Goal: Task Accomplishment & Management: Use online tool/utility

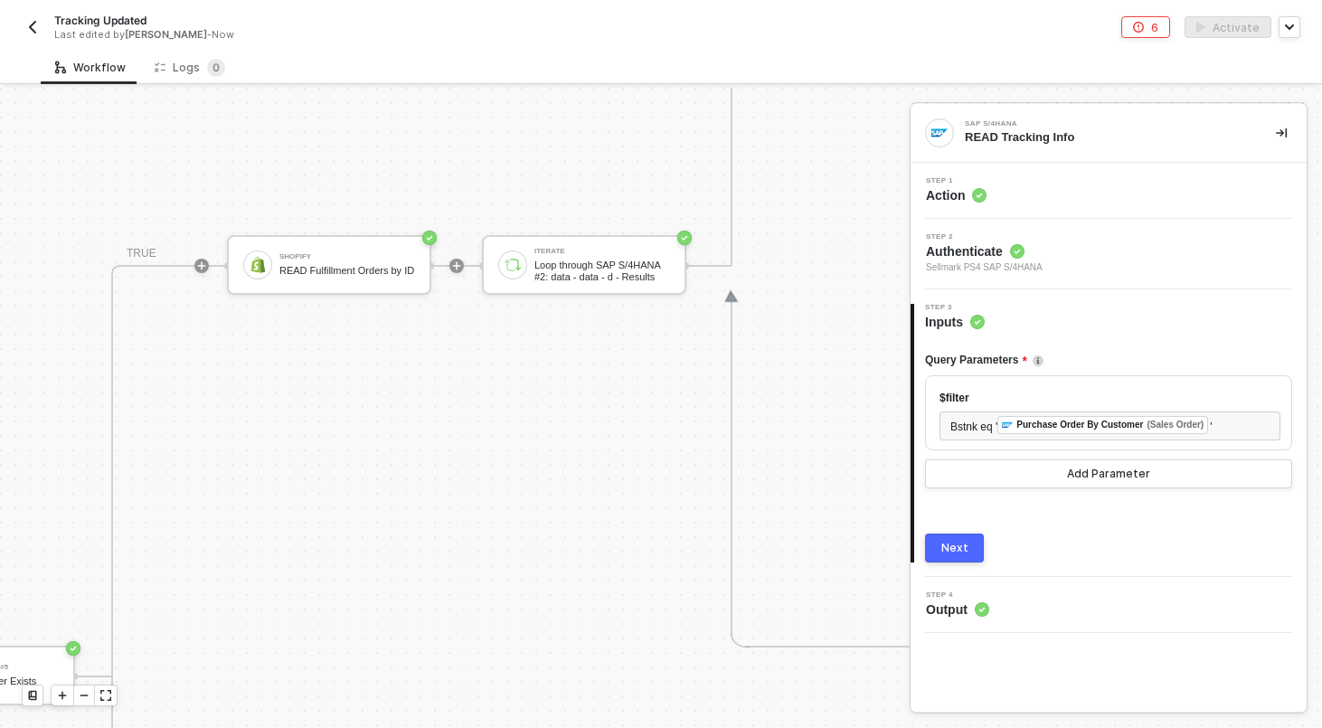
scroll to position [602, 1272]
click at [518, 265] on img at bounding box center [512, 267] width 16 height 16
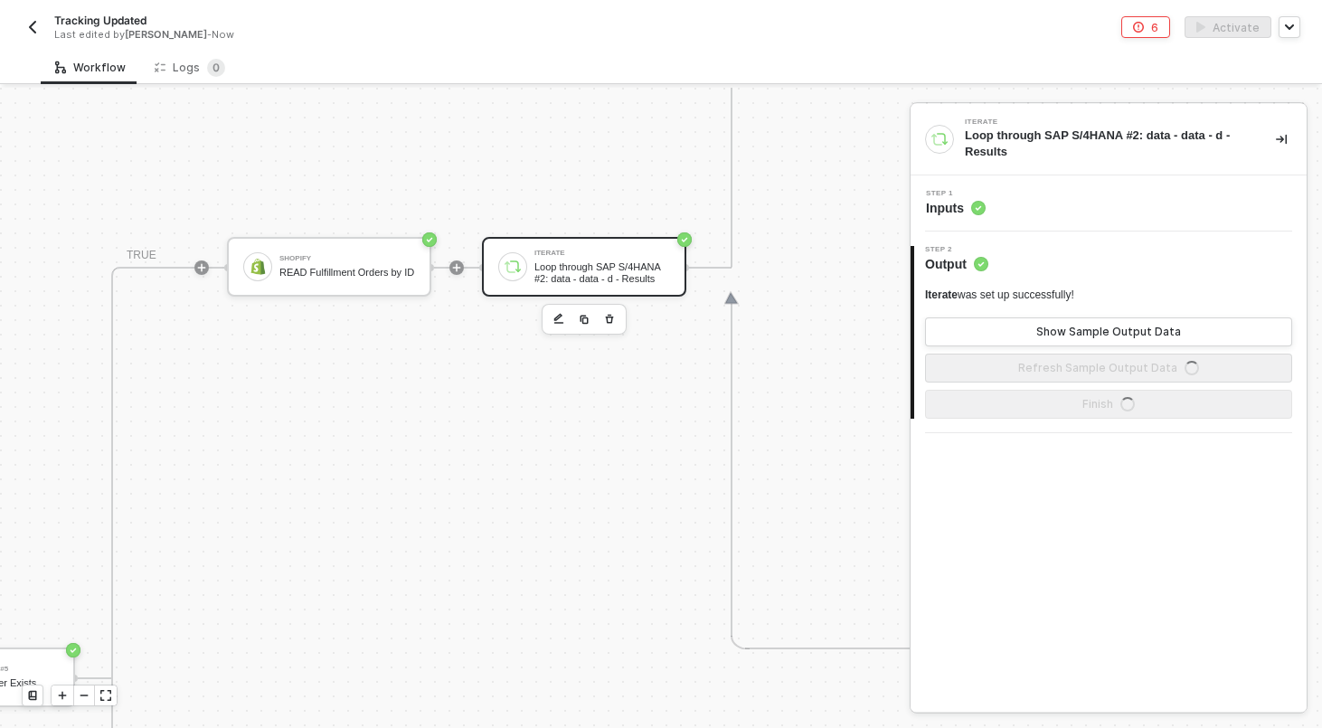
click at [1064, 182] on div "Step 1 Inputs" at bounding box center [1108, 203] width 396 height 56
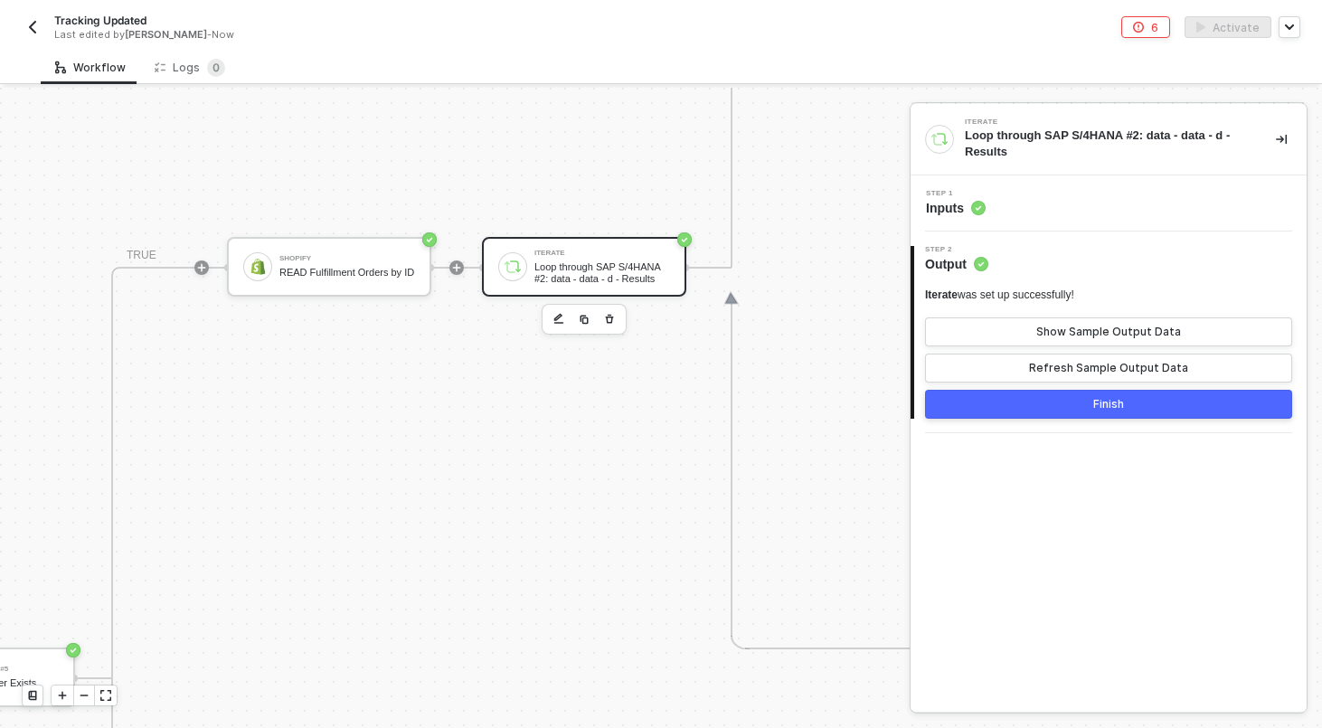
click at [1059, 205] on div "Step 1 Inputs" at bounding box center [1110, 203] width 391 height 27
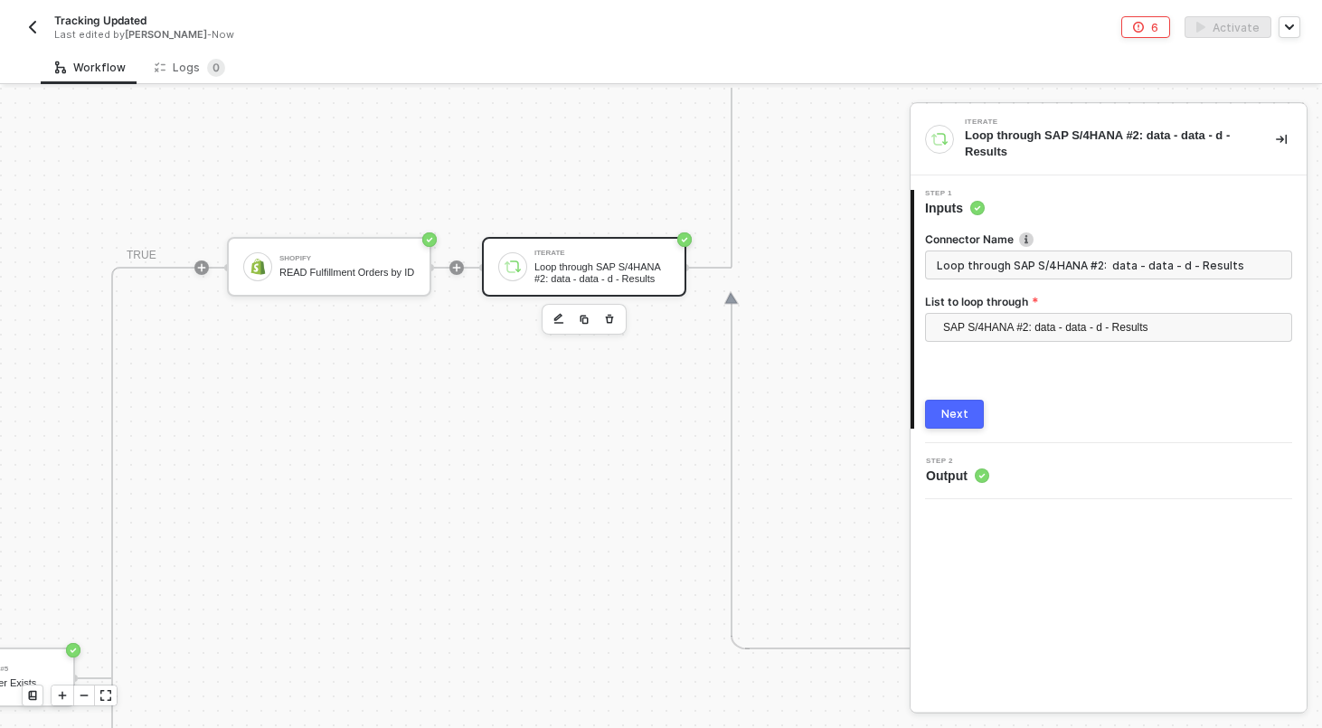
click at [972, 429] on div "1 Step 1 Inputs Connector Name Loop through SAP S/4HANA #2: data - data - d - R…" at bounding box center [1108, 309] width 396 height 268
click at [972, 405] on button "Next" at bounding box center [954, 414] width 59 height 29
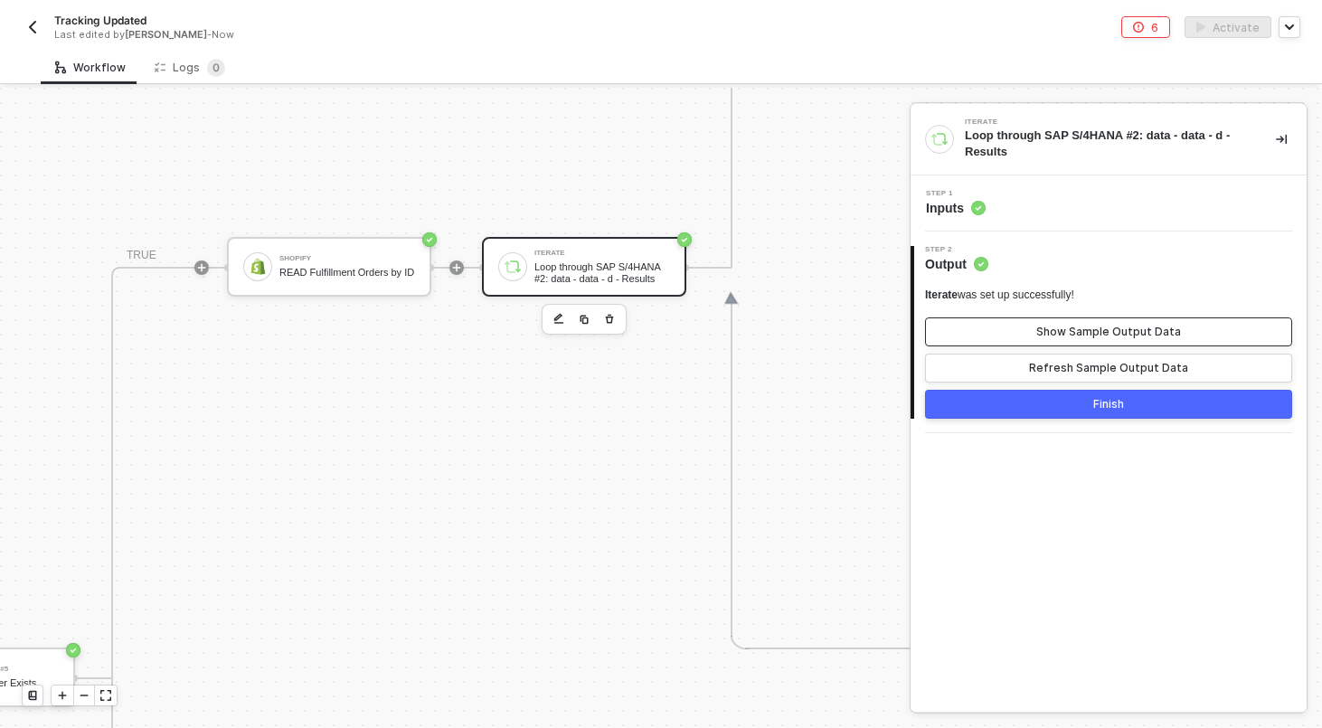
click at [1024, 328] on button "Show Sample Output Data" at bounding box center [1108, 331] width 367 height 29
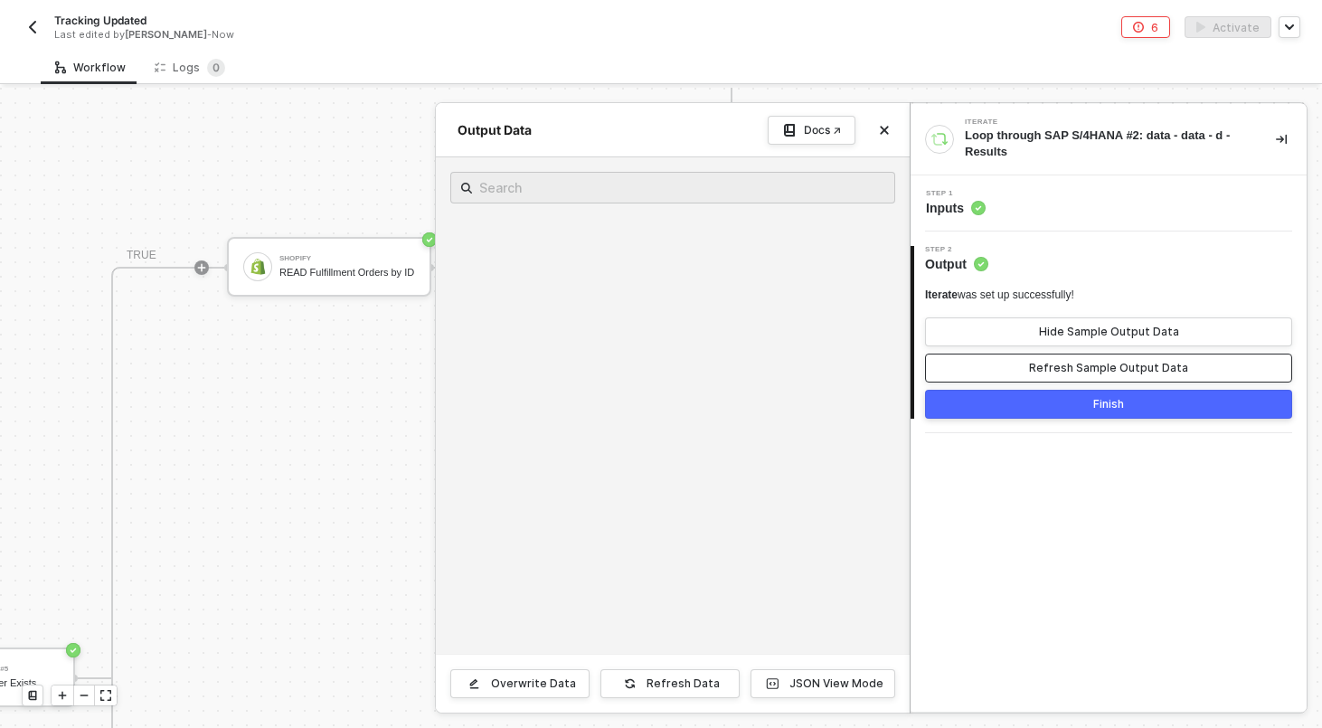
click at [1022, 362] on button "Refresh Sample Output Data" at bounding box center [1108, 367] width 367 height 29
click at [1034, 330] on button "Hide Sample Output Data" at bounding box center [1108, 331] width 367 height 29
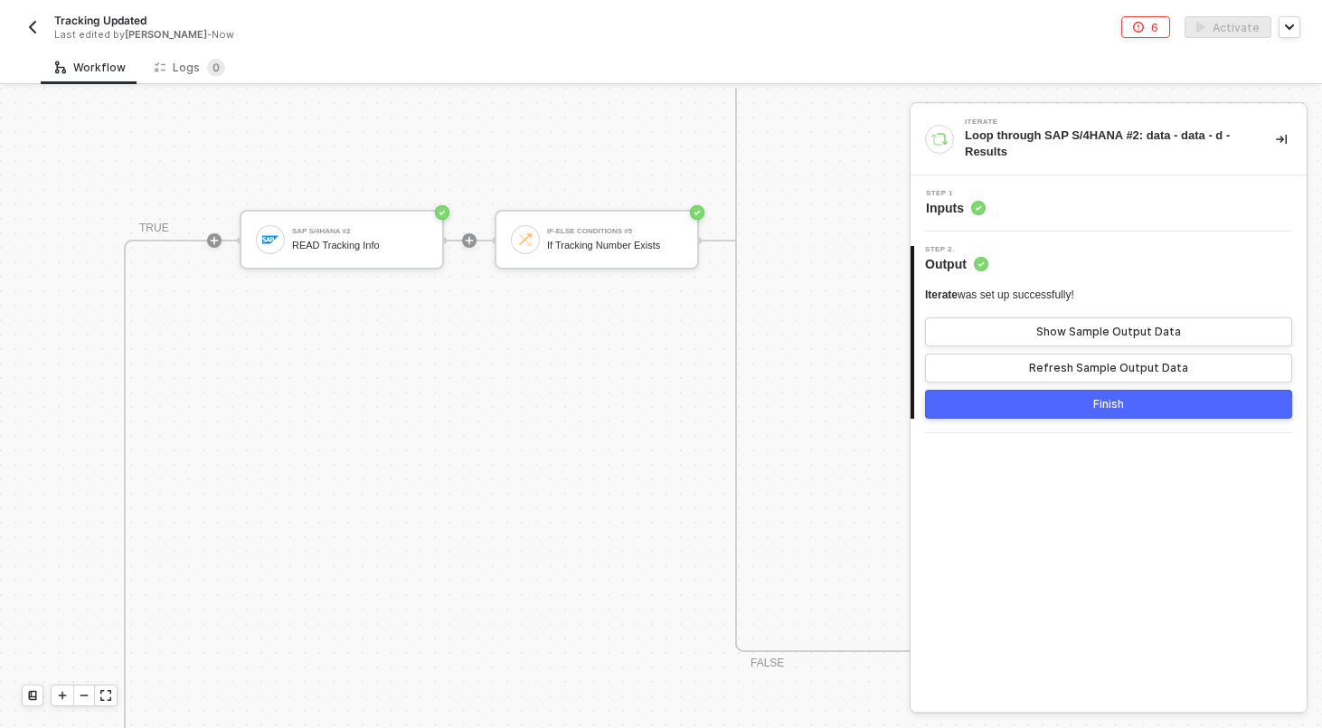
scroll to position [1040, 648]
click at [212, 241] on icon "icon-play" at bounding box center [214, 239] width 11 height 11
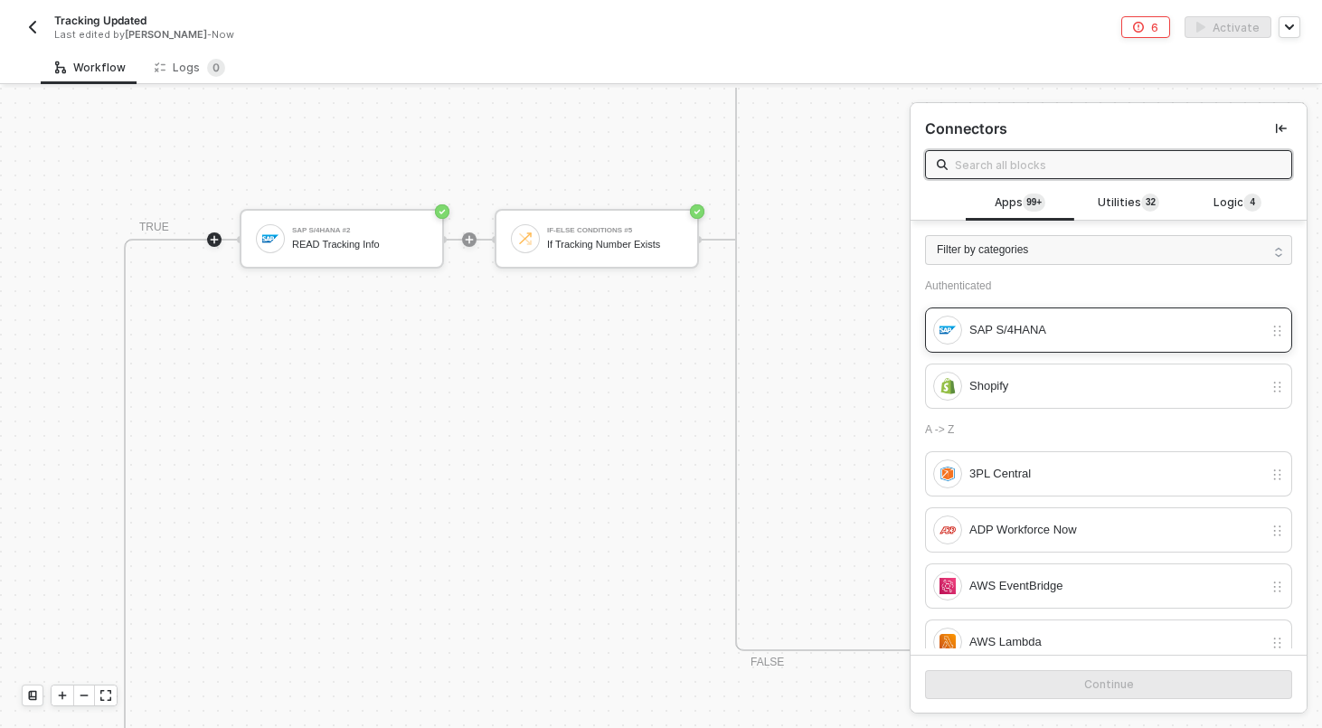
click at [998, 337] on div "SAP S/4HANA" at bounding box center [1116, 330] width 294 height 20
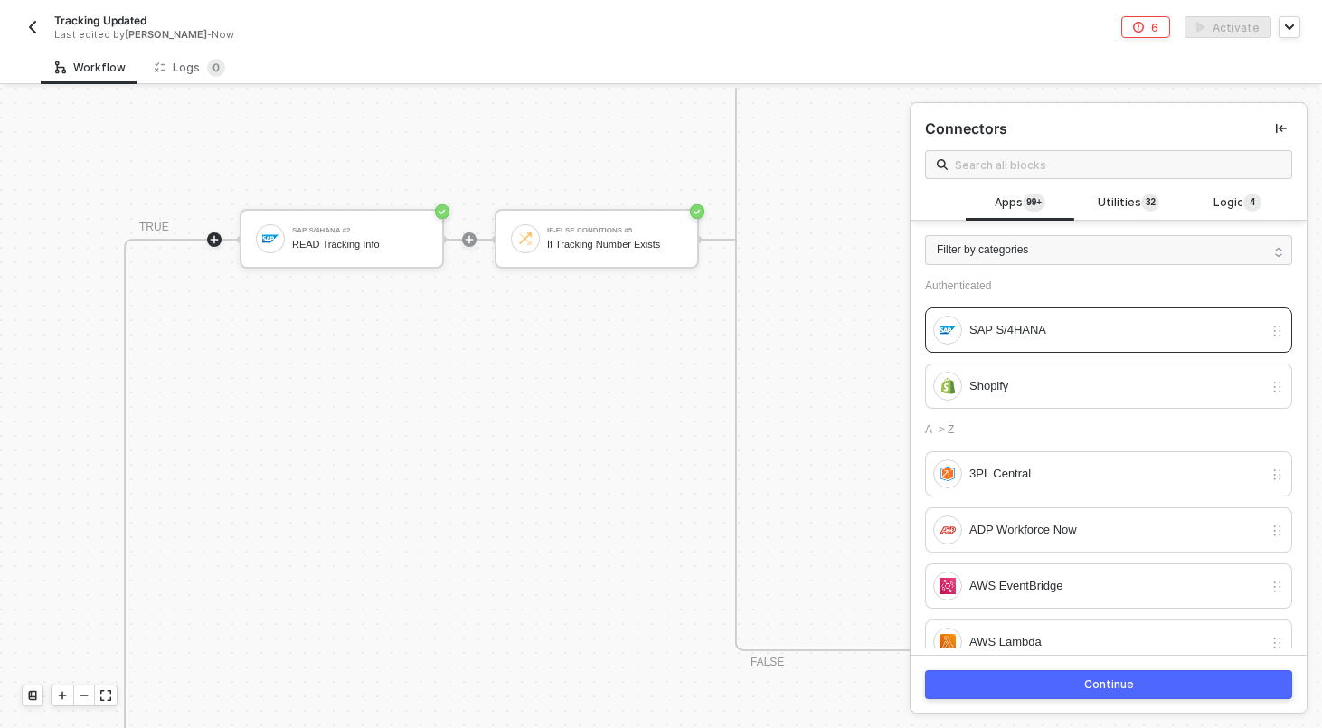
click at [1041, 682] on button "Continue" at bounding box center [1108, 684] width 367 height 29
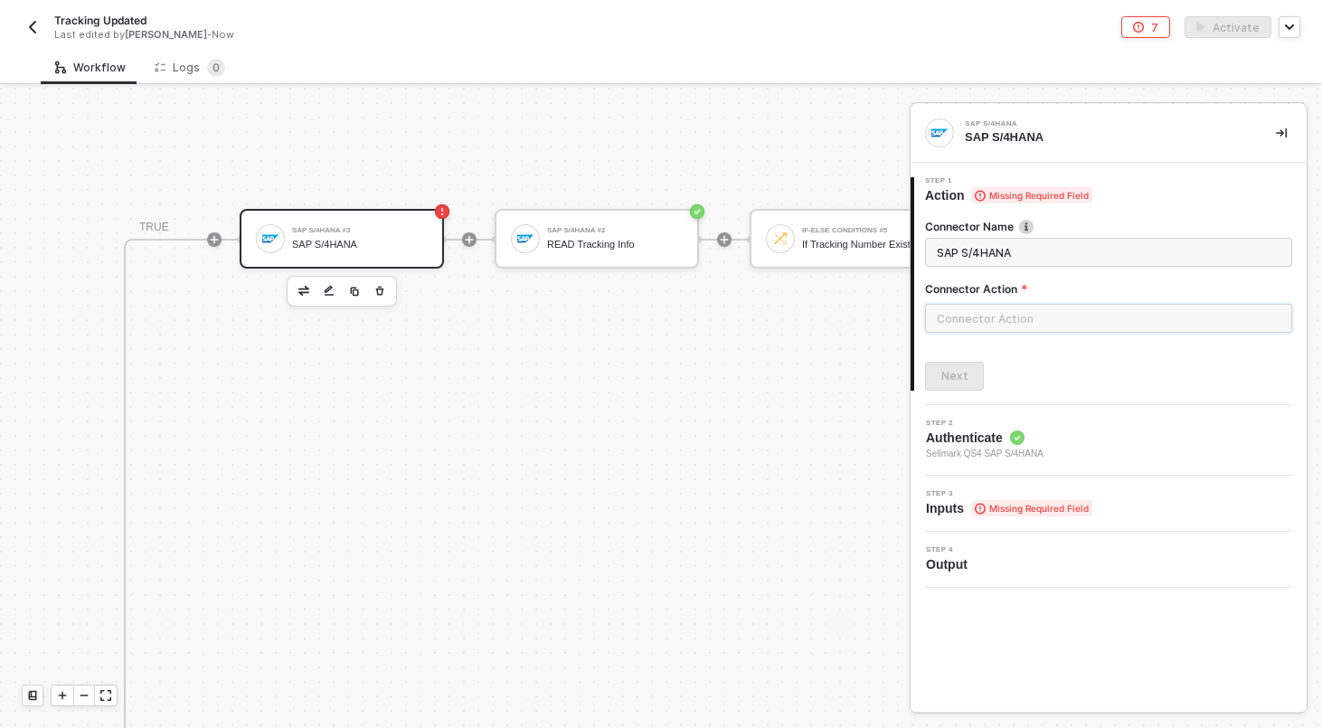
click at [955, 315] on input "text" at bounding box center [1108, 318] width 367 height 29
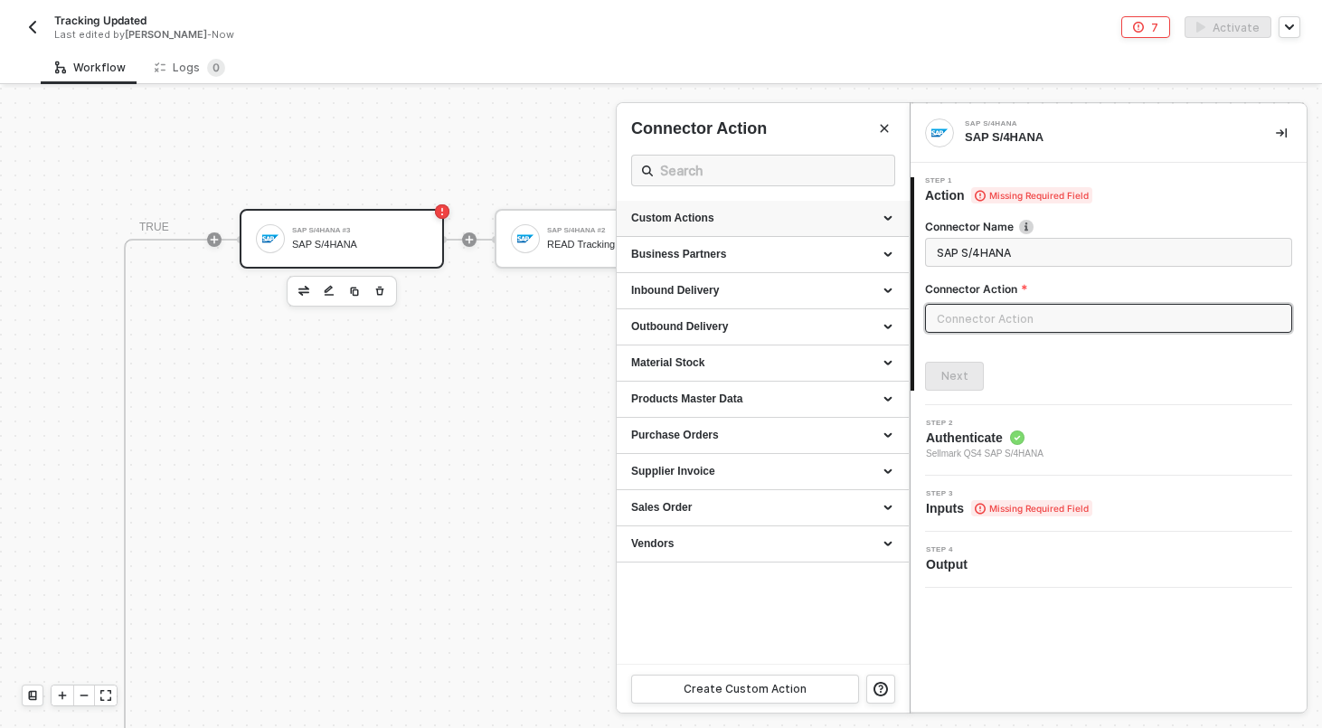
click at [796, 221] on div "Custom Actions" at bounding box center [762, 218] width 263 height 15
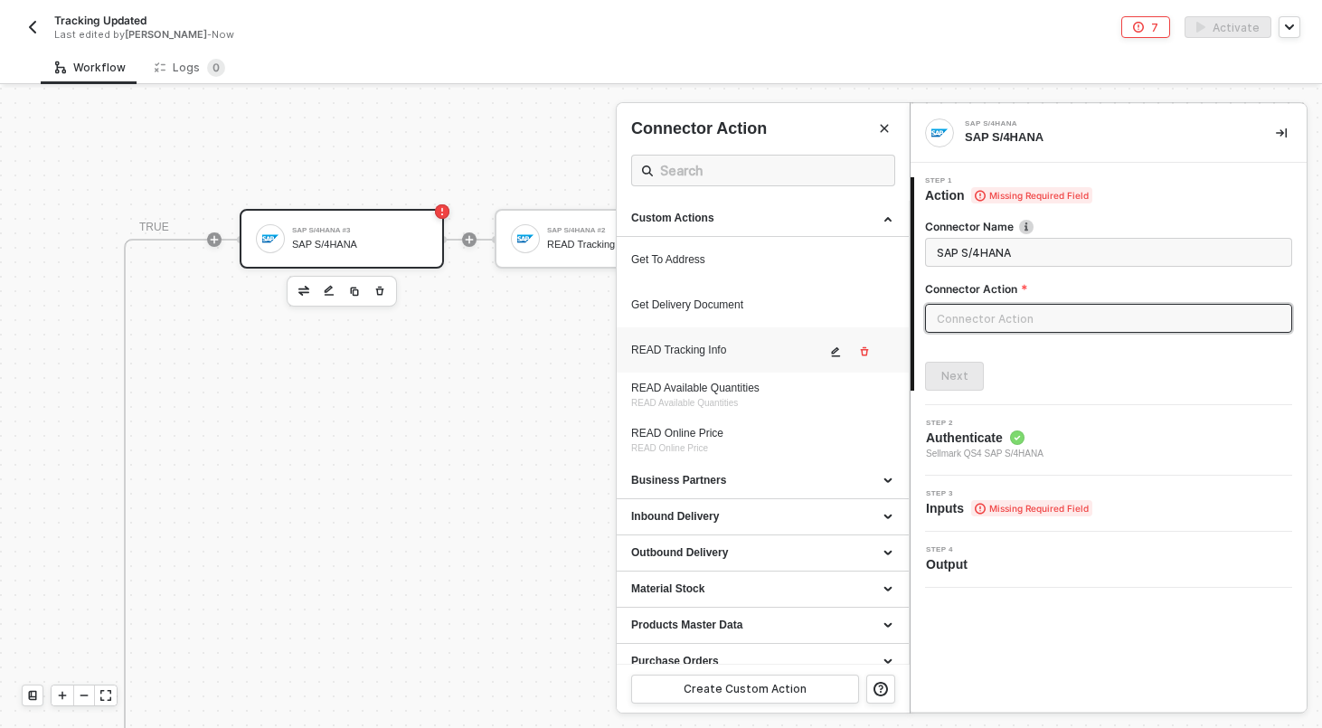
click at [710, 351] on div "READ Tracking Info" at bounding box center [728, 350] width 194 height 15
type input "Custom Action"
type input "Custom - READ Tracking Info"
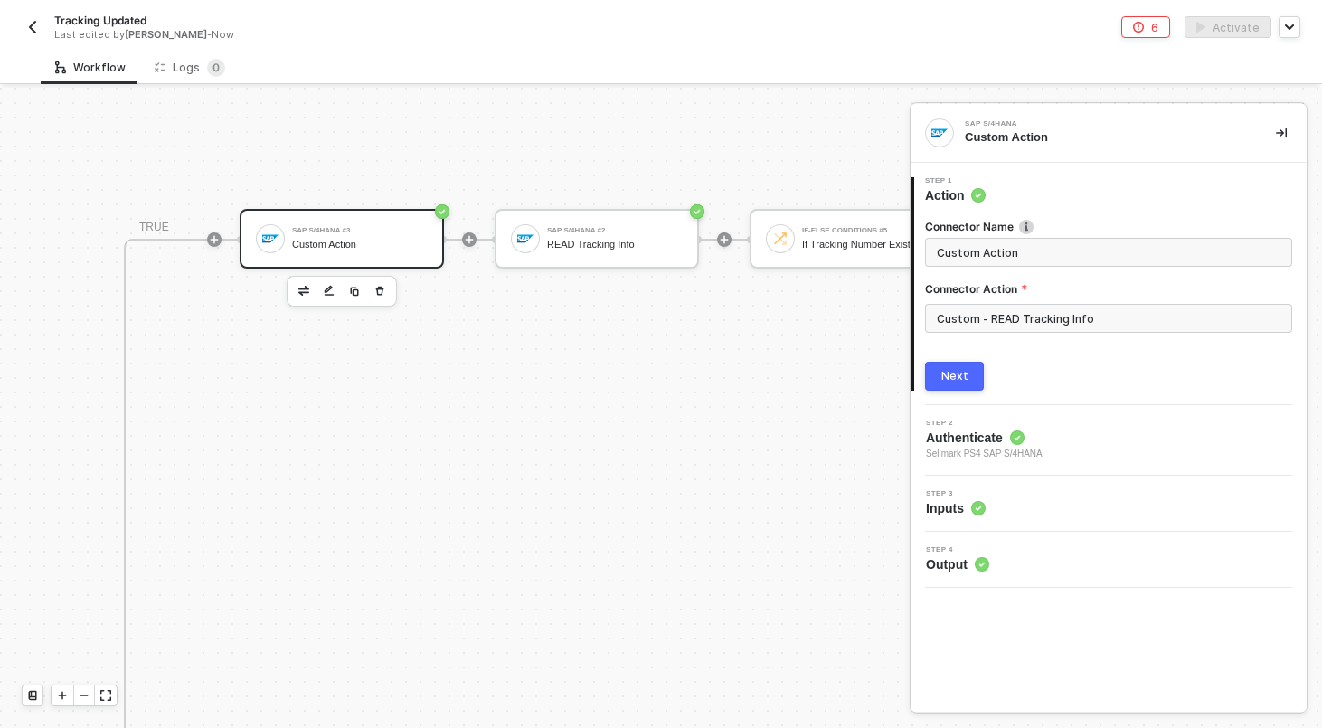
click at [952, 369] on div "Next" at bounding box center [954, 376] width 27 height 14
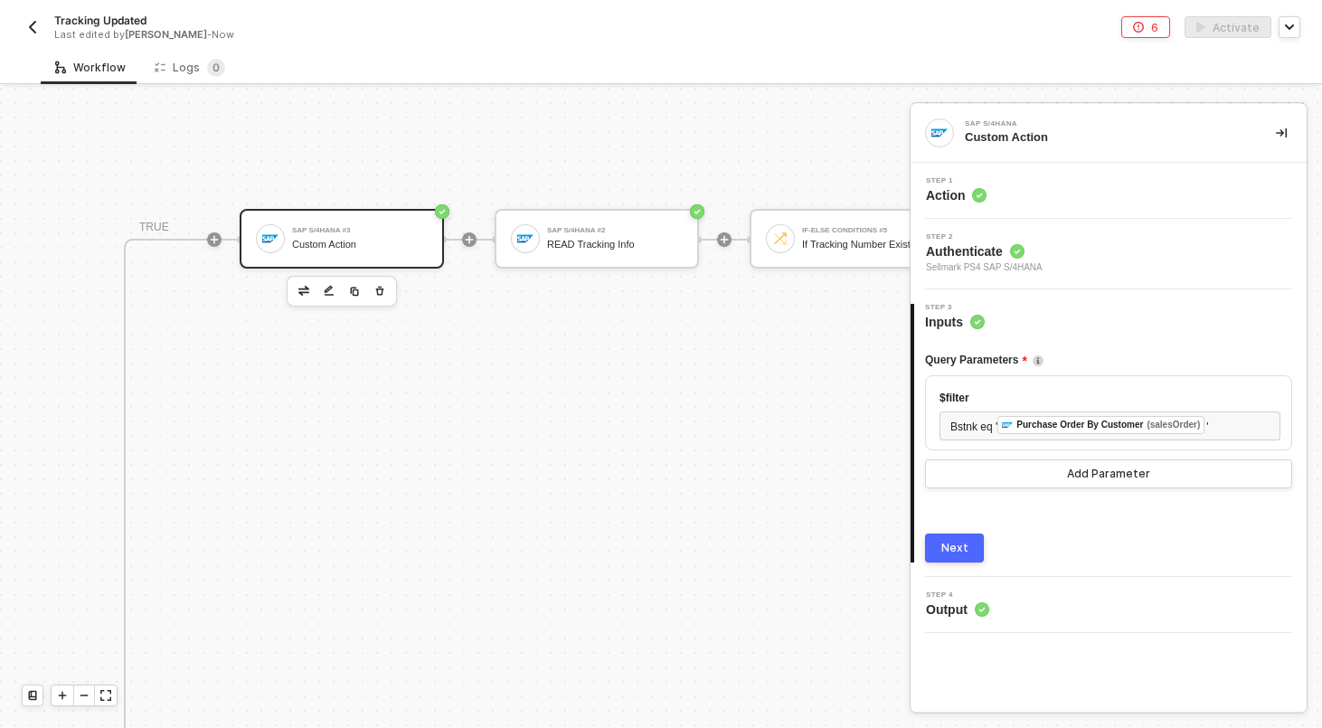
click at [1013, 244] on icon at bounding box center [1017, 251] width 14 height 14
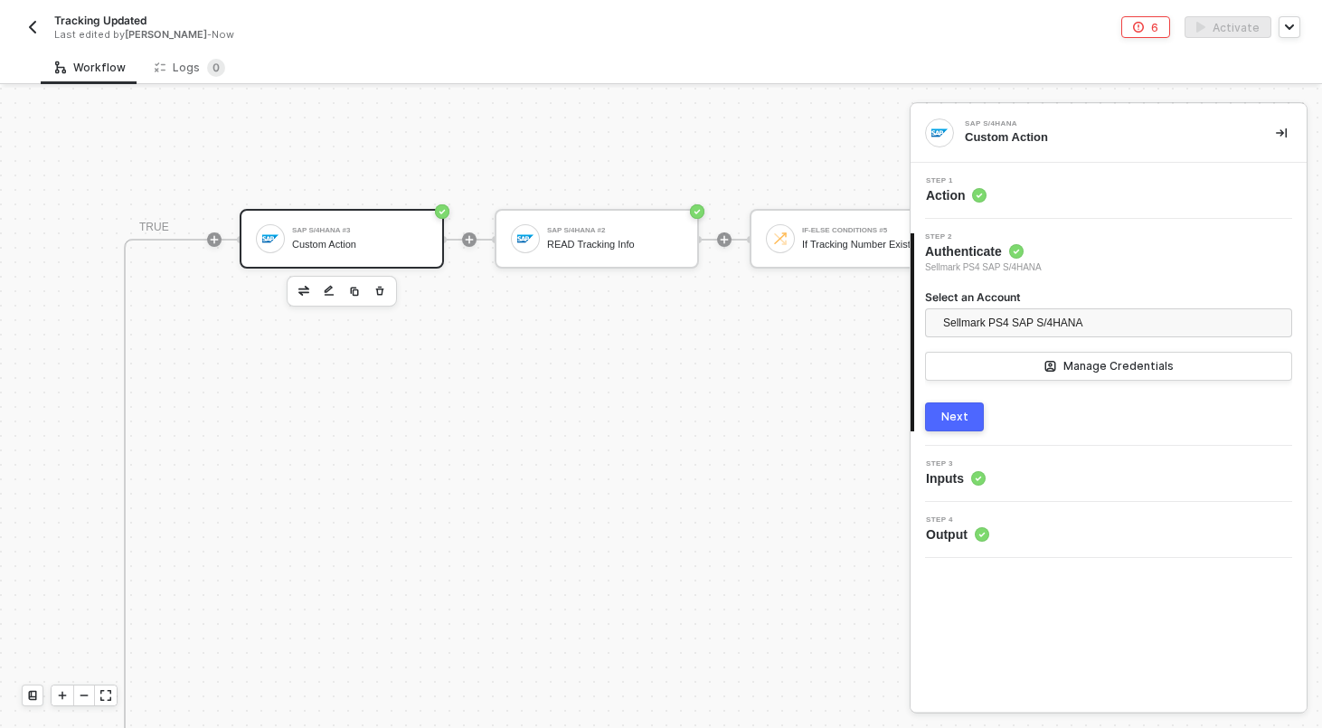
click at [947, 438] on div "2 Step 2 Authenticate Sellmark PS4 SAP S/4HANA Select an Account Sellmark PS4 S…" at bounding box center [1108, 332] width 396 height 227
click at [947, 419] on div "Next" at bounding box center [954, 416] width 27 height 14
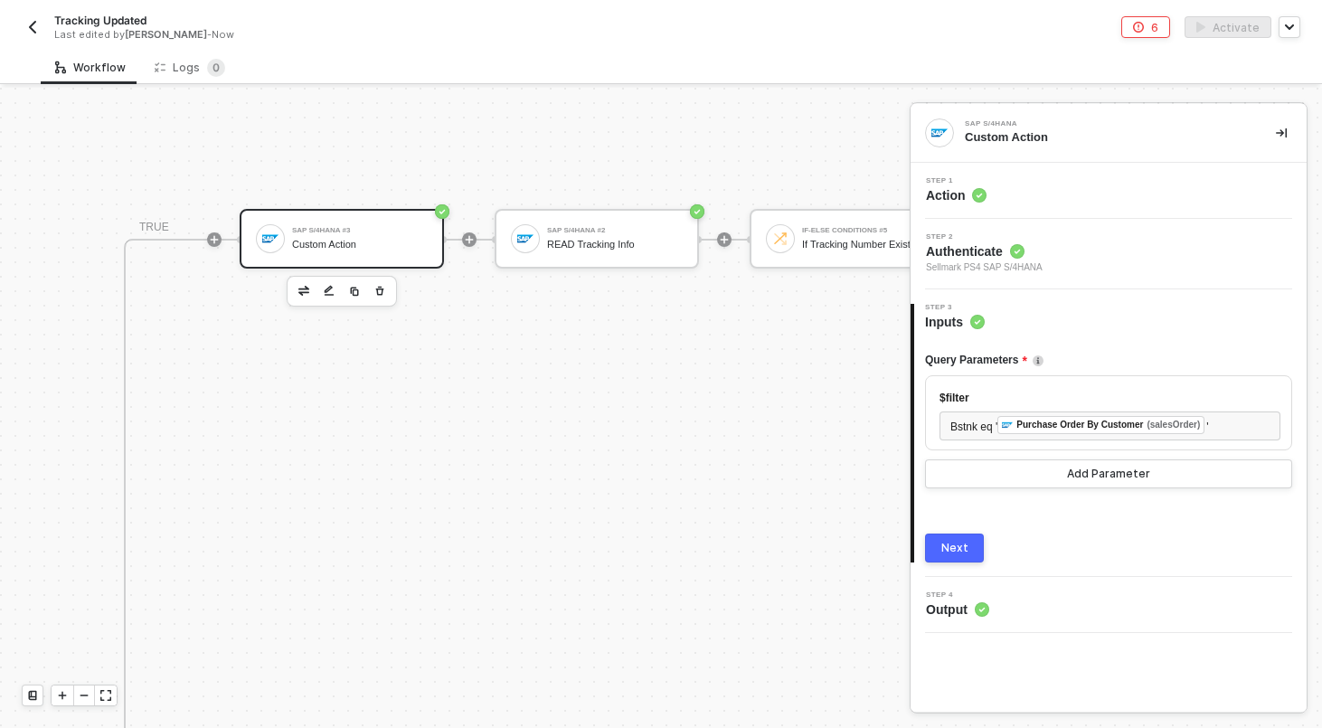
click at [1043, 164] on div "Step 1 Action" at bounding box center [1108, 191] width 396 height 56
click at [1043, 189] on div "Step 1 Action" at bounding box center [1110, 190] width 391 height 27
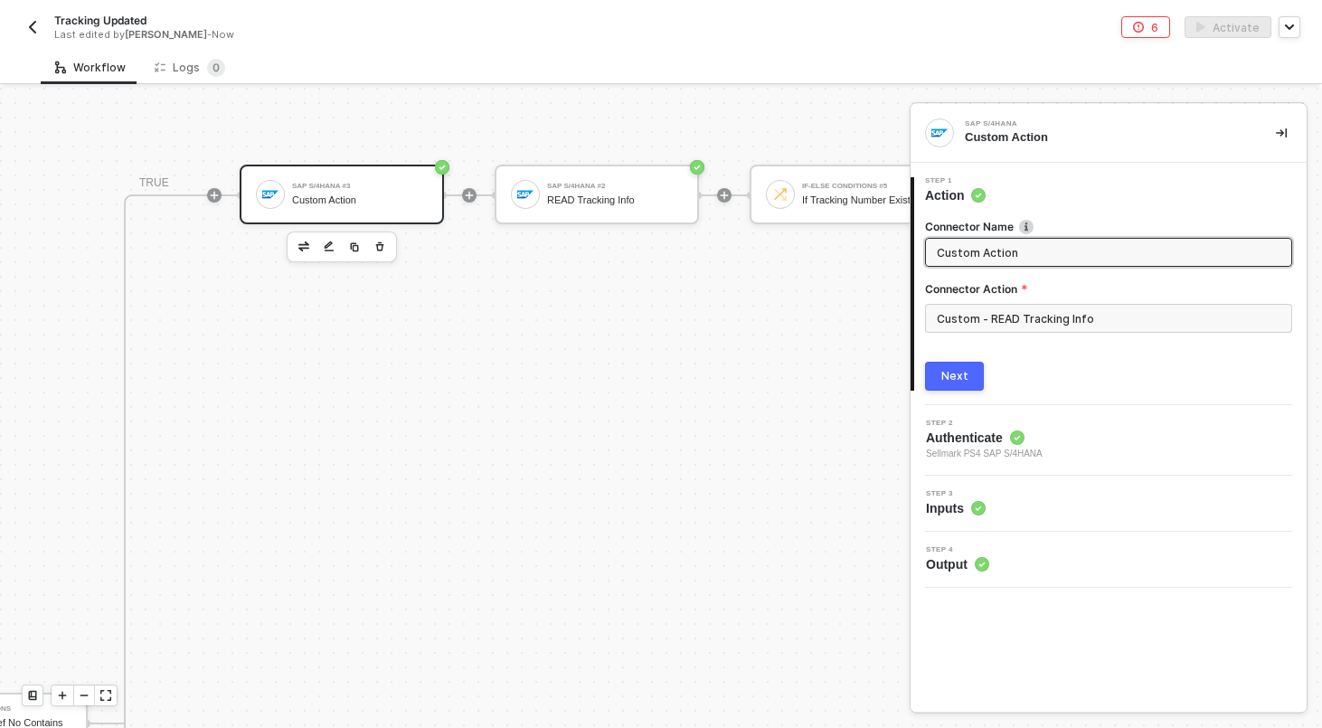
scroll to position [1114, 648]
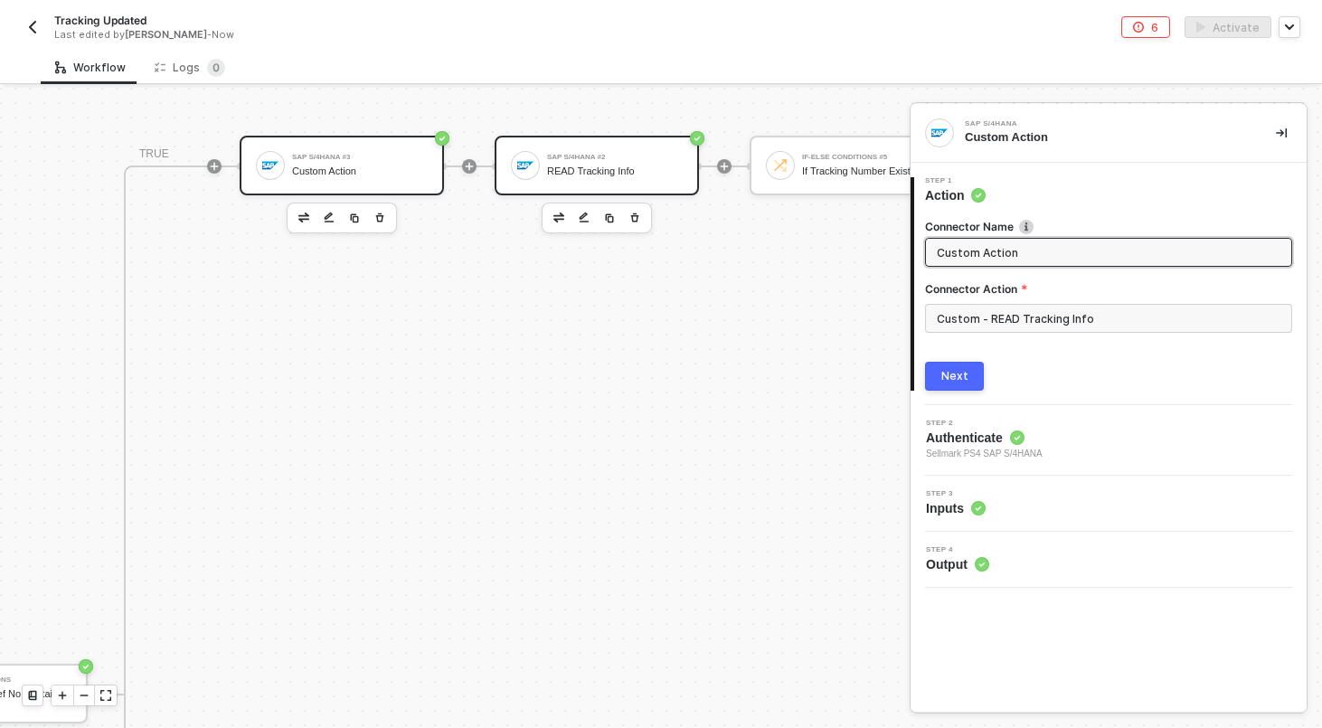
click at [619, 163] on div "SAP S/4HANA #2 READ Tracking Info" at bounding box center [615, 165] width 136 height 34
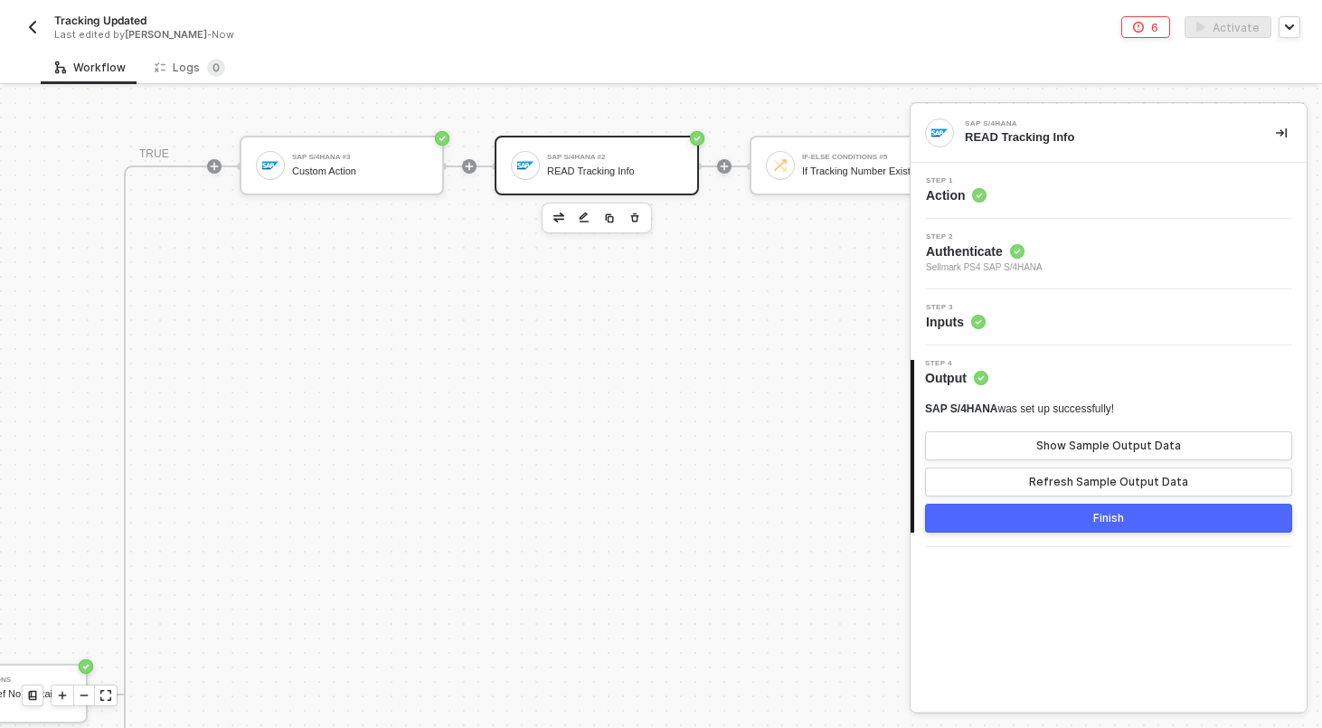
click at [998, 319] on div "Step 3 Inputs" at bounding box center [1110, 317] width 391 height 27
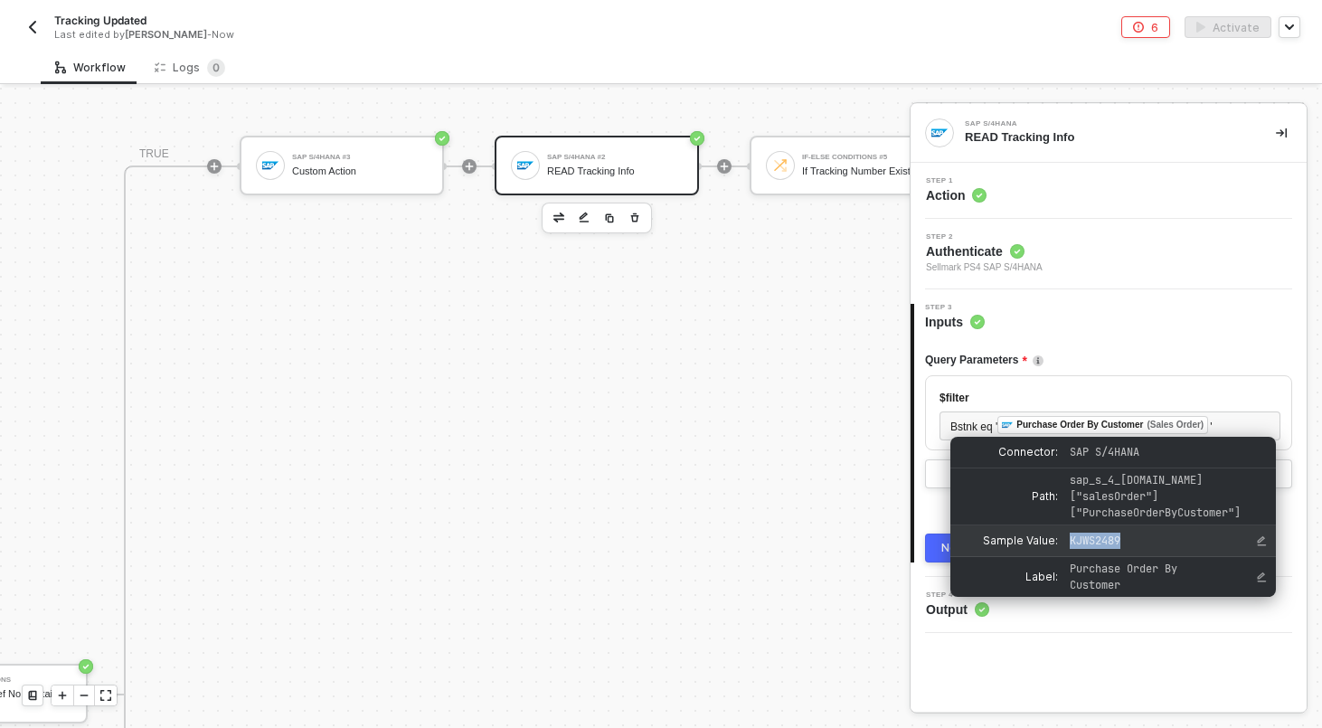
drag, startPoint x: 1131, startPoint y: 541, endPoint x: 1068, endPoint y: 541, distance: 62.4
click at [1069, 541] on span "KJWS2489" at bounding box center [1150, 540] width 163 height 16
copy span "KJWS2489"
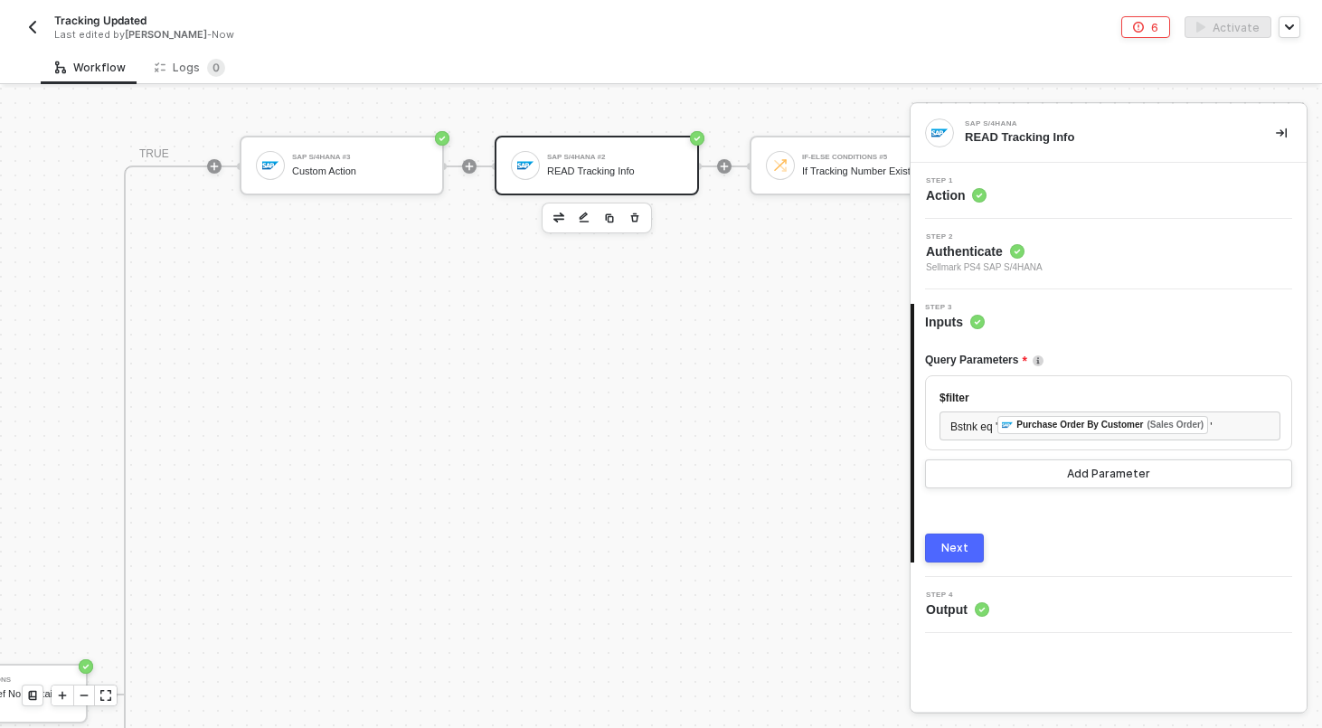
click at [352, 139] on div "SAP S/4HANA #3 Custom Action" at bounding box center [342, 166] width 204 height 60
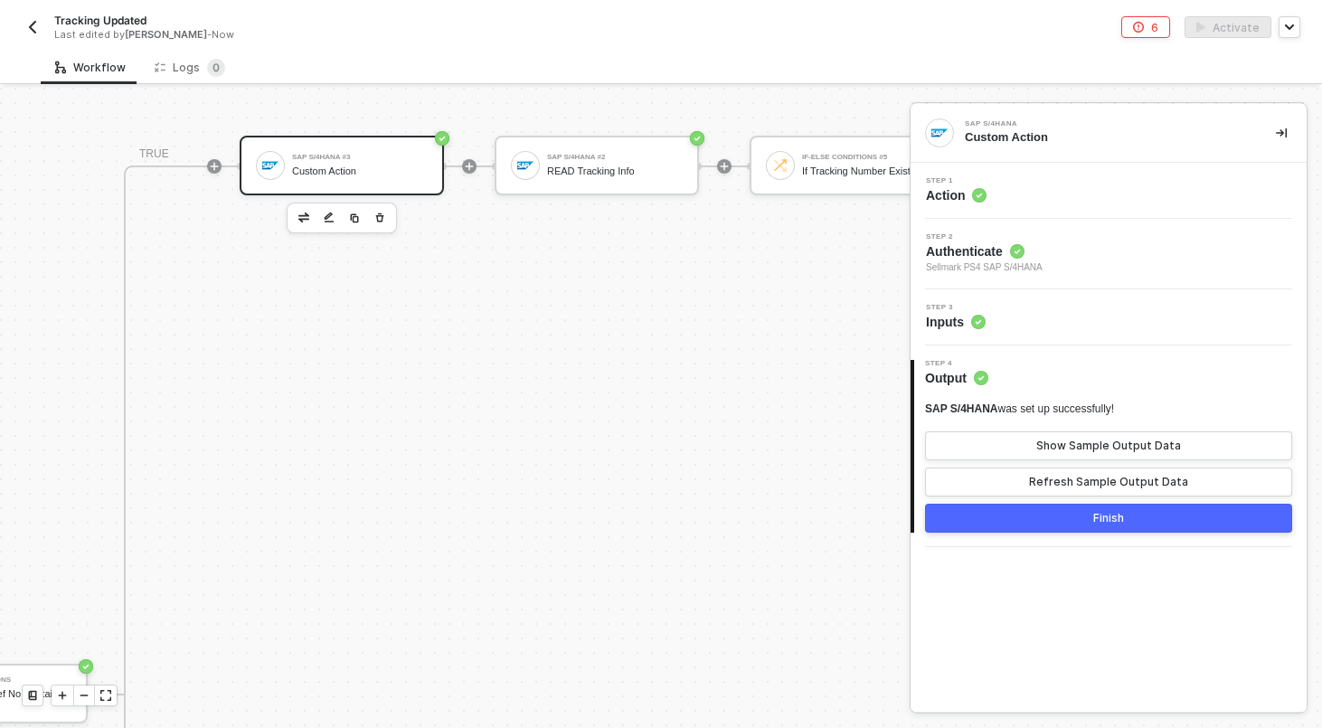
click at [1018, 332] on div "Step 3 Inputs" at bounding box center [1108, 317] width 396 height 56
click at [1016, 324] on div "Step 3 Inputs" at bounding box center [1110, 317] width 391 height 27
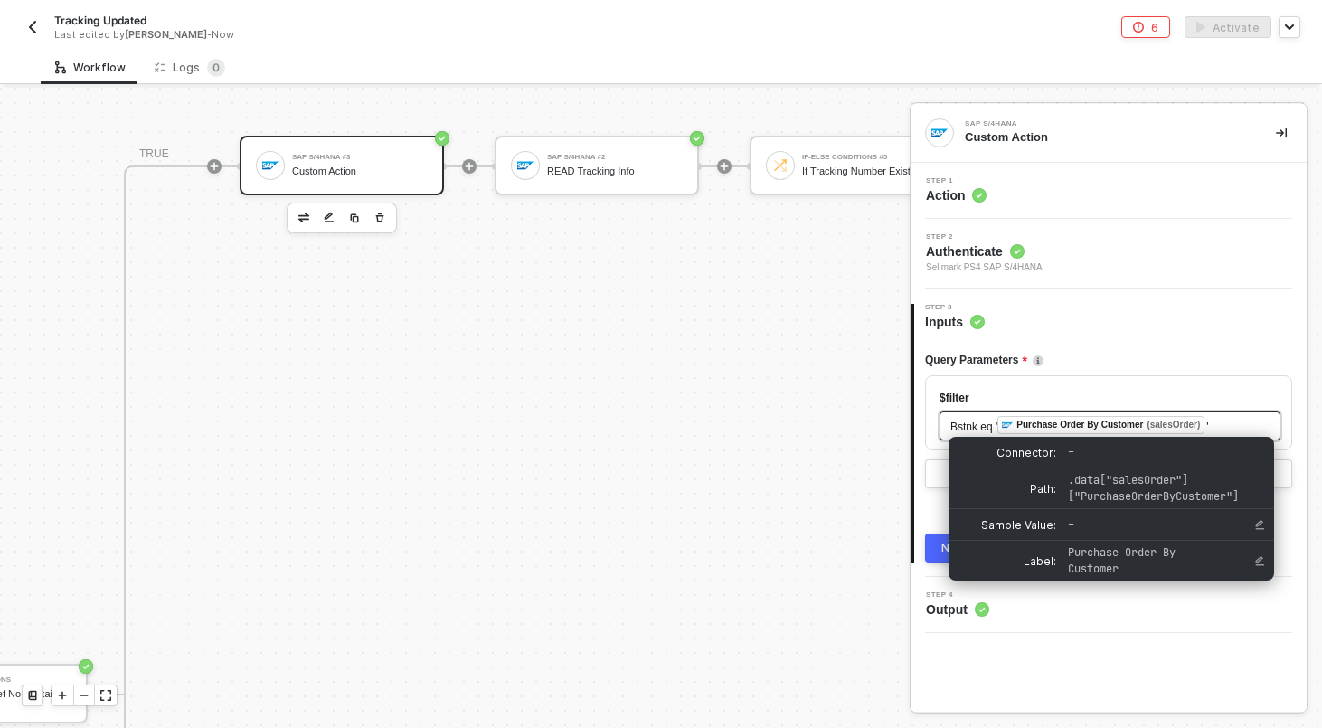
click at [1204, 428] on div "Purchase Order By Customer (salesOrder)" at bounding box center [1100, 425] width 207 height 18
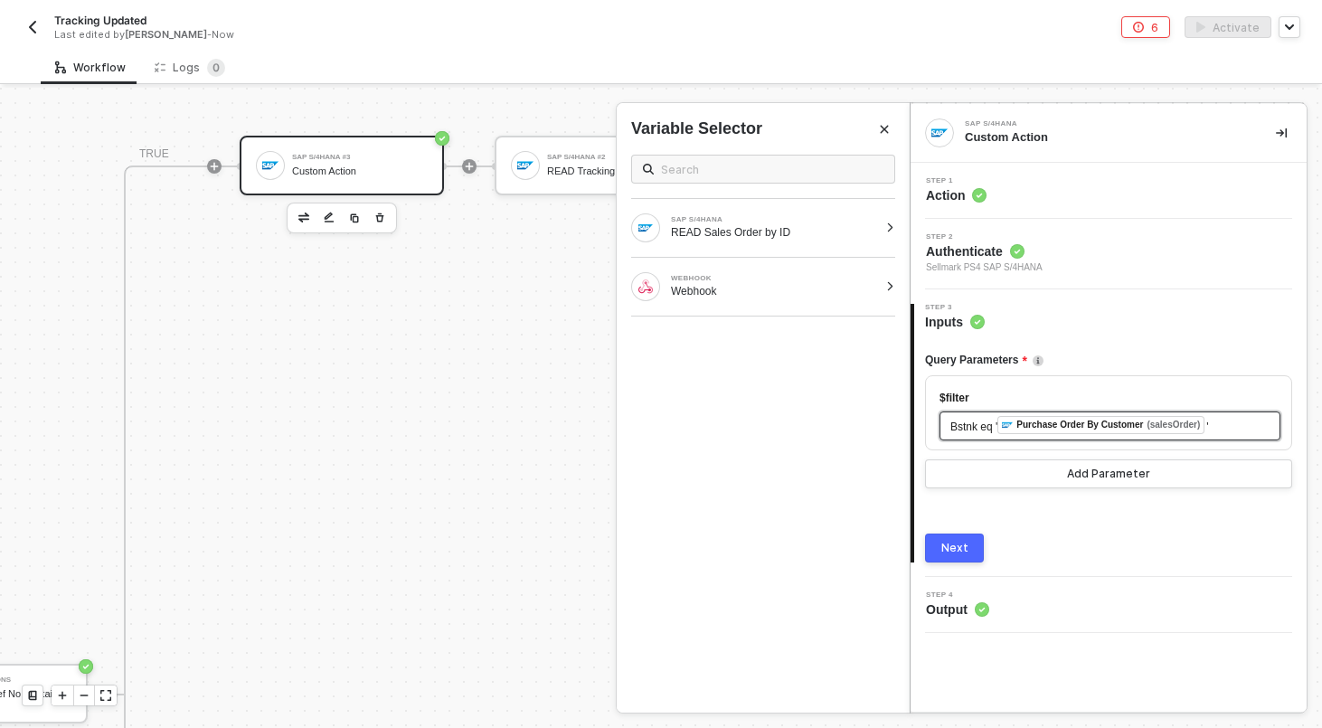
click at [1208, 428] on span "'" at bounding box center [1207, 426] width 2 height 13
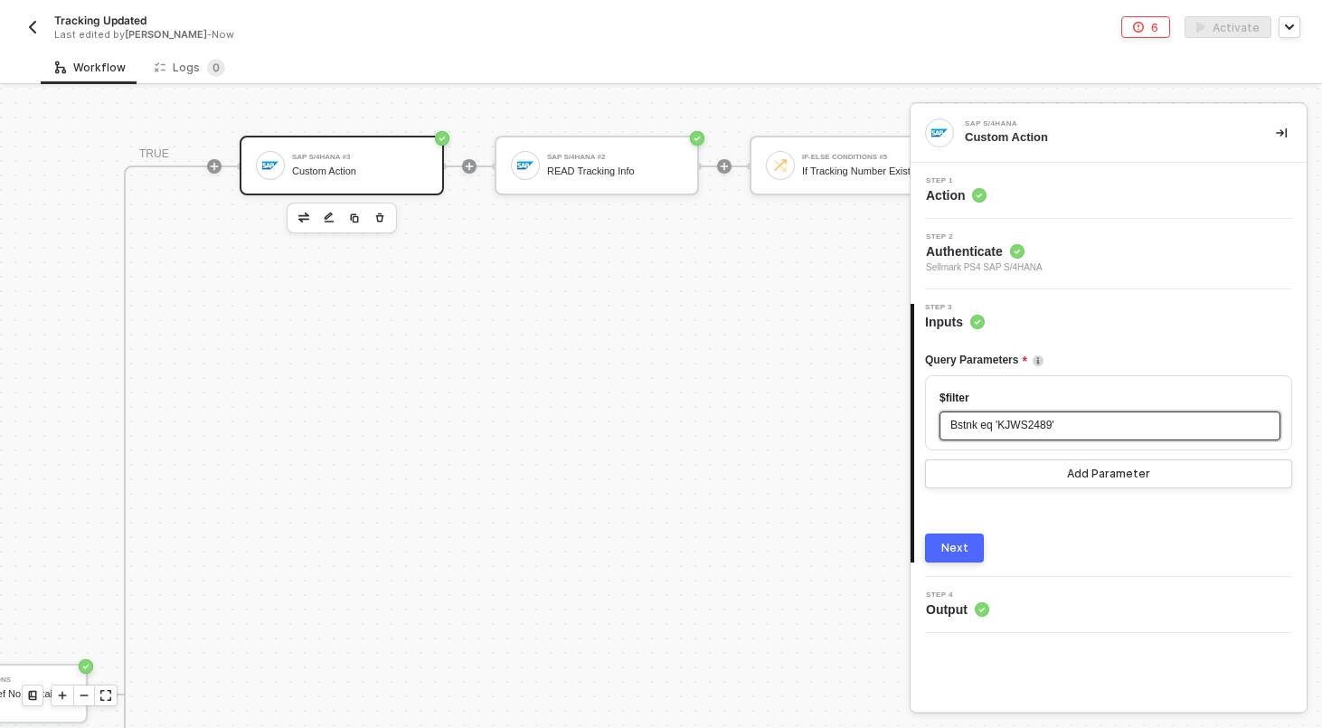
click at [971, 550] on button "Next" at bounding box center [954, 547] width 59 height 29
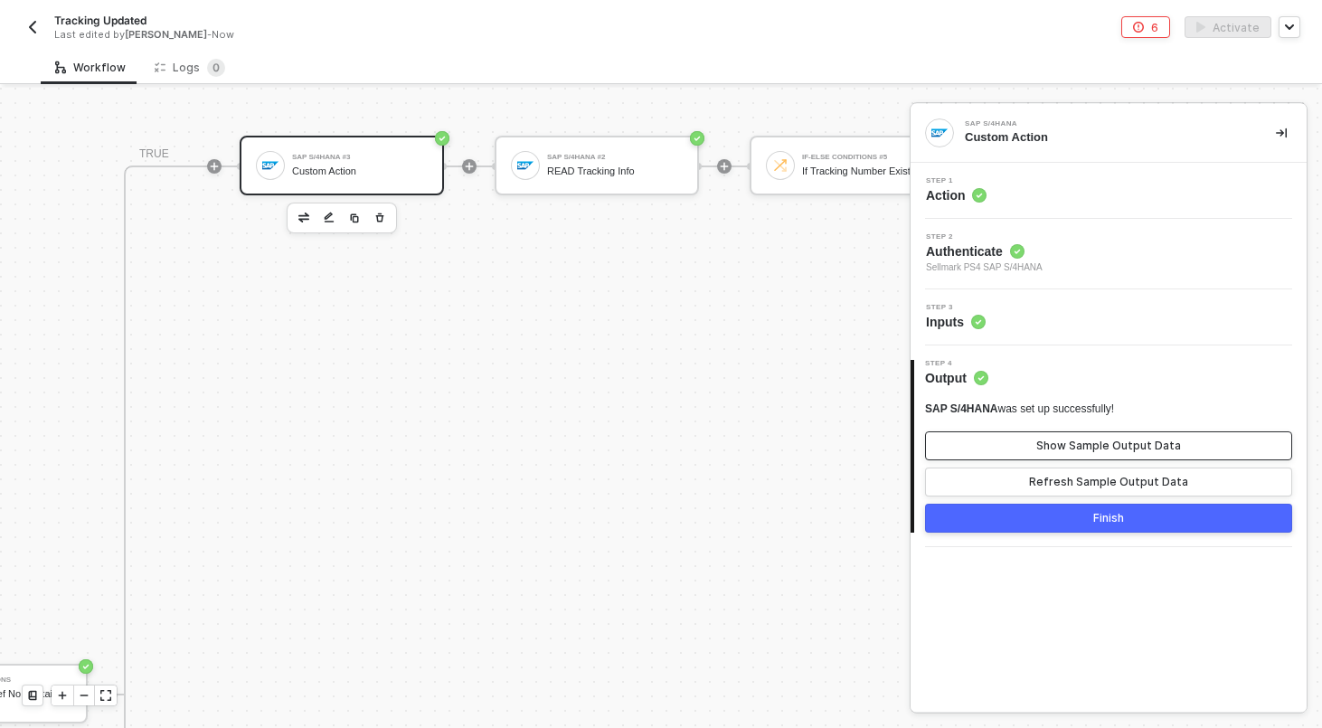
click at [1059, 449] on div "Show Sample Output Data" at bounding box center [1108, 445] width 145 height 14
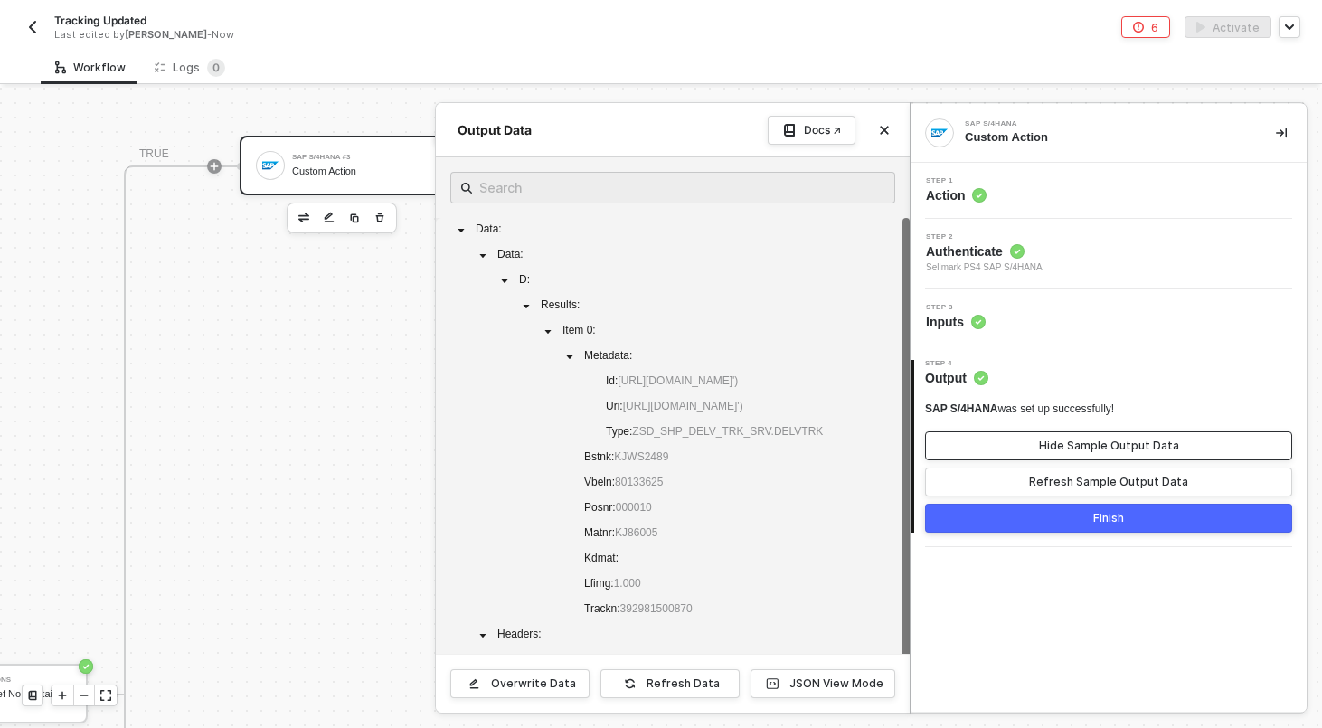
click at [1059, 450] on div "Hide Sample Output Data" at bounding box center [1109, 445] width 140 height 14
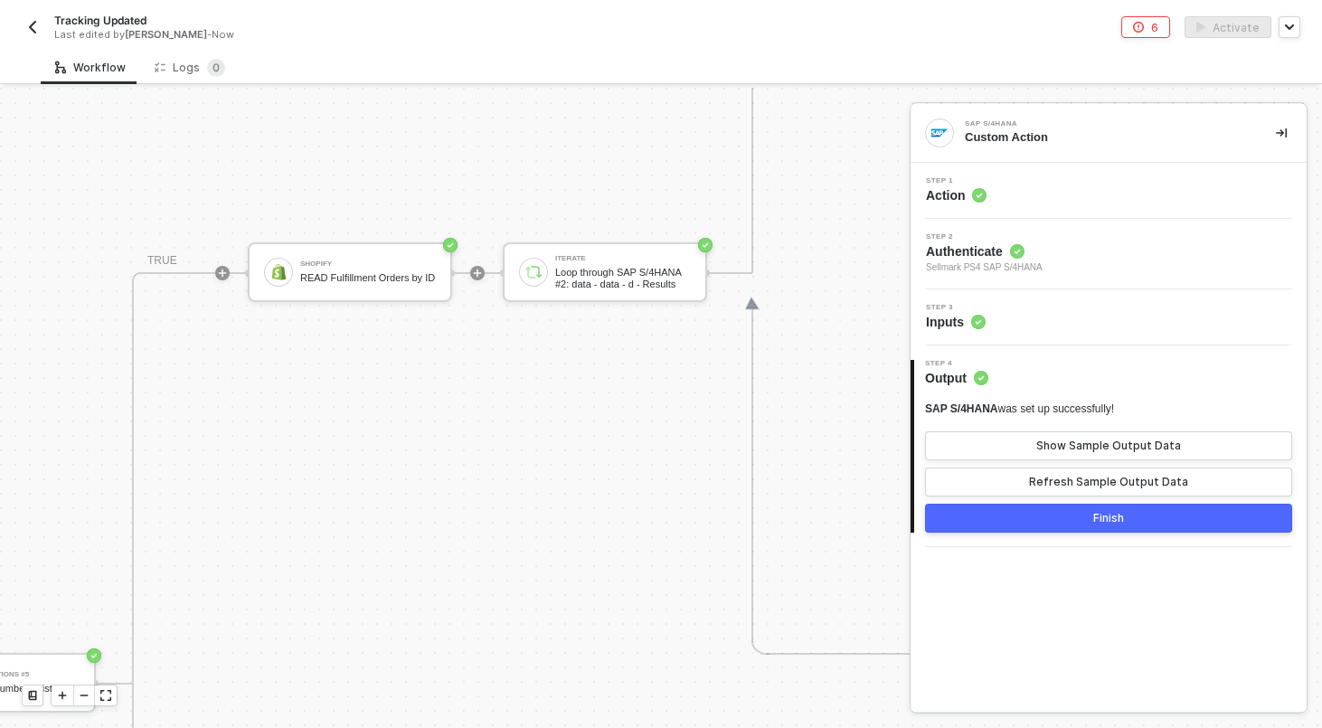
scroll to position [597, 1546]
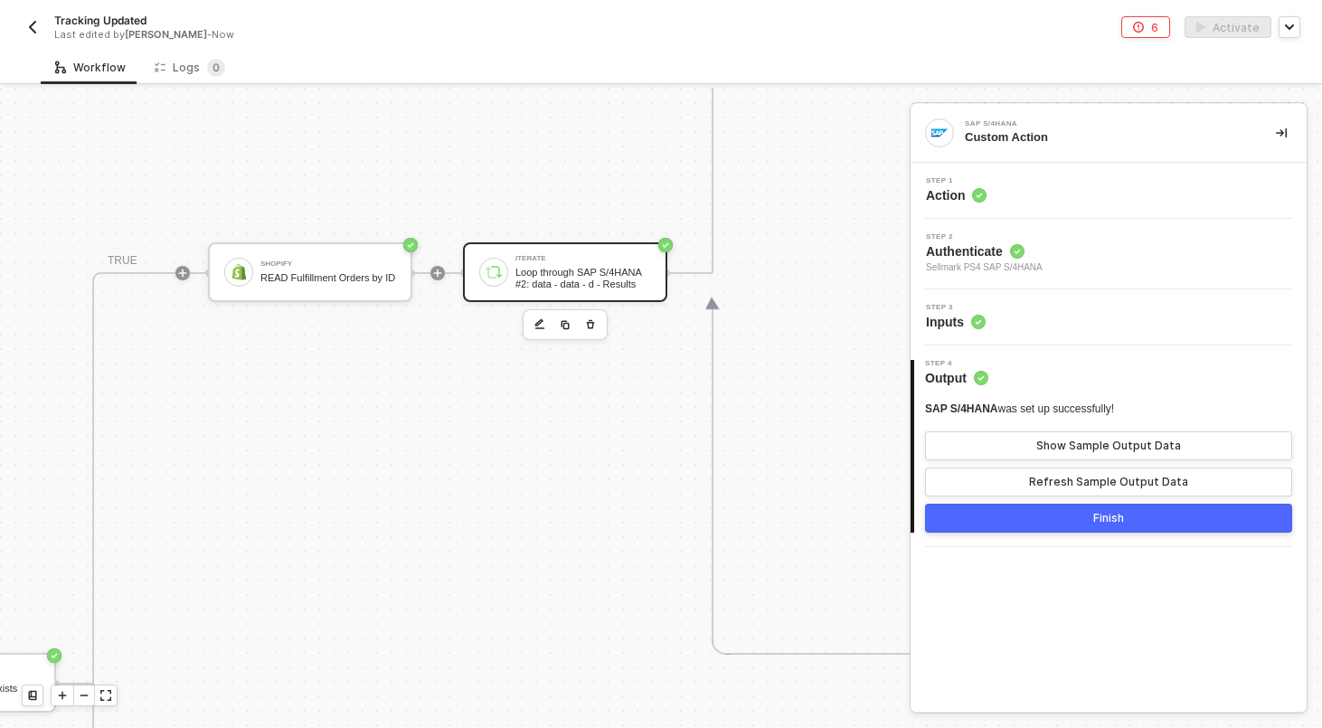
click at [560, 287] on div "Loop through SAP S/4HANA #2: data - data - d - Results" at bounding box center [583, 278] width 136 height 23
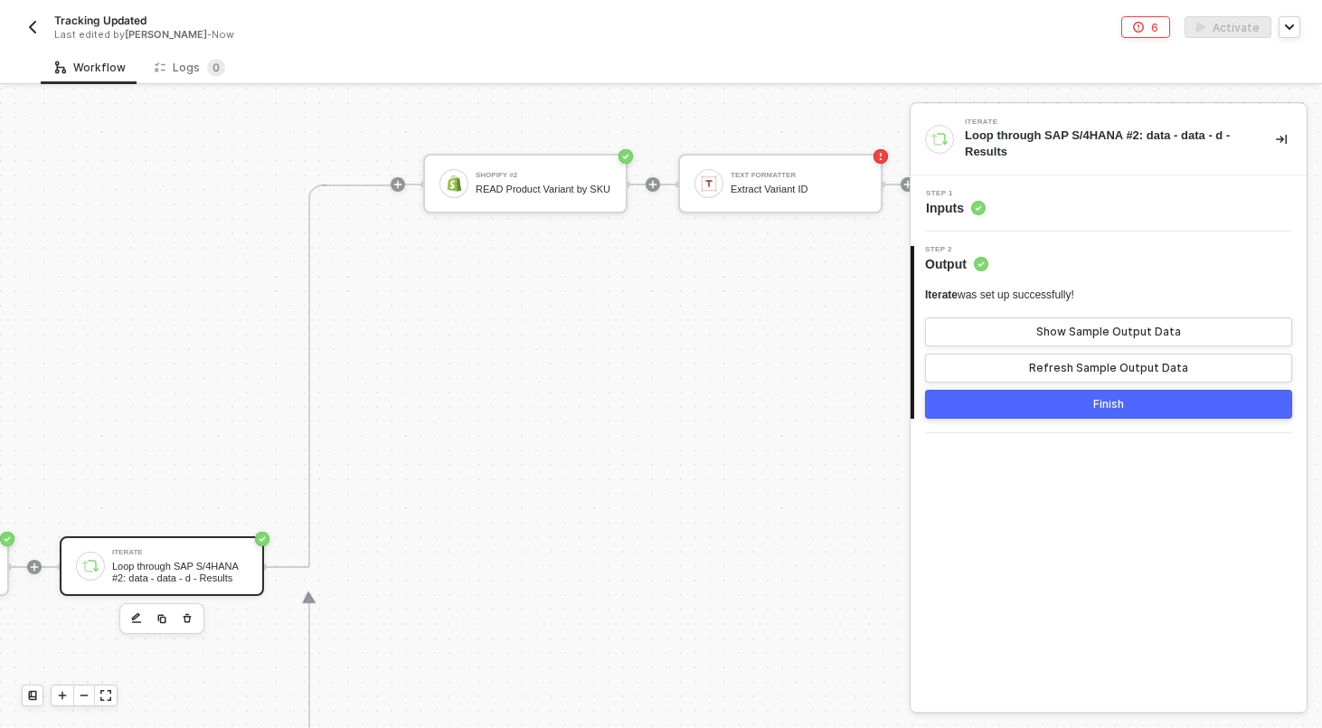
scroll to position [303, 1680]
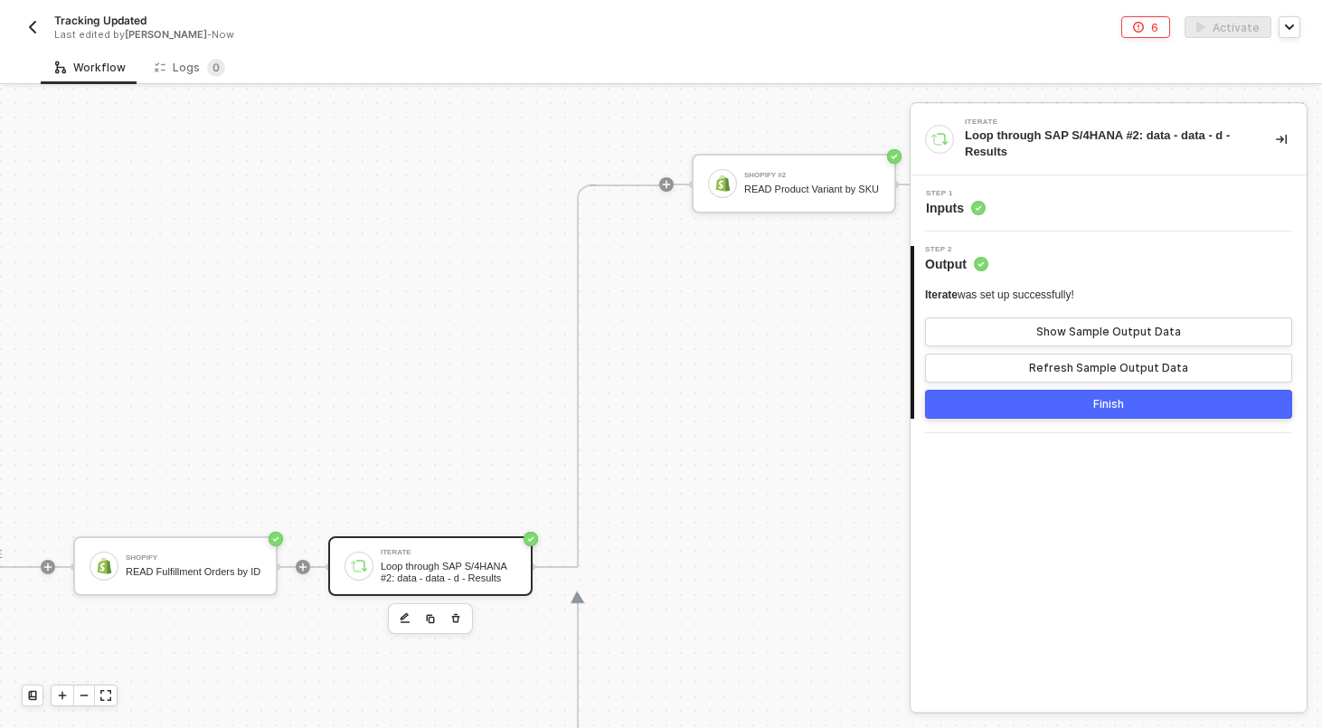
click at [1086, 205] on div "Step 1 Inputs" at bounding box center [1110, 203] width 391 height 27
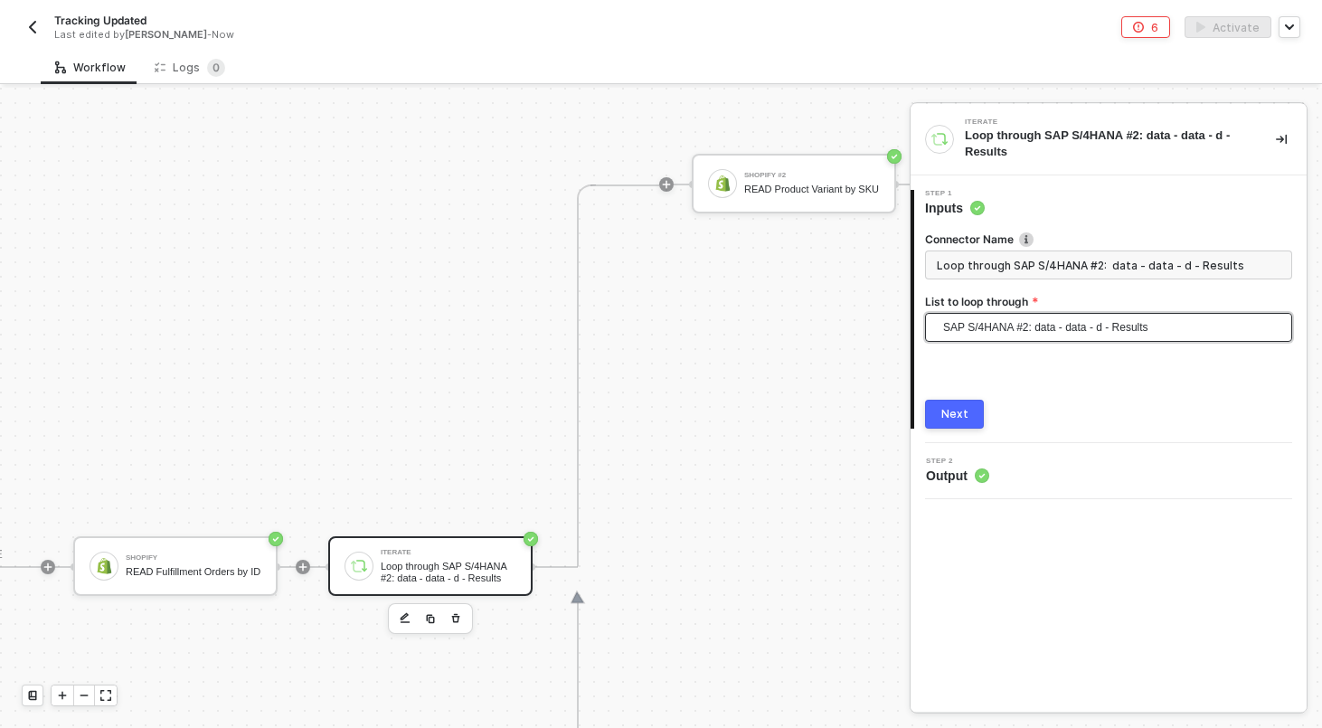
click at [1031, 333] on span "SAP S/4HANA #2: data - data - d - Results" at bounding box center [1112, 327] width 338 height 27
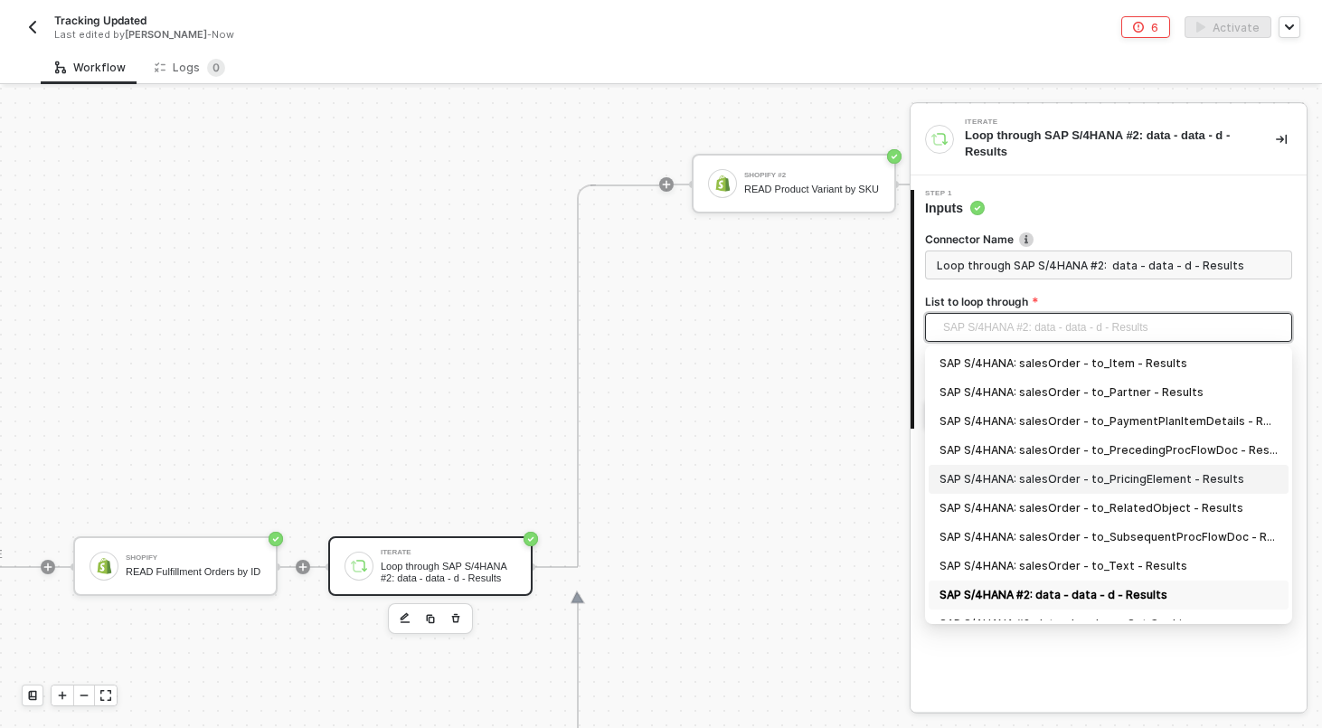
scroll to position [105, 0]
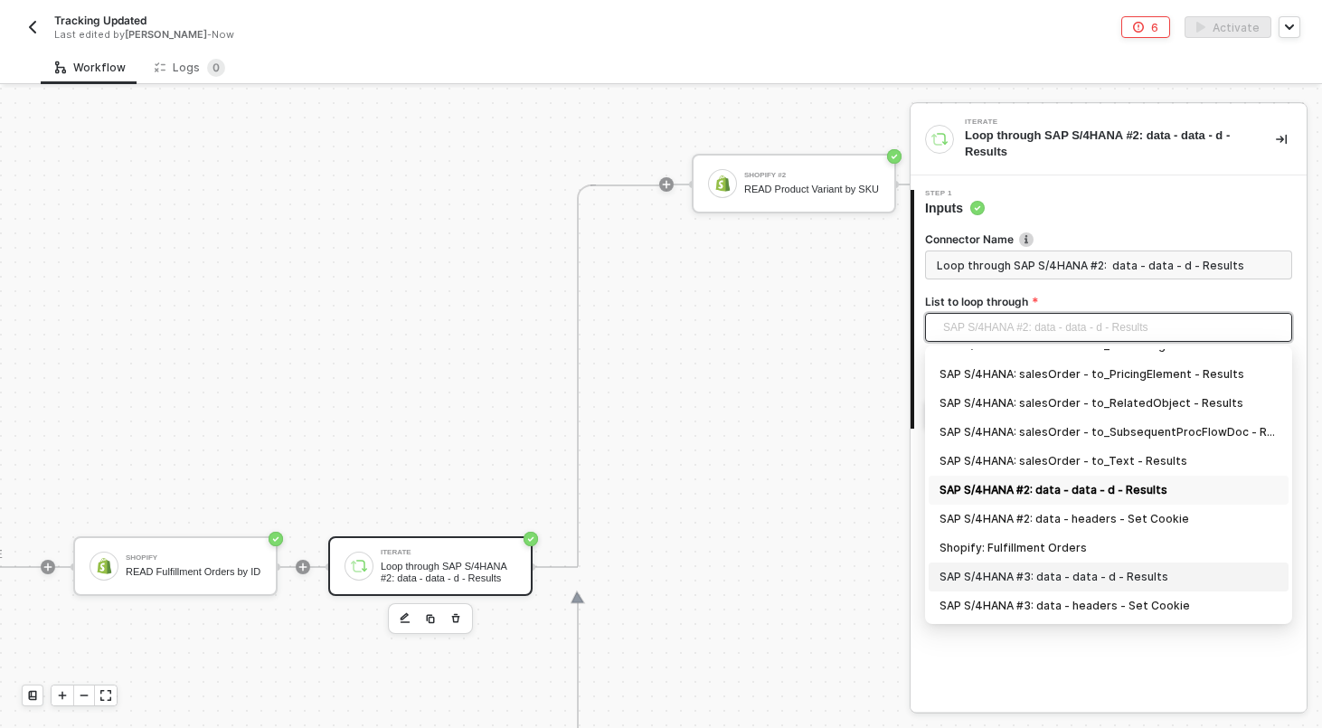
click at [1098, 578] on div "SAP S/4HANA #3: data - data - d - Results" at bounding box center [1108, 577] width 338 height 20
type input "Loop through SAP S/4HANA #3: data - data - d - Results"
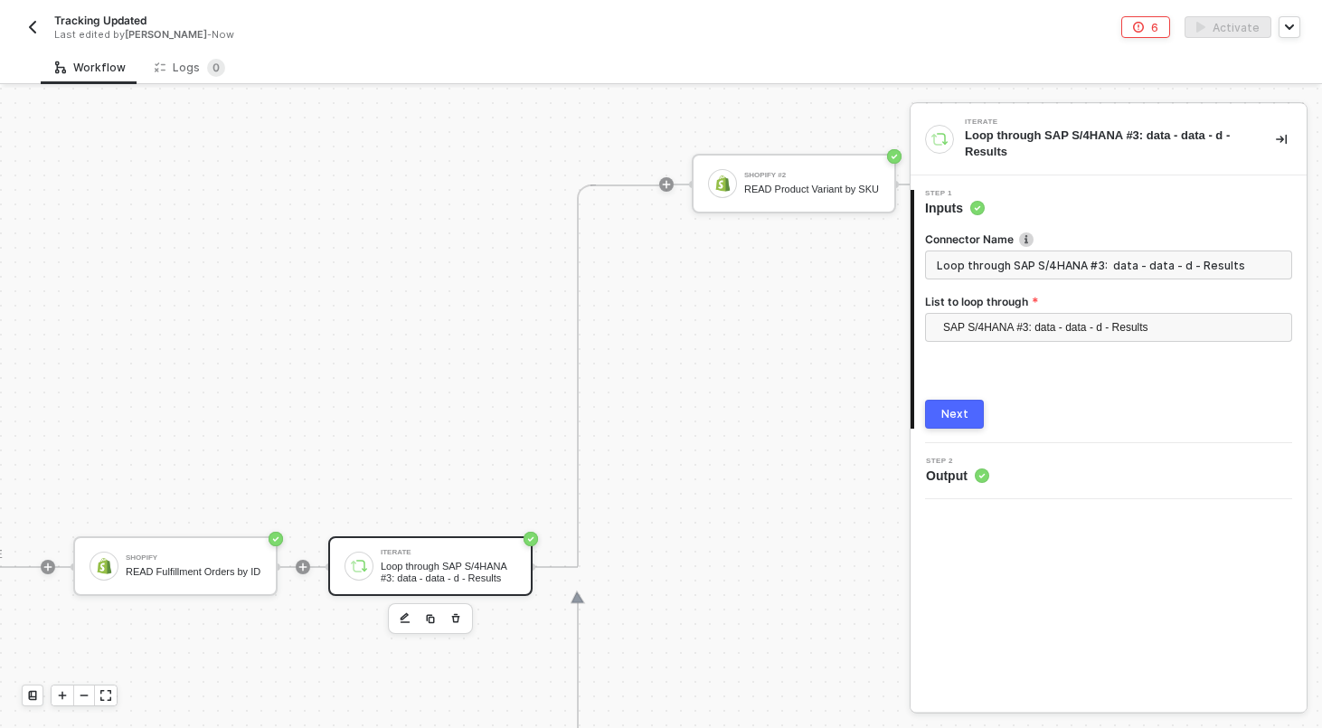
click at [968, 432] on div "1 Step 1 Inputs Connector Name Loop through SAP S/4HANA #3: data - data - d - R…" at bounding box center [1108, 309] width 396 height 268
click at [964, 409] on div "Next" at bounding box center [954, 414] width 27 height 14
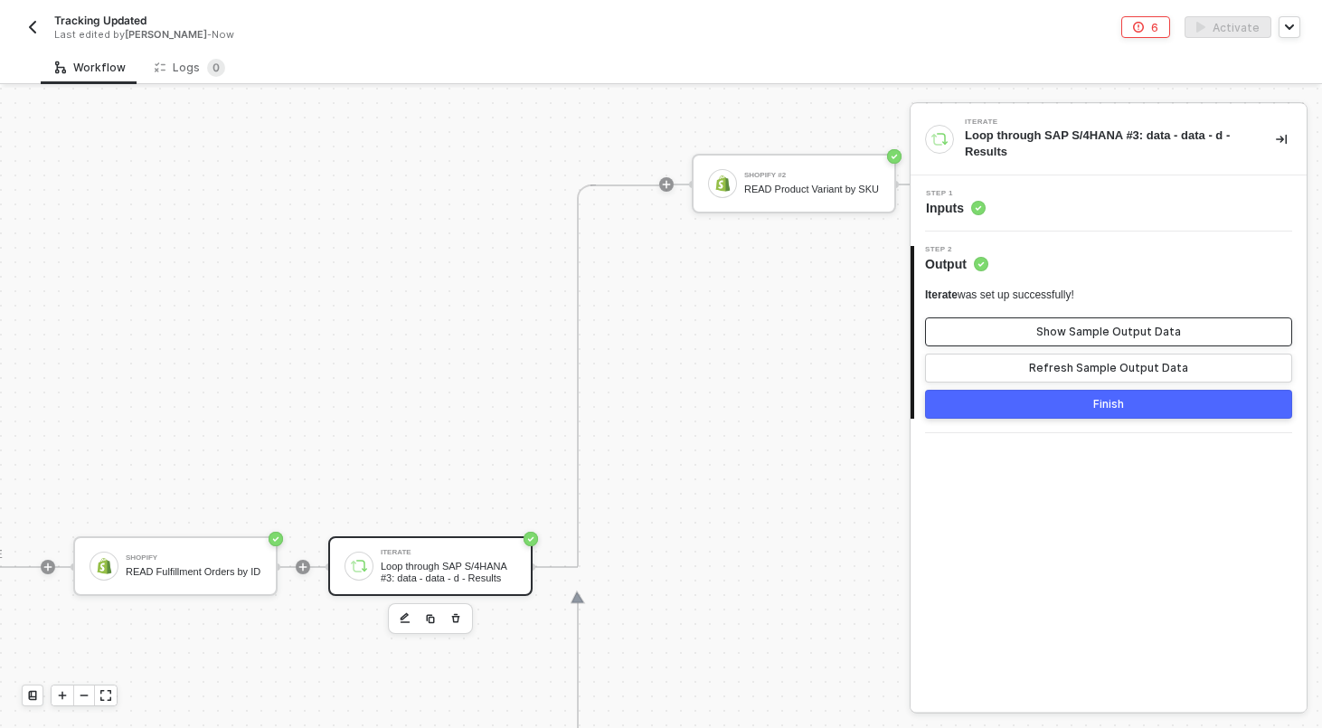
click at [1036, 325] on button "Show Sample Output Data" at bounding box center [1108, 331] width 367 height 29
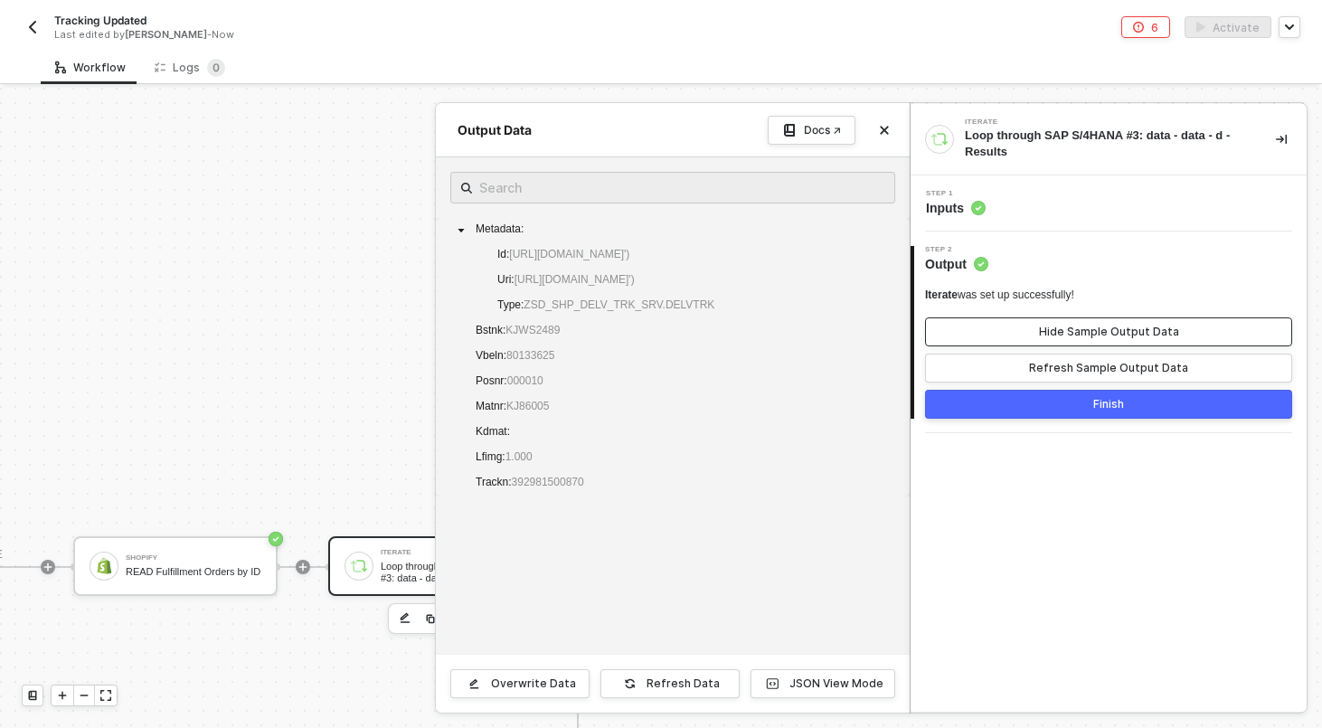
click at [1036, 328] on button "Hide Sample Output Data" at bounding box center [1108, 331] width 367 height 29
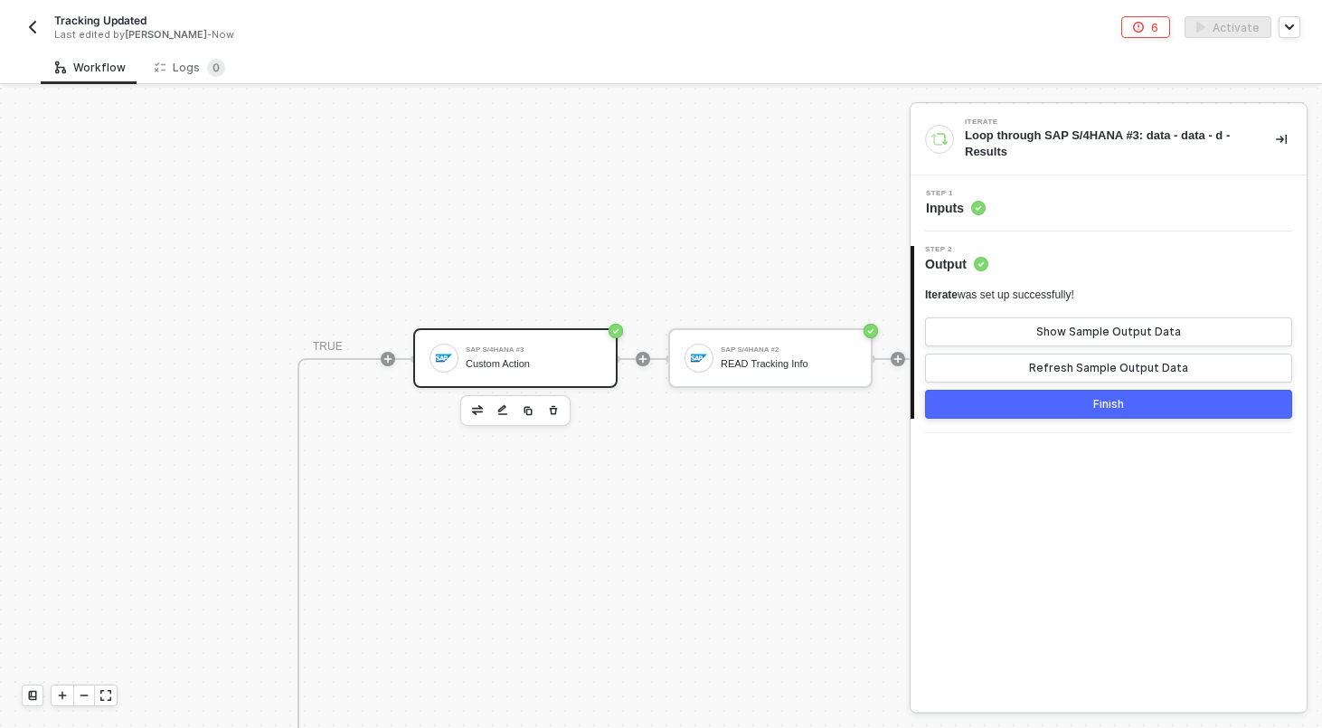
scroll to position [921, 482]
click at [554, 355] on div "SAP S/4HANA #3 Custom Action" at bounding box center [526, 358] width 136 height 34
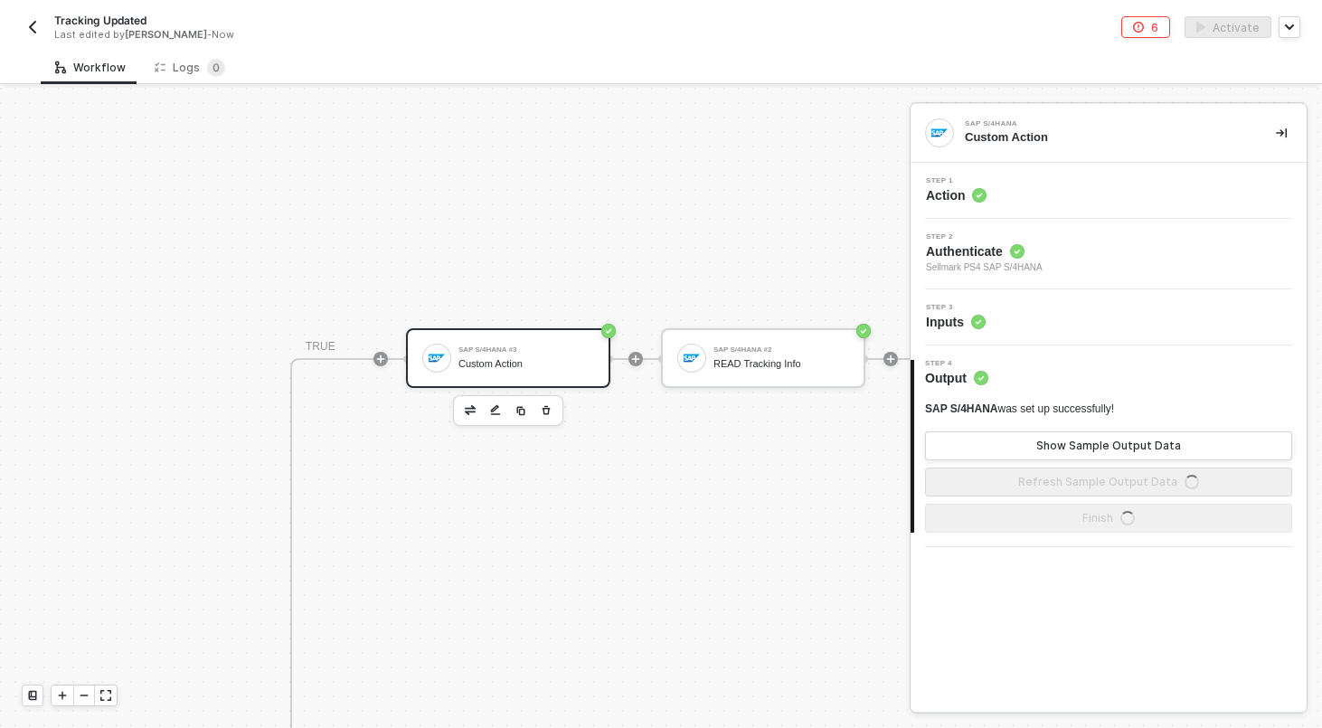
click at [549, 412] on icon "button" at bounding box center [546, 410] width 11 height 14
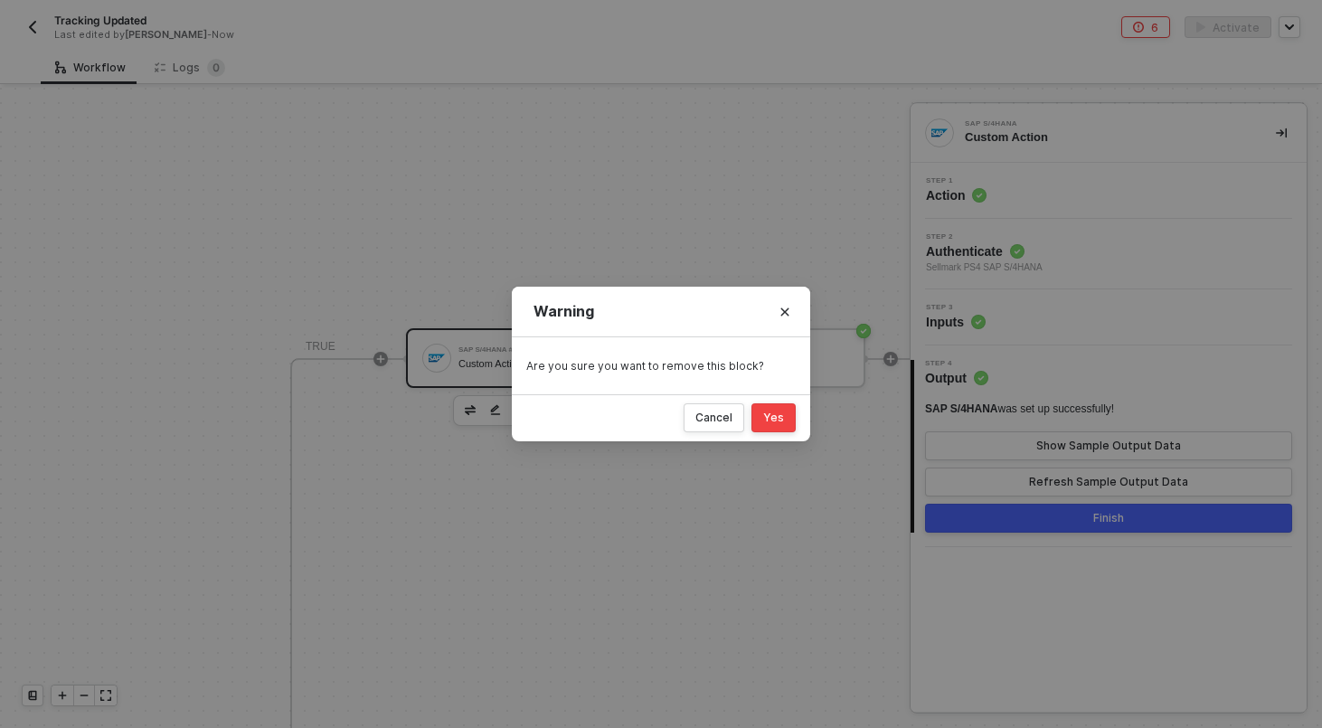
click at [759, 413] on button "Yes" at bounding box center [773, 417] width 44 height 29
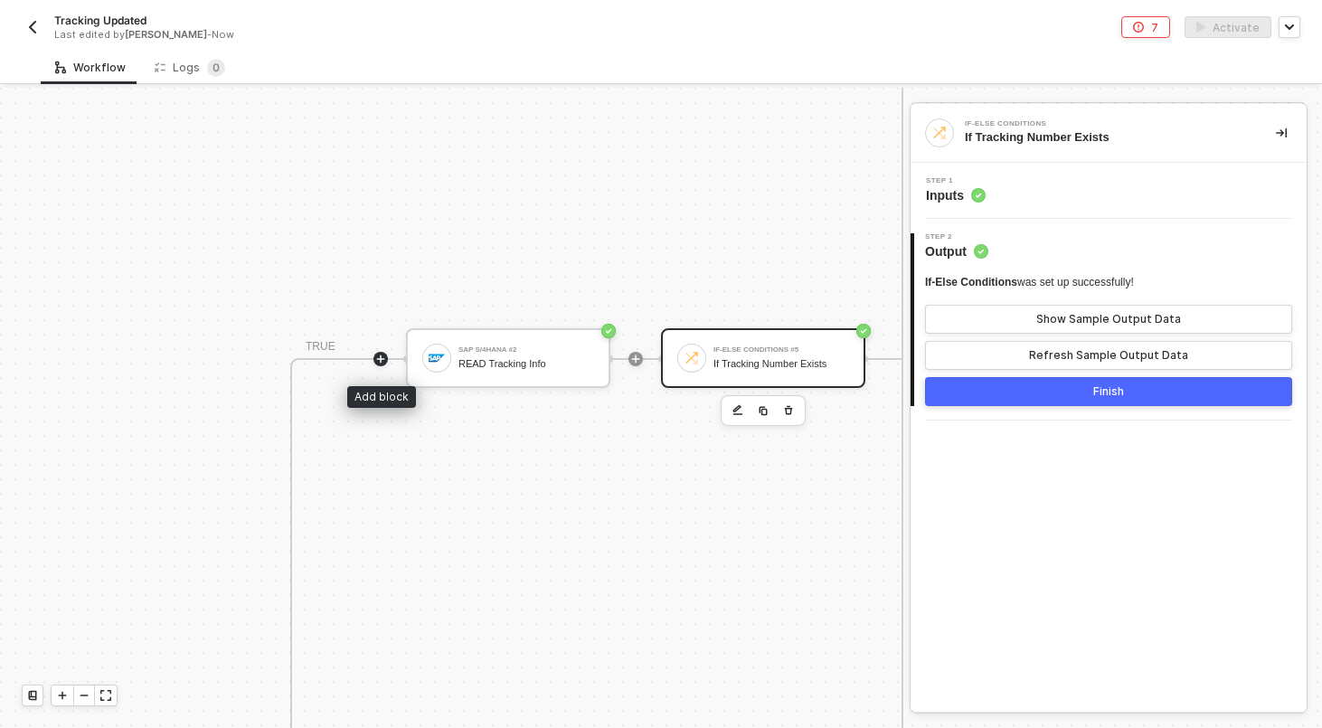
click at [383, 356] on icon "icon-play" at bounding box center [380, 358] width 11 height 11
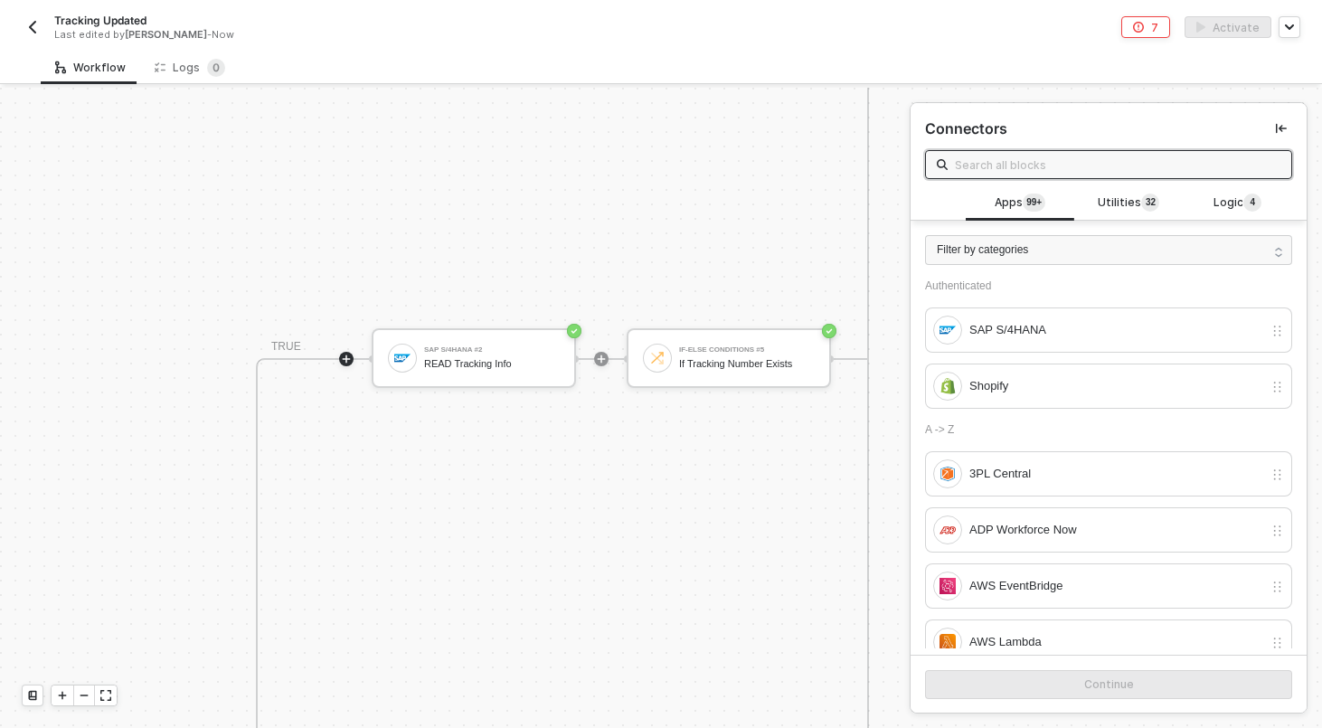
scroll to position [921, 520]
click at [992, 318] on div "SAP S/4HANA" at bounding box center [1098, 329] width 330 height 29
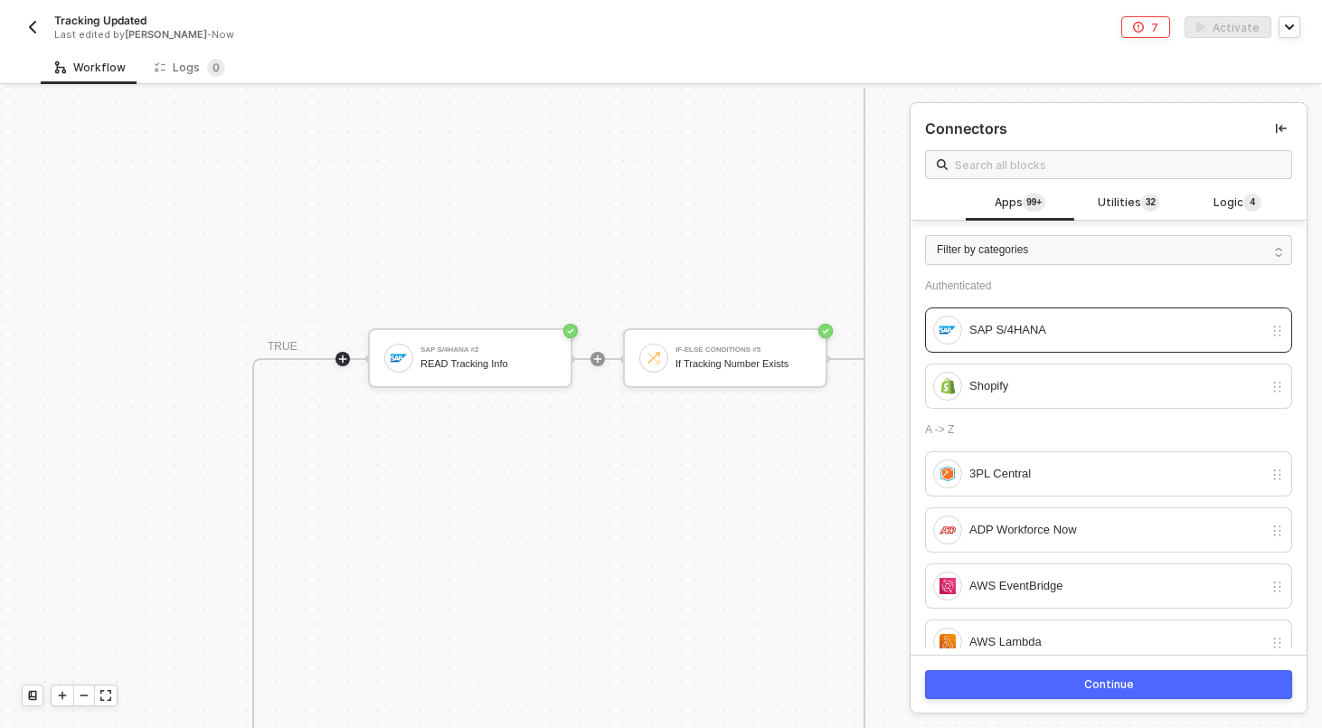
click at [1044, 678] on button "Continue" at bounding box center [1108, 684] width 367 height 29
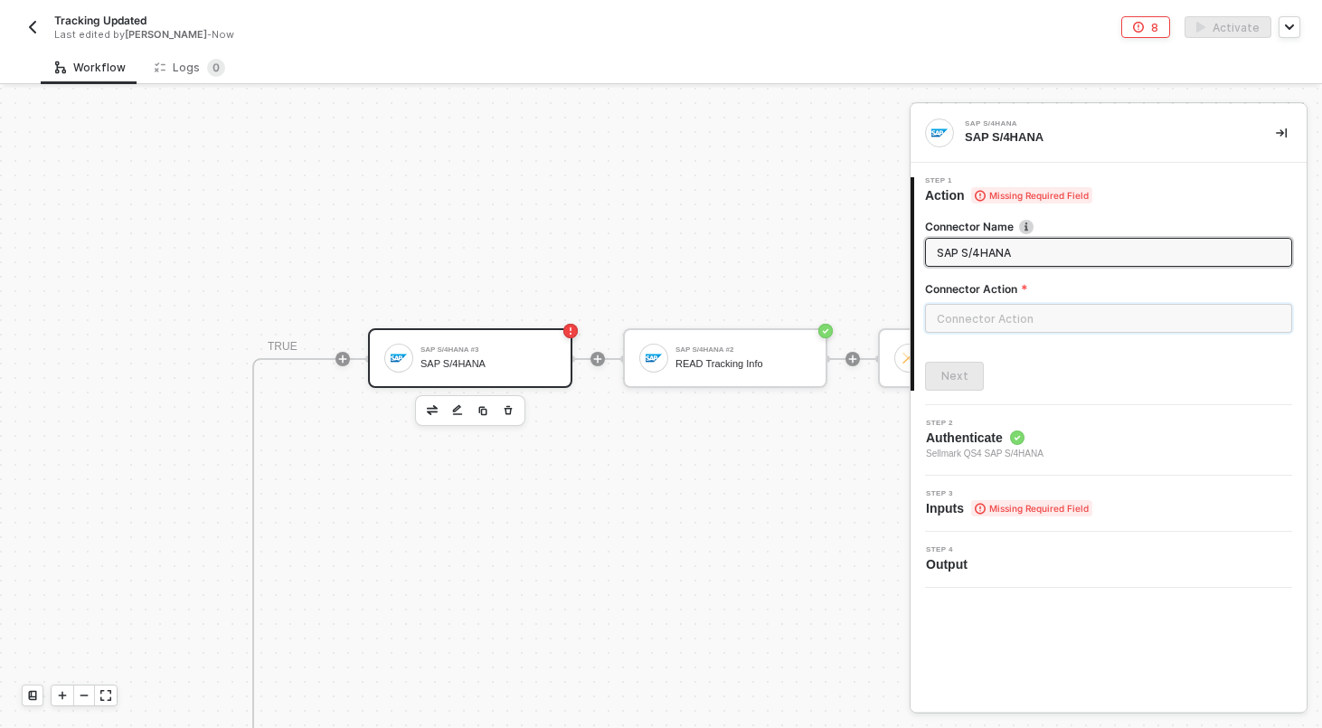
click at [936, 309] on input "text" at bounding box center [1108, 318] width 367 height 29
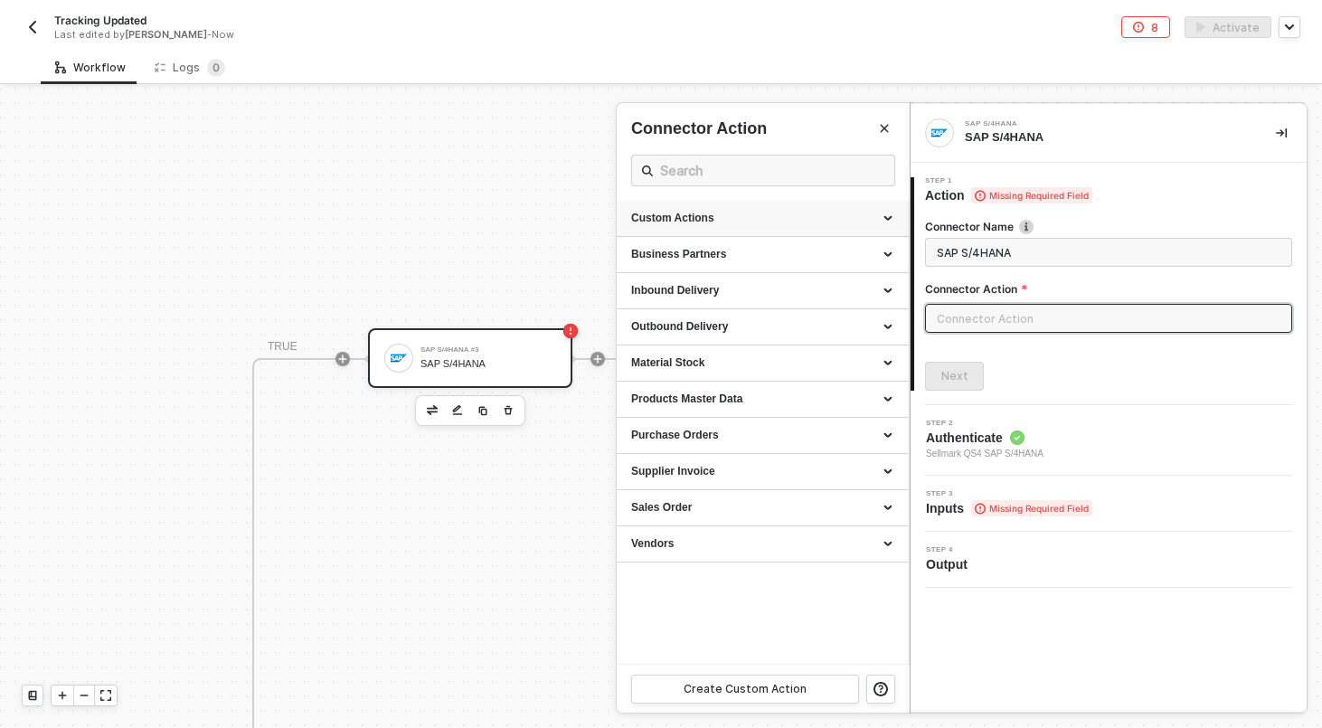
click at [779, 204] on div "Custom Actions" at bounding box center [762, 219] width 292 height 36
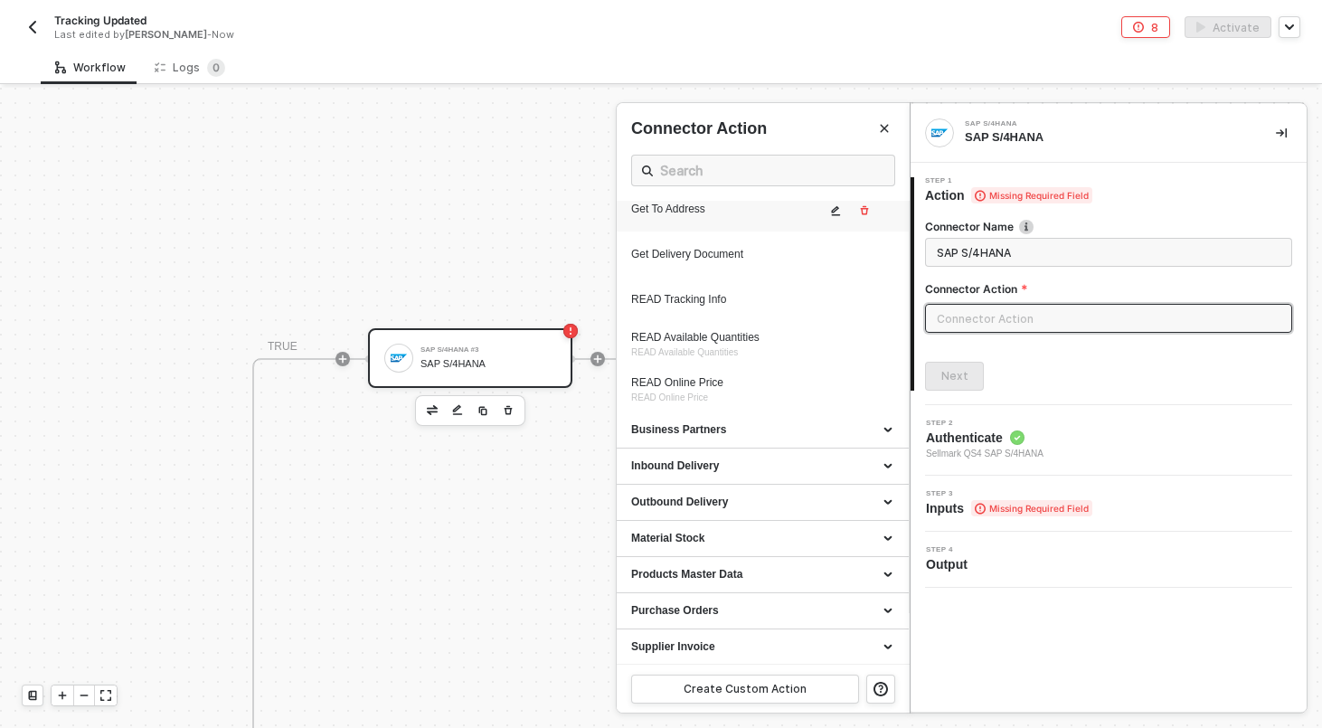
scroll to position [53, 0]
click at [744, 307] on div "READ Tracking Info" at bounding box center [762, 296] width 263 height 25
type input "Custom Action"
type input "Custom - READ Tracking Info"
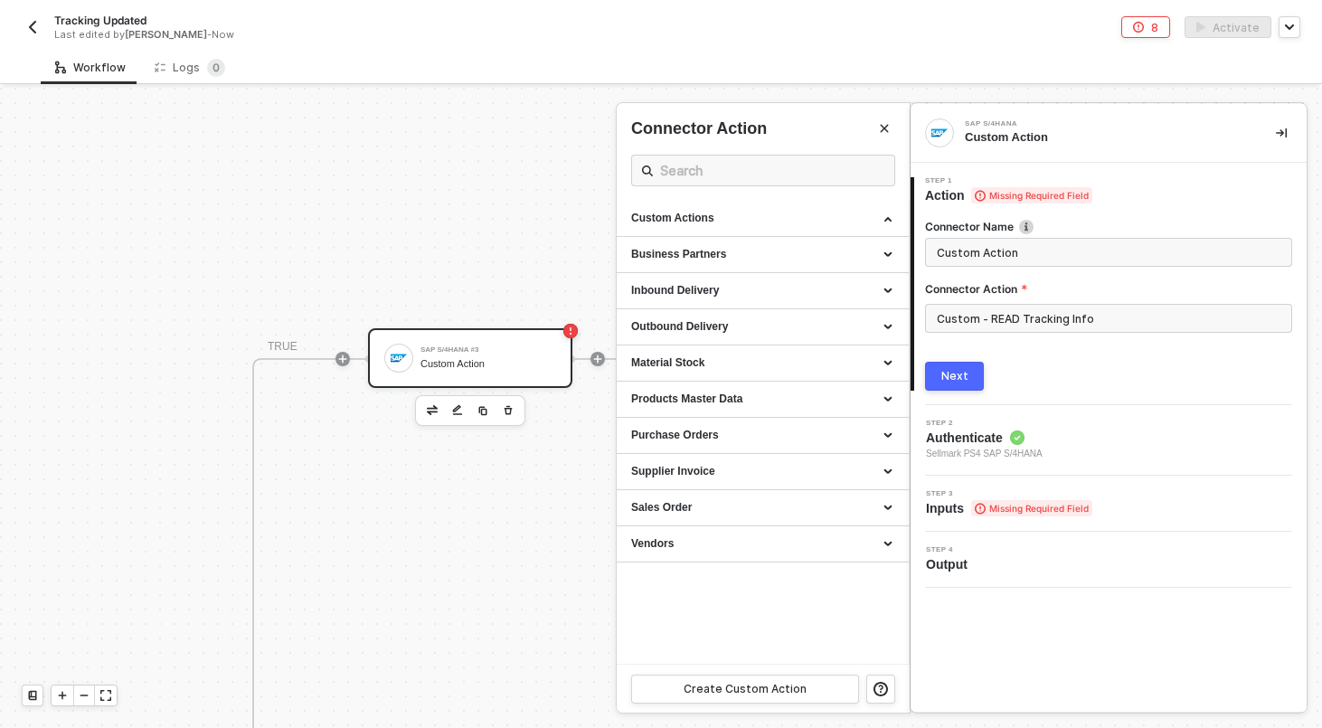
scroll to position [0, 0]
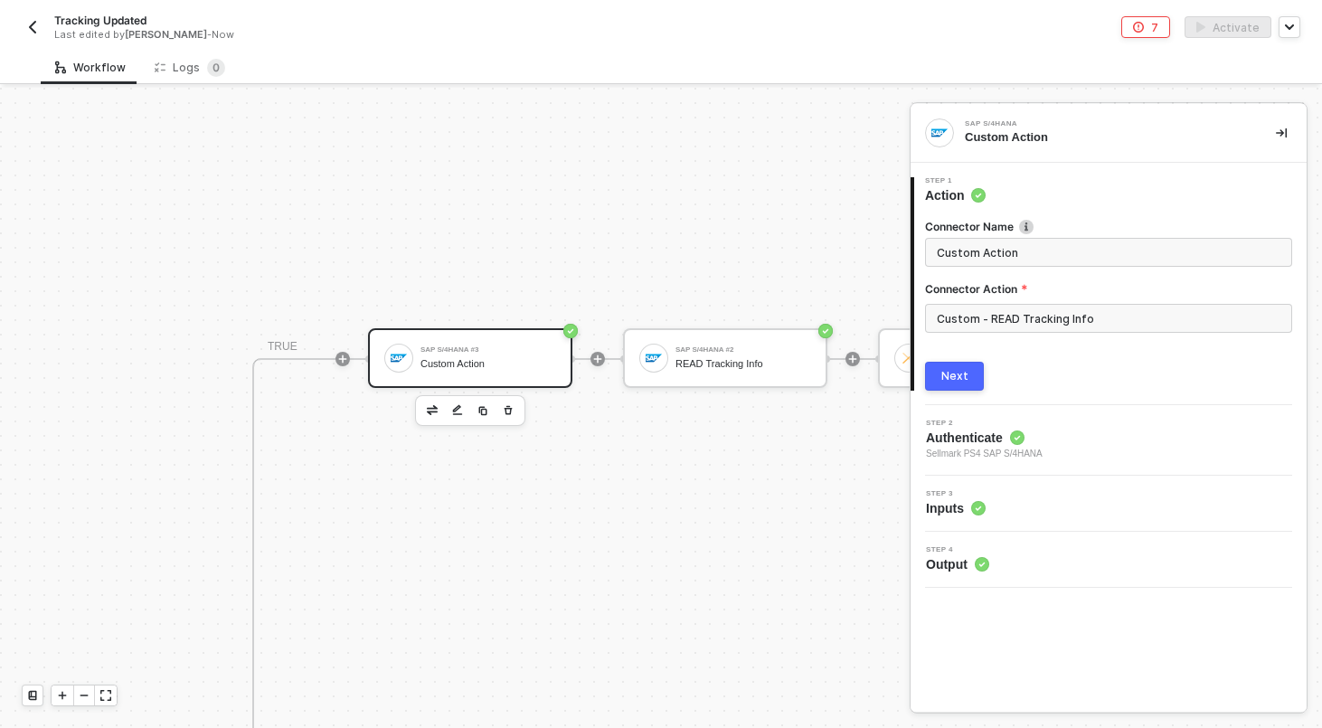
click at [971, 509] on icon at bounding box center [978, 508] width 14 height 14
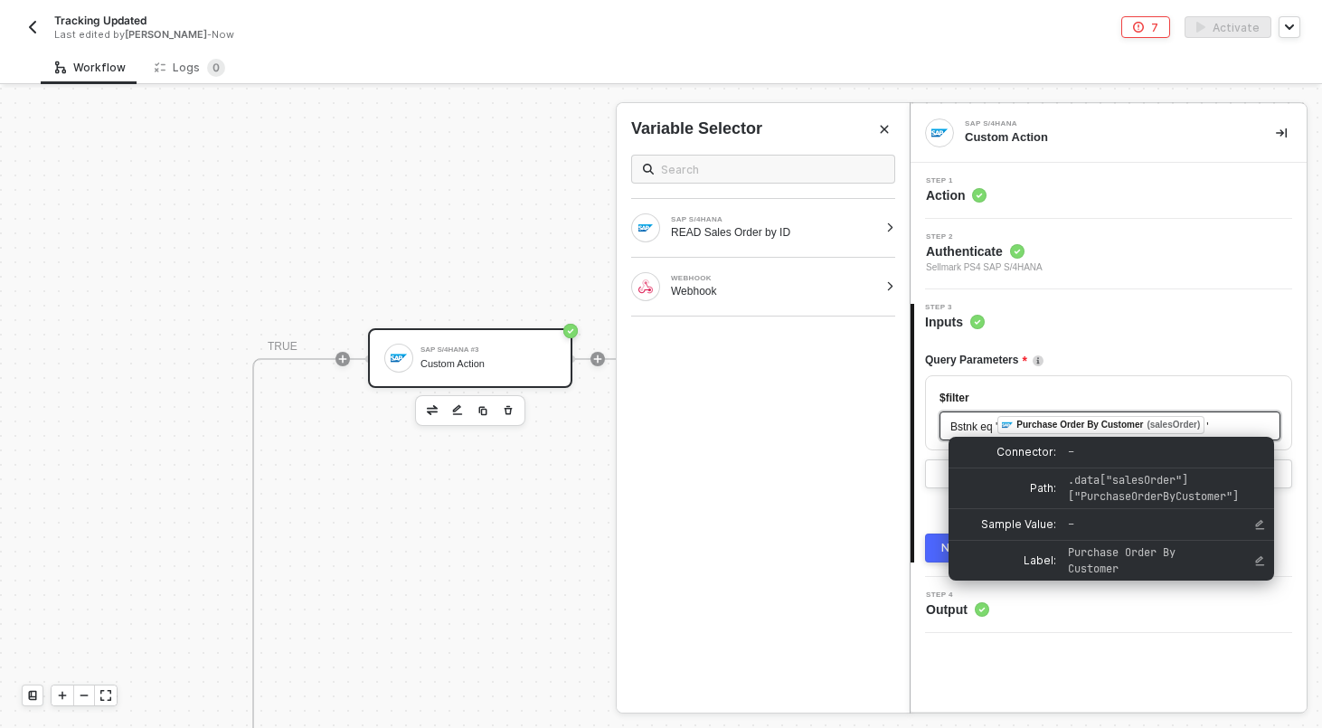
click at [1087, 428] on div "Purchase Order By Customer" at bounding box center [1079, 425] width 127 height 16
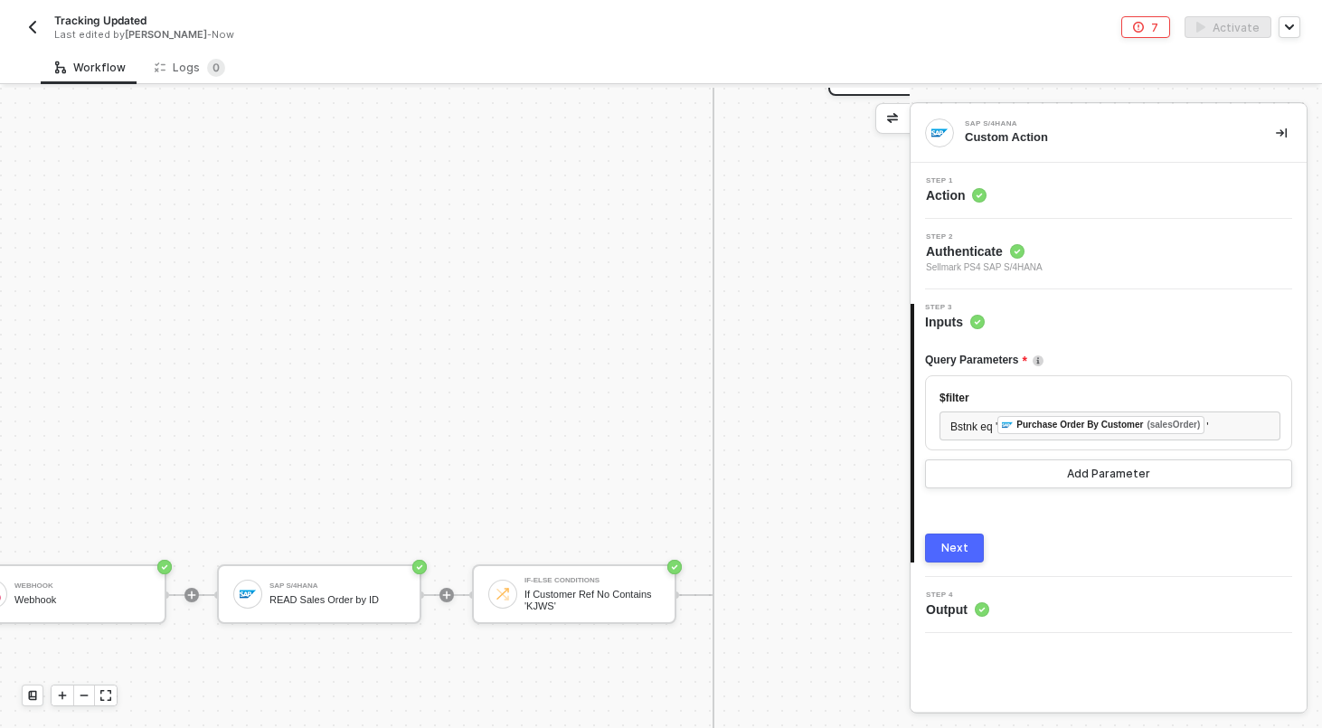
scroll to position [1214, 60]
click at [330, 638] on div at bounding box center [446, 593] width 240 height 141
click at [333, 574] on div "SAP S/4HANA READ Sales Order by ID" at bounding box center [319, 593] width 204 height 60
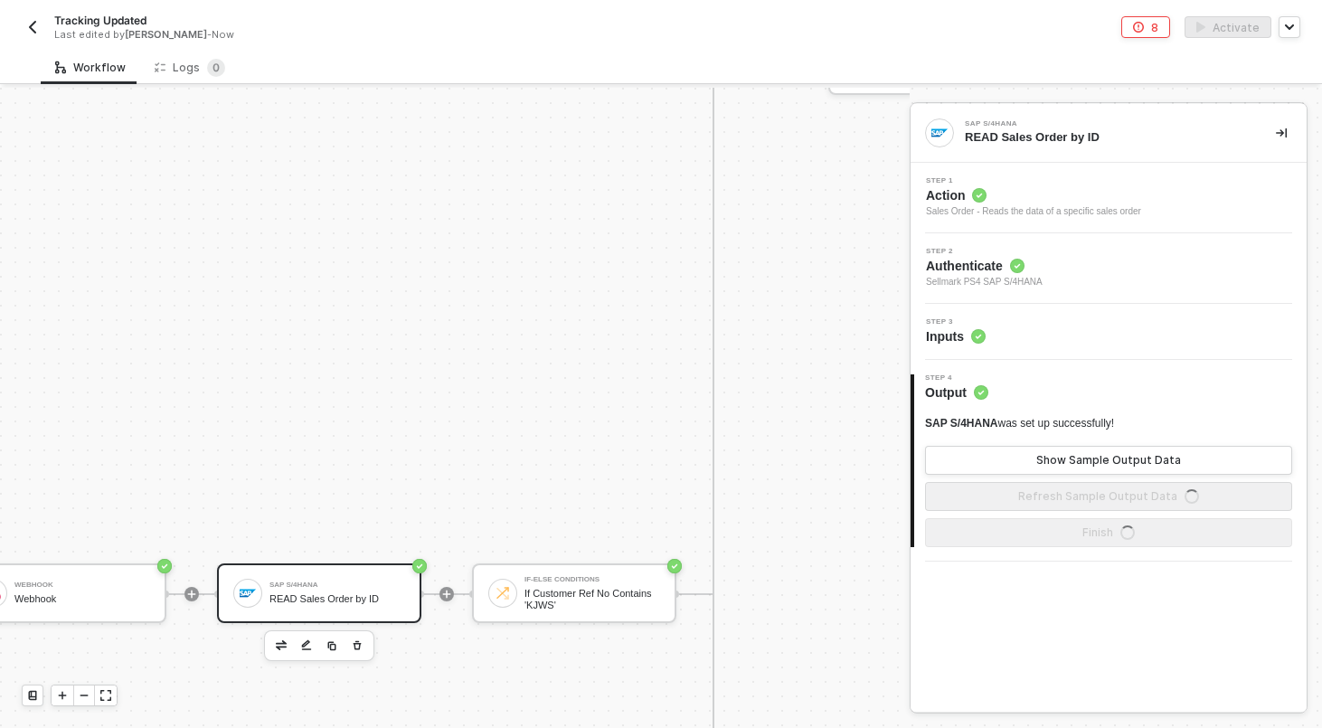
click at [1049, 336] on div "Step 3 Inputs" at bounding box center [1110, 331] width 391 height 27
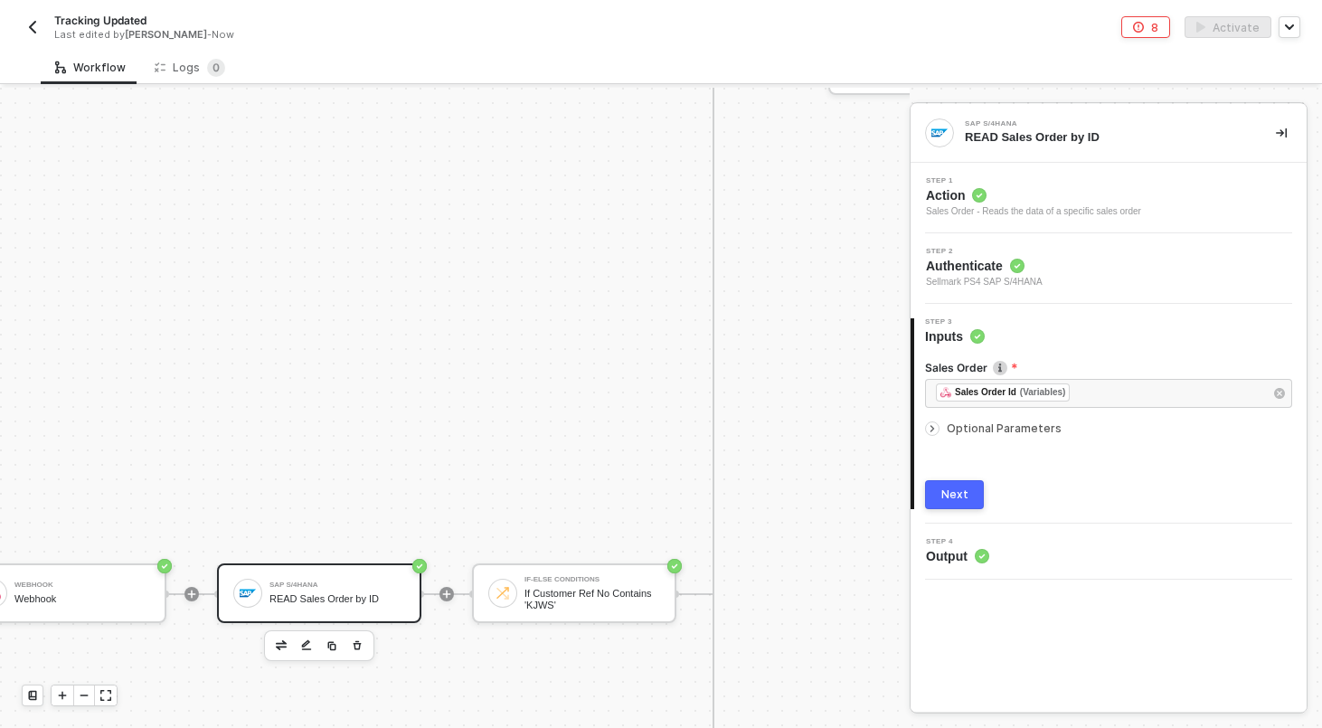
click at [957, 488] on div "Next" at bounding box center [954, 494] width 27 height 14
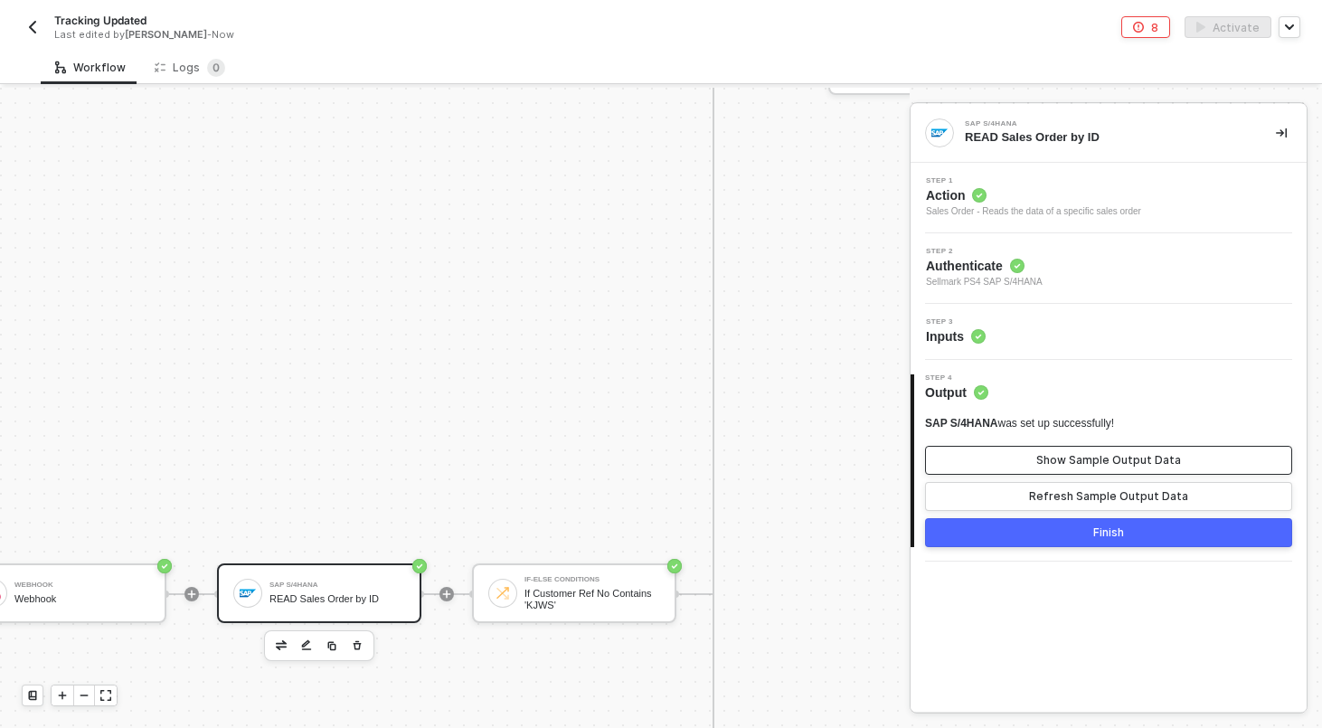
click at [1060, 466] on div "Show Sample Output Data" at bounding box center [1108, 460] width 145 height 14
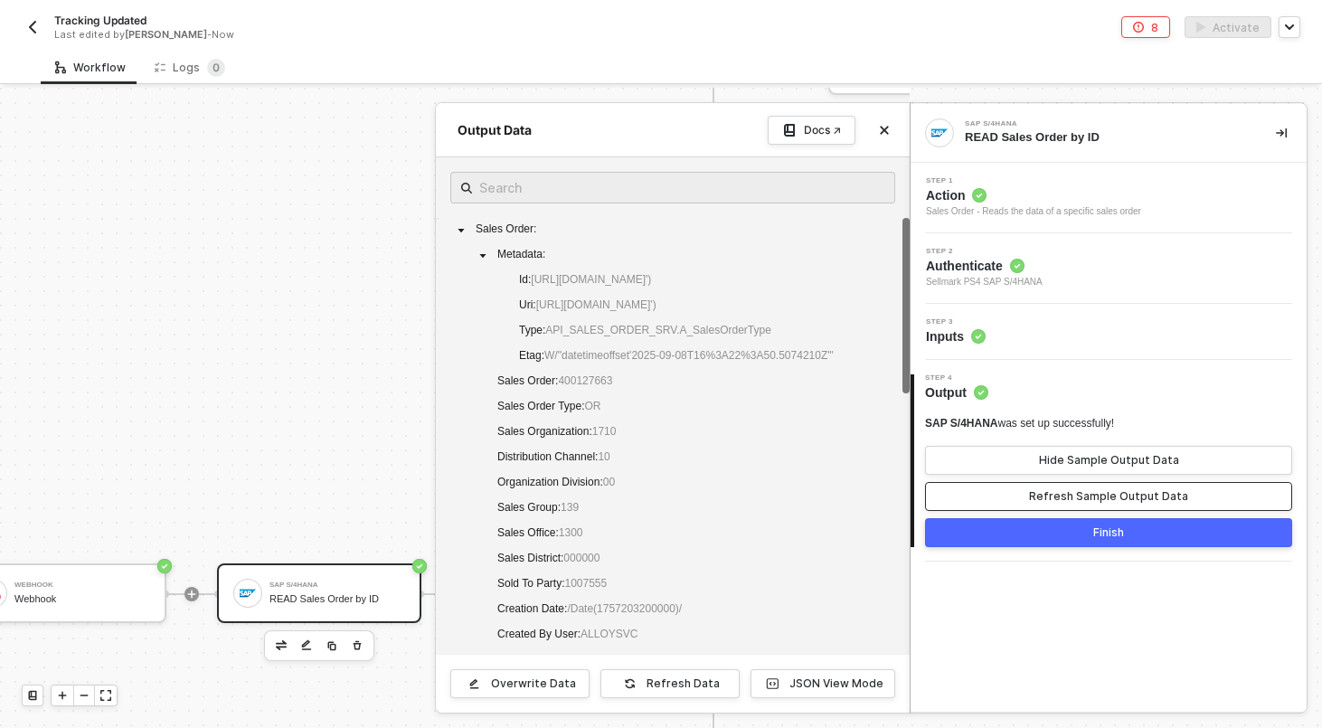
click at [1060, 489] on div "Refresh Sample Output Data" at bounding box center [1108, 496] width 159 height 14
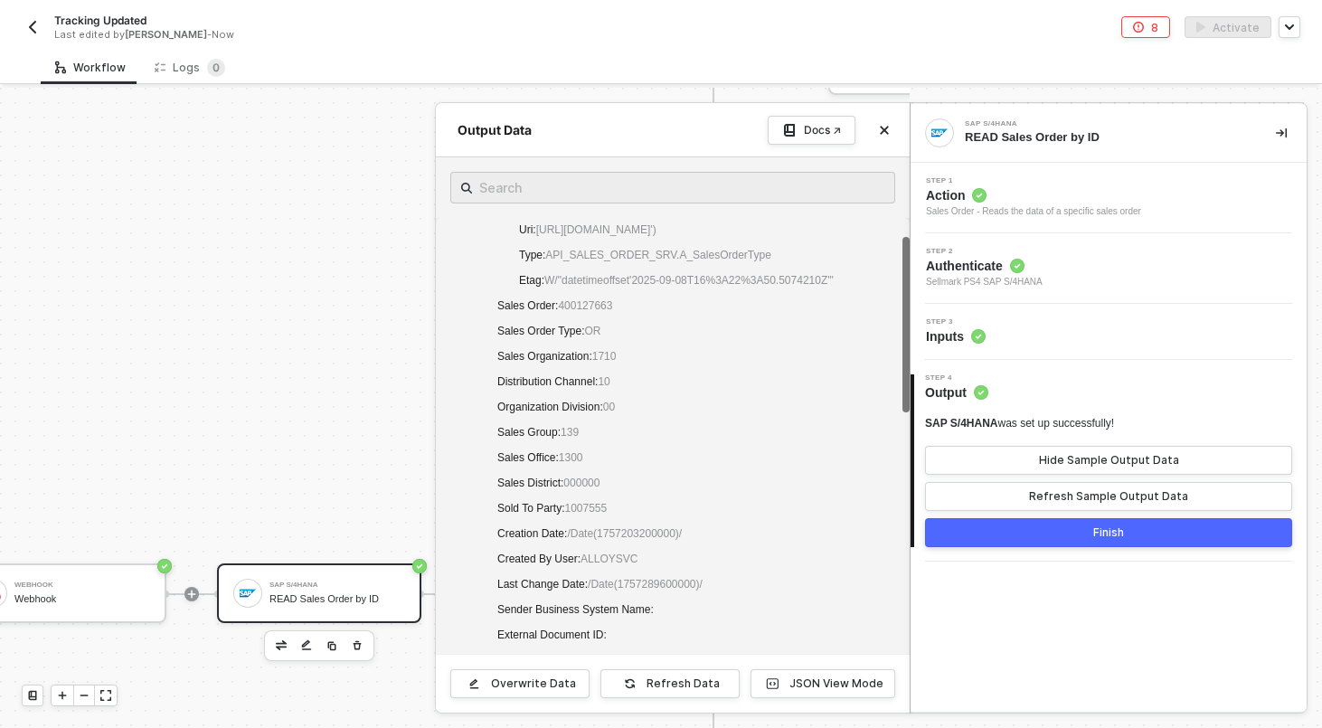
scroll to position [76, 0]
click at [559, 191] on input "text" at bounding box center [672, 187] width 387 height 23
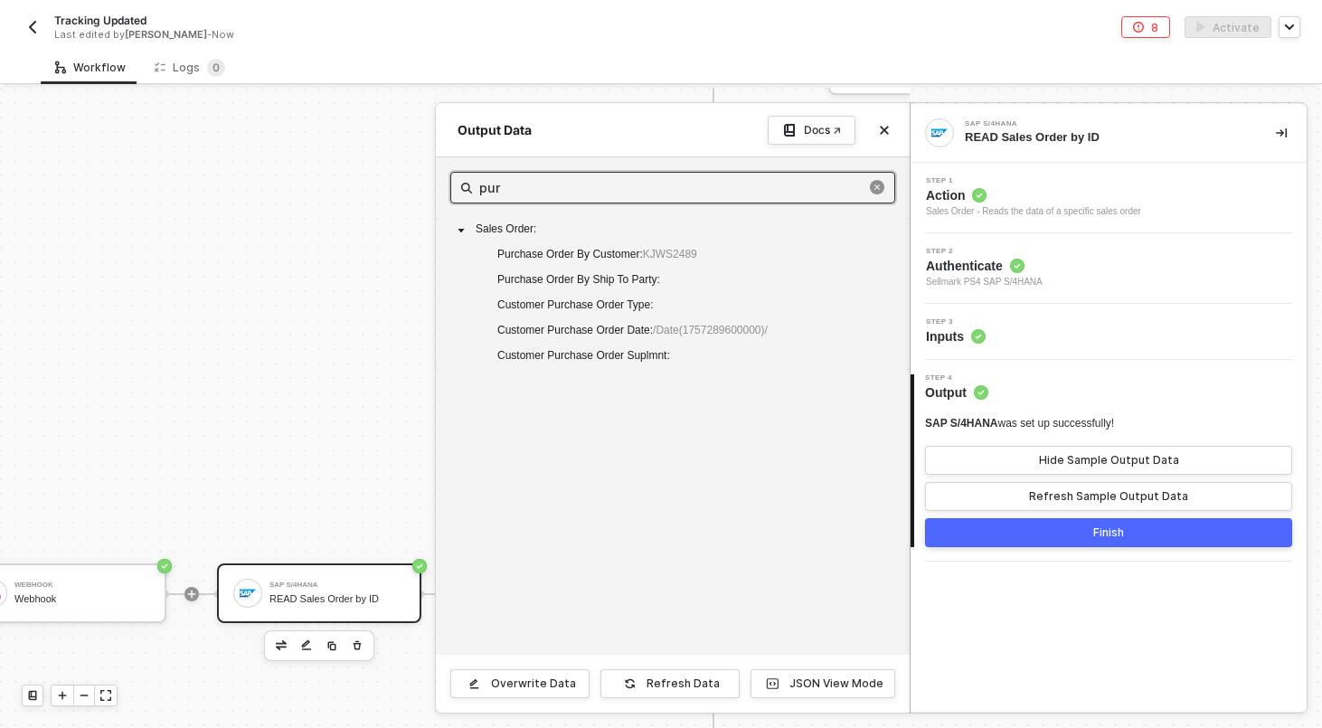
scroll to position [0, 0]
type input "purchase"
click at [226, 244] on div at bounding box center [661, 408] width 1322 height 640
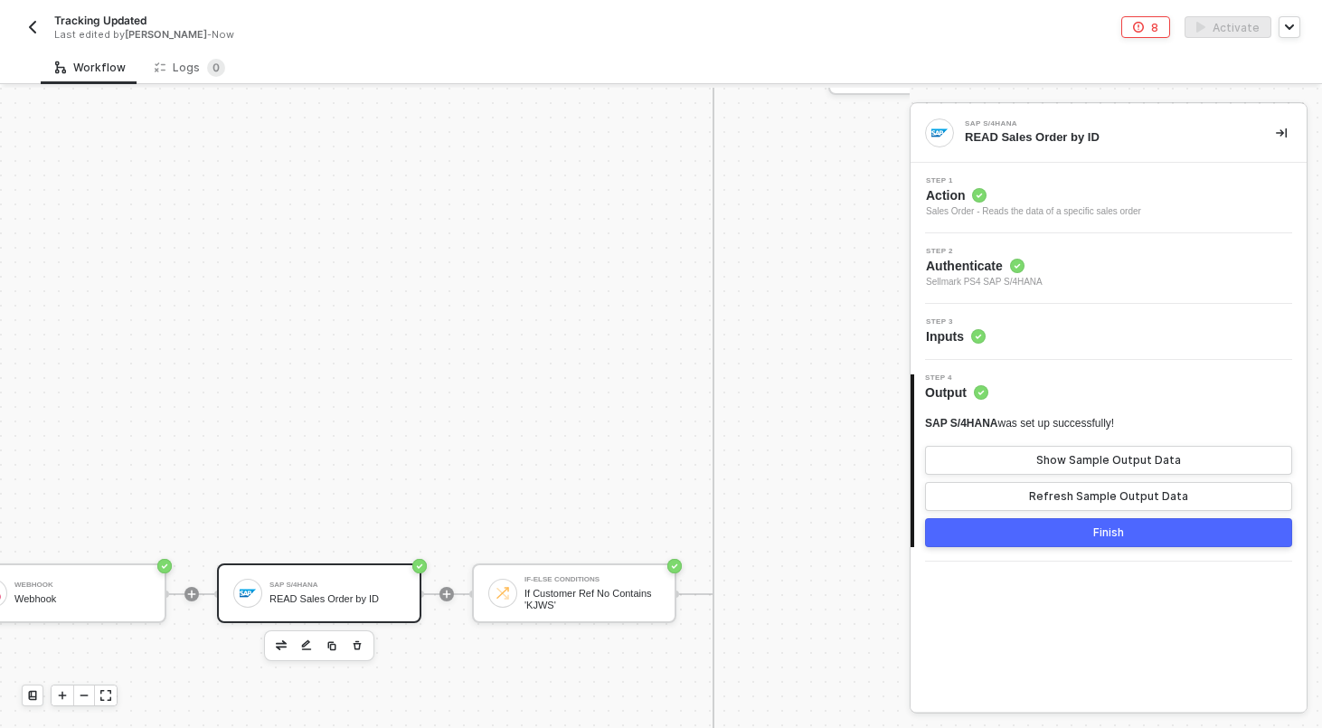
click at [974, 547] on div "Step 4 Output SAP S/4HANA was set up successfully! Show Sample Output Data Refr…" at bounding box center [1108, 460] width 396 height 173
click at [974, 556] on div "4 Step 4 Output SAP S/4HANA was set up successfully! Show Sample Output Data Re…" at bounding box center [1108, 461] width 396 height 202
click at [974, 545] on button "Finish" at bounding box center [1108, 532] width 367 height 29
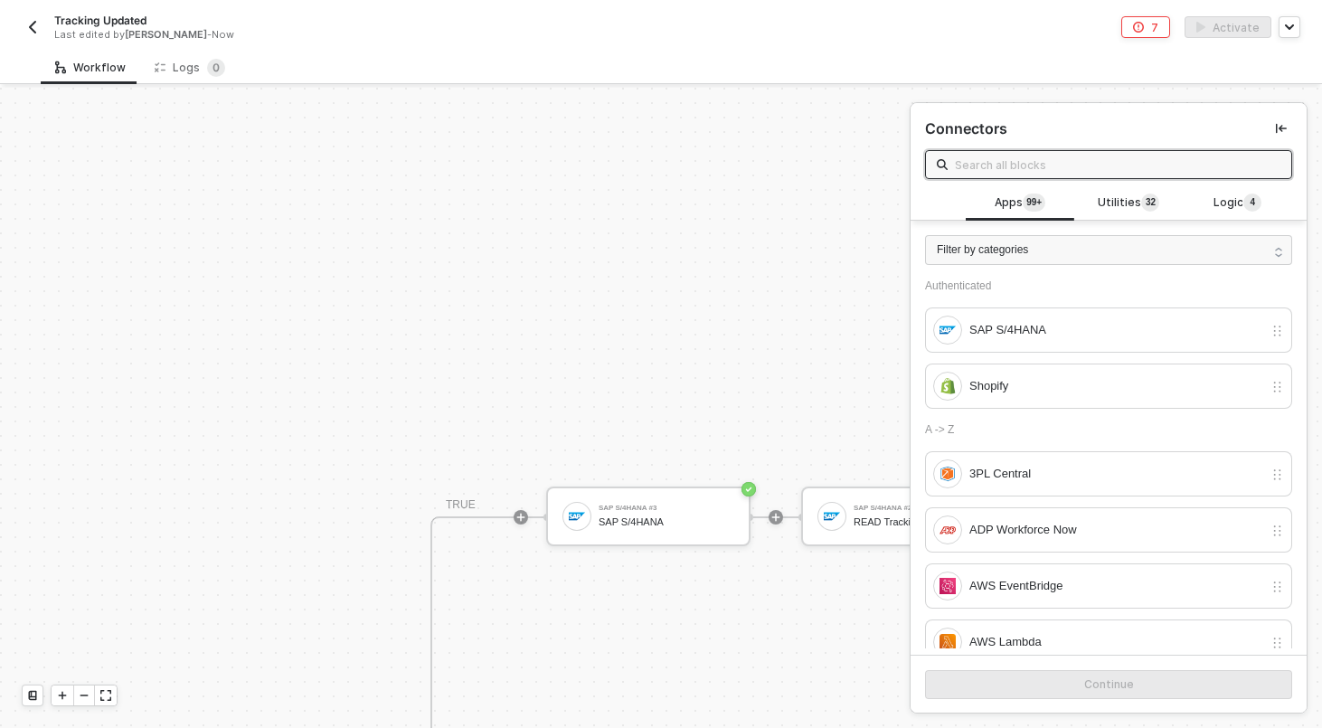
scroll to position [763, 355]
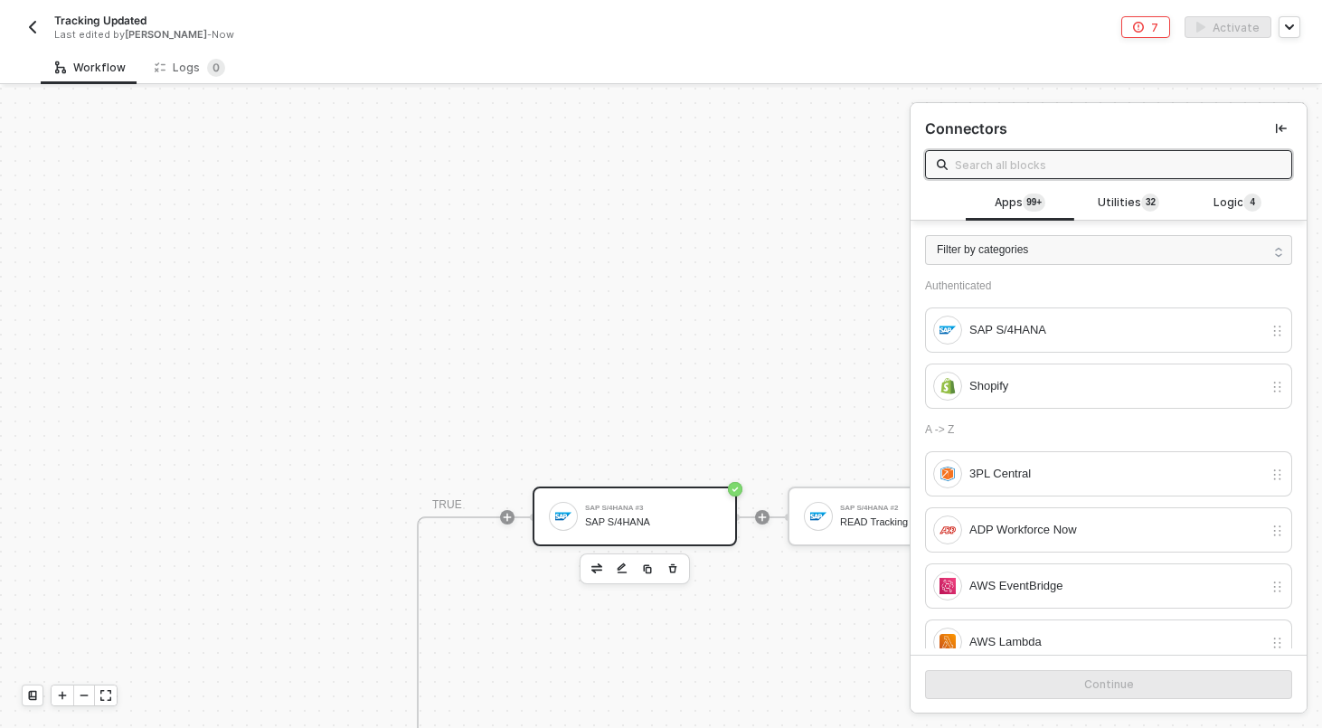
click at [579, 532] on div "SAP S/4HANA #3 SAP S/4HANA" at bounding box center [634, 516] width 204 height 60
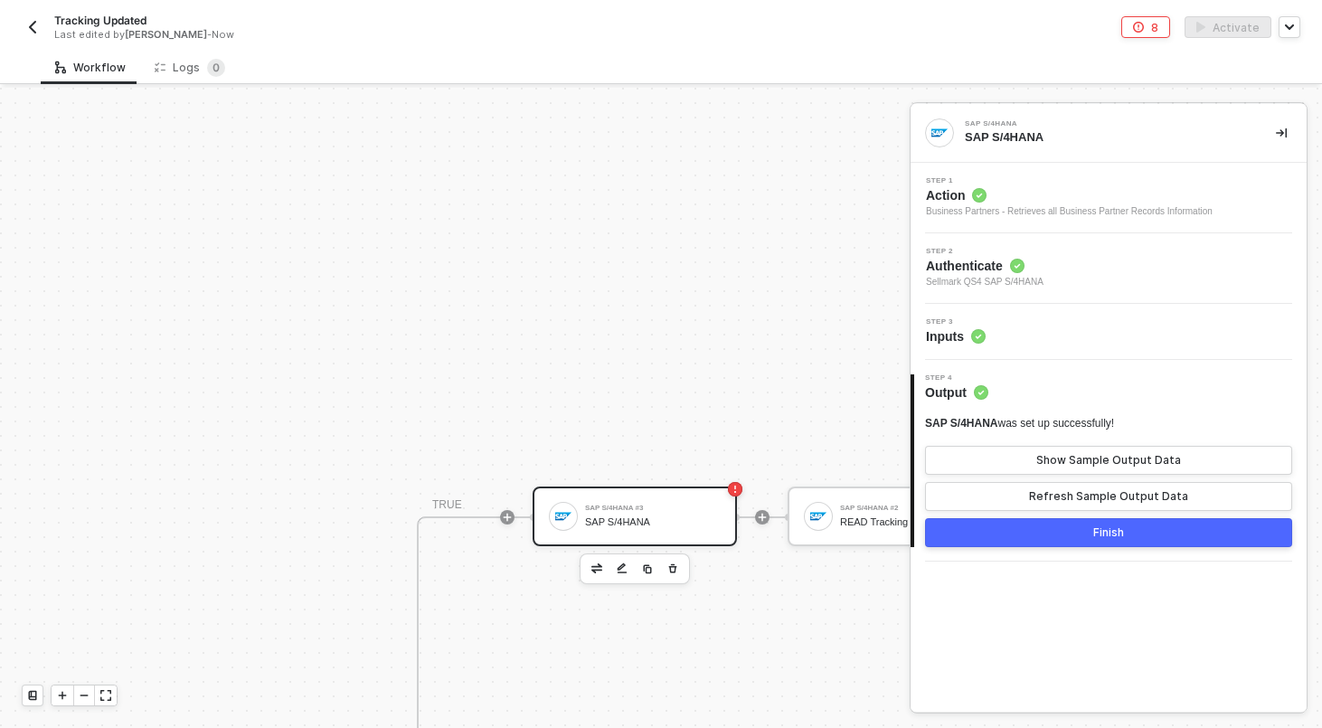
click at [1040, 321] on div "Step 3 Inputs" at bounding box center [1110, 331] width 391 height 27
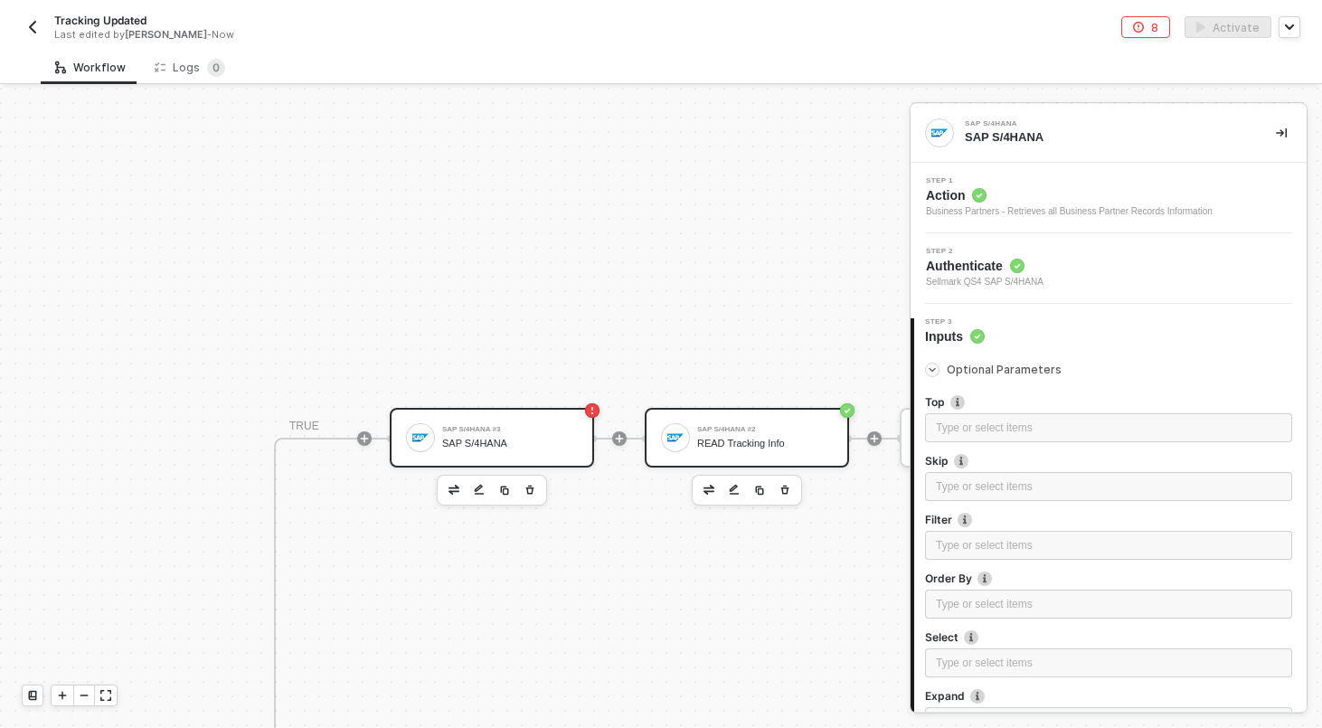
scroll to position [842, 698]
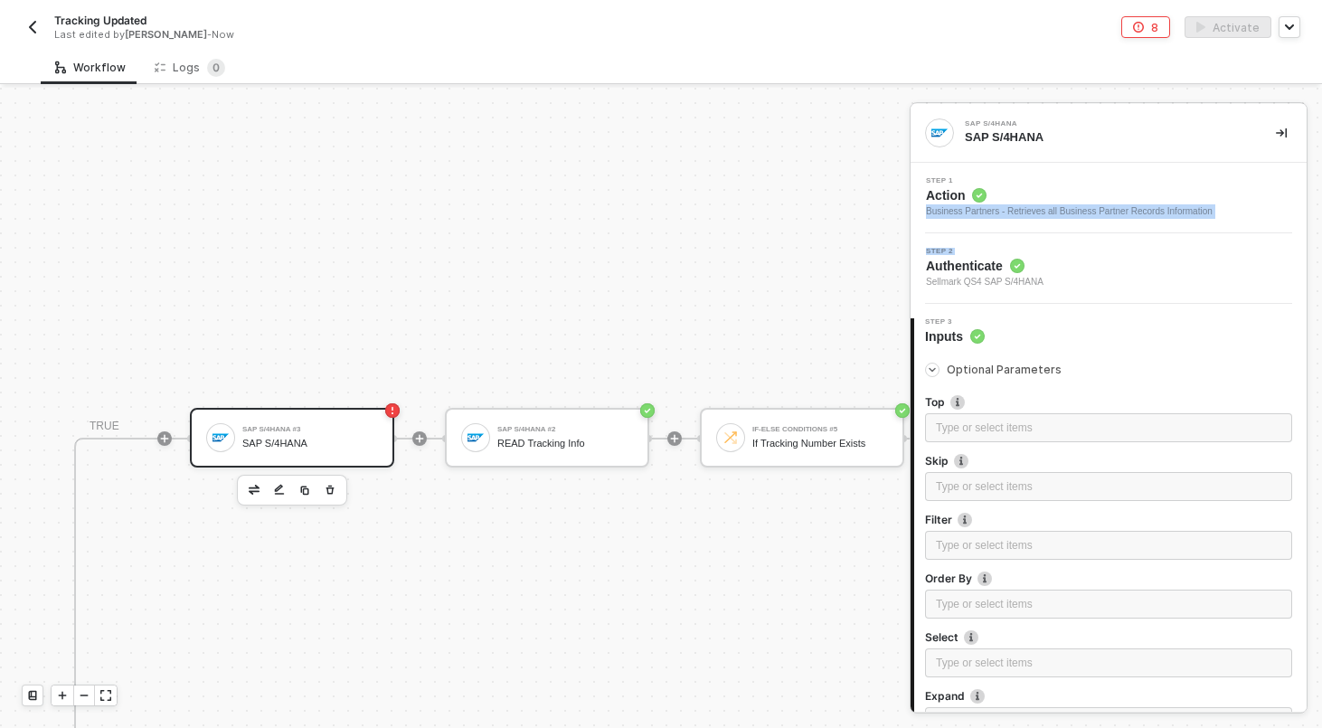
drag, startPoint x: 1106, startPoint y: 201, endPoint x: 915, endPoint y: 264, distance: 201.8
click at [915, 264] on div "Step 1 Action Business Partners - Retrieves all Business Partner Records Inform…" at bounding box center [1108, 525] width 396 height 725
click at [579, 428] on div "SAP S/4HANA #2" at bounding box center [565, 429] width 136 height 7
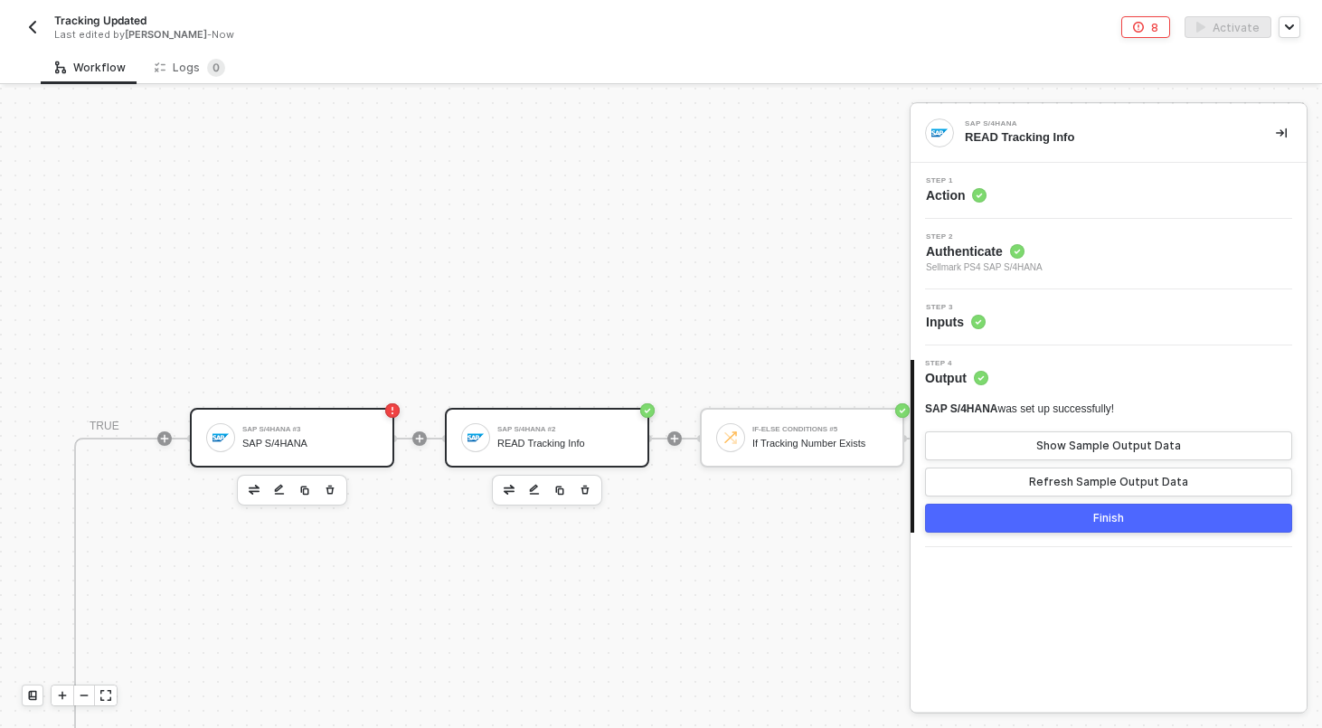
click at [255, 428] on div "SAP S/4HANA #3" at bounding box center [310, 429] width 136 height 7
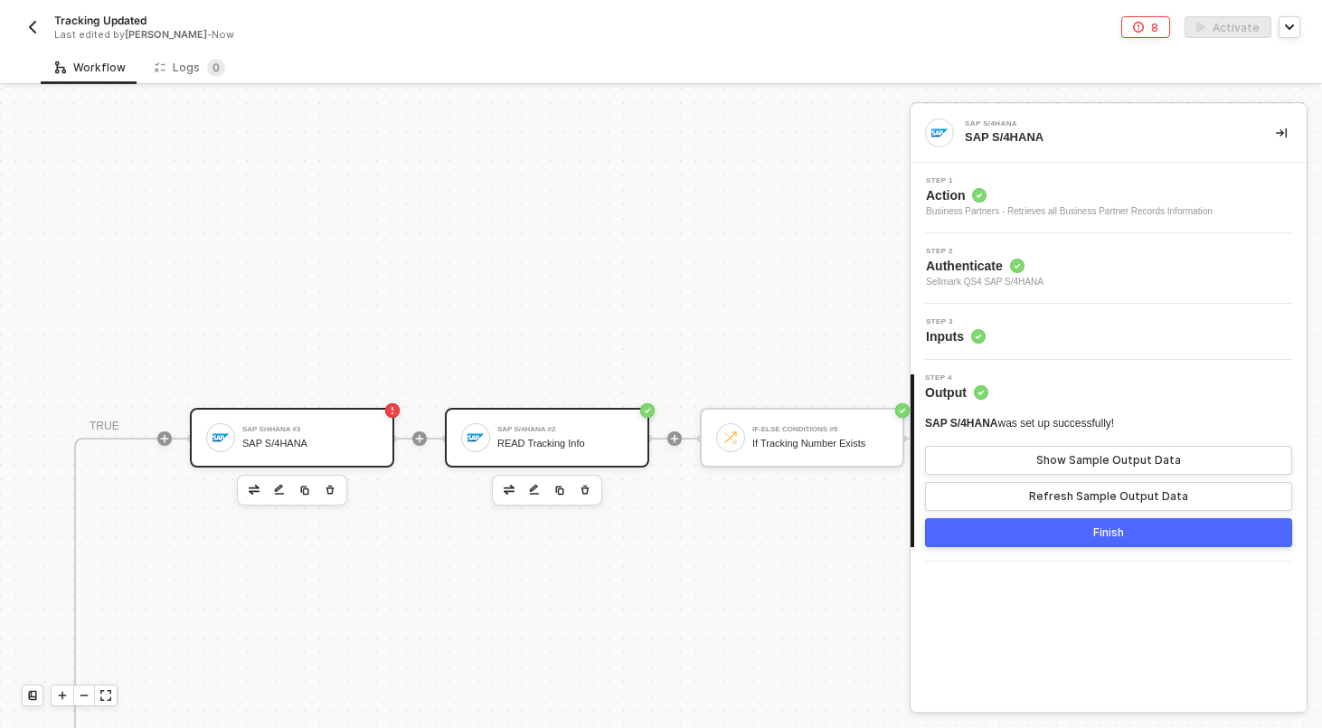
click at [468, 439] on img at bounding box center [475, 437] width 16 height 16
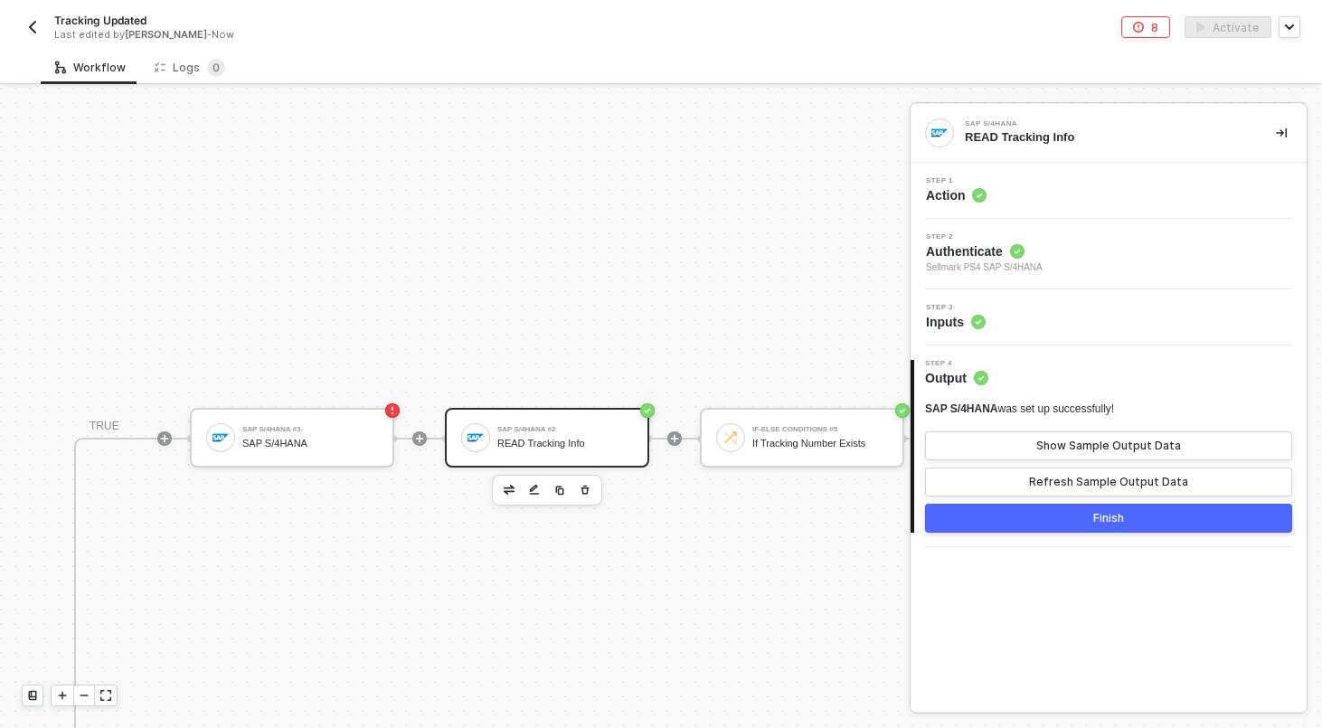
click at [1124, 316] on div "Step 3 Inputs" at bounding box center [1110, 317] width 391 height 27
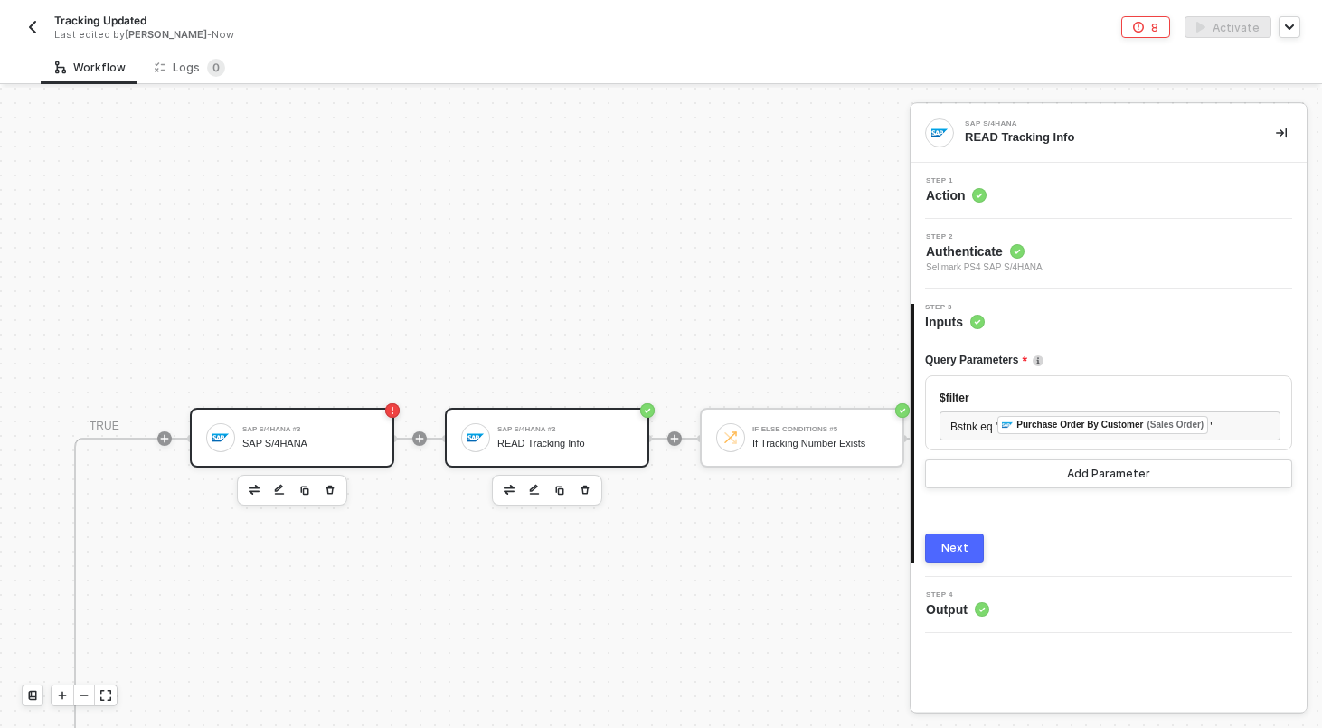
click at [342, 439] on div "SAP S/4HANA" at bounding box center [310, 444] width 136 height 12
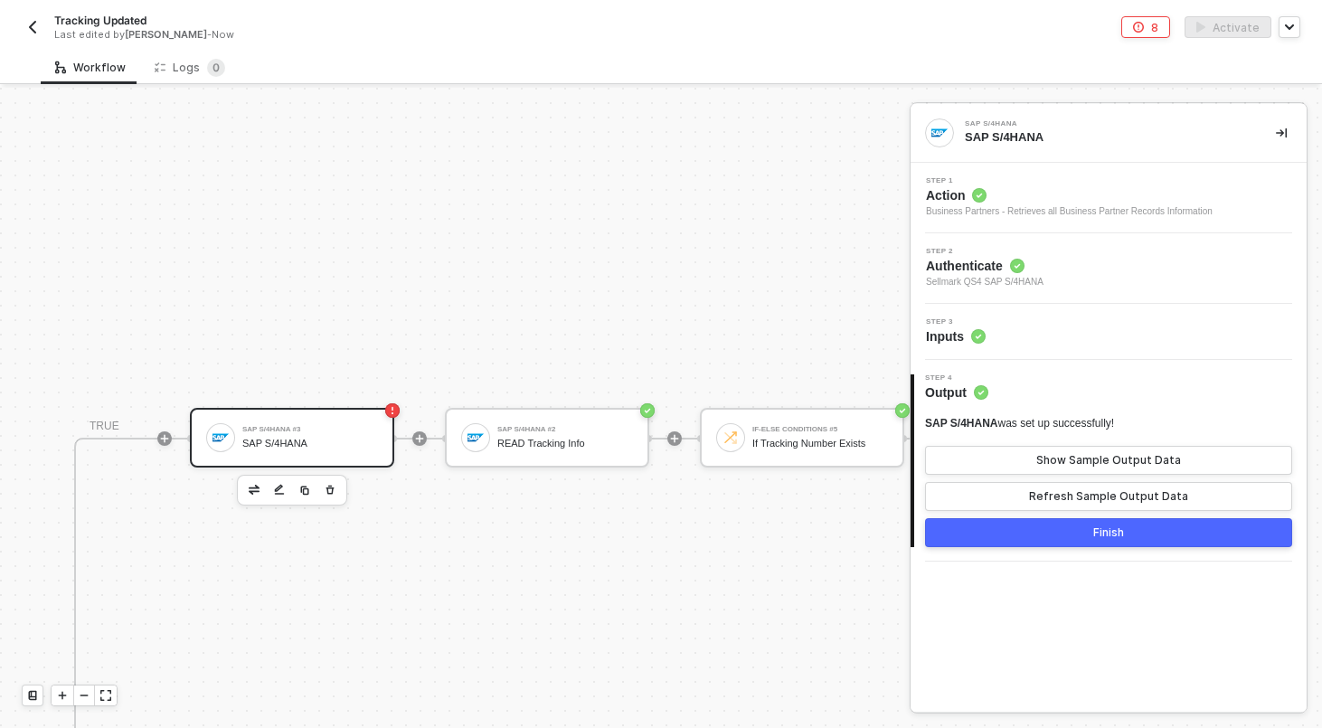
click at [974, 208] on div "Business Partners - Retrieves all Business Partner Records Information" at bounding box center [1069, 211] width 287 height 14
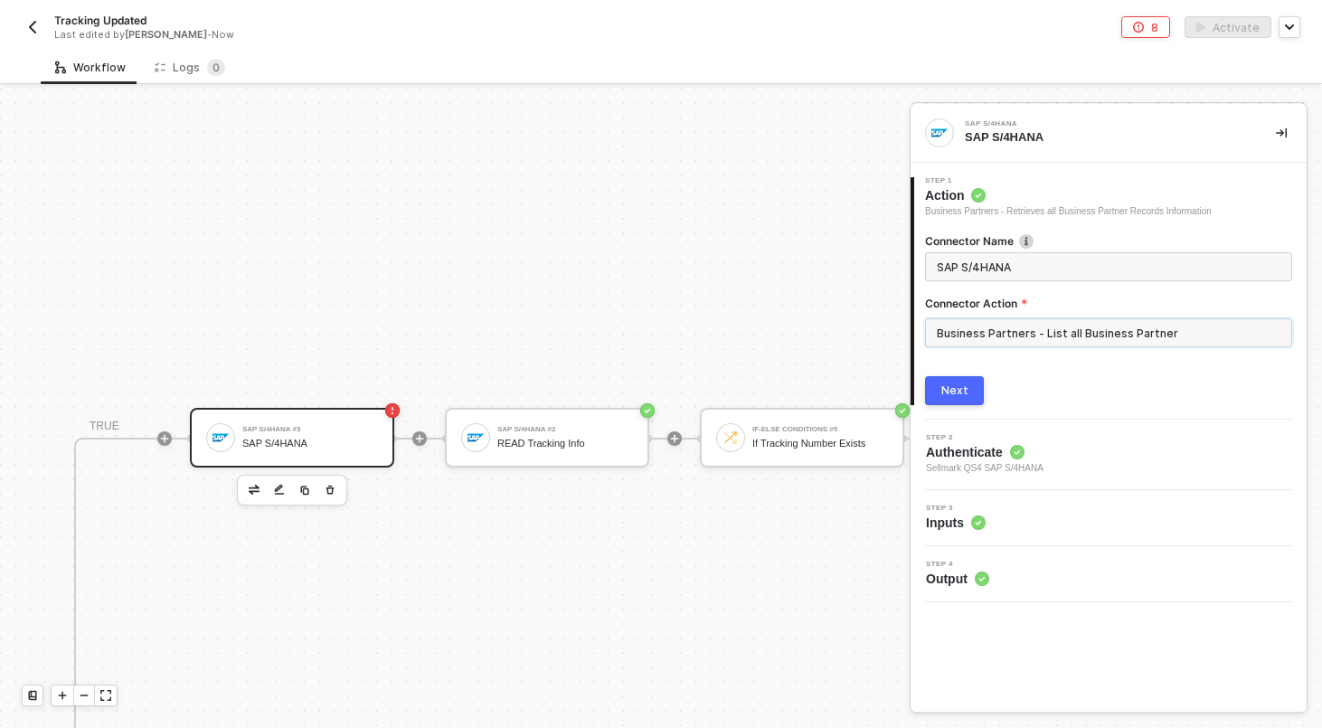
click at [979, 333] on input "Business Partners - List all Business Partner" at bounding box center [1108, 332] width 367 height 29
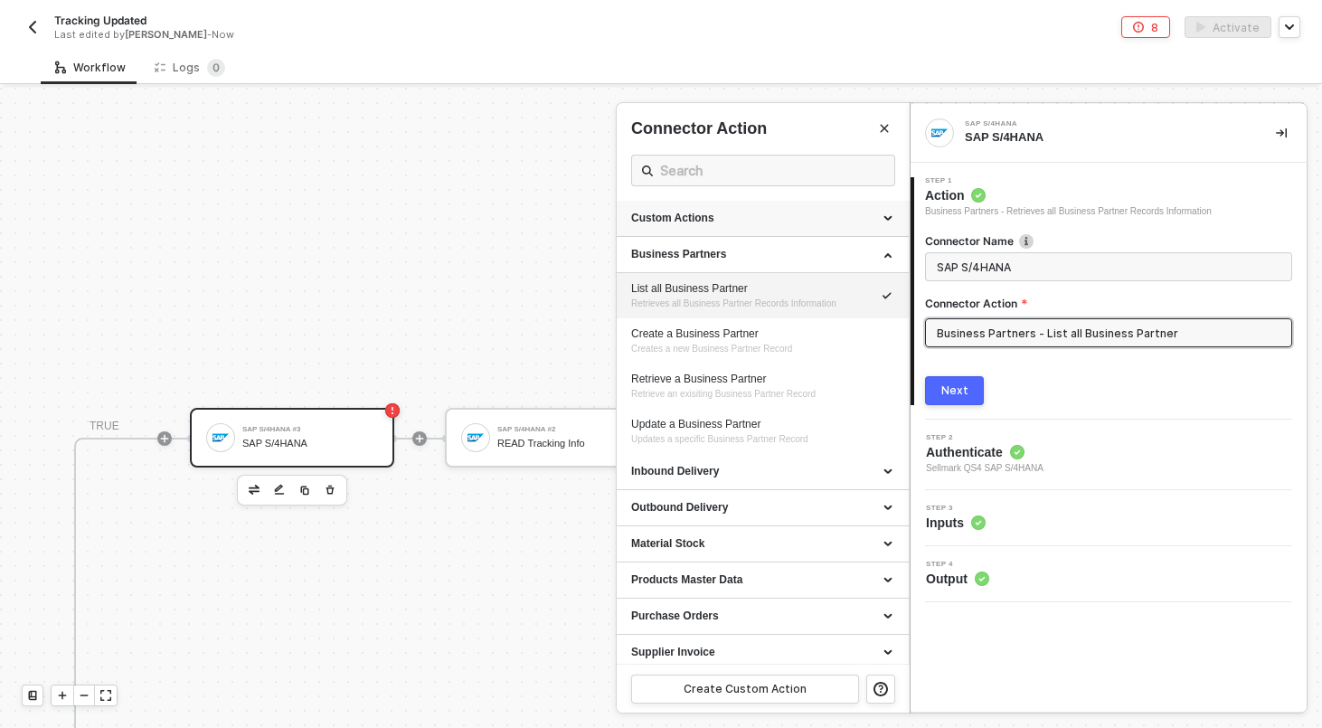
click at [748, 220] on div "Custom Actions" at bounding box center [762, 218] width 263 height 15
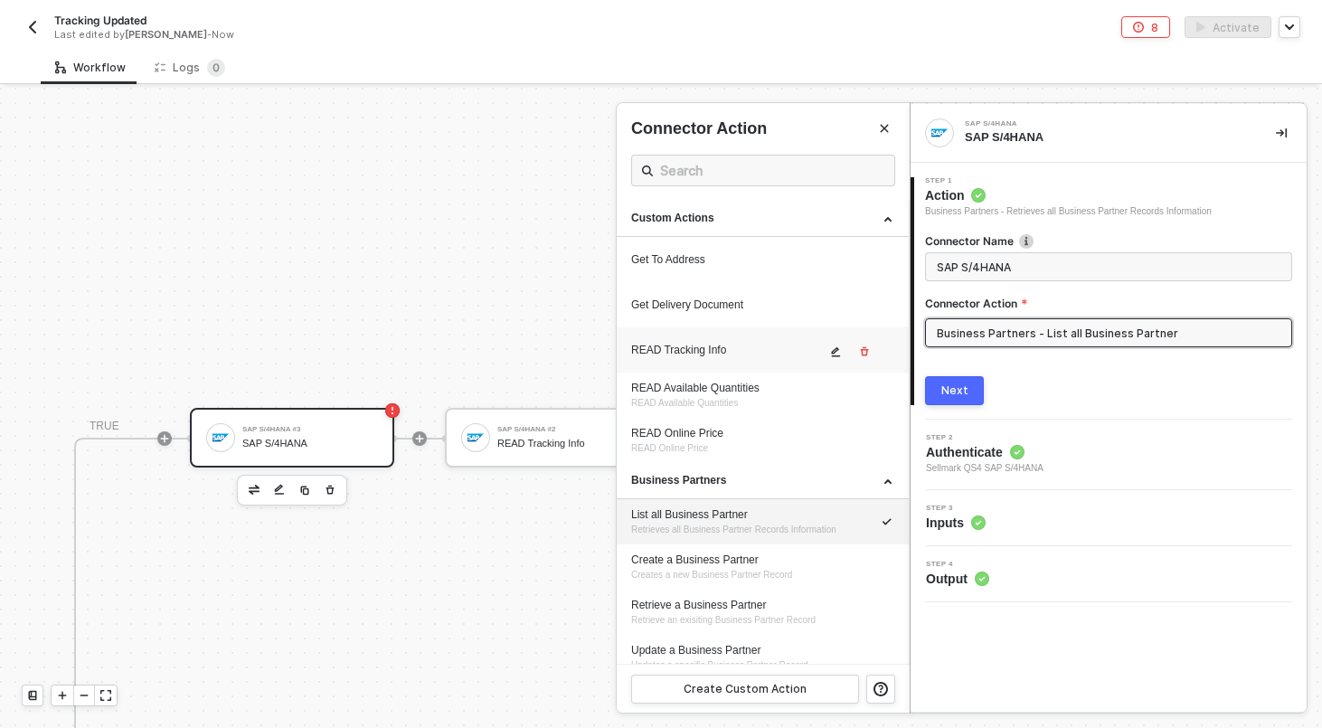
click at [732, 353] on div "READ Tracking Info" at bounding box center [728, 350] width 194 height 15
type input "Custom Action"
type input "Custom - READ Tracking Info"
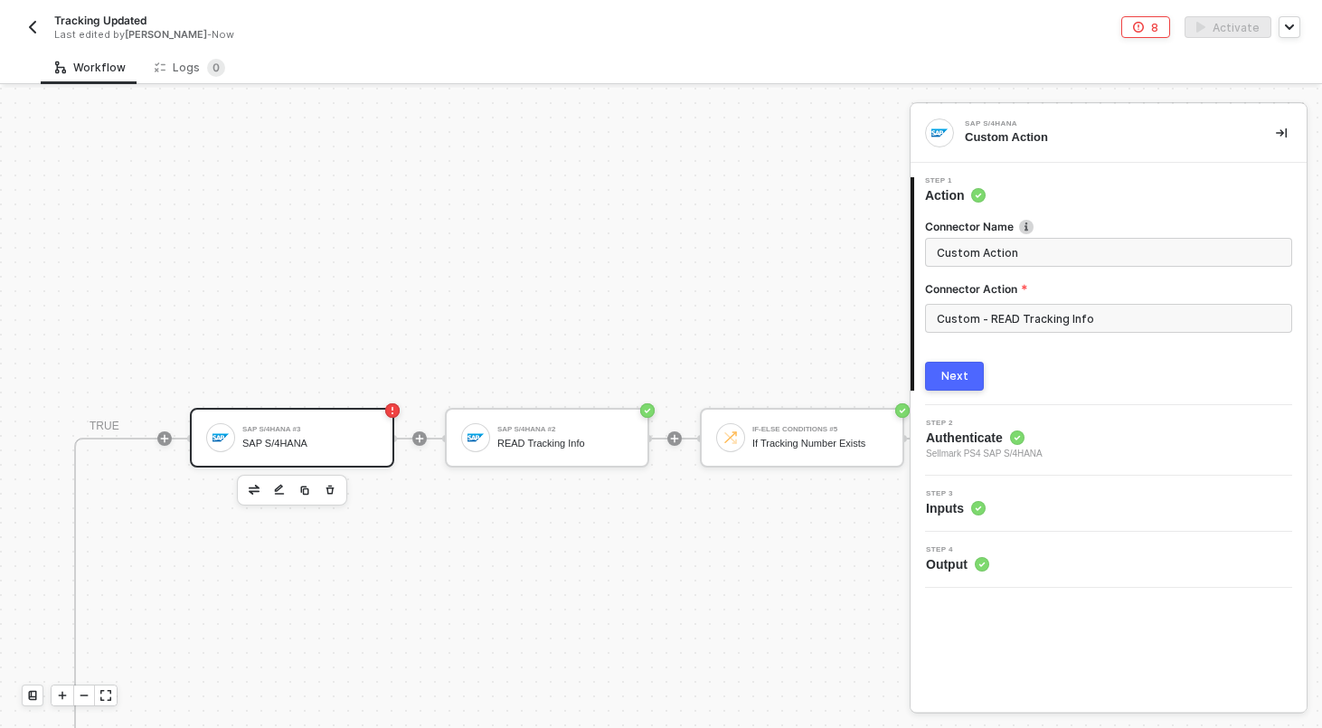
click at [967, 504] on span "Inputs" at bounding box center [956, 508] width 60 height 18
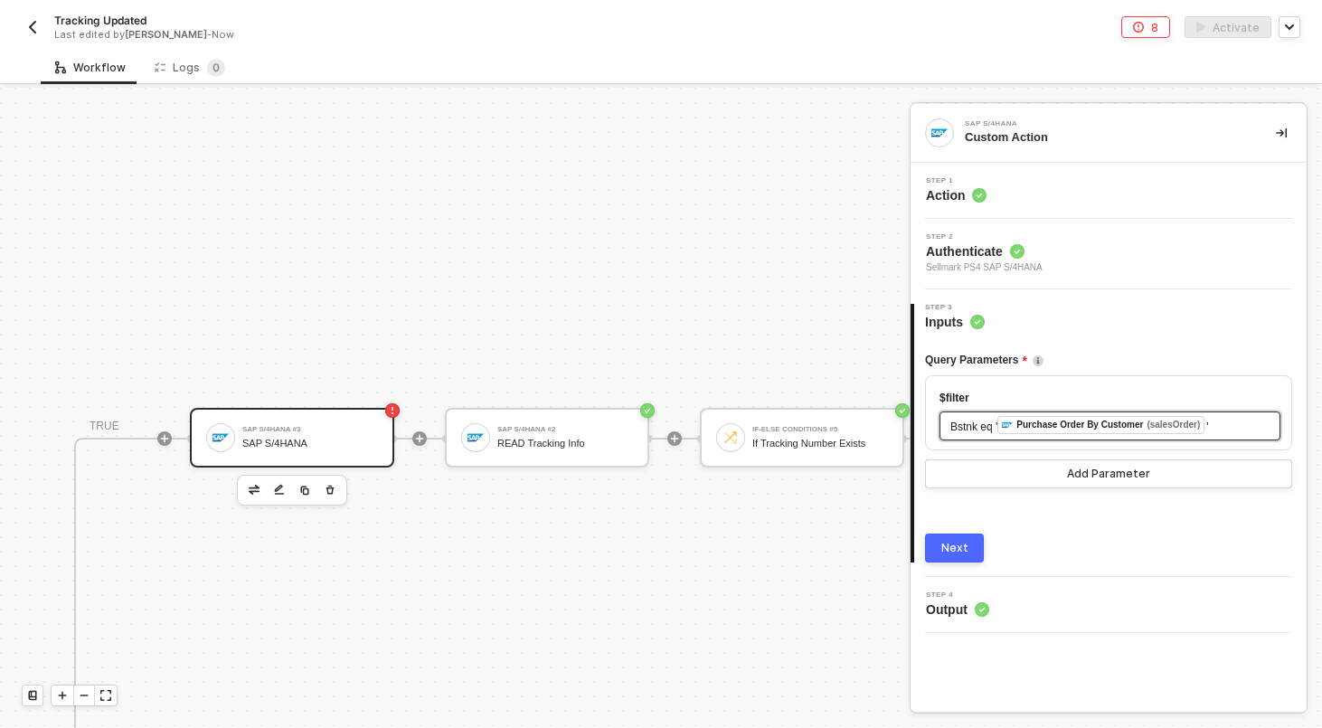
click at [1237, 424] on div "Bstnk eq ' ﻿ Purchase Order By Customer (salesOrder) '" at bounding box center [1109, 426] width 319 height 20
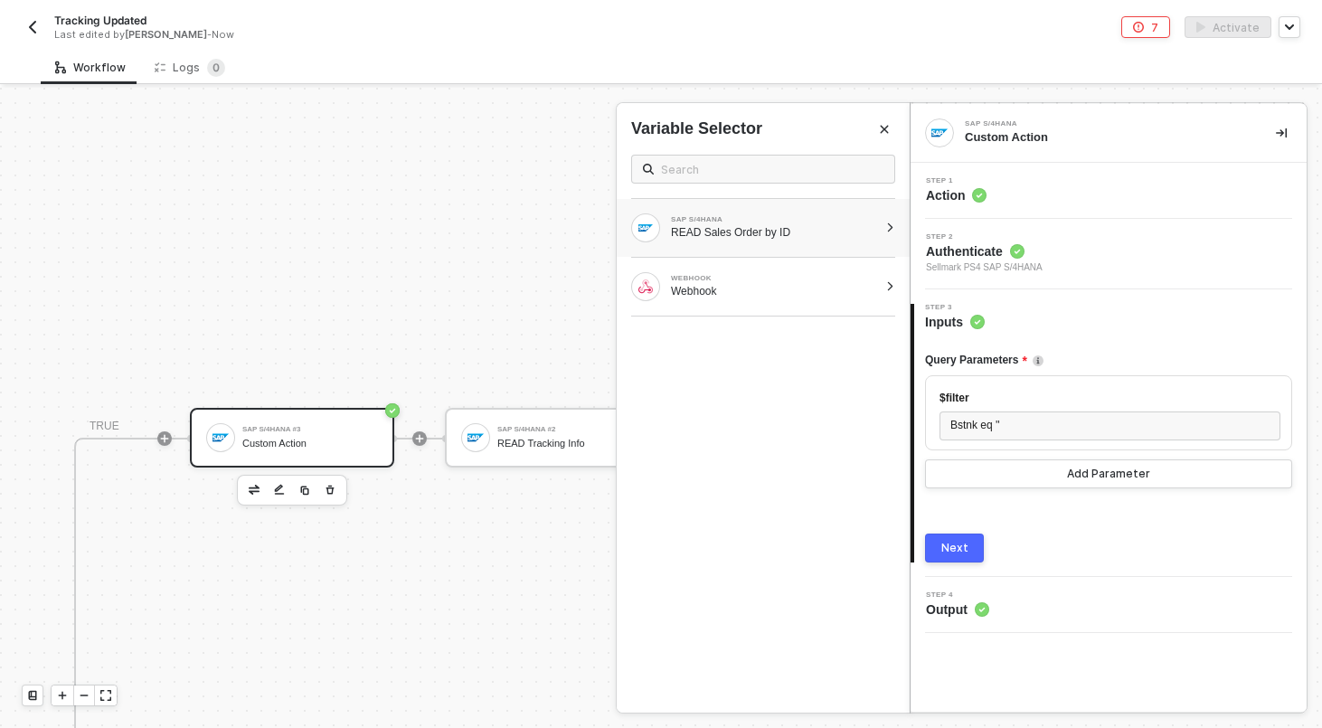
click at [720, 212] on div "SAP S/4HANA READ Sales Order by ID" at bounding box center [762, 228] width 293 height 58
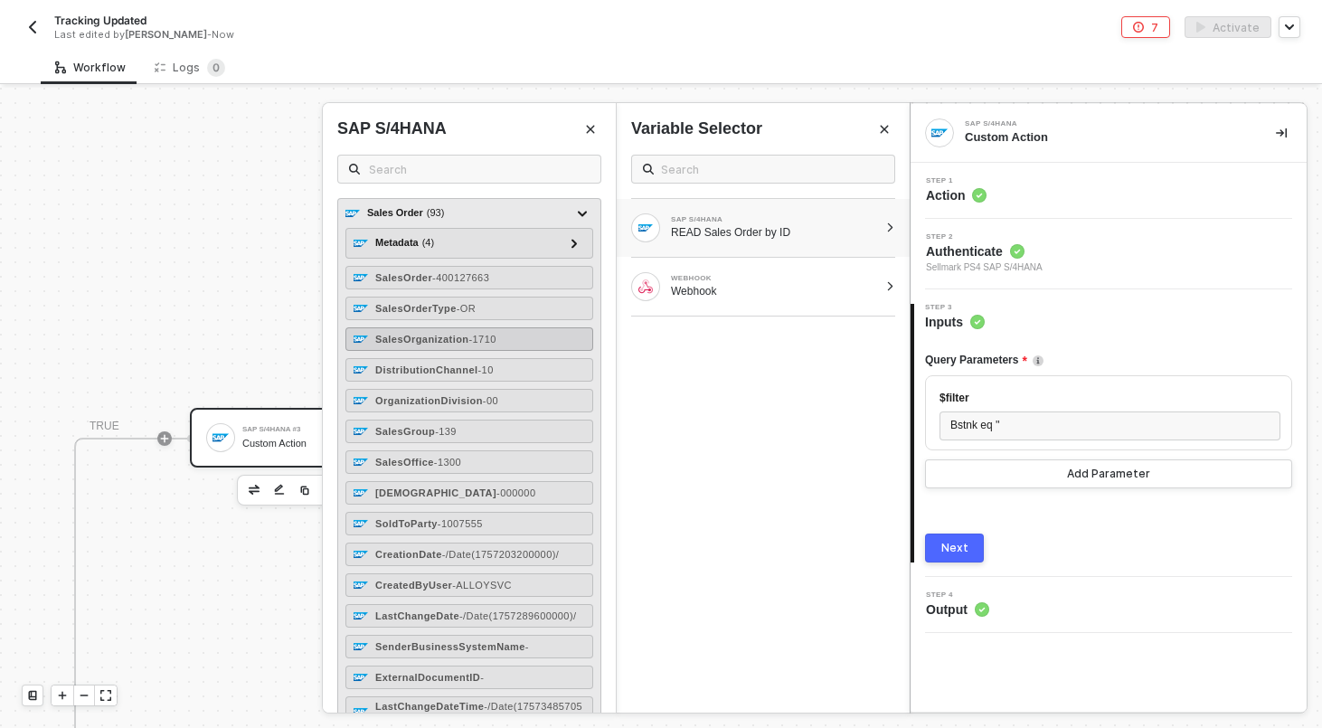
scroll to position [150, 0]
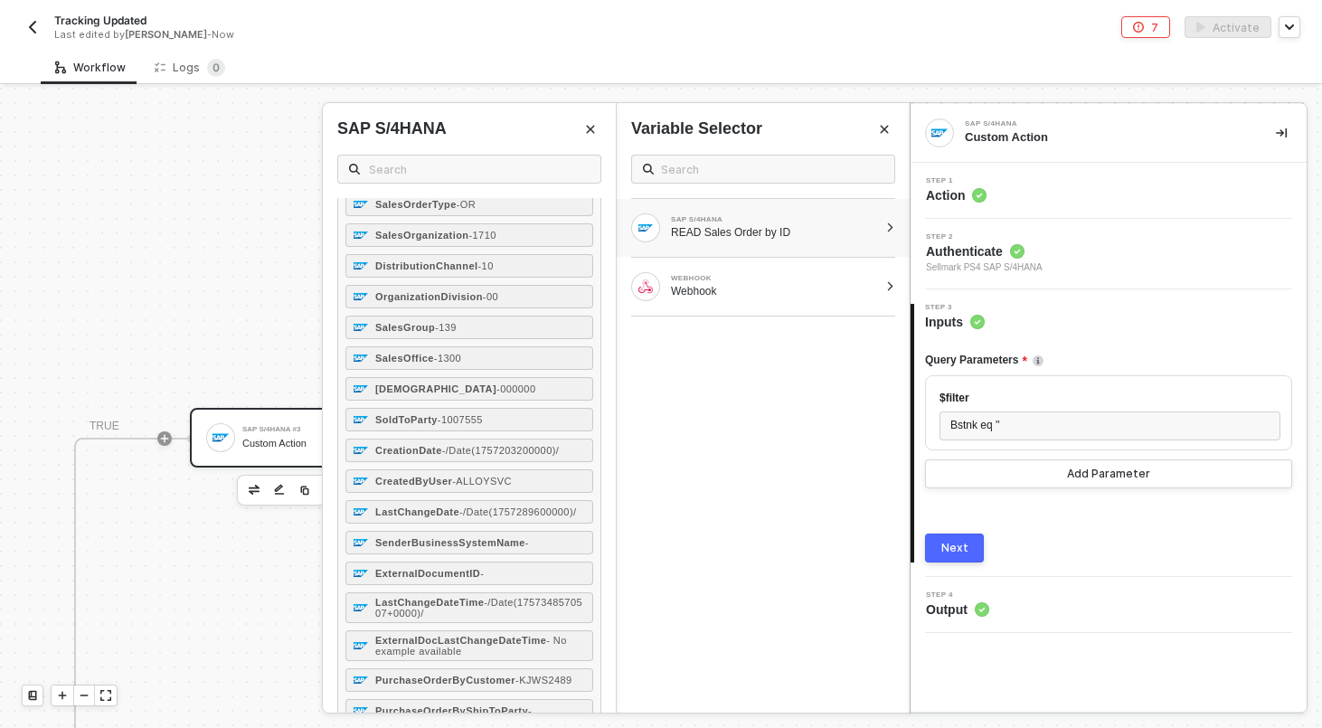
click at [447, 185] on div "SAP S/4HANA" at bounding box center [469, 158] width 264 height 80
click at [446, 182] on span at bounding box center [469, 169] width 264 height 29
click at [445, 174] on input "text" at bounding box center [479, 169] width 221 height 20
type input "o"
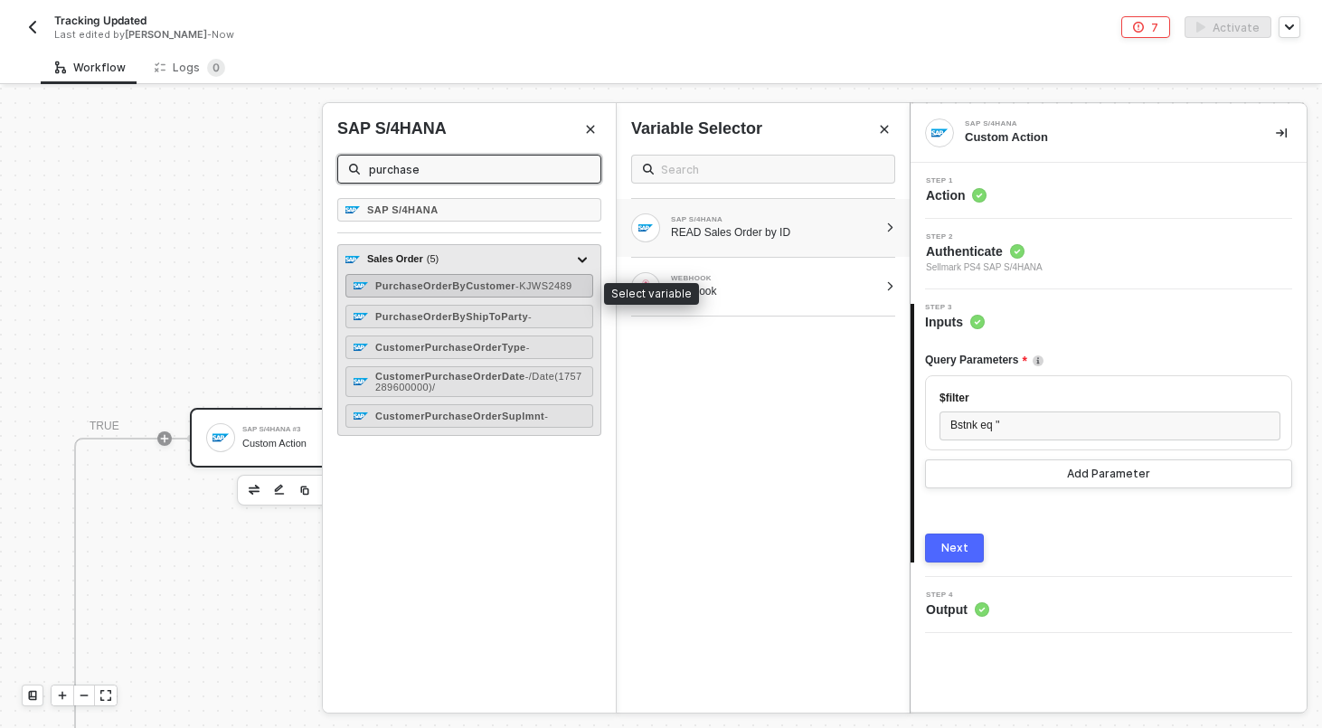
type input "purchase"
click at [469, 291] on div "PurchaseOrderByCustomer - KJWS2489" at bounding box center [473, 285] width 197 height 11
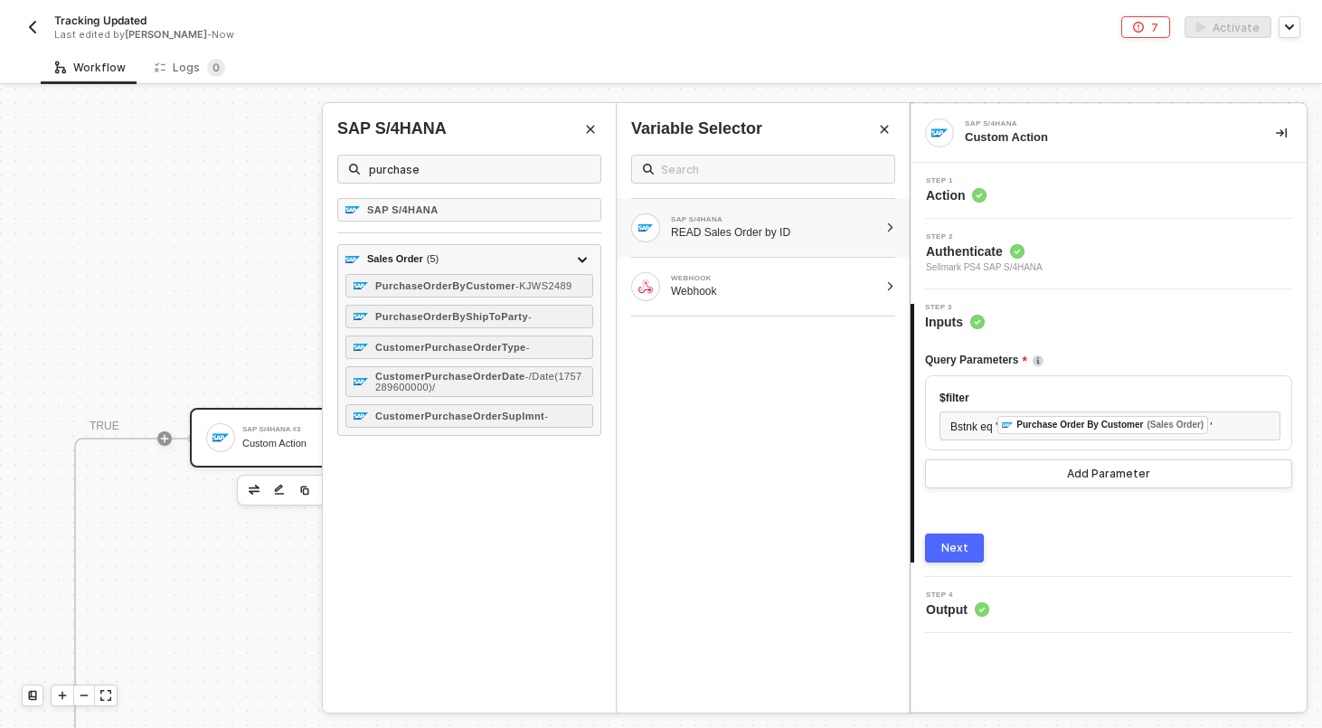
click at [961, 541] on div "Next" at bounding box center [954, 548] width 27 height 14
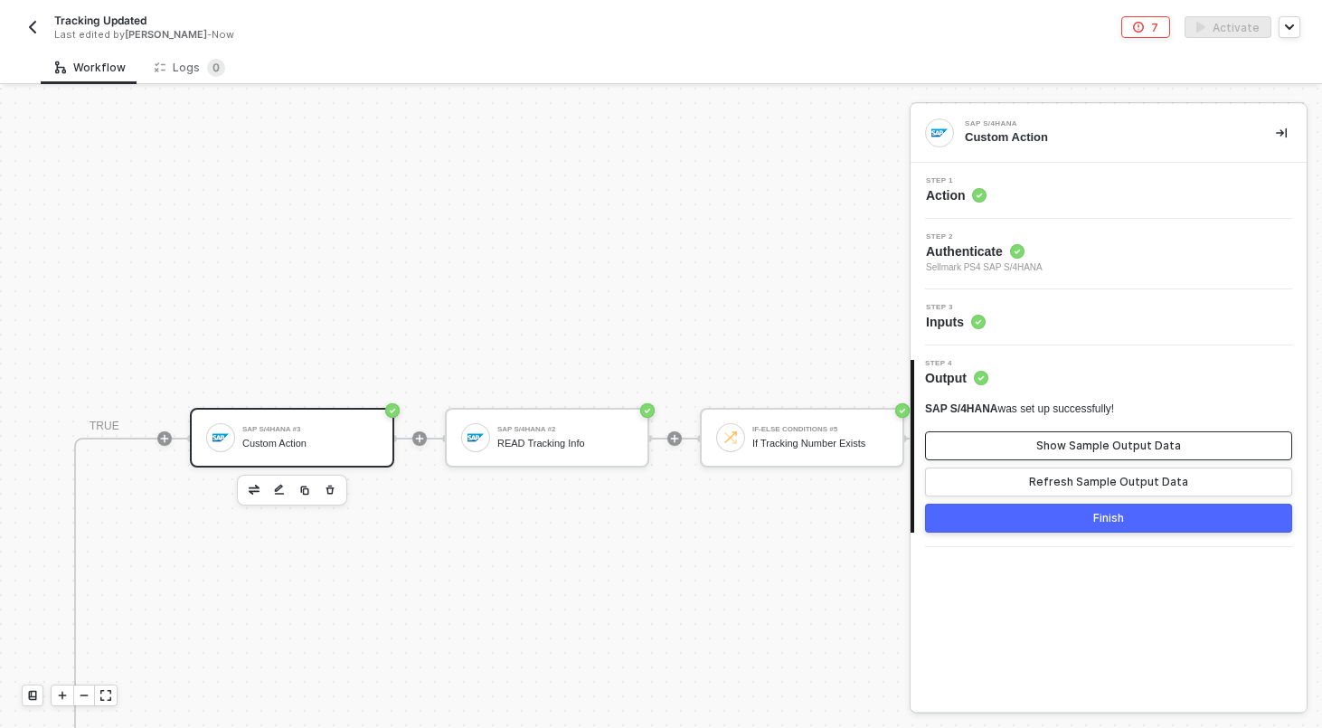
click at [1052, 445] on div "Show Sample Output Data" at bounding box center [1108, 445] width 145 height 14
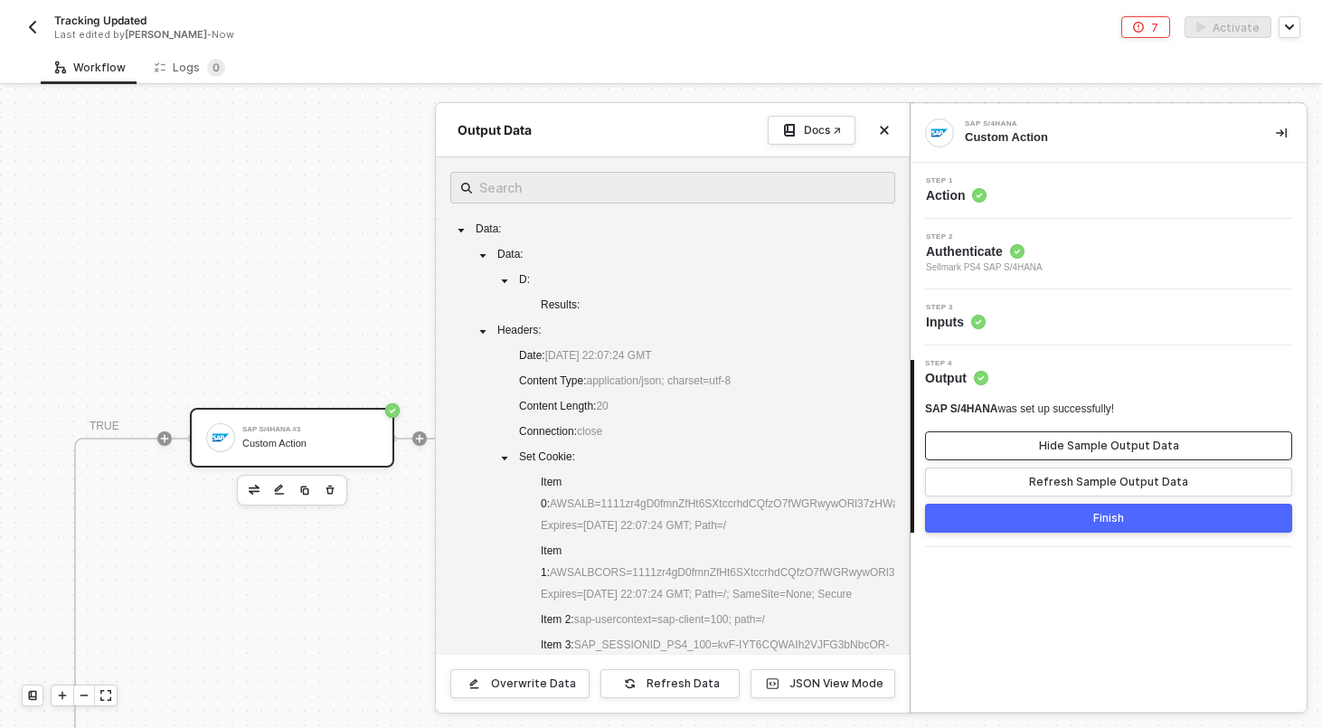
click at [1052, 445] on div "Hide Sample Output Data" at bounding box center [1109, 445] width 140 height 14
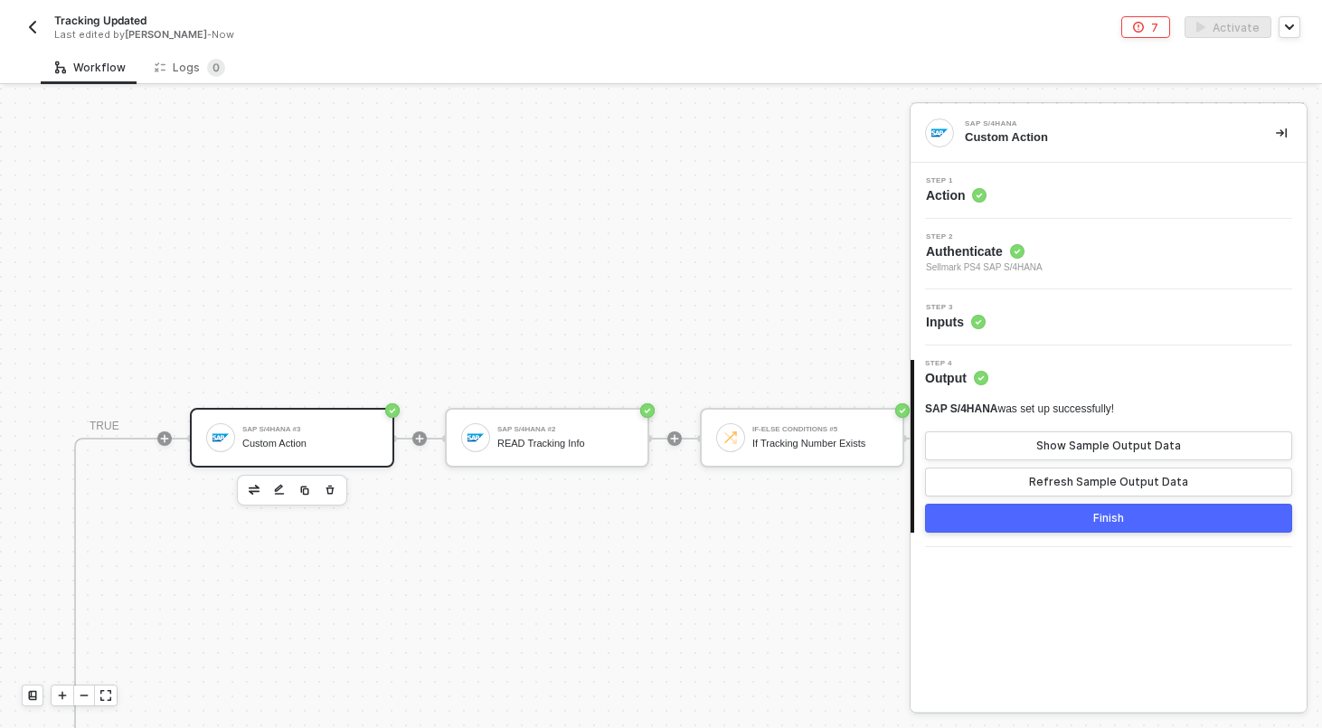
click at [1073, 194] on div "Step 1 Action" at bounding box center [1110, 190] width 391 height 27
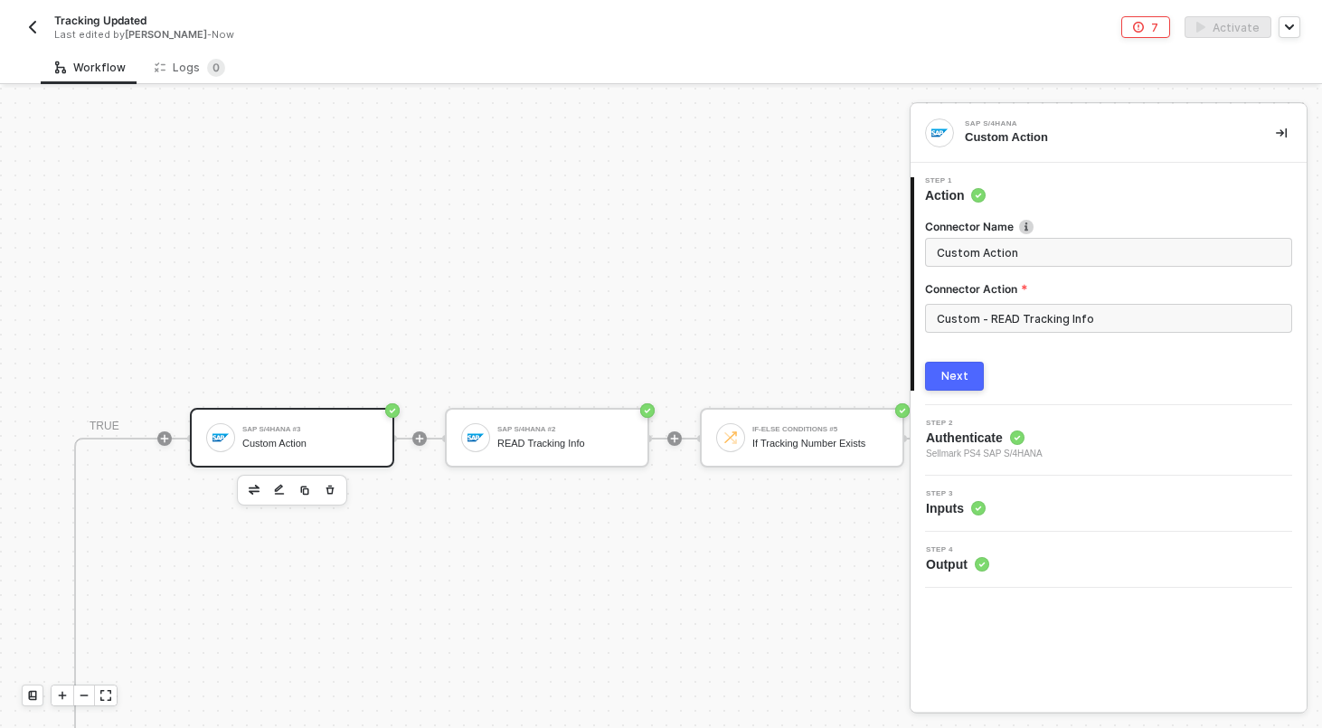
click at [1054, 240] on span "Custom Action" at bounding box center [1108, 252] width 367 height 29
click at [1054, 243] on input "Custom Action" at bounding box center [1106, 252] width 340 height 20
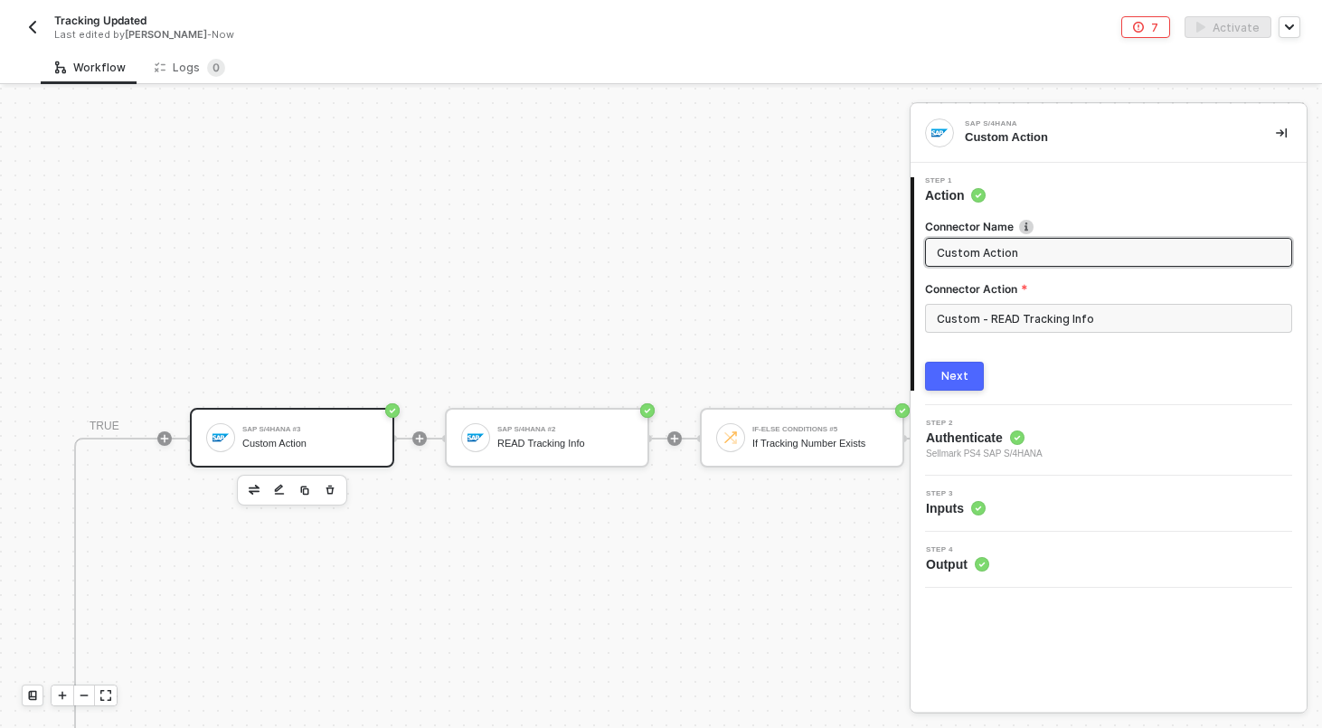
click at [1054, 243] on input "Custom Action" at bounding box center [1106, 252] width 340 height 20
type input "READ Tracking Info (Use This)"
click at [950, 372] on div "Next" at bounding box center [954, 376] width 27 height 14
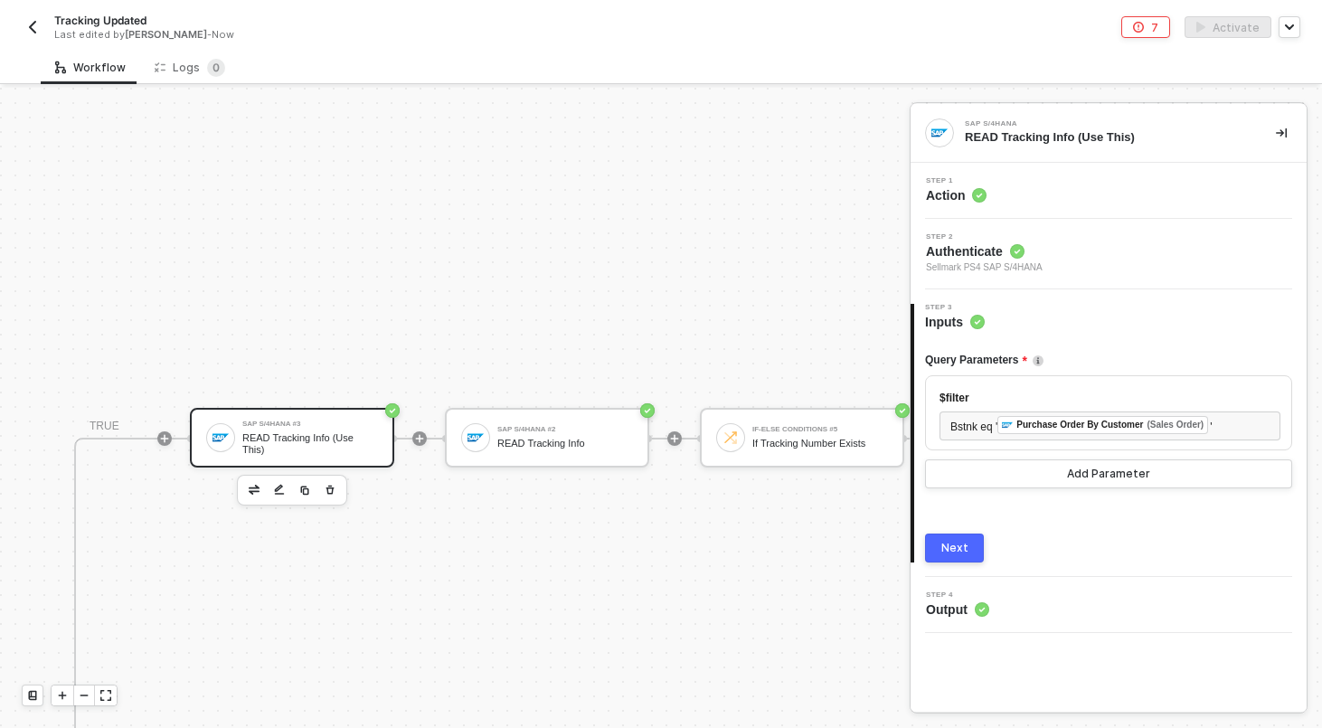
click at [949, 549] on div "Next" at bounding box center [954, 548] width 27 height 14
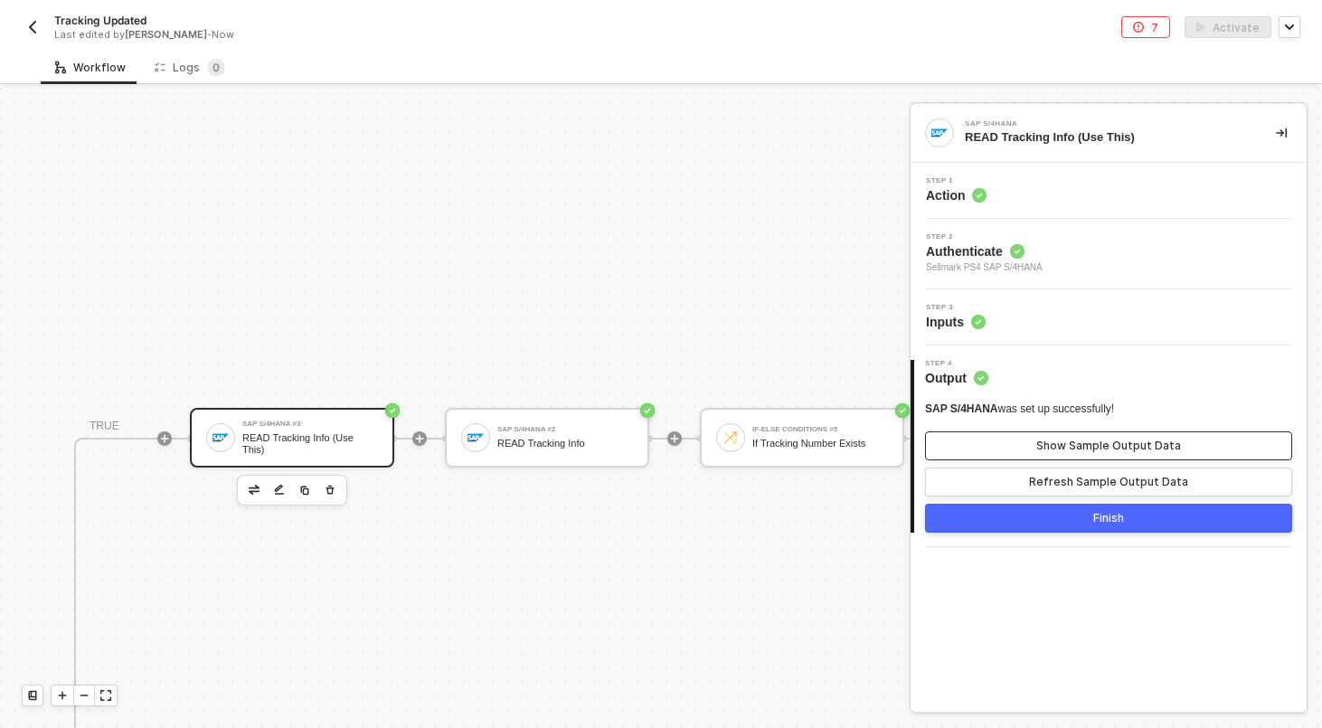
click at [1038, 440] on button "Show Sample Output Data" at bounding box center [1108, 445] width 367 height 29
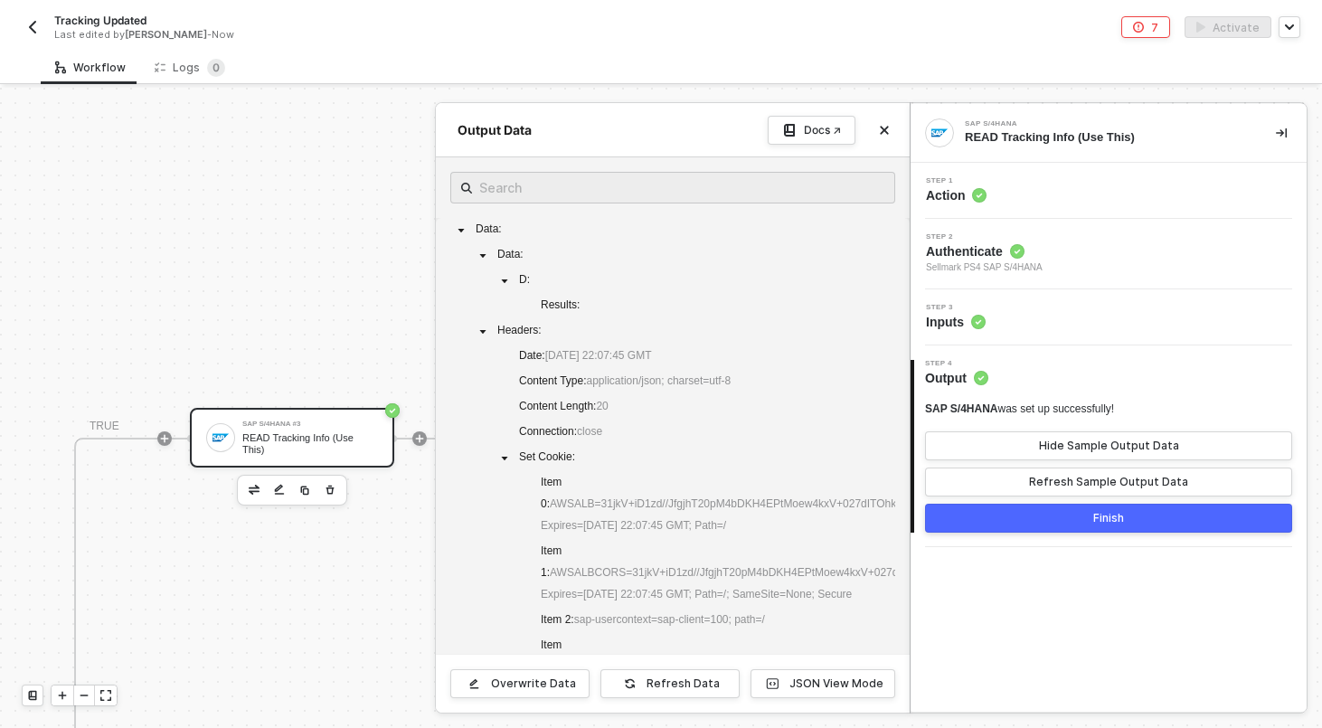
click at [362, 428] on div at bounding box center [661, 408] width 1322 height 640
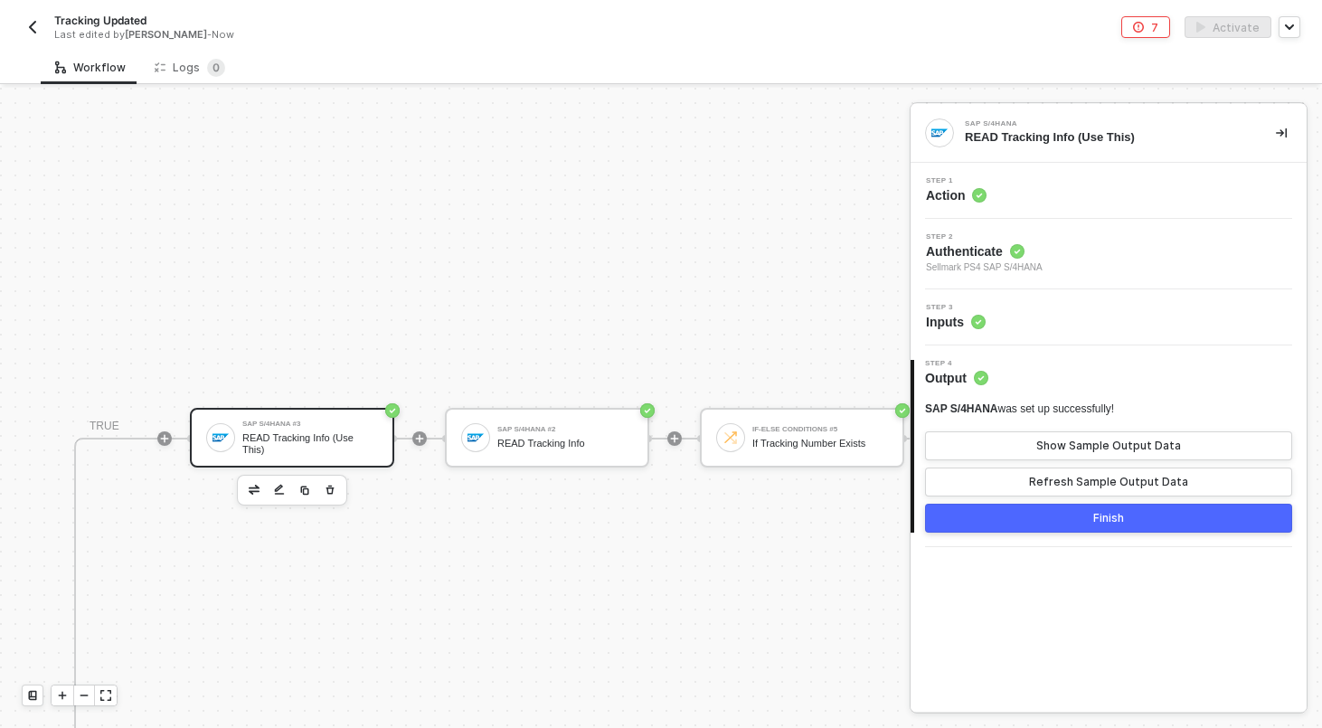
click at [1092, 320] on div "Step 3 Inputs" at bounding box center [1110, 317] width 391 height 27
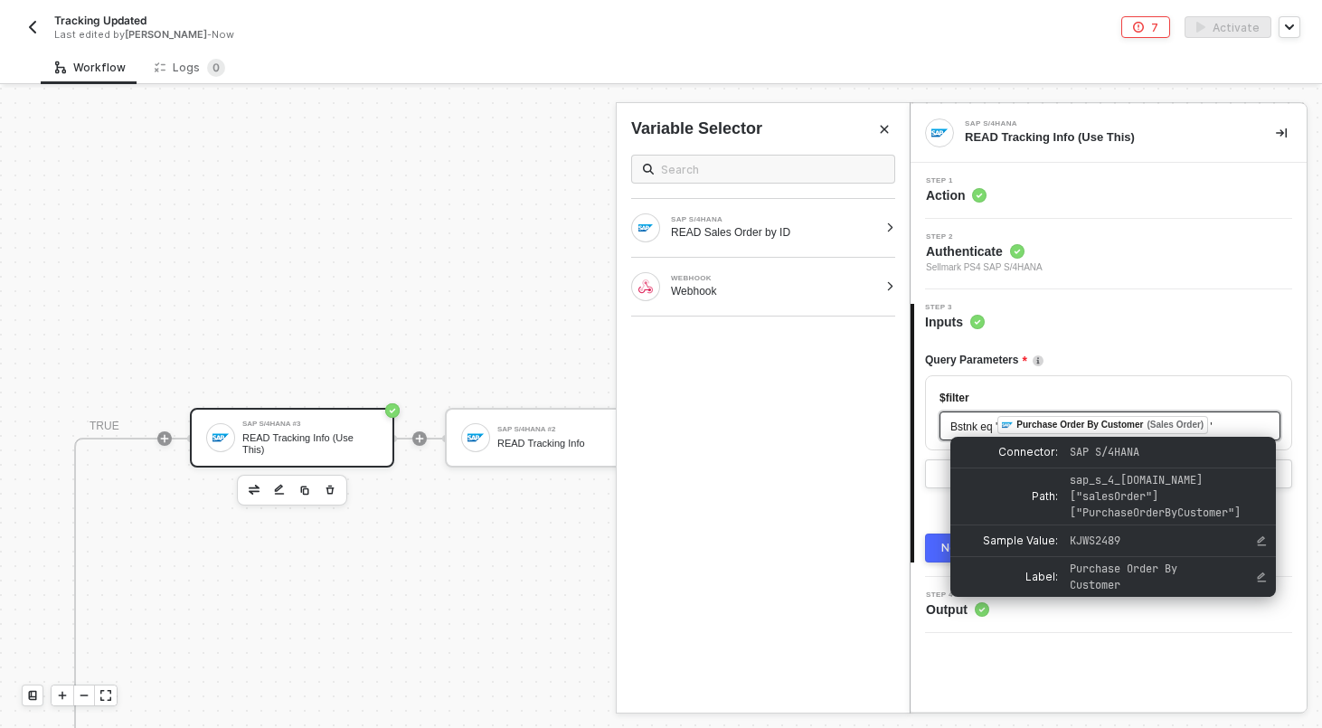
click at [1036, 425] on div "Purchase Order By Customer" at bounding box center [1079, 425] width 127 height 16
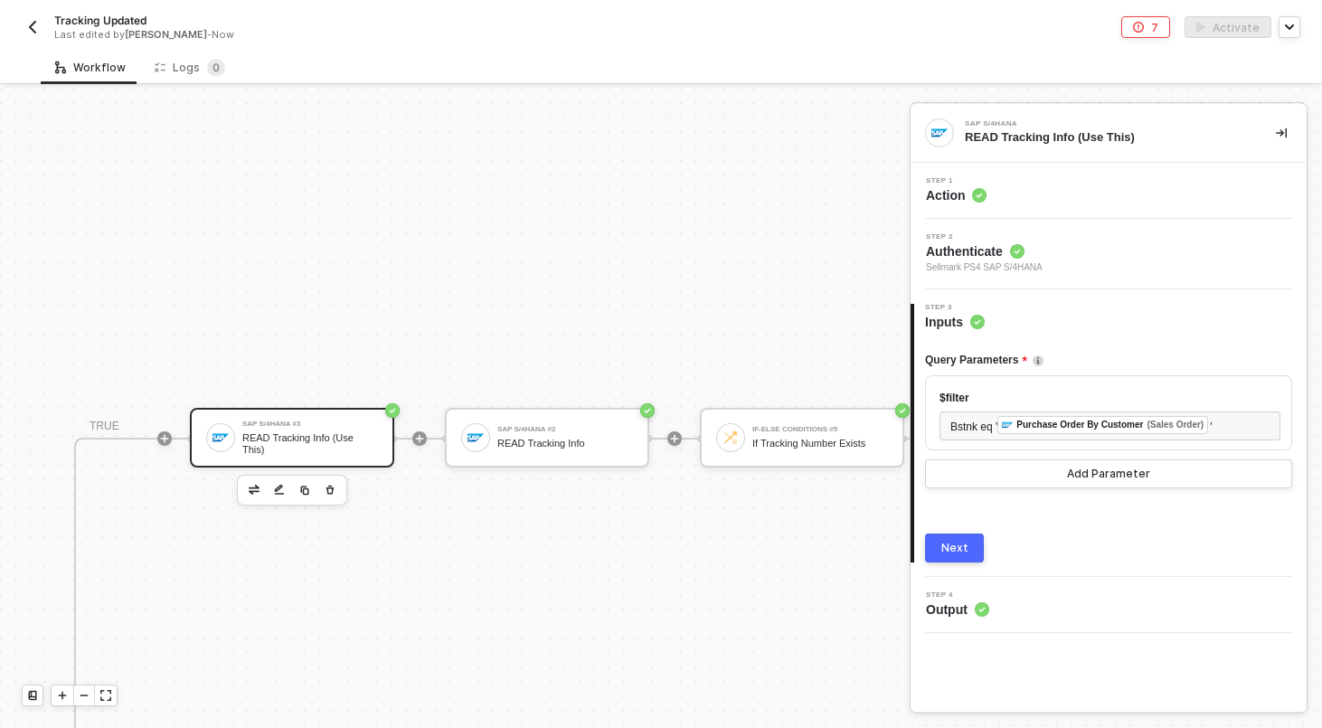
click at [1109, 198] on div "Step 1 Action" at bounding box center [1110, 190] width 391 height 27
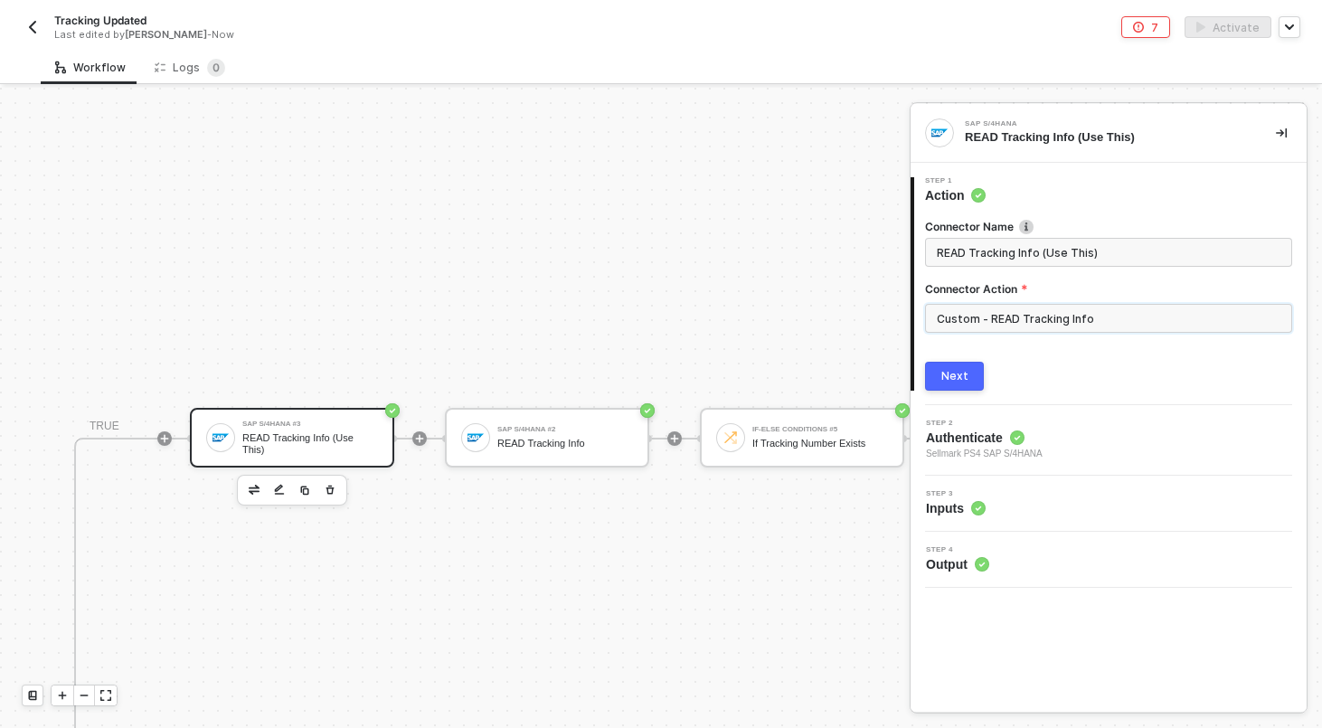
click at [1040, 316] on input "Custom - READ Tracking Info" at bounding box center [1108, 318] width 367 height 29
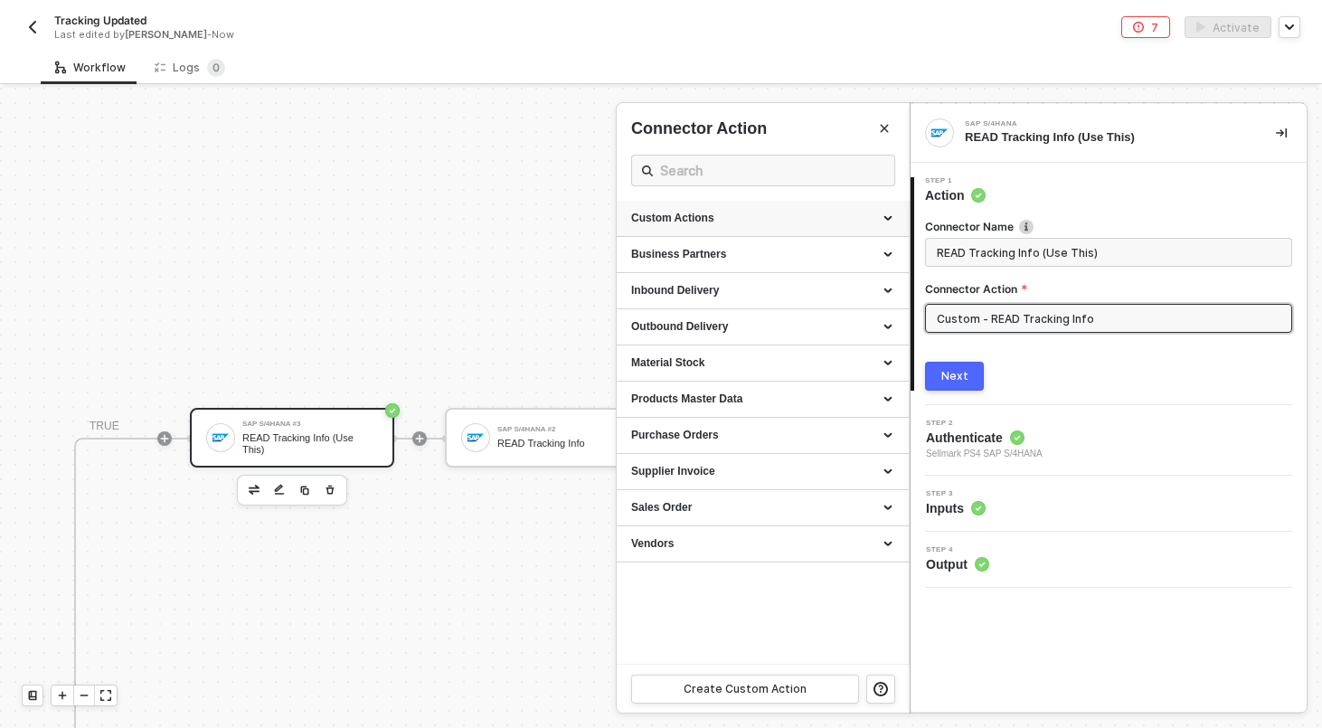
click at [772, 211] on div "Custom Actions" at bounding box center [762, 218] width 263 height 15
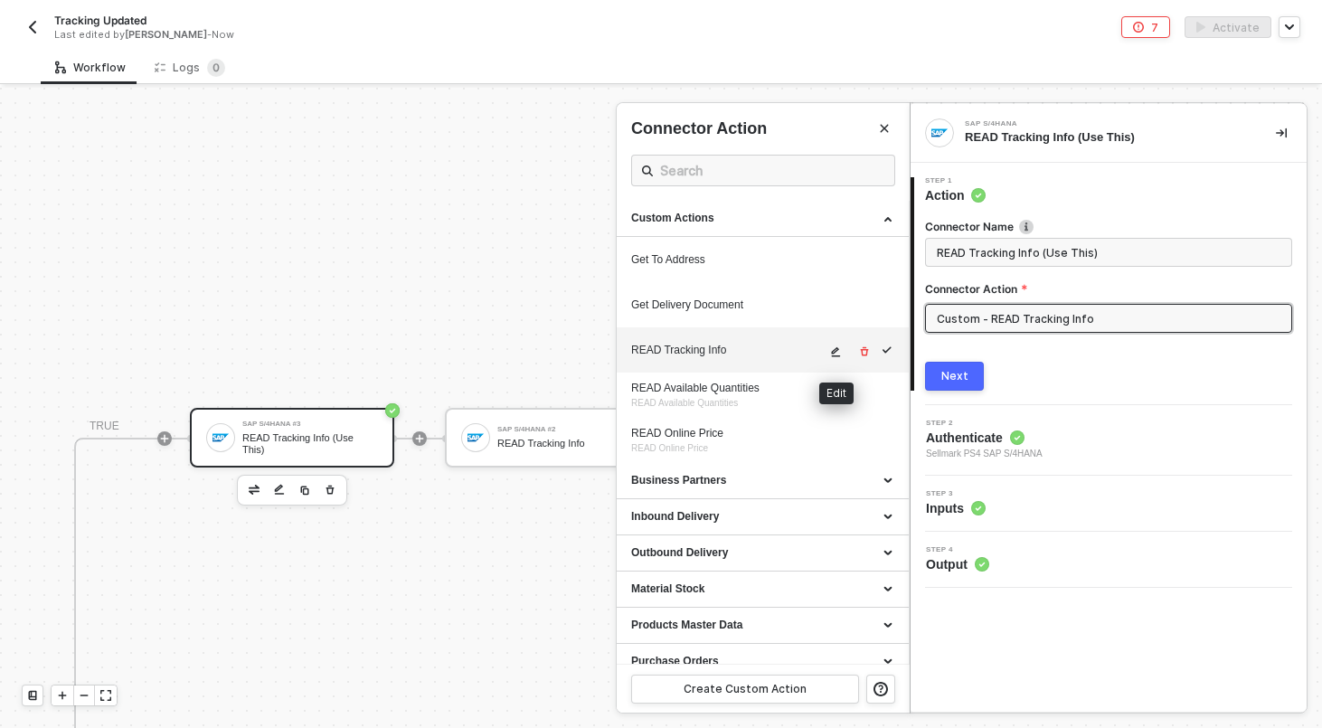
click at [838, 349] on icon "icon-edit" at bounding box center [835, 351] width 11 height 11
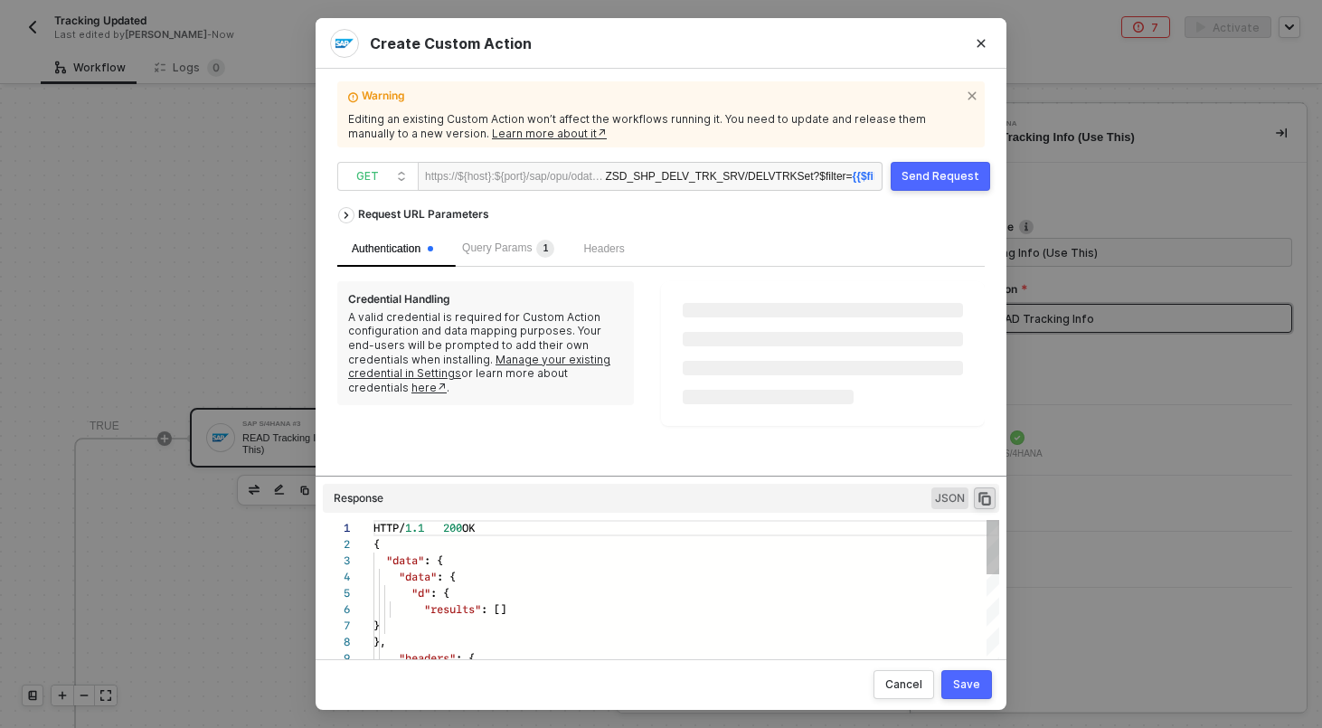
scroll to position [163, 0]
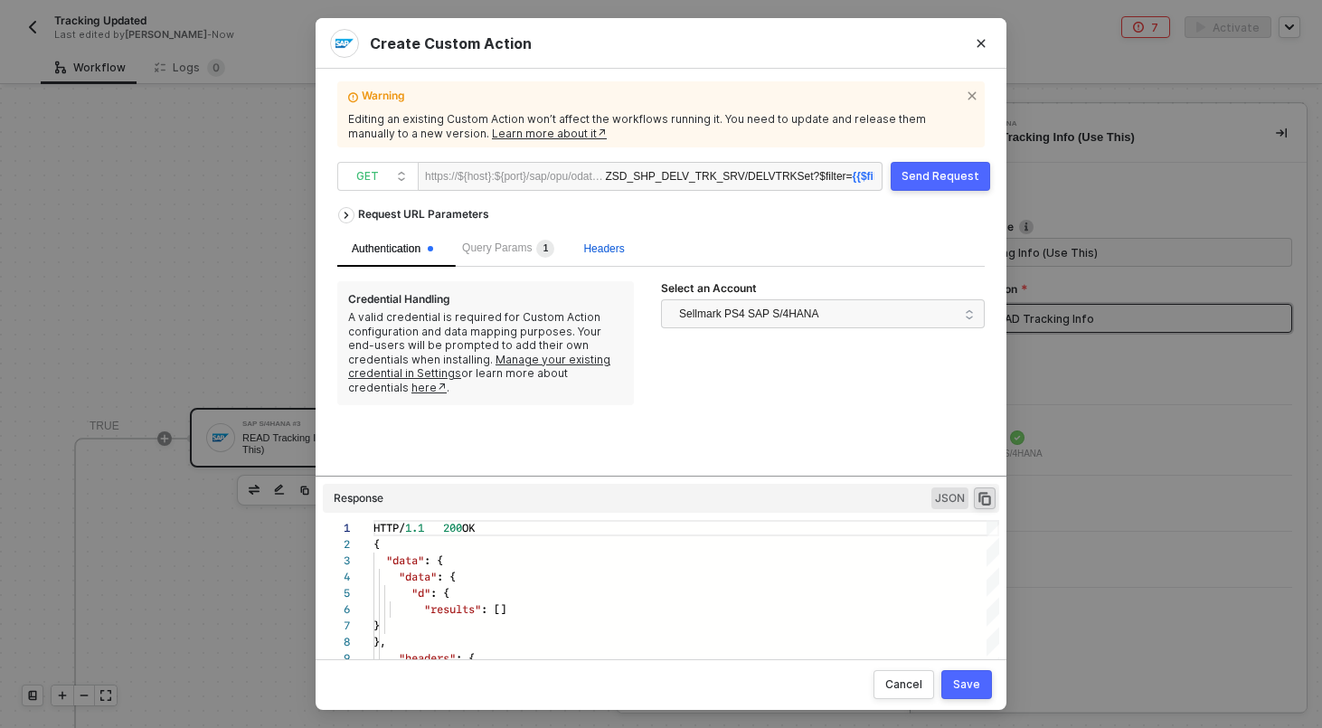
click at [601, 250] on span "Headers" at bounding box center [603, 248] width 41 height 13
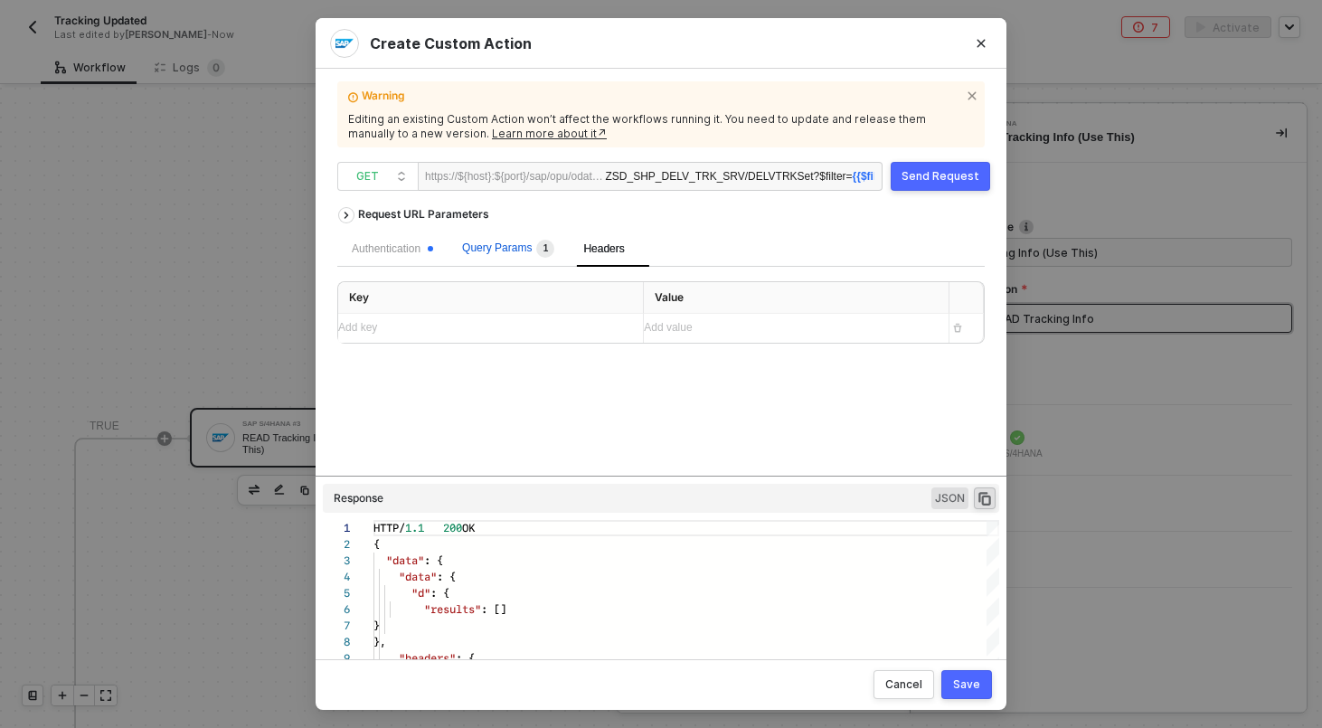
click at [513, 250] on span "Query Params 1" at bounding box center [508, 247] width 92 height 13
click at [928, 330] on div "Bstnk eq ' ﻿ Purchase Order By Customer (salesOrder) '" at bounding box center [789, 328] width 290 height 29
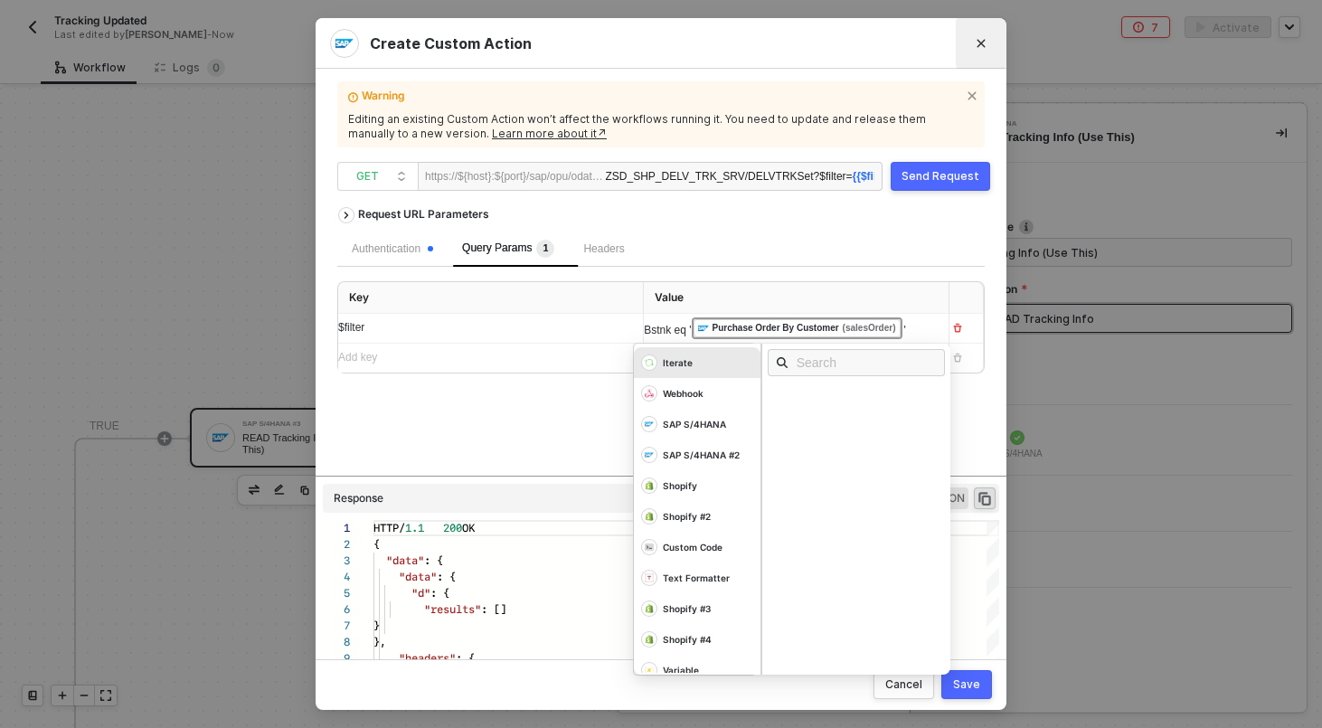
click at [993, 52] on button "Close" at bounding box center [980, 43] width 29 height 29
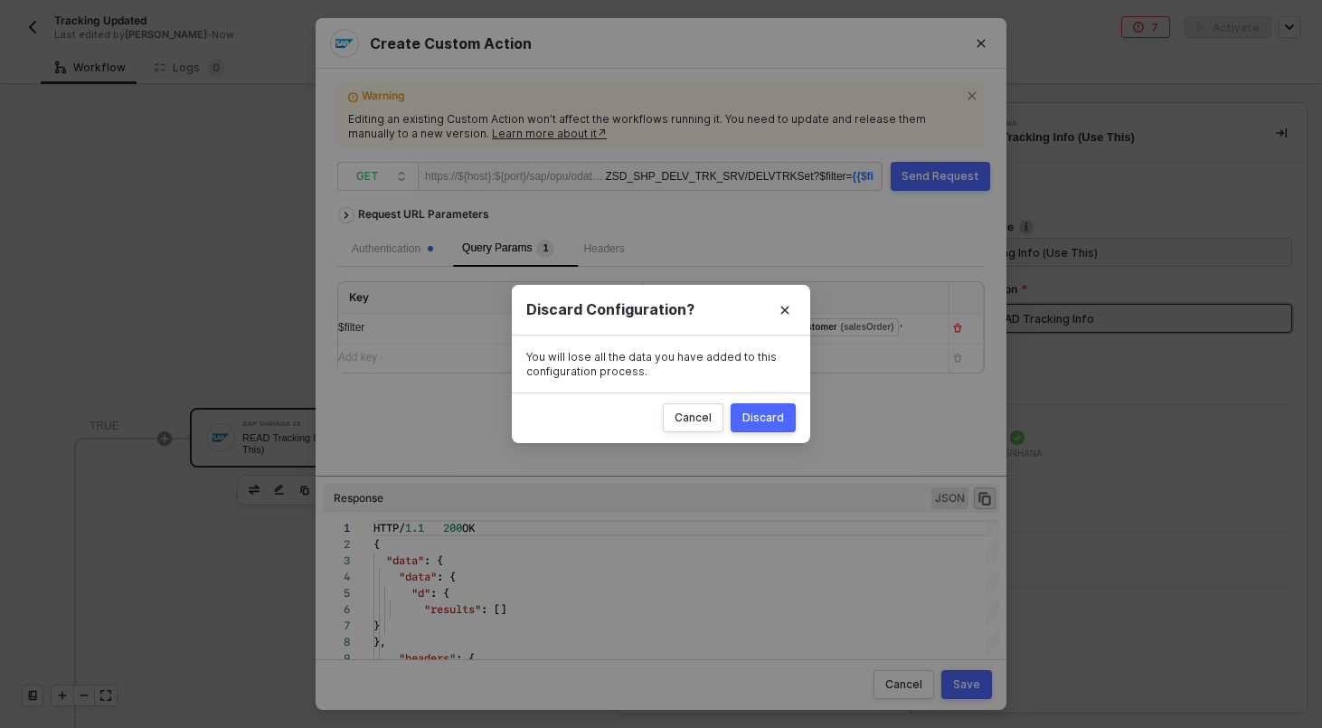
click at [776, 420] on div "Discard" at bounding box center [763, 417] width 42 height 14
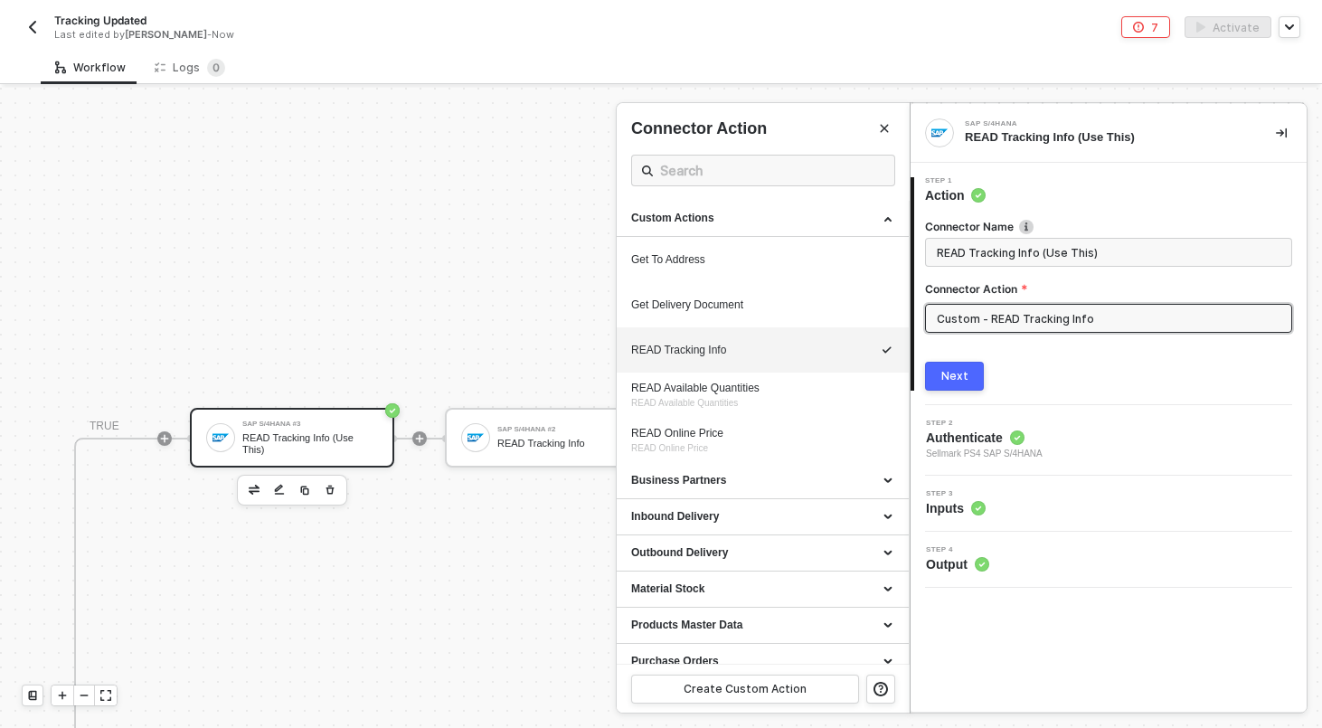
click at [325, 498] on div at bounding box center [661, 408] width 1322 height 640
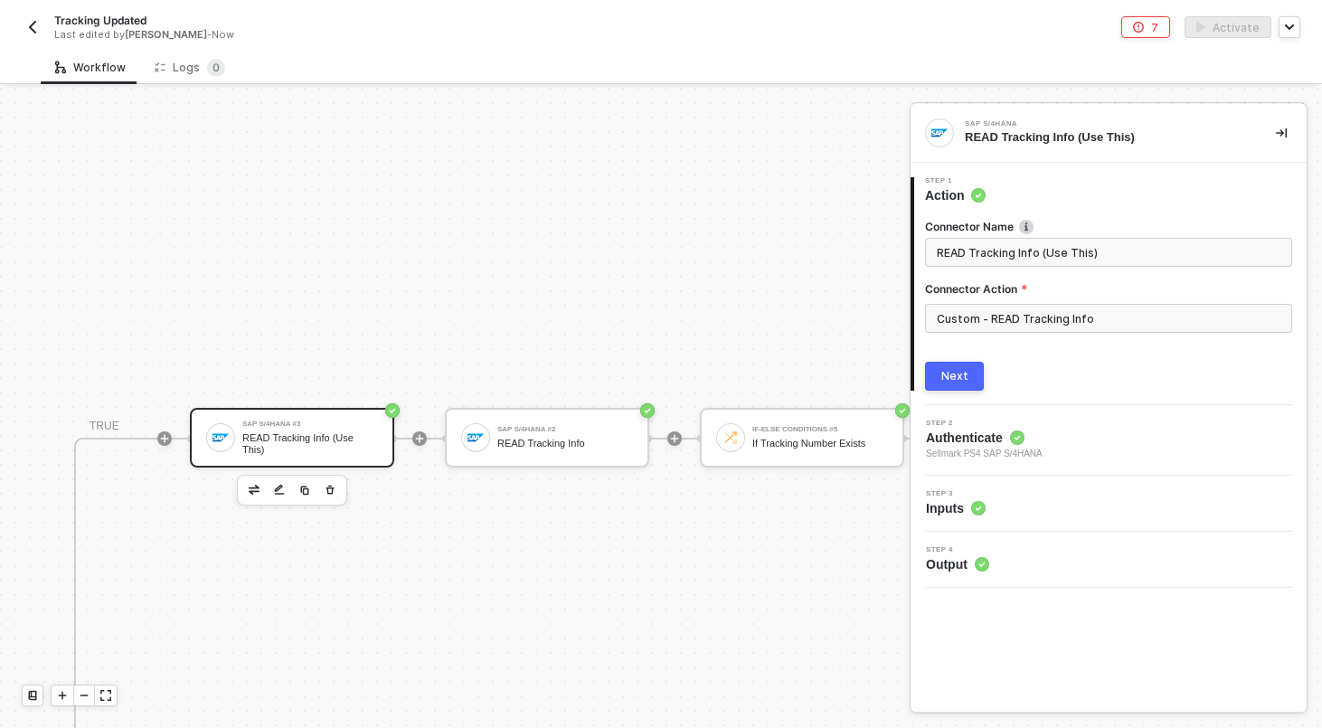
click at [328, 493] on icon "button" at bounding box center [330, 489] width 8 height 9
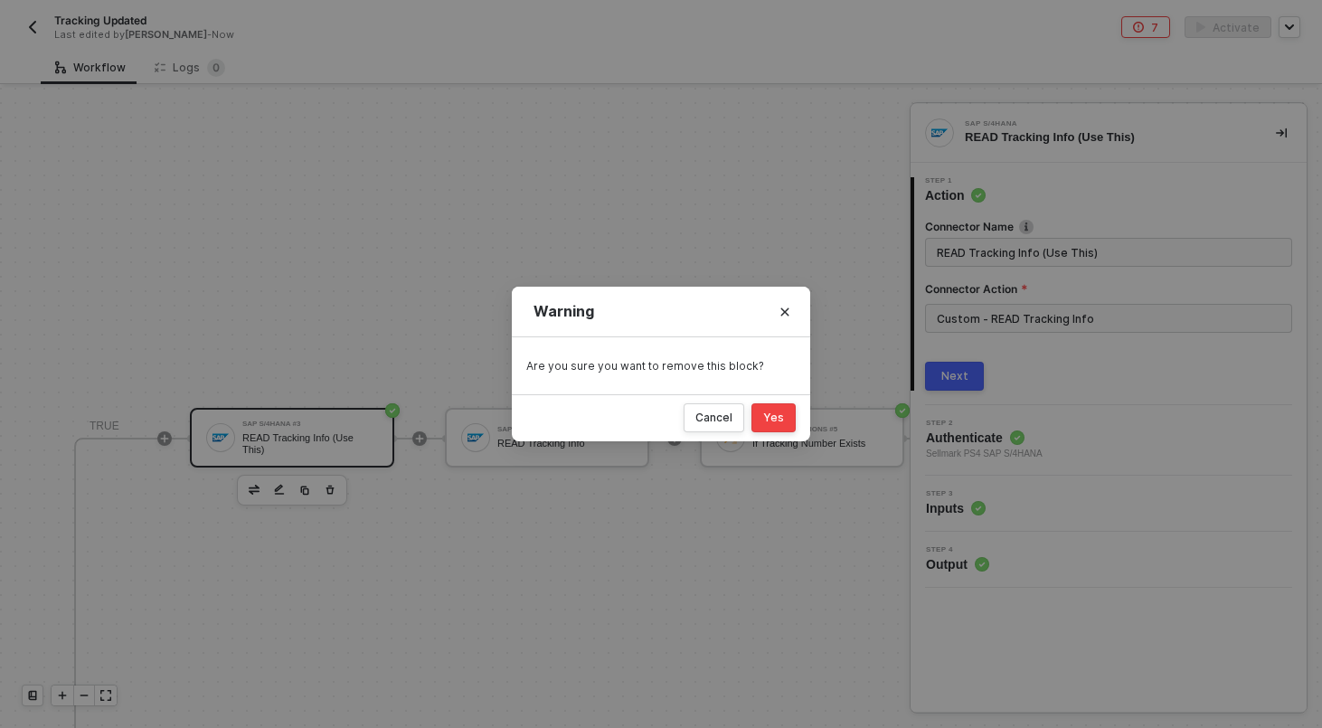
click at [773, 416] on div "Yes" at bounding box center [773, 417] width 21 height 14
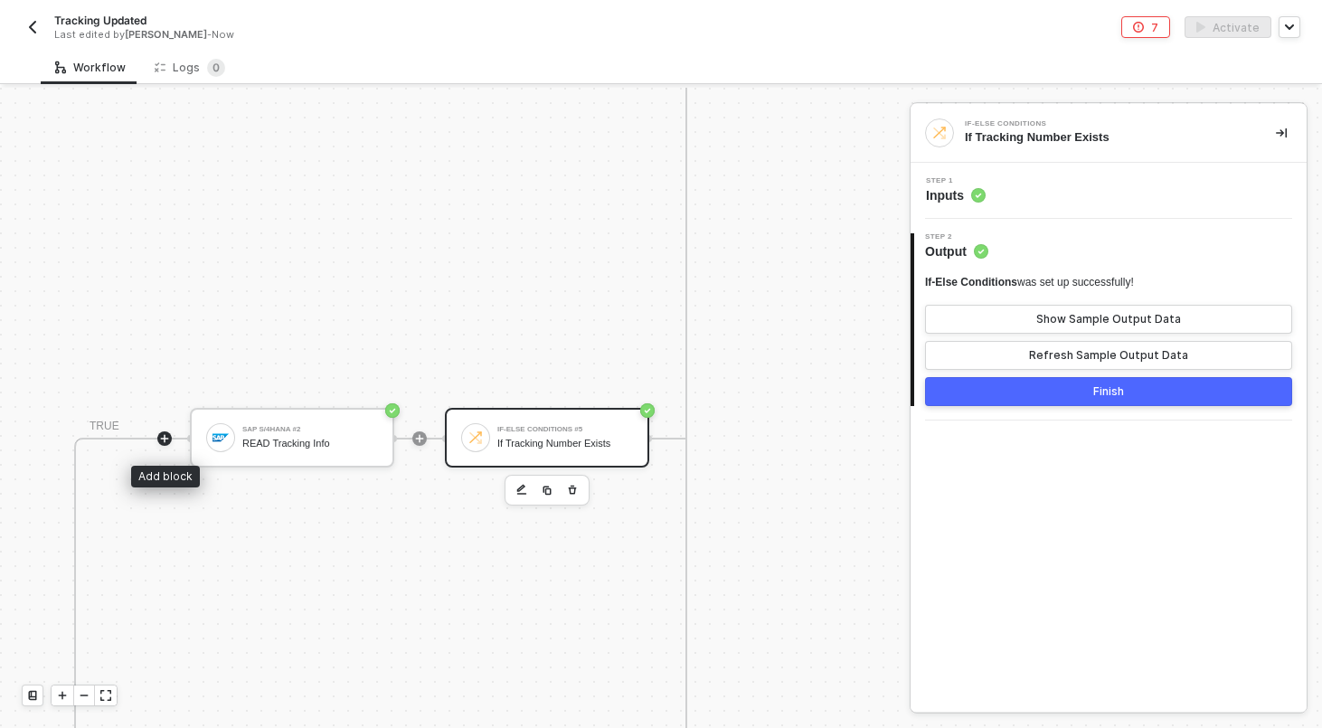
click at [159, 438] on icon "icon-play" at bounding box center [164, 438] width 11 height 11
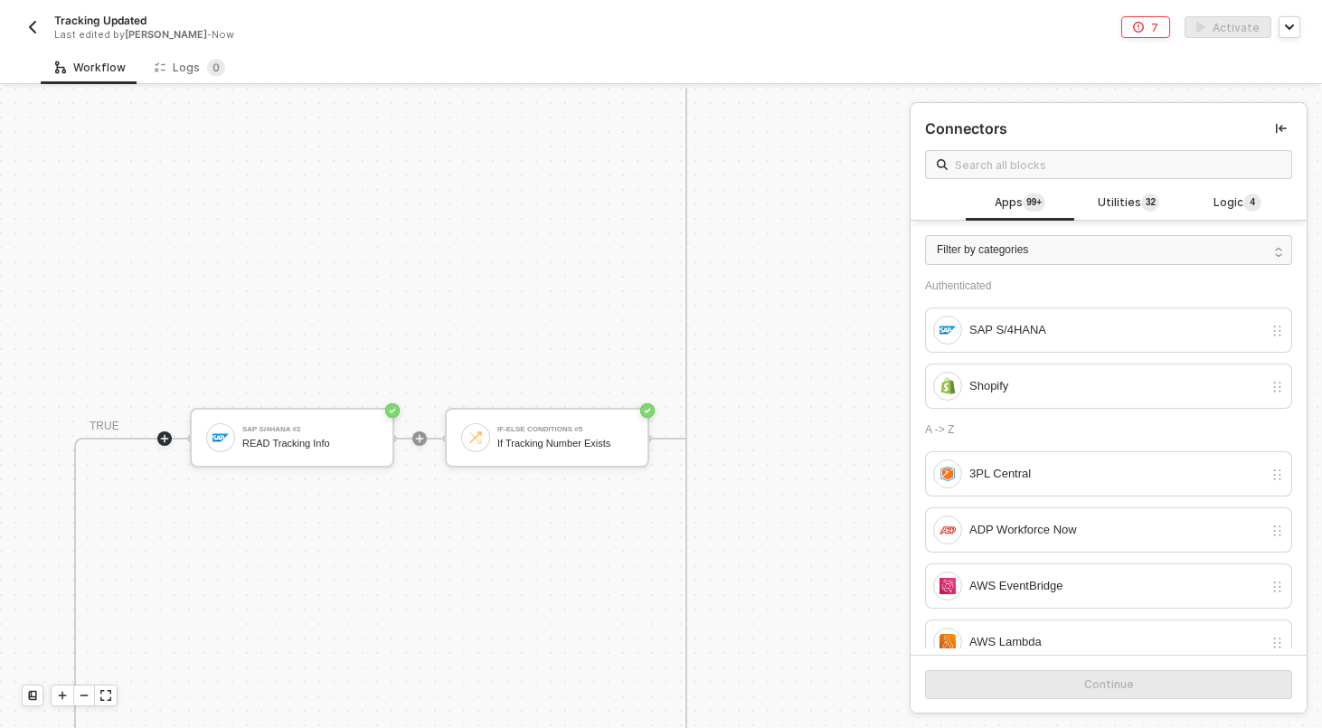
click at [334, 374] on div at bounding box center [419, 438] width 240 height 141
click at [334, 433] on div "SAP S/4HANA #2 READ Tracking Info" at bounding box center [310, 437] width 136 height 34
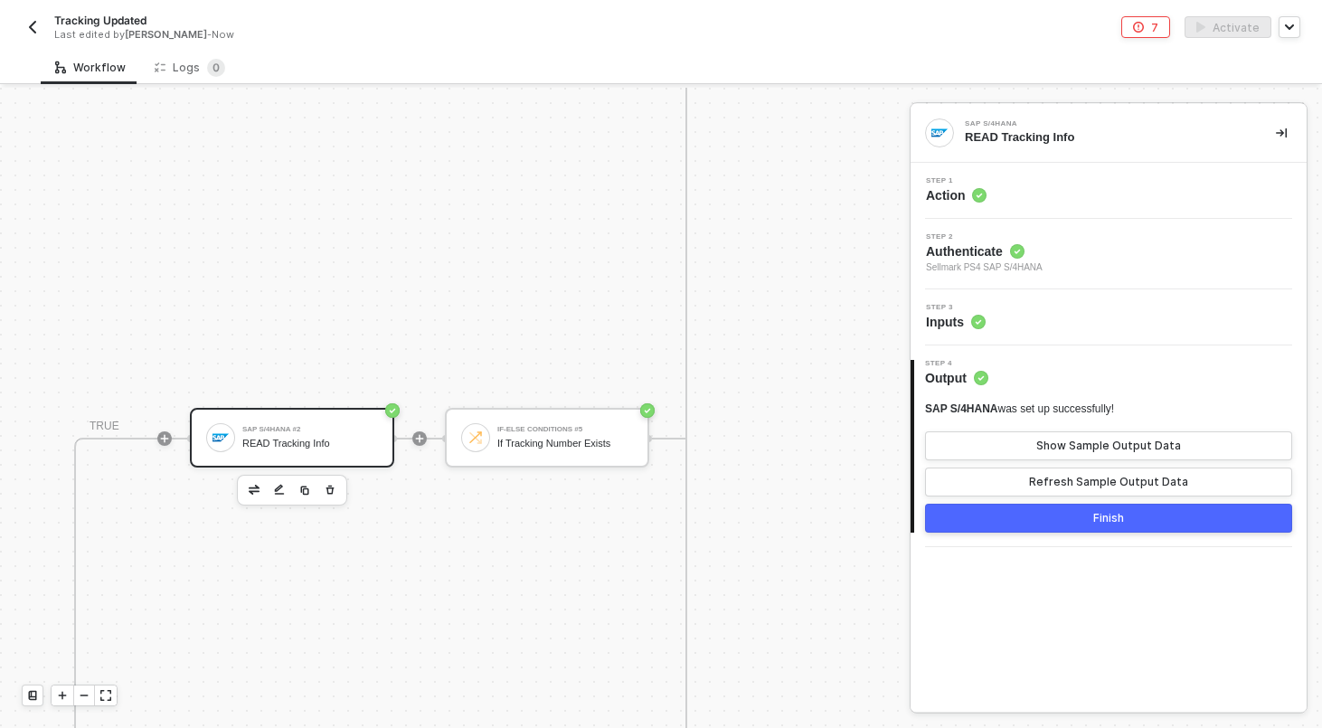
click at [162, 441] on icon "icon-play" at bounding box center [164, 438] width 11 height 11
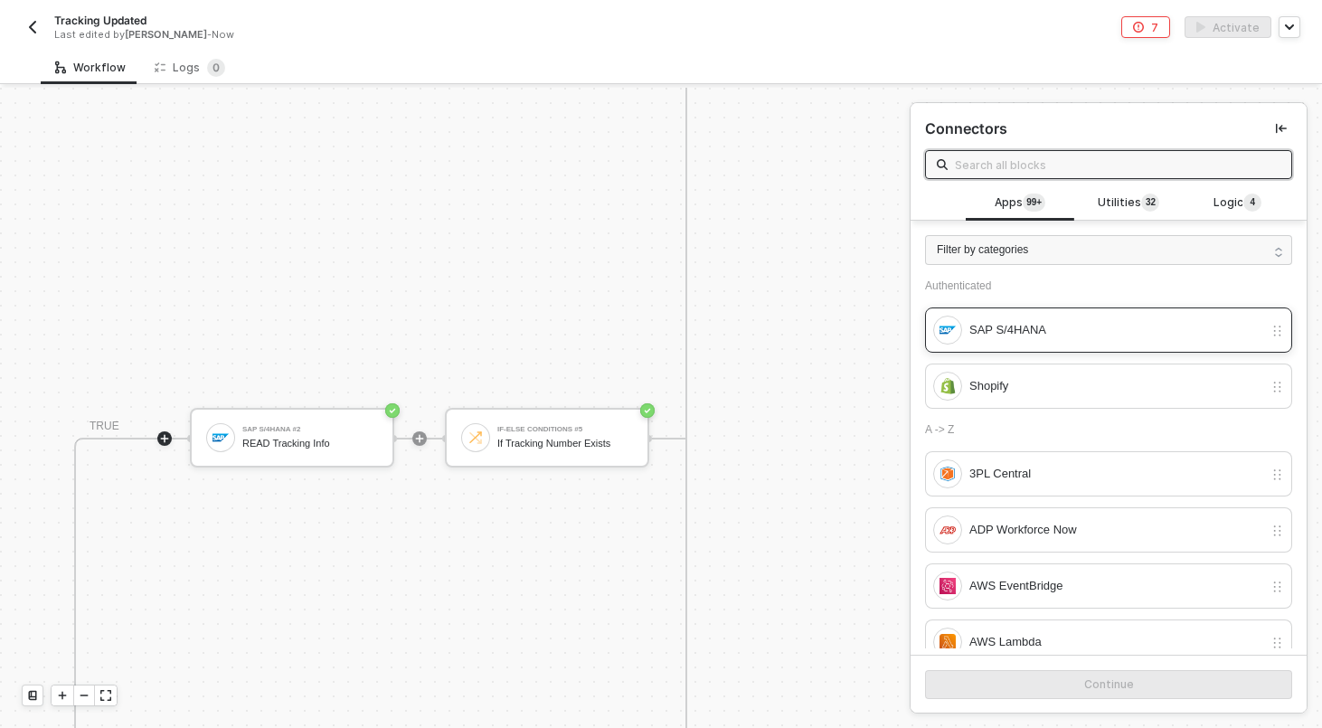
click at [1020, 332] on div "SAP S/4HANA" at bounding box center [1116, 330] width 294 height 20
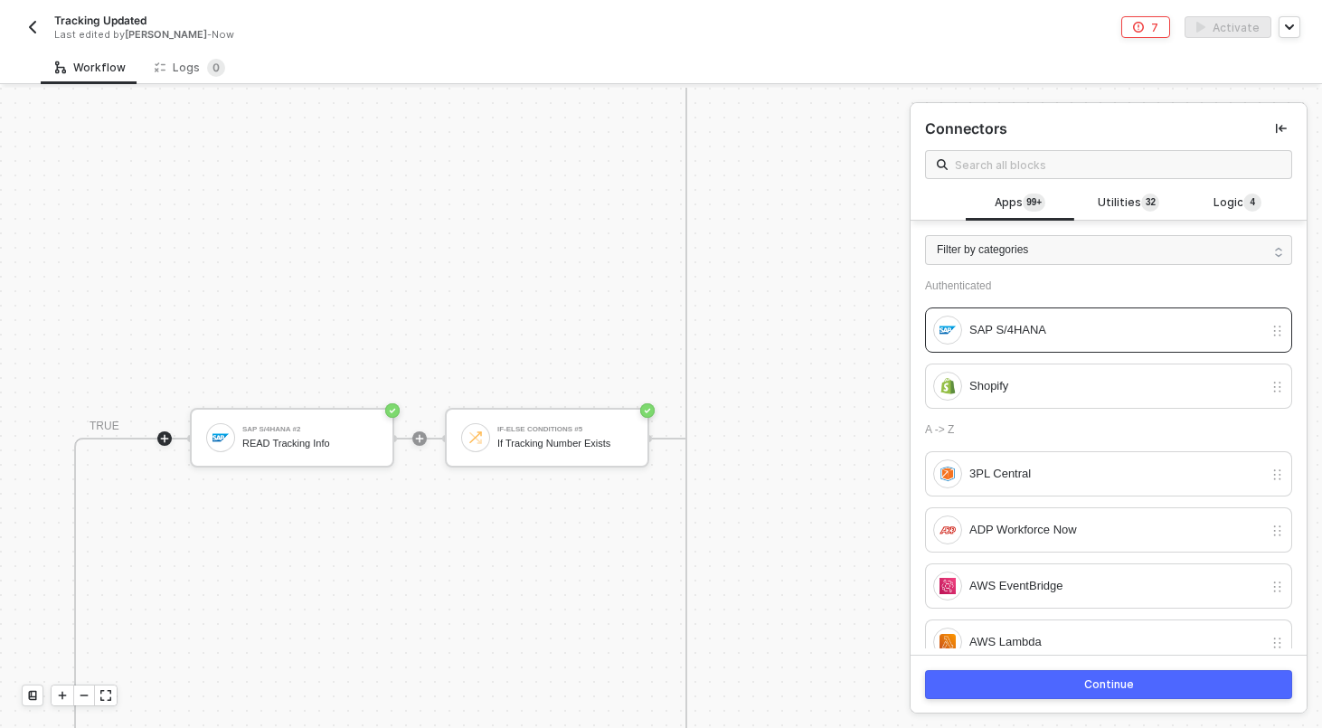
click at [1002, 687] on button "Continue" at bounding box center [1108, 684] width 367 height 29
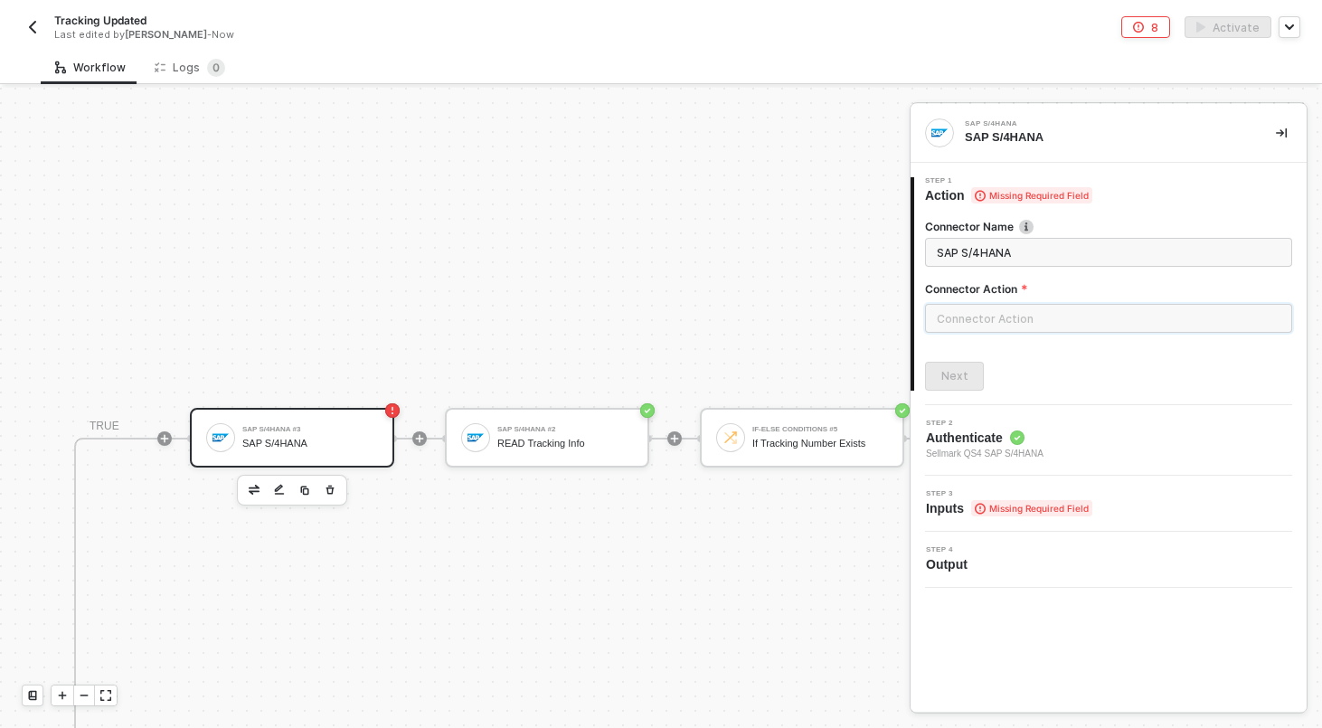
click at [965, 315] on input "text" at bounding box center [1108, 318] width 367 height 29
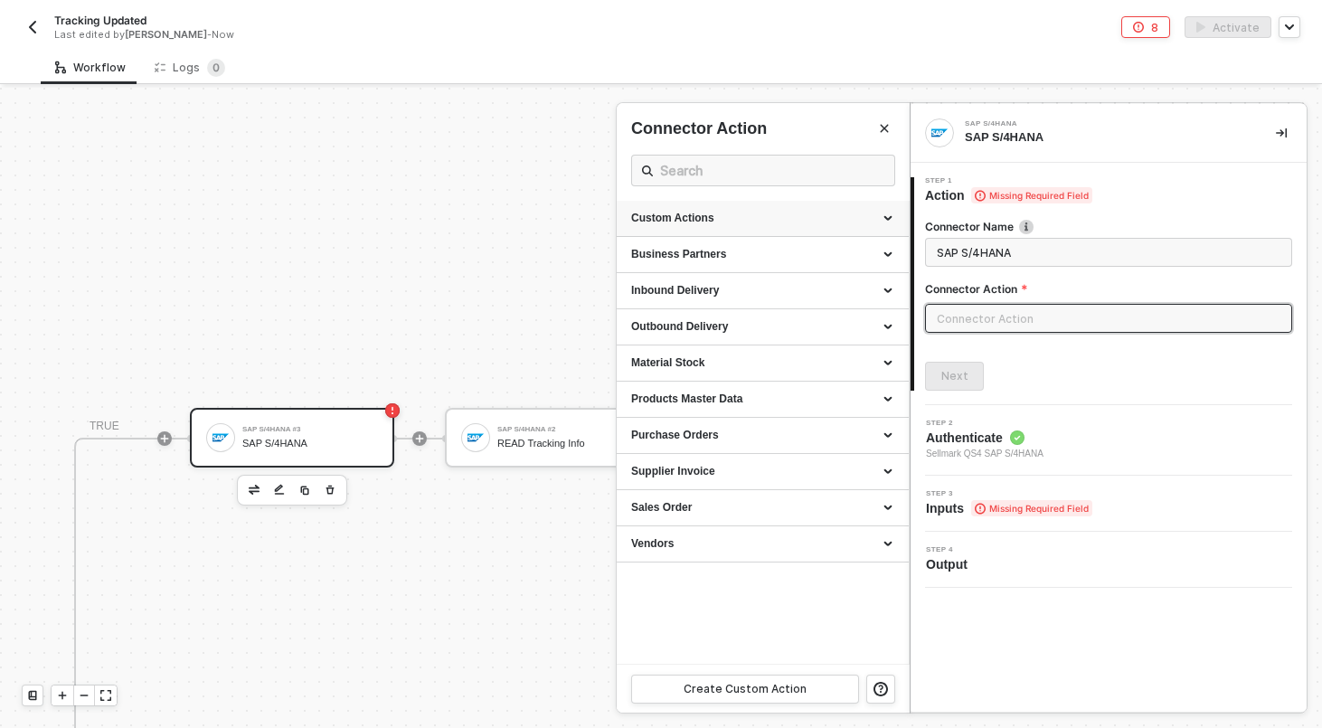
click at [827, 217] on div "Custom Actions" at bounding box center [762, 218] width 263 height 15
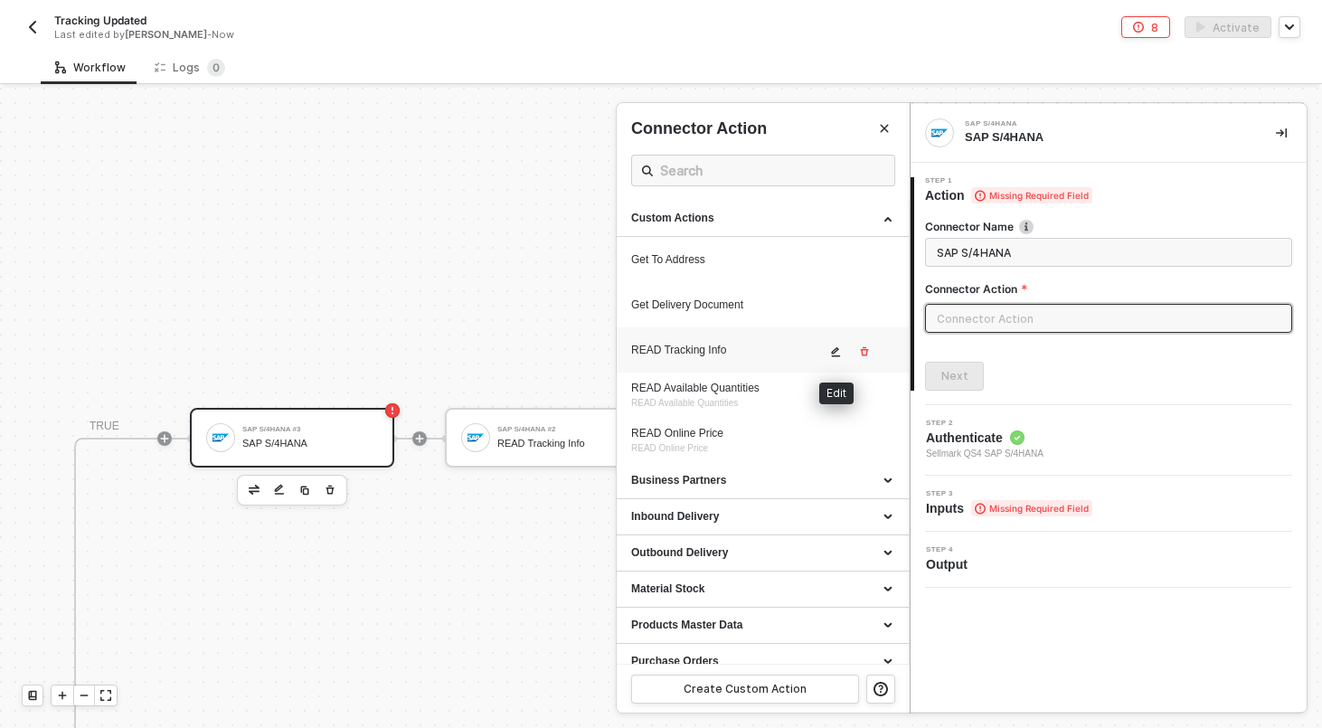
click at [834, 353] on icon "icon-edit" at bounding box center [835, 351] width 11 height 11
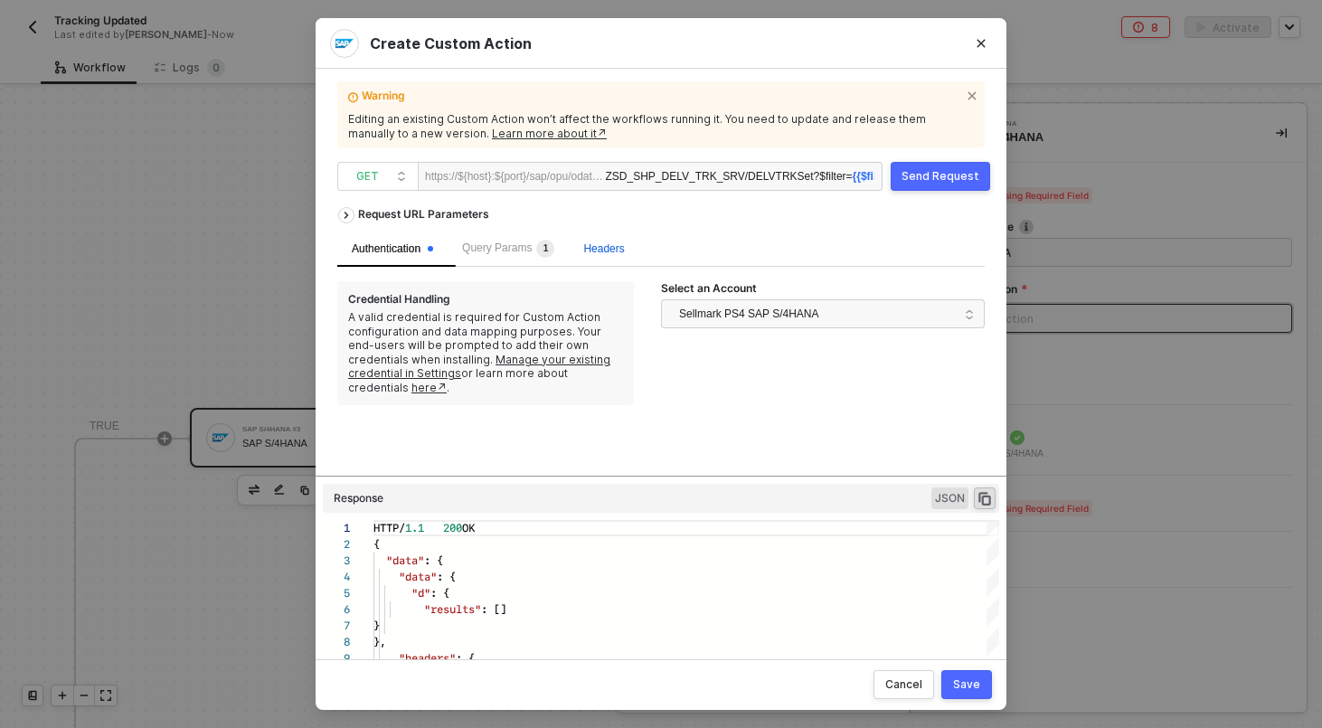
click at [624, 255] on div "Headers" at bounding box center [603, 248] width 41 height 17
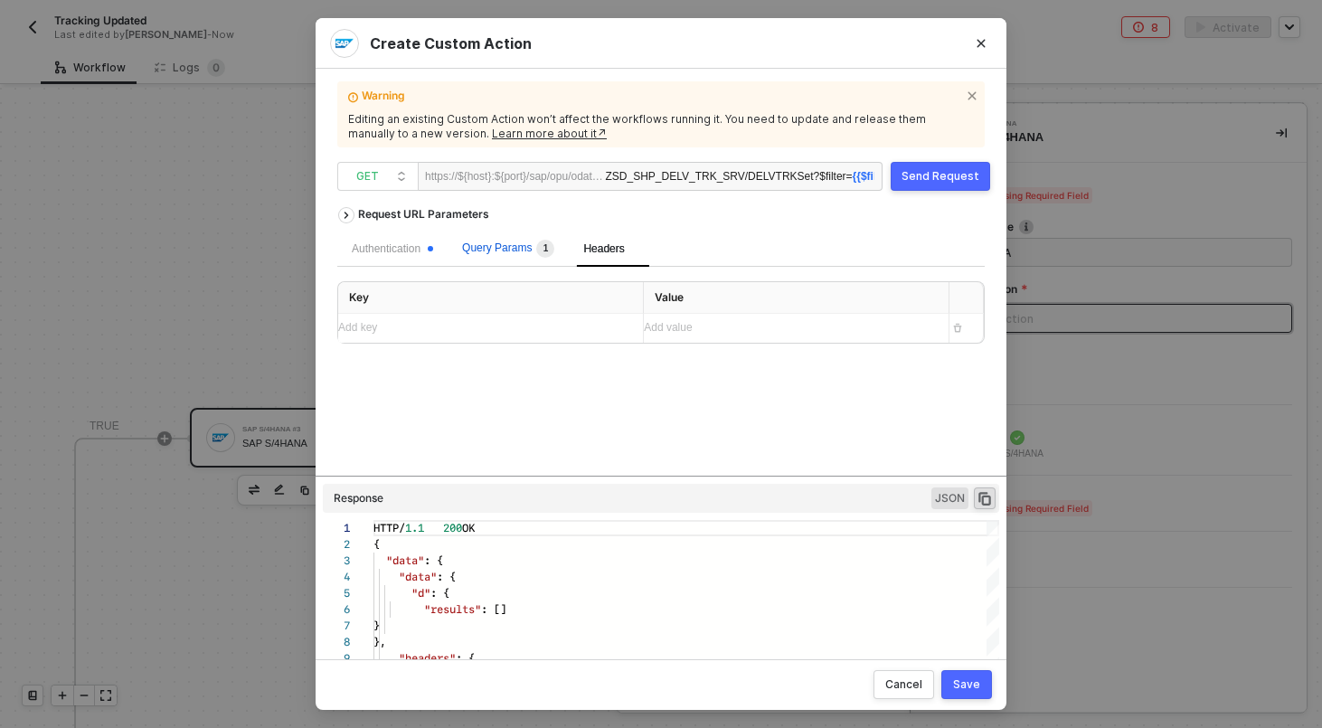
click at [500, 240] on div "Query Params 1" at bounding box center [508, 249] width 92 height 18
click at [927, 324] on div "Bstnk eq ' ﻿ Purchase Order By Customer (salesOrder) '" at bounding box center [789, 328] width 290 height 29
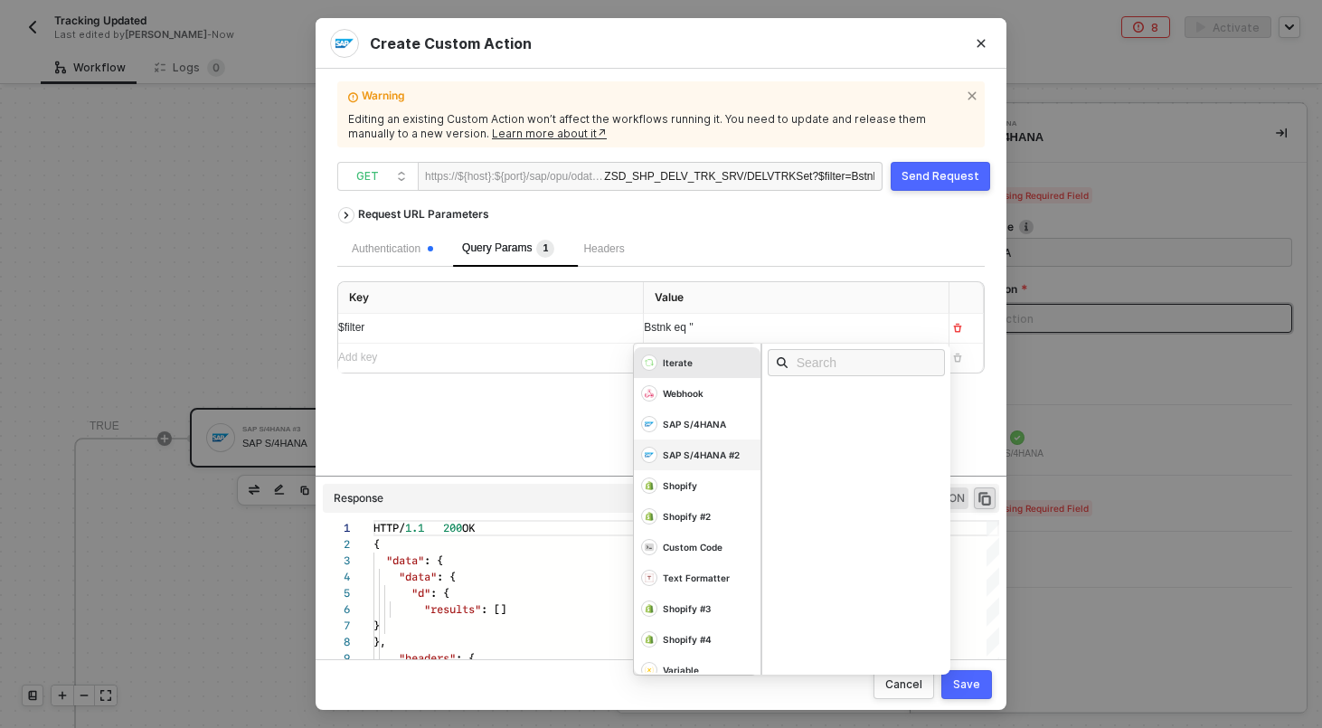
click at [682, 451] on div "SAP S/4HANA #2" at bounding box center [701, 454] width 77 height 13
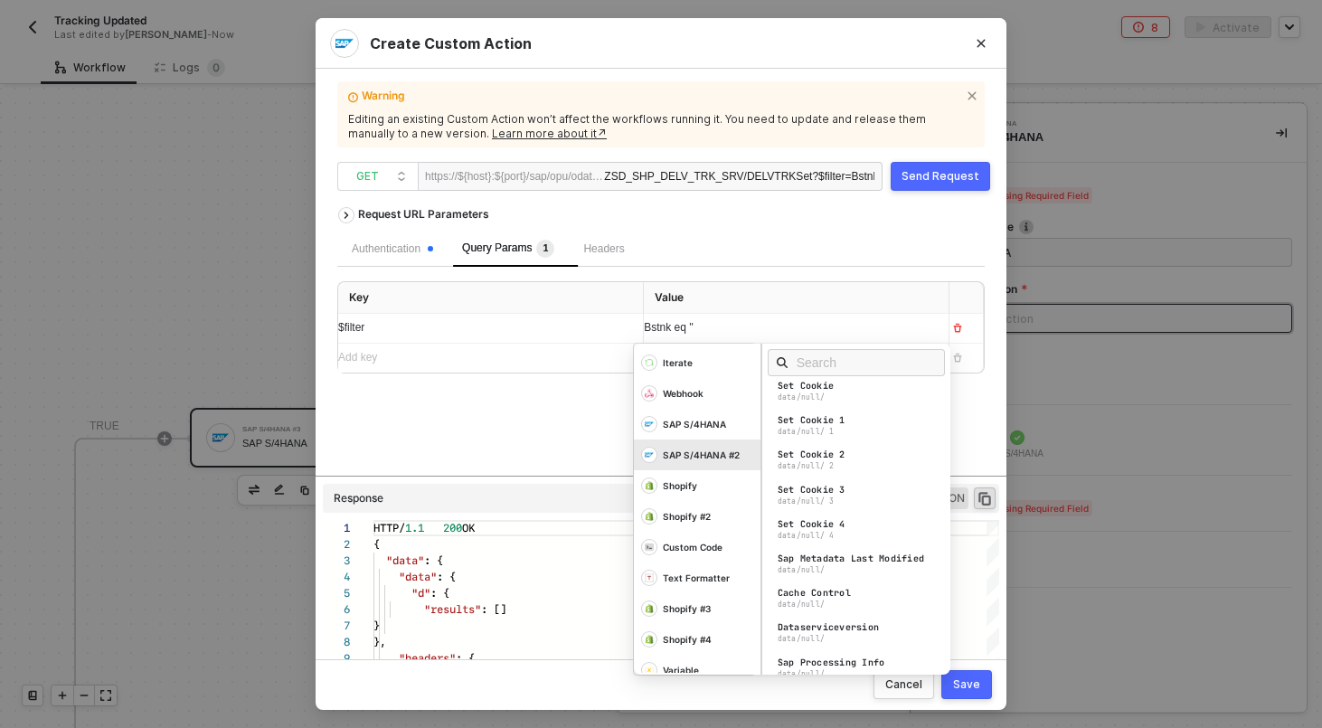
scroll to position [768, 0]
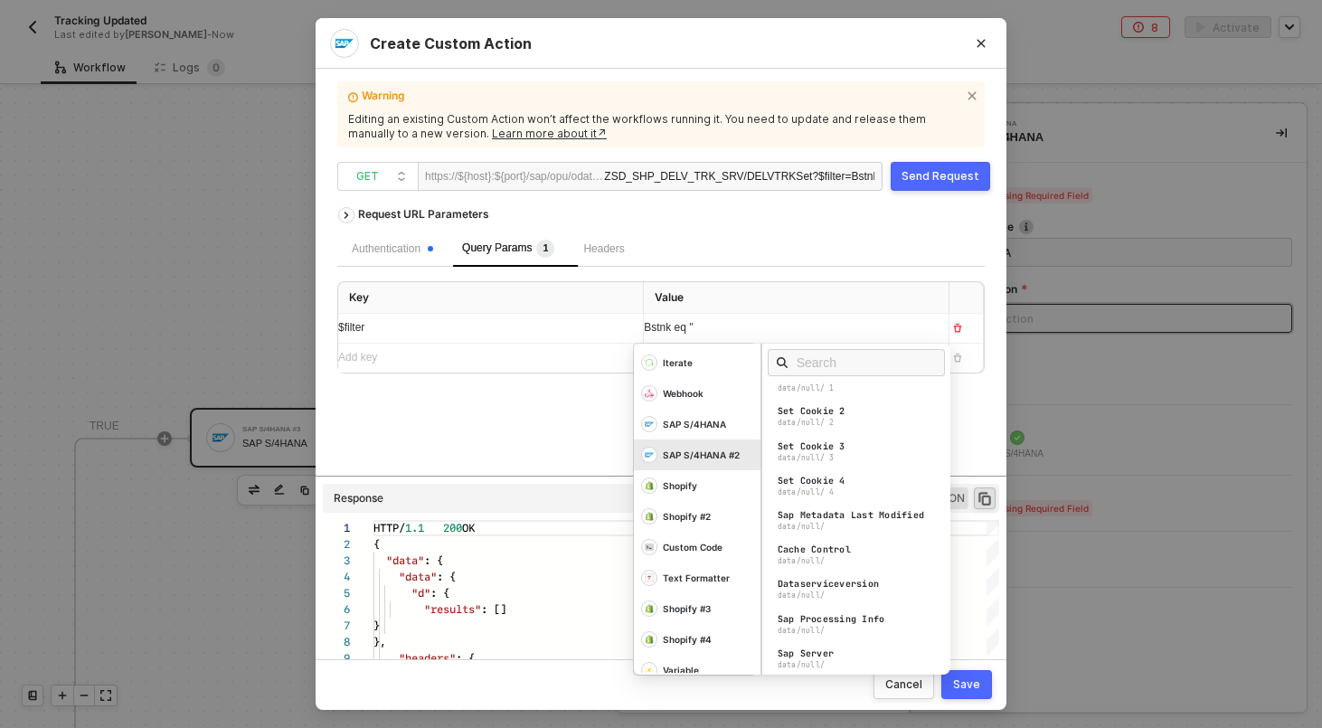
click at [824, 376] on div at bounding box center [856, 362] width 189 height 38
click at [824, 369] on input "text" at bounding box center [861, 363] width 131 height 20
type input "purchase"
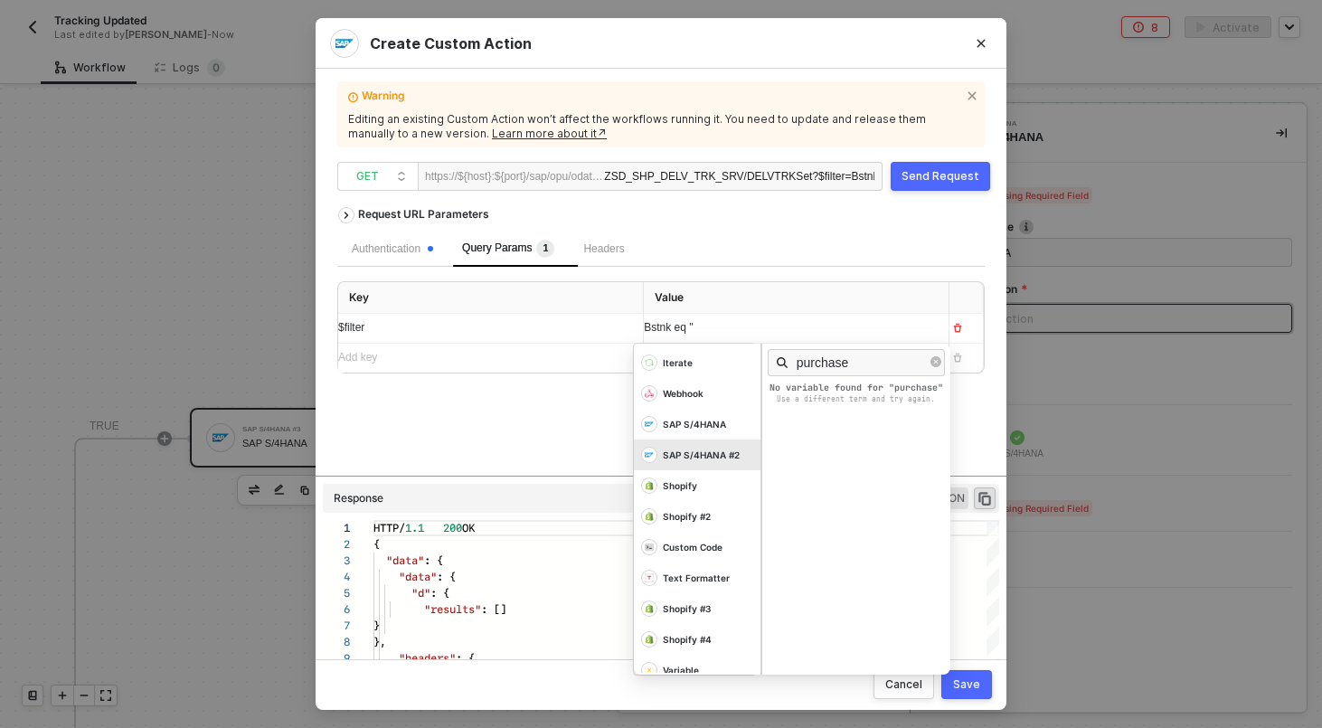
scroll to position [0, 0]
click at [684, 430] on div "SAP S/4HANA" at bounding box center [697, 424] width 127 height 31
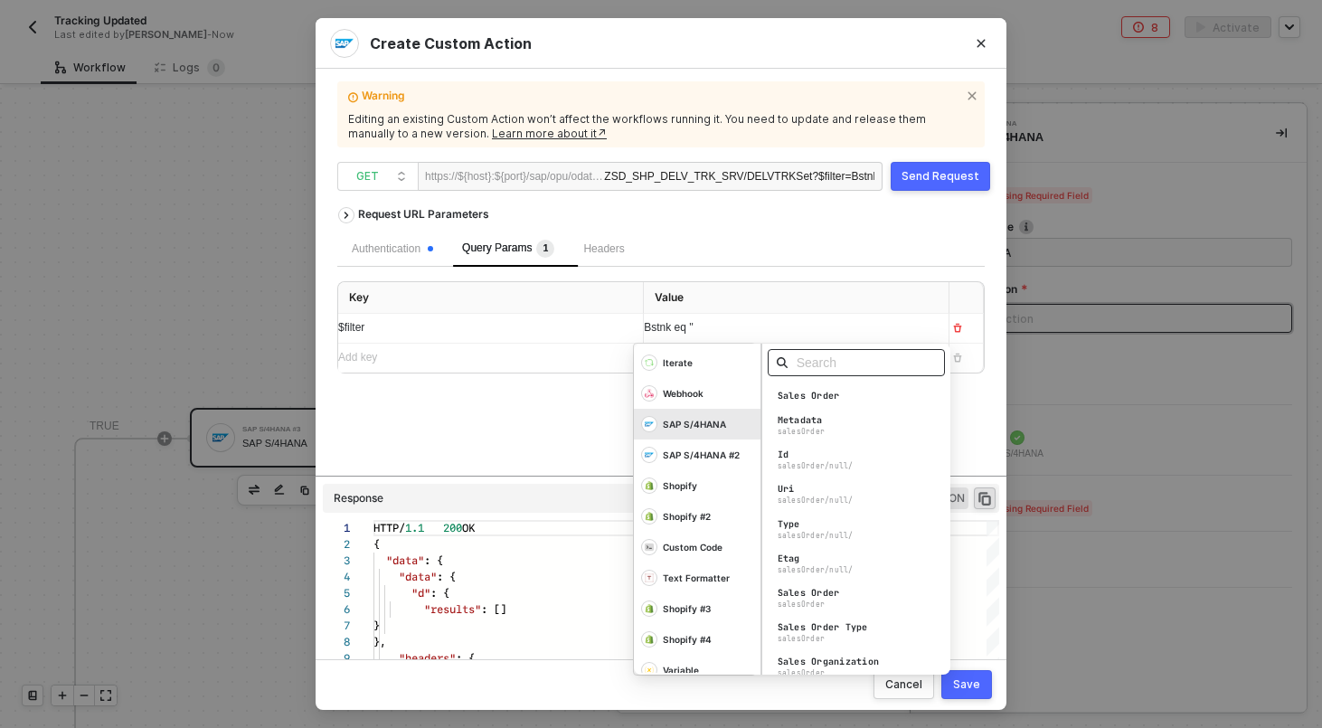
click at [848, 370] on input "text" at bounding box center [861, 363] width 131 height 20
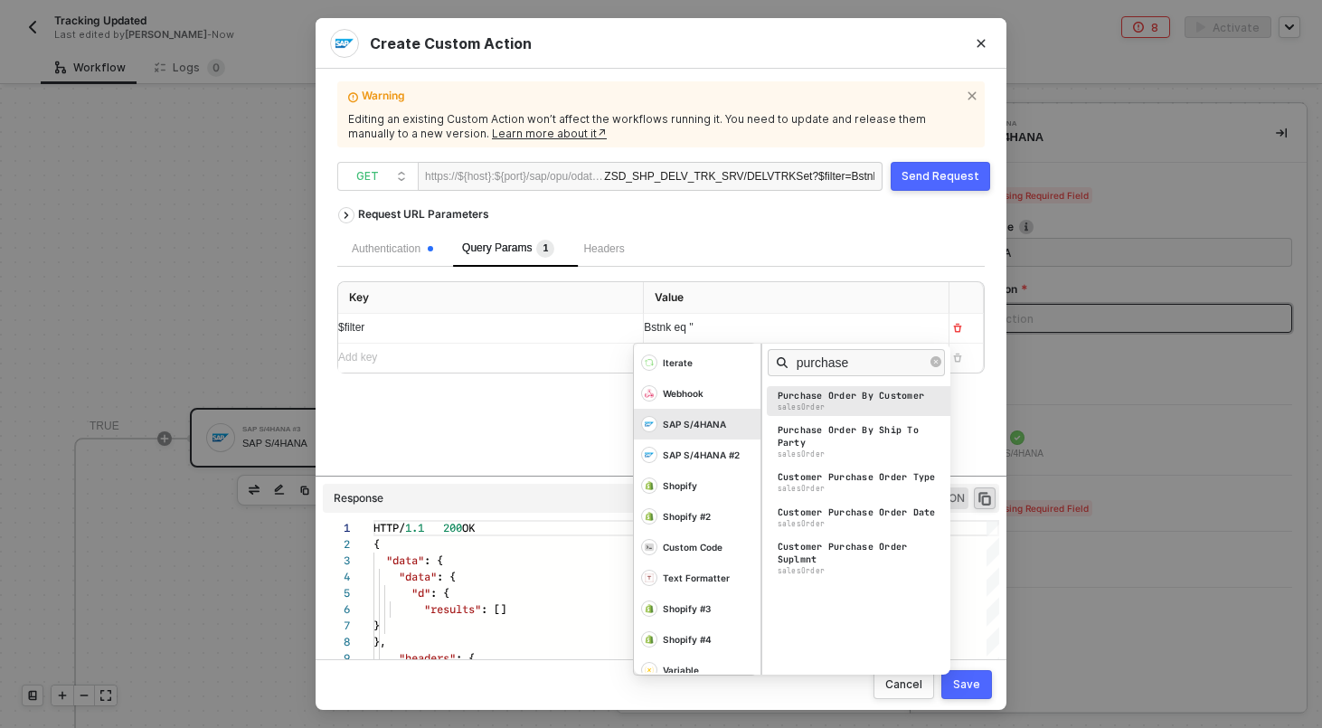
type input "purchase"
click at [833, 403] on div "Purchase Order By Customer salesOrder" at bounding box center [861, 401] width 189 height 30
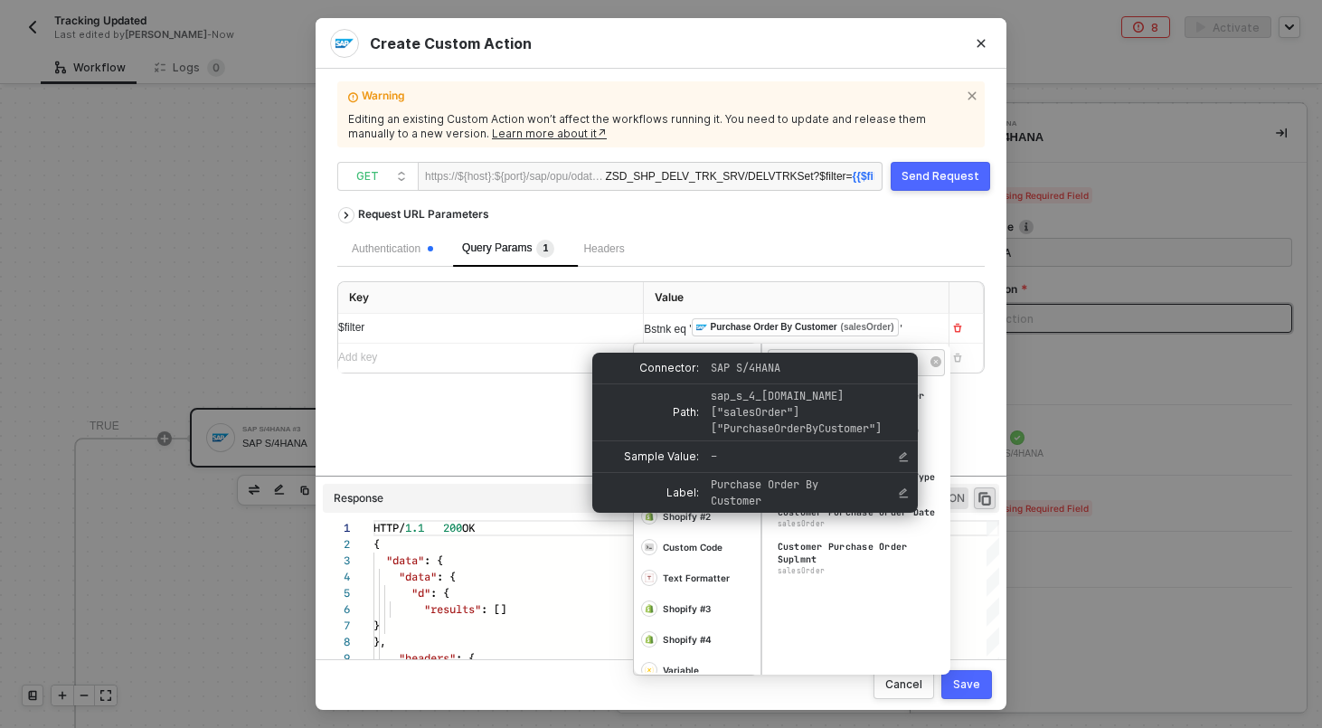
click at [555, 443] on div "Request URL Parameters Authentication Query Params 1 Headers Key Value $filter …" at bounding box center [660, 337] width 647 height 278
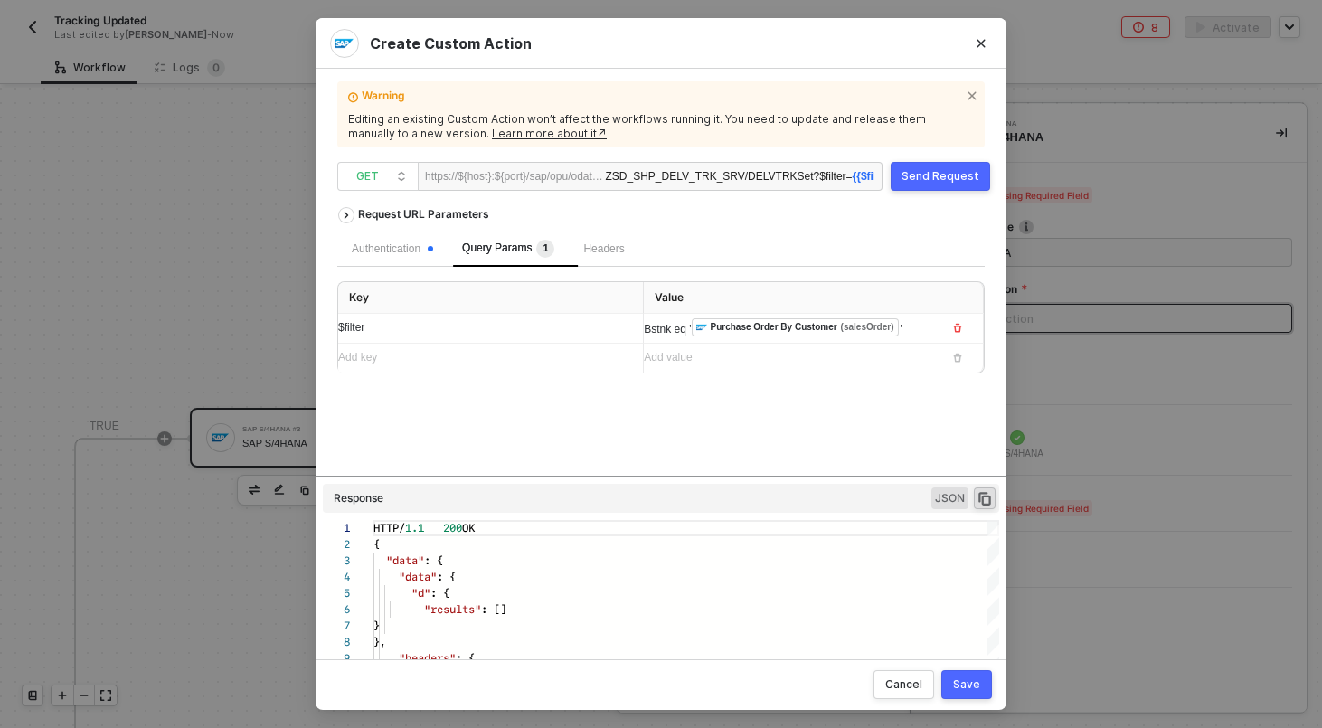
click at [967, 690] on div "Save" at bounding box center [966, 684] width 27 height 14
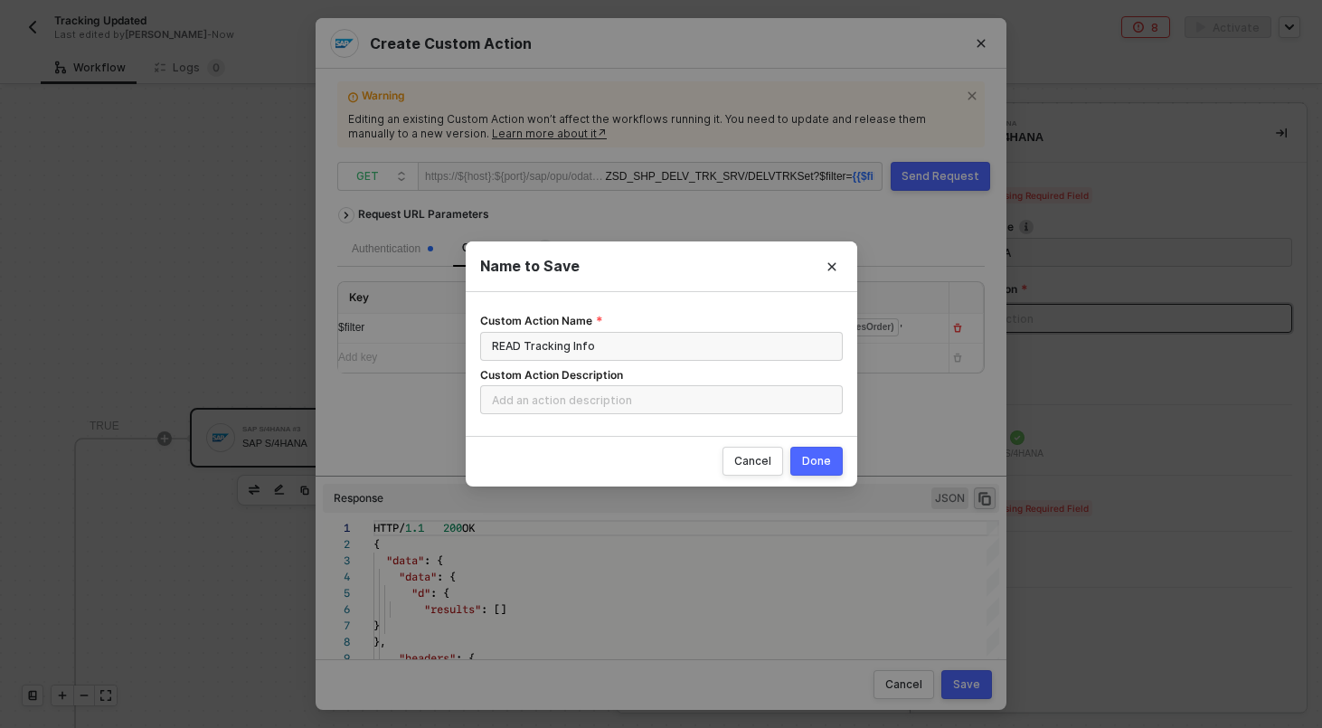
click at [812, 479] on div "Cancel Done" at bounding box center [661, 461] width 391 height 51
click at [809, 447] on button "Done" at bounding box center [816, 461] width 52 height 29
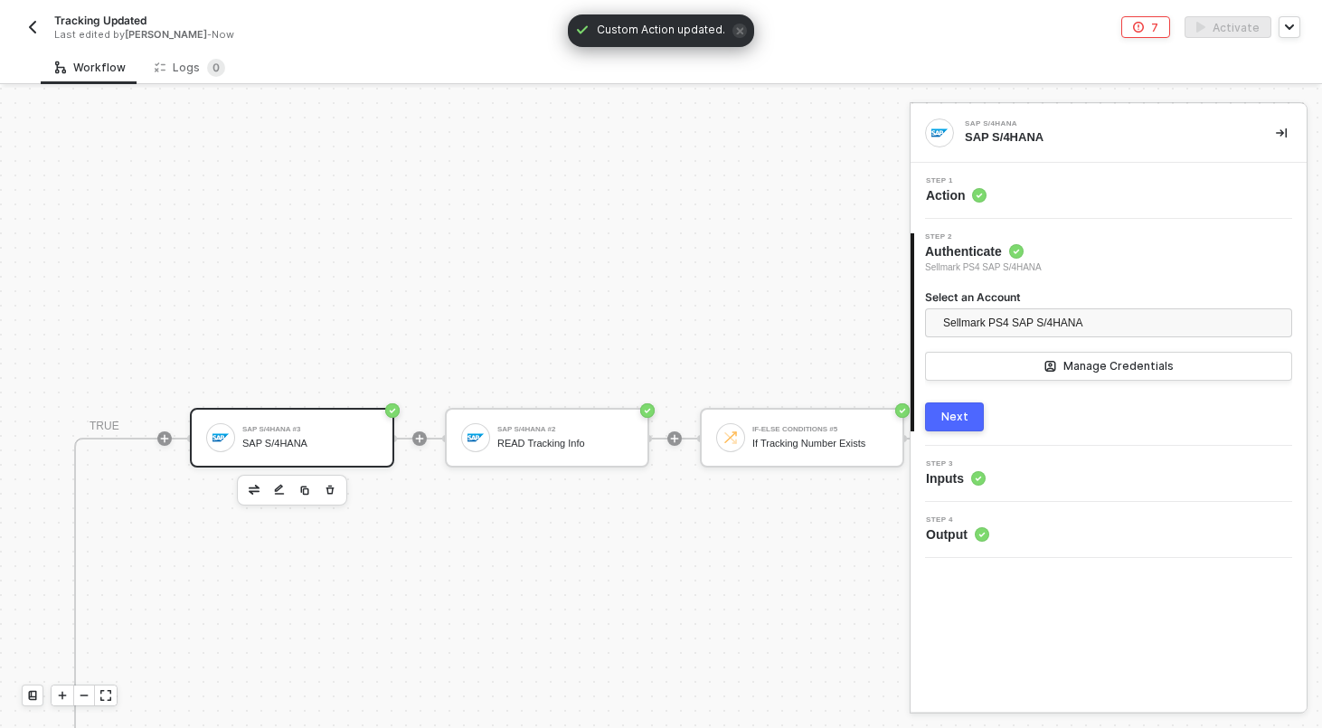
click at [1020, 453] on div "3 Step 3 Inputs" at bounding box center [1108, 474] width 396 height 56
click at [1016, 465] on div "Step 3 Inputs" at bounding box center [1110, 473] width 391 height 27
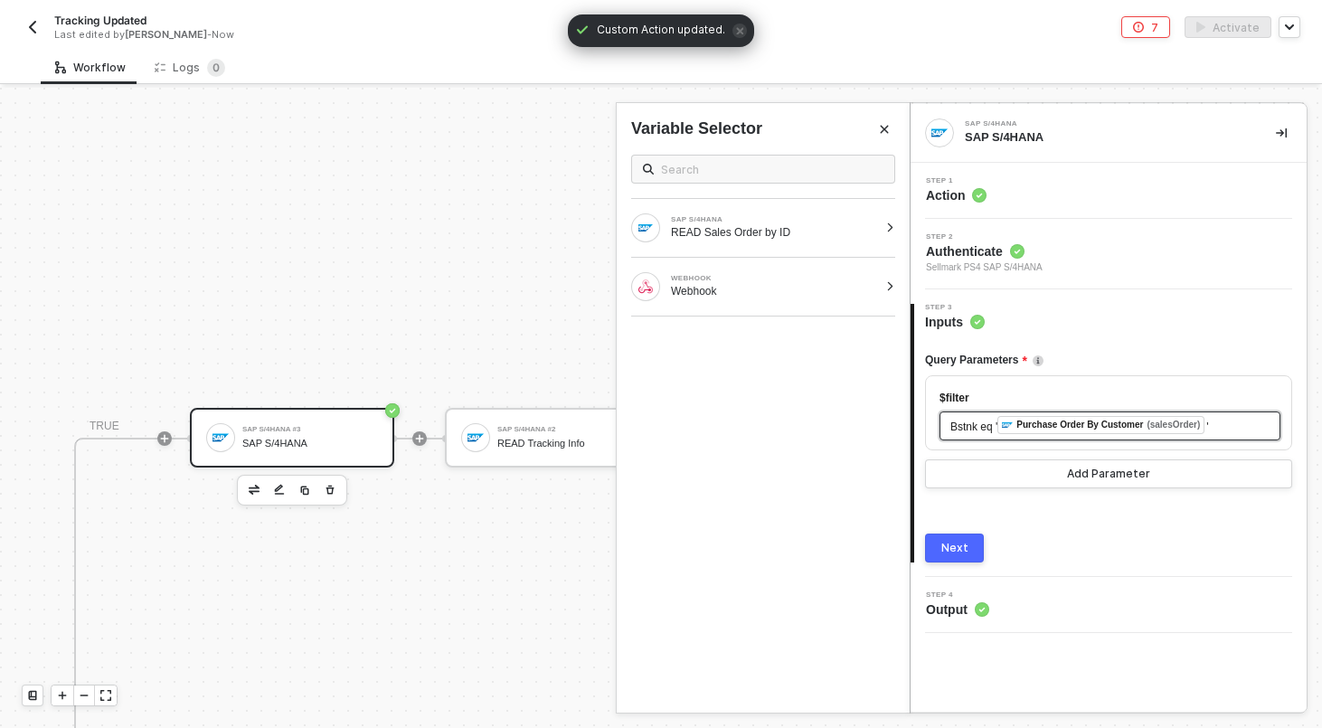
click at [1228, 423] on div "Bstnk eq ' ﻿ Purchase Order By Customer (salesOrder) '" at bounding box center [1109, 426] width 319 height 20
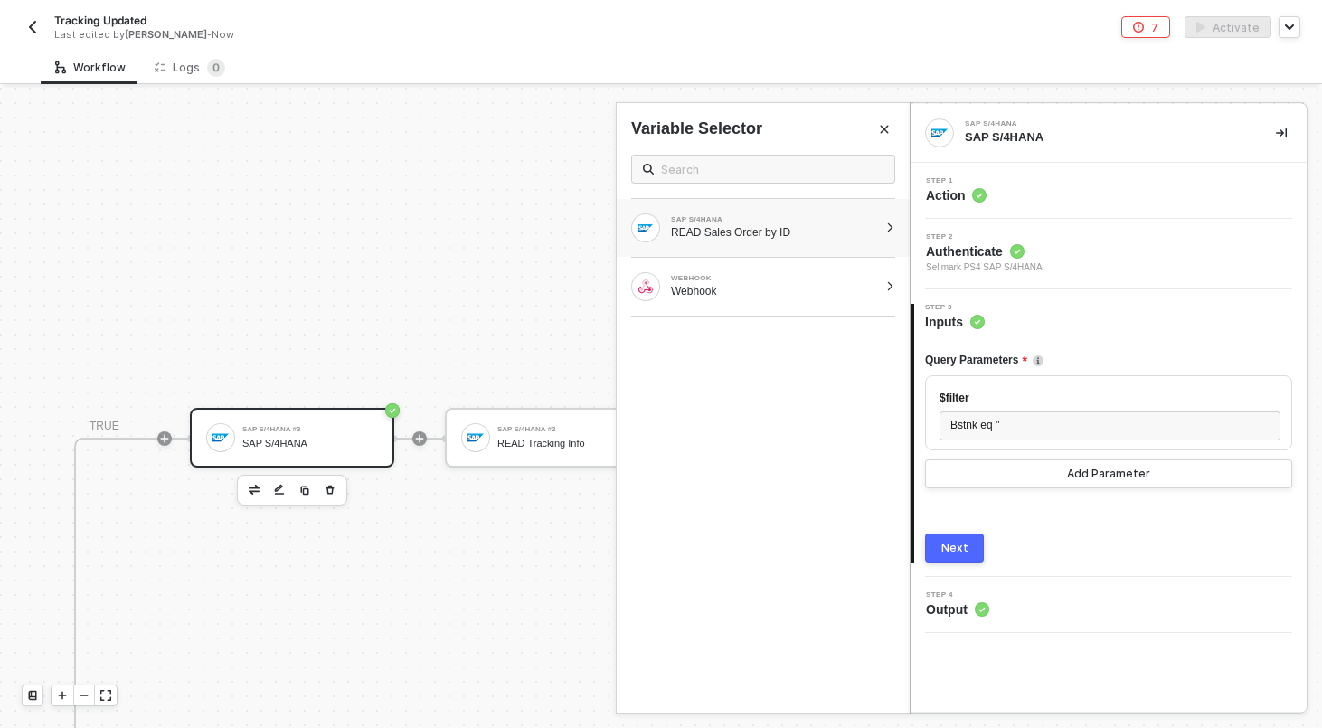
click at [804, 246] on div "SAP S/4HANA READ Sales Order by ID" at bounding box center [762, 228] width 293 height 58
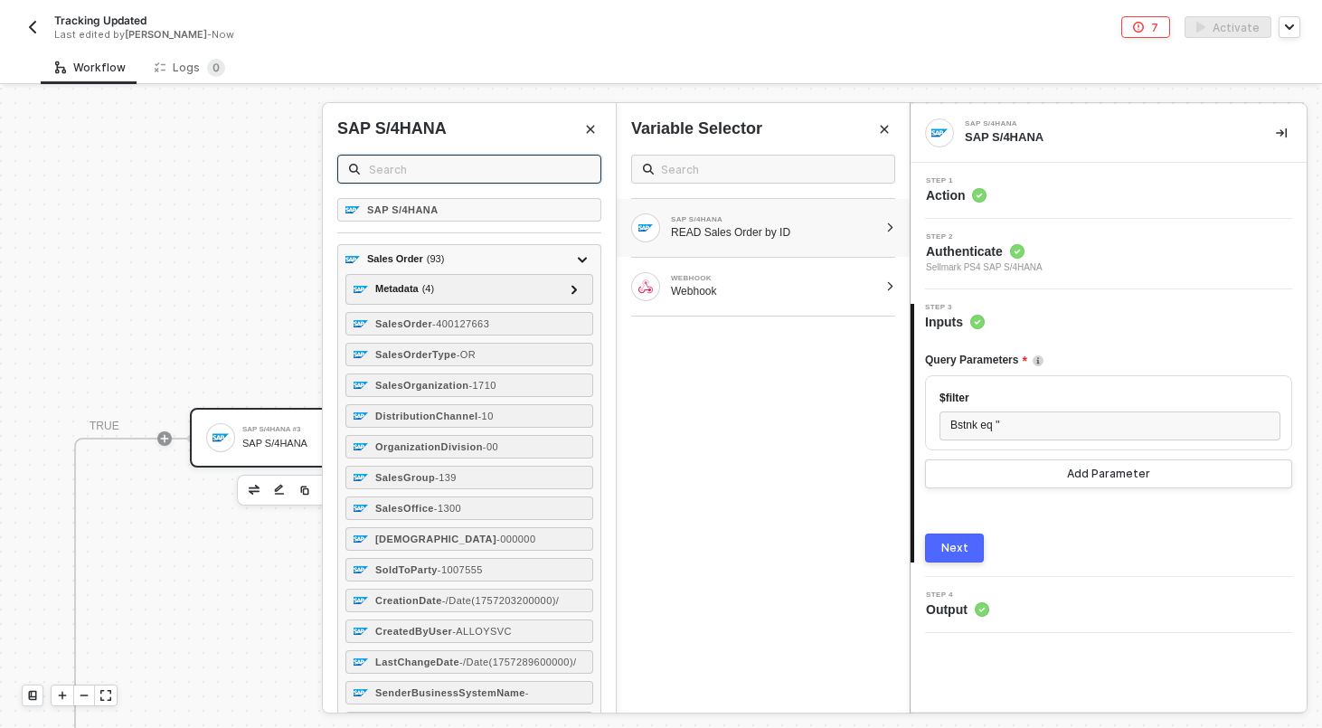
click at [463, 171] on input "text" at bounding box center [479, 169] width 221 height 20
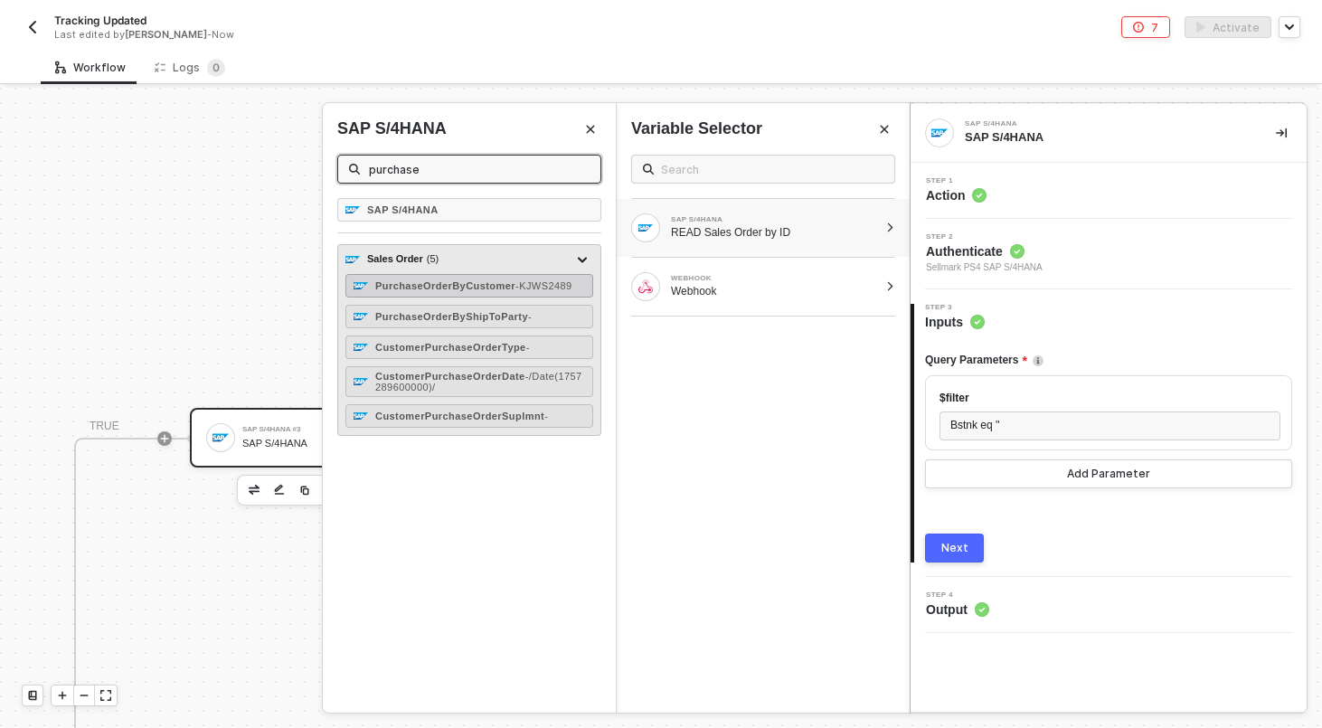
type input "purchase"
click at [435, 280] on strong "PurchaseOrderByCustomer" at bounding box center [445, 285] width 140 height 11
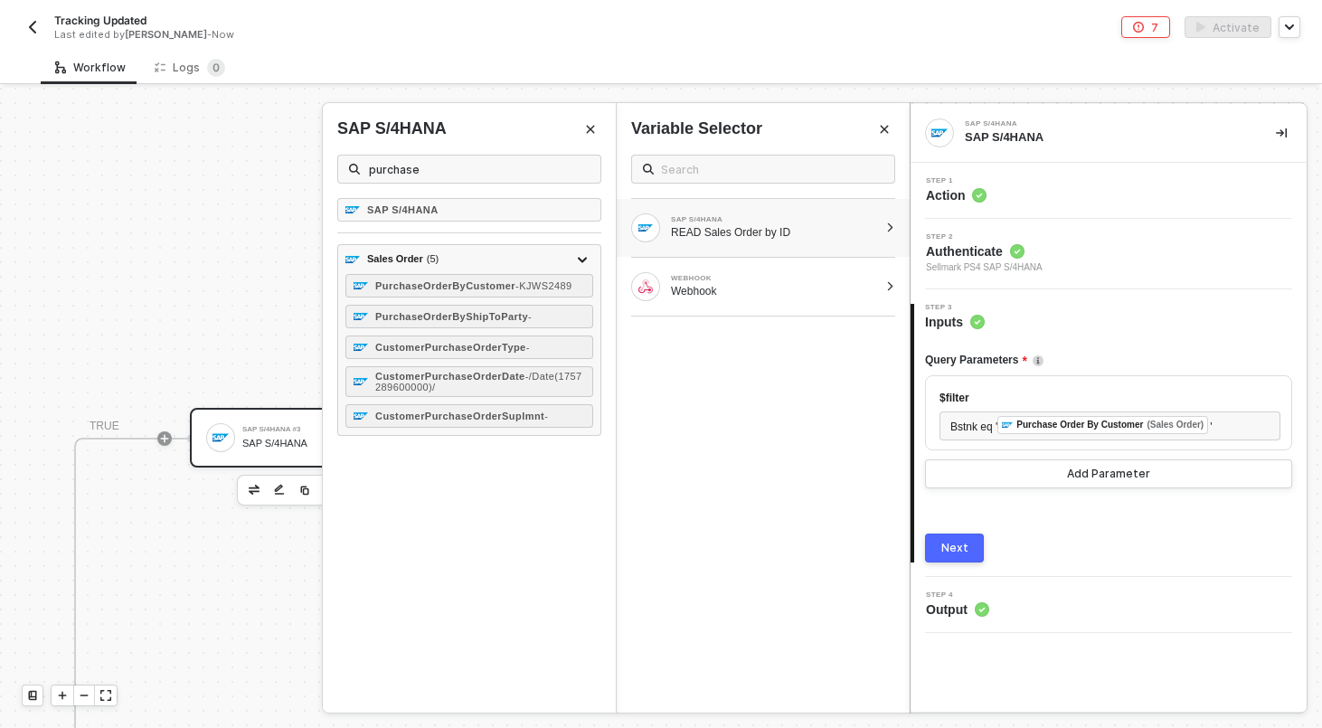
click at [956, 544] on div "Next" at bounding box center [954, 548] width 27 height 14
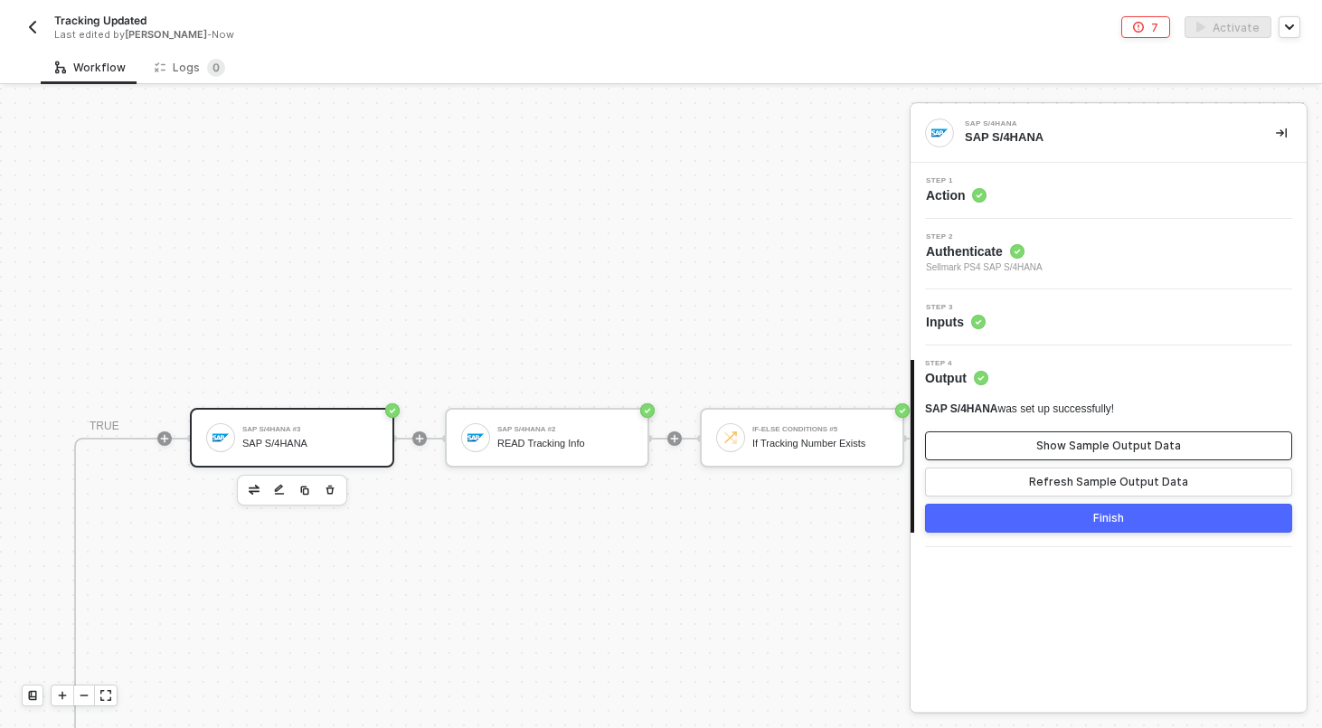
click at [1024, 441] on button "Show Sample Output Data" at bounding box center [1108, 445] width 367 height 29
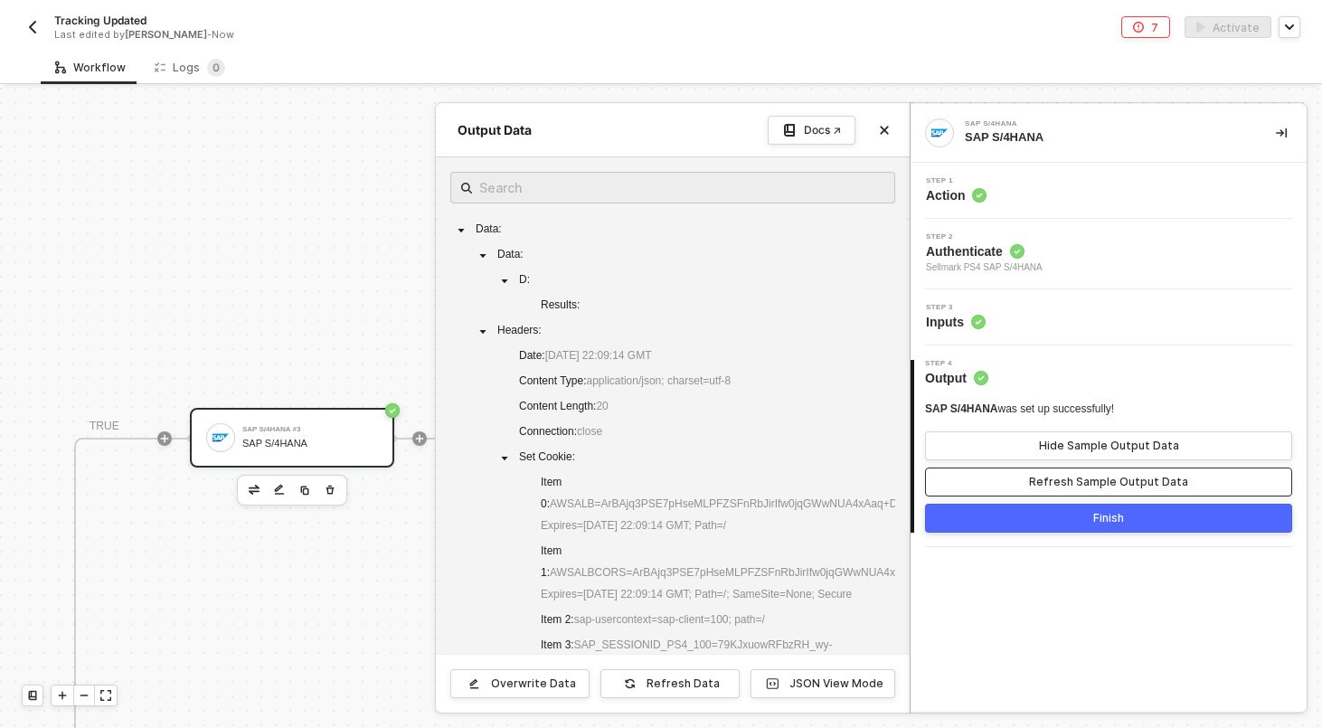
click at [1034, 483] on div "Refresh Sample Output Data" at bounding box center [1108, 482] width 159 height 14
click at [1011, 334] on div "Step 3 Inputs" at bounding box center [1108, 317] width 396 height 56
click at [1011, 309] on div "Step 3 Inputs" at bounding box center [1110, 317] width 391 height 27
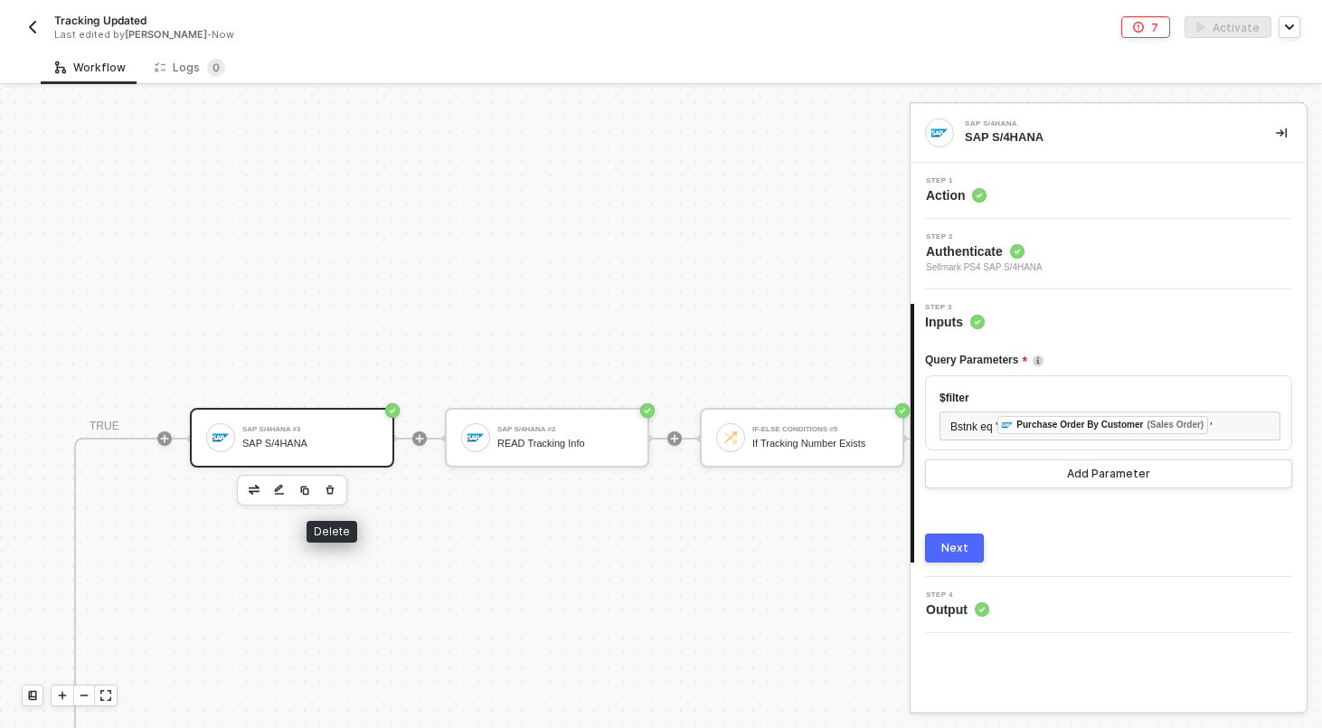
click at [330, 494] on icon "button" at bounding box center [330, 490] width 11 height 14
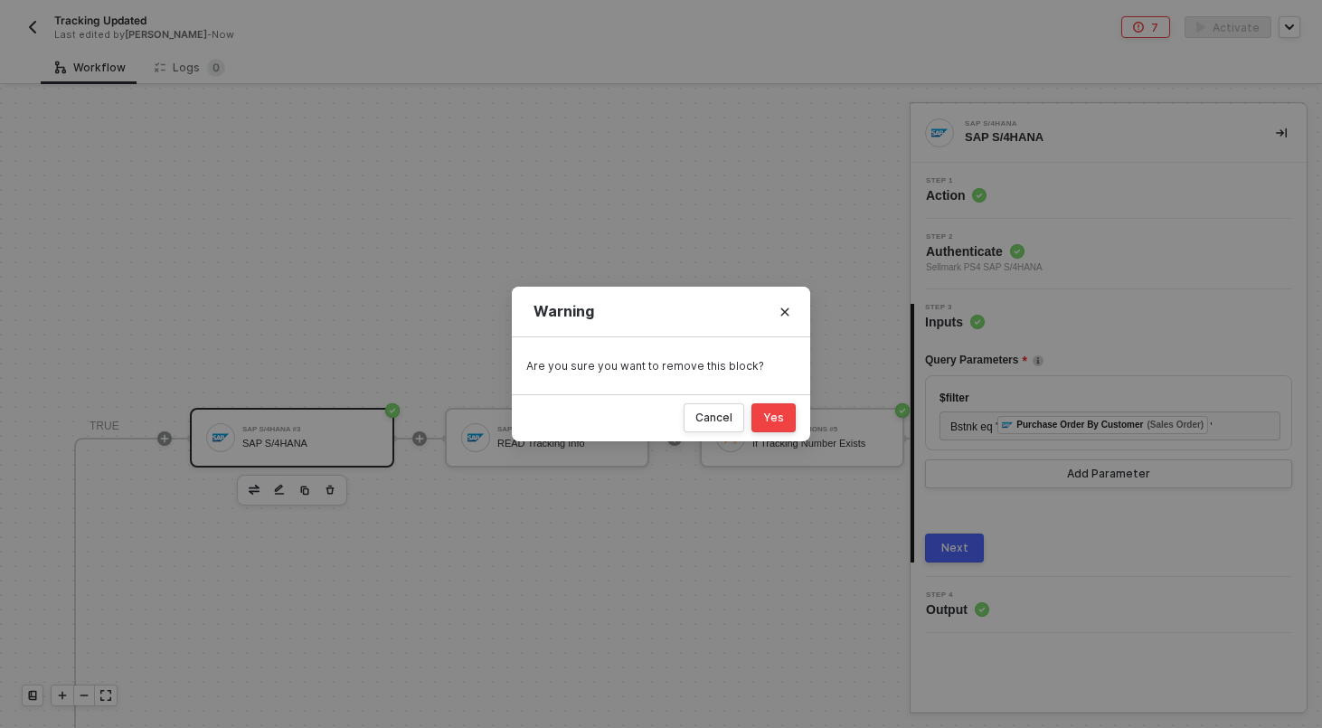
click at [774, 433] on div "Cancel Yes" at bounding box center [661, 417] width 298 height 47
click at [766, 415] on div "Yes" at bounding box center [773, 417] width 21 height 14
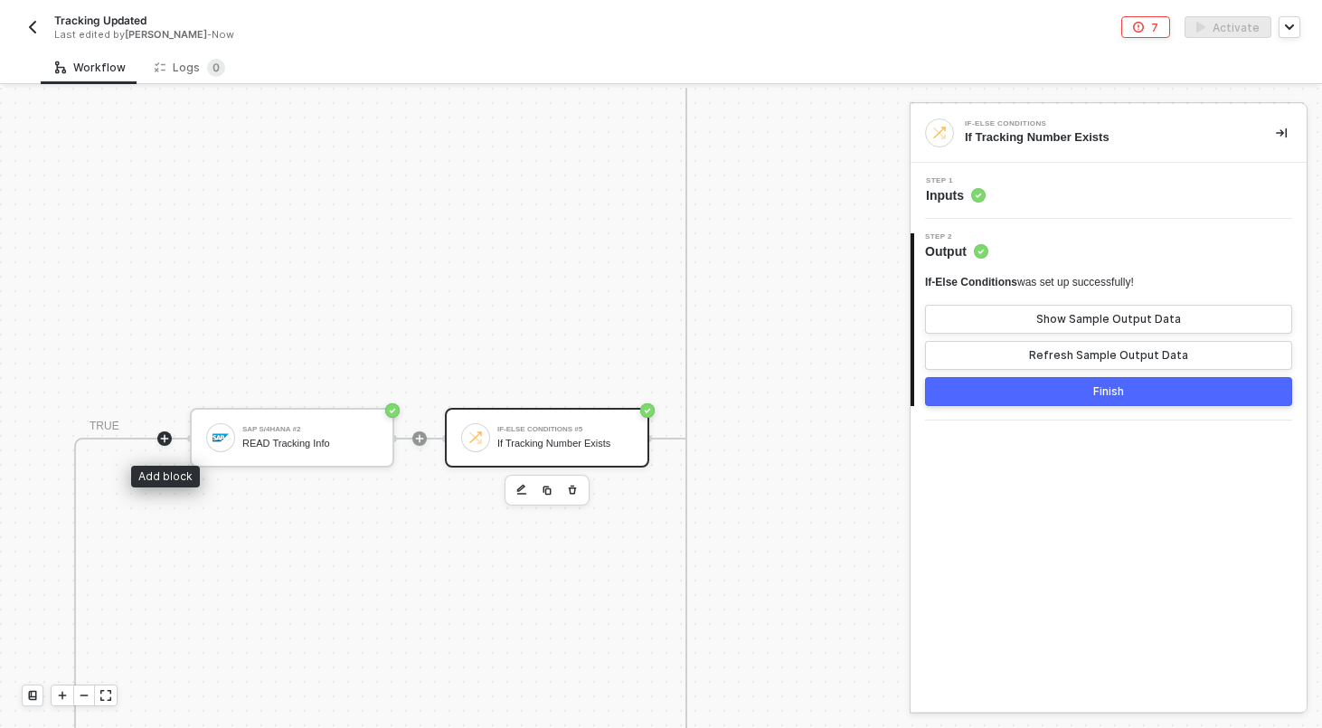
click at [168, 442] on icon "icon-play" at bounding box center [164, 438] width 11 height 11
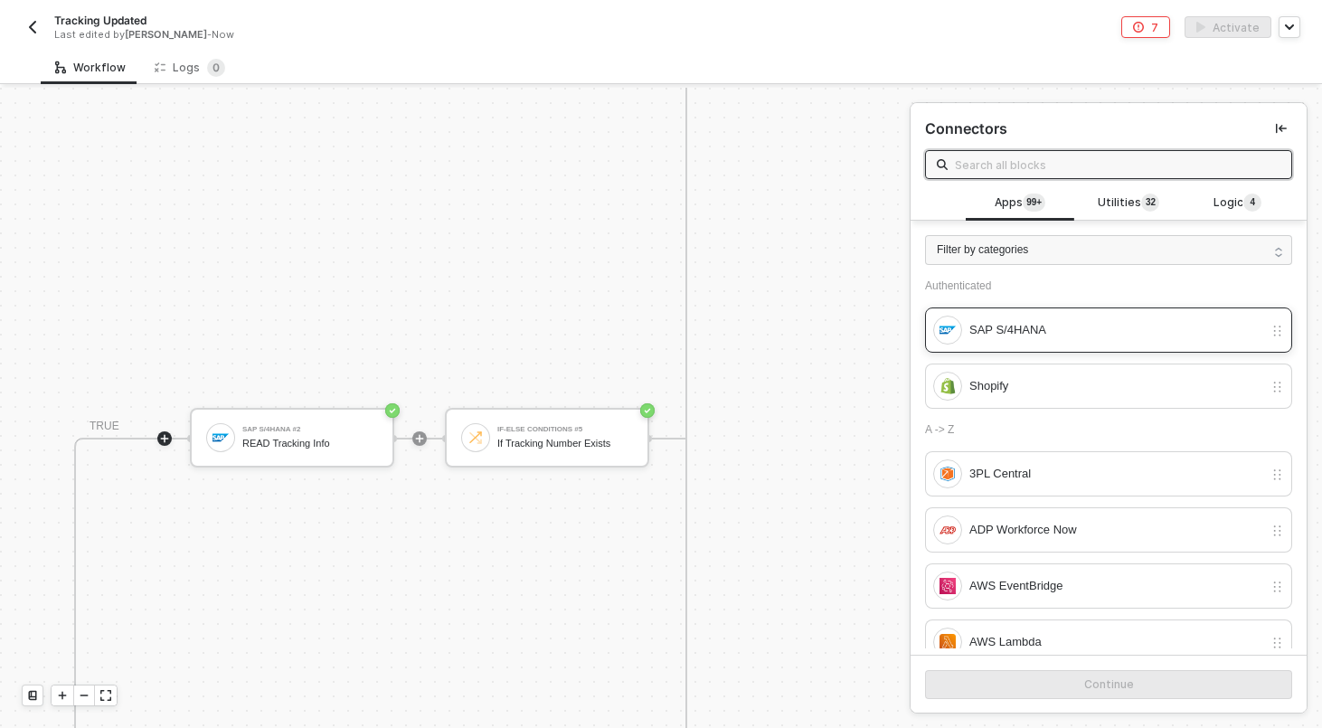
click at [987, 326] on div "SAP S/4HANA" at bounding box center [1116, 330] width 294 height 20
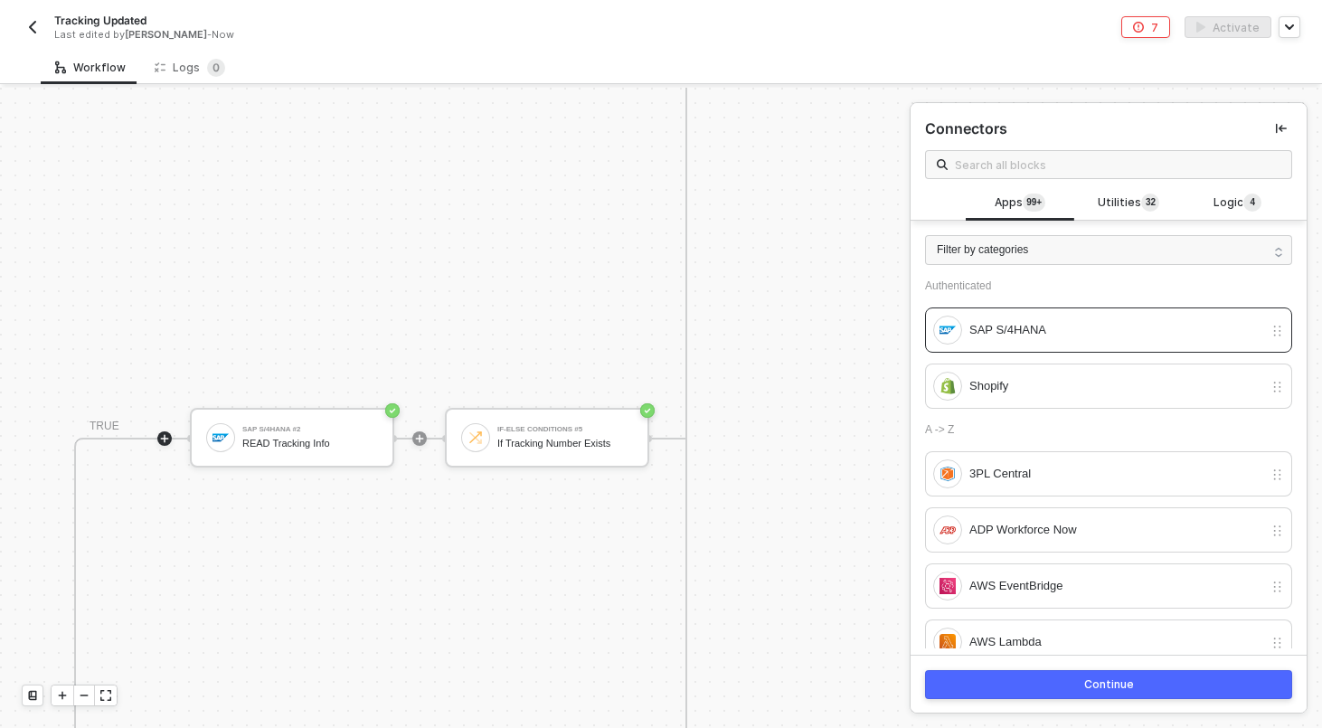
click at [997, 682] on button "Continue" at bounding box center [1108, 684] width 367 height 29
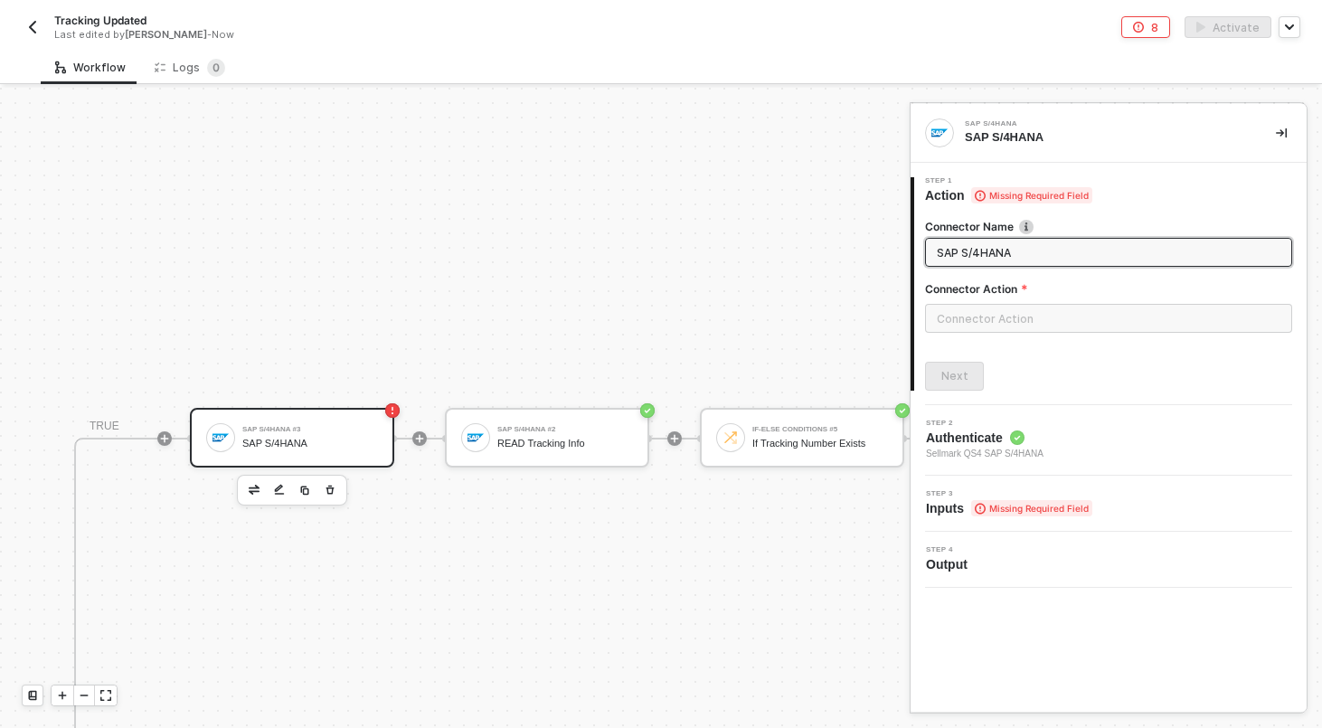
click at [989, 522] on div "3 Step 3 Inputs Missing Required Field" at bounding box center [1108, 503] width 396 height 56
click at [993, 292] on label "Connector Action" at bounding box center [1108, 288] width 367 height 15
click at [991, 317] on input "text" at bounding box center [1108, 318] width 367 height 29
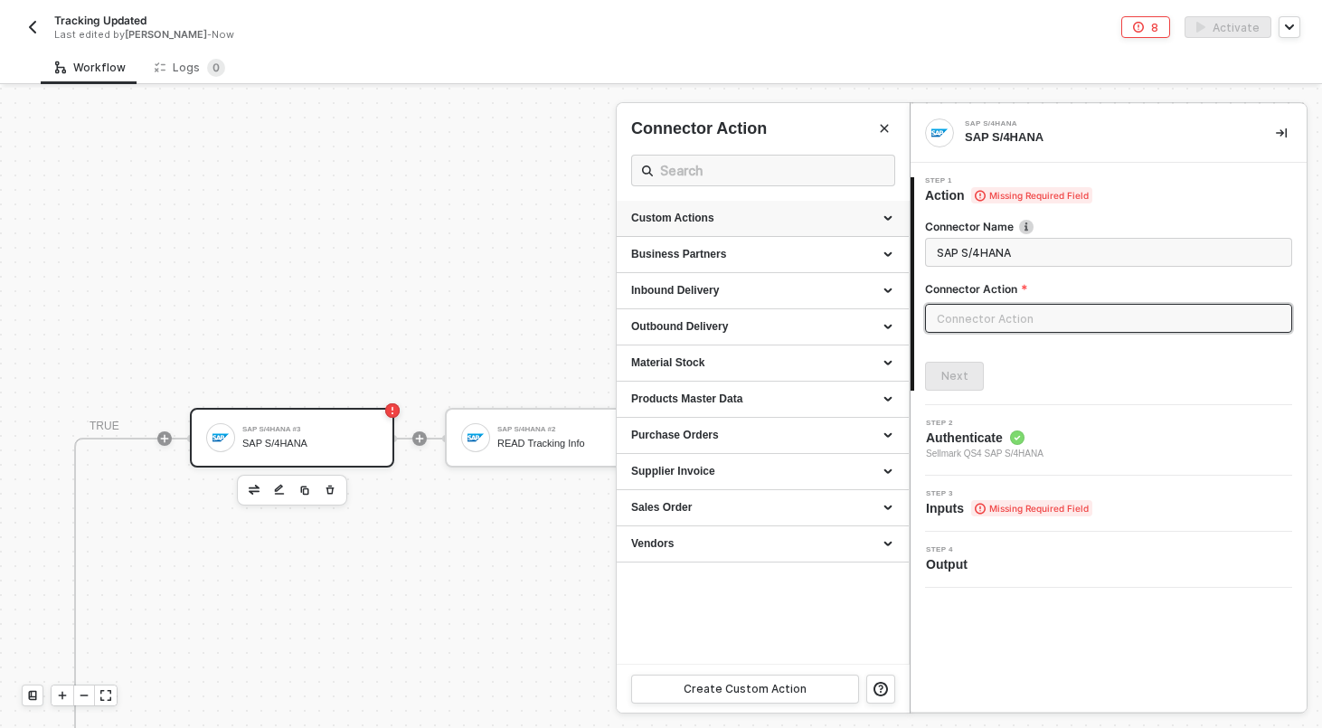
click at [826, 226] on div "Custom Actions" at bounding box center [762, 219] width 292 height 36
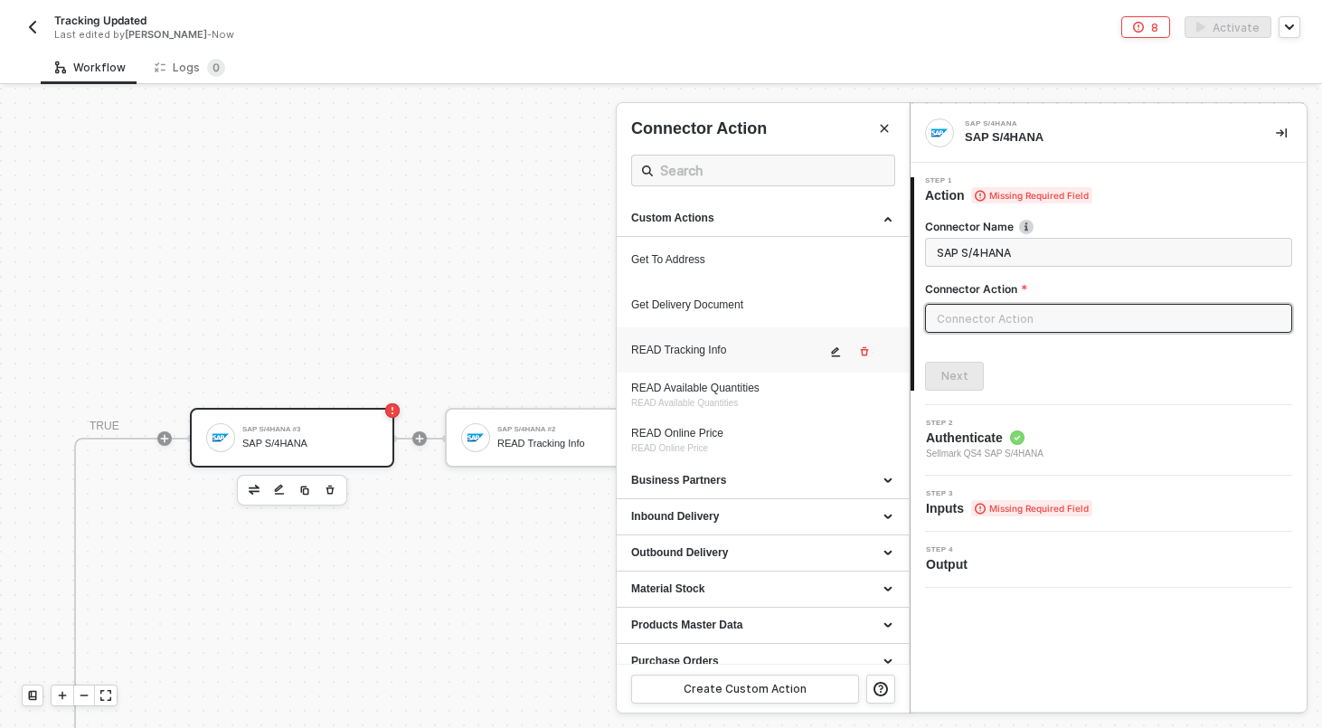
click at [715, 364] on li "READ Tracking Info" at bounding box center [762, 349] width 292 height 45
type input "Custom Action"
type input "Custom - READ Tracking Info"
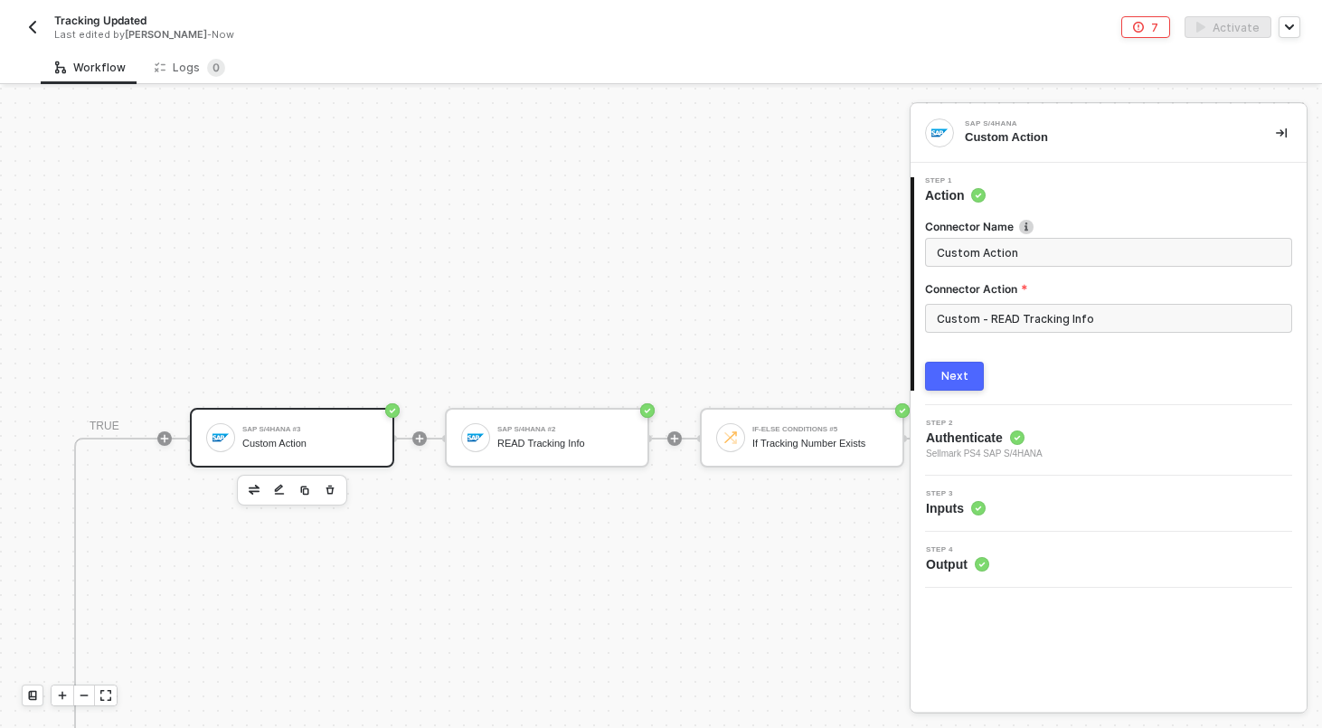
click at [964, 373] on div "Next" at bounding box center [954, 376] width 27 height 14
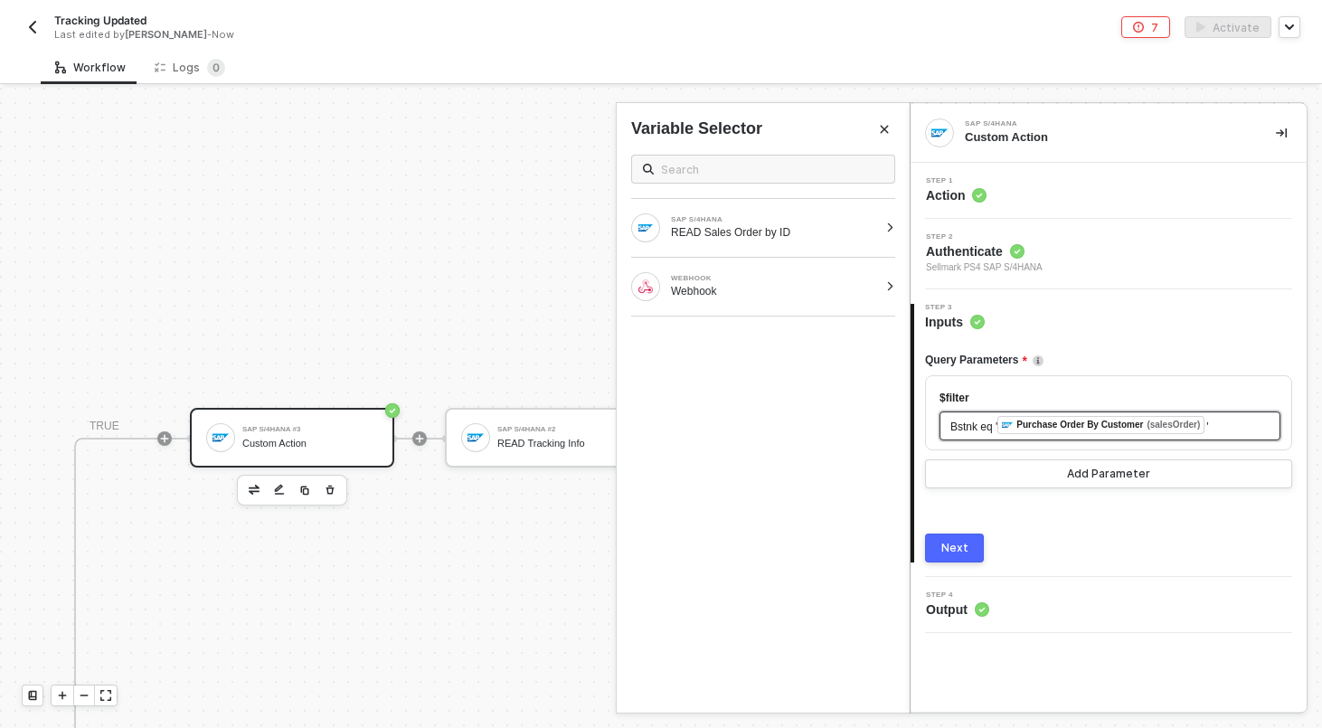
click at [1247, 421] on div "Bstnk eq ' ﻿ Purchase Order By Customer (salesOrder) '" at bounding box center [1109, 426] width 319 height 20
click at [1224, 427] on div "Bstnk eq ' ﻿ Purchase Order By Customer (salesOrder) '" at bounding box center [1109, 426] width 319 height 20
click at [840, 237] on div "READ Sales Order by ID" at bounding box center [774, 232] width 207 height 14
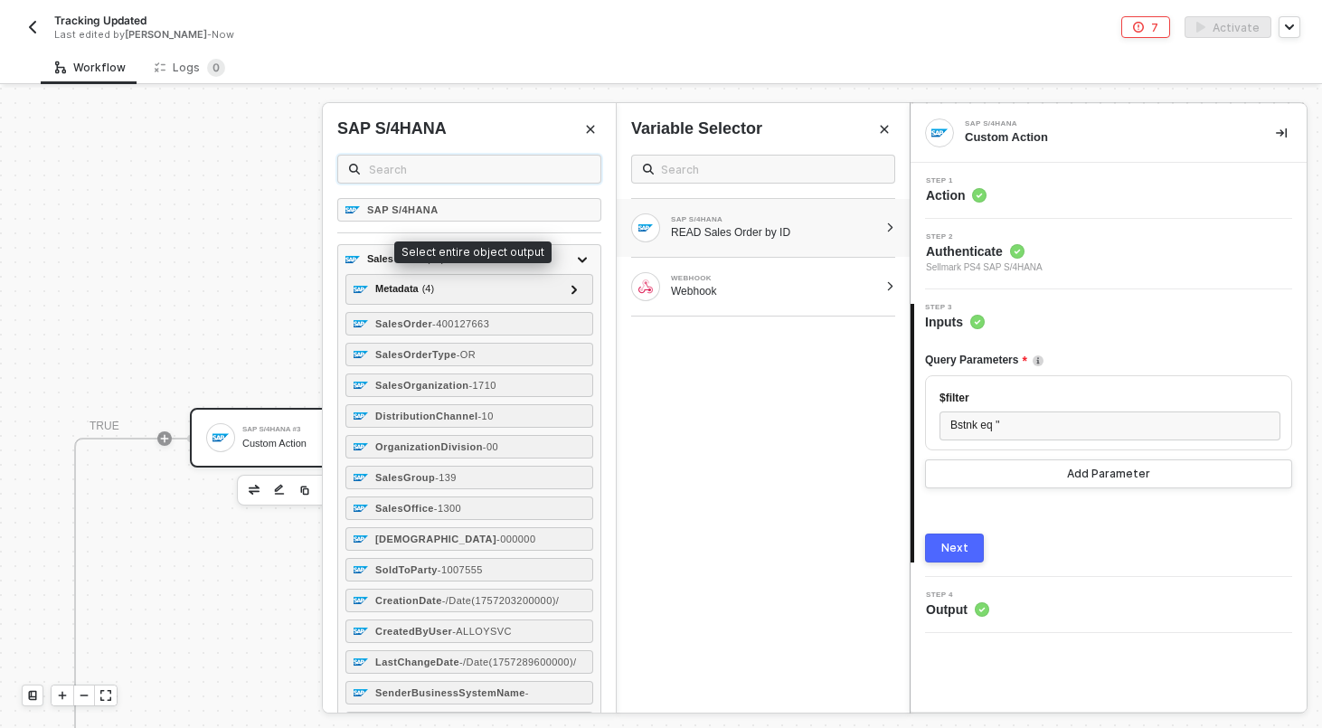
click at [473, 174] on input "text" at bounding box center [479, 169] width 221 height 20
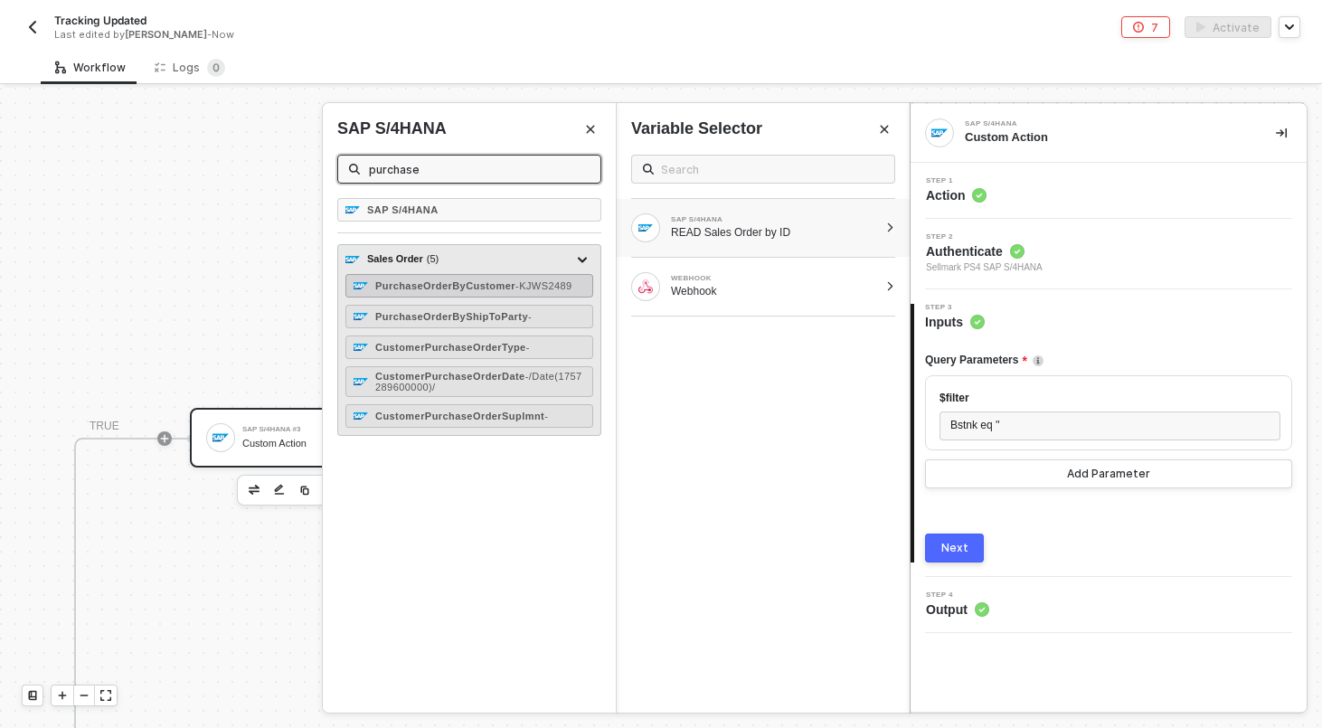
type input "purchase"
click at [447, 286] on strong "PurchaseOrderByCustomer" at bounding box center [445, 285] width 140 height 11
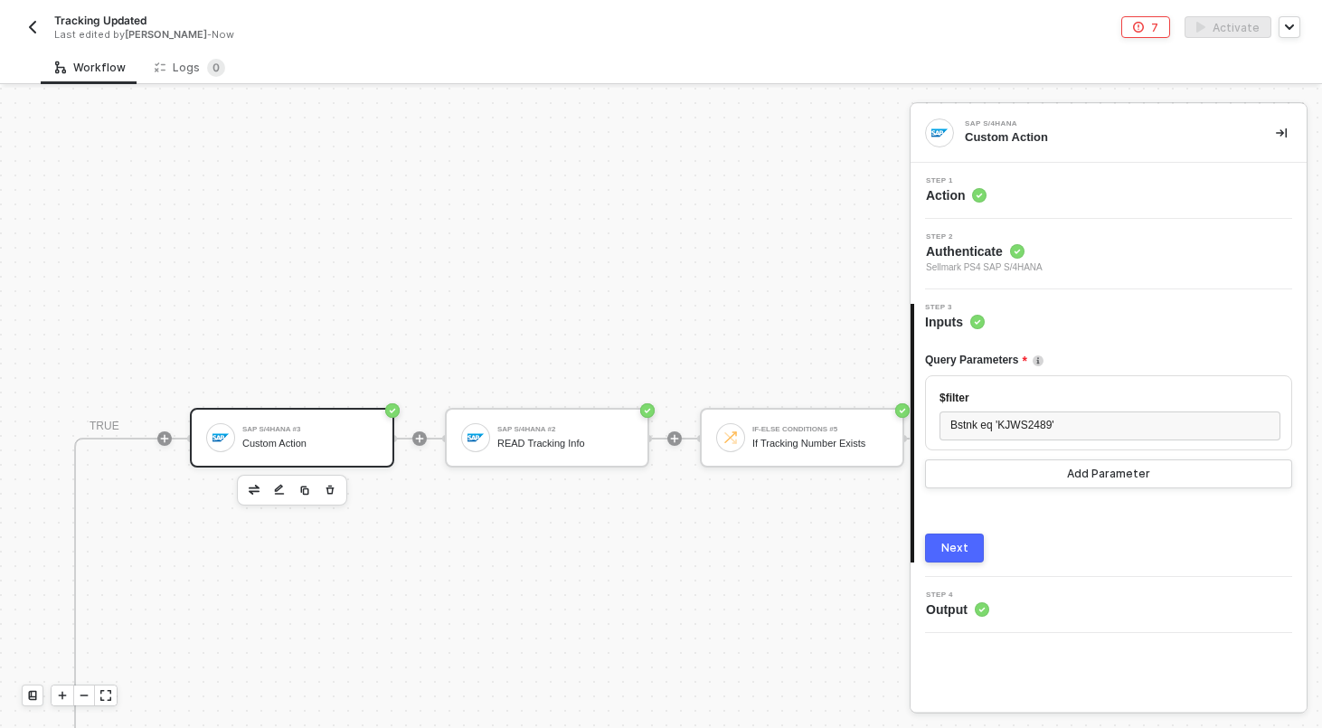
click at [972, 545] on button "Next" at bounding box center [954, 547] width 59 height 29
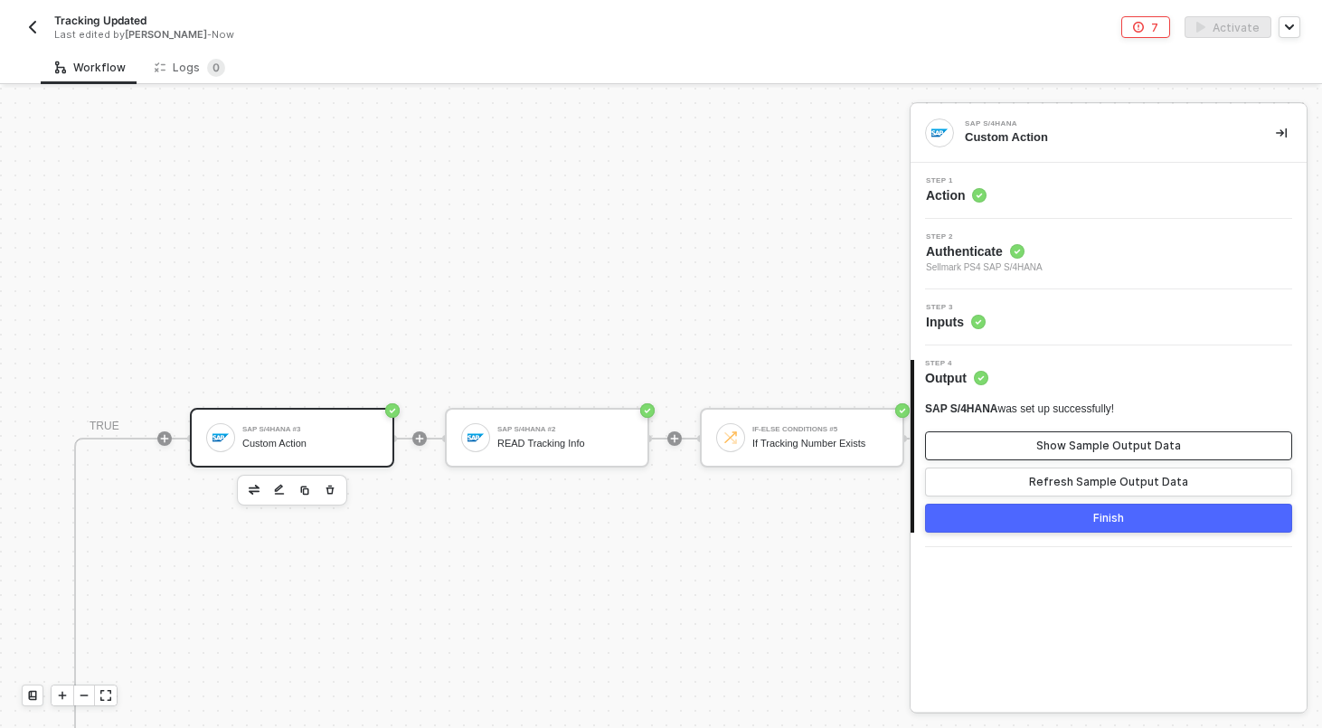
click at [1139, 446] on div "Show Sample Output Data" at bounding box center [1108, 445] width 145 height 14
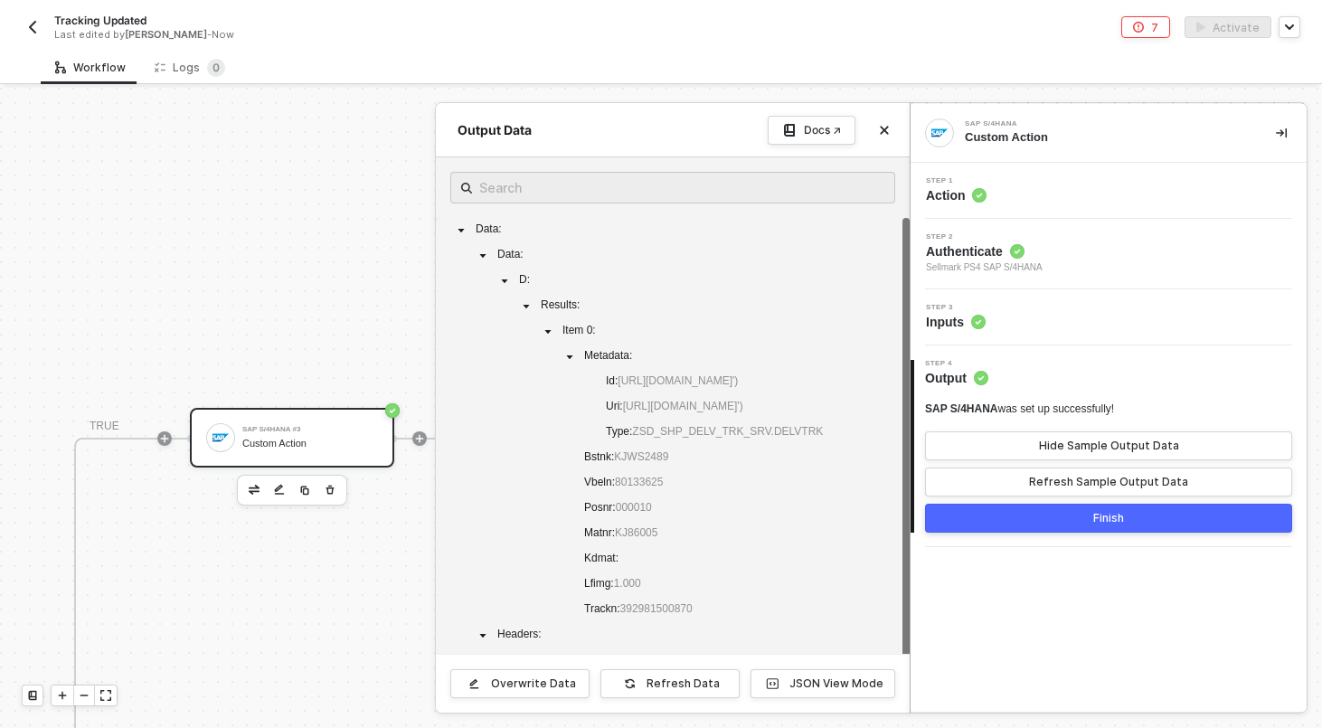
click at [1051, 527] on button "Finish" at bounding box center [1108, 517] width 367 height 29
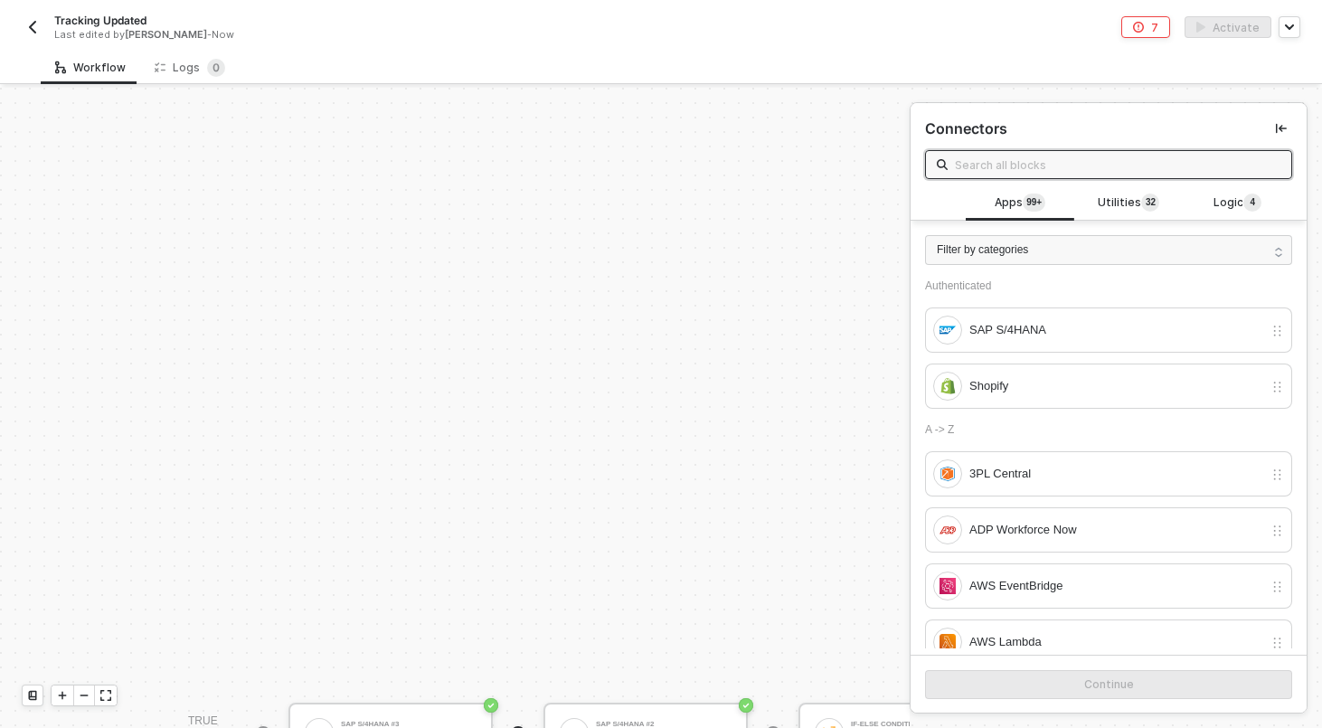
scroll to position [724, 599]
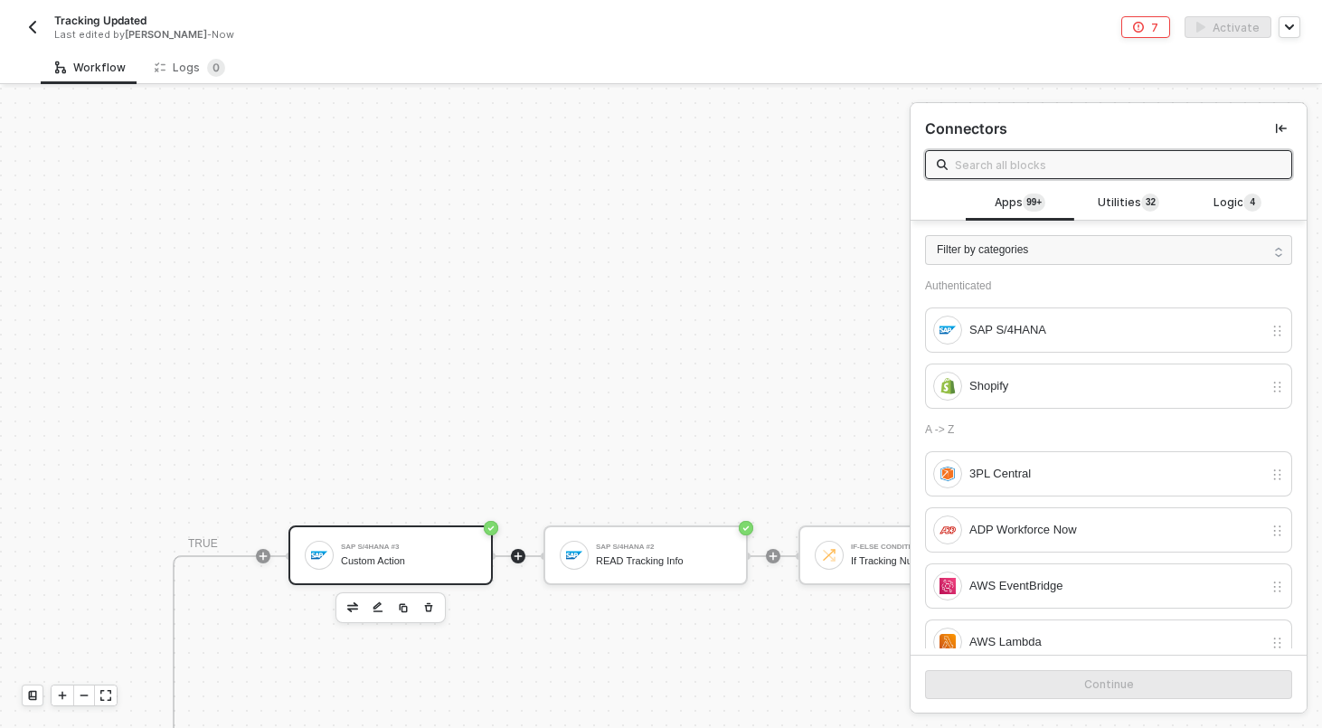
click at [430, 546] on div "SAP S/4HANA #3" at bounding box center [409, 546] width 136 height 7
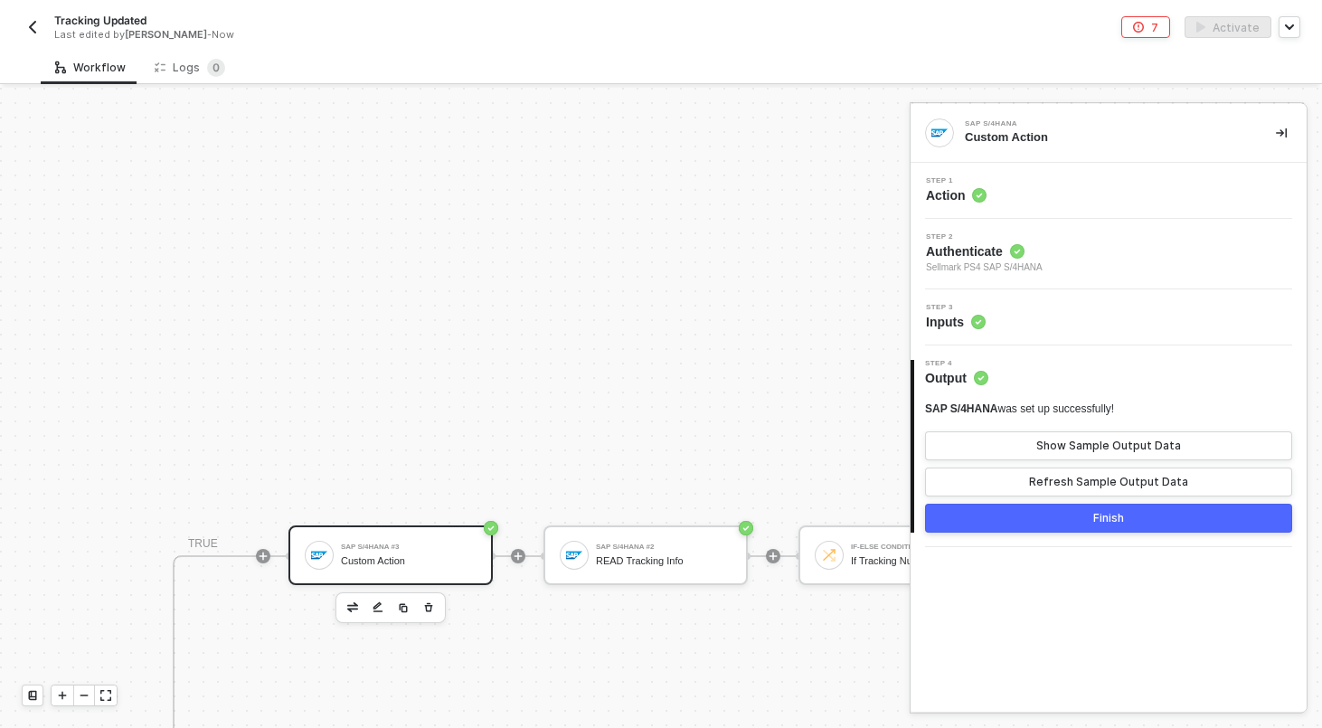
click at [1050, 190] on div "Step 1 Action" at bounding box center [1110, 190] width 391 height 27
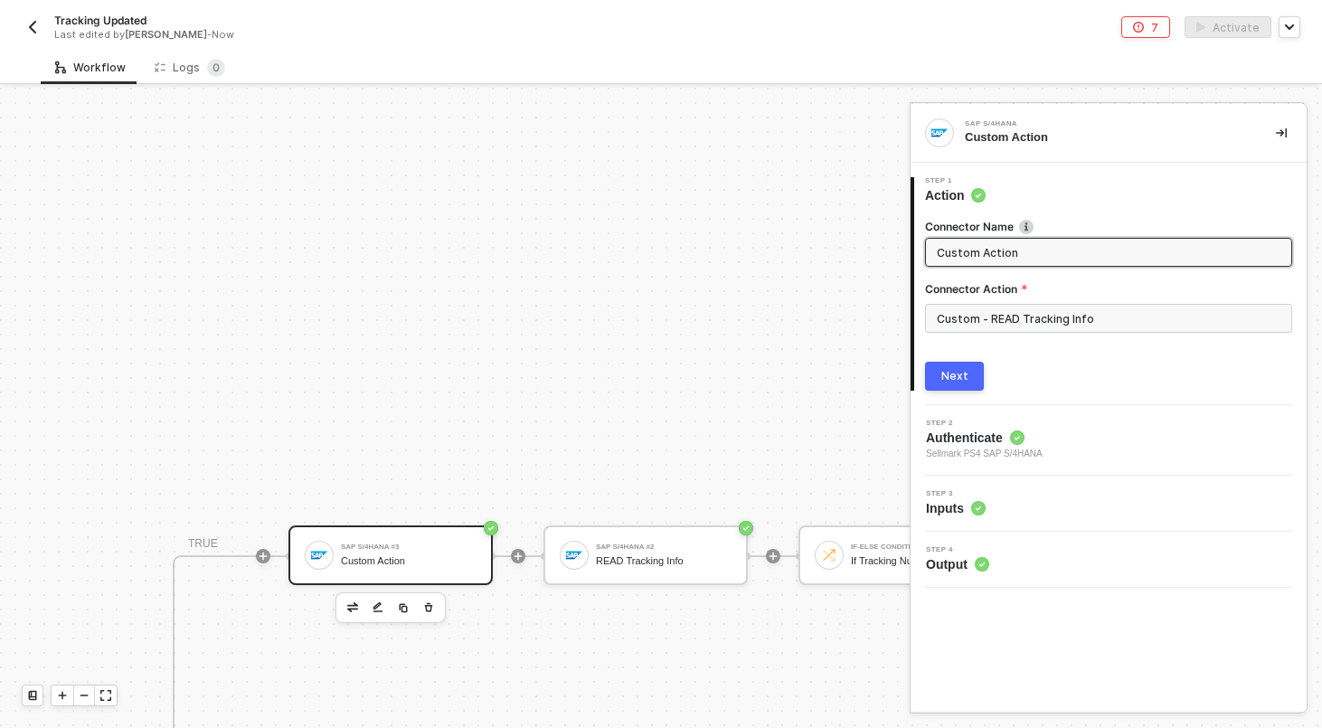
click at [1004, 247] on input "Custom Action" at bounding box center [1106, 252] width 340 height 20
type input "READ Tracking Info"
click at [962, 364] on button "Next" at bounding box center [954, 376] width 59 height 29
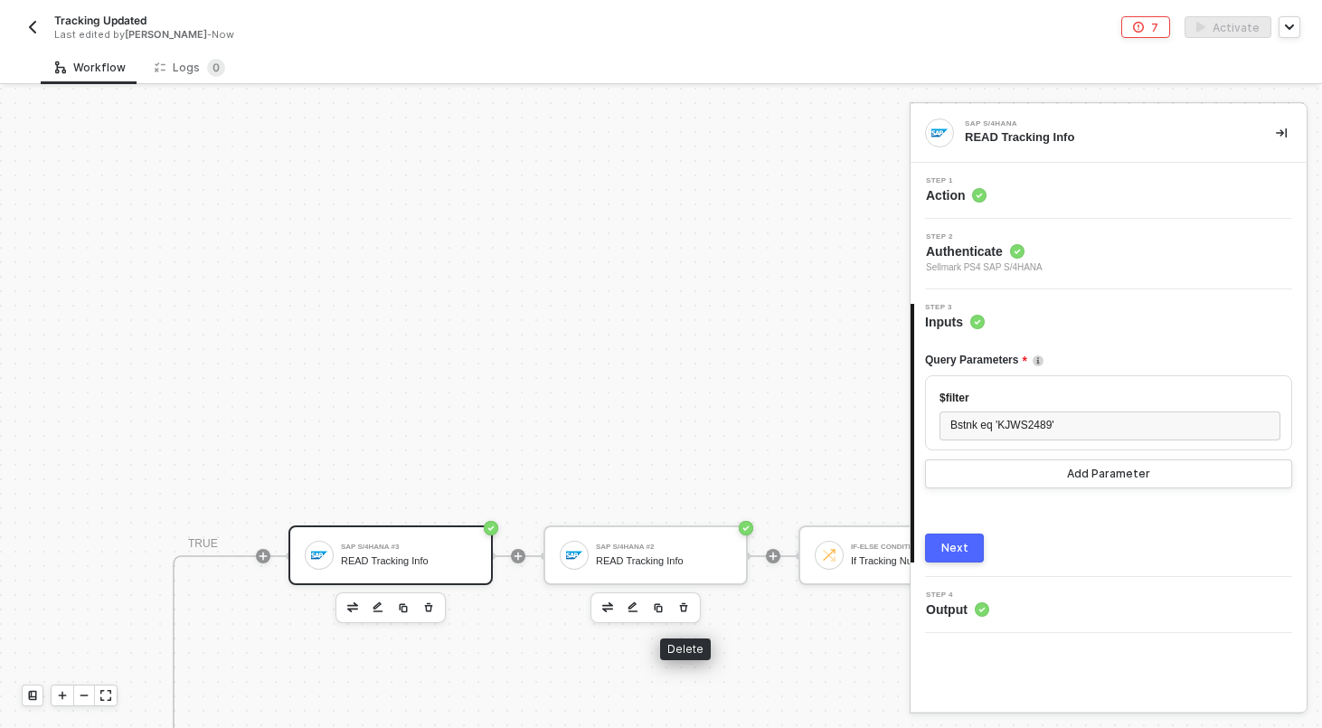
click at [685, 602] on icon "button" at bounding box center [683, 607] width 11 height 14
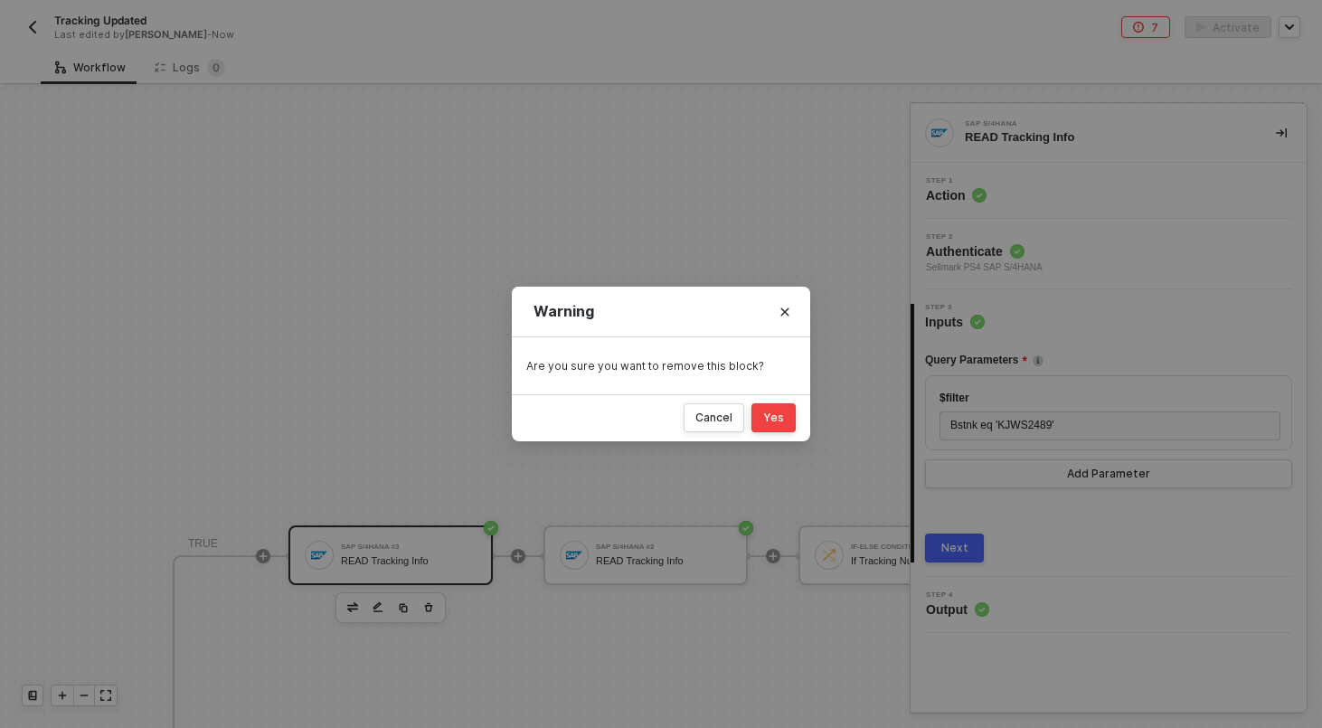
click at [786, 412] on button "Yes" at bounding box center [773, 417] width 44 height 29
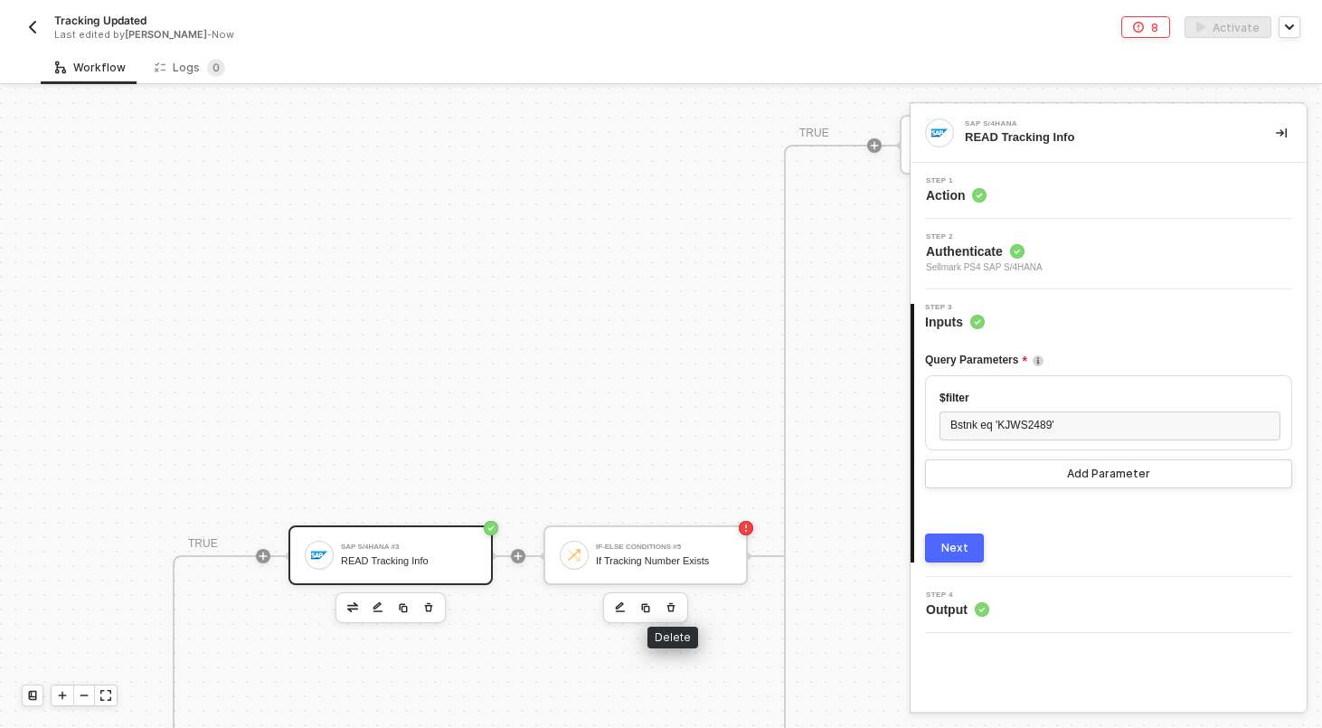
click at [711, 551] on div "If-Else Conditions #5 If Tracking Number Exists" at bounding box center [664, 555] width 136 height 34
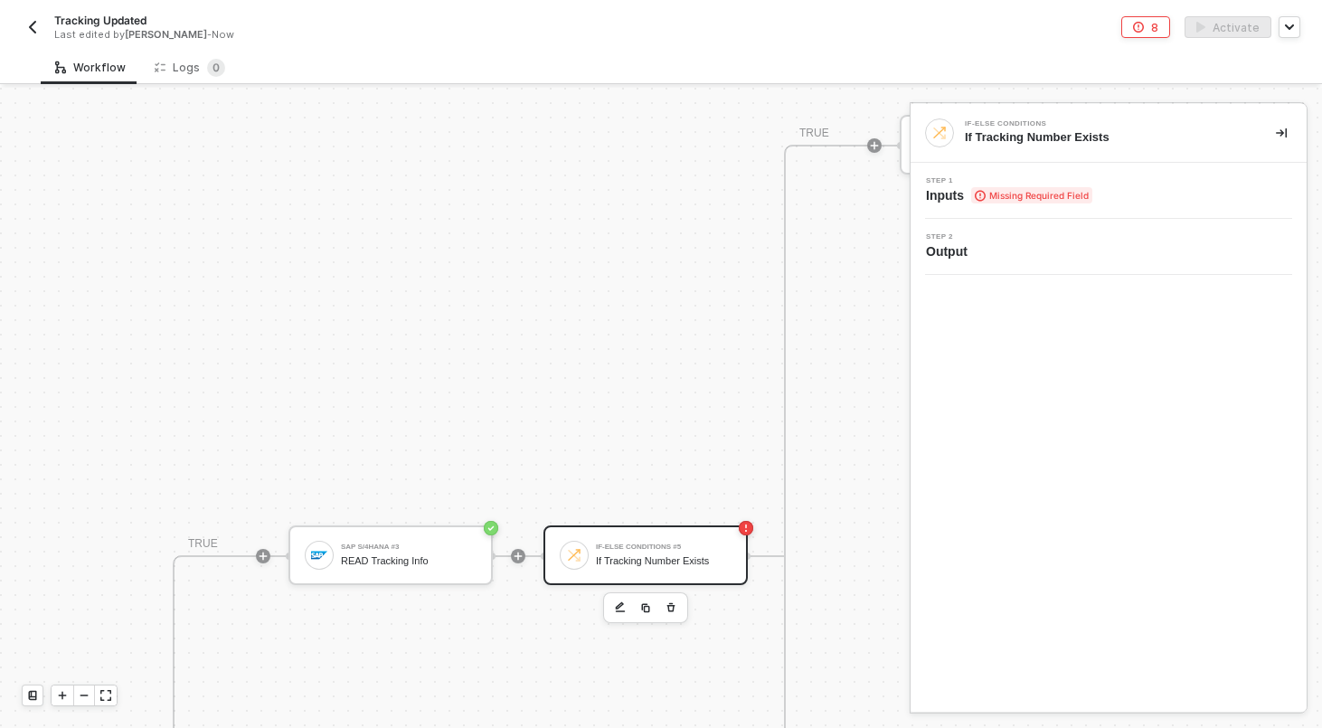
click at [1020, 175] on div "Step 1 Inputs Missing Required Field" at bounding box center [1108, 191] width 396 height 56
click at [1017, 187] on span "Missing Required Field" at bounding box center [1031, 195] width 121 height 16
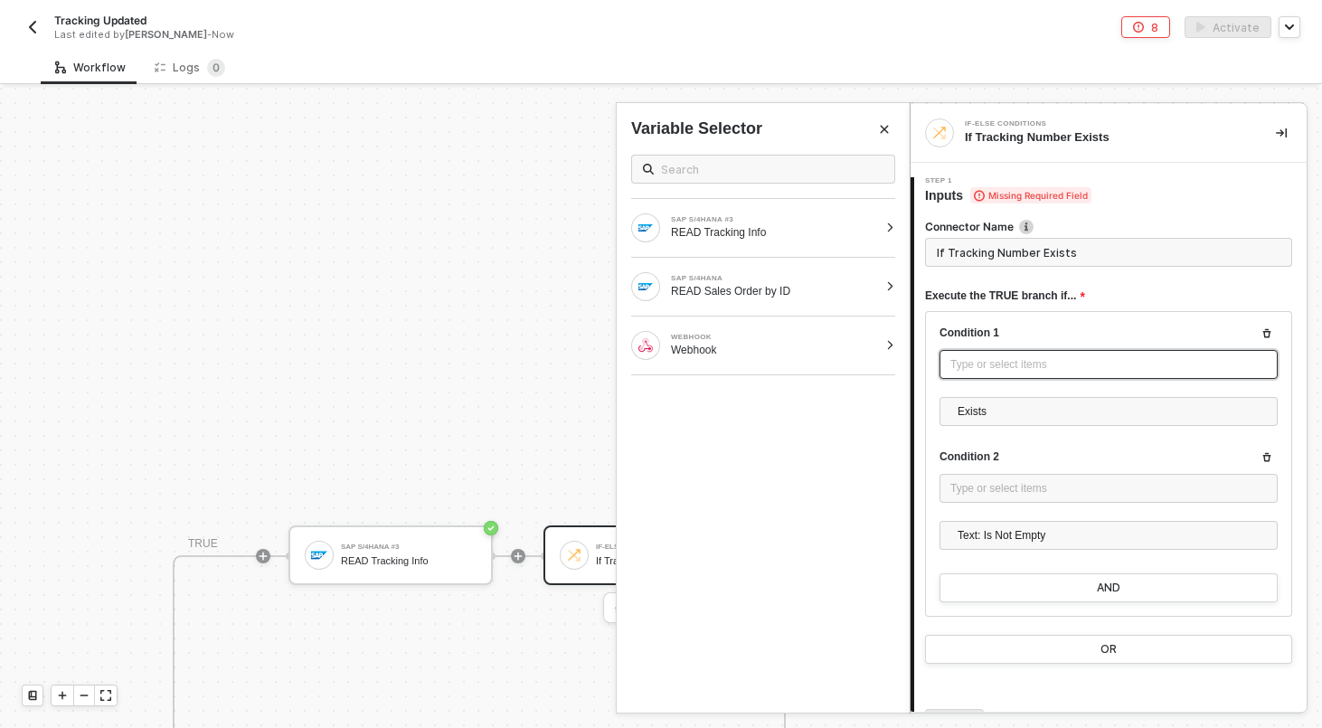
click at [986, 372] on div "Type or select items ﻿" at bounding box center [1108, 364] width 338 height 29
click at [886, 229] on div at bounding box center [890, 227] width 10 height 11
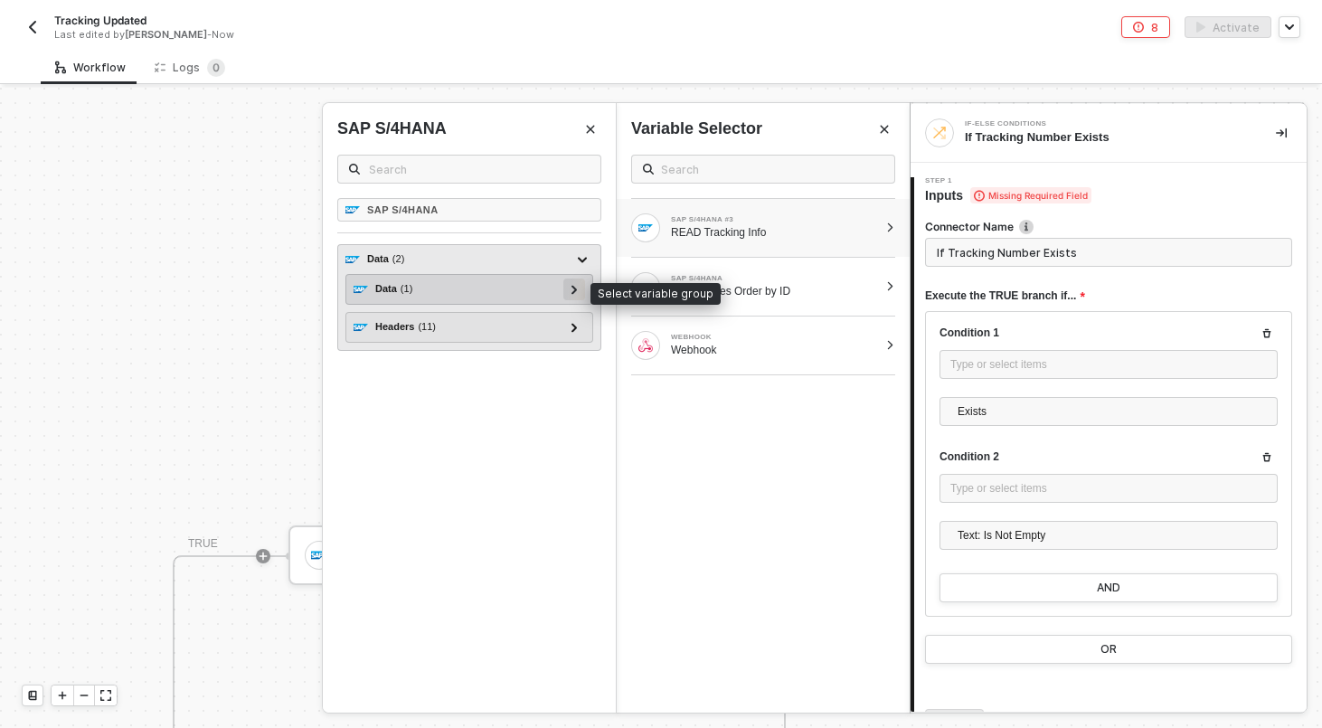
click at [568, 287] on div at bounding box center [574, 289] width 22 height 22
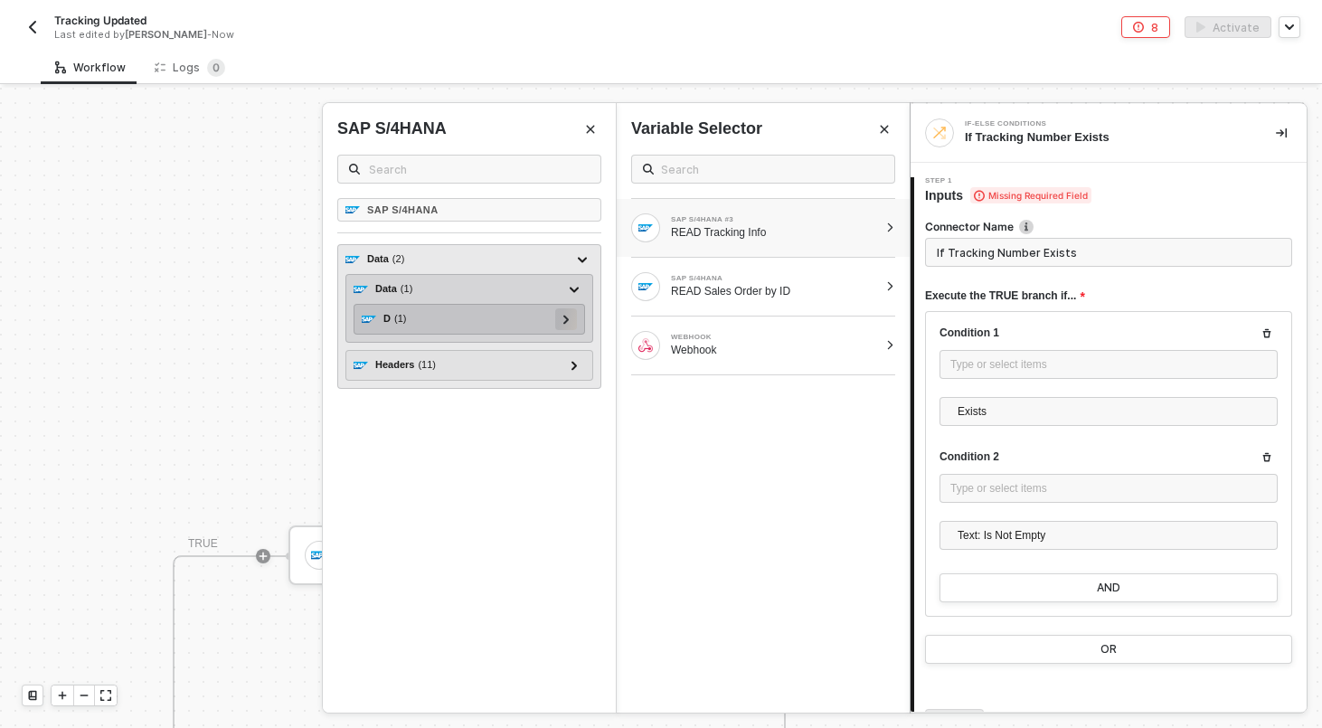
click at [561, 323] on div at bounding box center [565, 318] width 9 height 20
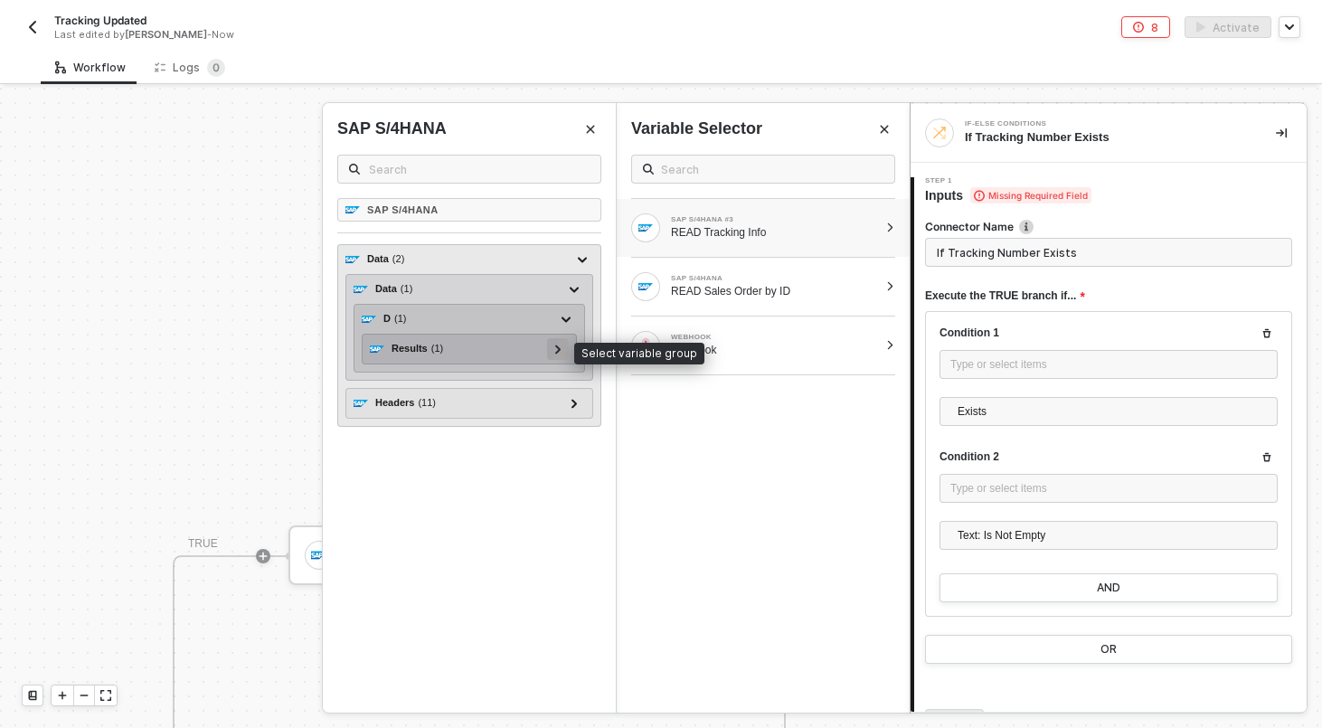
click at [549, 348] on div at bounding box center [558, 349] width 22 height 22
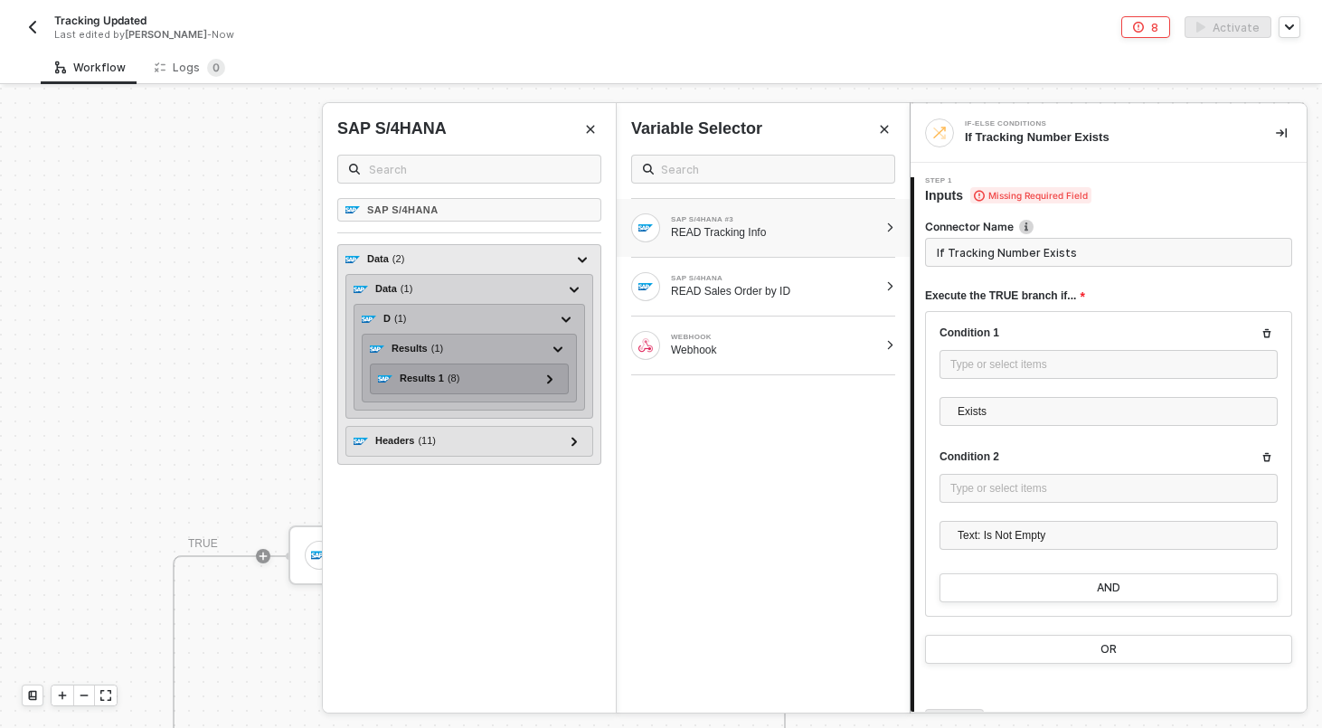
click at [550, 393] on div "Results 1 ( 8 ) Metadata ( 3 ) id - [URL][DOMAIN_NAME]') uri - [URL][DOMAIN_NAM…" at bounding box center [469, 378] width 199 height 31
click at [549, 376] on icon at bounding box center [549, 378] width 5 height 9
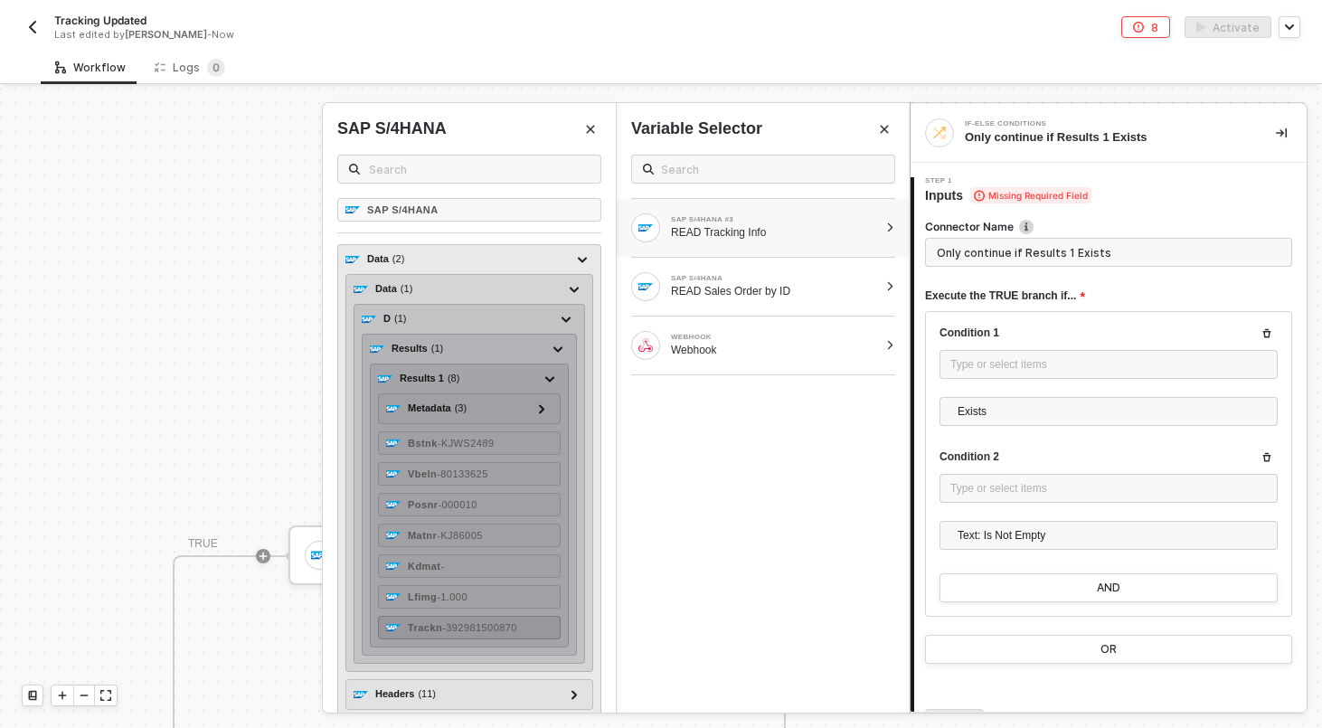
click at [493, 624] on span "- 392981500870" at bounding box center [479, 627] width 75 height 11
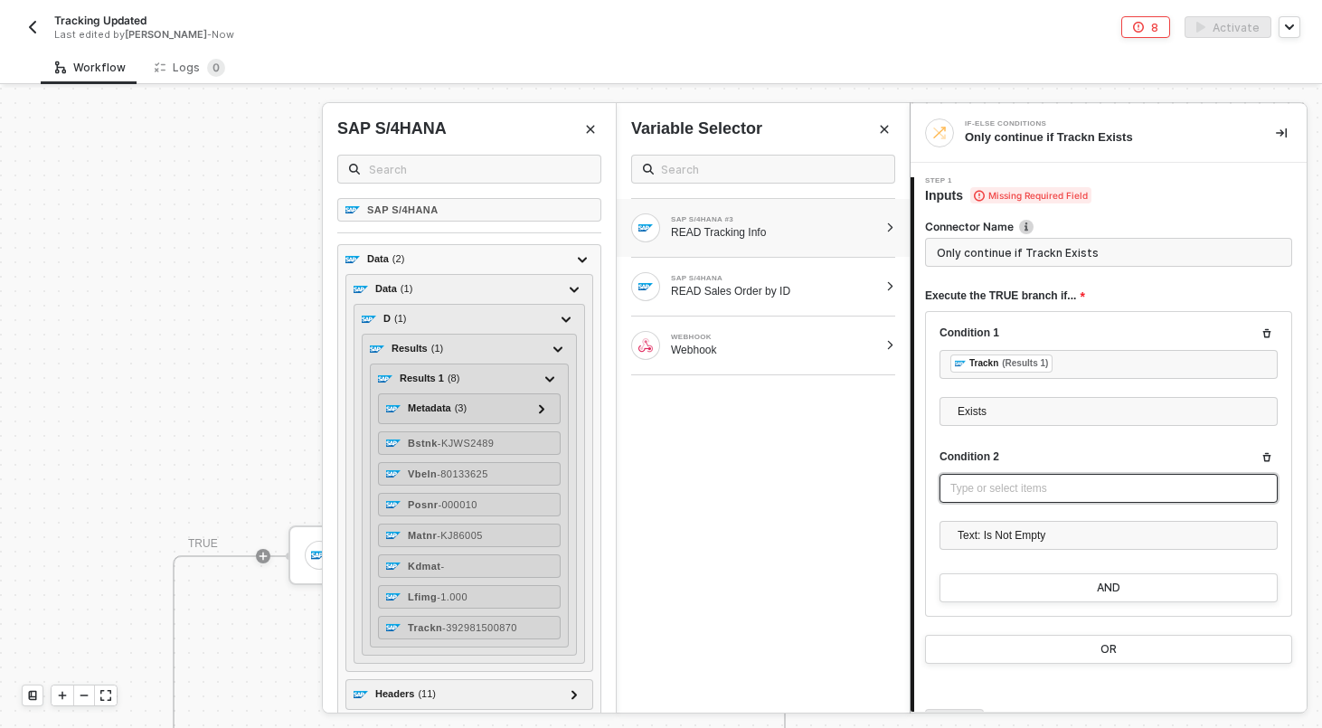
click at [1006, 498] on div "Type or select items ﻿" at bounding box center [1108, 488] width 338 height 29
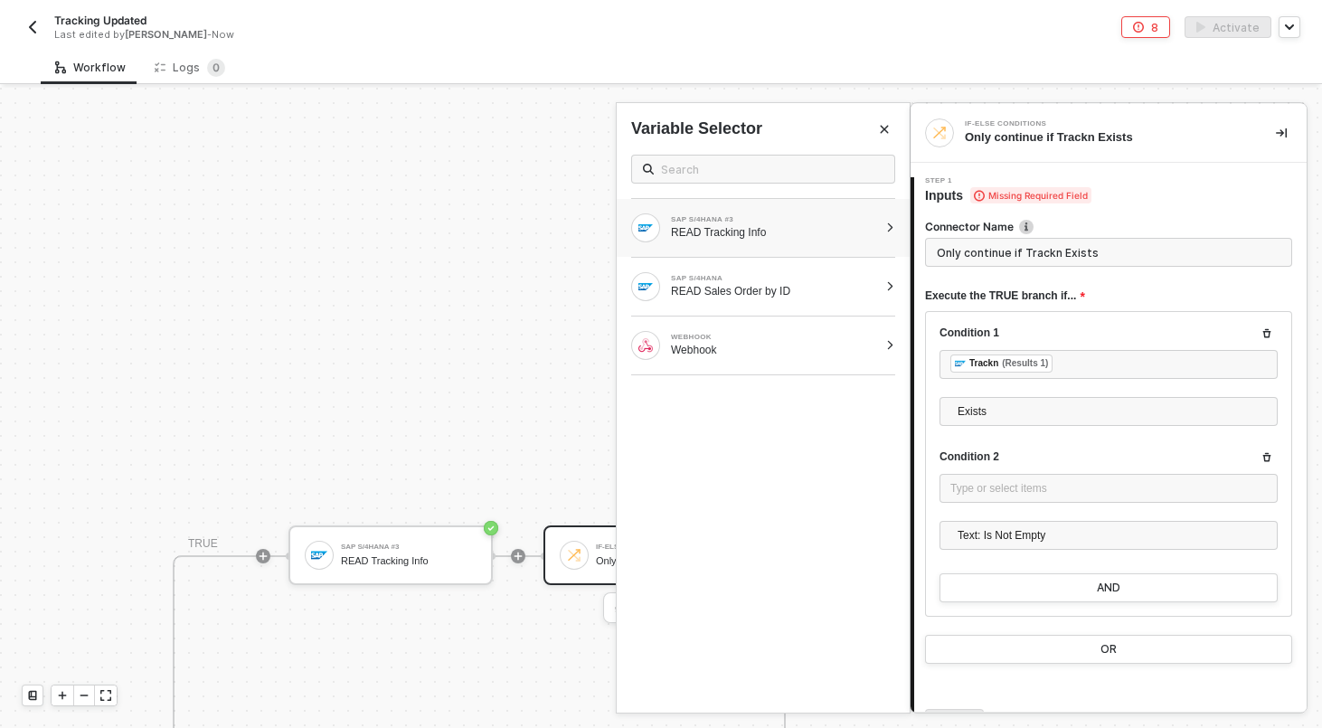
click at [889, 227] on div at bounding box center [890, 227] width 10 height 11
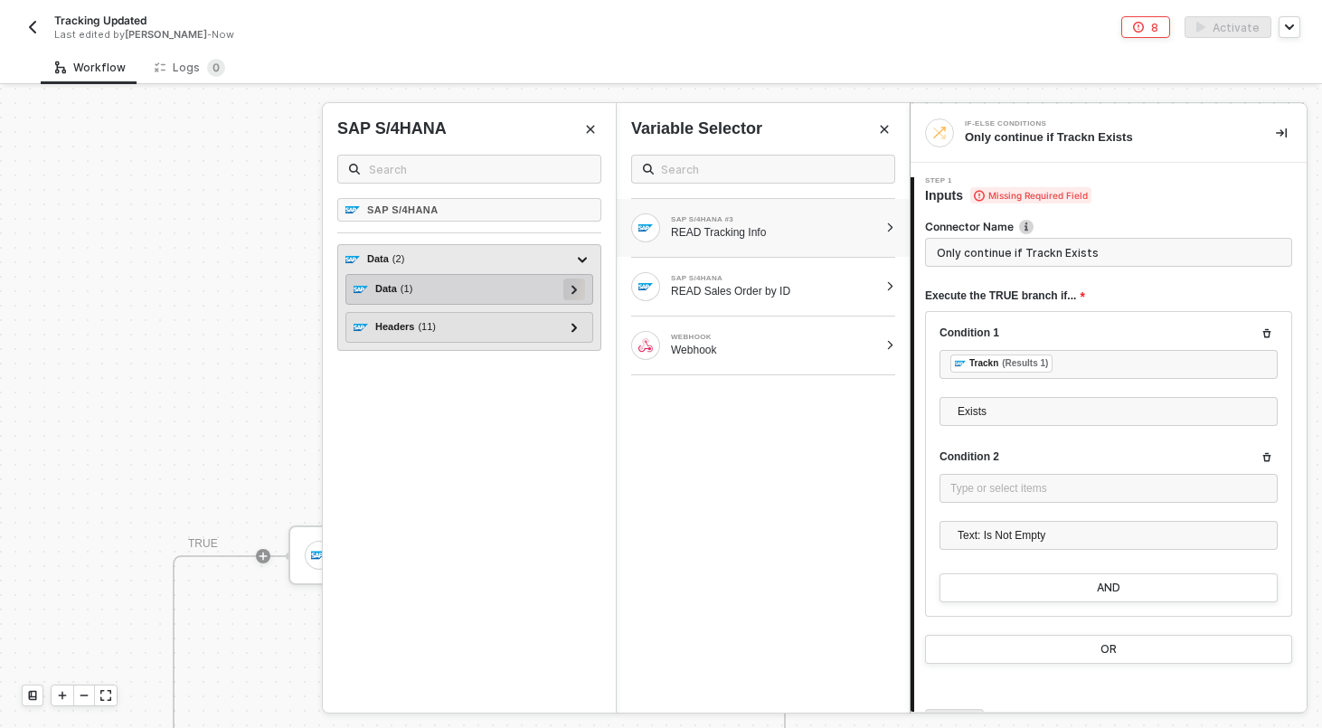
click at [576, 291] on icon at bounding box center [574, 289] width 6 height 9
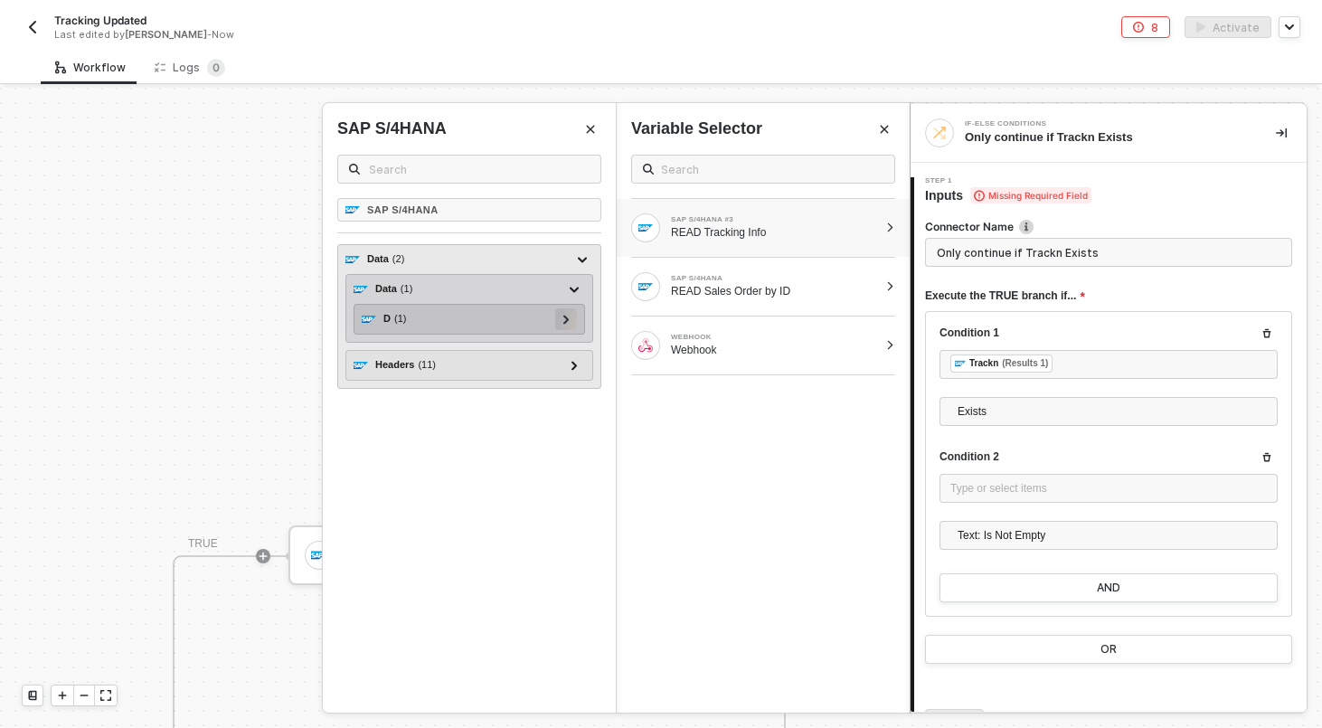
click at [563, 322] on icon at bounding box center [565, 319] width 5 height 9
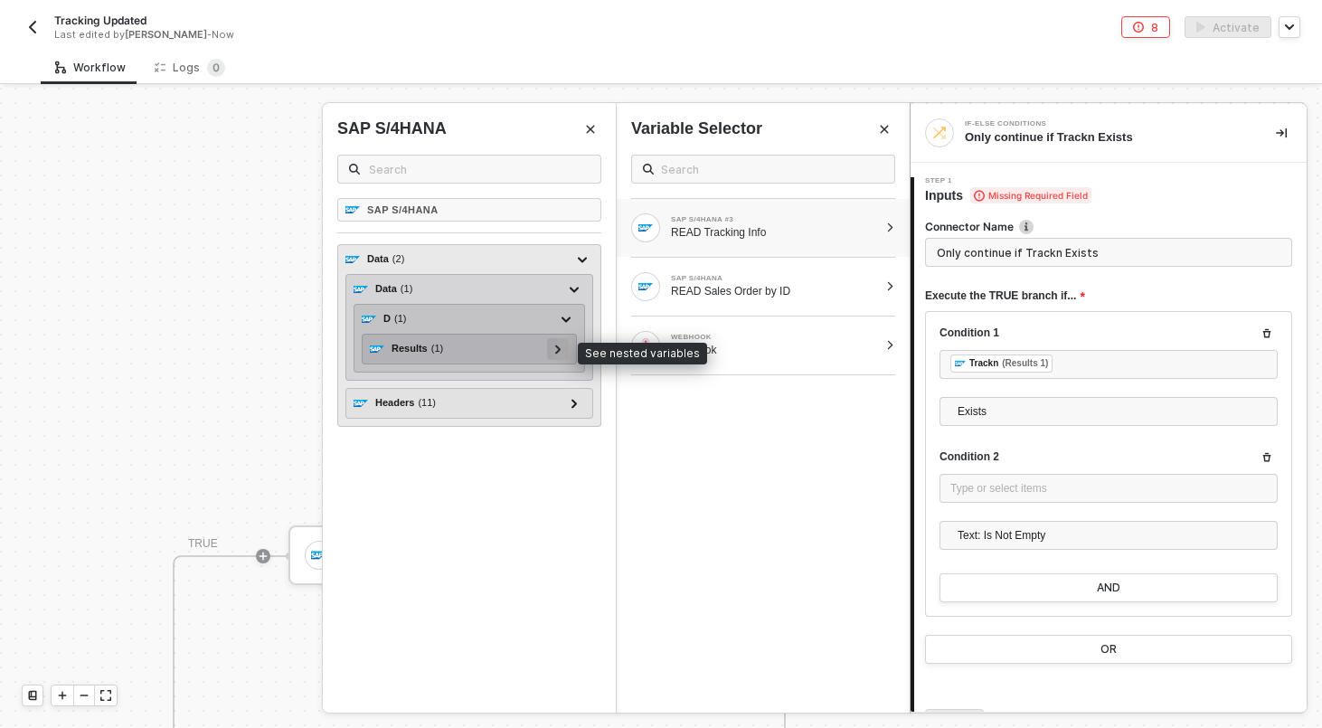
click at [556, 349] on icon at bounding box center [558, 348] width 6 height 9
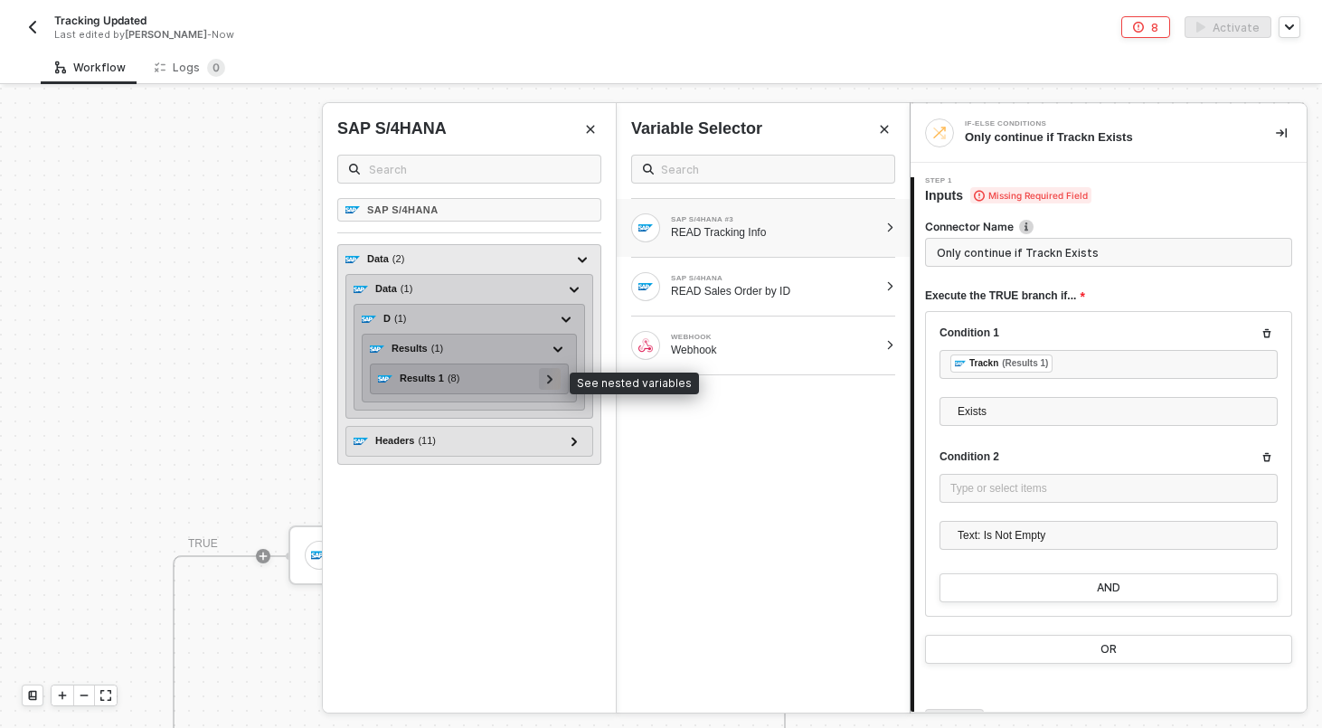
click at [547, 372] on div at bounding box center [549, 378] width 9 height 20
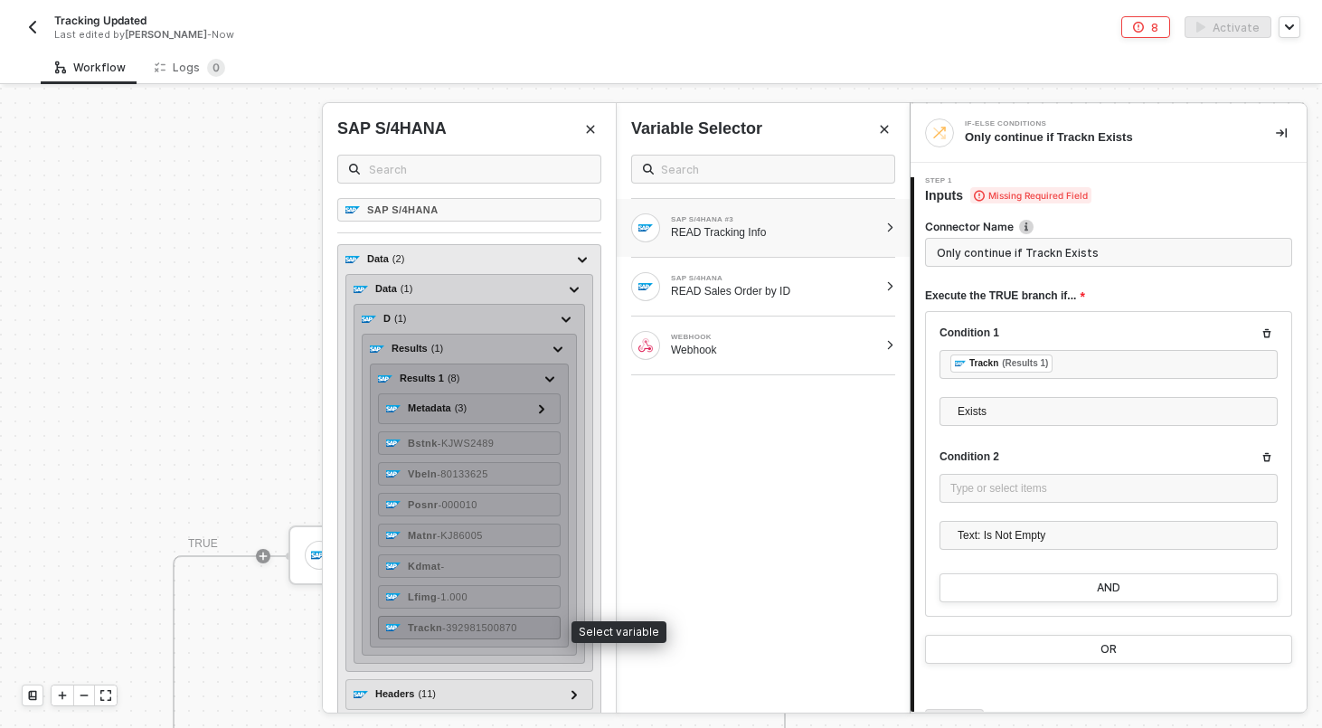
click at [457, 628] on span "- 392981500870" at bounding box center [479, 627] width 75 height 11
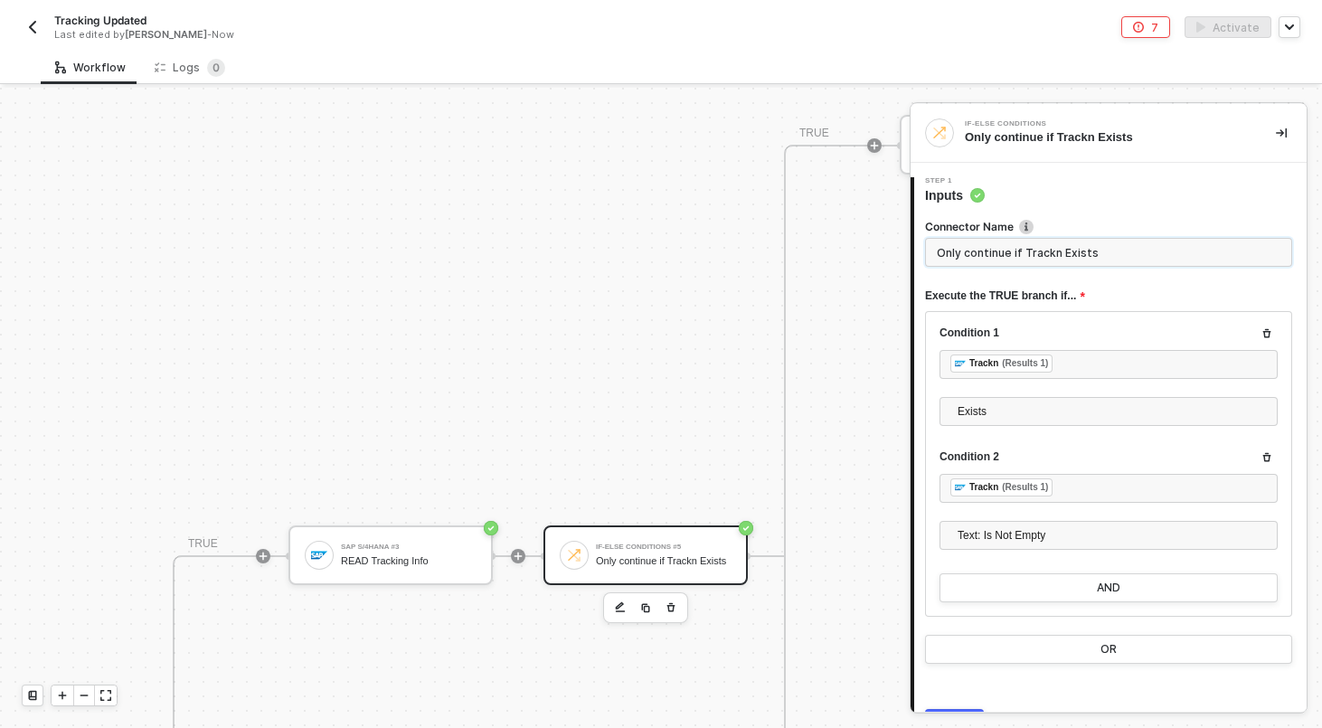
click at [1102, 252] on input "Only continue if Trackn Exists" at bounding box center [1108, 252] width 367 height 29
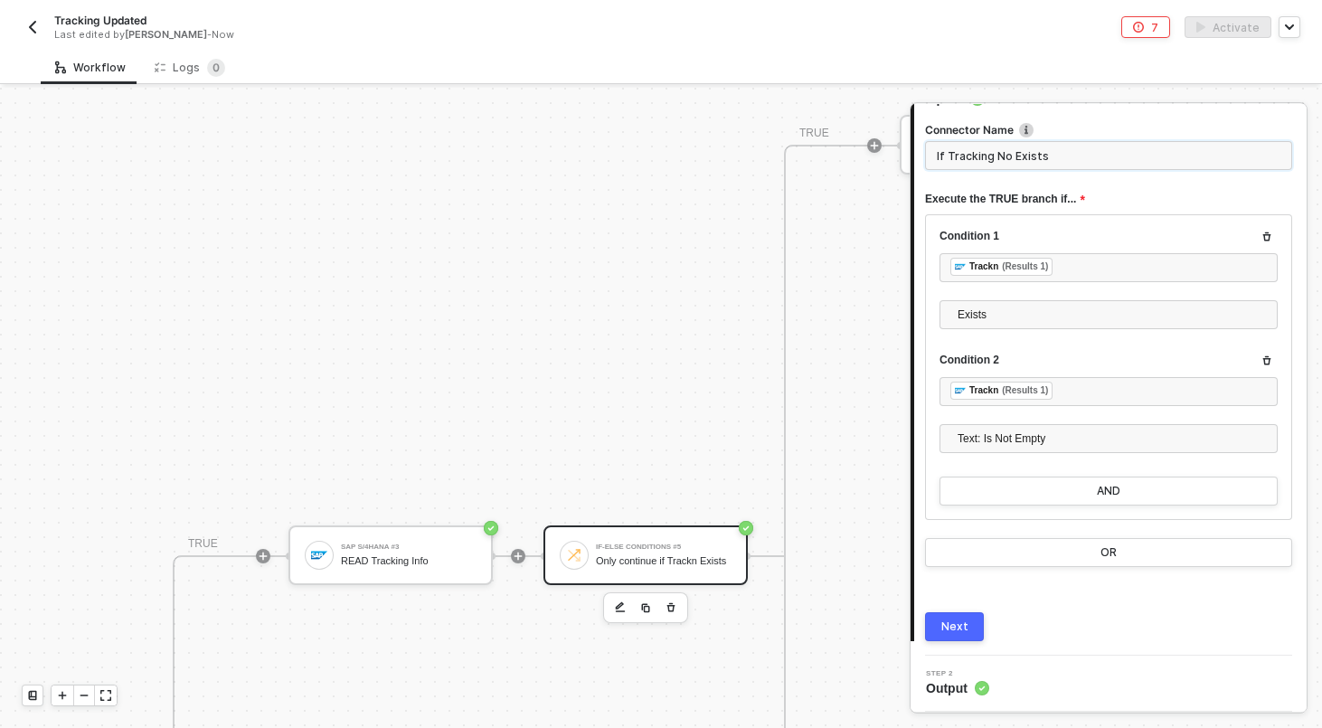
type input "If Tracking No Exists"
click at [948, 635] on button "Next" at bounding box center [954, 626] width 59 height 29
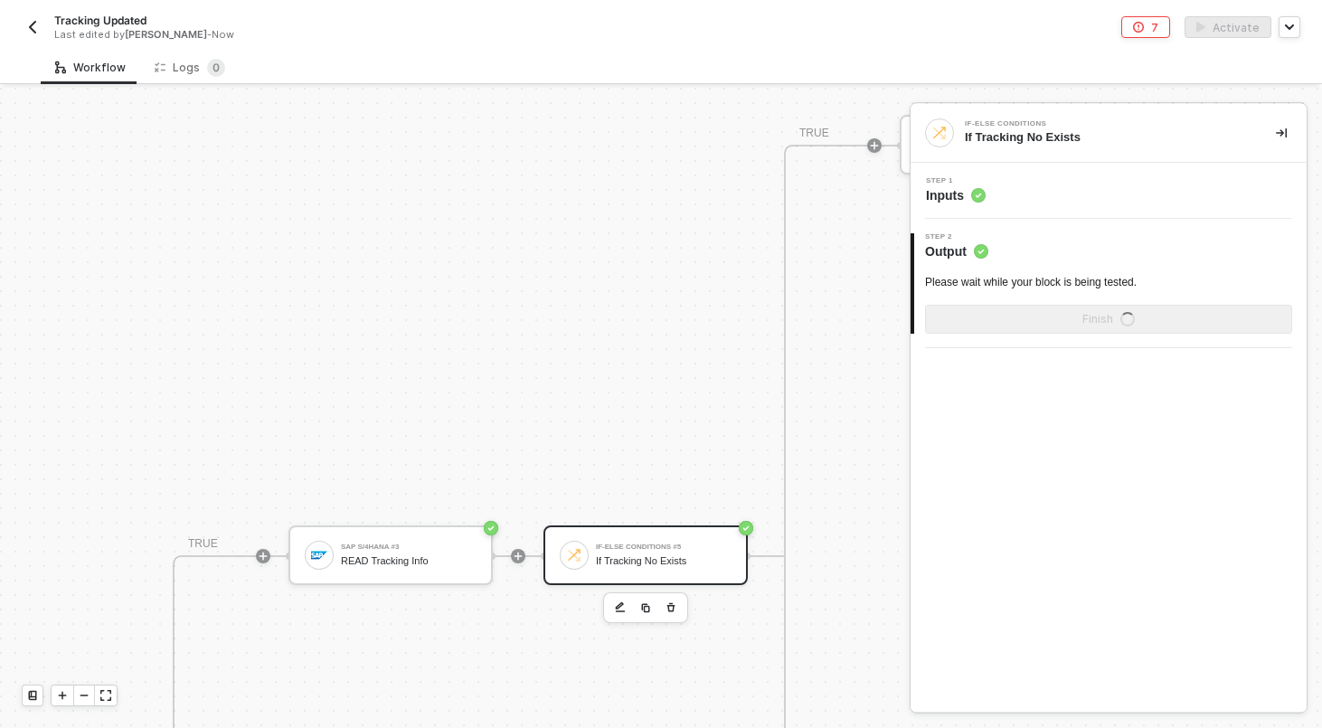
scroll to position [0, 0]
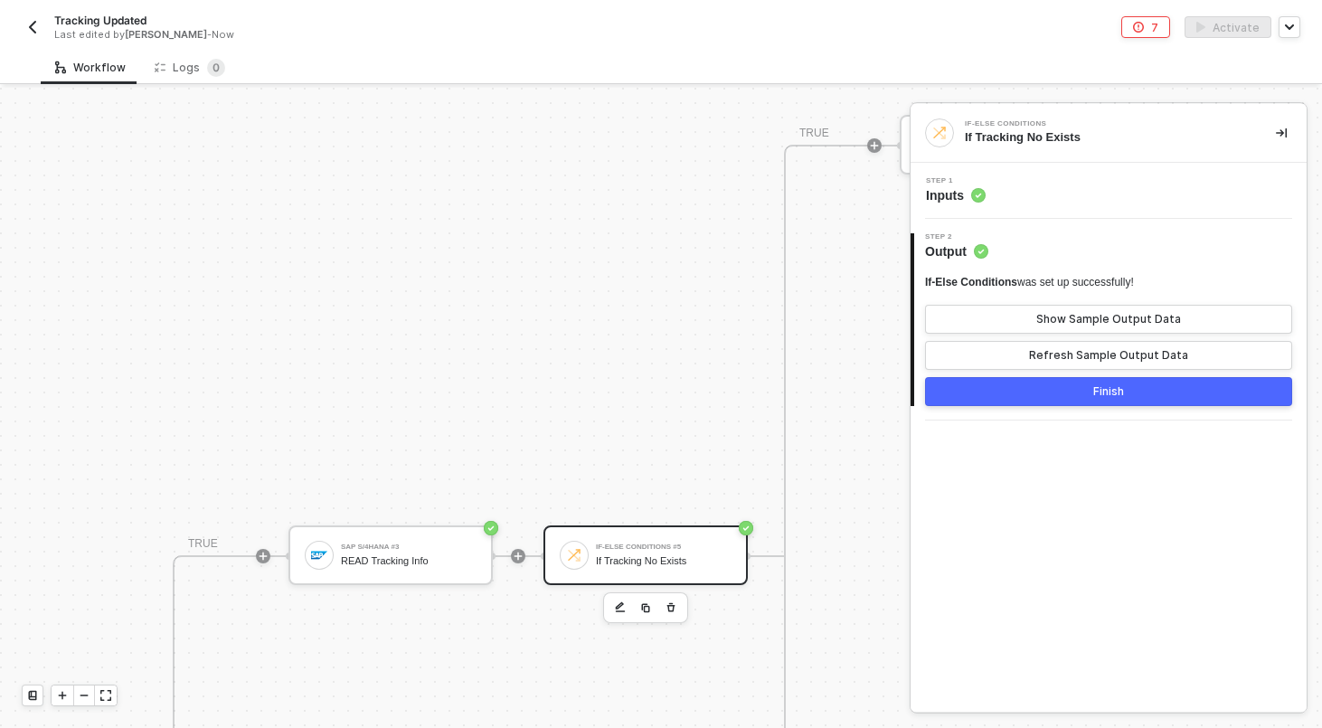
click at [971, 384] on button "Finish" at bounding box center [1108, 391] width 367 height 29
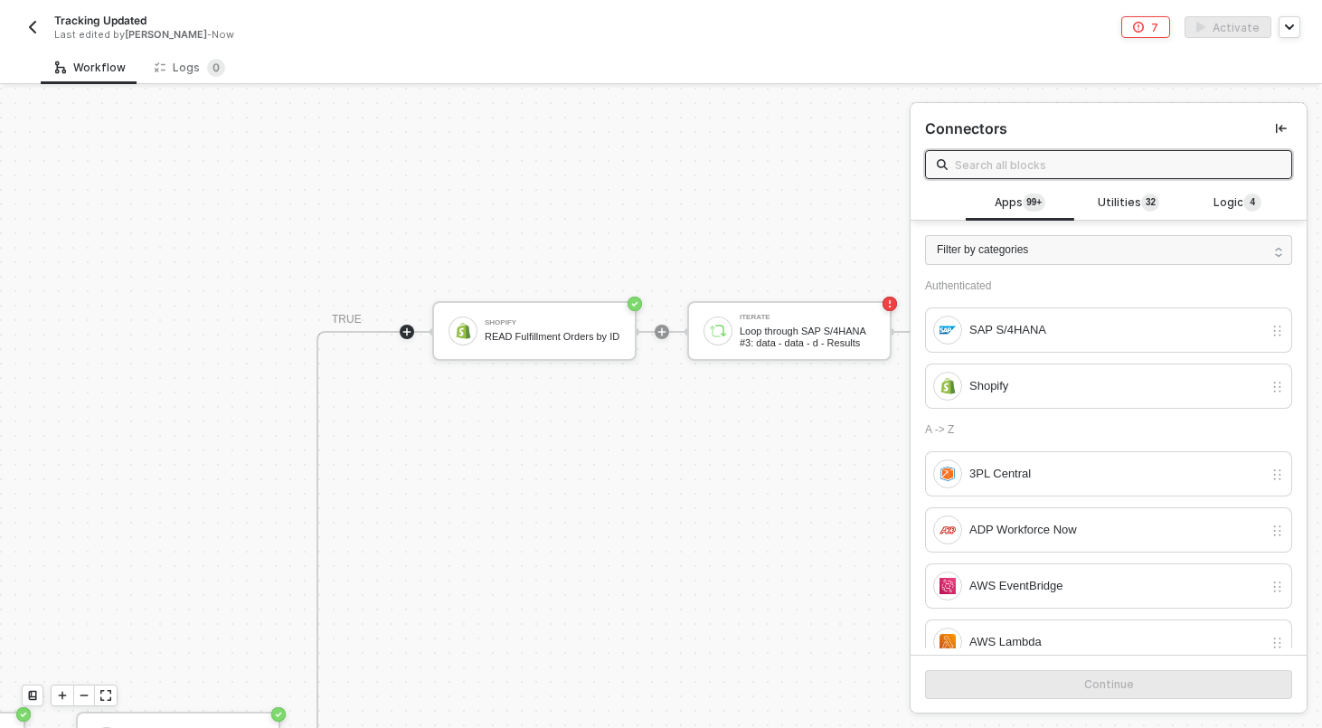
scroll to position [538, 1100]
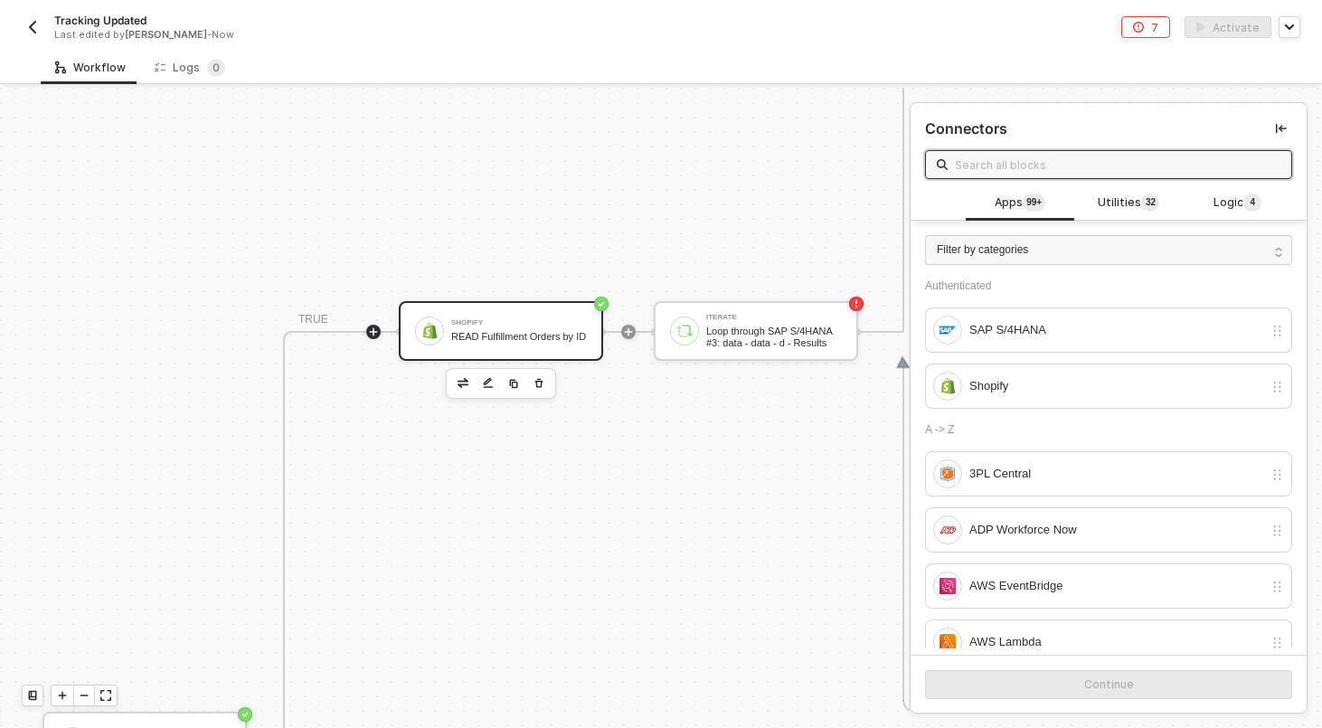
click at [556, 336] on div "READ Fulfillment Orders by ID" at bounding box center [519, 337] width 136 height 12
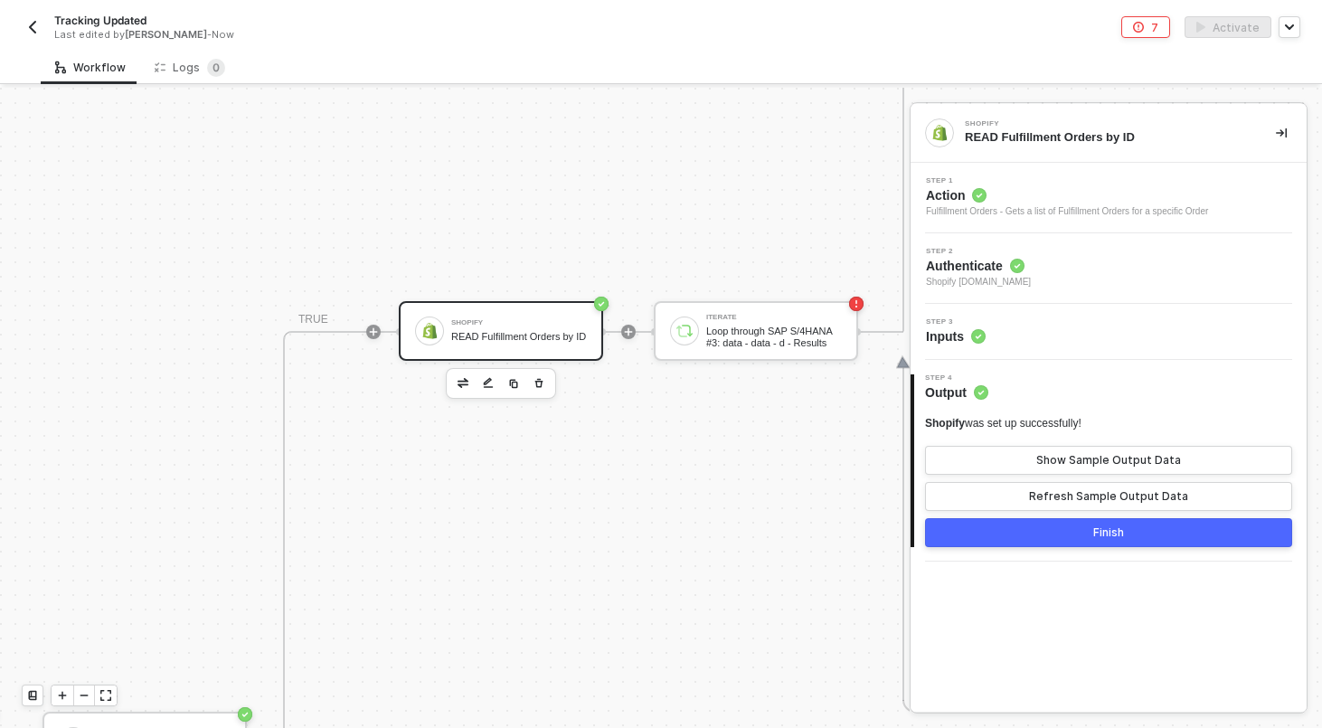
click at [1007, 324] on div "Step 3 Inputs" at bounding box center [1110, 331] width 391 height 27
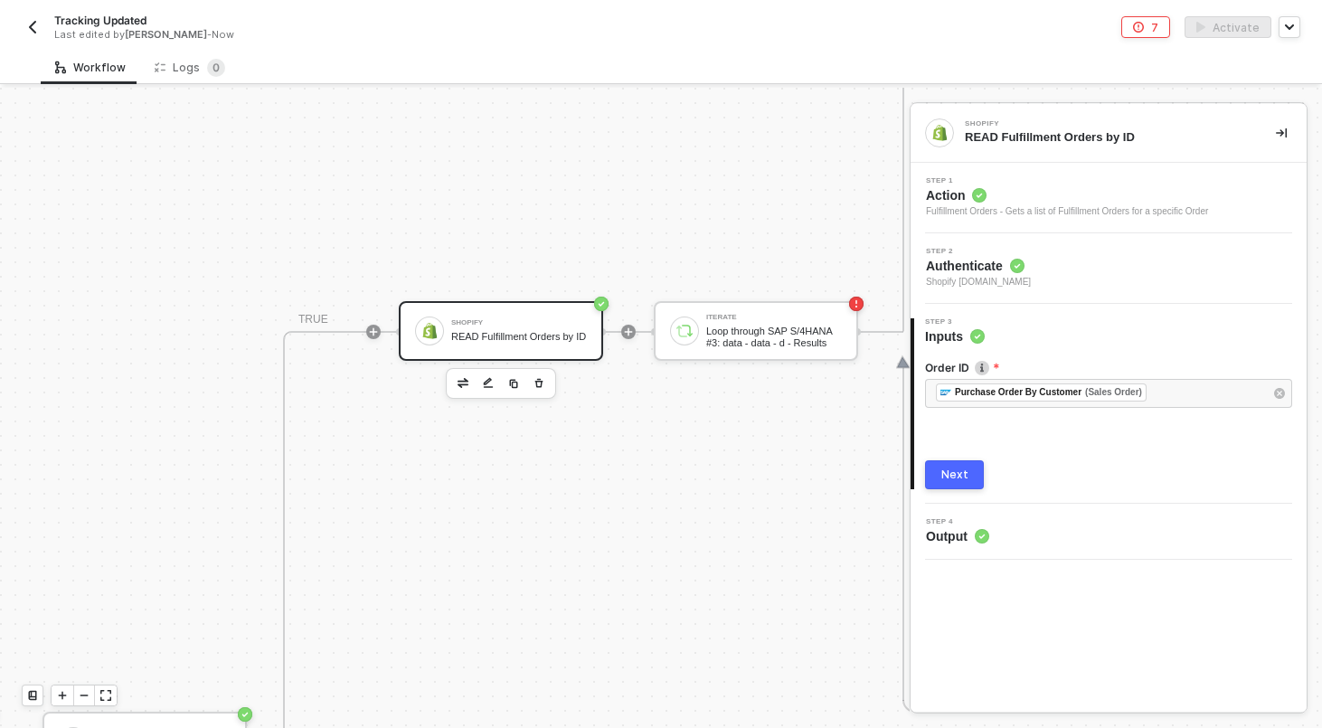
click at [943, 473] on div "Next" at bounding box center [954, 474] width 27 height 14
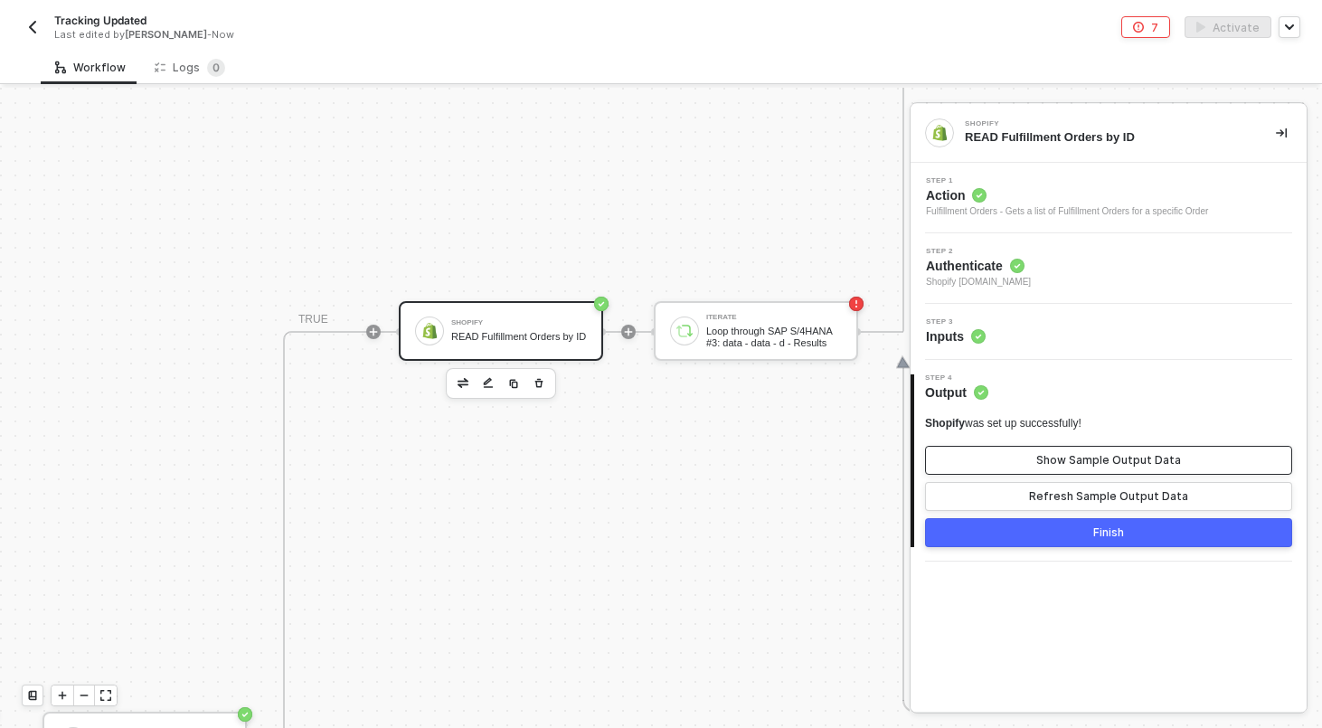
click at [1059, 463] on div "Show Sample Output Data" at bounding box center [1108, 460] width 145 height 14
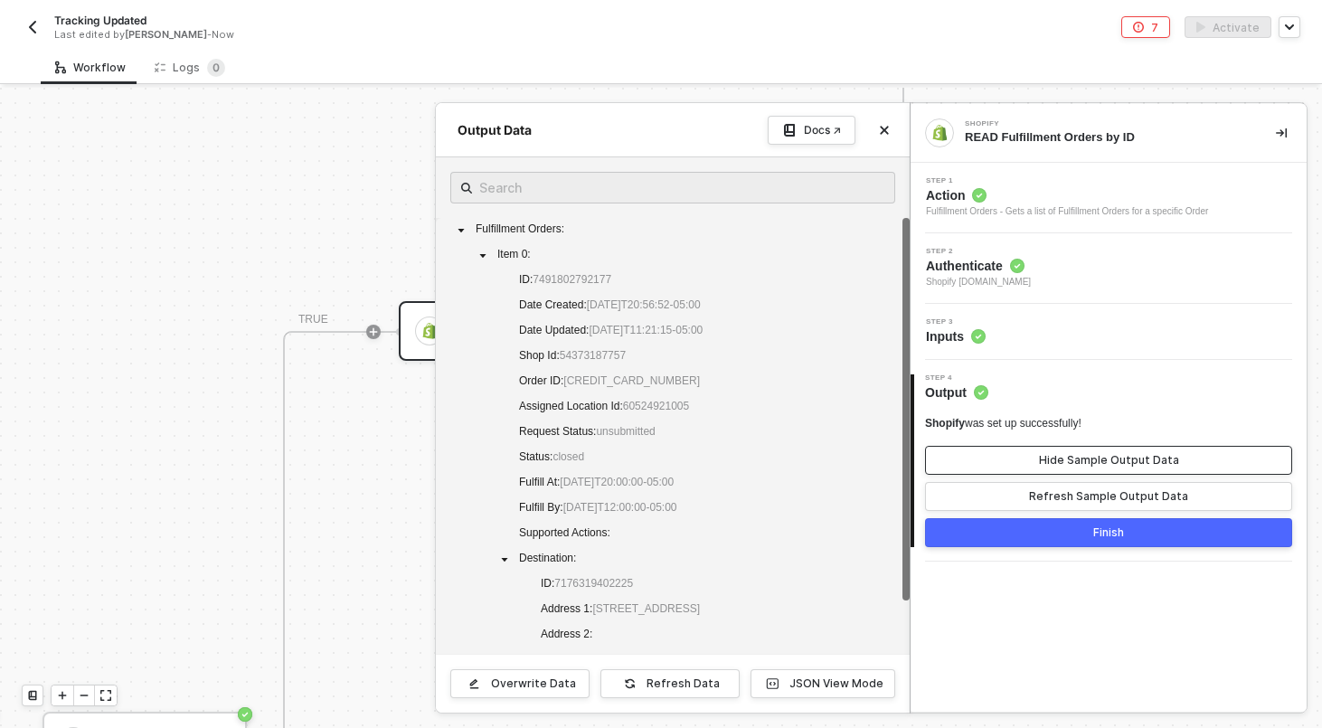
click at [1059, 463] on div "Hide Sample Output Data" at bounding box center [1109, 460] width 140 height 14
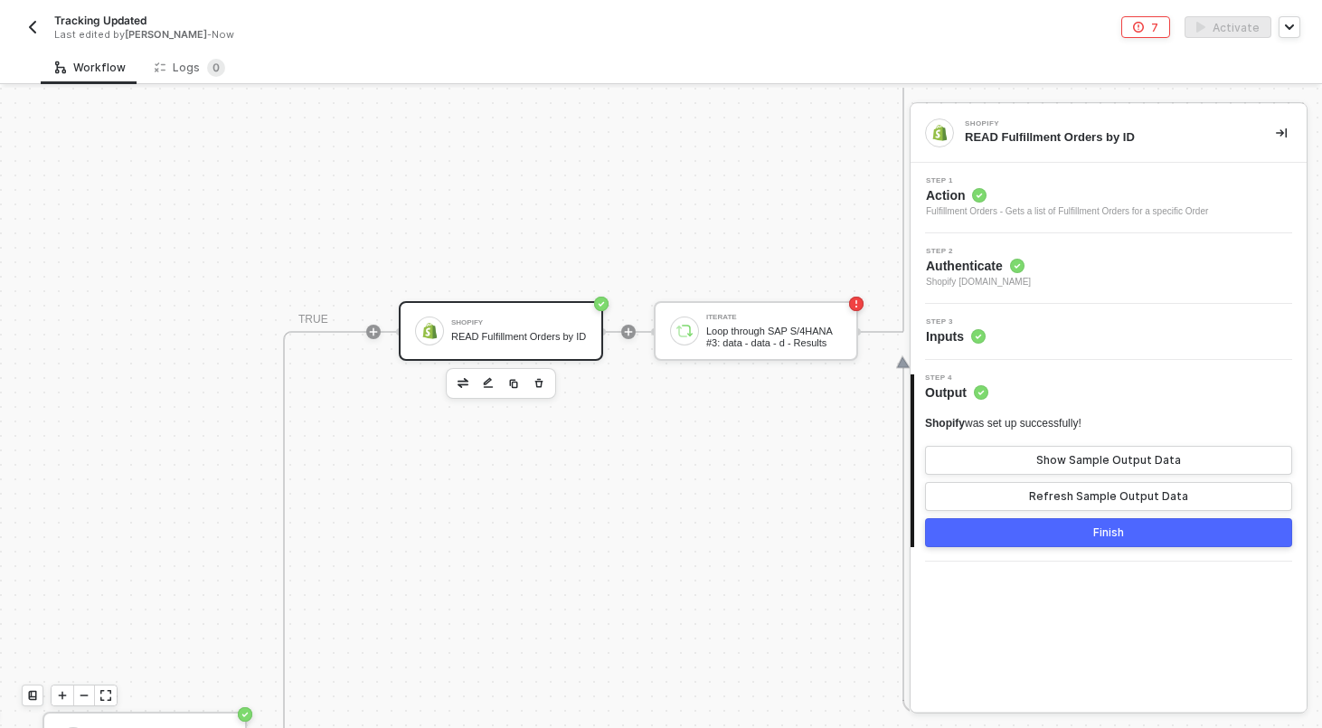
click at [1091, 308] on div "Step 3 Inputs" at bounding box center [1108, 332] width 396 height 56
click at [1082, 330] on div "Step 3 Inputs" at bounding box center [1110, 331] width 391 height 27
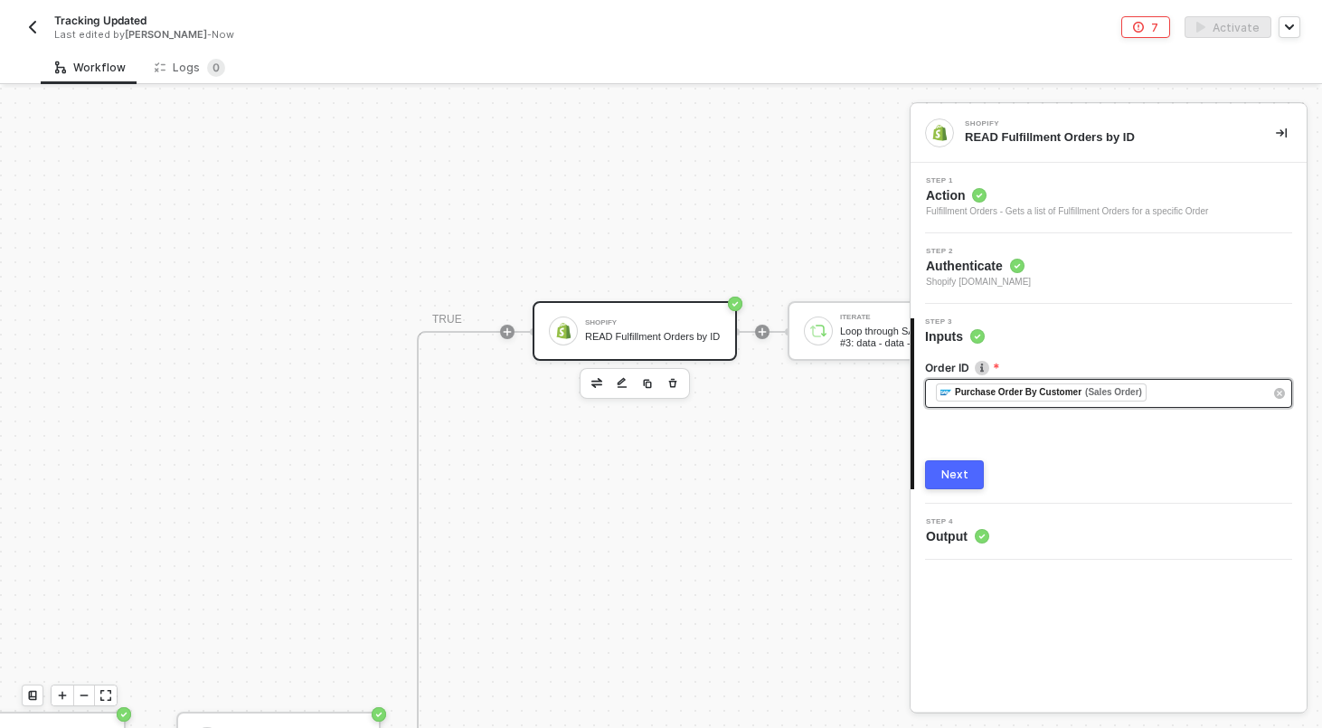
scroll to position [538, 928]
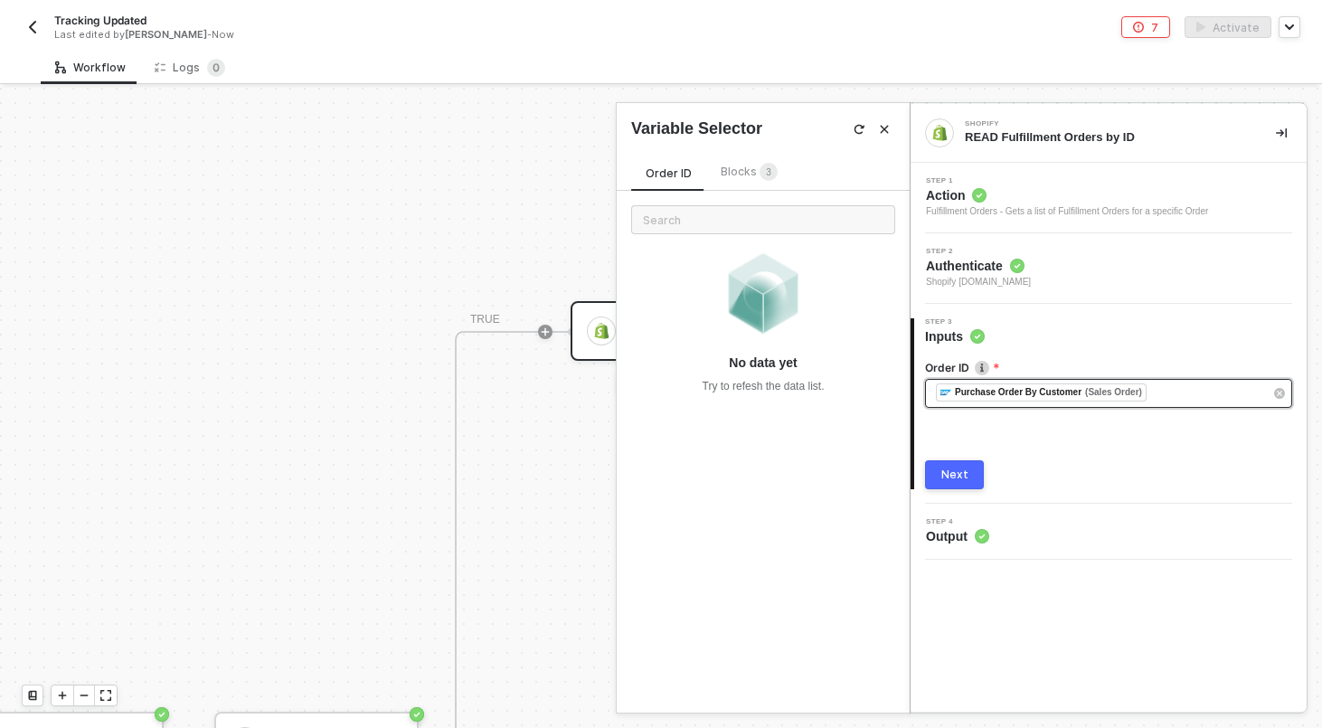
click at [1240, 390] on div "﻿ ﻿ Purchase Order By Customer (Sales Order) ﻿" at bounding box center [1099, 393] width 327 height 20
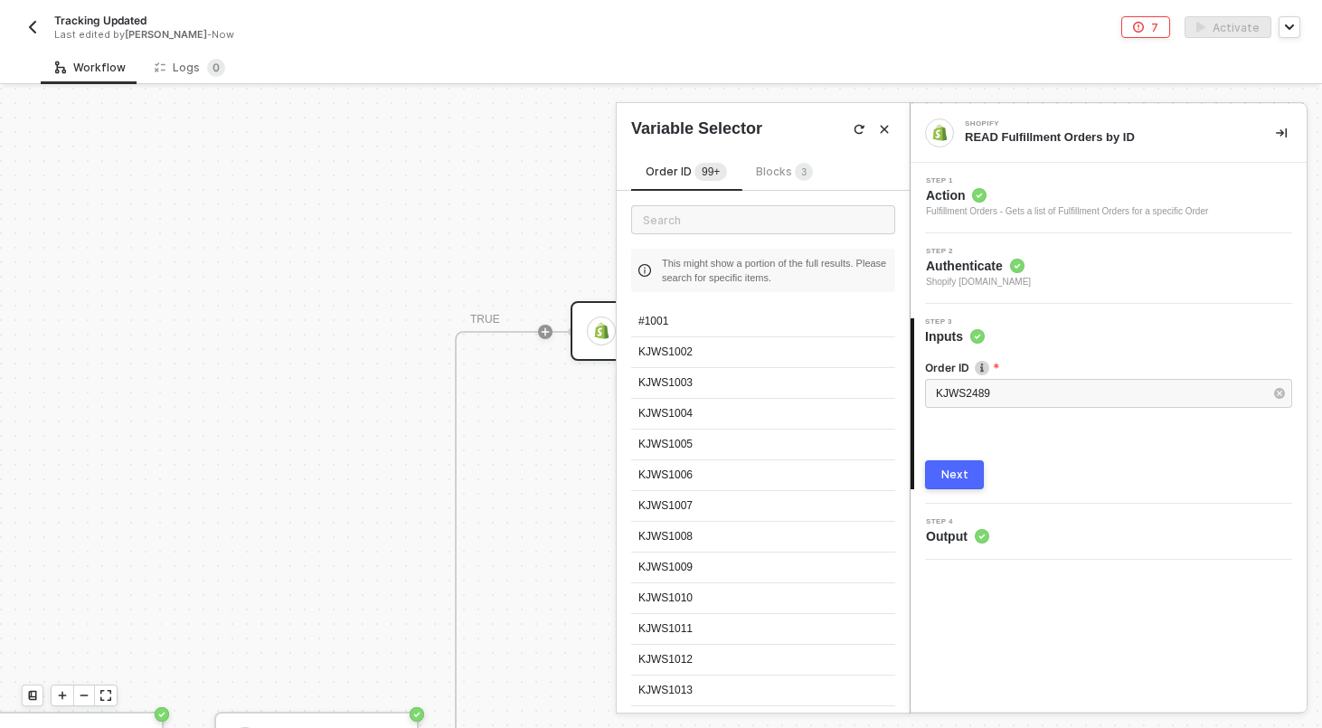
click at [962, 473] on div "Next" at bounding box center [954, 474] width 27 height 14
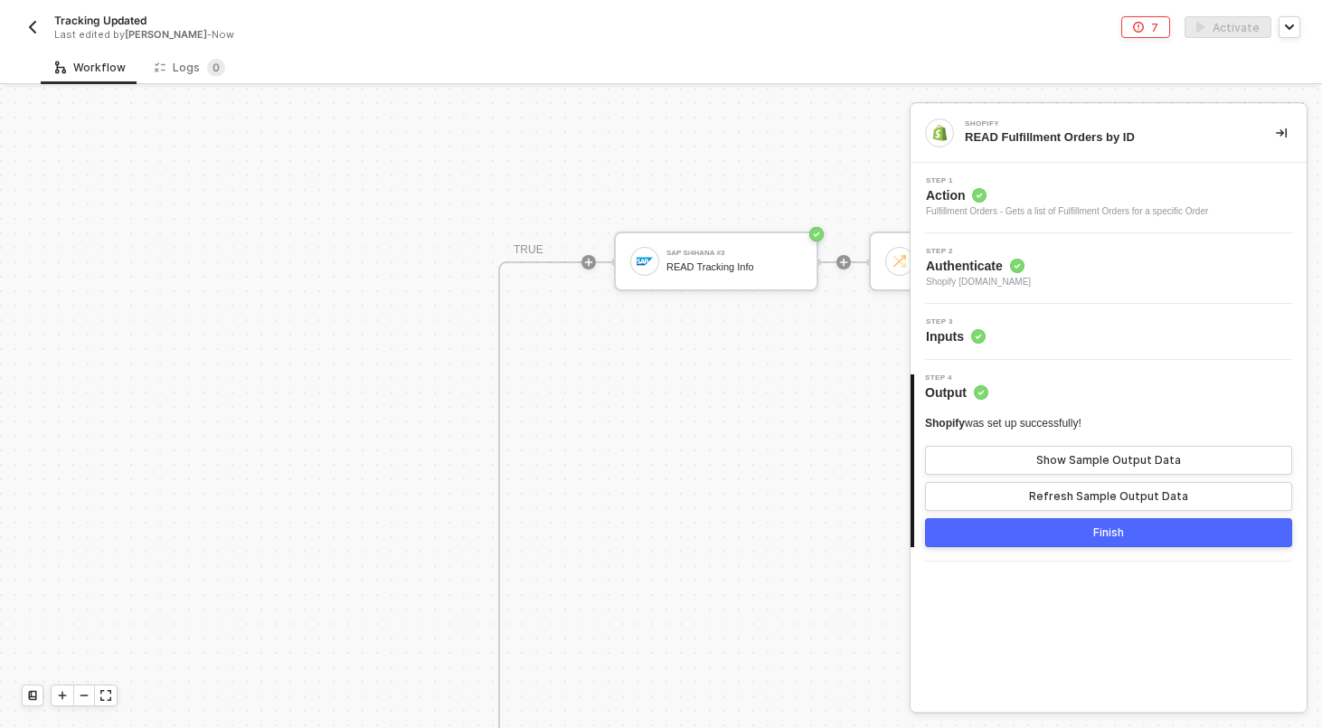
scroll to position [1018, 300]
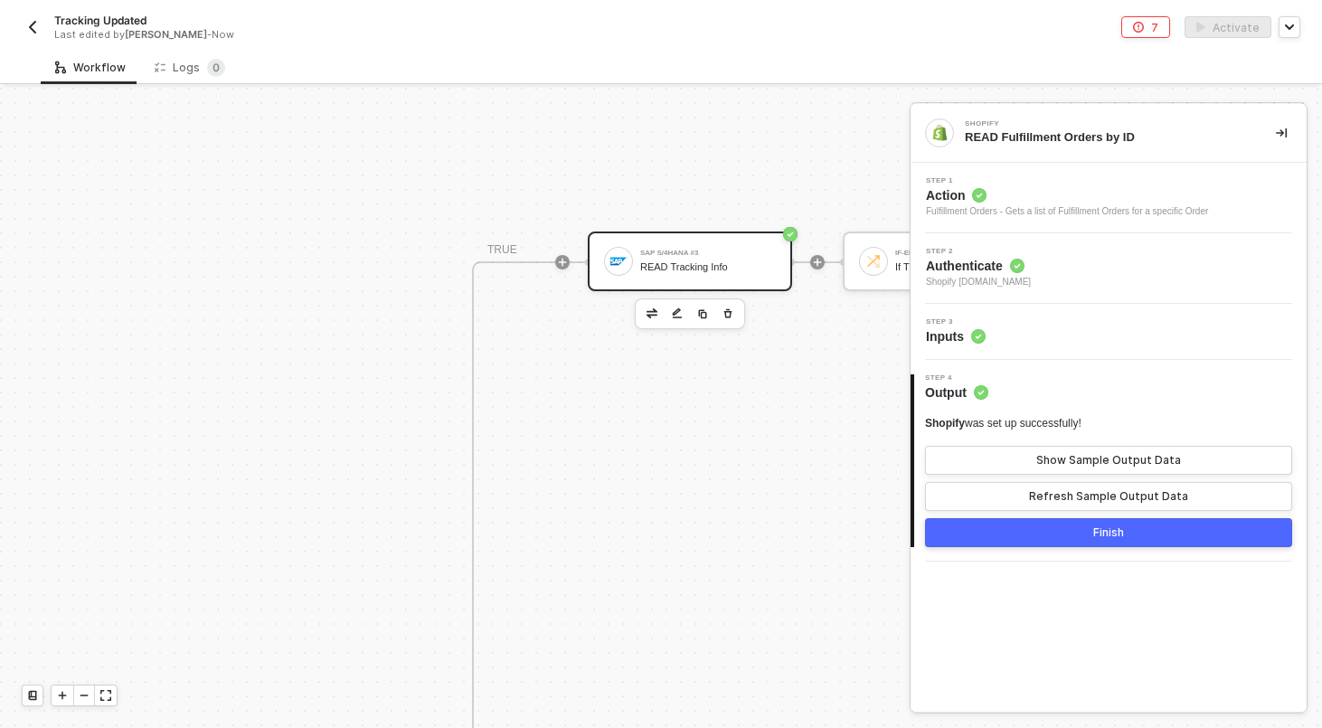
click at [677, 244] on div "SAP S/4HANA #3 READ Tracking Info" at bounding box center [708, 261] width 136 height 34
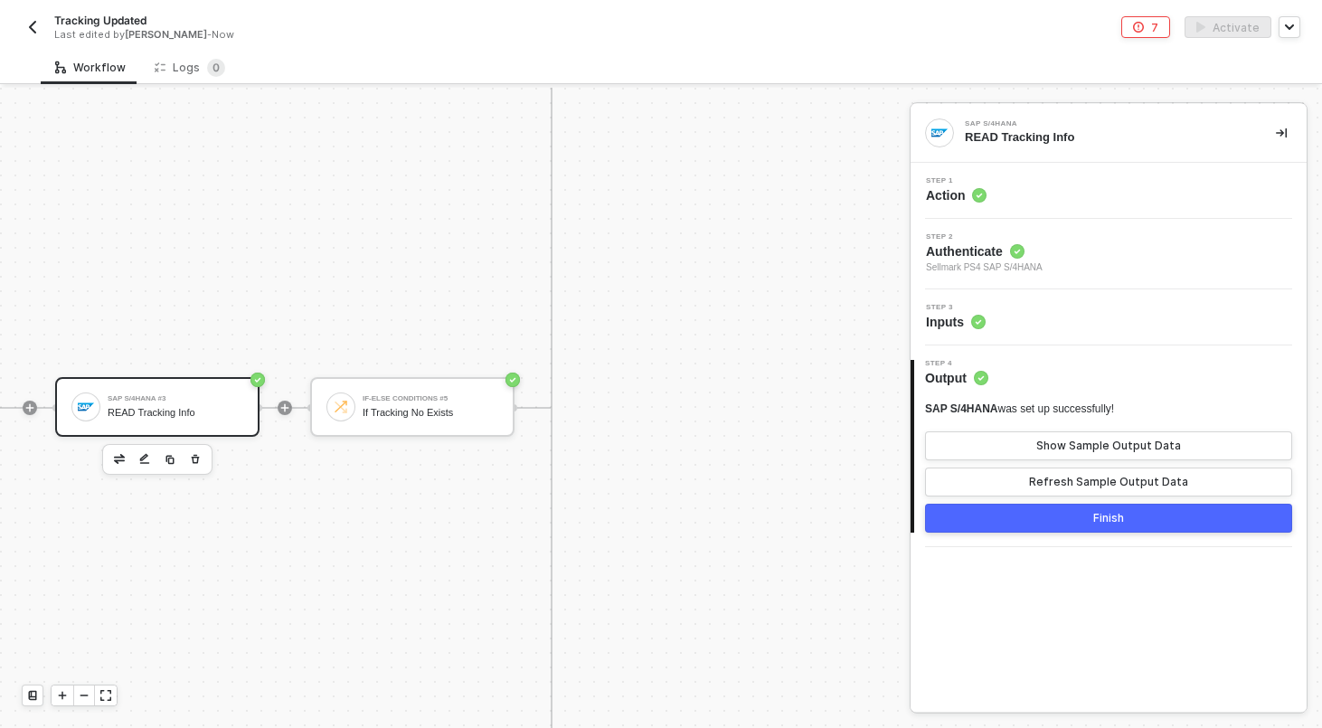
scroll to position [859, 833]
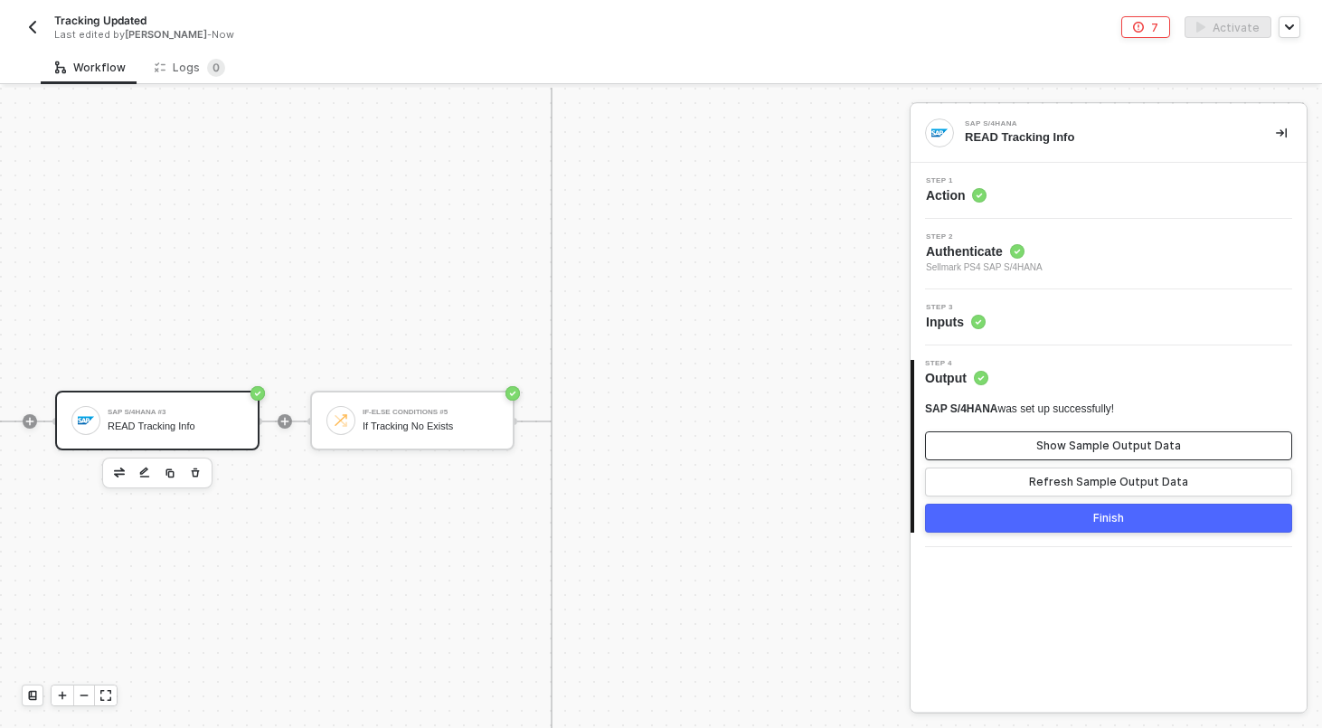
click at [1047, 456] on button "Show Sample Output Data" at bounding box center [1108, 445] width 367 height 29
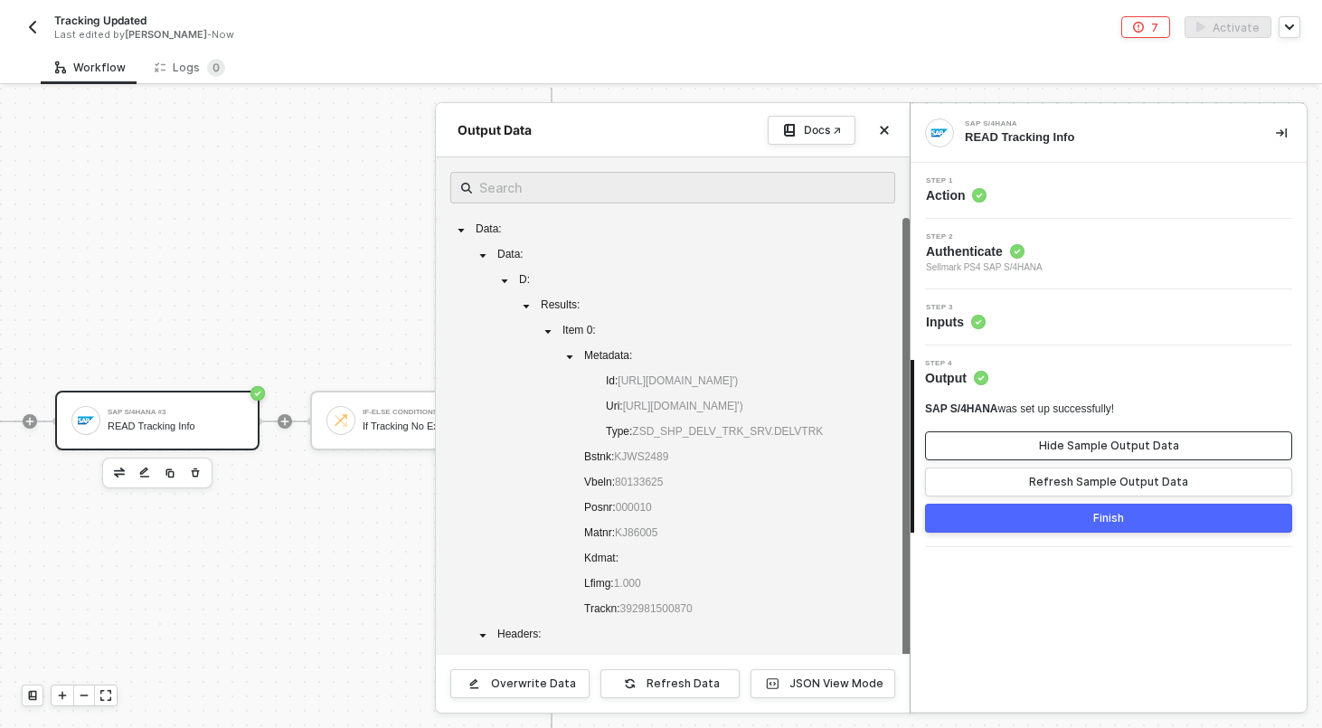
click at [1047, 456] on button "Hide Sample Output Data" at bounding box center [1108, 445] width 367 height 29
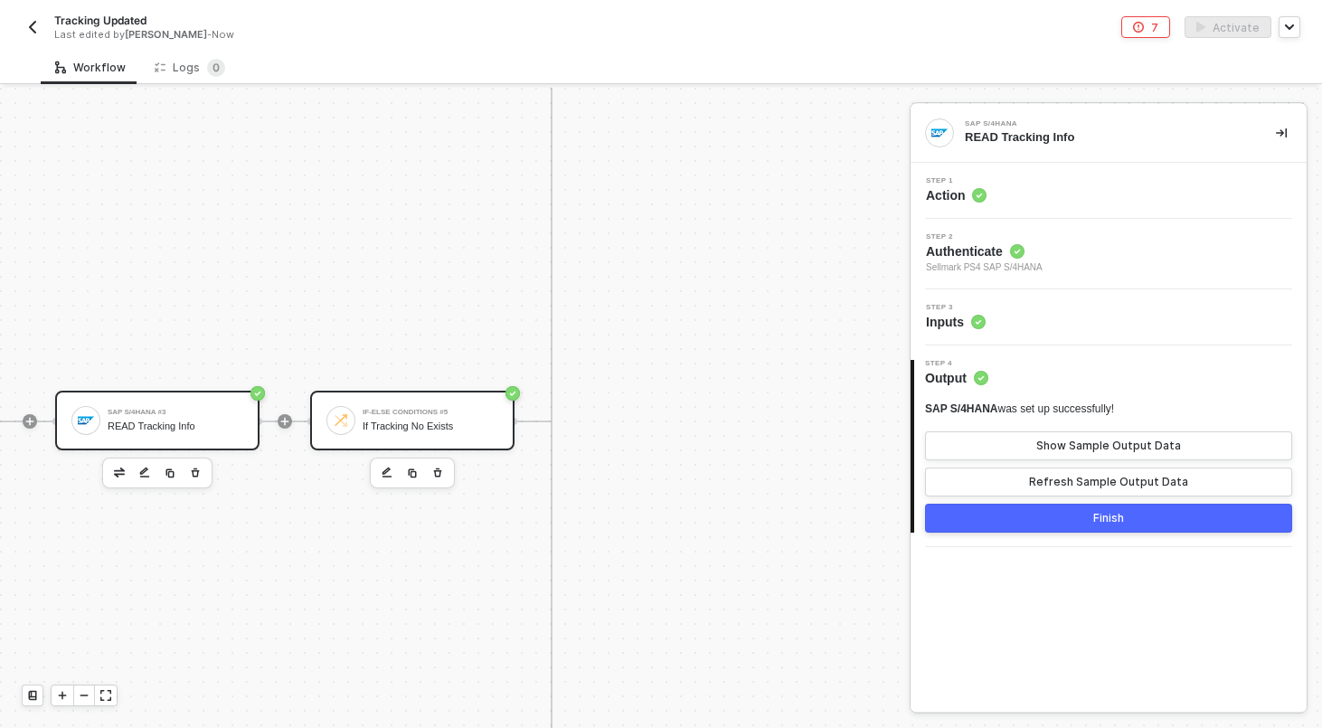
click at [429, 424] on div "If Tracking No Exists" at bounding box center [430, 426] width 136 height 12
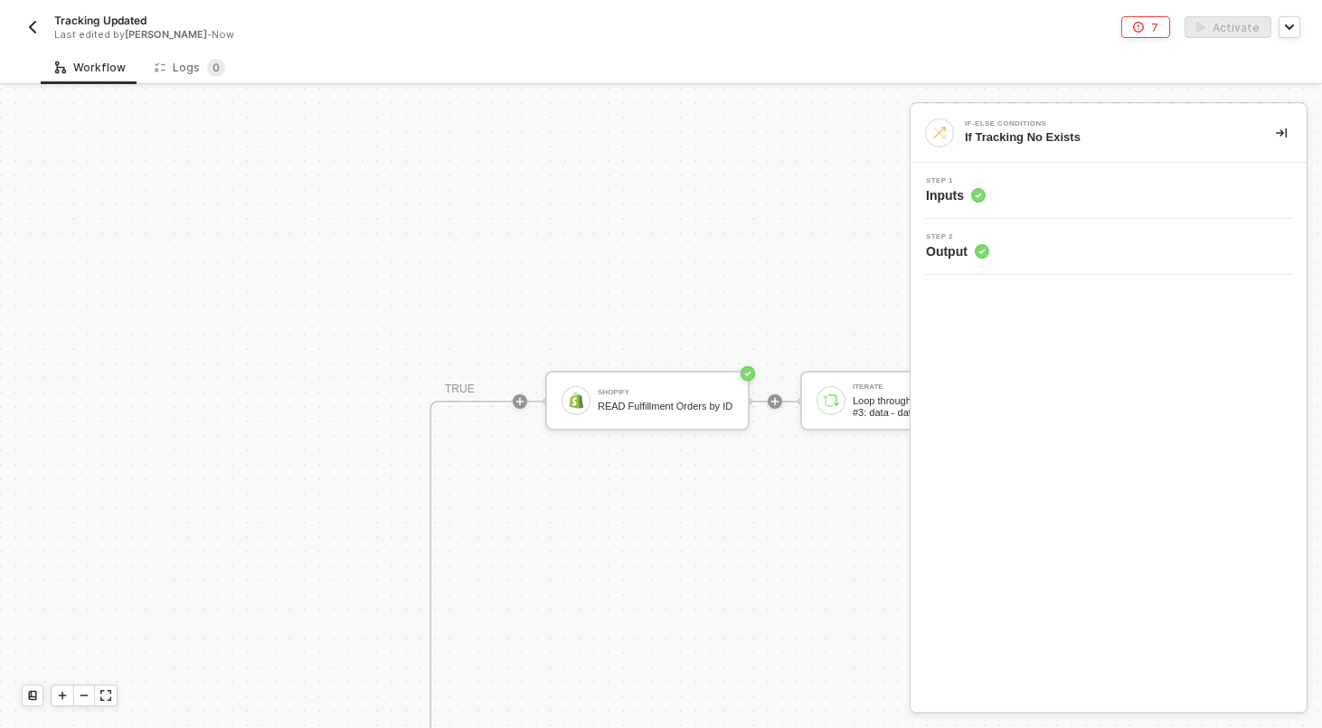
scroll to position [468, 977]
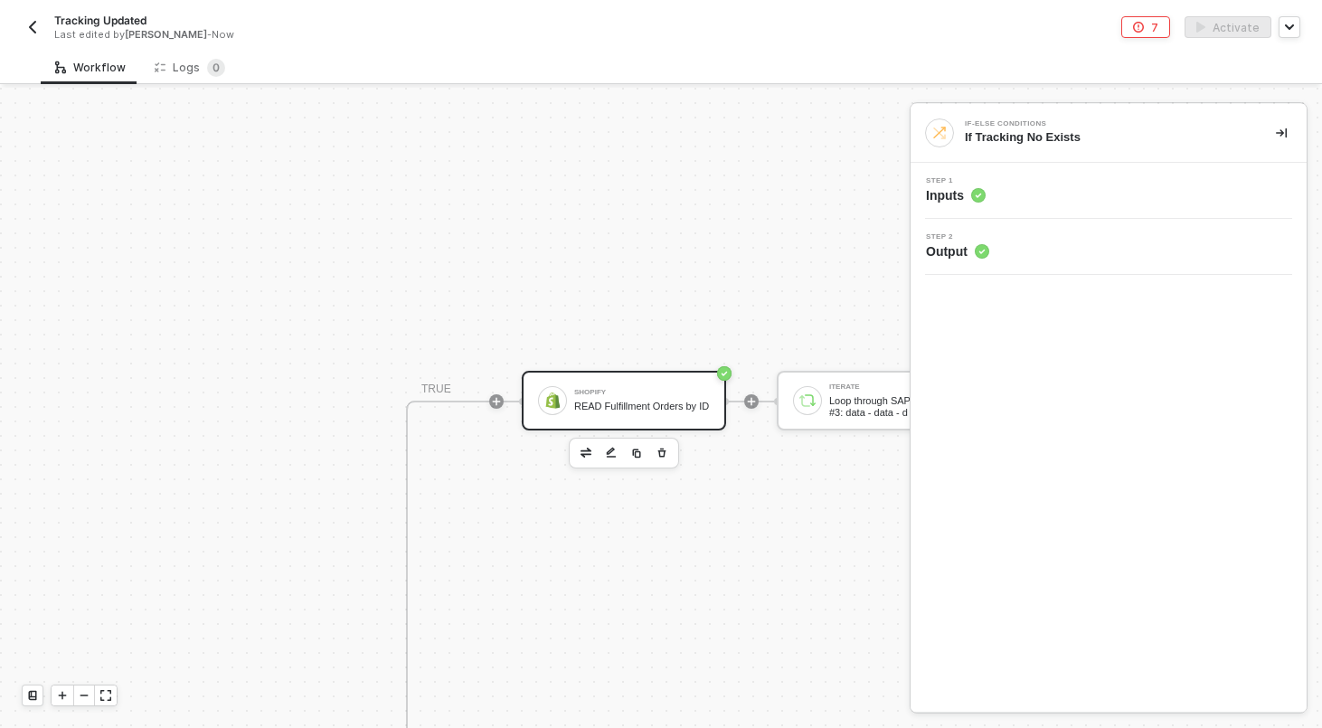
click at [639, 400] on div "READ Fulfillment Orders by ID" at bounding box center [642, 406] width 136 height 12
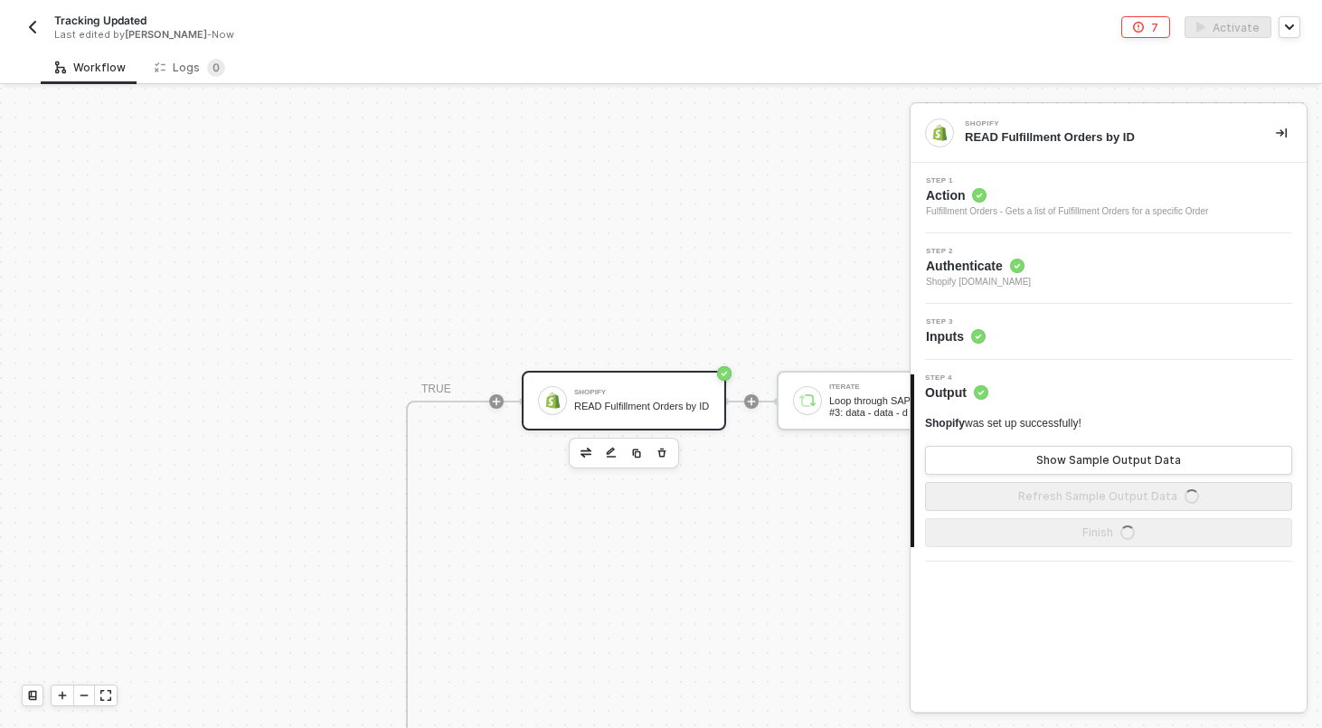
click at [1071, 324] on div "Step 3 Inputs" at bounding box center [1110, 331] width 391 height 27
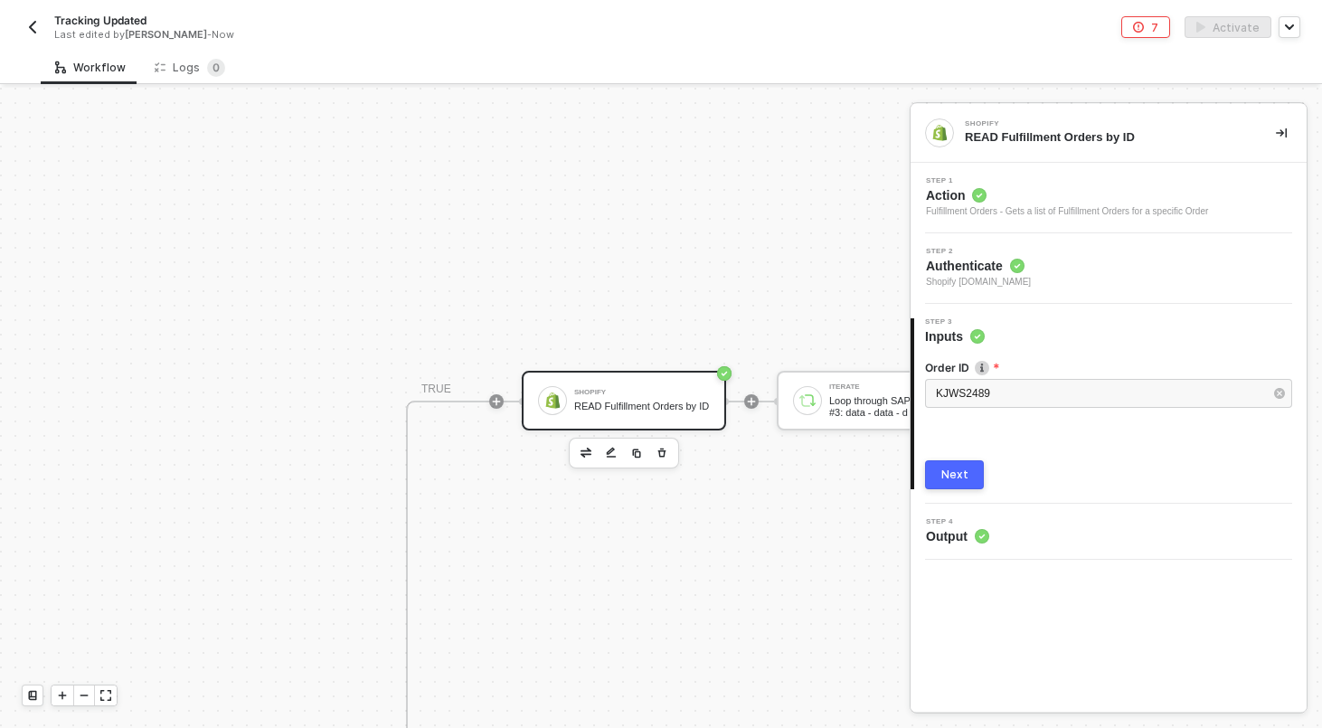
click at [973, 468] on button "Next" at bounding box center [954, 474] width 59 height 29
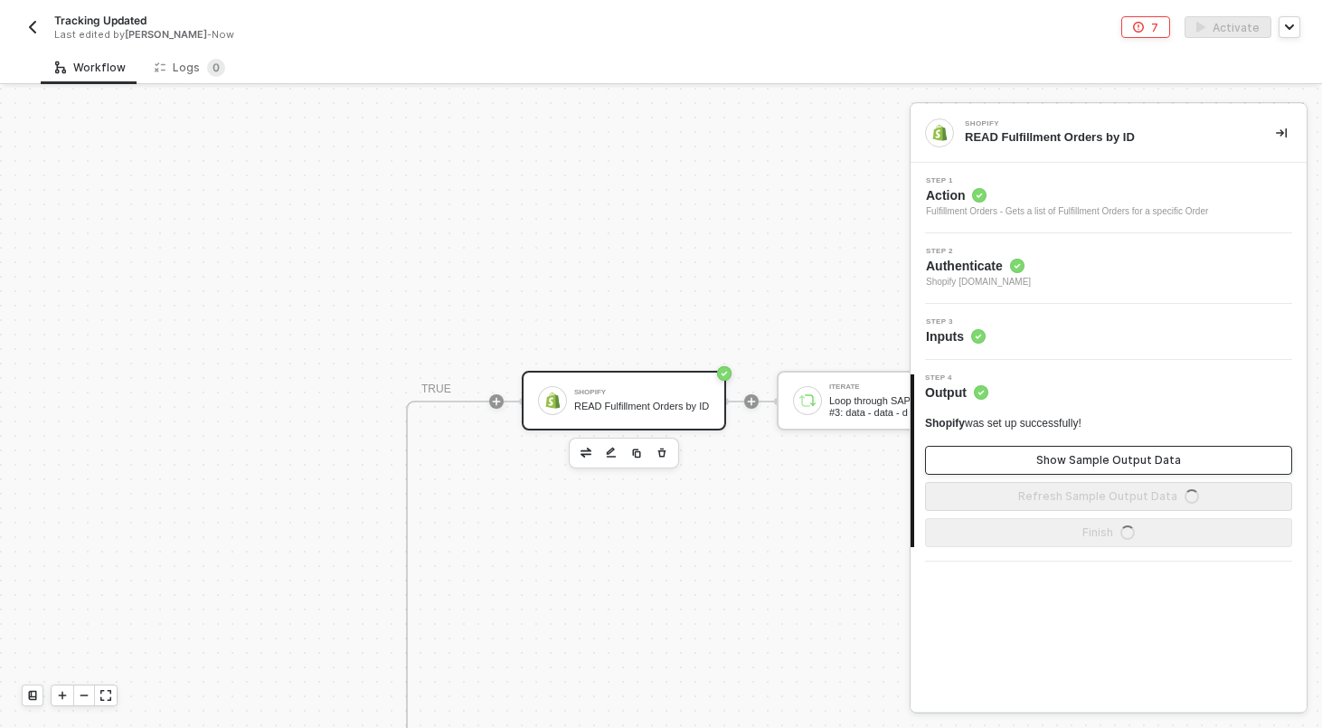
click at [1038, 467] on button "Show Sample Output Data" at bounding box center [1108, 460] width 367 height 29
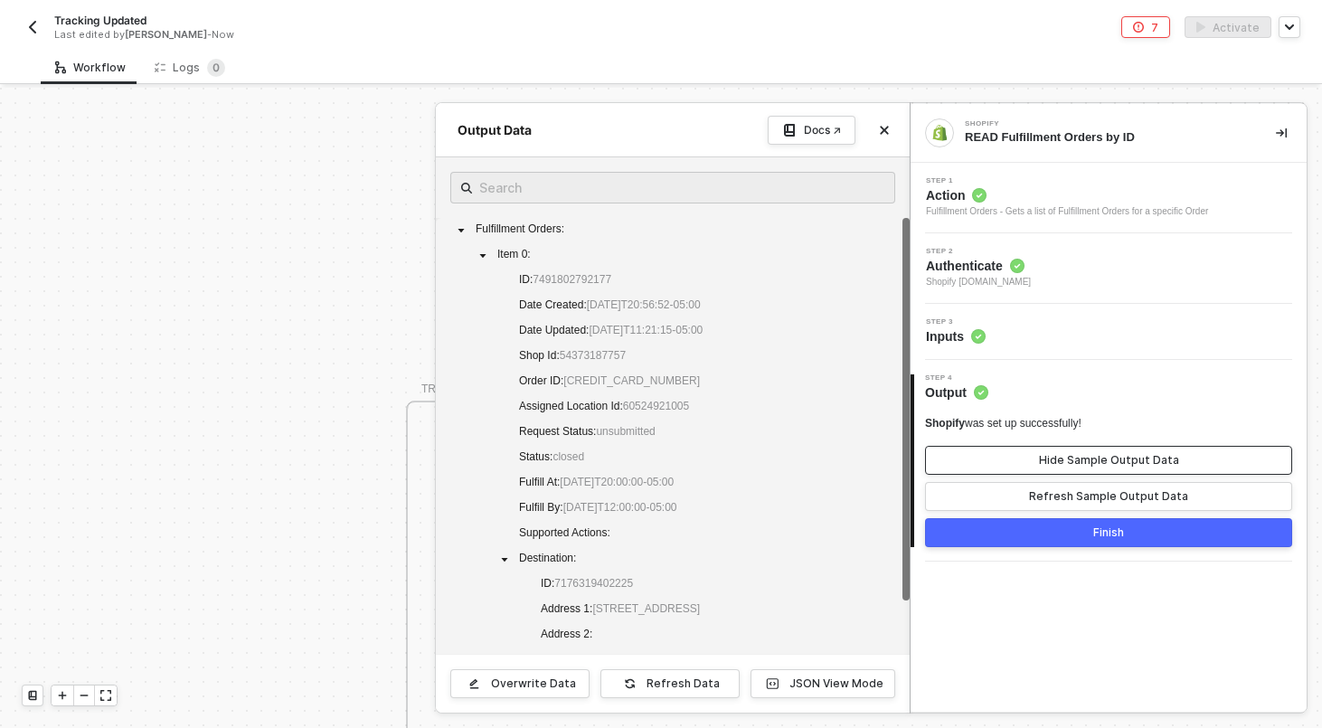
click at [1038, 467] on button "Hide Sample Output Data" at bounding box center [1108, 460] width 367 height 29
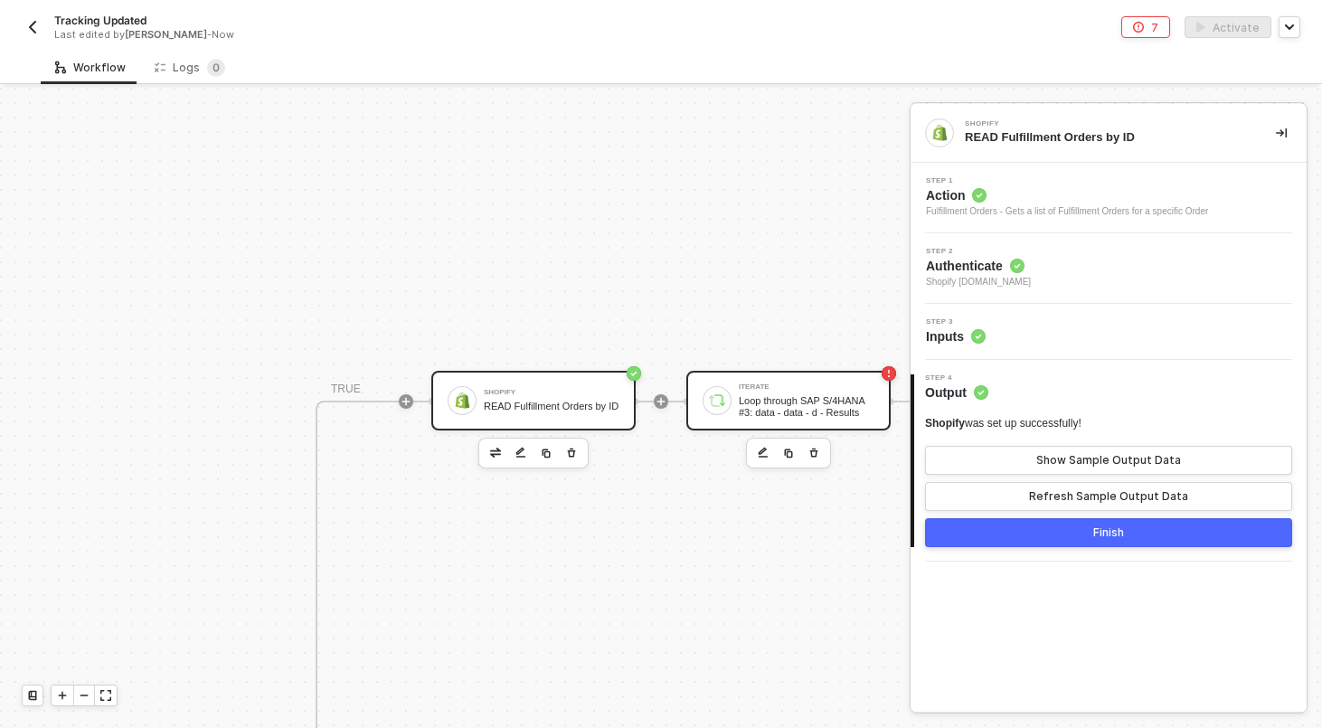
scroll to position [468, 1189]
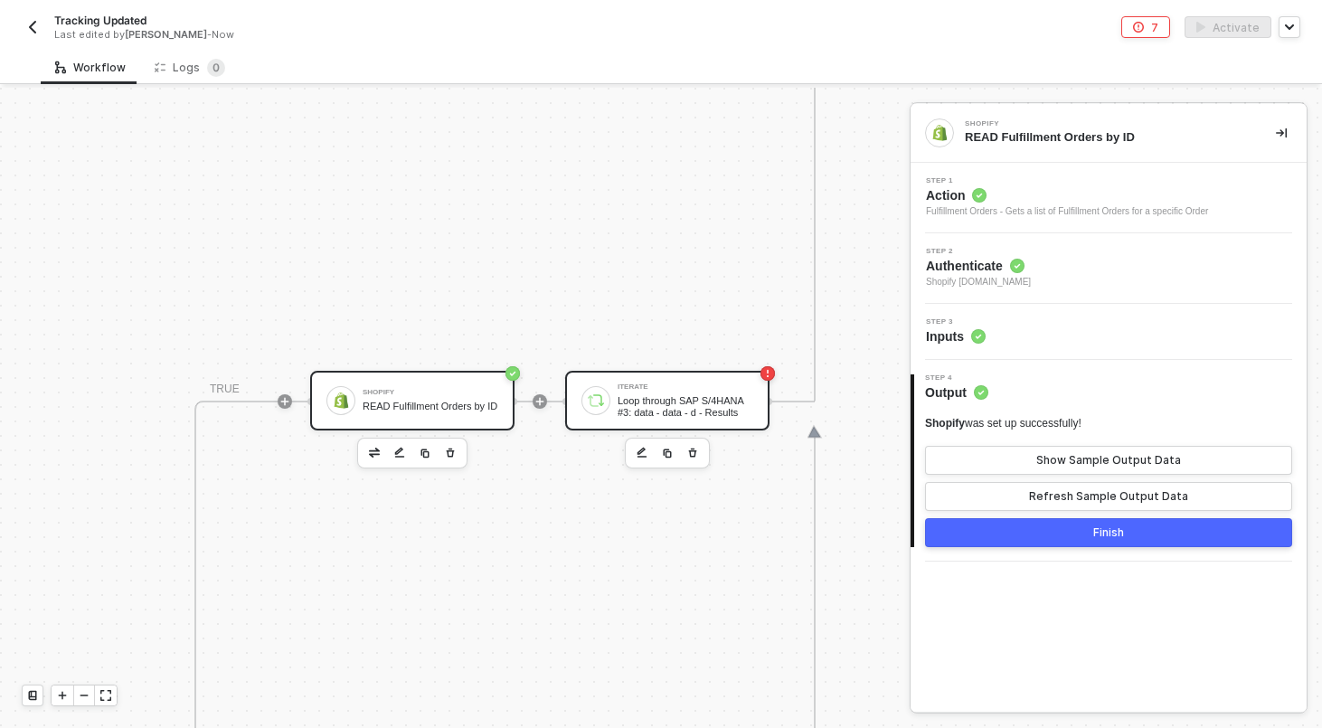
click at [722, 400] on div "Loop through SAP S/4HANA #3: data - data - d - Results" at bounding box center [685, 406] width 136 height 23
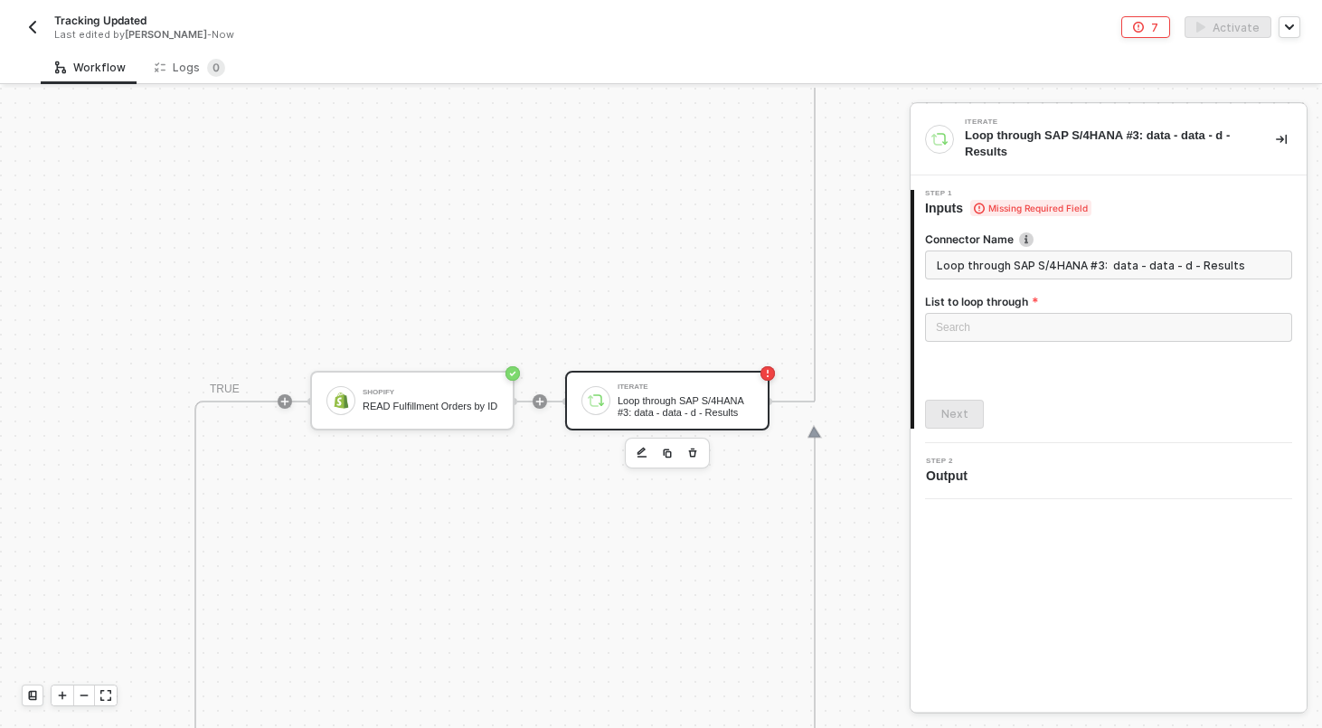
click at [1034, 257] on input "Loop through SAP S/4HANA #3: data - data - d - Results" at bounding box center [1108, 264] width 367 height 29
click at [1018, 315] on div "Search" at bounding box center [1108, 327] width 367 height 29
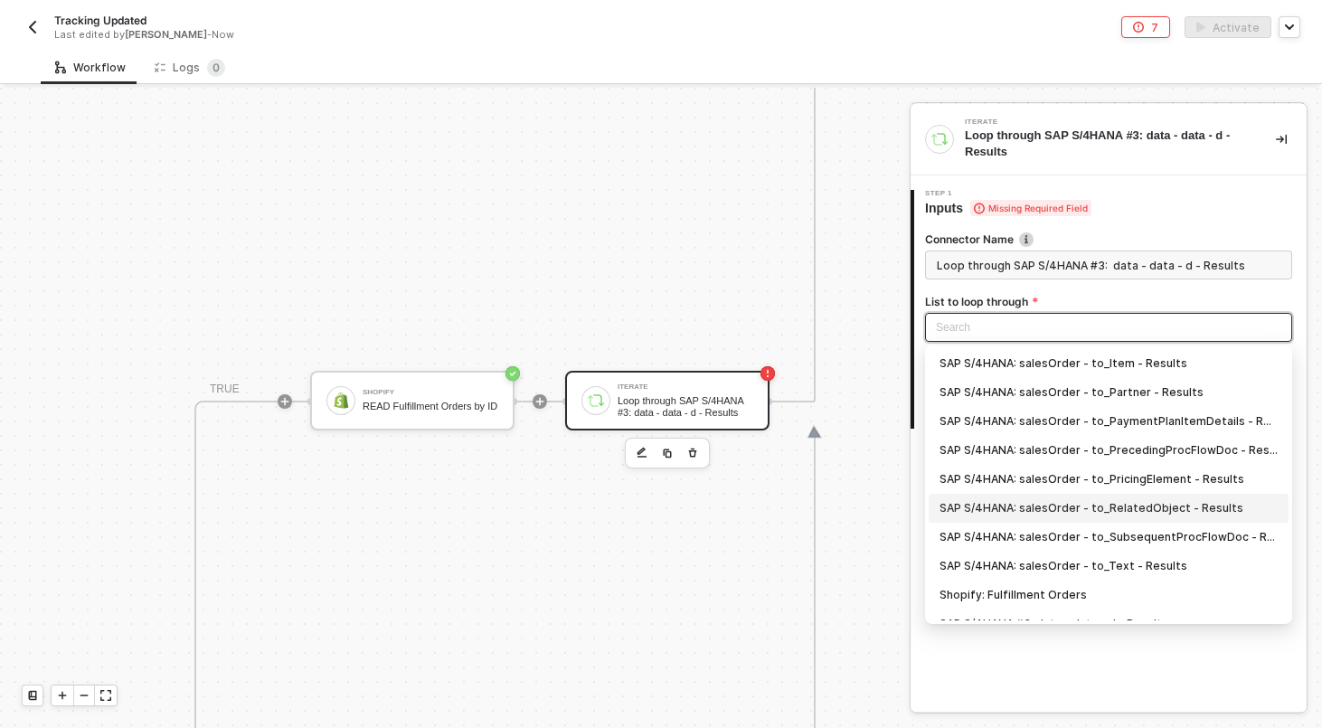
scroll to position [47, 0]
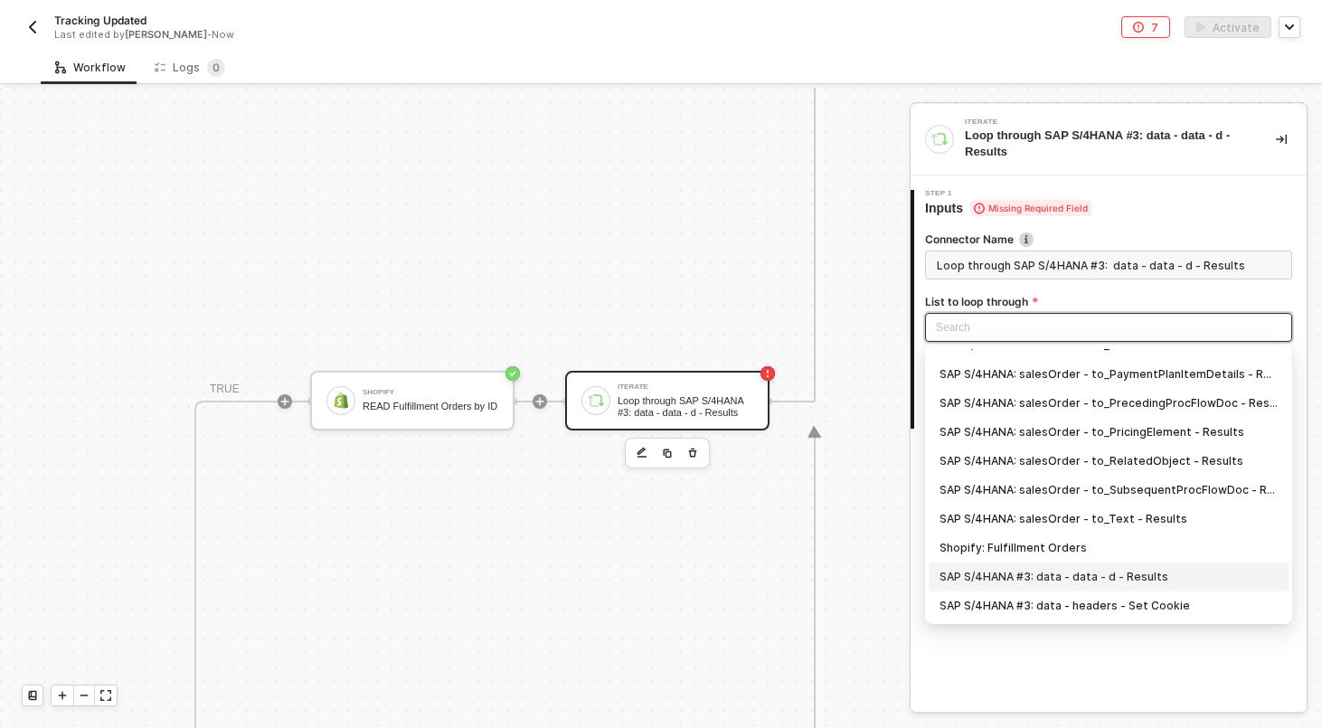
click at [1083, 585] on div "SAP S/4HANA #3: data - data - d - Results" at bounding box center [1108, 577] width 338 height 20
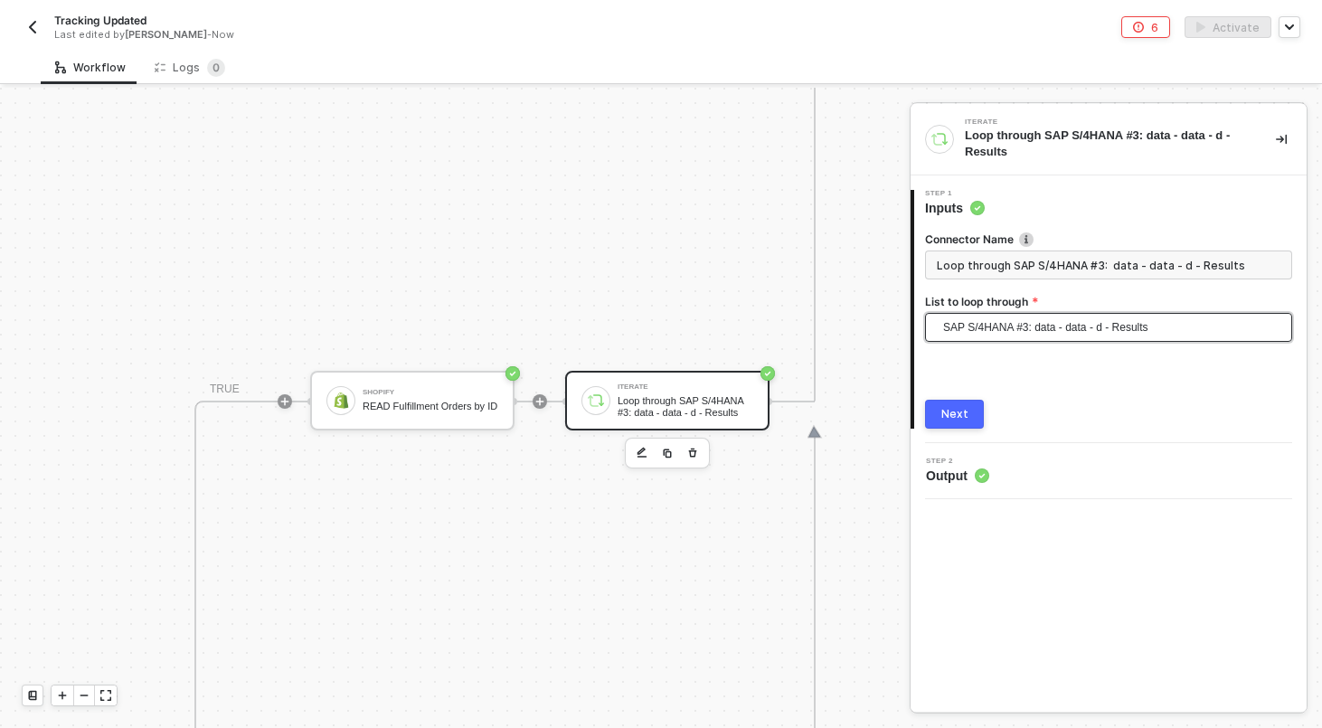
click at [941, 424] on button "Next" at bounding box center [954, 414] width 59 height 29
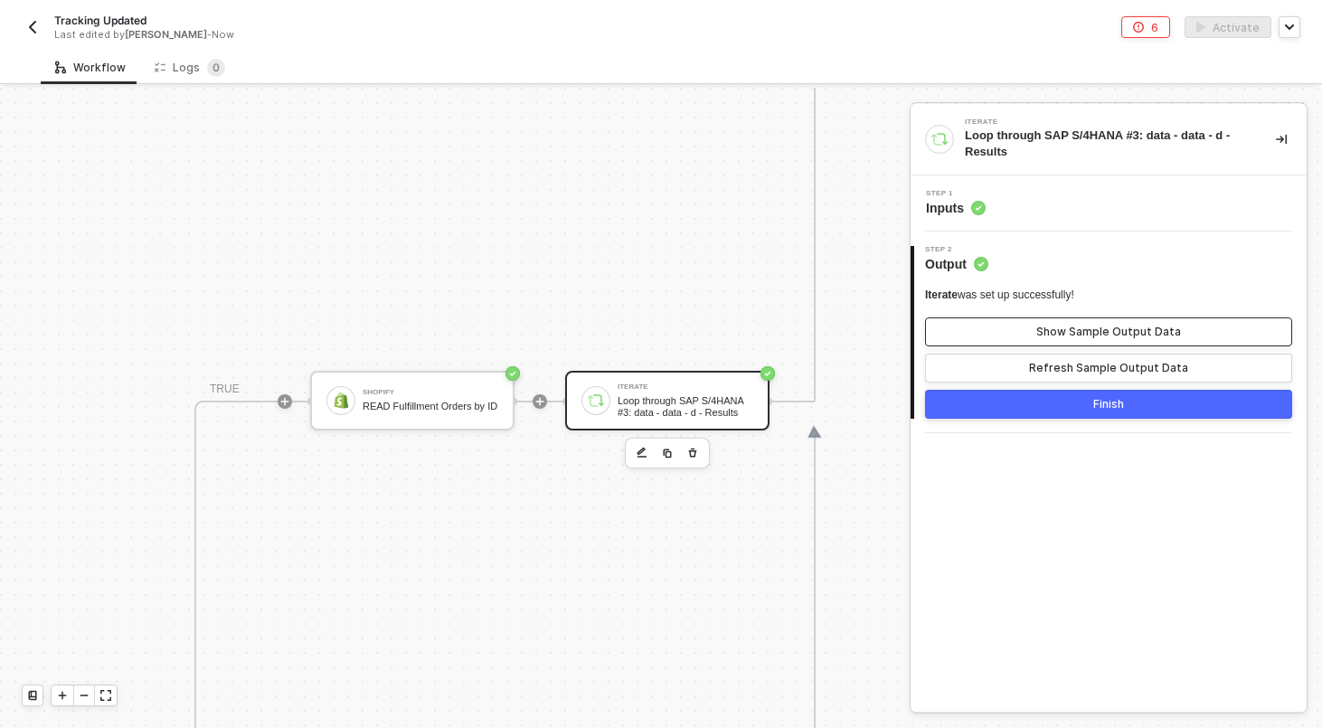
click at [1074, 333] on div "Show Sample Output Data" at bounding box center [1108, 332] width 145 height 14
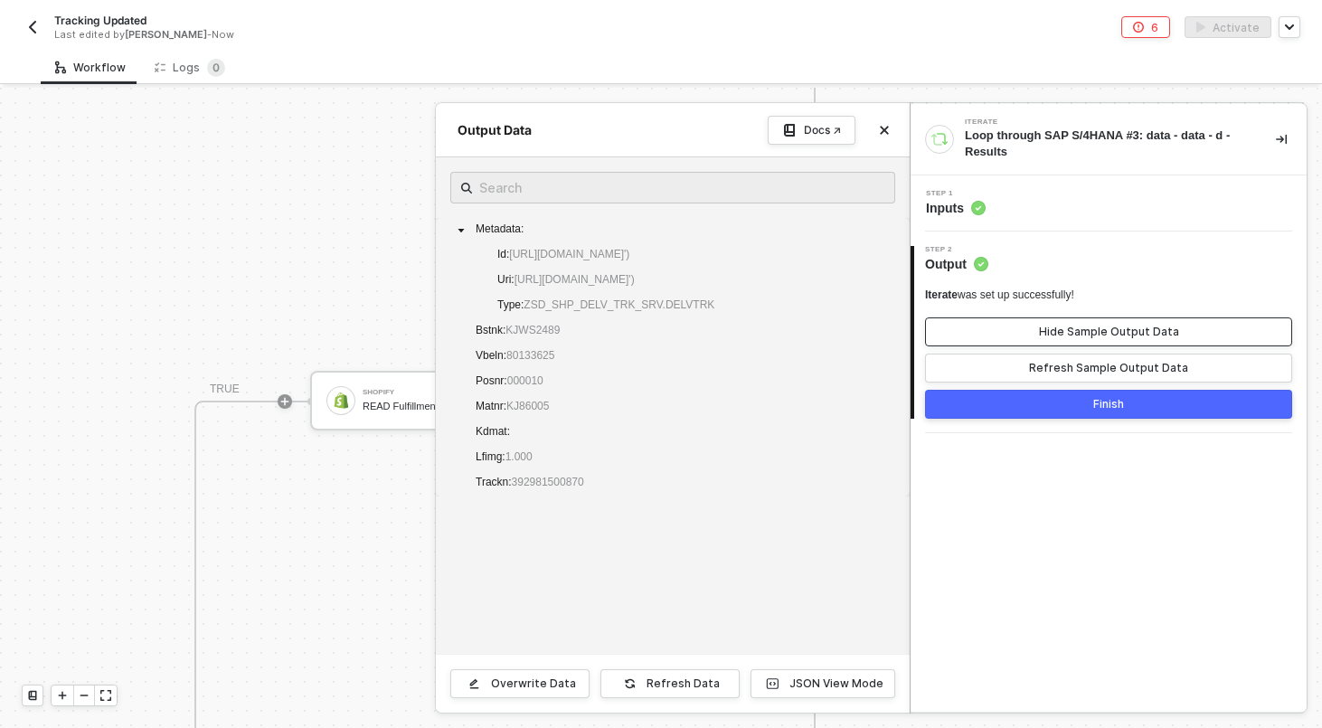
click at [1074, 333] on div "Hide Sample Output Data" at bounding box center [1109, 332] width 140 height 14
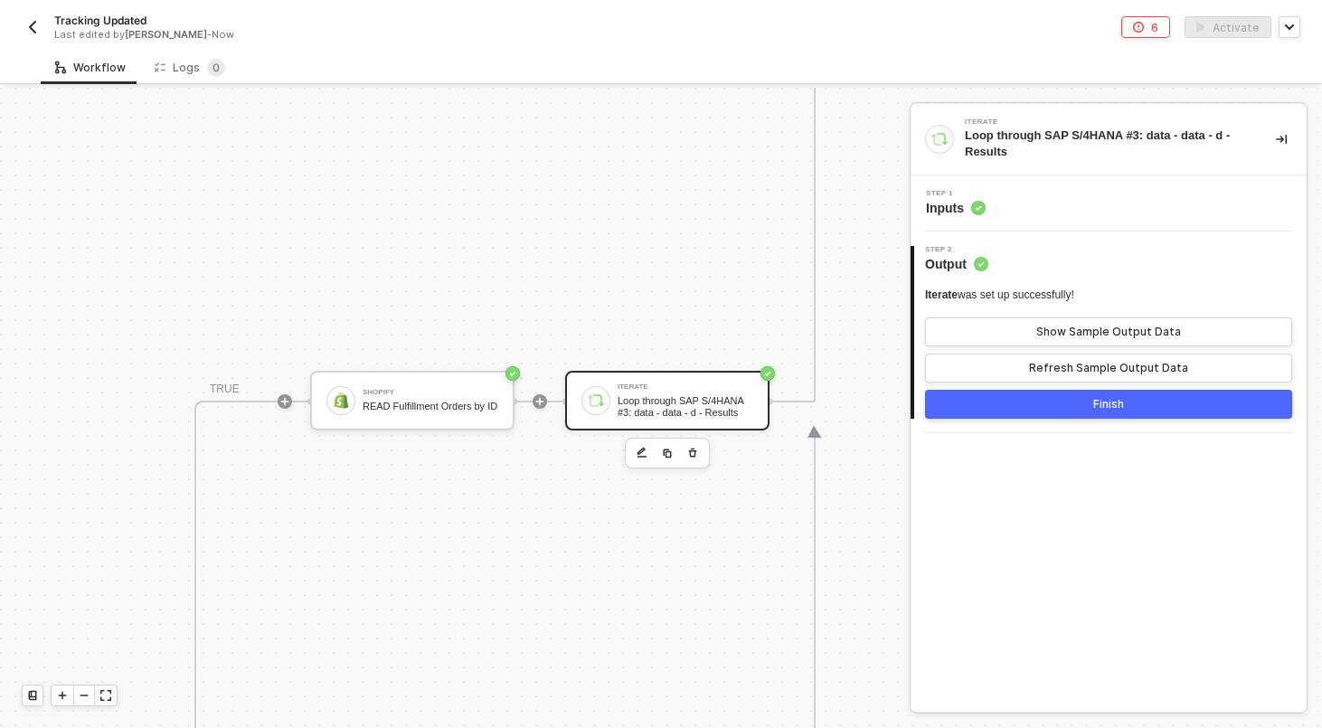
click at [1058, 181] on div "Step 1 Inputs" at bounding box center [1108, 203] width 396 height 56
click at [1058, 192] on div "Step 1 Inputs" at bounding box center [1110, 203] width 391 height 27
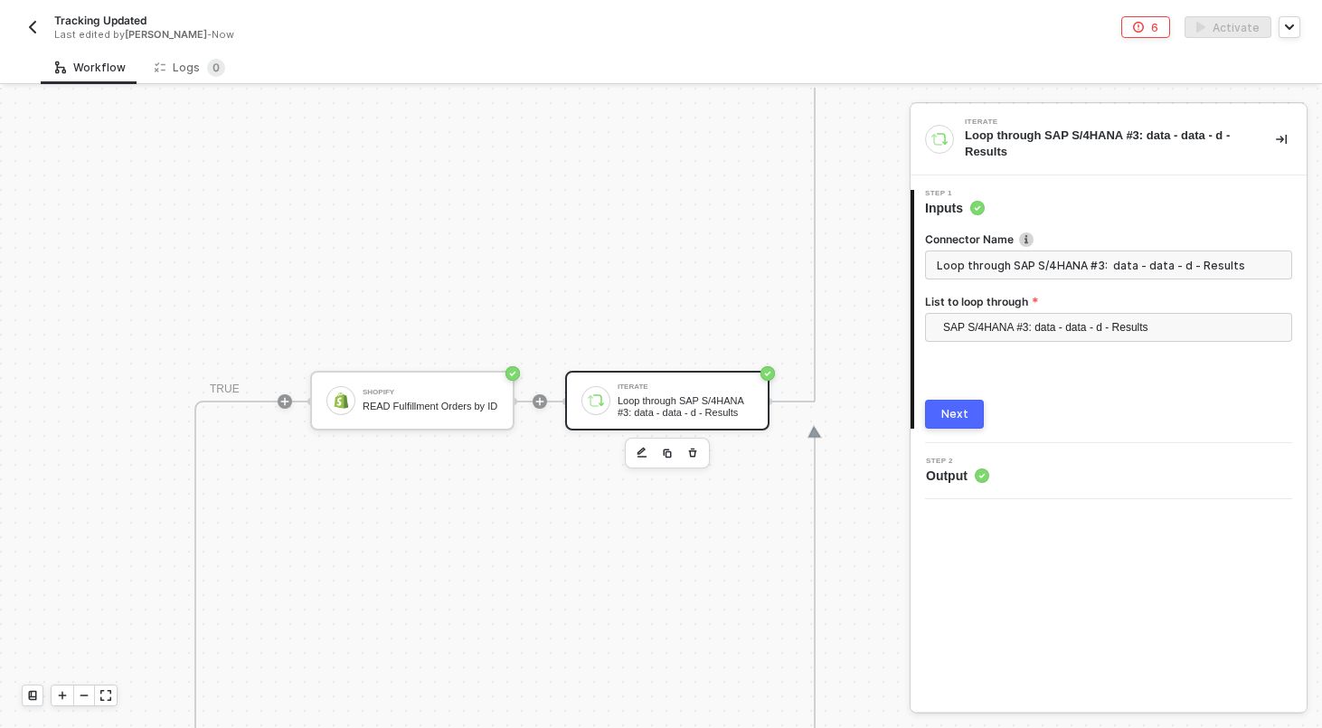
click at [1028, 262] on input "Loop through SAP S/4HANA #3: data - data - d - Results" at bounding box center [1108, 264] width 367 height 29
type input "S"
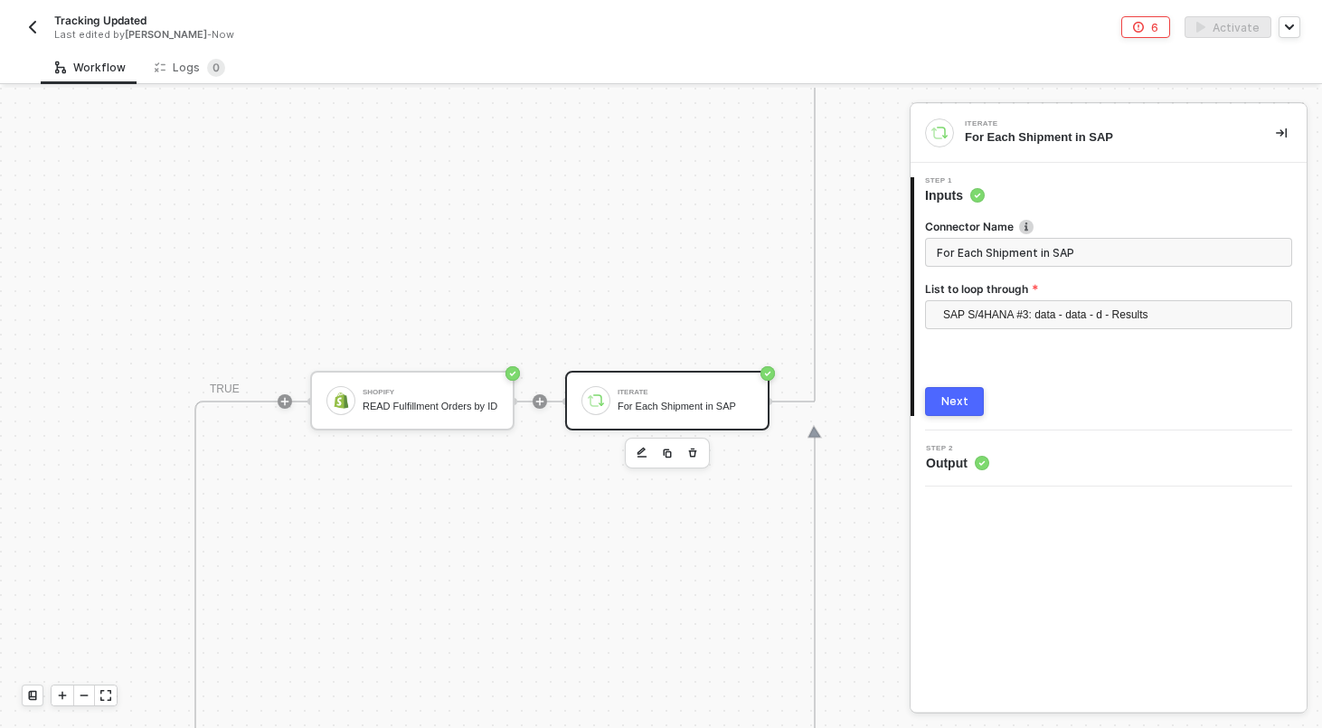
type input "For Each Shipment in SAP"
click at [953, 410] on button "Next" at bounding box center [954, 401] width 59 height 29
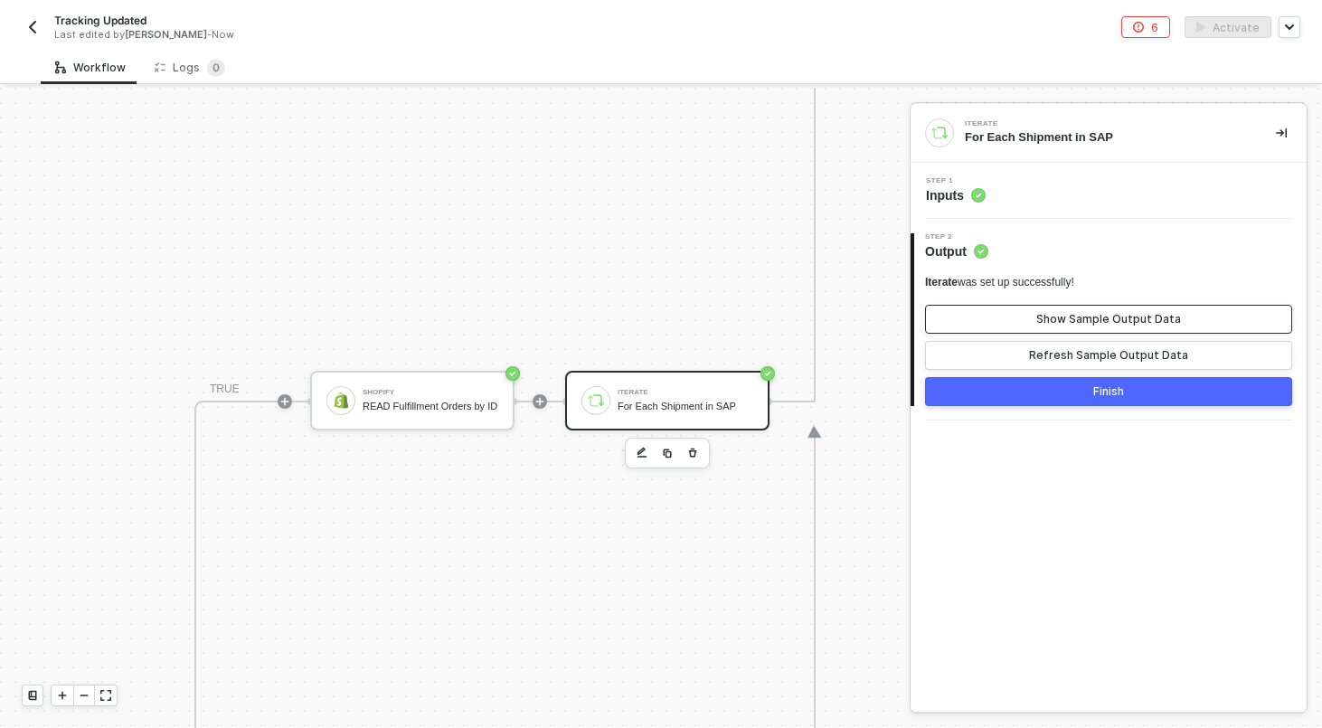
click at [1028, 320] on button "Show Sample Output Data" at bounding box center [1108, 319] width 367 height 29
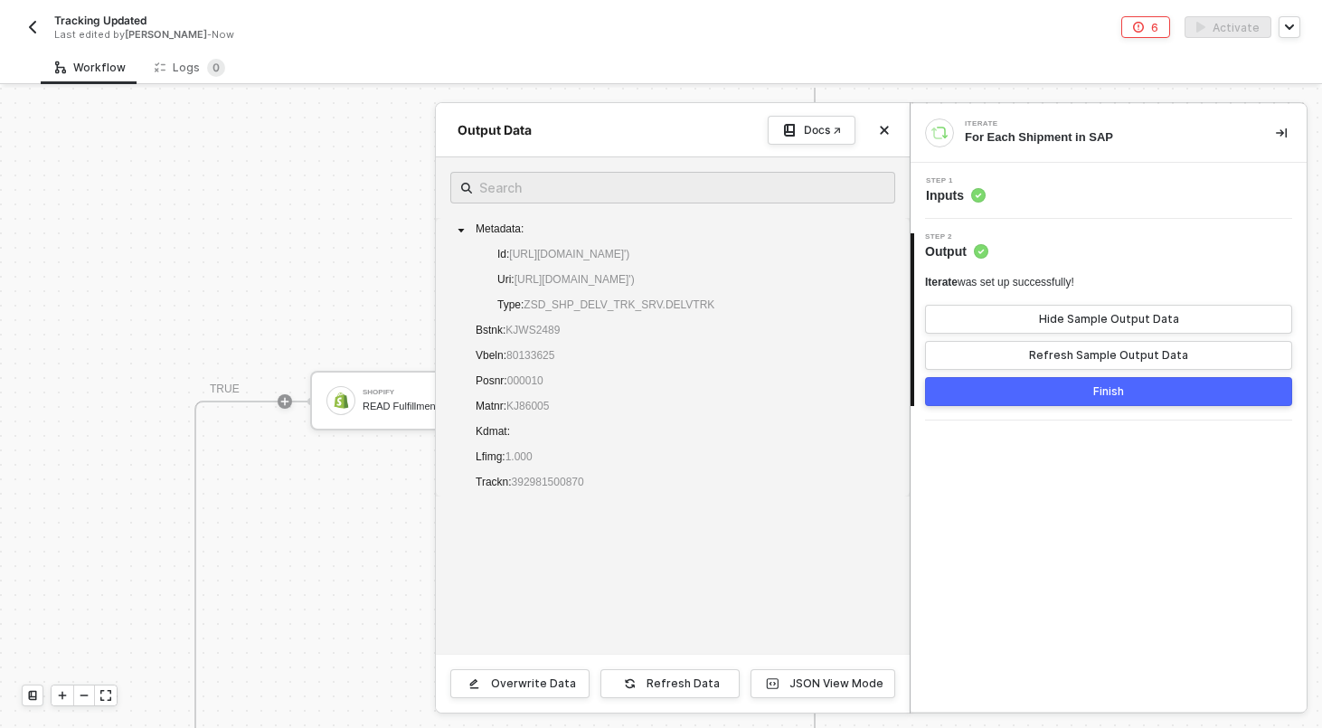
click at [1023, 391] on button "Finish" at bounding box center [1108, 391] width 367 height 29
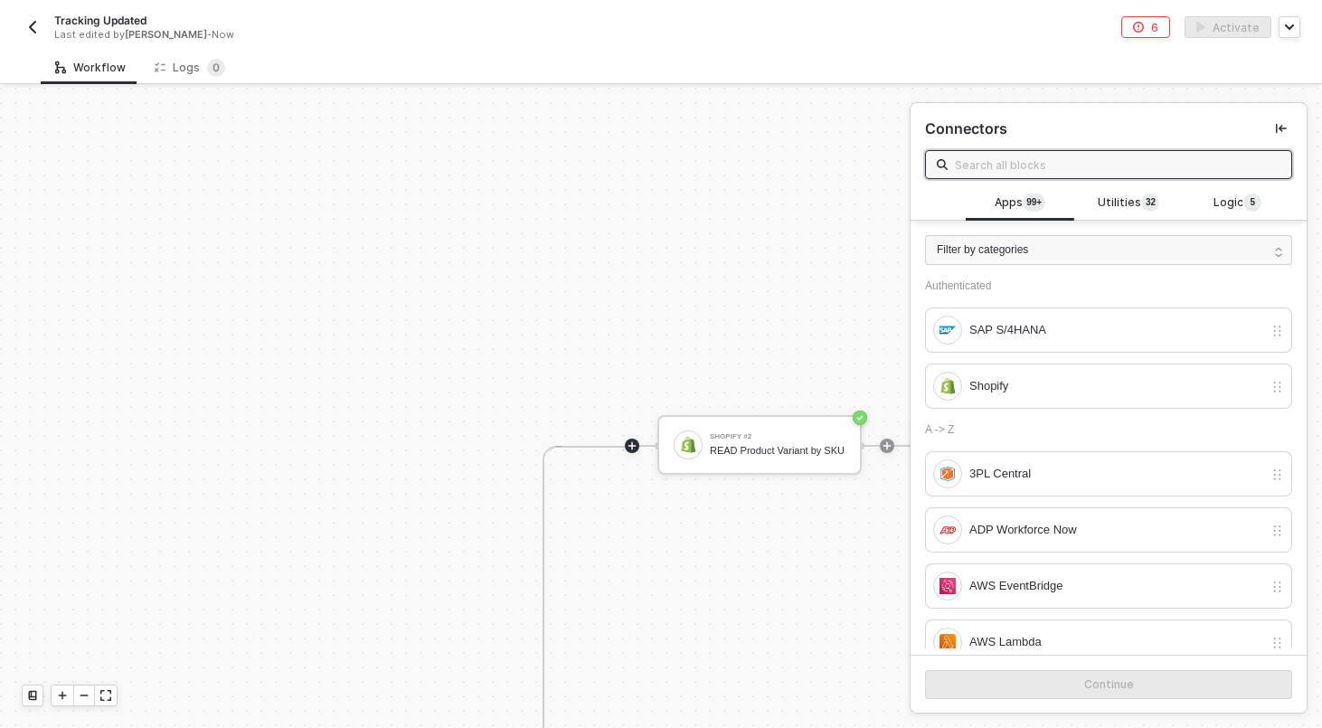
scroll to position [42, 1653]
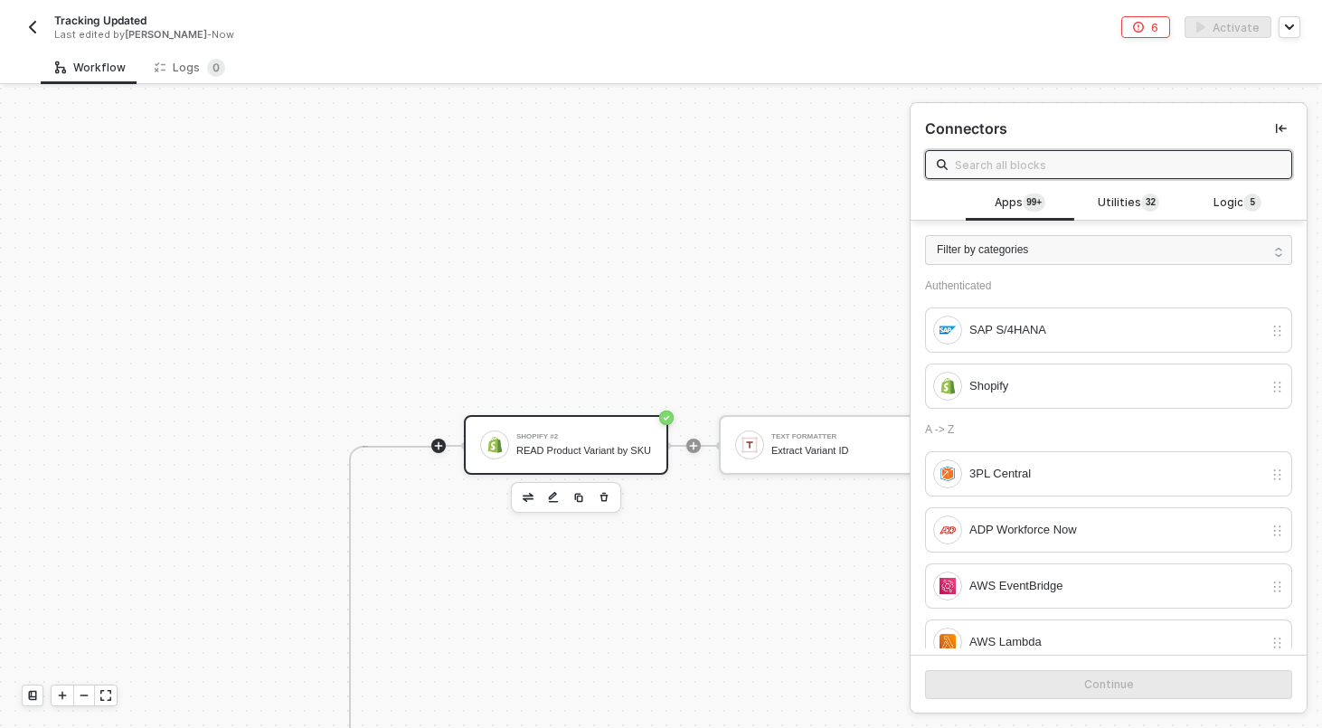
click at [529, 462] on div "Shopify #2 READ Product Variant by SKU" at bounding box center [566, 445] width 204 height 60
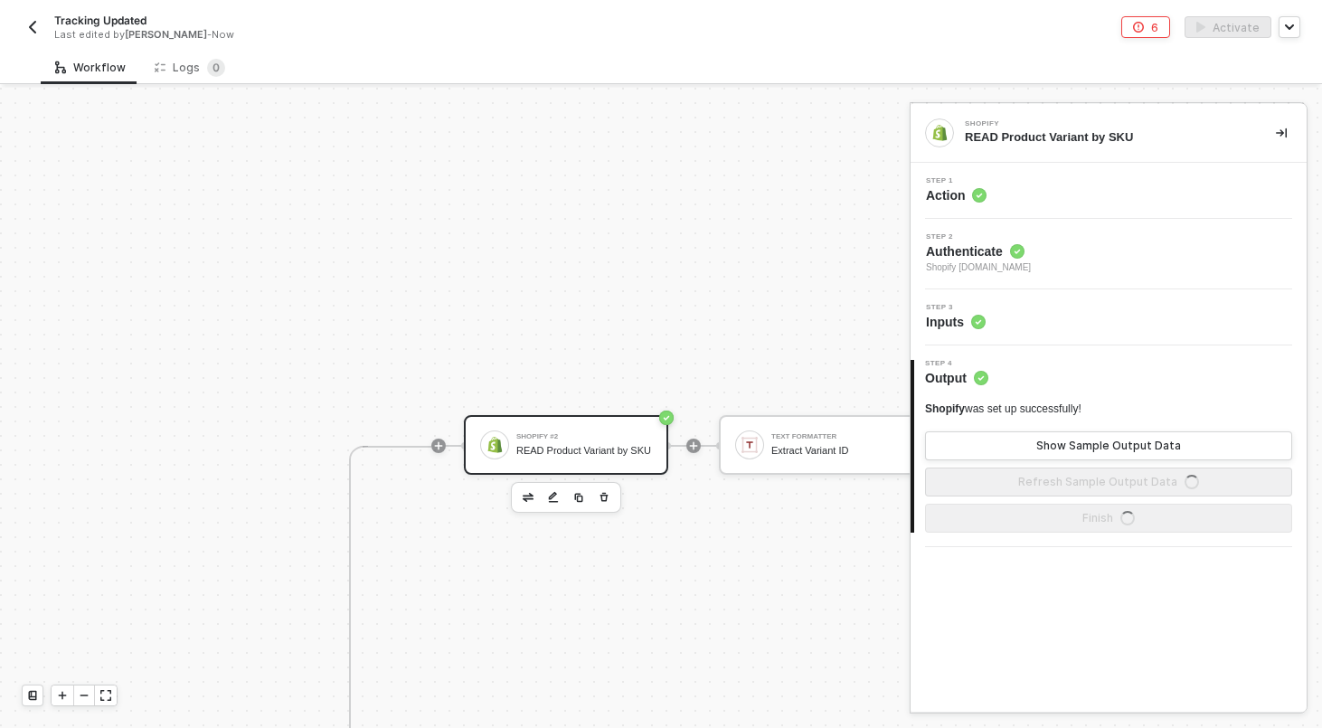
click at [1067, 340] on div "Step 3 Inputs" at bounding box center [1108, 317] width 396 height 56
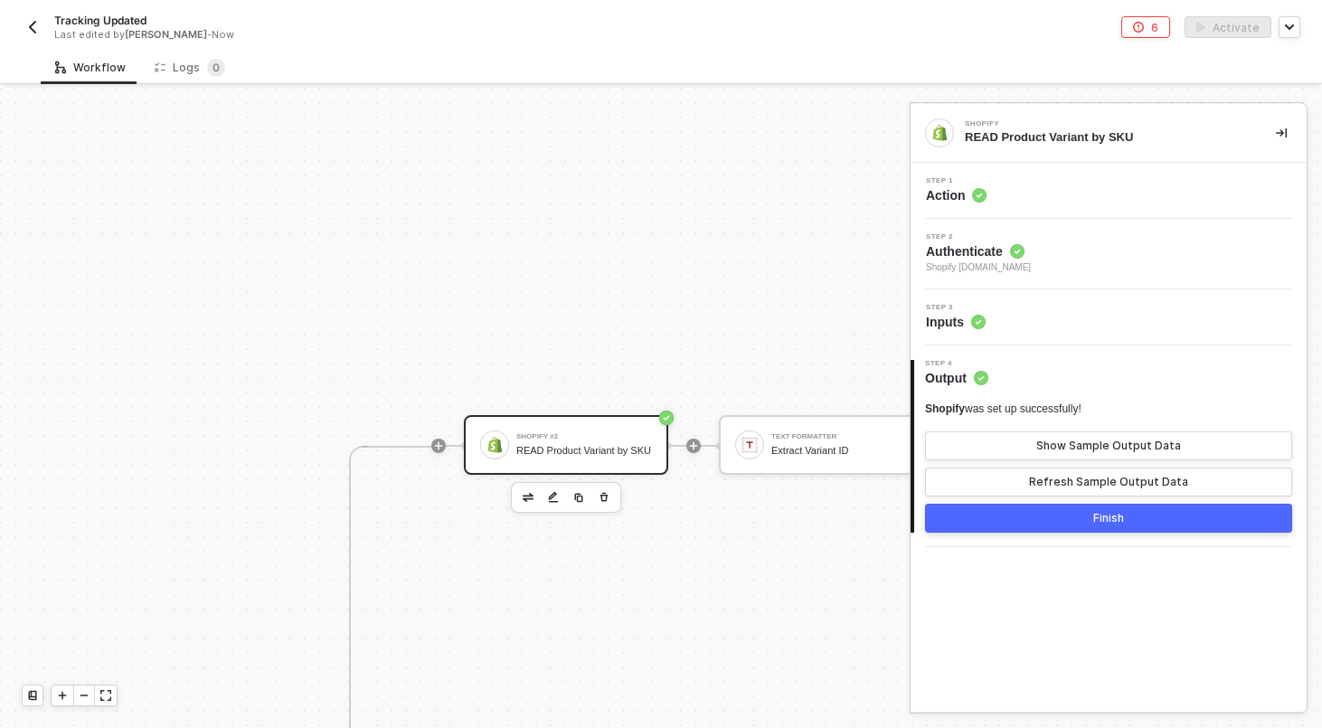
click at [1060, 310] on div "Step 3 Inputs" at bounding box center [1110, 317] width 391 height 27
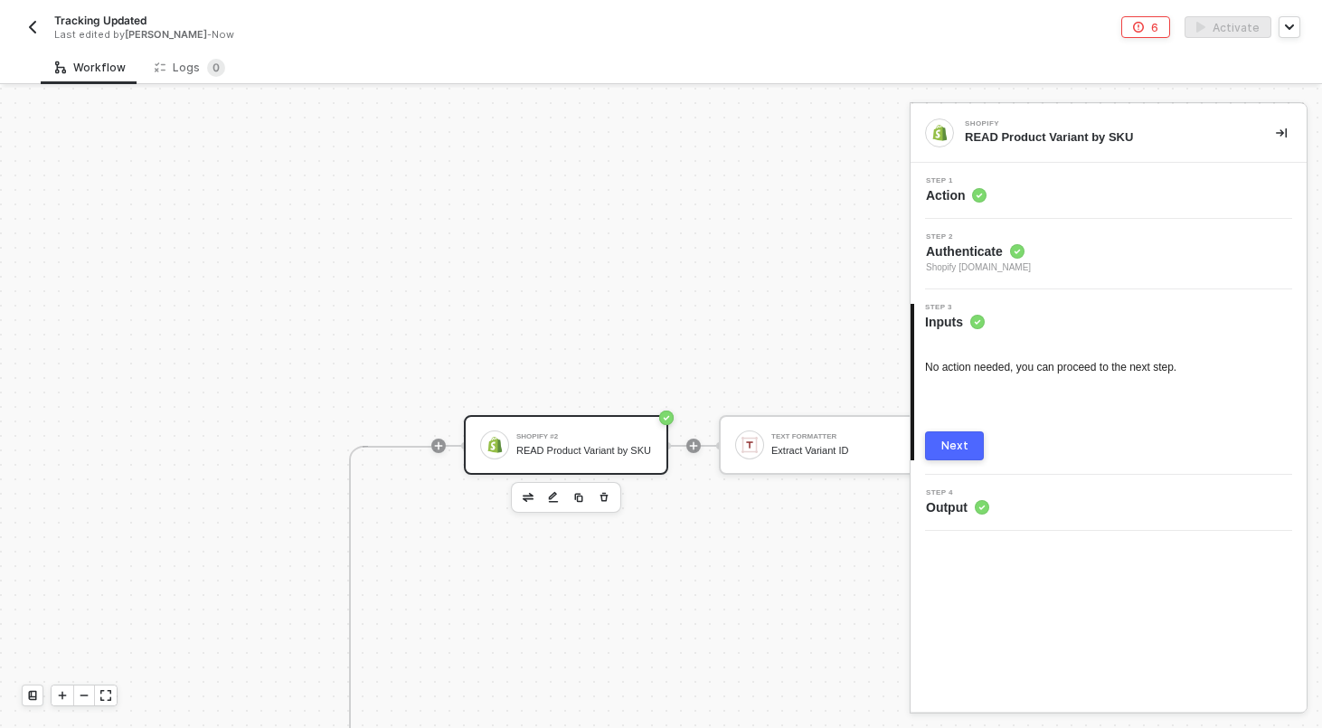
click at [1064, 163] on div "Step 1 Action" at bounding box center [1108, 191] width 396 height 56
click at [1046, 192] on div "Step 1 Action" at bounding box center [1110, 190] width 391 height 27
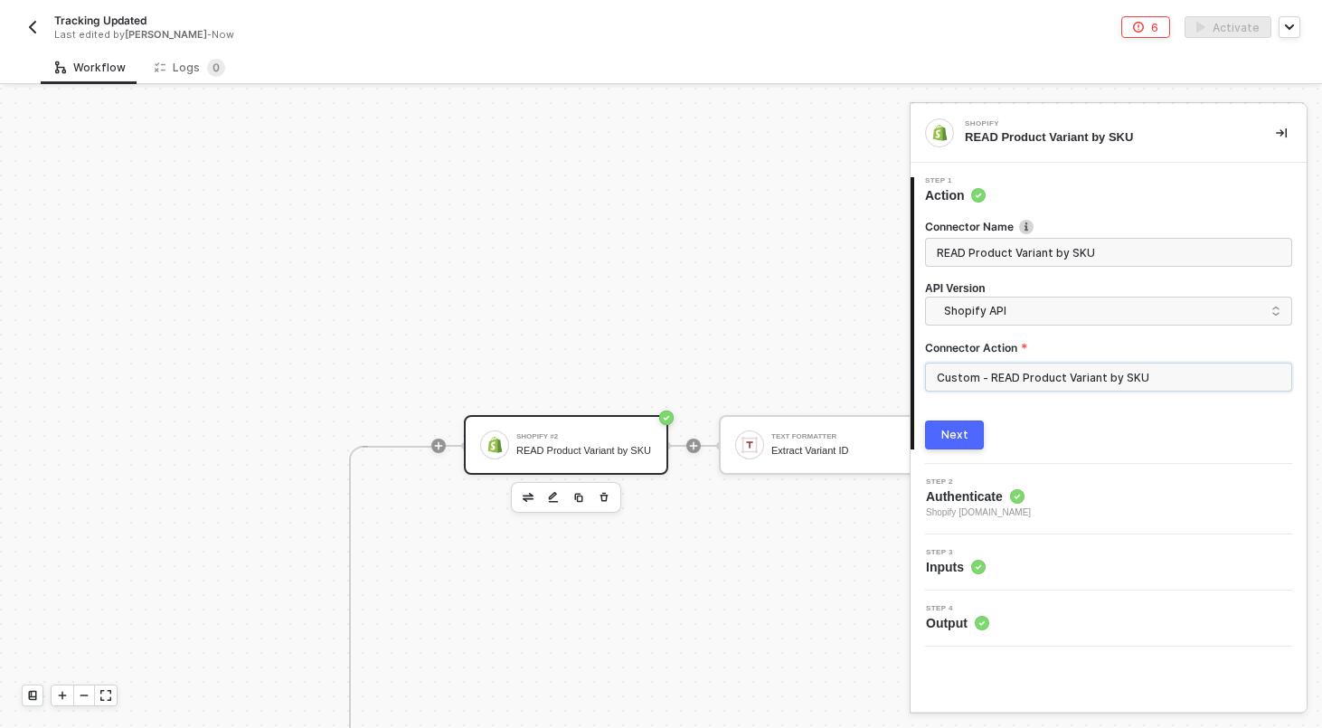
click at [1130, 368] on input "Custom - READ Product Variant by SKU" at bounding box center [1108, 376] width 367 height 29
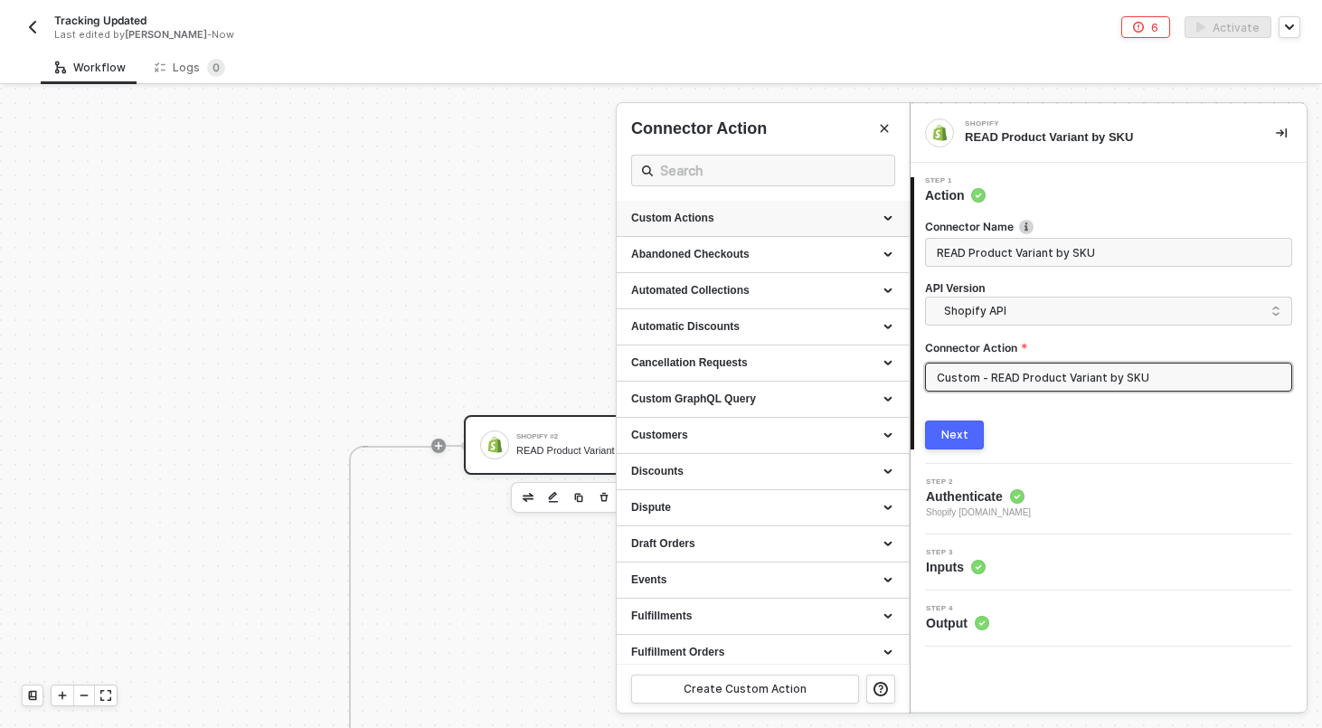
click at [889, 219] on icon at bounding box center [889, 219] width 9 height 0
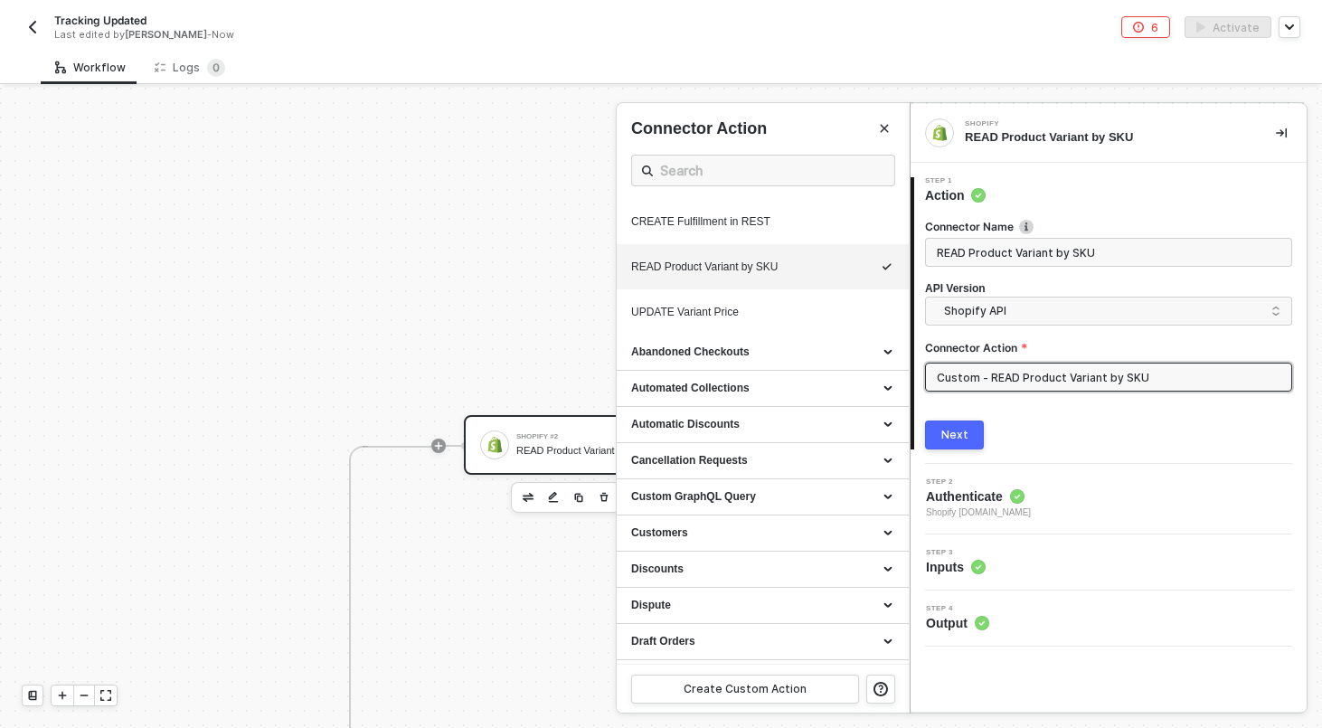
scroll to position [1132, 0]
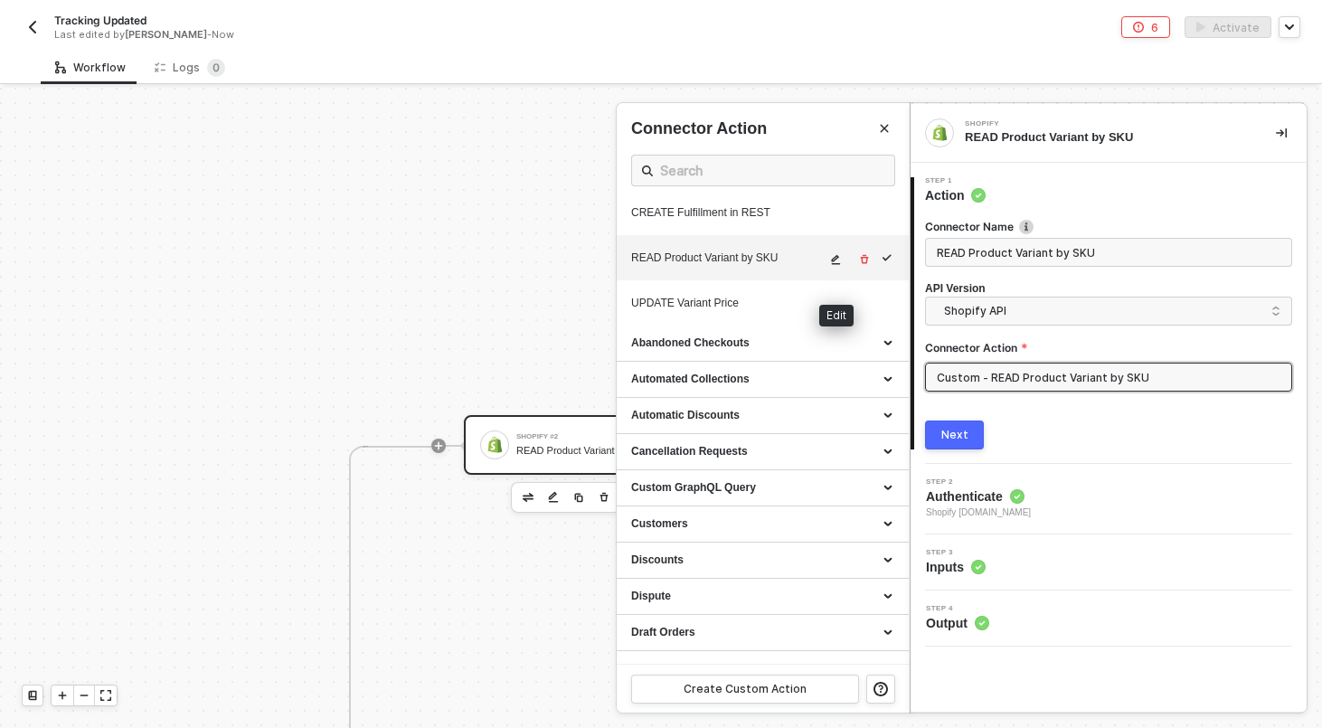
click at [837, 265] on icon "icon-edit" at bounding box center [836, 260] width 9 height 10
type textarea "HTTP/1.1 200 OK { "data": { "productVariants": { "edges": [ { "node": { "id": "…"
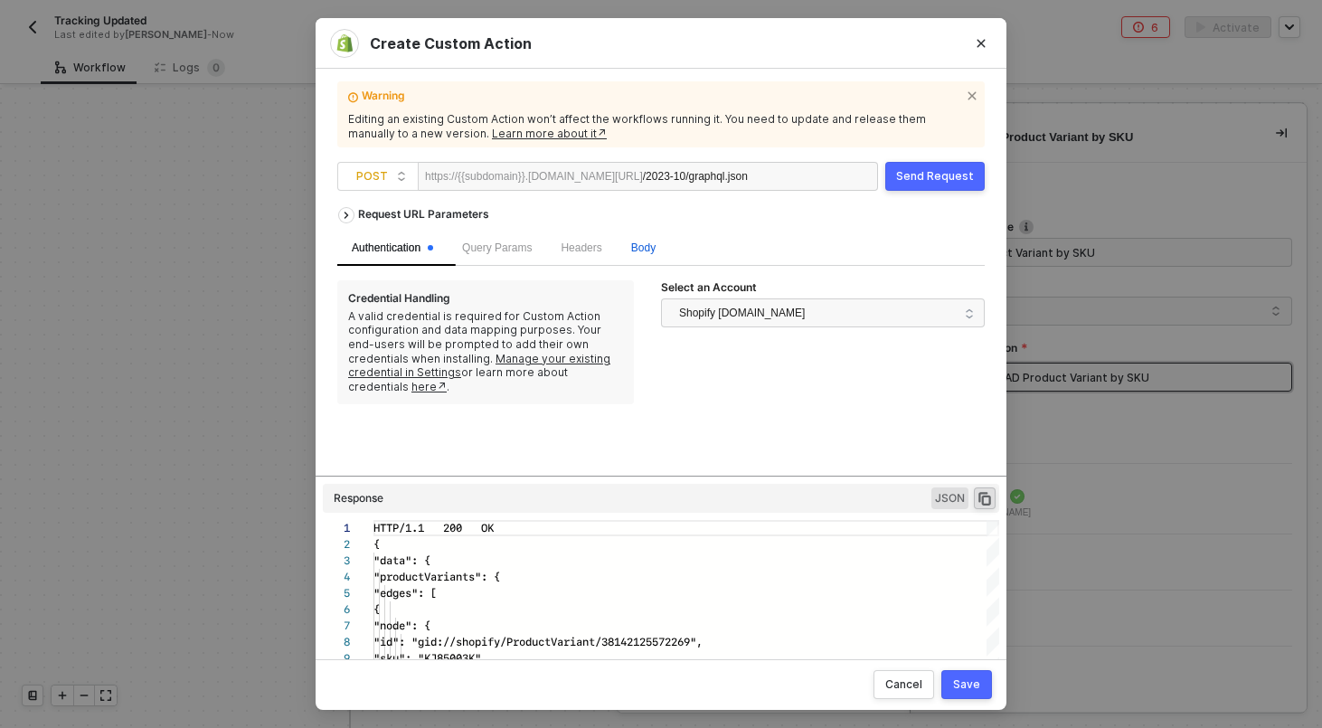
click at [655, 248] on span "Body" at bounding box center [643, 247] width 24 height 13
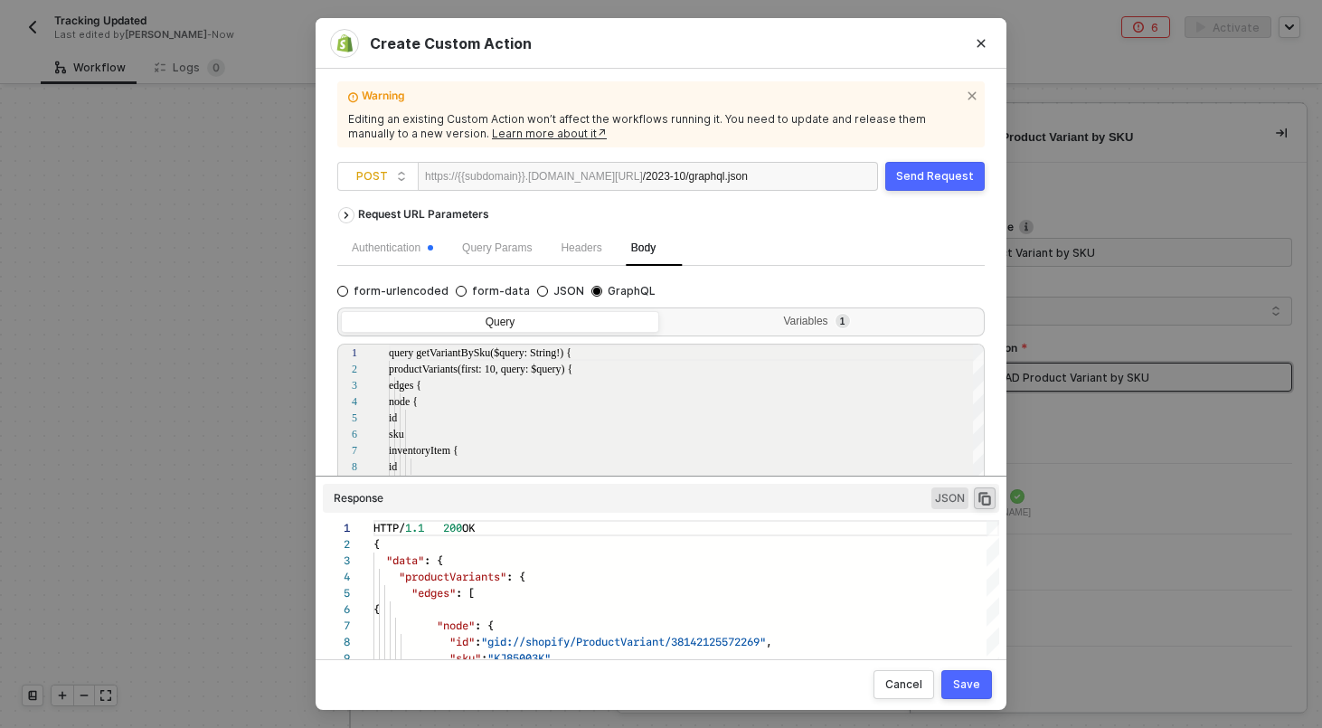
click at [757, 309] on div "Query Variables 1" at bounding box center [660, 321] width 647 height 29
click at [757, 323] on div "Variables 1" at bounding box center [820, 322] width 295 height 14
click at [663, 311] on input "Variables 1" at bounding box center [663, 311] width 0 height 0
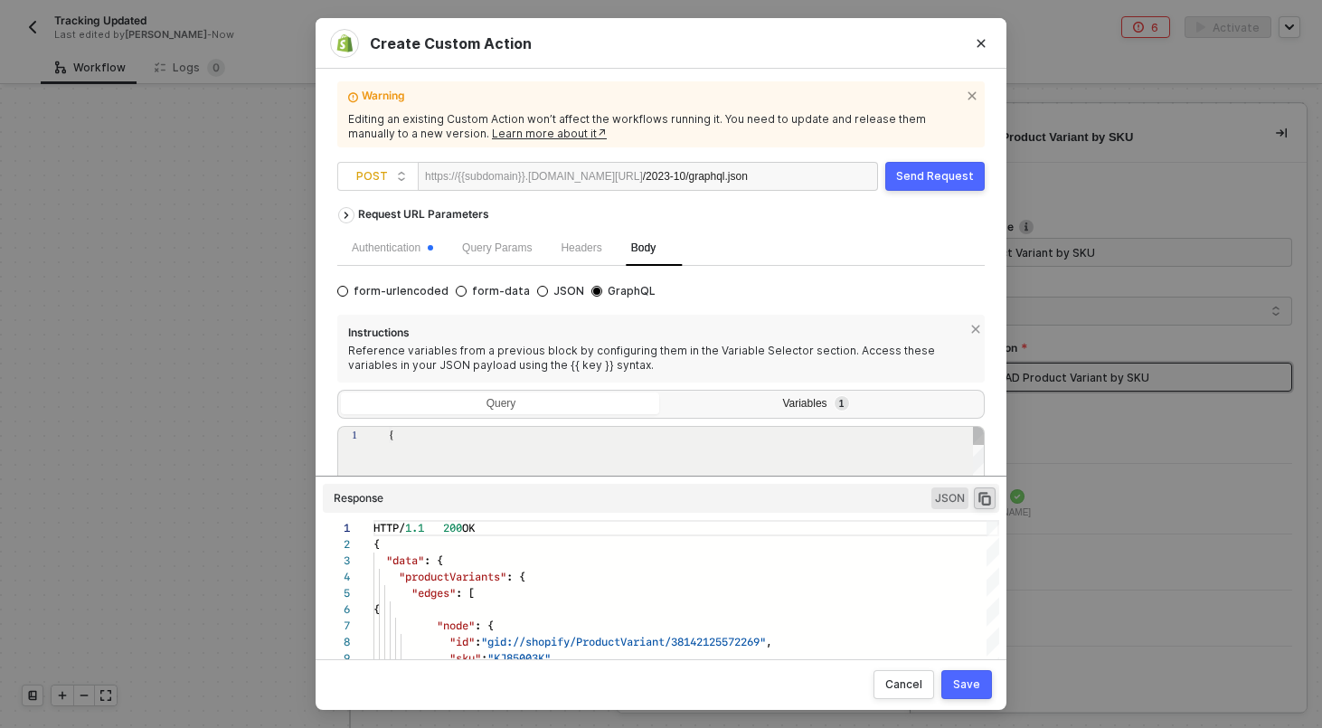
type textarea "{ "query": "{{material_no}}" }"
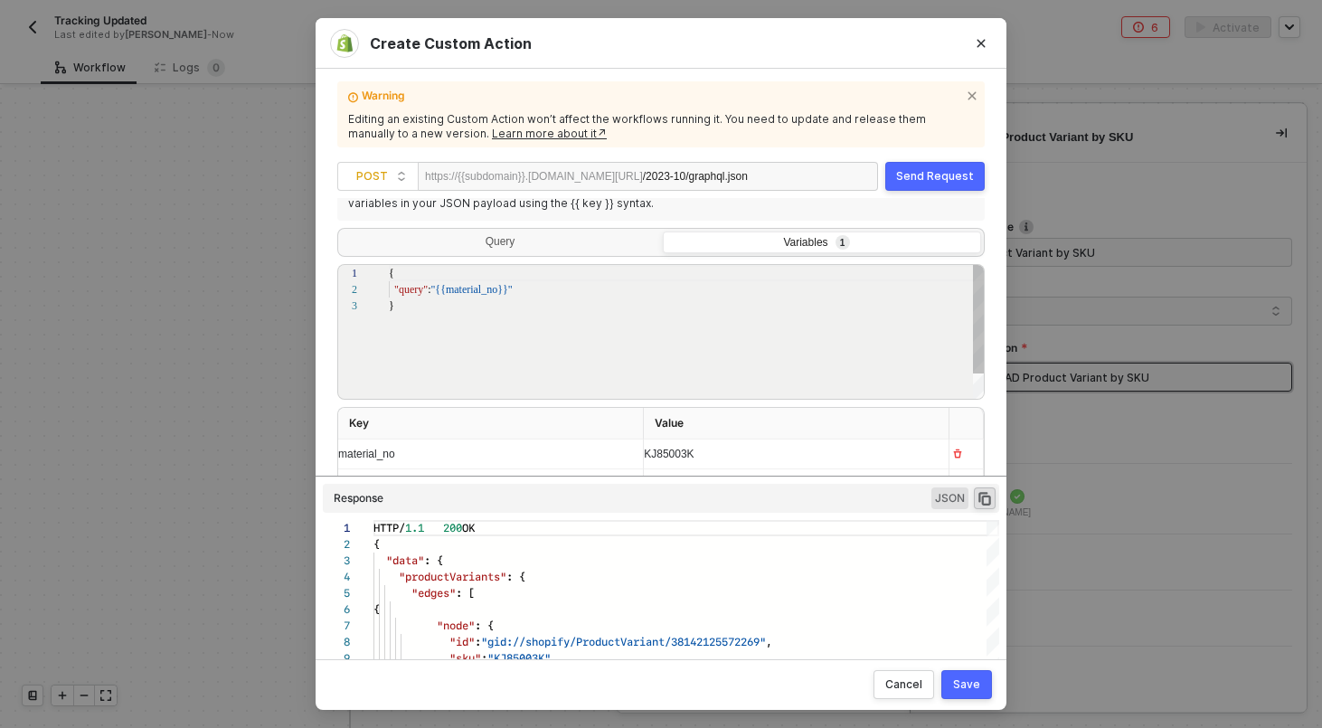
scroll to position [185, 0]
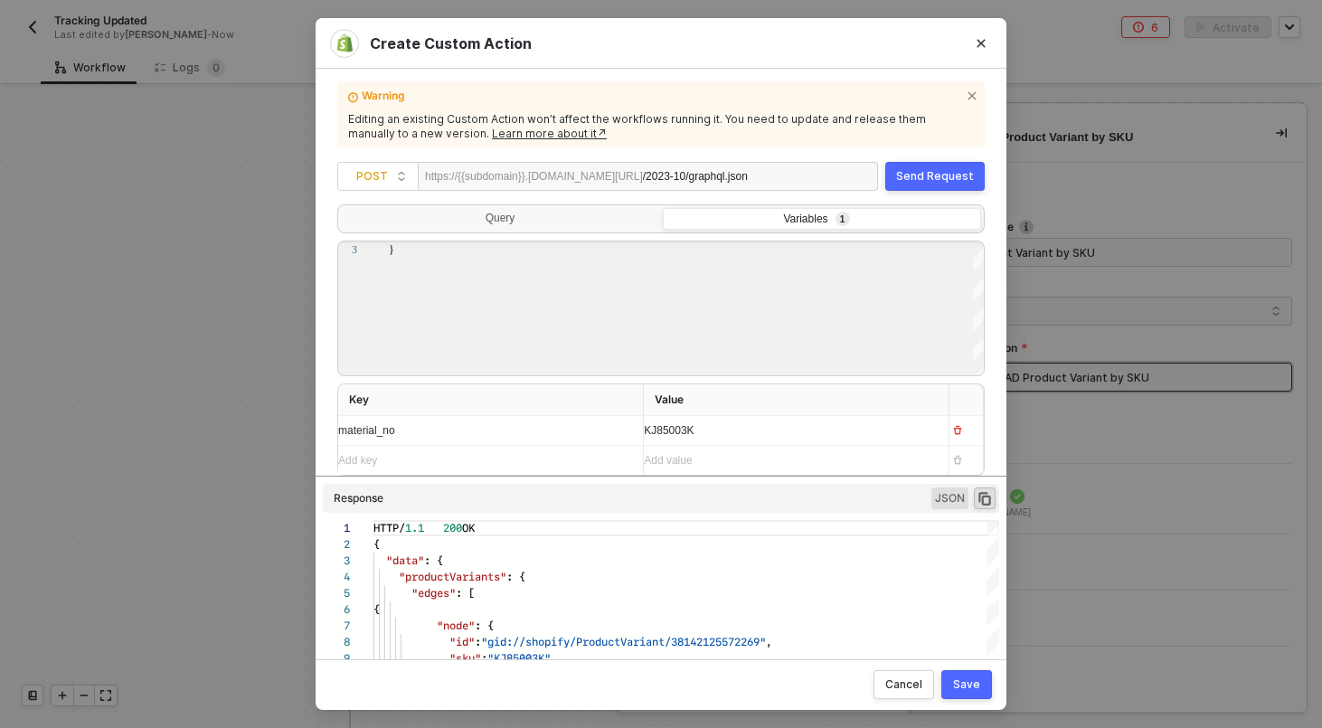
click at [721, 426] on div "KJ85003K" at bounding box center [789, 430] width 290 height 29
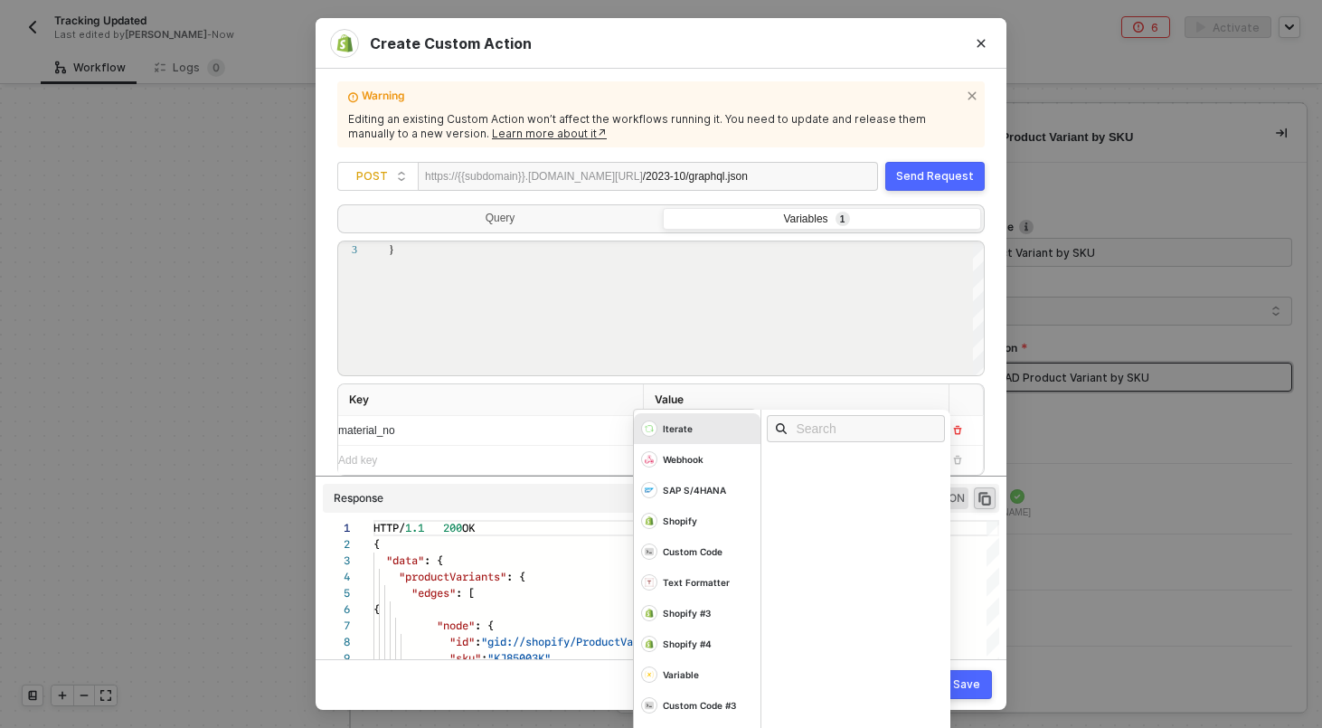
click at [721, 426] on div "Iterate" at bounding box center [697, 428] width 127 height 31
click at [809, 433] on input "text" at bounding box center [861, 429] width 131 height 20
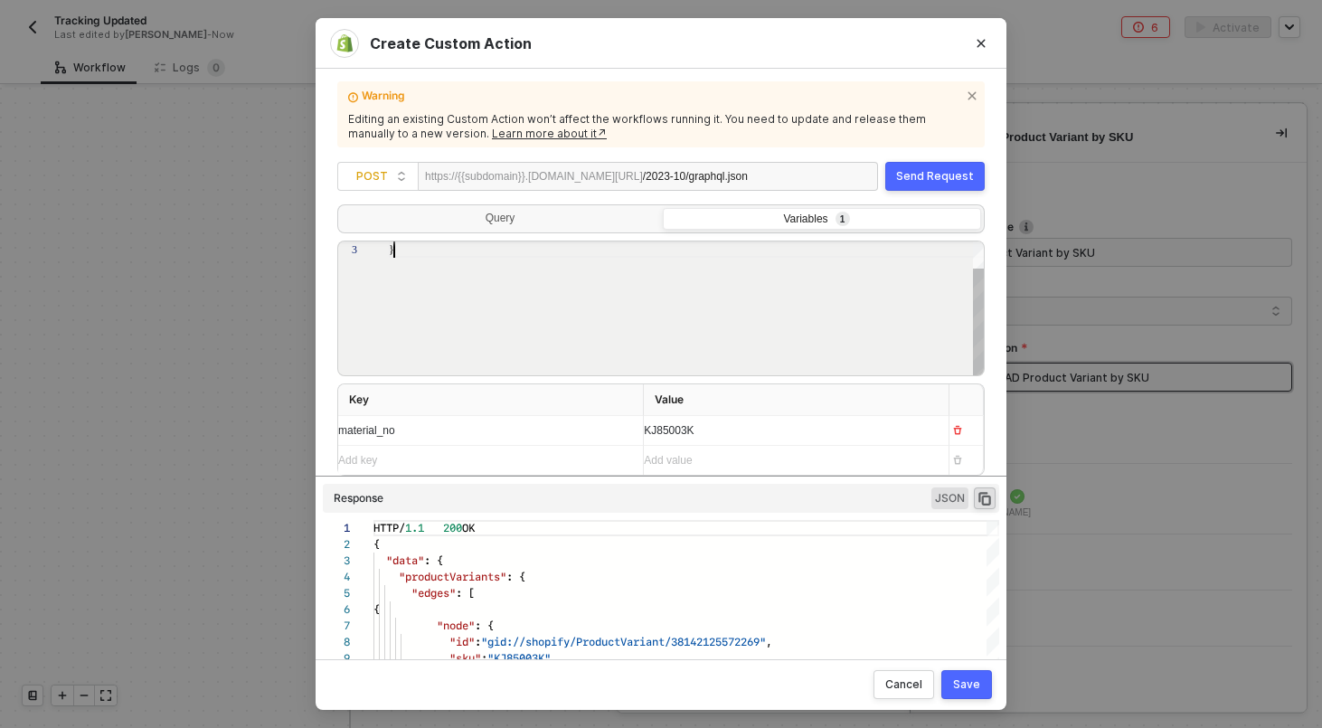
scroll to position [33, 5]
click at [741, 349] on div "}" at bounding box center [687, 293] width 597 height 168
click at [710, 438] on div "KJ85003K Iterate Webhook SAP S/4HANA Shopify Custom Code Text Formatter Shopify…" at bounding box center [789, 430] width 290 height 29
click at [979, 44] on icon "Close" at bounding box center [981, 44] width 8 height 8
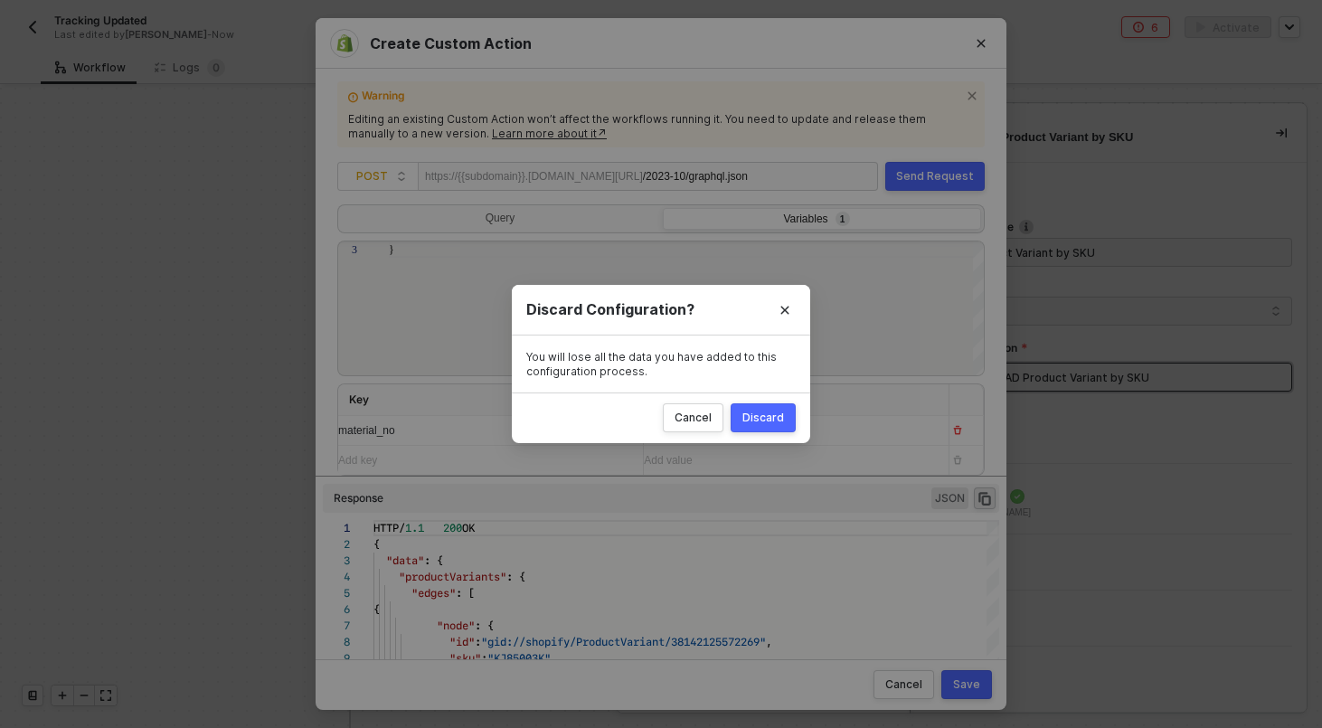
click at [750, 410] on div "Discard" at bounding box center [763, 417] width 42 height 14
radio input "true"
radio input "false"
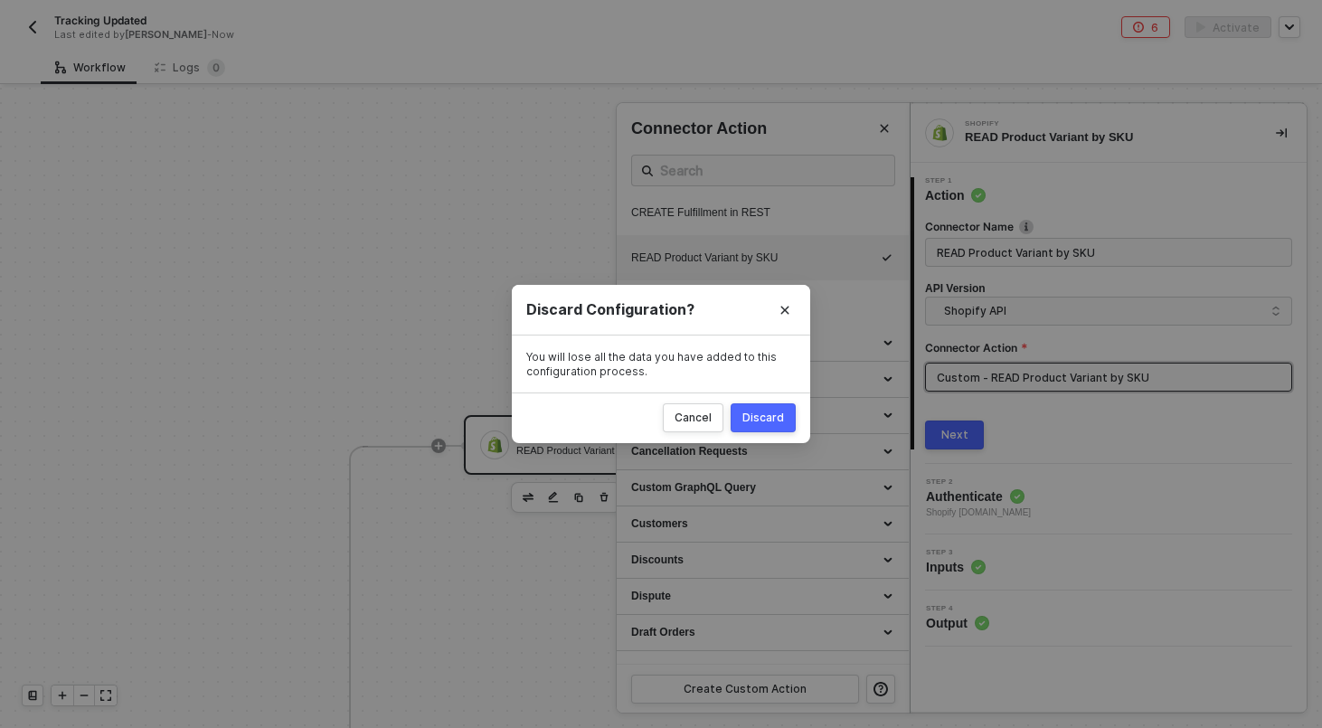
scroll to position [0, 0]
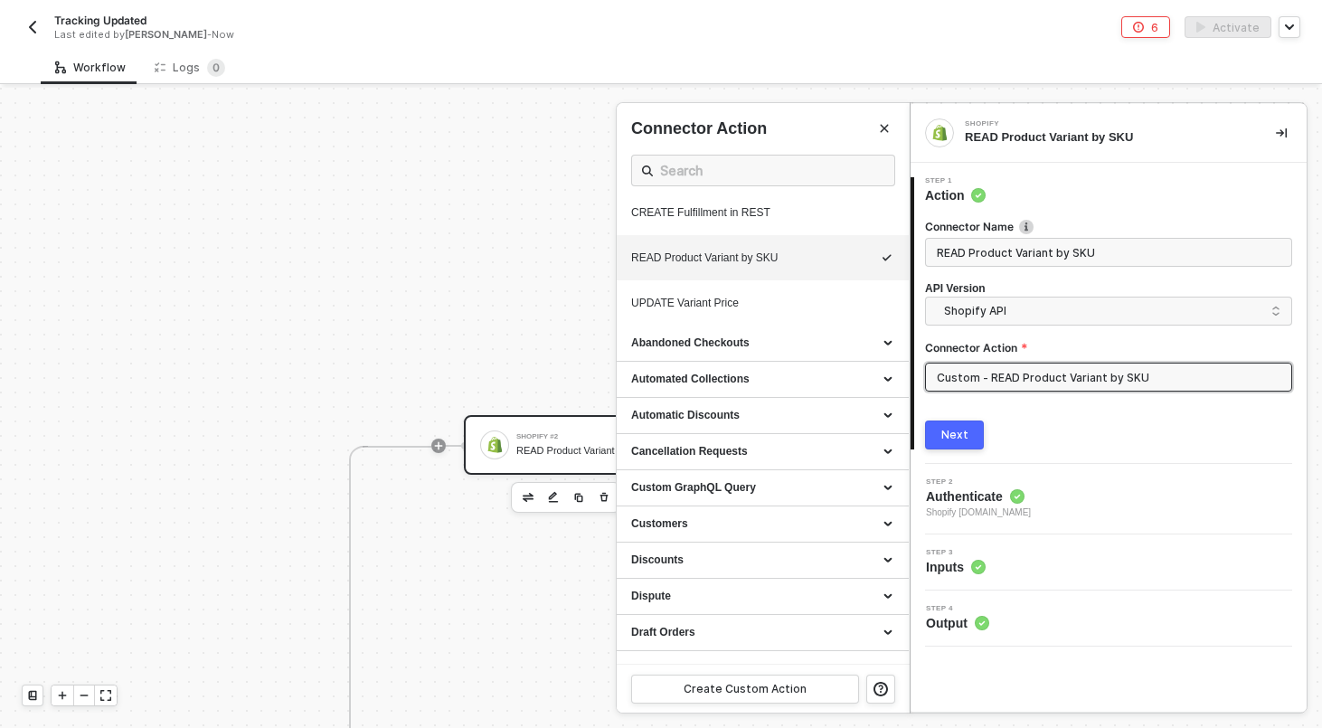
click at [538, 380] on div at bounding box center [661, 408] width 1322 height 640
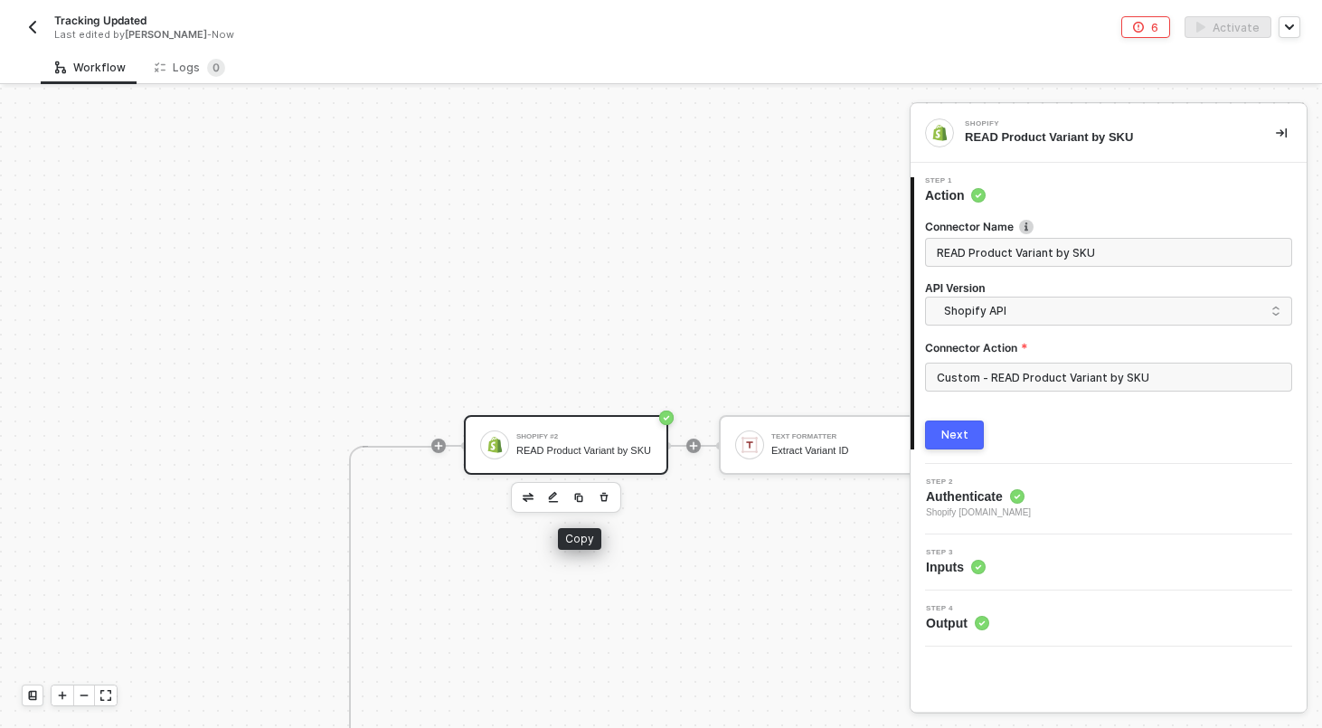
click at [584, 498] on button "button" at bounding box center [579, 497] width 22 height 22
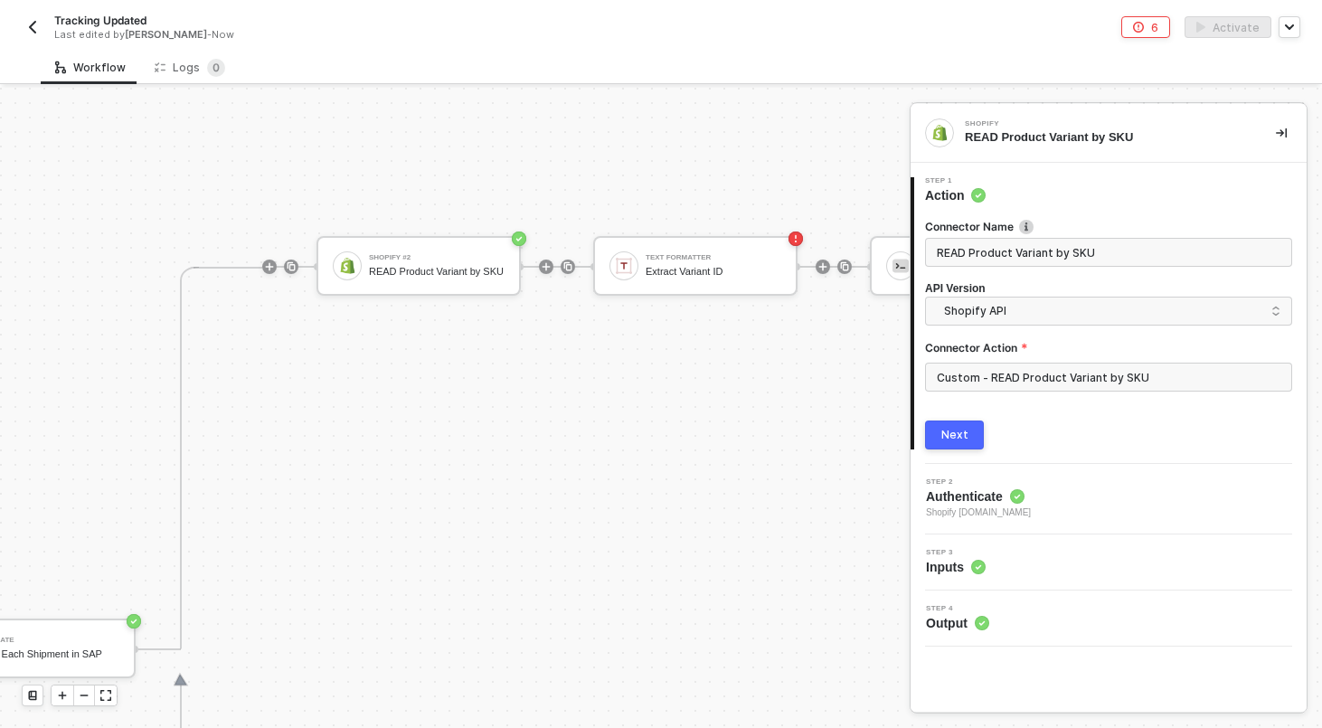
scroll to position [219, 1952]
click at [272, 270] on icon "icon-play" at bounding box center [269, 268] width 11 height 11
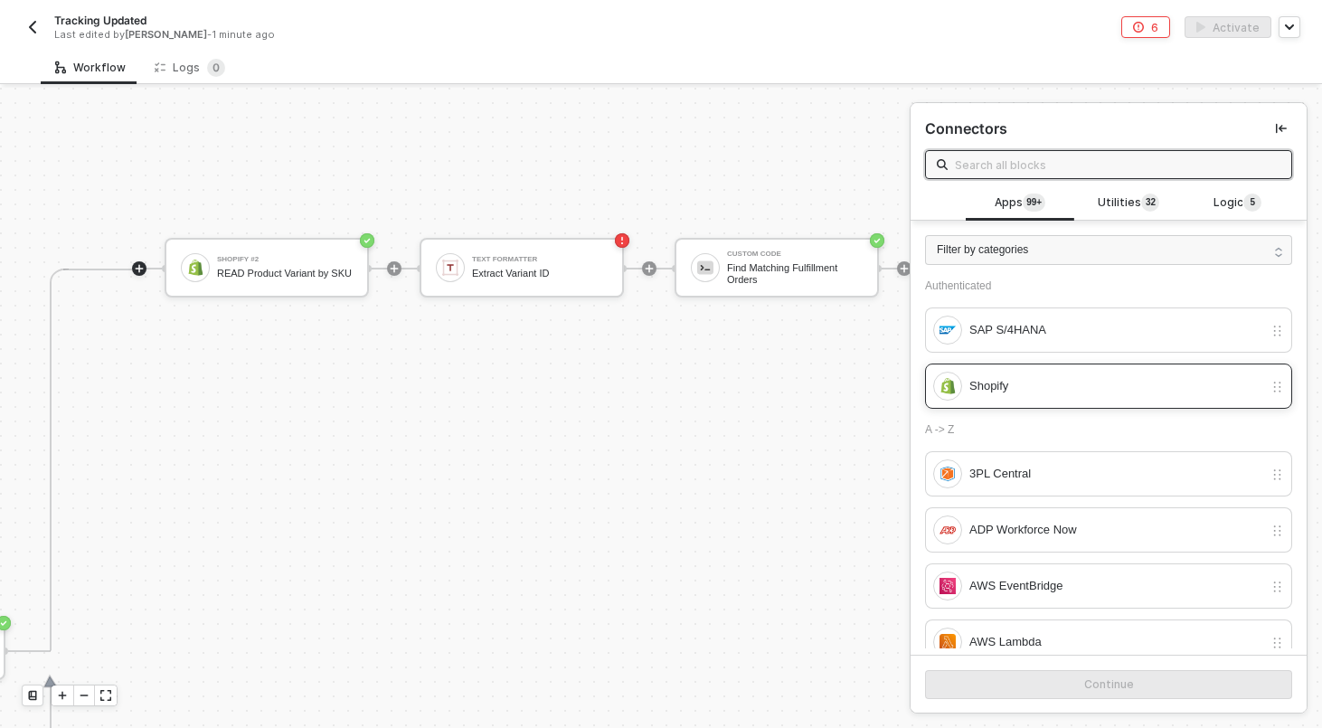
click at [1042, 365] on div "Shopify" at bounding box center [1108, 385] width 367 height 45
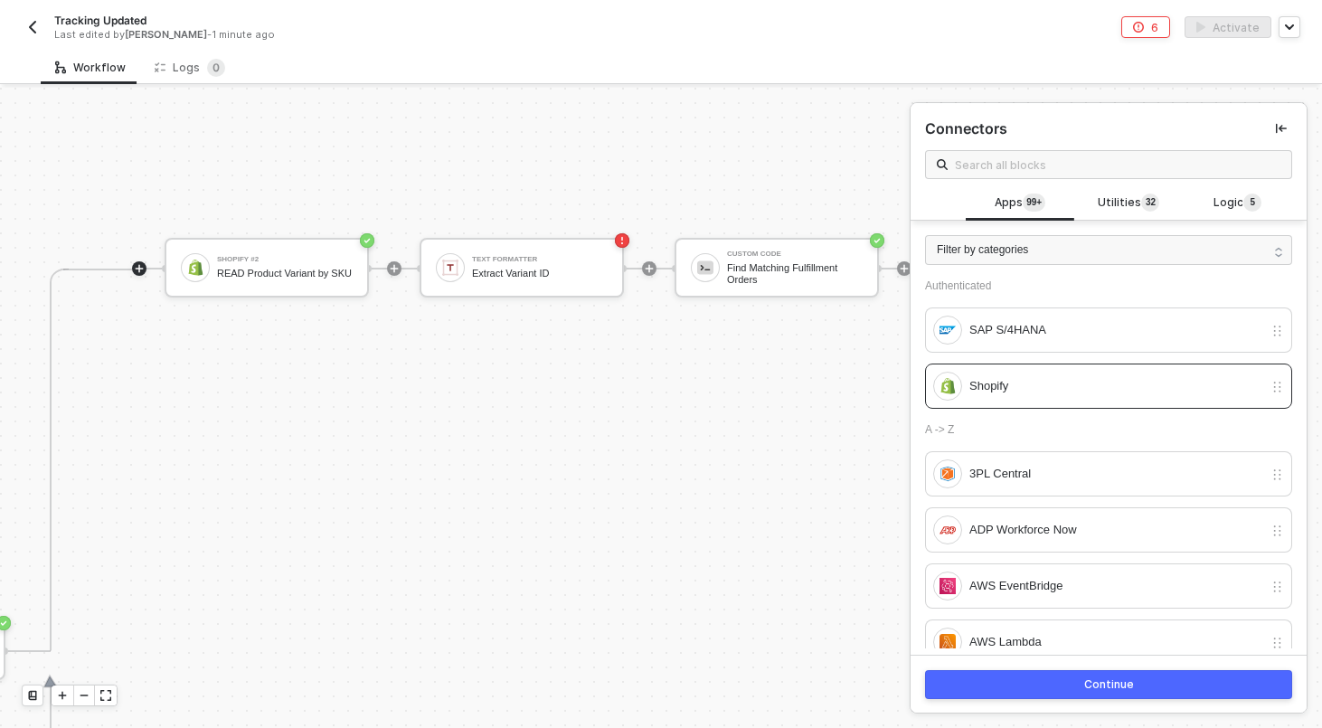
click at [1093, 682] on div "Continue" at bounding box center [1109, 684] width 50 height 14
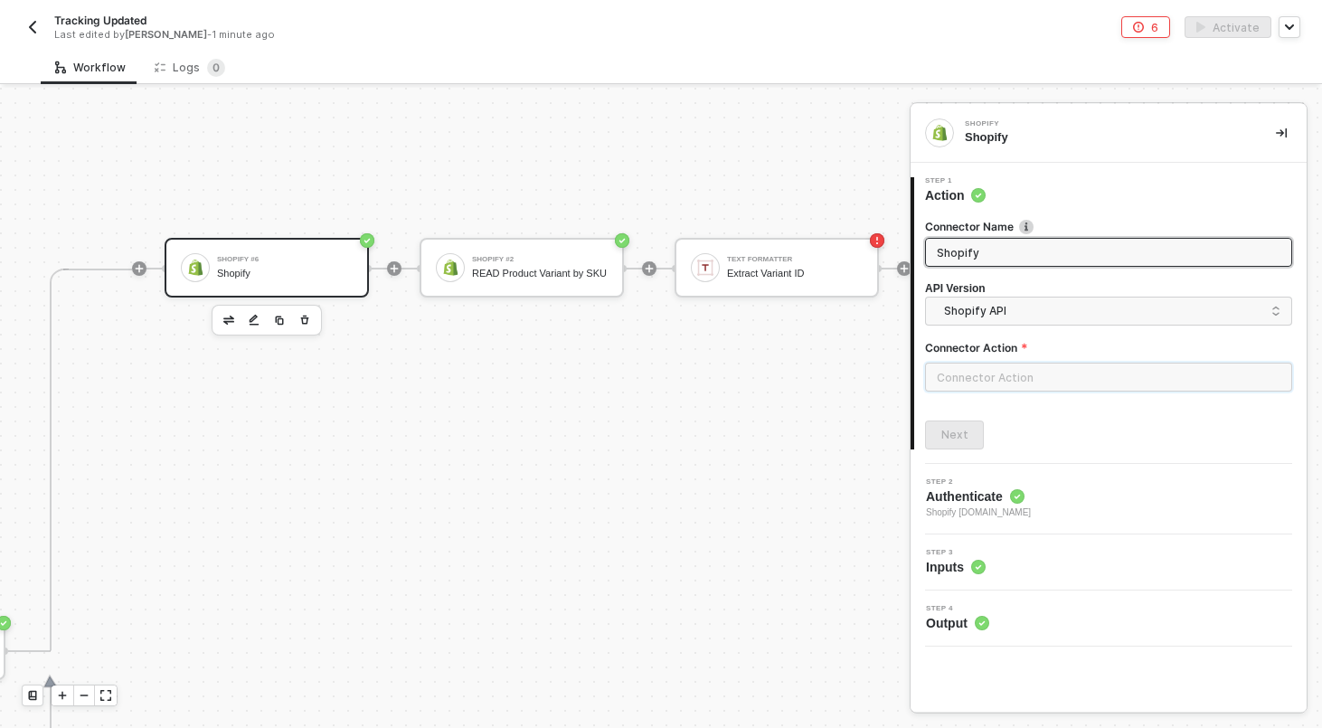
click at [989, 373] on input "text" at bounding box center [1108, 376] width 367 height 29
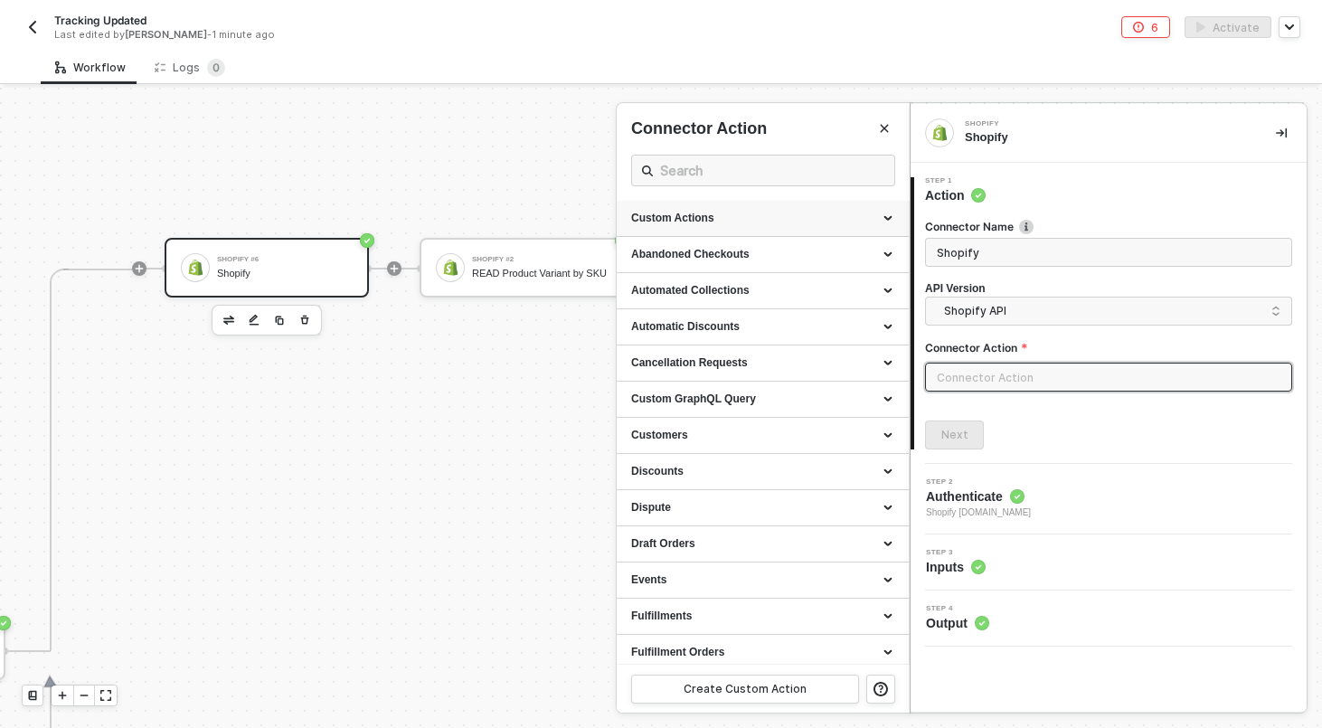
click at [770, 228] on div "Custom Actions" at bounding box center [762, 219] width 292 height 36
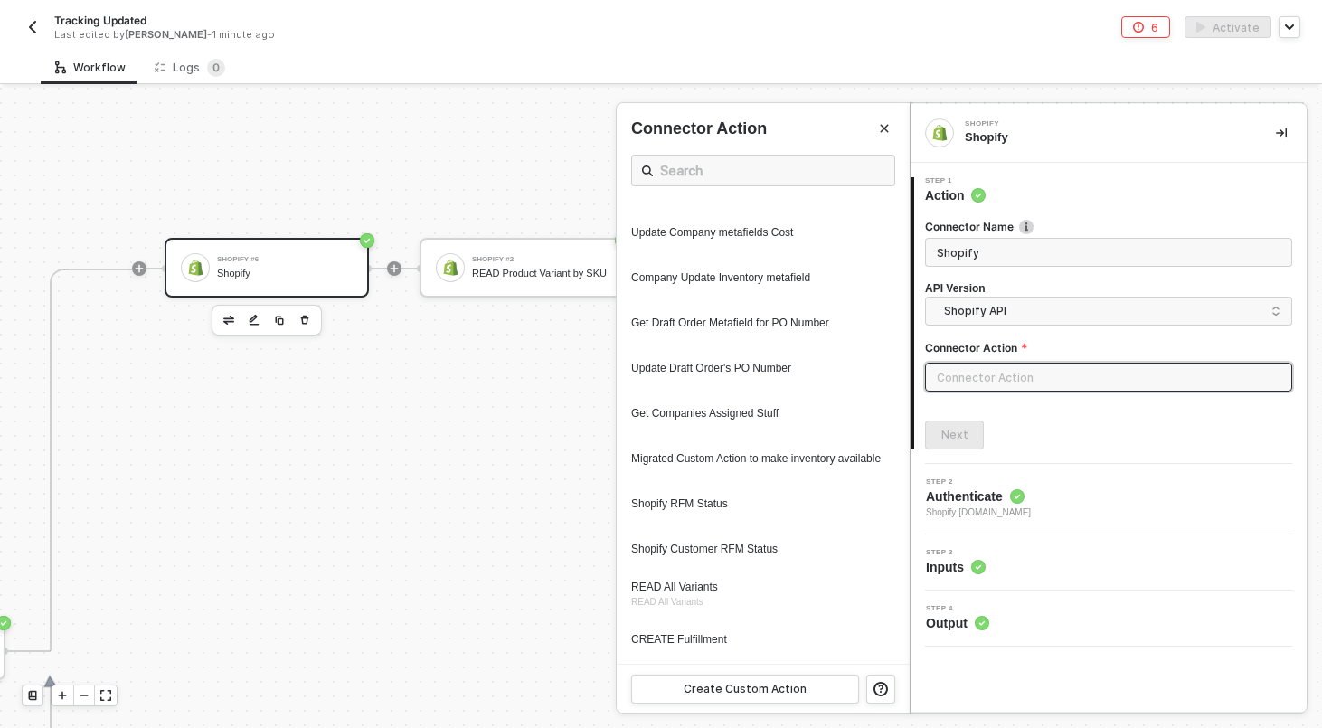
scroll to position [665, 0]
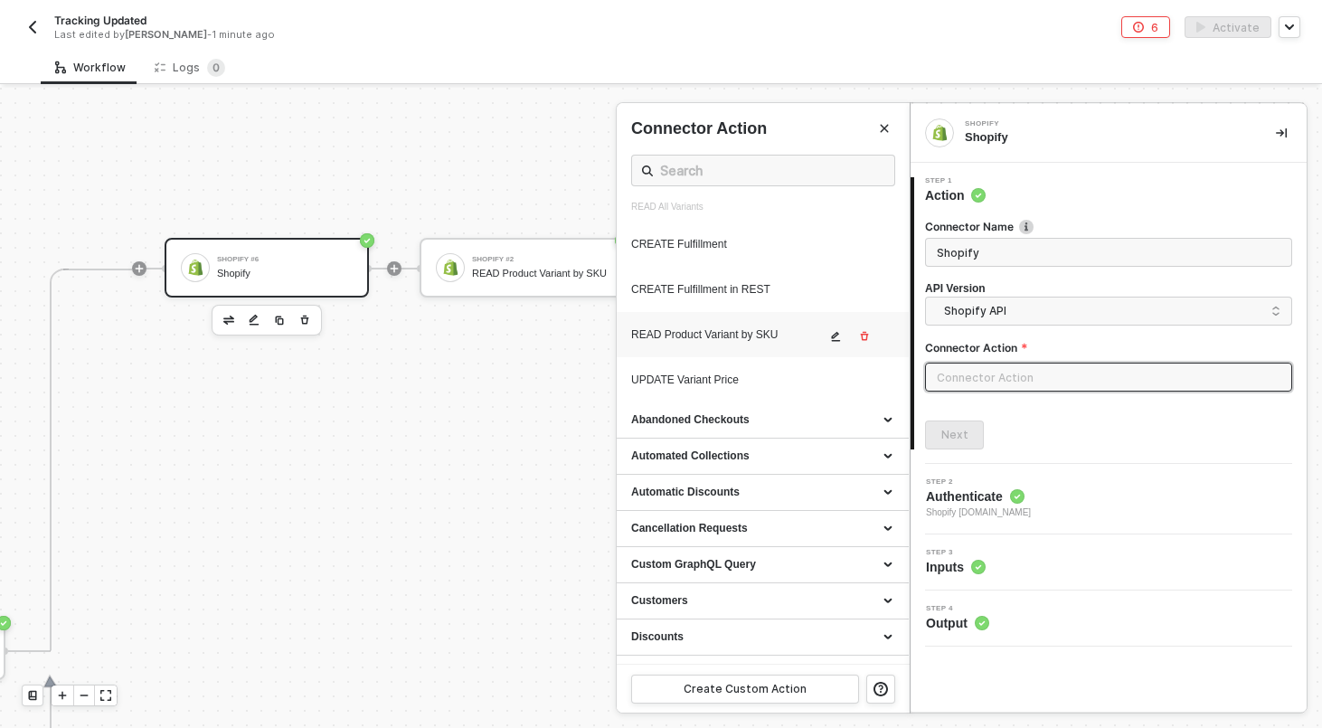
click at [729, 343] on div "READ Product Variant by SKU" at bounding box center [728, 334] width 194 height 15
type input "Custom Action"
type input "Custom - READ Product Variant by SKU"
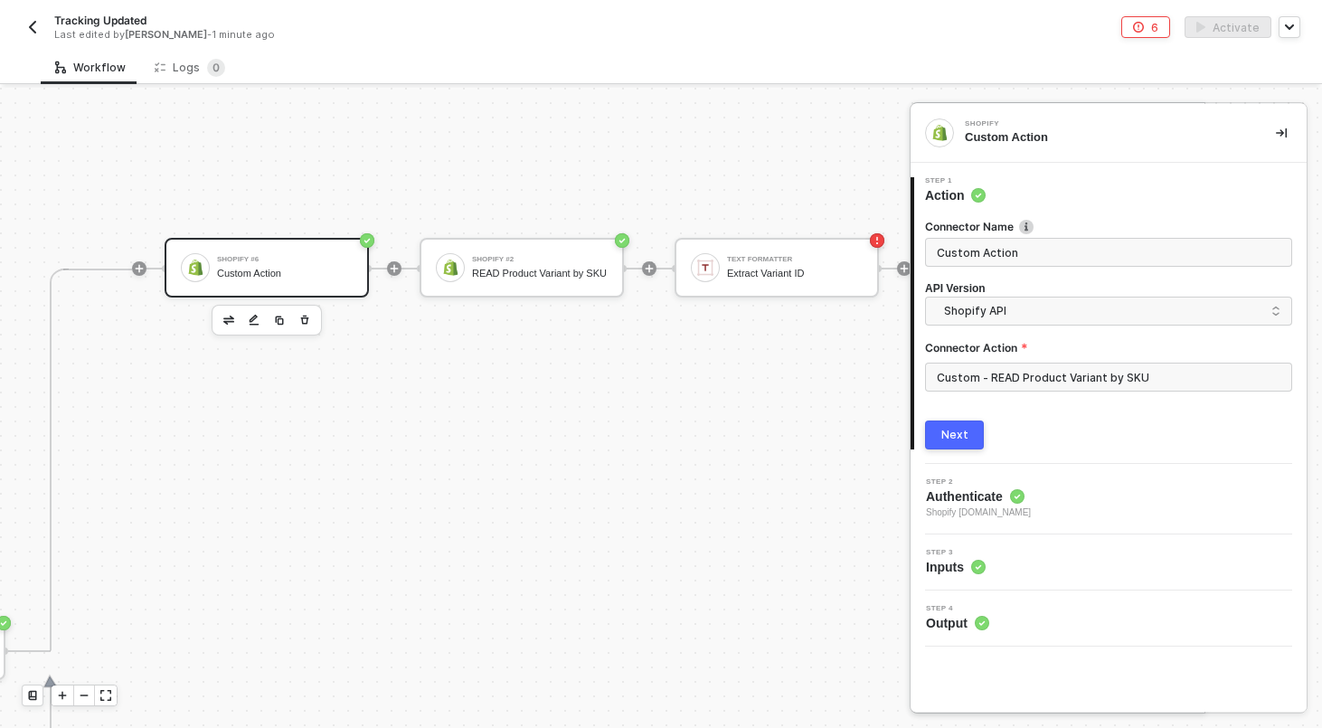
scroll to position [1055, 0]
click at [1198, 381] on input "Custom - READ Product Variant by SKU" at bounding box center [1108, 376] width 367 height 29
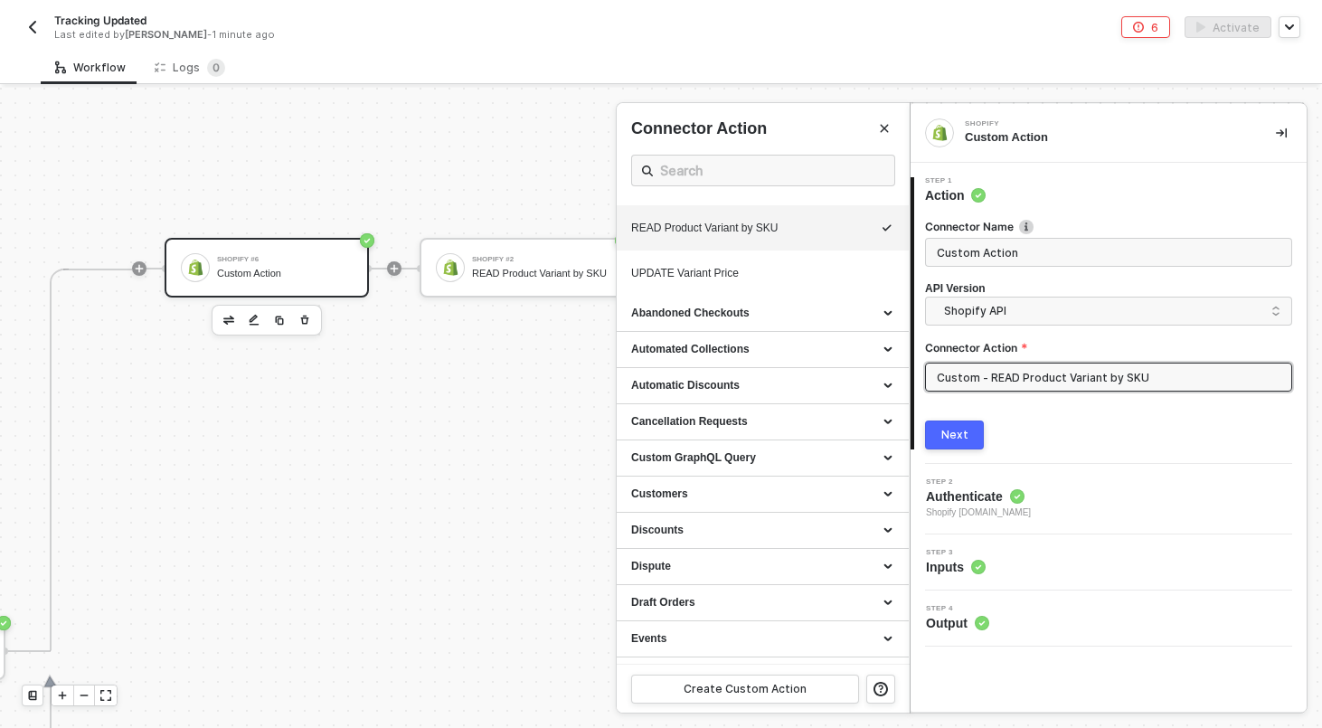
scroll to position [1006, 0]
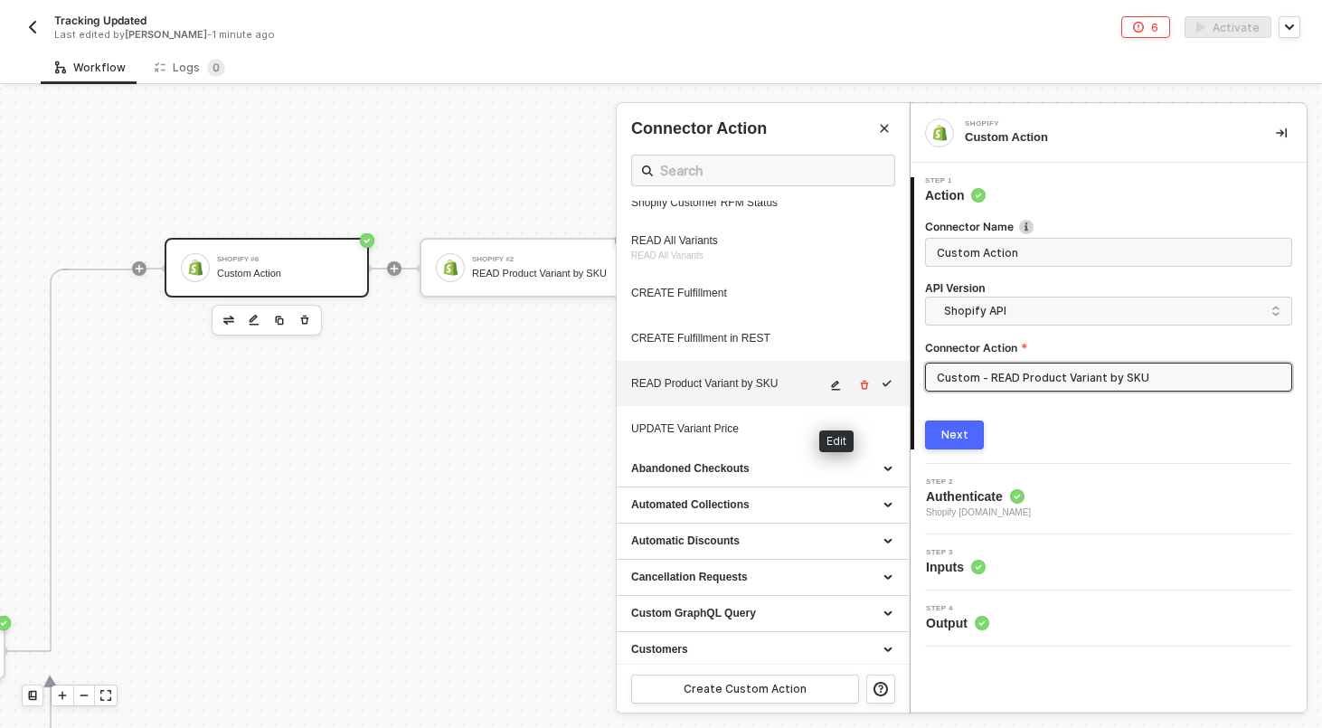
click at [835, 390] on icon "icon-edit" at bounding box center [836, 386] width 9 height 10
type textarea "HTTP/1.1 200 OK { "data": { "productVariants": { "edges": [ { "node": { "id": "…"
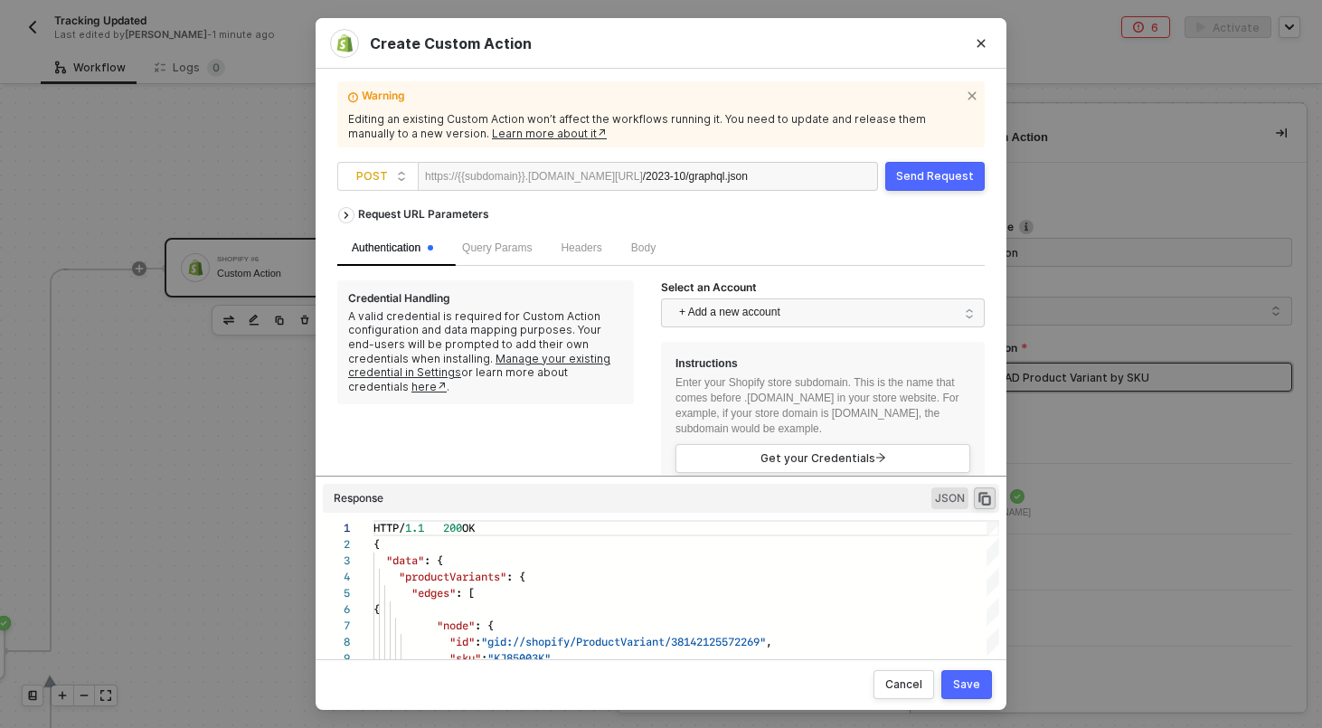
click at [666, 236] on div "Body" at bounding box center [642, 248] width 53 height 35
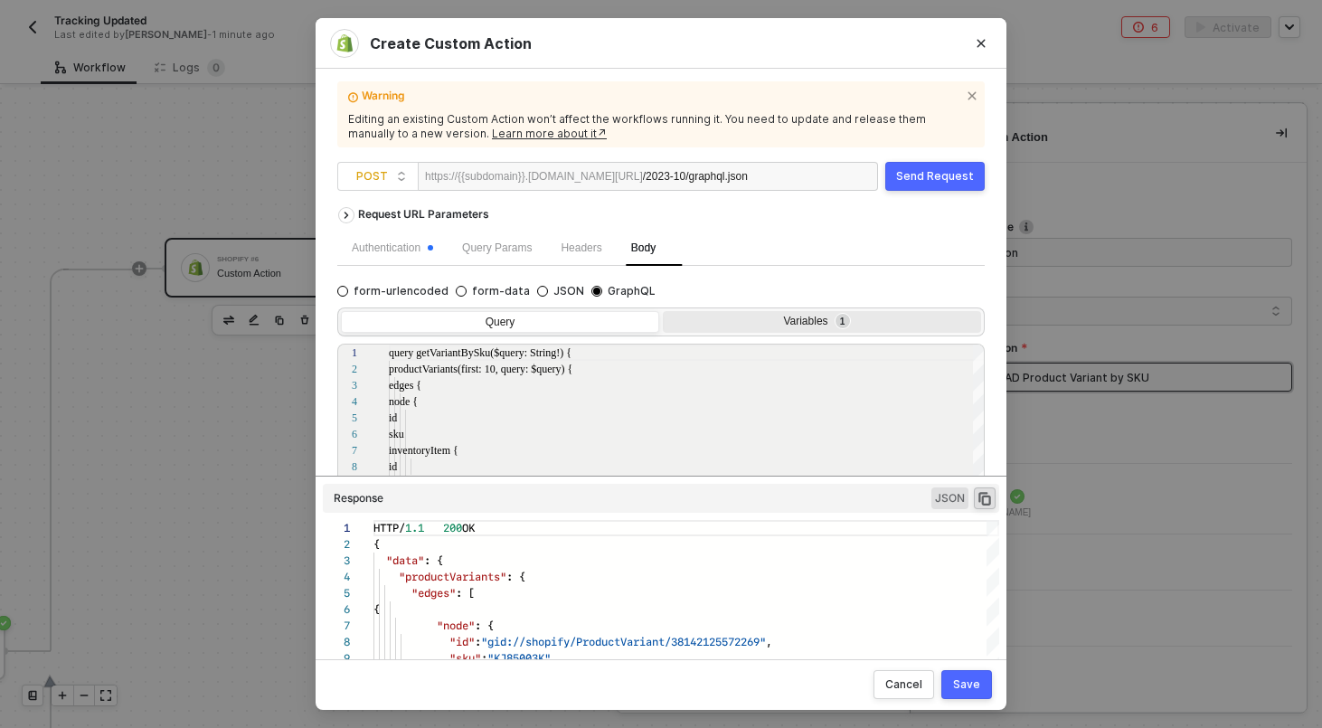
click at [780, 324] on div "Variables 1" at bounding box center [820, 322] width 295 height 14
click at [663, 311] on input "Variables 1" at bounding box center [663, 311] width 0 height 0
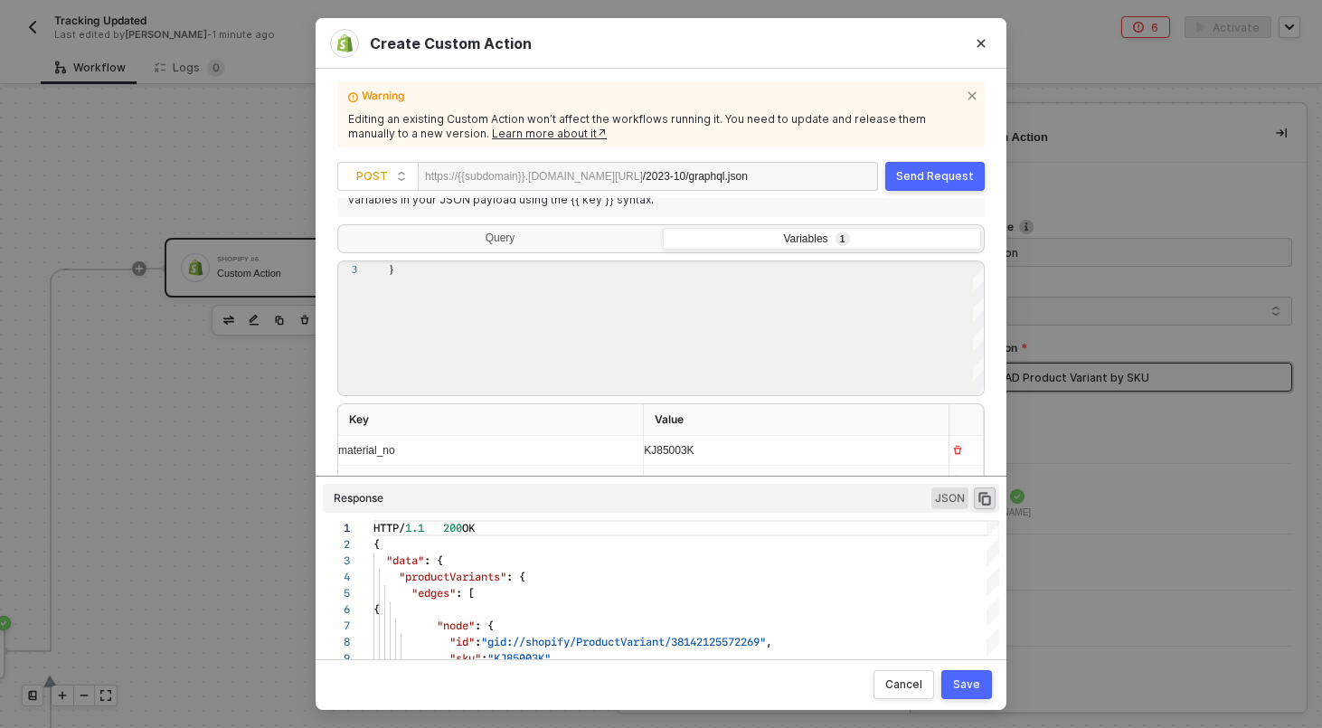
scroll to position [185, 0]
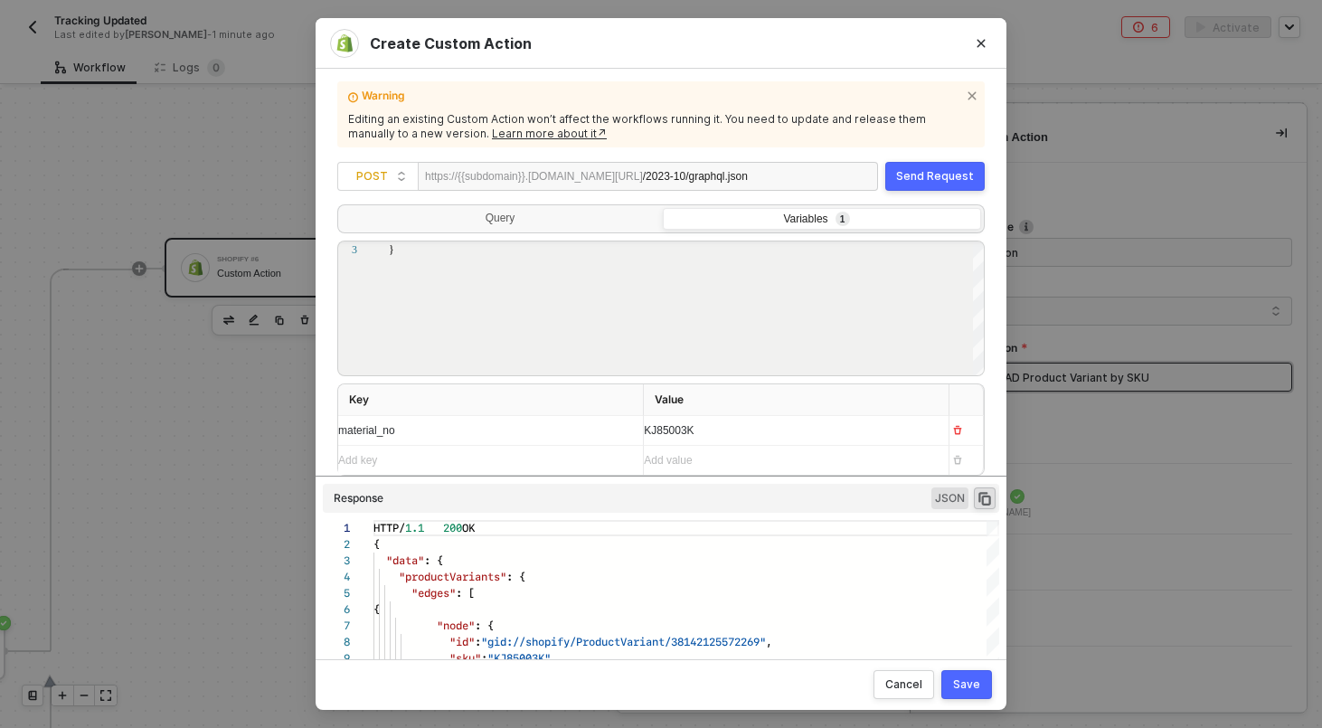
click at [729, 436] on div "KJ85003K" at bounding box center [789, 430] width 290 height 17
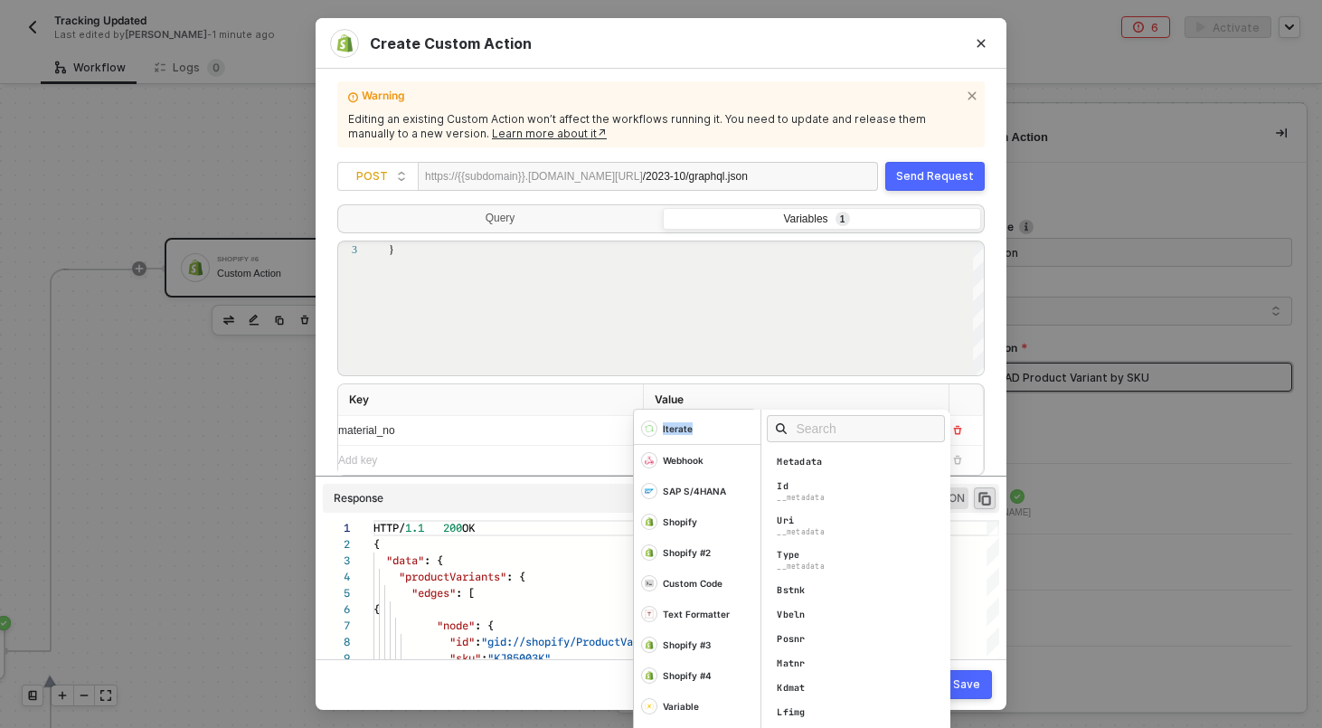
click at [729, 436] on div "Iterate" at bounding box center [697, 428] width 127 height 31
click at [572, 417] on div "material_no" at bounding box center [483, 430] width 290 height 29
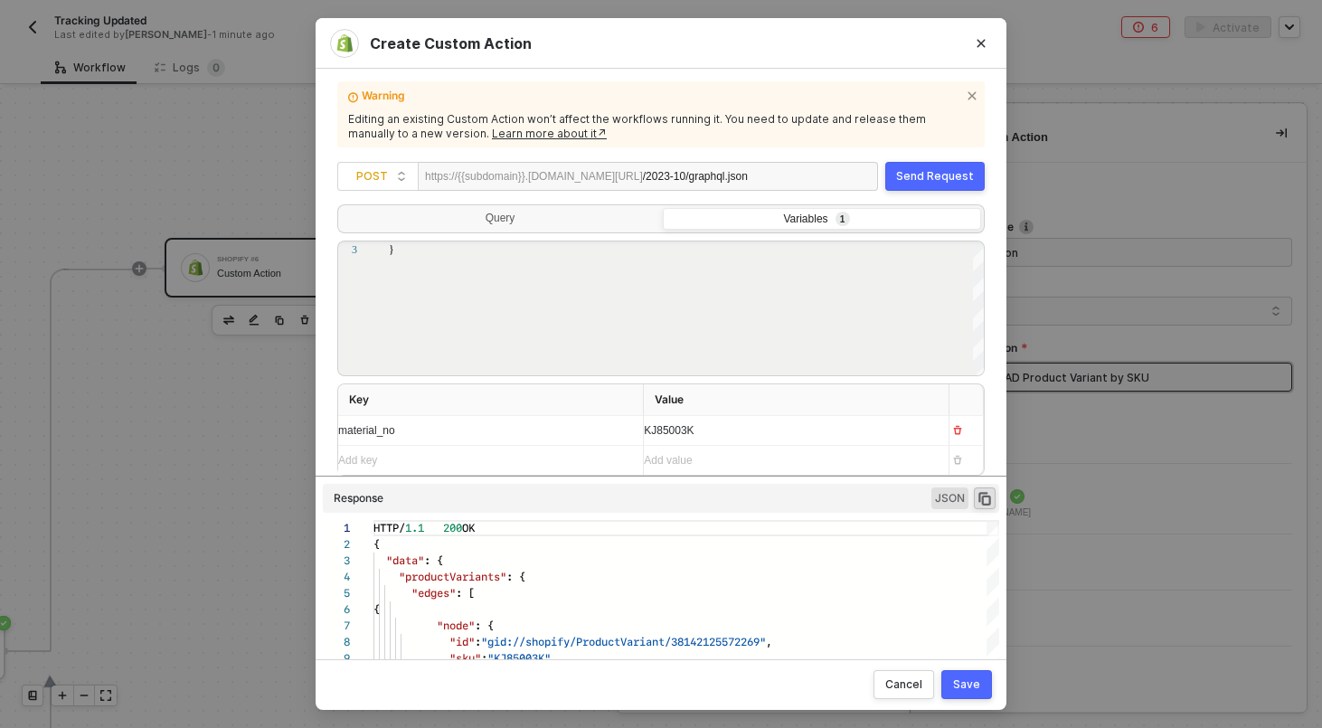
click at [753, 428] on div "KJ85003K" at bounding box center [789, 430] width 290 height 29
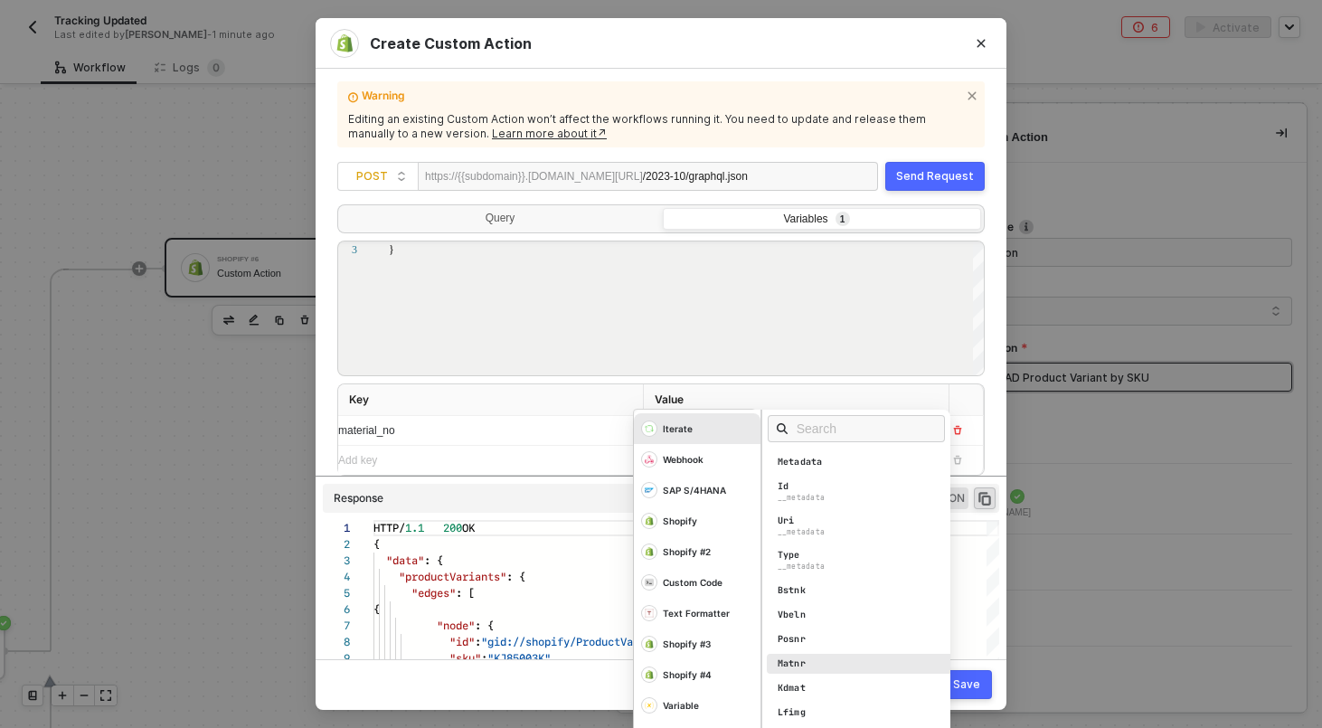
click at [826, 661] on div "Matnr" at bounding box center [861, 664] width 189 height 20
click at [612, 391] on th "Key" at bounding box center [491, 400] width 306 height 32
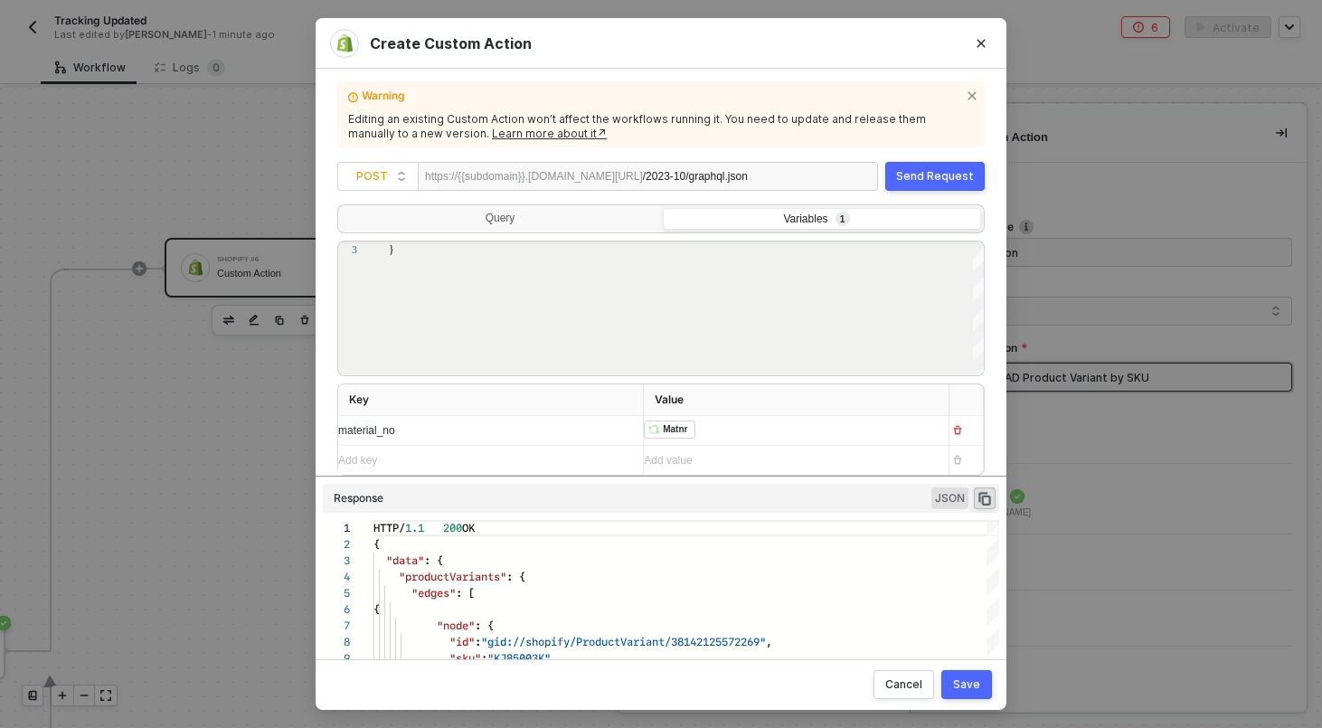
click at [749, 437] on div "﻿ ﻿ Matnr ﻿" at bounding box center [789, 430] width 290 height 29
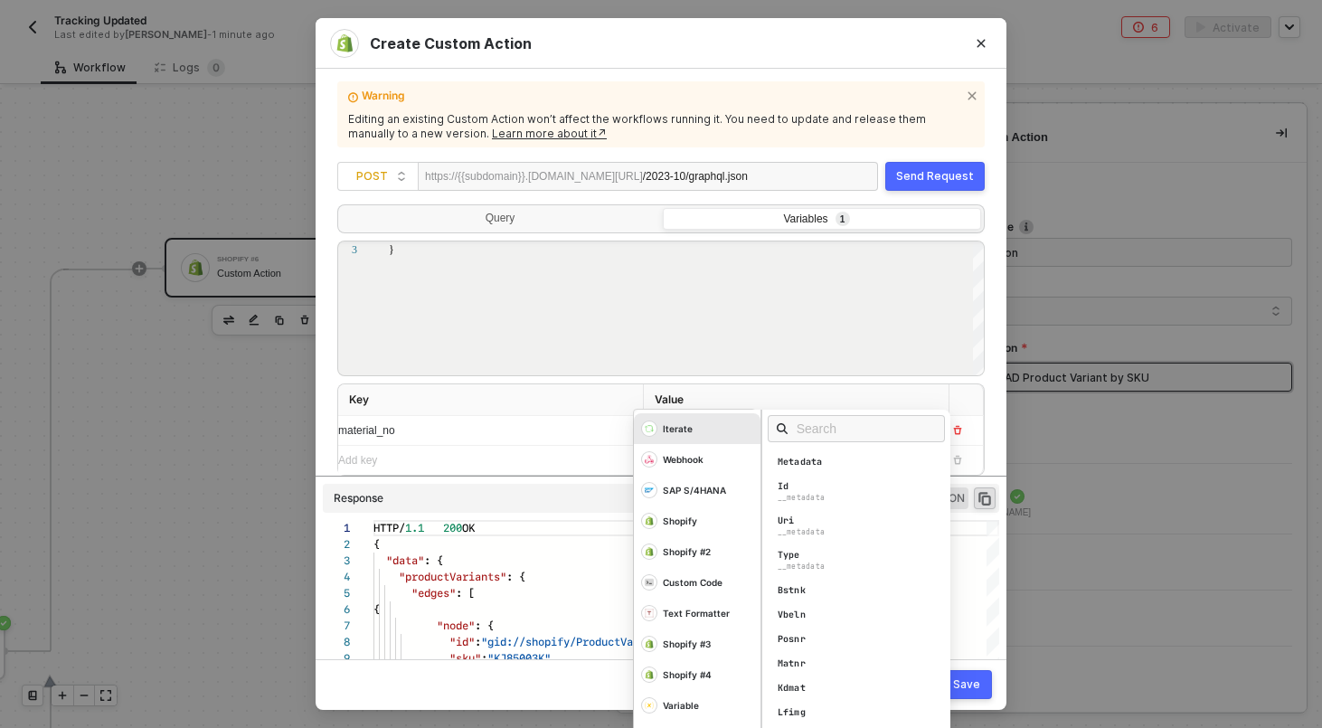
click at [955, 175] on div "Send Request" at bounding box center [935, 176] width 78 height 14
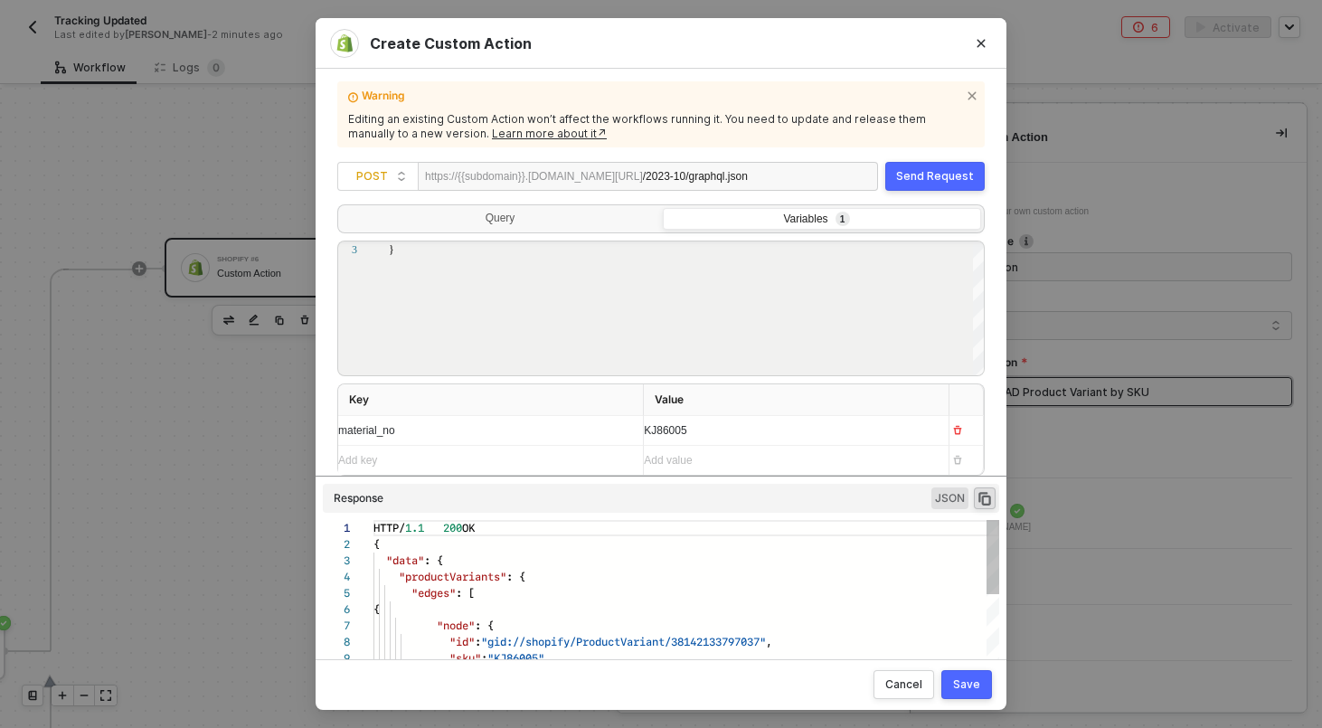
scroll to position [163, 0]
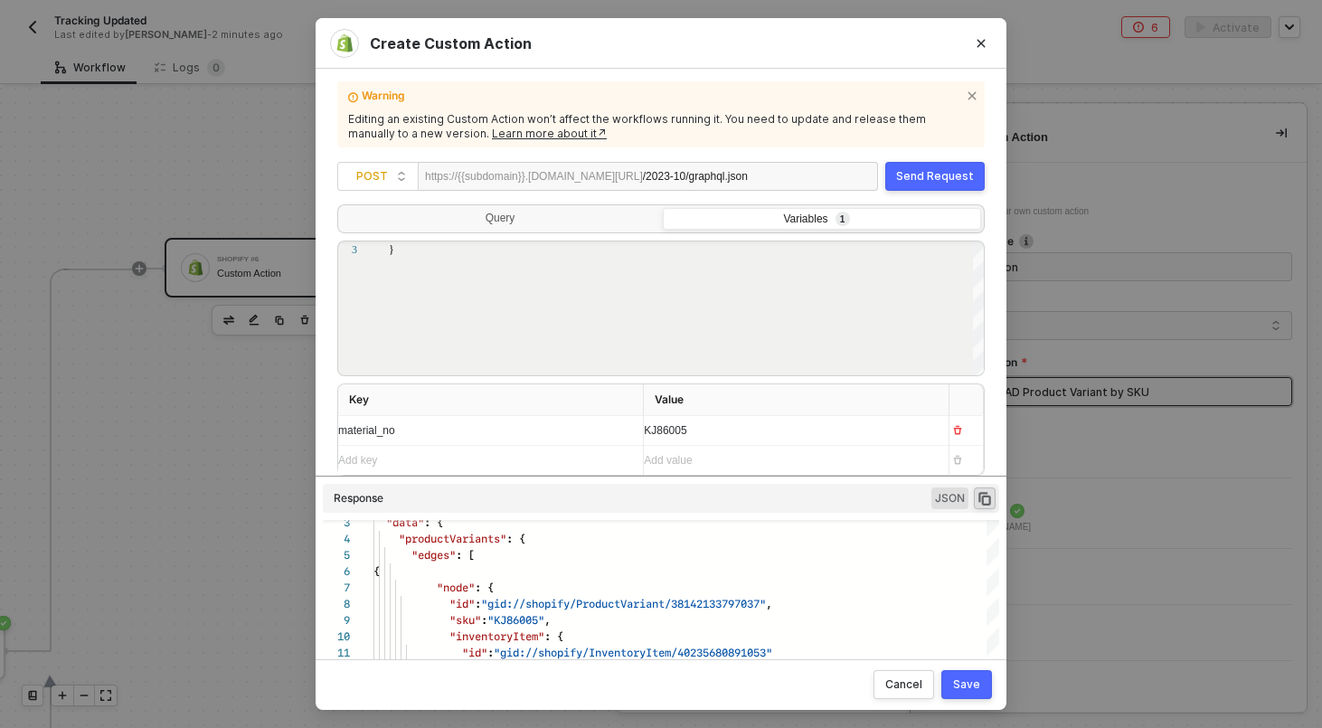
click at [954, 685] on button "Save" at bounding box center [966, 684] width 51 height 29
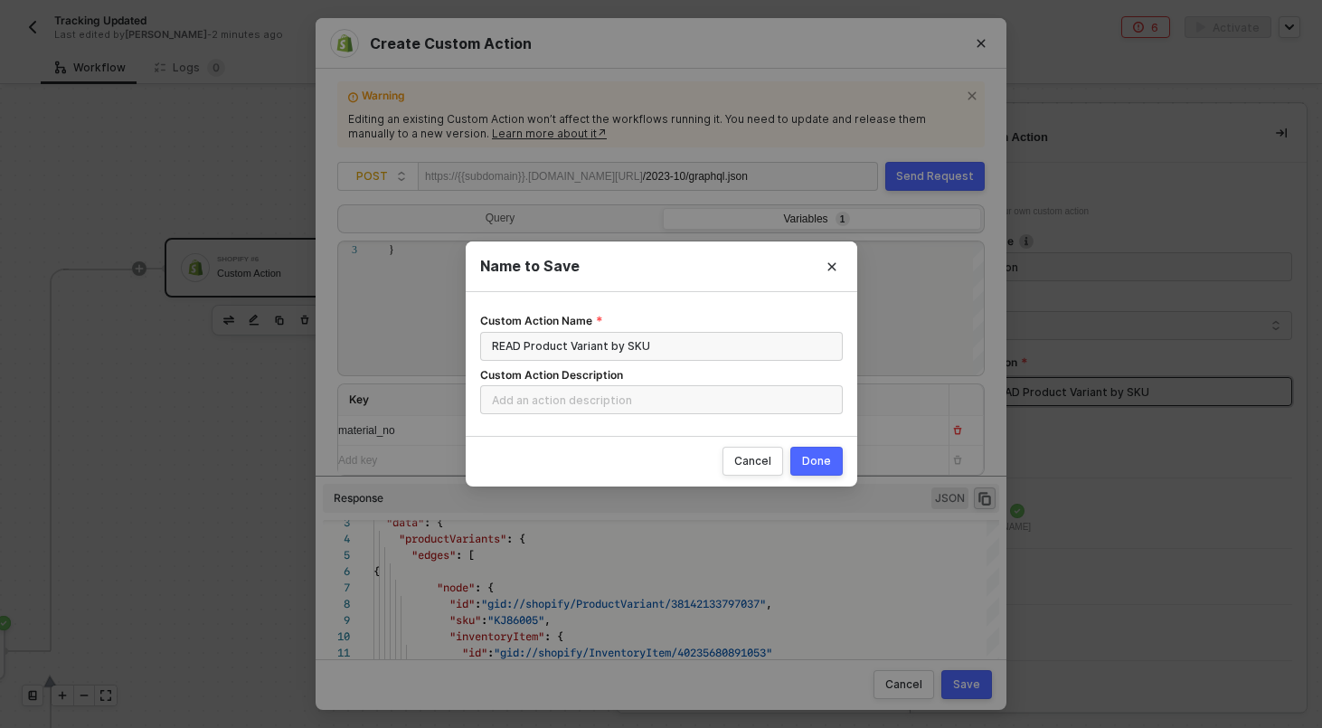
click at [813, 451] on button "Done" at bounding box center [816, 461] width 52 height 29
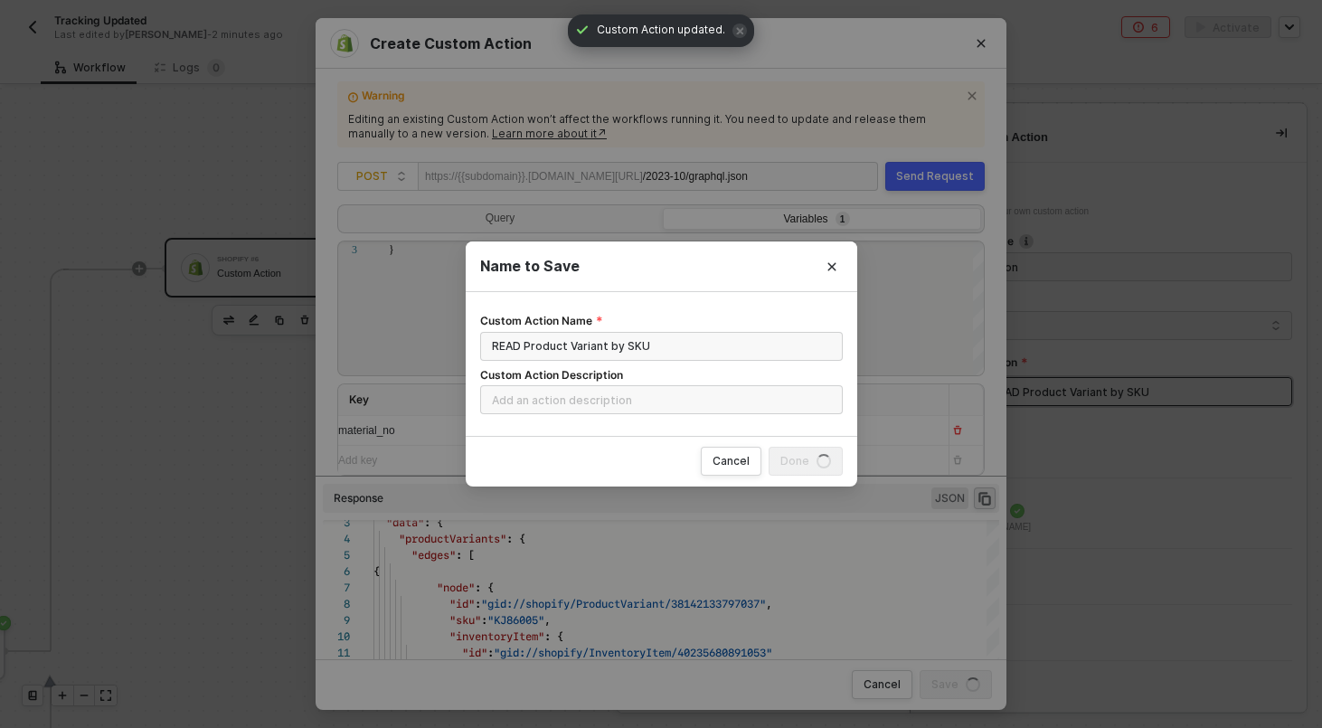
radio input "true"
radio input "false"
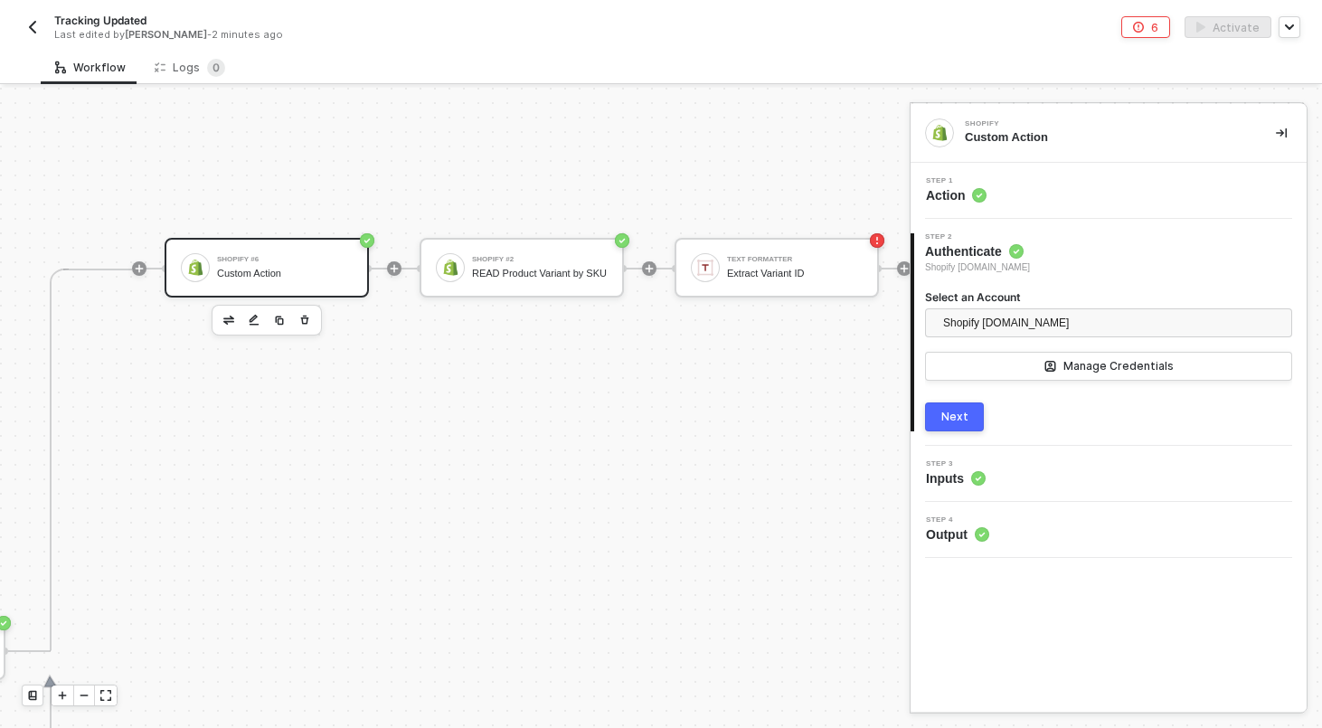
click at [325, 275] on div "Custom Action" at bounding box center [285, 274] width 136 height 12
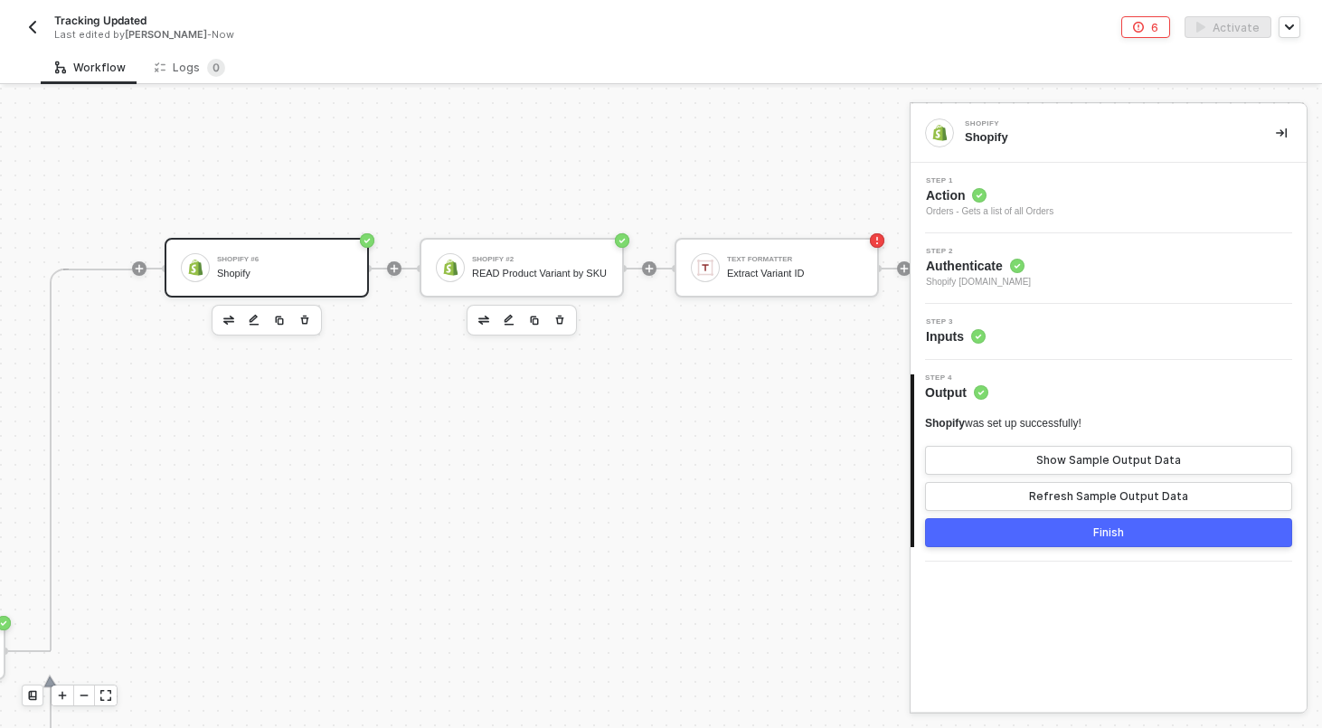
click at [561, 317] on icon "button" at bounding box center [560, 319] width 8 height 9
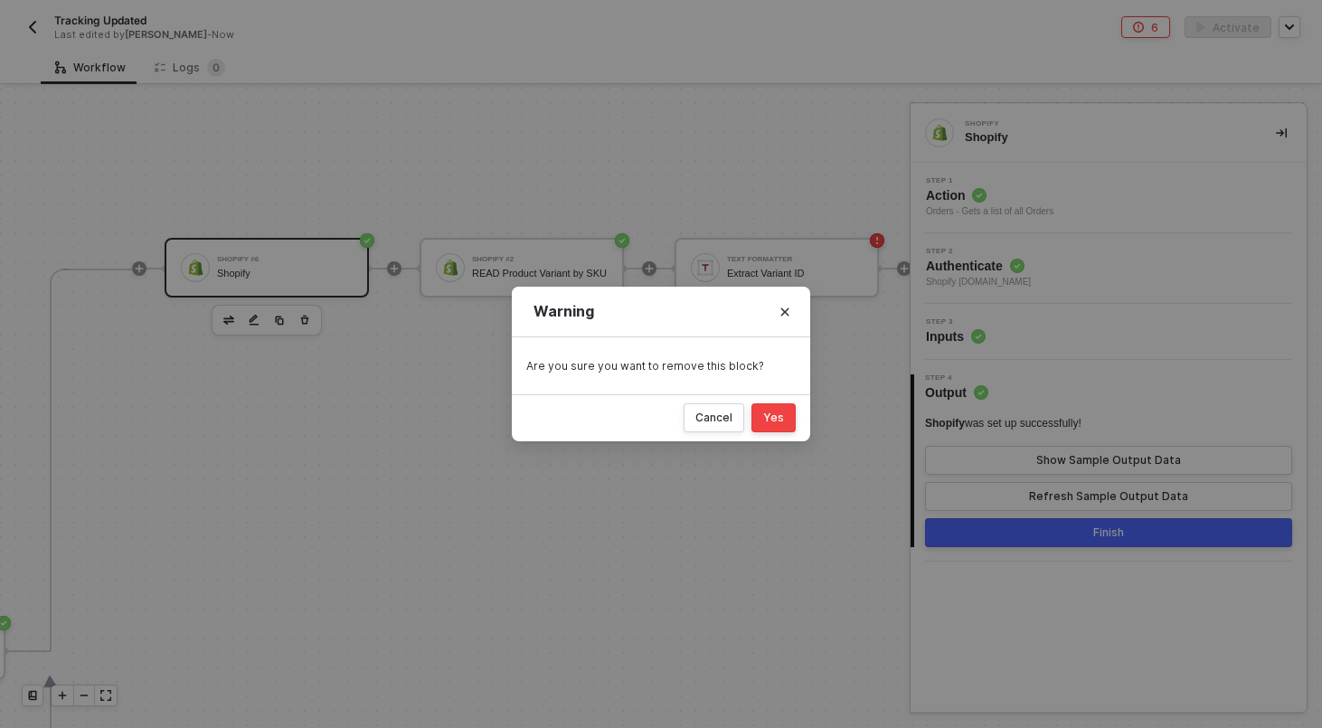
click at [774, 413] on div "Yes" at bounding box center [773, 417] width 21 height 14
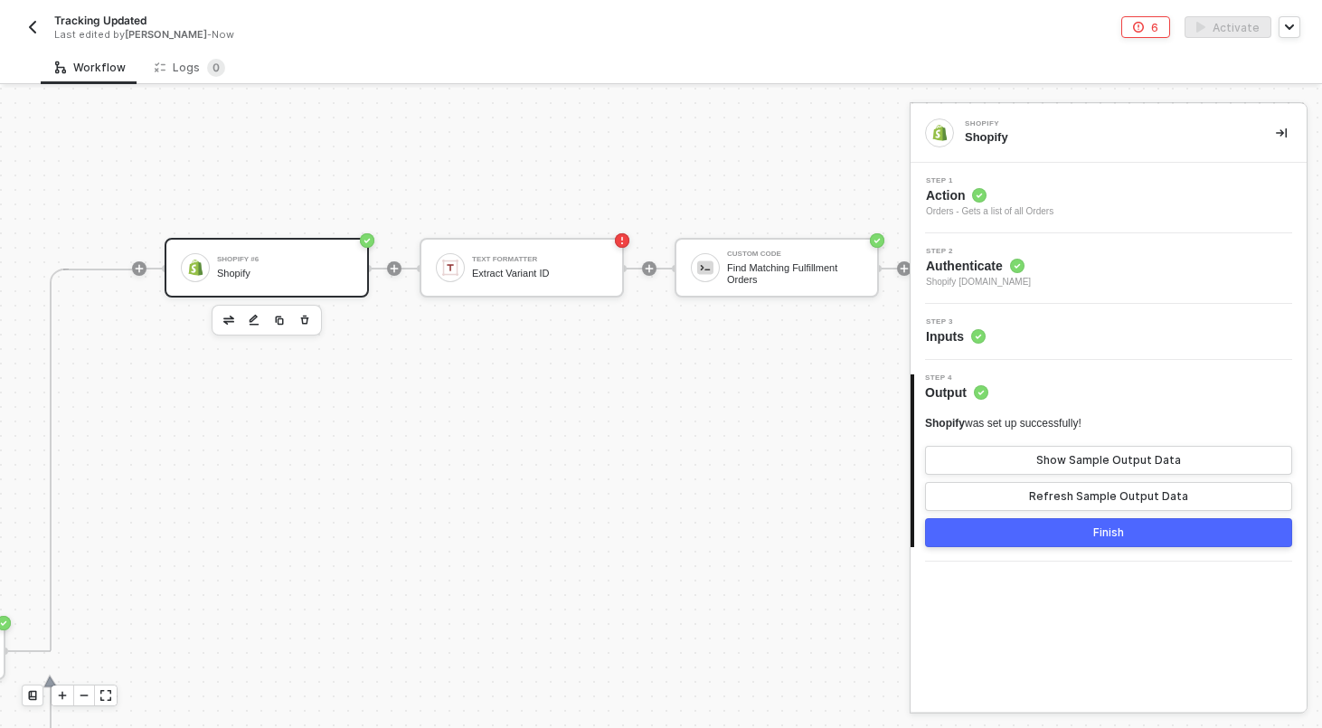
click at [254, 252] on div "Shopify #6 Shopify" at bounding box center [285, 267] width 136 height 34
click at [991, 464] on button "Show Sample Output Data" at bounding box center [1108, 460] width 367 height 29
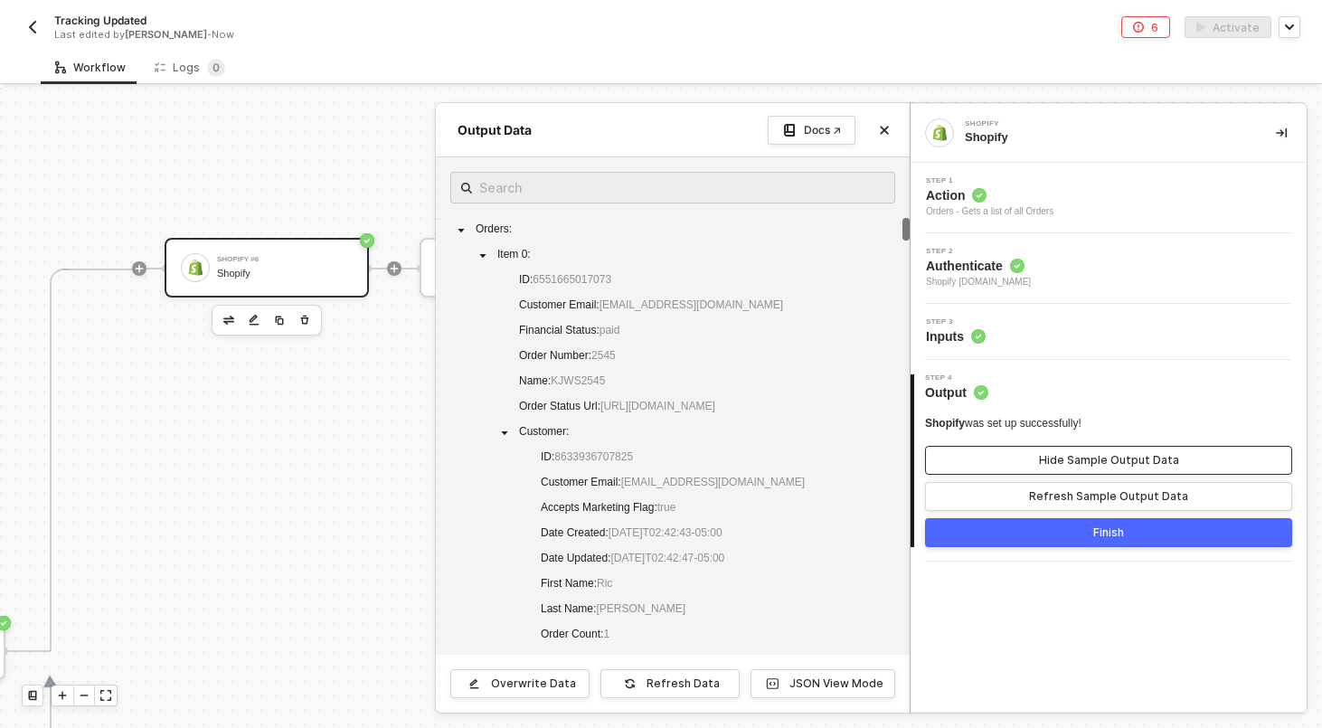
click at [988, 464] on button "Hide Sample Output Data" at bounding box center [1108, 460] width 367 height 29
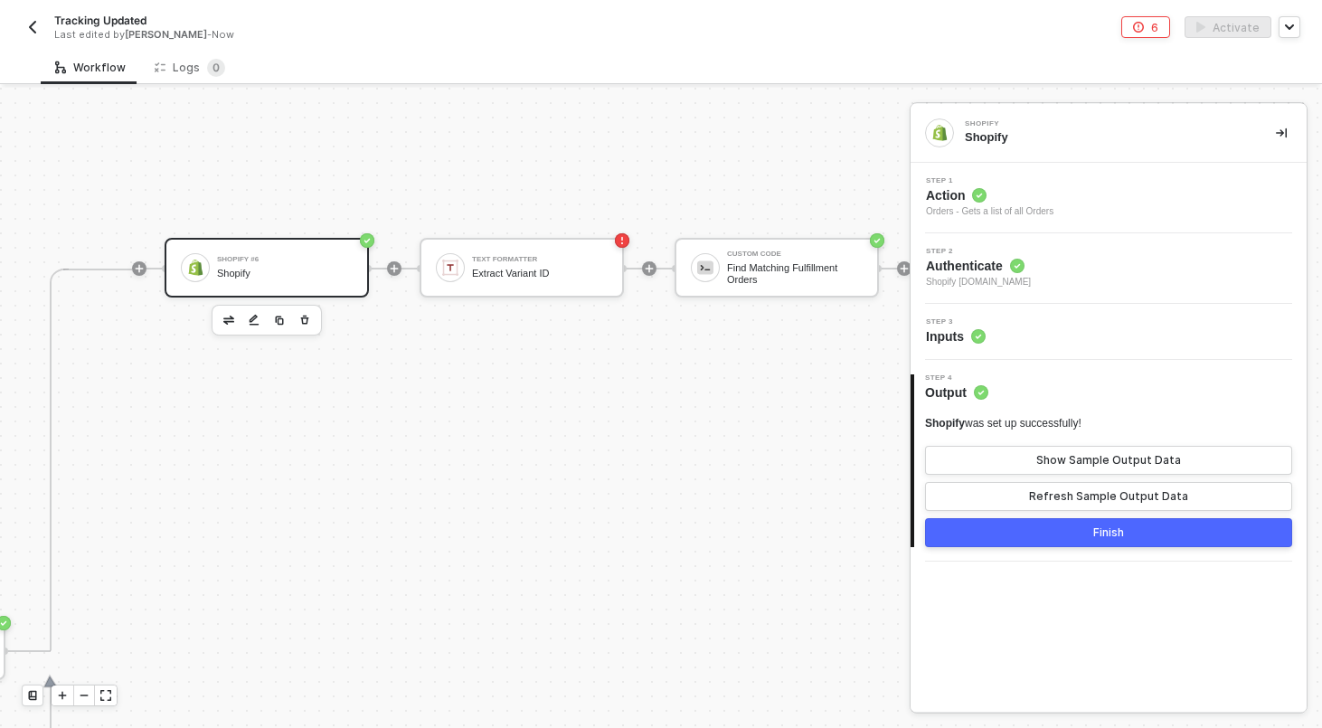
click at [1001, 192] on span "Action" at bounding box center [989, 195] width 127 height 18
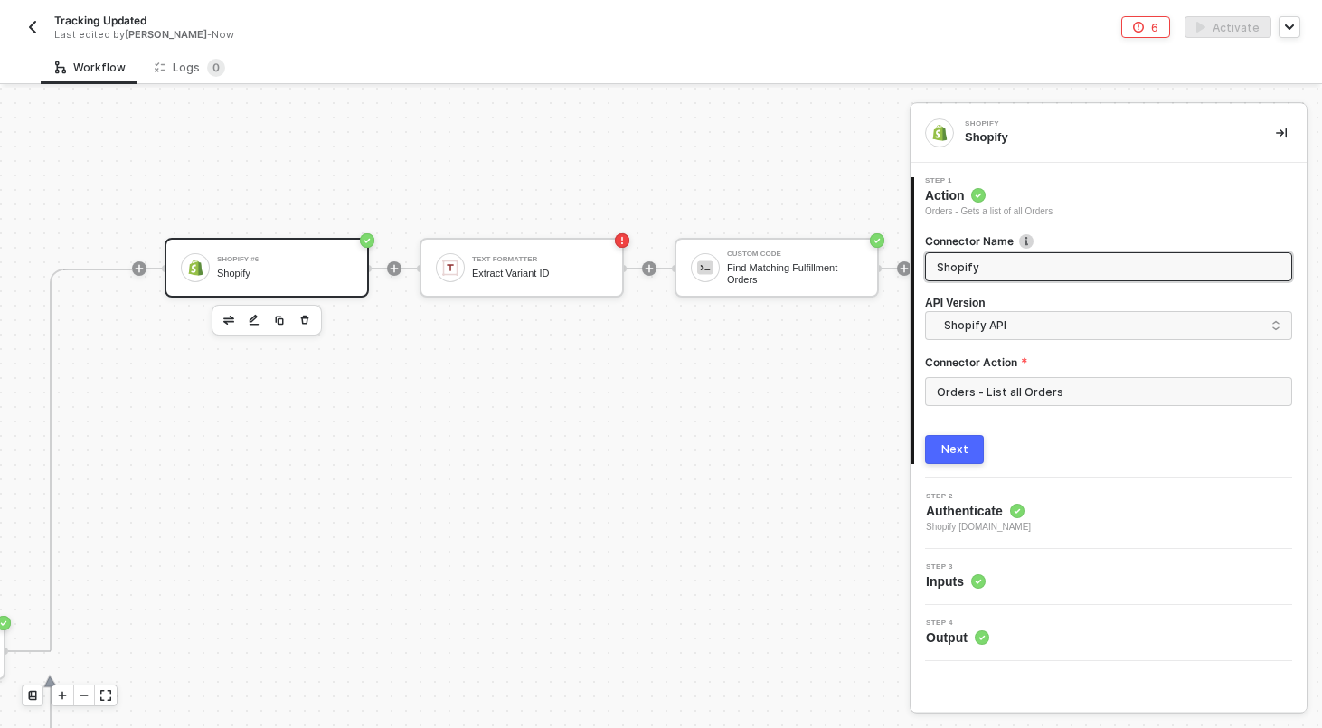
click at [966, 262] on input "Shopify" at bounding box center [1106, 267] width 340 height 20
type input "READ Produ"
click at [329, 278] on div "Shopify" at bounding box center [285, 274] width 136 height 12
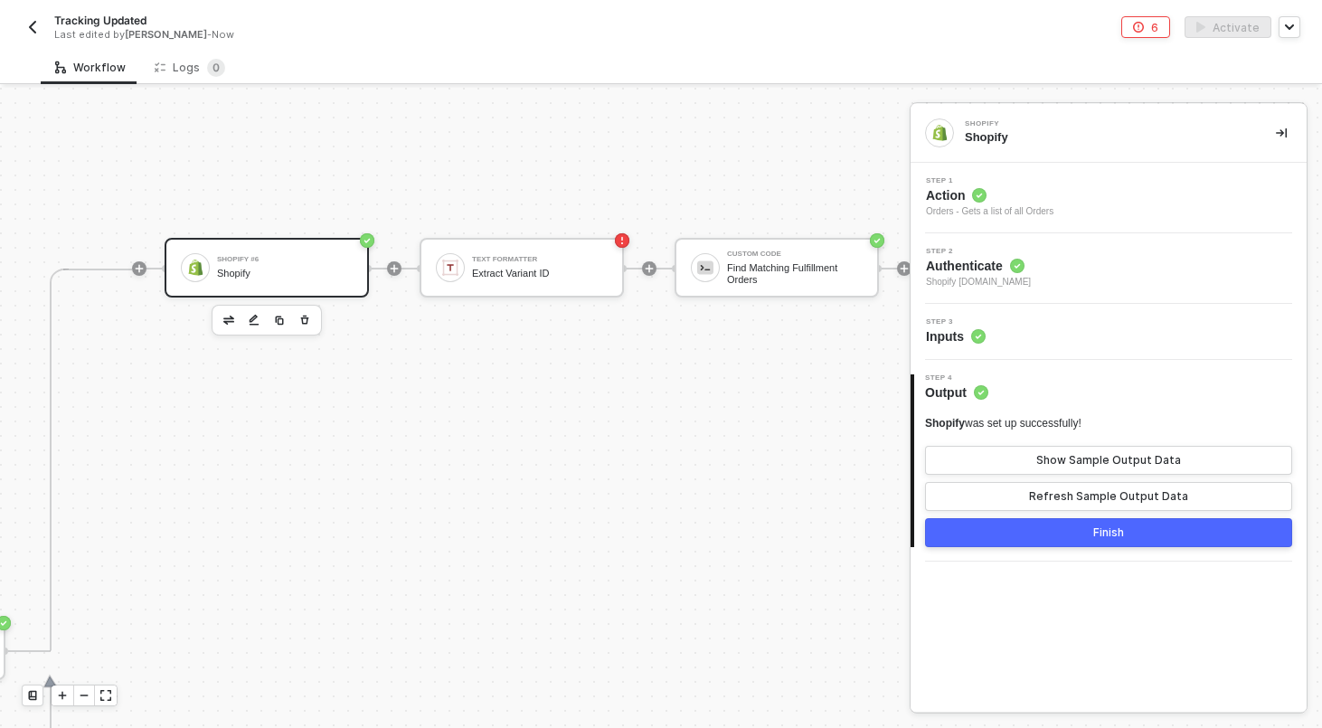
click at [1038, 193] on span "Action" at bounding box center [989, 195] width 127 height 18
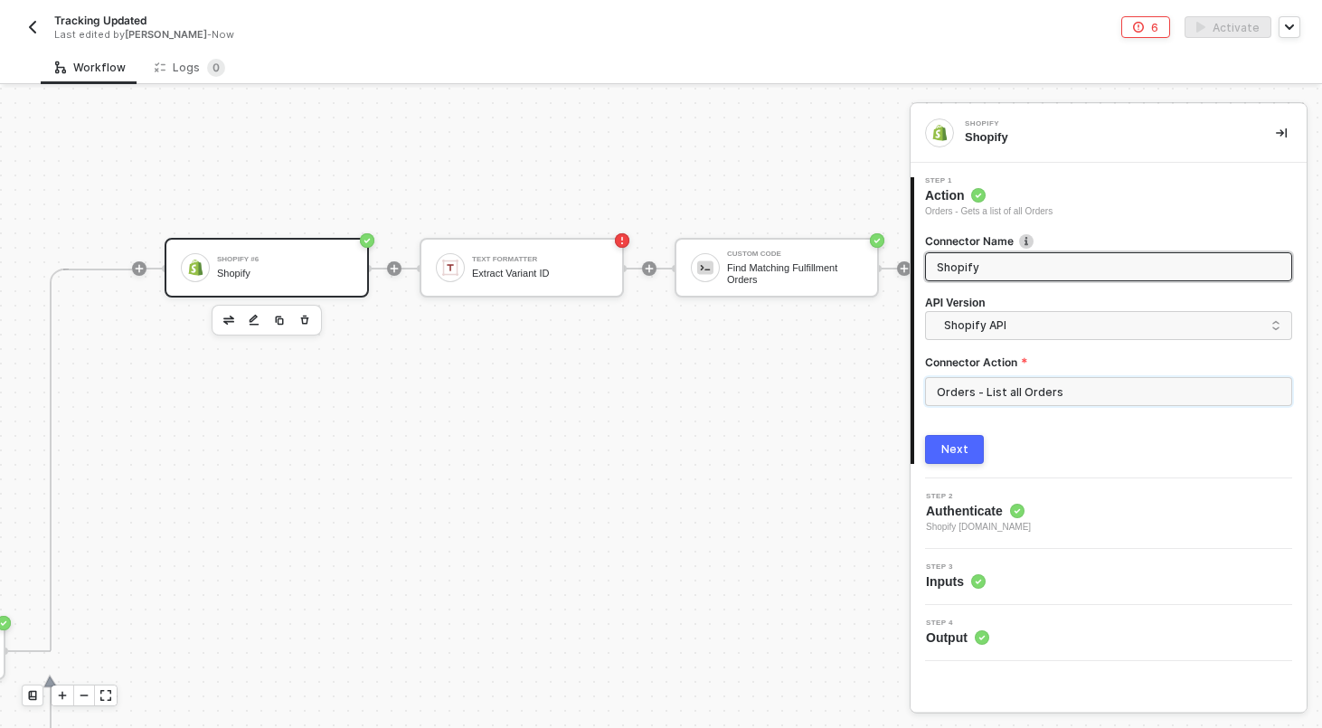
click at [1039, 390] on input "Orders - List all Orders" at bounding box center [1108, 391] width 367 height 29
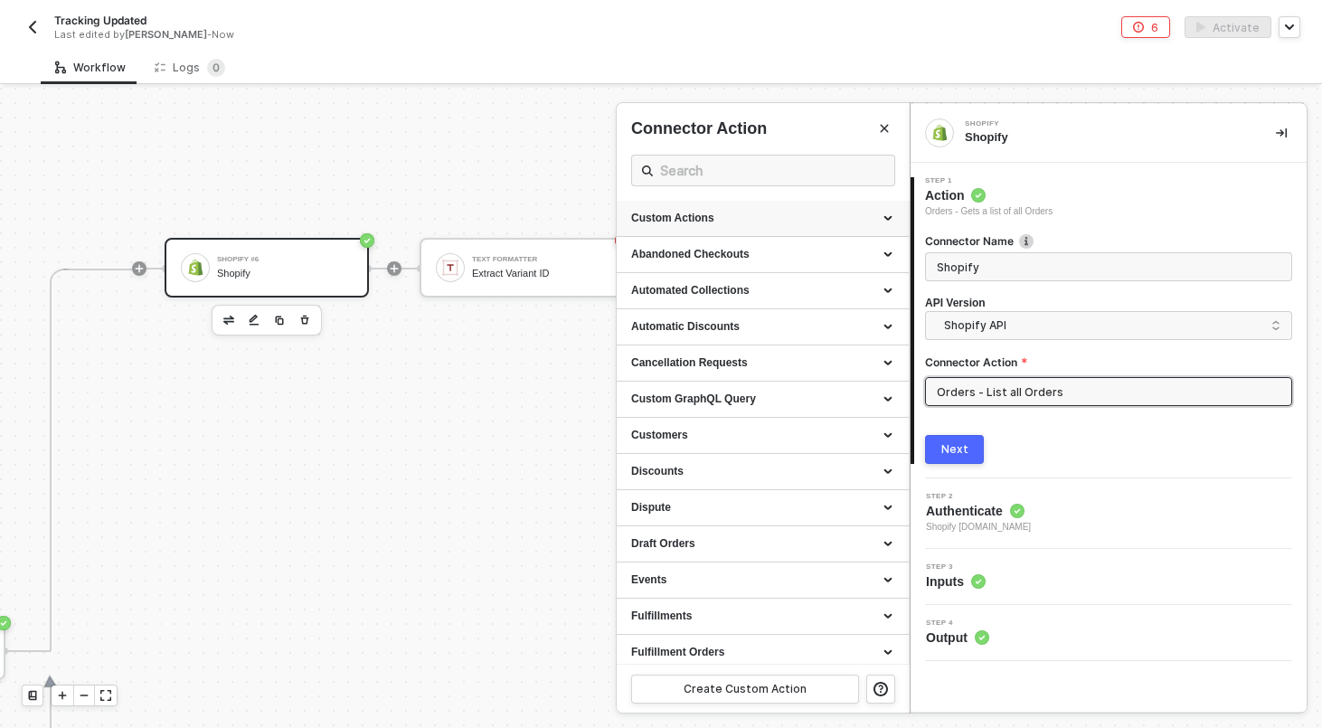
click at [851, 226] on div "Custom Actions" at bounding box center [762, 219] width 292 height 36
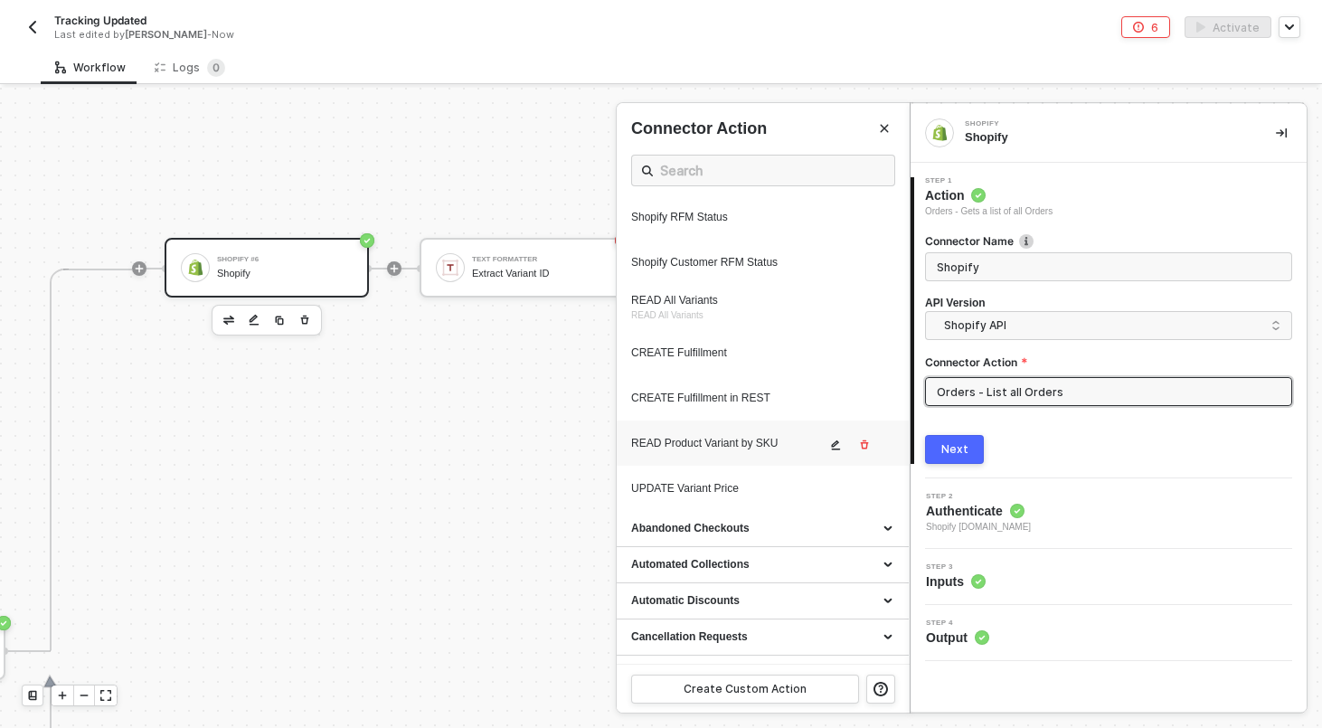
click at [724, 451] on div "READ Product Variant by SKU" at bounding box center [728, 443] width 194 height 15
type input "Custom Action"
type input "Custom - READ Product Variant by SKU"
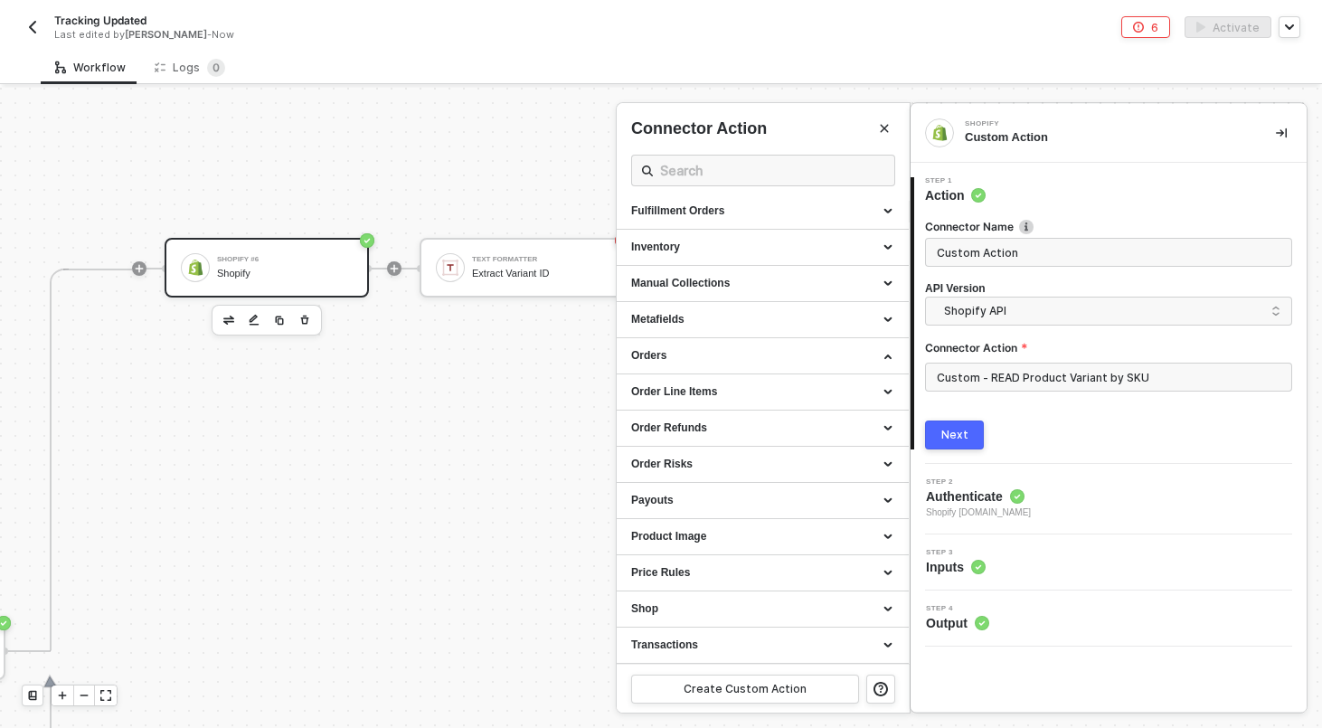
scroll to position [946, 0]
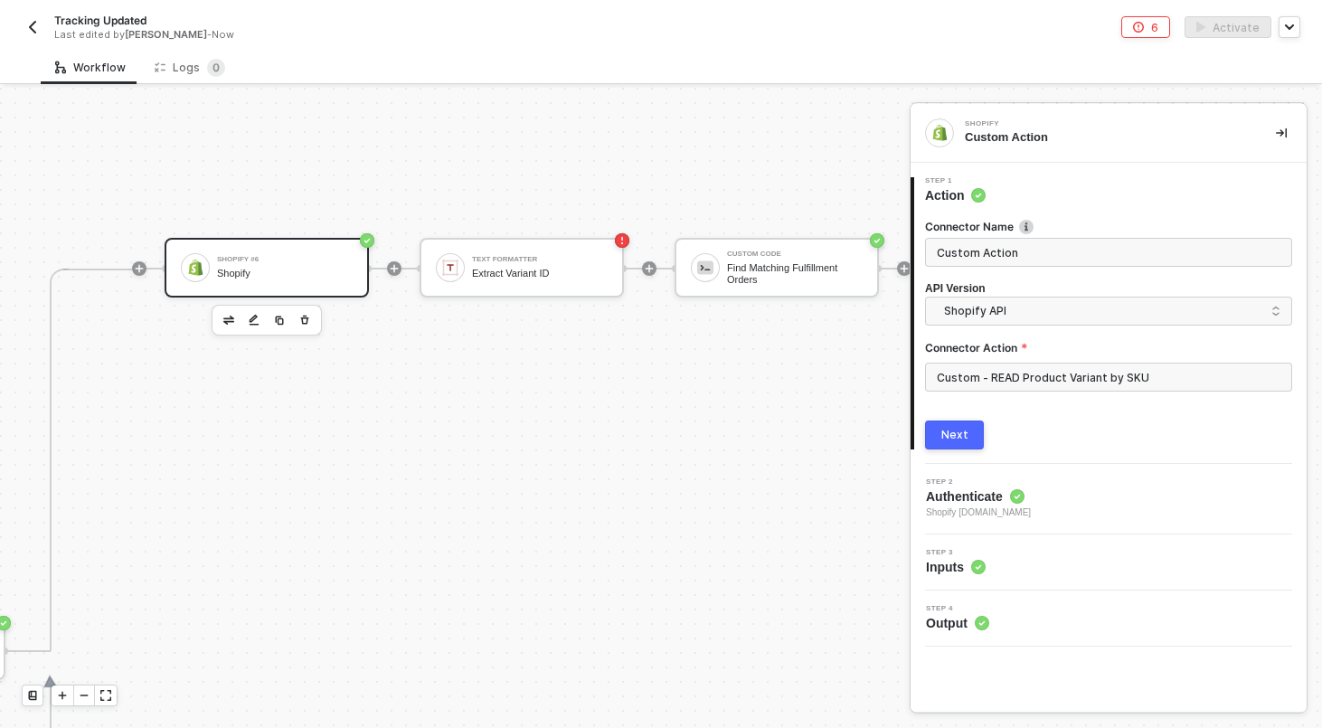
click at [964, 447] on button "Next" at bounding box center [954, 434] width 59 height 29
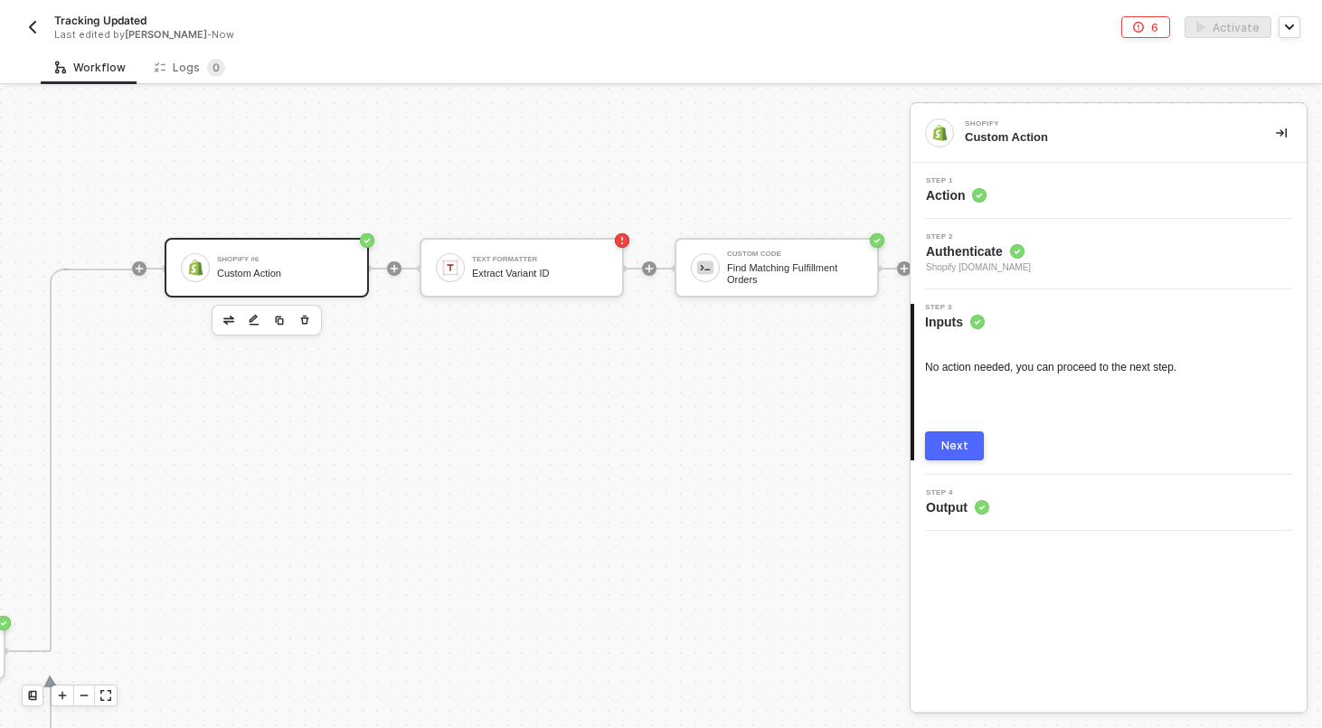
click at [967, 443] on button "Next" at bounding box center [954, 445] width 59 height 29
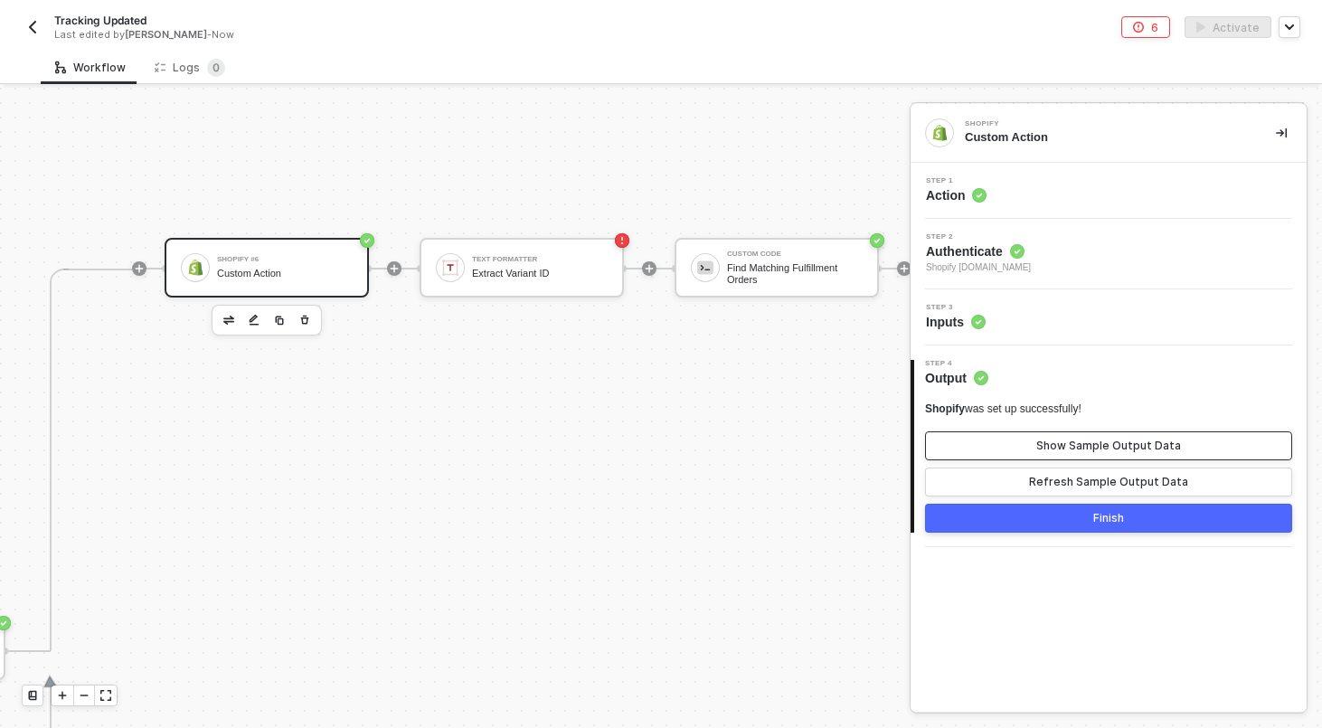
click at [1010, 437] on button "Show Sample Output Data" at bounding box center [1108, 445] width 367 height 29
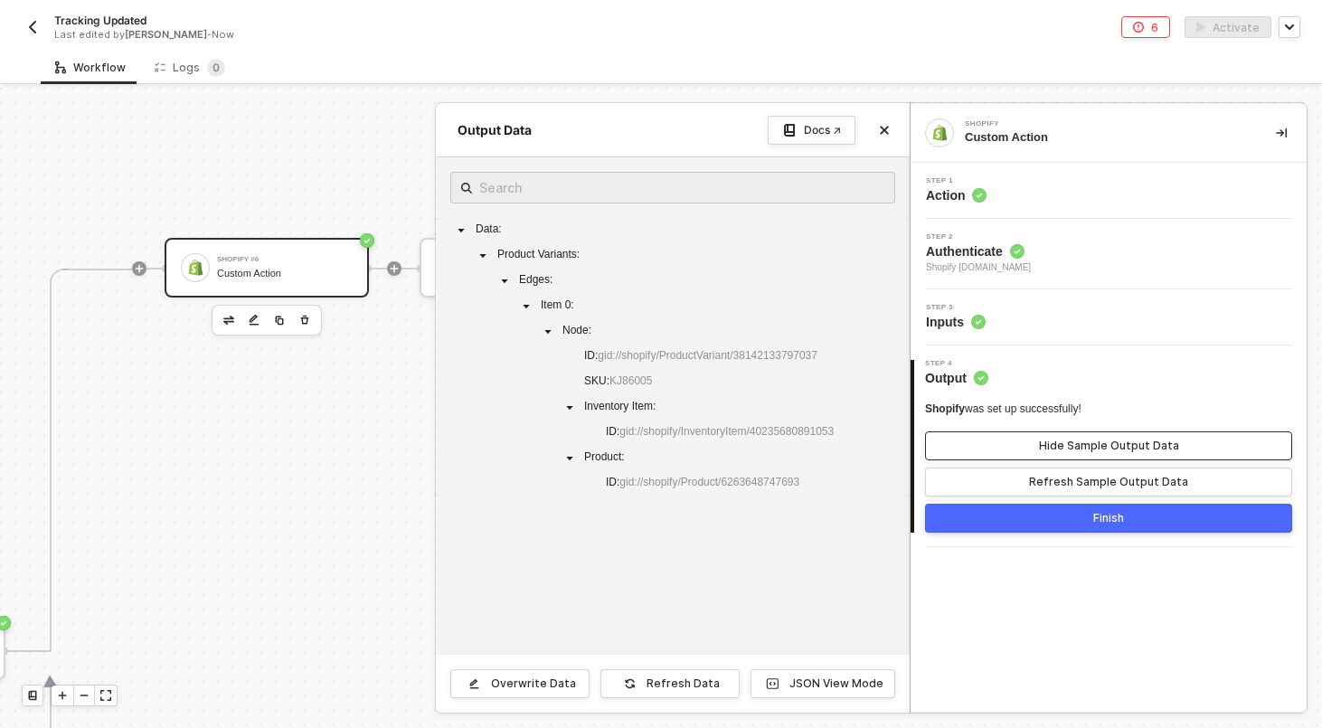
click at [1010, 438] on button "Hide Sample Output Data" at bounding box center [1108, 445] width 367 height 29
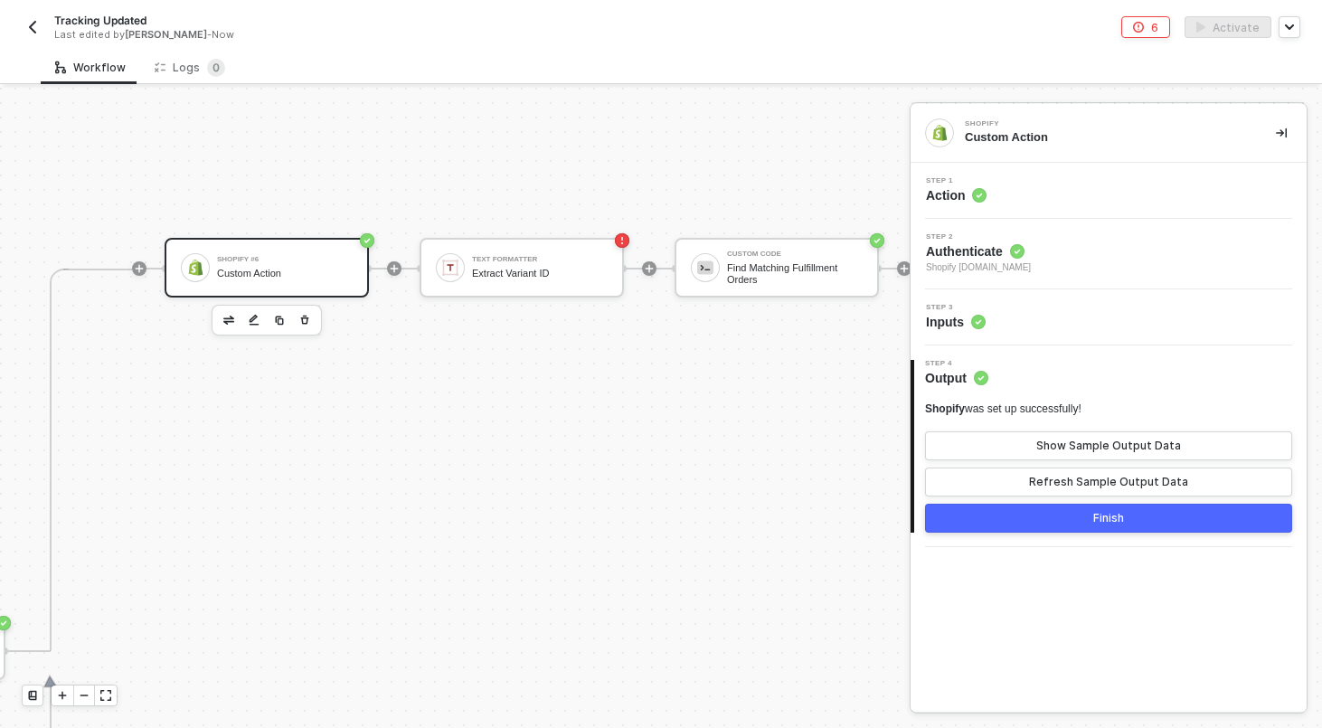
click at [1195, 183] on div "Step 1 Action" at bounding box center [1110, 190] width 391 height 27
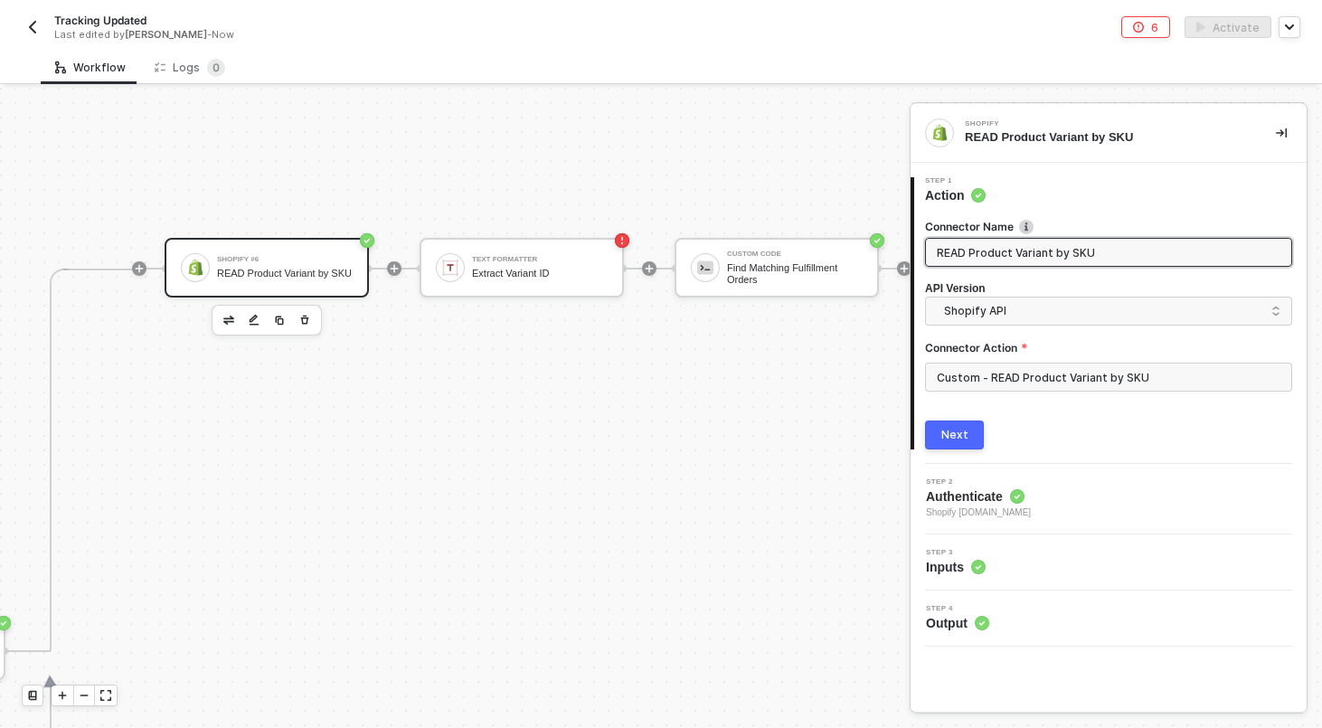
type input "READ Product Variant by SKU"
click at [955, 421] on button "Next" at bounding box center [954, 434] width 59 height 29
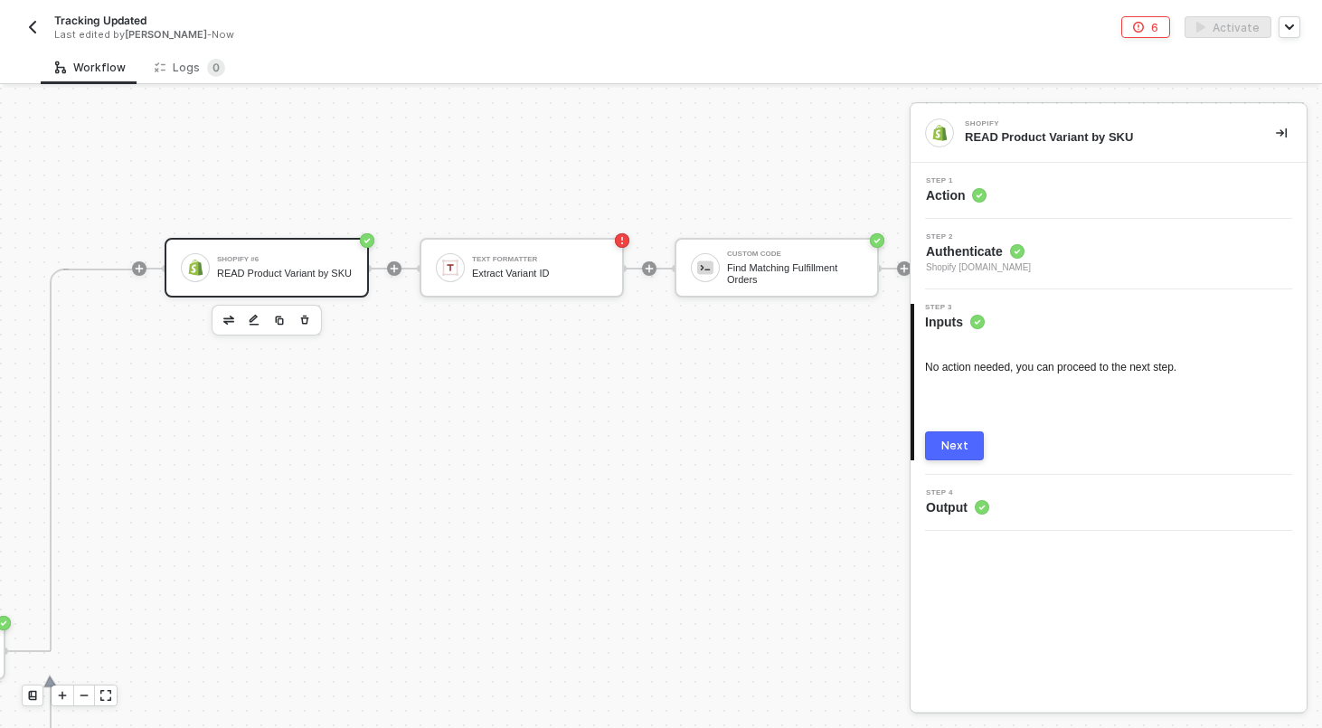
click at [963, 447] on div "Next" at bounding box center [954, 445] width 27 height 14
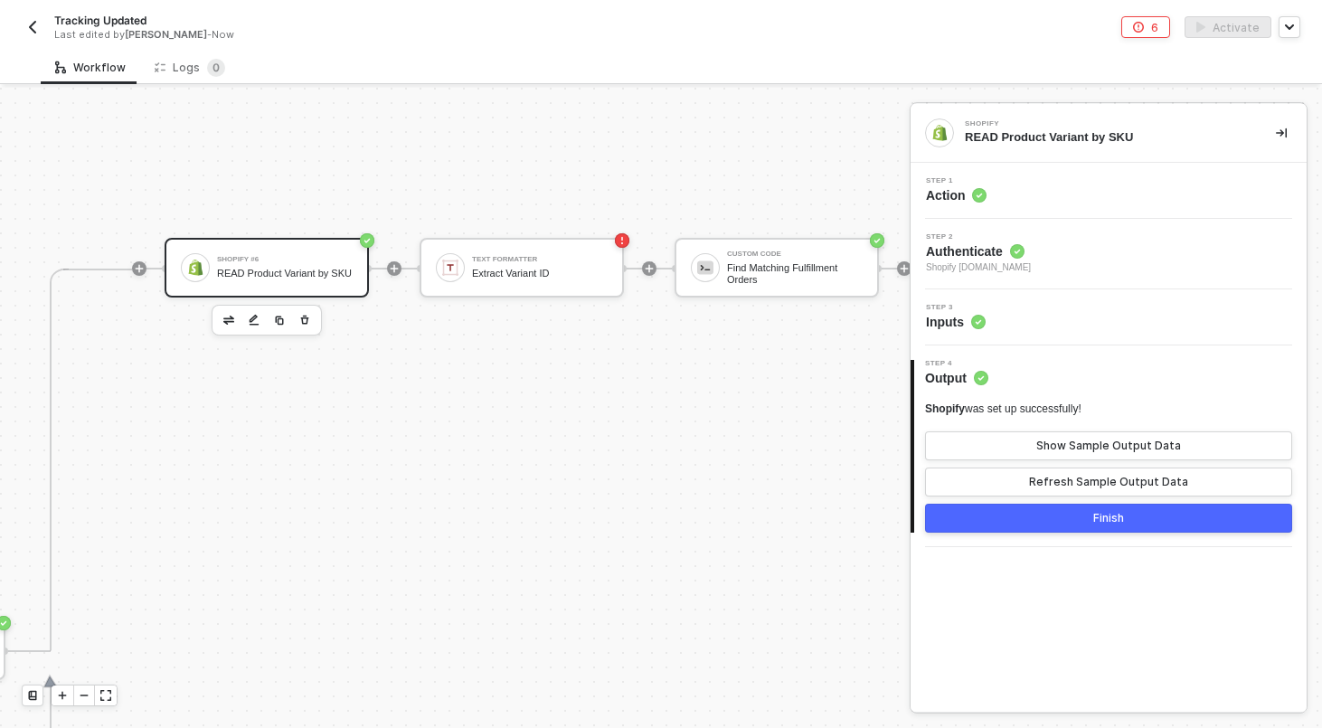
click at [1012, 518] on button "Finish" at bounding box center [1108, 517] width 367 height 29
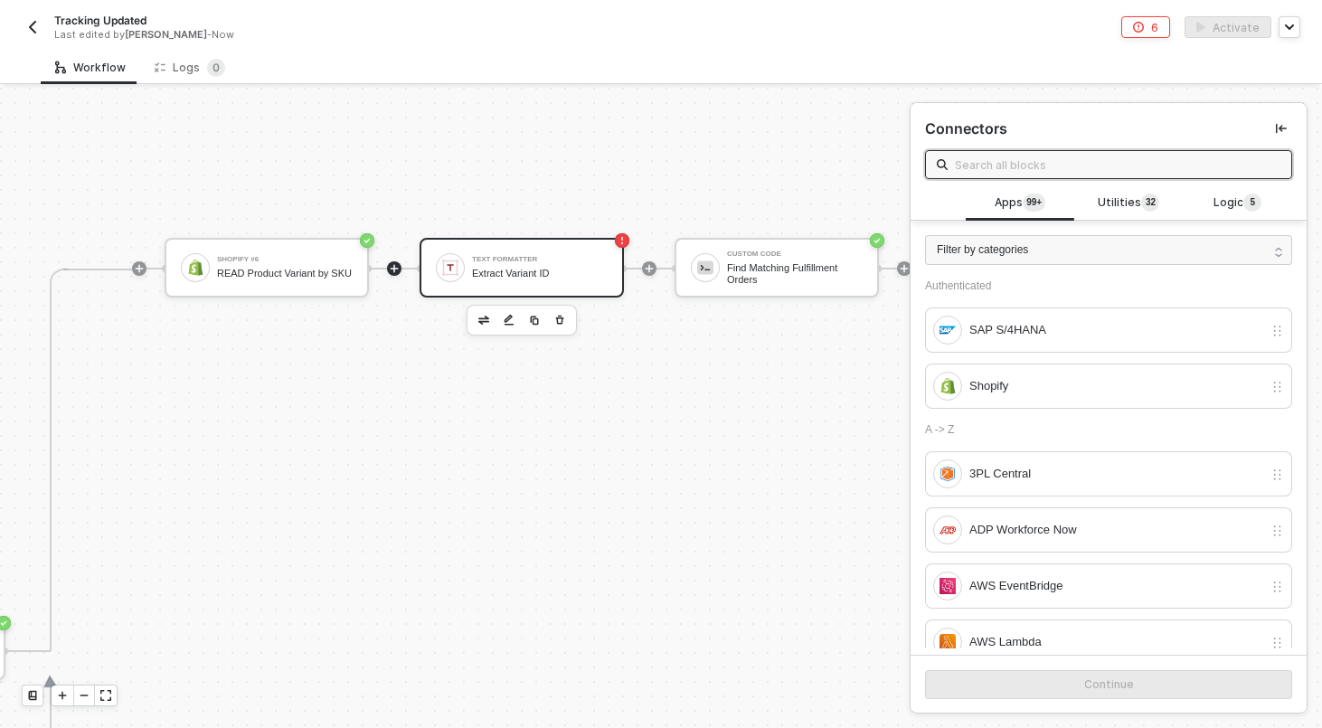
click at [491, 264] on div "Text Formatter Extract Variant ID" at bounding box center [540, 267] width 136 height 34
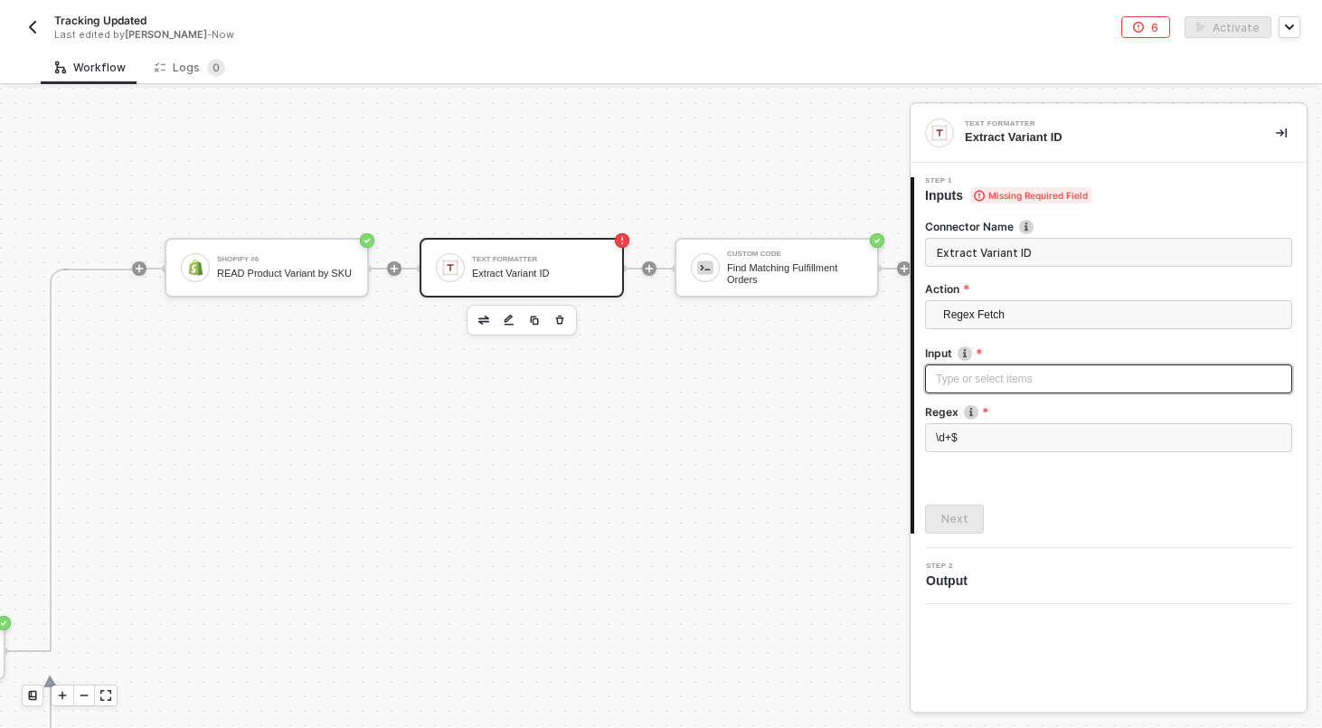
click at [983, 383] on div "Type or select items ﻿" at bounding box center [1108, 379] width 345 height 17
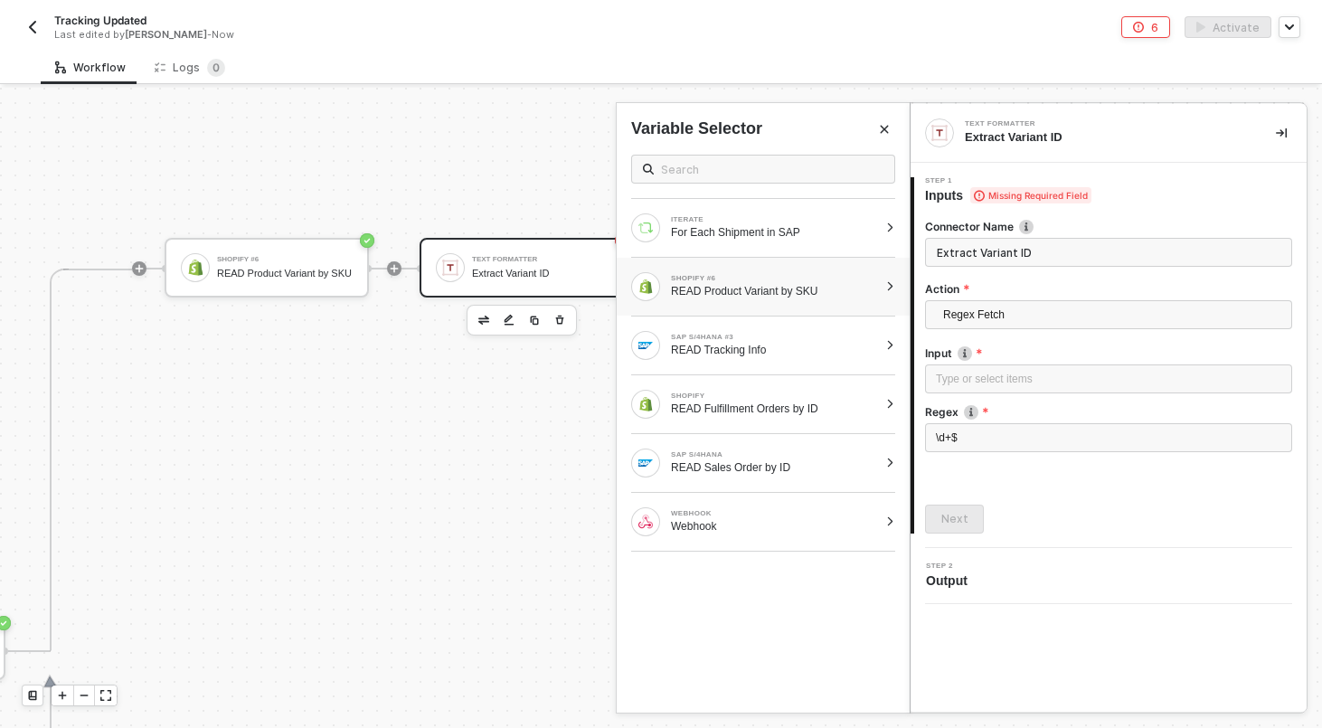
click at [755, 287] on div "READ Product Variant by SKU" at bounding box center [774, 291] width 207 height 14
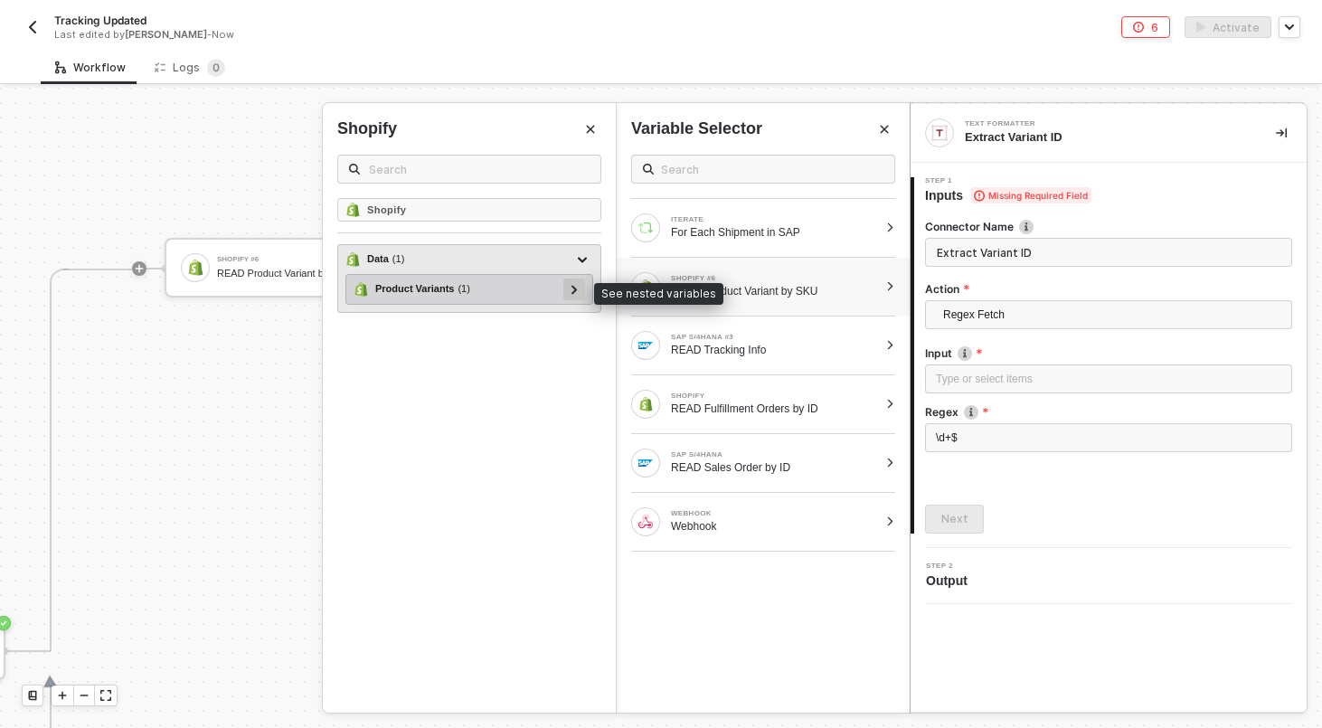
click at [571, 288] on icon at bounding box center [574, 289] width 6 height 9
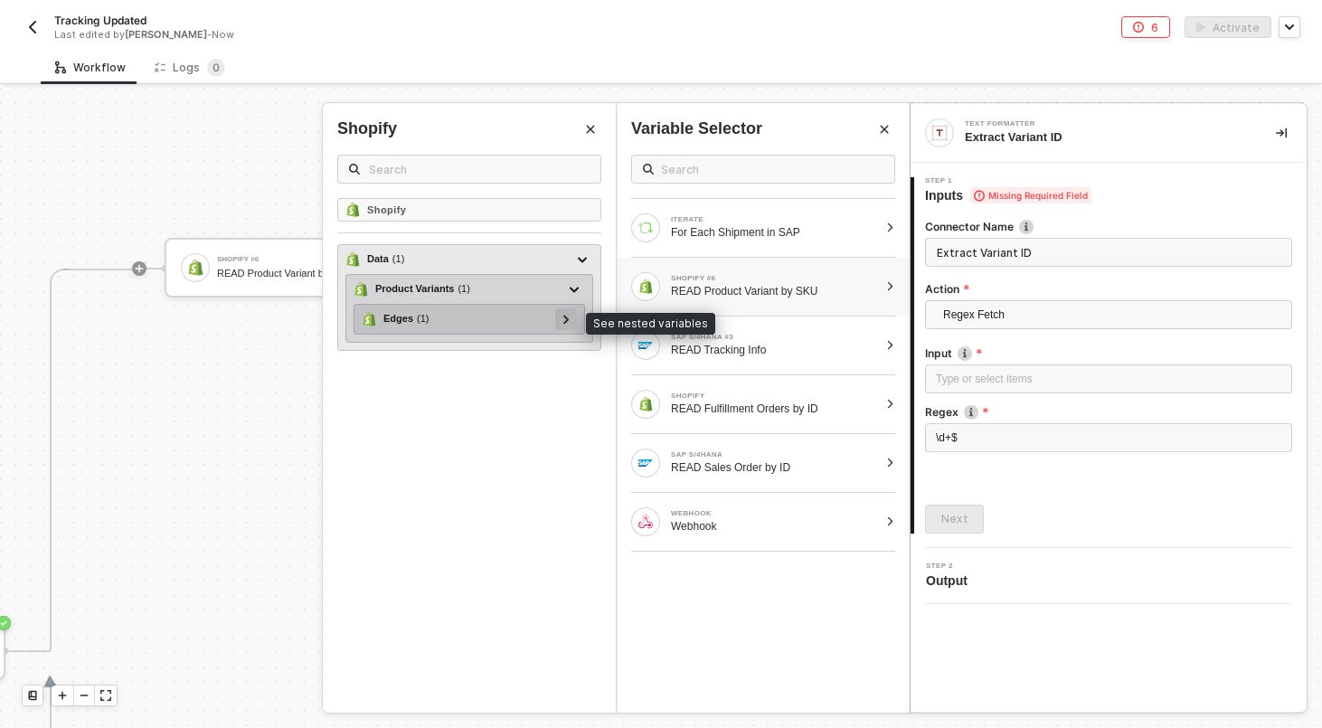
click at [563, 324] on icon at bounding box center [565, 319] width 5 height 9
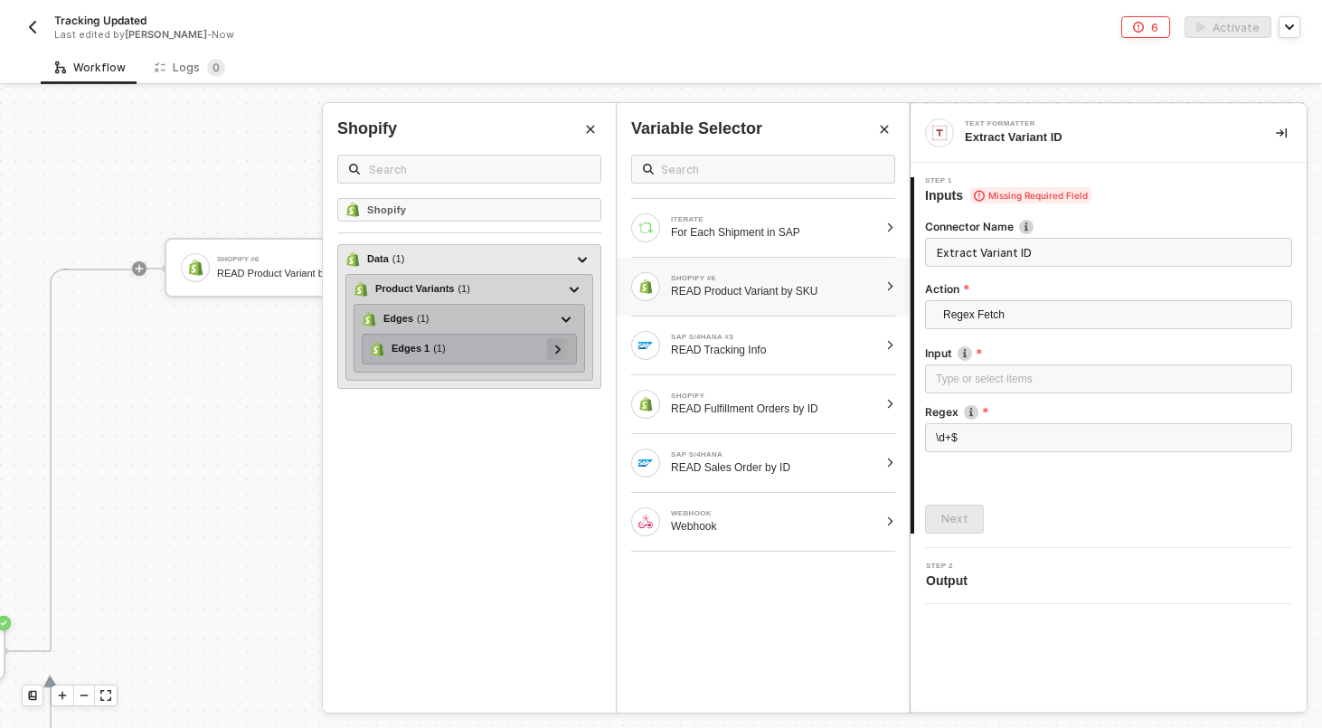
click at [556, 345] on icon at bounding box center [557, 348] width 5 height 9
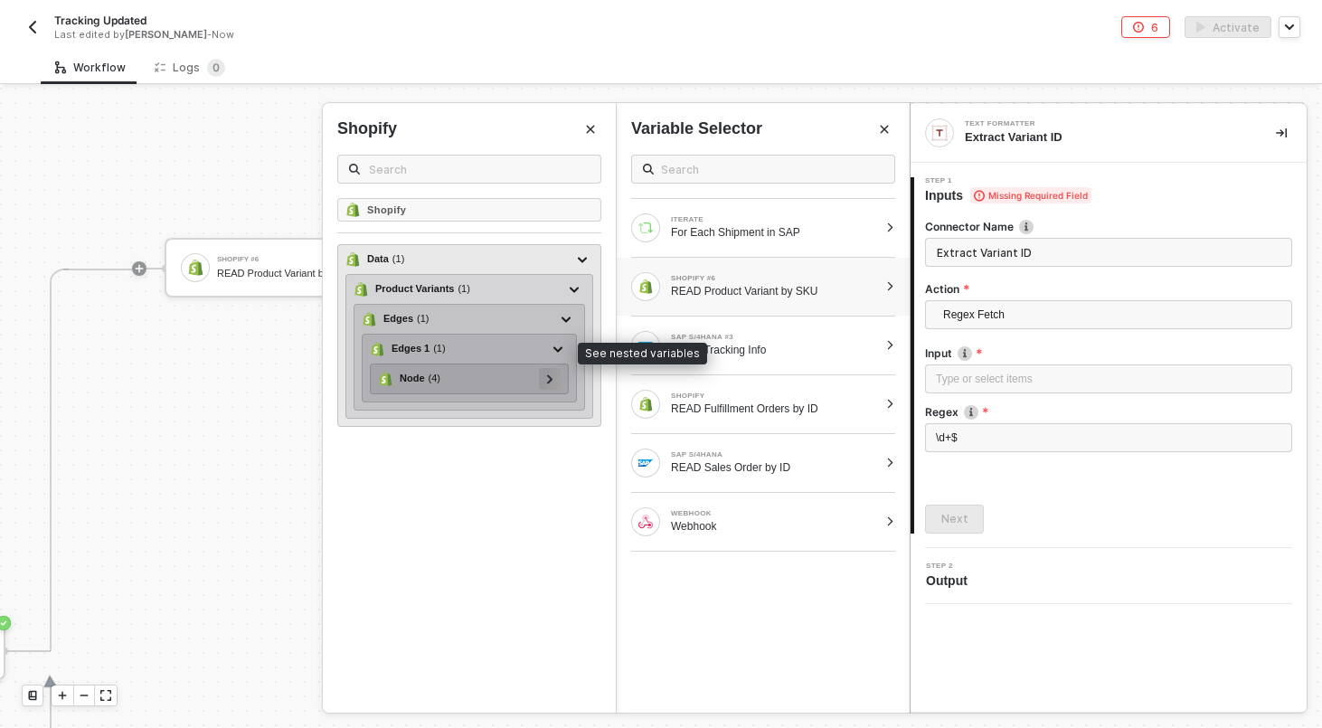
click at [550, 372] on div at bounding box center [549, 378] width 9 height 20
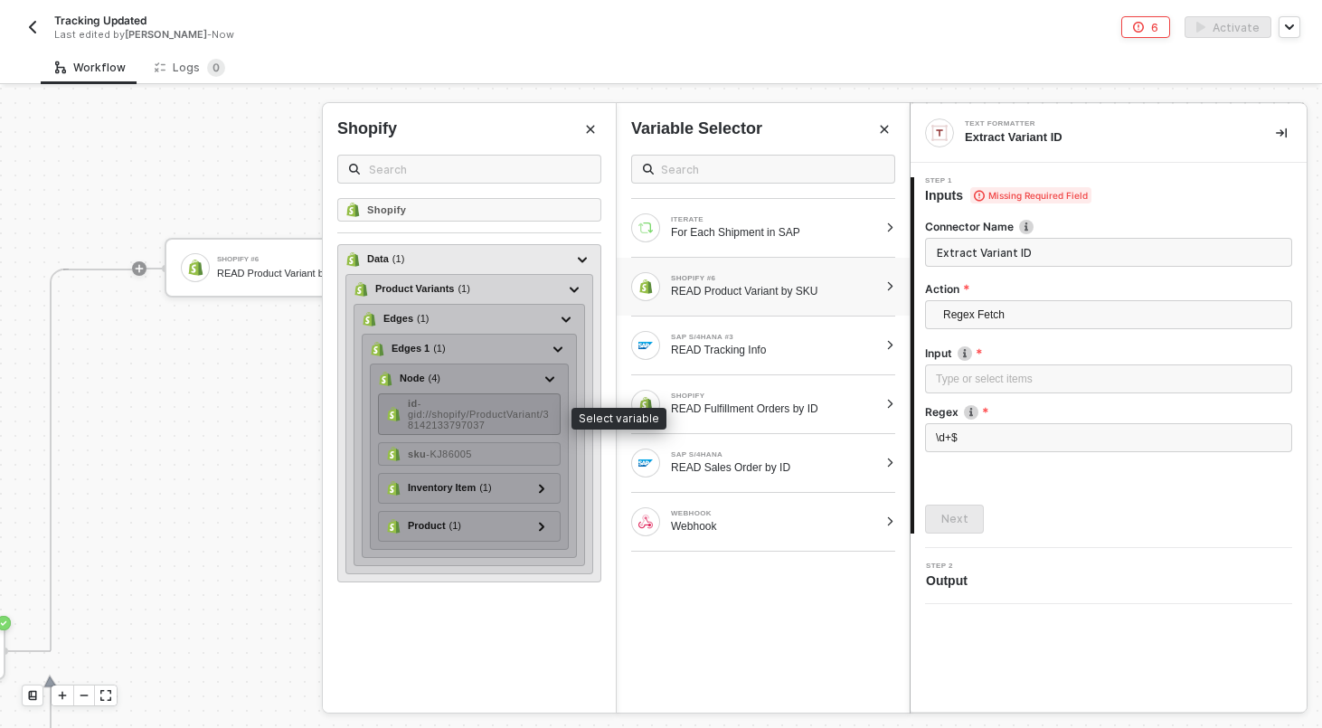
click at [456, 409] on span "- gid://shopify/ProductVariant/38142133797037" at bounding box center [478, 414] width 141 height 33
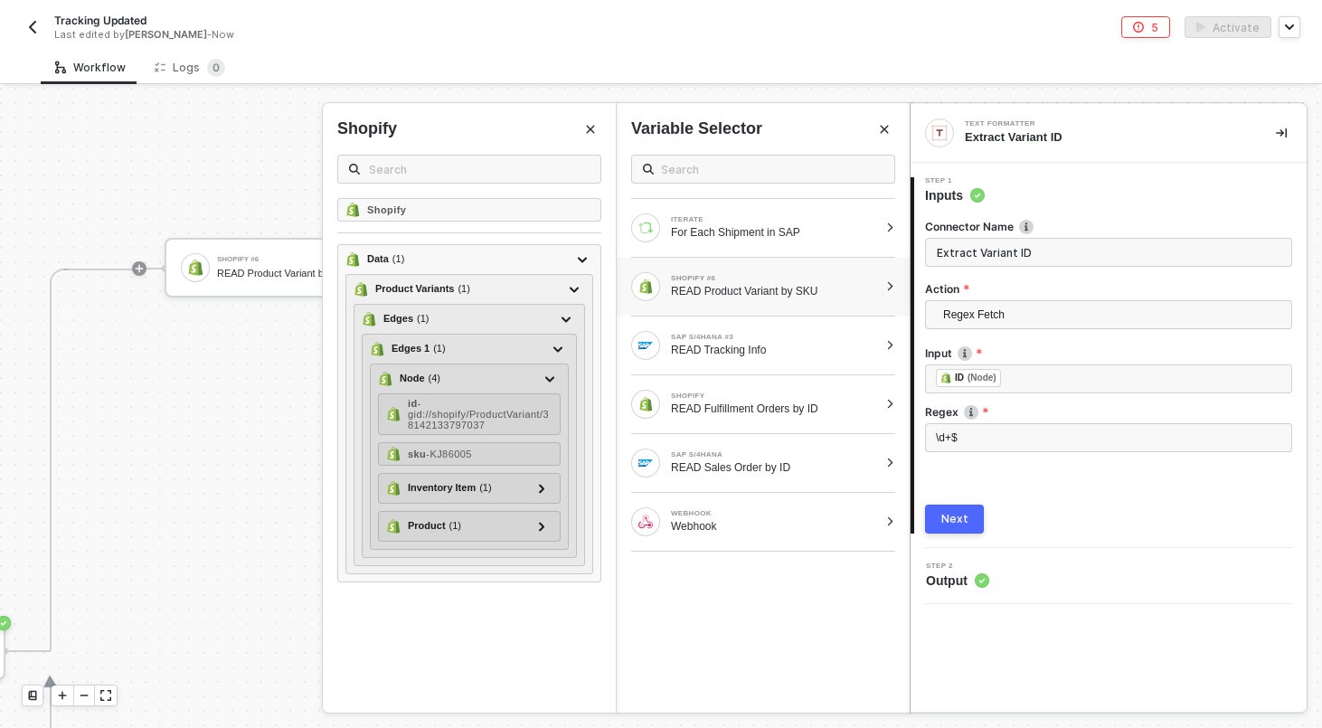
click at [955, 519] on div "Next" at bounding box center [954, 519] width 27 height 14
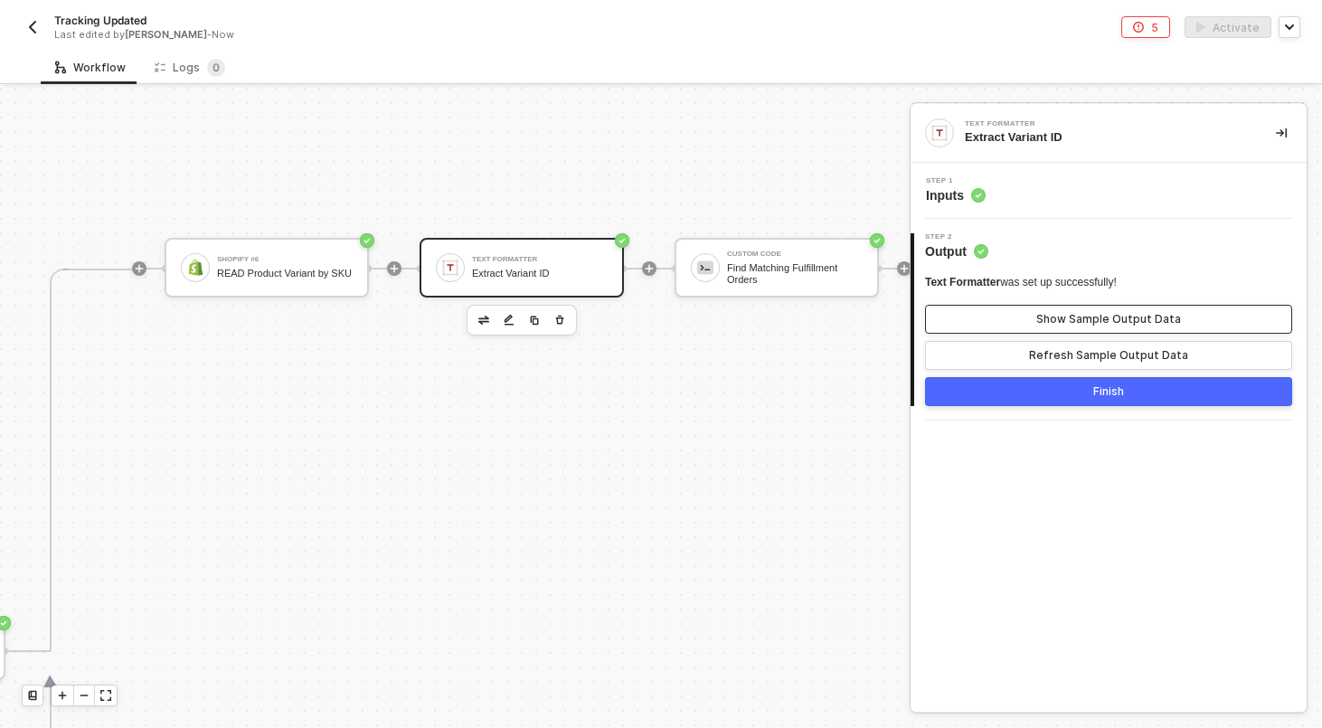
click at [1022, 313] on button "Show Sample Output Data" at bounding box center [1108, 319] width 367 height 29
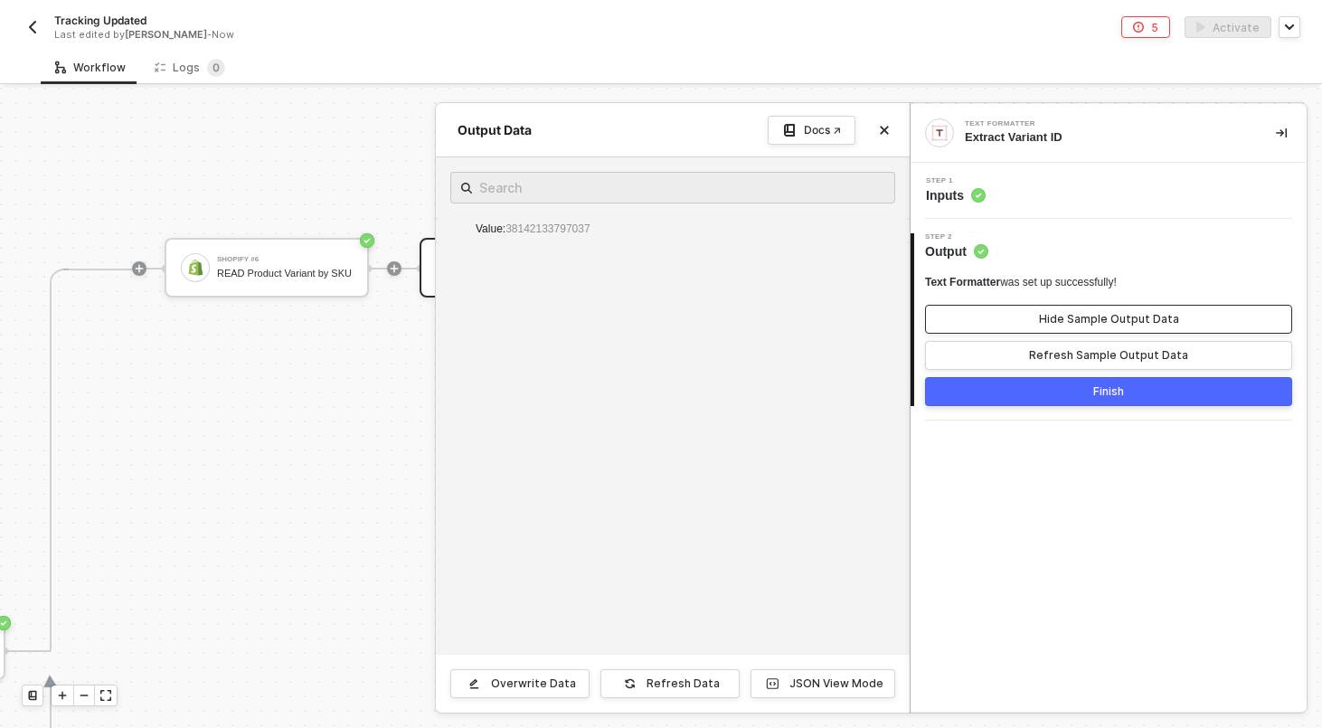
click at [1022, 313] on button "Hide Sample Output Data" at bounding box center [1108, 319] width 367 height 29
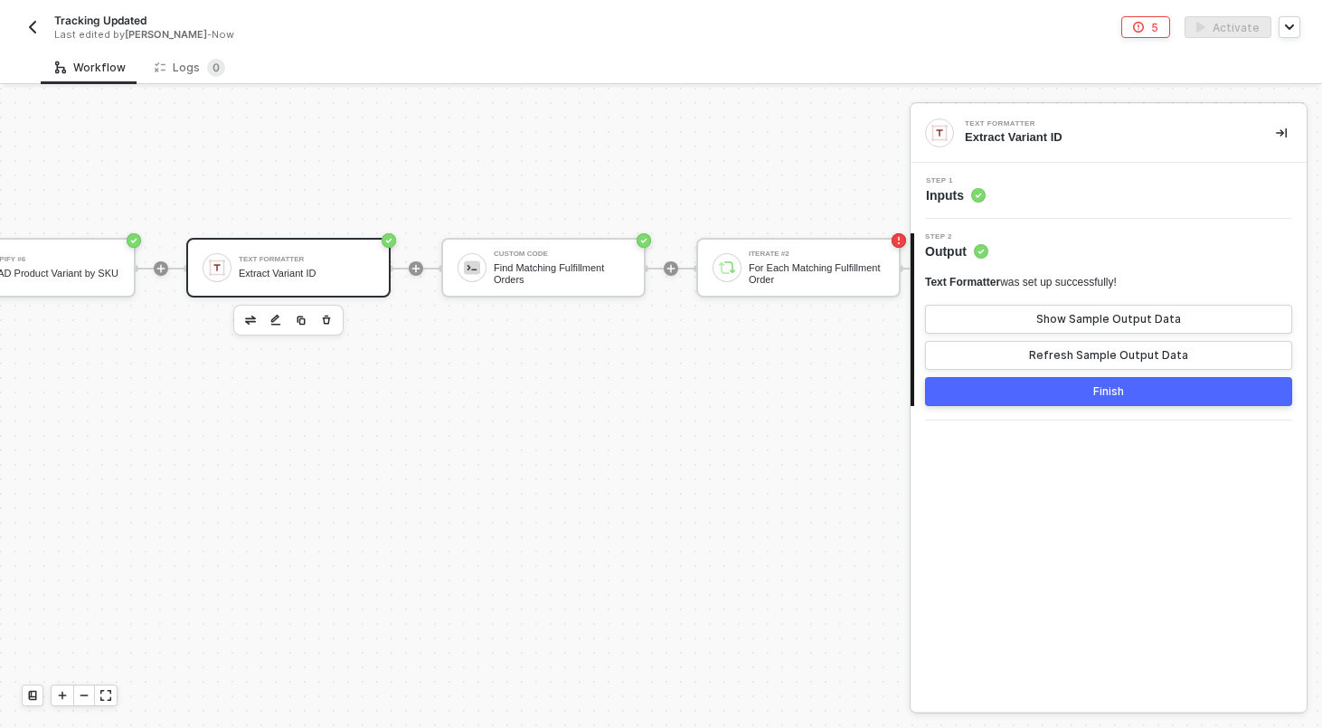
scroll to position [219, 2279]
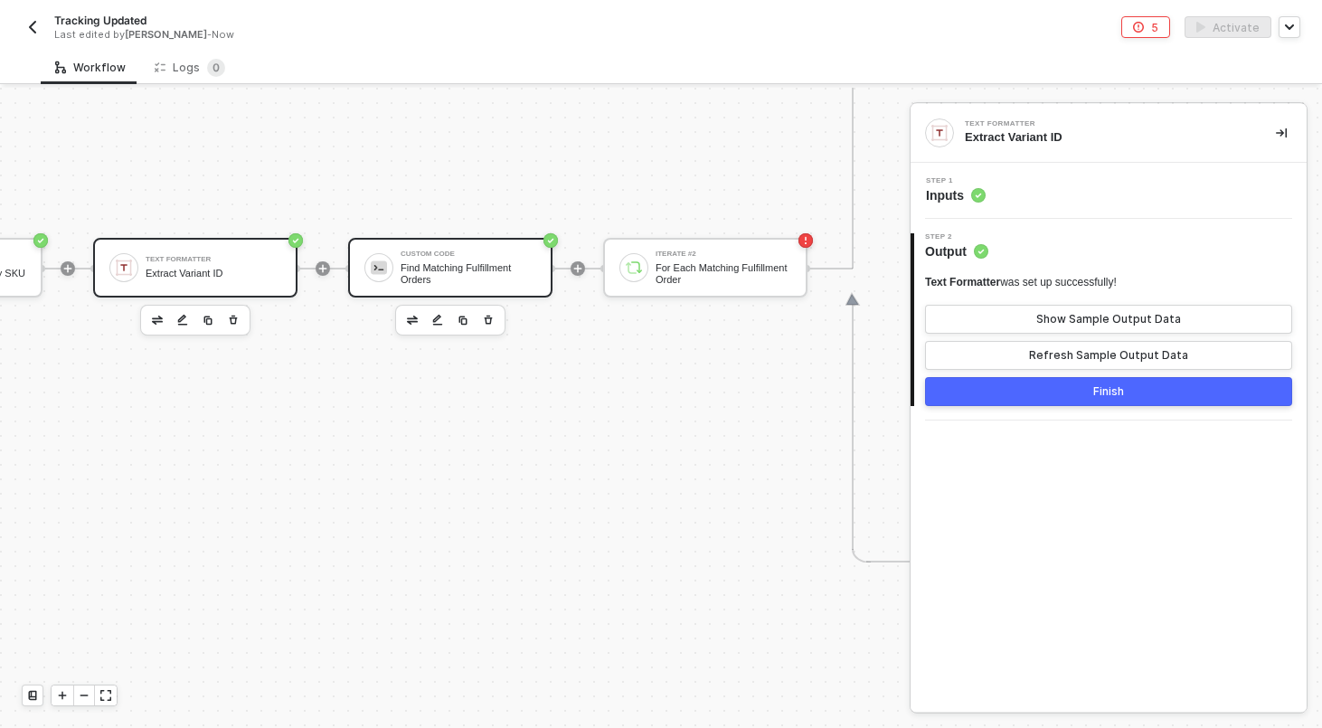
click at [499, 269] on div "Find Matching Fulfillment Orders" at bounding box center [468, 273] width 136 height 23
click at [1086, 194] on div "Step 1 Inputs" at bounding box center [1110, 190] width 391 height 27
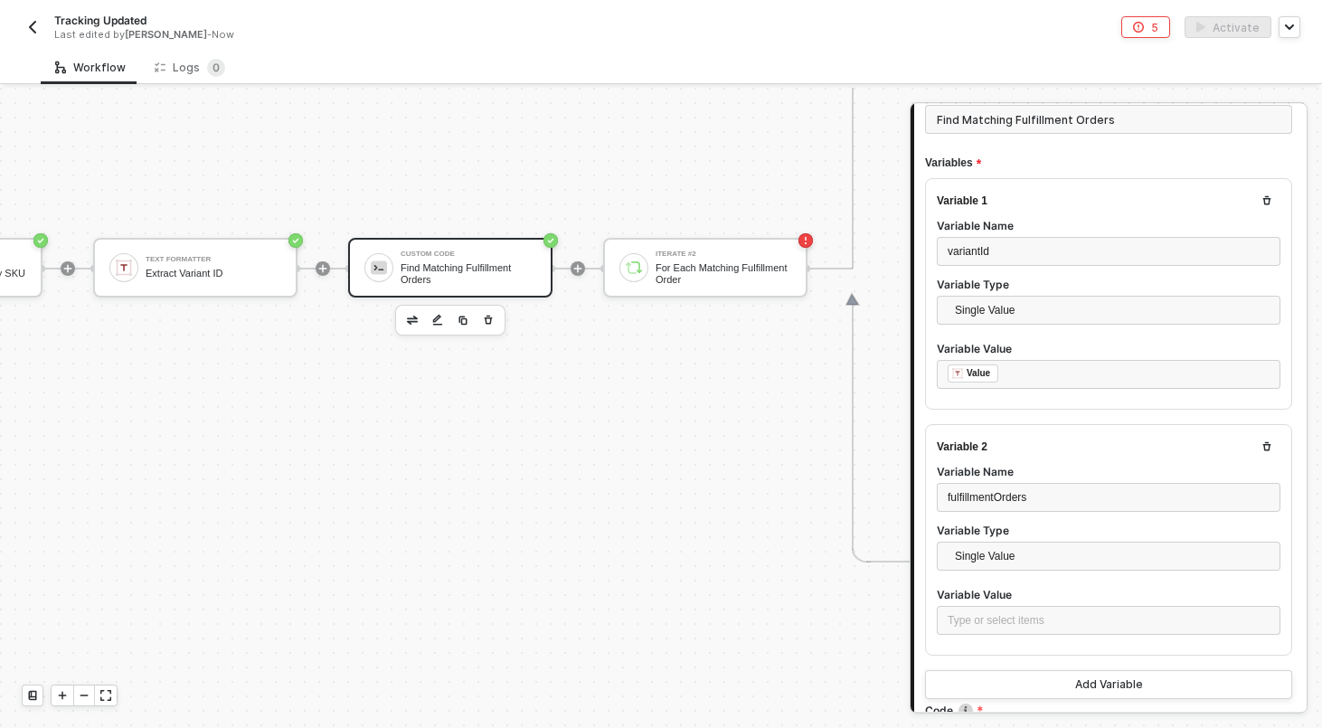
scroll to position [200, 0]
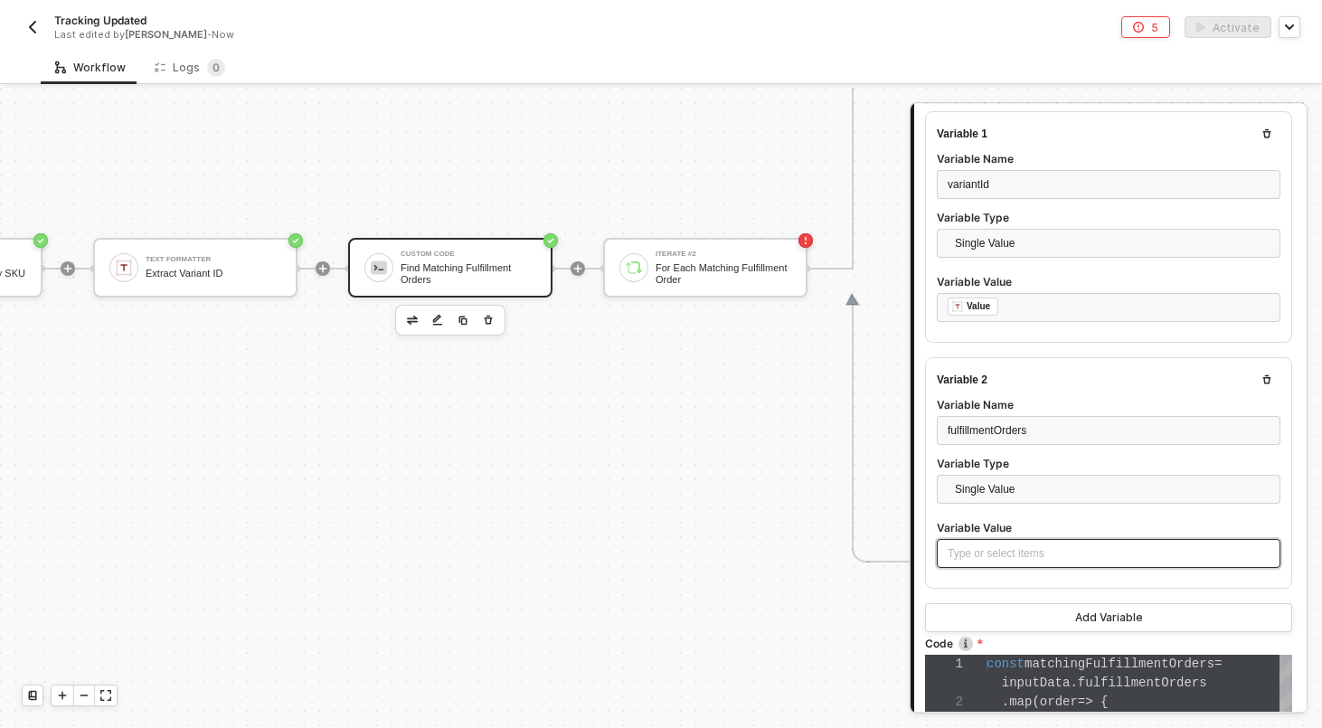
click at [987, 545] on div "Type or select items ﻿" at bounding box center [1108, 553] width 322 height 17
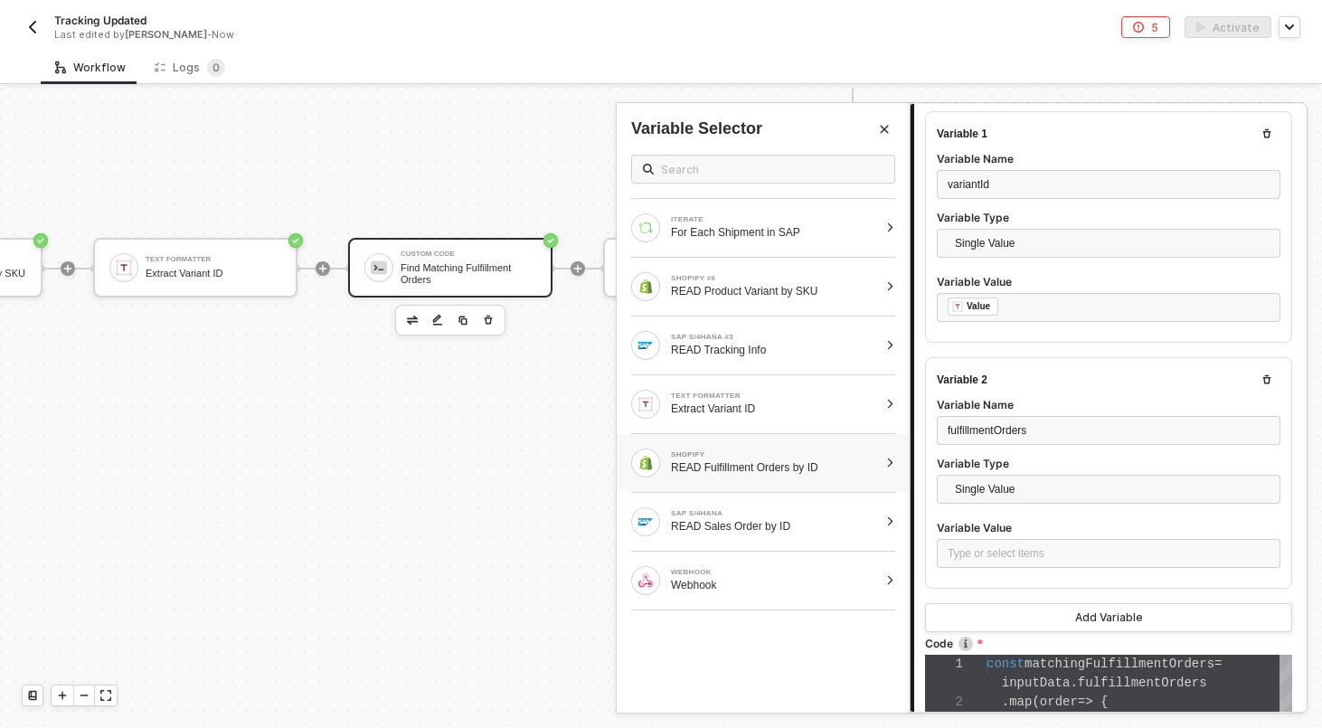
click at [889, 466] on div at bounding box center [890, 462] width 10 height 11
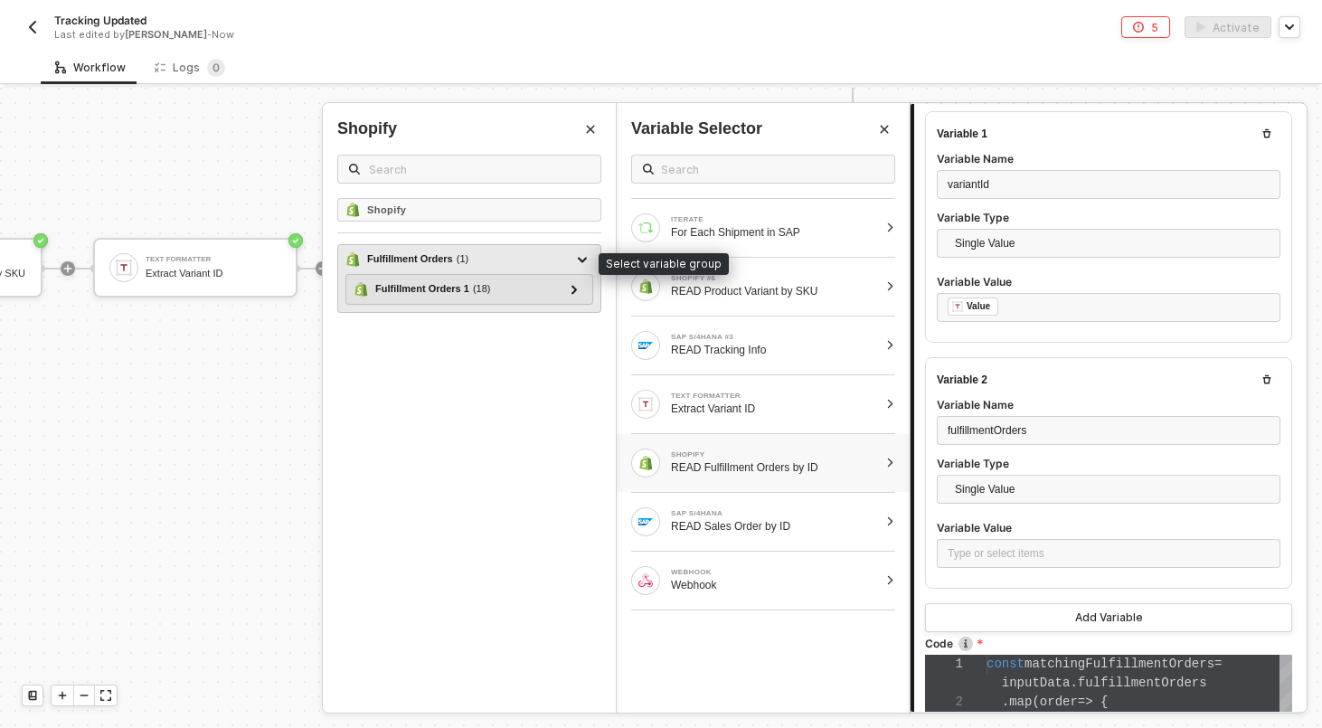
click at [494, 262] on div "Fulfillment Orders ( 1 )" at bounding box center [458, 260] width 226 height 22
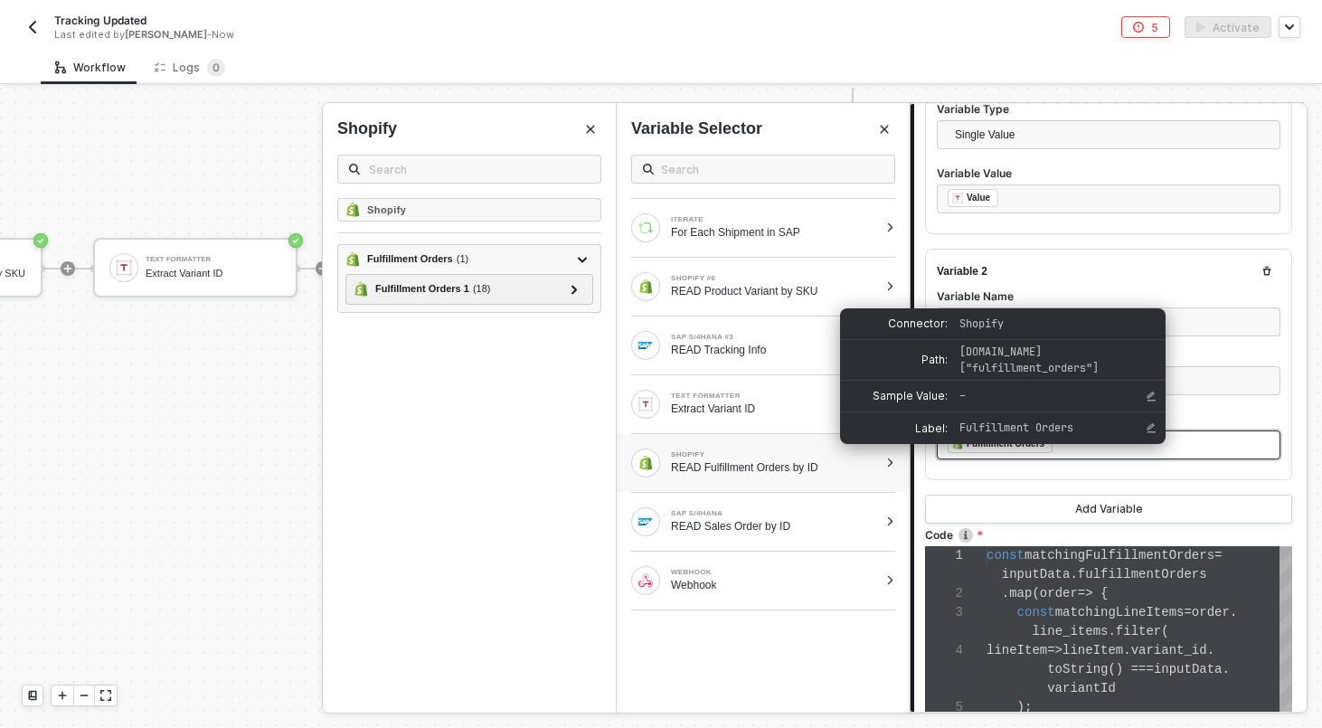
scroll to position [599, 0]
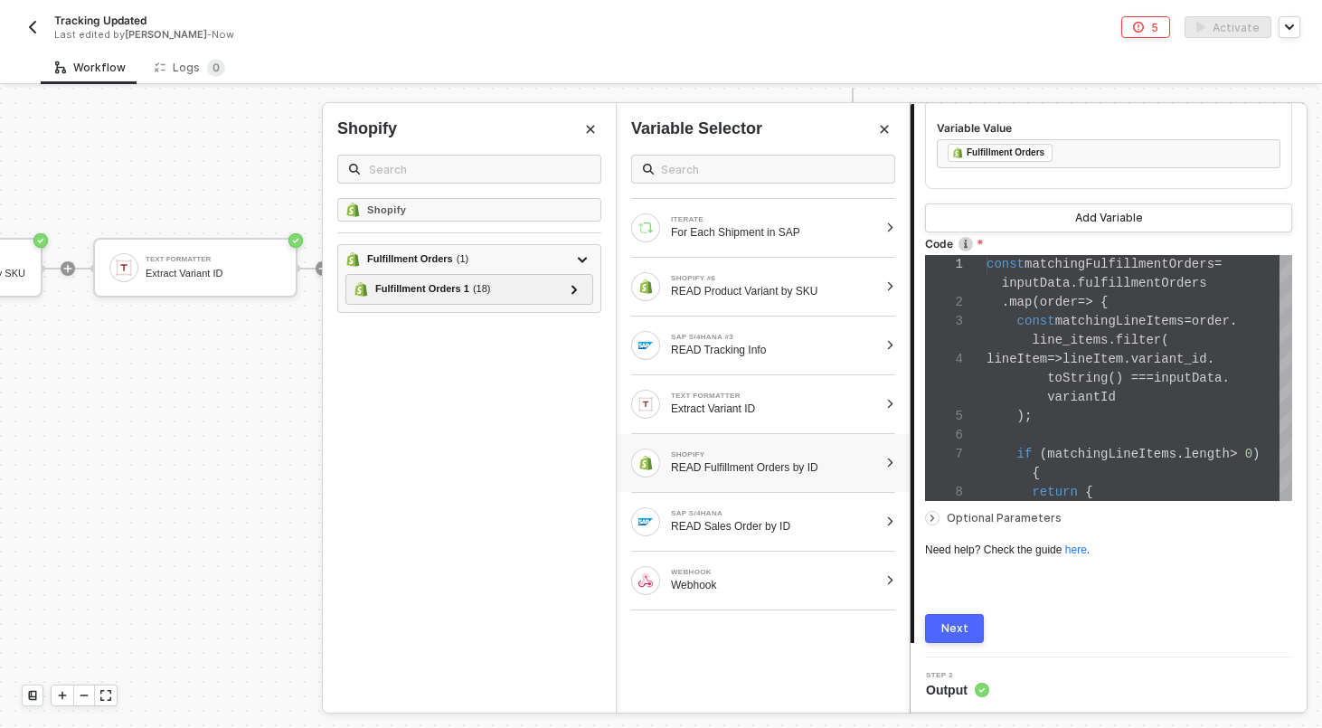
click at [936, 623] on button "Next" at bounding box center [954, 628] width 59 height 29
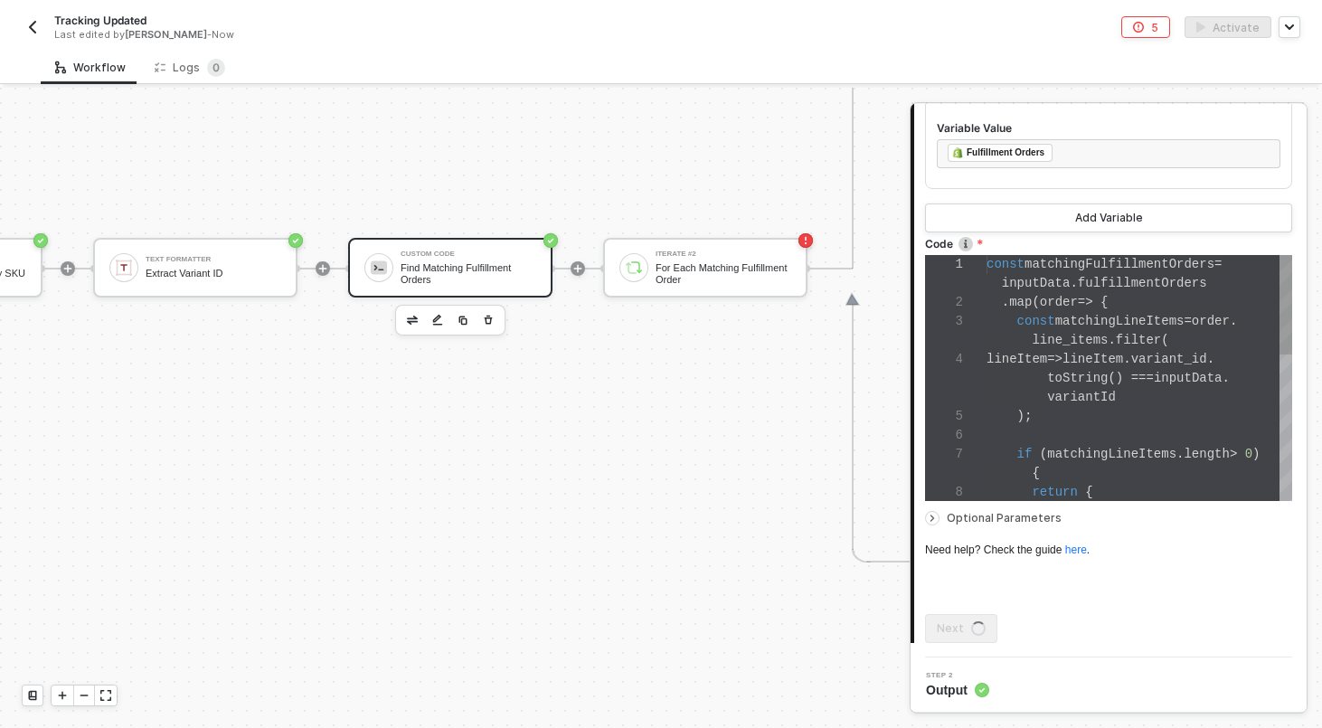
scroll to position [0, 0]
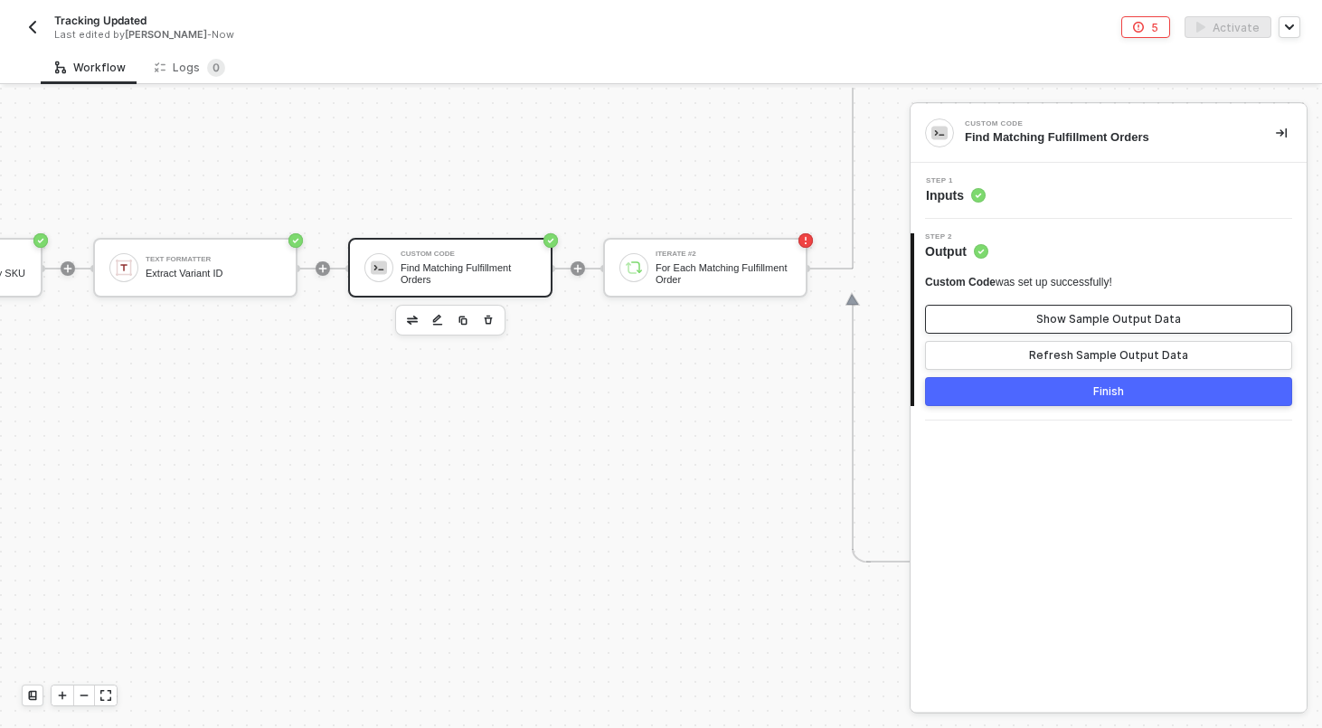
click at [1089, 316] on div "Show Sample Output Data" at bounding box center [1108, 319] width 145 height 14
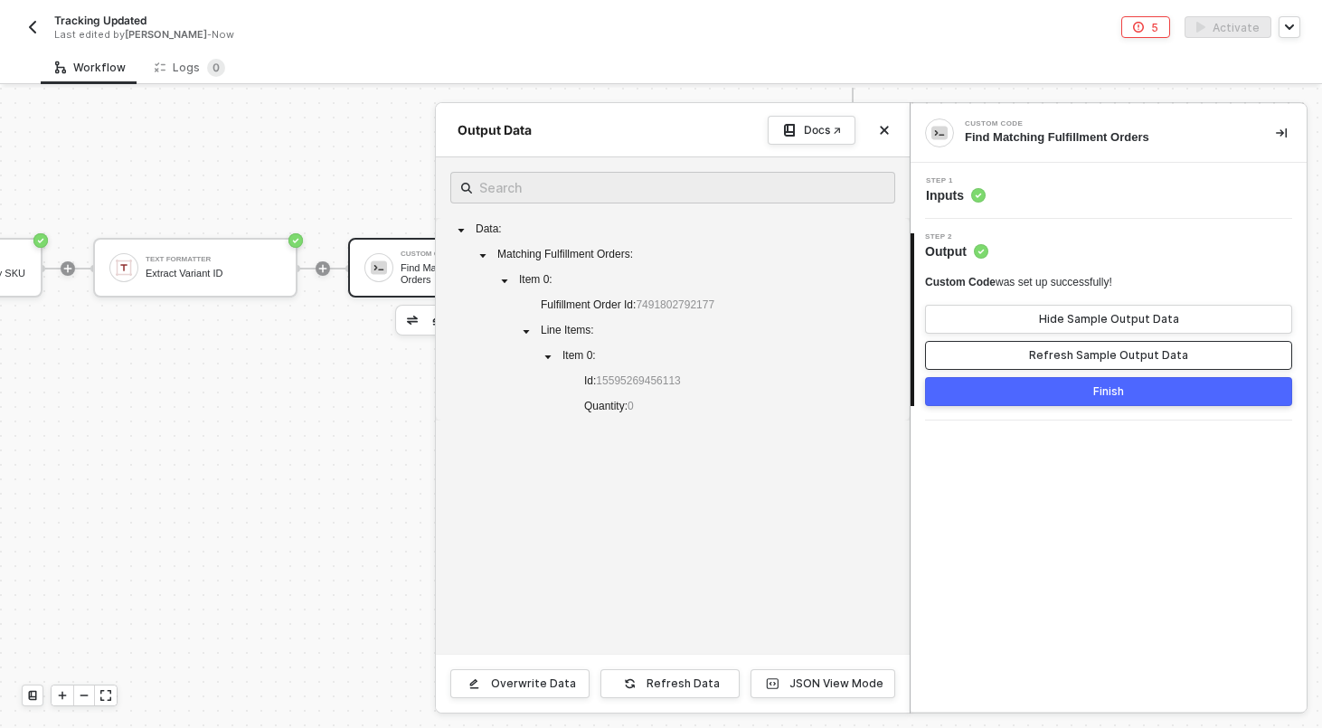
click at [1046, 354] on div "Refresh Sample Output Data" at bounding box center [1108, 355] width 159 height 14
click at [1043, 387] on button "Finish" at bounding box center [1108, 391] width 367 height 29
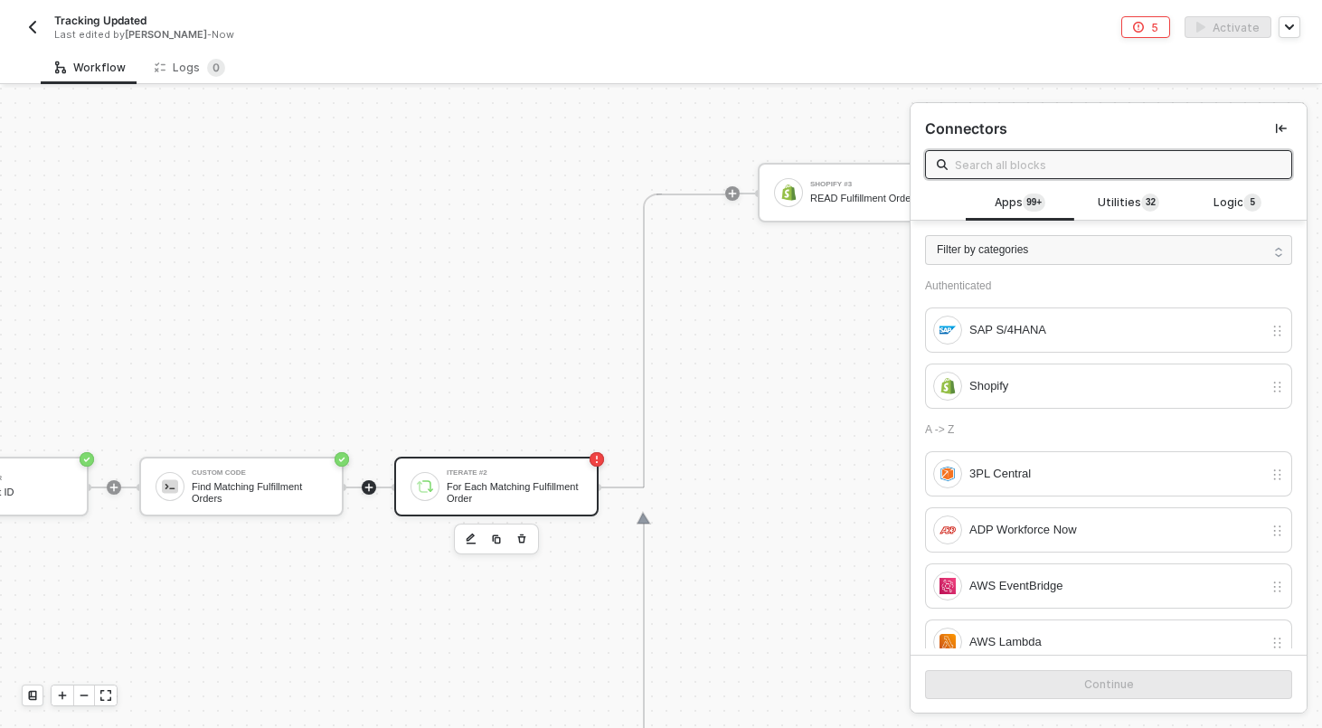
scroll to position [0, 2540]
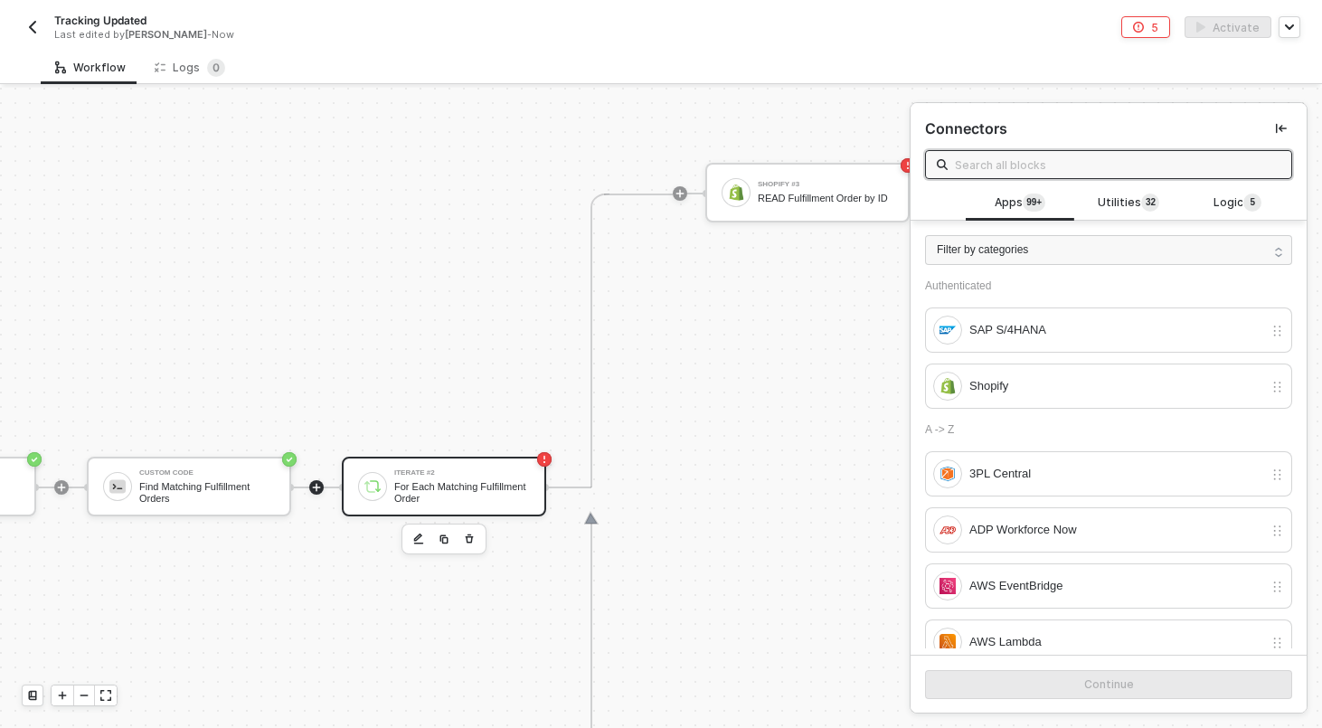
click at [408, 485] on div "For Each Matching Fulfillment Order" at bounding box center [462, 492] width 136 height 23
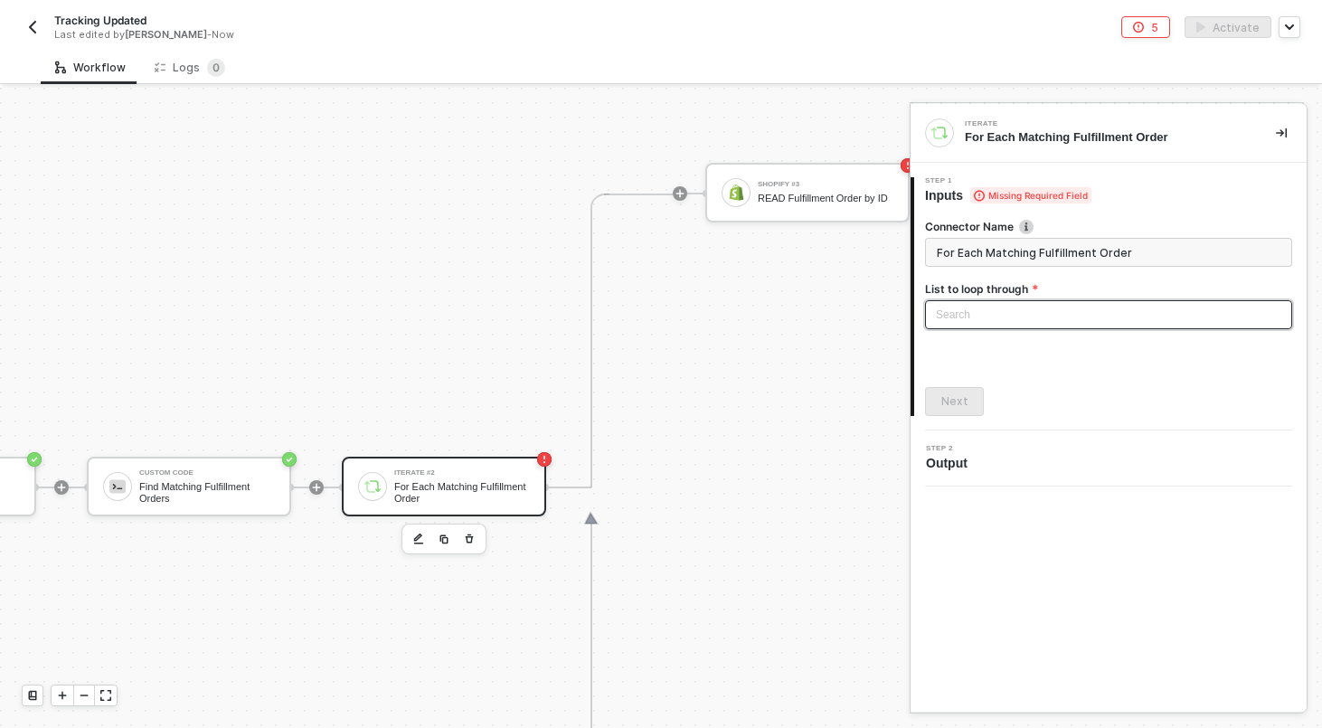
click at [1026, 325] on div "Search" at bounding box center [1108, 314] width 367 height 29
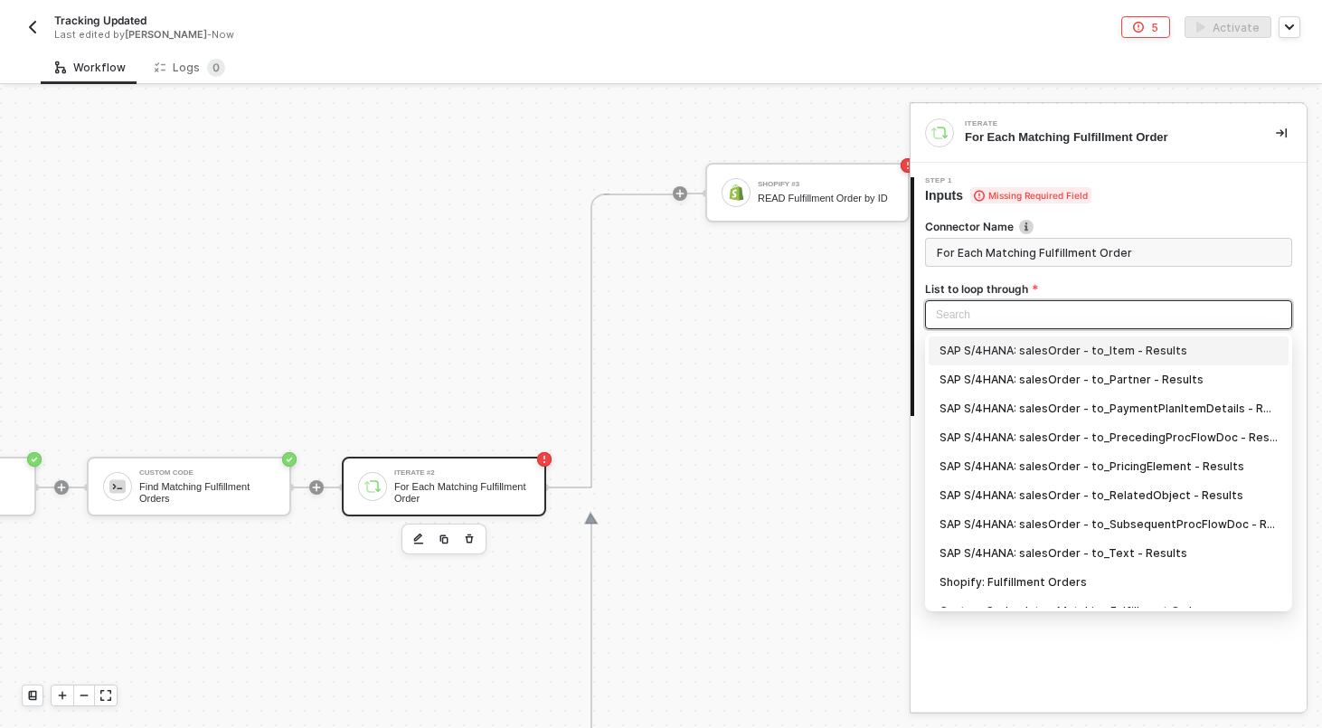
scroll to position [105, 0]
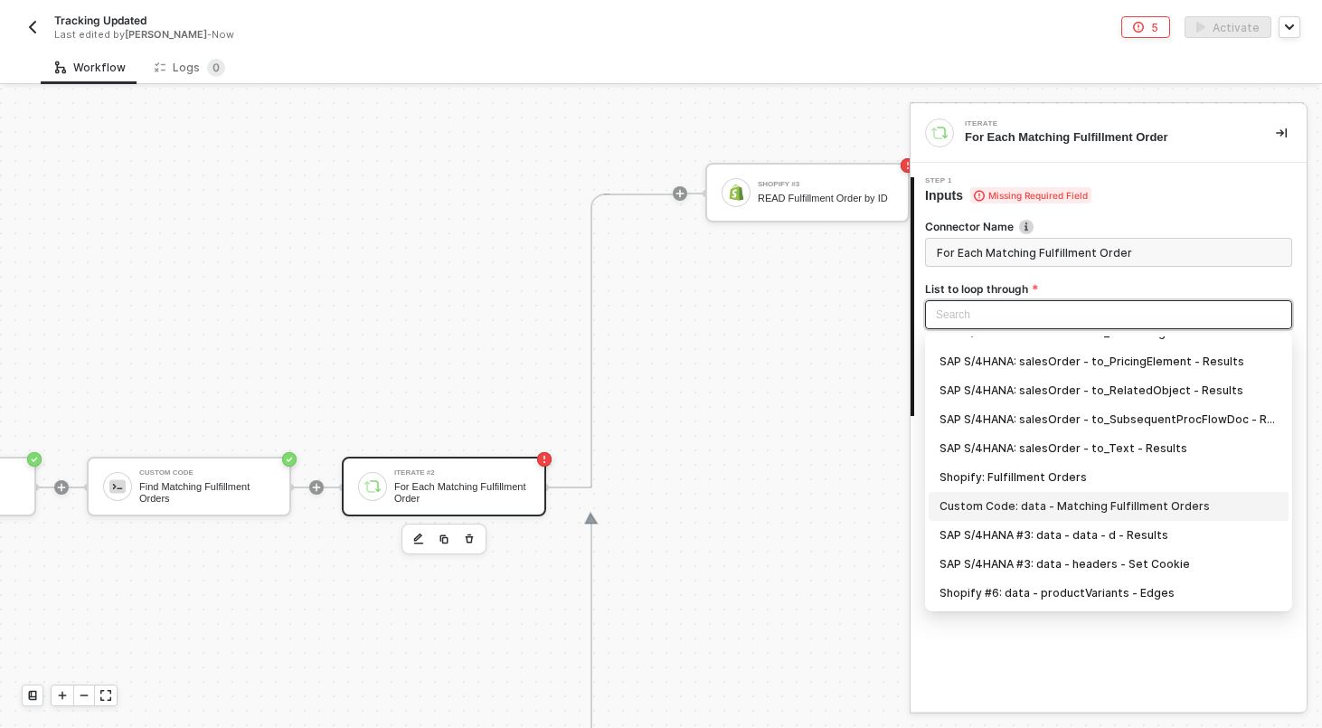
click at [1051, 507] on div "Custom Code: data - Matching Fulfillment Orders" at bounding box center [1108, 506] width 338 height 20
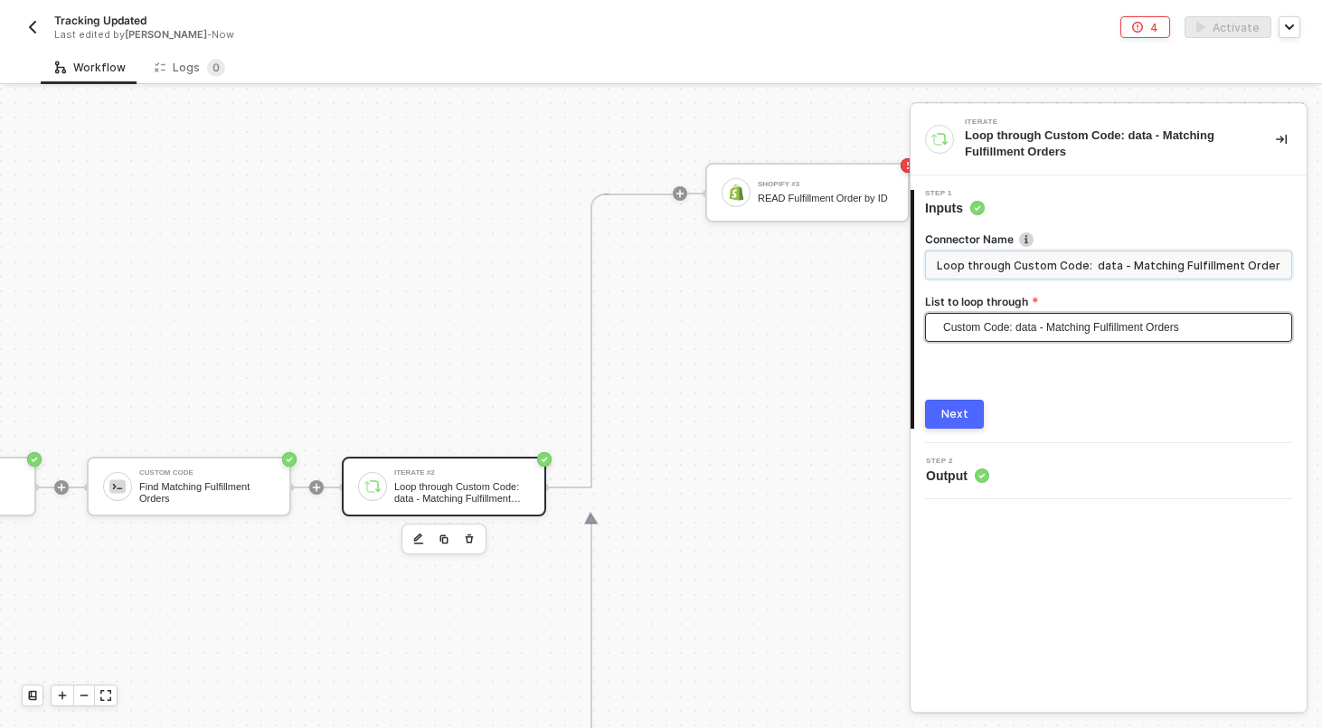
click at [1016, 260] on input "Loop through Custom Code: data - Matching Fulfillment Orders" at bounding box center [1108, 264] width 367 height 29
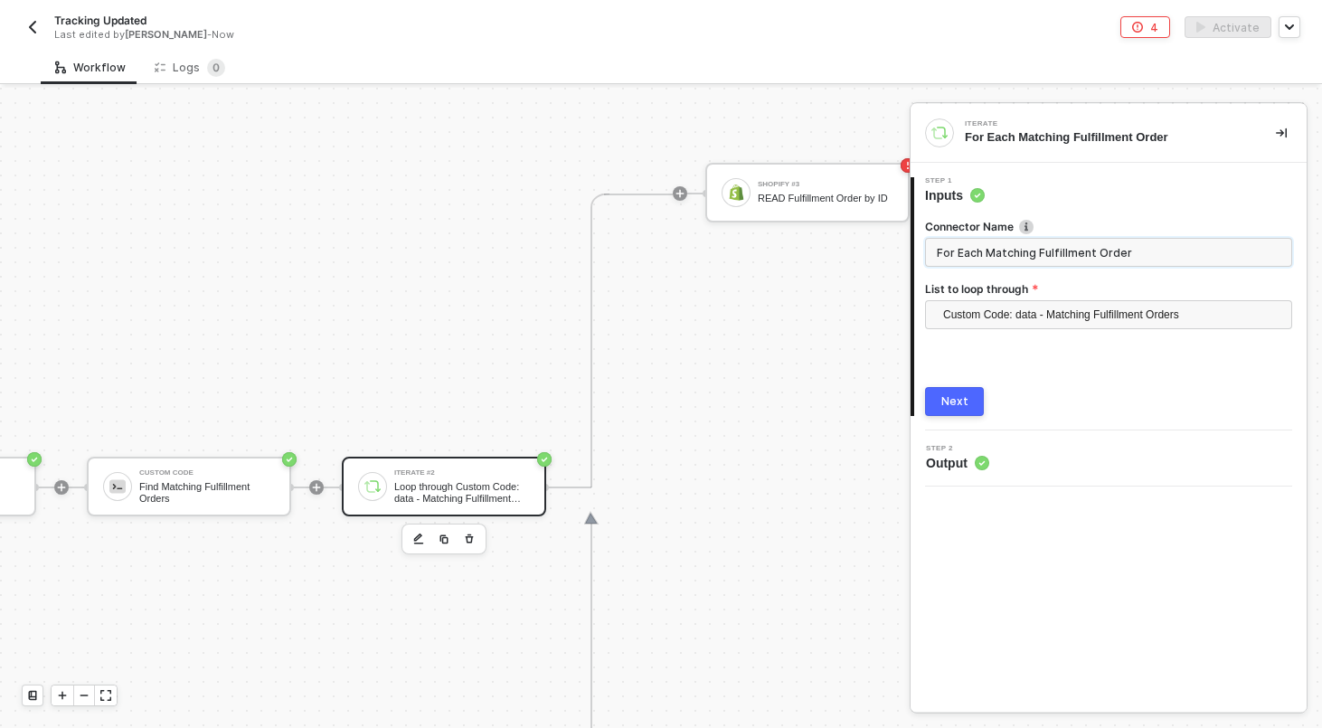
type input "For Each Matching Fulfillment Order"
click at [946, 398] on div "Next" at bounding box center [954, 401] width 27 height 14
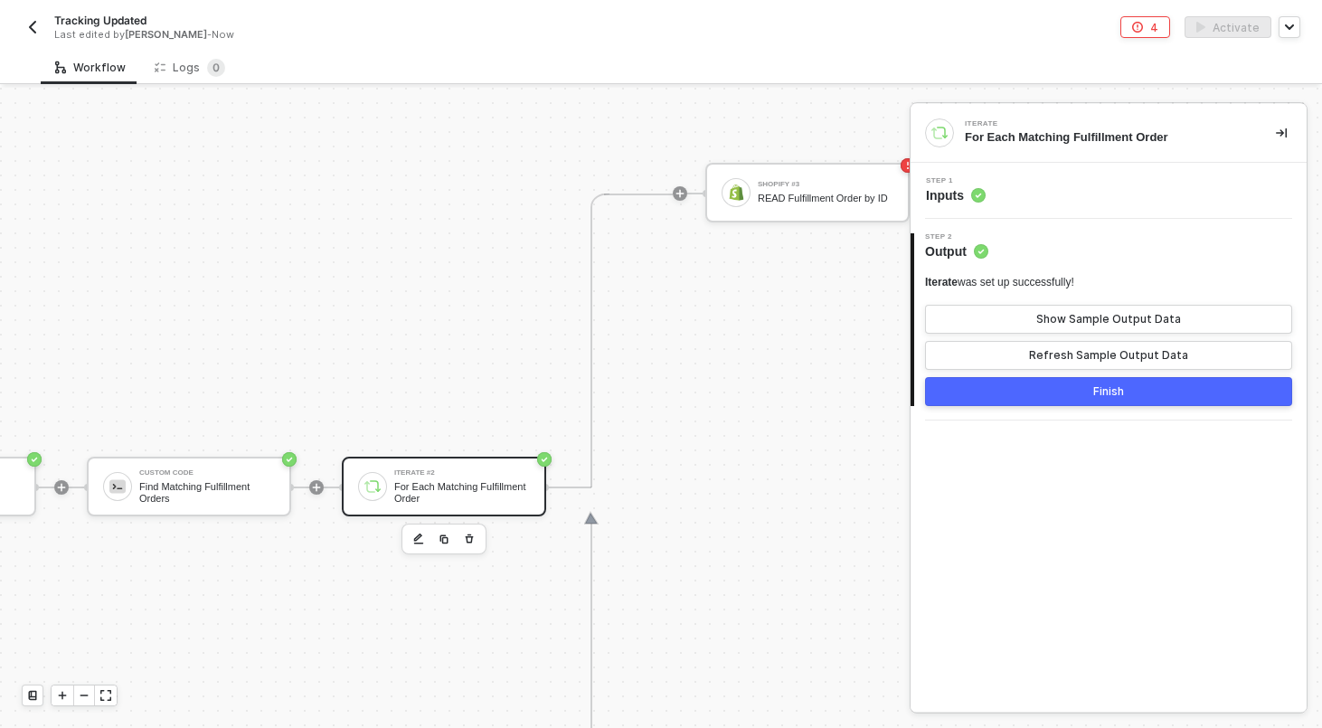
click at [1009, 393] on button "Finish" at bounding box center [1108, 391] width 367 height 29
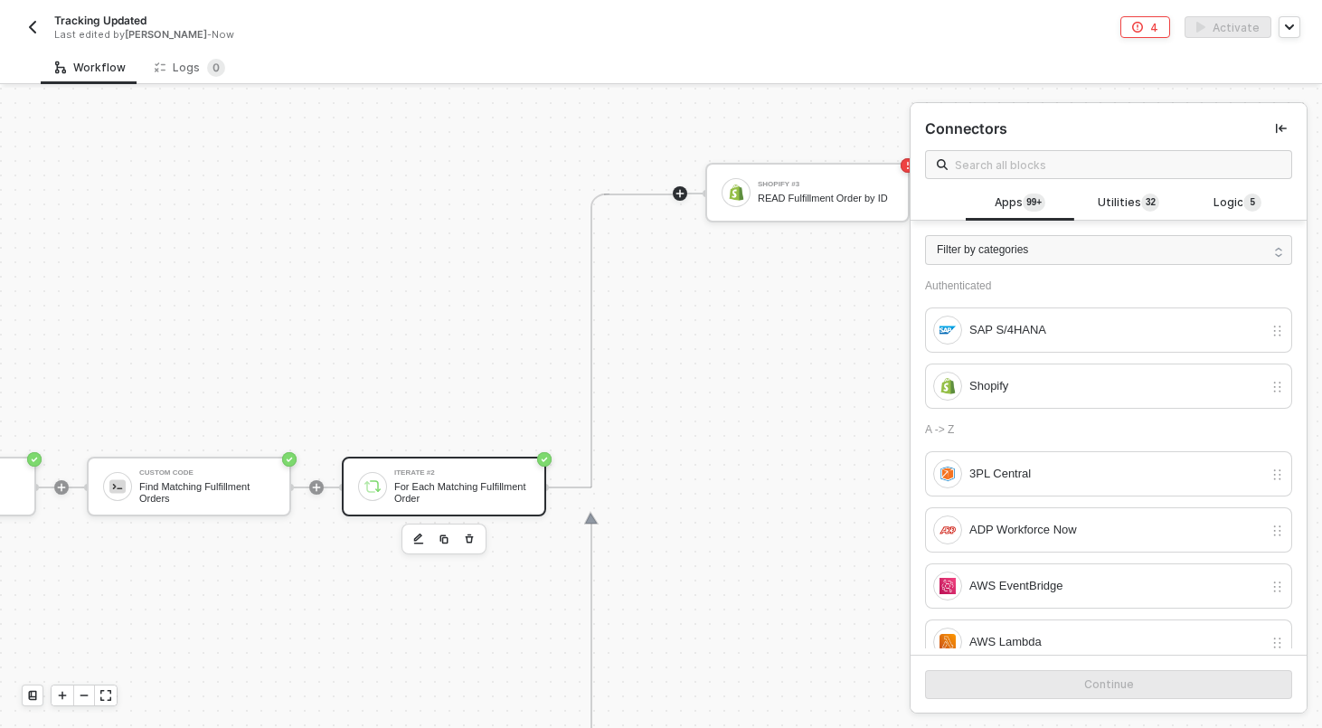
click at [469, 484] on div "For Each Matching Fulfillment Order" at bounding box center [462, 492] width 136 height 23
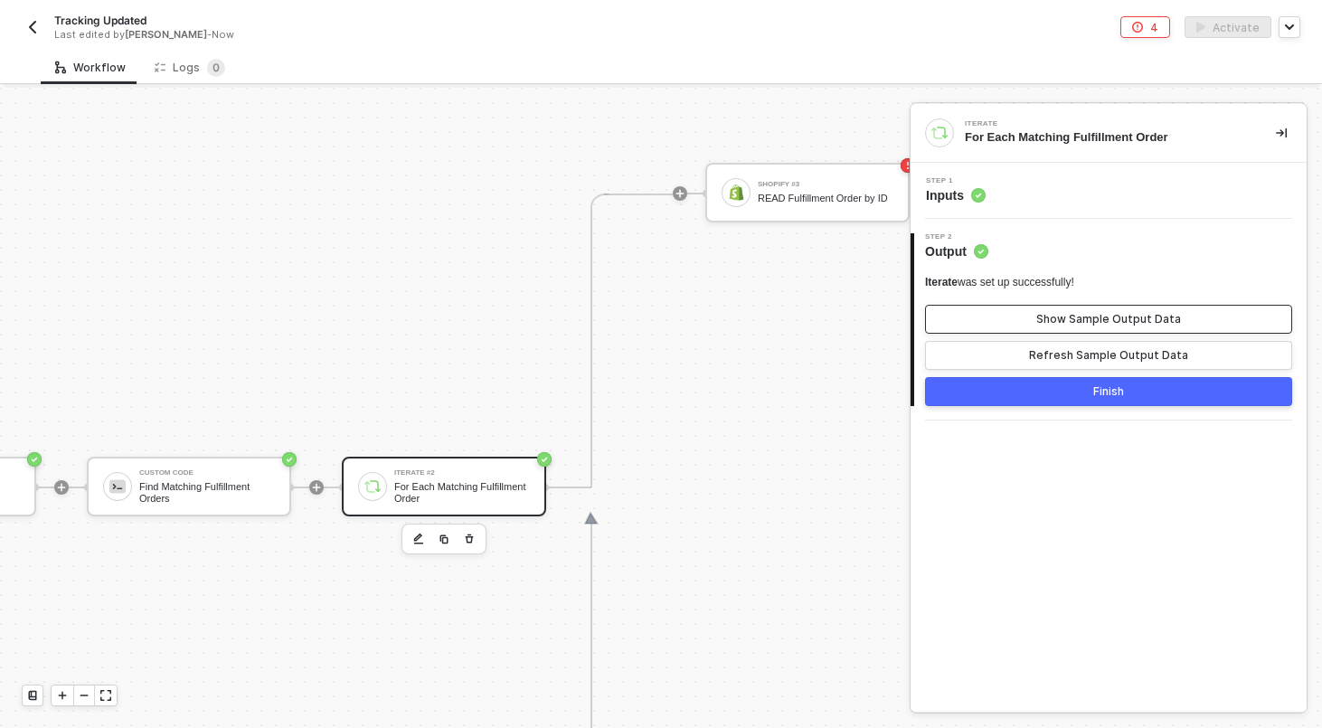
click at [1051, 326] on button "Show Sample Output Data" at bounding box center [1108, 319] width 367 height 29
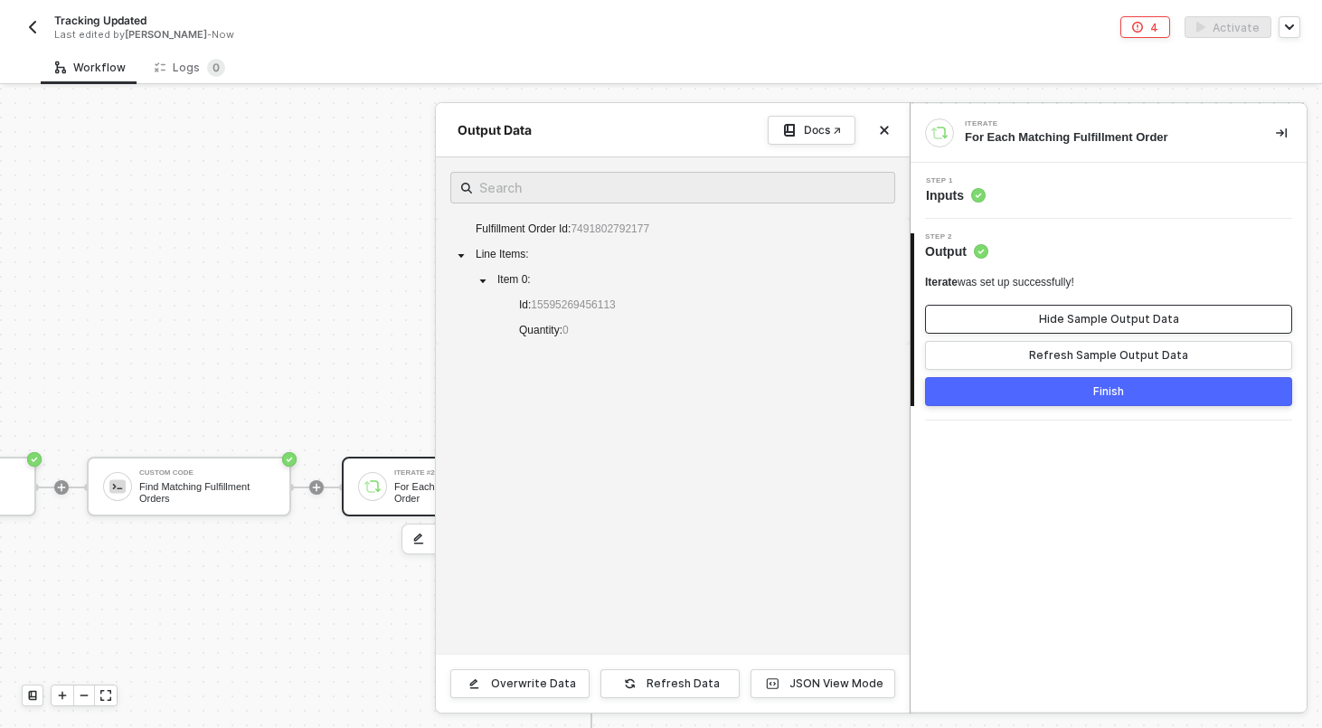
click at [1049, 319] on div "Hide Sample Output Data" at bounding box center [1109, 319] width 140 height 14
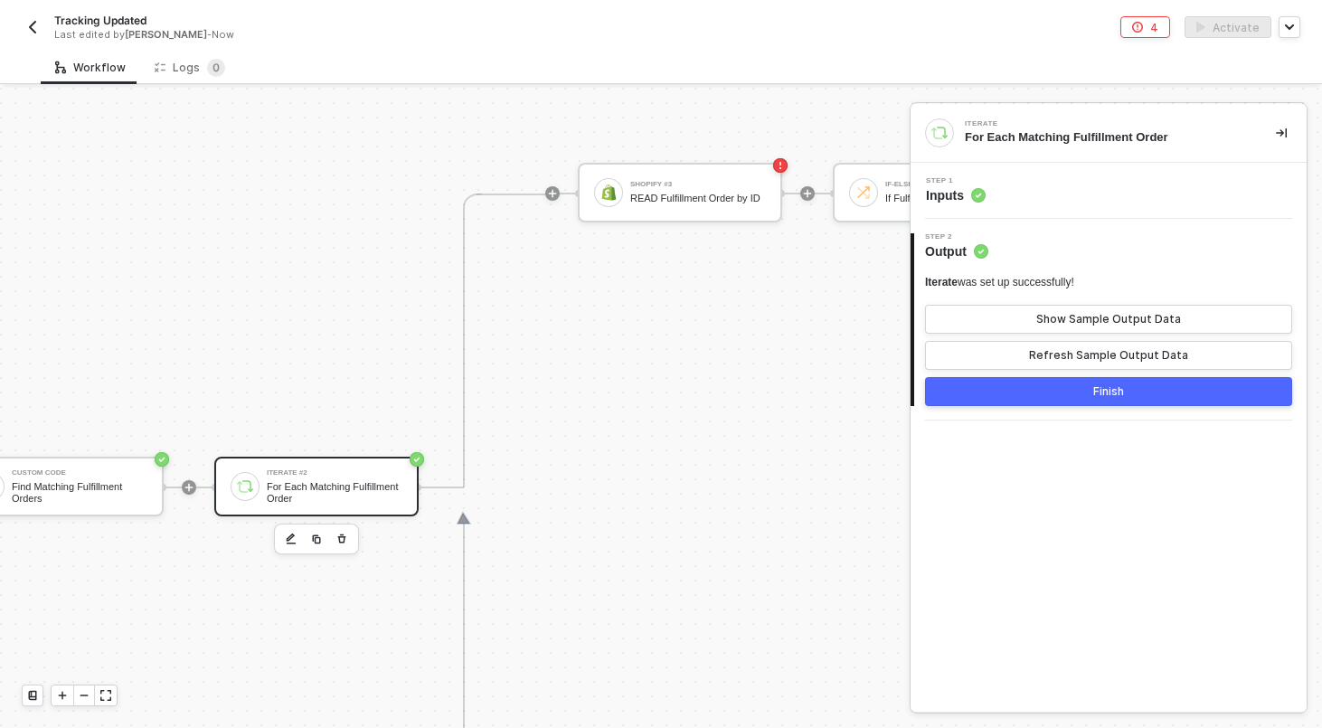
scroll to position [0, 2703]
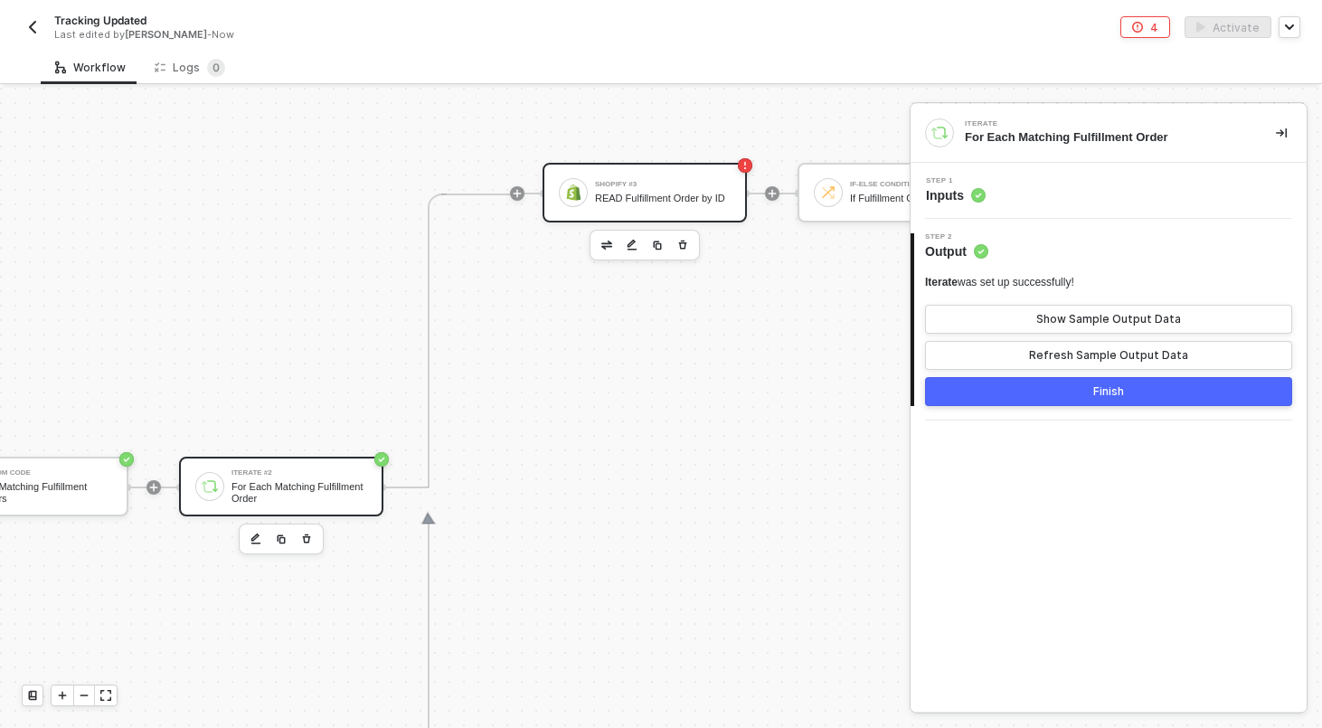
click at [645, 181] on div "Shopify #3" at bounding box center [663, 184] width 136 height 7
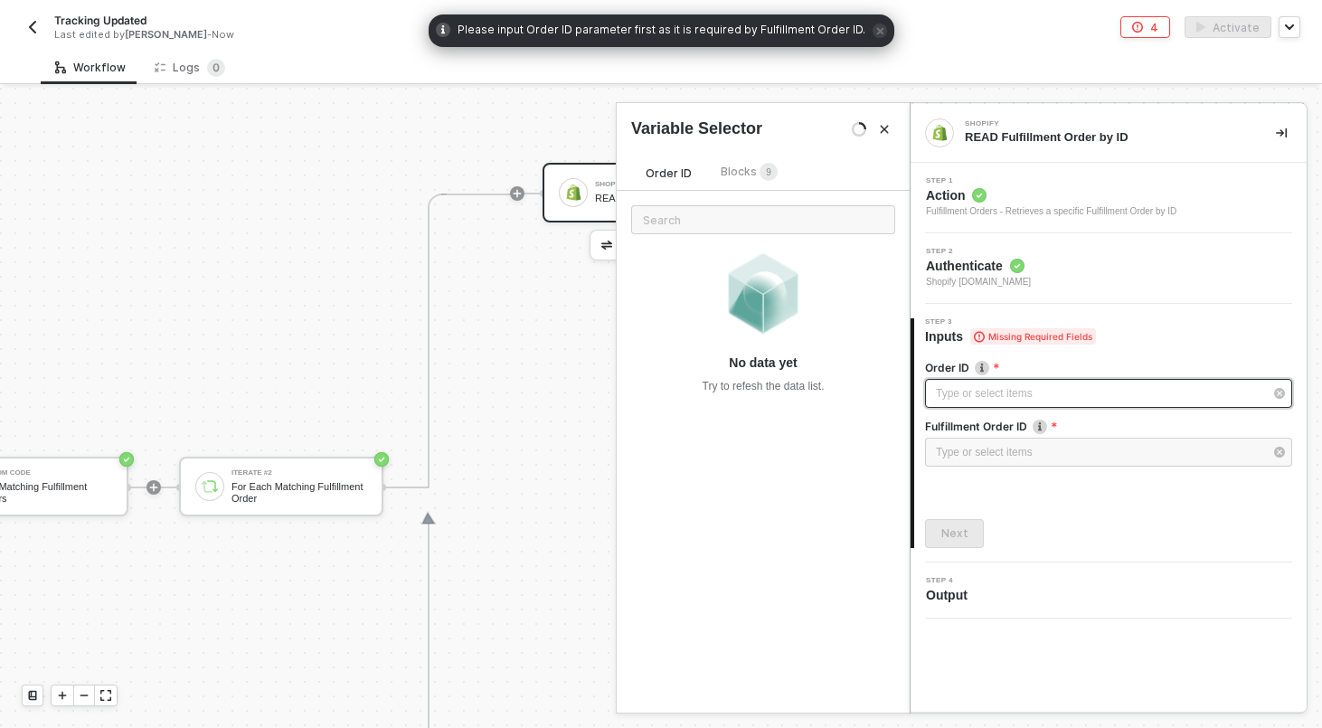
click at [1006, 386] on div "Type or select items ﻿" at bounding box center [1099, 393] width 327 height 17
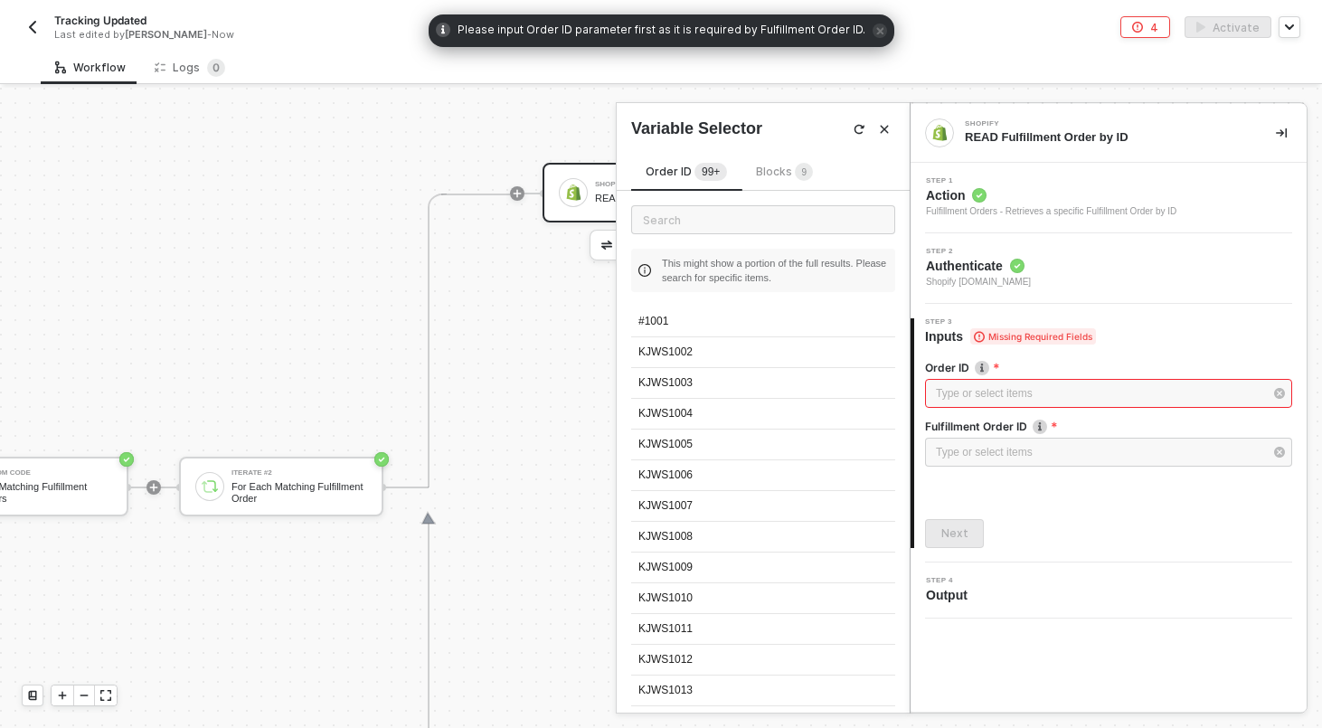
click at [774, 173] on span "Blocks 9" at bounding box center [784, 172] width 57 height 14
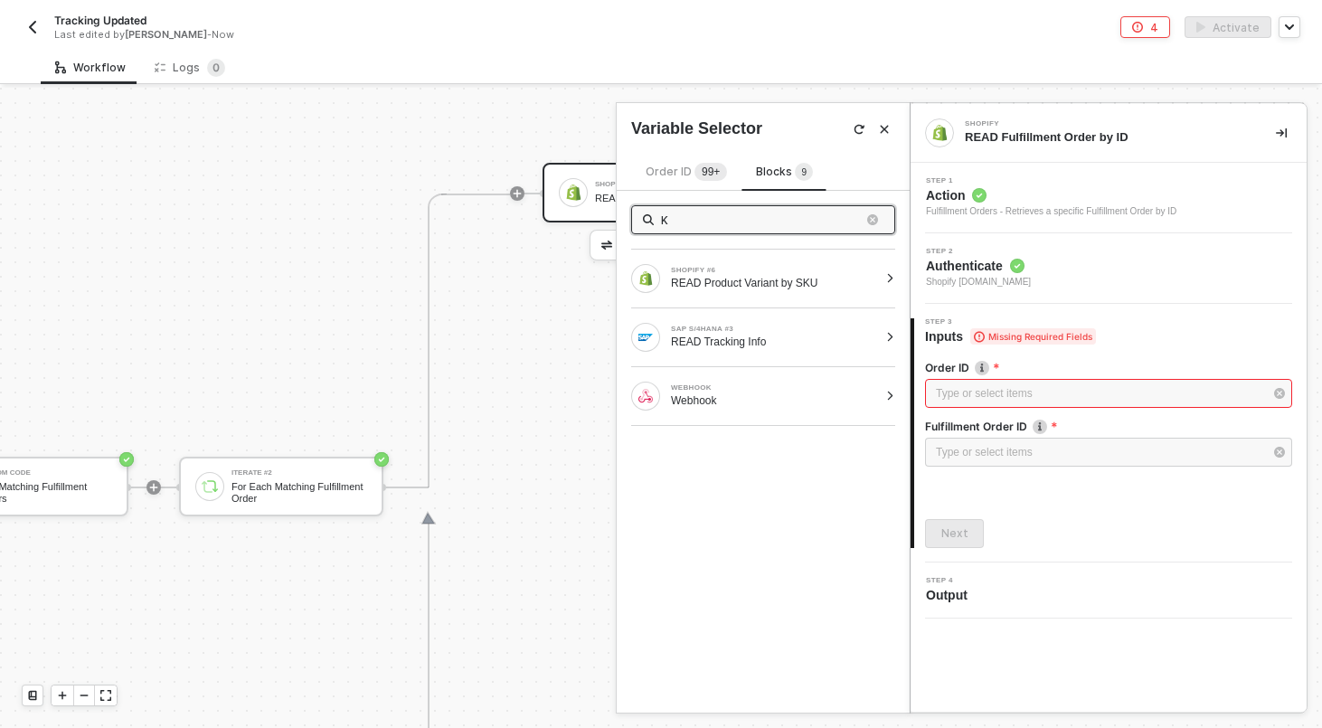
type input "KJ"
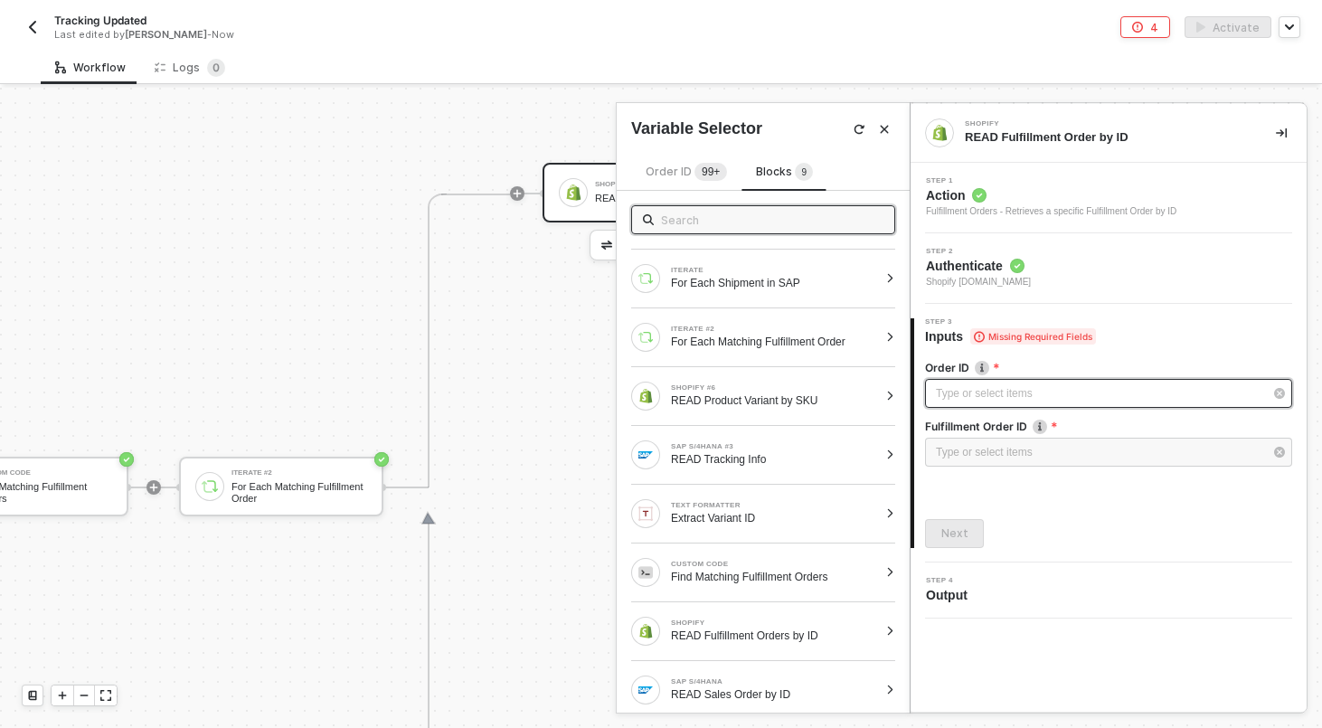
click at [1054, 393] on div "Type or select items ﻿" at bounding box center [1099, 393] width 327 height 17
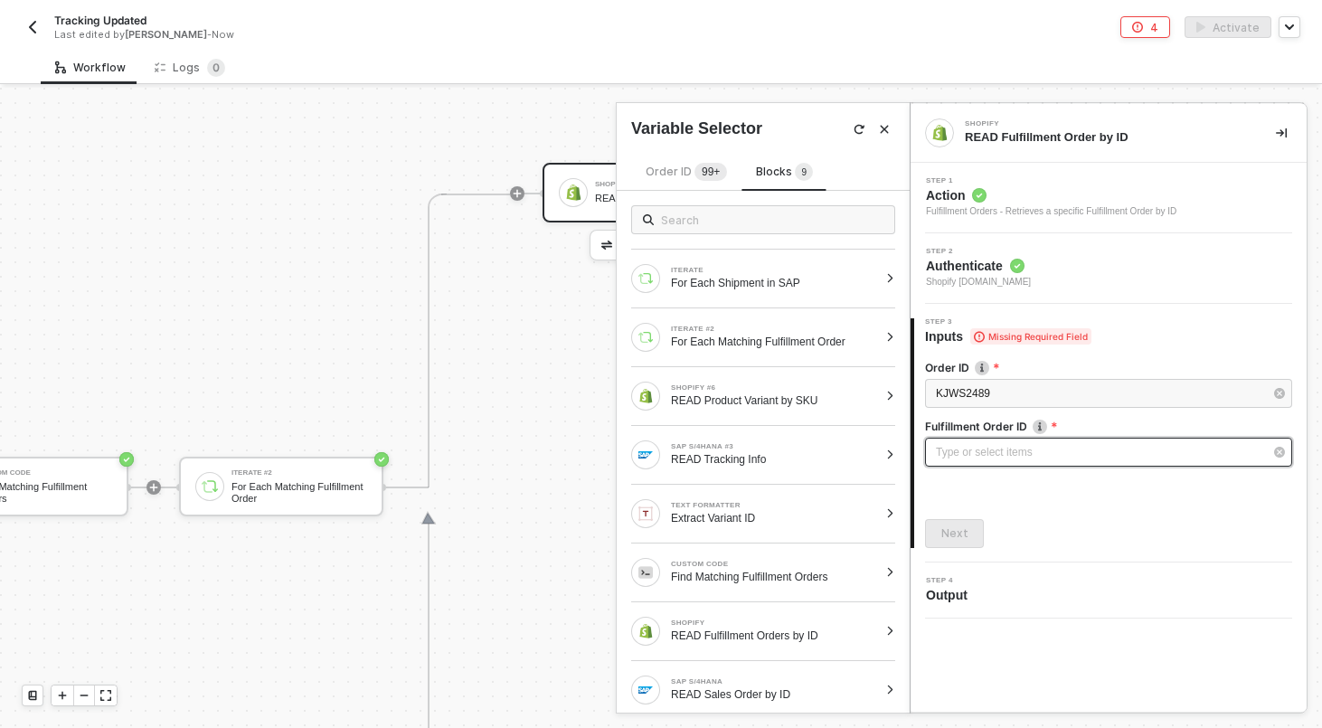
click at [1001, 450] on div "Type or select items ﻿" at bounding box center [1099, 452] width 327 height 17
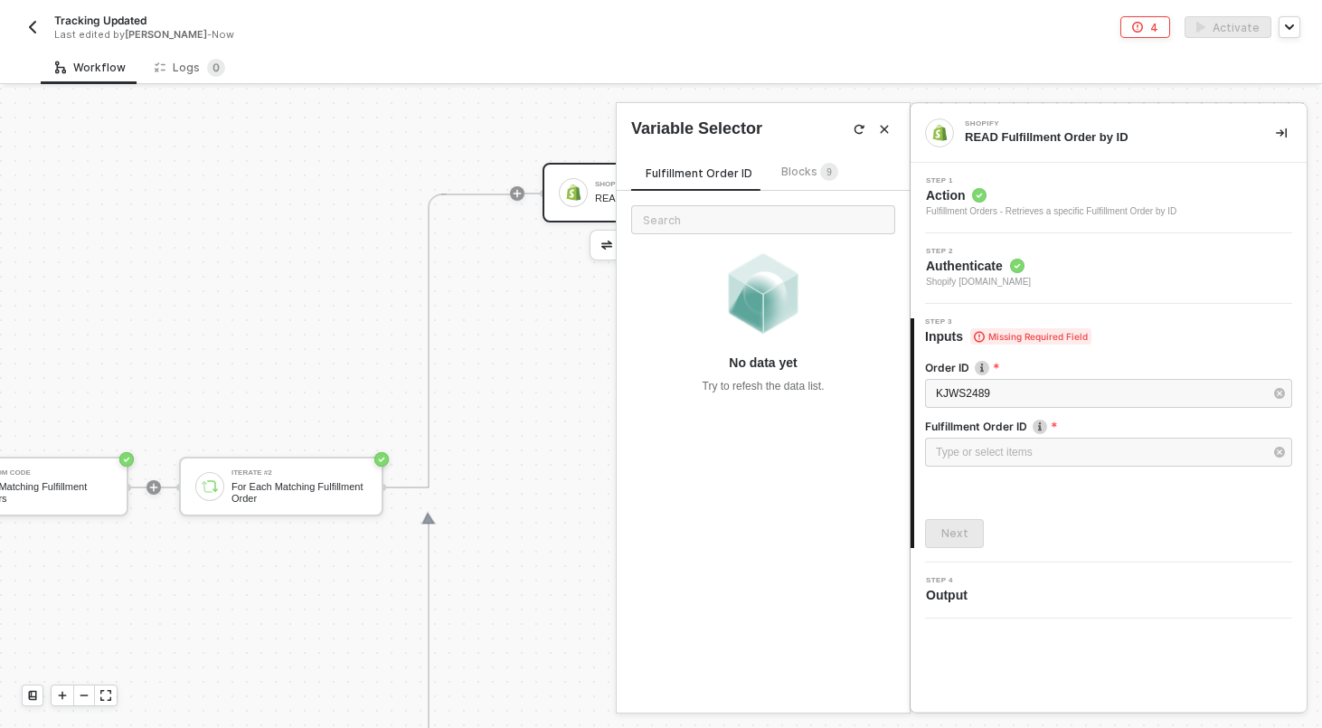
click at [794, 163] on div "Blocks 9" at bounding box center [809, 173] width 57 height 20
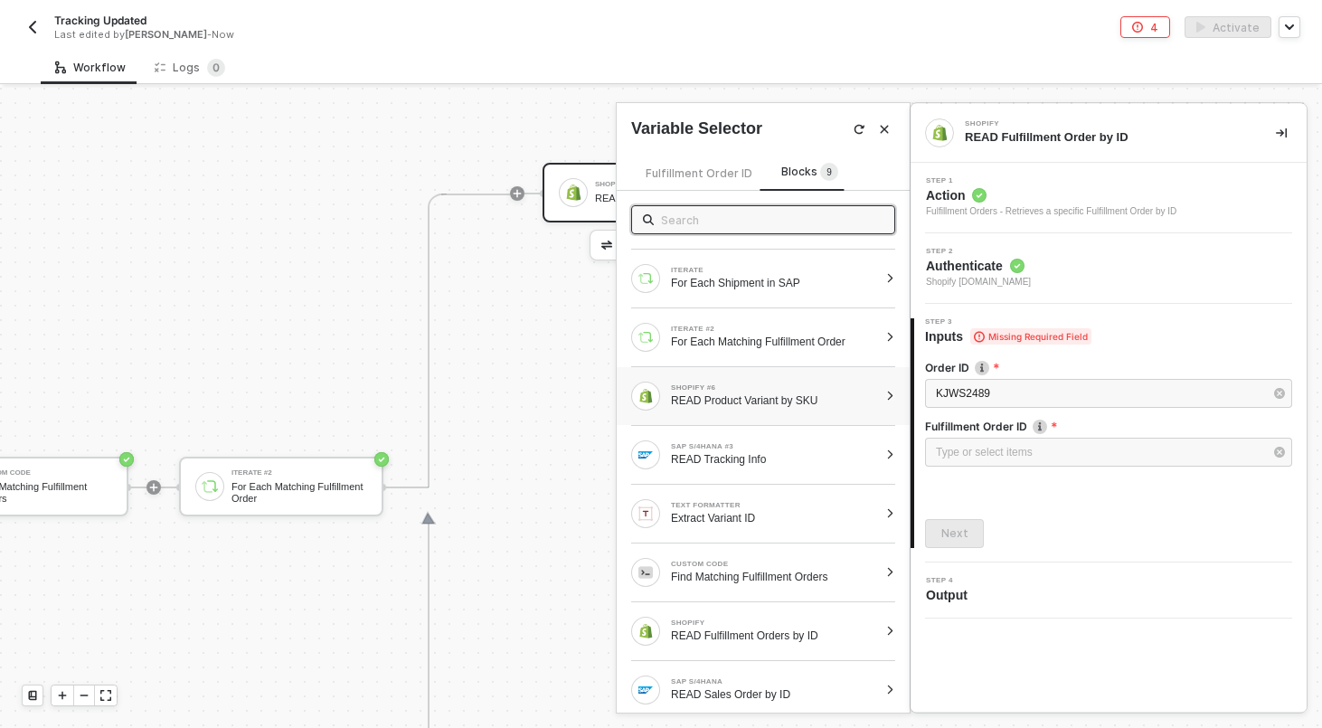
scroll to position [66, 0]
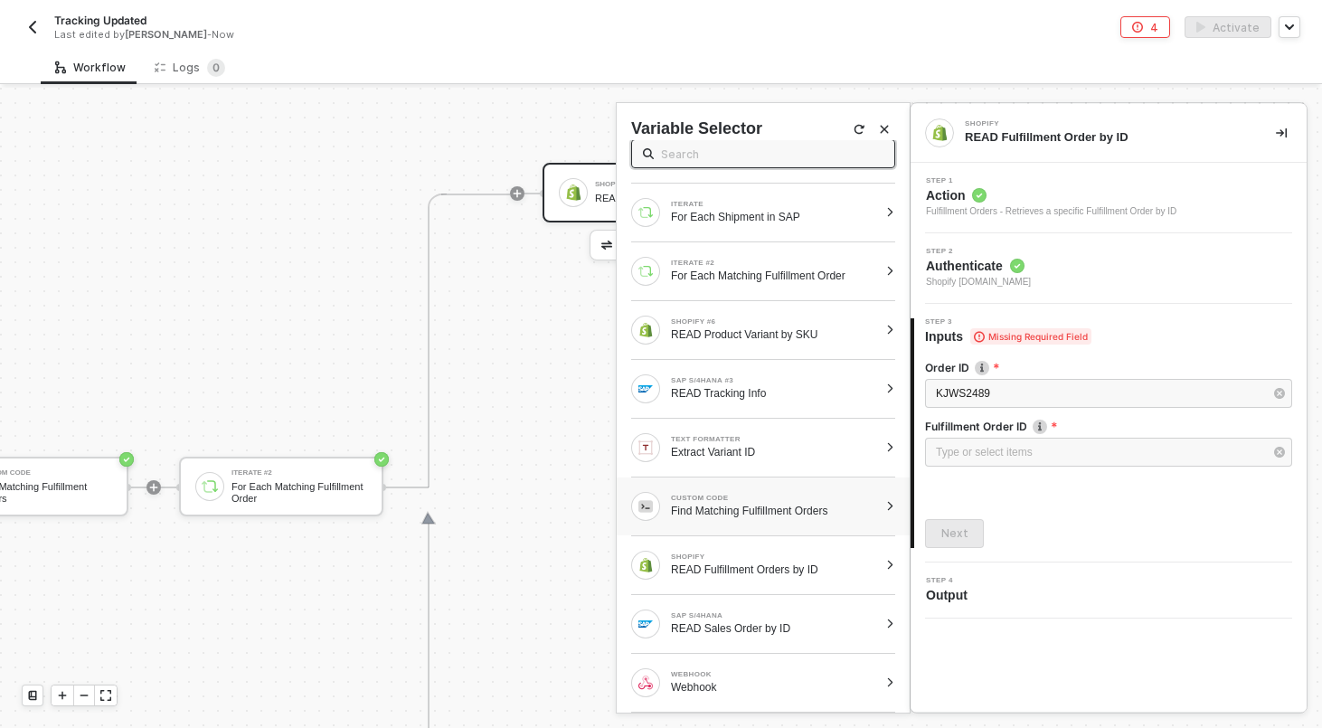
click at [889, 506] on div at bounding box center [890, 506] width 10 height 11
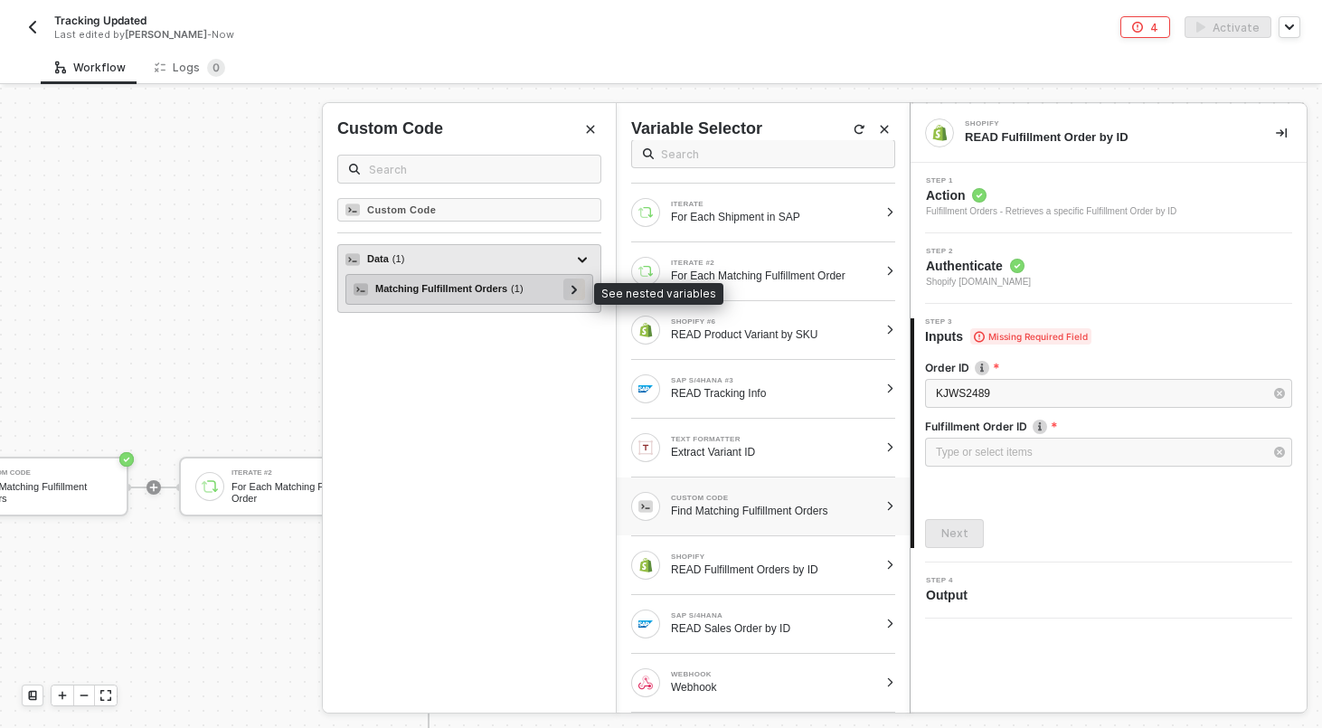
click at [574, 288] on icon at bounding box center [573, 289] width 5 height 9
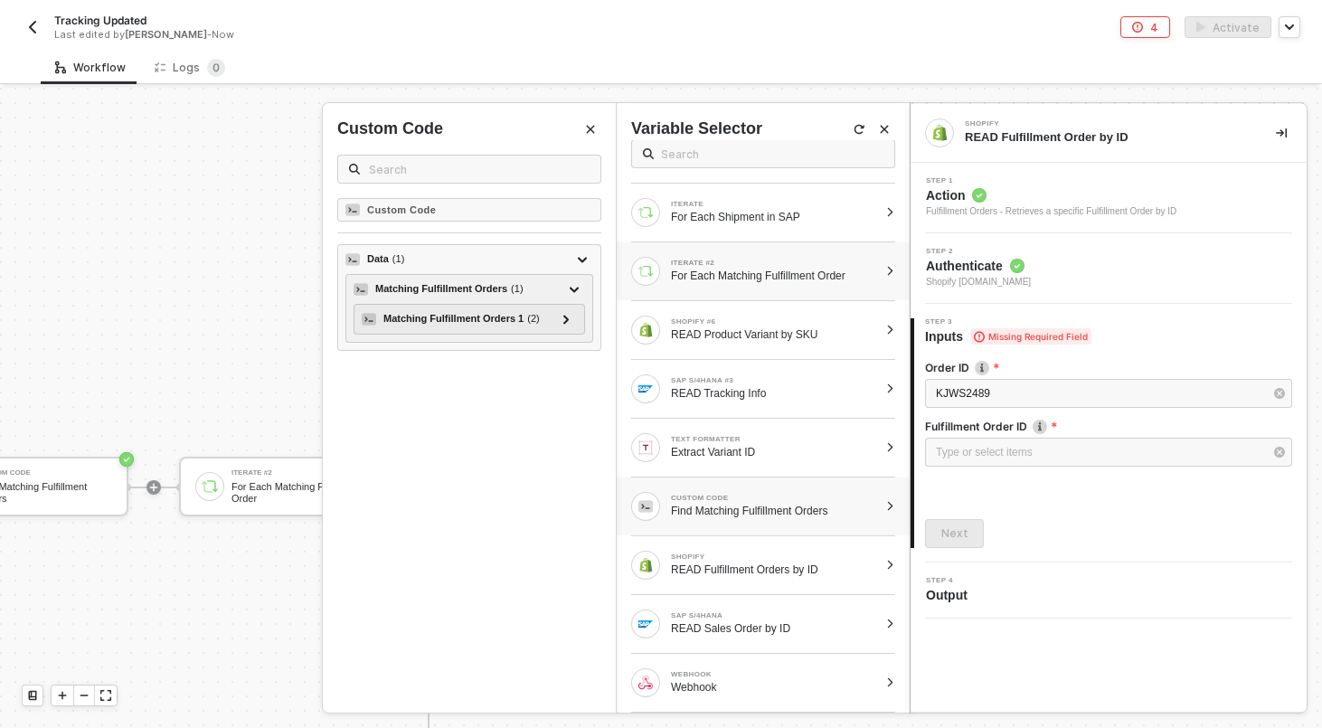
click at [888, 269] on div at bounding box center [890, 271] width 10 height 11
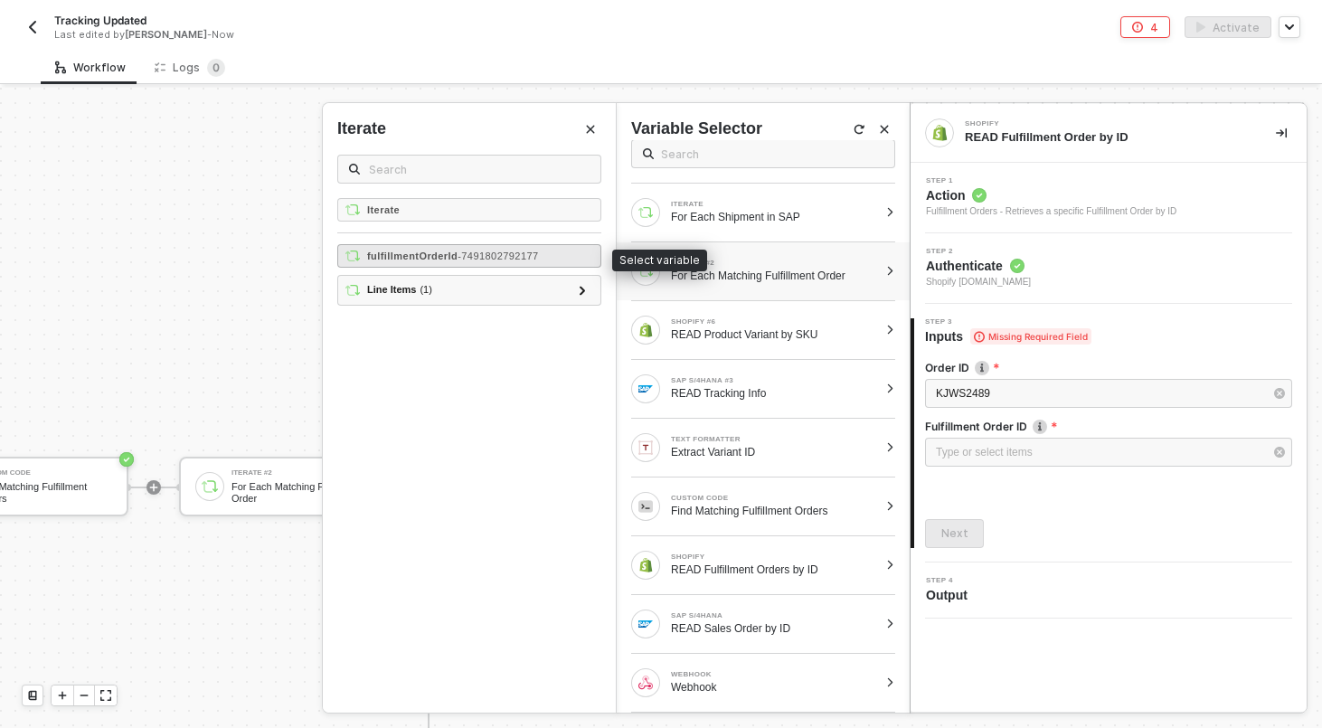
click at [559, 258] on div "fulfillmentOrderId - 7491802792177" at bounding box center [469, 256] width 264 height 24
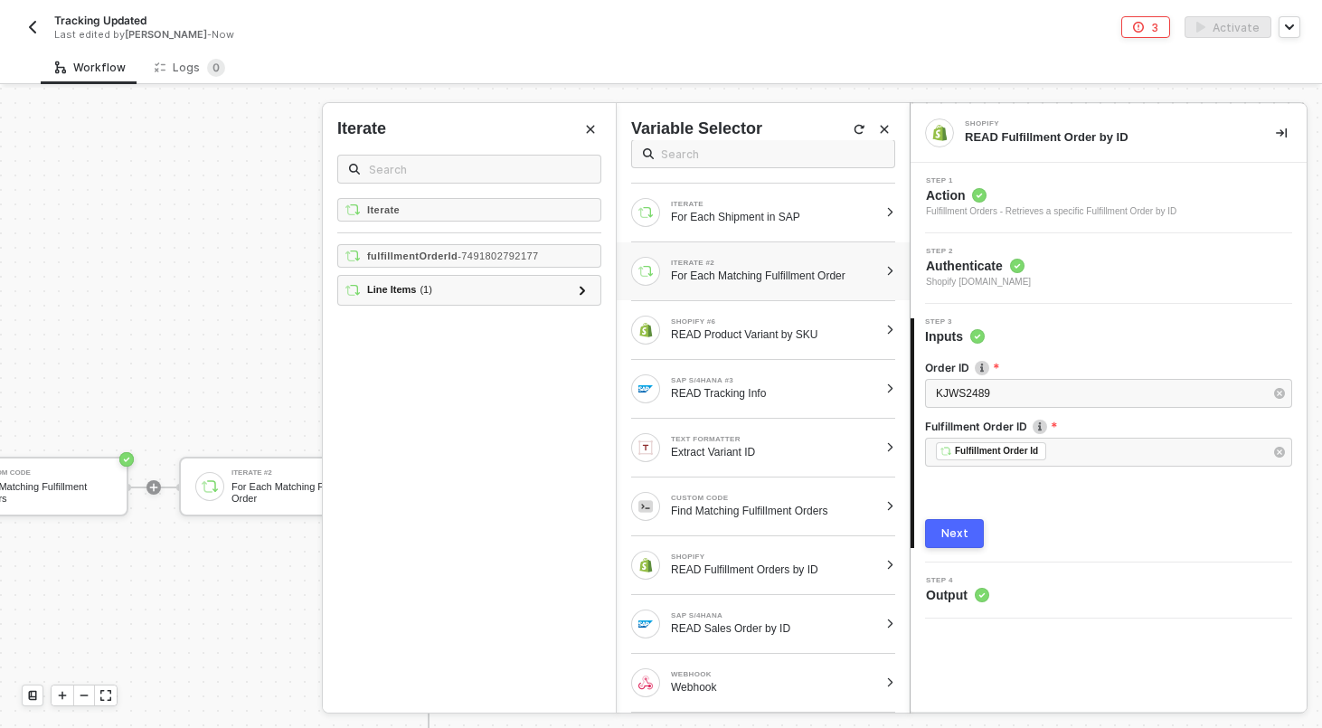
click at [953, 542] on button "Next" at bounding box center [954, 533] width 59 height 29
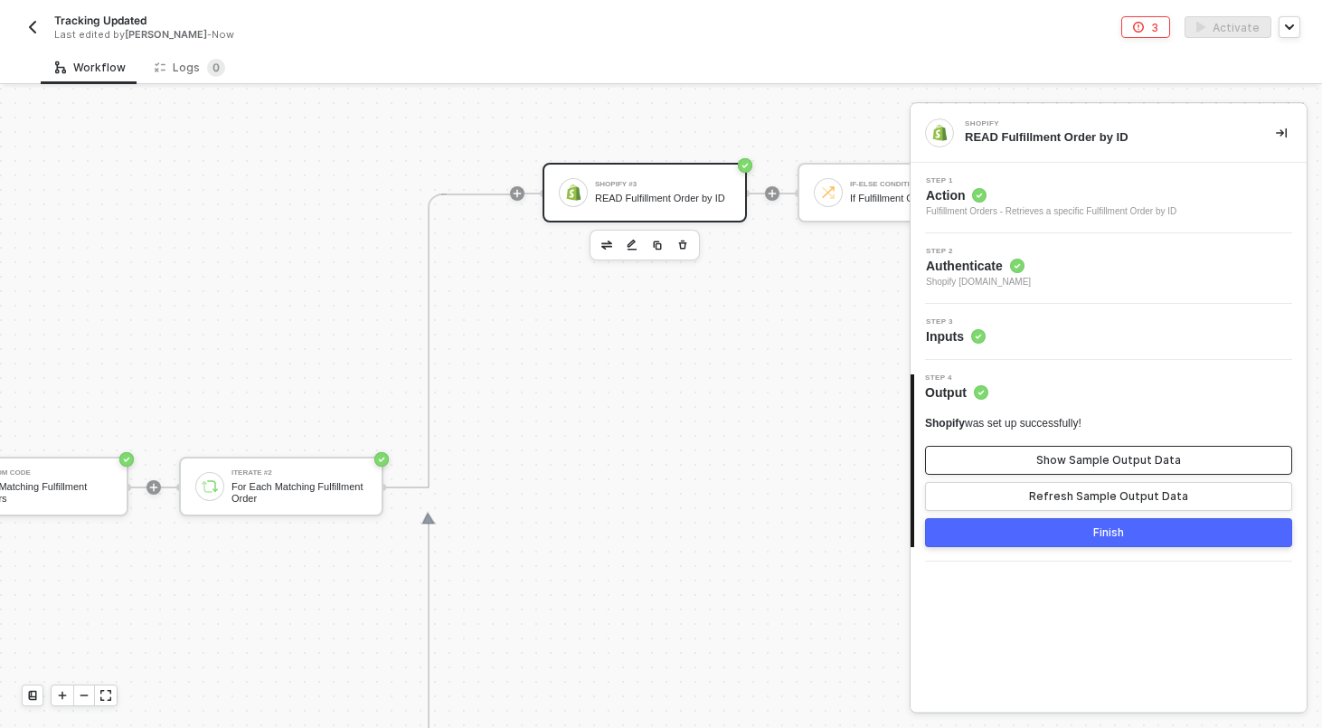
click at [1046, 467] on button "Show Sample Output Data" at bounding box center [1108, 460] width 367 height 29
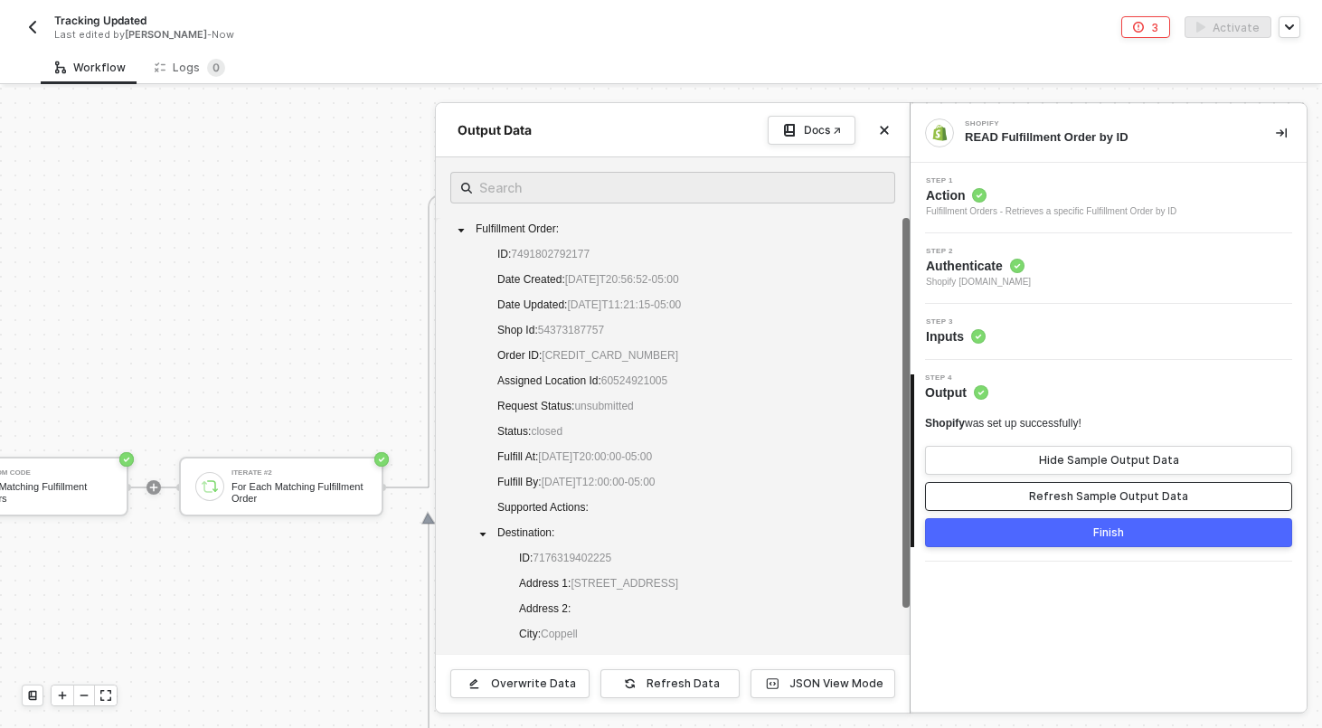
click at [1046, 494] on div "Refresh Sample Output Data" at bounding box center [1108, 496] width 159 height 14
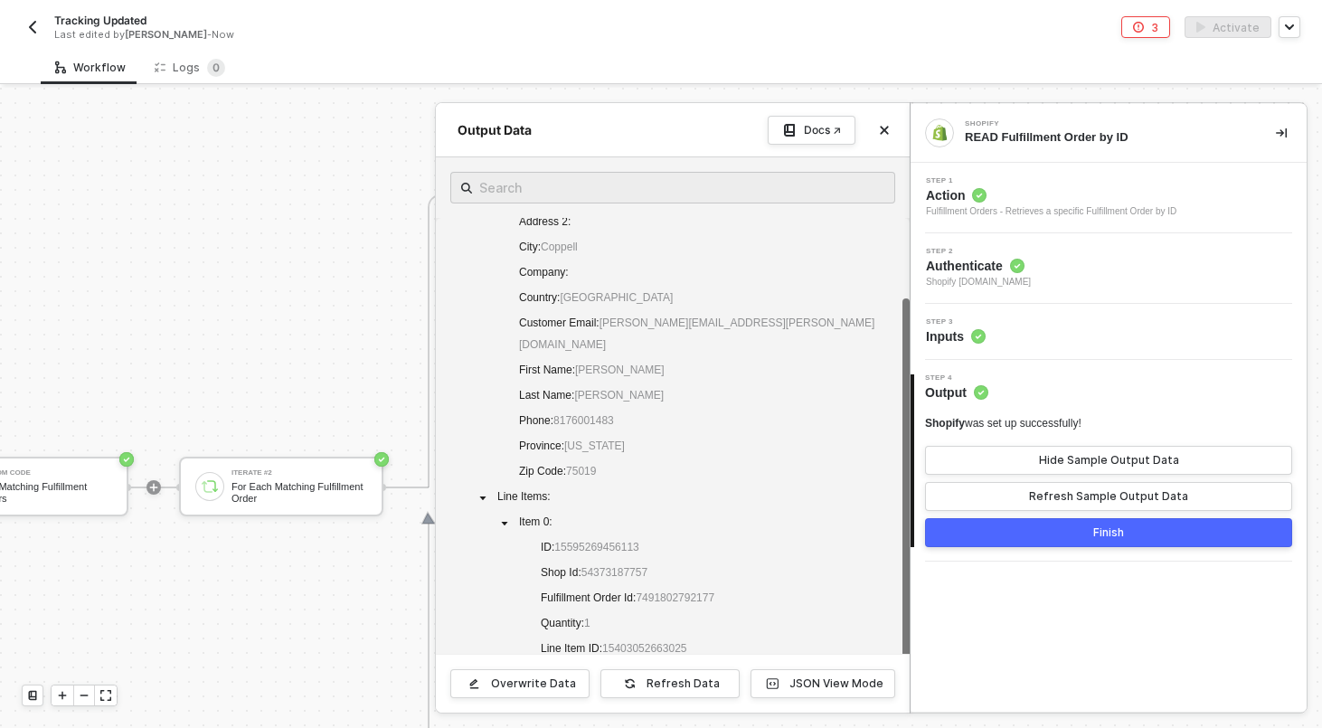
scroll to position [0, 0]
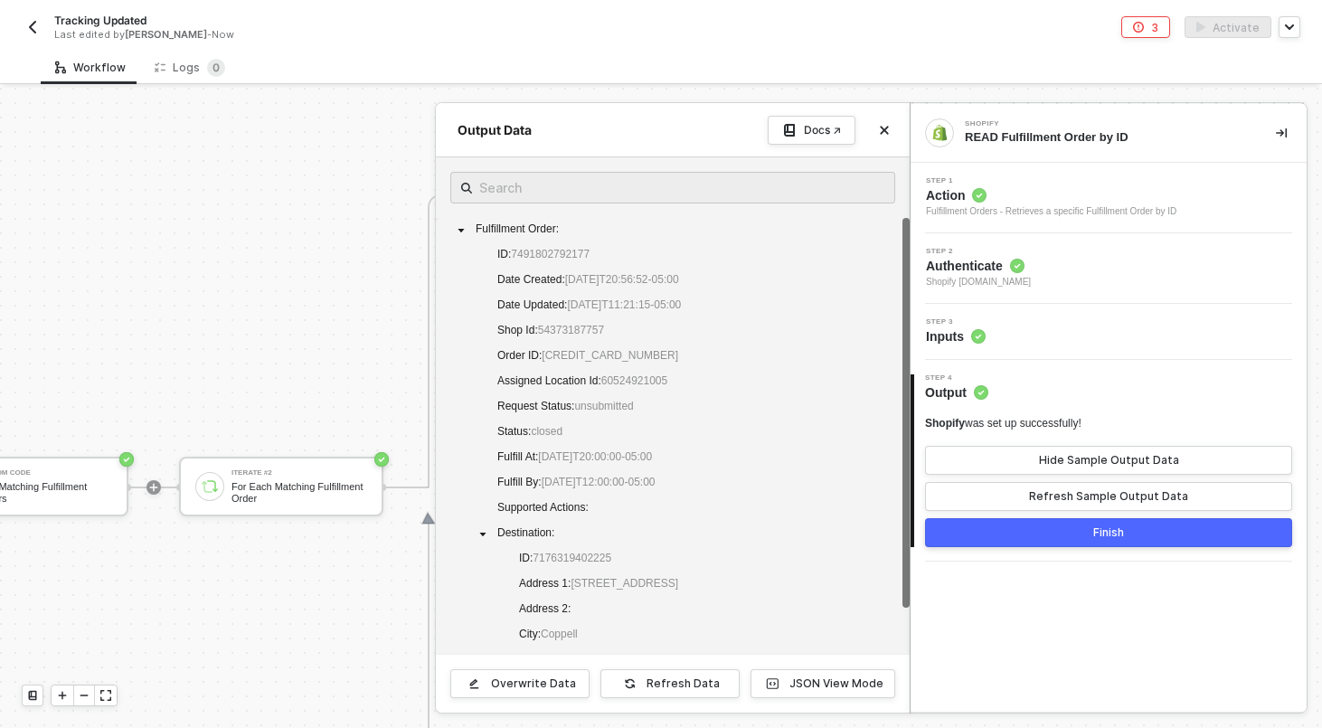
click at [936, 531] on button "Finish" at bounding box center [1108, 532] width 367 height 29
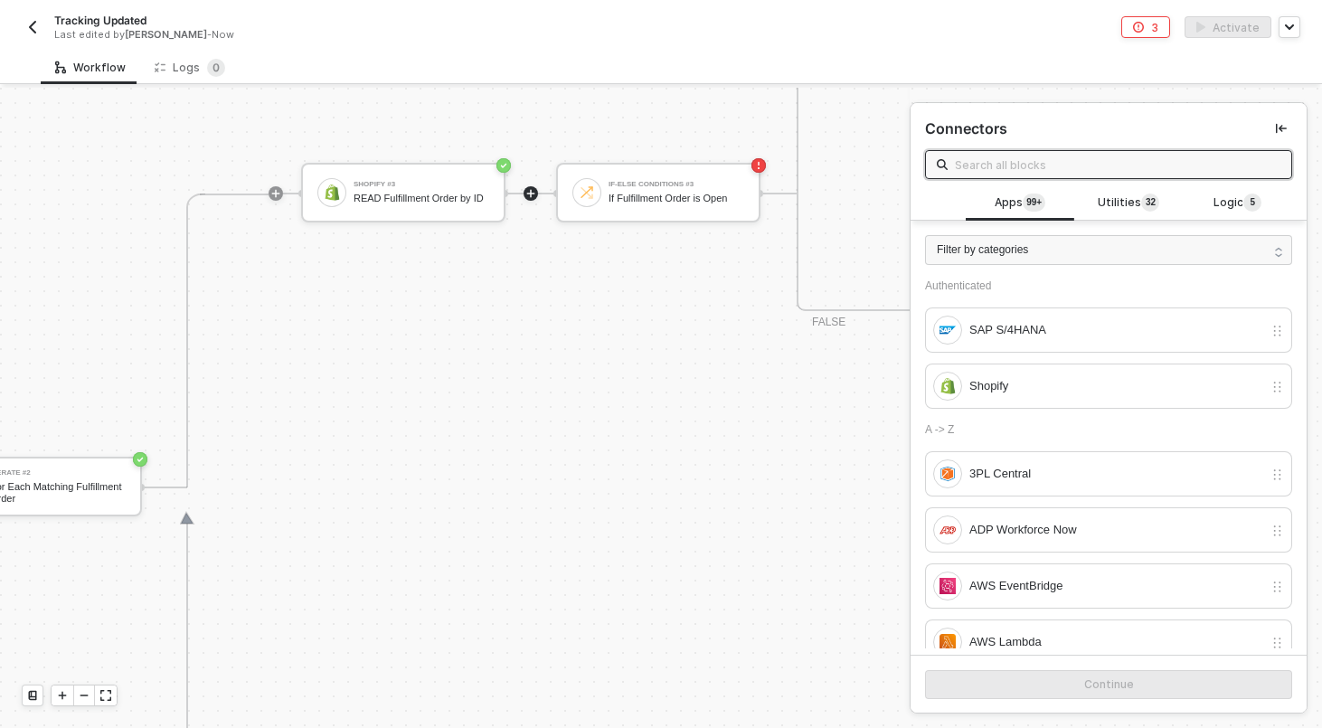
scroll to position [0, 2997]
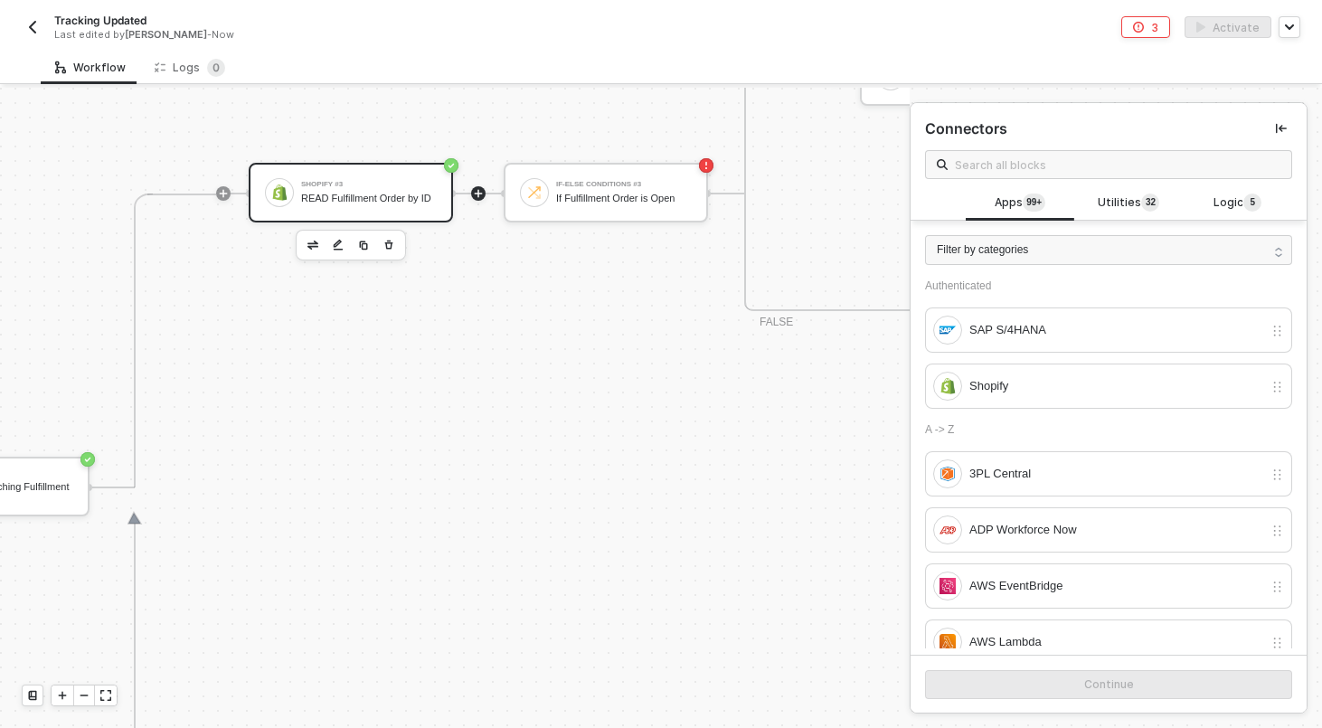
click at [362, 173] on div "Shopify #3 READ Fulfillment Order by ID" at bounding box center [351, 193] width 204 height 60
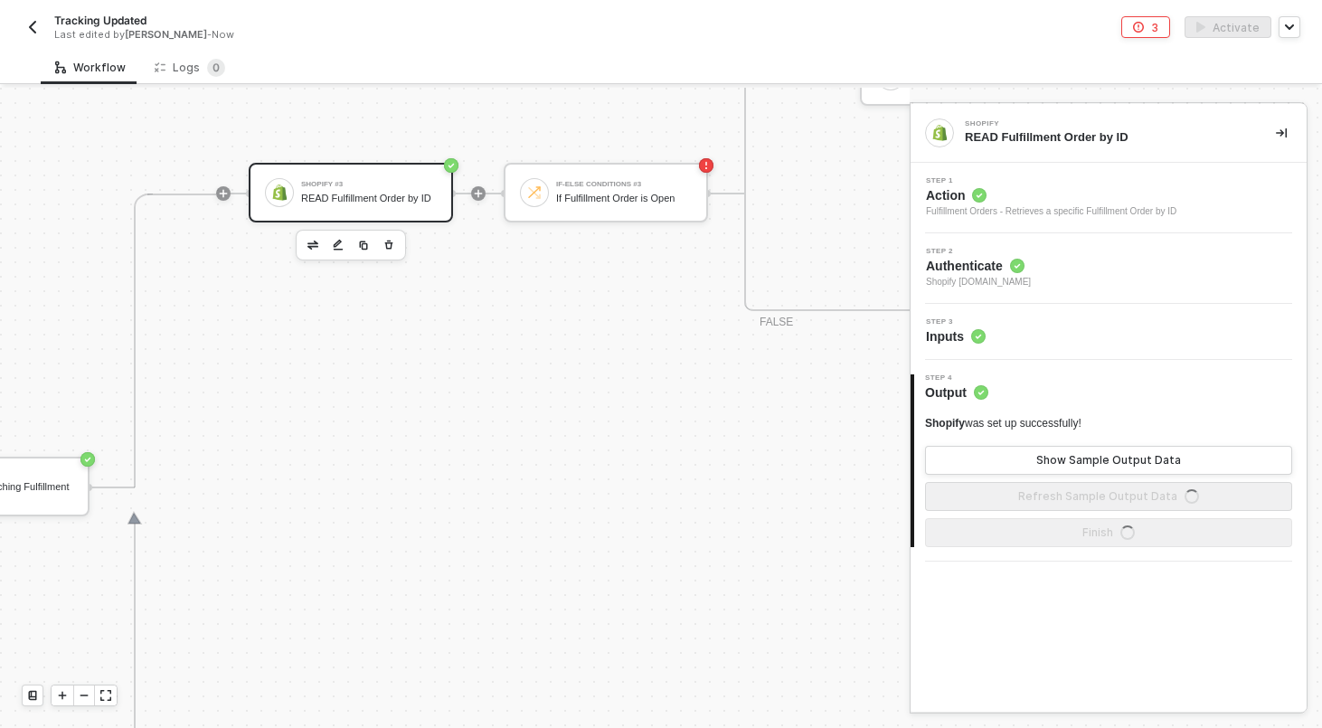
click at [993, 332] on div "Step 3 Inputs" at bounding box center [1110, 331] width 391 height 27
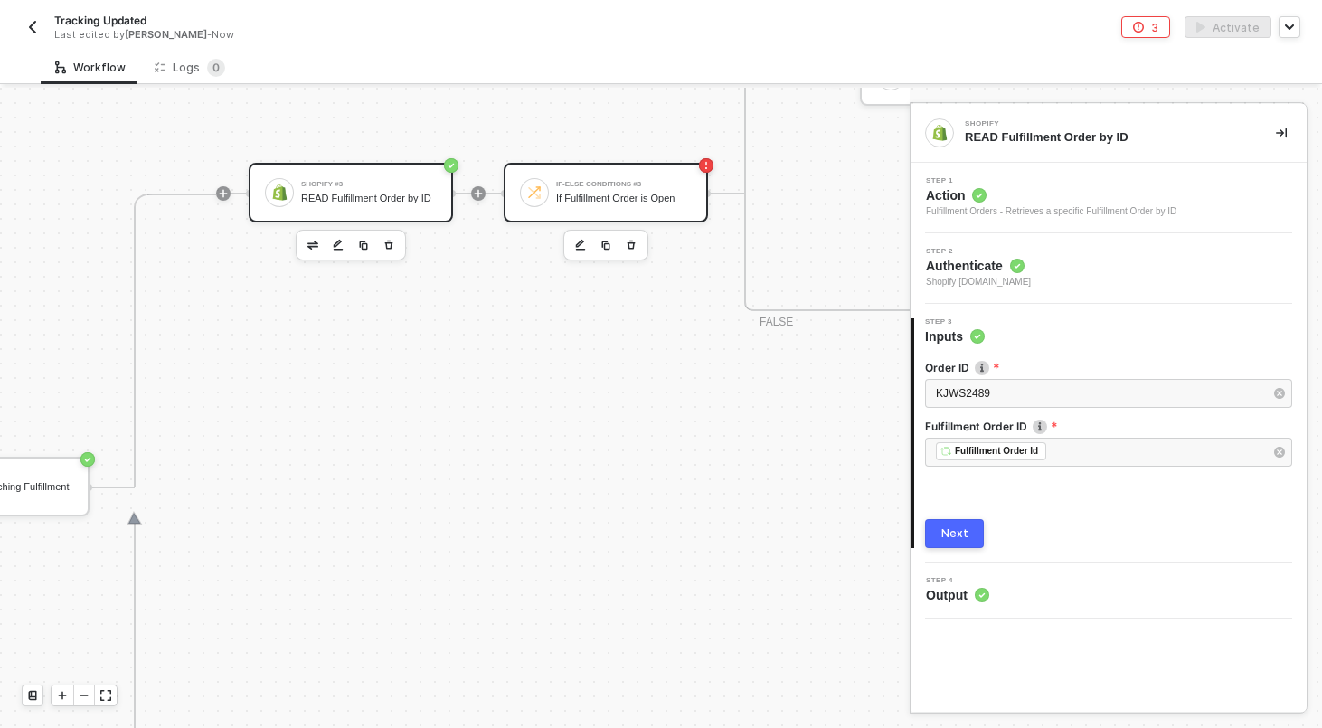
click at [587, 177] on div "If-Else Conditions #3 If Fulfillment Order is Open" at bounding box center [624, 192] width 136 height 34
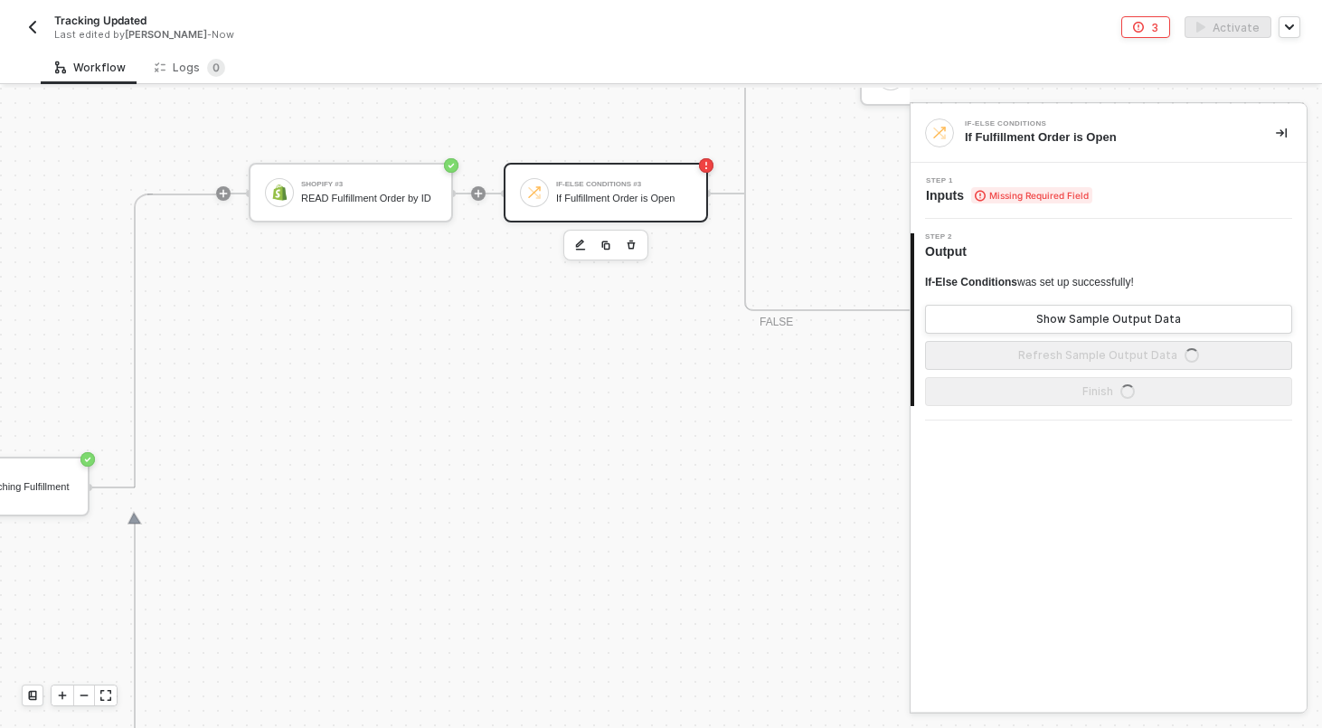
click at [1013, 189] on span "Missing Required Field" at bounding box center [1031, 195] width 121 height 16
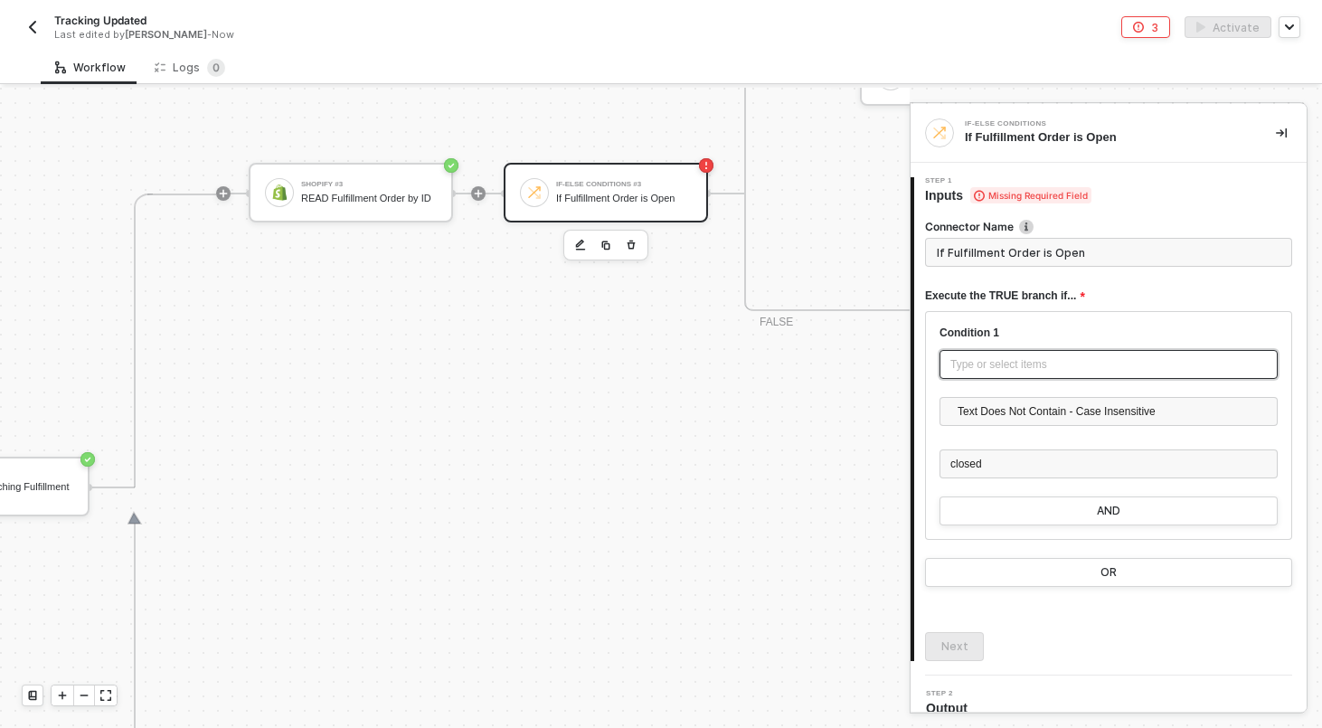
click at [957, 366] on div "Type or select items ﻿" at bounding box center [1108, 364] width 316 height 17
click at [1086, 247] on input "If Fulfillment Order is Open" at bounding box center [1108, 252] width 367 height 29
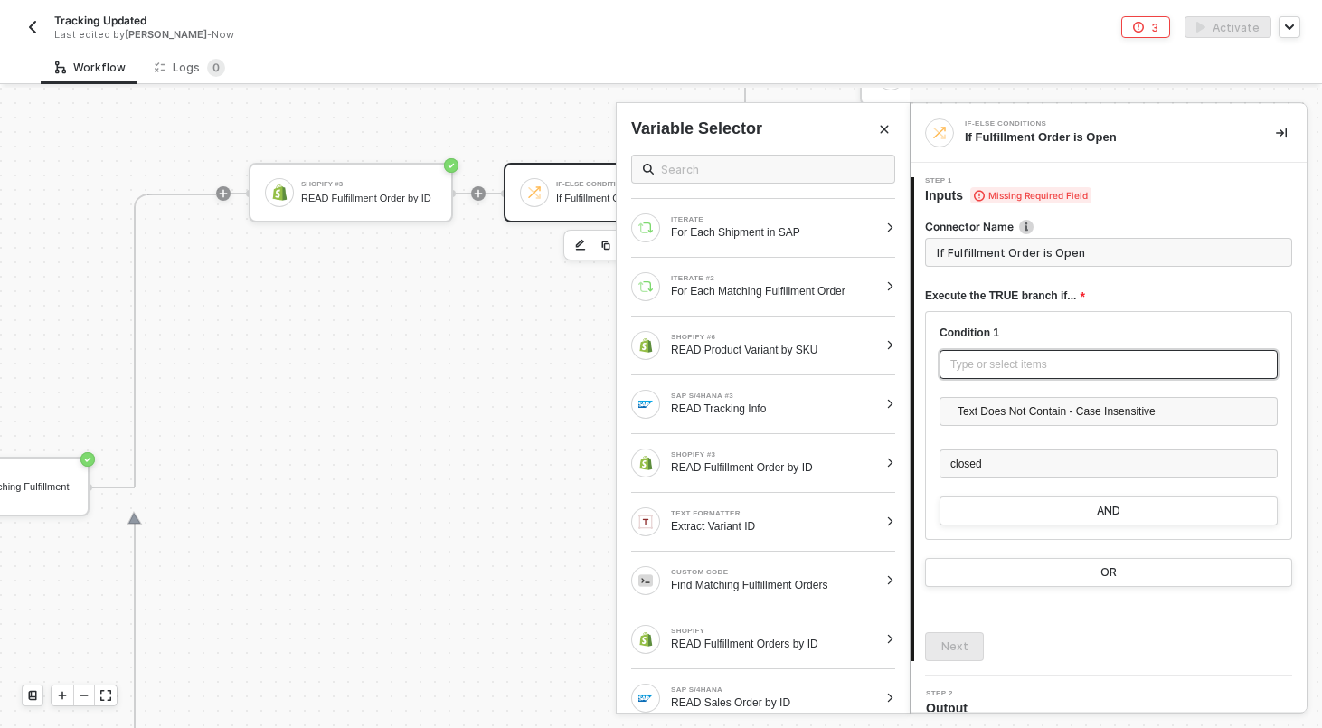
click at [995, 373] on div "Type or select items ﻿" at bounding box center [1108, 364] width 338 height 29
click at [889, 462] on div at bounding box center [890, 462] width 10 height 11
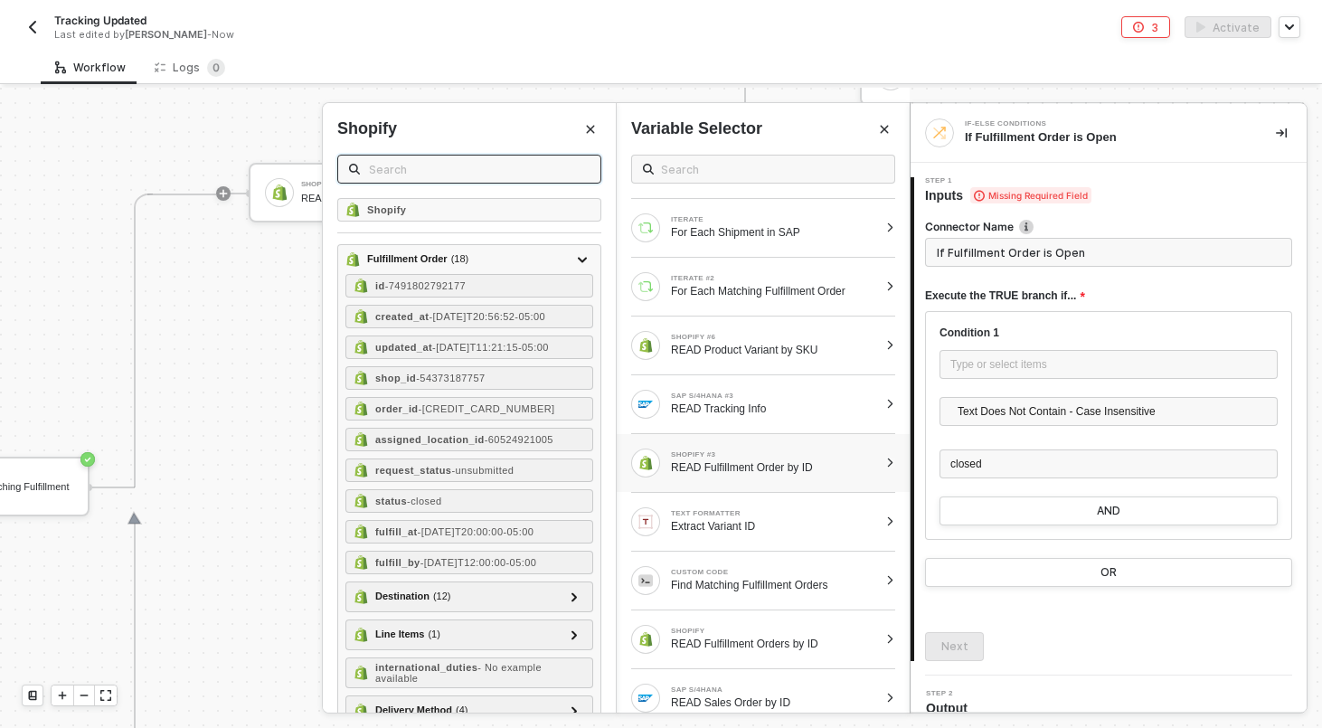
click at [528, 174] on input "text" at bounding box center [479, 169] width 221 height 20
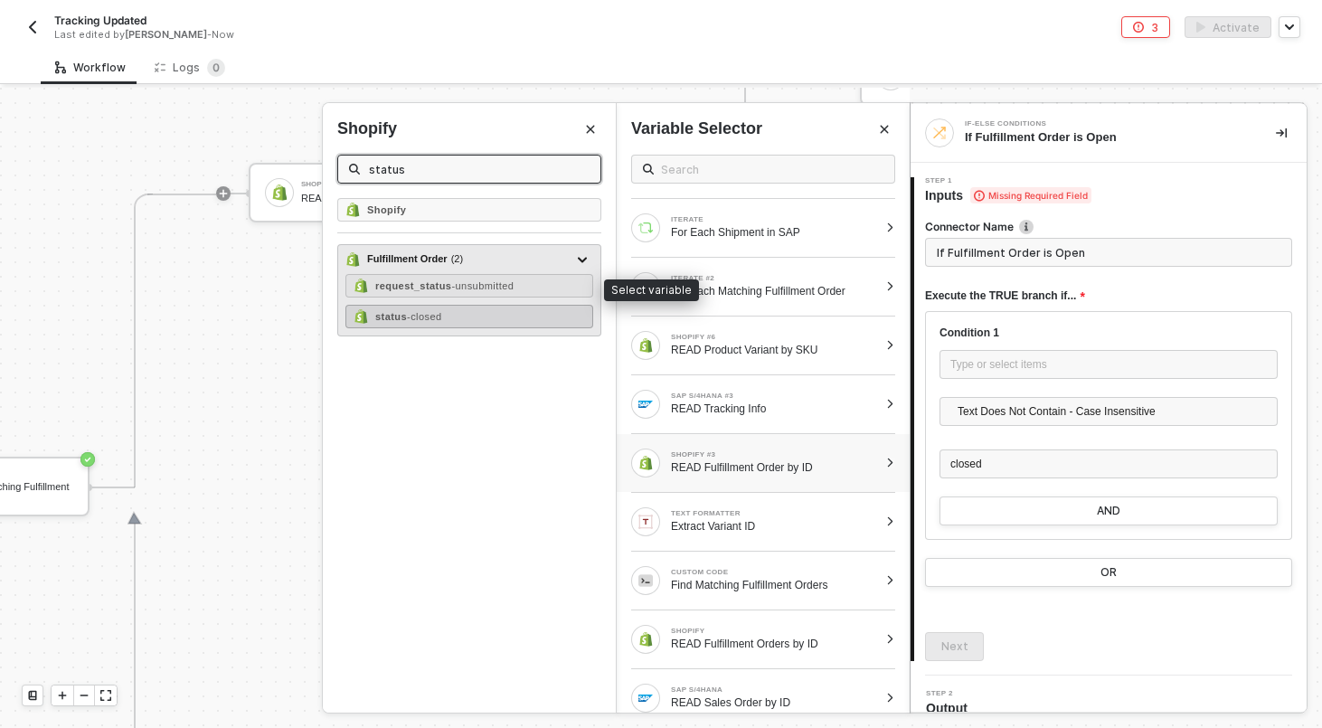
type input "status"
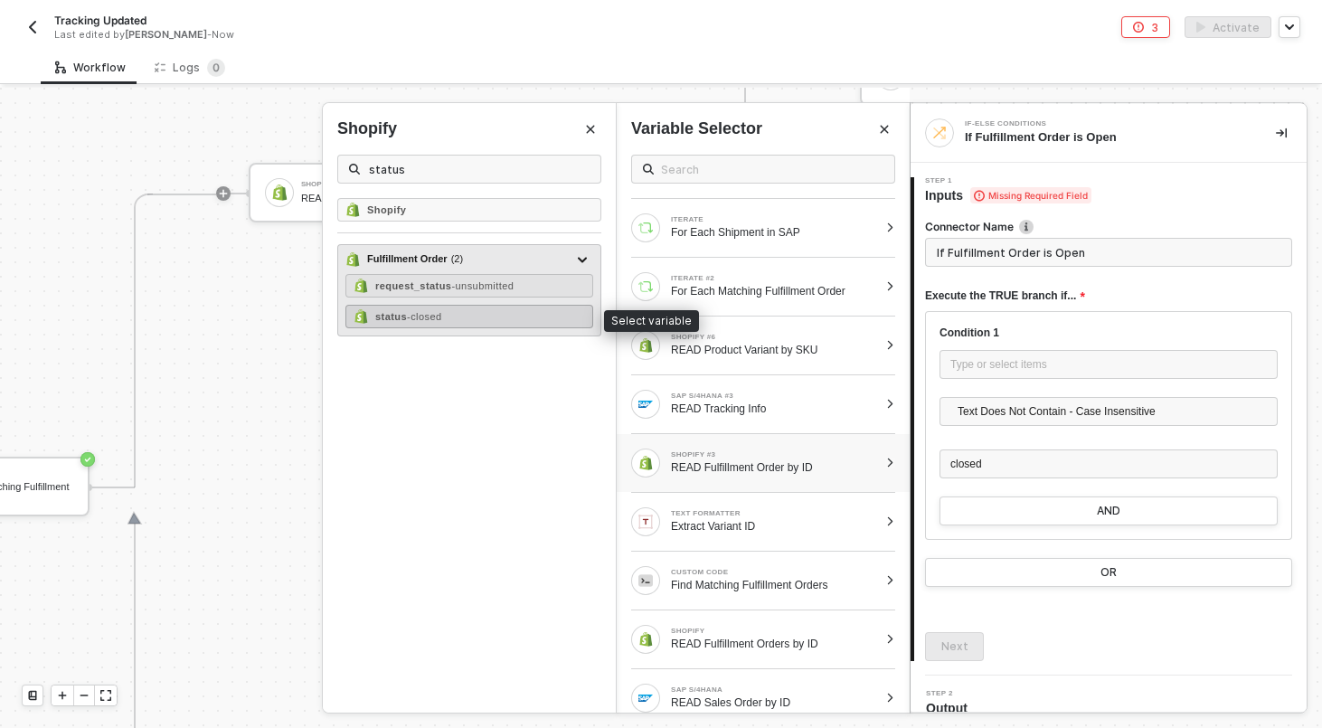
click at [467, 319] on div "status - closed" at bounding box center [469, 317] width 248 height 24
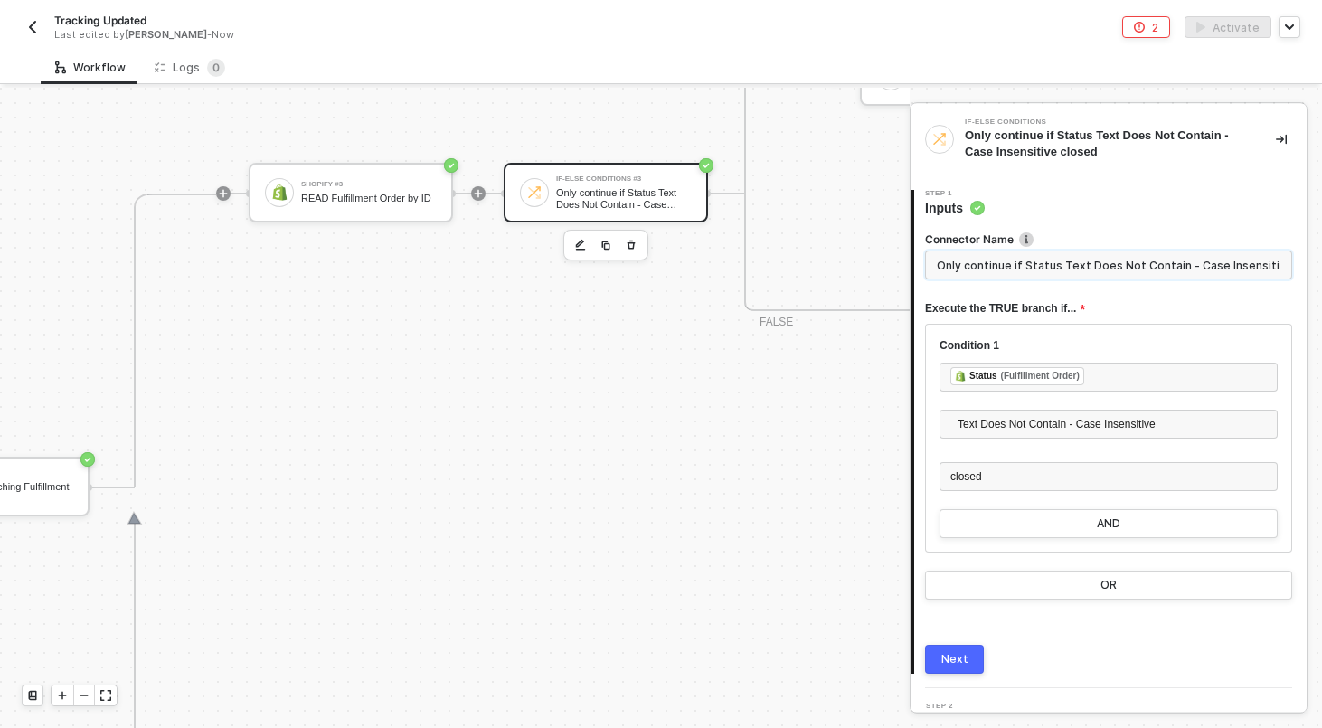
click at [1034, 256] on input "Only continue if Status Text Does Not Contain - Case Insensitive closed" at bounding box center [1108, 264] width 367 height 29
paste input "If Fulfillment Order is Open"
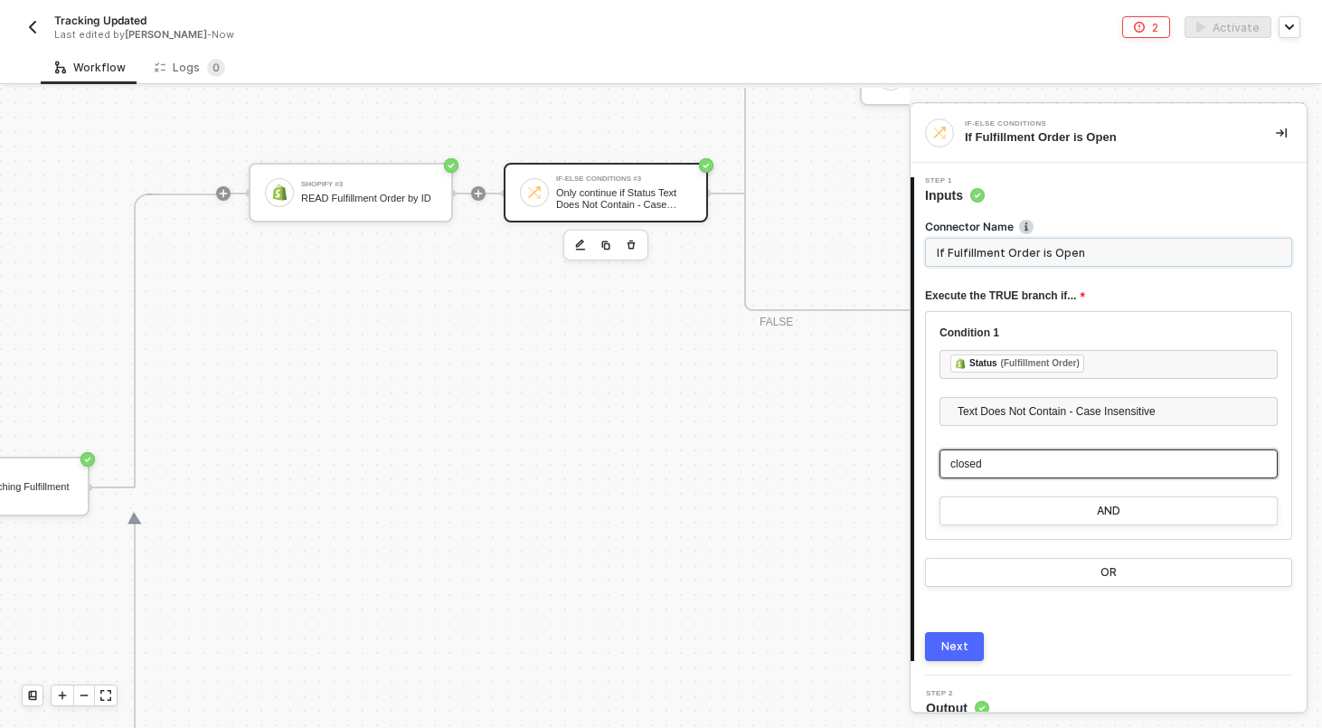
scroll to position [20, 0]
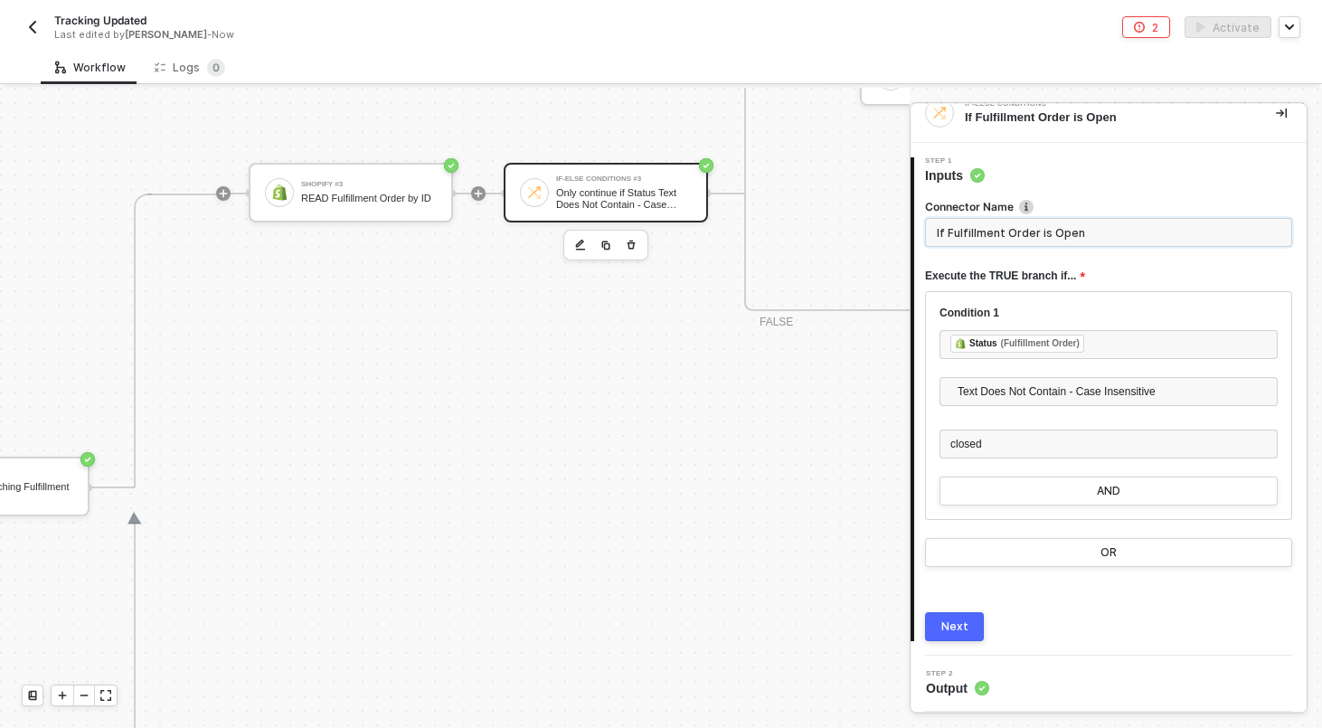
type input "If Fulfillment Order is Open"
click at [948, 627] on div "Next" at bounding box center [954, 626] width 27 height 14
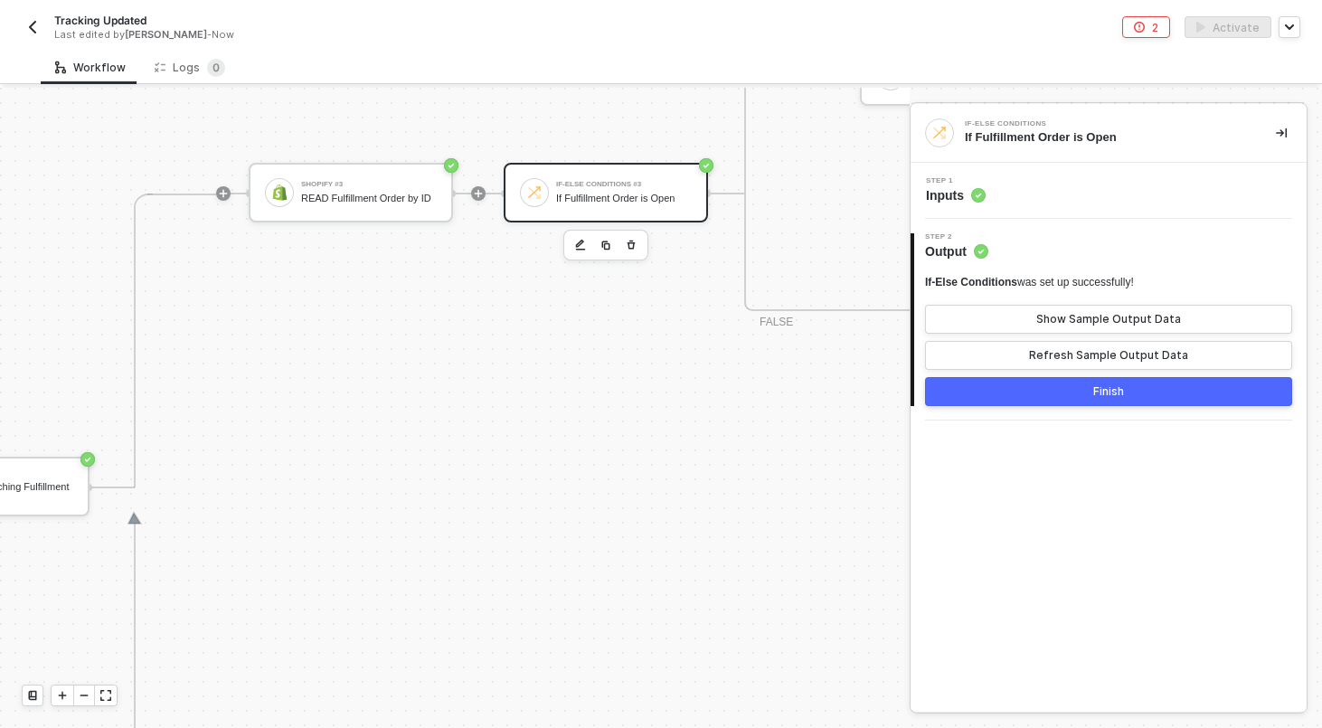
click at [1010, 395] on button "Finish" at bounding box center [1108, 391] width 367 height 29
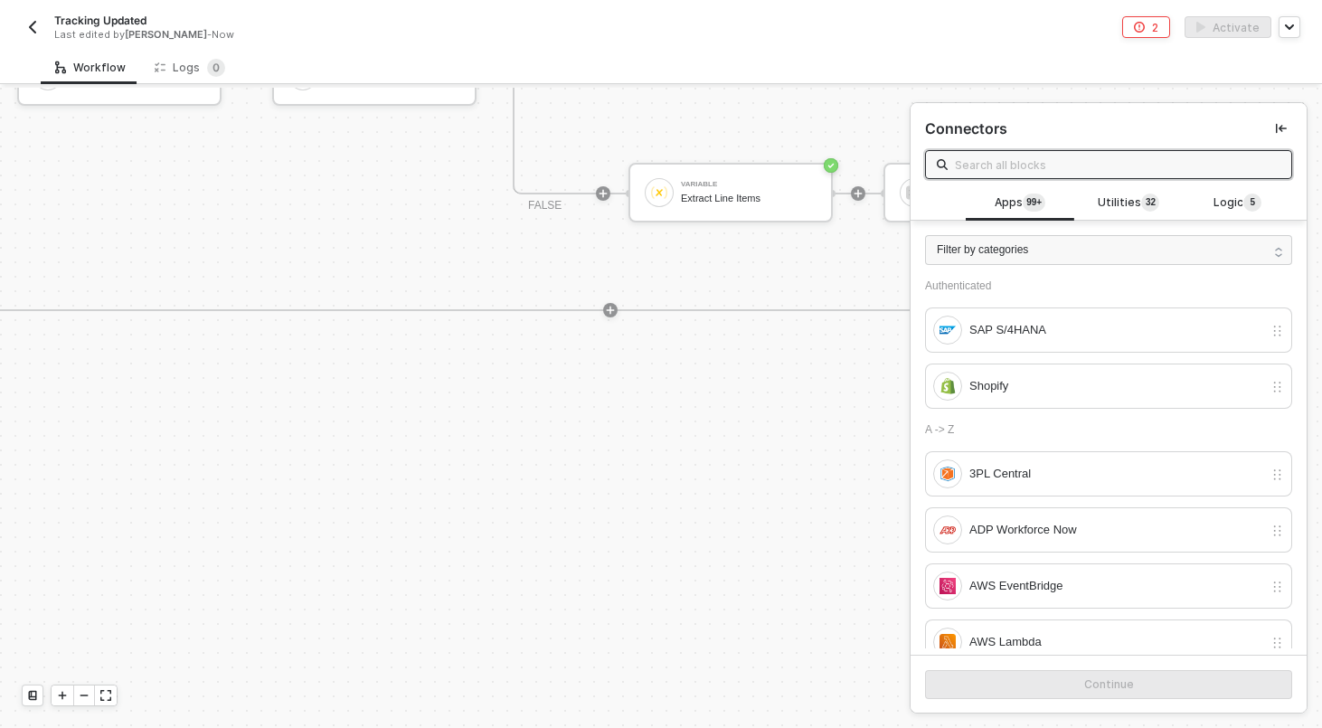
scroll to position [0, 3952]
click at [92, 692] on div at bounding box center [84, 695] width 22 height 20
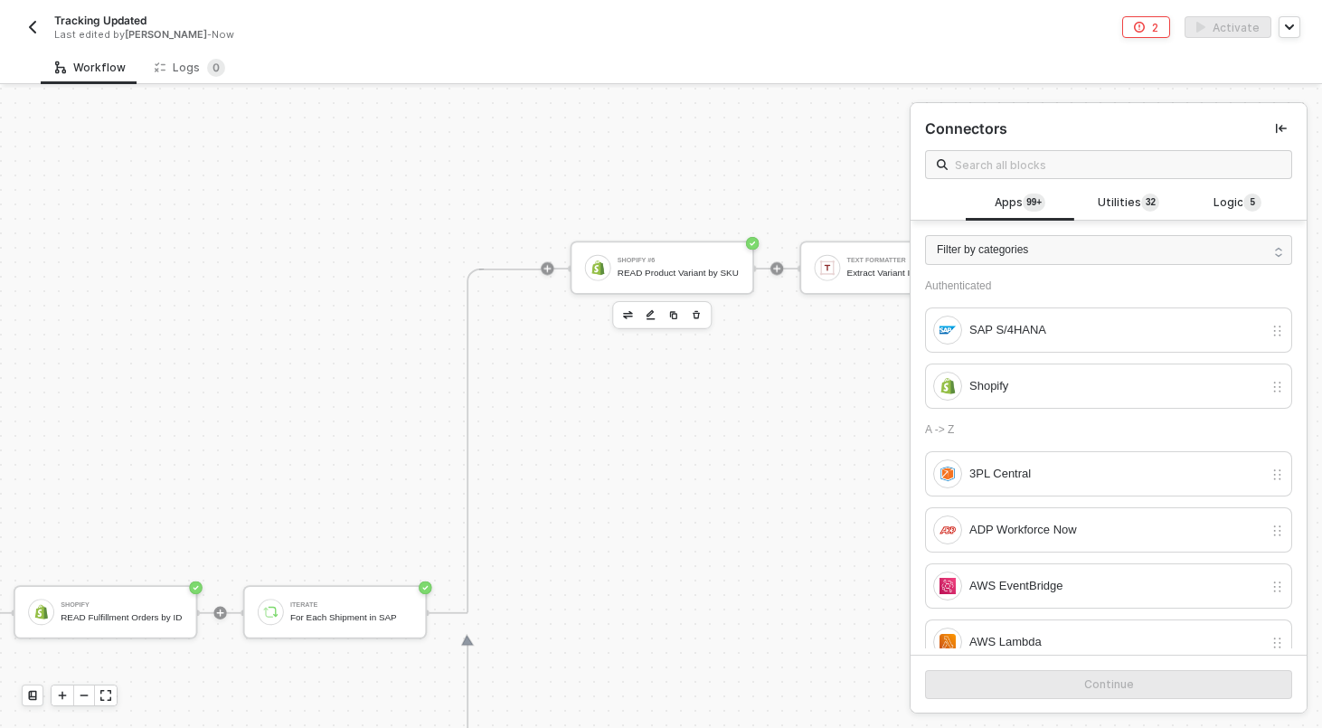
scroll to position [351, 3869]
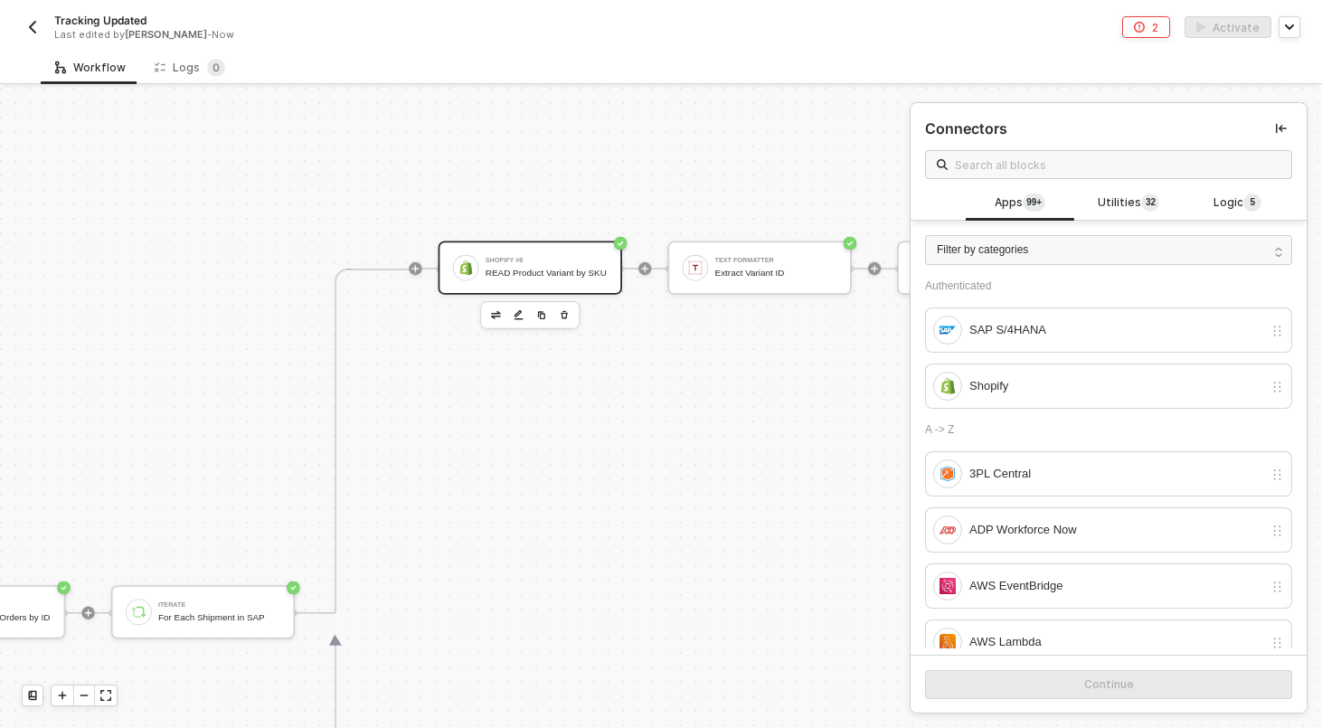
click at [579, 261] on div "Shopify #6 READ Product Variant by SKU" at bounding box center [546, 267] width 122 height 31
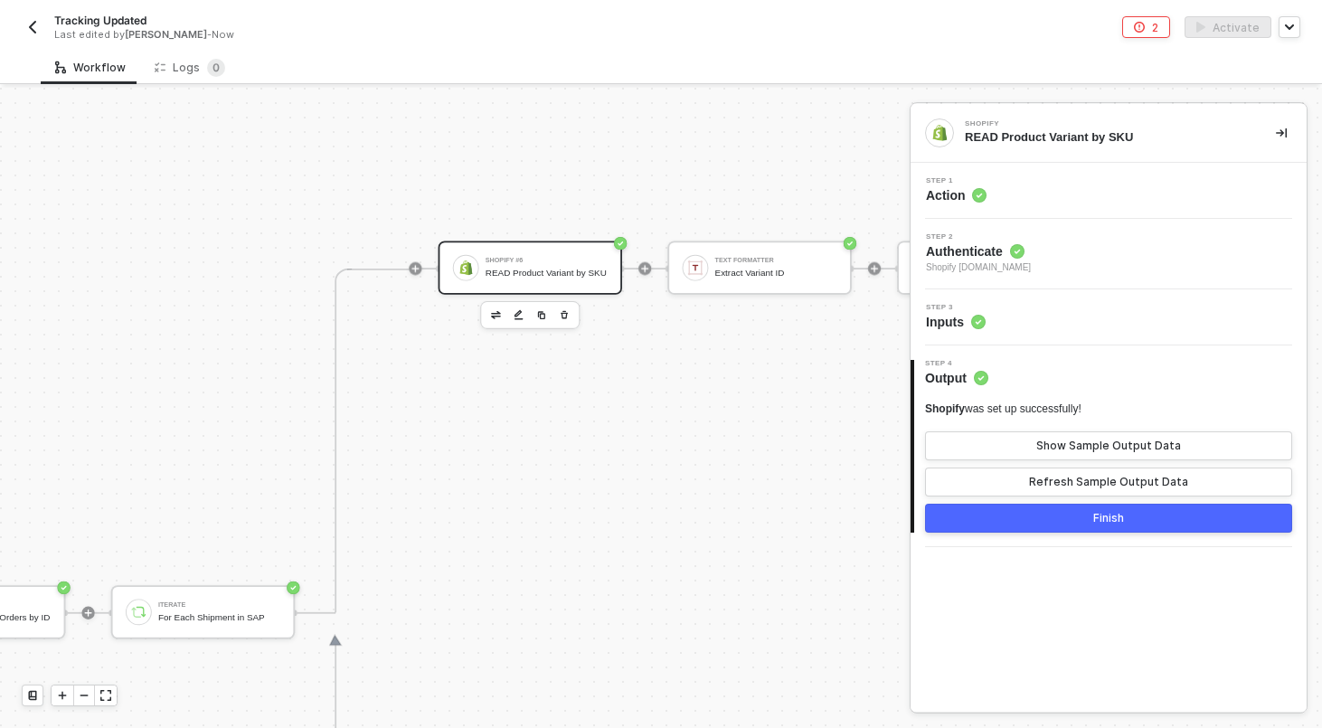
click at [999, 307] on div "Step 3 Inputs" at bounding box center [1110, 317] width 391 height 27
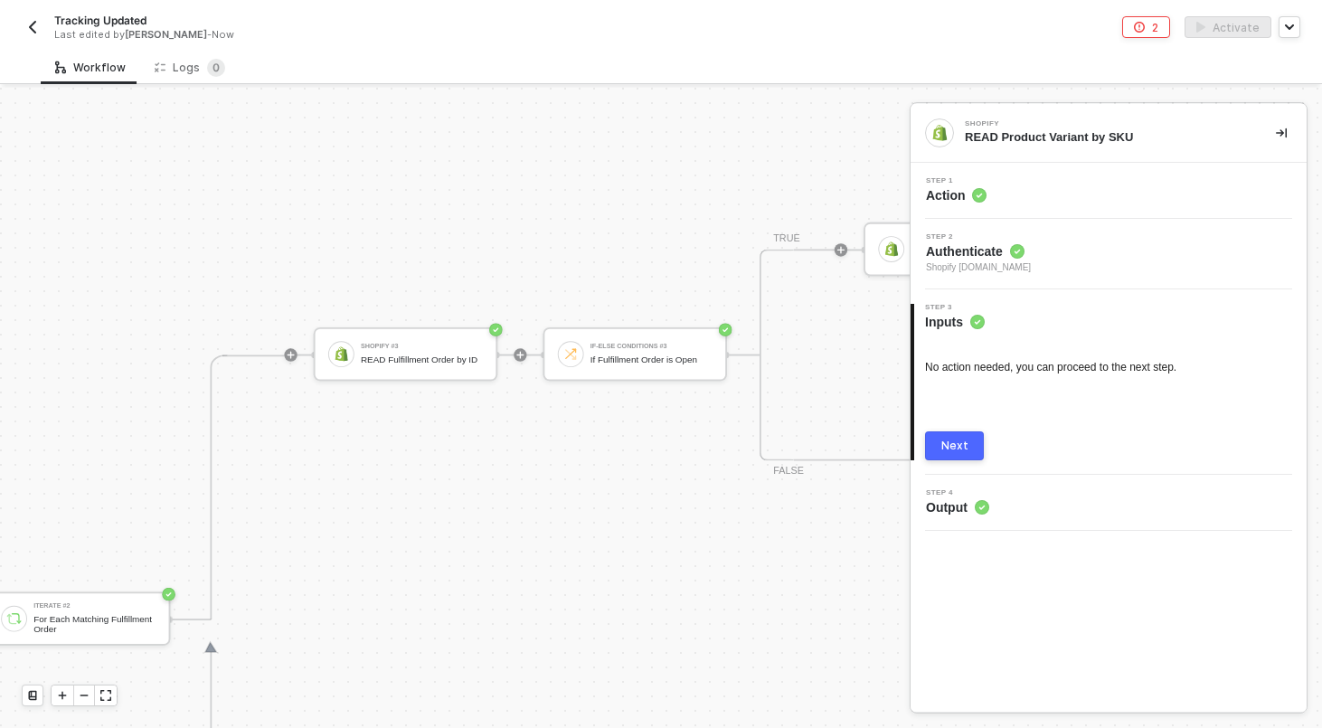
scroll to position [0, 5182]
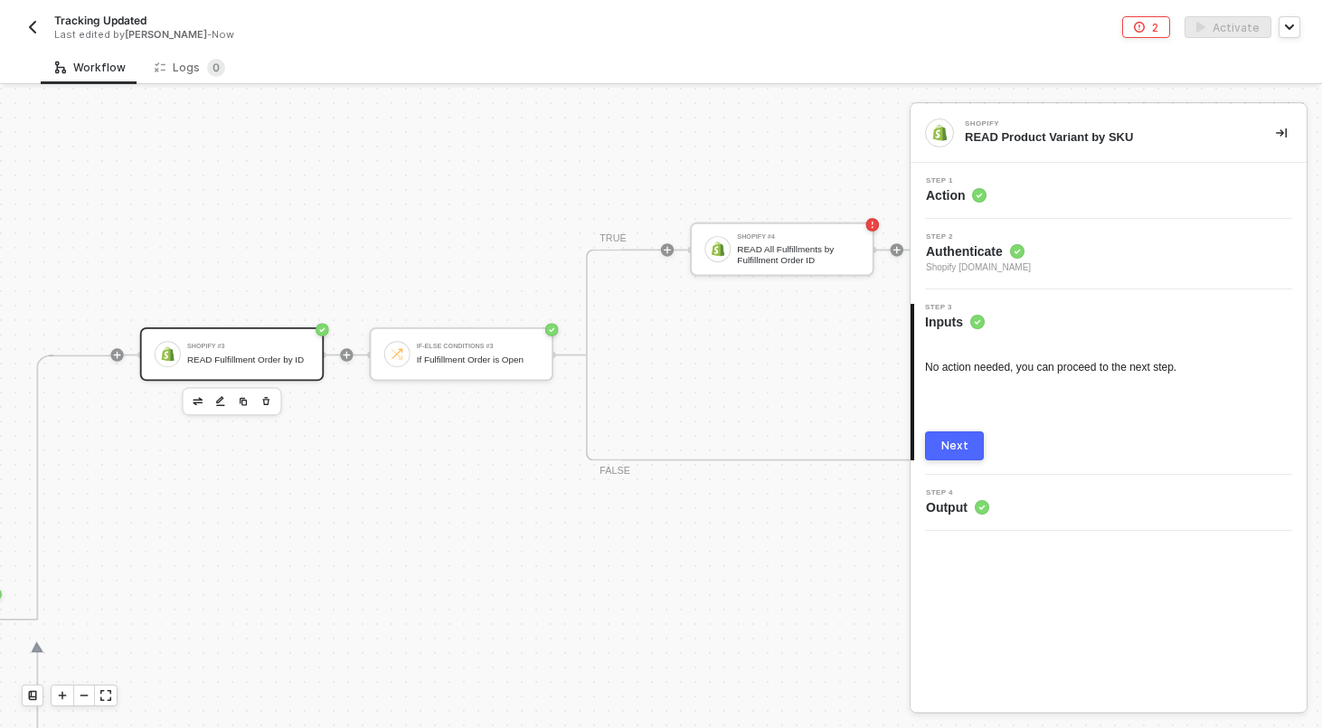
click at [260, 365] on div "READ Fulfillment Order by ID" at bounding box center [248, 359] width 122 height 11
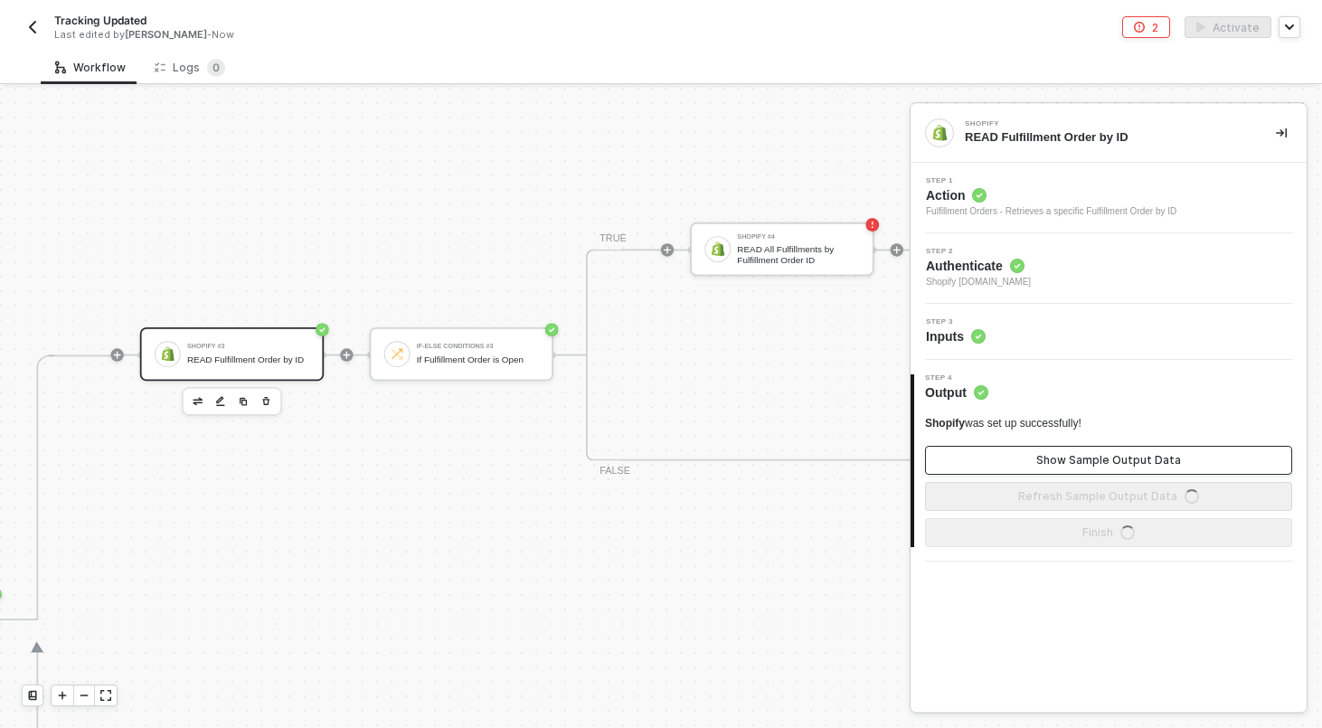
click at [1040, 446] on button "Show Sample Output Data" at bounding box center [1108, 460] width 367 height 29
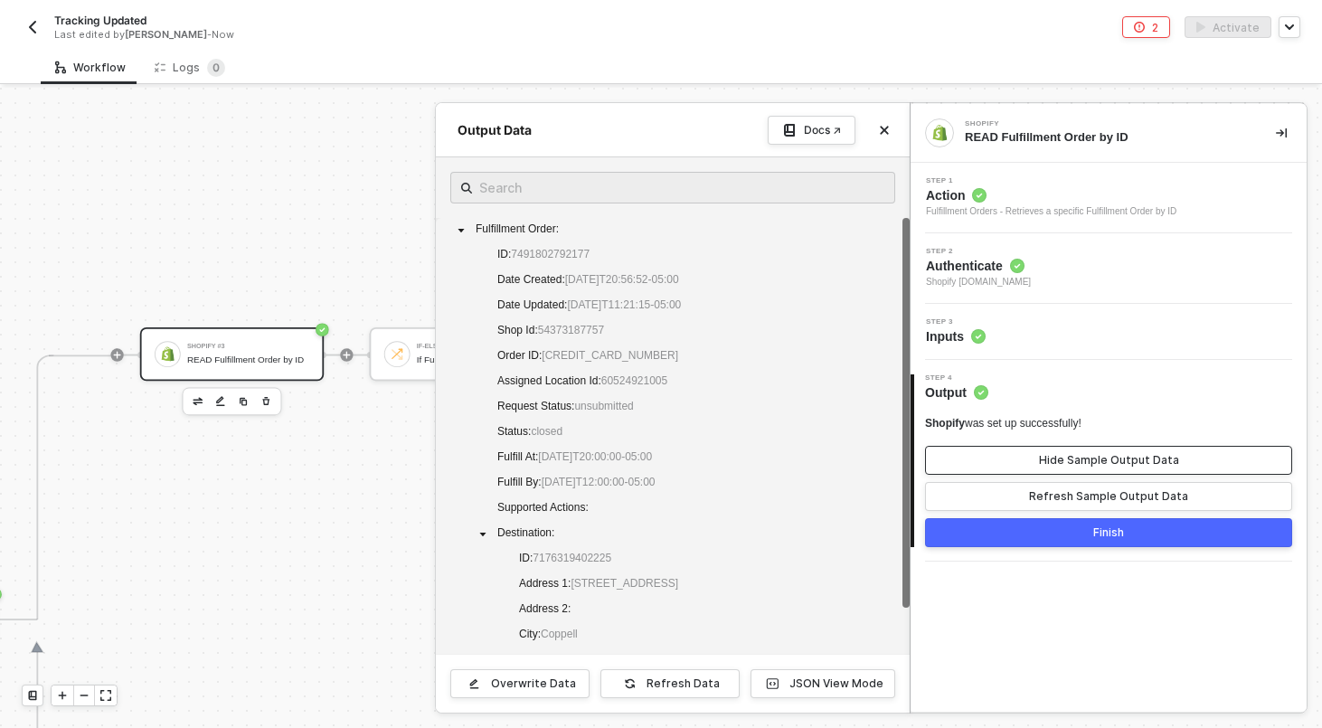
click at [1038, 453] on button "Hide Sample Output Data" at bounding box center [1108, 460] width 367 height 29
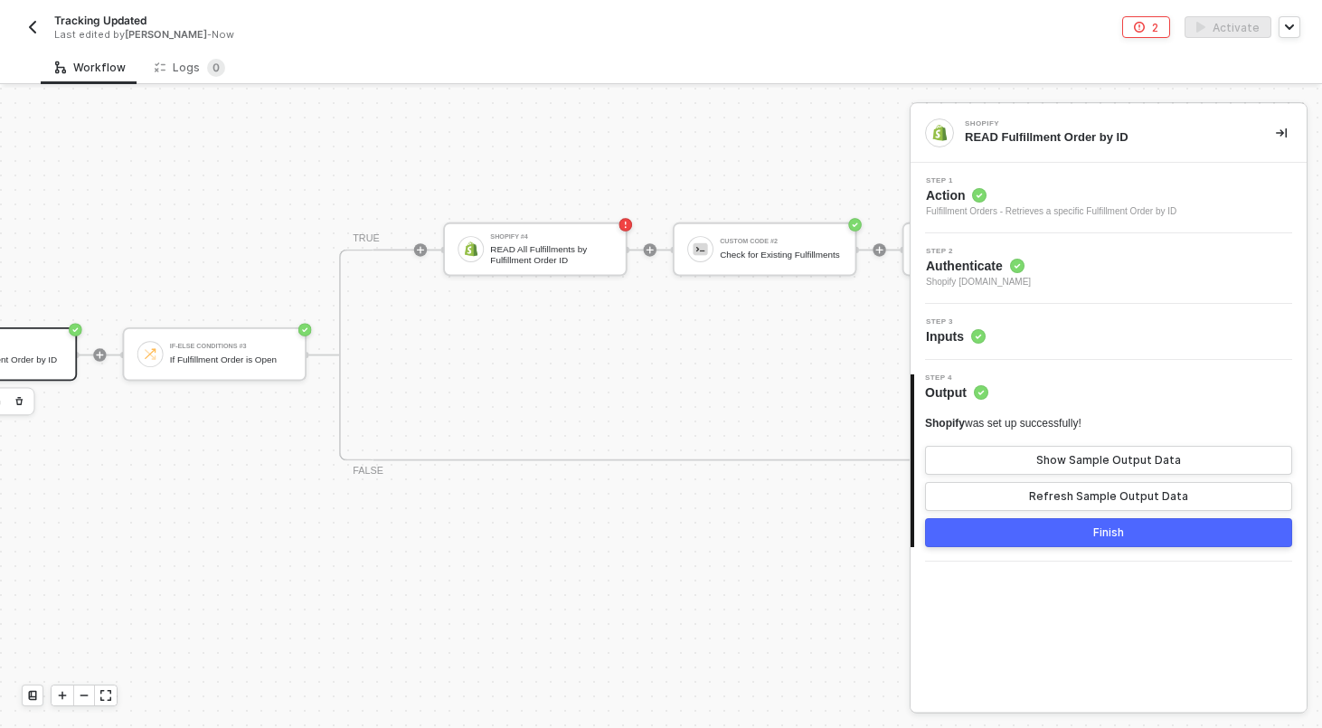
scroll to position [0, 5481]
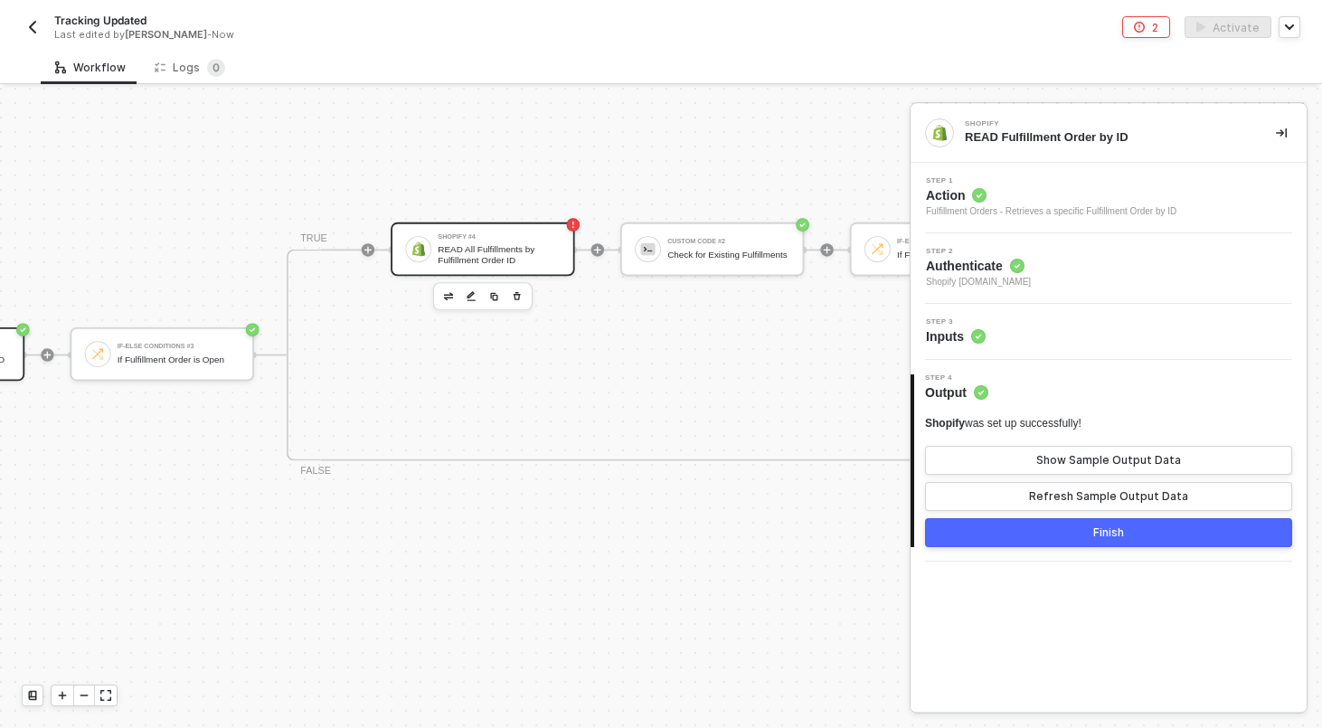
click at [497, 241] on div "Shopify #4 READ All Fulfillments by Fulfillment Order ID" at bounding box center [499, 248] width 122 height 31
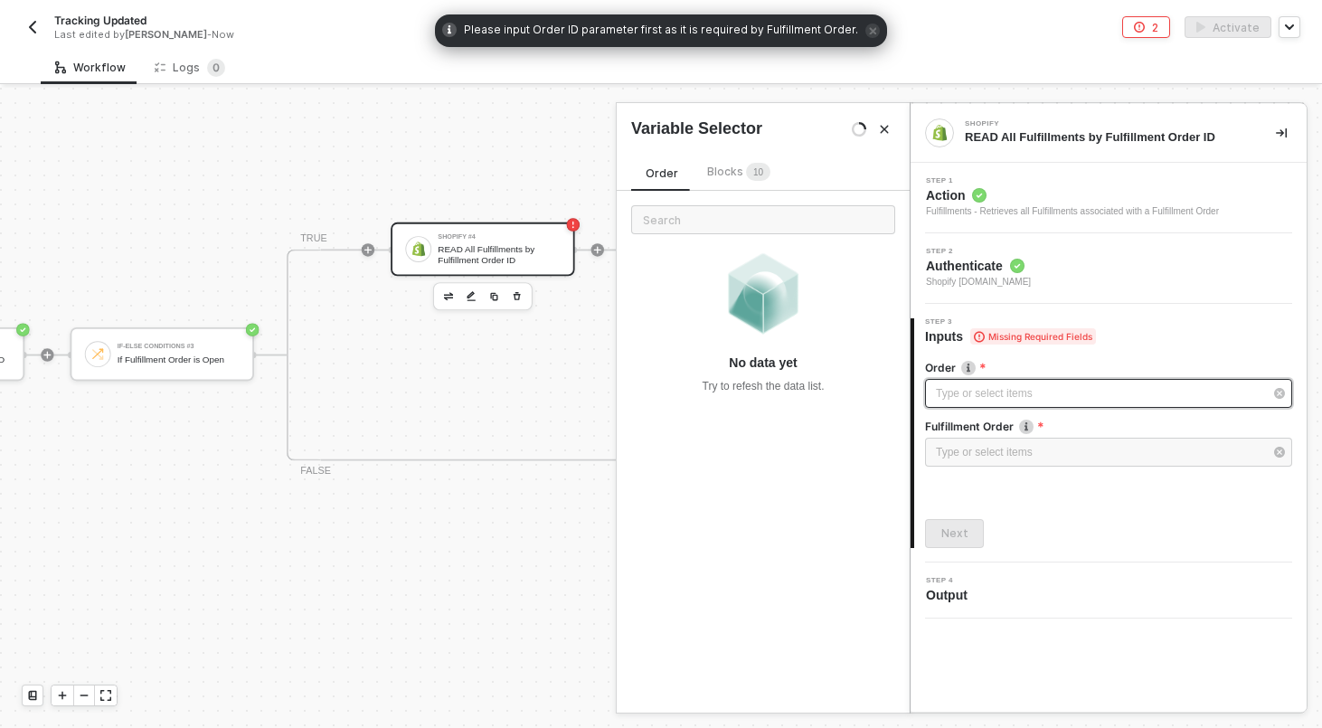
click at [1000, 390] on div "Type or select items ﻿" at bounding box center [1099, 393] width 327 height 17
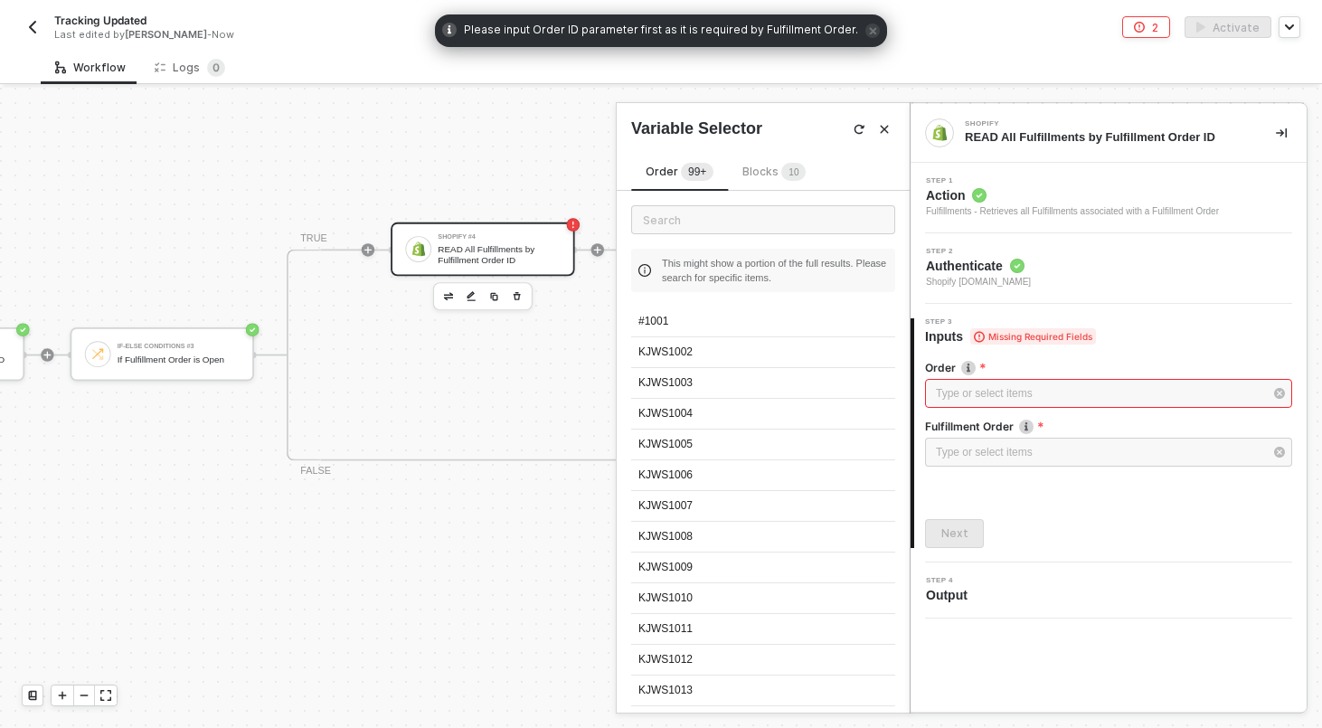
click at [744, 164] on div "Blocks 1 0" at bounding box center [773, 173] width 63 height 20
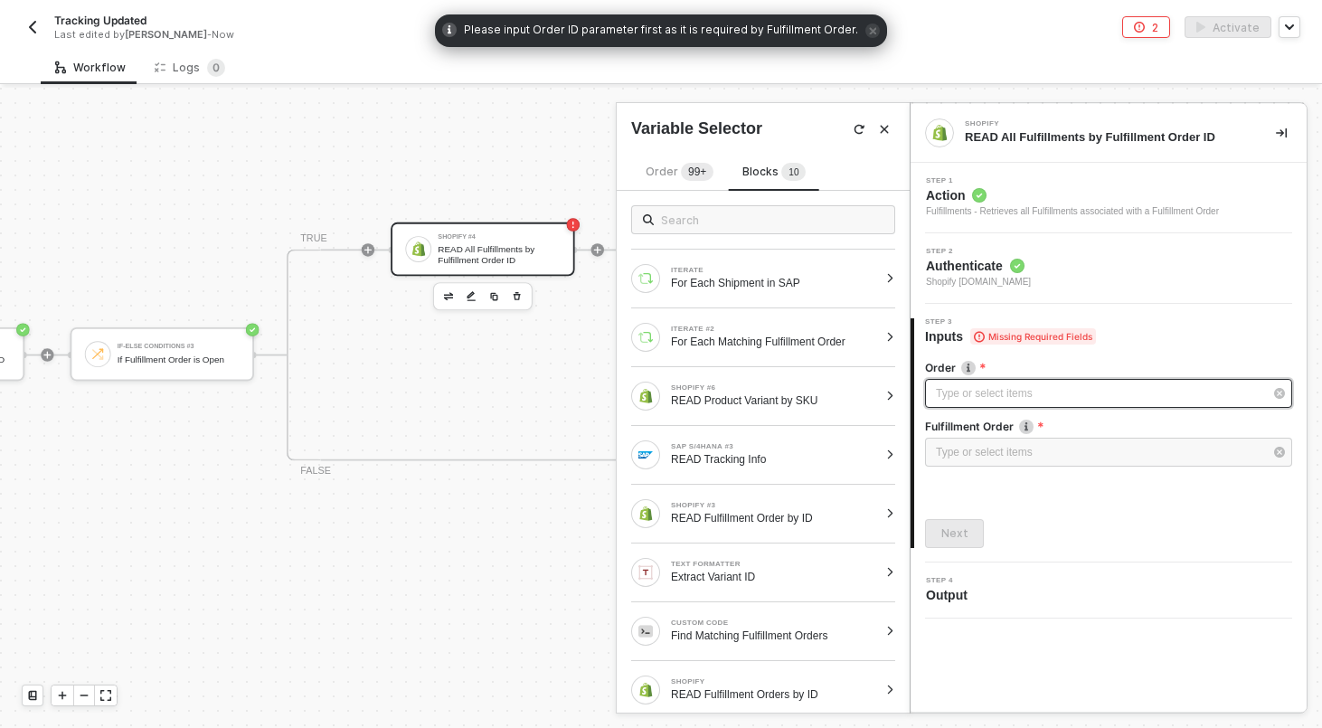
click at [1045, 388] on div "Type or select items ﻿" at bounding box center [1099, 393] width 327 height 17
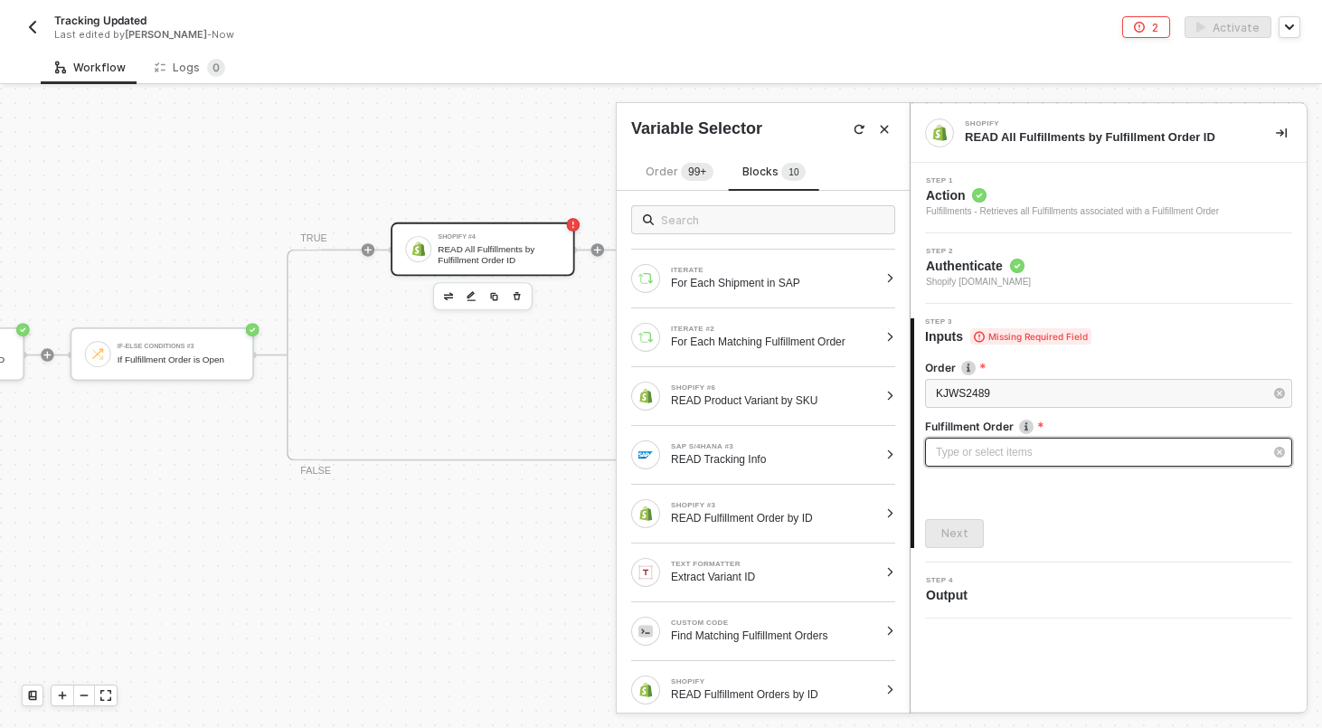
click at [973, 452] on div "Type or select items ﻿" at bounding box center [1099, 452] width 327 height 17
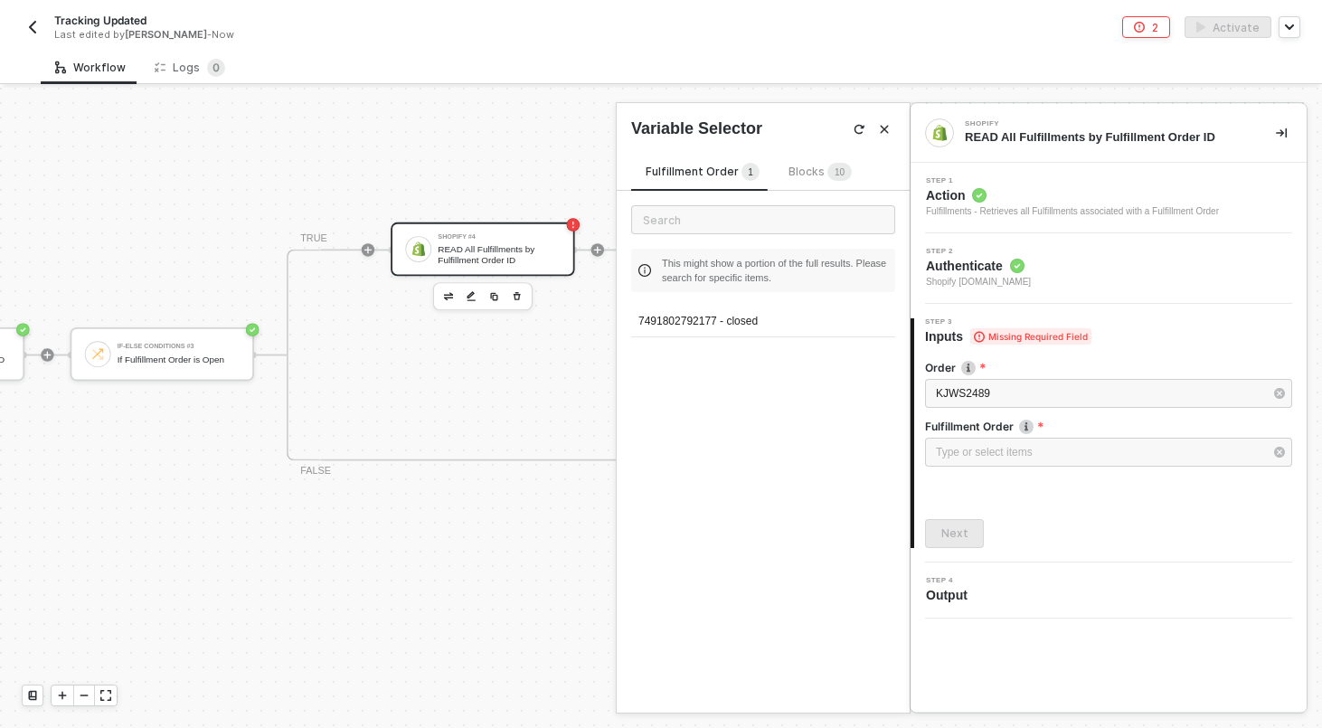
click at [810, 165] on span "Blocks 1 0" at bounding box center [819, 172] width 63 height 14
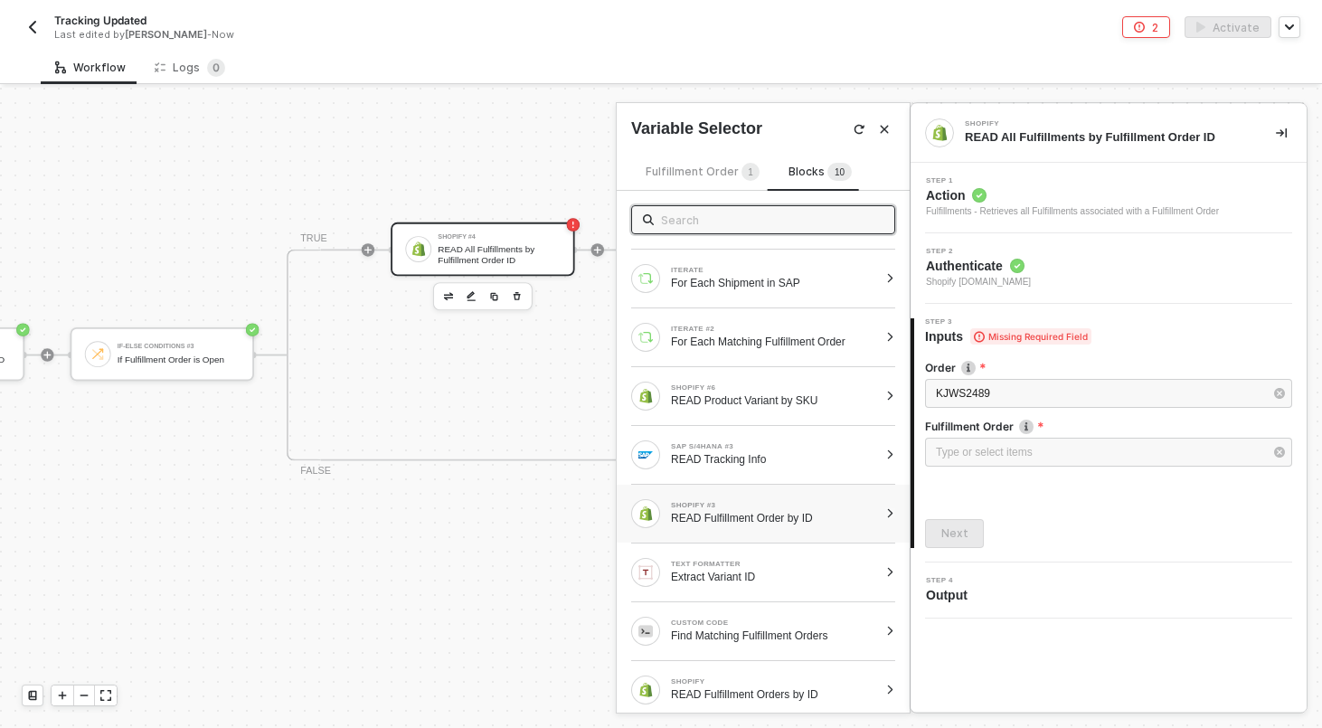
click at [892, 510] on div at bounding box center [890, 513] width 10 height 11
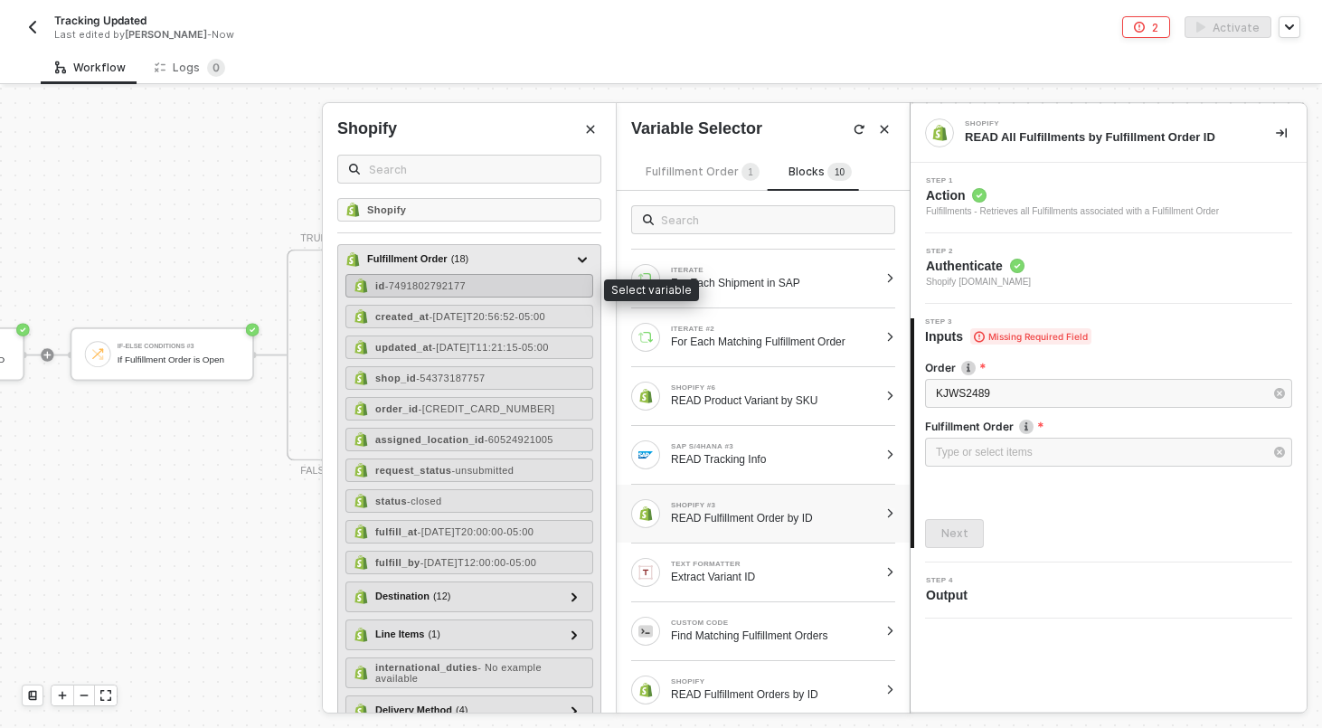
click at [447, 287] on span "- 7491802792177" at bounding box center [425, 285] width 80 height 11
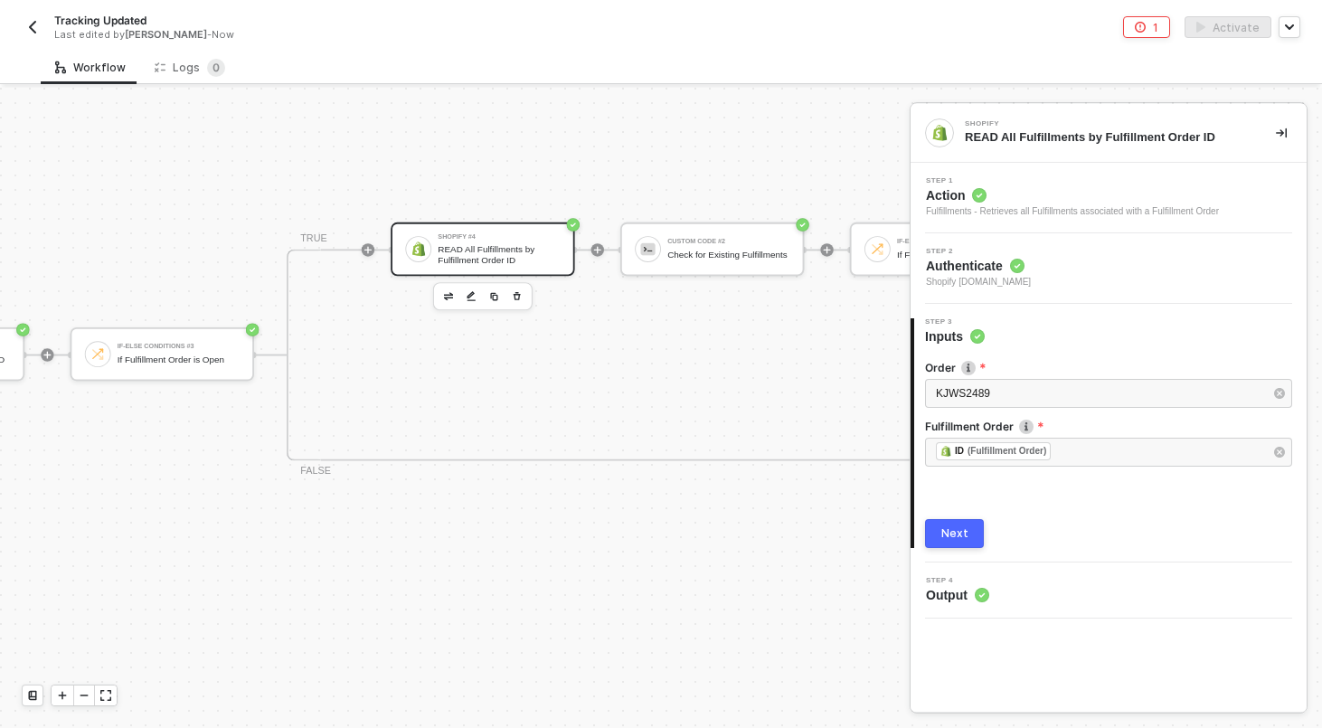
click at [938, 530] on button "Next" at bounding box center [954, 533] width 59 height 29
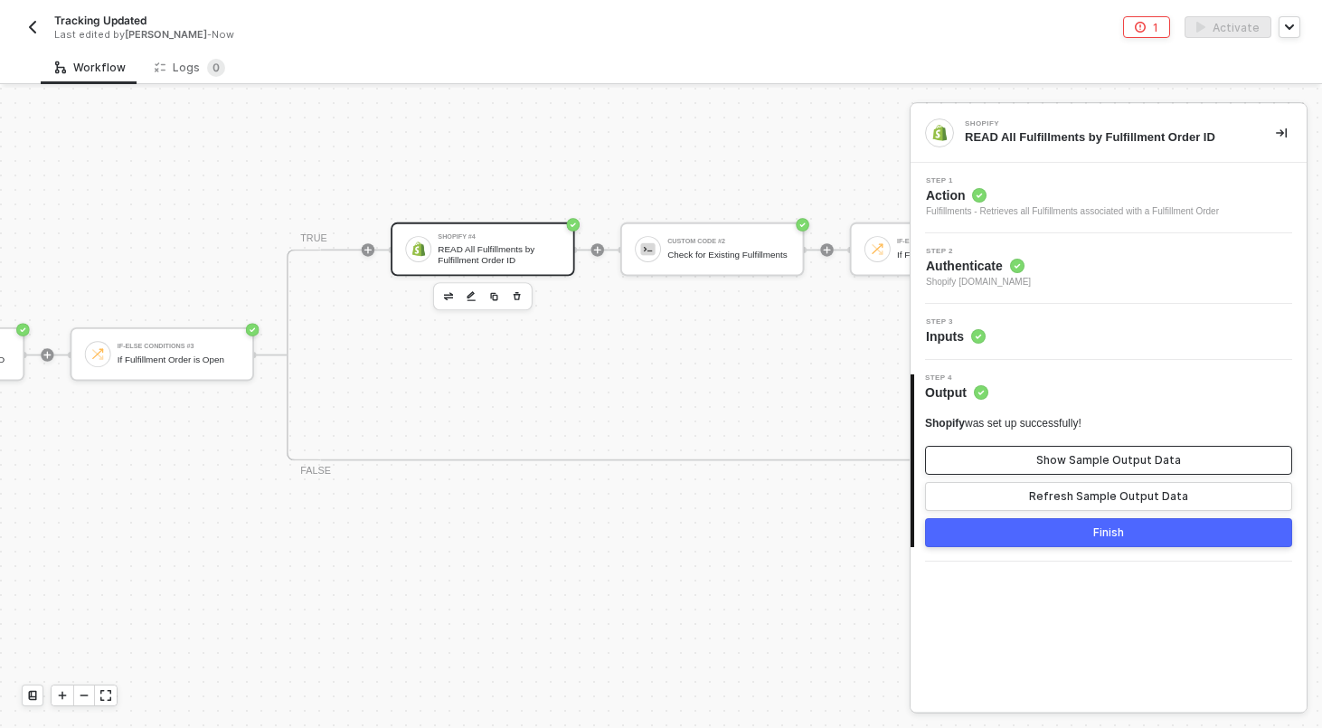
click at [1052, 454] on div "Show Sample Output Data" at bounding box center [1108, 460] width 145 height 14
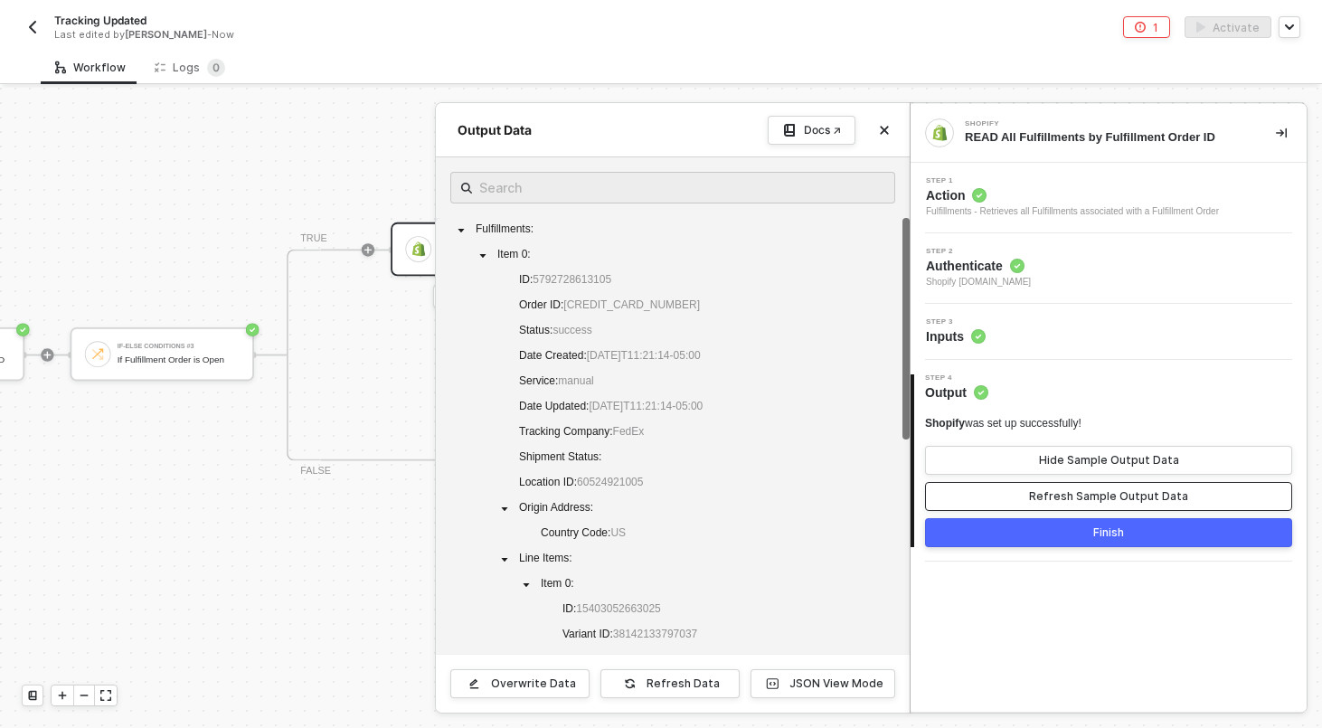
click at [1049, 491] on div "Refresh Sample Output Data" at bounding box center [1108, 496] width 159 height 14
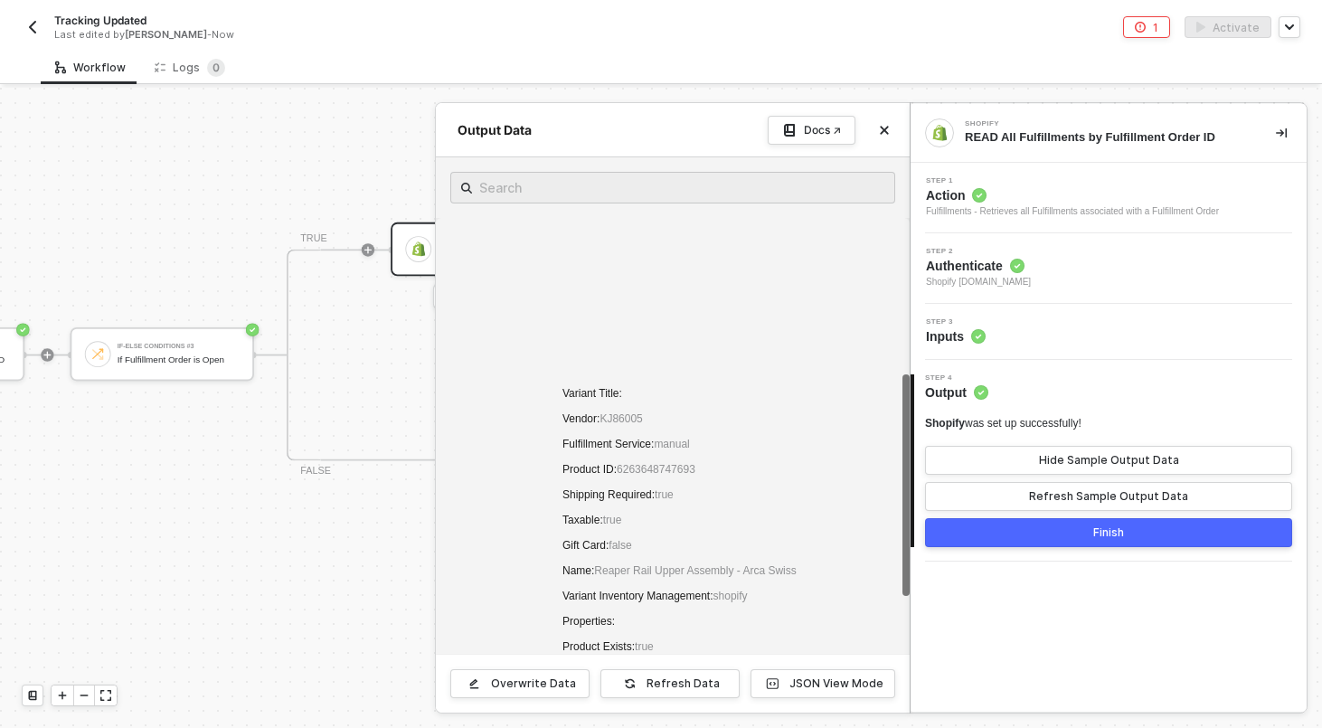
scroll to position [507, 0]
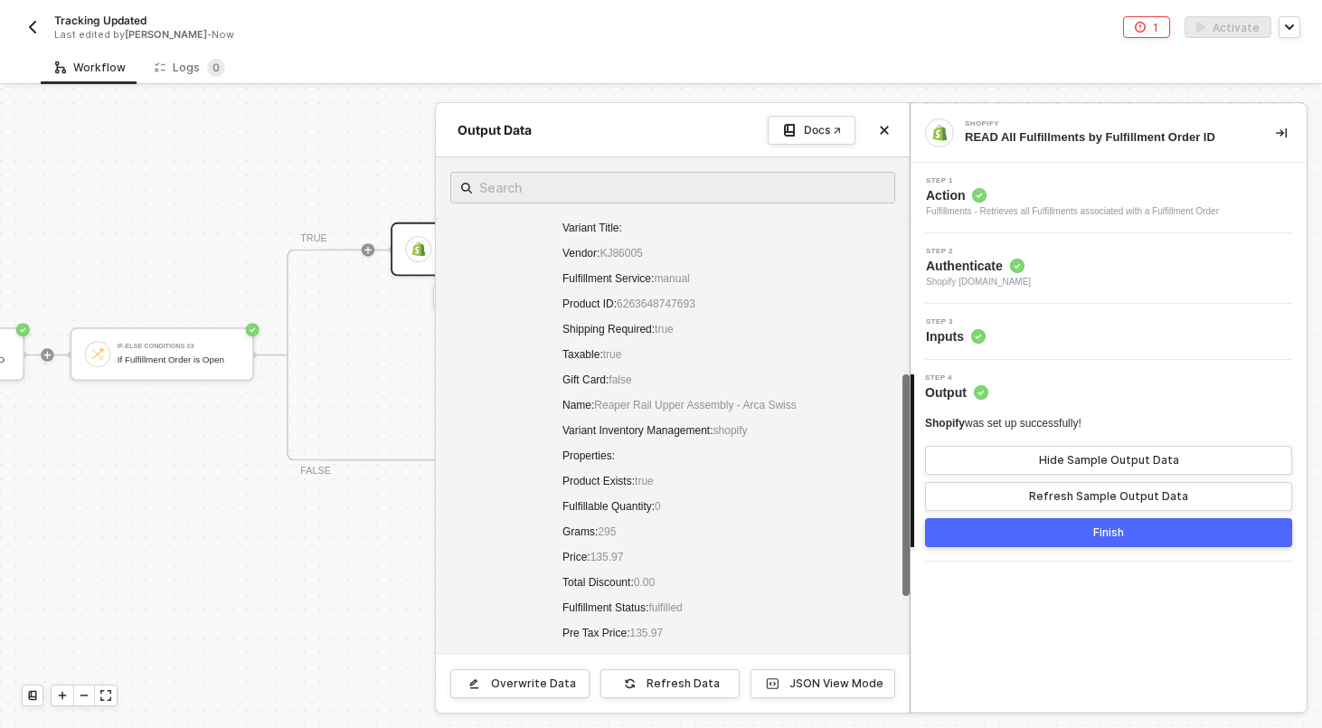
click at [965, 535] on button "Finish" at bounding box center [1108, 532] width 367 height 29
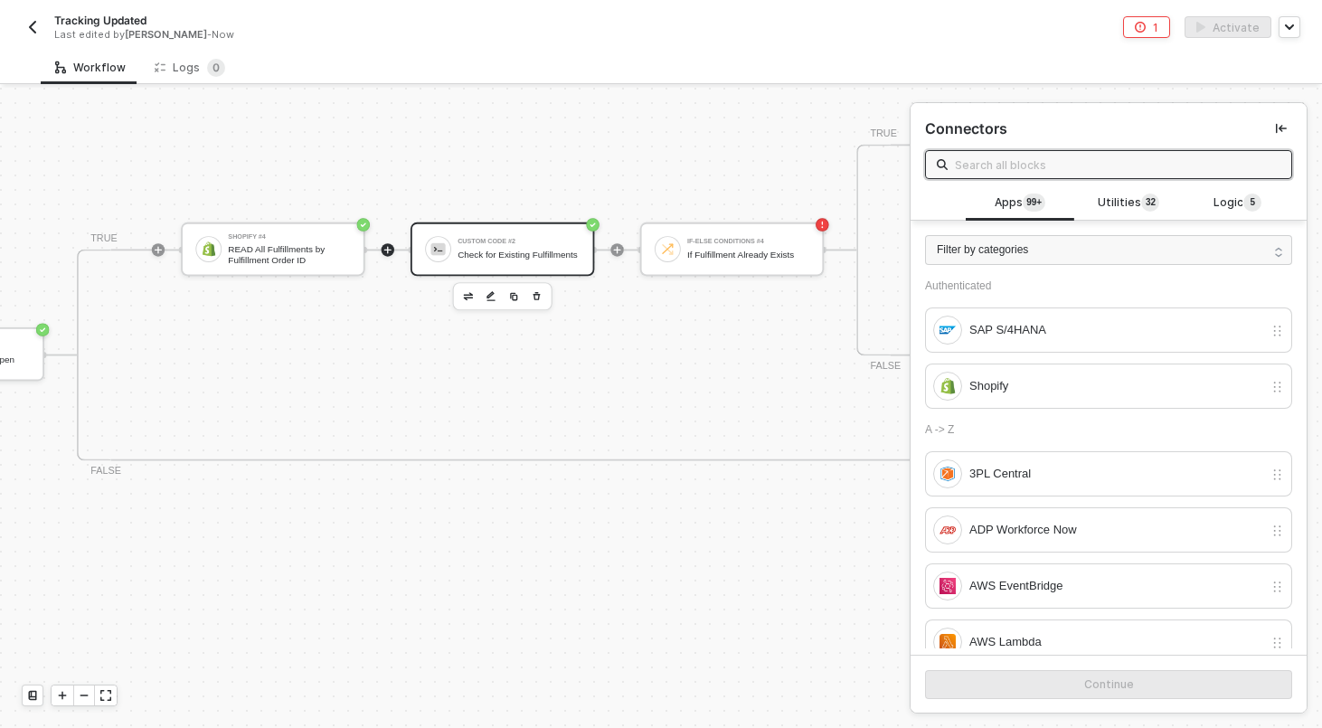
scroll to position [0, 5708]
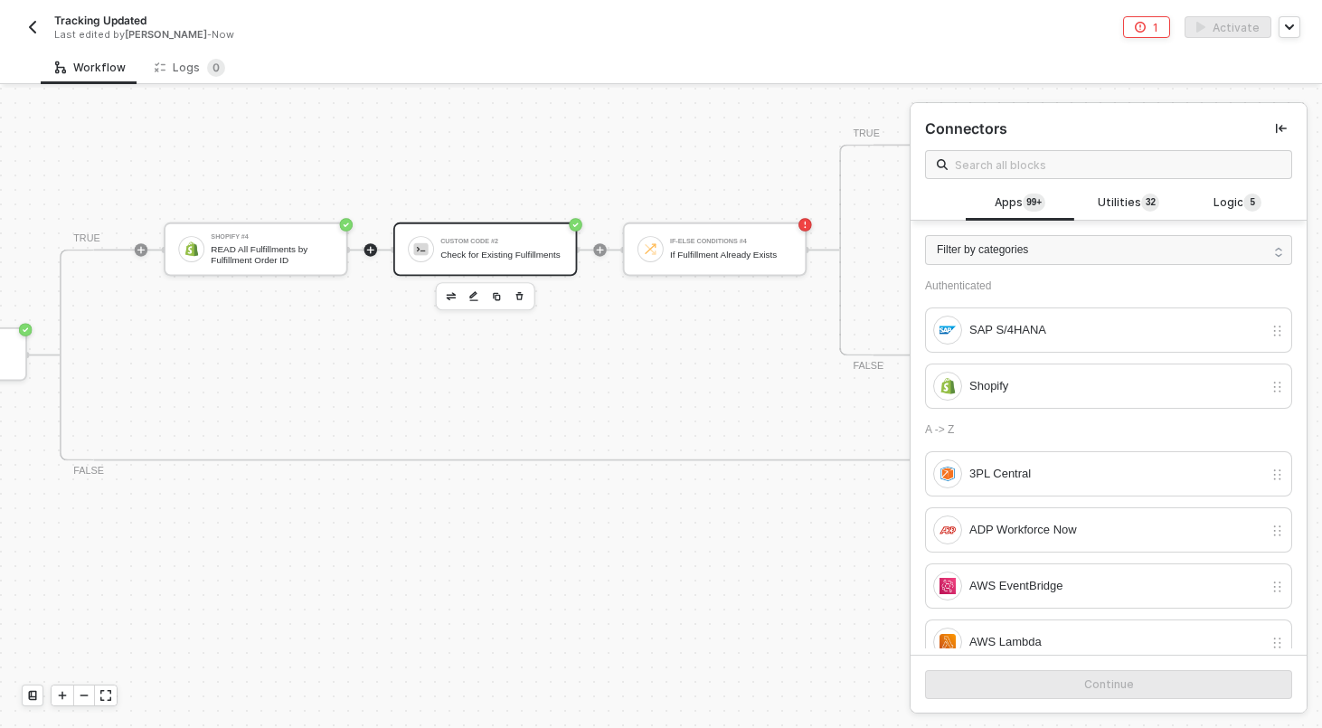
click at [471, 259] on div "Check for Existing Fulfillments" at bounding box center [501, 254] width 122 height 11
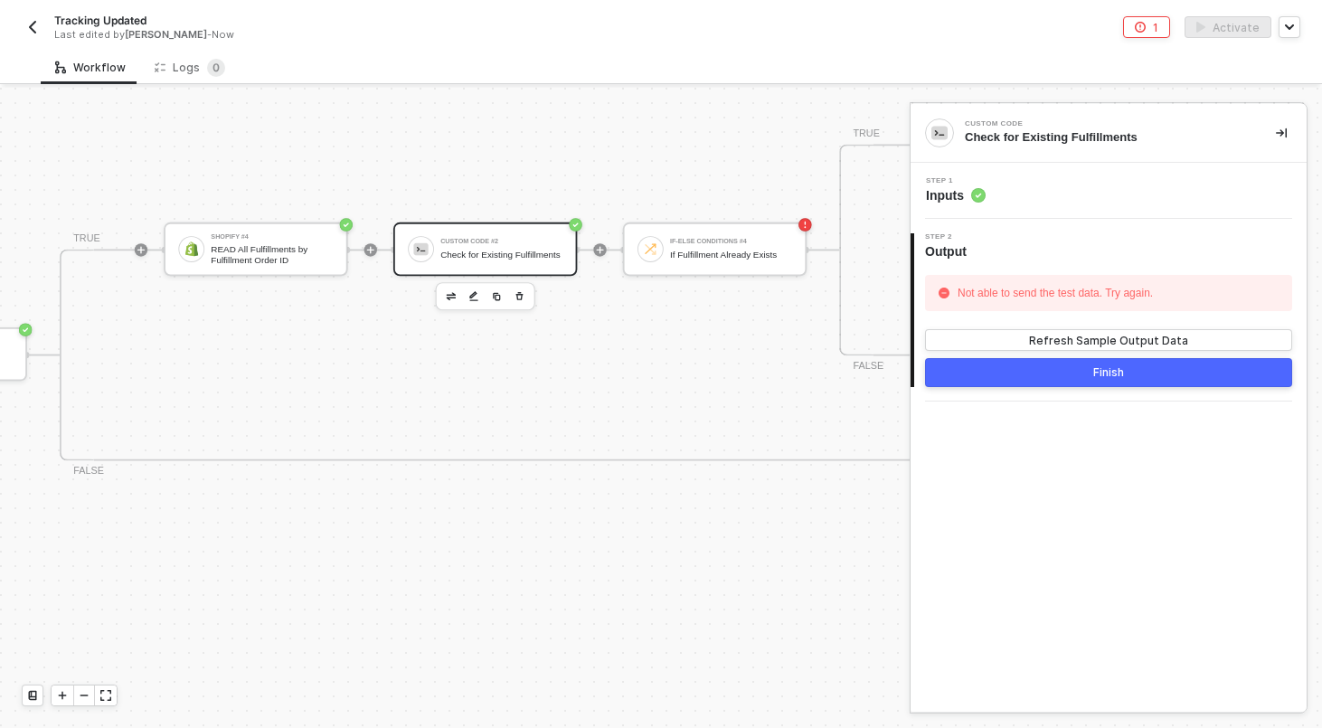
click at [999, 203] on div "Step 1 Inputs" at bounding box center [1110, 190] width 391 height 27
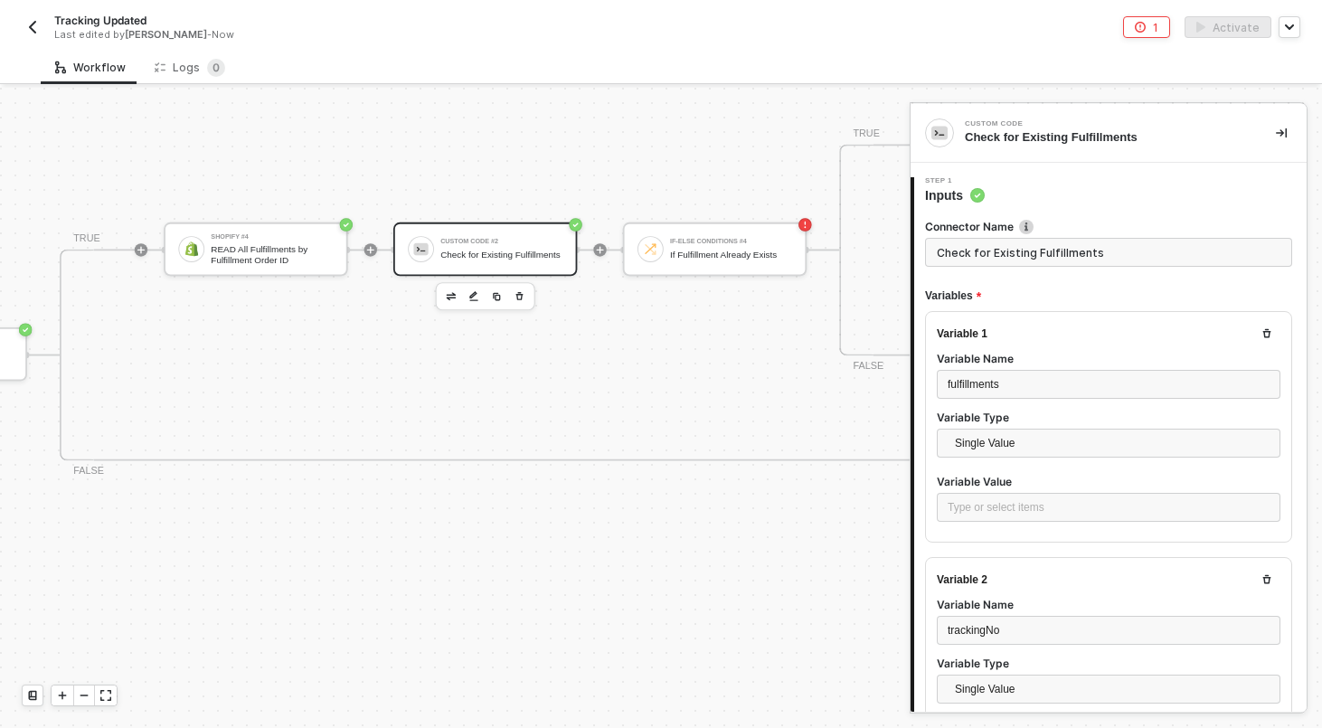
scroll to position [114, 0]
click at [1002, 503] on div "Type or select items ﻿" at bounding box center [1108, 507] width 322 height 17
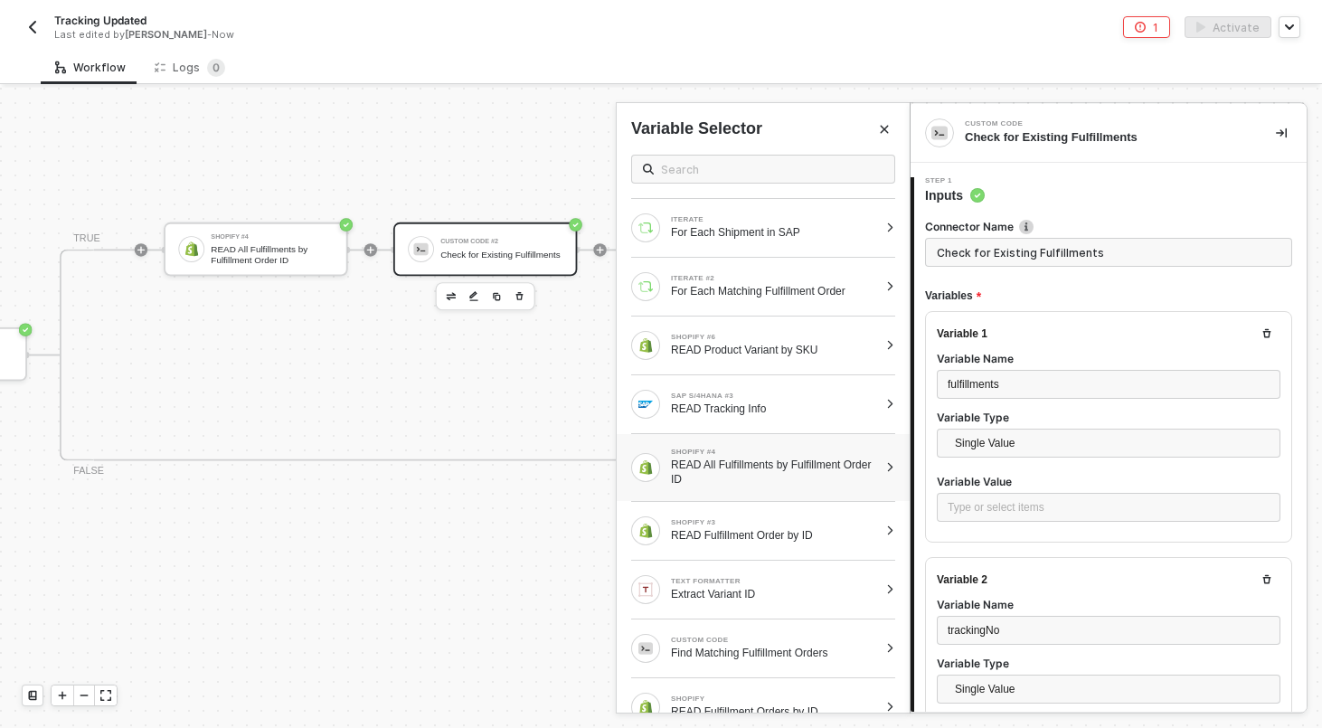
click at [890, 467] on div at bounding box center [890, 467] width 10 height 11
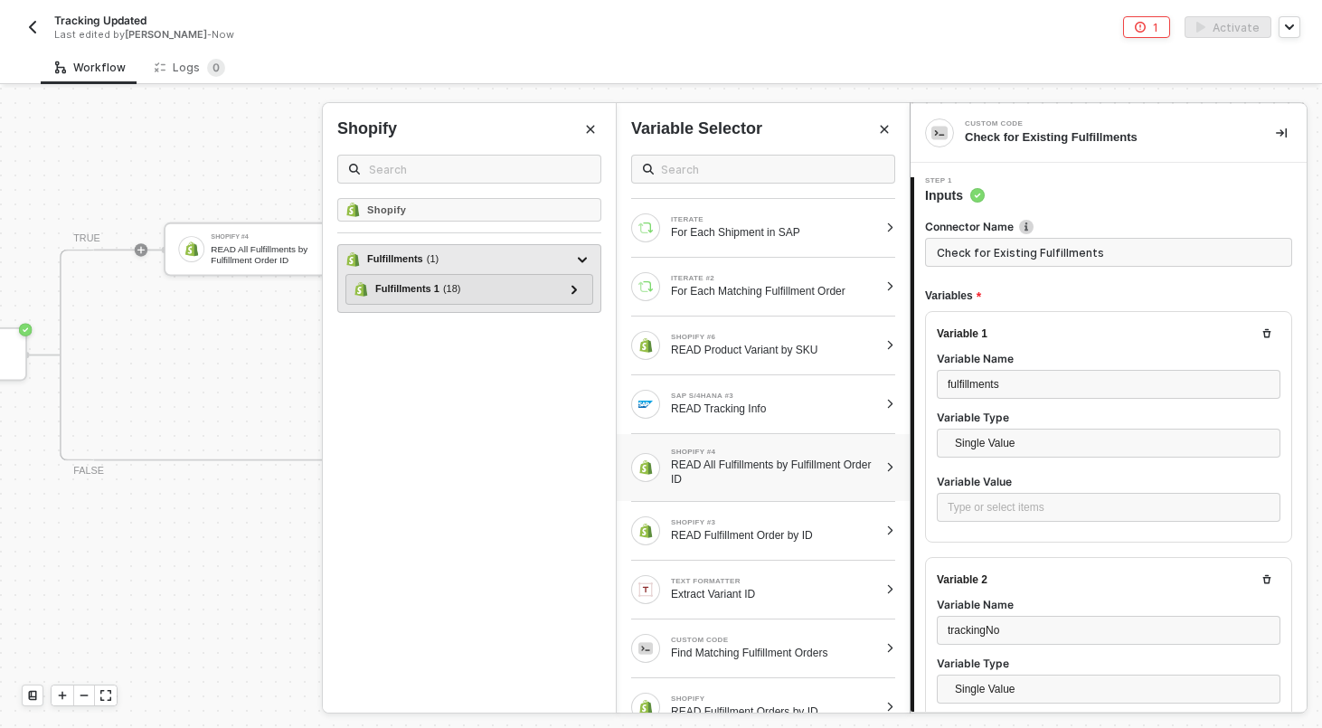
click at [445, 259] on div "Fulfillments ( 1 )" at bounding box center [458, 260] width 226 height 22
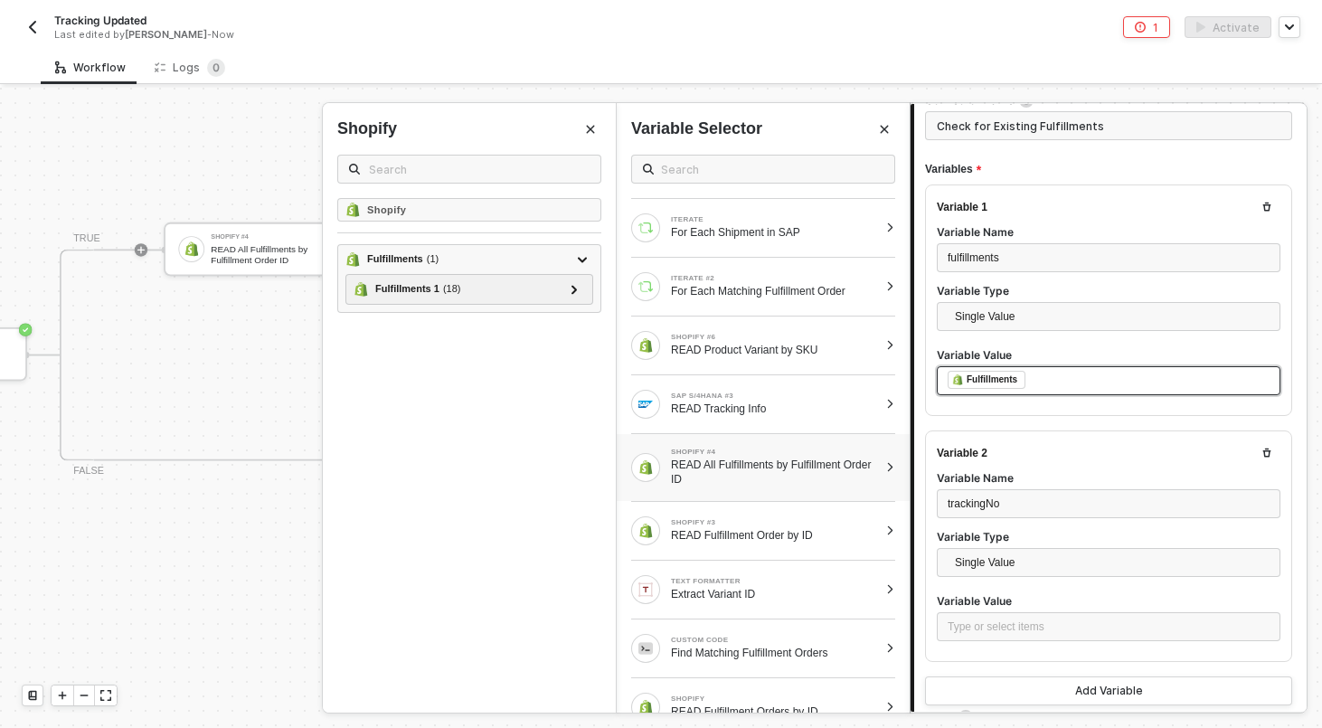
scroll to position [132, 0]
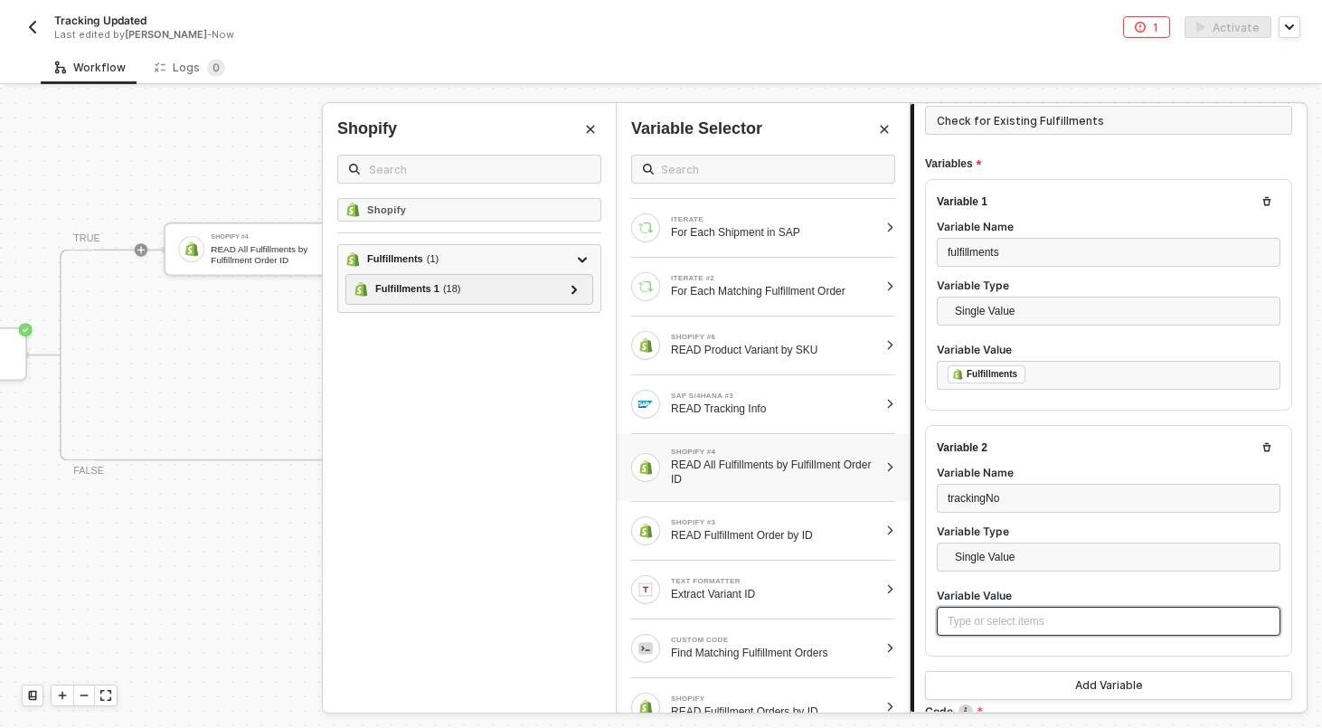
click at [977, 618] on div "Type or select items ﻿" at bounding box center [1108, 621] width 322 height 17
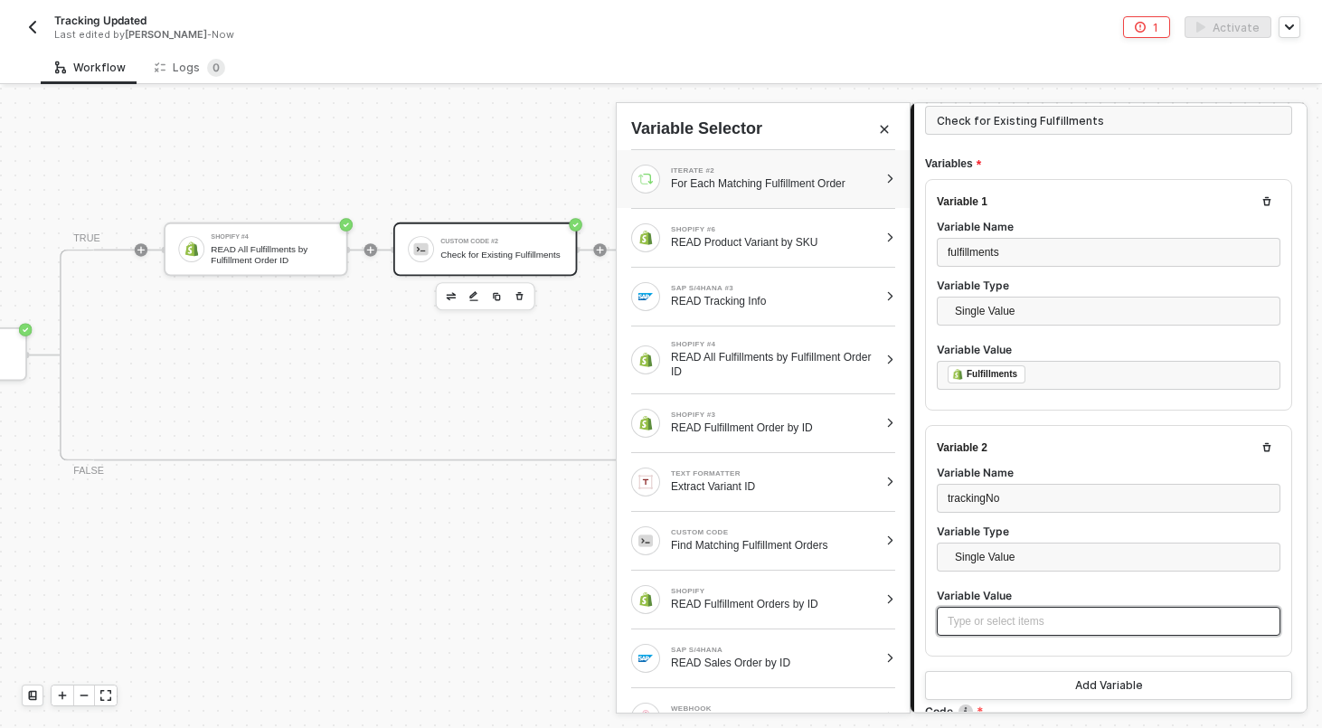
scroll to position [108, 0]
click at [894, 288] on div "SAP S/4HANA #3 READ Tracking Info" at bounding box center [762, 296] width 293 height 58
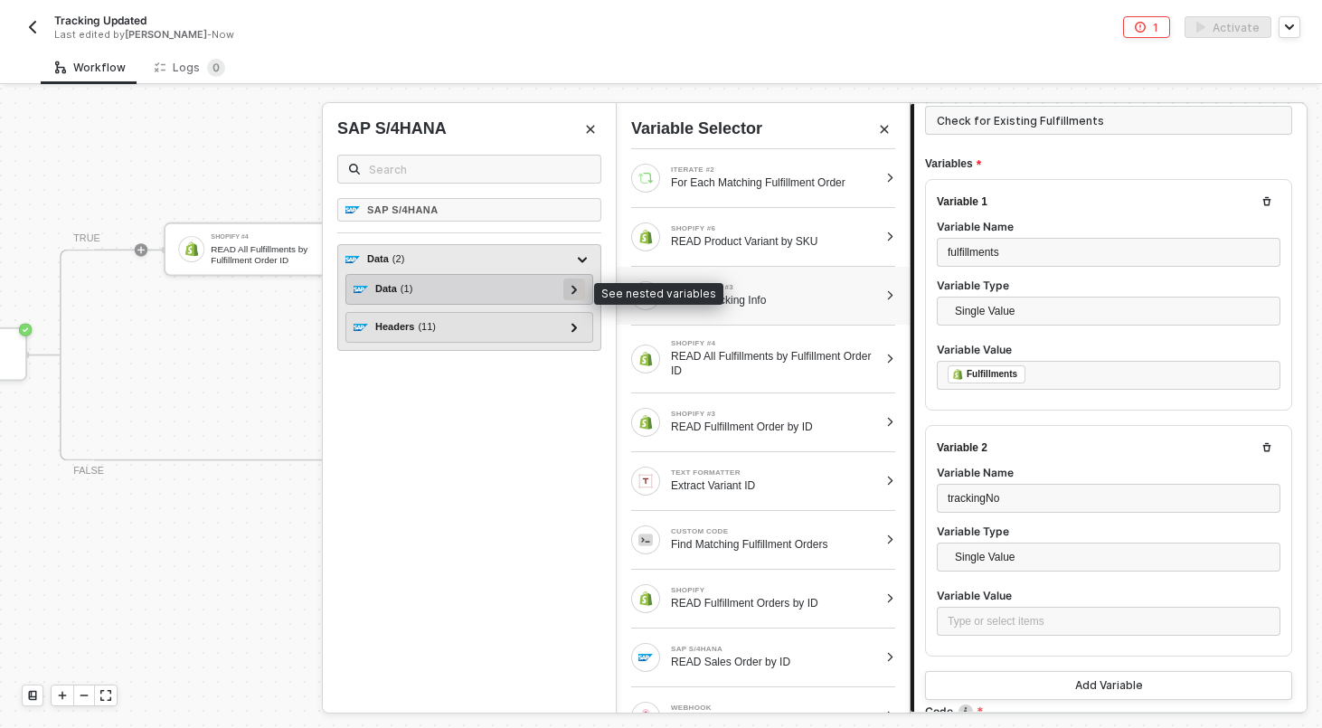
click at [580, 288] on div at bounding box center [574, 289] width 22 height 22
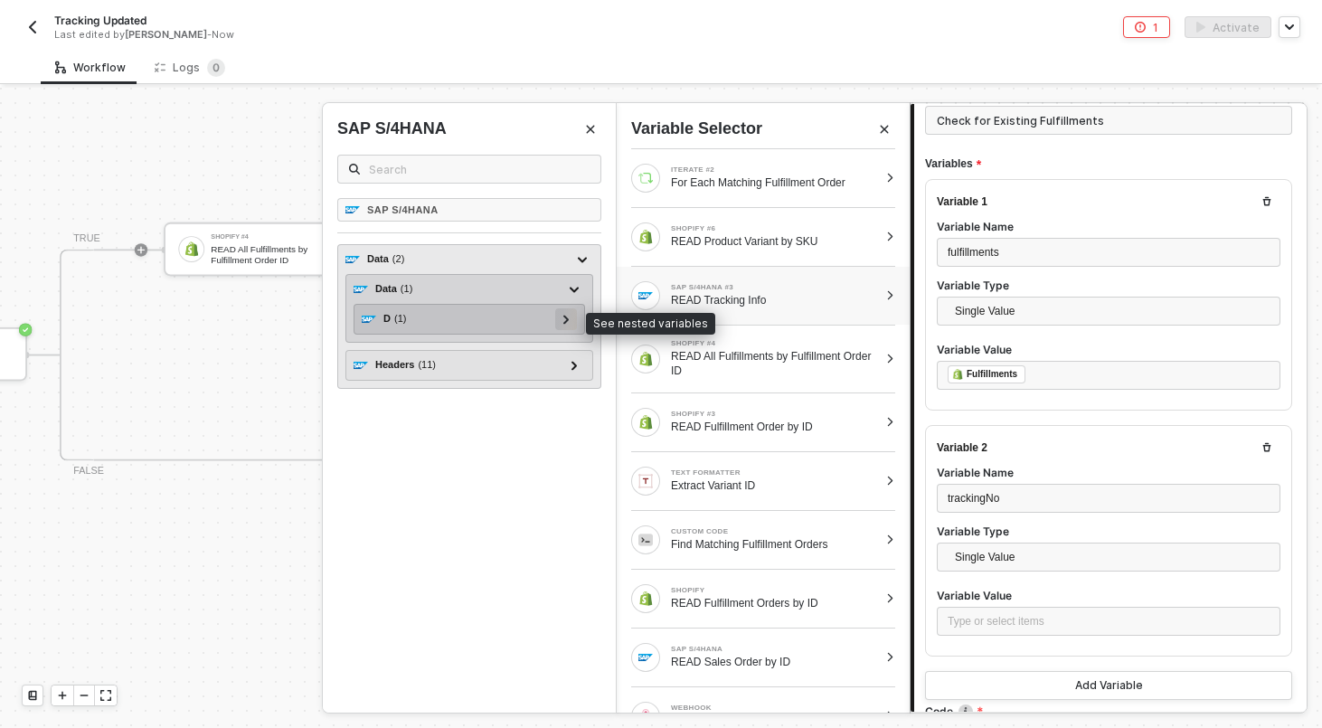
click at [568, 320] on icon at bounding box center [565, 319] width 5 height 9
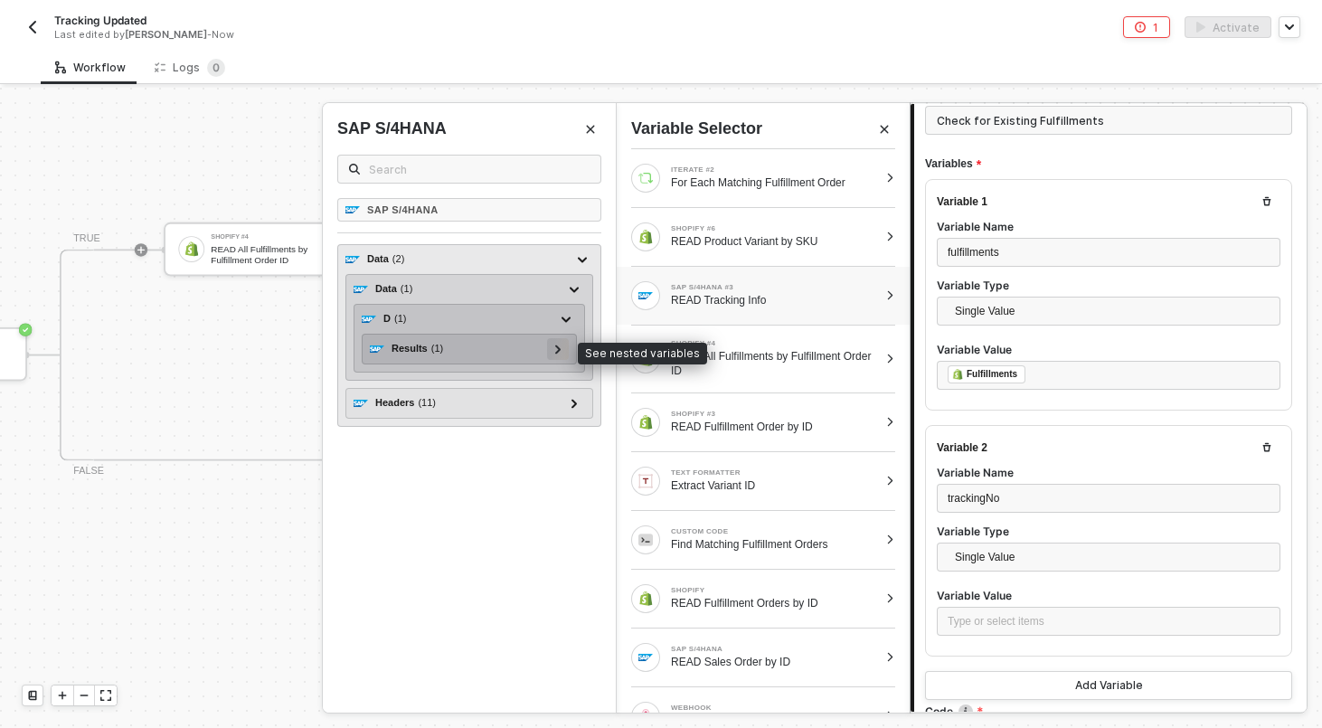
click at [560, 355] on div at bounding box center [557, 348] width 9 height 20
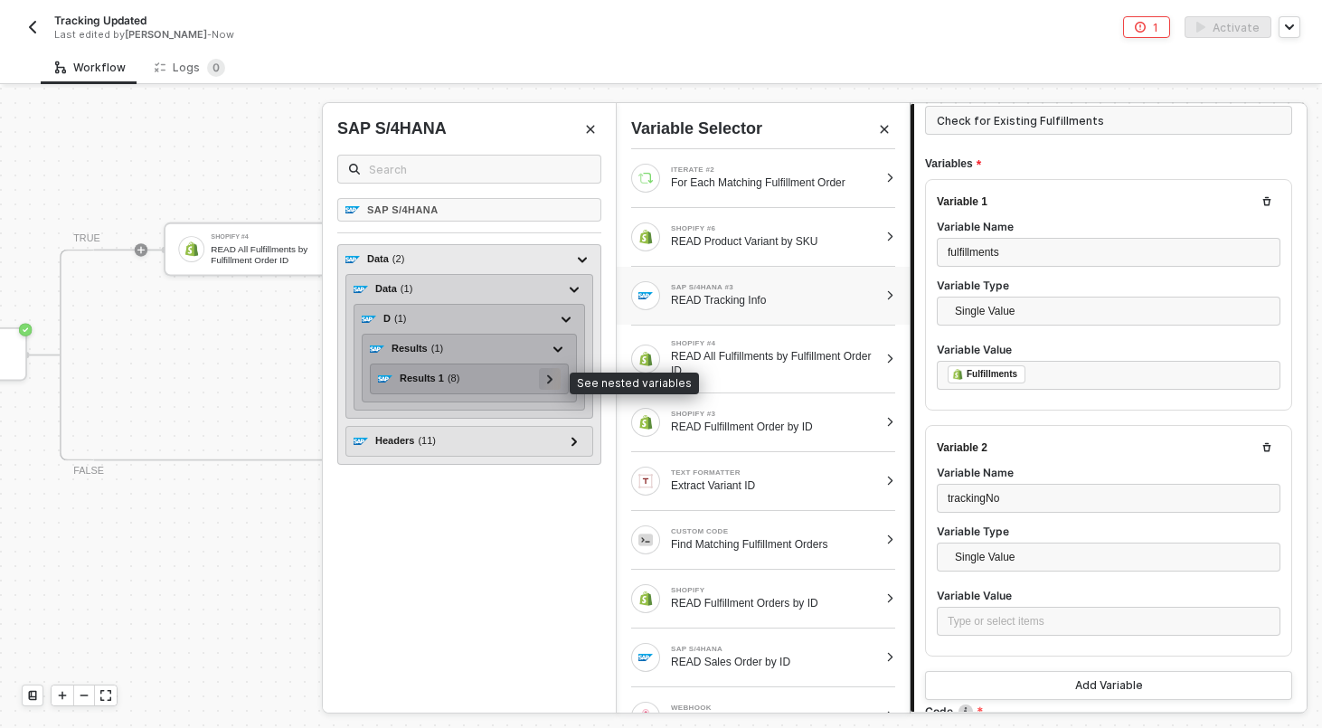
click at [550, 383] on div at bounding box center [549, 378] width 9 height 20
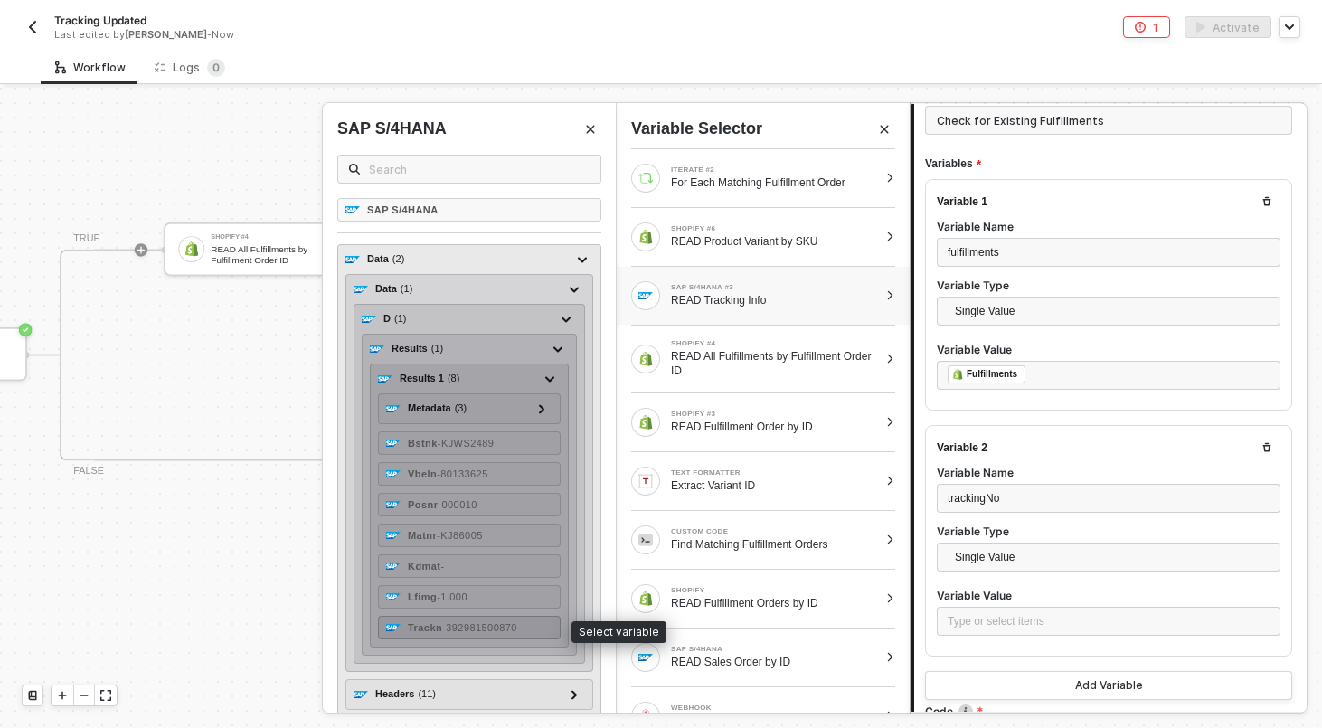
click at [488, 634] on div "Trackn - 392981500870" at bounding box center [469, 628] width 183 height 24
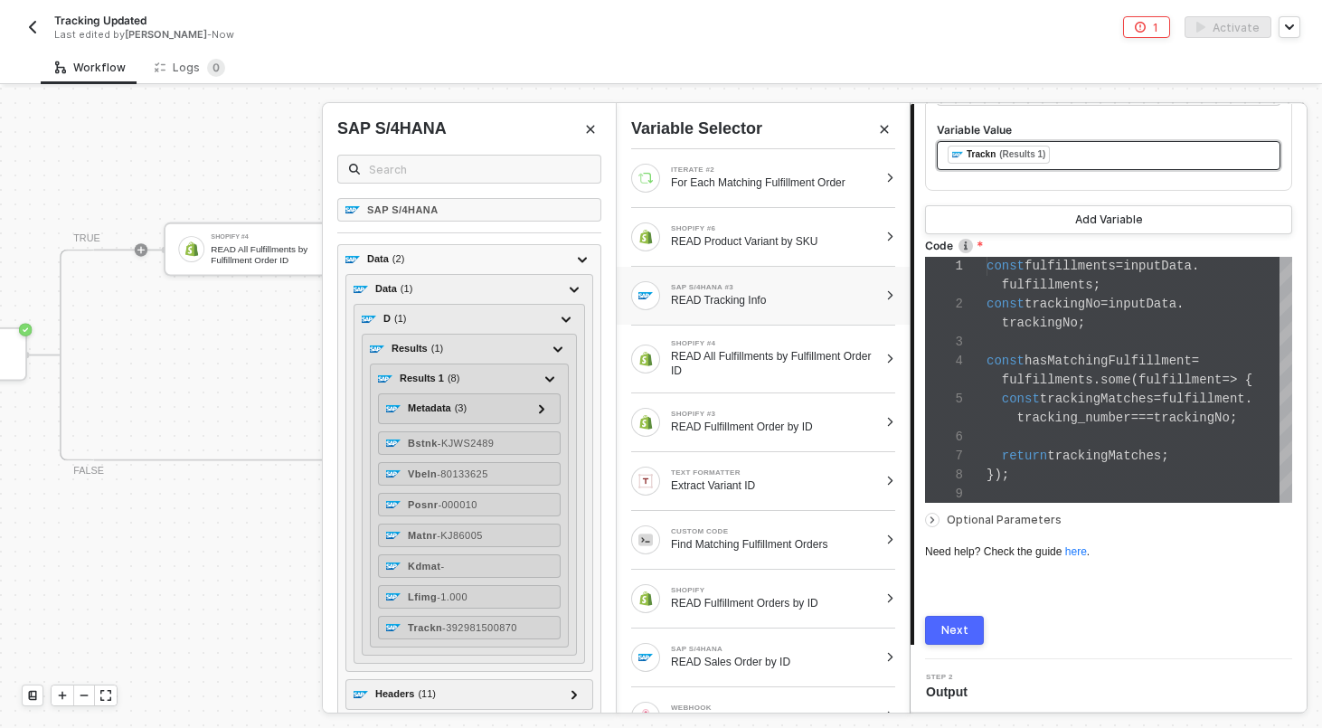
scroll to position [599, 0]
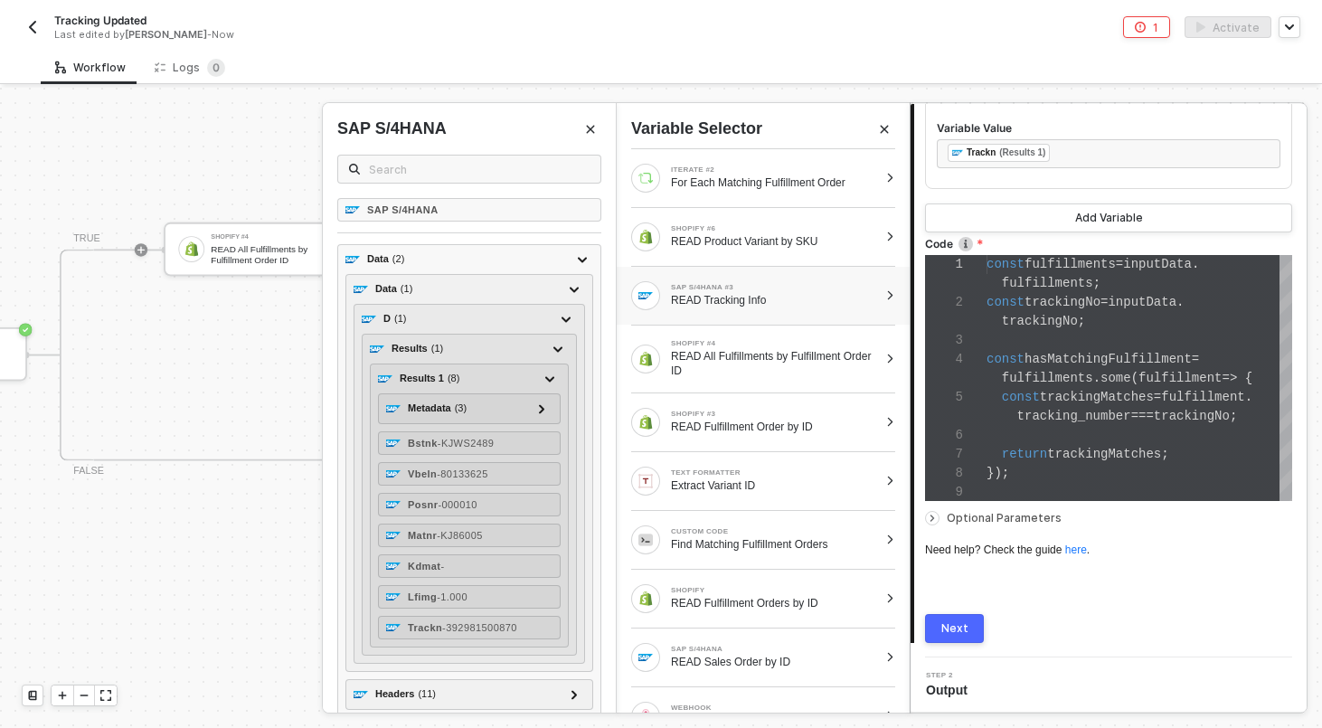
click at [956, 618] on button "Next" at bounding box center [954, 628] width 59 height 29
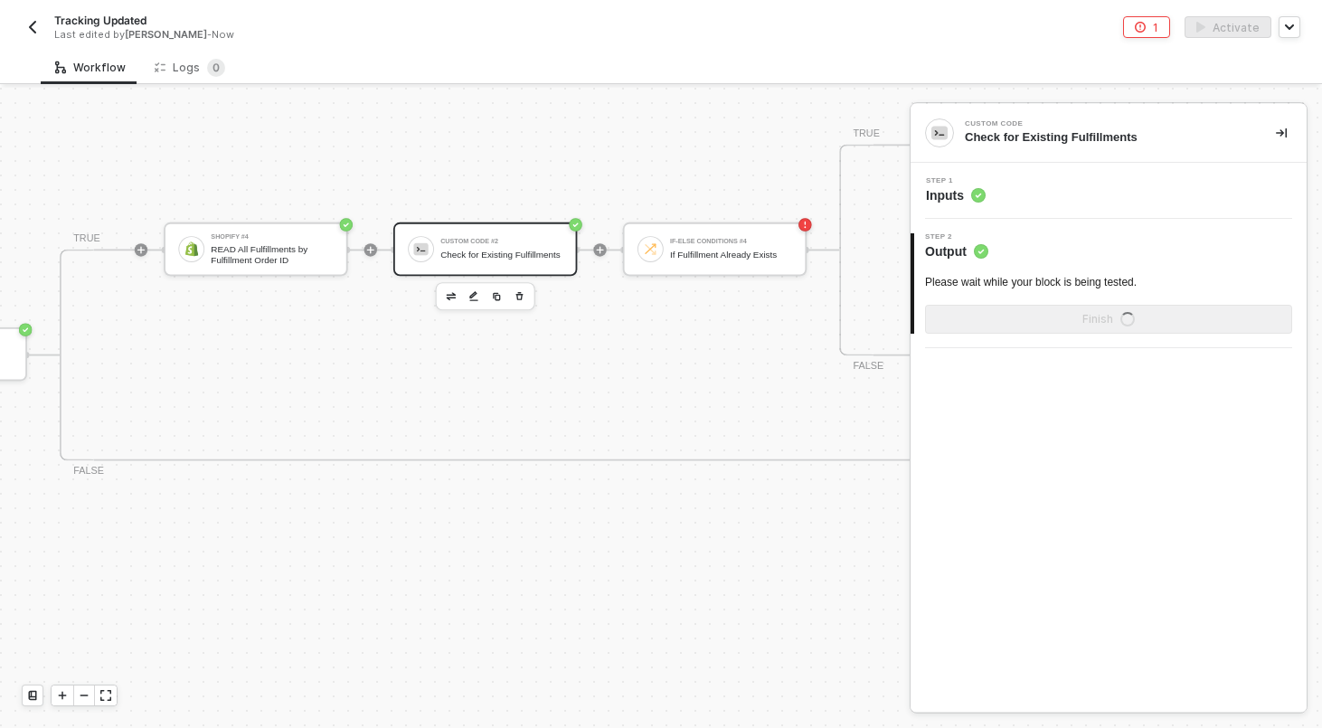
scroll to position [0, 0]
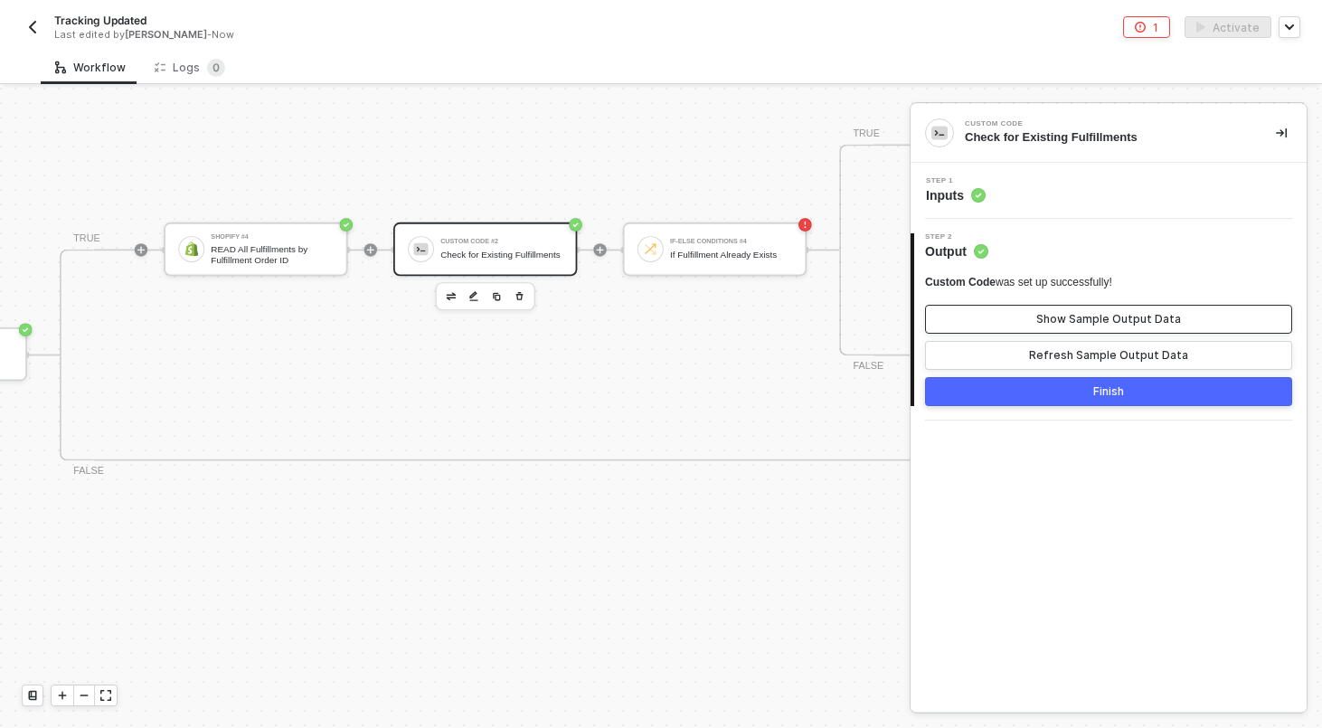
click at [1010, 320] on button "Show Sample Output Data" at bounding box center [1108, 319] width 367 height 29
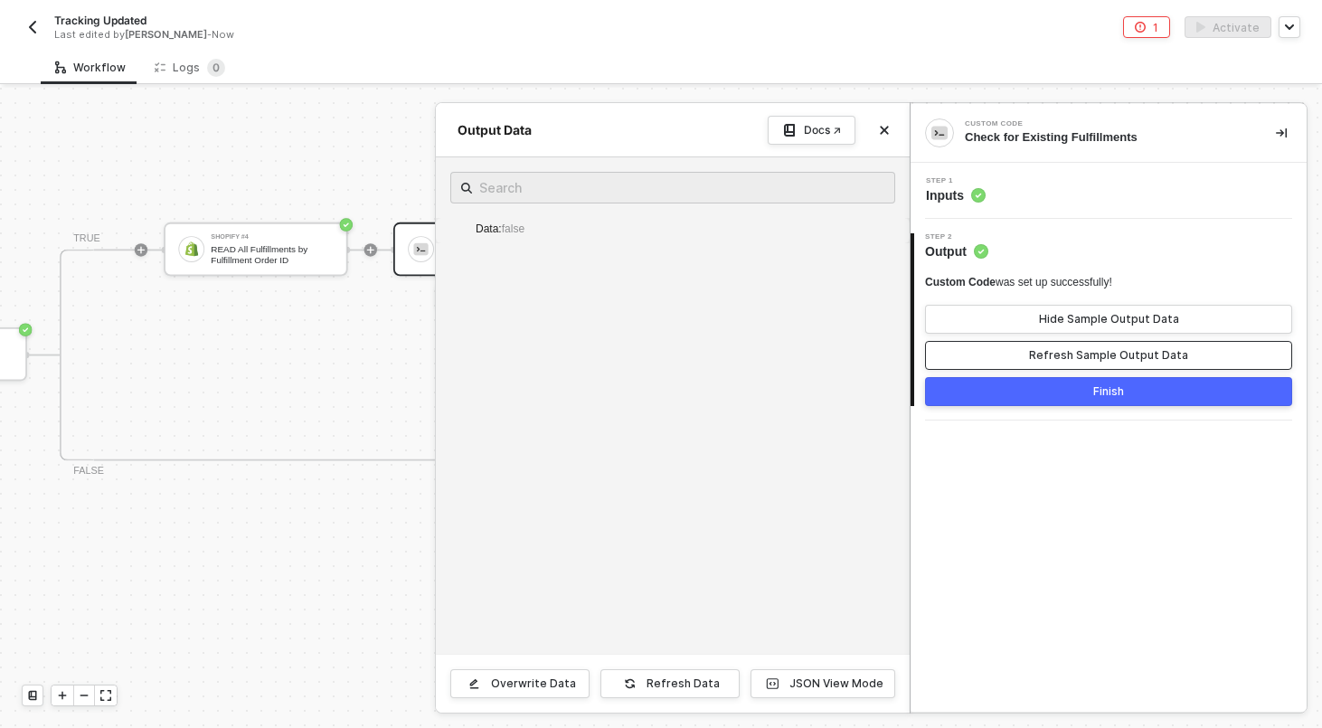
click at [1013, 352] on button "Refresh Sample Output Data" at bounding box center [1108, 355] width 367 height 29
click at [1013, 316] on button "Hide Sample Output Data" at bounding box center [1108, 319] width 367 height 29
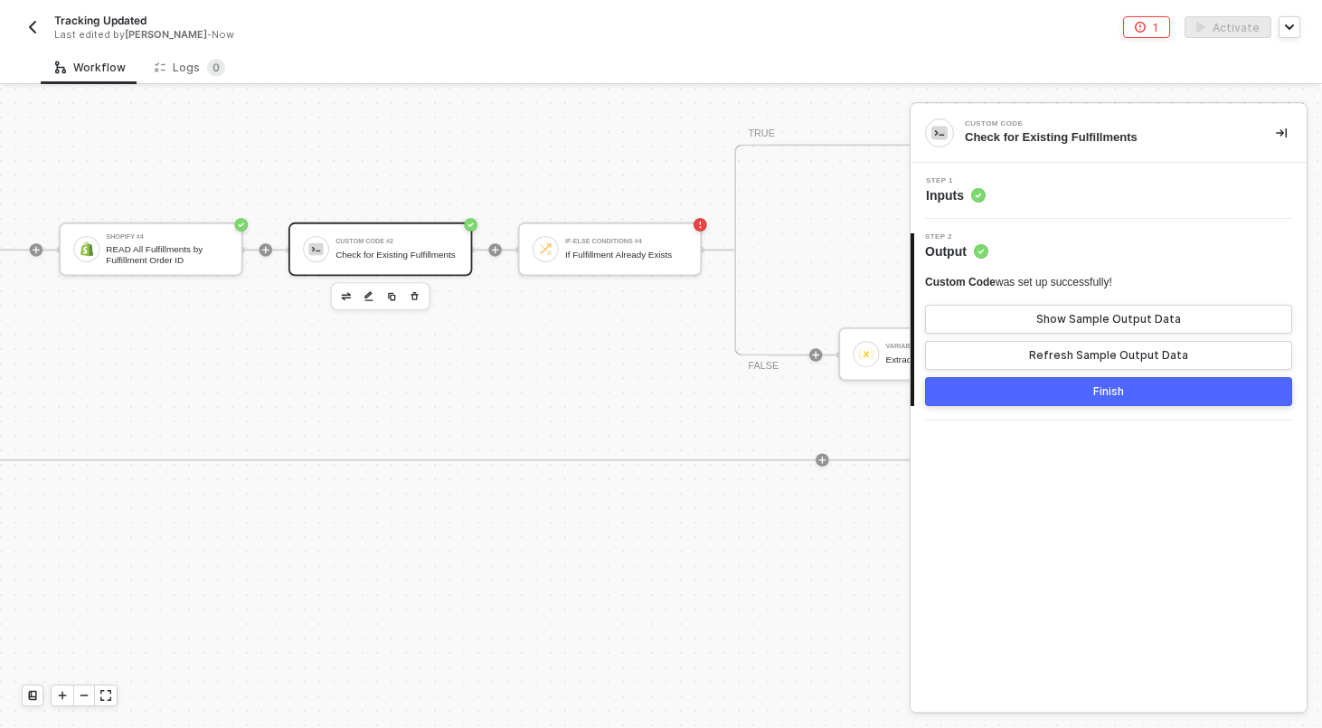
scroll to position [0, 5820]
click at [624, 260] on div "If-Else Conditions #4 If Fulfillment Already Exists" at bounding box center [620, 248] width 122 height 31
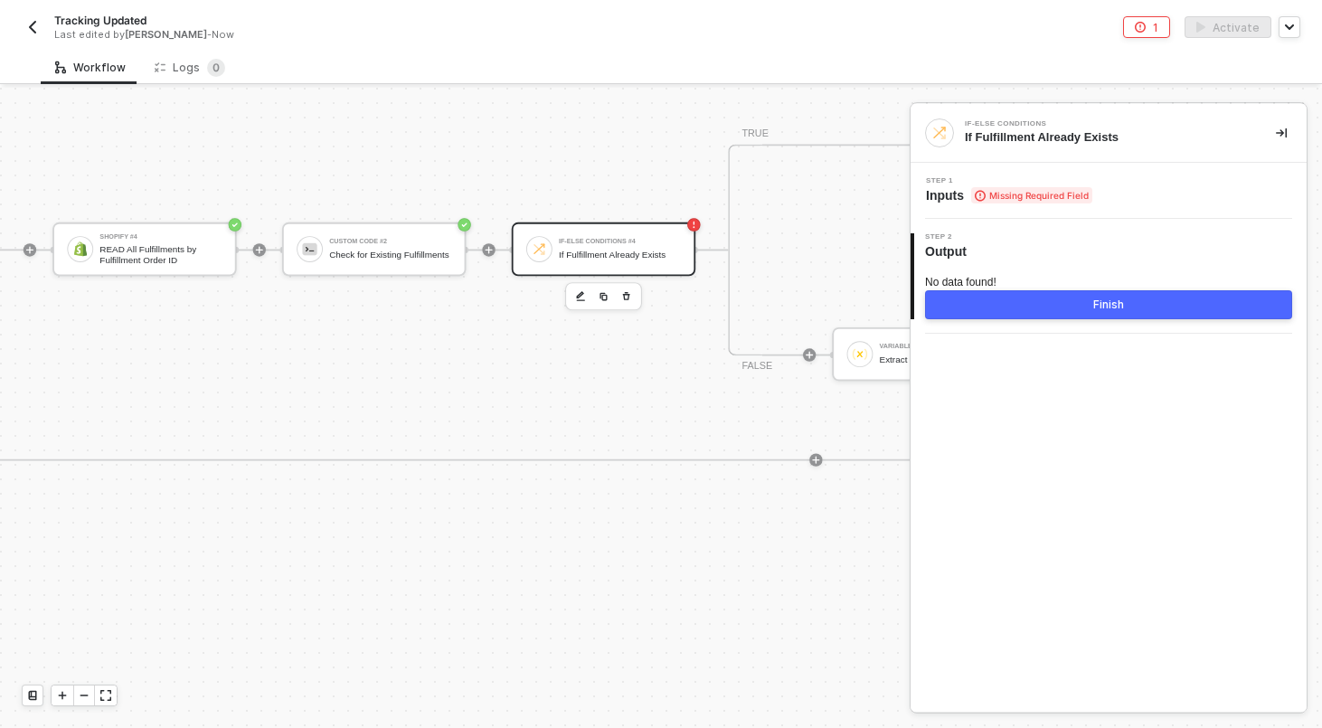
click at [1002, 184] on div "Step 1 Inputs Missing Required Field" at bounding box center [1009, 190] width 166 height 27
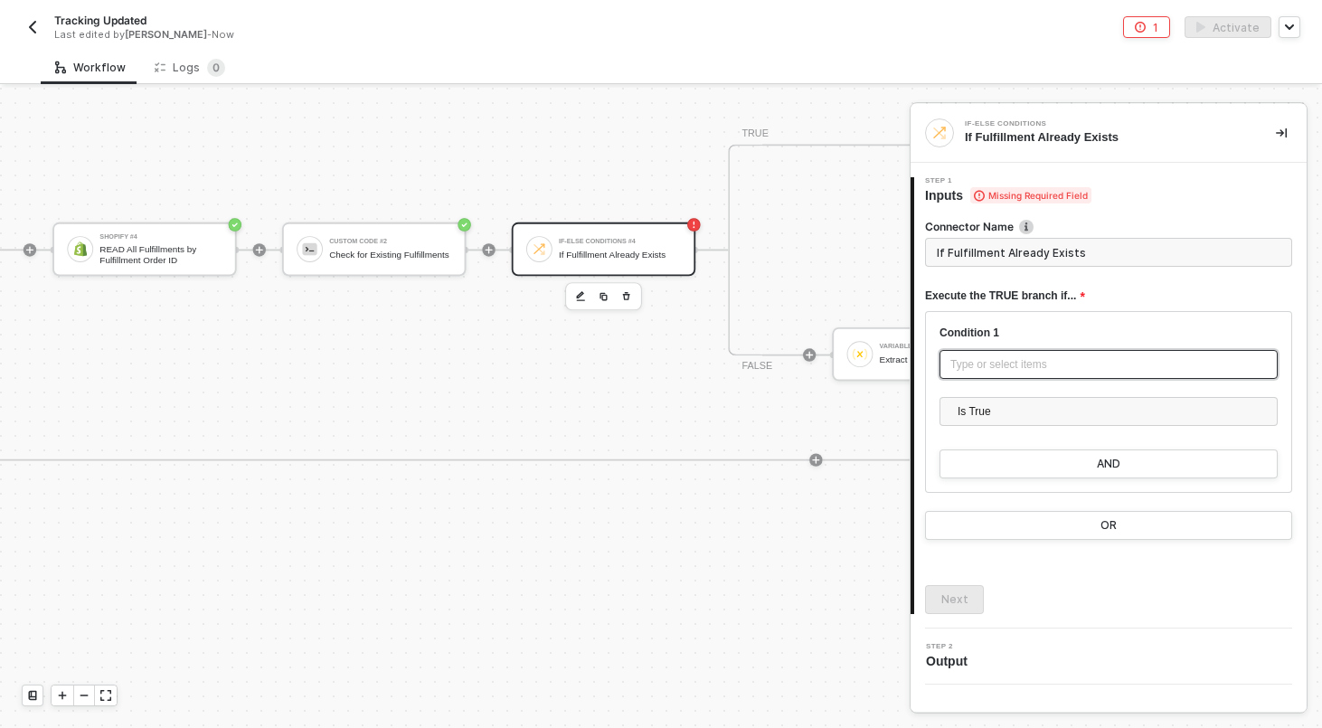
click at [987, 360] on div "Type or select items ﻿" at bounding box center [1108, 364] width 316 height 17
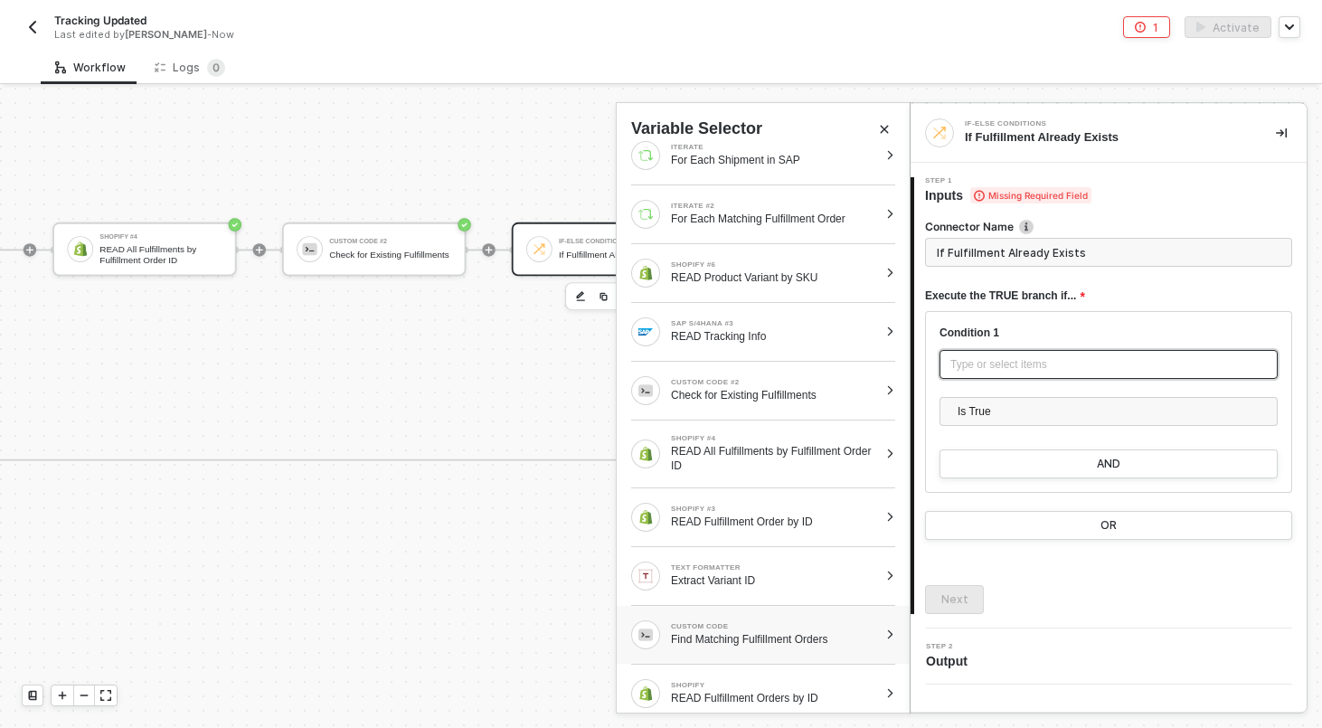
scroll to position [71, 0]
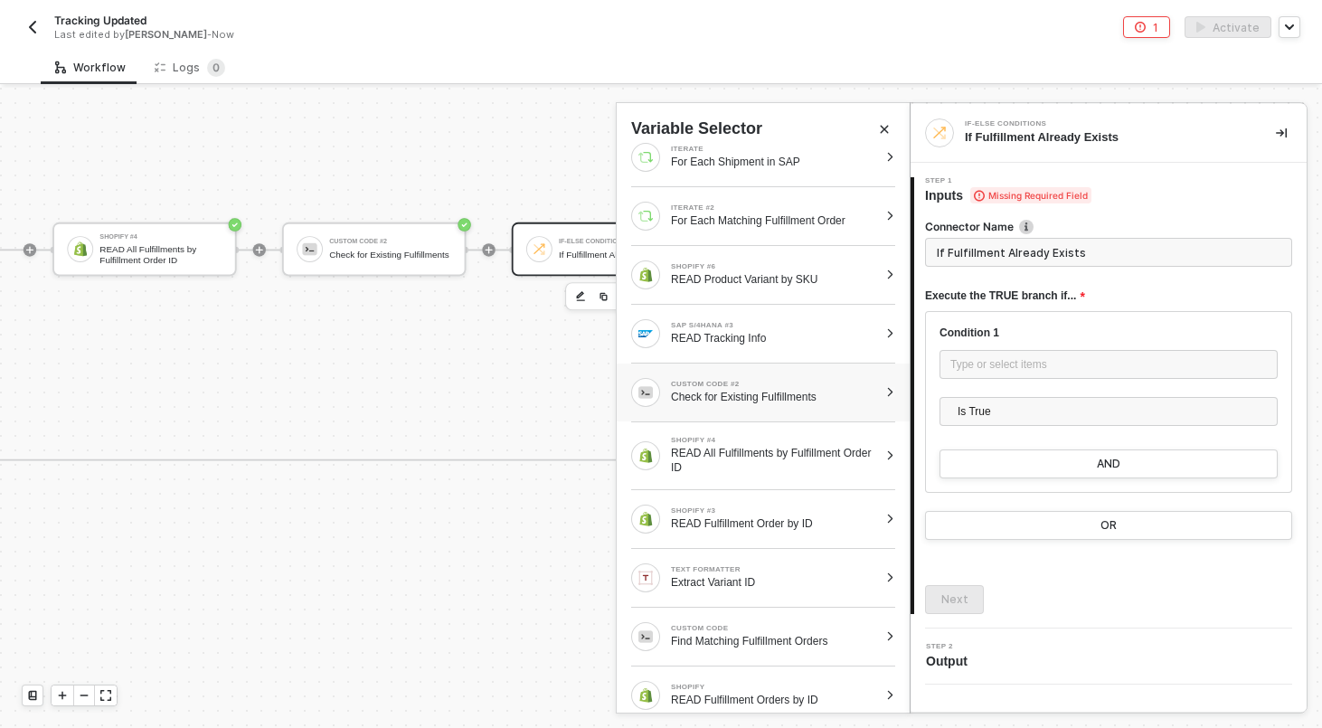
click at [786, 403] on div "Check for Existing Fulfillments" at bounding box center [774, 397] width 207 height 14
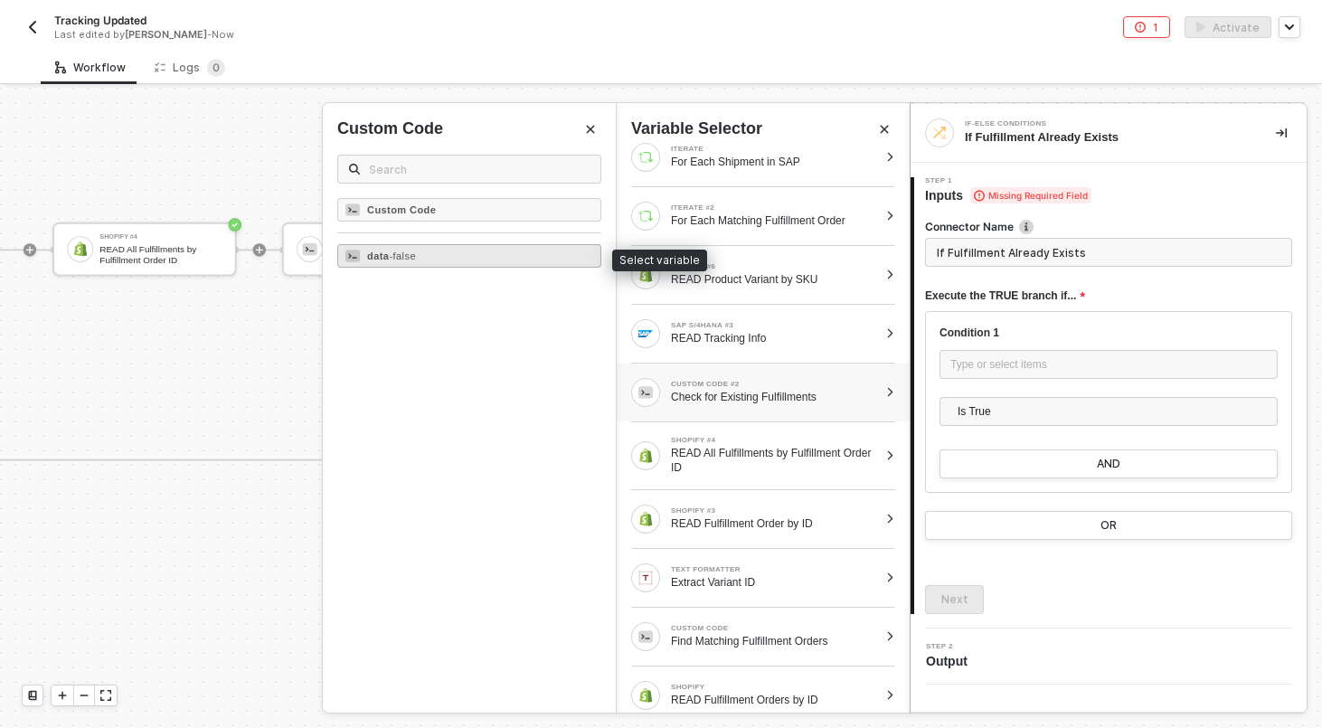
click at [505, 259] on div "data - false" at bounding box center [469, 256] width 264 height 24
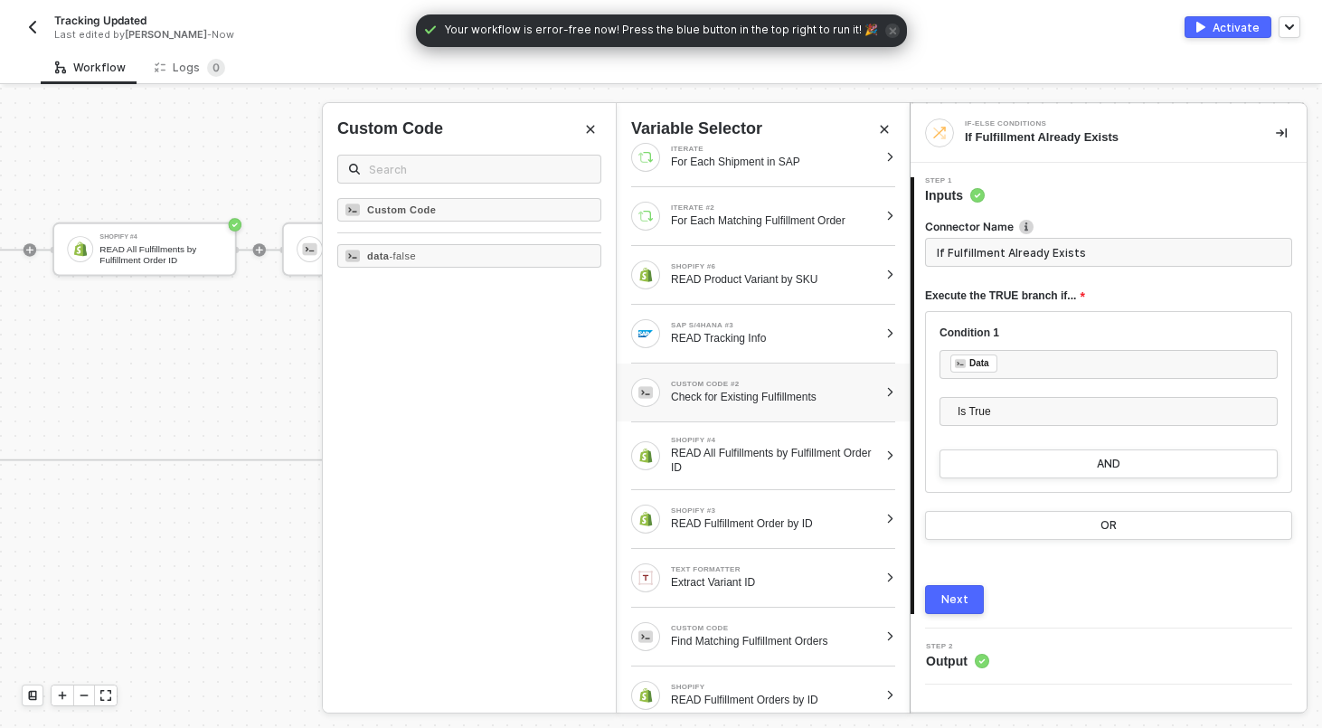
click at [949, 612] on button "Next" at bounding box center [954, 599] width 59 height 29
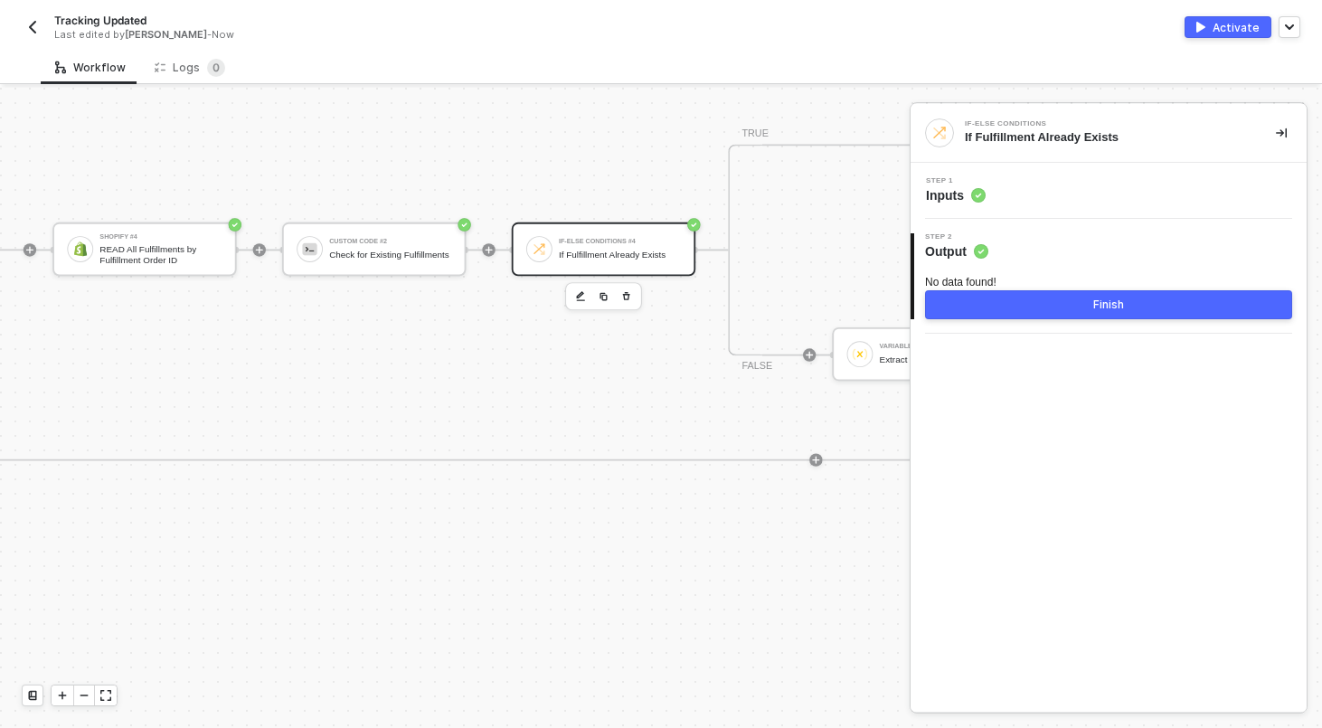
click at [1070, 318] on button "Finish" at bounding box center [1108, 304] width 367 height 29
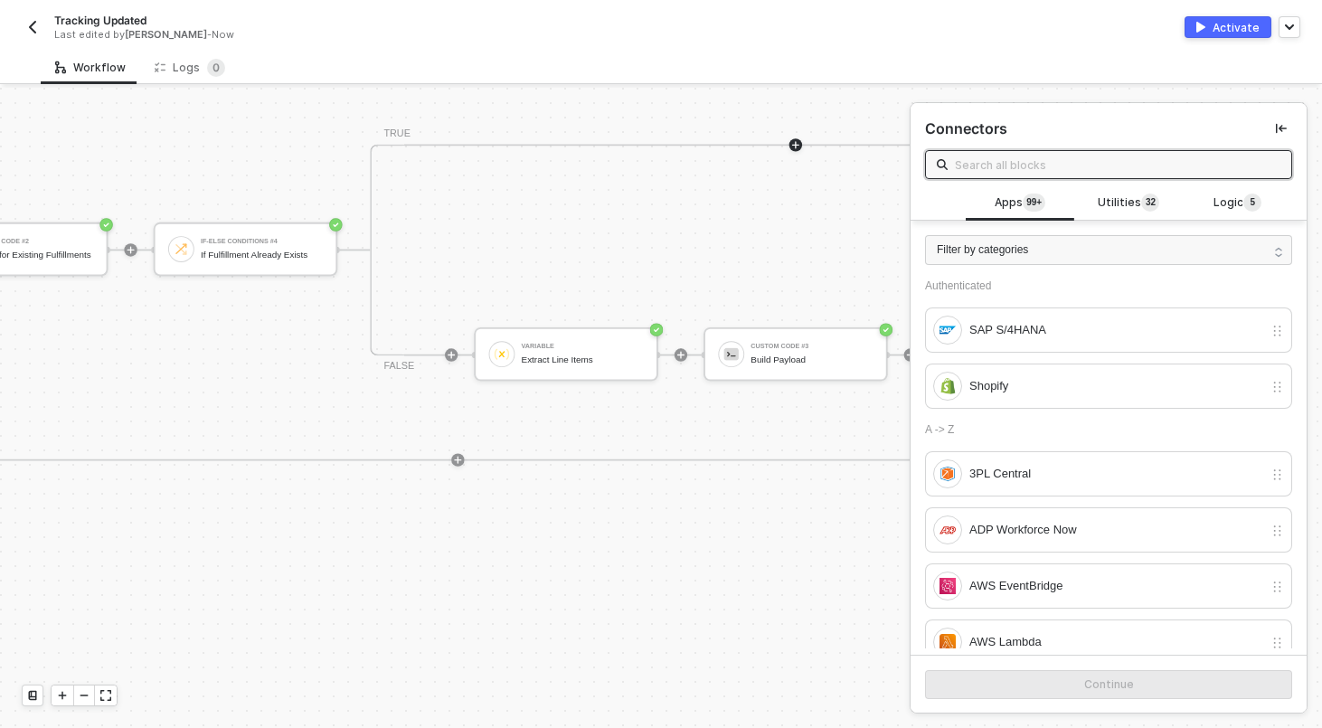
scroll to position [0, 6198]
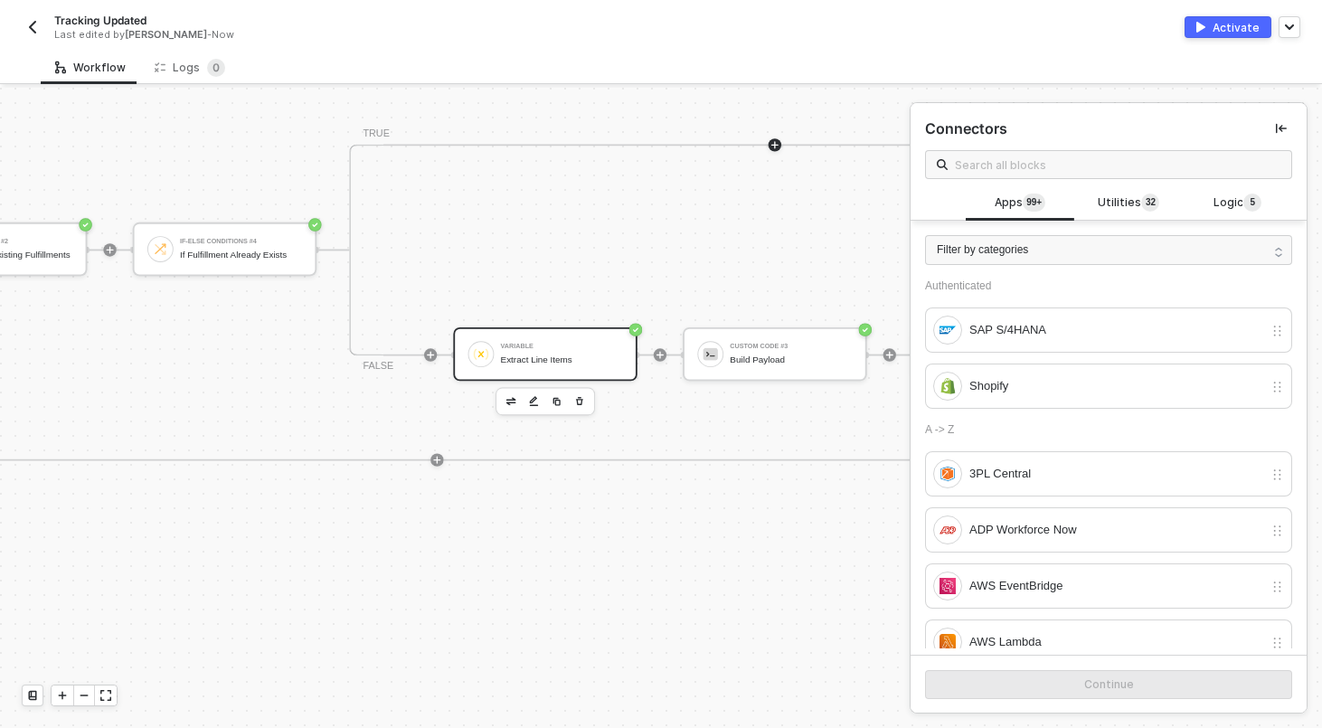
click at [554, 361] on div "Extract Line Items" at bounding box center [562, 359] width 122 height 11
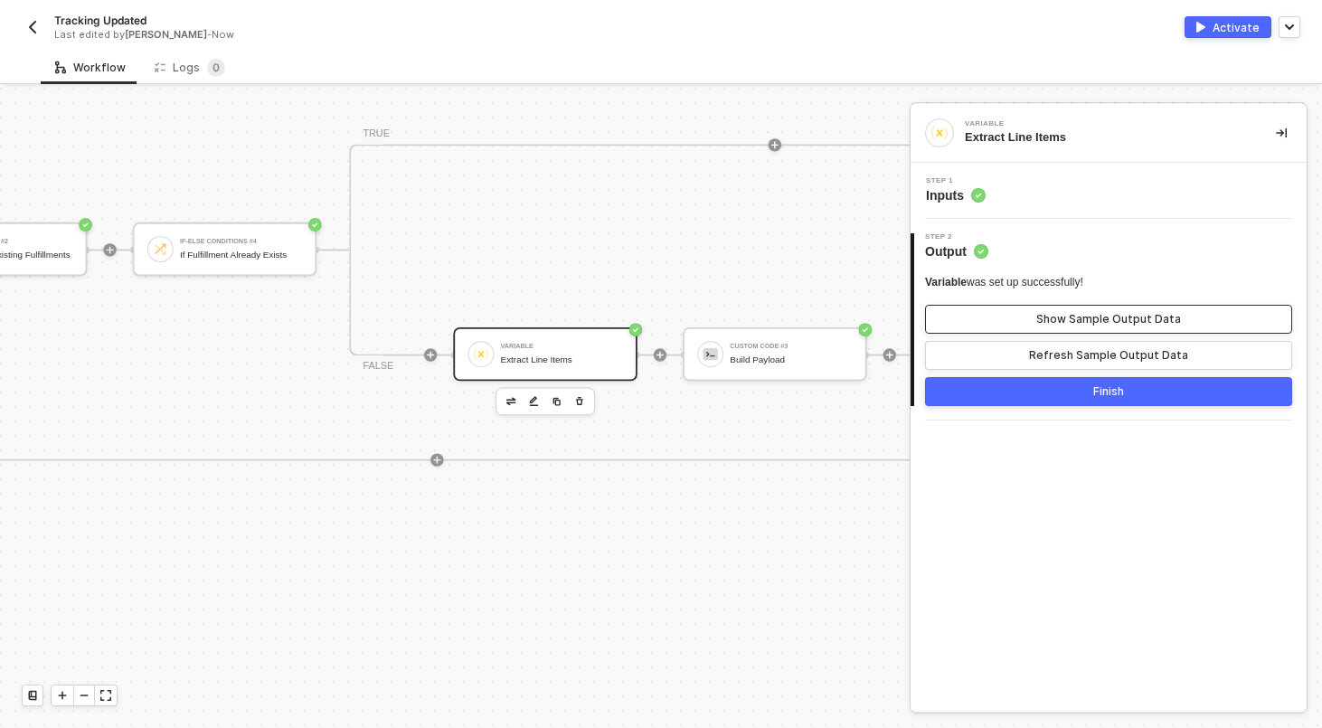
click at [1076, 318] on div "Show Sample Output Data" at bounding box center [1108, 319] width 145 height 14
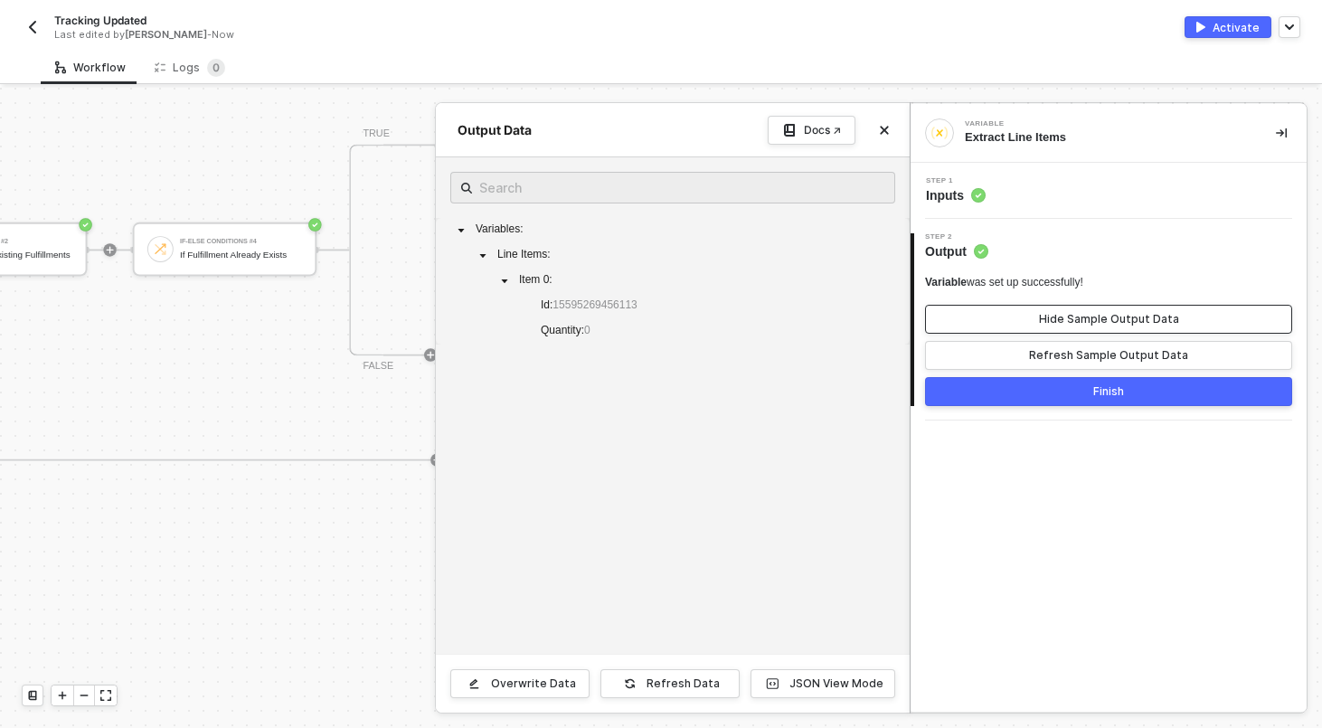
click at [1076, 318] on div "Hide Sample Output Data" at bounding box center [1109, 319] width 140 height 14
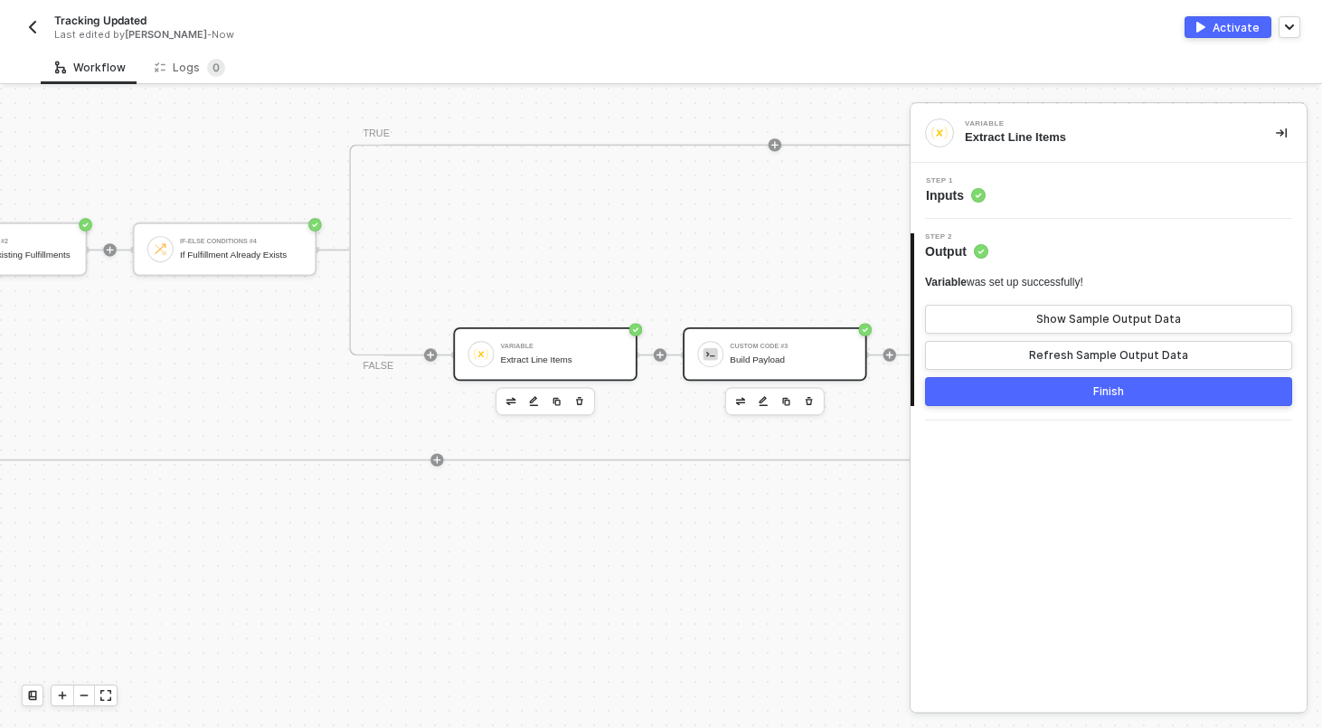
click at [764, 339] on div "Custom Code #3 Build Payload" at bounding box center [790, 354] width 122 height 31
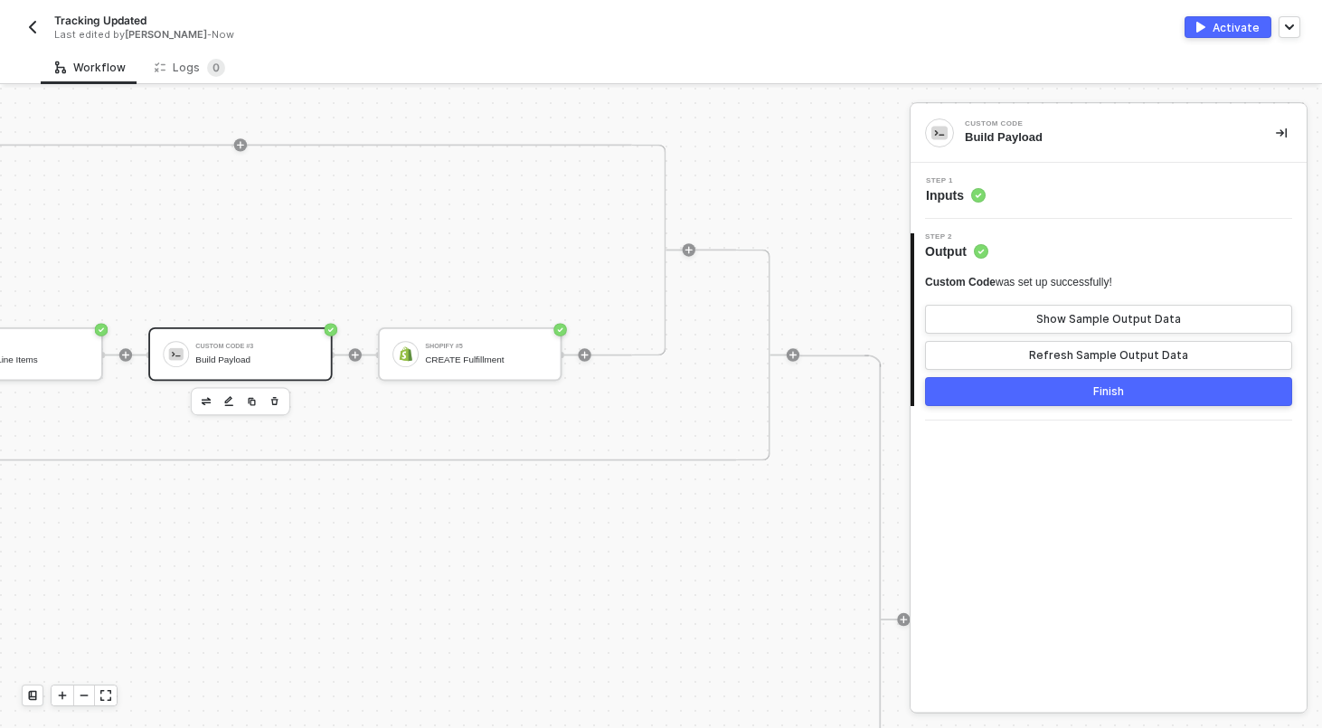
scroll to position [0, 6744]
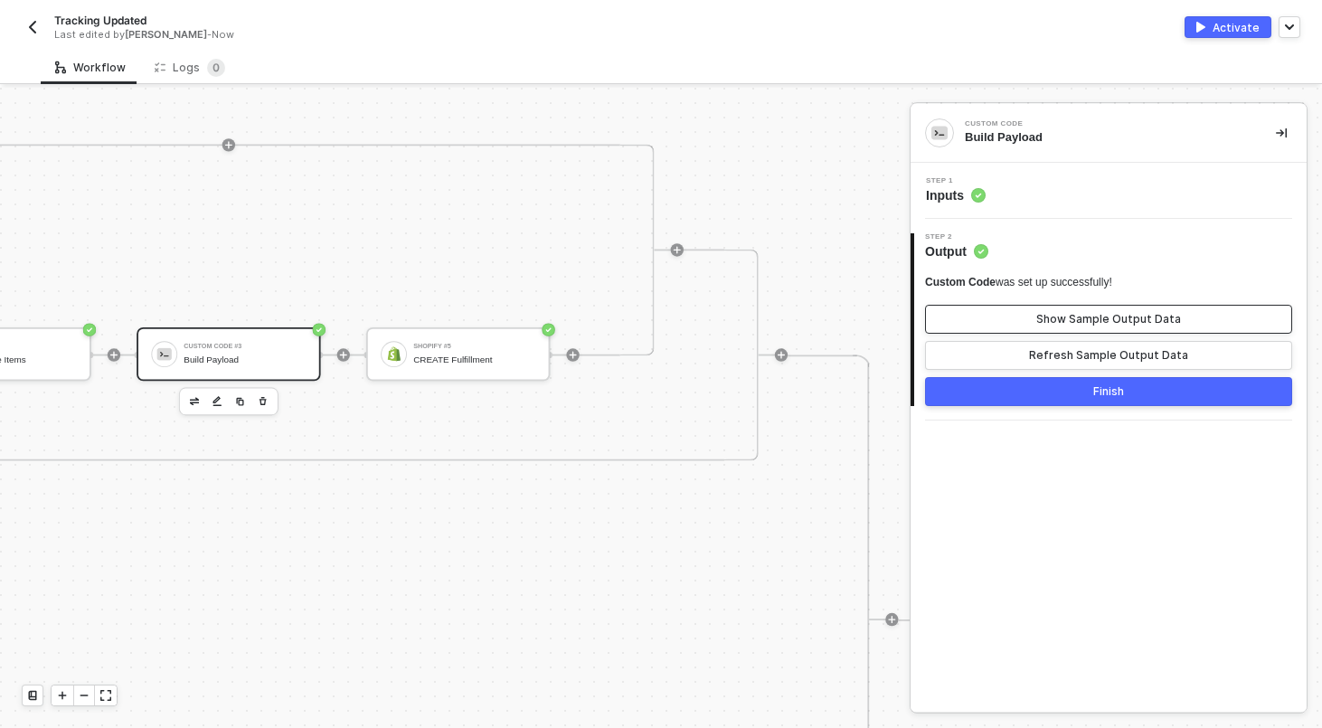
click at [1058, 322] on div "Show Sample Output Data" at bounding box center [1108, 319] width 145 height 14
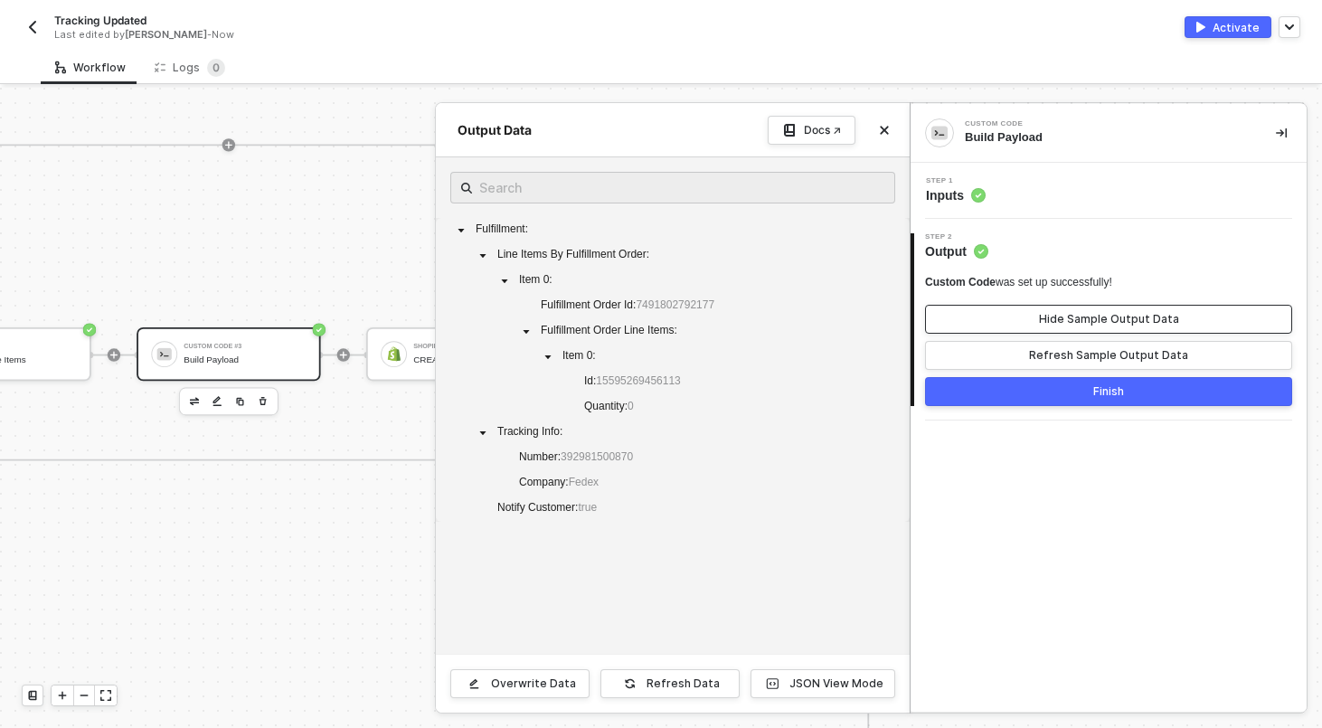
click at [1058, 322] on div "Hide Sample Output Data" at bounding box center [1109, 319] width 140 height 14
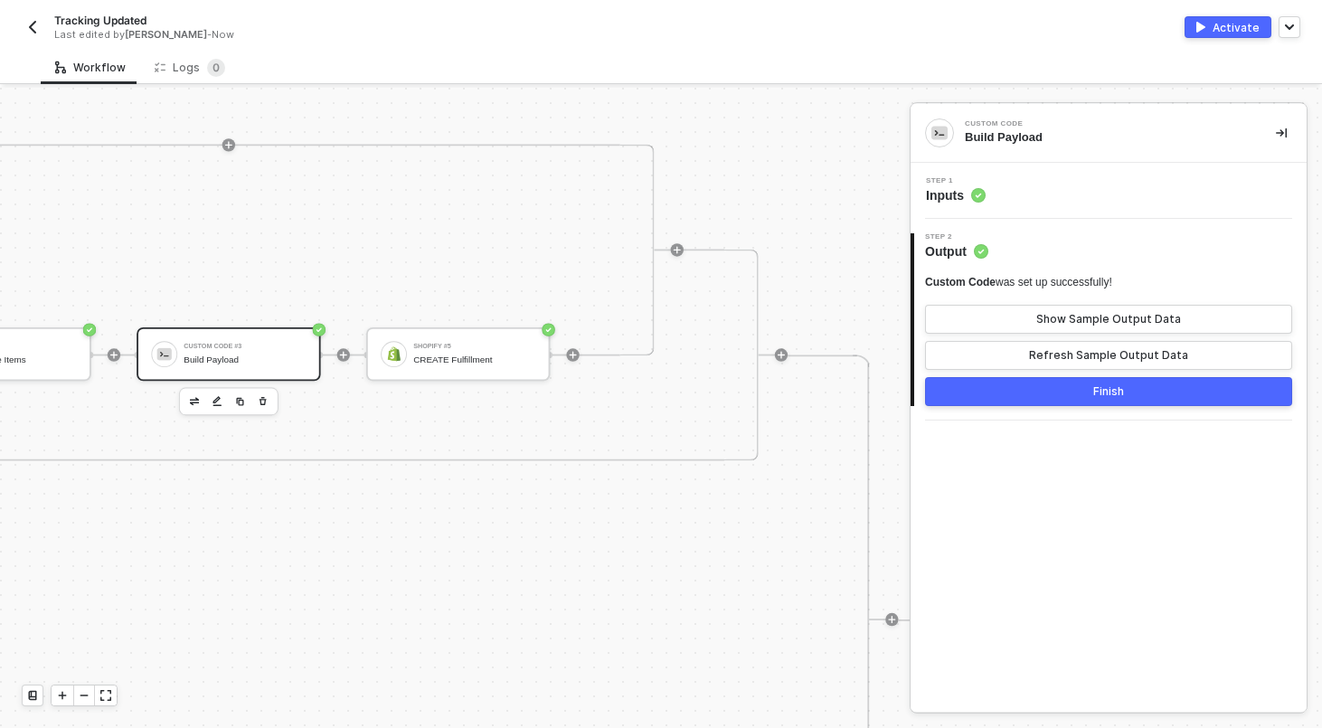
click at [1040, 198] on div "Step 1 Inputs" at bounding box center [1110, 190] width 391 height 27
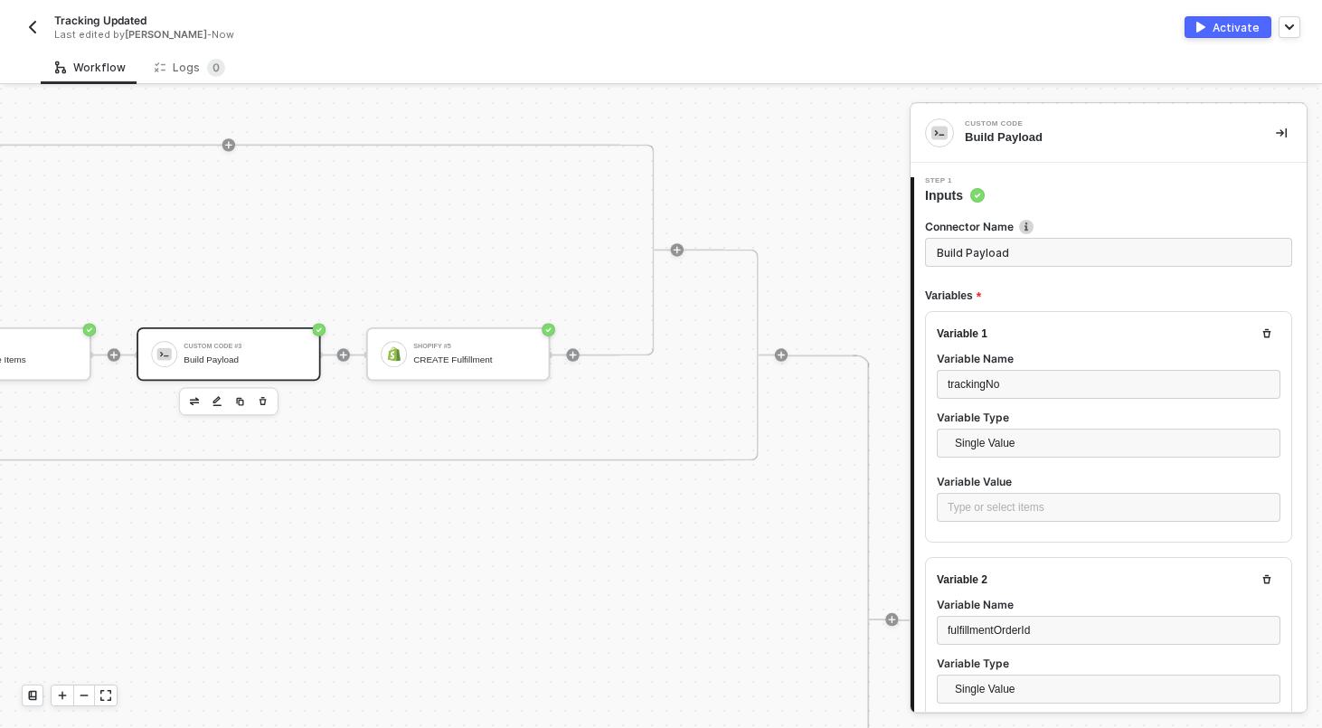
scroll to position [152, 0]
click at [982, 503] on div "Type or select items ﻿" at bounding box center [1108, 507] width 322 height 17
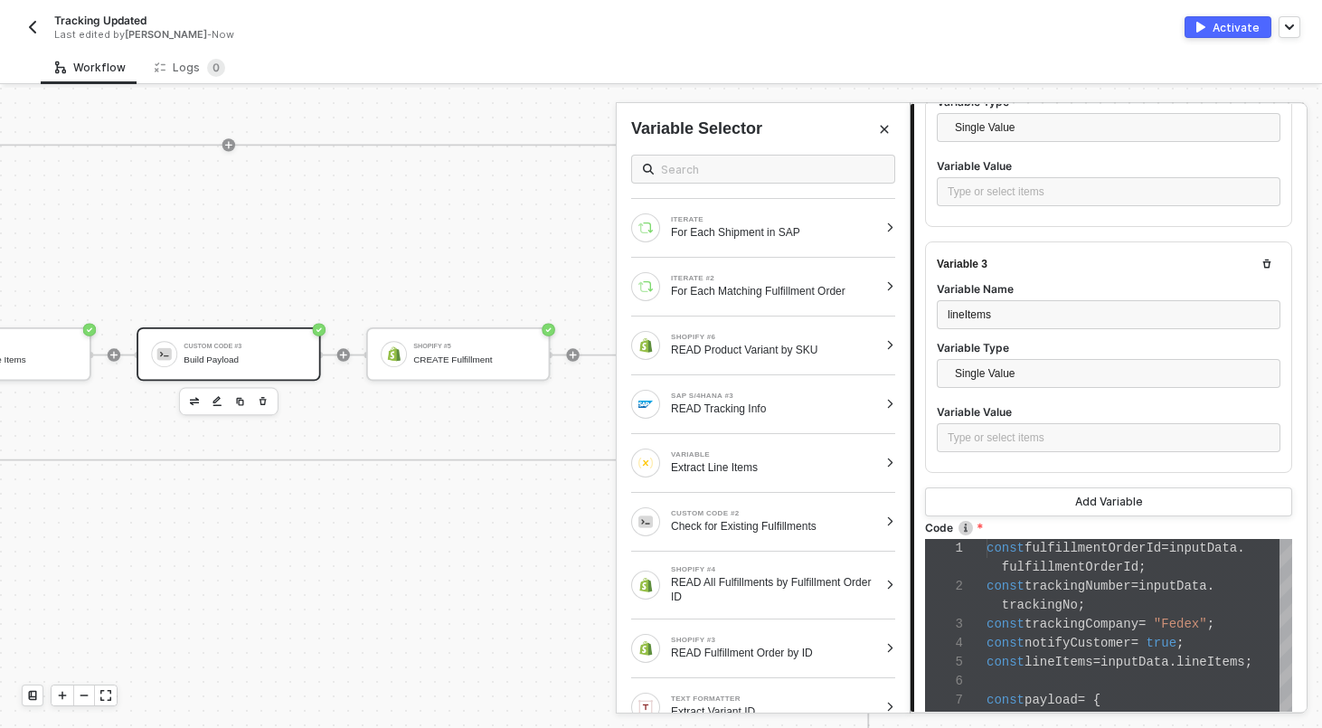
scroll to position [582, 0]
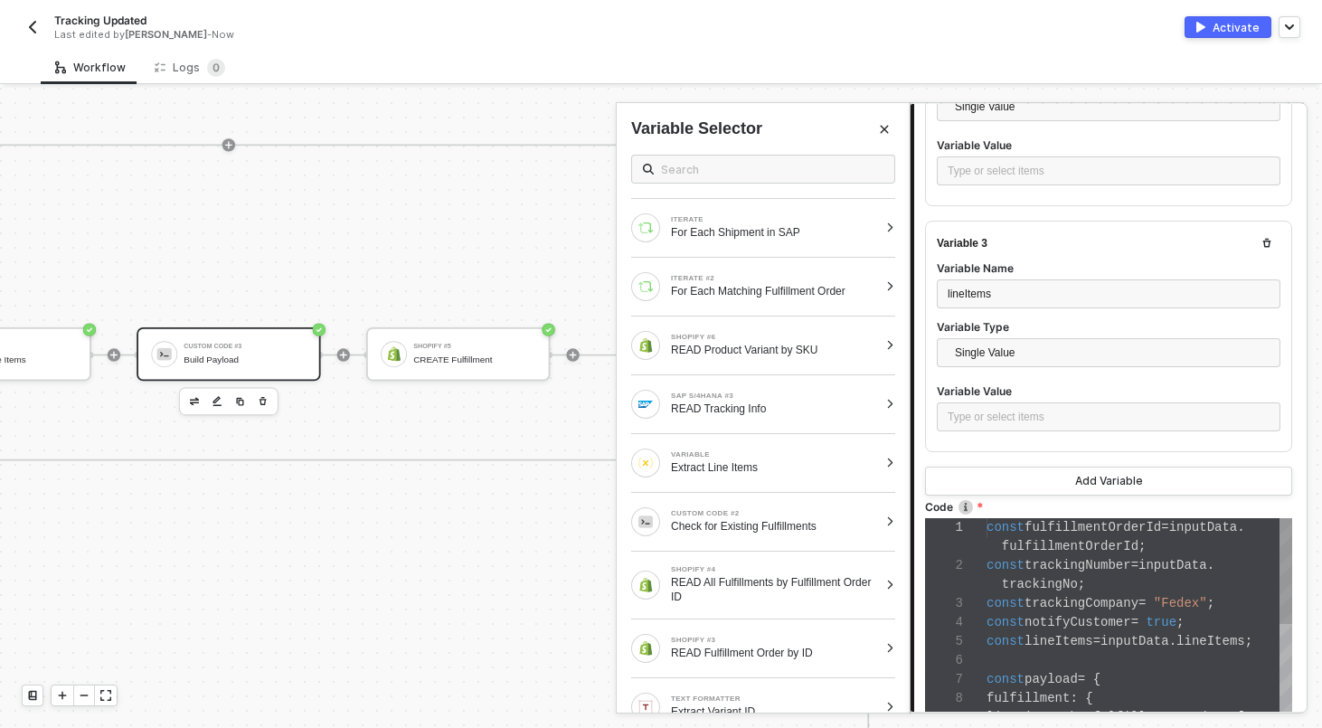
click at [1040, 585] on div "1 2 3 4 5 6 7 8 9 10 11 const fulfillmentOrderId = inputData . fulfillmentOrder…" at bounding box center [1108, 641] width 367 height 246
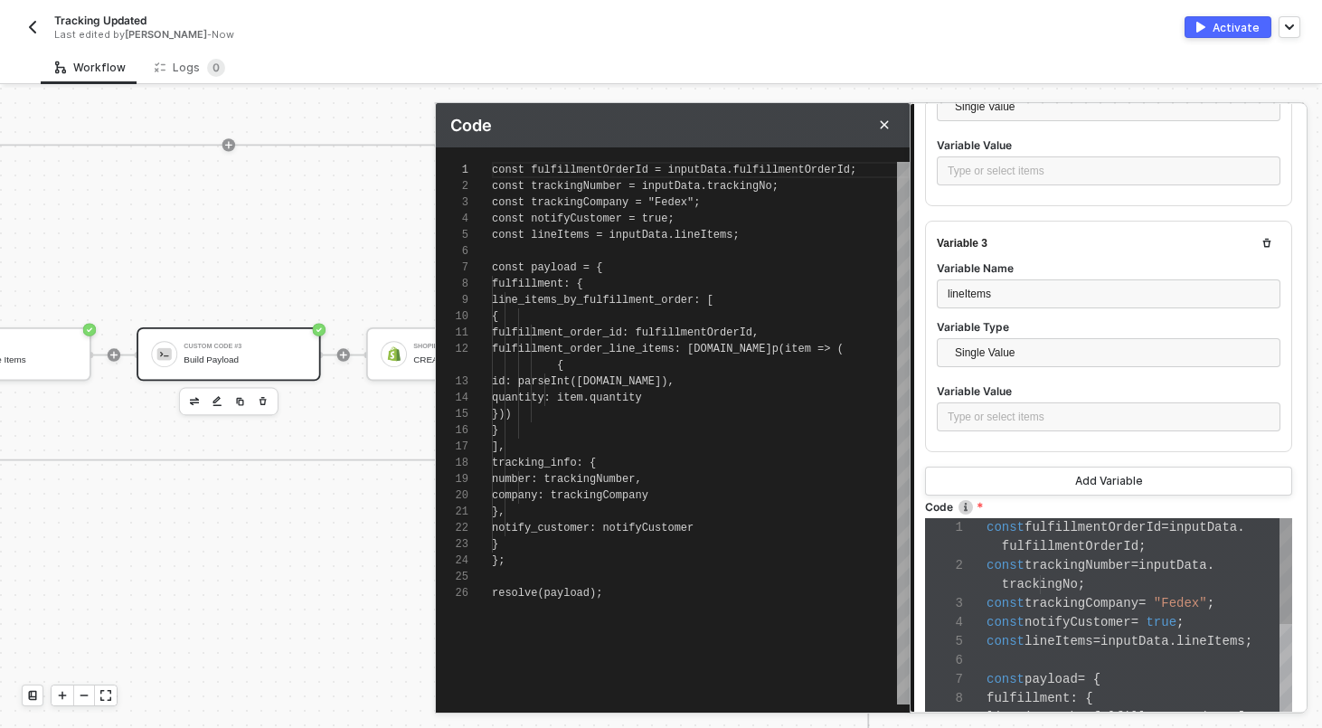
scroll to position [163, 0]
click at [883, 130] on button "Close" at bounding box center [884, 125] width 22 height 22
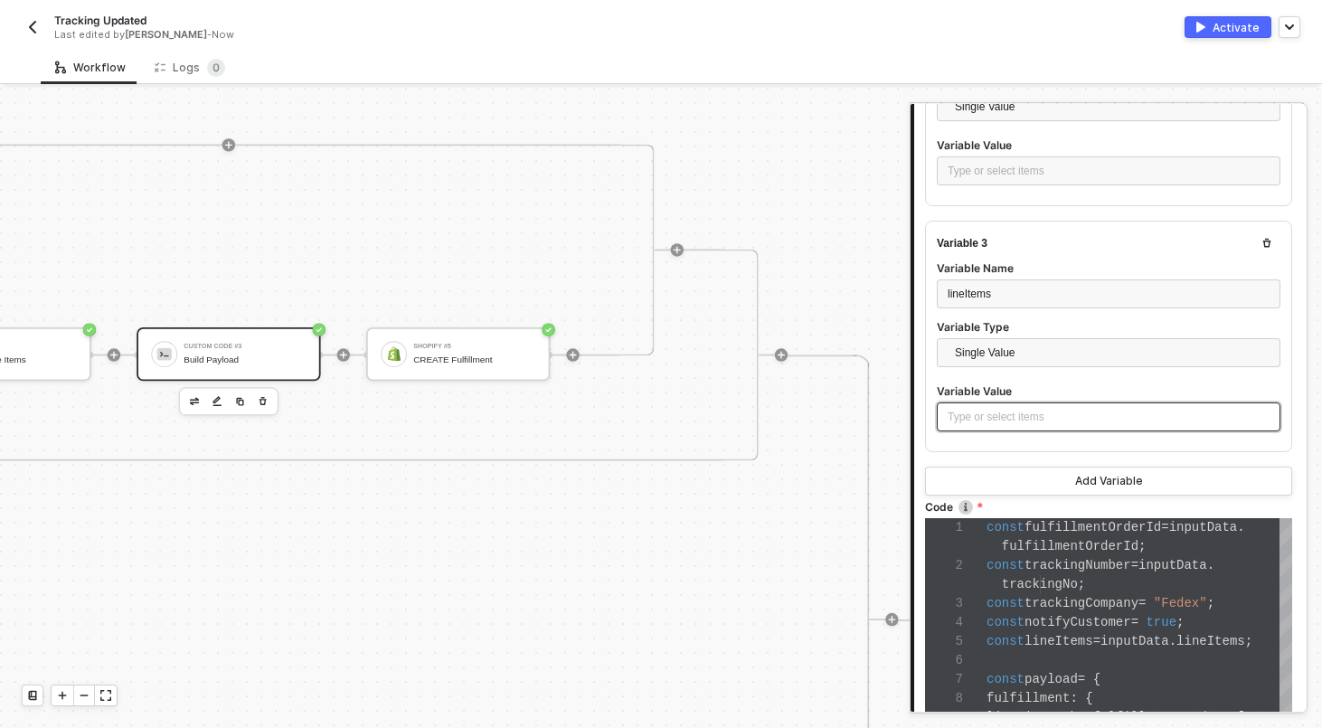
click at [972, 420] on div "Type or select items ﻿" at bounding box center [1108, 417] width 322 height 17
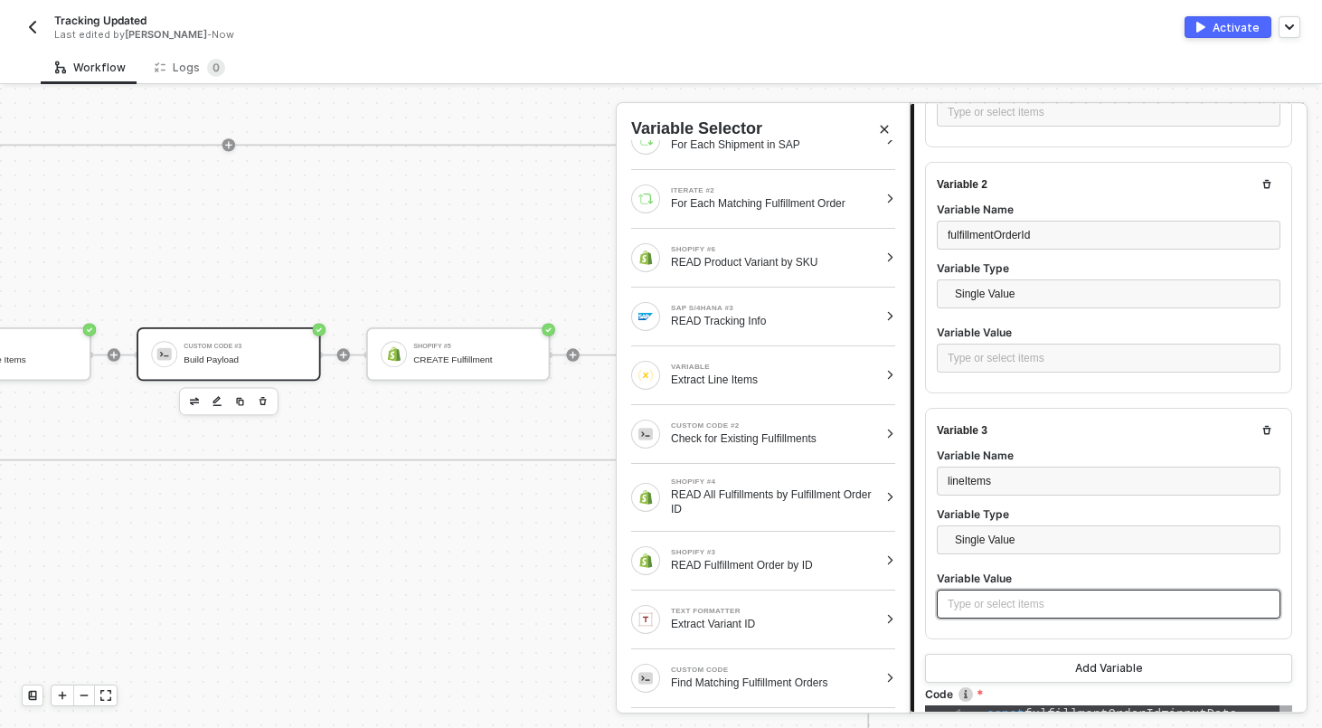
scroll to position [393, 0]
click at [1007, 353] on div "Type or select items ﻿" at bounding box center [1108, 360] width 322 height 17
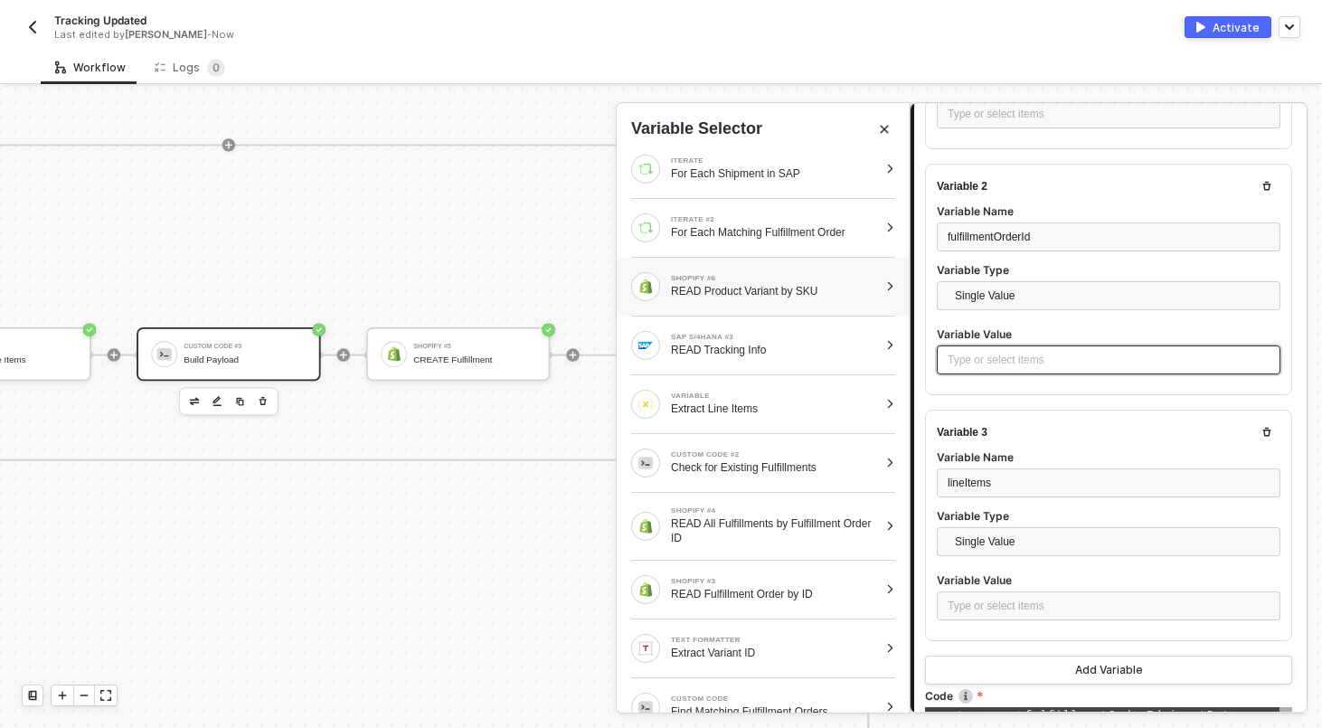
scroll to position [57, 0]
click at [892, 592] on div at bounding box center [890, 591] width 10 height 11
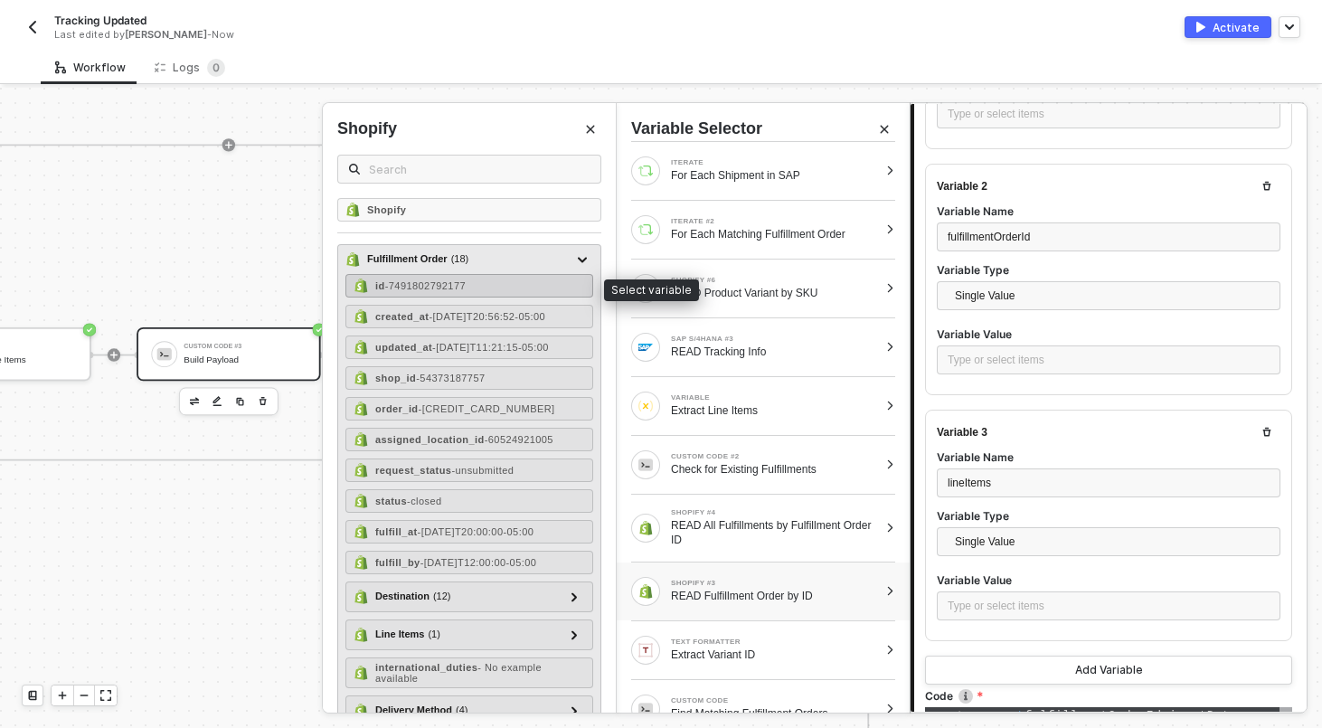
click at [448, 284] on span "- 7491802792177" at bounding box center [425, 285] width 80 height 11
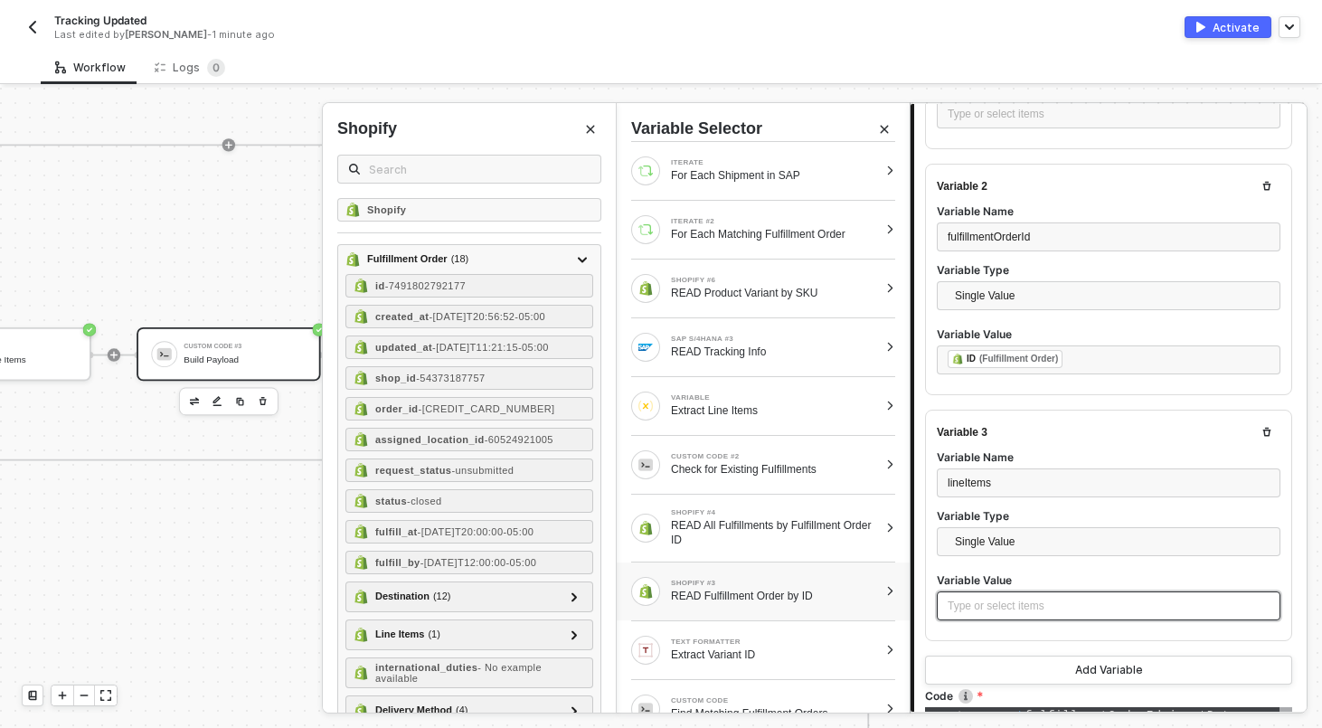
click at [974, 613] on div "Type or select items ﻿" at bounding box center [1107, 605] width 343 height 29
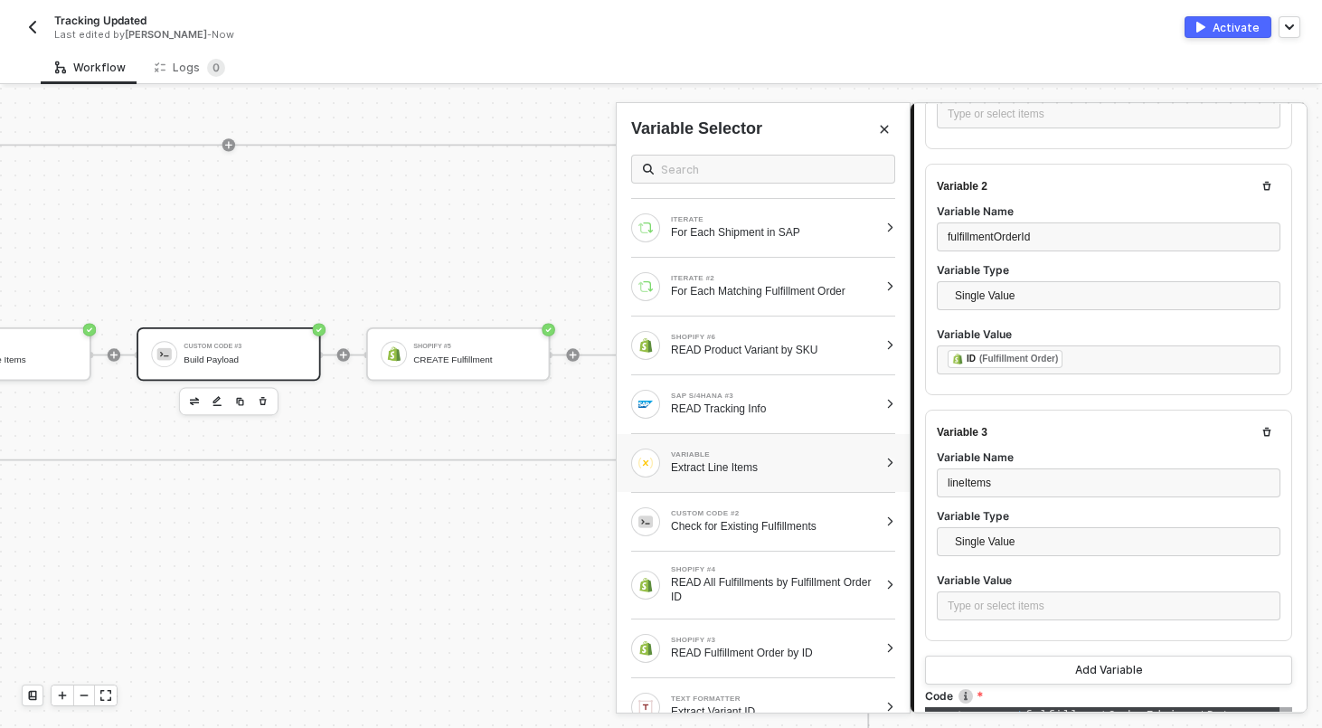
click at [790, 466] on div "Extract Line Items" at bounding box center [774, 467] width 207 height 14
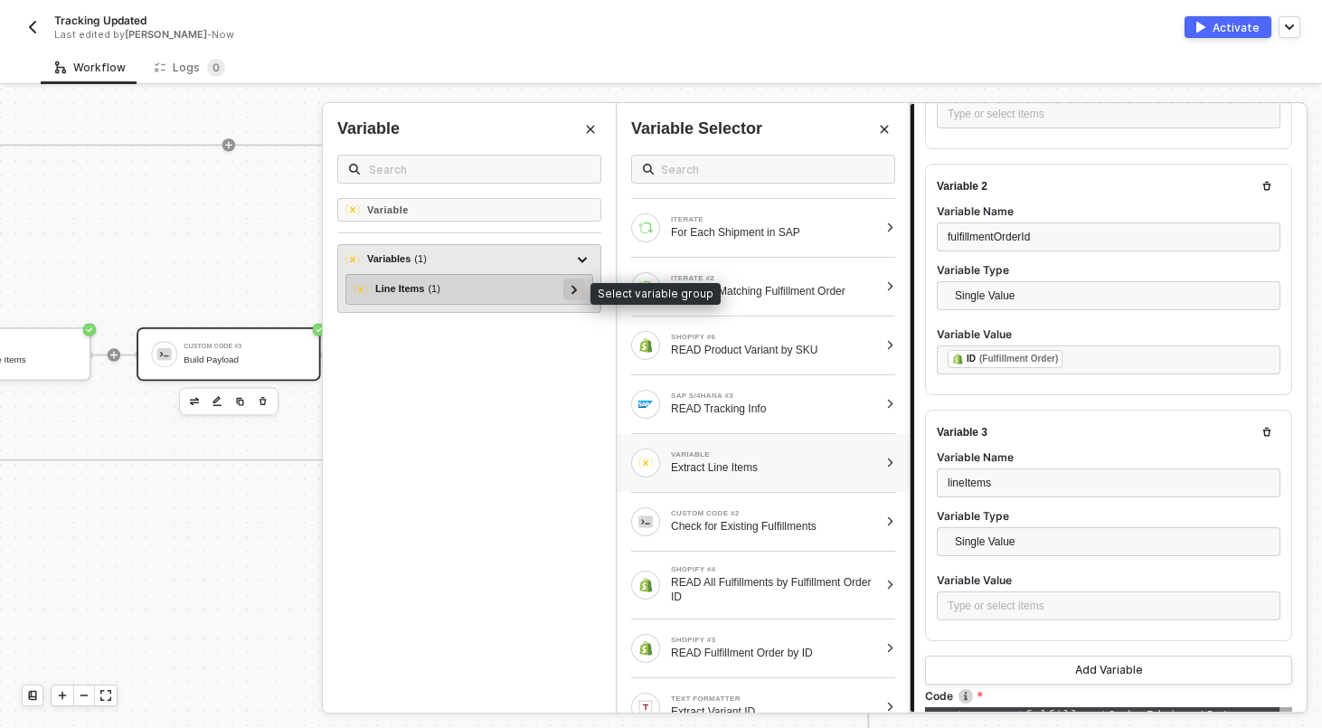
click at [572, 286] on icon at bounding box center [573, 289] width 5 height 9
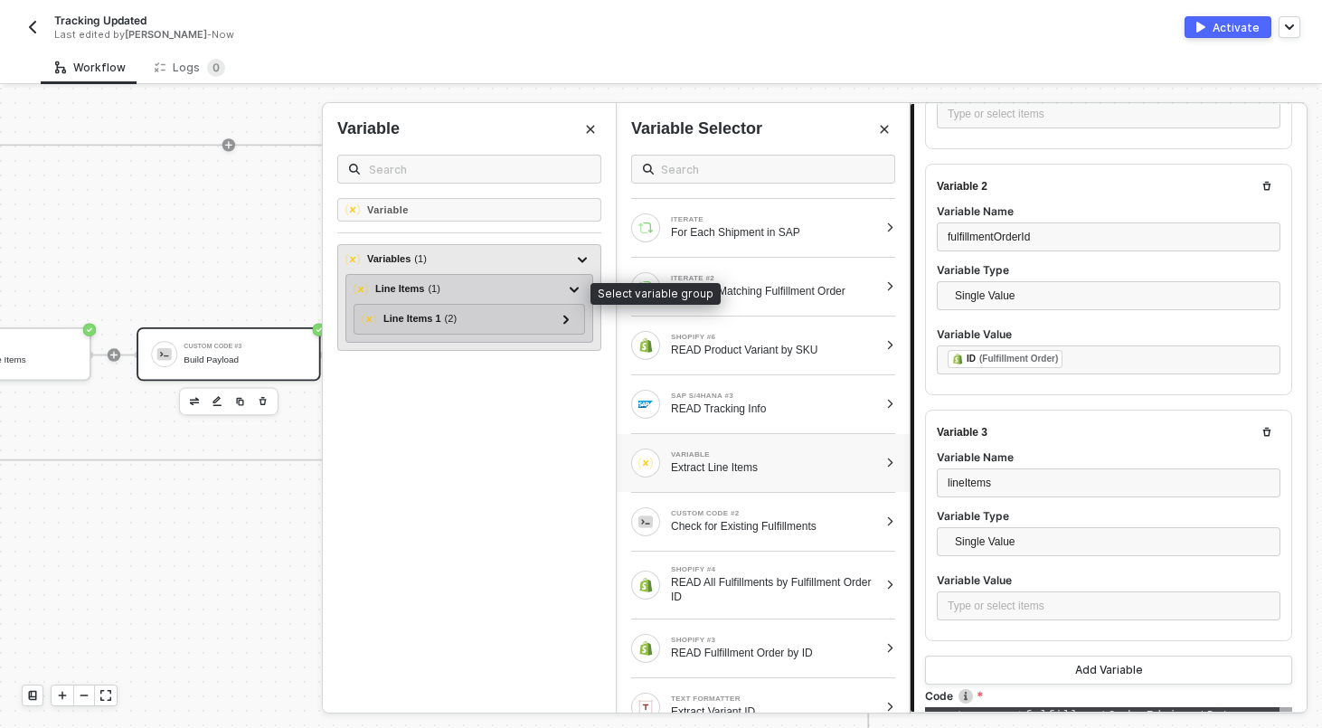
click at [466, 286] on div "Line Items ( 1 )" at bounding box center [458, 289] width 210 height 22
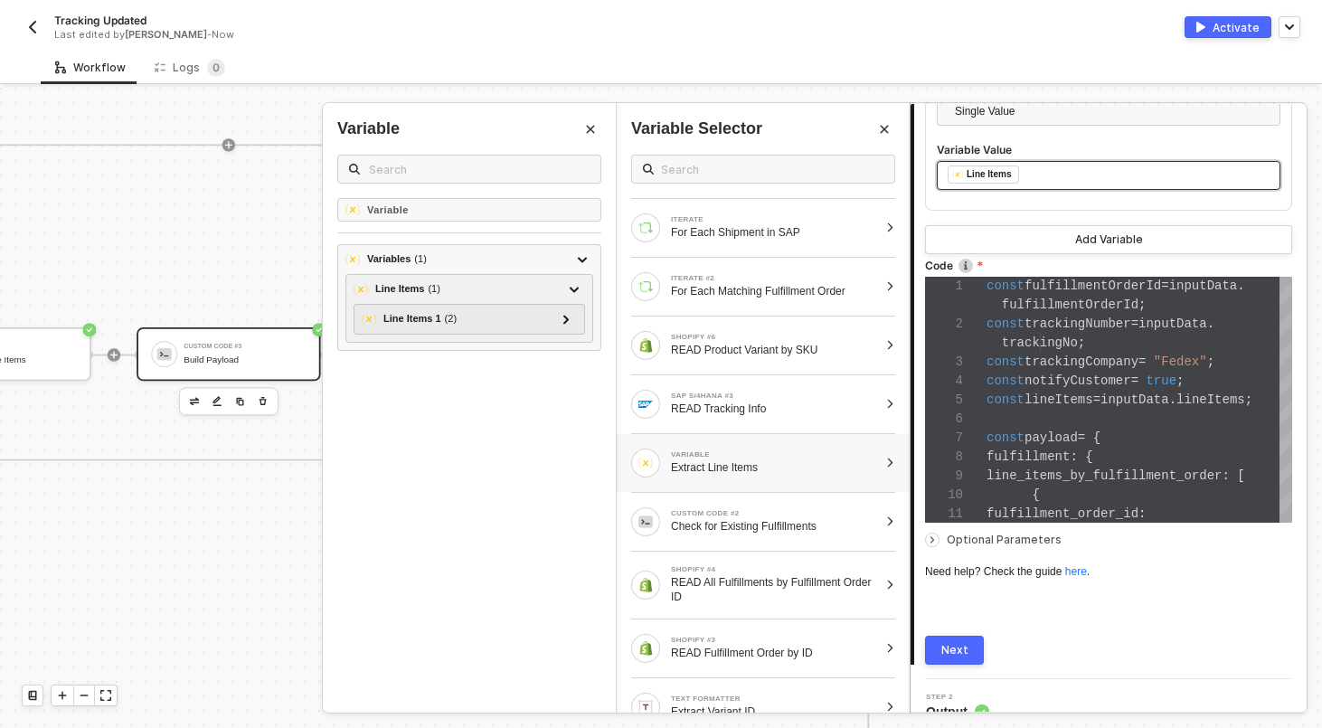
scroll to position [844, 0]
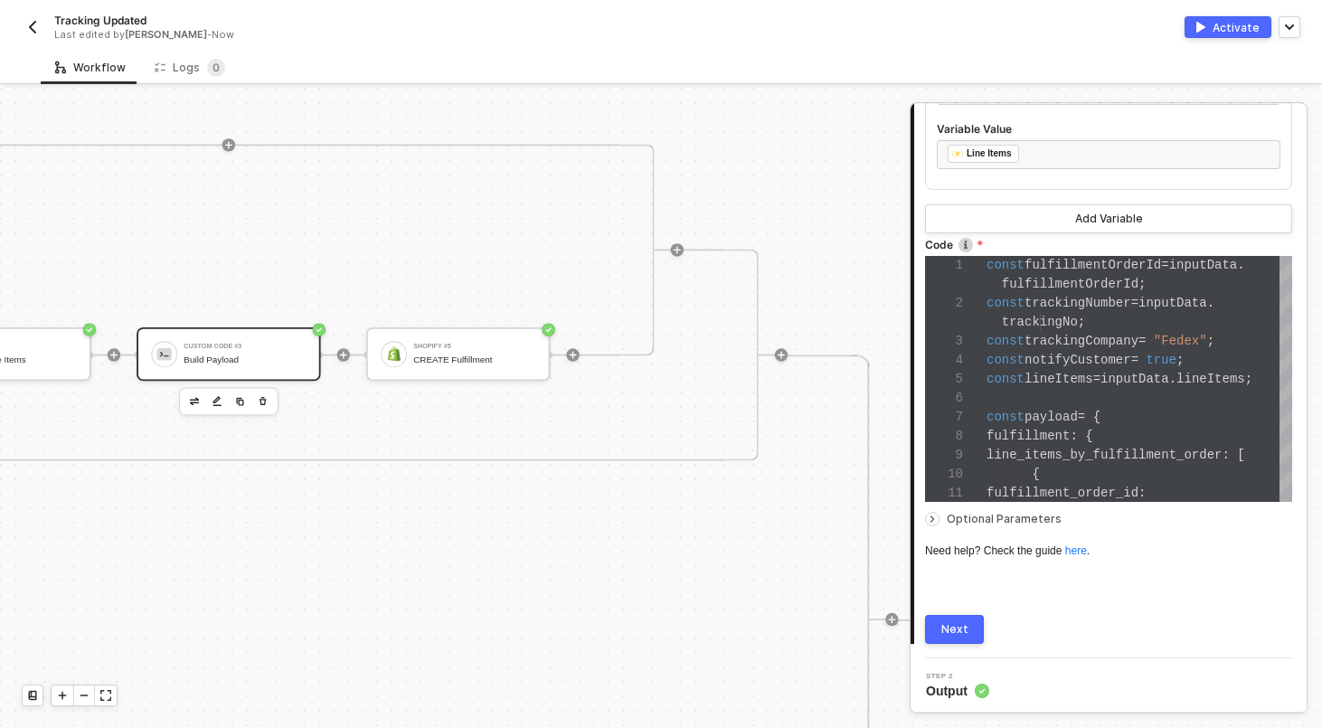
click at [962, 624] on div "Next" at bounding box center [954, 629] width 27 height 14
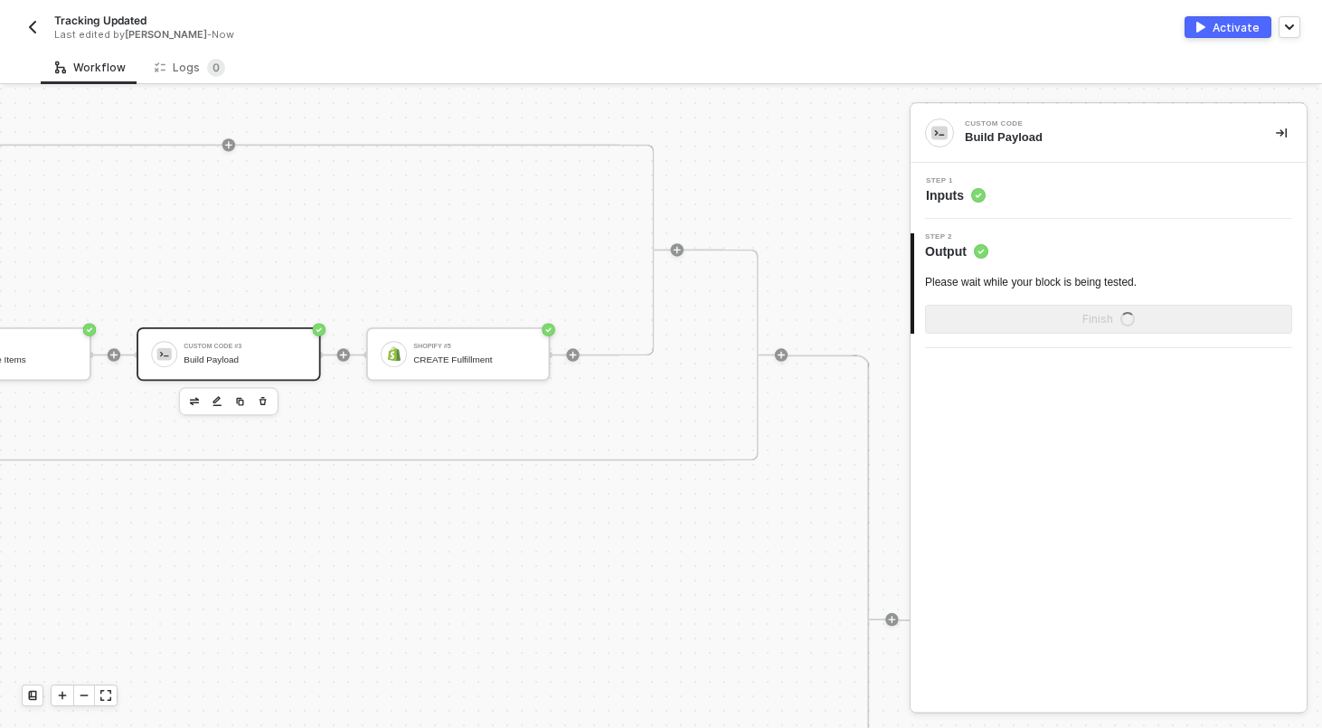
scroll to position [0, 0]
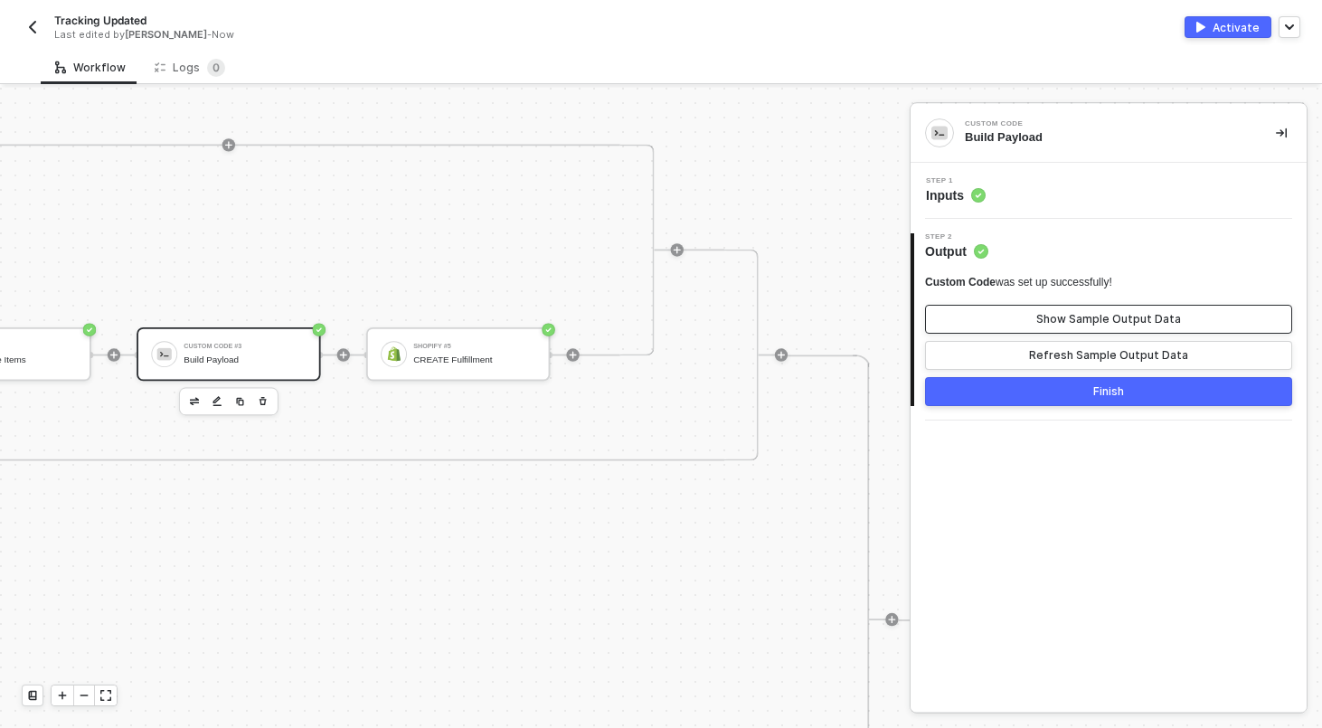
click at [1089, 314] on div "Show Sample Output Data" at bounding box center [1108, 319] width 145 height 14
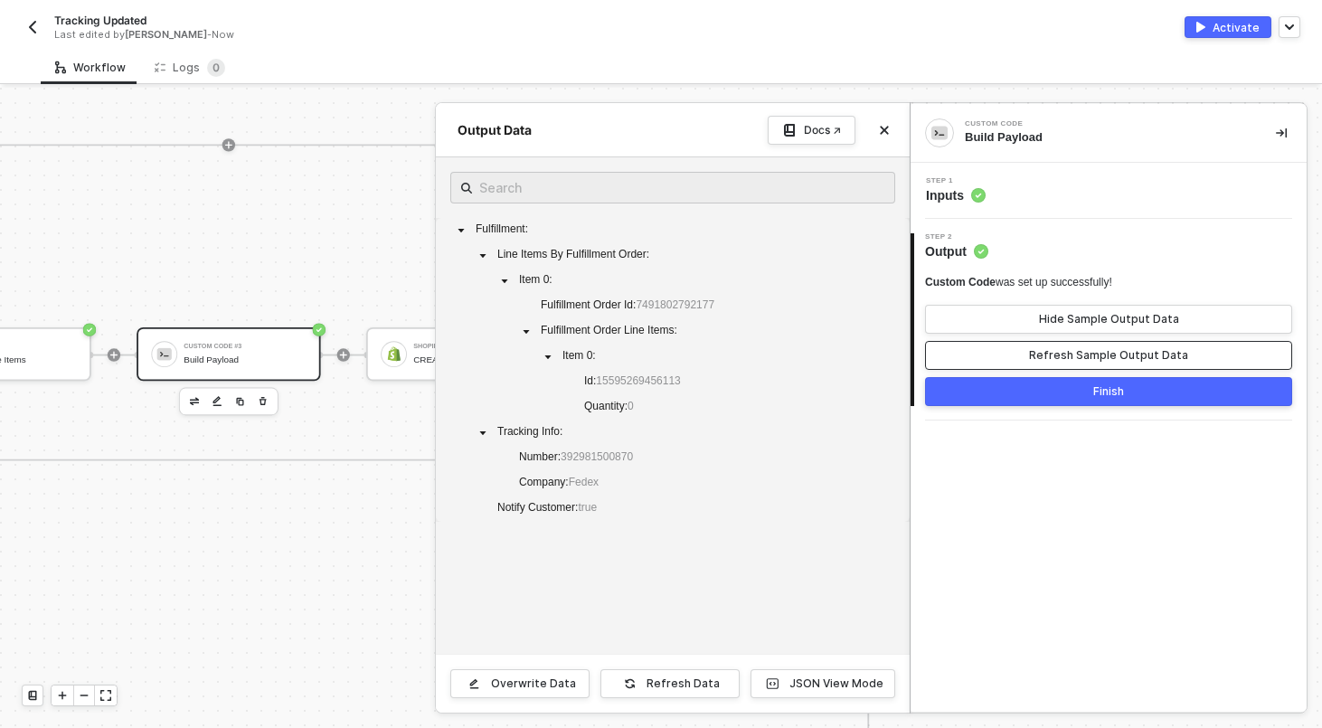
click at [1089, 348] on div "Refresh Sample Output Data" at bounding box center [1108, 355] width 159 height 14
click at [1002, 396] on button "Finish" at bounding box center [1108, 391] width 367 height 29
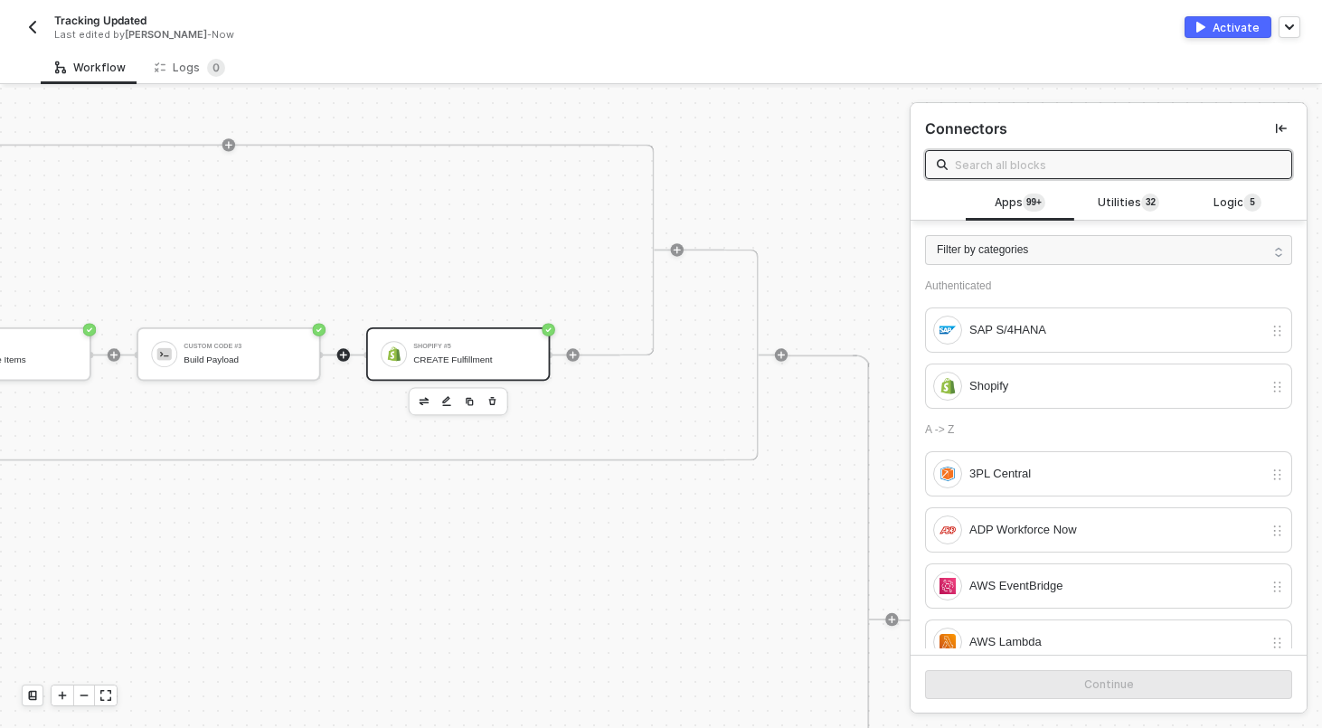
click at [443, 345] on div "Shopify #5" at bounding box center [474, 346] width 122 height 6
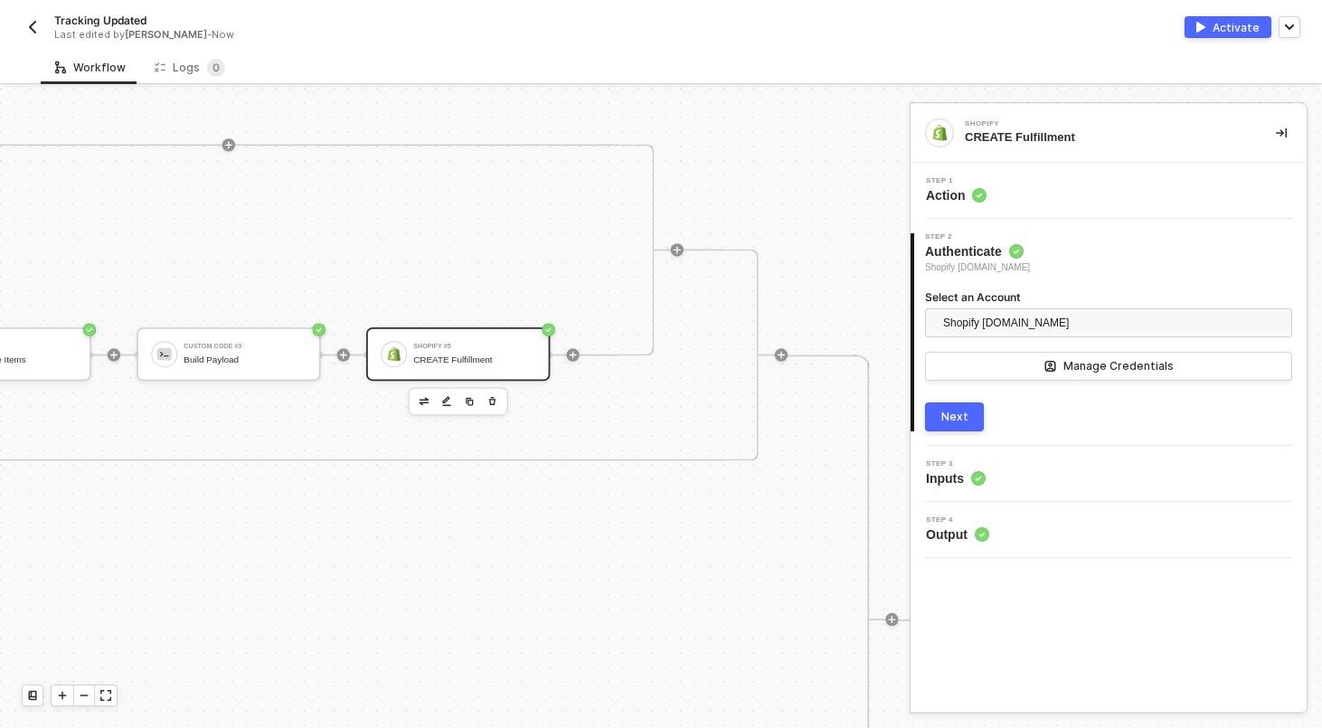
click at [1059, 194] on div "Step 1 Action" at bounding box center [1110, 190] width 391 height 27
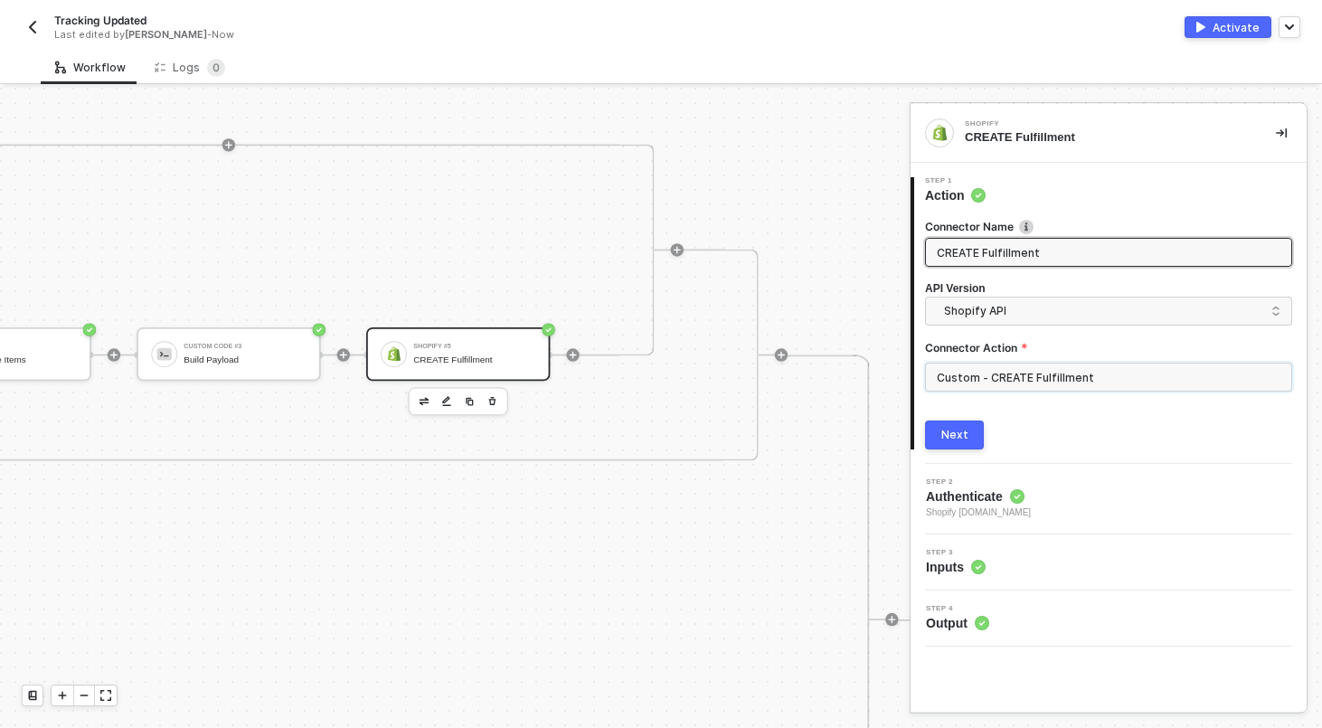
click at [1047, 380] on input "Custom - CREATE Fulfillment" at bounding box center [1108, 376] width 367 height 29
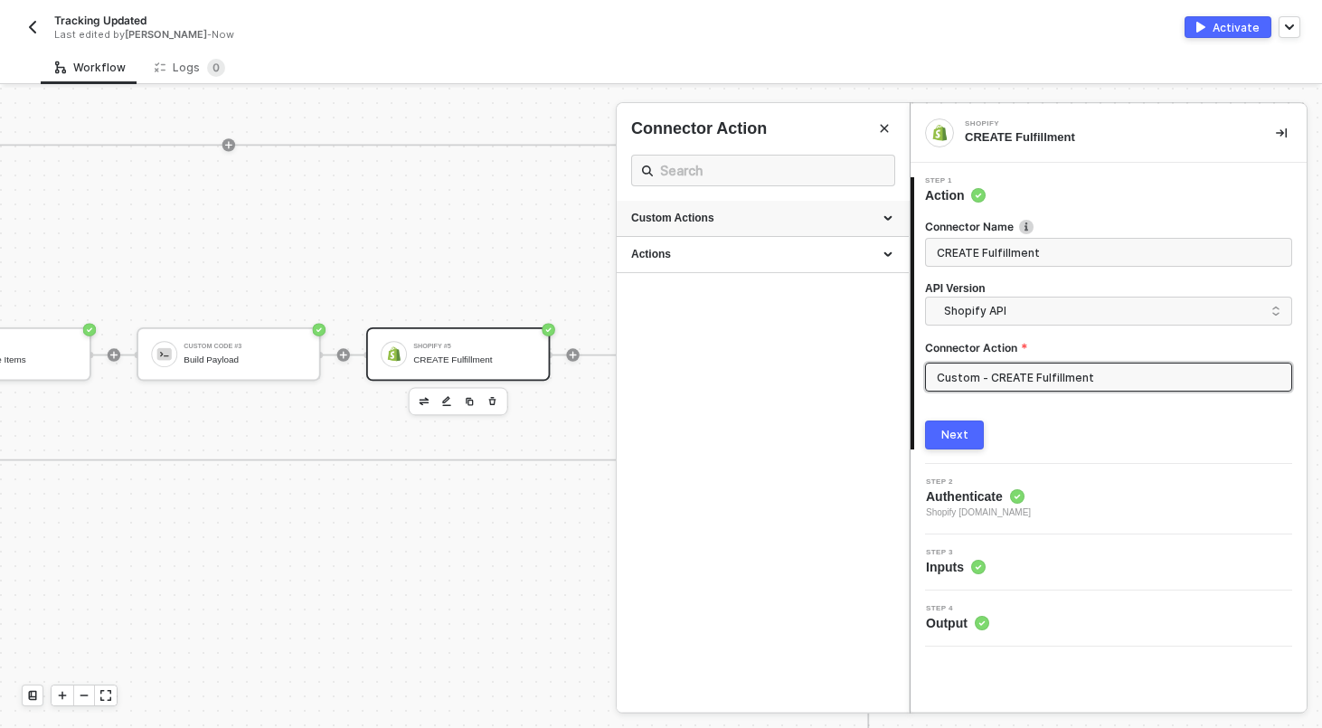
click at [868, 214] on div "Custom Actions" at bounding box center [762, 218] width 263 height 15
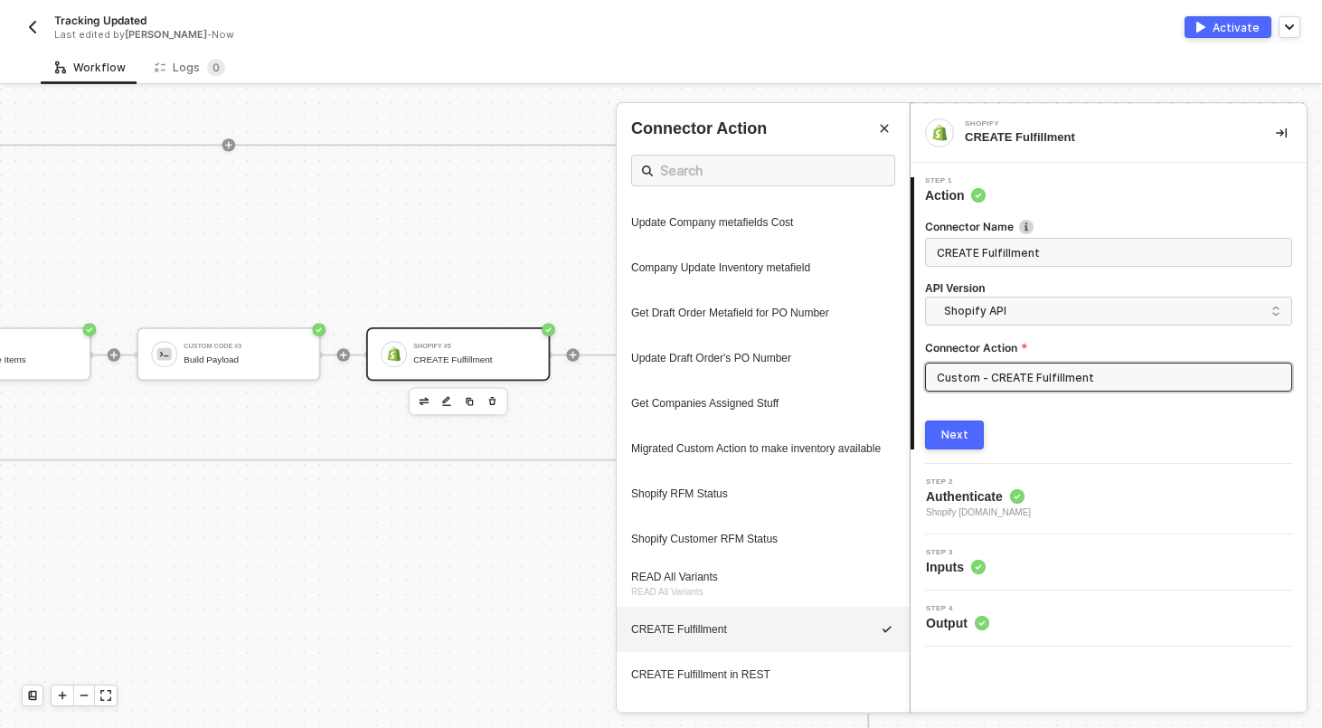
scroll to position [796, 0]
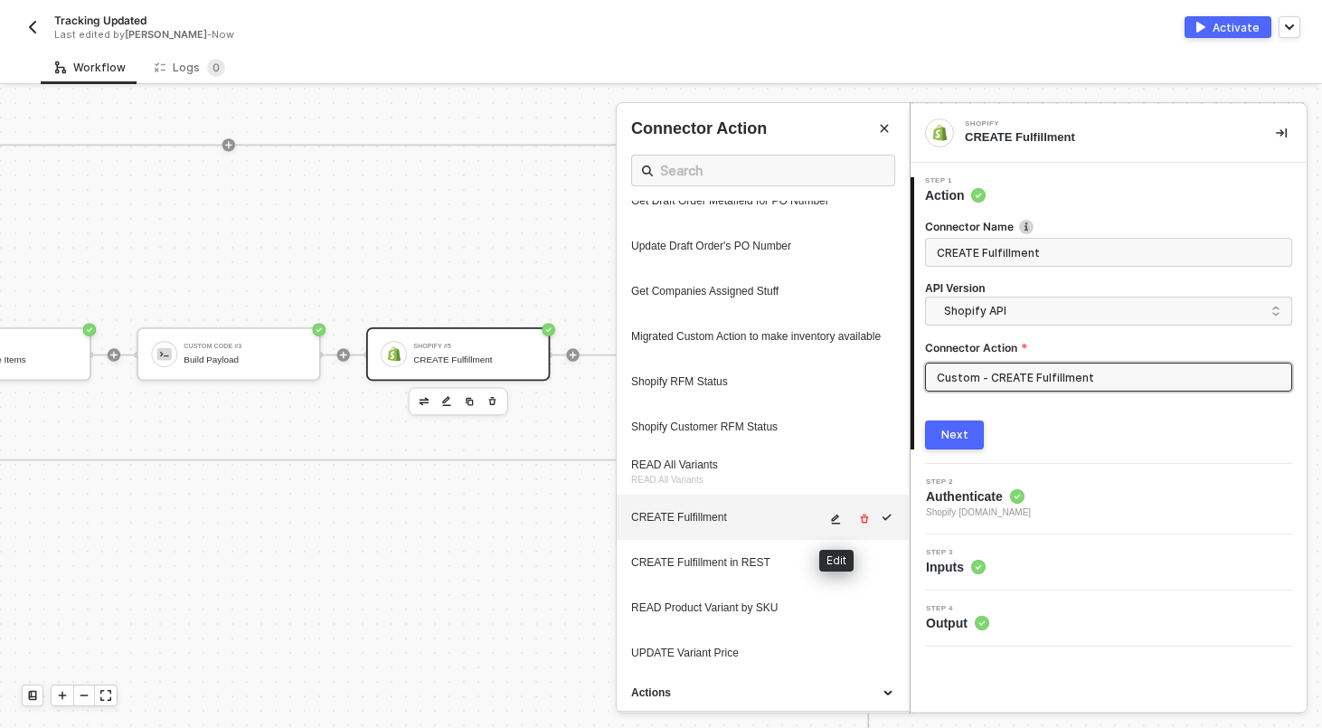
click at [826, 515] on button "button" at bounding box center [836, 519] width 22 height 22
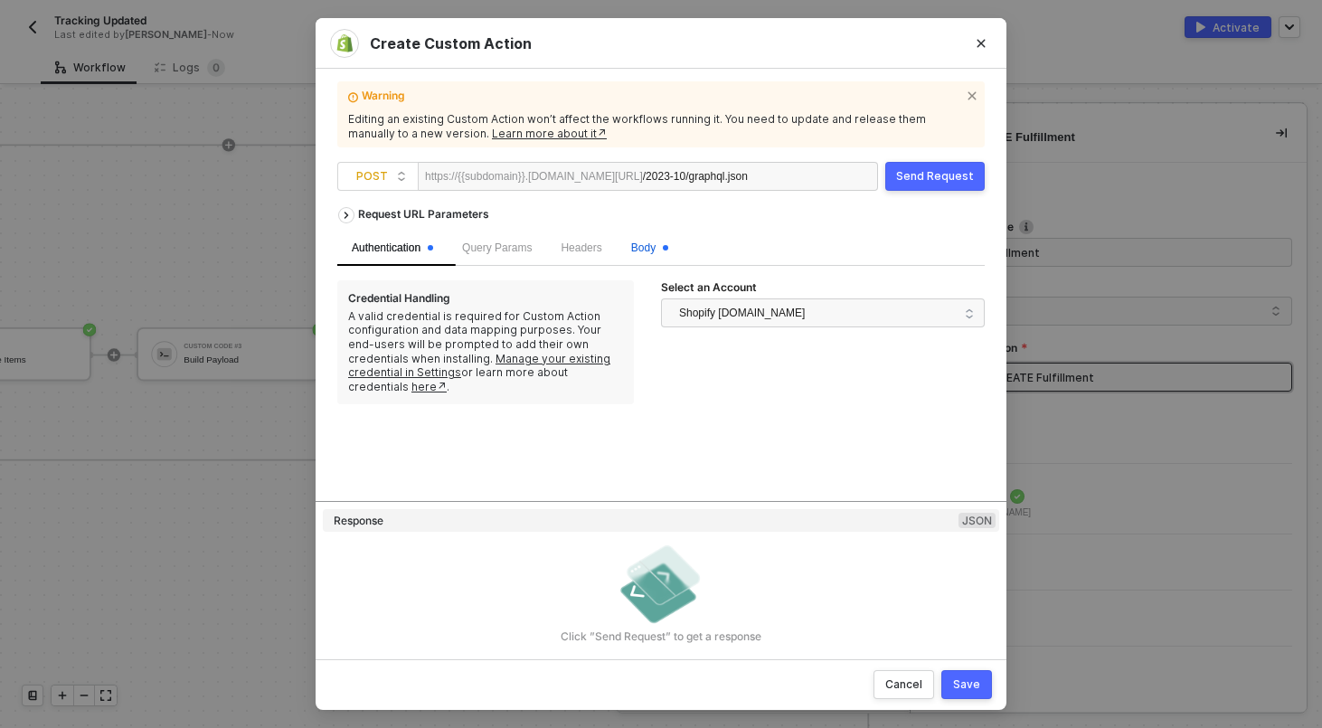
click at [668, 252] on span "Body" at bounding box center [649, 247] width 37 height 13
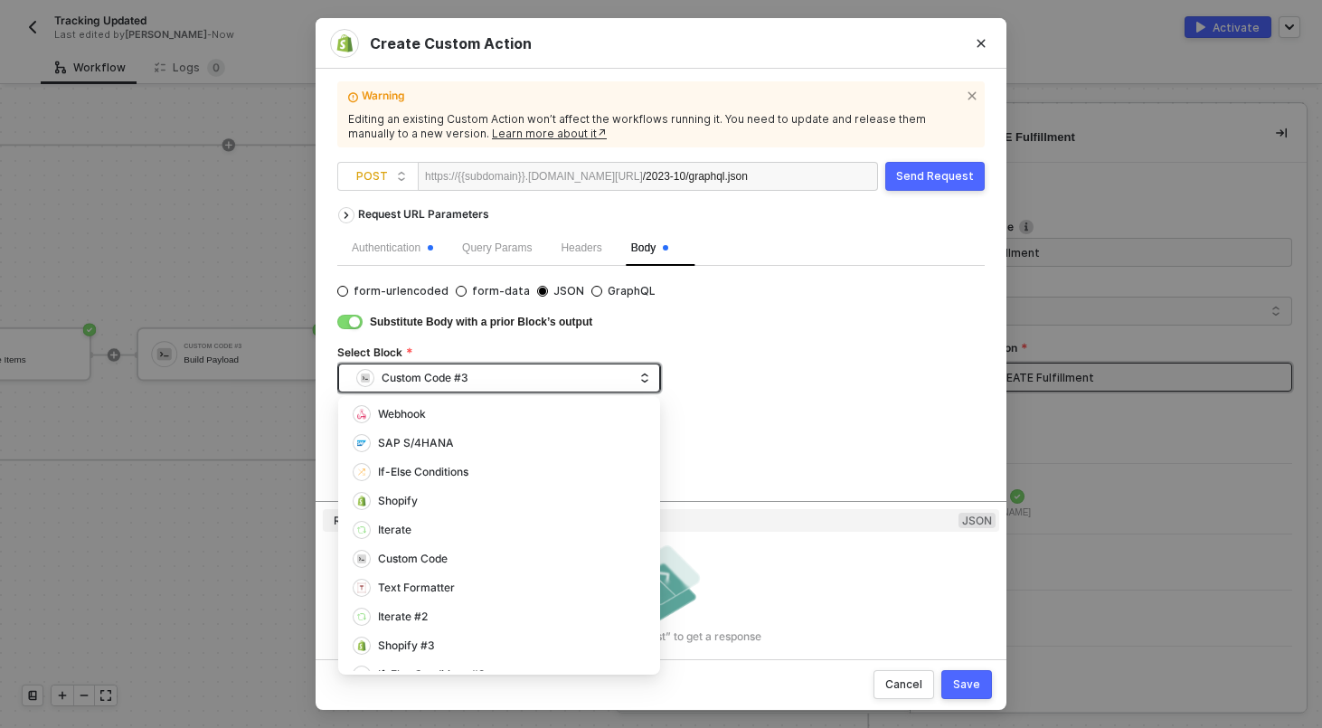
click at [568, 369] on div "Custom Code #3" at bounding box center [494, 377] width 277 height 27
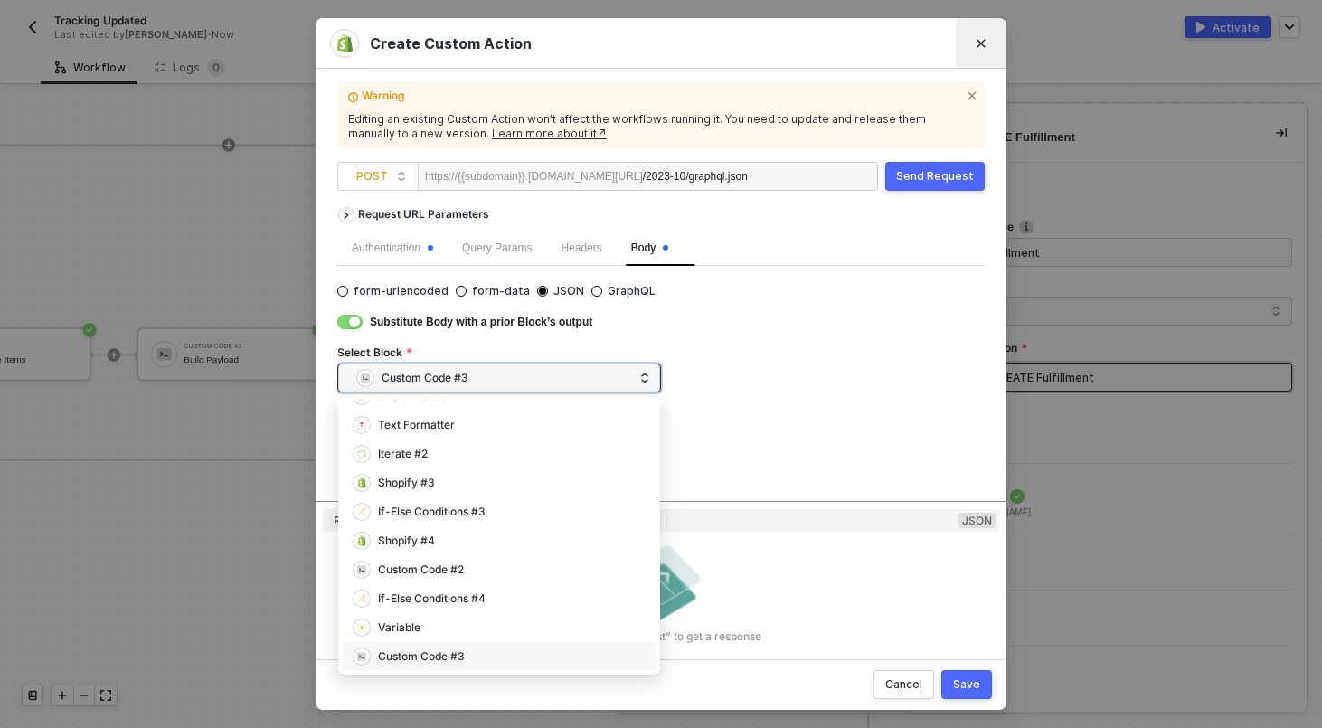
click at [980, 44] on icon "Close" at bounding box center [980, 43] width 11 height 11
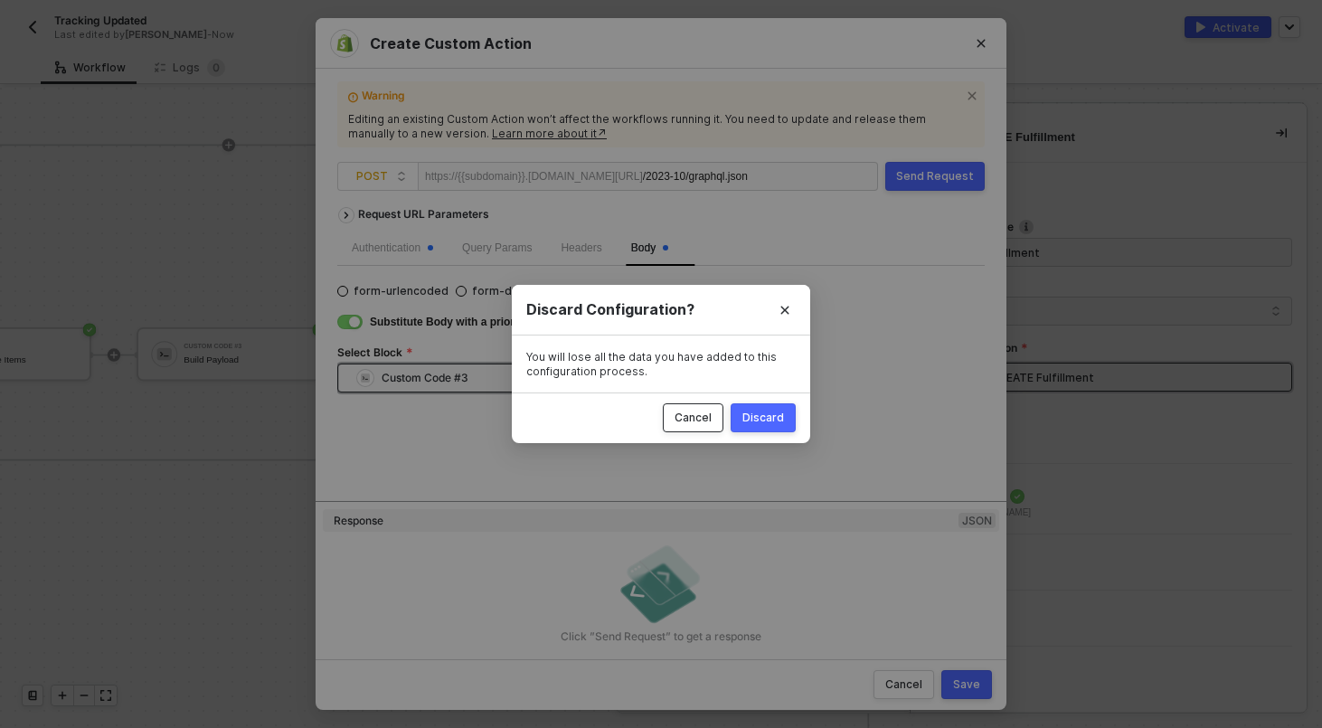
drag, startPoint x: 679, startPoint y: 413, endPoint x: 769, endPoint y: 410, distance: 90.4
click at [769, 410] on div "Cancel Discard" at bounding box center [661, 417] width 298 height 51
click at [769, 410] on div "Discard" at bounding box center [763, 417] width 42 height 14
radio input "true"
radio input "false"
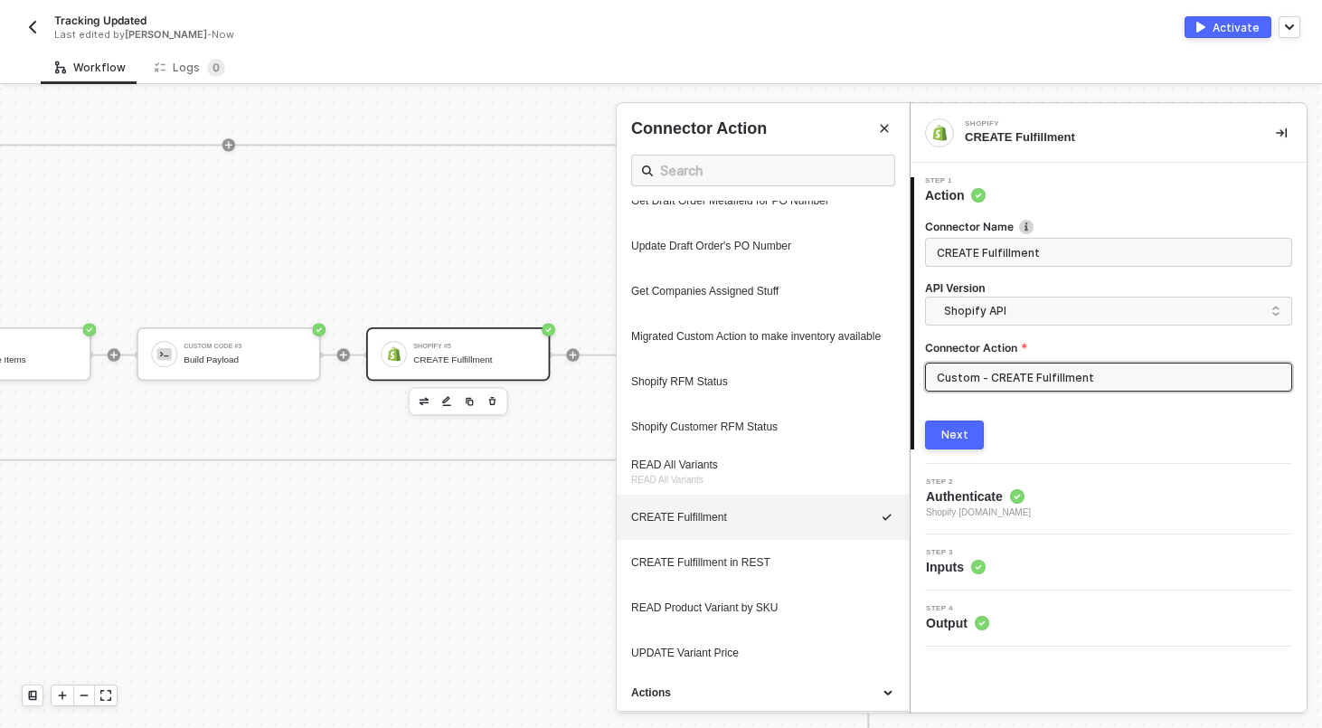
click at [465, 251] on div at bounding box center [661, 408] width 1322 height 640
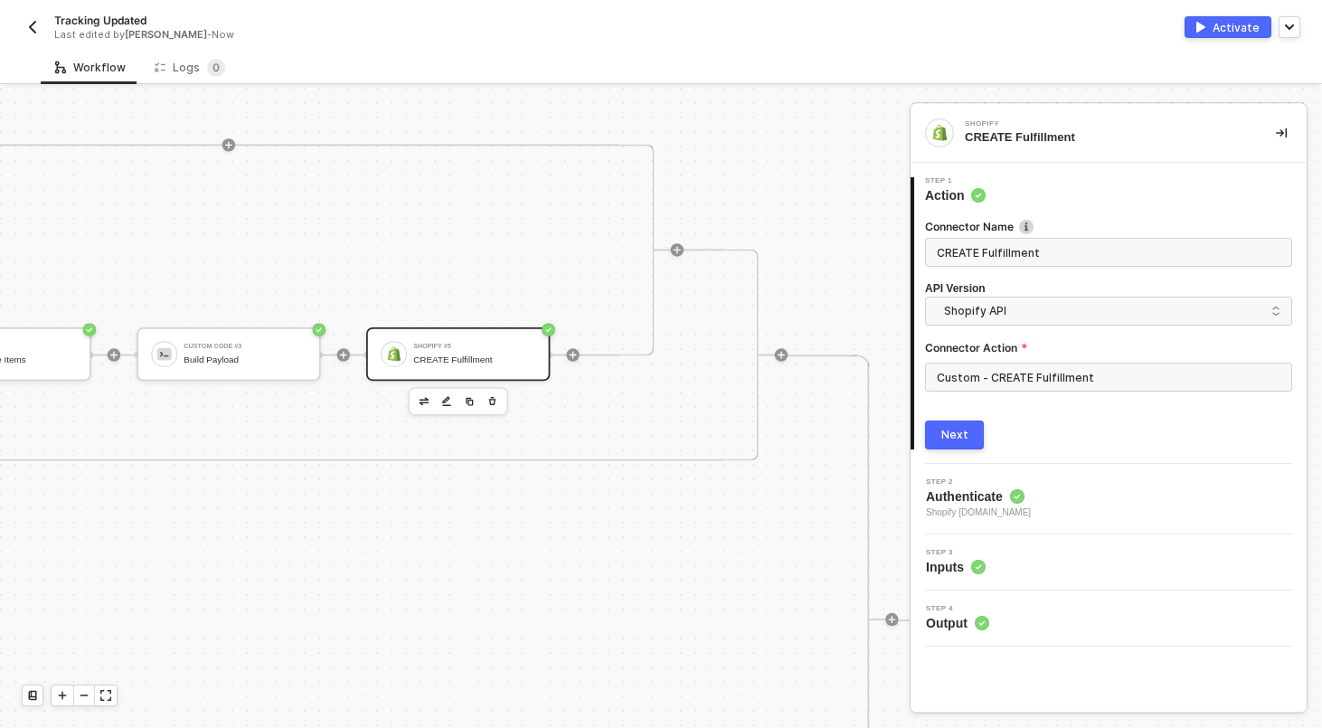
click at [445, 355] on div "CREATE Fulfillment" at bounding box center [474, 359] width 122 height 11
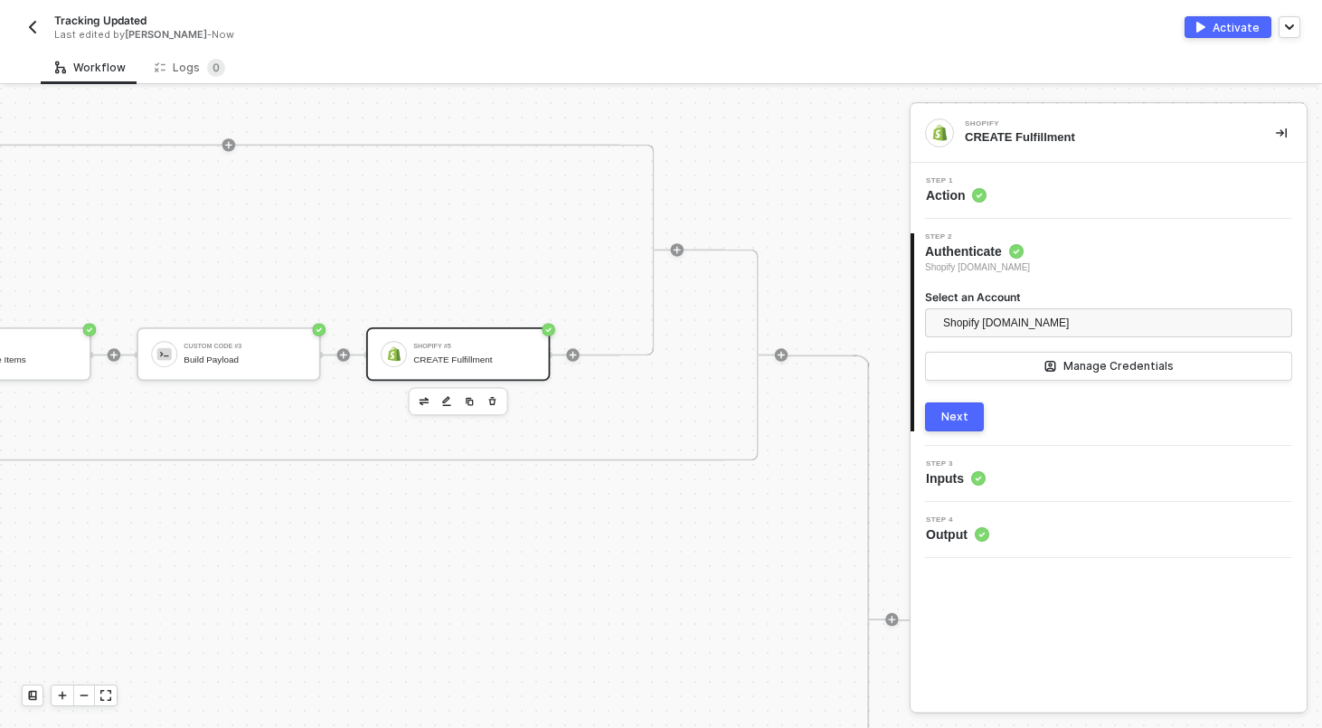
click at [1090, 173] on div "Step 1 Action" at bounding box center [1108, 191] width 396 height 56
click at [1086, 190] on div "Step 1 Action" at bounding box center [1110, 190] width 391 height 27
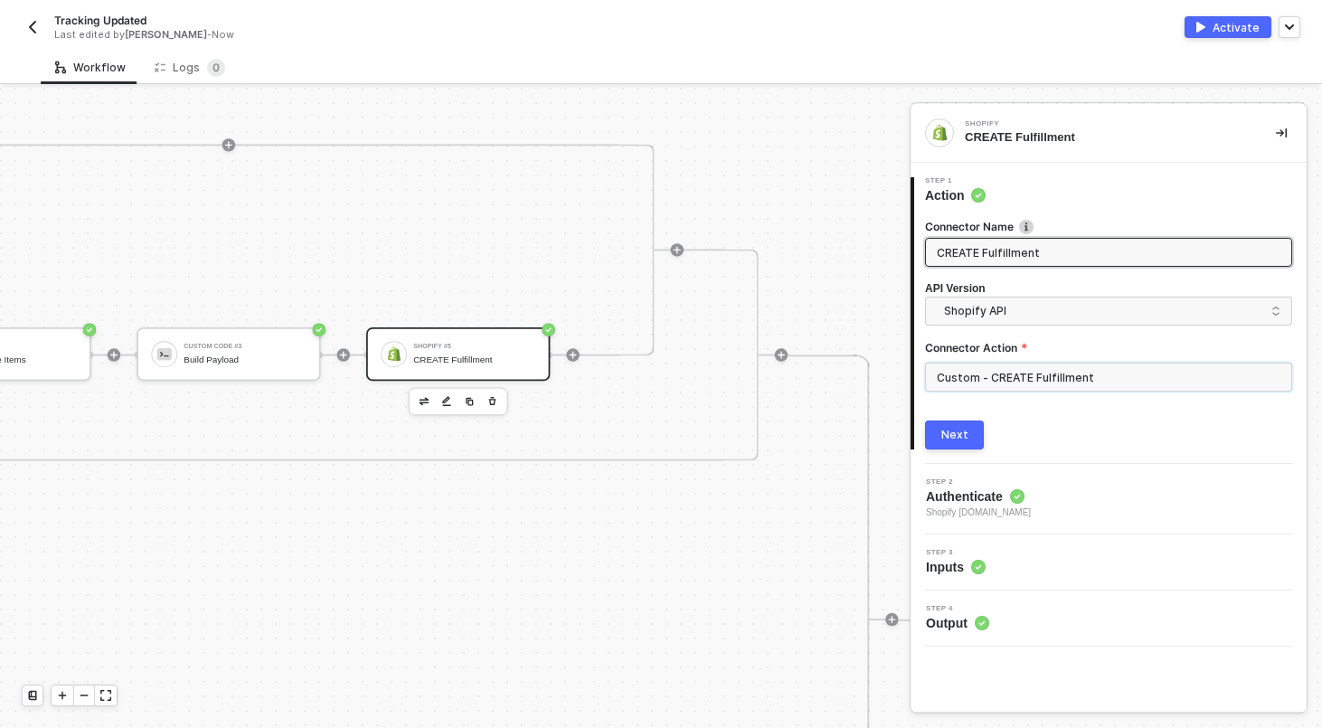
click at [1020, 382] on input "Custom - CREATE Fulfillment" at bounding box center [1108, 376] width 367 height 29
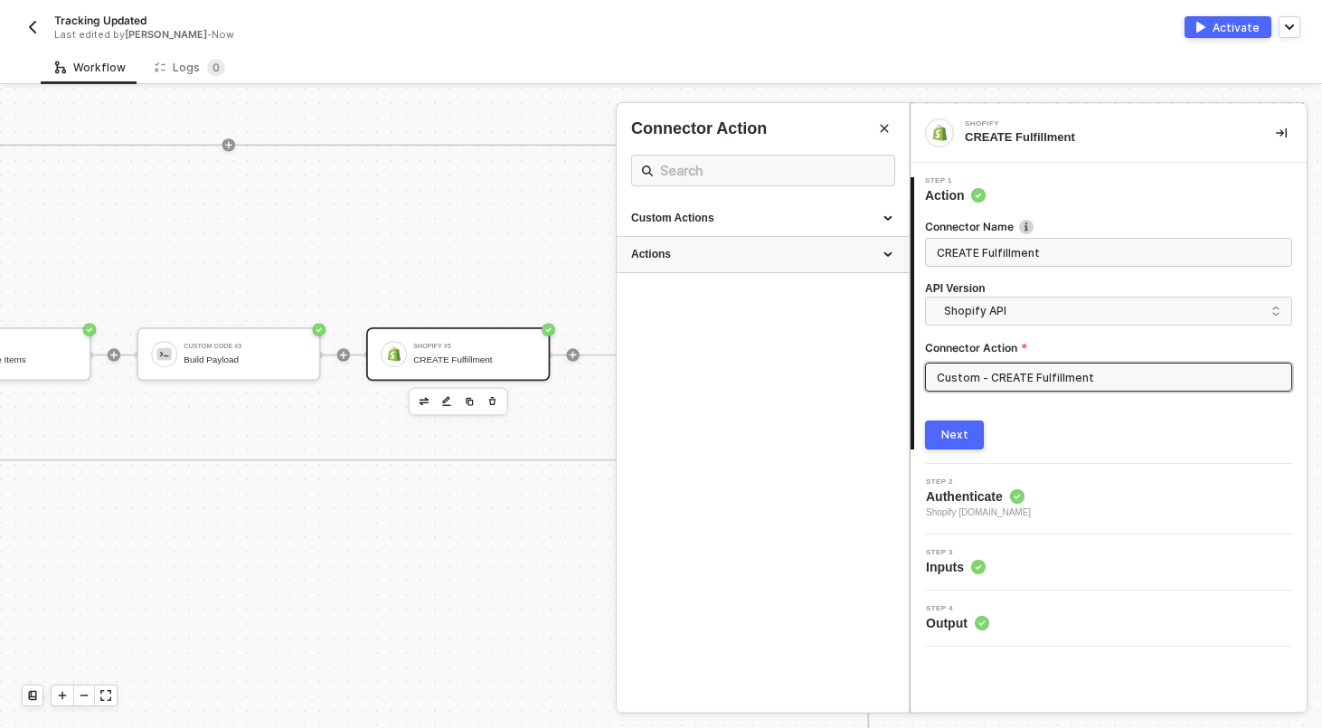
click at [809, 249] on div "Actions" at bounding box center [762, 254] width 263 height 15
click at [811, 220] on div "Custom Actions" at bounding box center [762, 218] width 263 height 15
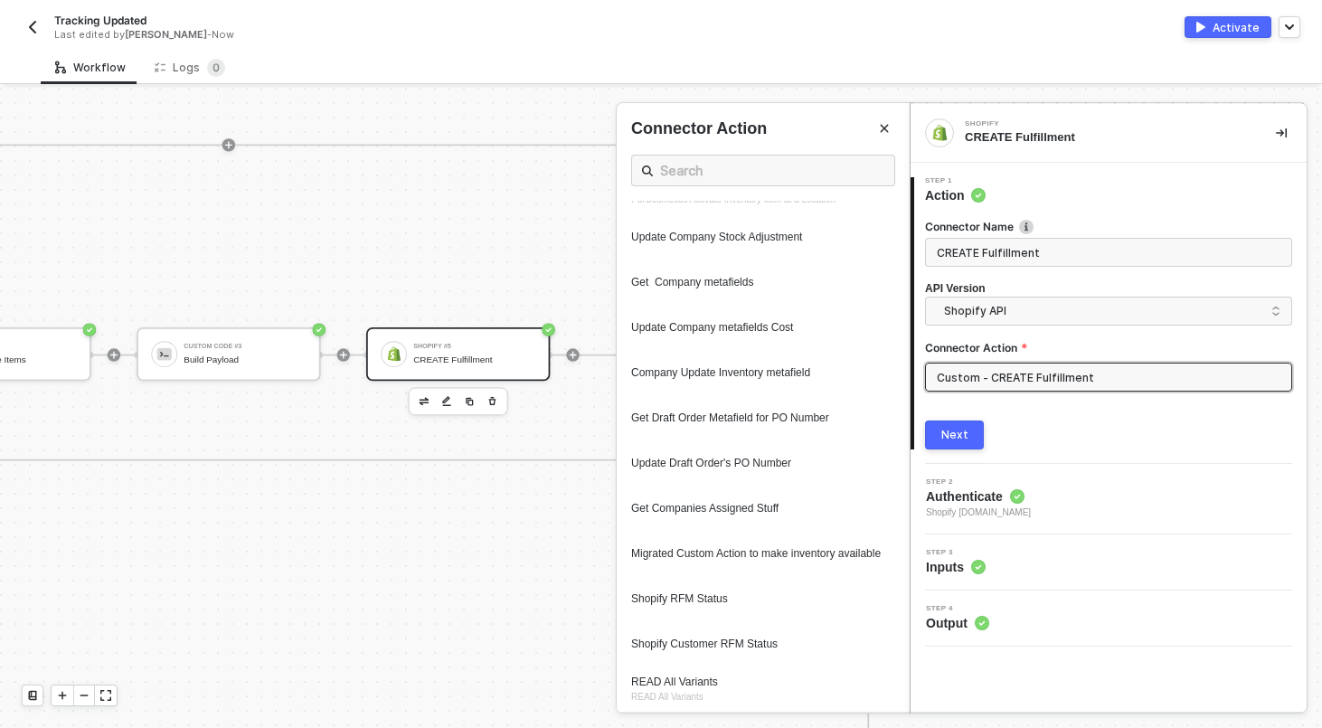
scroll to position [842, 0]
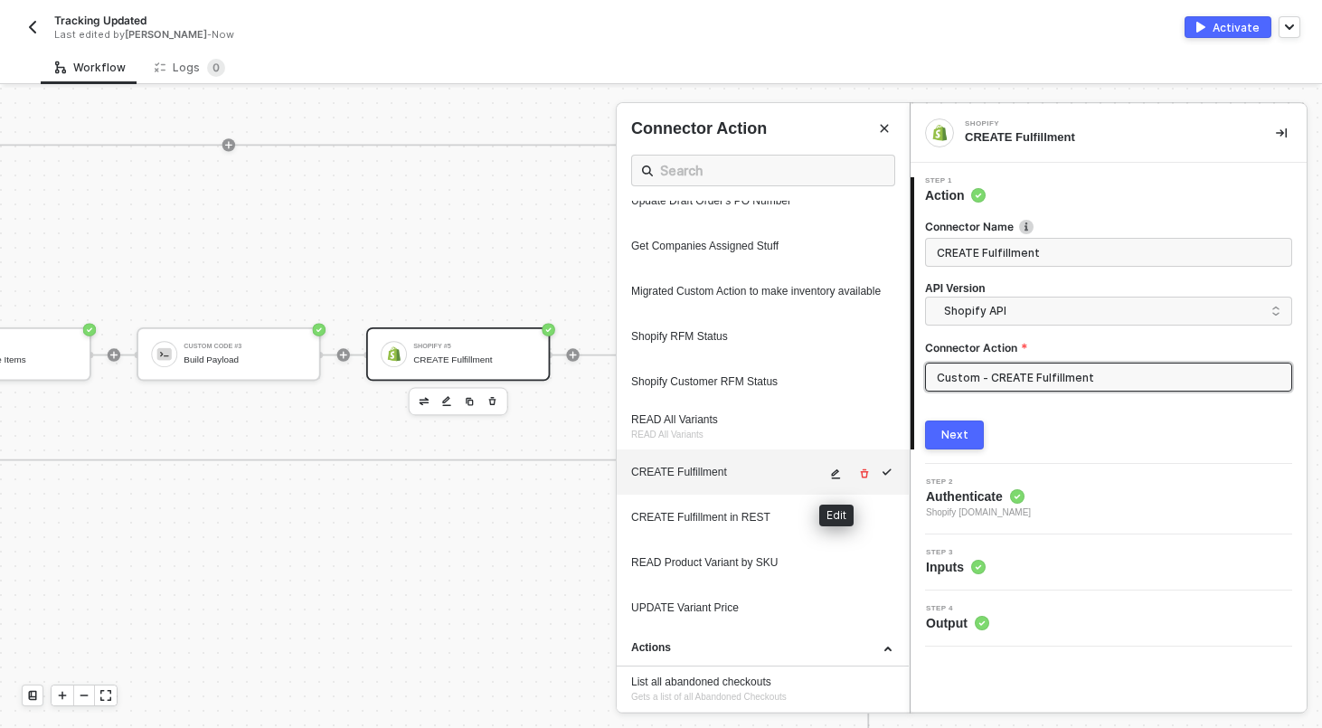
click at [838, 470] on icon "icon-edit" at bounding box center [835, 473] width 11 height 11
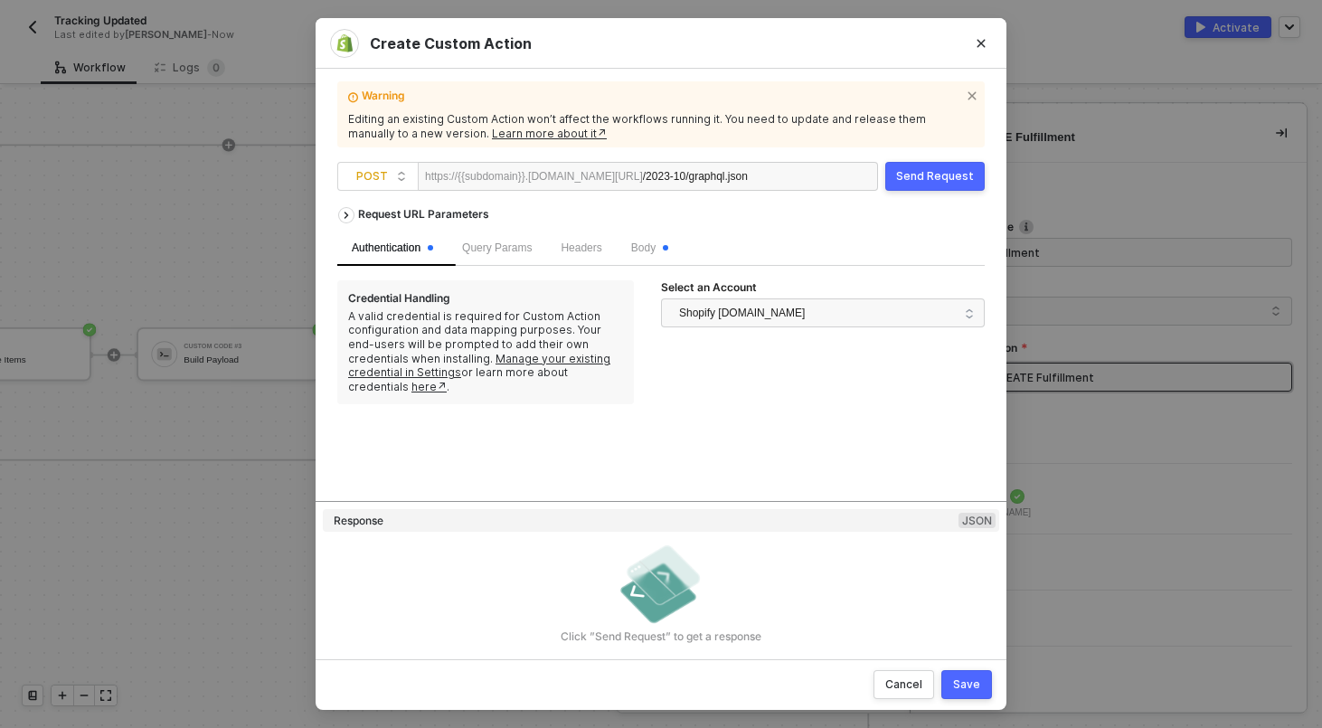
click at [657, 239] on div "Body" at bounding box center [649, 248] width 66 height 35
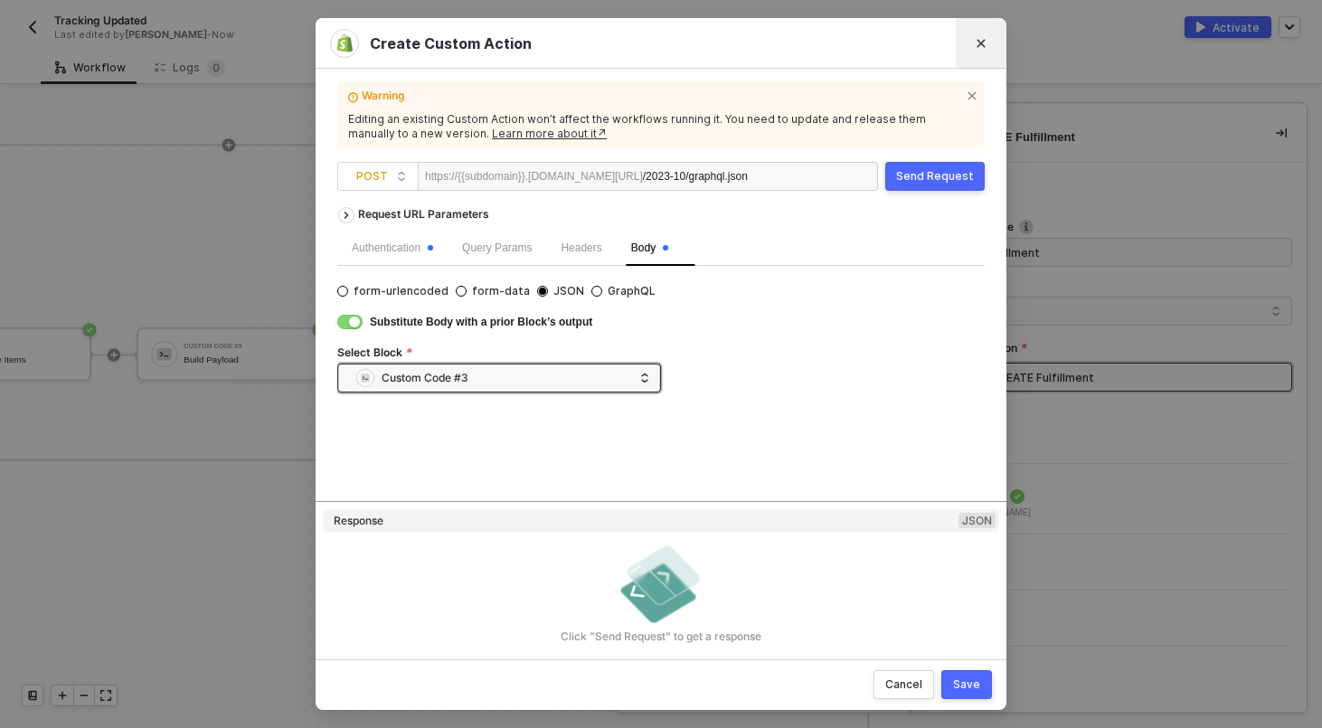
click at [979, 40] on icon "Close" at bounding box center [980, 43] width 11 height 11
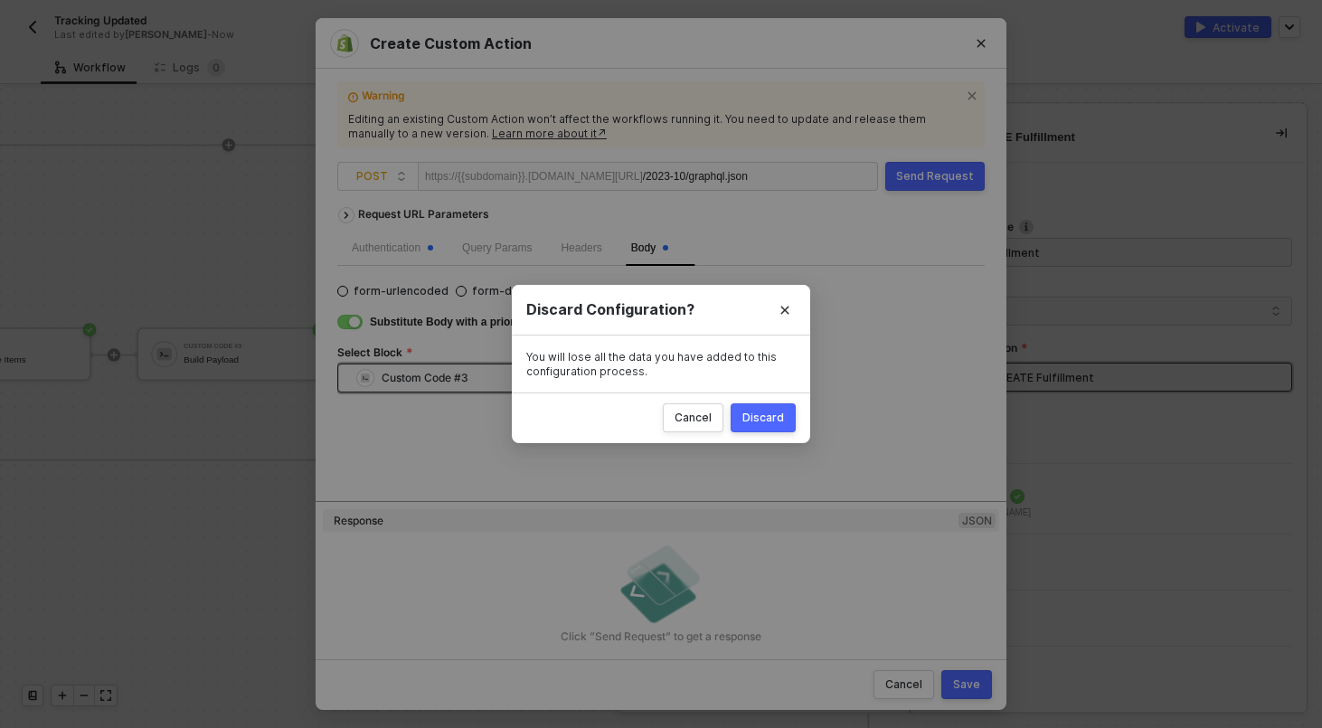
click at [767, 413] on div "Discard" at bounding box center [763, 417] width 42 height 14
radio input "true"
radio input "false"
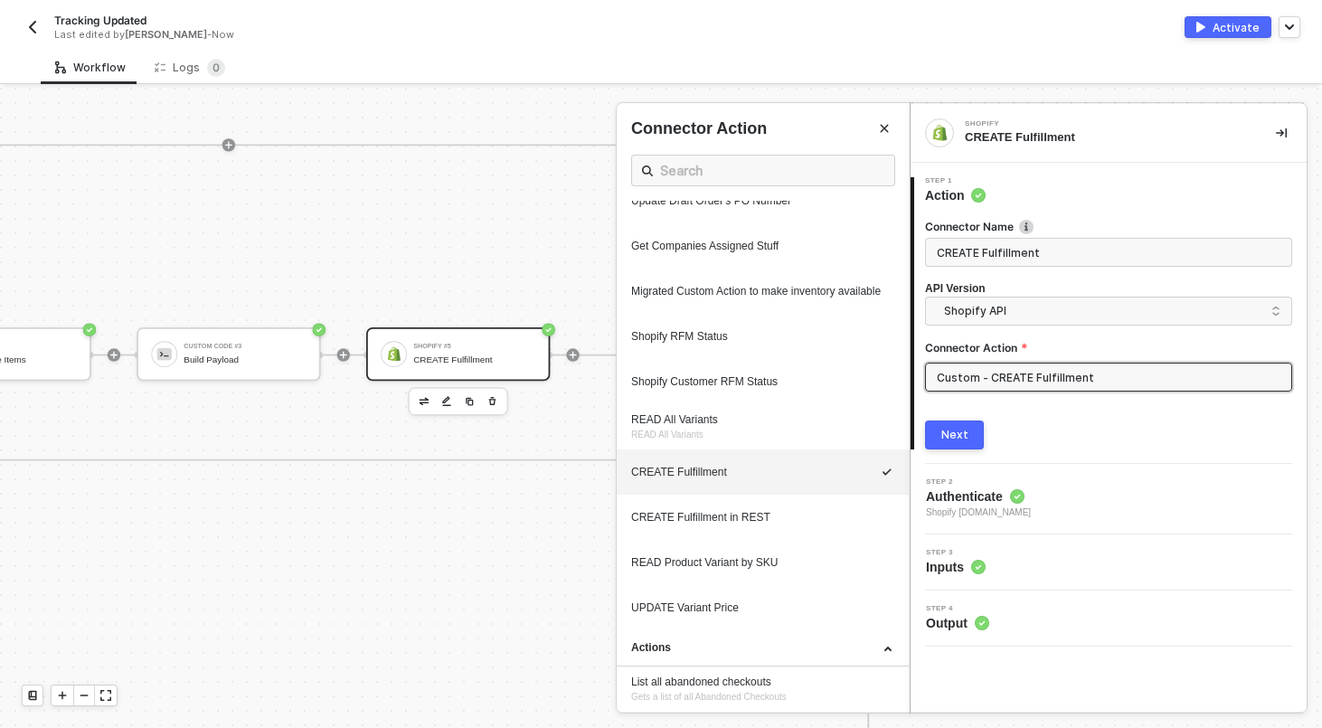
click at [558, 250] on div at bounding box center [661, 408] width 1322 height 640
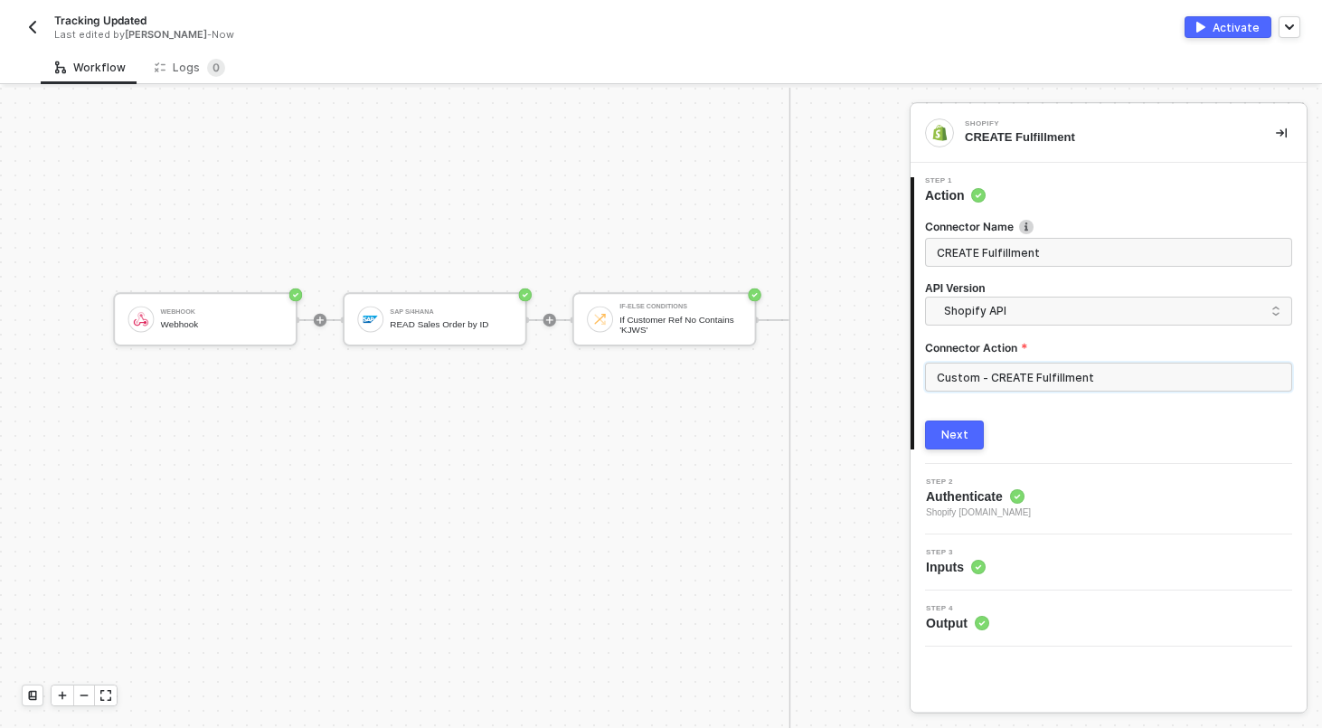
scroll to position [1488, 2233]
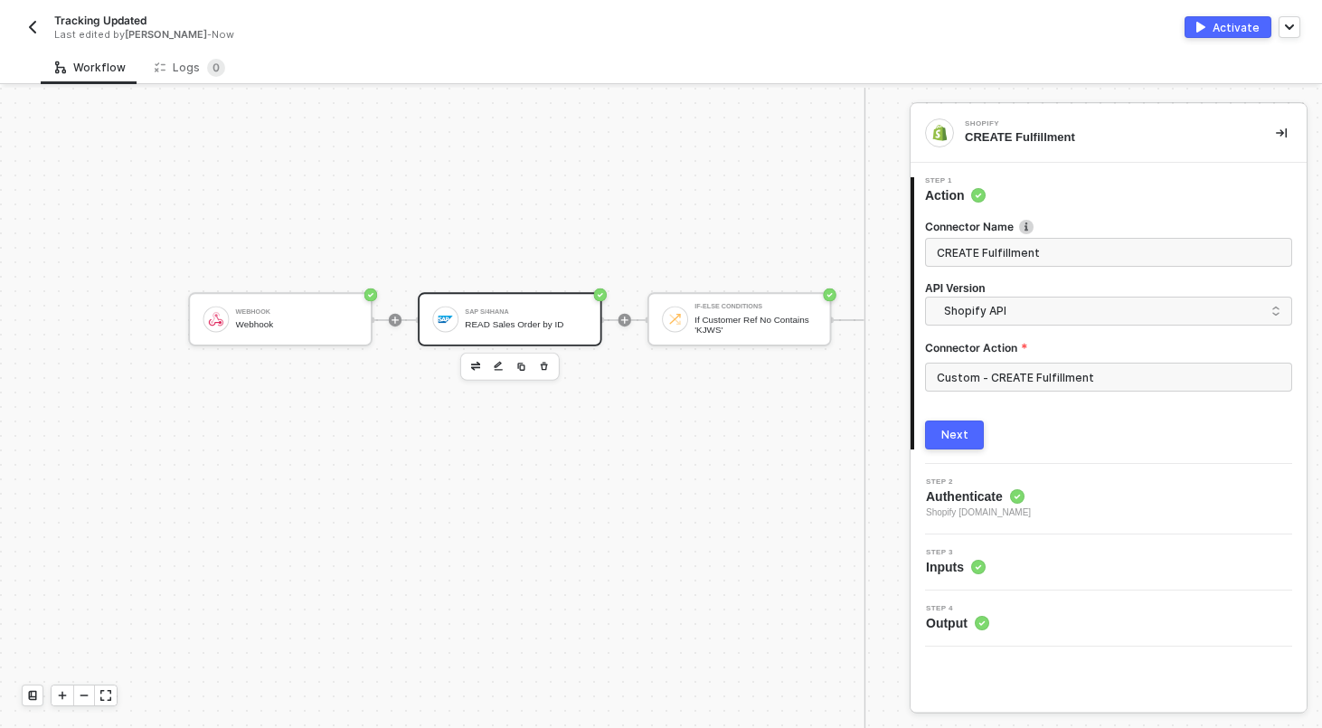
click at [532, 337] on div "SAP S/4HANA READ Sales Order by ID" at bounding box center [509, 318] width 183 height 53
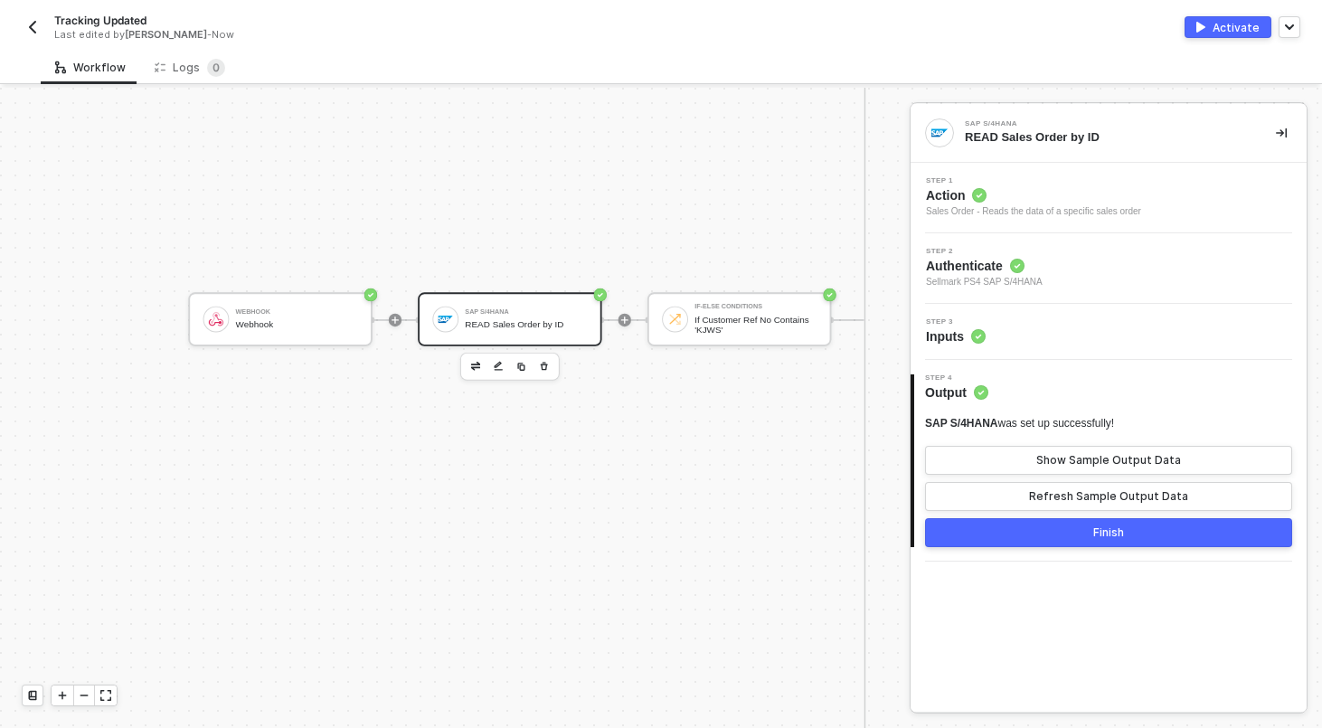
click at [1002, 317] on div "Step 3 Inputs" at bounding box center [1108, 332] width 396 height 56
click at [1002, 325] on div "Step 3 Inputs" at bounding box center [1110, 331] width 391 height 27
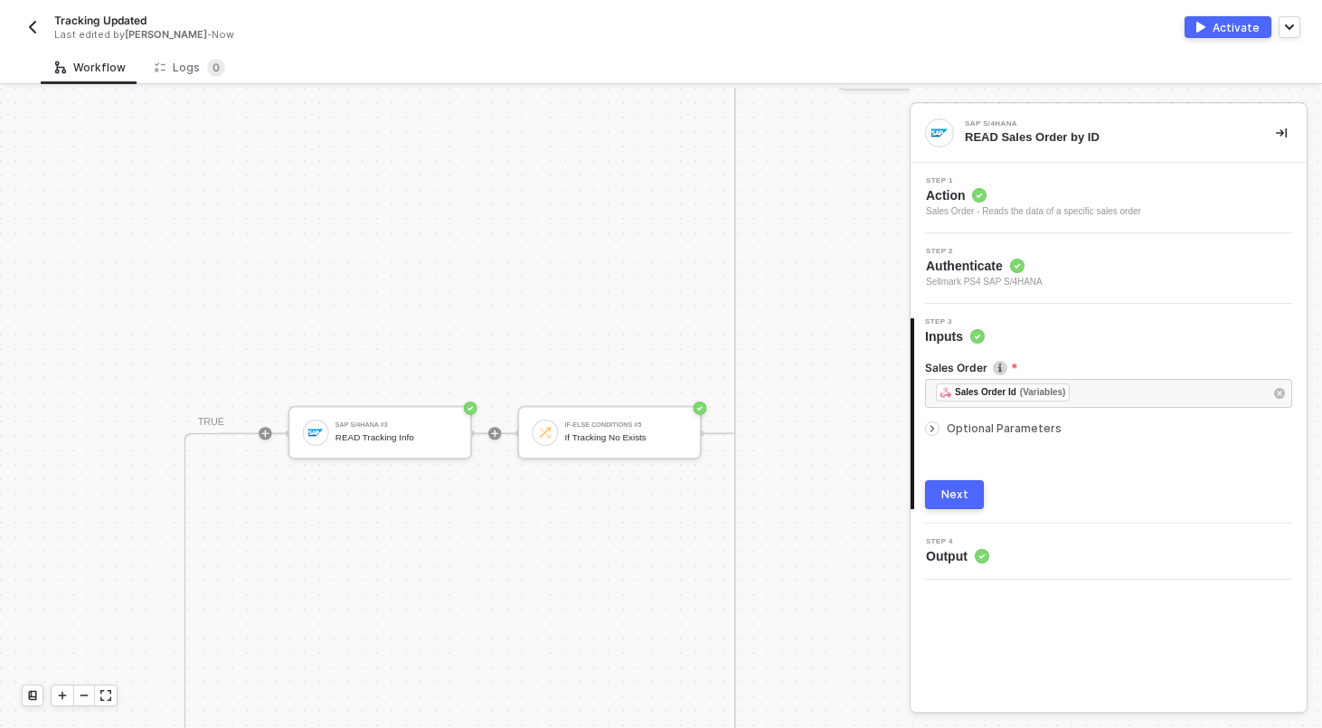
scroll to position [899, 2916]
click at [444, 428] on div "SAP S/4HANA #3 READ Tracking Info" at bounding box center [393, 432] width 122 height 31
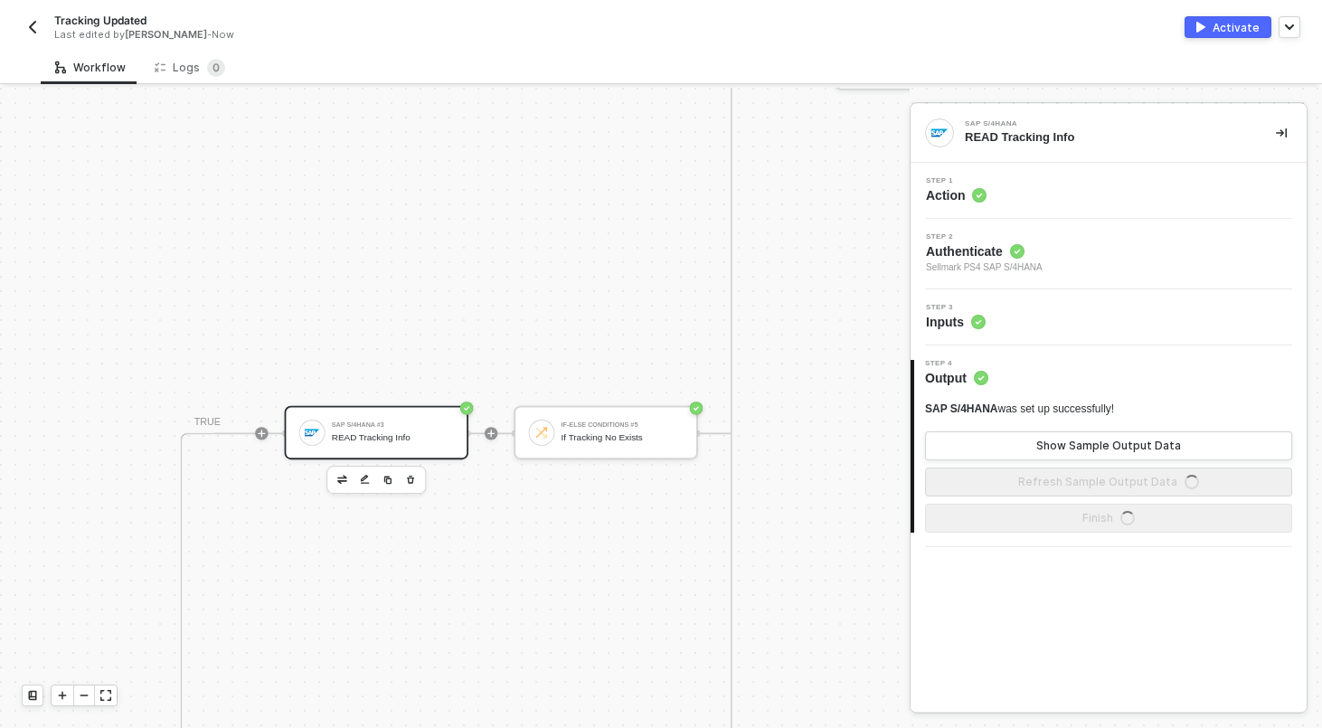
click at [1045, 316] on div "Step 3 Inputs" at bounding box center [1110, 317] width 391 height 27
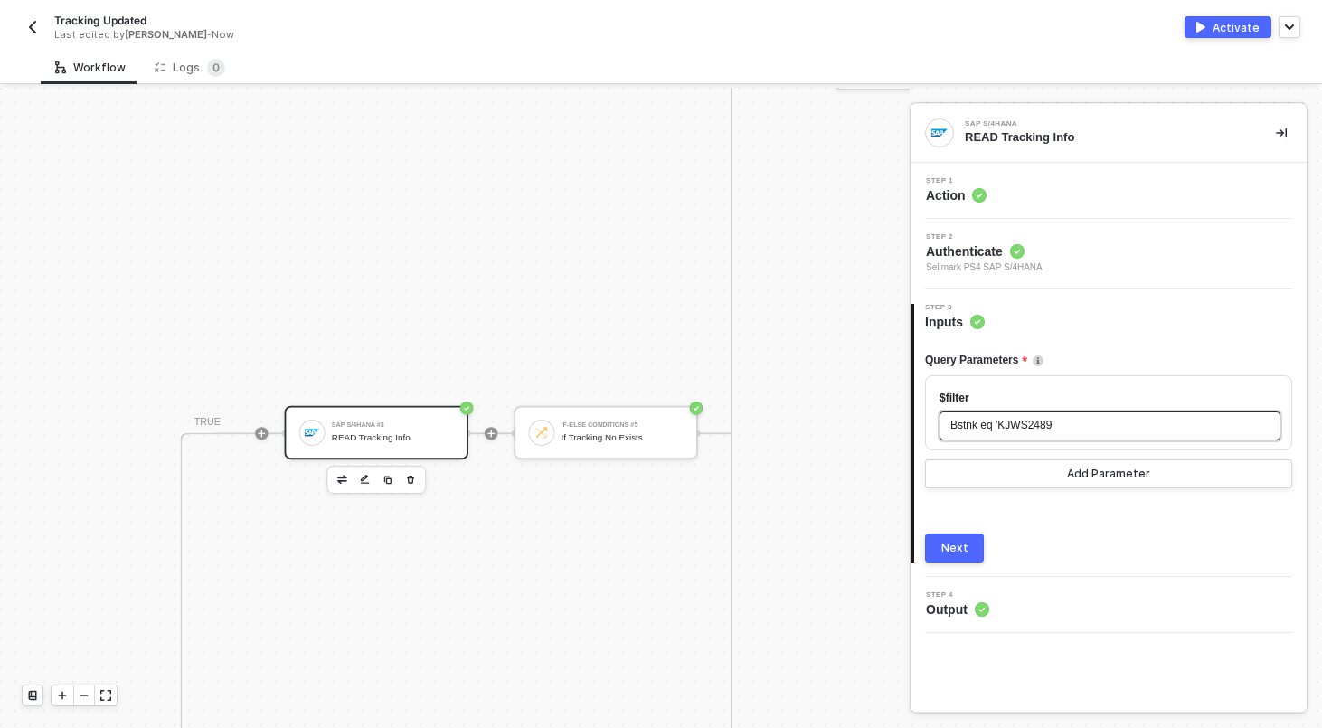
click at [1040, 429] on span "Bstnk eq 'KJWS2489'" at bounding box center [1002, 425] width 104 height 13
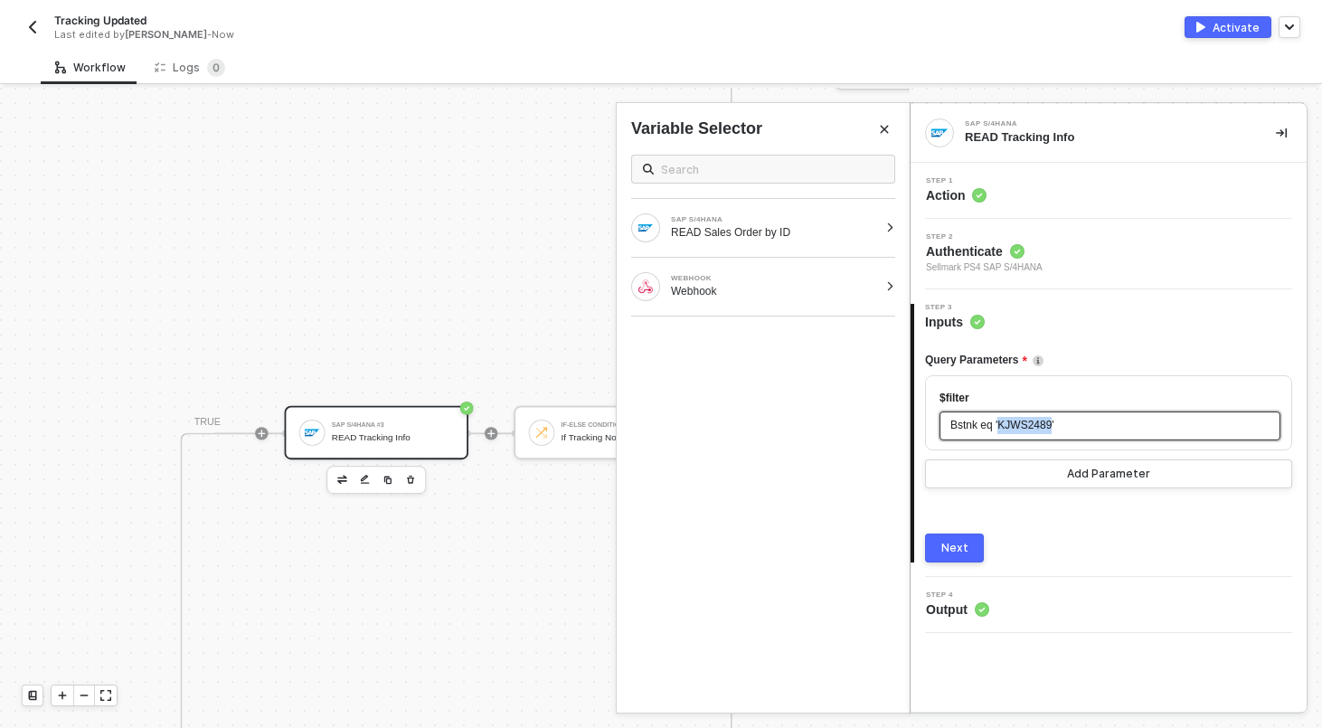
click at [1040, 429] on span "Bstnk eq 'KJWS2489'" at bounding box center [1002, 425] width 104 height 13
click at [895, 228] on div "SAP S/4HANA READ Sales Order by ID" at bounding box center [762, 228] width 293 height 58
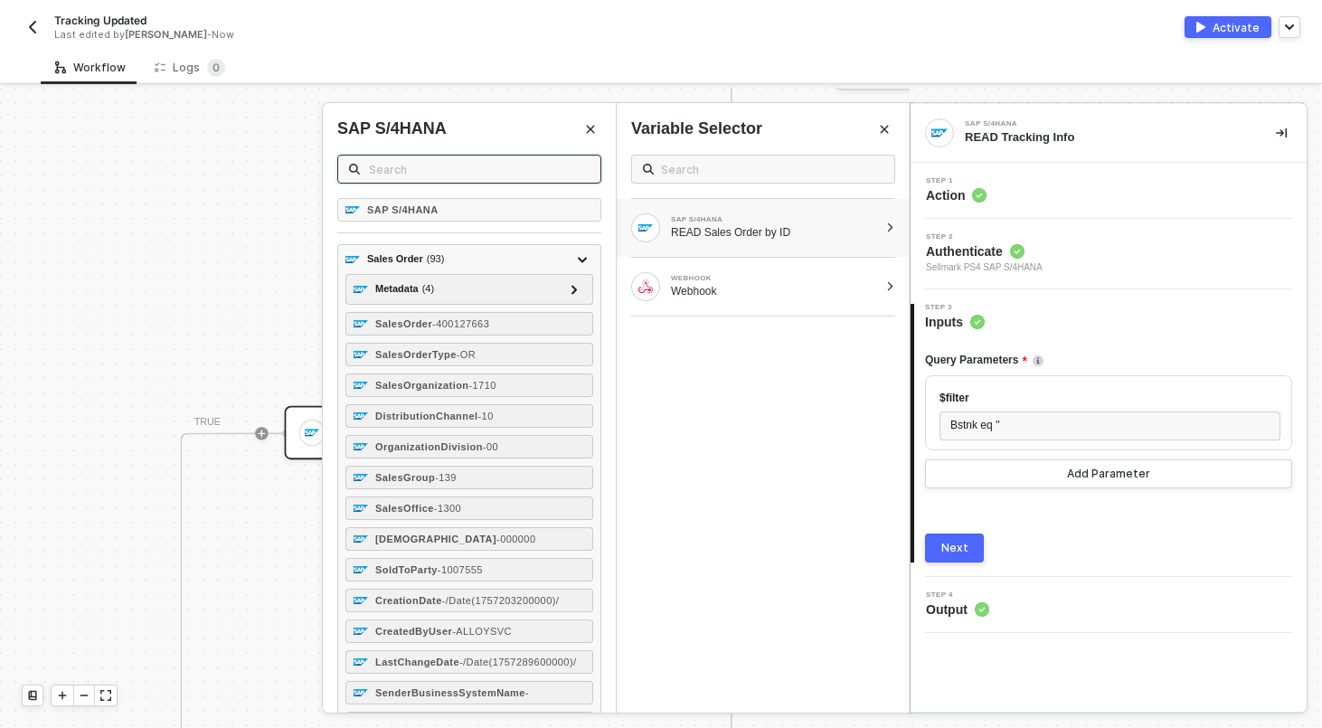
click at [388, 174] on input "text" at bounding box center [479, 169] width 221 height 20
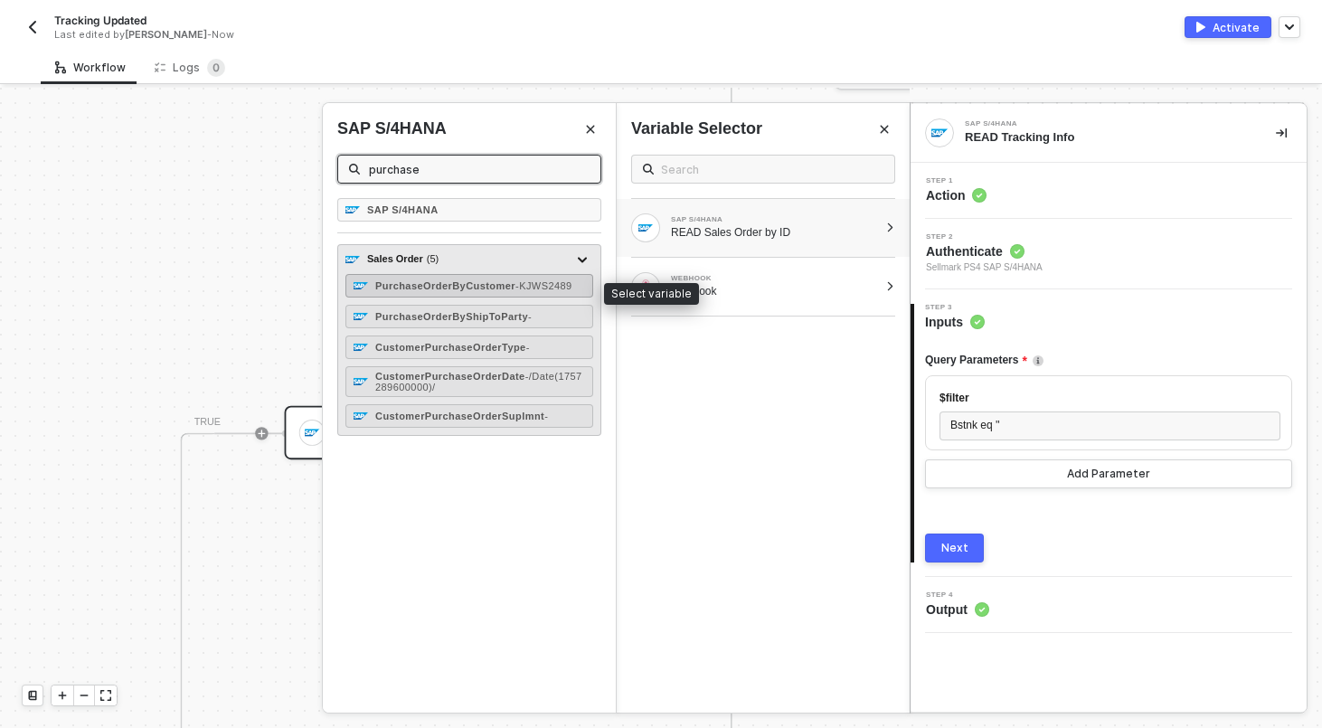
type input "purchase"
click at [479, 284] on strong "PurchaseOrderByCustomer" at bounding box center [445, 285] width 140 height 11
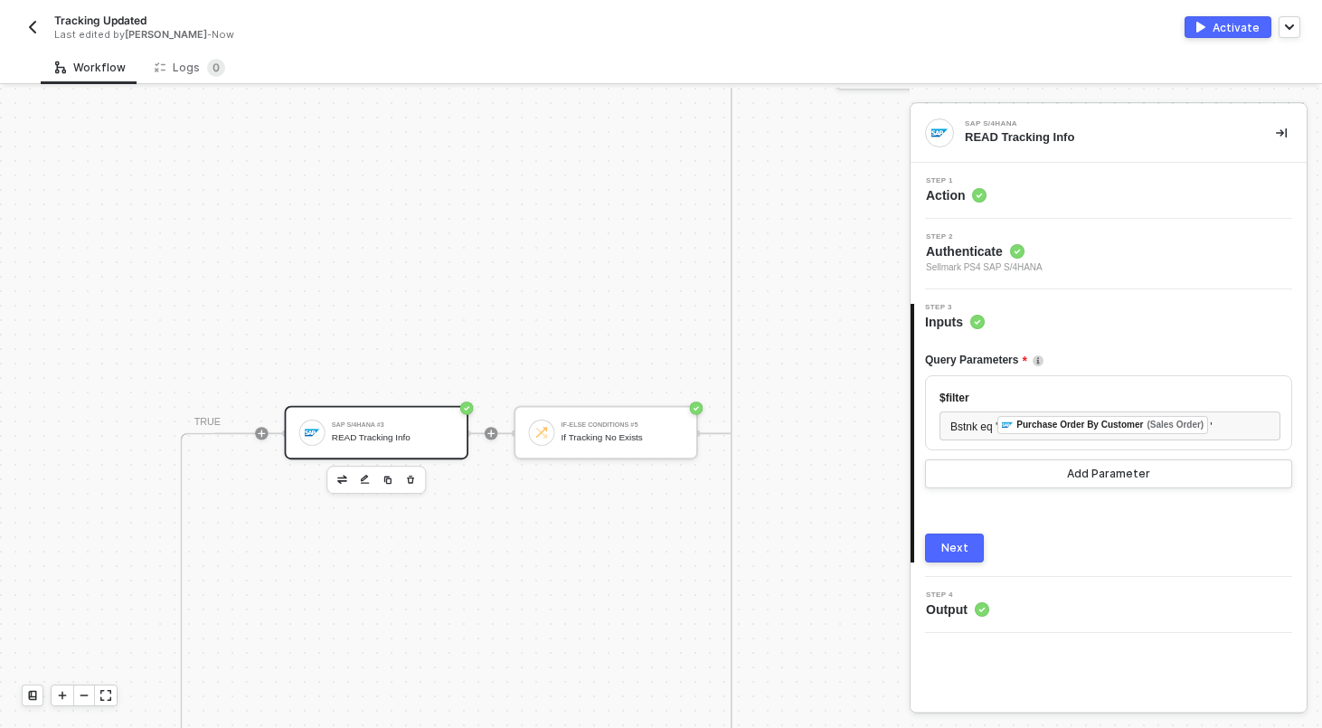
click at [946, 543] on div "Next" at bounding box center [954, 548] width 27 height 14
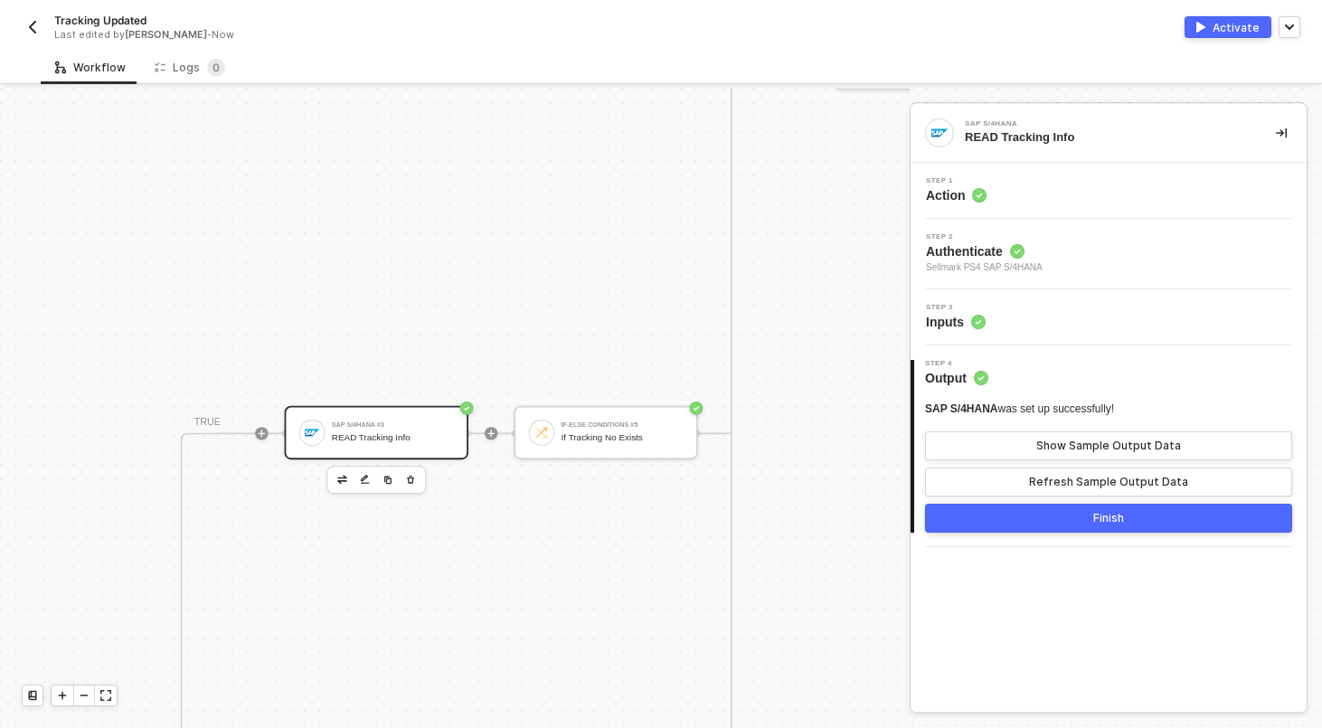
click at [1051, 517] on button "Finish" at bounding box center [1108, 517] width 367 height 29
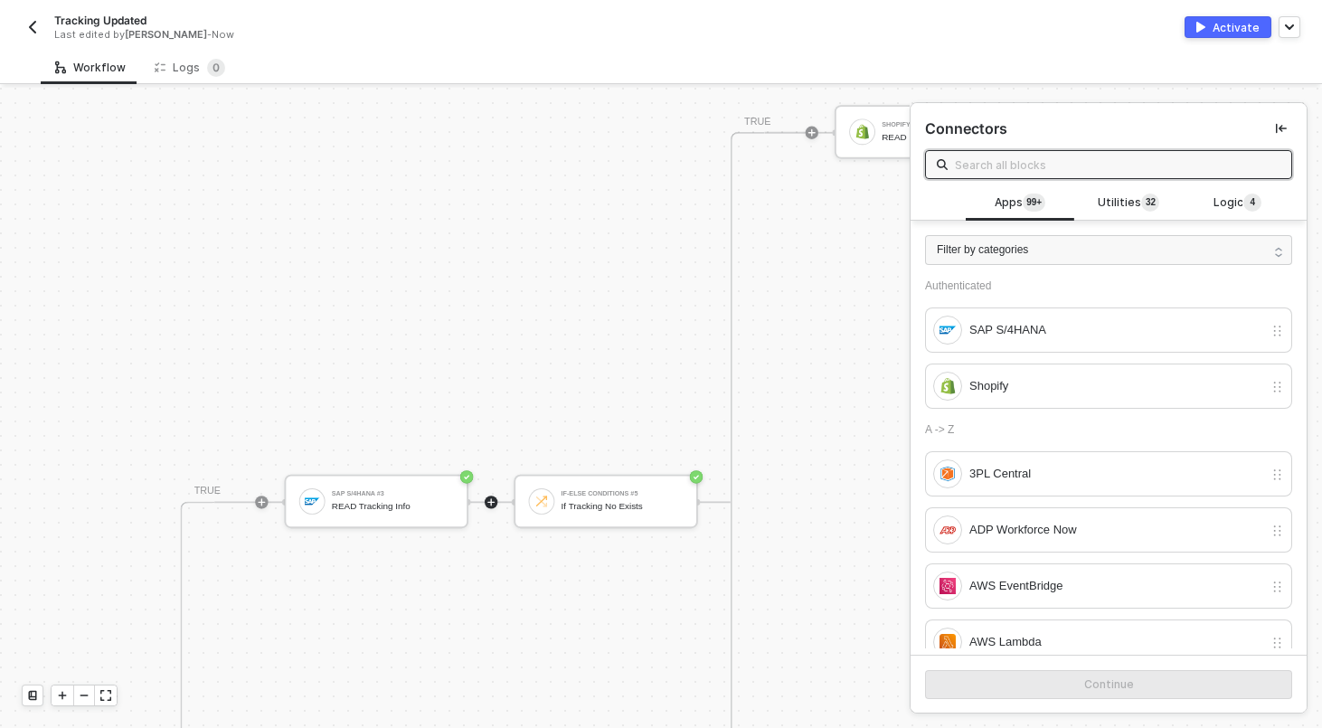
scroll to position [830, 2916]
click at [621, 520] on div "If-Else Conditions #5 If Tracking No Exists" at bounding box center [604, 501] width 183 height 53
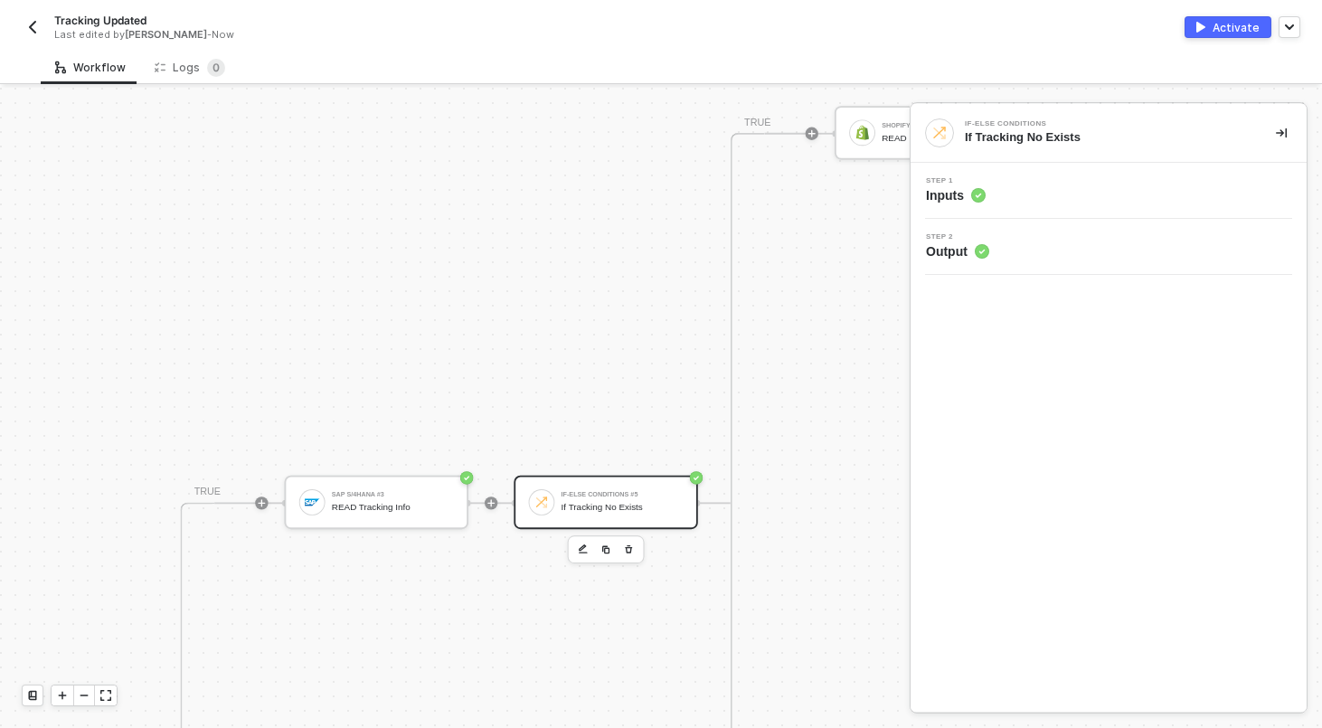
click at [1086, 193] on div "Step 1 Inputs" at bounding box center [1110, 190] width 391 height 27
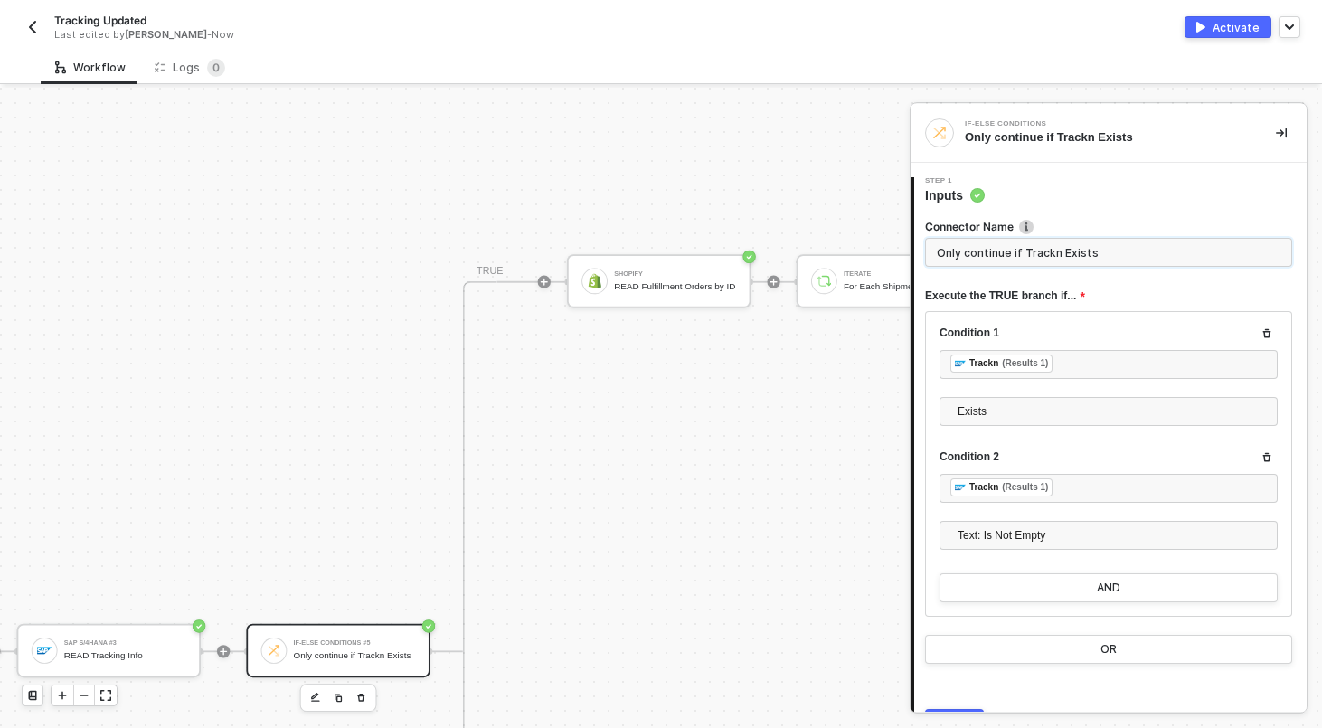
click at [1012, 240] on input "Only continue if Trackn Exists" at bounding box center [1108, 252] width 367 height 29
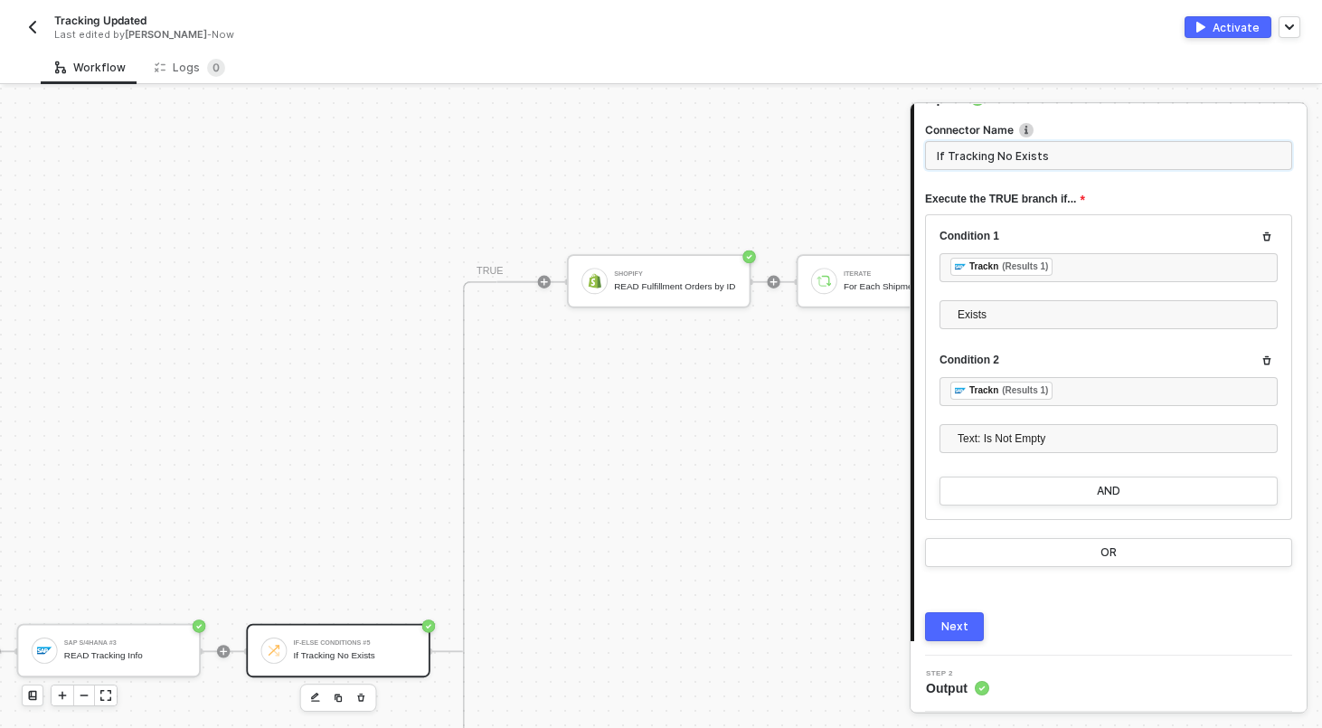
scroll to position [96, 0]
type input "If Tracking No Exists"
click at [960, 629] on div "Next" at bounding box center [954, 627] width 27 height 14
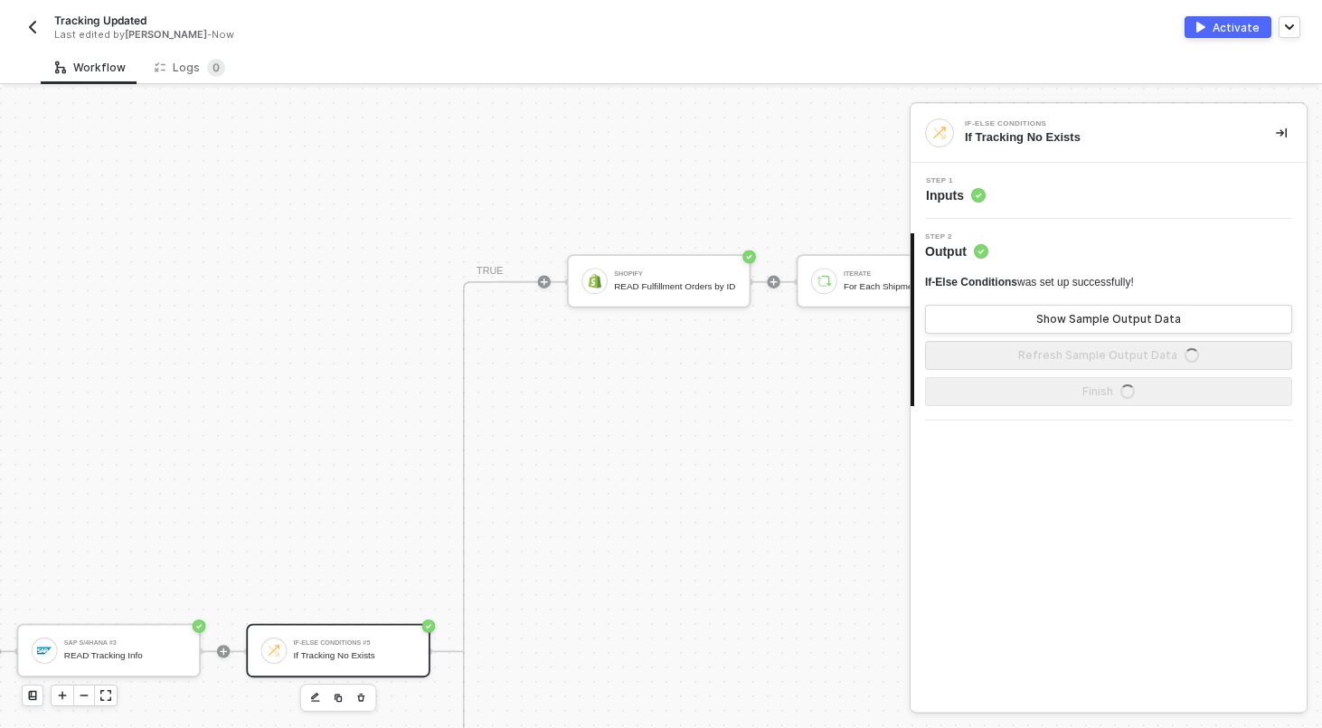
scroll to position [0, 0]
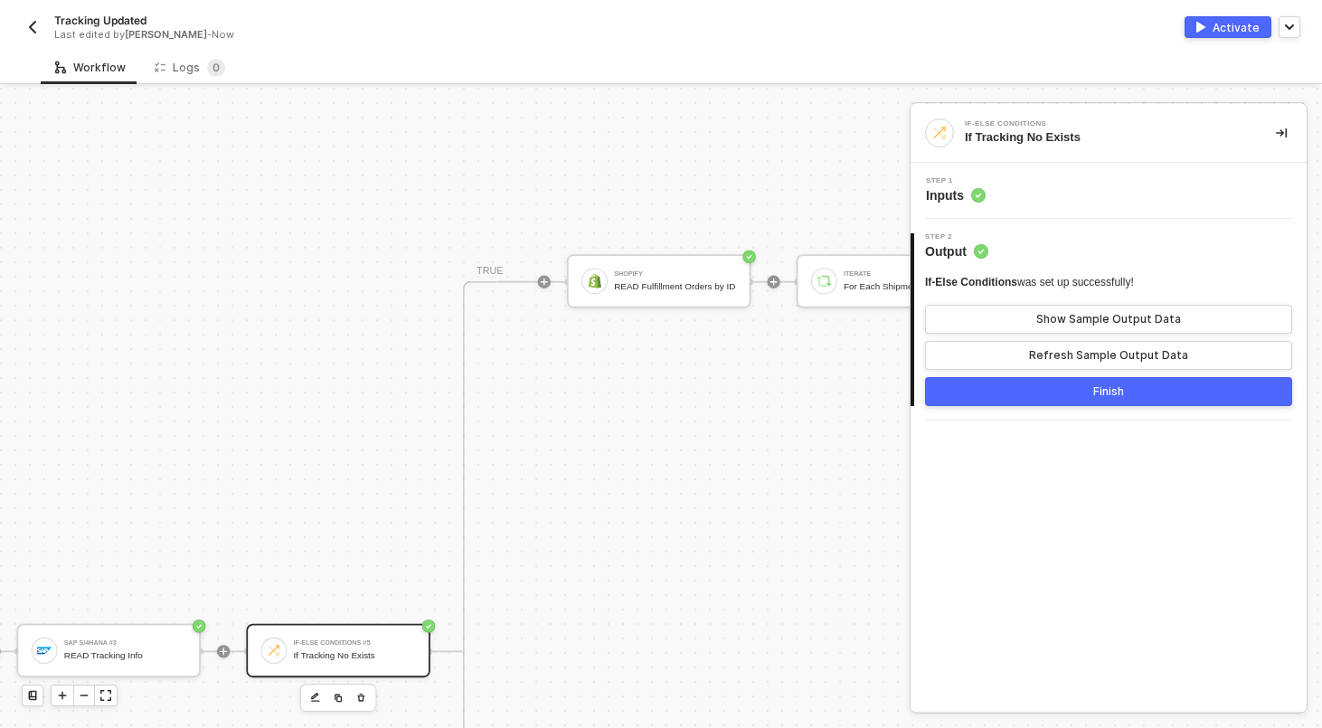
click at [1082, 404] on button "Finish" at bounding box center [1108, 391] width 367 height 29
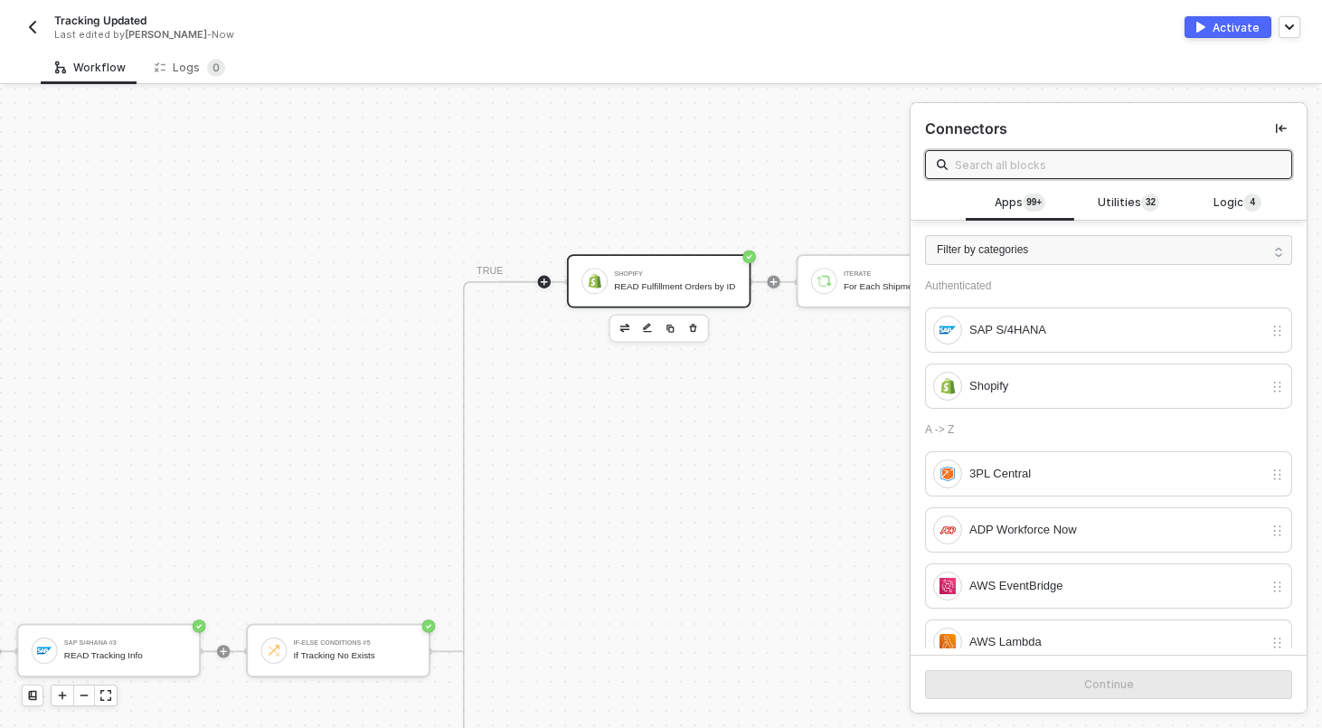
click at [673, 272] on div "Shopify READ Fulfillment Orders by ID" at bounding box center [675, 280] width 122 height 31
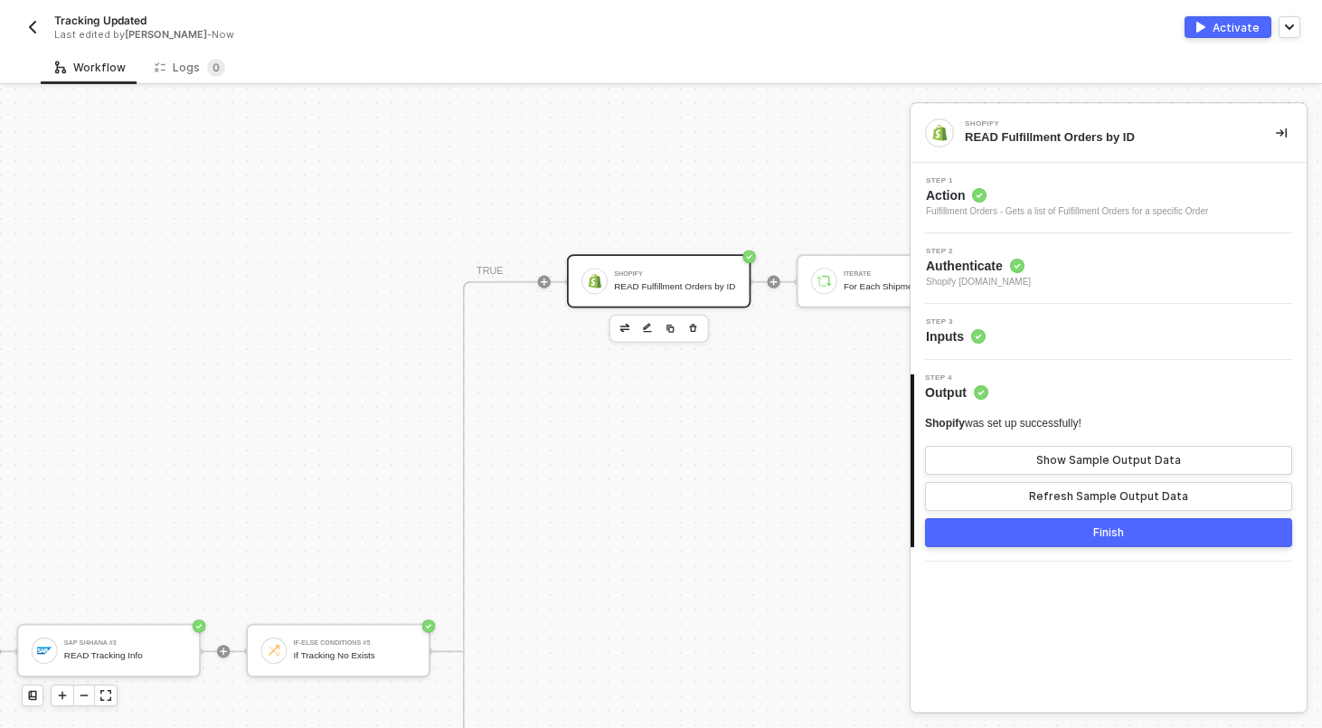
click at [975, 332] on circle at bounding box center [978, 336] width 14 height 14
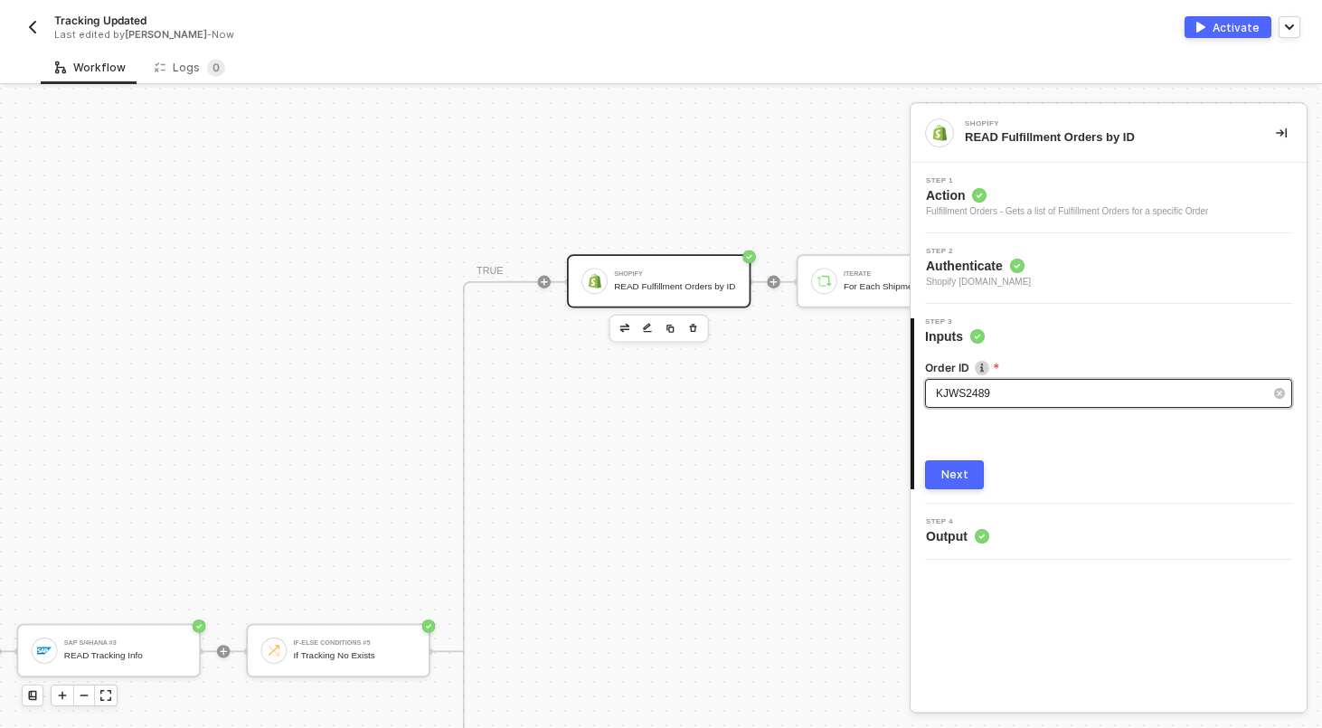
click at [983, 396] on span "KJWS2489" at bounding box center [963, 393] width 54 height 13
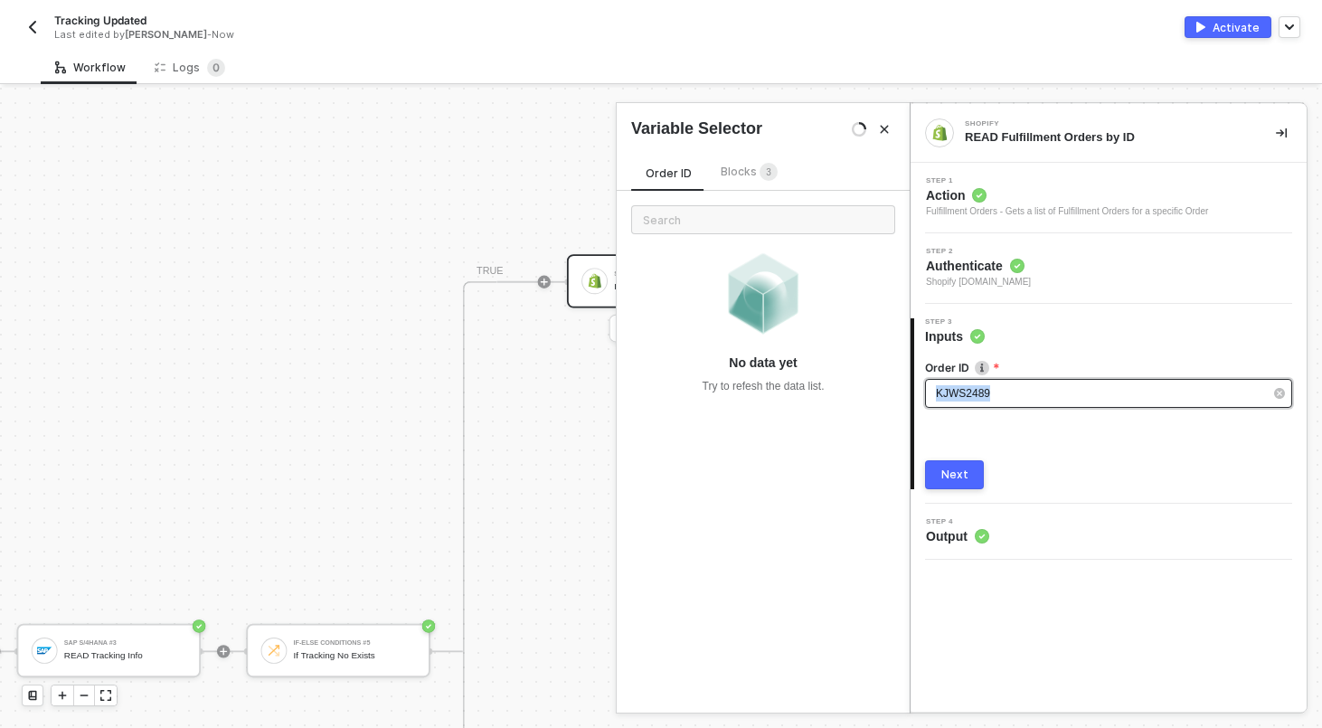
click at [983, 396] on span "KJWS2489" at bounding box center [963, 393] width 54 height 13
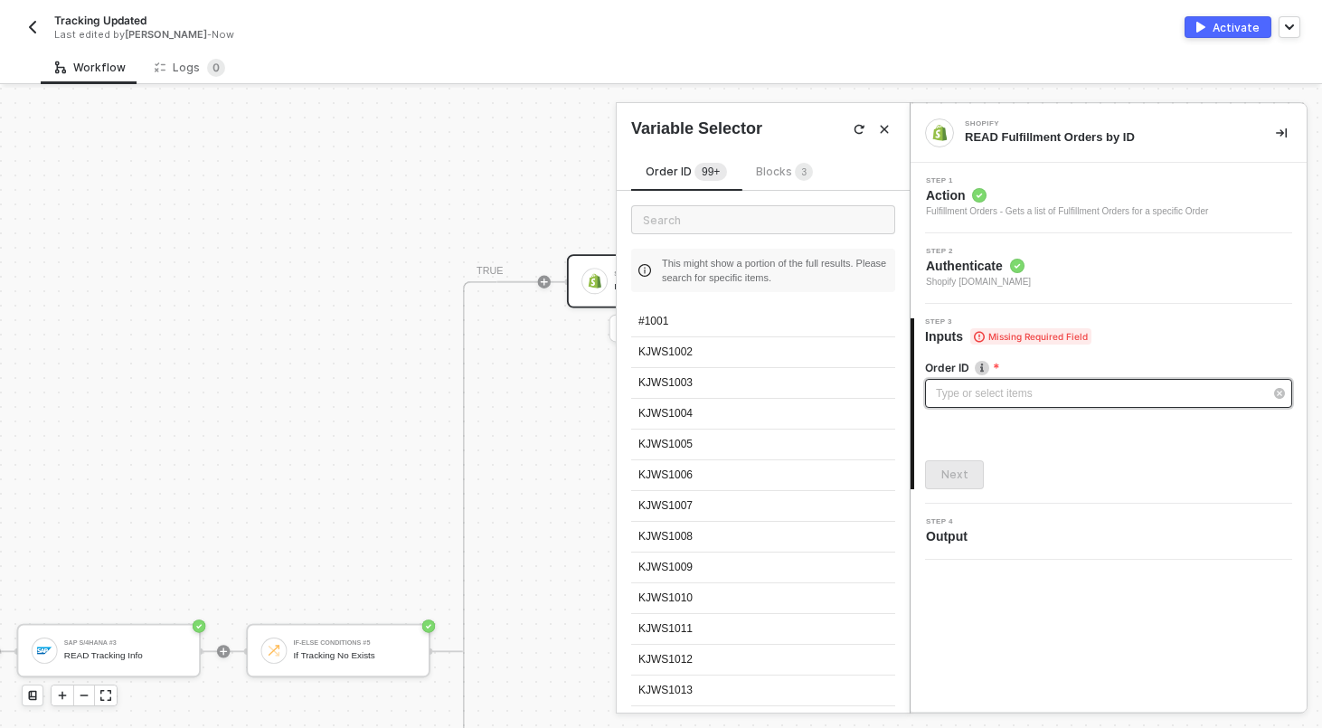
click at [792, 167] on span "Blocks 3" at bounding box center [784, 172] width 57 height 14
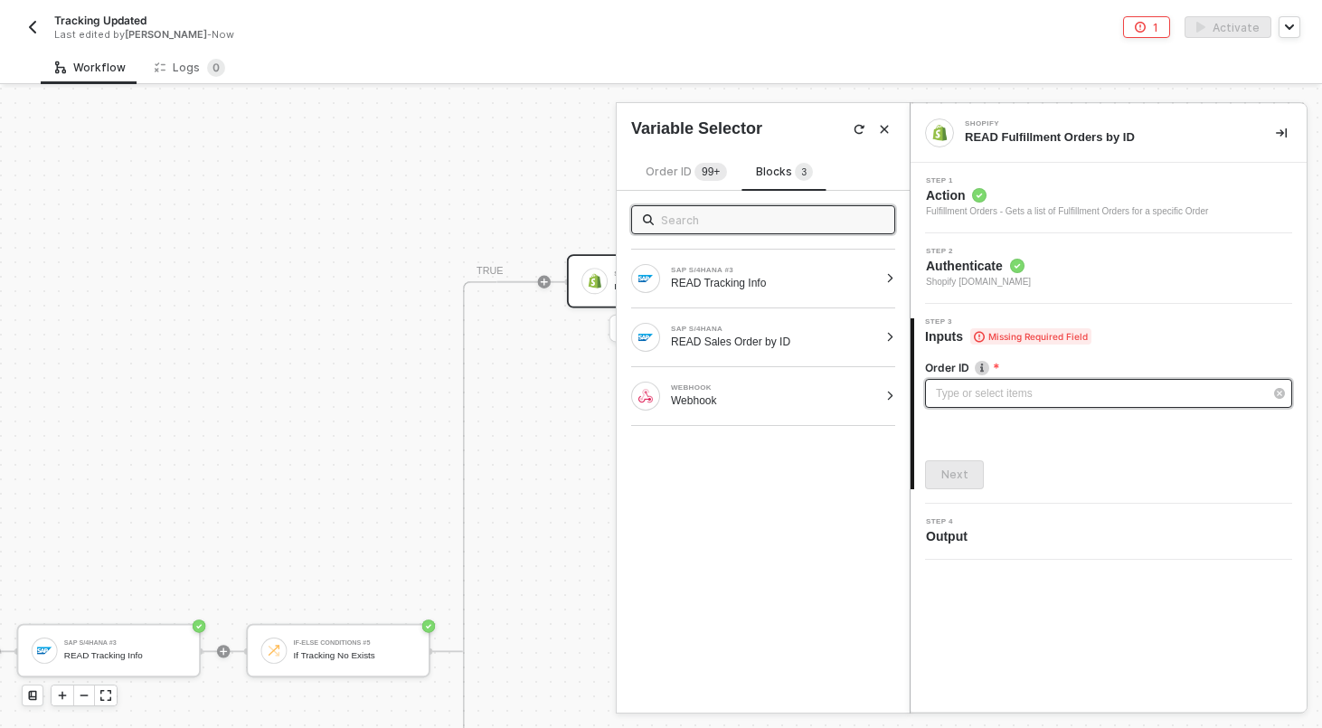
click at [750, 230] on span at bounding box center [763, 219] width 264 height 29
click at [890, 338] on div at bounding box center [890, 337] width 10 height 11
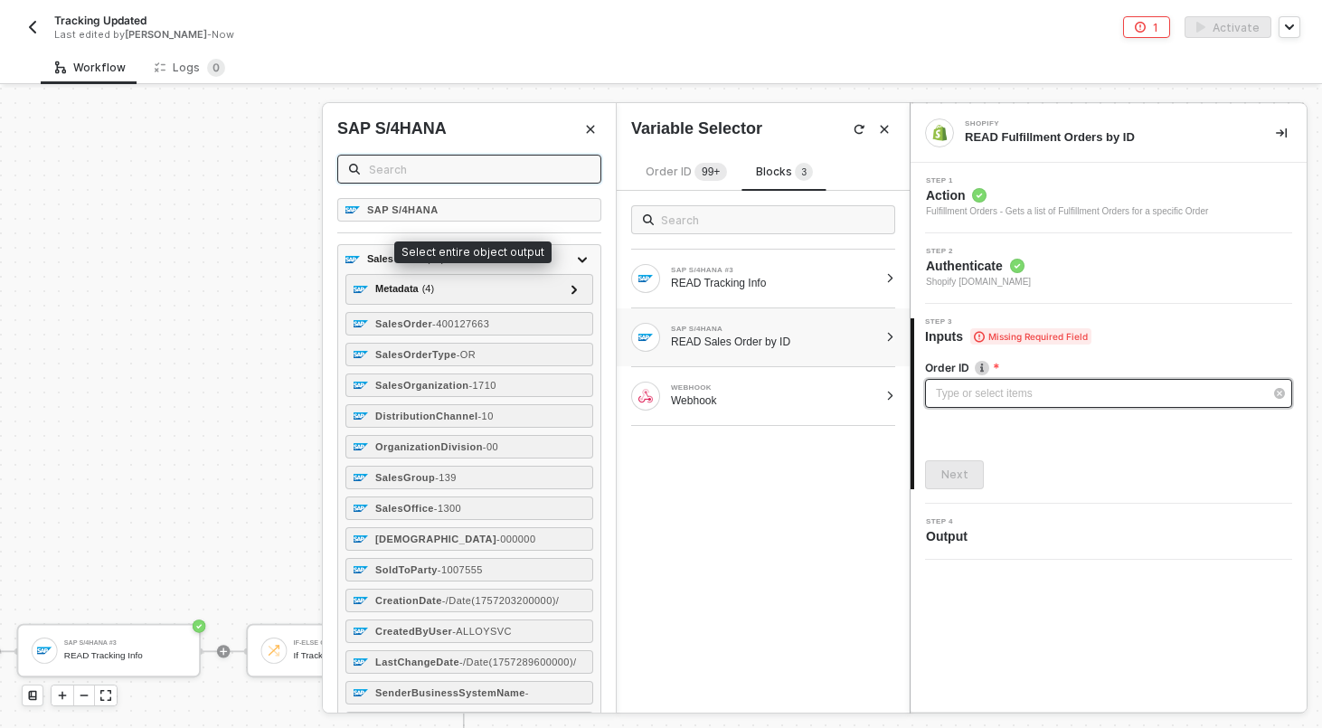
click at [546, 162] on input "text" at bounding box center [479, 169] width 221 height 20
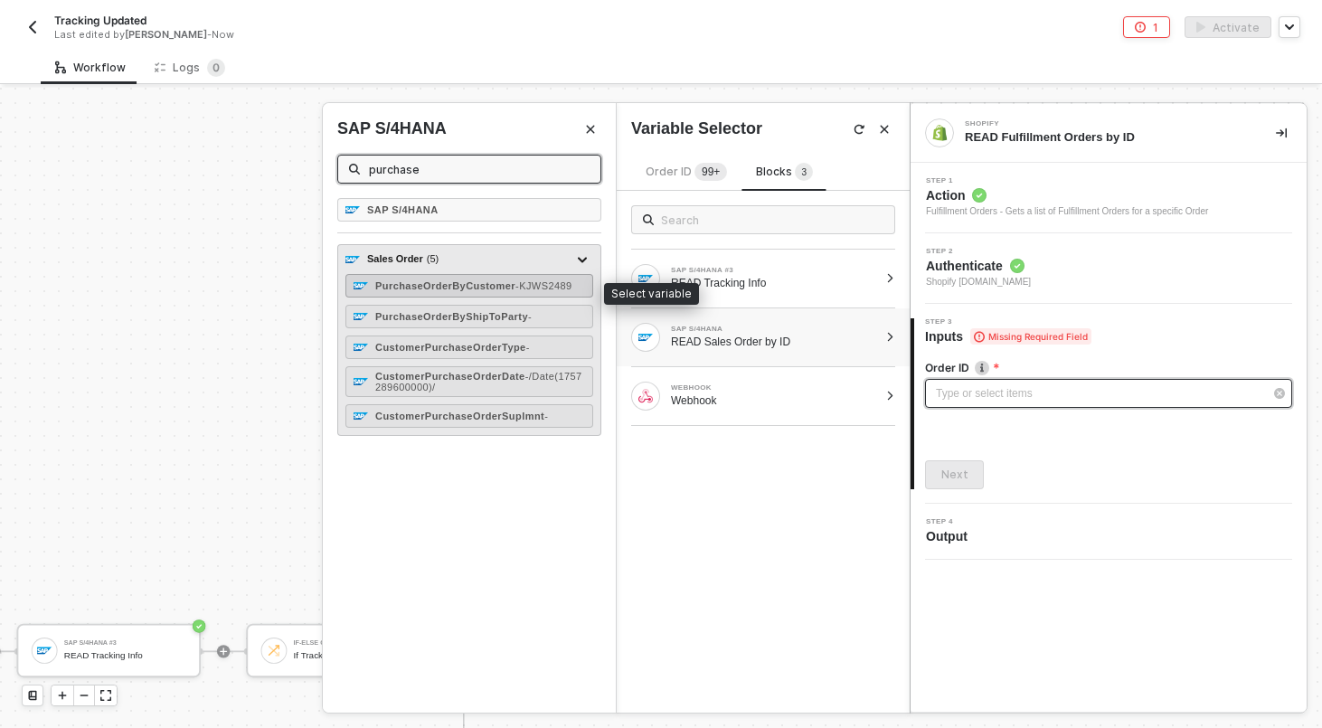
type input "purchase"
click at [499, 291] on div "PurchaseOrderByCustomer - KJWS2489" at bounding box center [473, 285] width 197 height 11
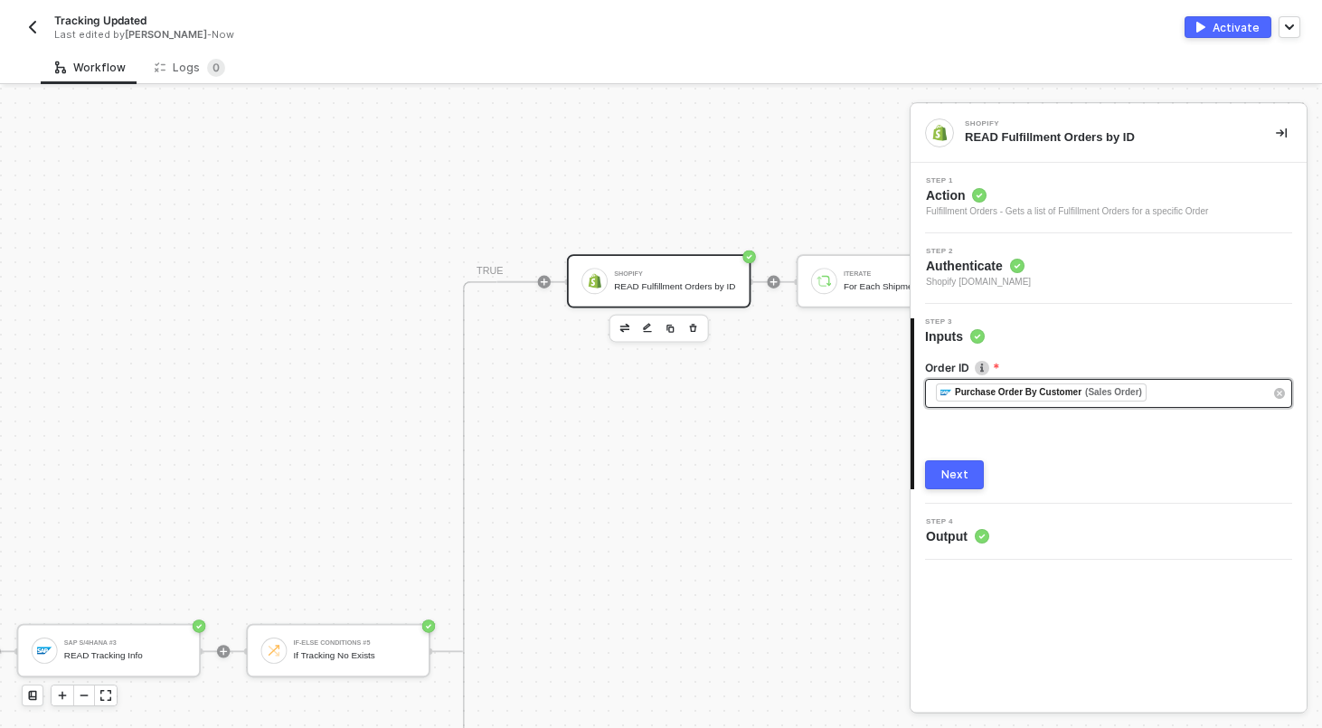
click at [969, 475] on button "Next" at bounding box center [954, 474] width 59 height 29
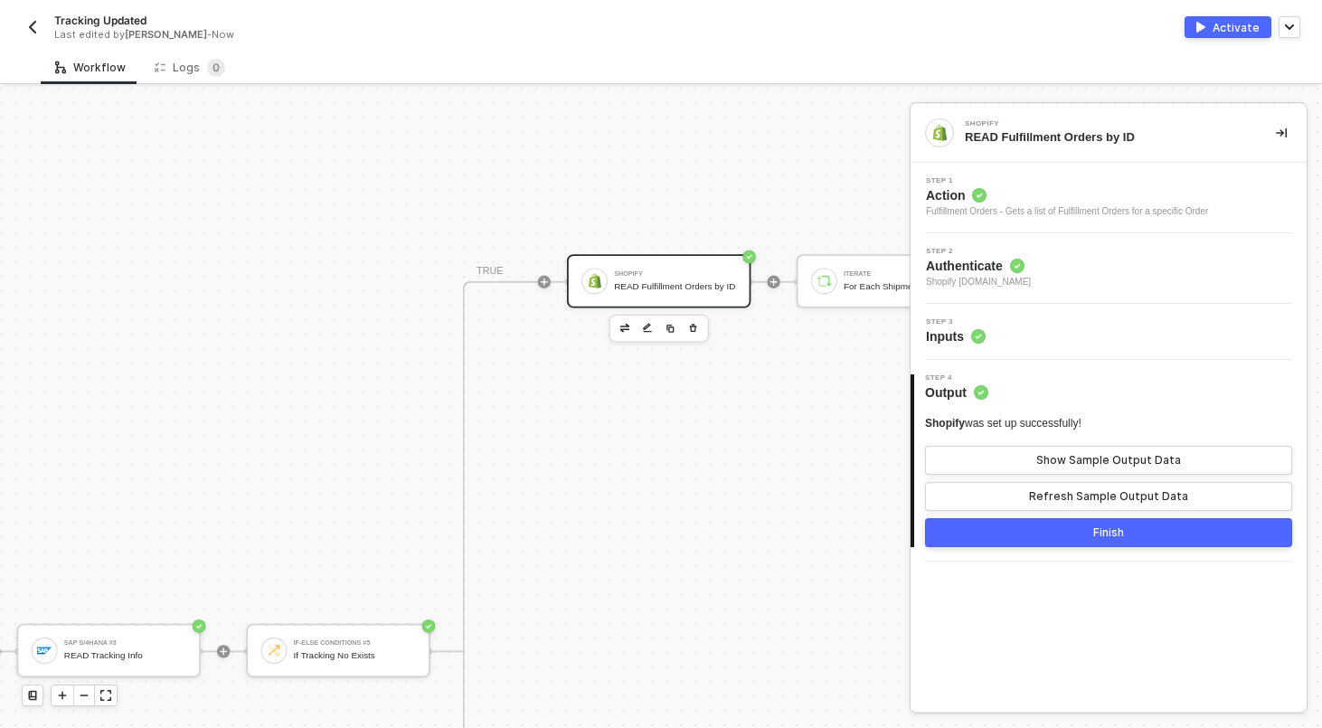
click at [1091, 543] on button "Finish" at bounding box center [1108, 532] width 367 height 29
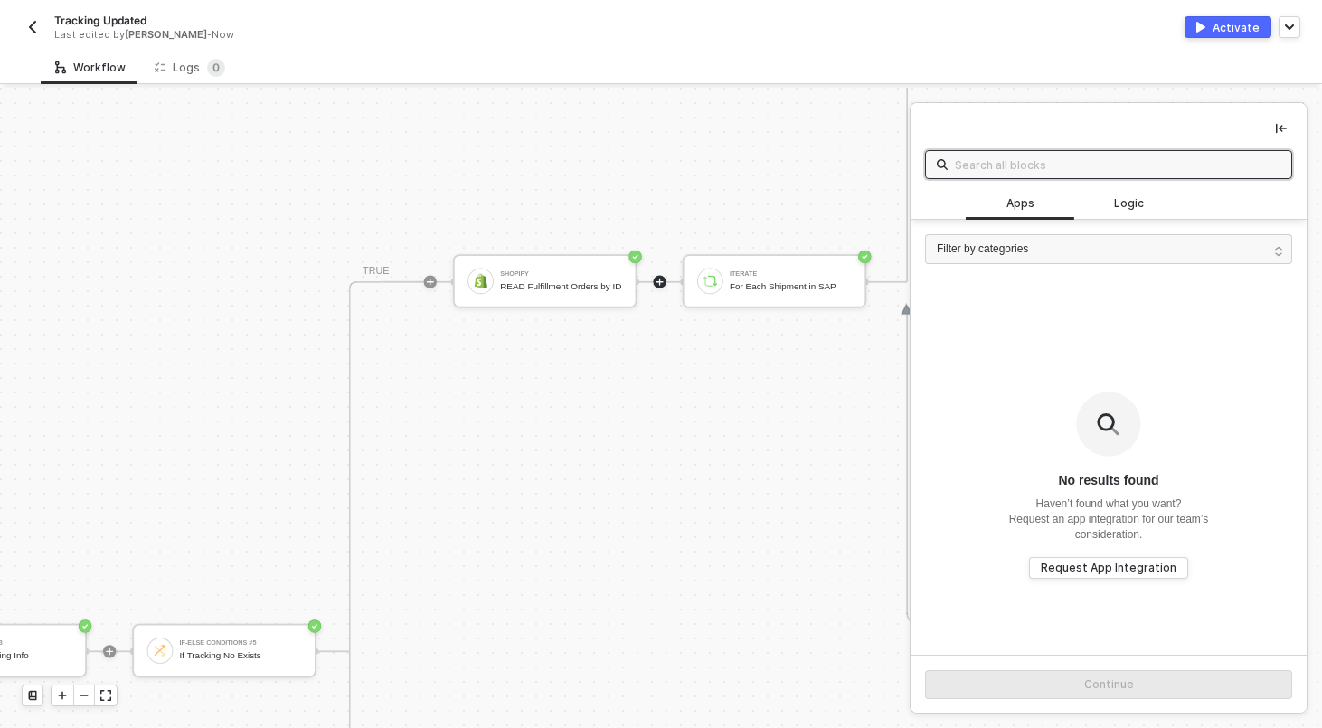
scroll to position [682, 3544]
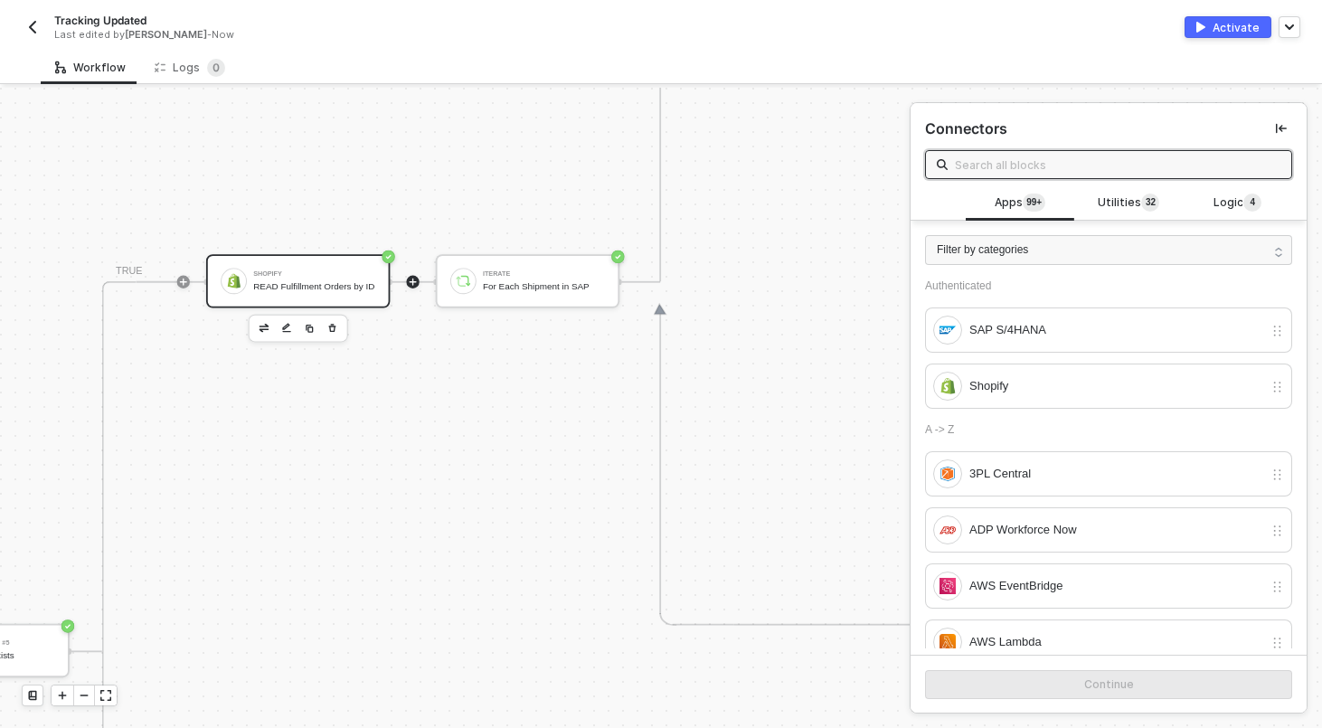
click at [306, 274] on div "Shopify READ Fulfillment Orders by ID" at bounding box center [314, 280] width 122 height 31
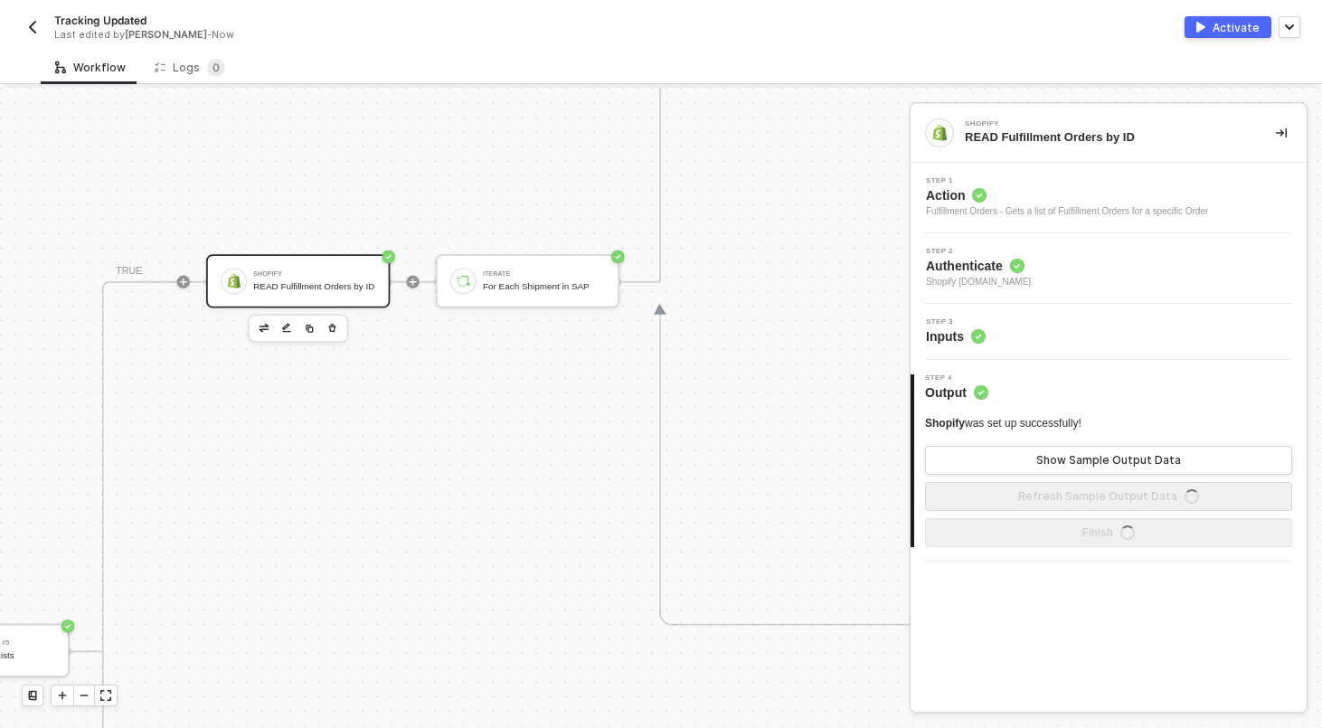
click at [1027, 336] on div "Step 3 Inputs" at bounding box center [1110, 331] width 391 height 27
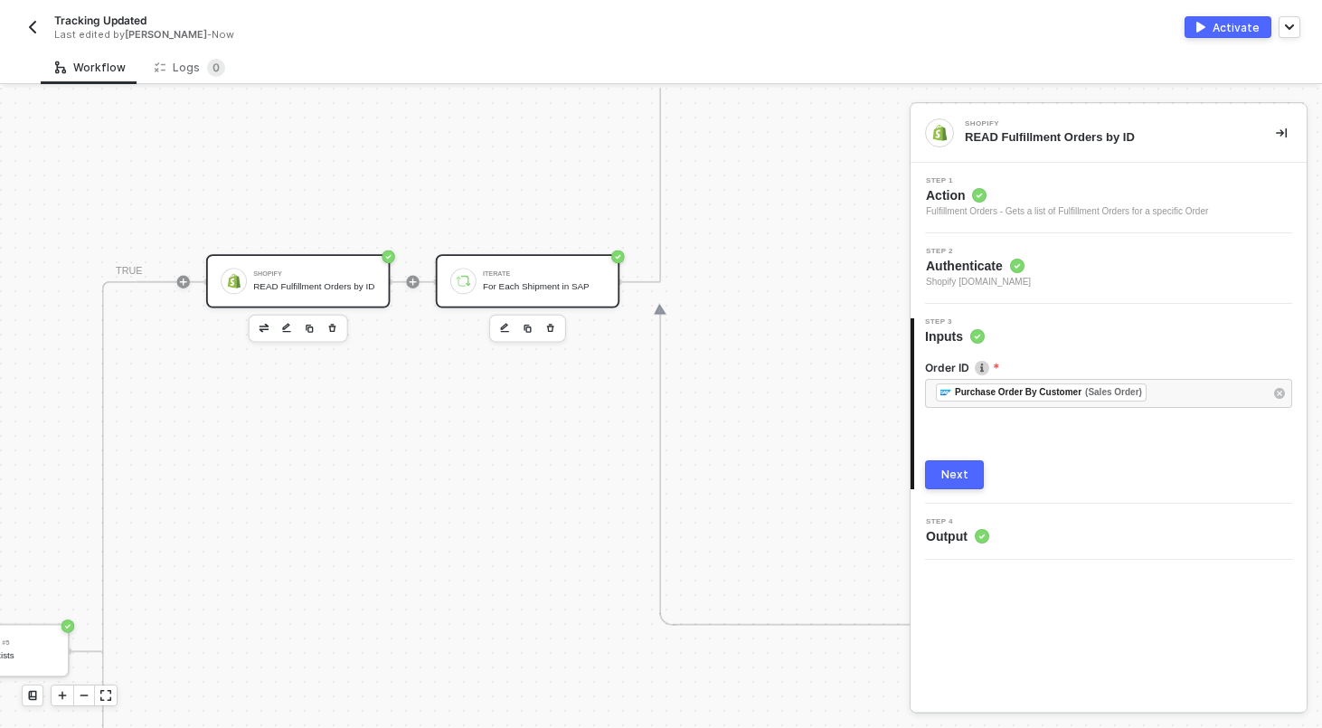
click at [513, 283] on div "For Each Shipment in SAP" at bounding box center [544, 285] width 122 height 11
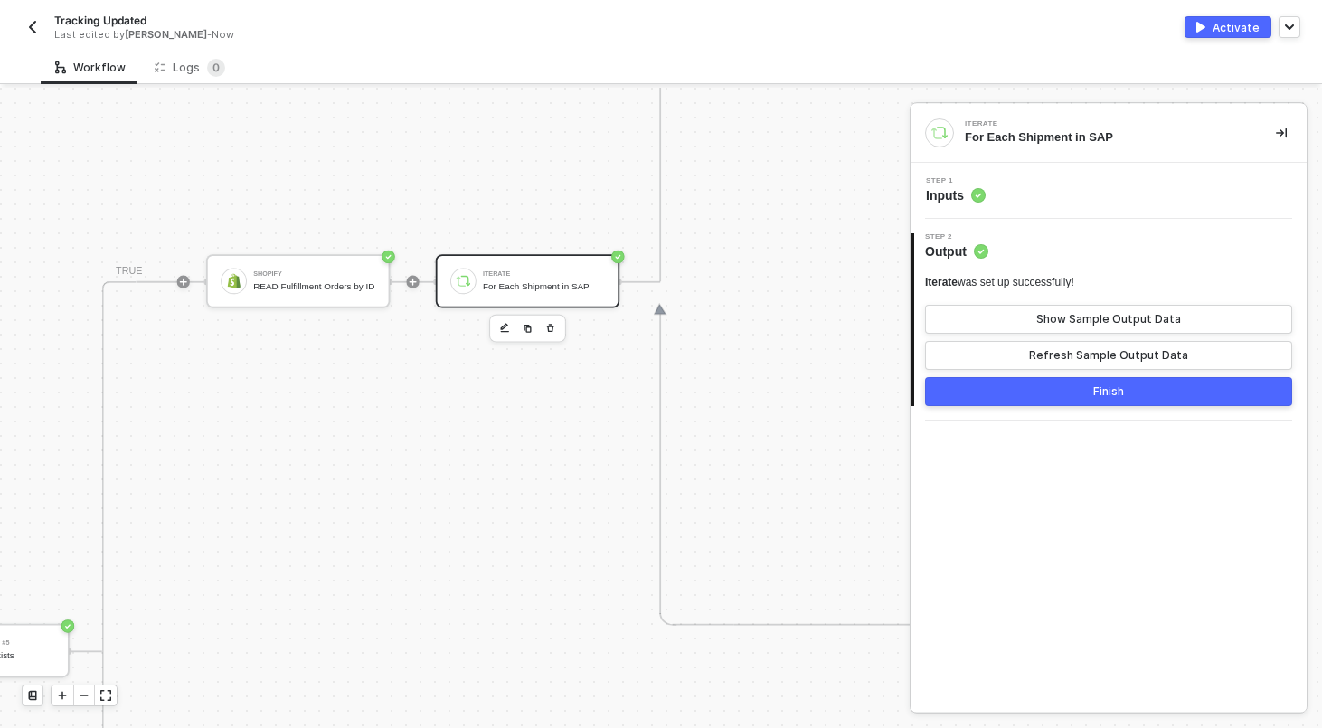
click at [1077, 181] on div "Step 1 Inputs" at bounding box center [1110, 190] width 391 height 27
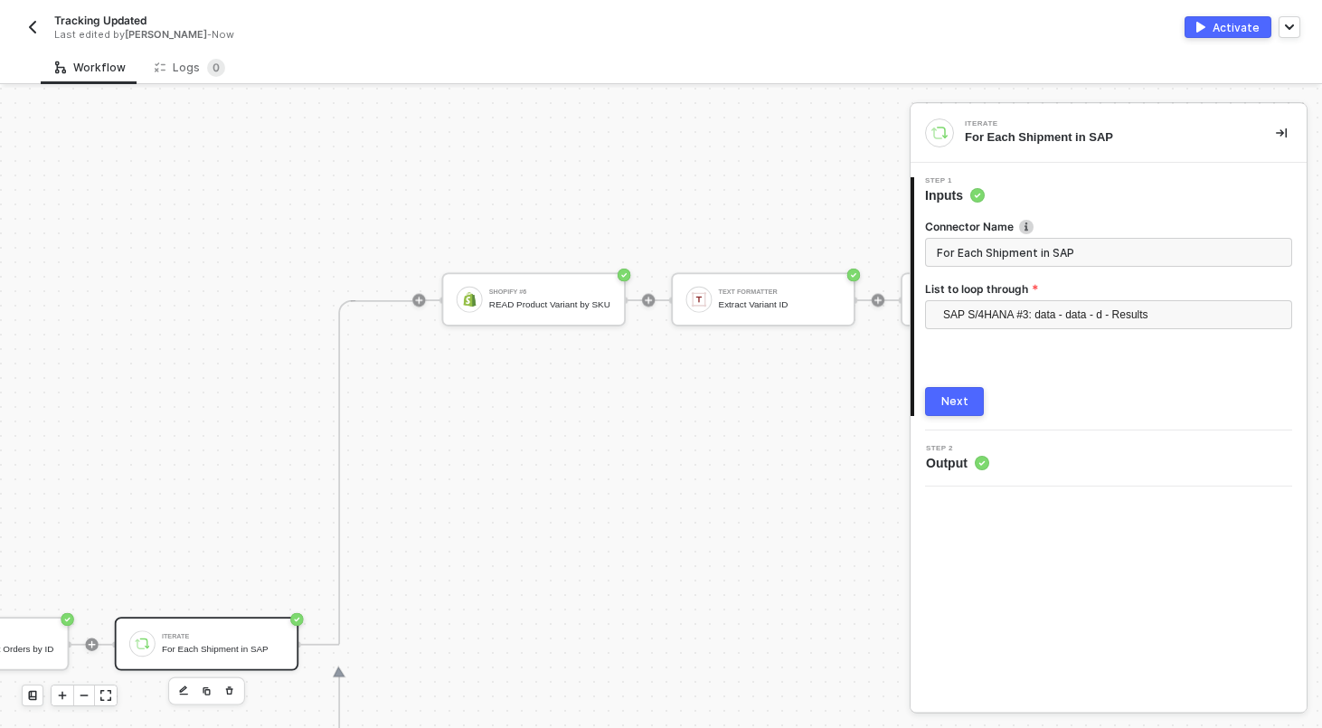
scroll to position [319, 3894]
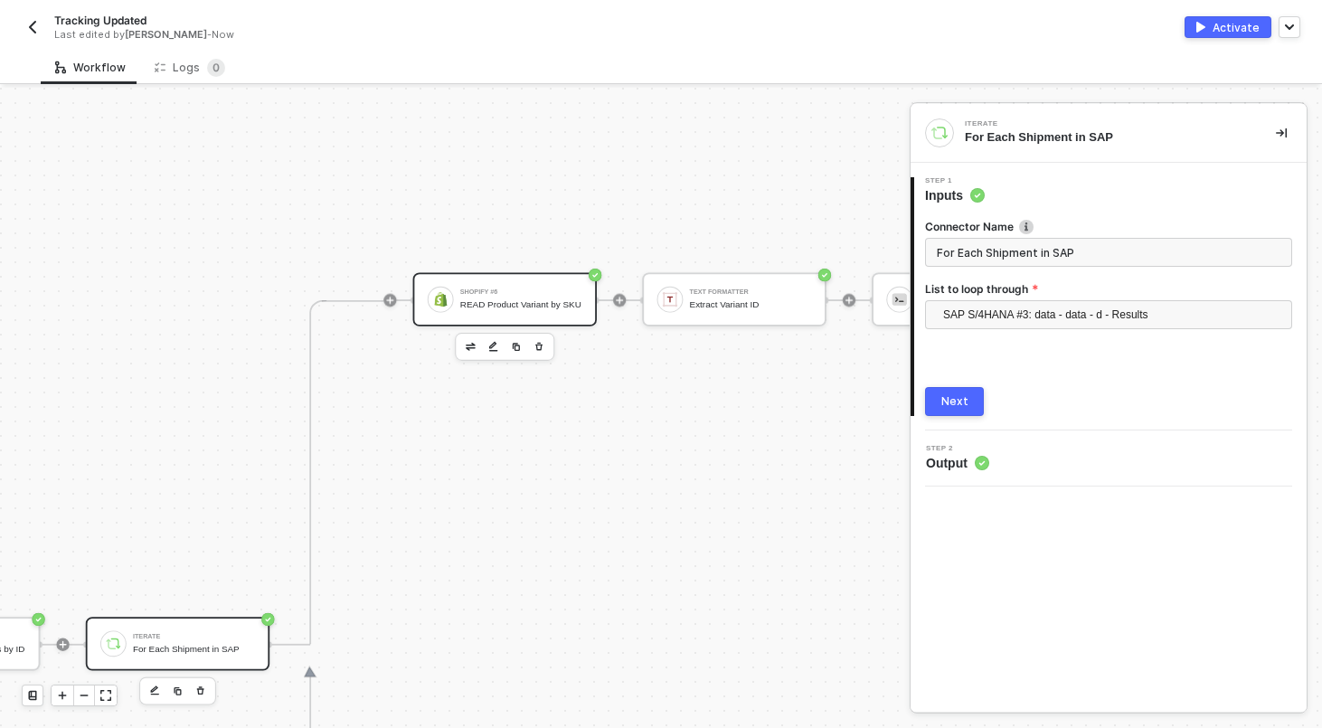
click at [508, 308] on div "READ Product Variant by SKU" at bounding box center [521, 304] width 122 height 11
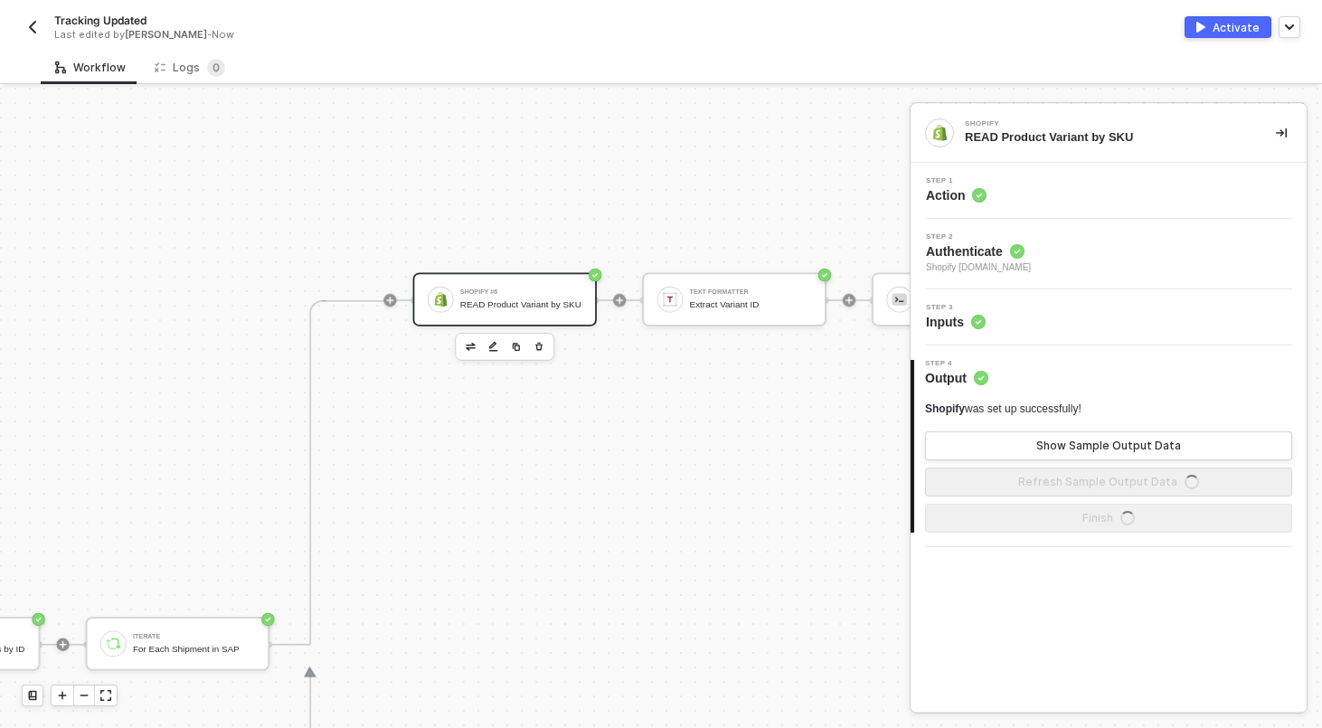
click at [1010, 317] on div "Step 3 Inputs" at bounding box center [1110, 317] width 391 height 27
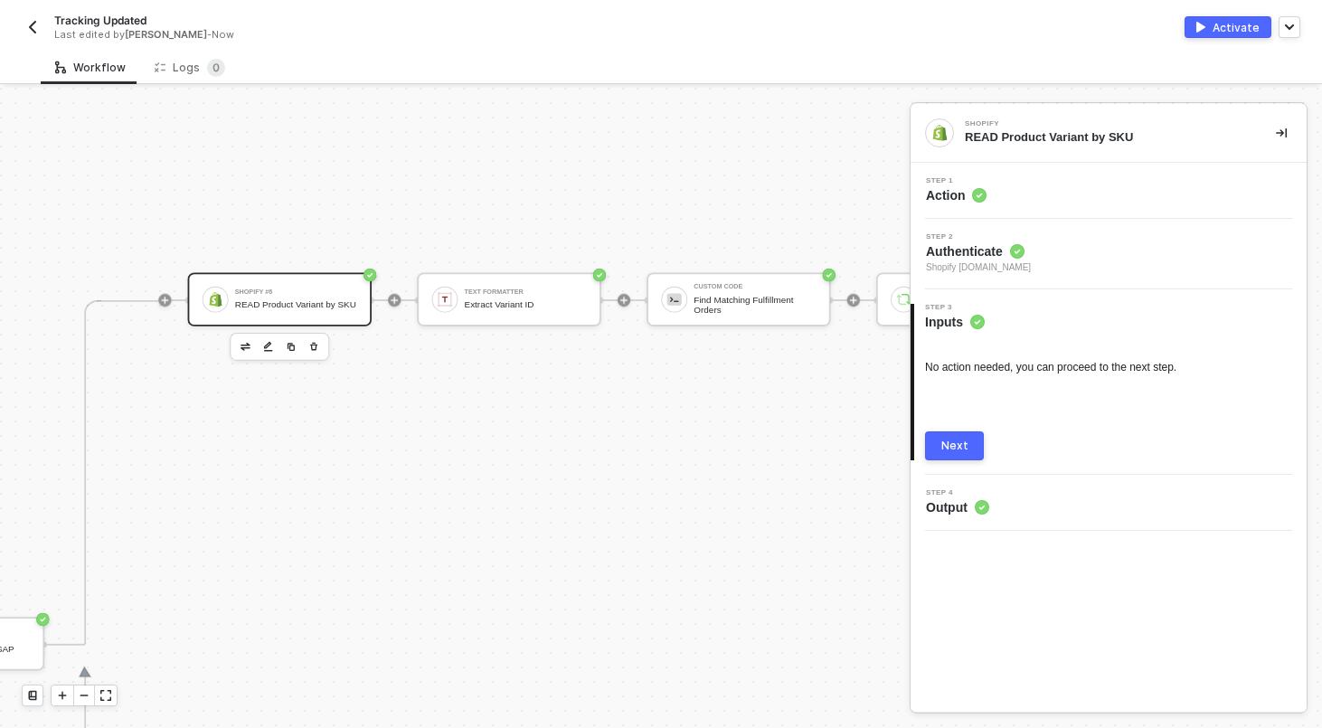
scroll to position [319, 4132]
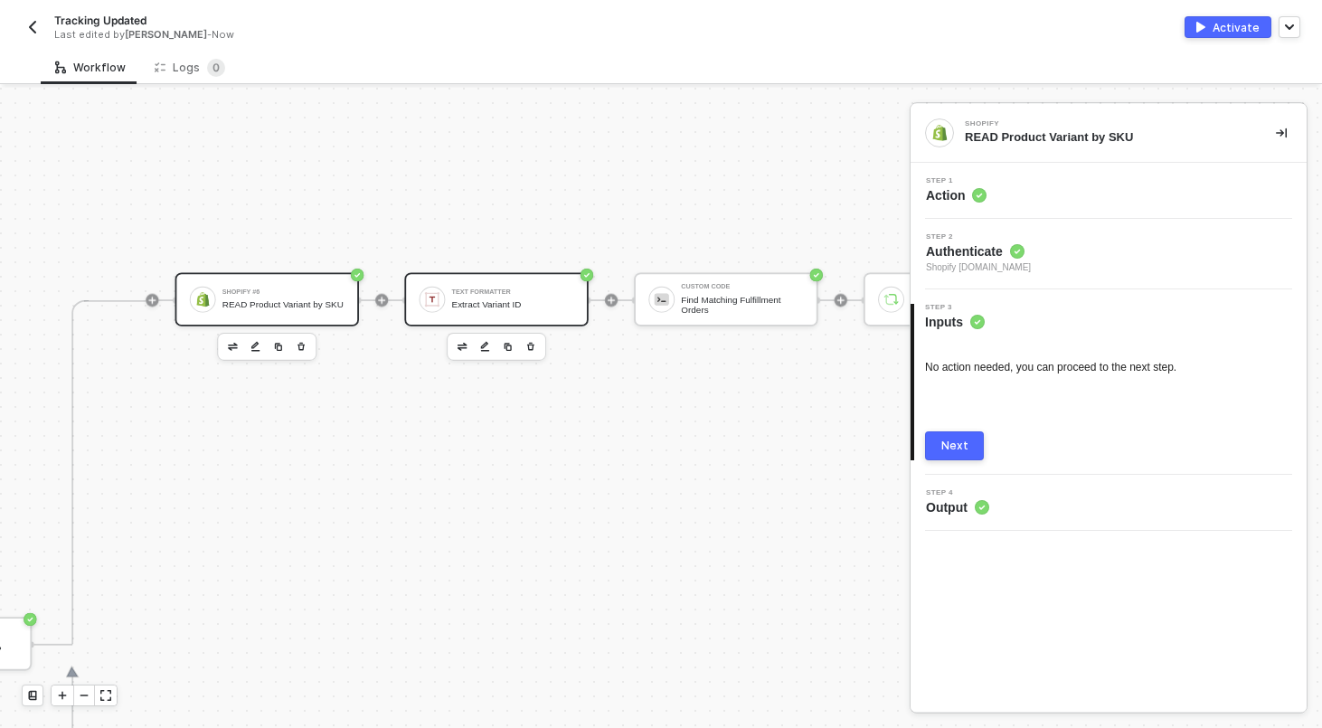
click at [474, 306] on div "Extract Variant ID" at bounding box center [513, 304] width 122 height 11
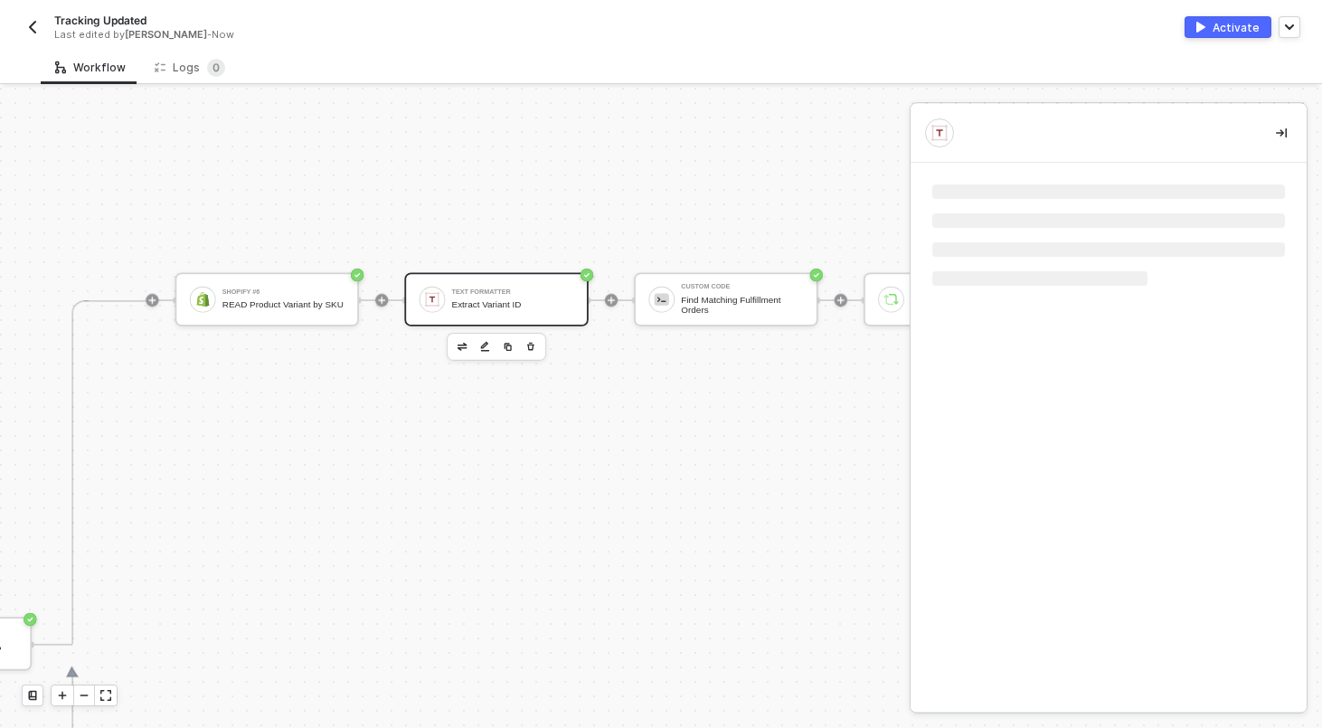
click at [332, 289] on div "Shopify #6" at bounding box center [283, 291] width 122 height 6
click at [533, 289] on div "Text Formatter" at bounding box center [513, 291] width 122 height 6
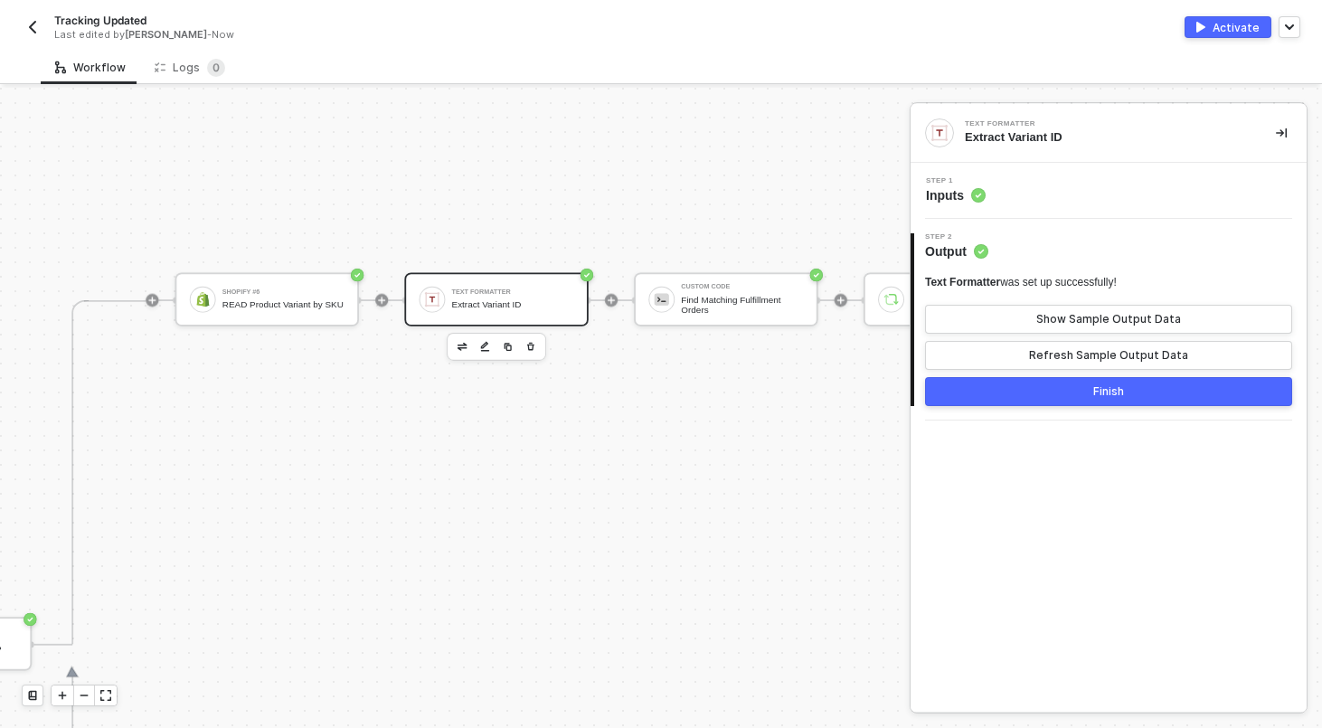
click at [513, 315] on div "Text Formatter Extract Variant ID" at bounding box center [495, 298] width 183 height 53
click at [1029, 183] on div "Step 1 Inputs" at bounding box center [1110, 190] width 391 height 27
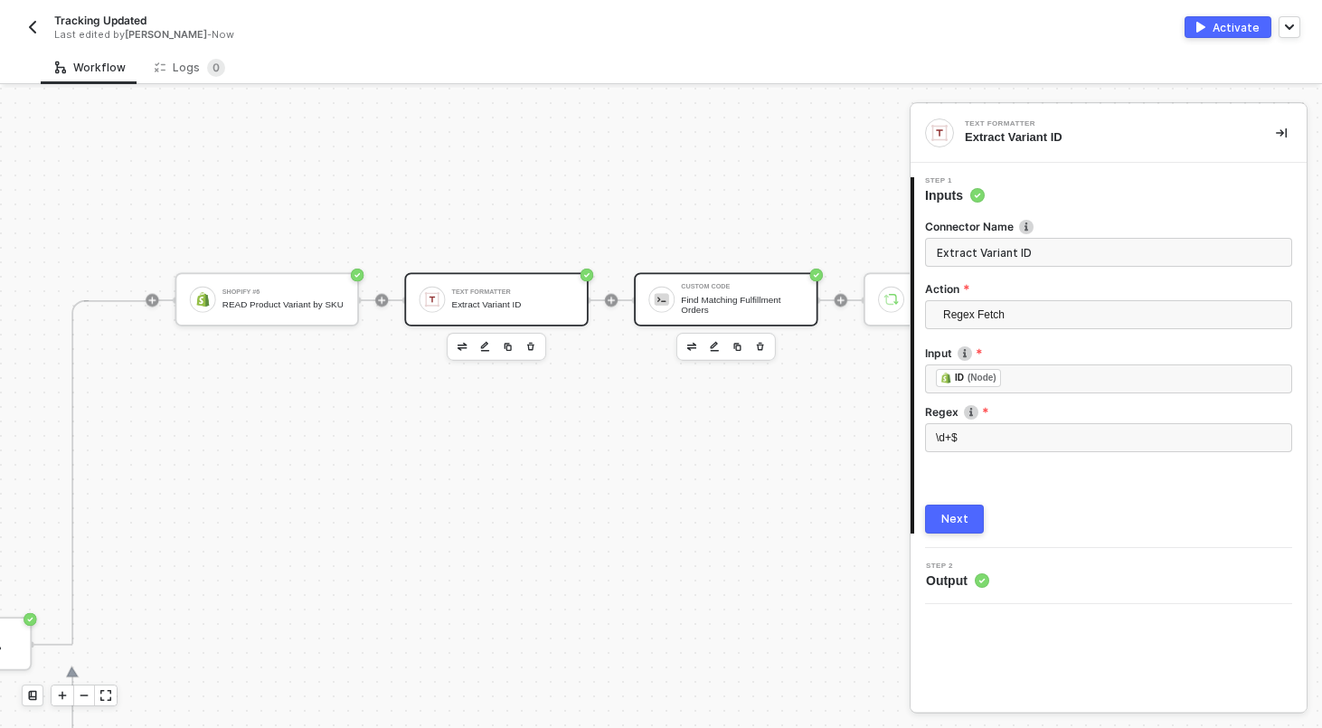
click at [705, 303] on div "Find Matching Fulfillment Orders" at bounding box center [742, 305] width 122 height 21
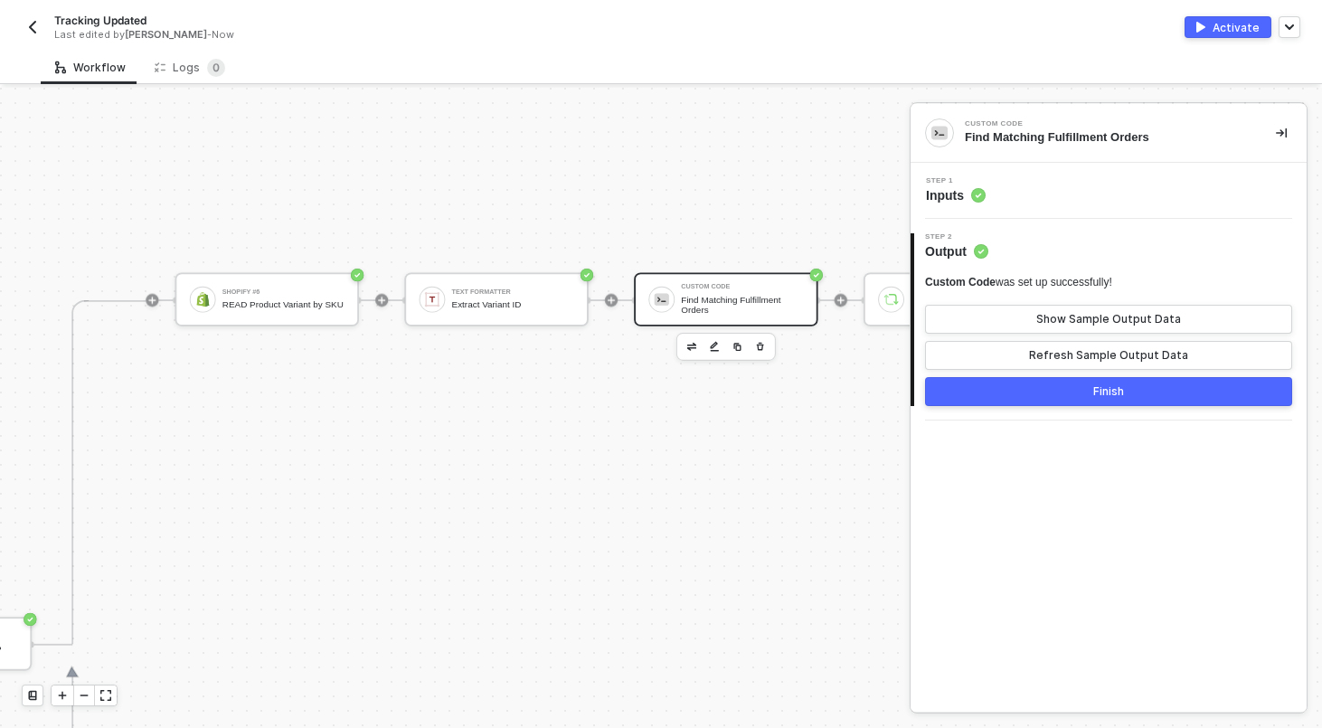
click at [1039, 195] on div "Step 1 Inputs" at bounding box center [1110, 190] width 391 height 27
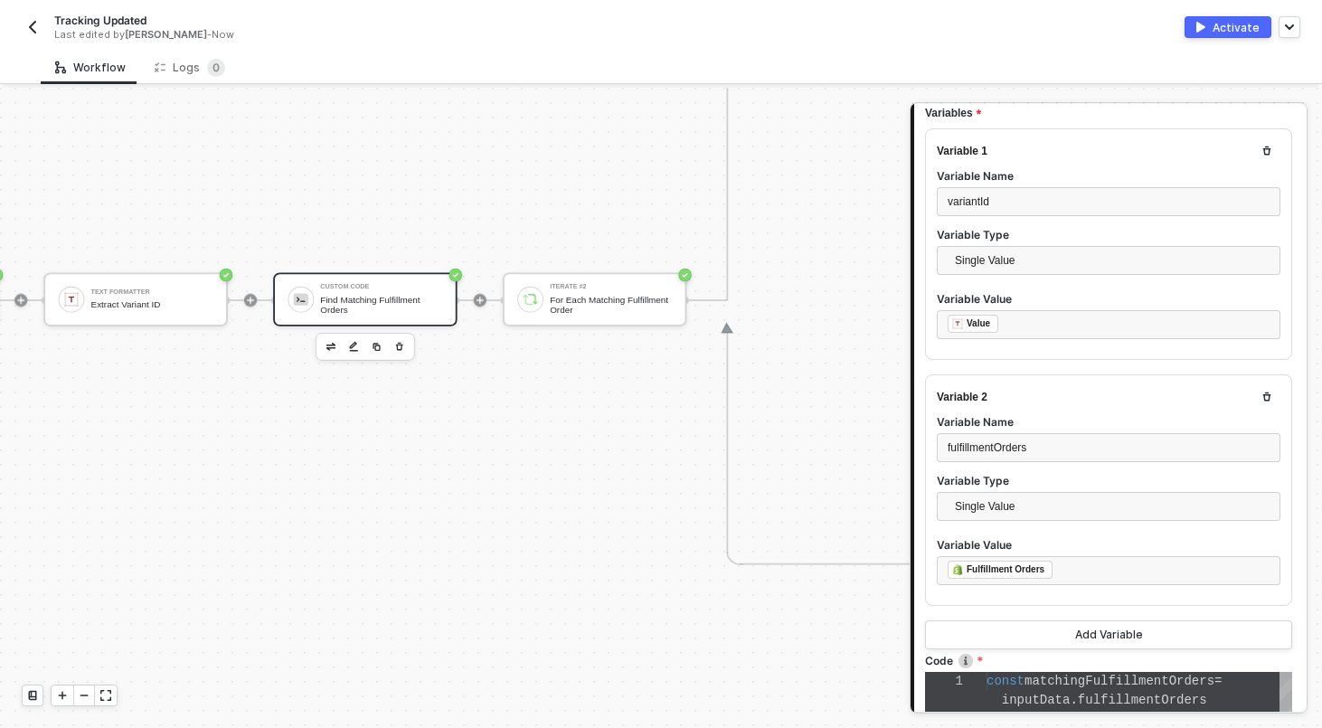
scroll to position [319, 4508]
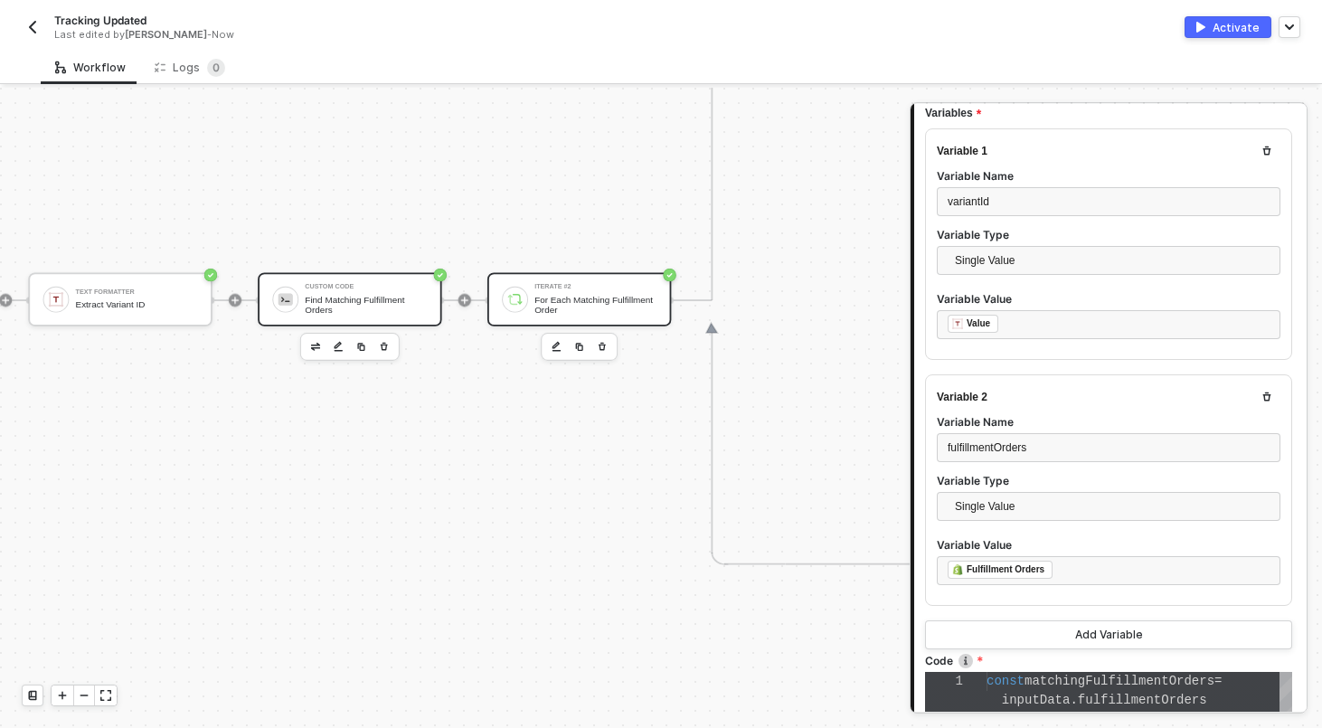
click at [550, 313] on div "For Each Matching Fulfillment Order" at bounding box center [595, 305] width 122 height 21
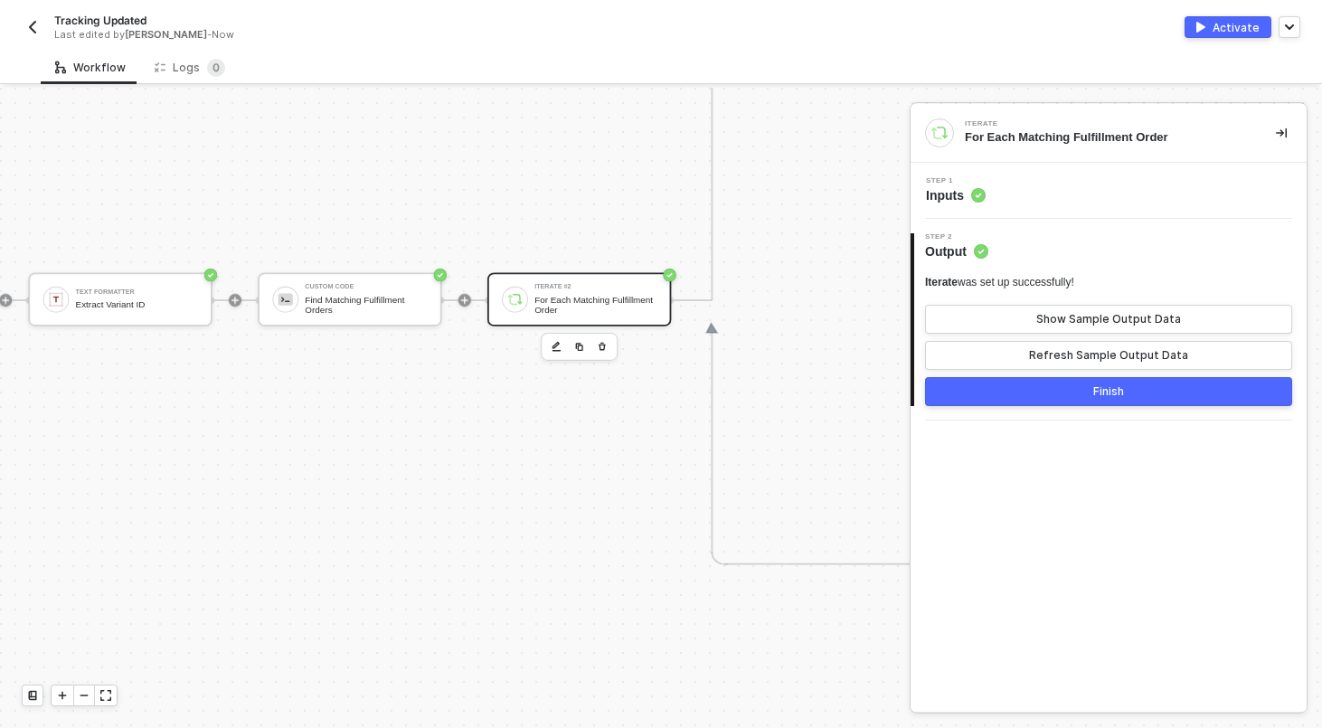
click at [1045, 192] on div "Step 1 Inputs" at bounding box center [1110, 190] width 391 height 27
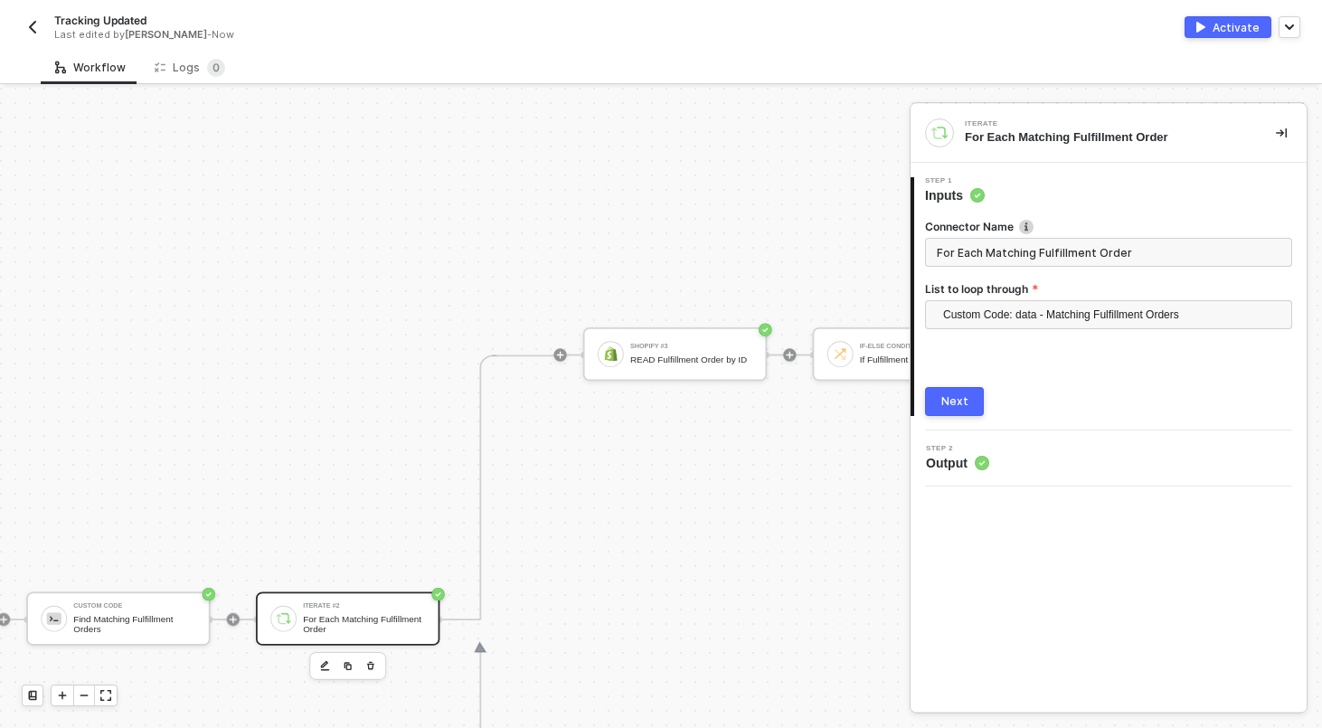
scroll to position [0, 4815]
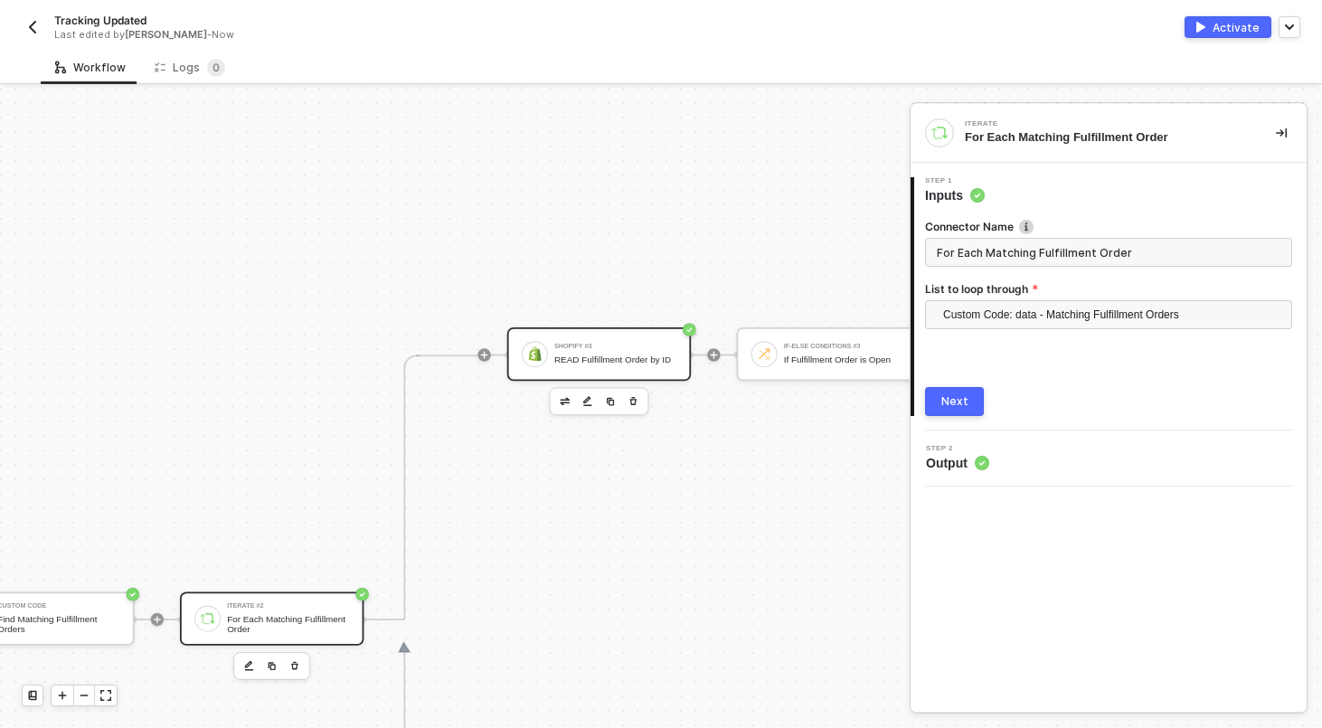
click at [587, 346] on div "Shopify #3 READ Fulfillment Order by ID" at bounding box center [615, 354] width 122 height 31
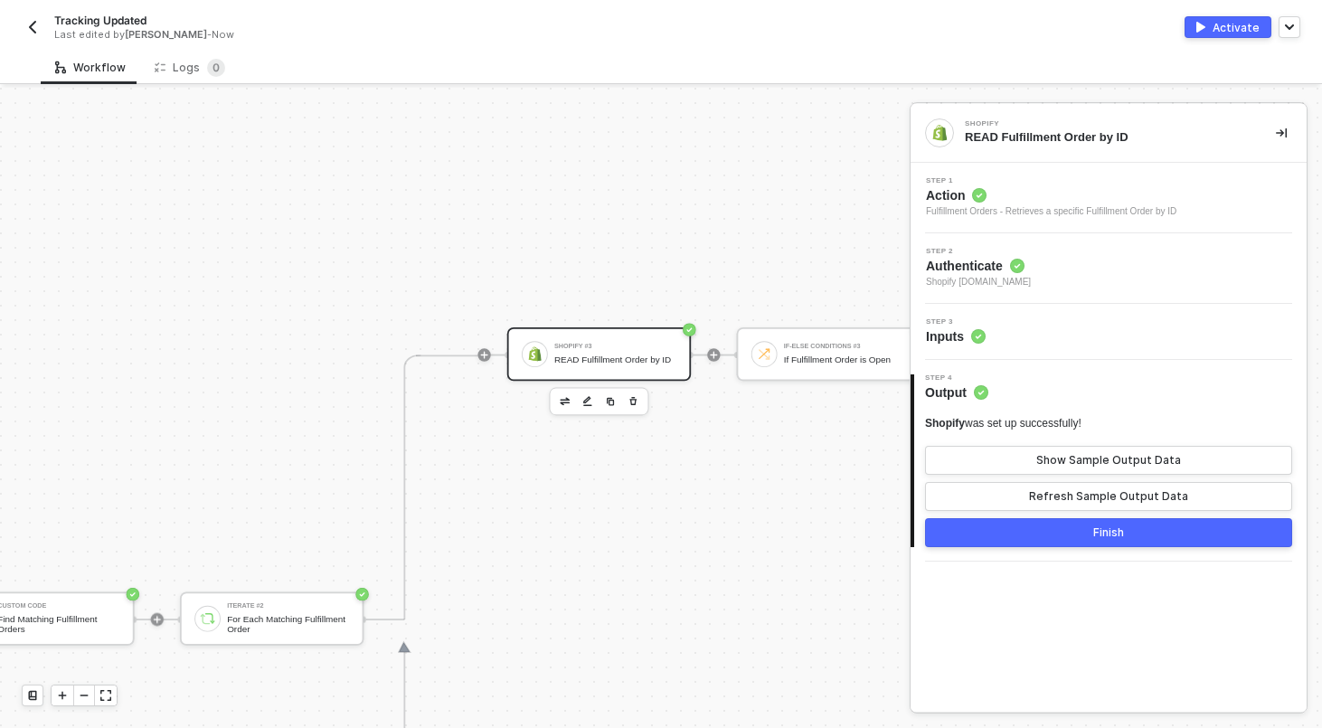
click at [1054, 334] on div "Step 3 Inputs" at bounding box center [1110, 331] width 391 height 27
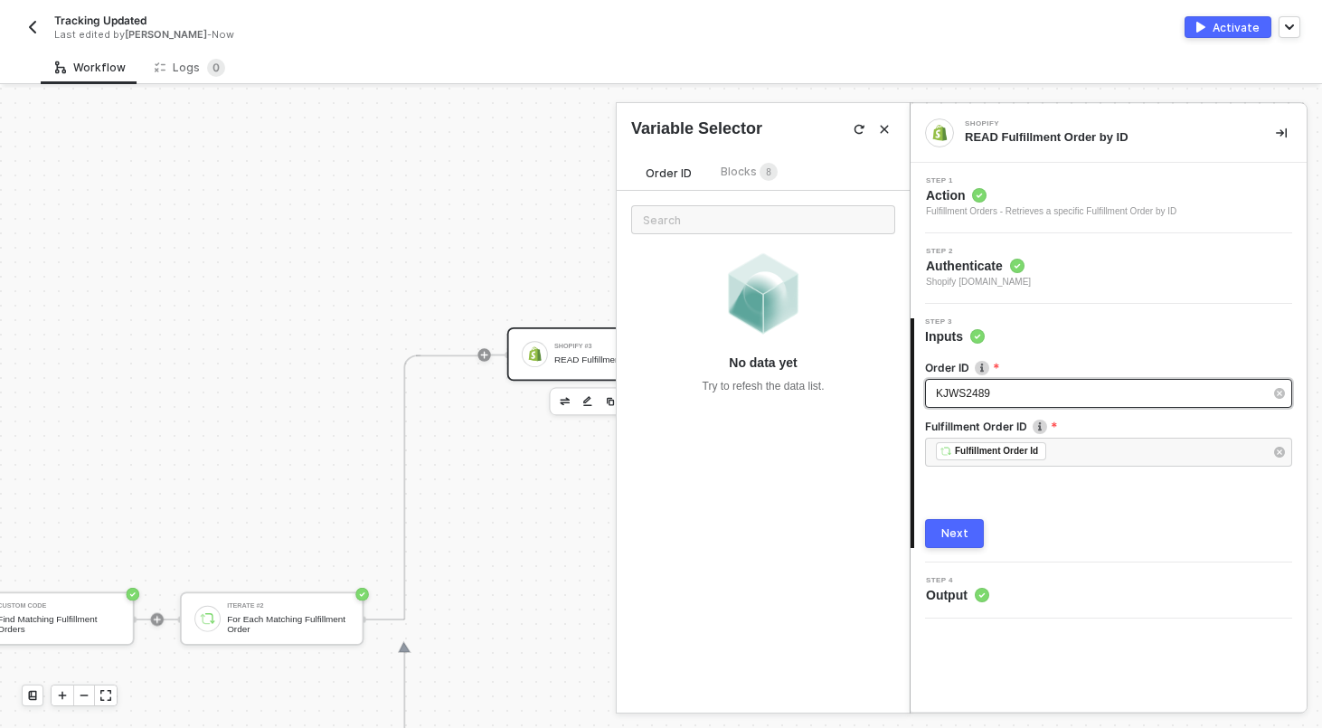
click at [984, 392] on span "KJWS2489" at bounding box center [963, 393] width 54 height 13
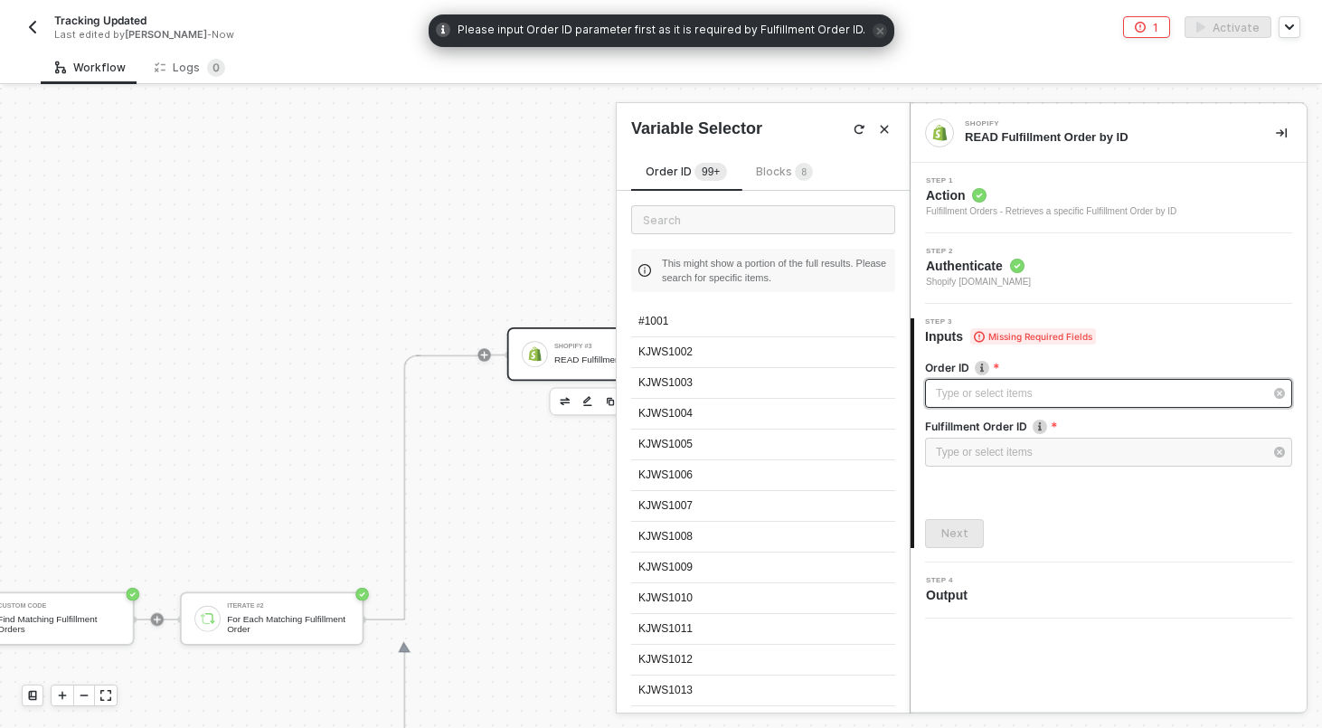
click at [782, 175] on span "Blocks 8" at bounding box center [784, 172] width 57 height 14
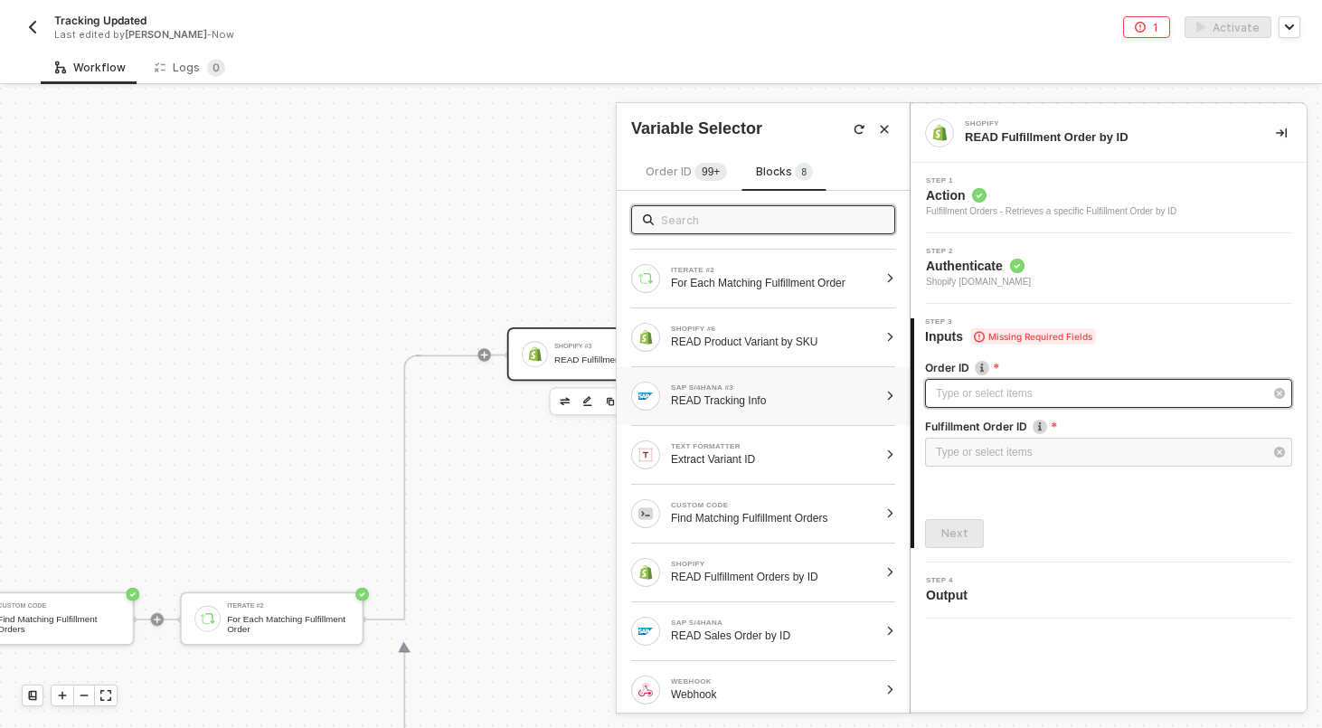
scroll to position [7, 0]
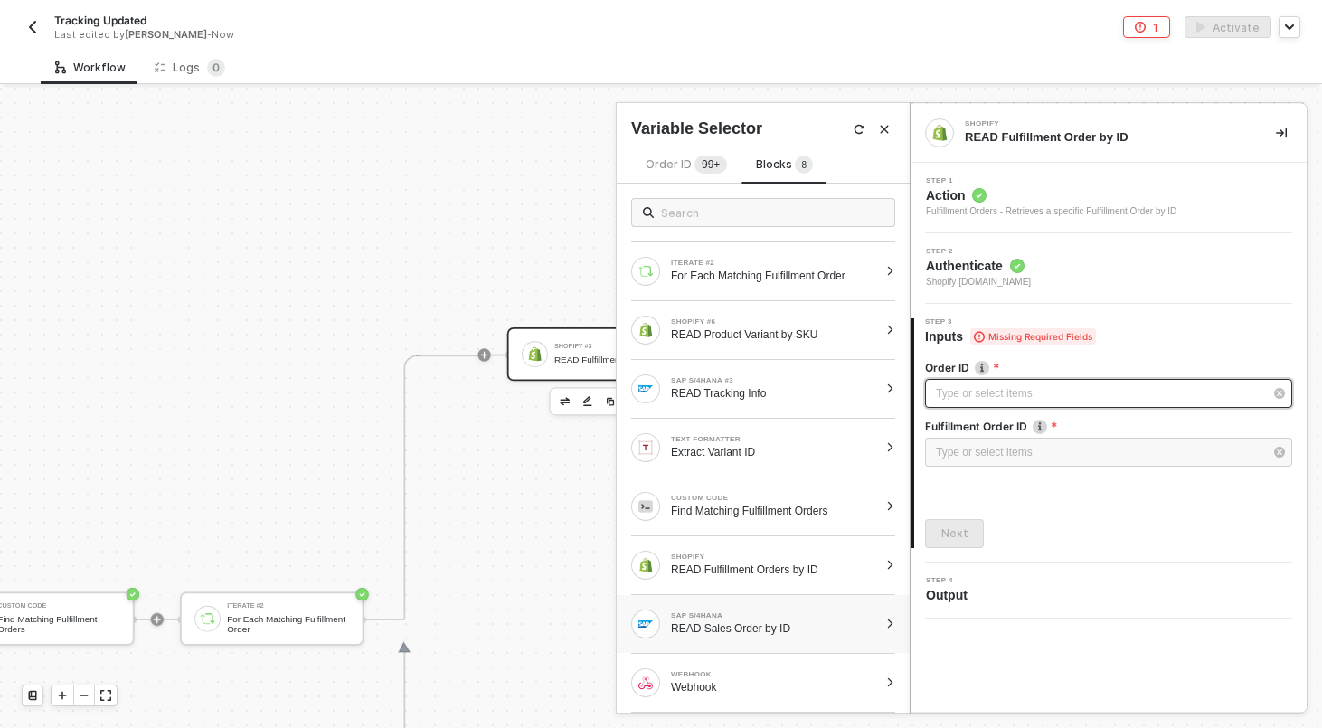
click at [889, 620] on div at bounding box center [890, 623] width 10 height 11
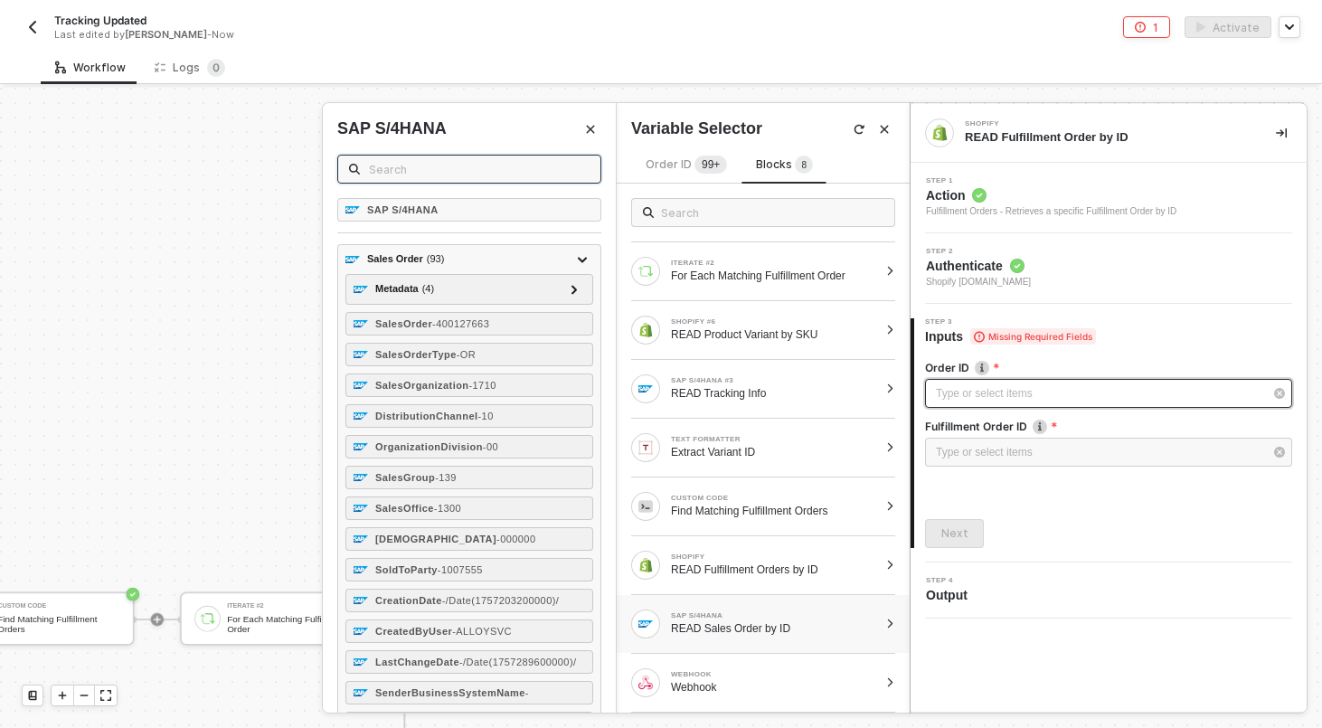
click at [532, 165] on input "text" at bounding box center [479, 169] width 221 height 20
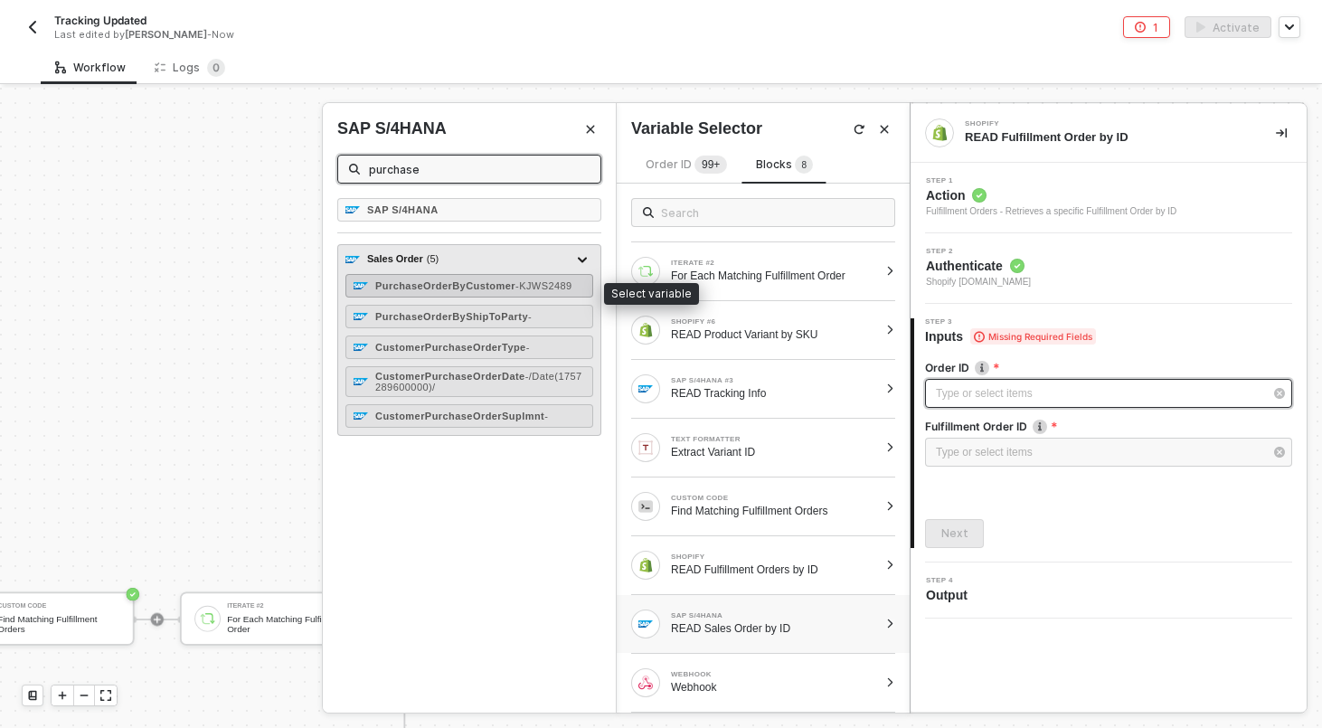
type input "purchase"
click at [490, 297] on div "PurchaseOrderByCustomer - KJWS2489" at bounding box center [469, 286] width 248 height 24
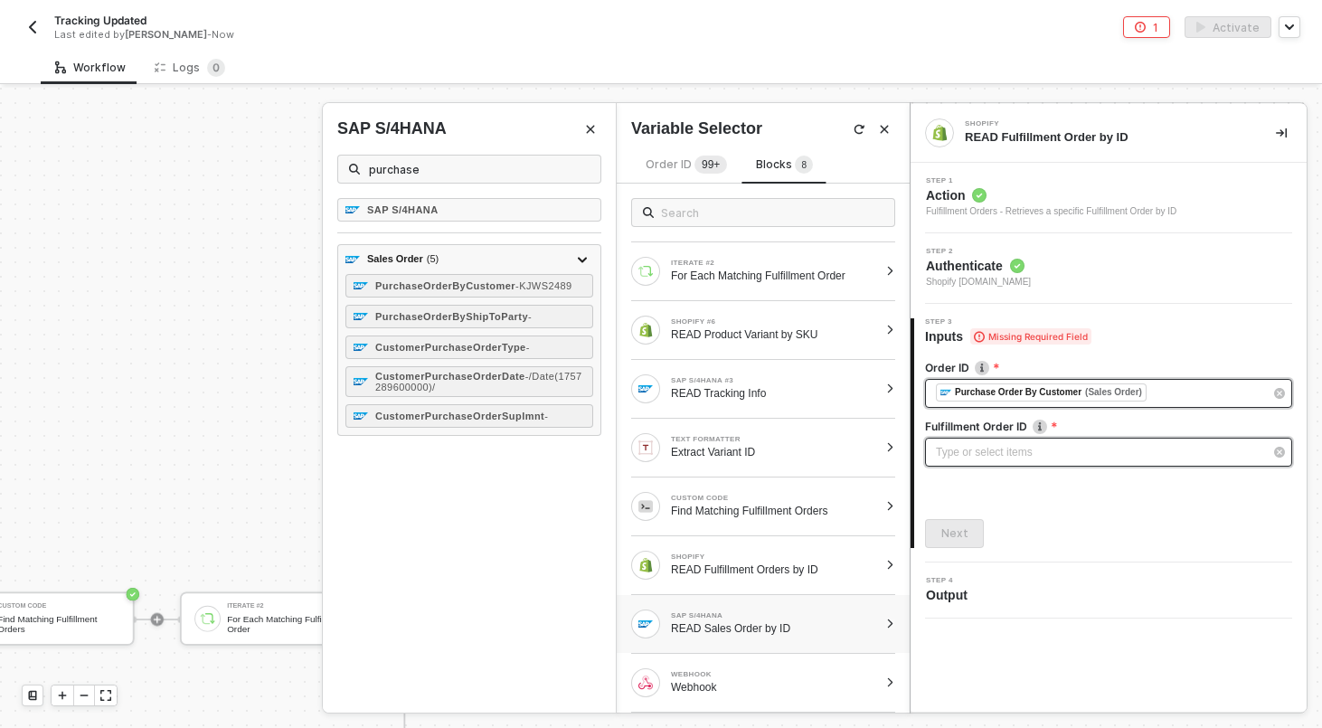
click at [983, 456] on div "Type or select items ﻿" at bounding box center [1099, 452] width 327 height 17
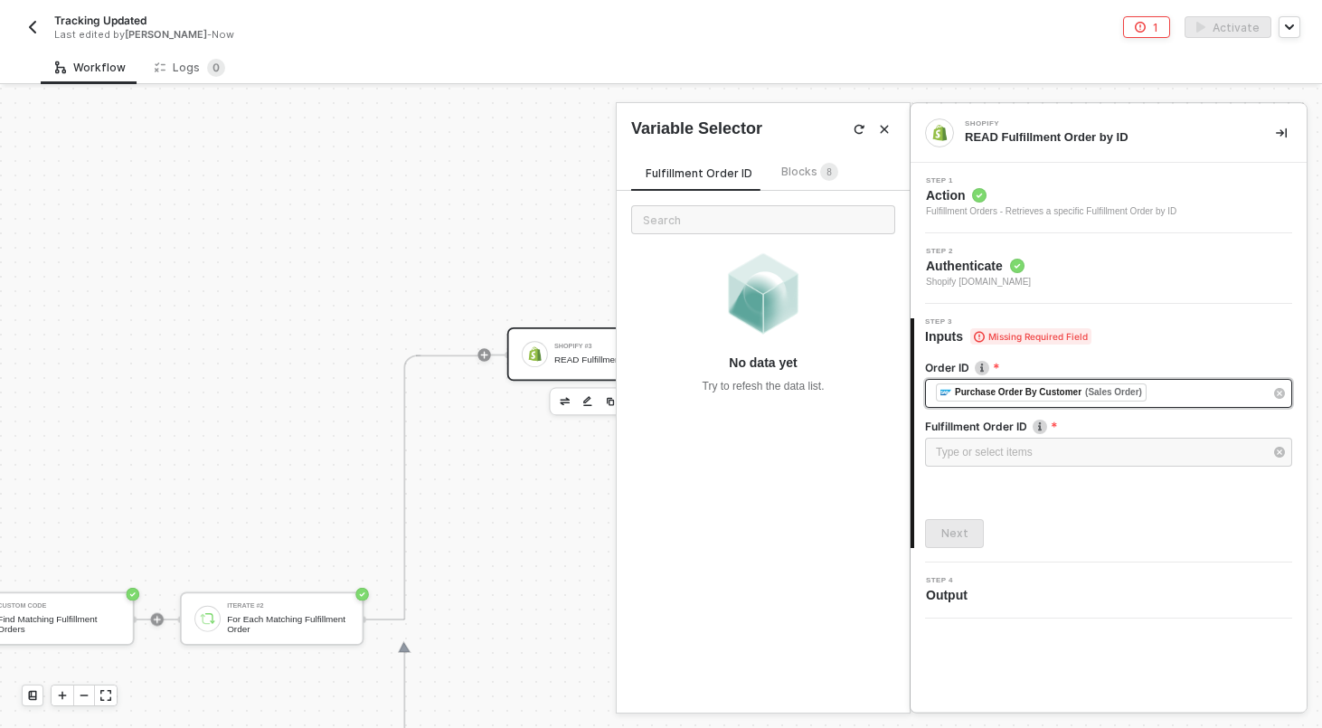
click at [800, 160] on div "Fulfillment Order ID Blocks 8 No data yet Try to refesh the data list." at bounding box center [762, 426] width 293 height 572
click at [798, 171] on span "Blocks 8" at bounding box center [809, 172] width 57 height 14
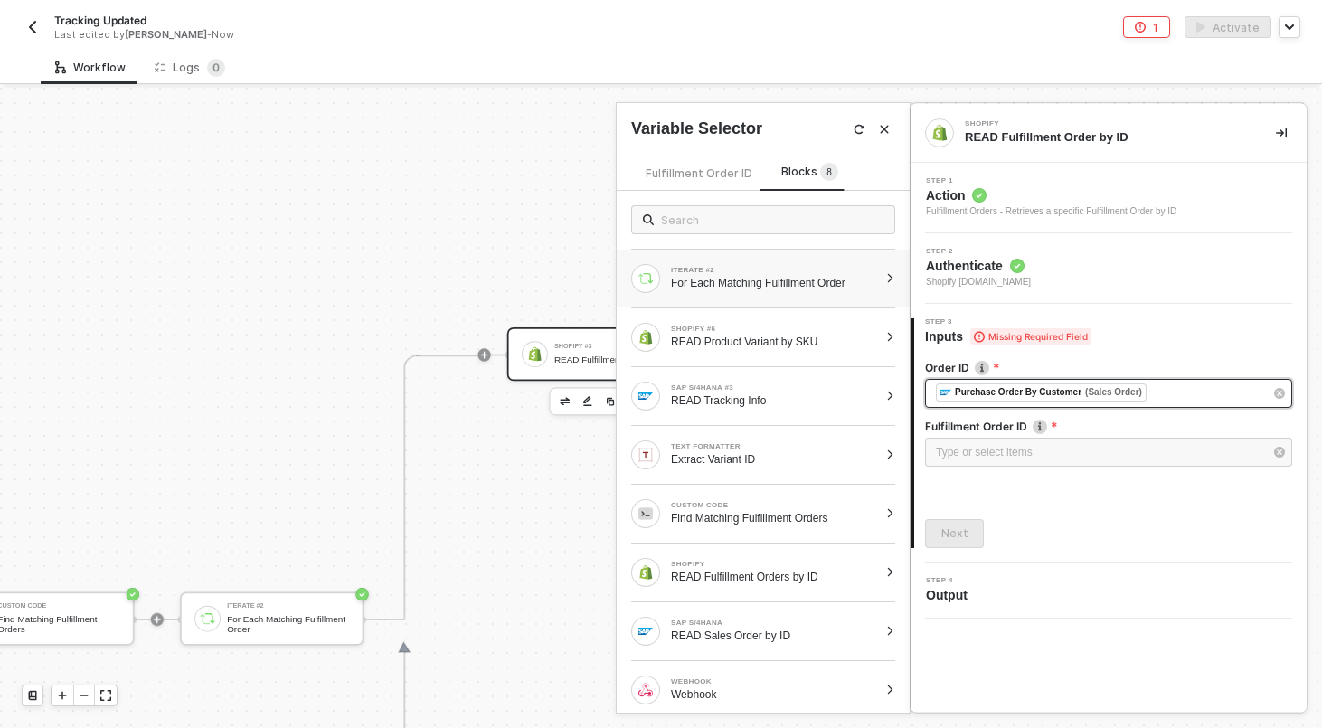
click at [888, 276] on div at bounding box center [890, 278] width 10 height 11
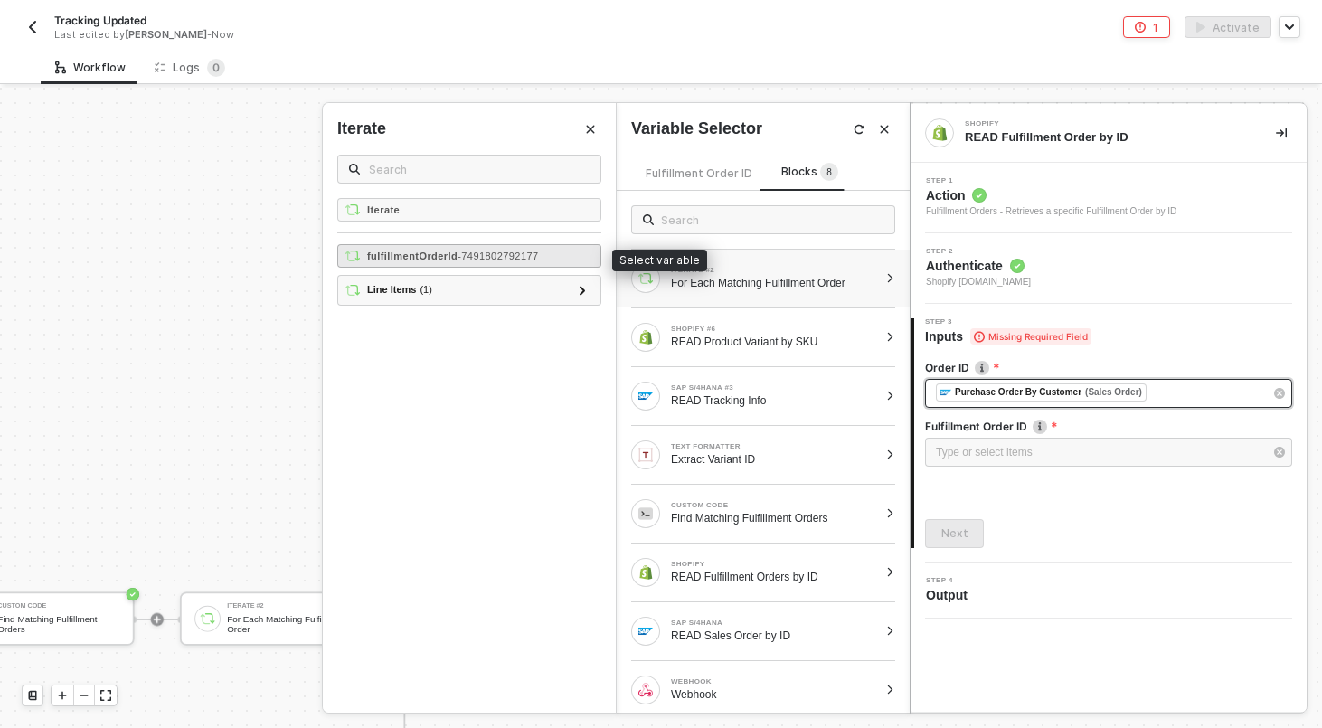
click at [527, 253] on span "- 7491802792177" at bounding box center [497, 255] width 80 height 11
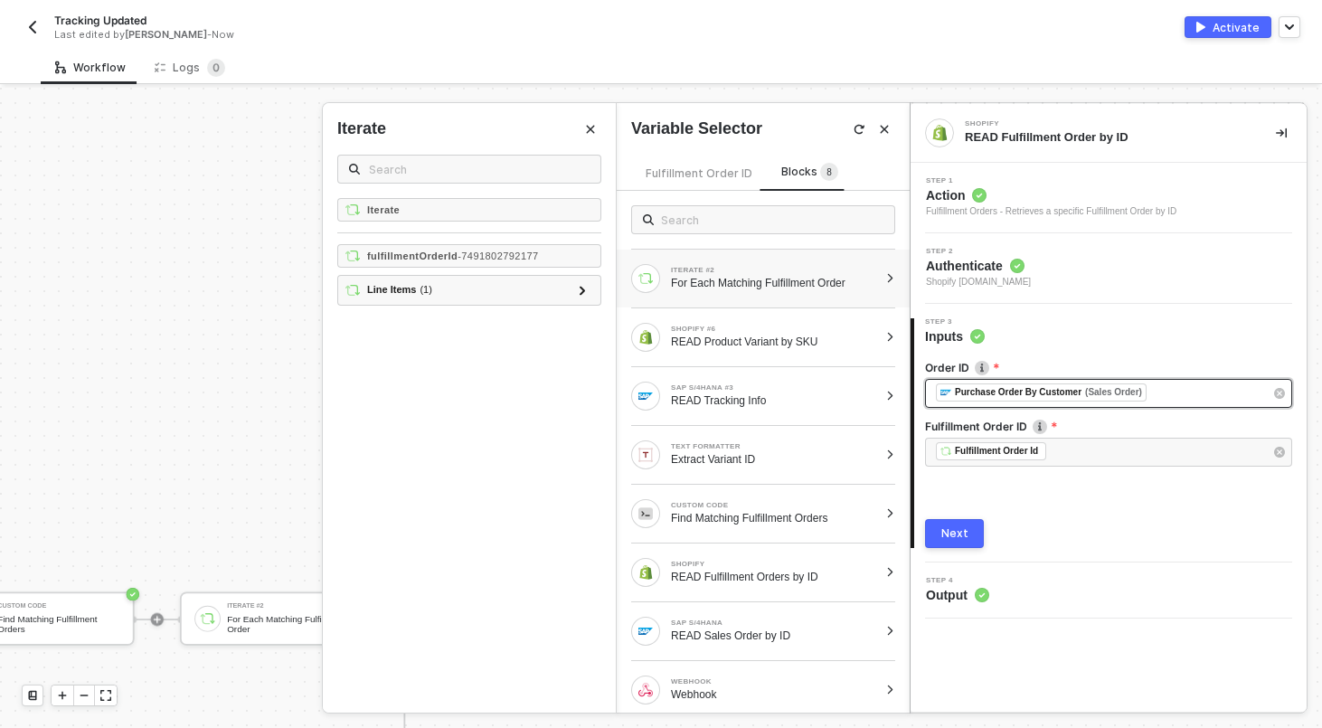
click at [961, 526] on div "Next" at bounding box center [954, 533] width 27 height 14
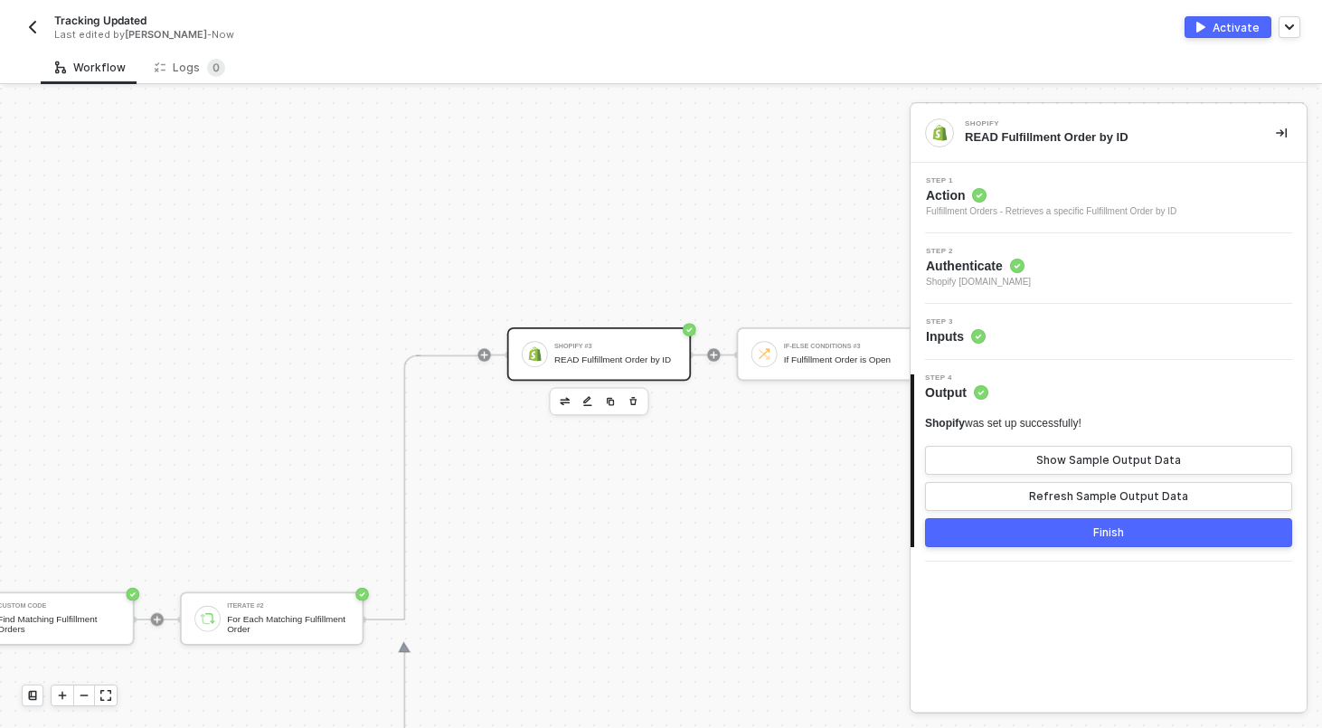
click at [1073, 332] on div "Step 3 Inputs" at bounding box center [1110, 331] width 391 height 27
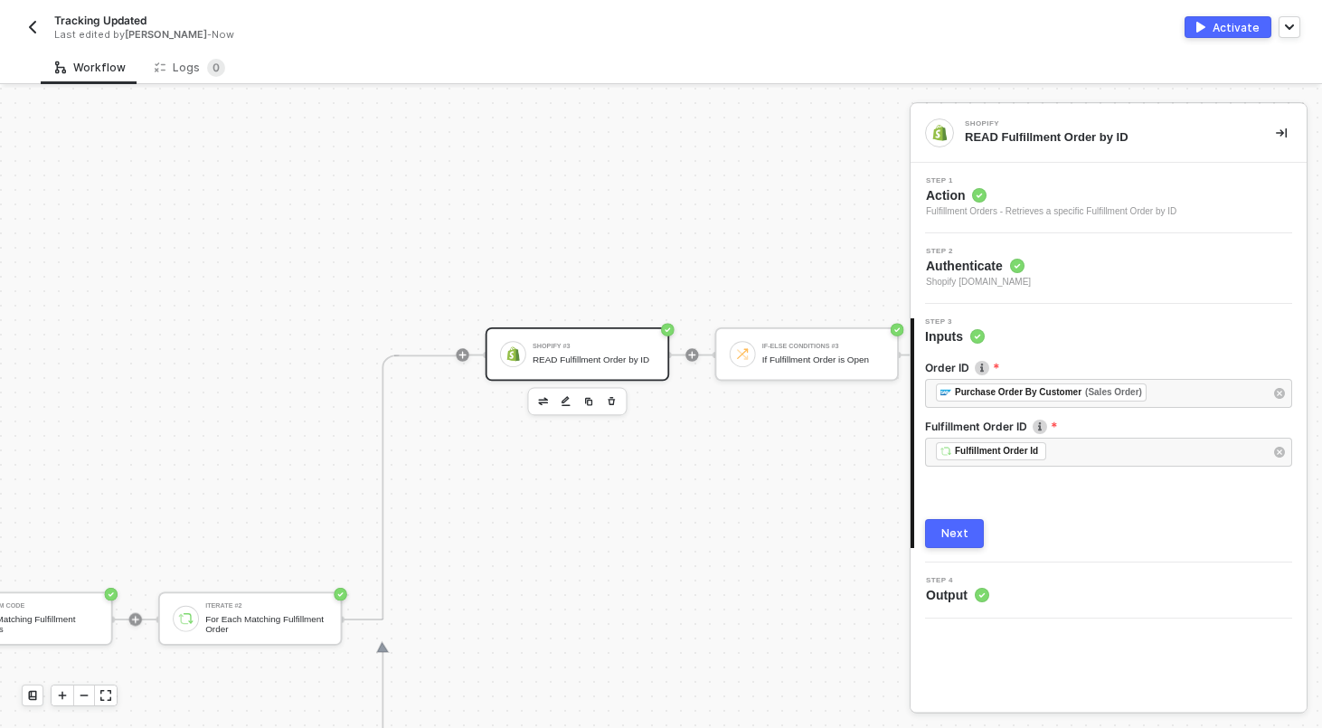
scroll to position [0, 4844]
click at [963, 531] on div "Next" at bounding box center [954, 533] width 27 height 14
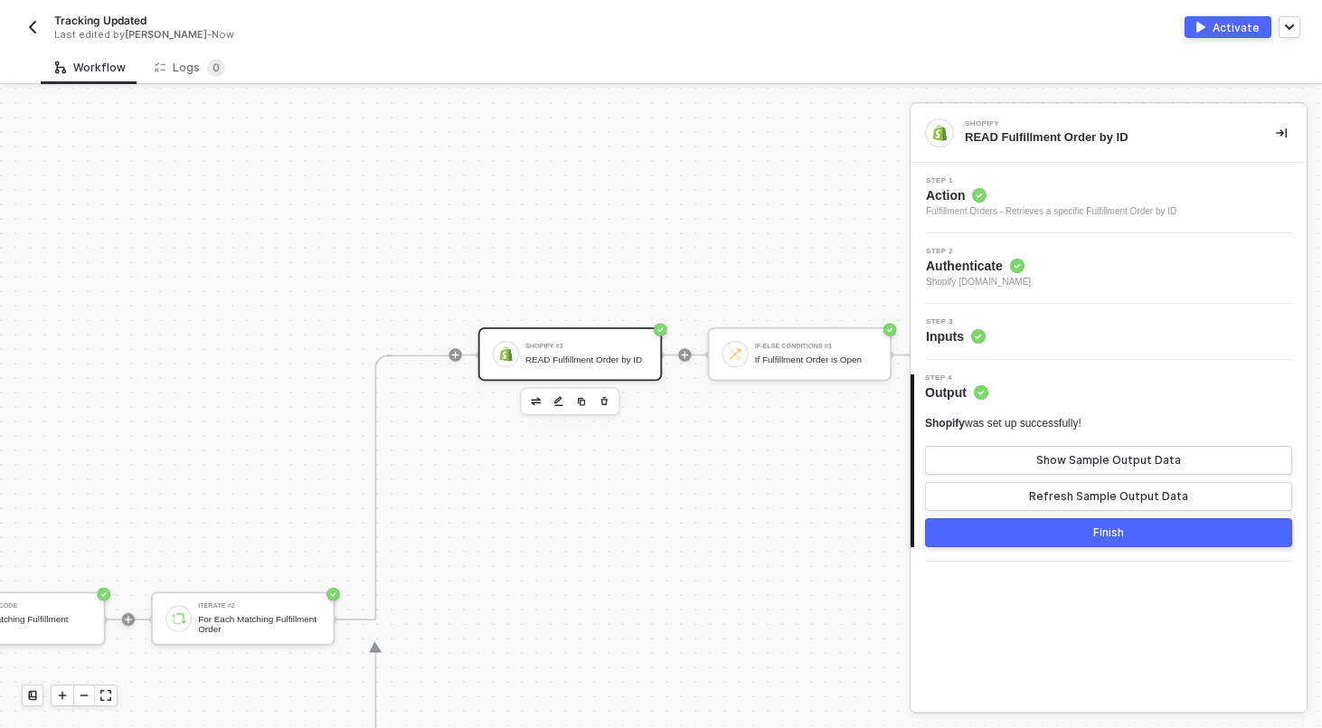
click at [1036, 539] on button "Finish" at bounding box center [1108, 532] width 367 height 29
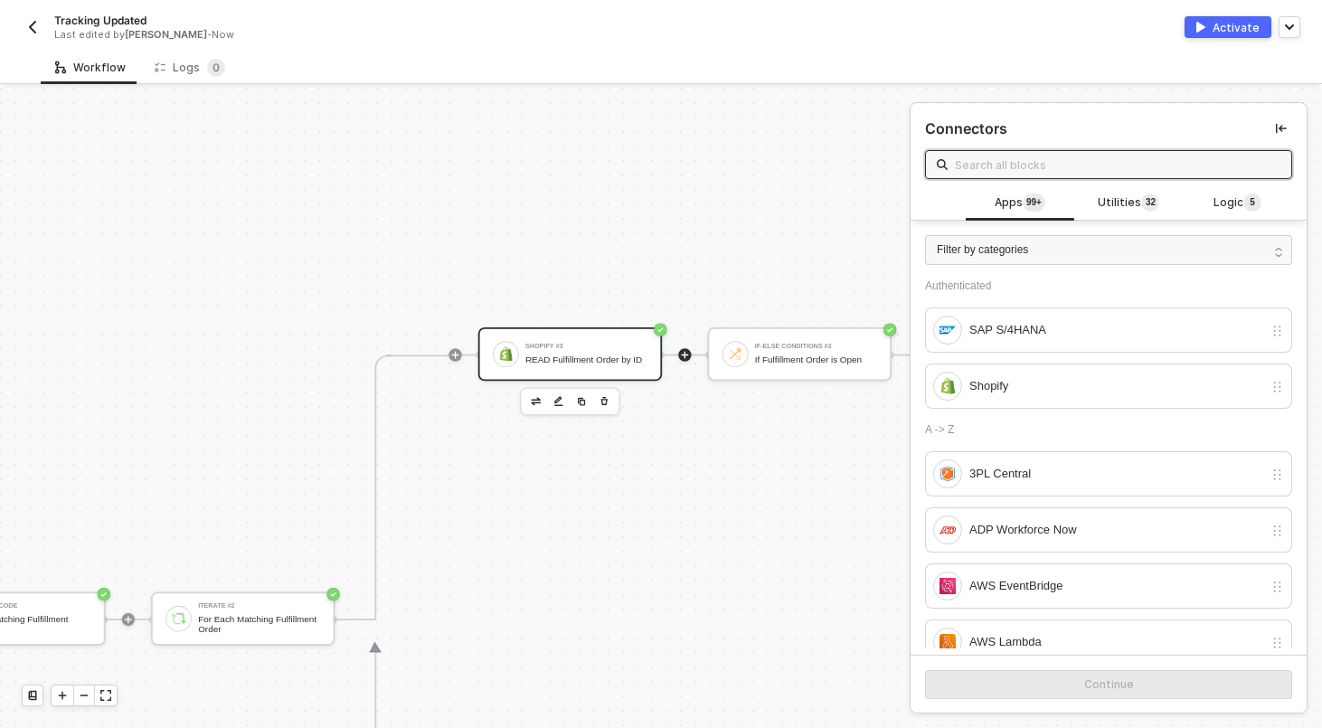
click at [622, 362] on div "READ Fulfillment Order by ID" at bounding box center [586, 359] width 122 height 11
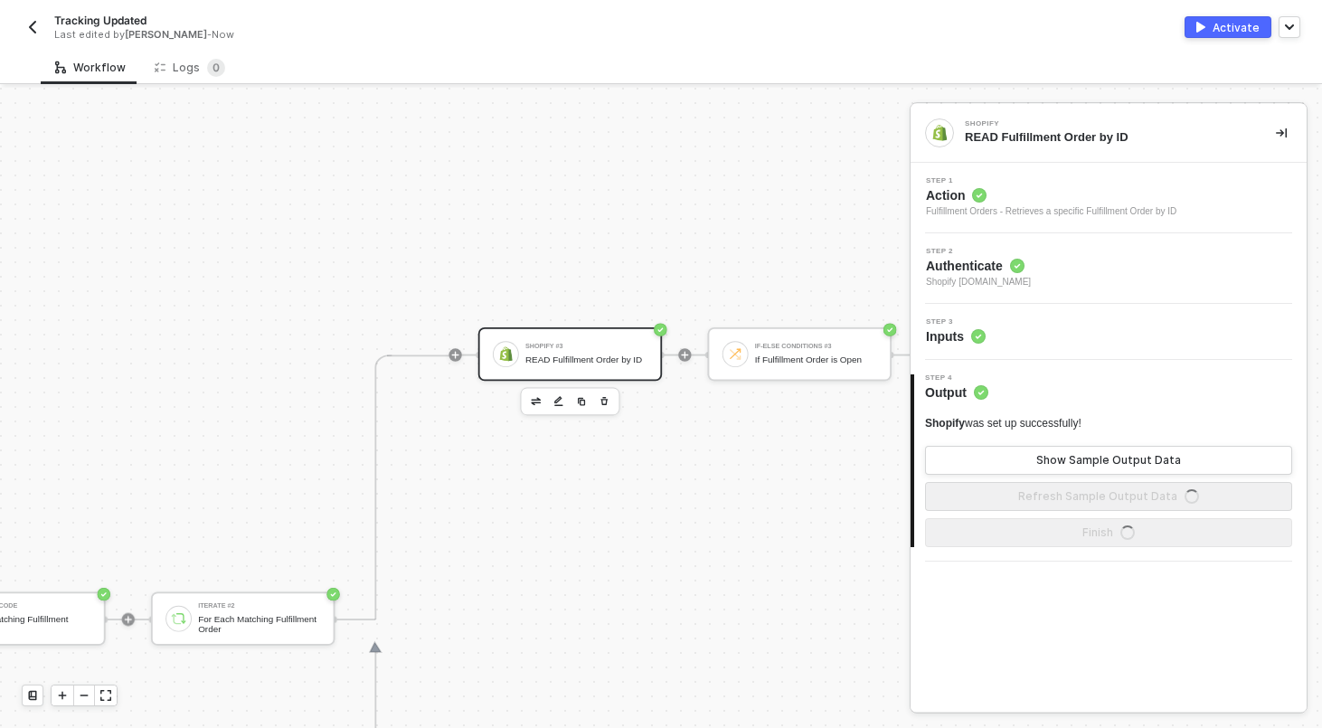
click at [1012, 343] on div "Step 3 Inputs" at bounding box center [1110, 331] width 391 height 27
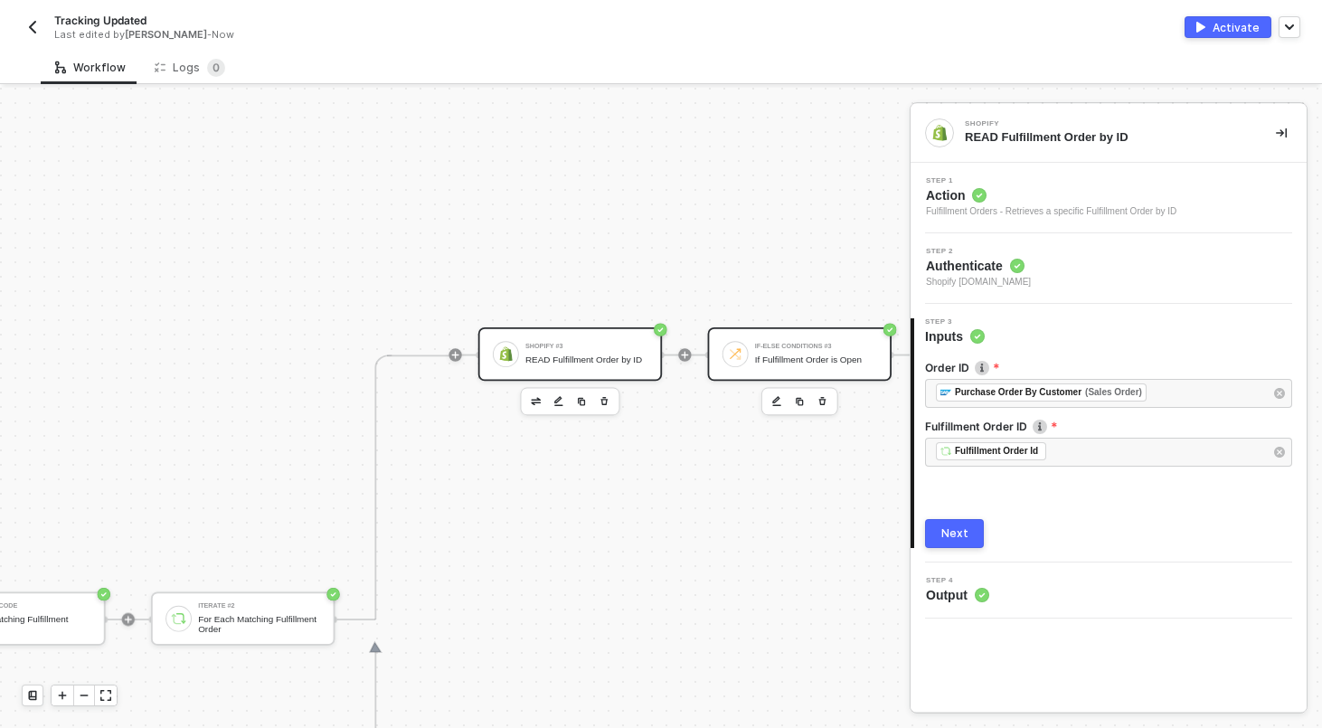
click at [782, 327] on div "If-Else Conditions #3 If Fulfillment Order is Open" at bounding box center [799, 353] width 183 height 53
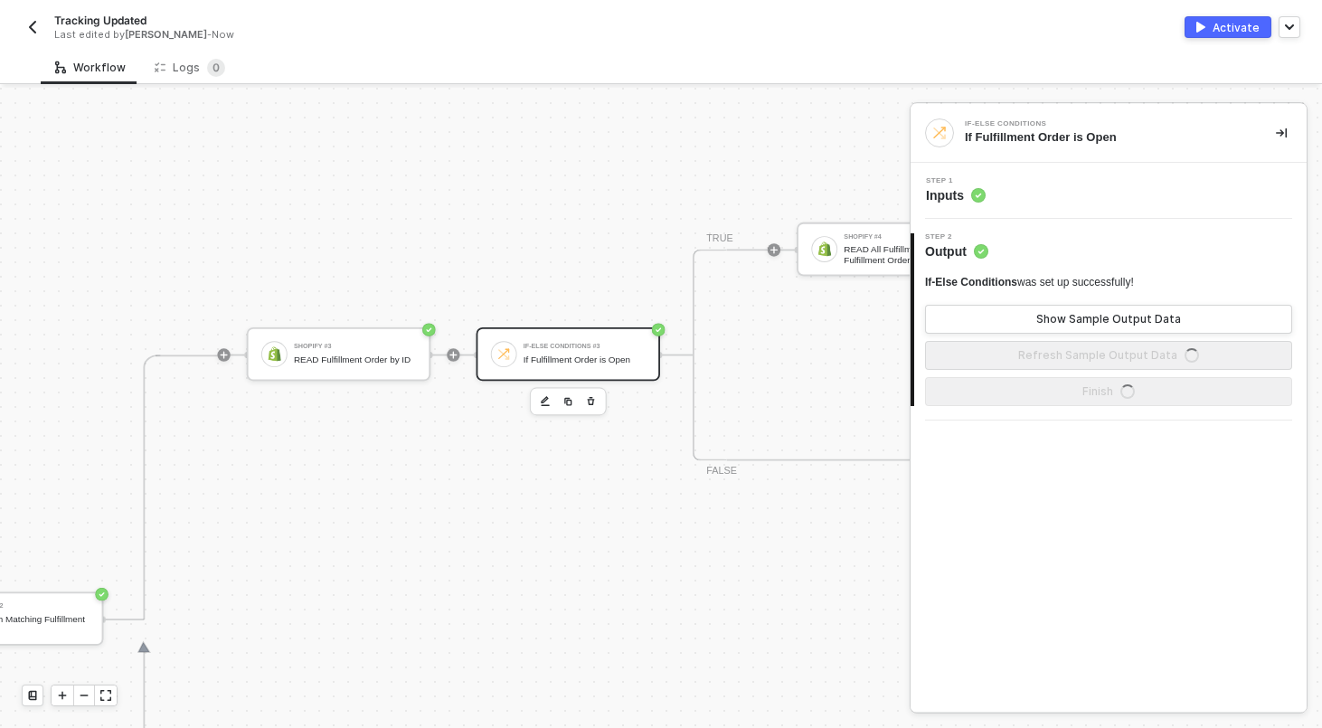
scroll to position [0, 5176]
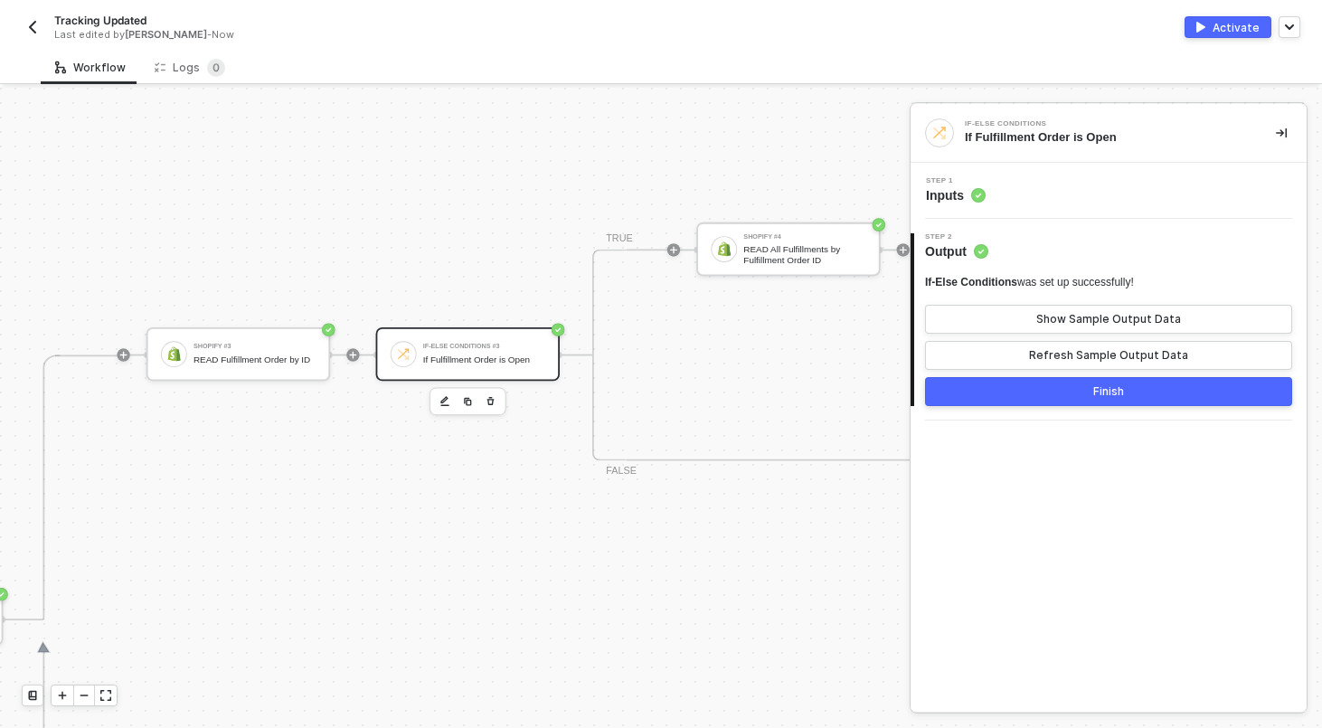
click at [1042, 192] on div "Step 1 Inputs" at bounding box center [1110, 190] width 391 height 27
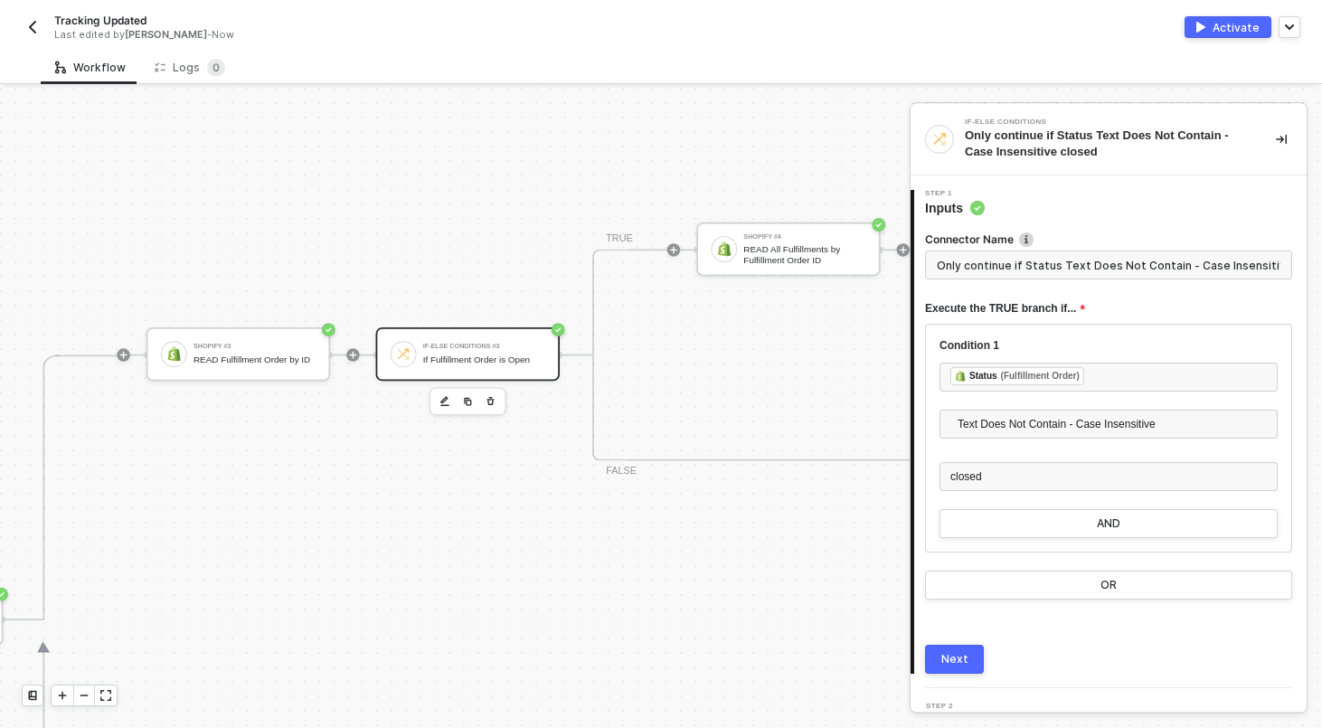
click at [464, 333] on div "If-Else Conditions #3 If Fulfillment Order is Open" at bounding box center [467, 353] width 183 height 53
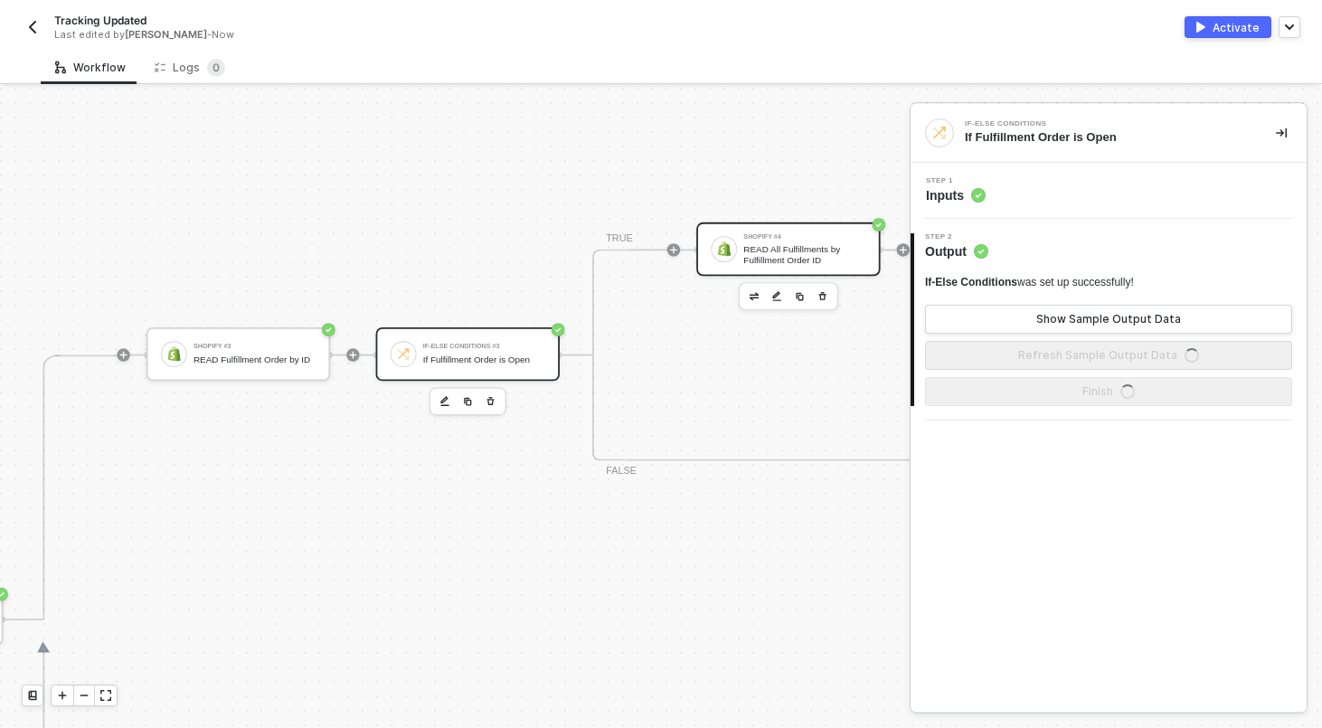
click at [808, 265] on div "Shopify #4 READ All Fulfillments by Fulfillment Order ID" at bounding box center [787, 248] width 183 height 53
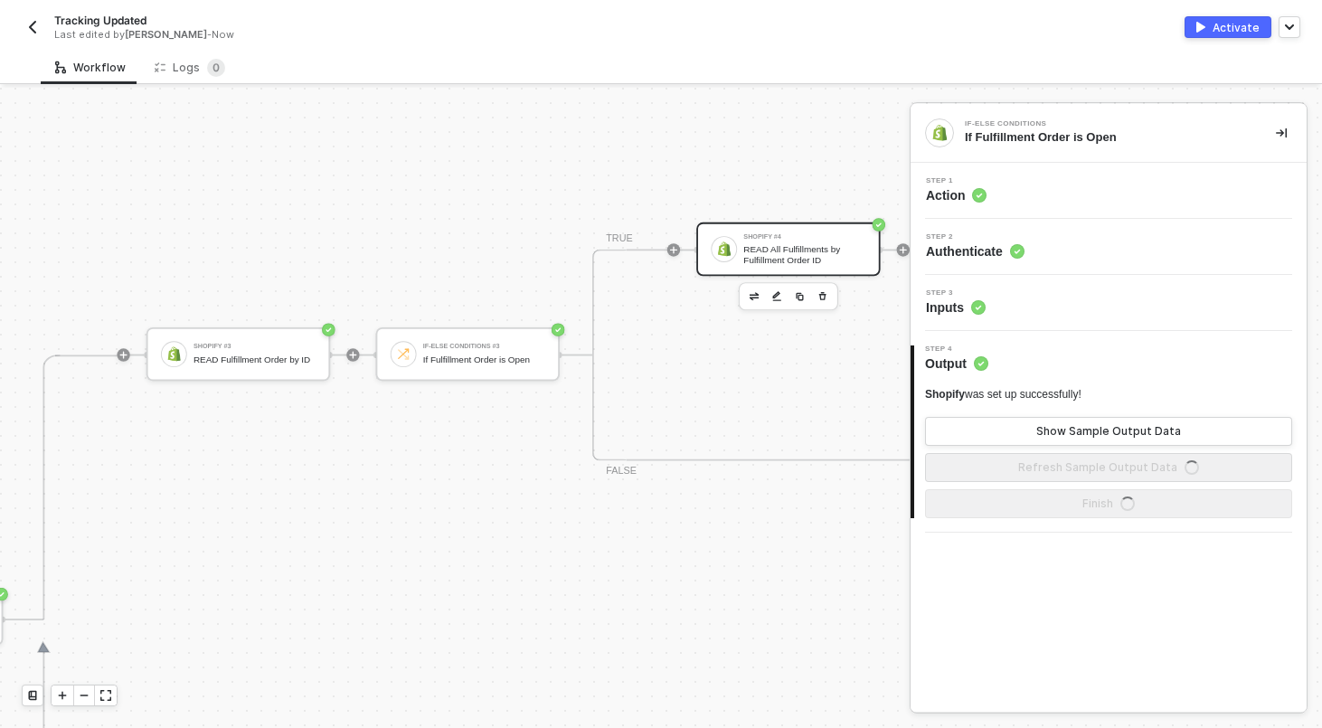
scroll to position [0, 5412]
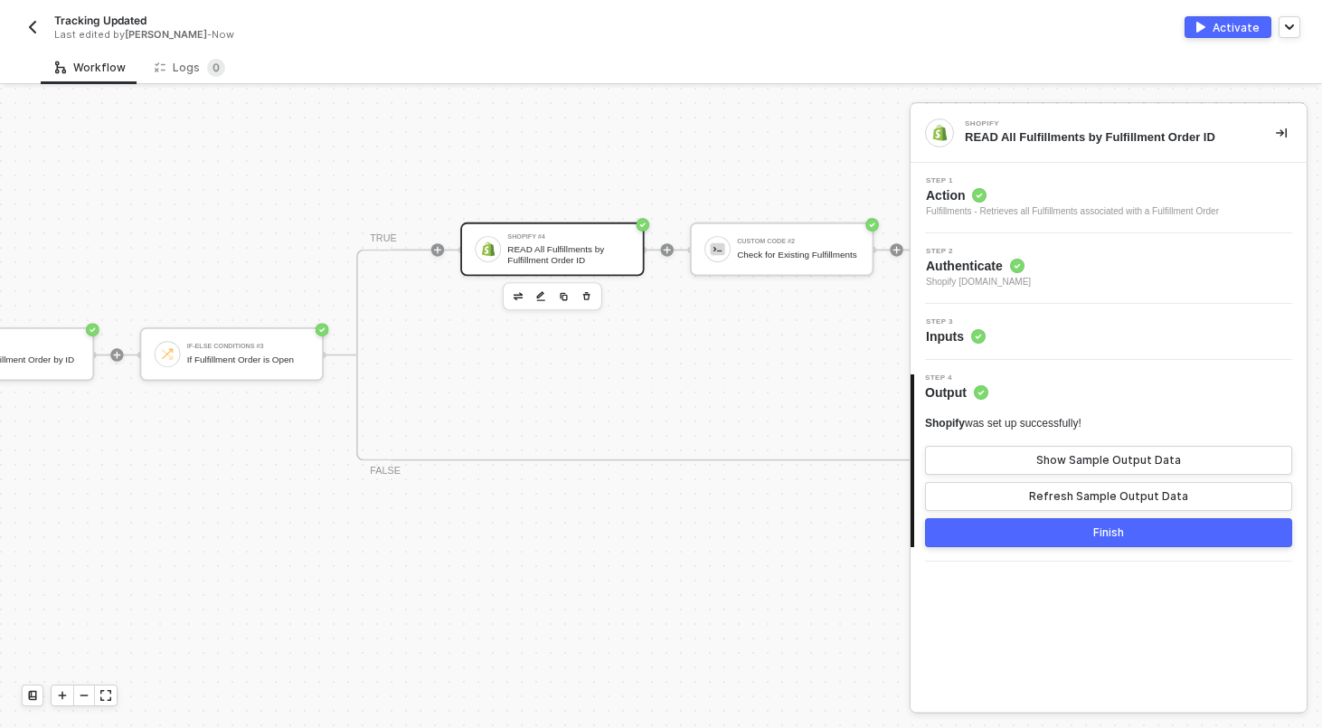
click at [1049, 334] on div "Step 3 Inputs" at bounding box center [1110, 331] width 391 height 27
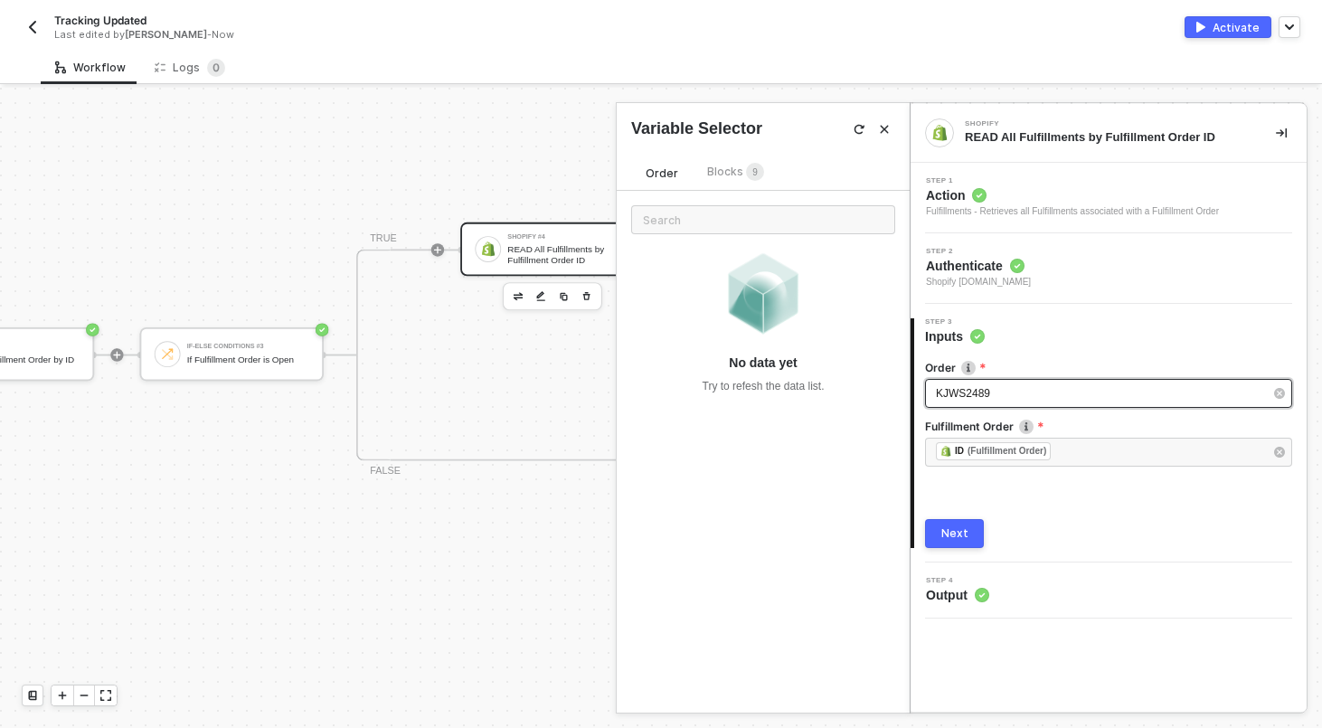
click at [990, 393] on span "KJWS2489" at bounding box center [963, 393] width 54 height 13
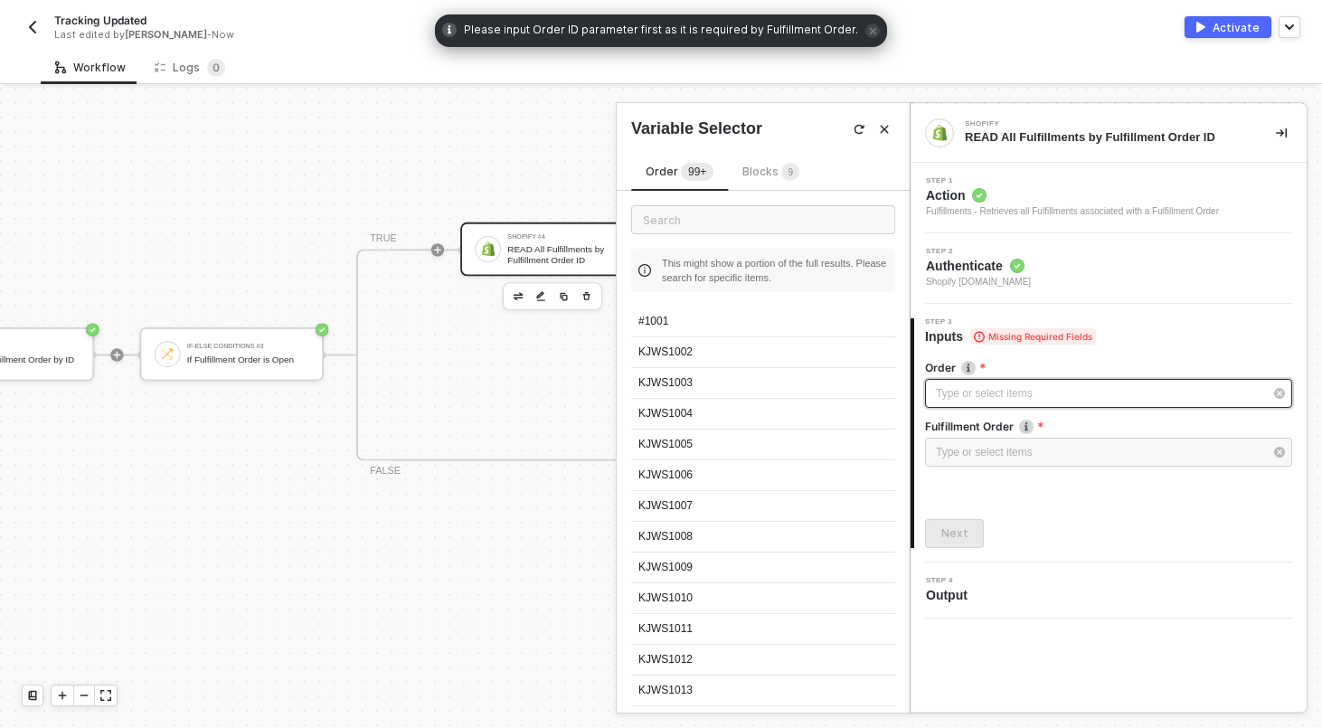
click at [788, 169] on span "9" at bounding box center [790, 172] width 5 height 10
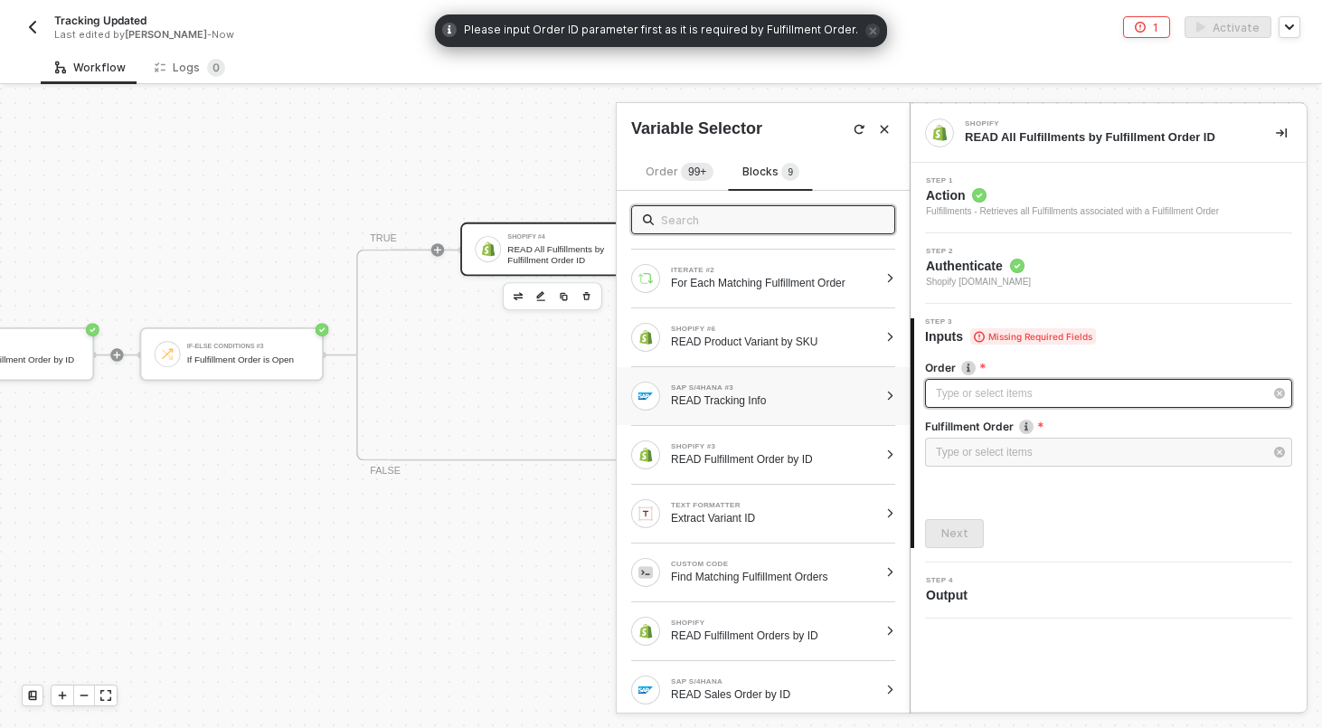
scroll to position [66, 0]
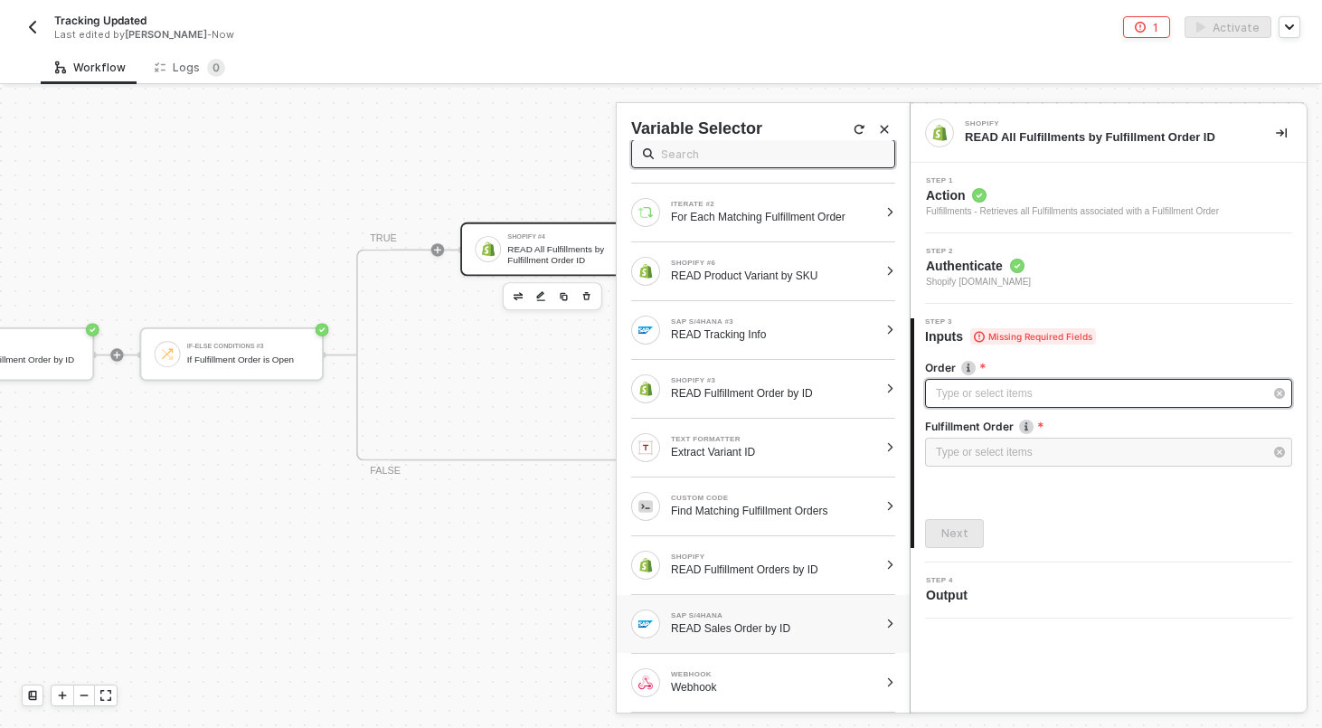
click at [893, 622] on div at bounding box center [890, 623] width 10 height 11
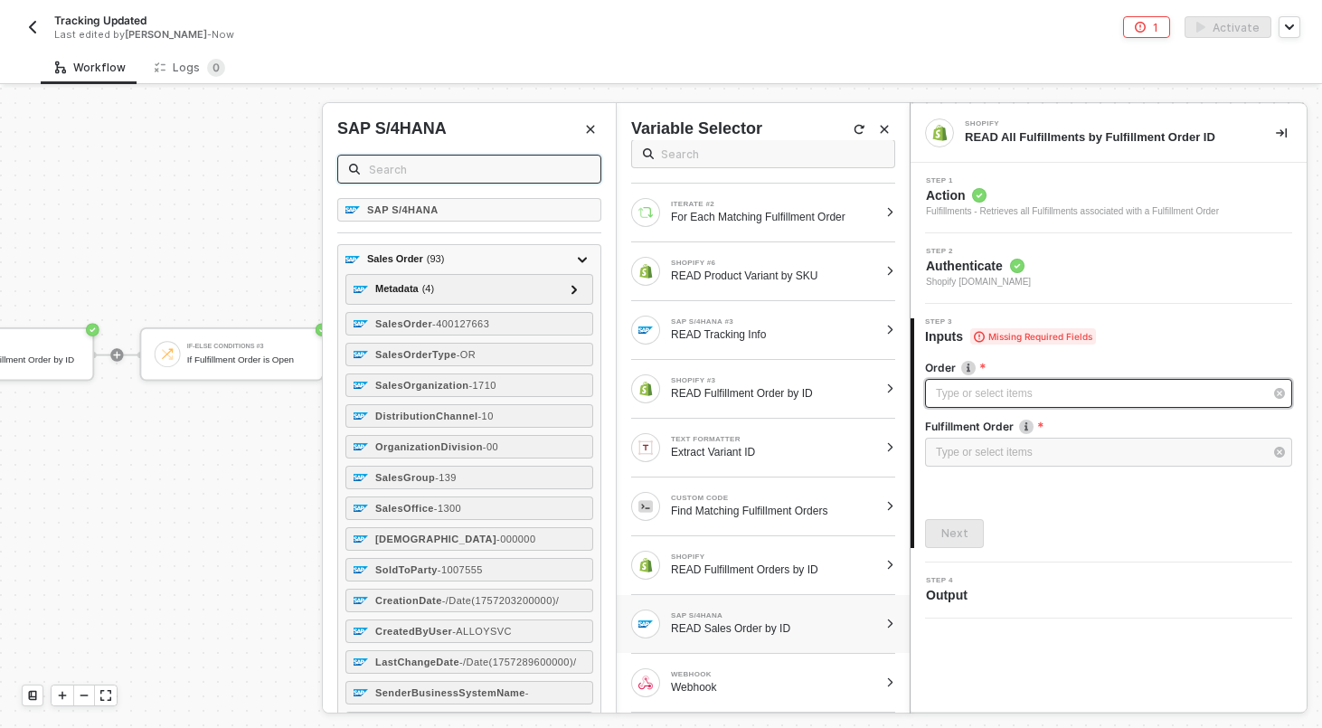
click at [406, 164] on input "text" at bounding box center [479, 169] width 221 height 20
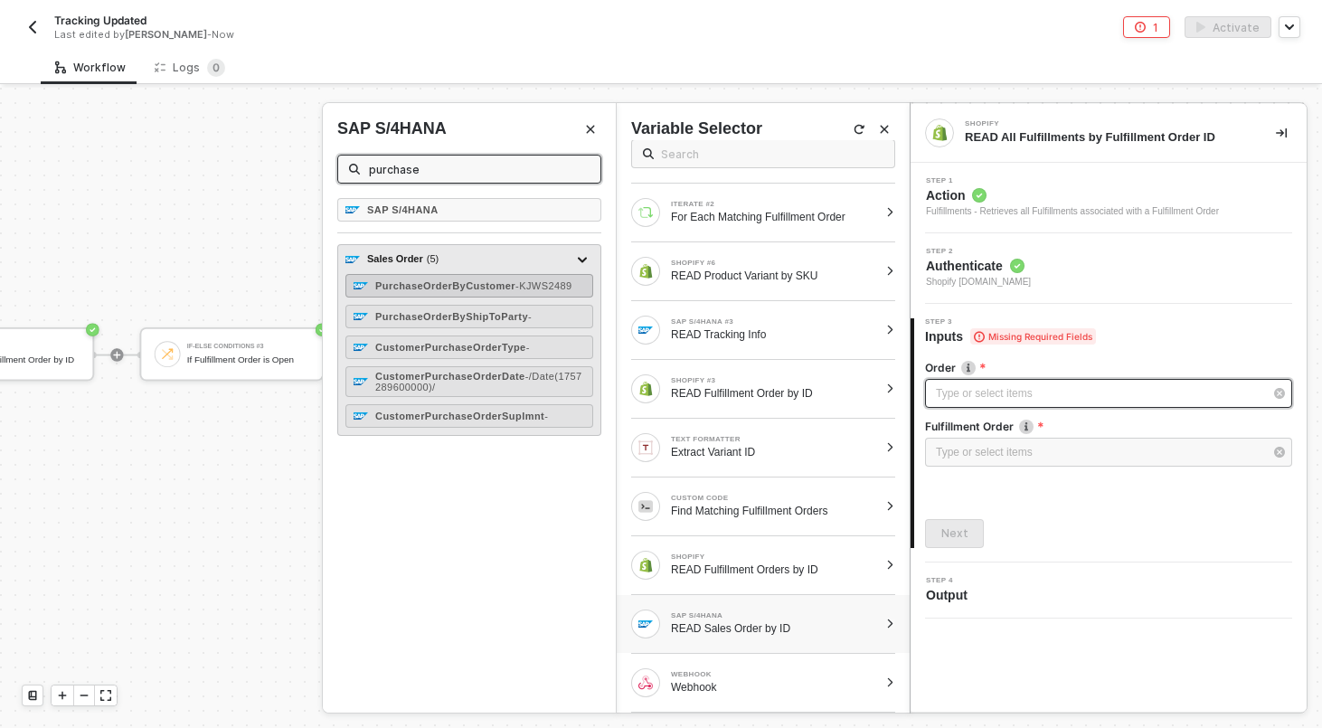
type input "purchase"
click at [515, 291] on span "- KJWS2489" at bounding box center [543, 285] width 57 height 11
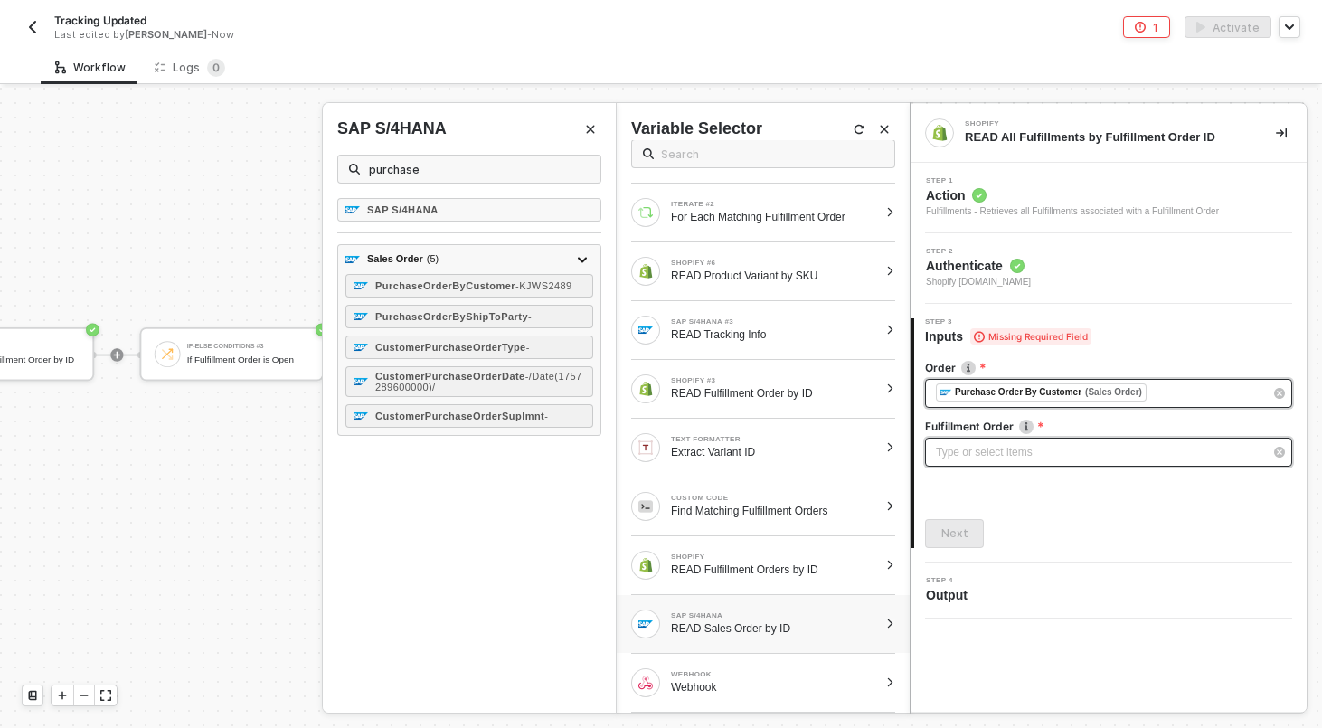
click at [997, 444] on div "Type or select items ﻿" at bounding box center [1099, 452] width 327 height 17
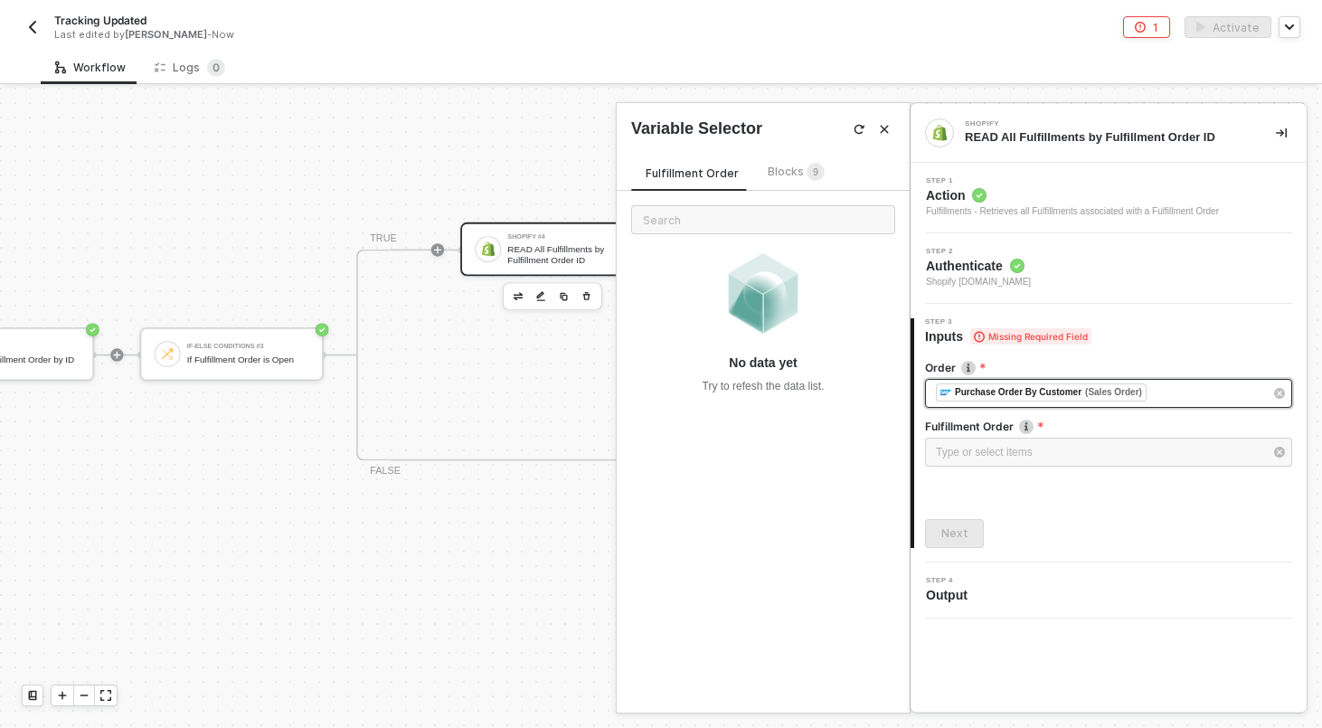
click at [791, 169] on span "Blocks 9" at bounding box center [795, 172] width 57 height 14
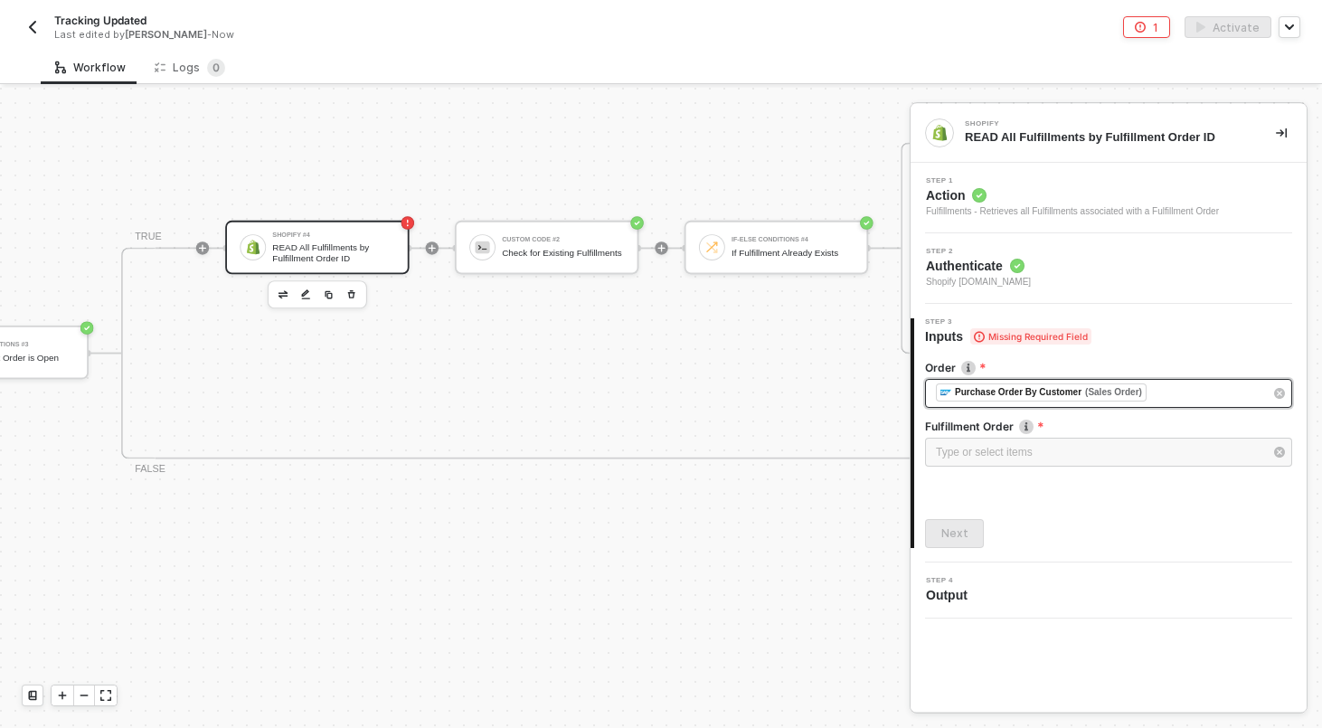
scroll to position [2, 5651]
click at [375, 256] on div "READ All Fulfillments by Fulfillment Order ID" at bounding box center [329, 252] width 122 height 21
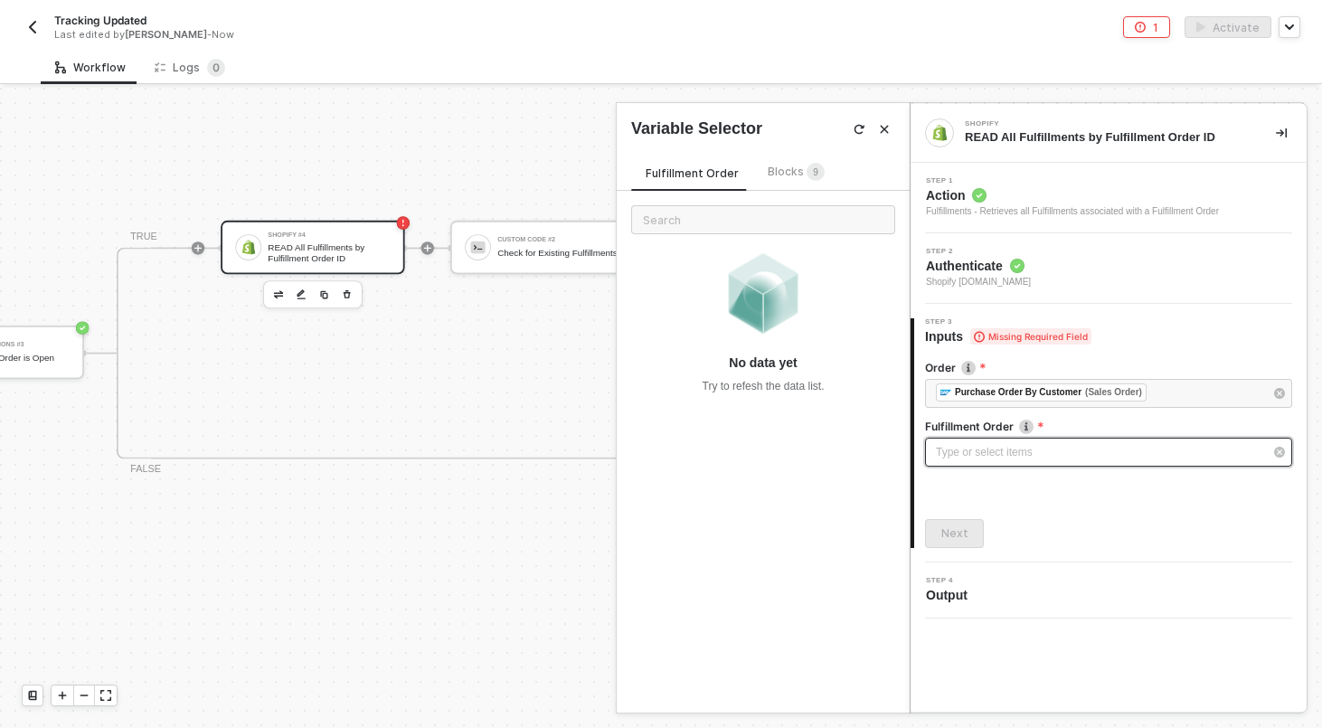
click at [1150, 453] on div "Type or select items ﻿" at bounding box center [1099, 452] width 327 height 17
click at [786, 170] on span "Blocks 9" at bounding box center [795, 172] width 57 height 14
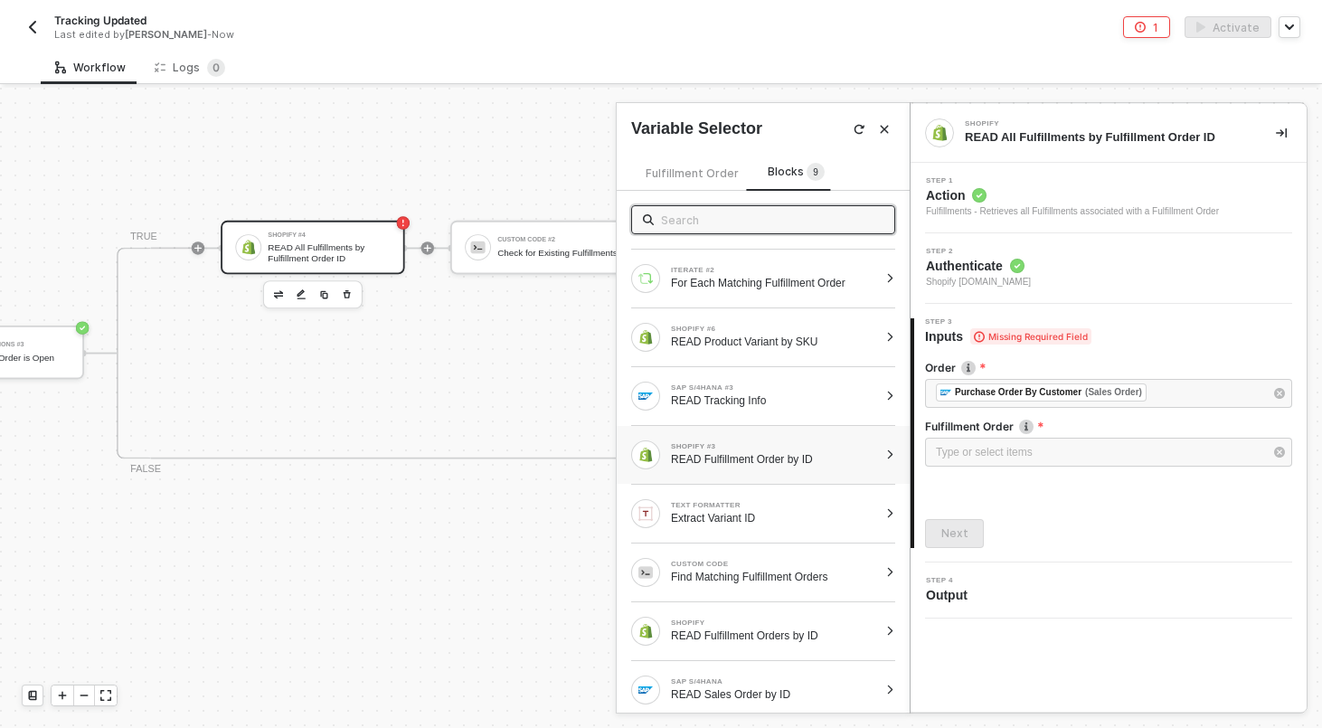
click at [893, 453] on div at bounding box center [890, 454] width 10 height 11
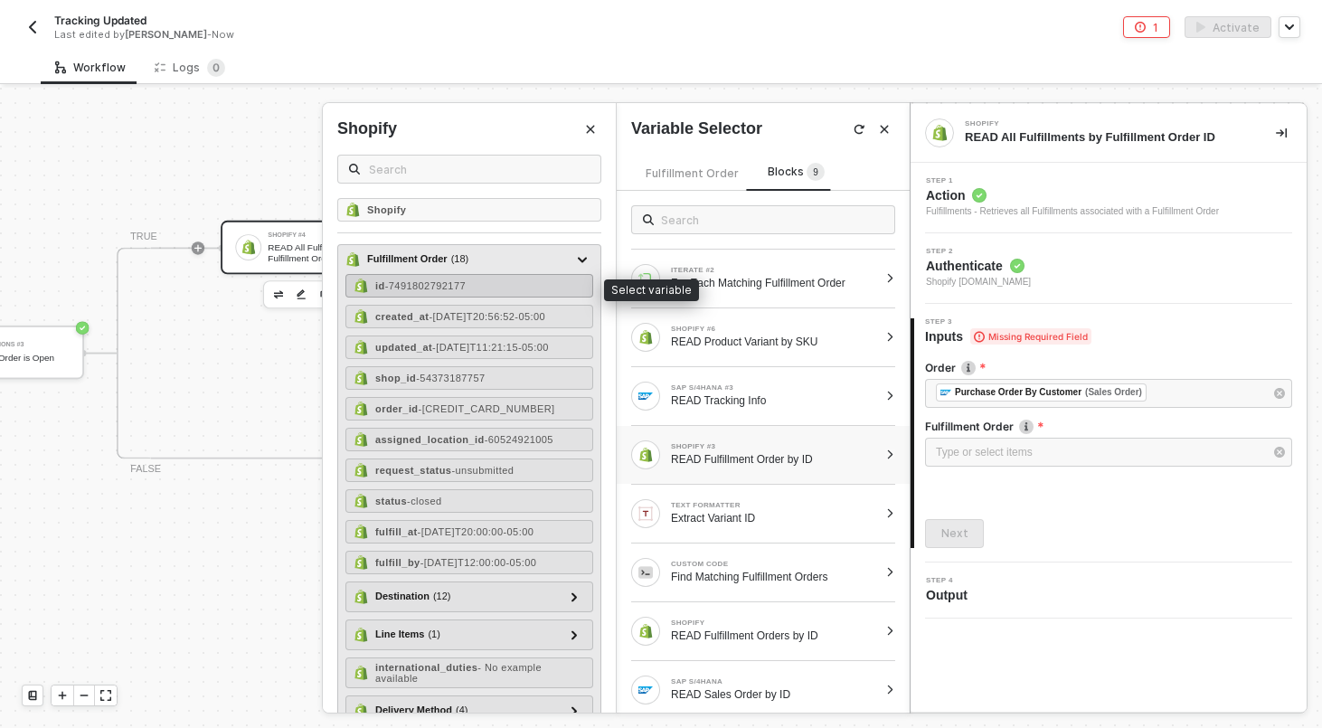
click at [446, 291] on span "- 7491802792177" at bounding box center [425, 285] width 80 height 11
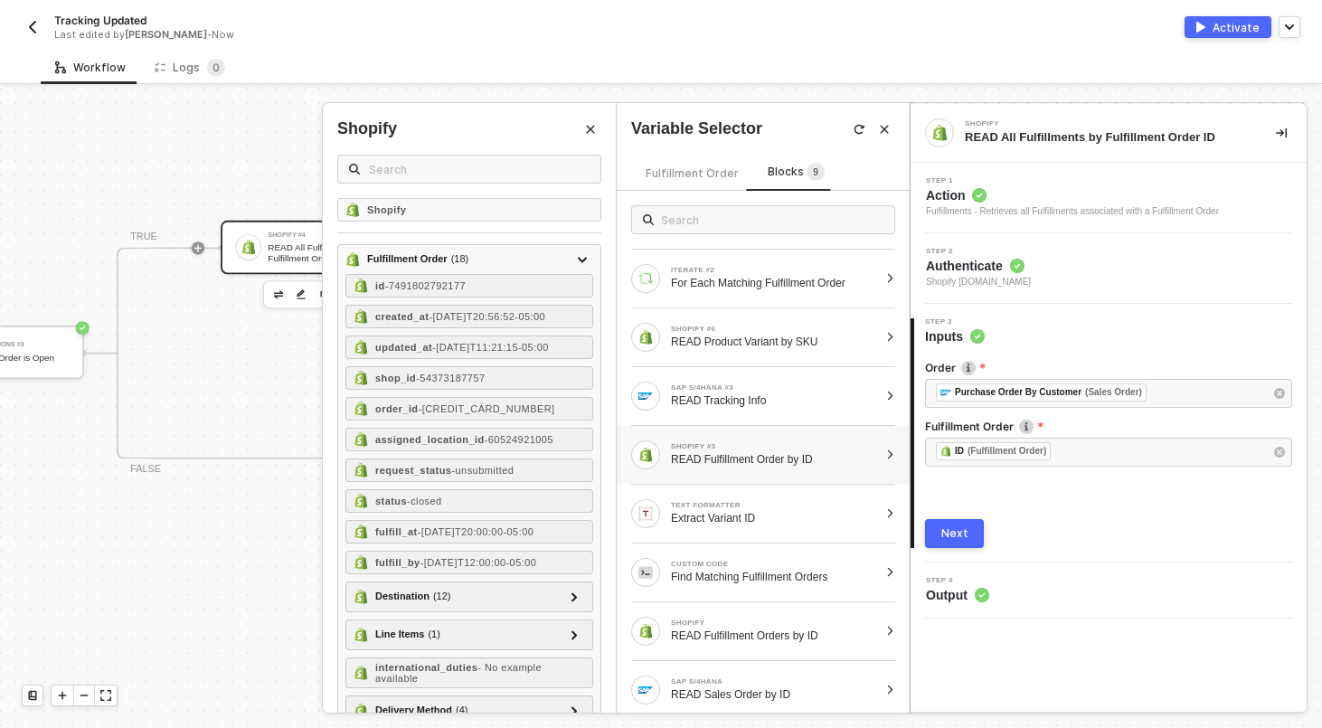
click at [1045, 188] on span "Action" at bounding box center [1072, 195] width 293 height 18
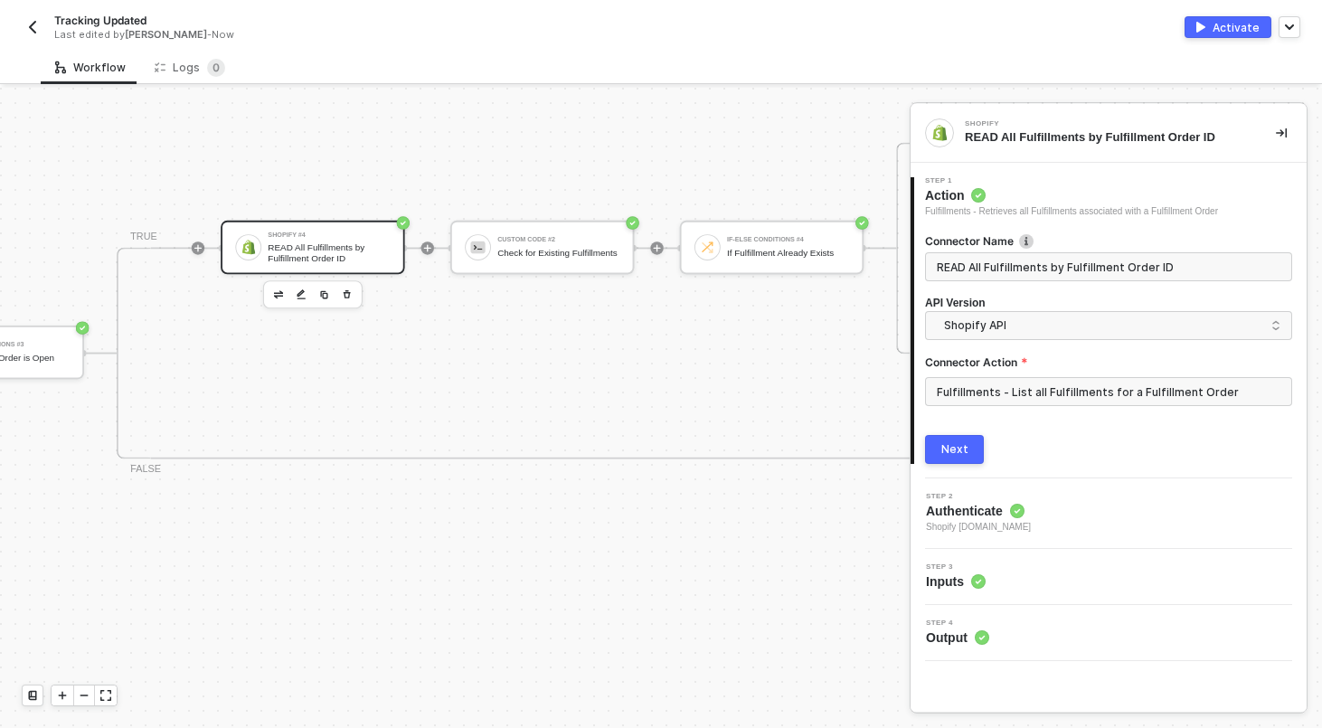
click at [948, 445] on div "Next" at bounding box center [954, 449] width 27 height 14
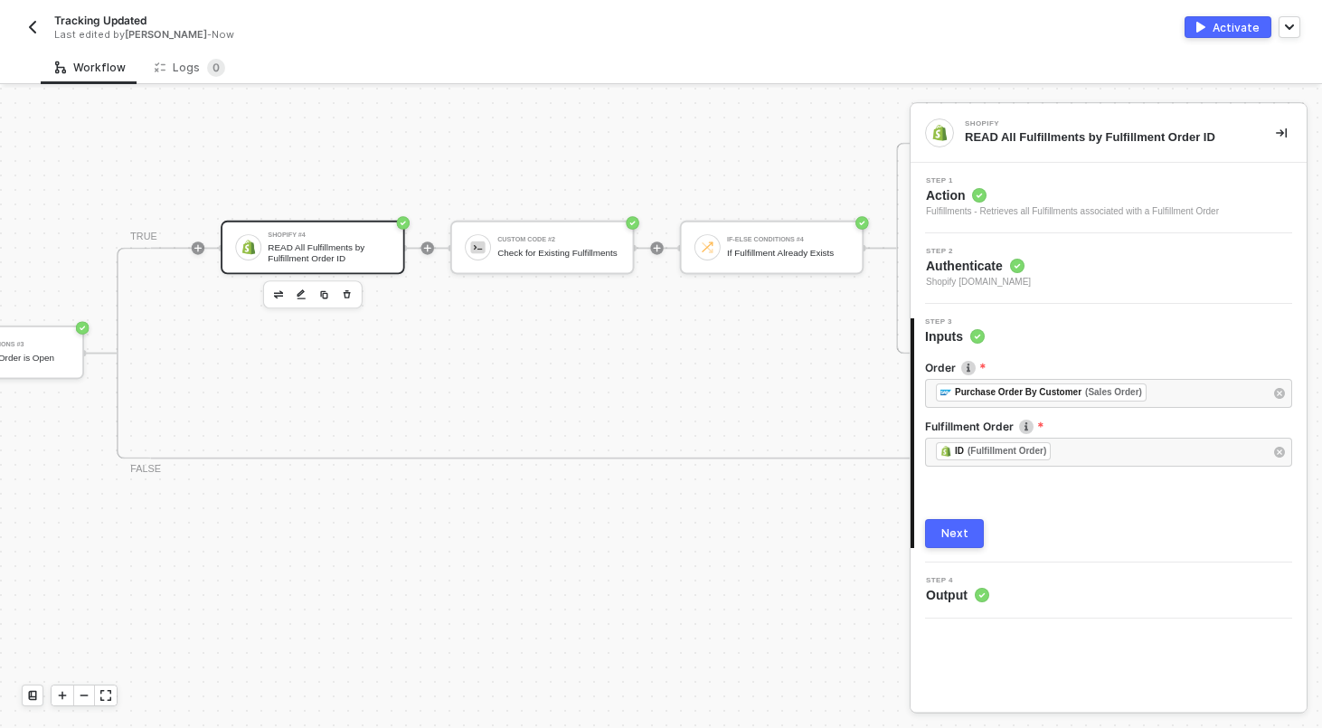
click at [957, 527] on div "Next" at bounding box center [954, 533] width 27 height 14
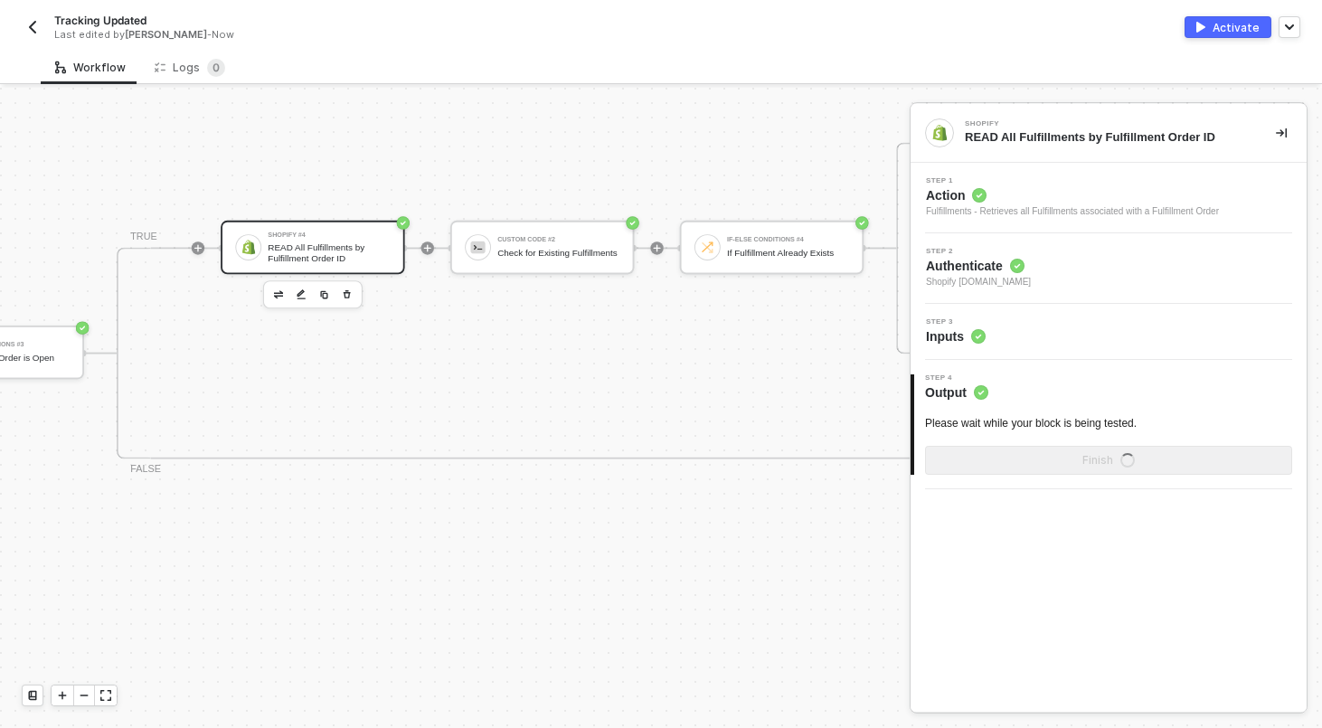
click at [1013, 333] on div "Step 3 Inputs" at bounding box center [1110, 331] width 391 height 27
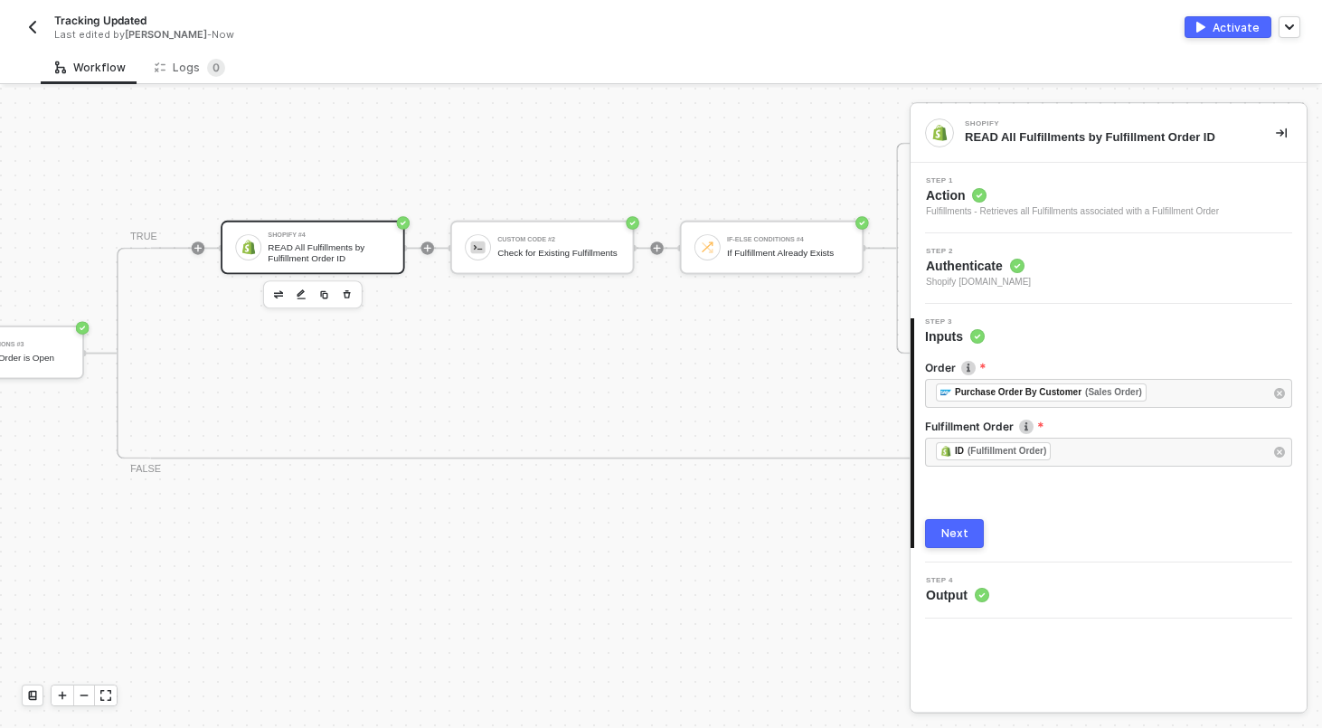
click at [955, 541] on button "Next" at bounding box center [954, 533] width 59 height 29
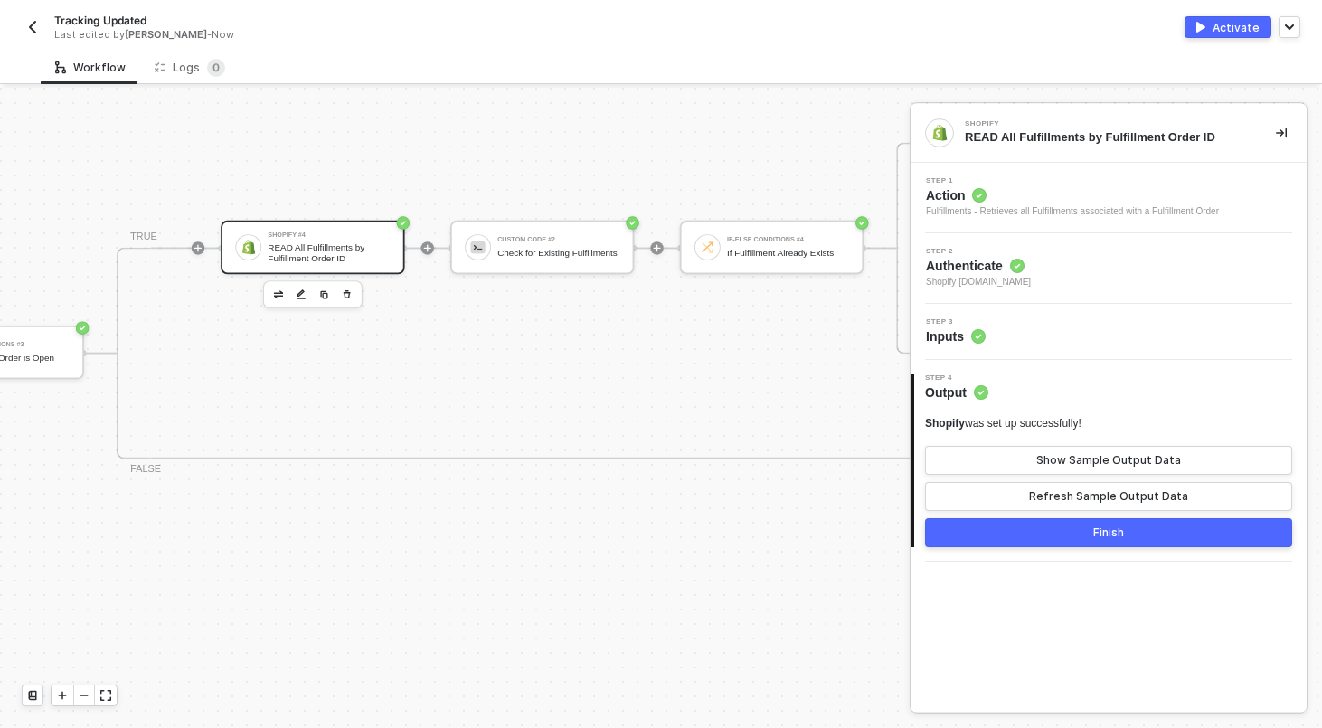
click at [1050, 544] on button "Finish" at bounding box center [1108, 532] width 367 height 29
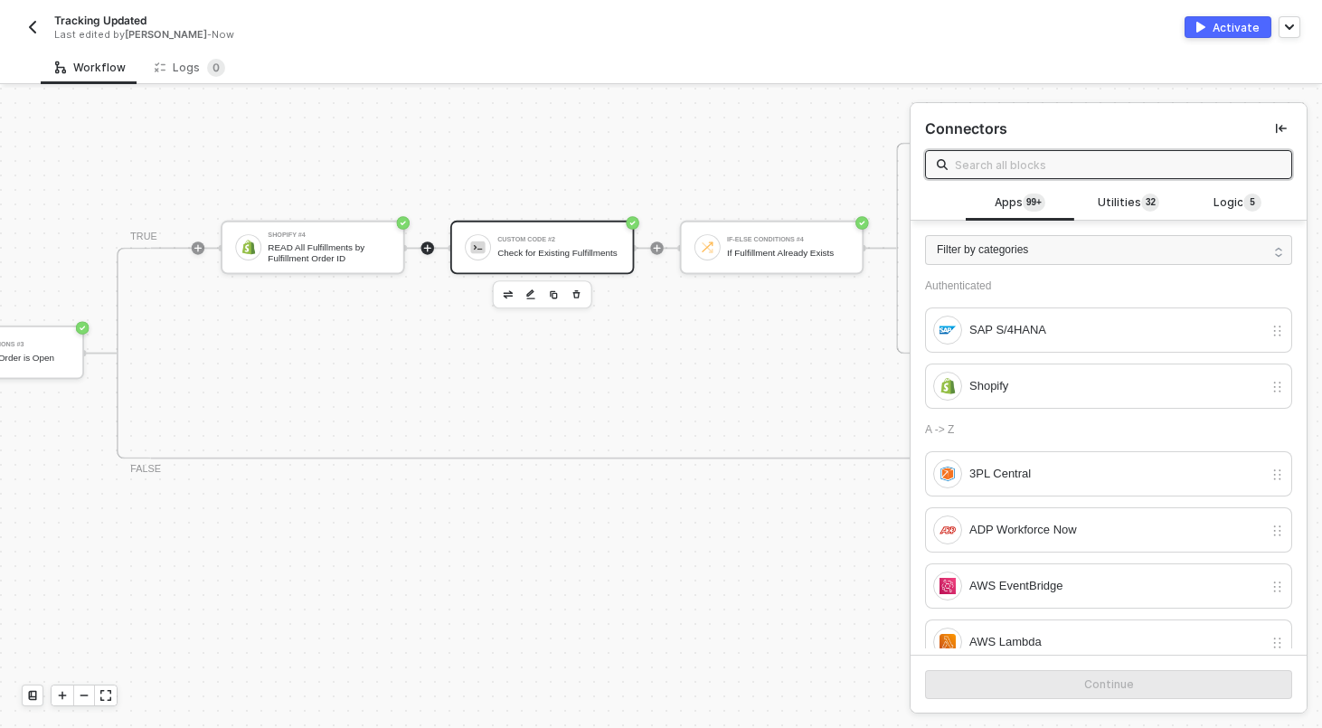
click at [539, 254] on div "Check for Existing Fulfillments" at bounding box center [558, 253] width 122 height 11
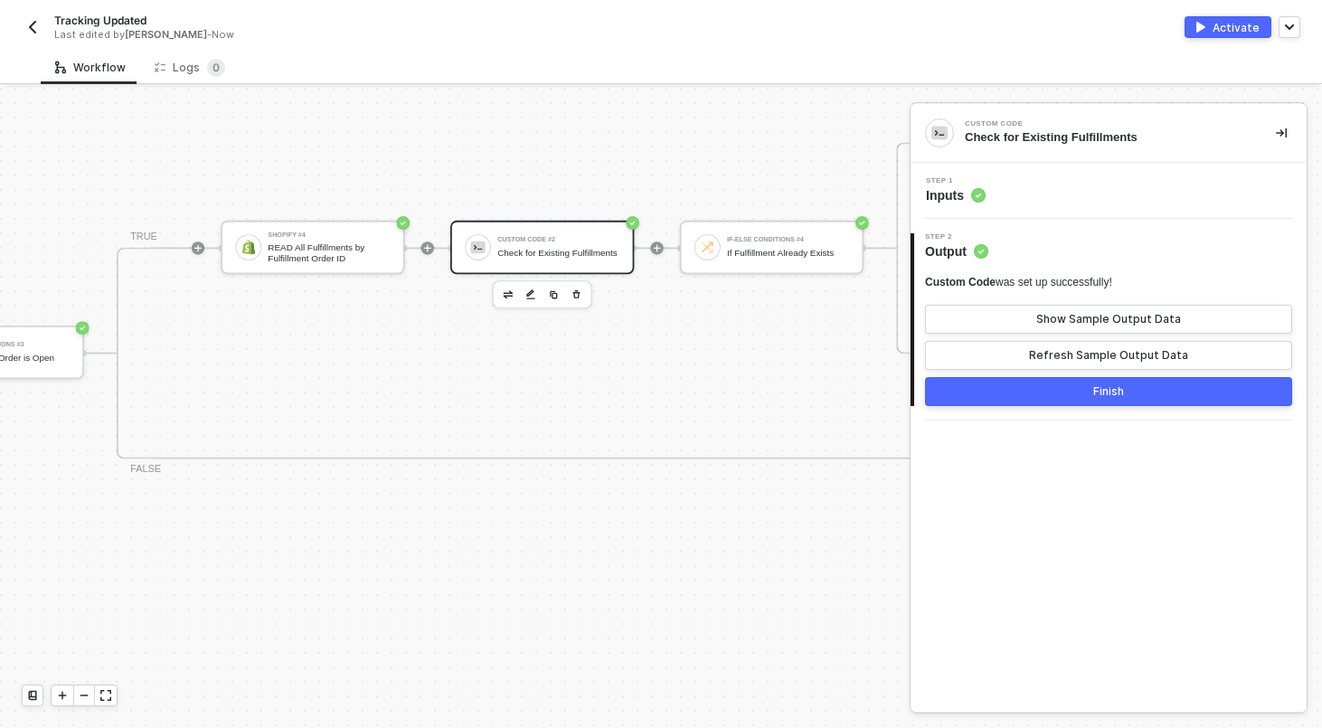
click at [1025, 201] on div "Step 1 Inputs" at bounding box center [1110, 190] width 391 height 27
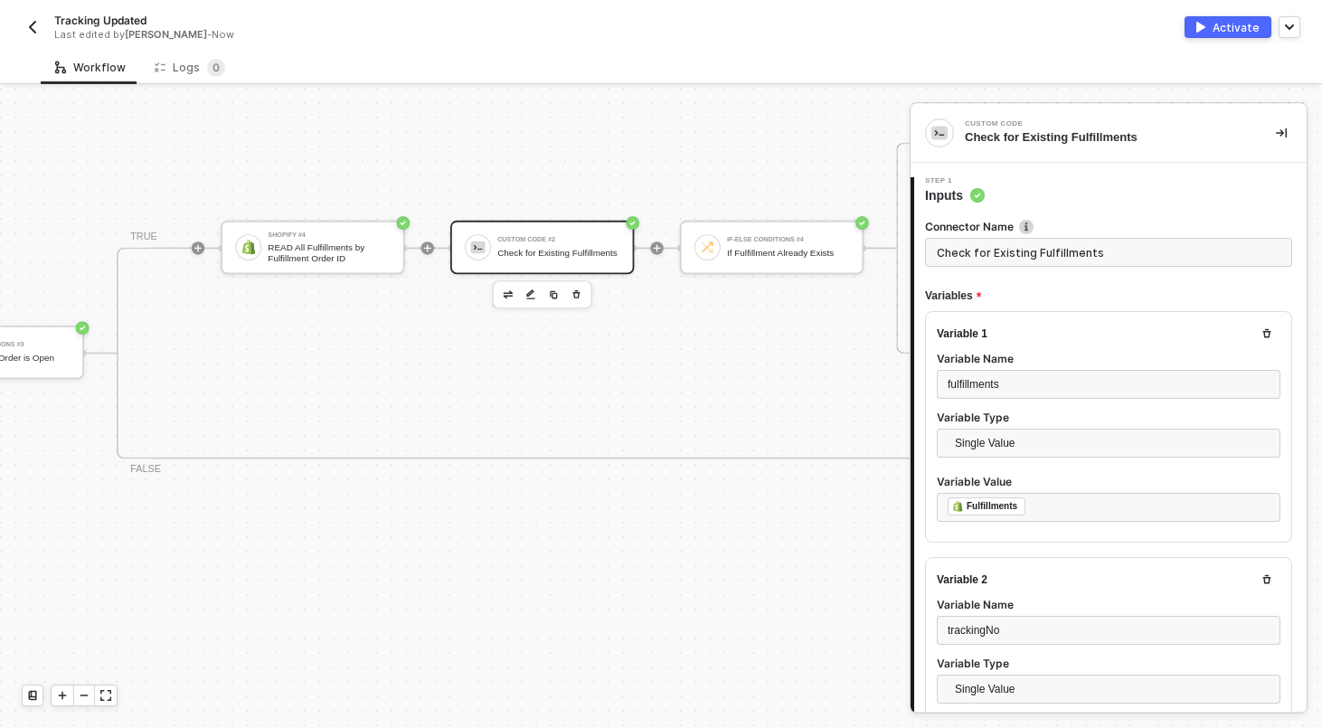
type textarea "const fulfillments = inputData.fulfillments; const trackingNo = inputData.track…"
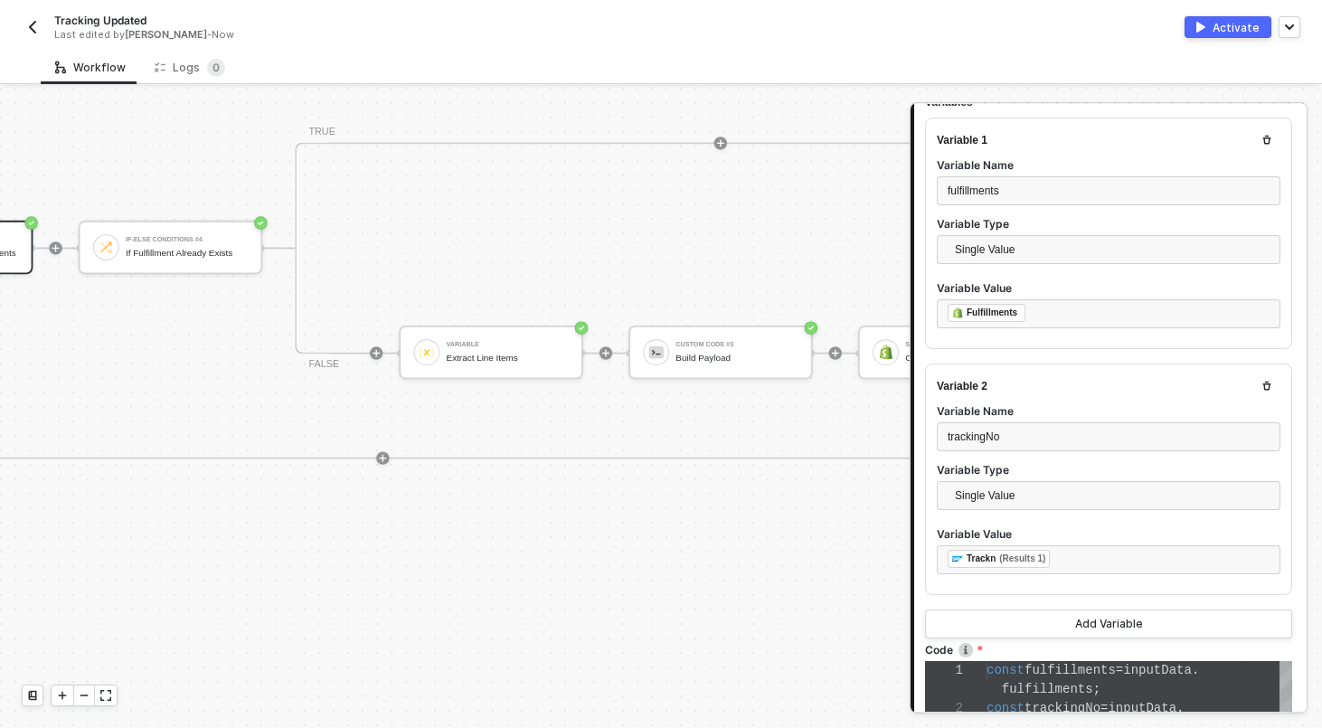
scroll to position [2, 6446]
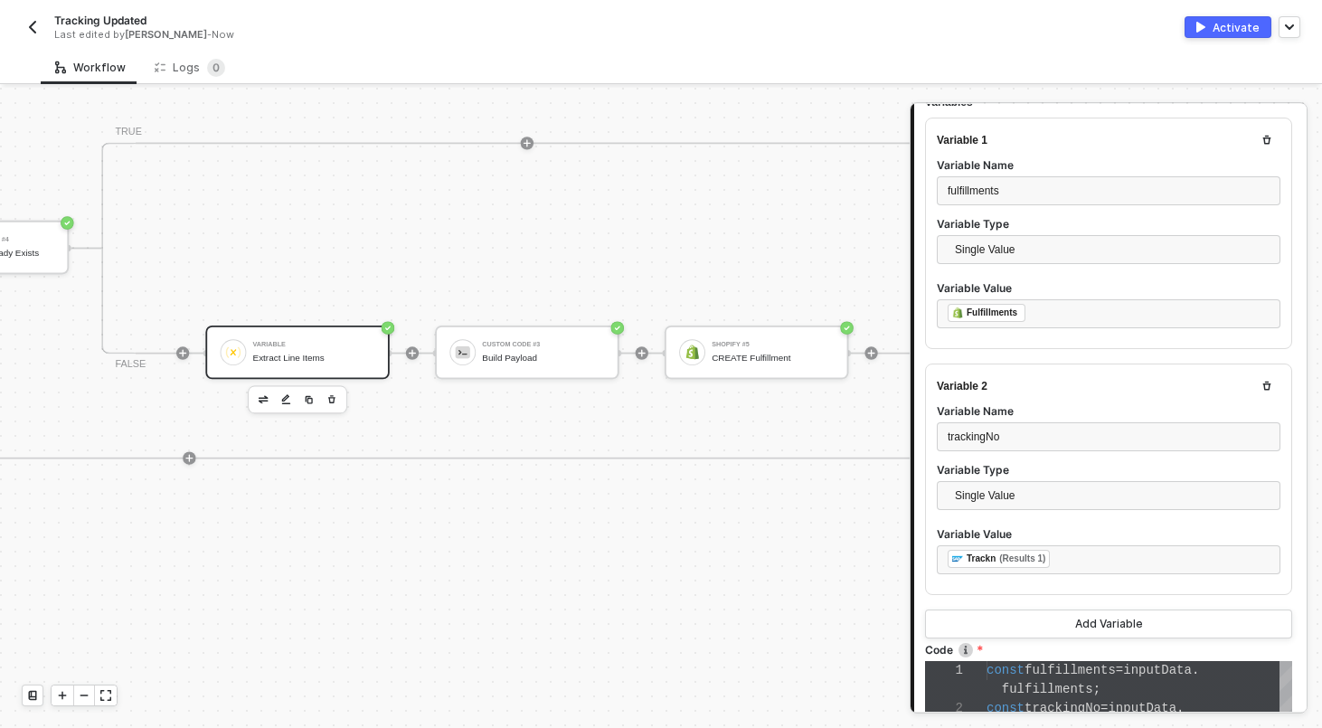
click at [311, 347] on div "Variable" at bounding box center [314, 345] width 122 height 6
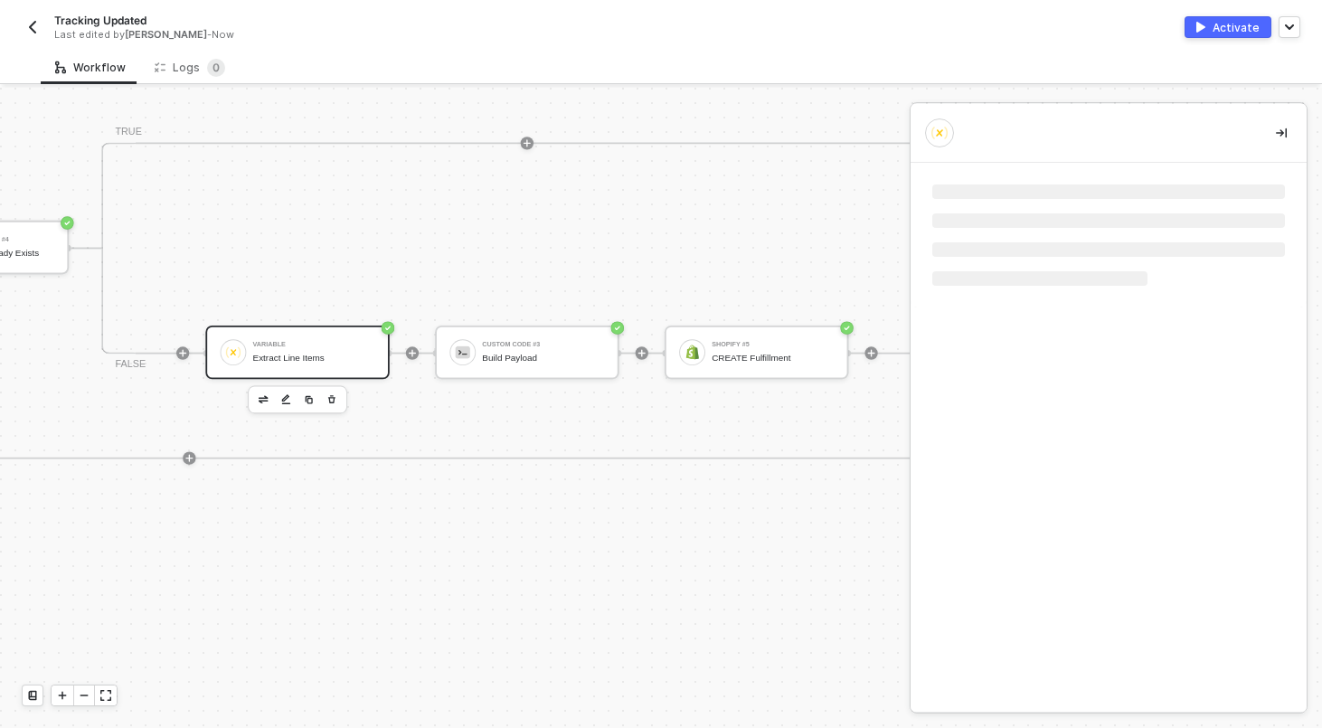
scroll to position [0, 0]
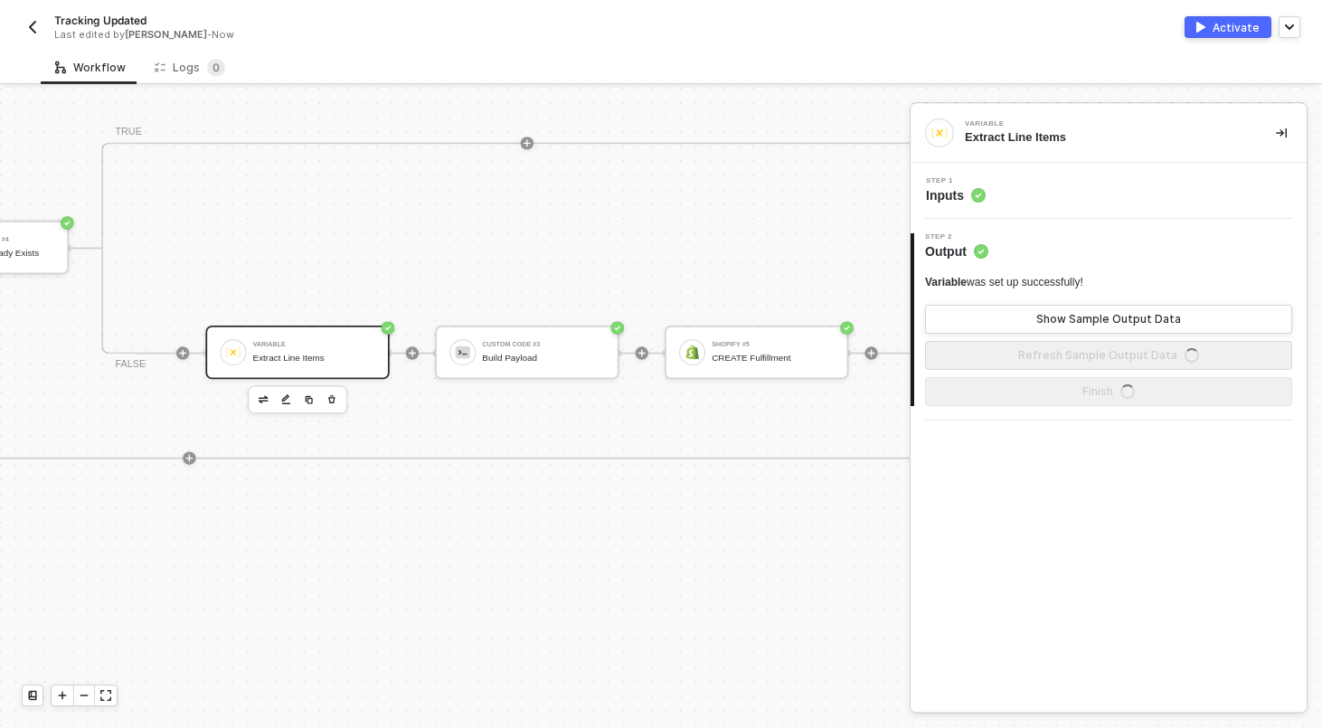
click at [1043, 206] on div "Step 1 Inputs" at bounding box center [1108, 191] width 396 height 56
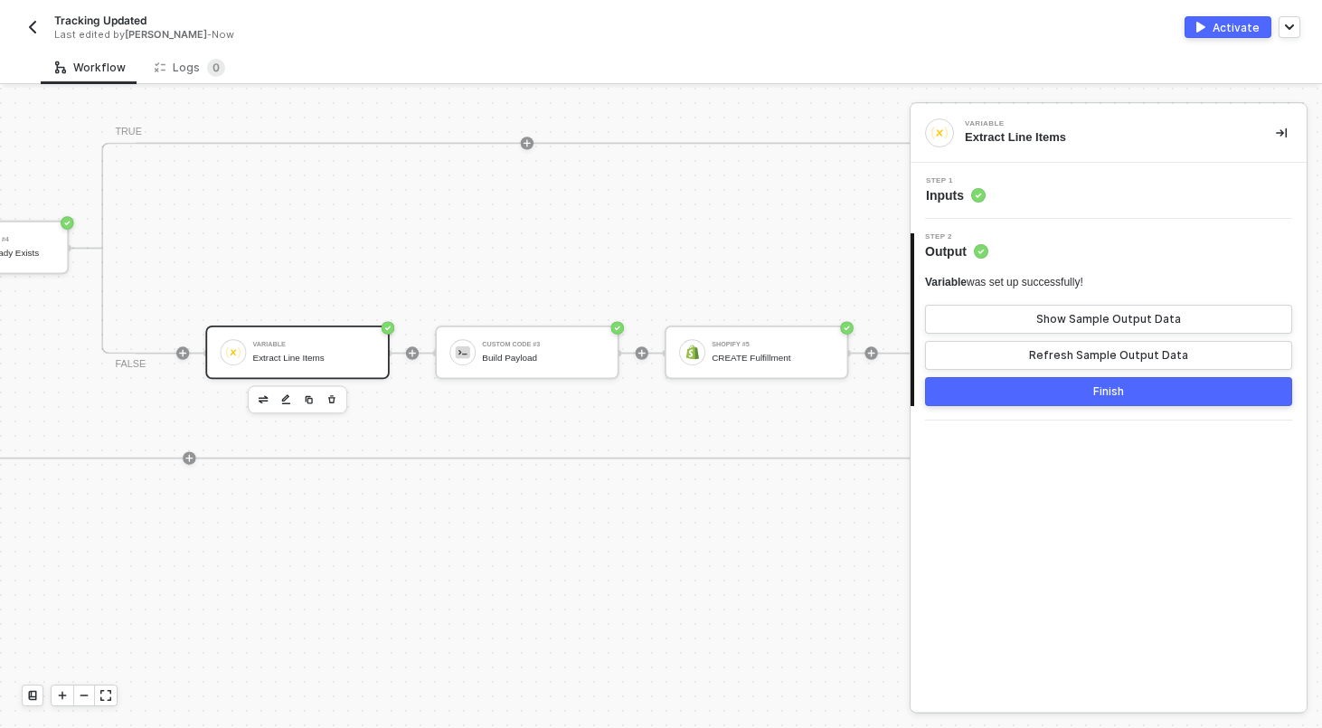
click at [1042, 178] on div "Step 1 Inputs" at bounding box center [1110, 190] width 391 height 27
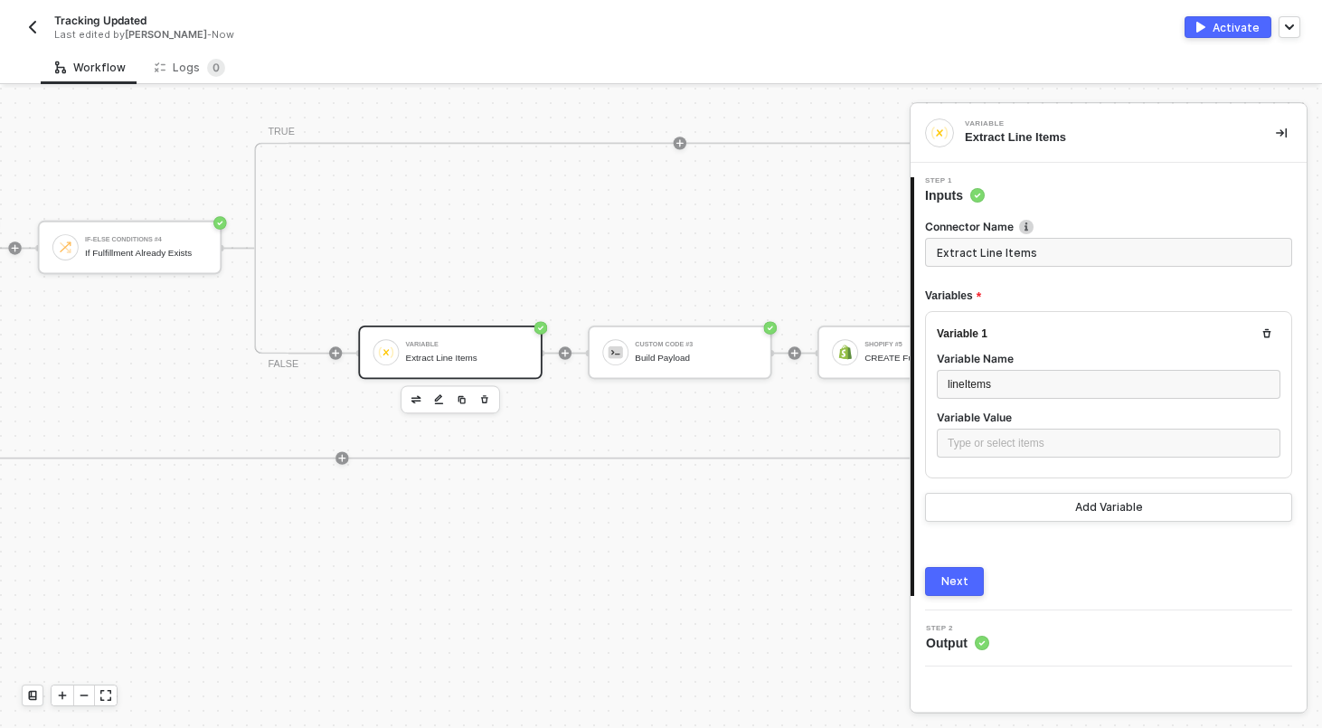
scroll to position [2, 6281]
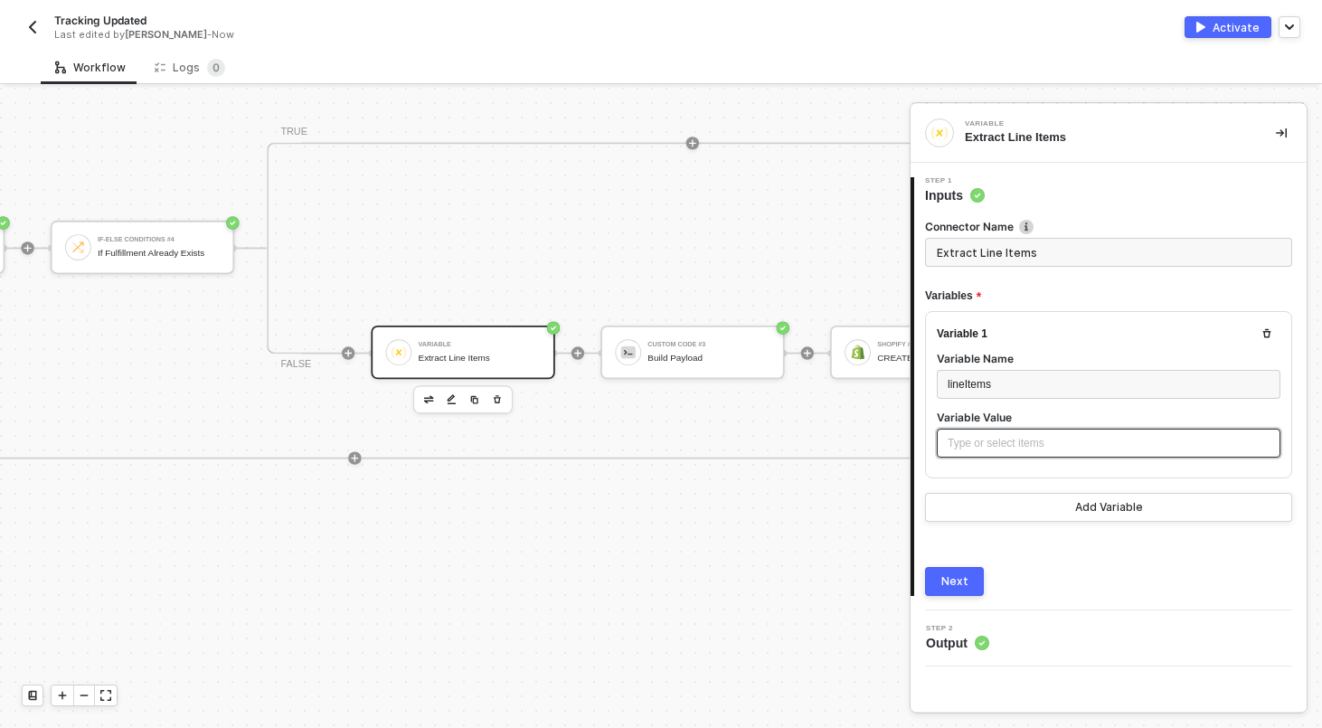
click at [979, 451] on div "Type or select items ﻿" at bounding box center [1107, 442] width 343 height 29
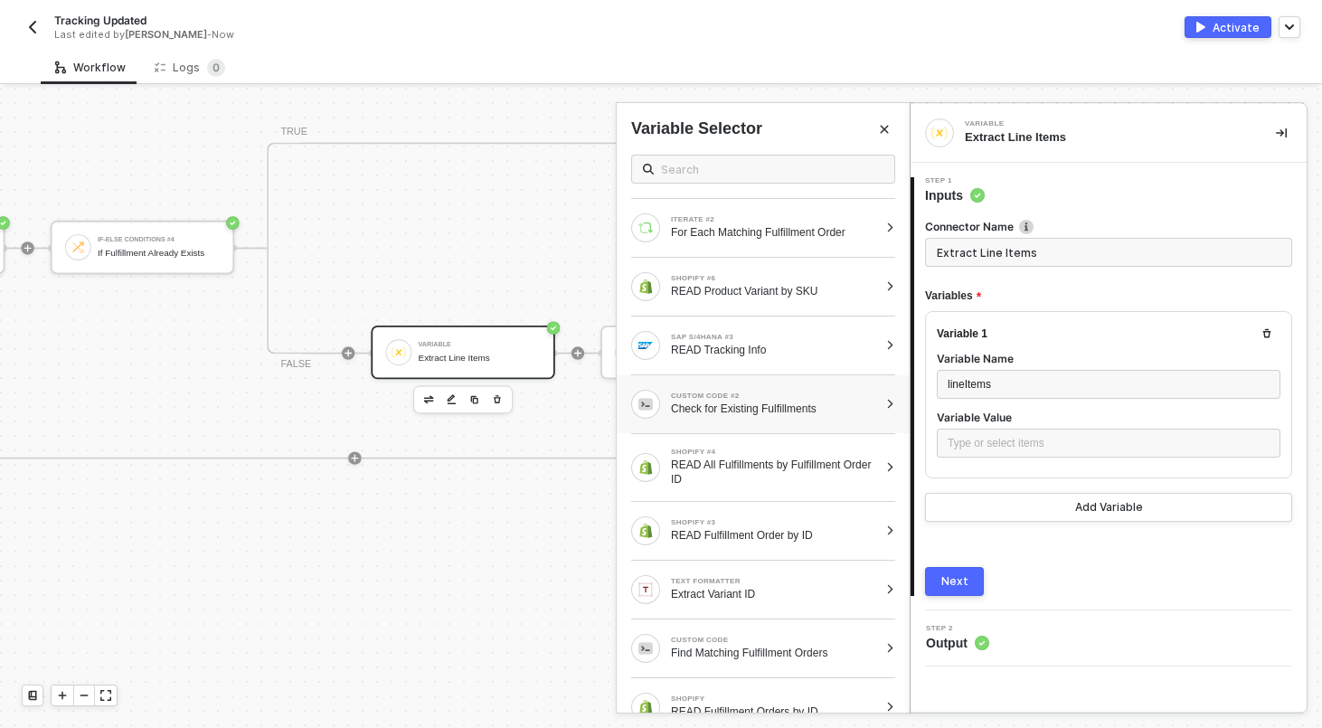
click at [889, 403] on div at bounding box center [890, 404] width 10 height 11
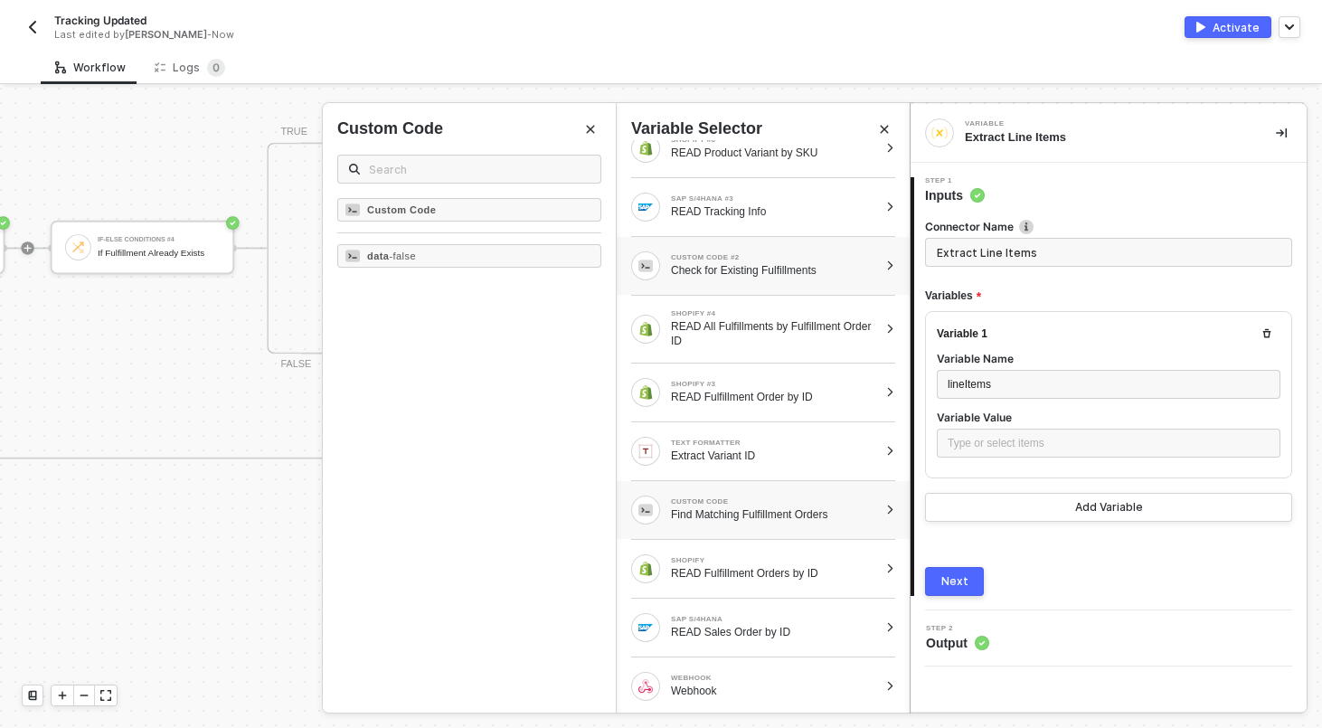
scroll to position [142, 0]
click at [894, 510] on div at bounding box center [890, 506] width 10 height 11
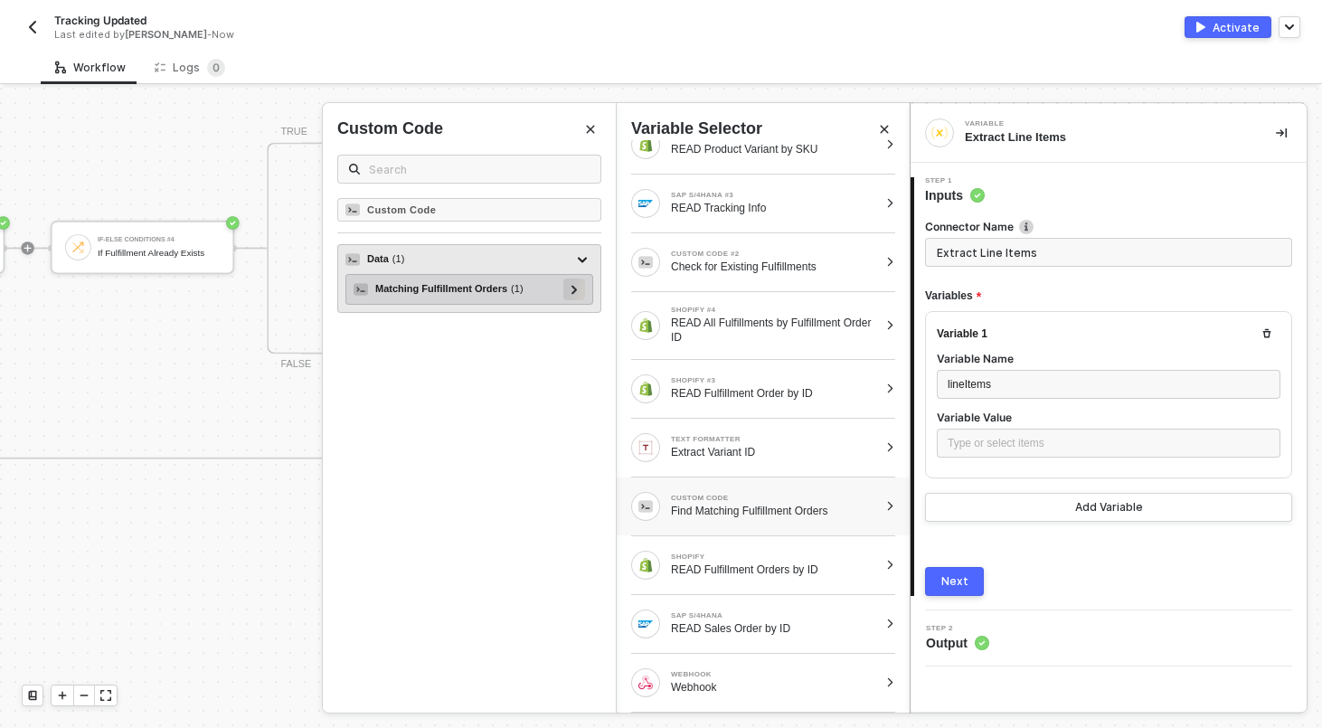
click at [574, 285] on icon at bounding box center [574, 289] width 6 height 9
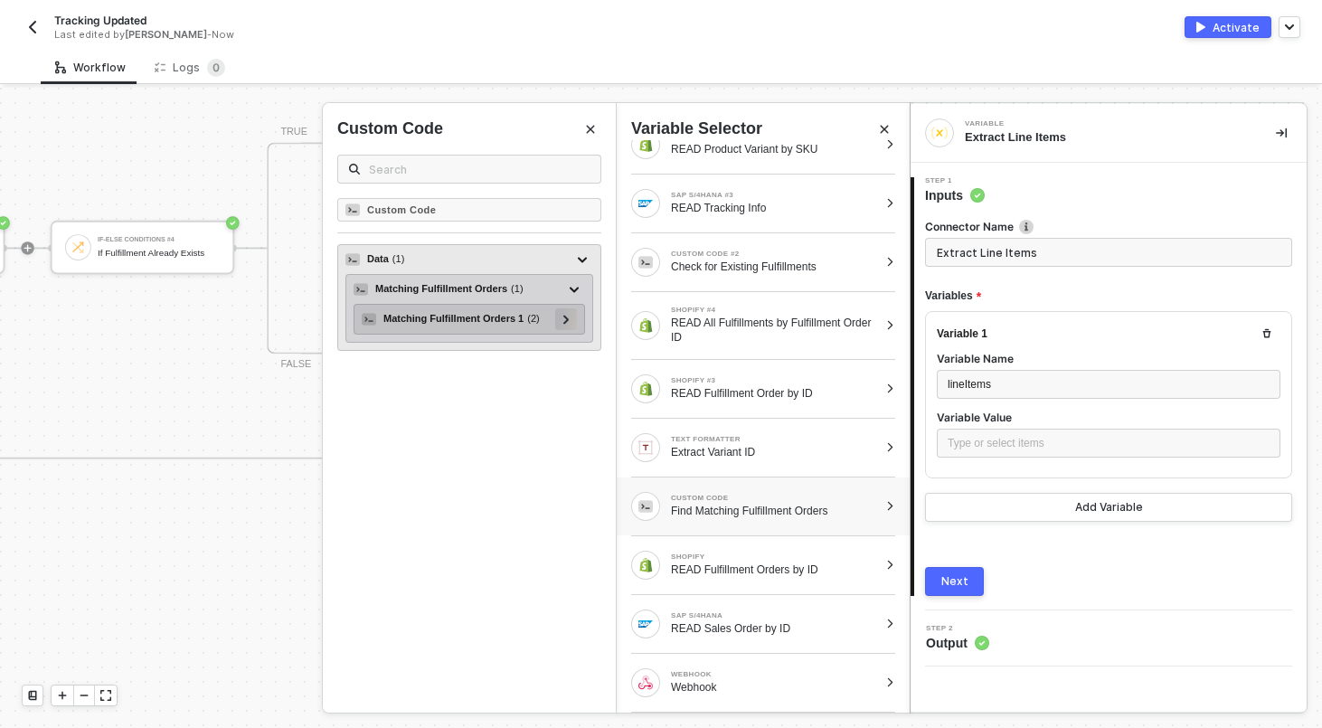
click at [567, 314] on div at bounding box center [565, 318] width 9 height 20
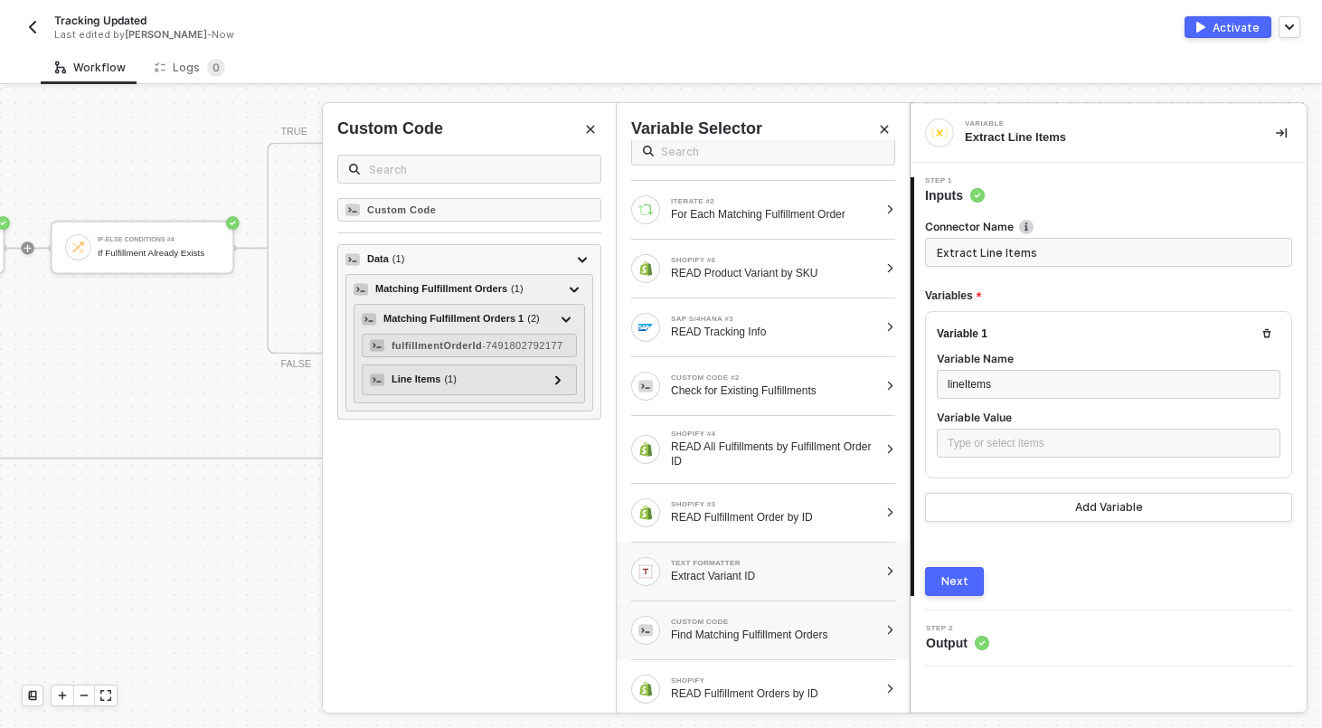
scroll to position [0, 0]
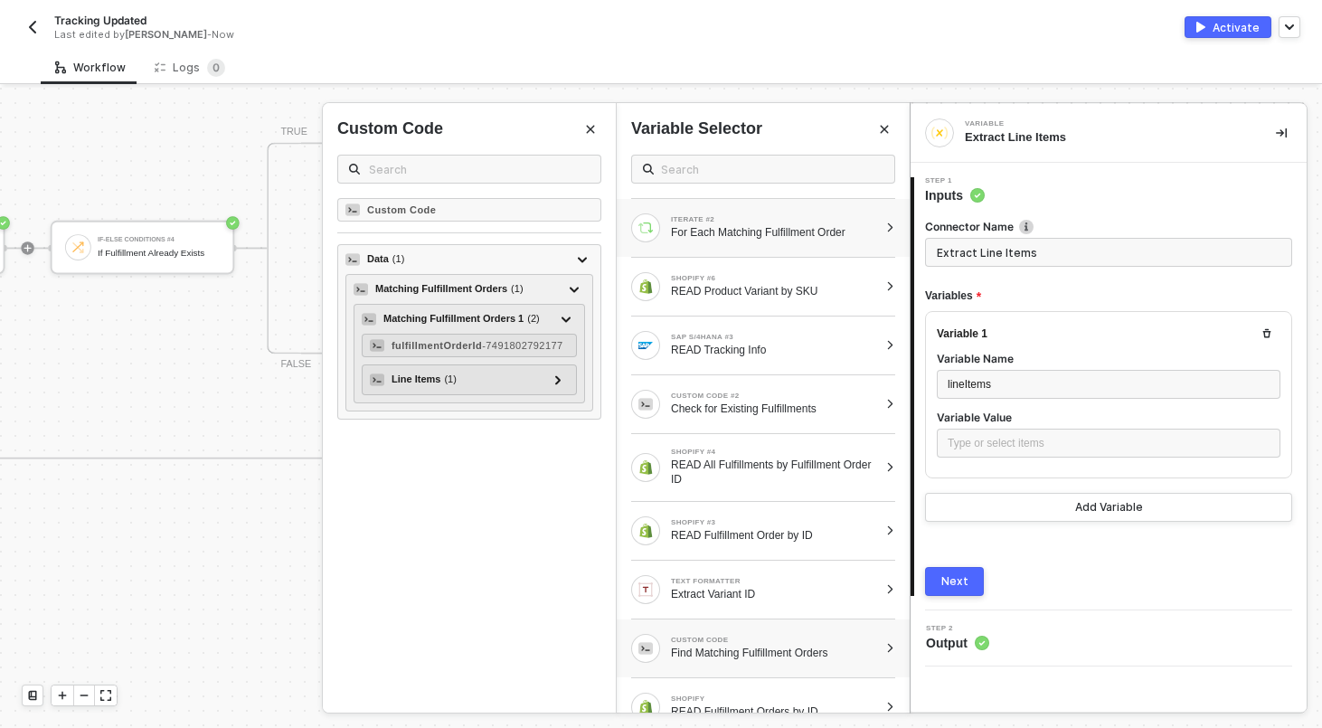
click at [888, 221] on div "ITERATE #2 For Each Matching Fulfillment Order" at bounding box center [762, 228] width 293 height 58
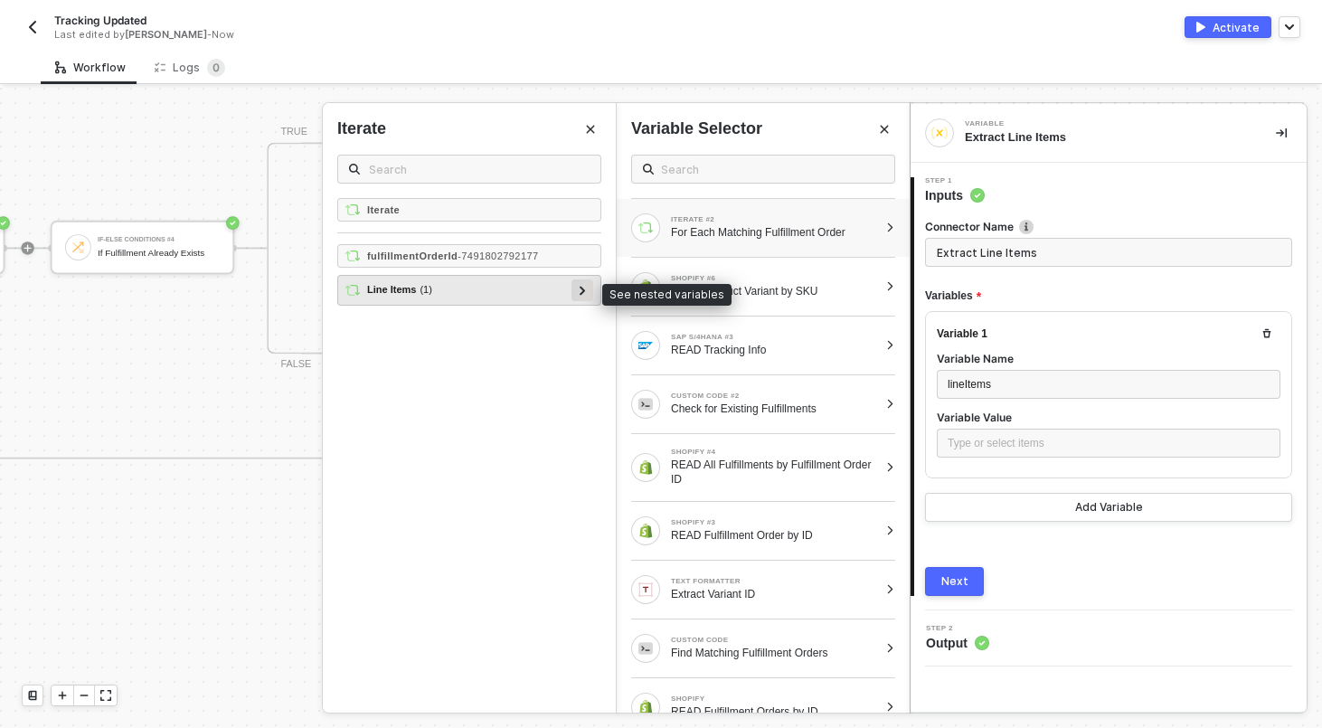
click at [579, 287] on icon at bounding box center [582, 290] width 6 height 9
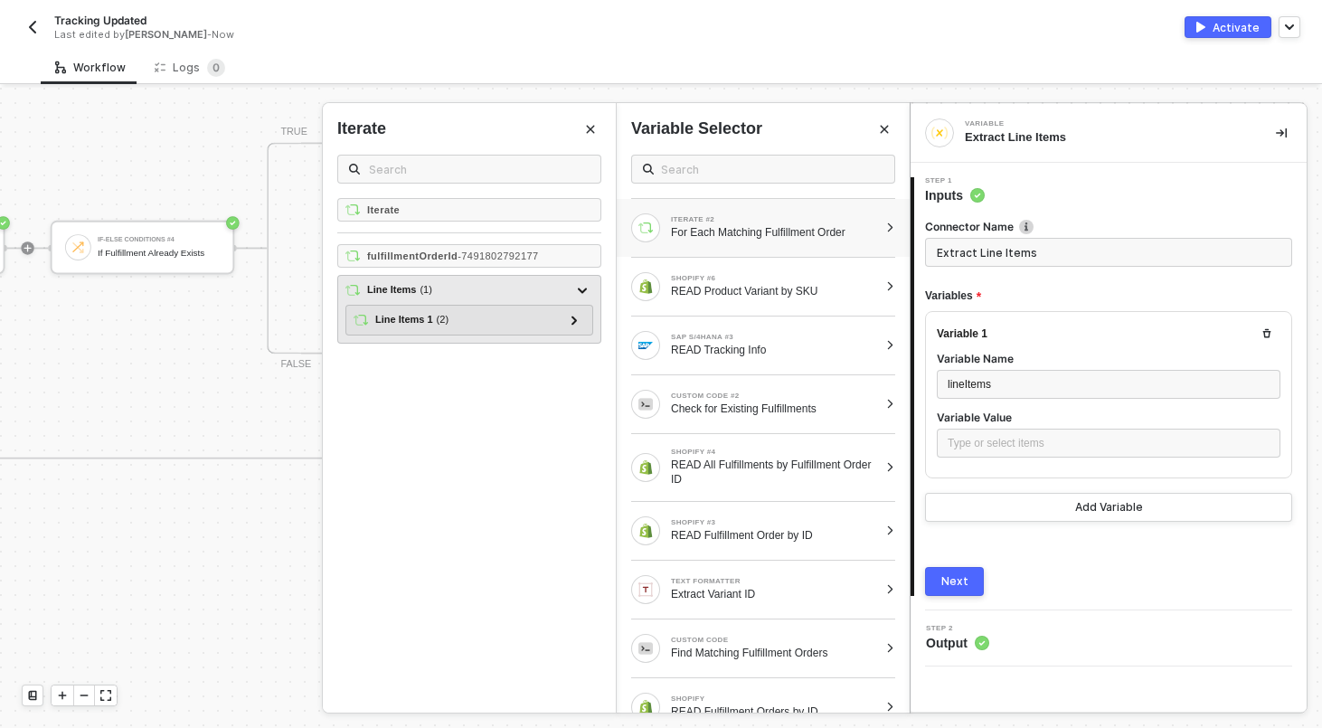
click at [491, 287] on div "Line Items ( 1 )" at bounding box center [458, 290] width 226 height 22
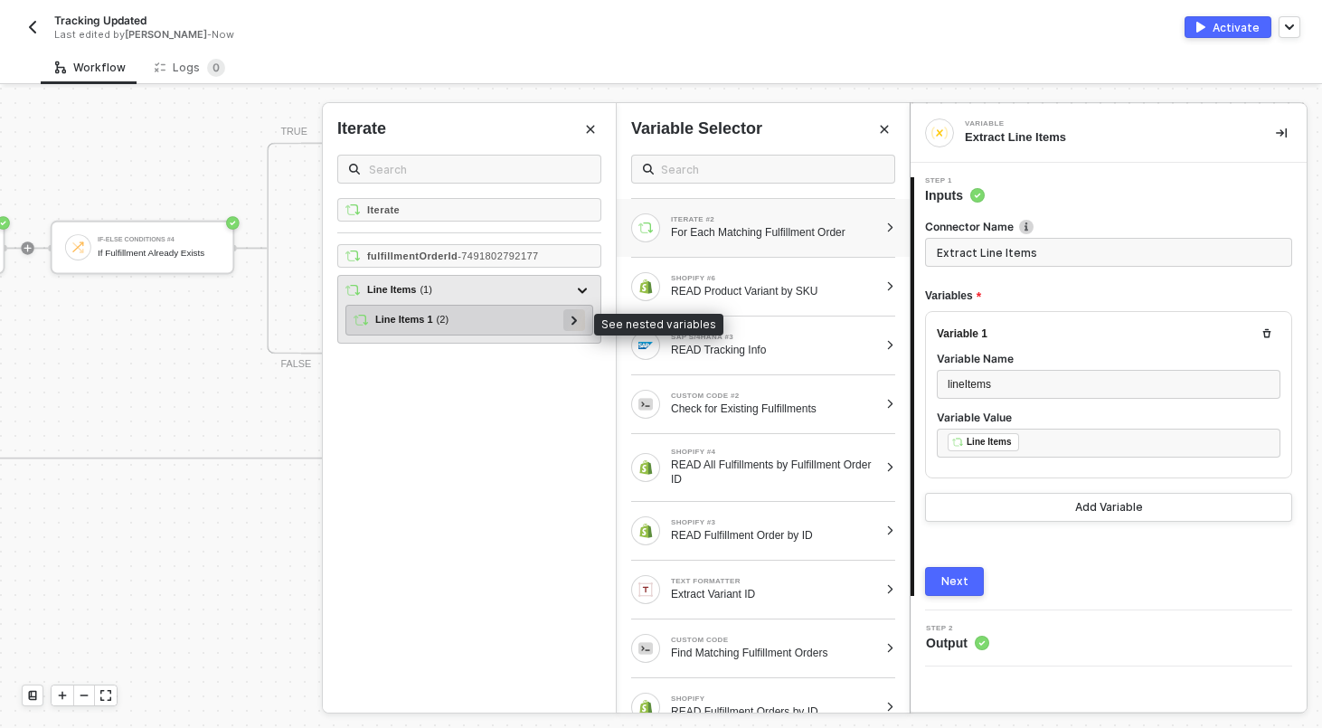
click at [573, 322] on icon at bounding box center [573, 319] width 5 height 9
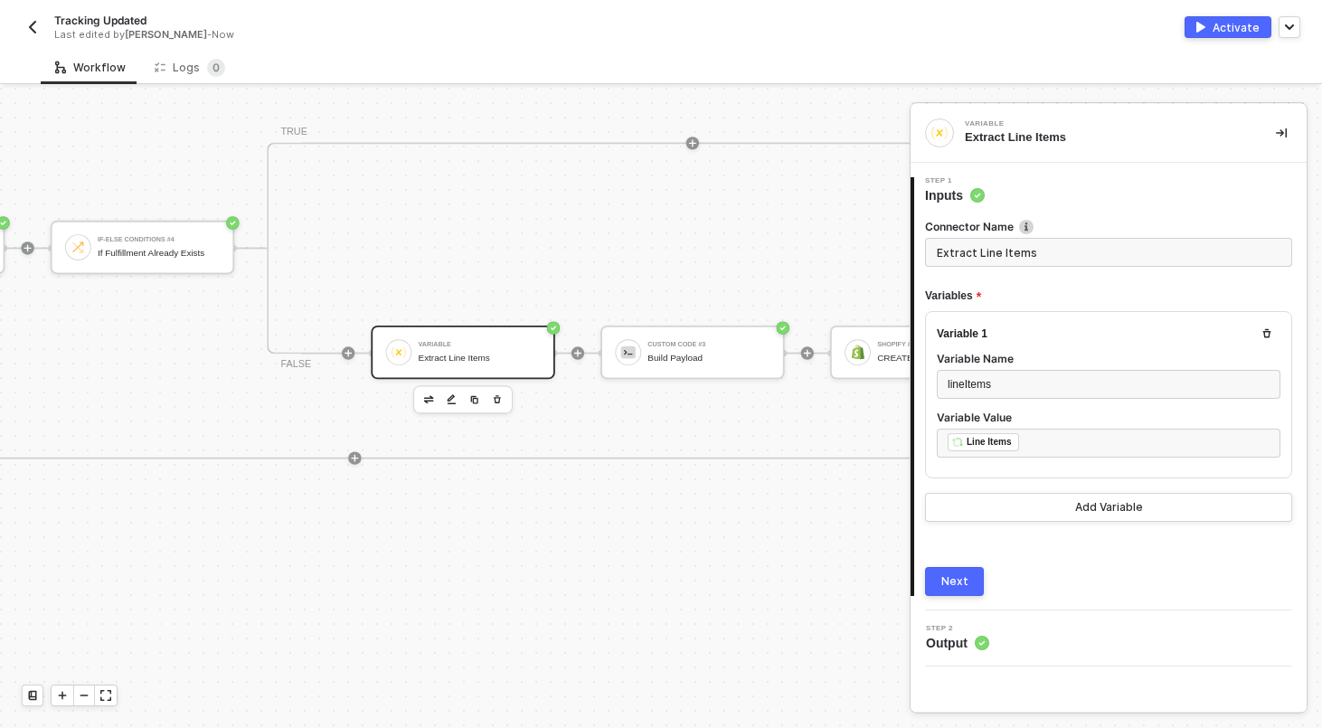
click at [953, 576] on div "Next" at bounding box center [954, 581] width 27 height 14
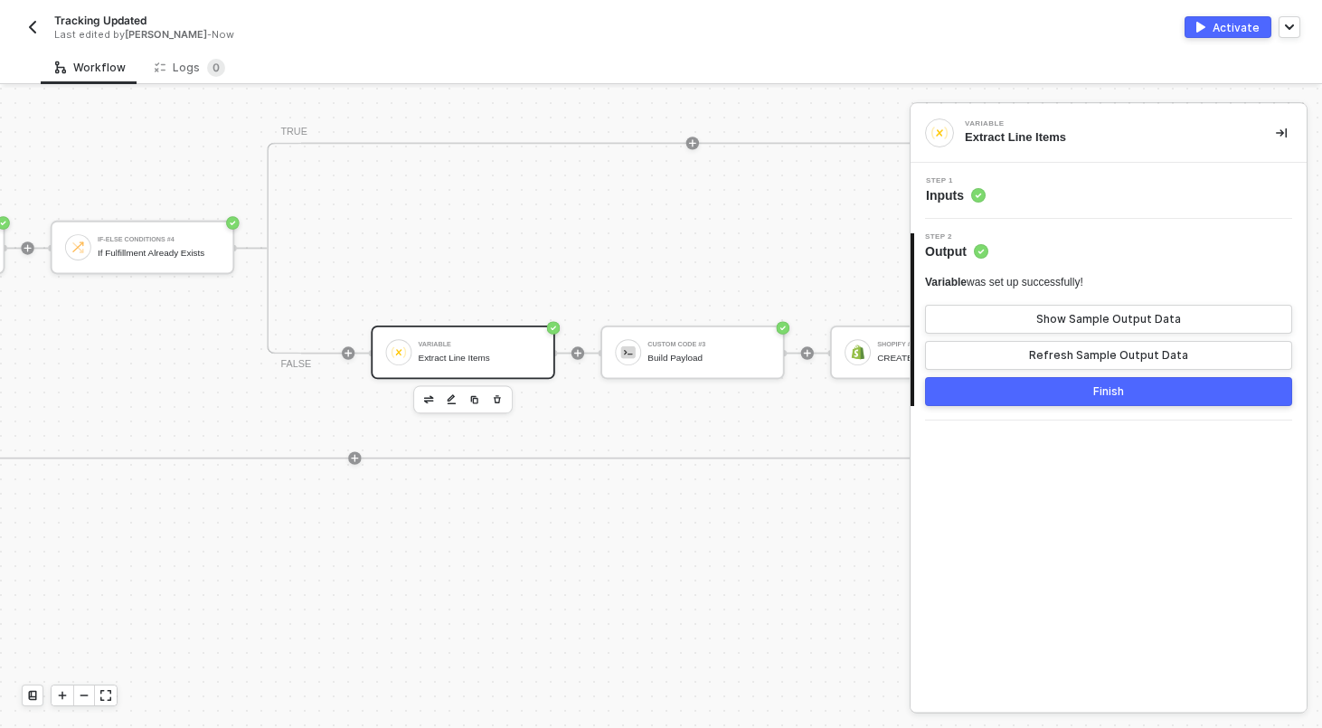
click at [509, 334] on div "Variable Extract Line Items" at bounding box center [462, 351] width 183 height 53
click at [1075, 183] on div "Step 1 Inputs" at bounding box center [1110, 190] width 391 height 27
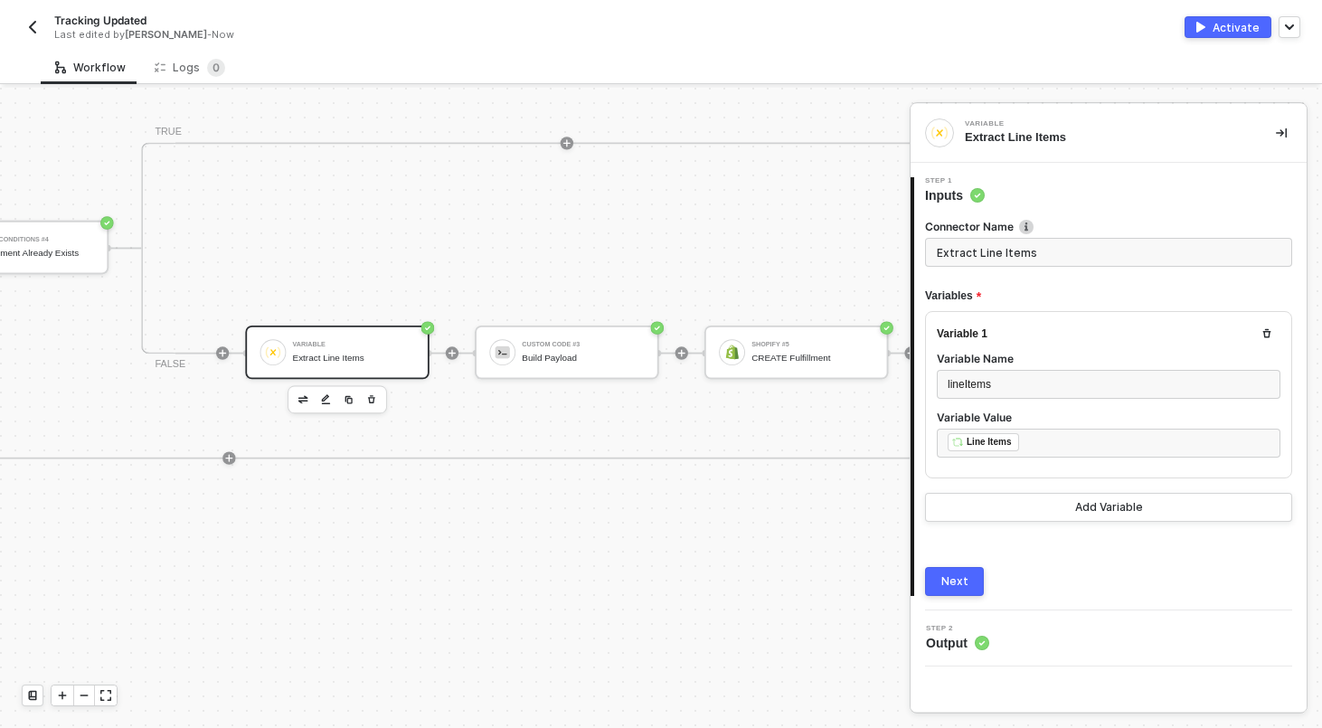
scroll to position [2, 6410]
click at [555, 378] on div "Custom Code #3 Build Payload" at bounding box center [562, 351] width 183 height 53
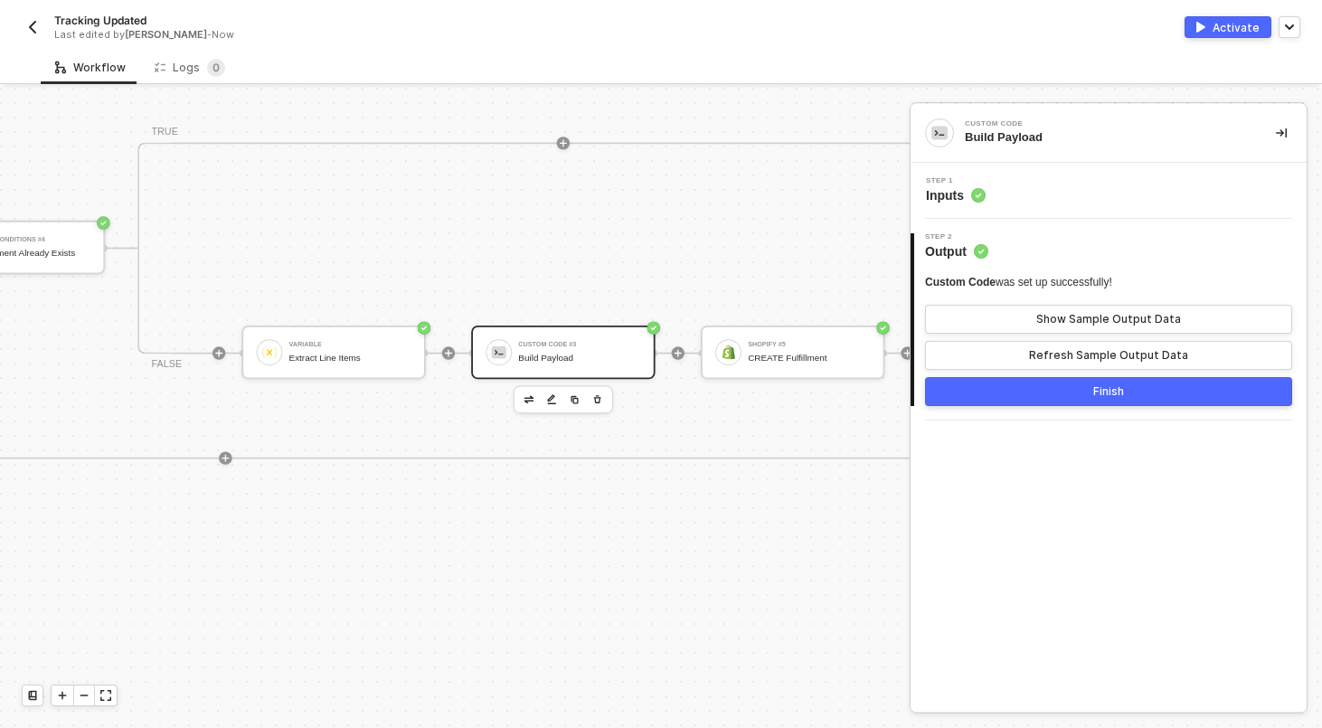
click at [1073, 174] on div "Step 1 Inputs" at bounding box center [1108, 191] width 396 height 56
click at [1072, 196] on div "Step 1 Inputs" at bounding box center [1110, 190] width 391 height 27
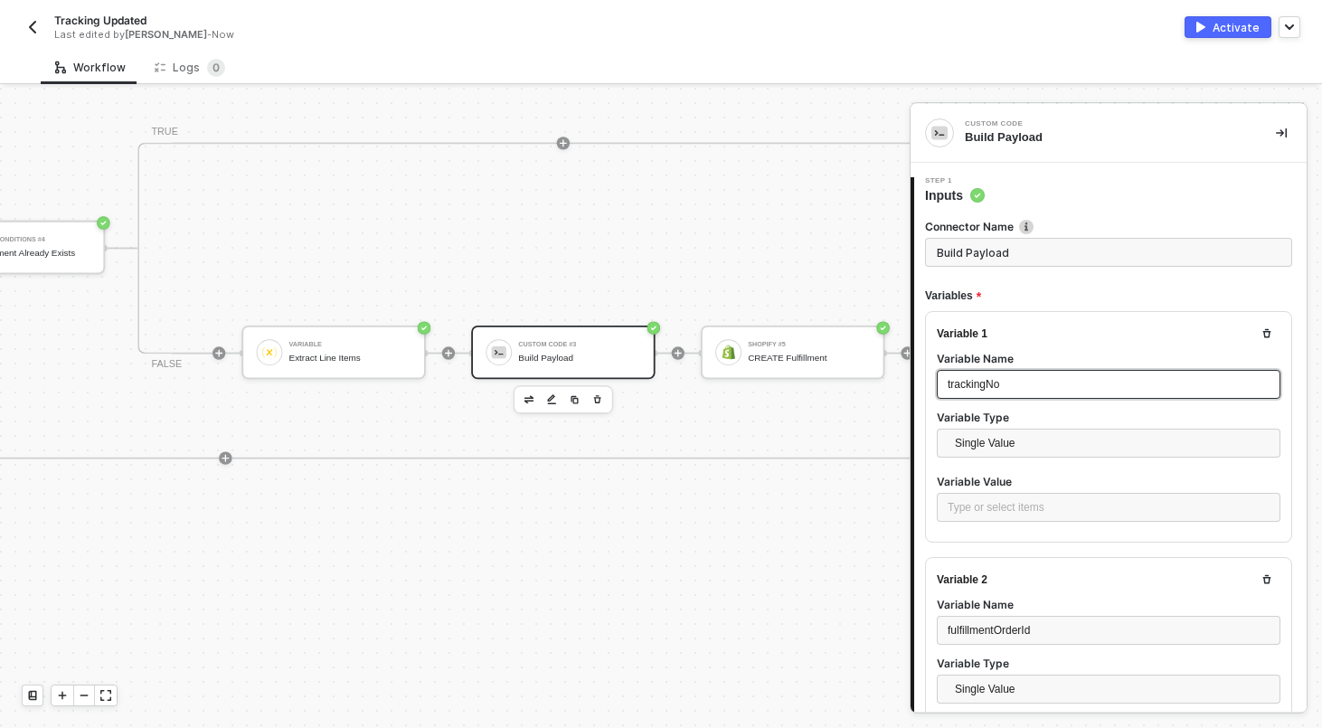
scroll to position [152, 0]
click at [1002, 495] on div "Type or select items ﻿" at bounding box center [1107, 507] width 343 height 29
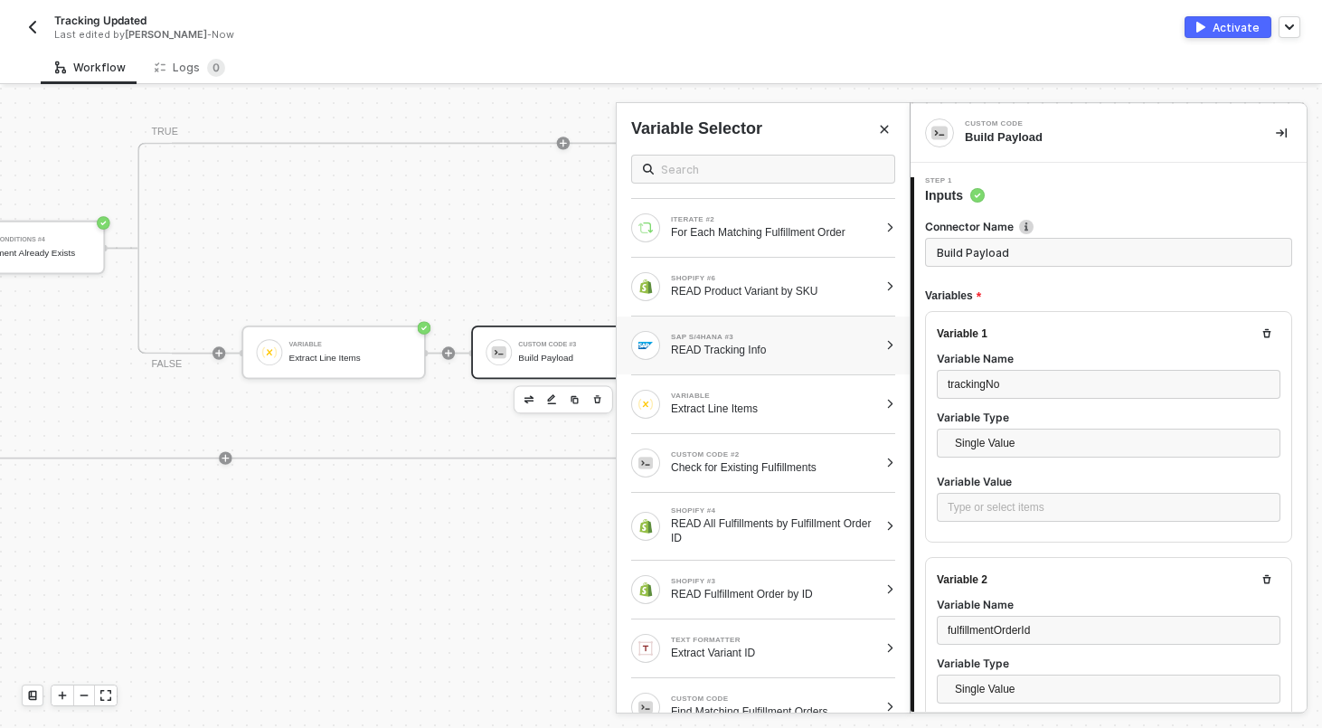
click at [774, 351] on div "READ Tracking Info" at bounding box center [774, 350] width 207 height 14
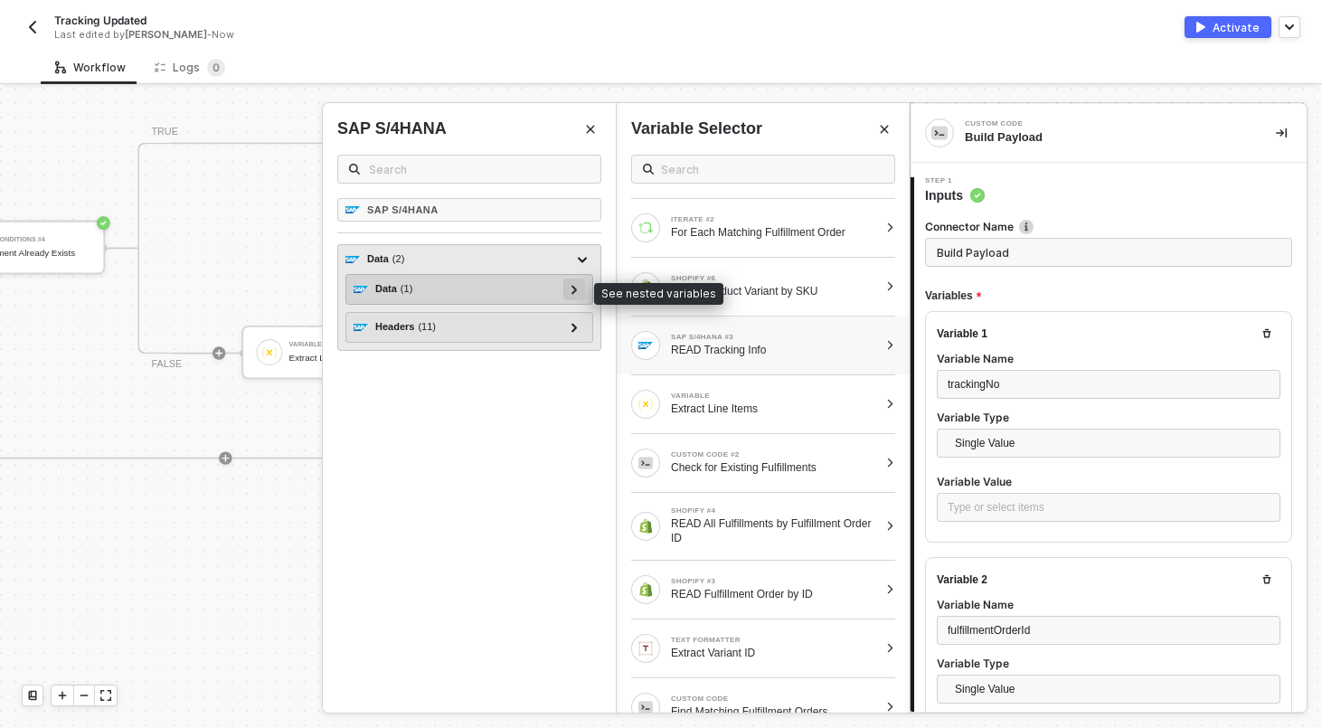
click at [573, 282] on div at bounding box center [573, 288] width 9 height 20
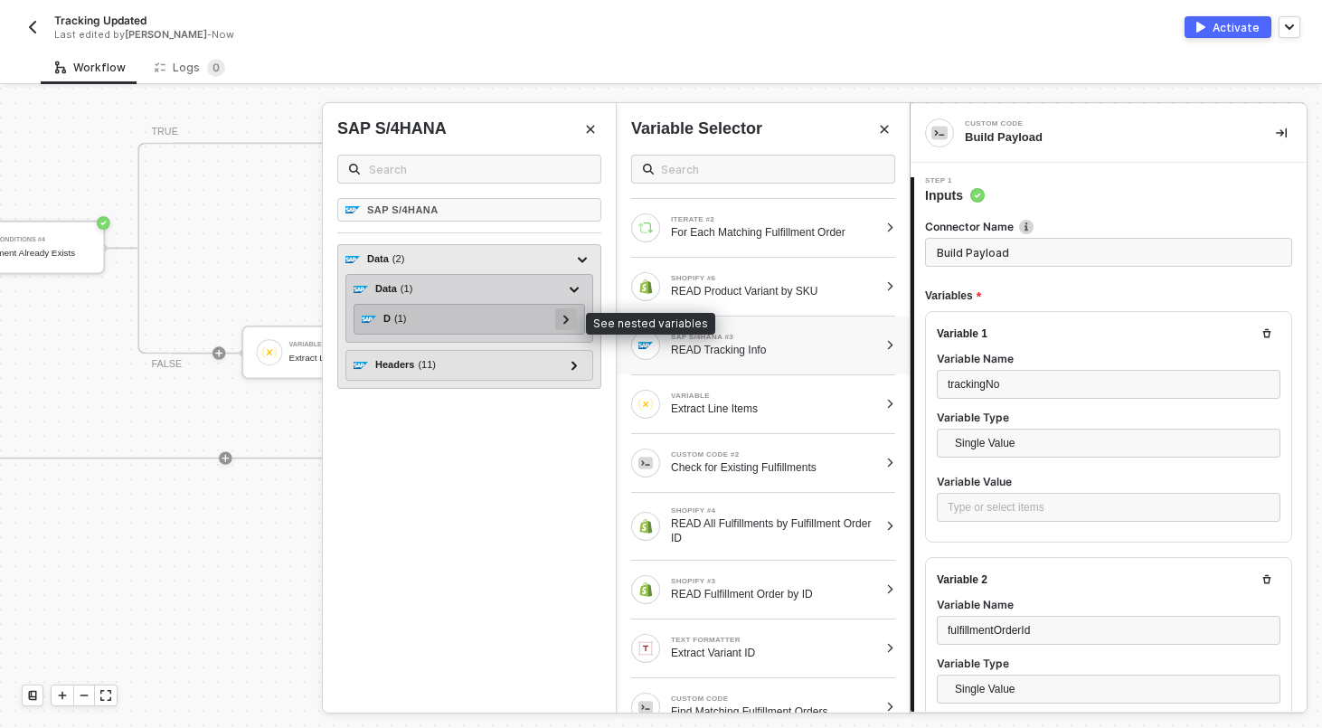
click at [568, 322] on icon at bounding box center [566, 319] width 6 height 9
click at [569, 323] on div at bounding box center [565, 318] width 9 height 20
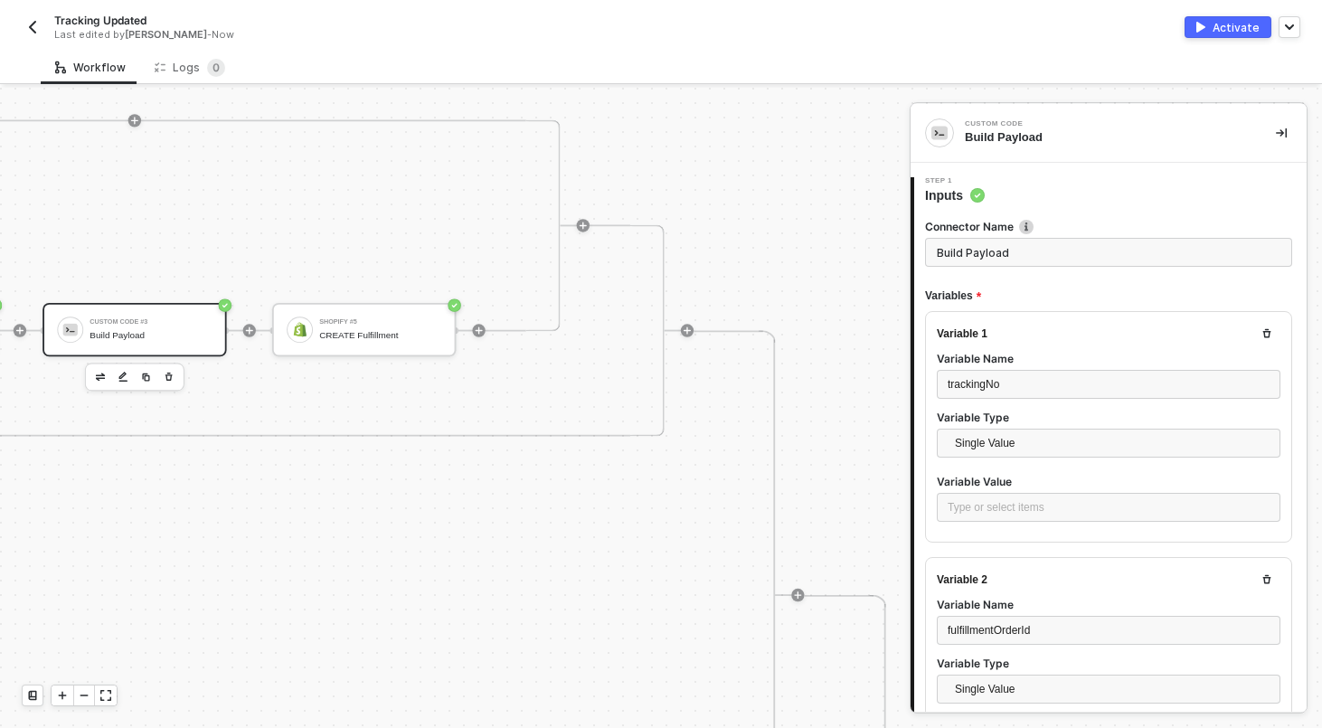
scroll to position [0, 6838]
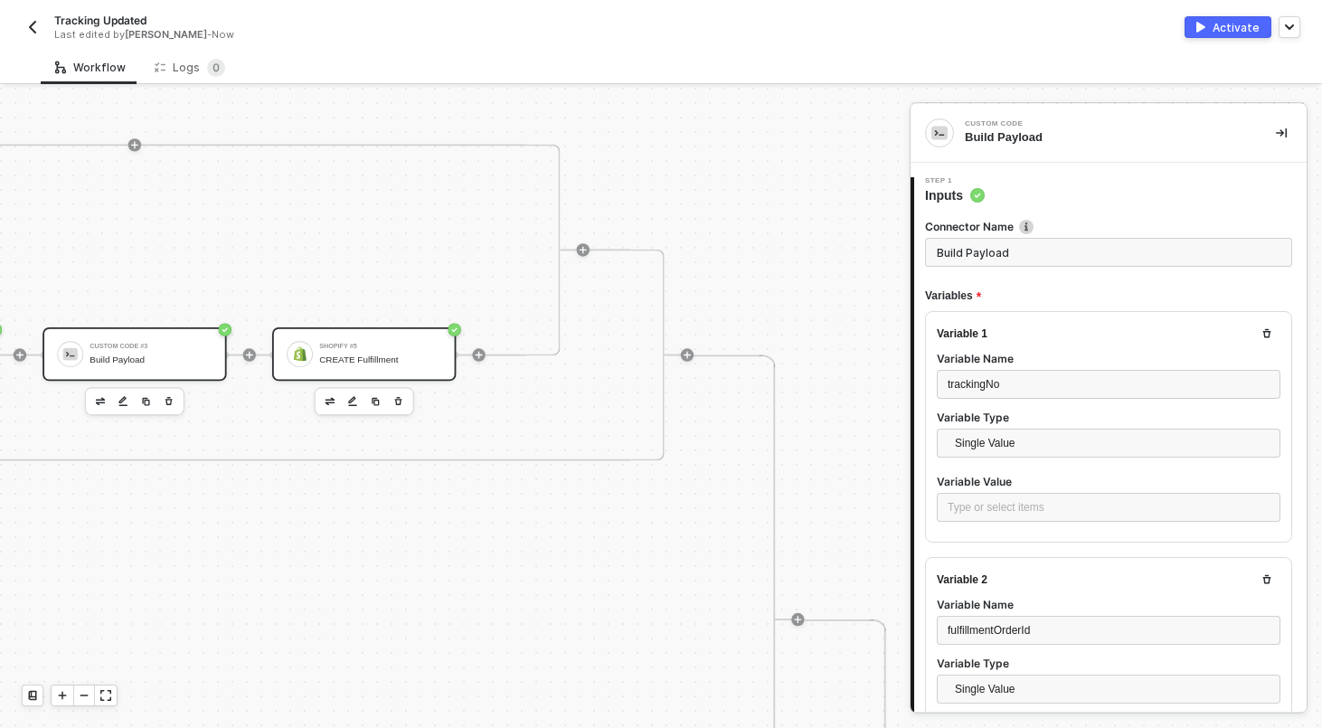
click at [392, 363] on div "CREATE Fulfillment" at bounding box center [380, 359] width 122 height 11
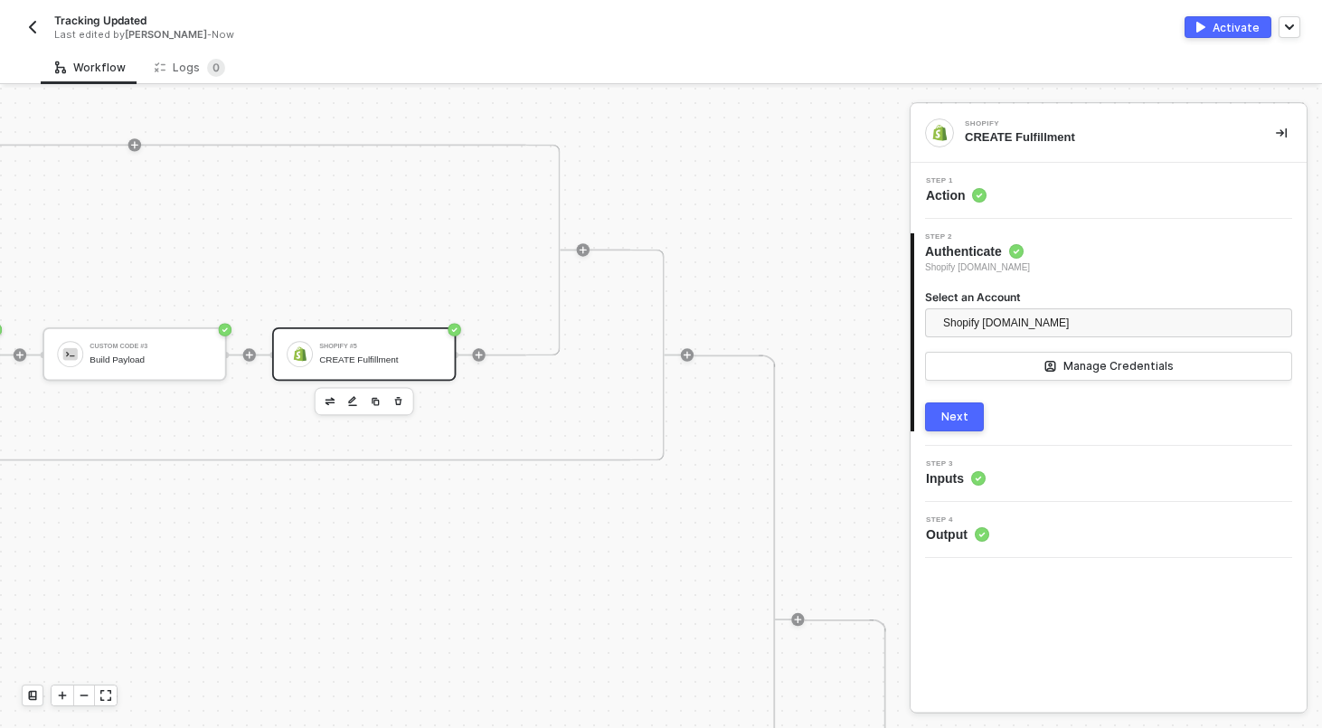
click at [1067, 173] on div "Step 1 Action" at bounding box center [1108, 191] width 396 height 56
click at [1037, 441] on div "2 Step 2 Authenticate Shopify [DOMAIN_NAME] Select an Account Shopify [DOMAIN_N…" at bounding box center [1108, 332] width 396 height 227
click at [1037, 465] on div "Step 3 Inputs" at bounding box center [1110, 473] width 391 height 27
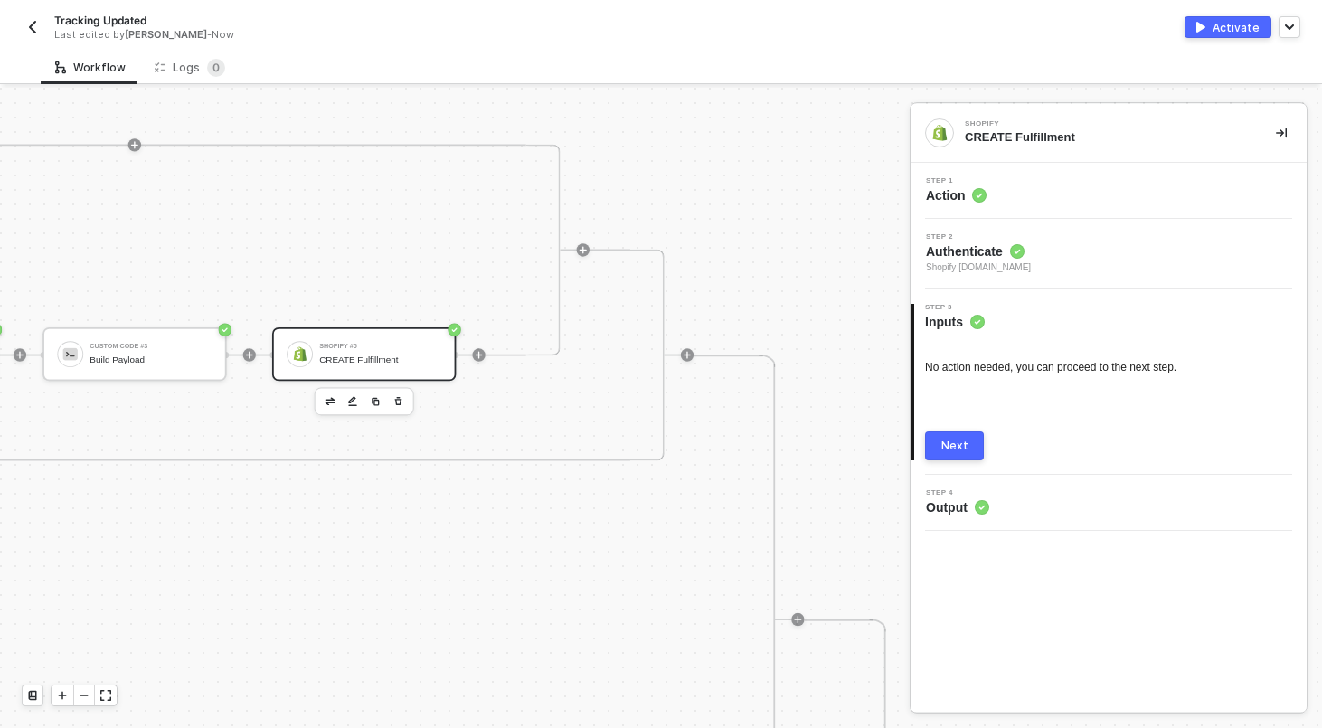
click at [1023, 180] on div "Step 1 Action" at bounding box center [1110, 190] width 391 height 27
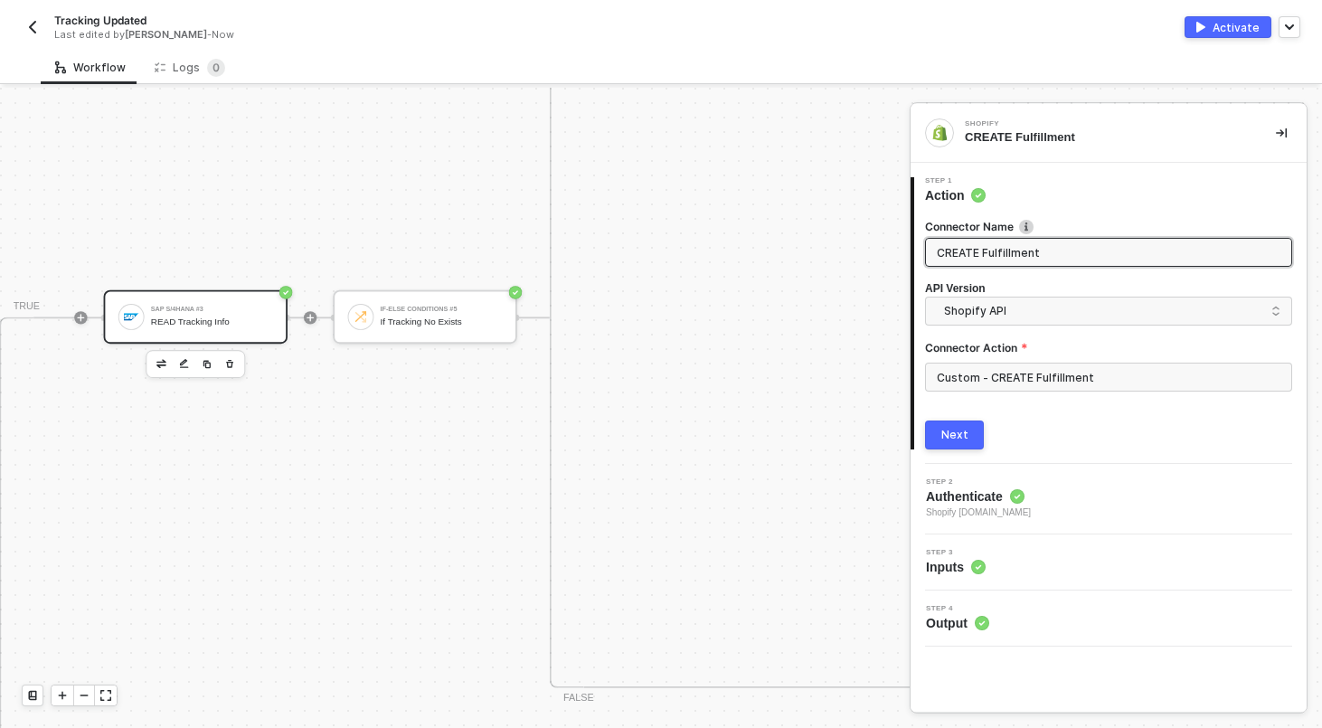
scroll to position [1015, 3096]
click at [228, 310] on div "SAP S/4HANA #3" at bounding box center [213, 309] width 122 height 6
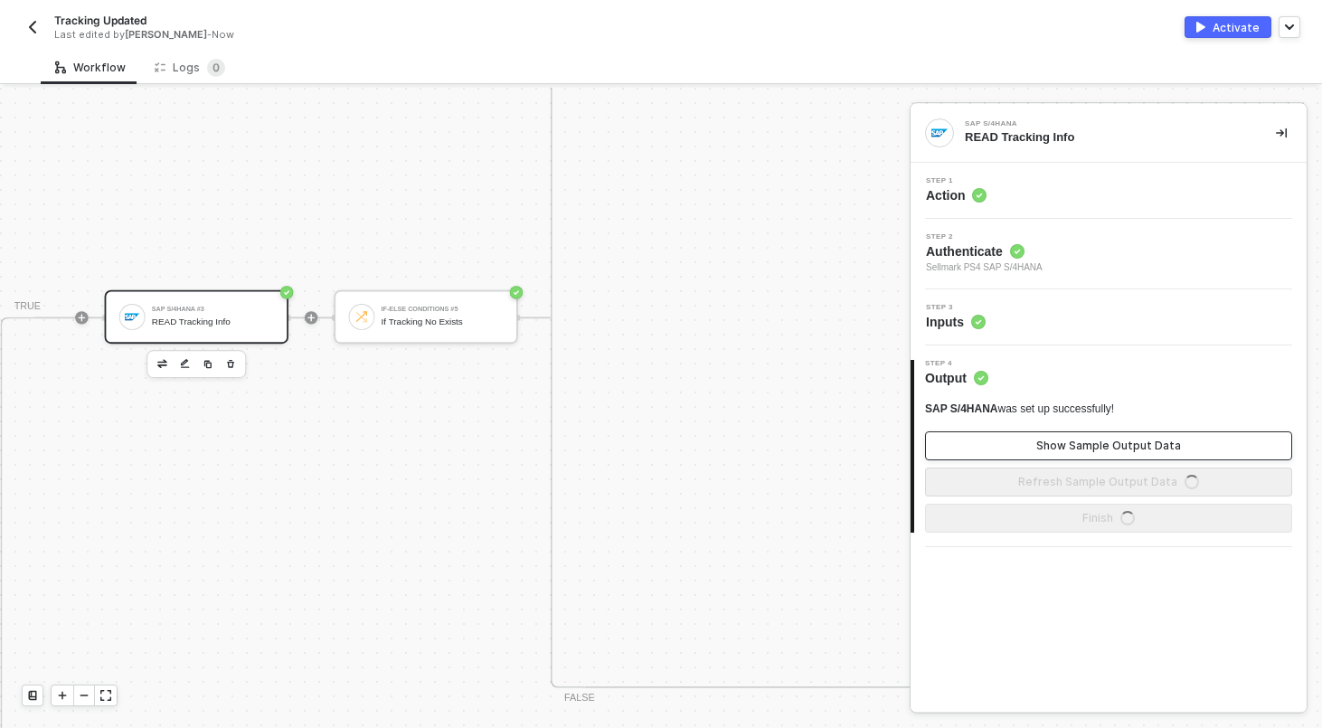
click at [1040, 446] on button "Show Sample Output Data" at bounding box center [1108, 445] width 367 height 29
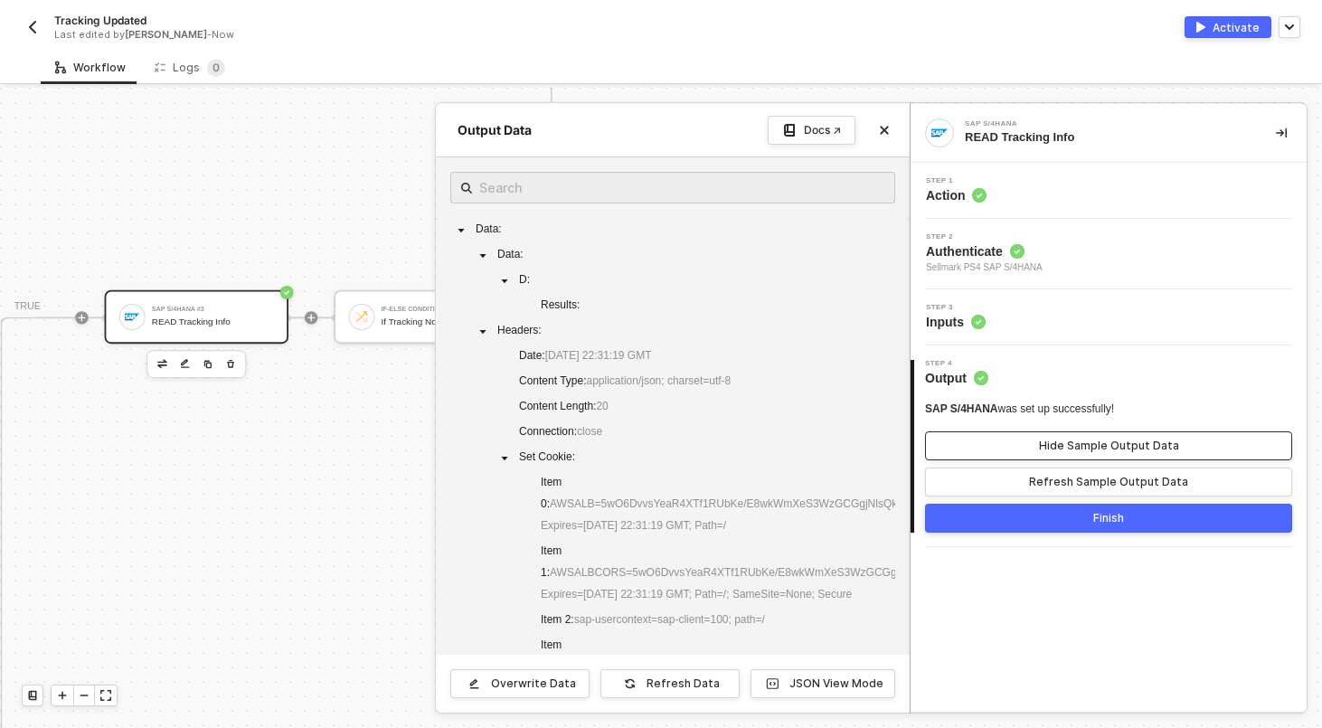
click at [1040, 446] on button "Hide Sample Output Data" at bounding box center [1108, 445] width 367 height 29
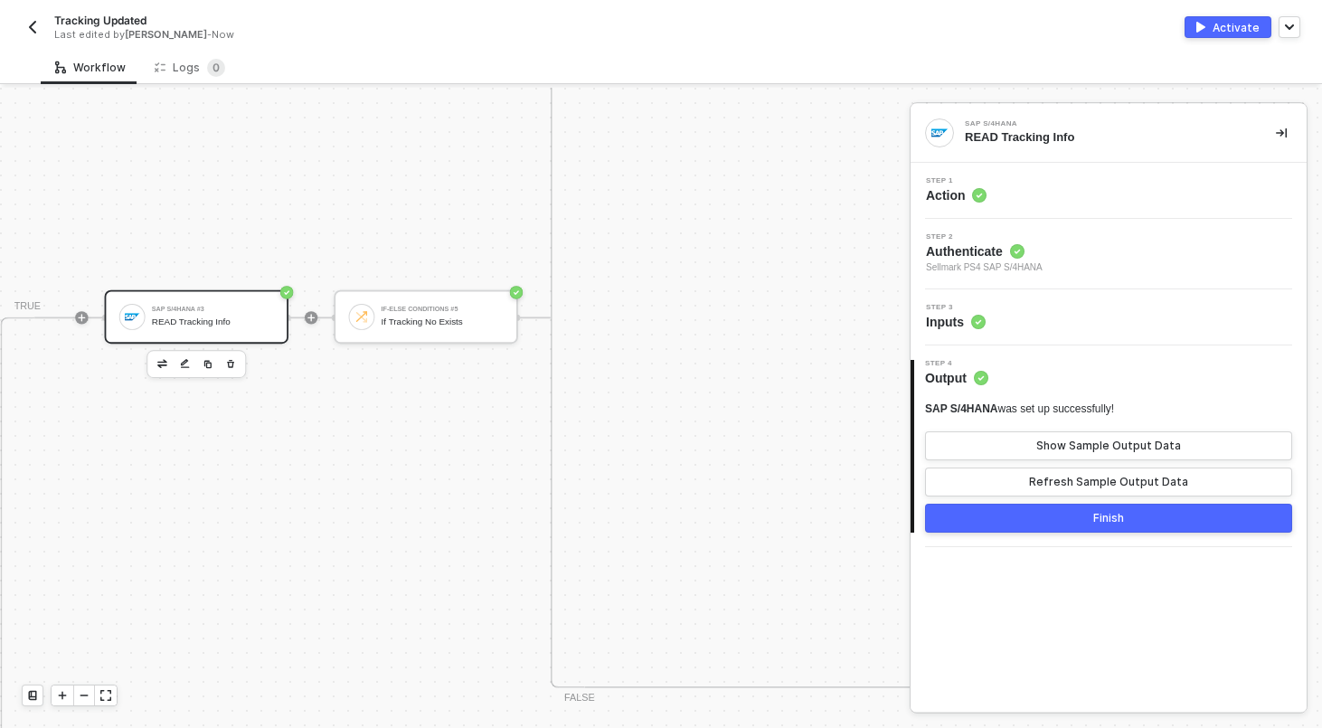
click at [1021, 306] on div "Step 3 Inputs" at bounding box center [1110, 317] width 391 height 27
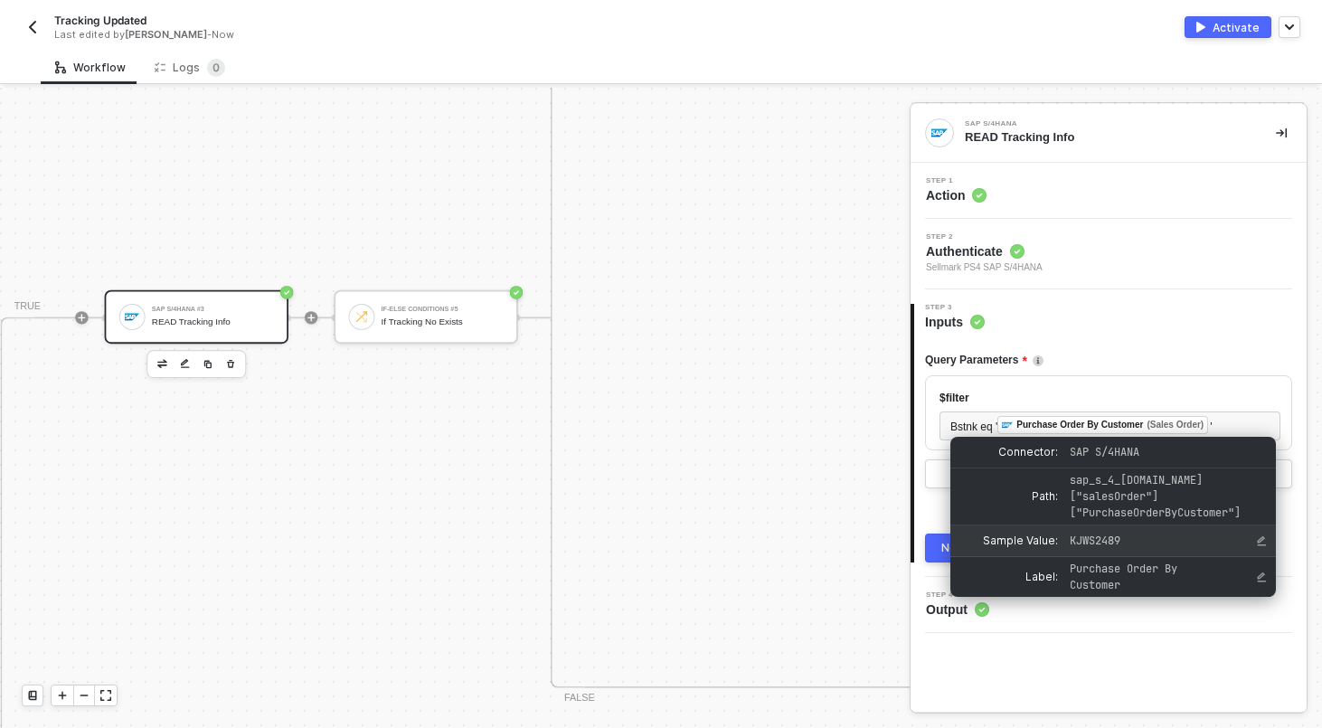
click at [1169, 536] on span "KJWS2489" at bounding box center [1150, 540] width 163 height 16
click at [1101, 533] on span "KJWS2489" at bounding box center [1094, 540] width 51 height 14
copy span "KJWS2489"
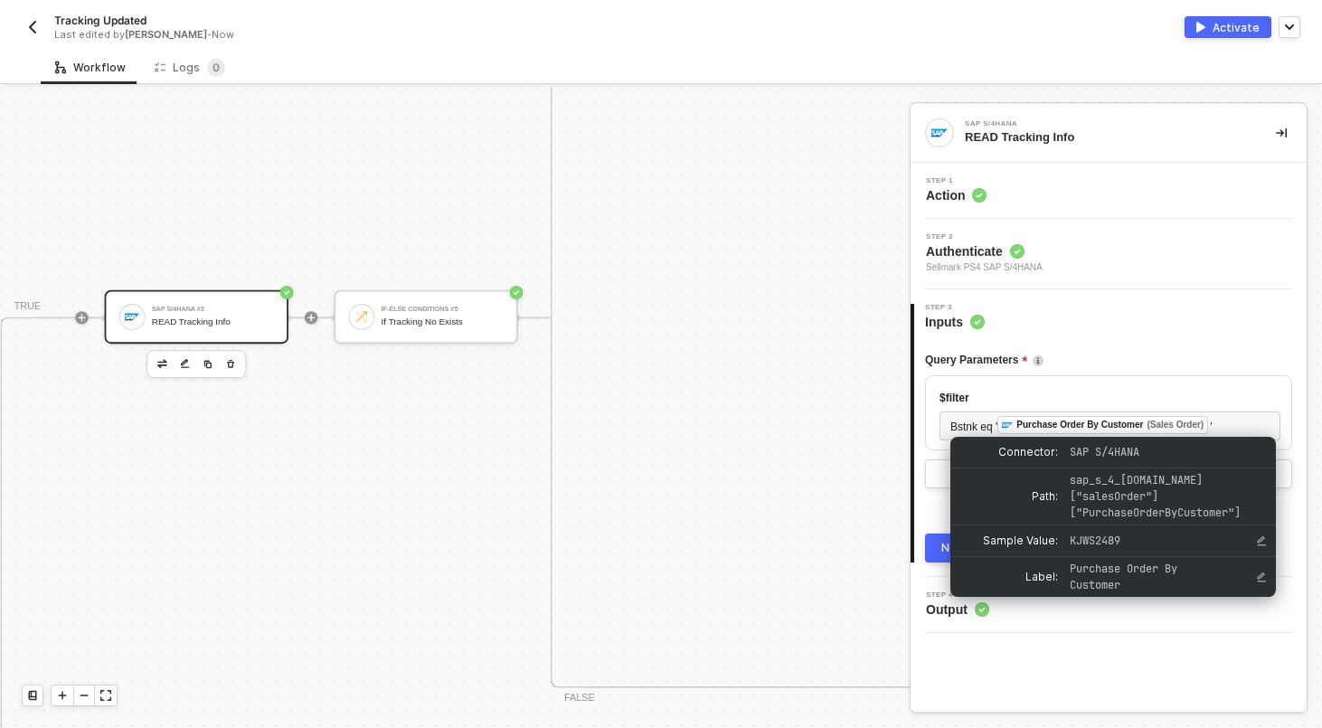
click at [1064, 370] on div "Query Parameters" at bounding box center [1108, 360] width 367 height 30
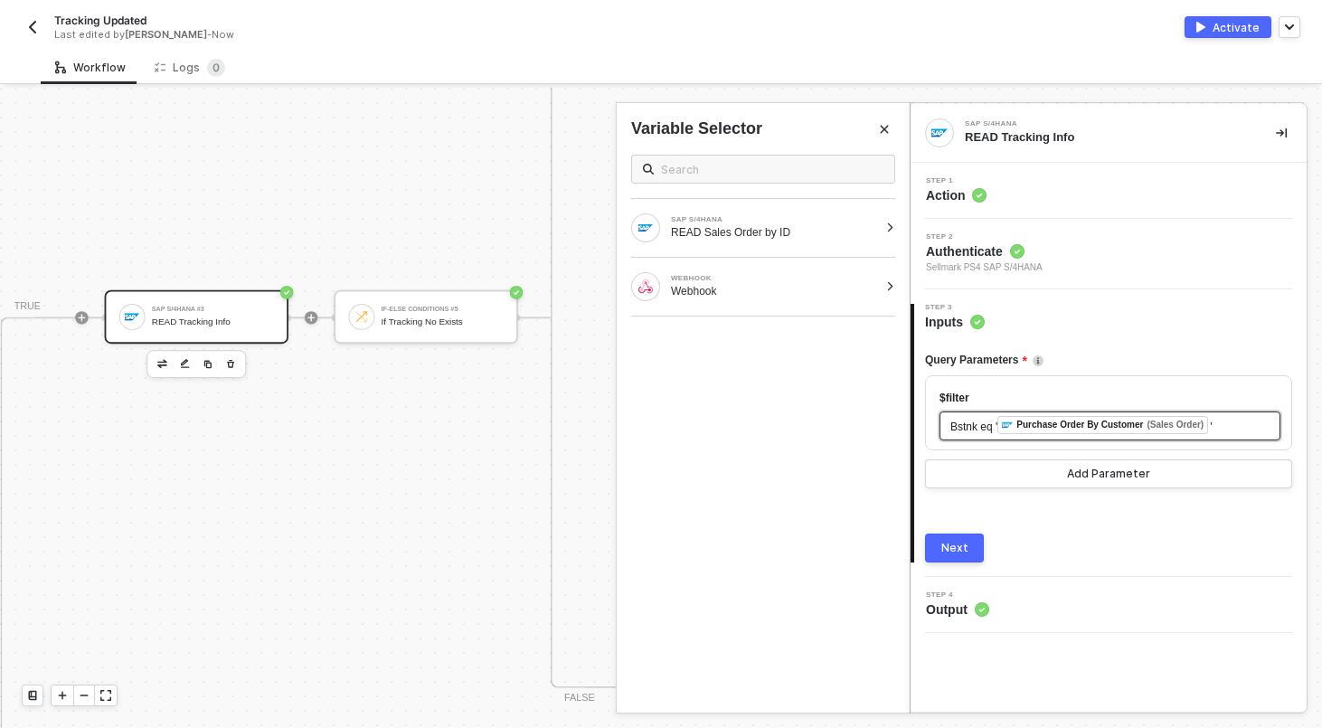
click at [1229, 423] on div "Bstnk eq ' ﻿ Purchase Order By Customer (Sales Order) '" at bounding box center [1109, 426] width 319 height 20
click at [934, 542] on button "Next" at bounding box center [954, 547] width 59 height 29
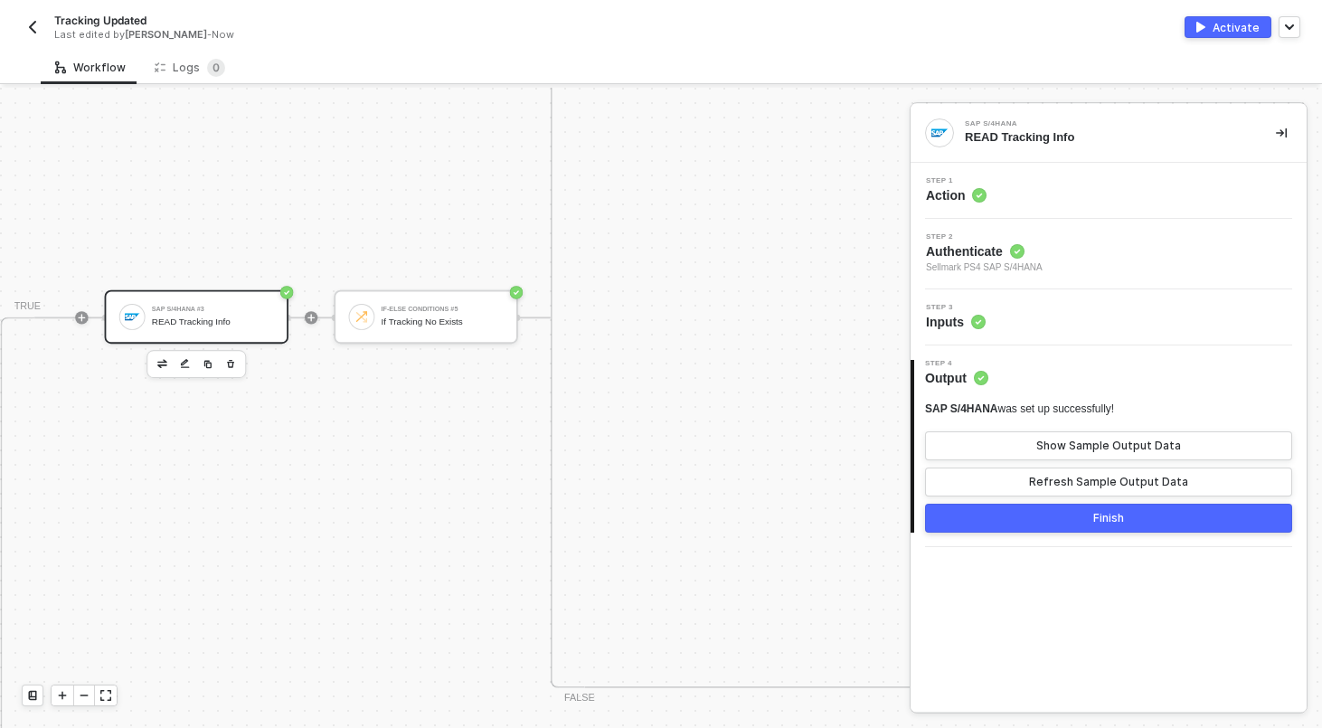
click at [1066, 463] on div "SAP S/4HANA was set up successfully! Show Sample Output Data Refresh Sample Out…" at bounding box center [1108, 448] width 367 height 95
click at [1066, 453] on button "Show Sample Output Data" at bounding box center [1108, 445] width 367 height 29
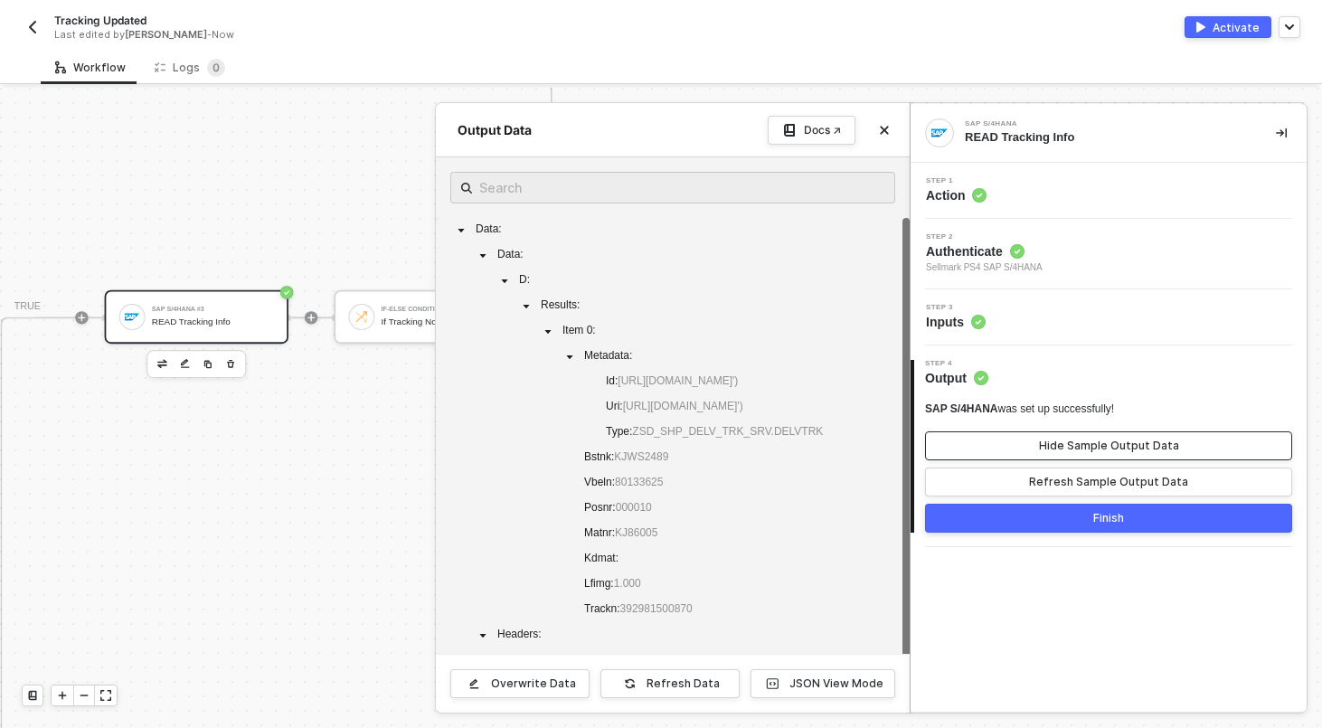
click at [1067, 453] on button "Hide Sample Output Data" at bounding box center [1108, 445] width 367 height 29
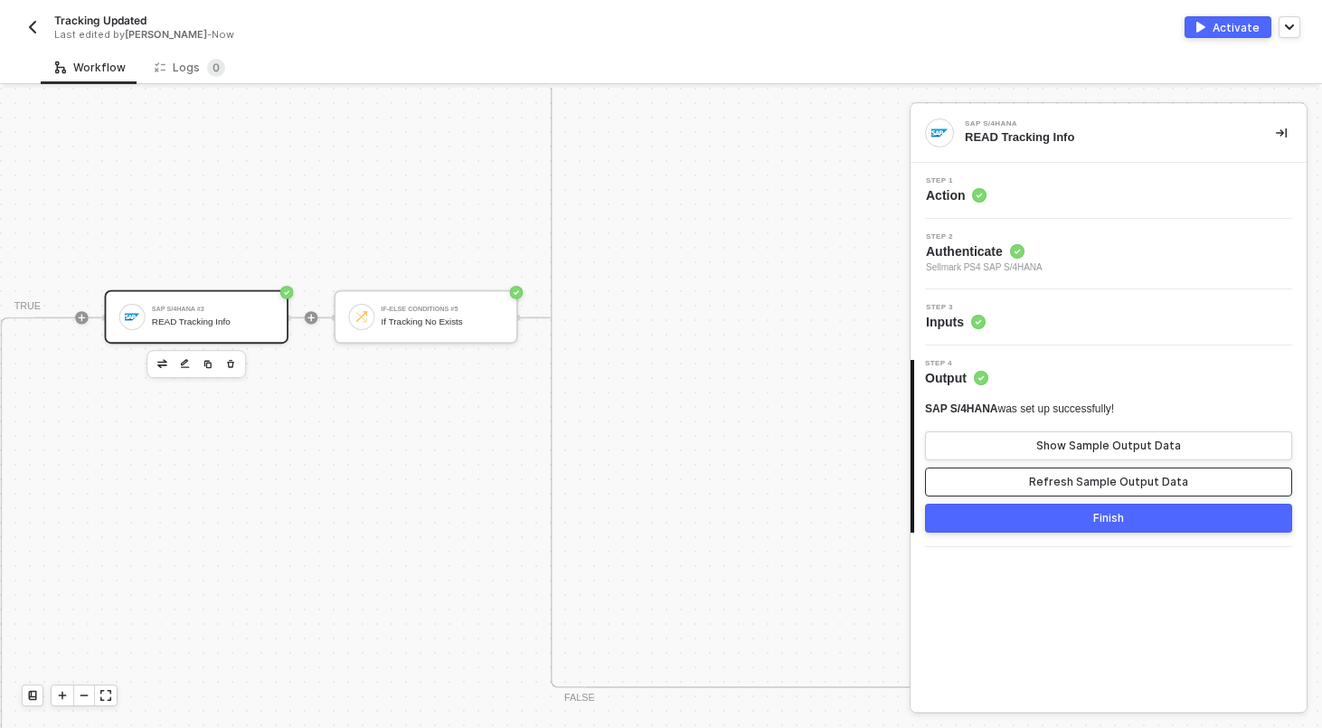
click at [1064, 491] on button "Refresh Sample Output Data" at bounding box center [1108, 481] width 367 height 29
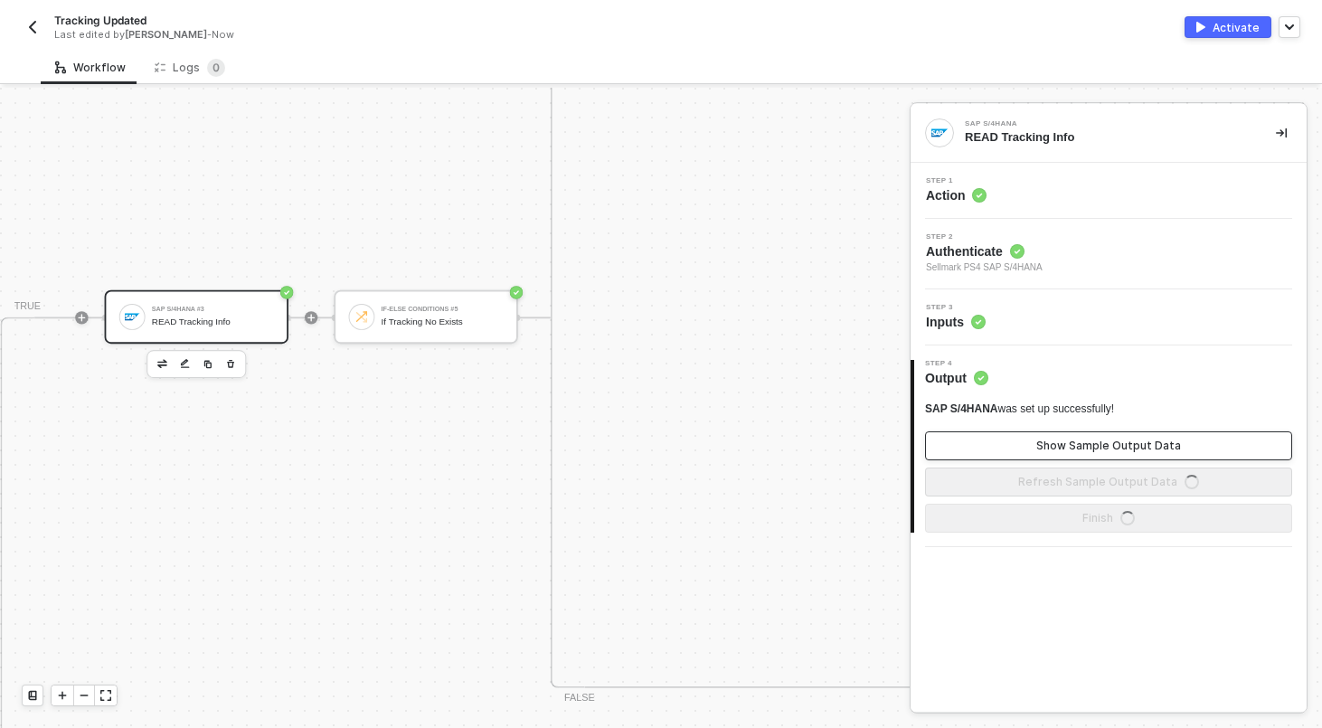
click at [1064, 448] on div "Show Sample Output Data" at bounding box center [1108, 445] width 145 height 14
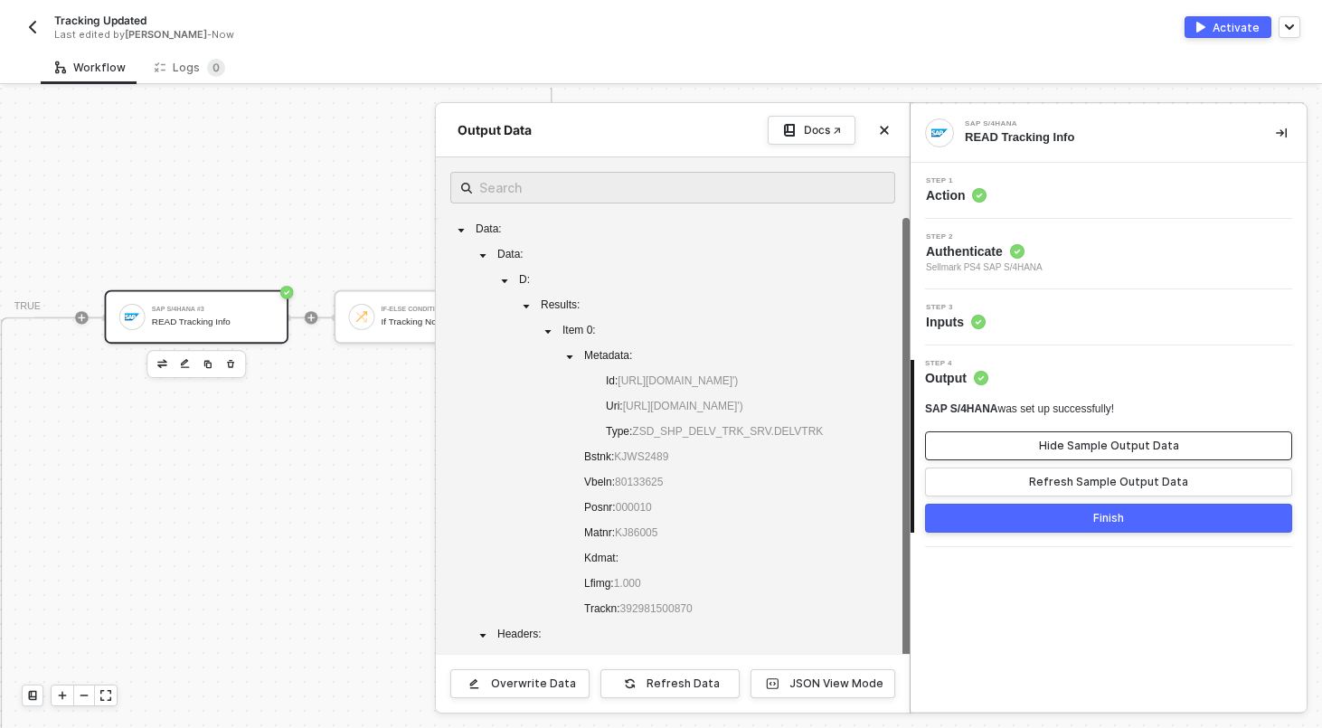
click at [1064, 448] on div "Hide Sample Output Data" at bounding box center [1109, 445] width 140 height 14
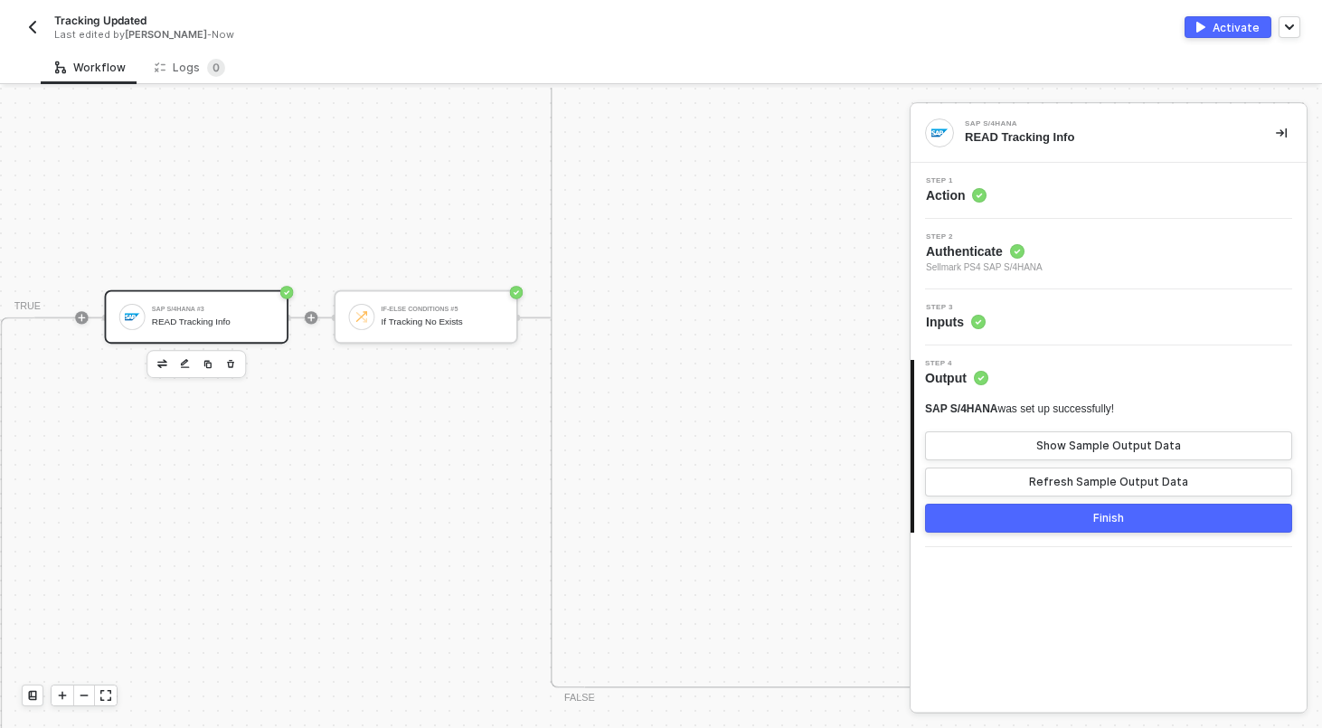
click at [1054, 526] on button "Finish" at bounding box center [1108, 517] width 367 height 29
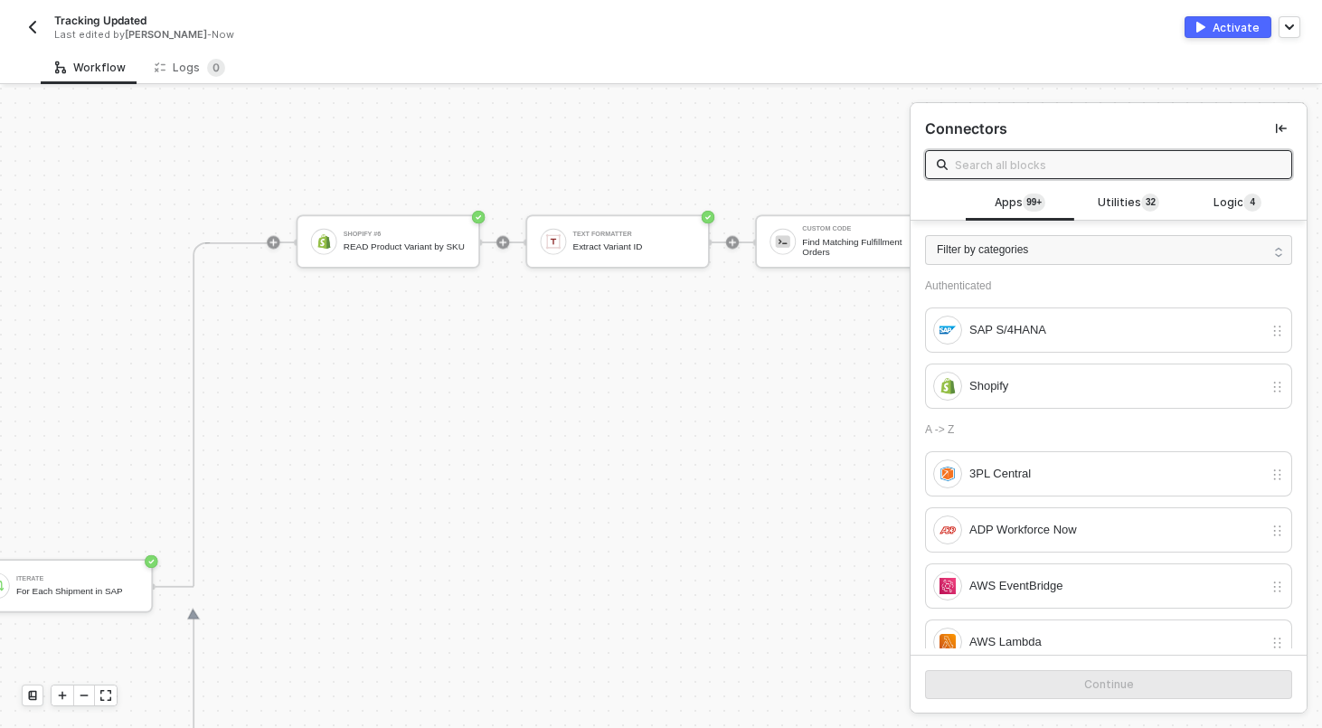
scroll to position [377, 4272]
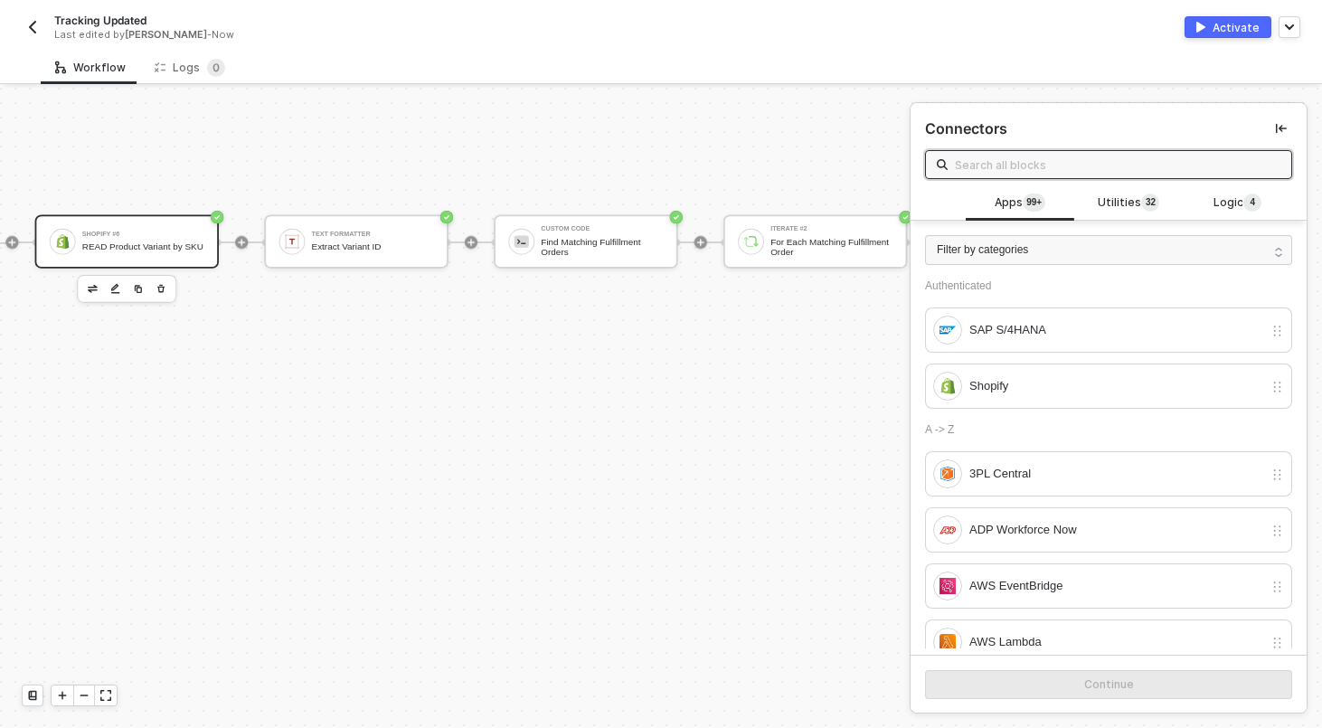
click at [108, 252] on div "READ Product Variant by SKU" at bounding box center [143, 246] width 122 height 11
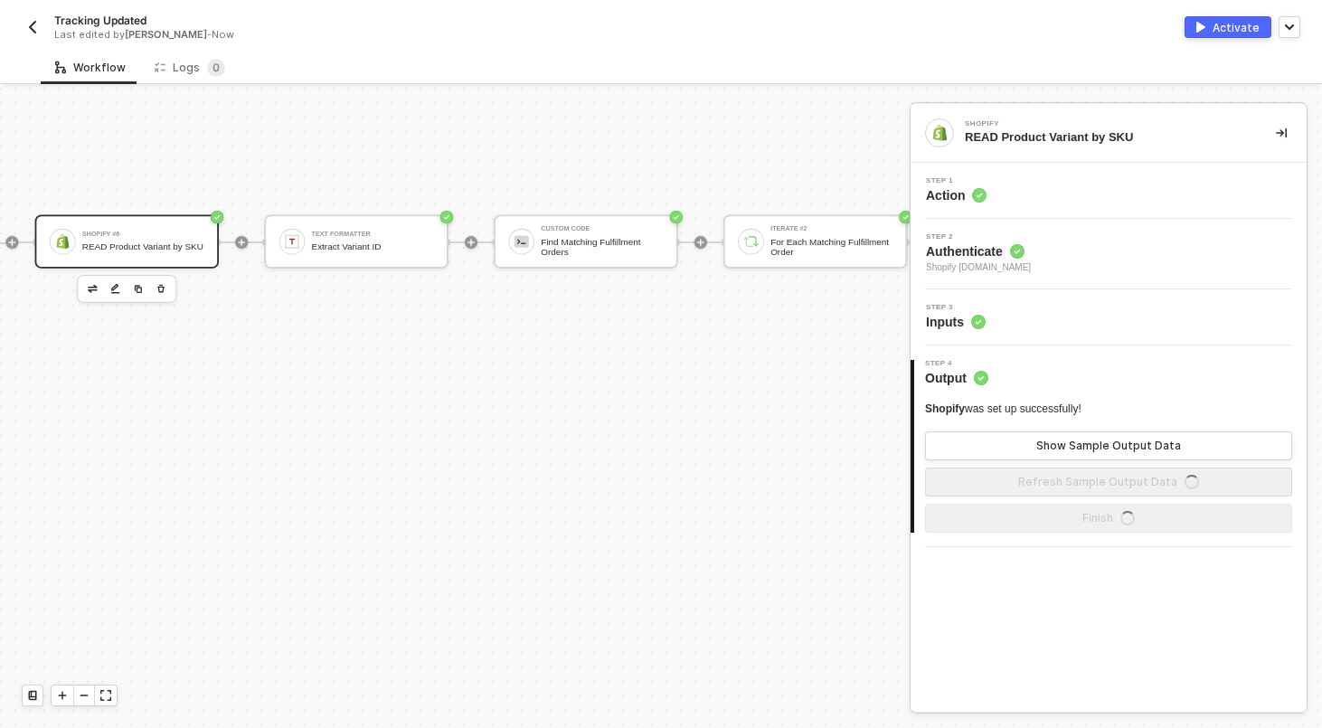
click at [1012, 304] on div "Step 3 Inputs" at bounding box center [1110, 317] width 391 height 27
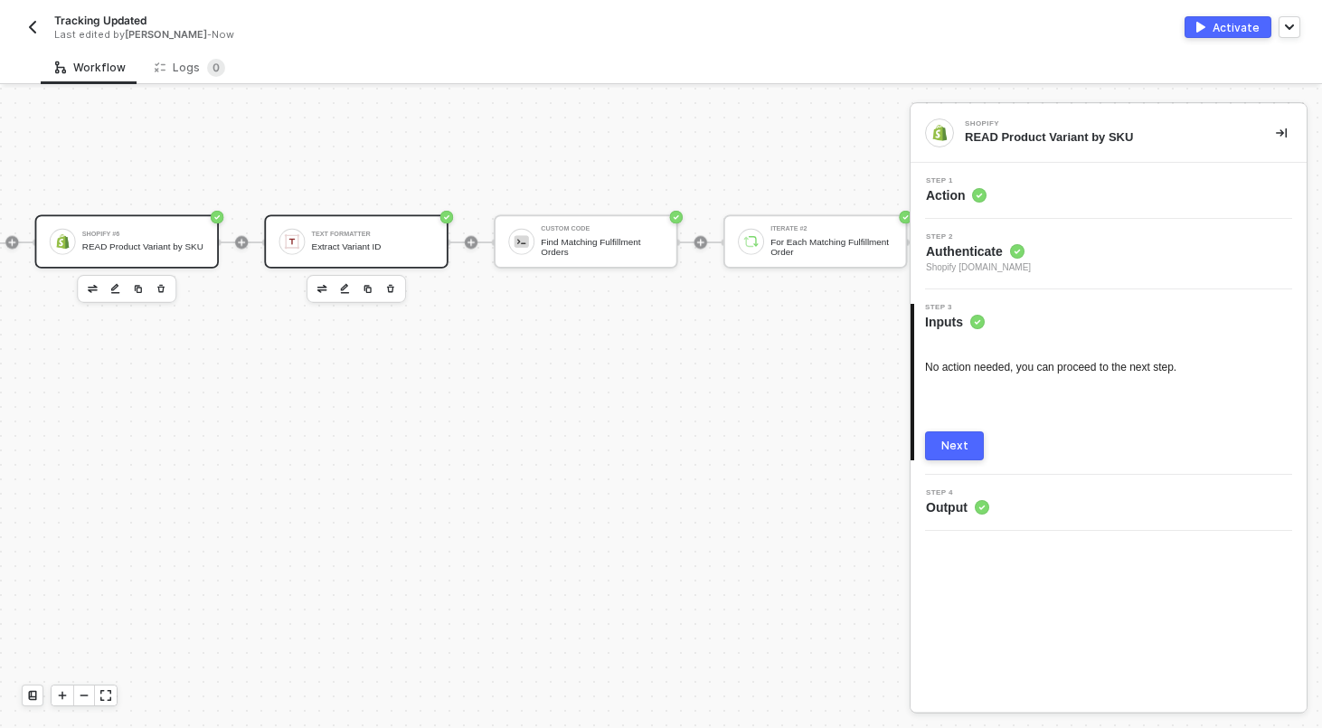
click at [341, 240] on div "Text Formatter Extract Variant ID" at bounding box center [373, 241] width 122 height 31
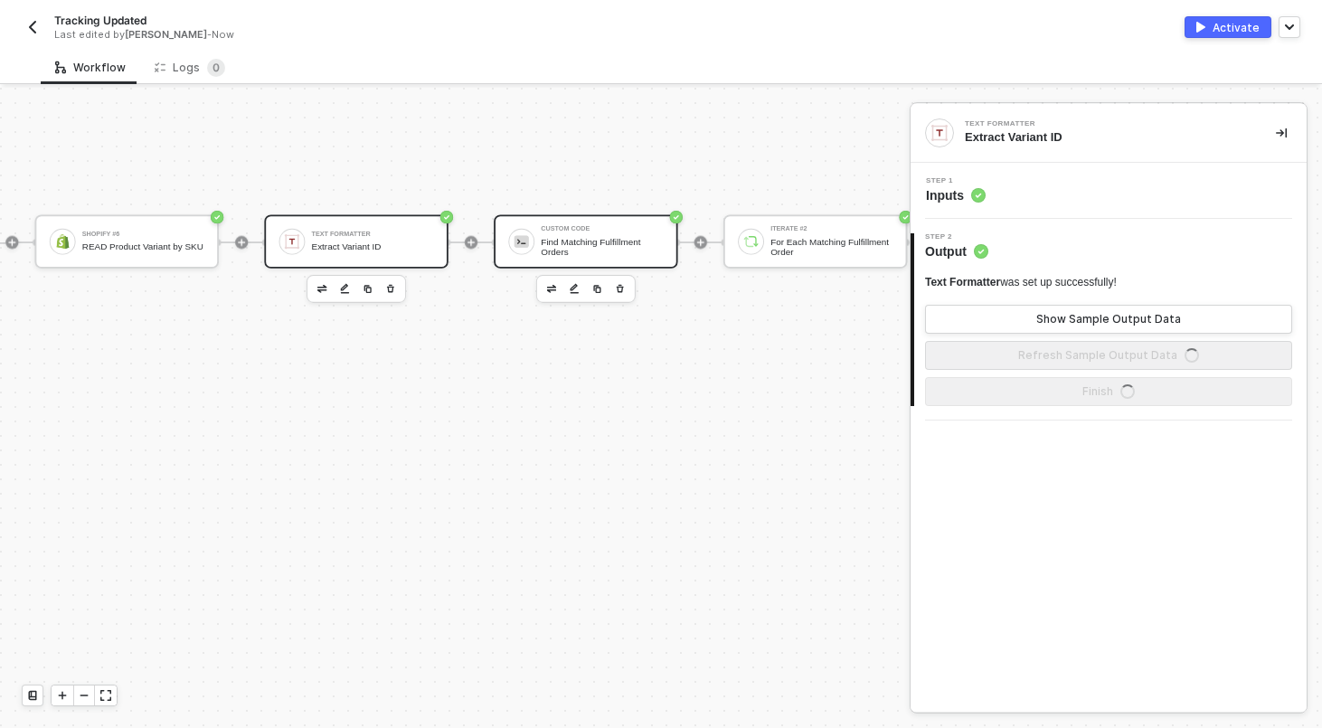
click at [597, 246] on div "Find Matching Fulfillment Orders" at bounding box center [602, 247] width 122 height 21
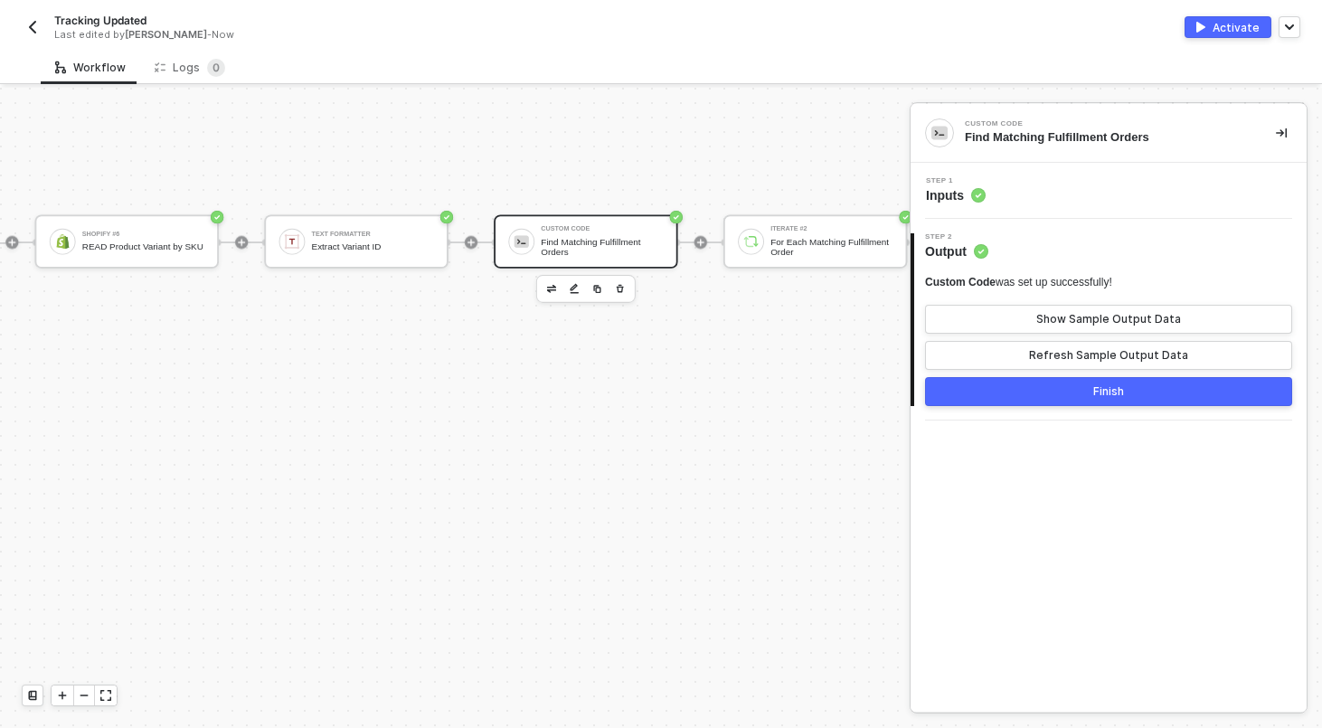
click at [1081, 202] on div "Step 1 Inputs" at bounding box center [1110, 190] width 391 height 27
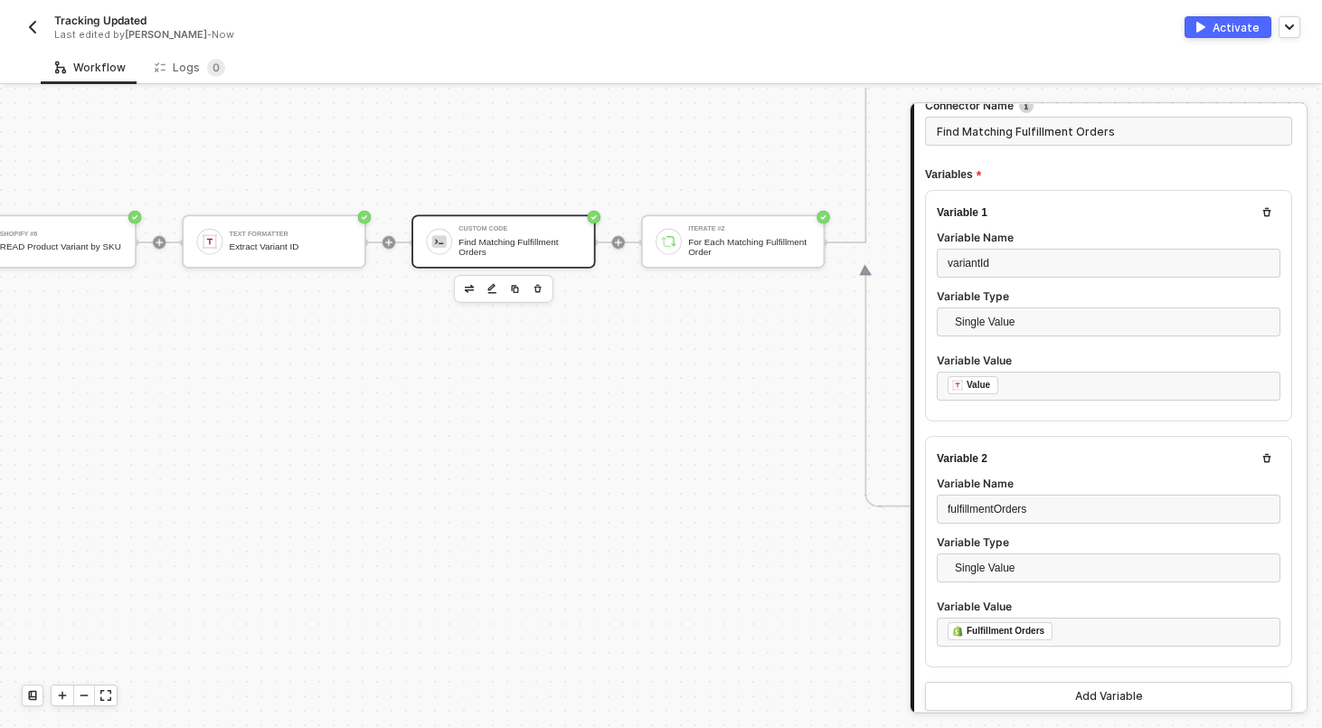
scroll to position [377, 4493]
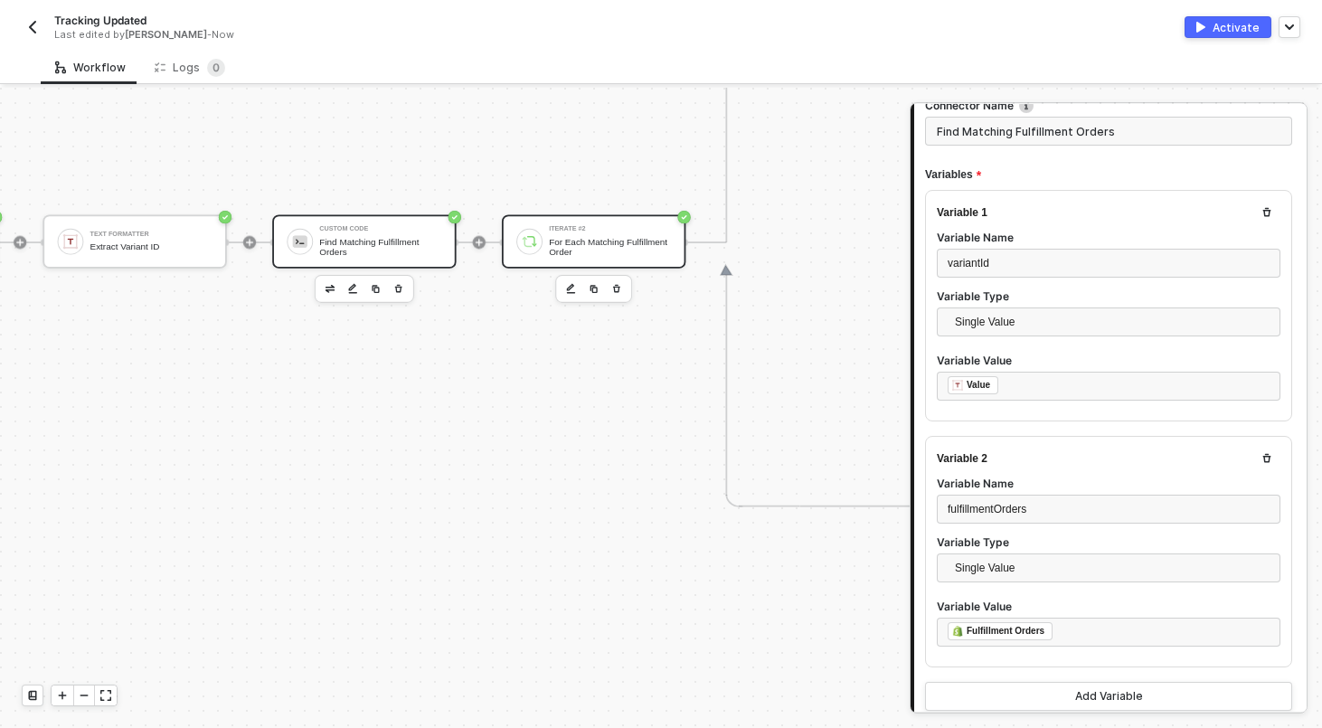
click at [543, 231] on div "Iterate #2 For Each Matching Fulfillment Order" at bounding box center [606, 241] width 128 height 31
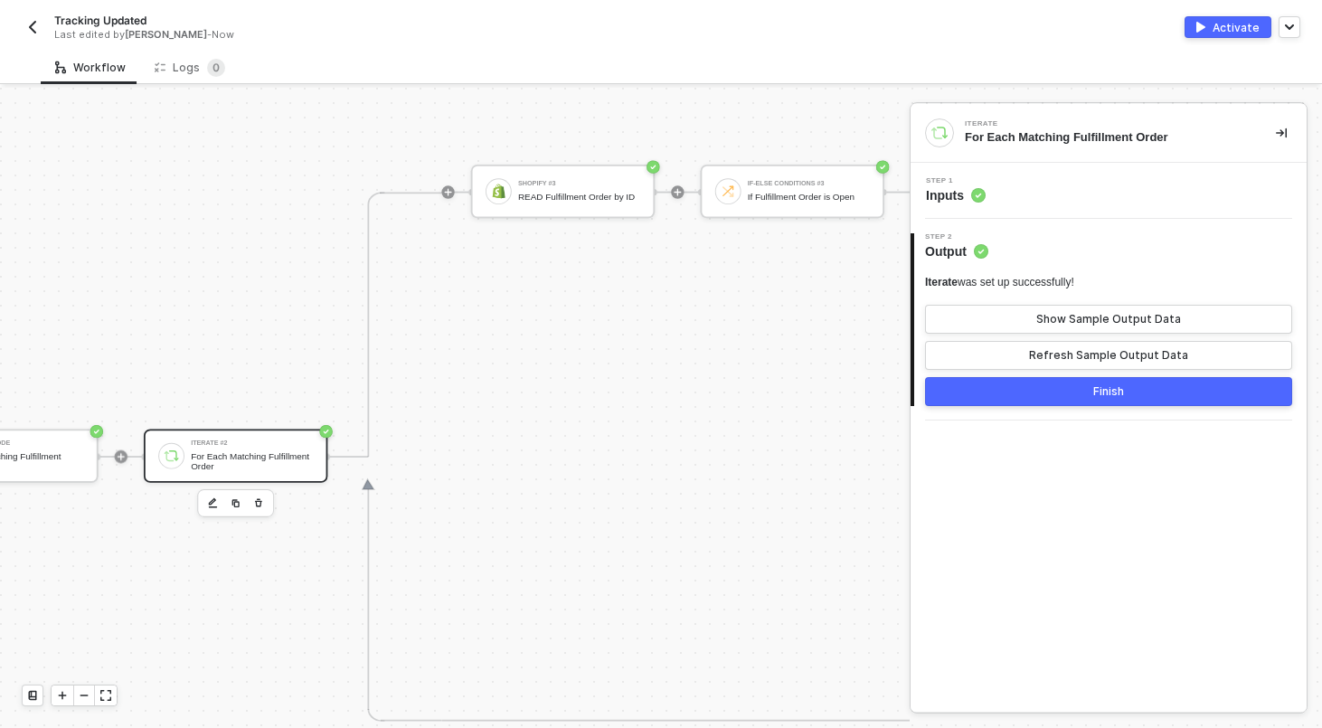
scroll to position [164, 4851]
click at [613, 184] on div "Shopify #3 READ Fulfillment Order by ID" at bounding box center [579, 190] width 122 height 31
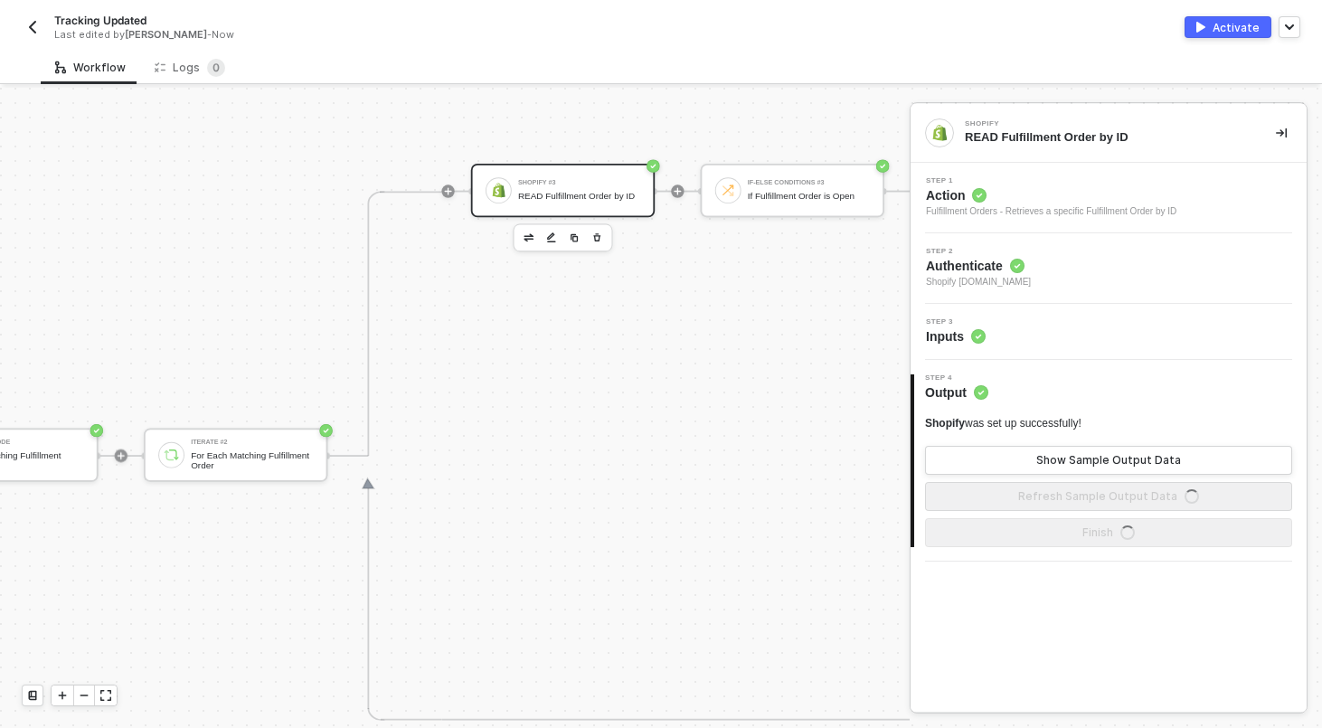
click at [1030, 330] on div "Step 3 Inputs" at bounding box center [1110, 331] width 391 height 27
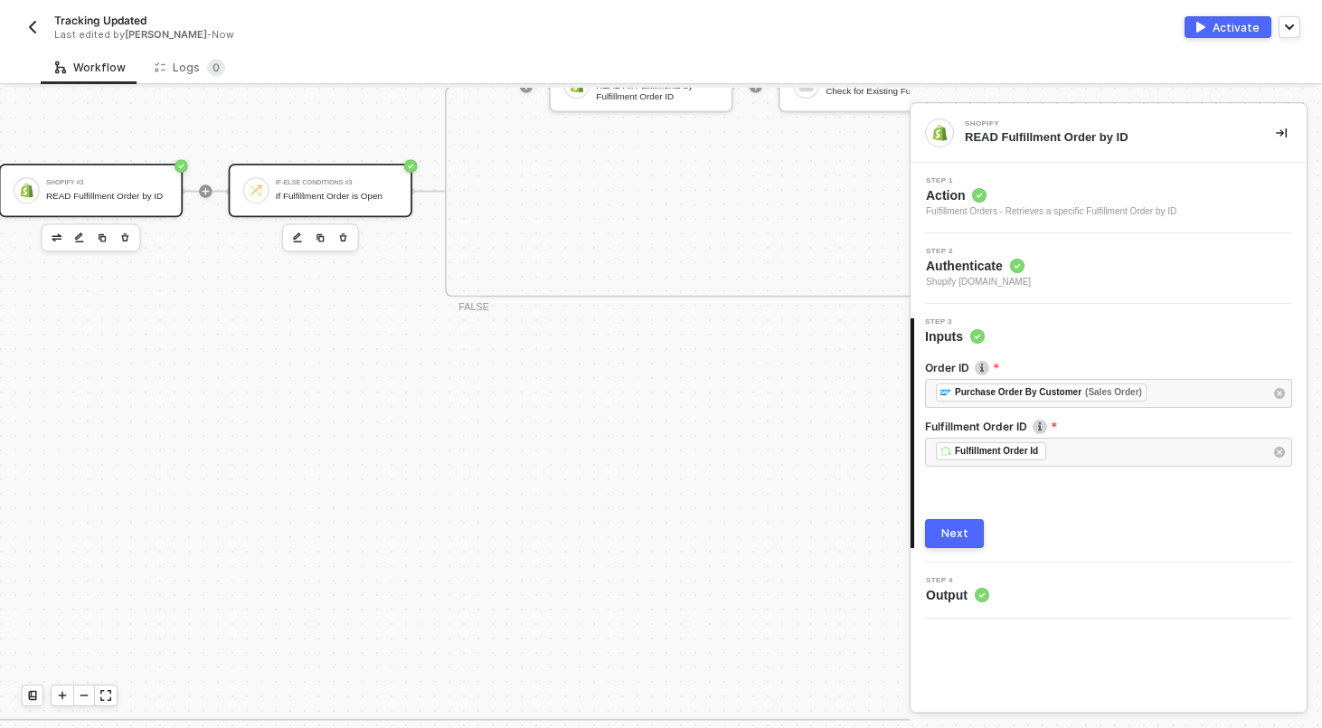
click at [279, 188] on div "If-Else Conditions #3 If Fulfillment Order is Open" at bounding box center [337, 190] width 122 height 31
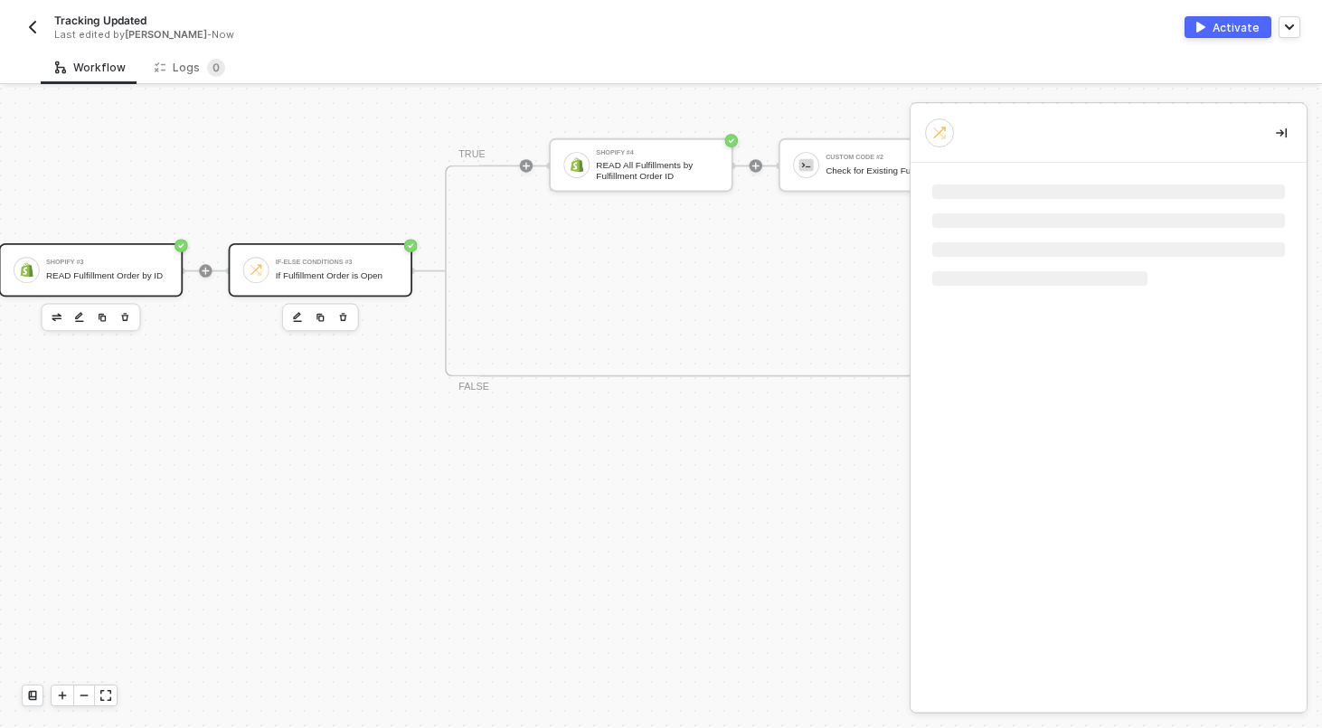
scroll to position [0, 5323]
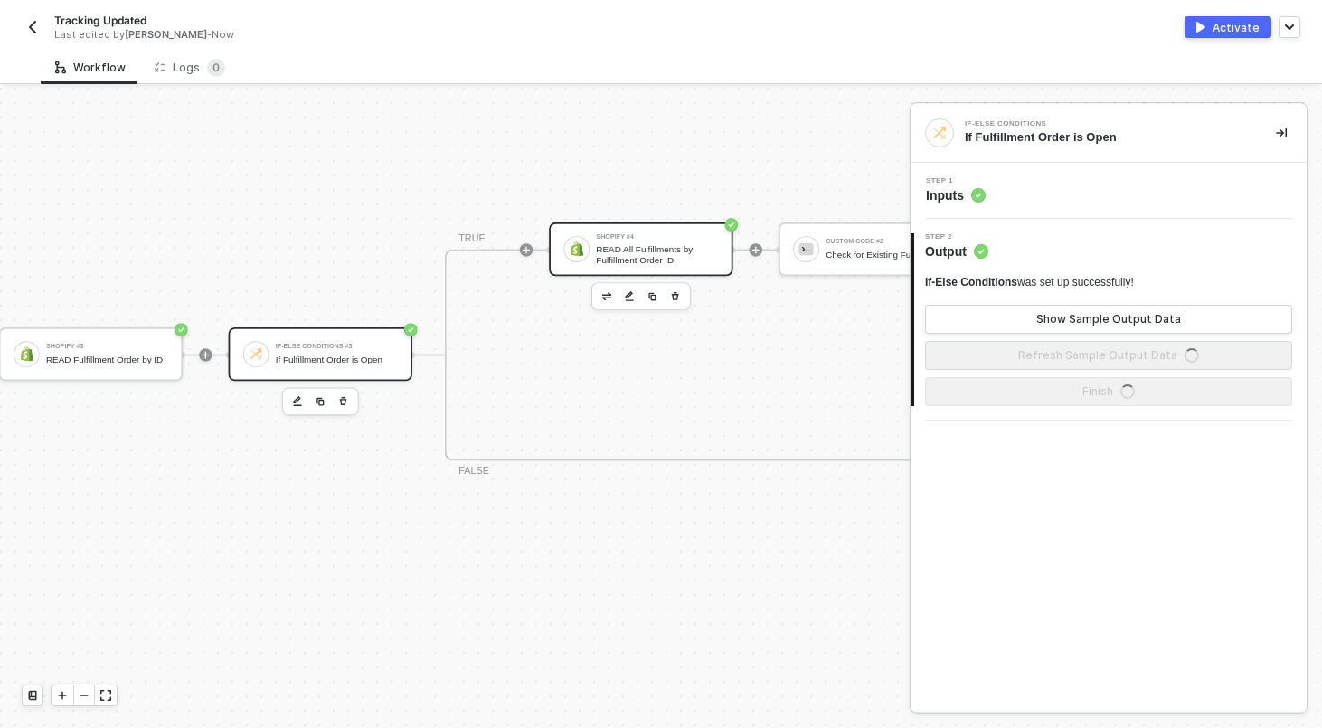
click at [642, 238] on div "Shopify #4" at bounding box center [657, 236] width 122 height 6
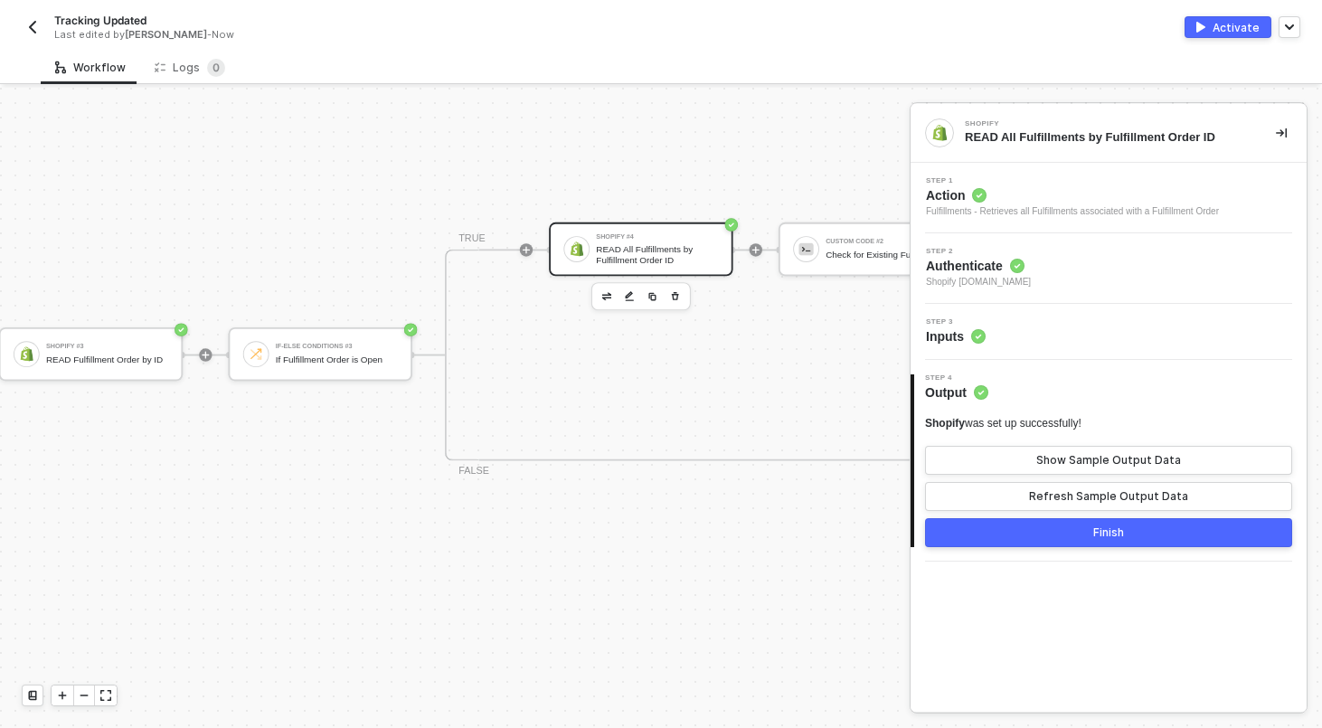
click at [1018, 332] on div "Step 3 Inputs" at bounding box center [1110, 331] width 391 height 27
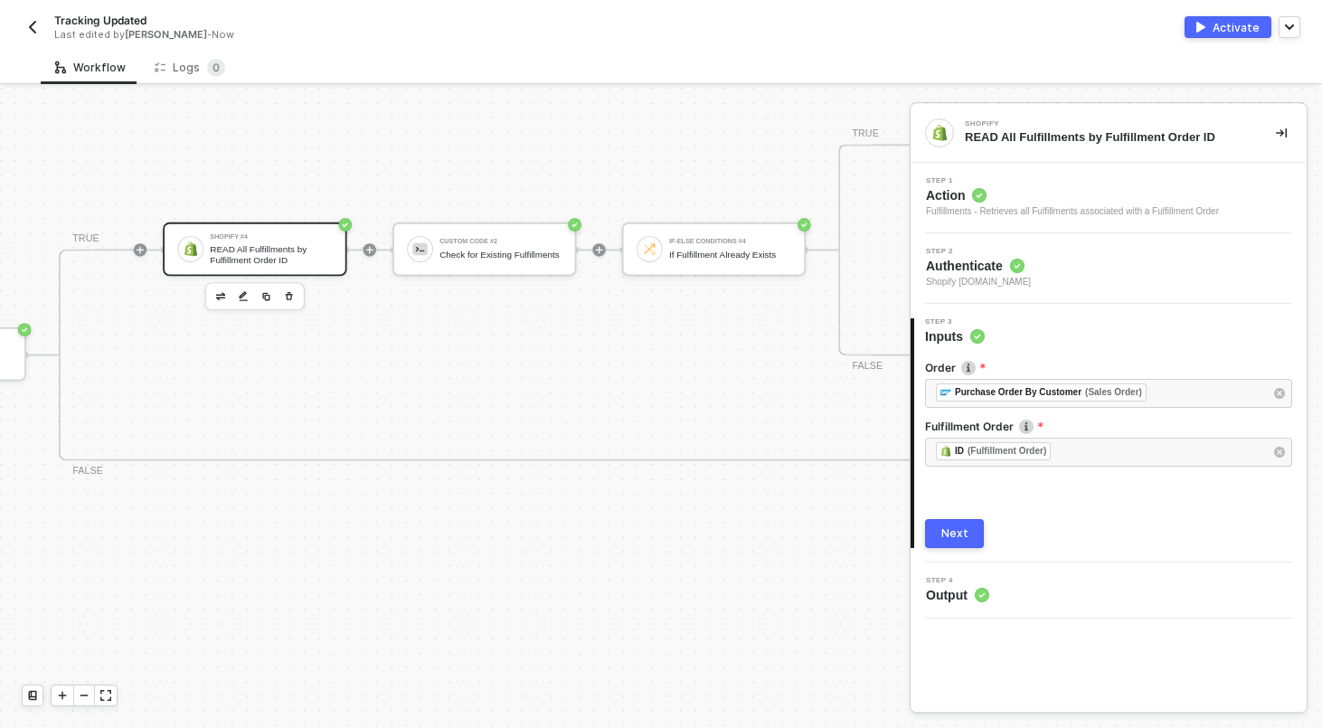
scroll to position [0, 5843]
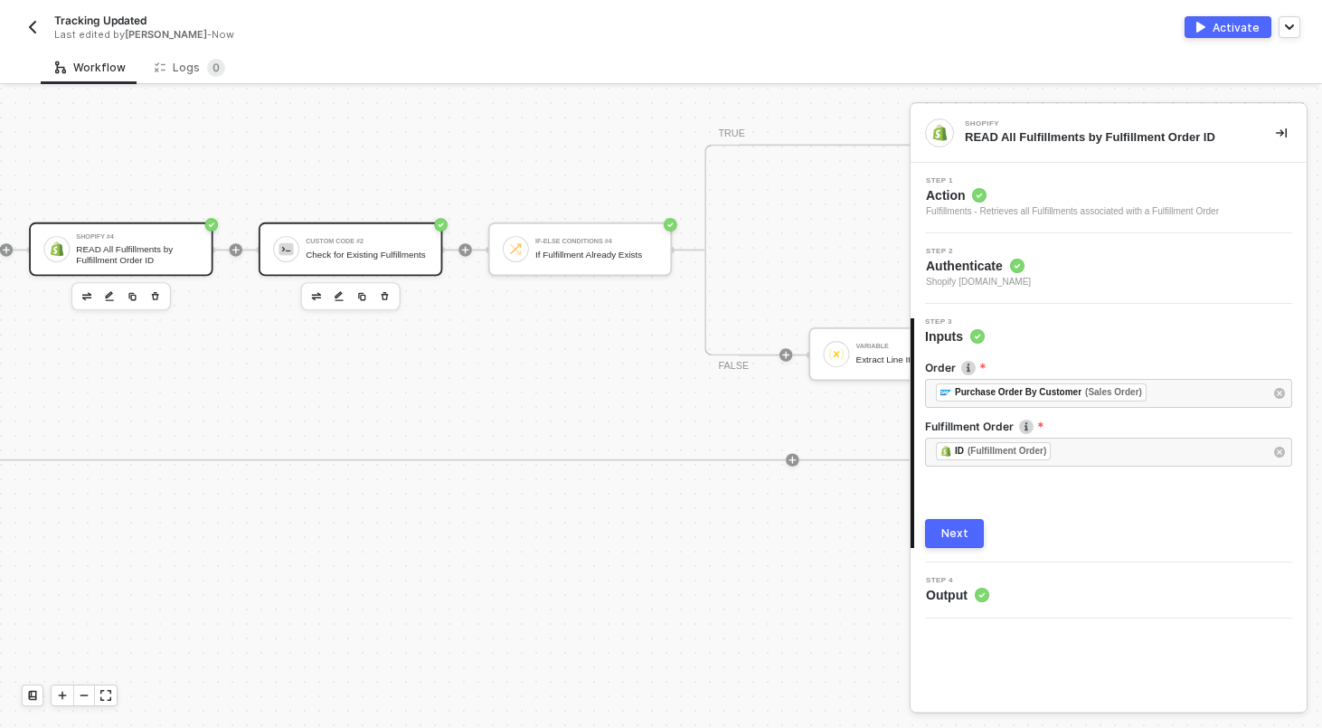
click at [366, 249] on div "Check for Existing Fulfillments" at bounding box center [367, 254] width 122 height 11
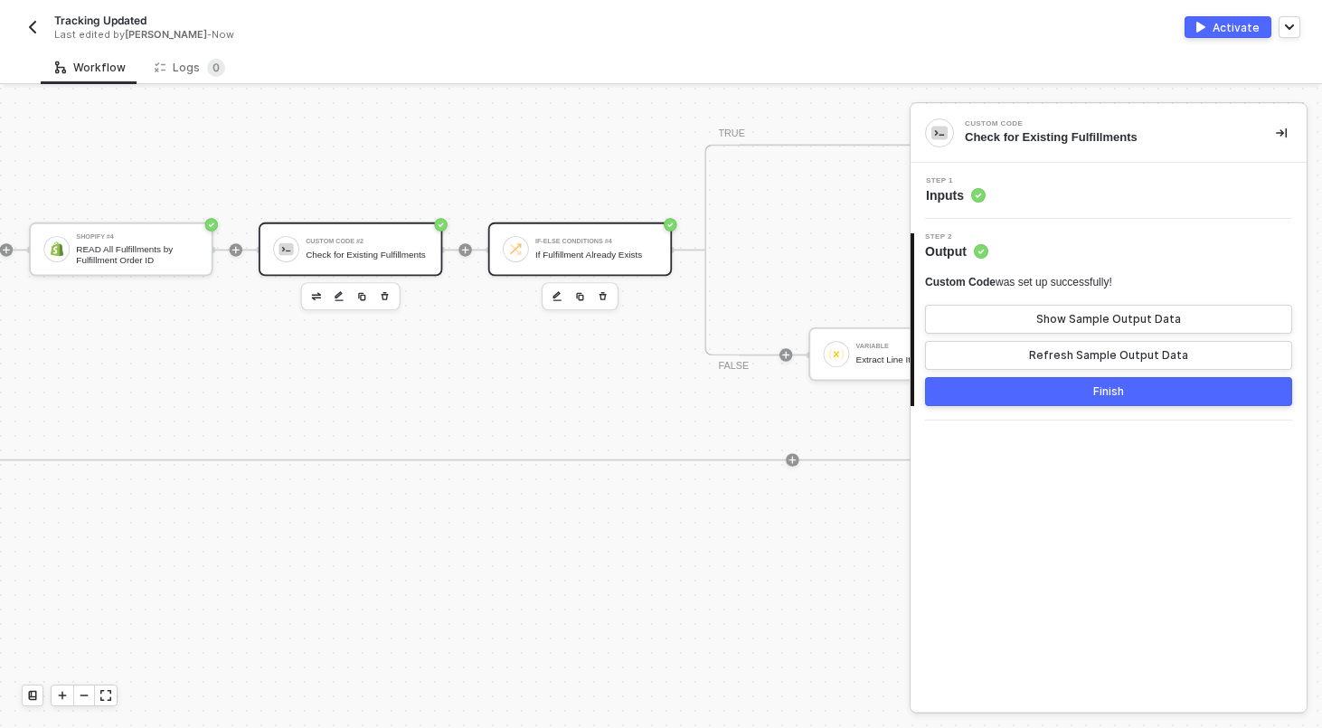
click at [607, 253] on div "If Fulfillment Already Exists" at bounding box center [596, 254] width 122 height 11
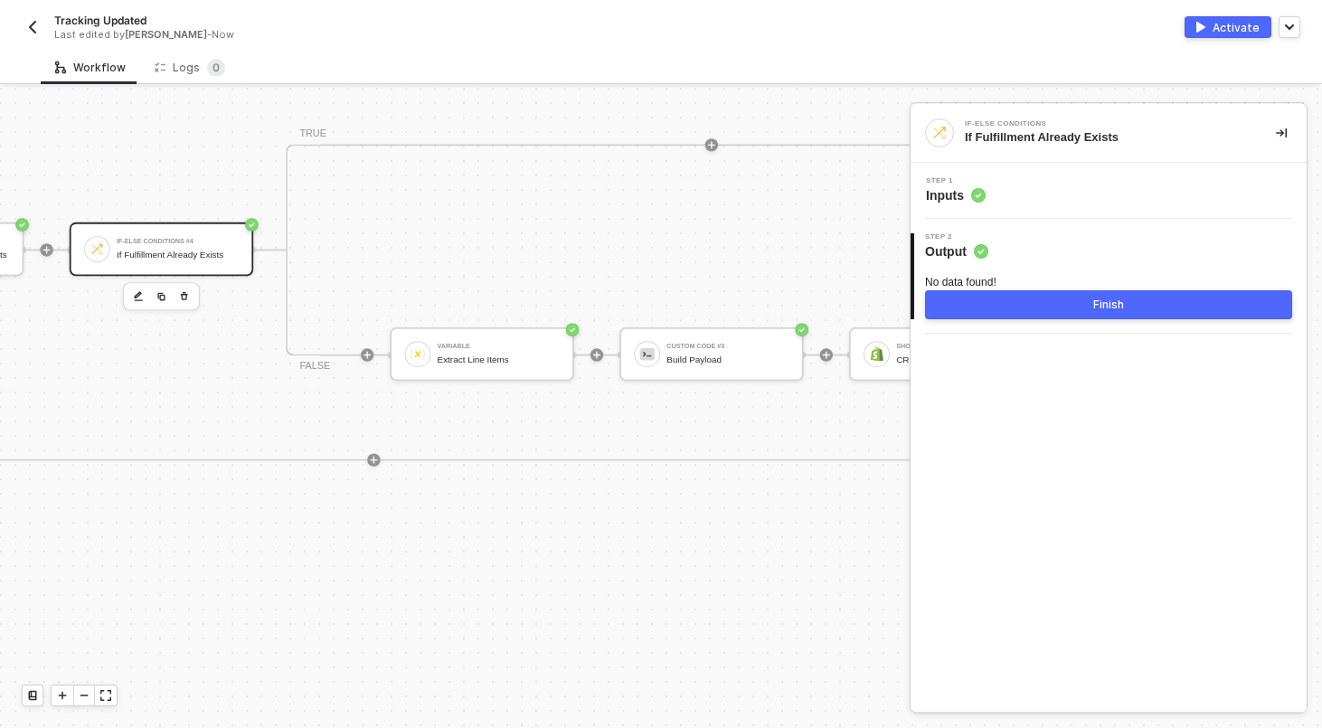
scroll to position [0, 6120]
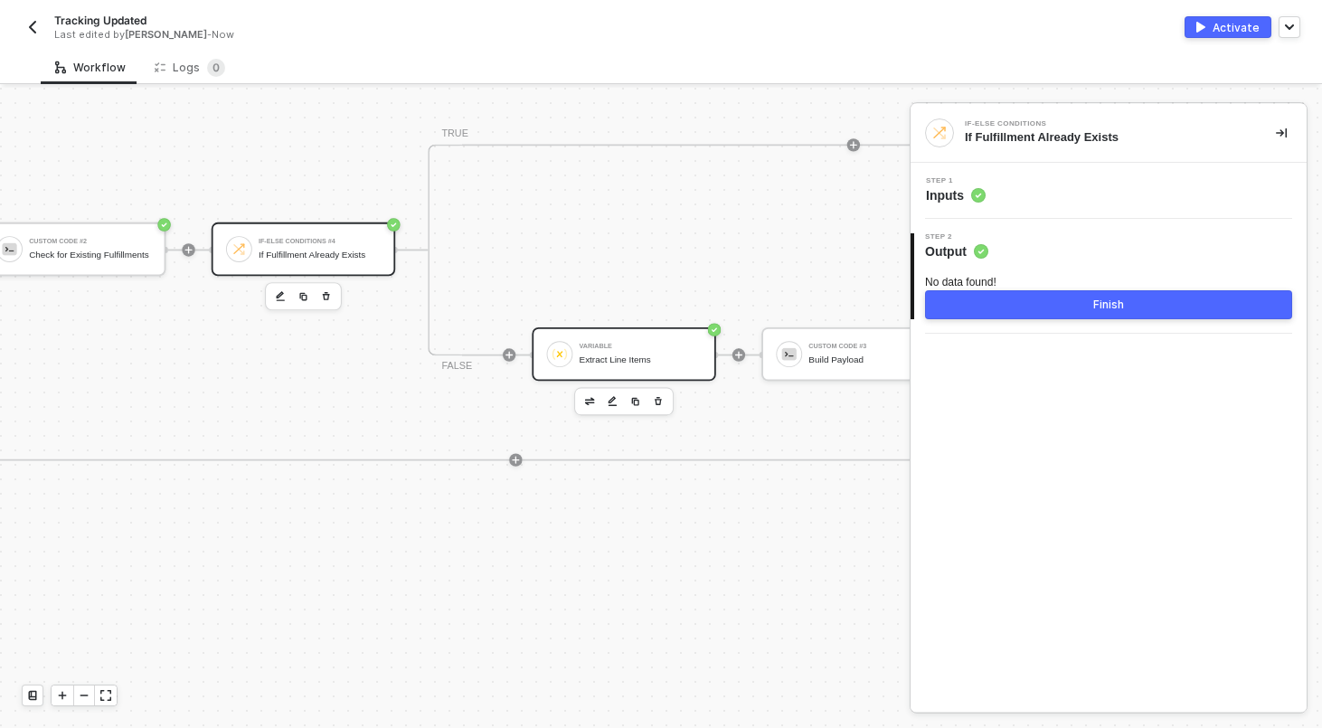
click at [656, 336] on div "Variable Extract Line Items" at bounding box center [623, 353] width 183 height 53
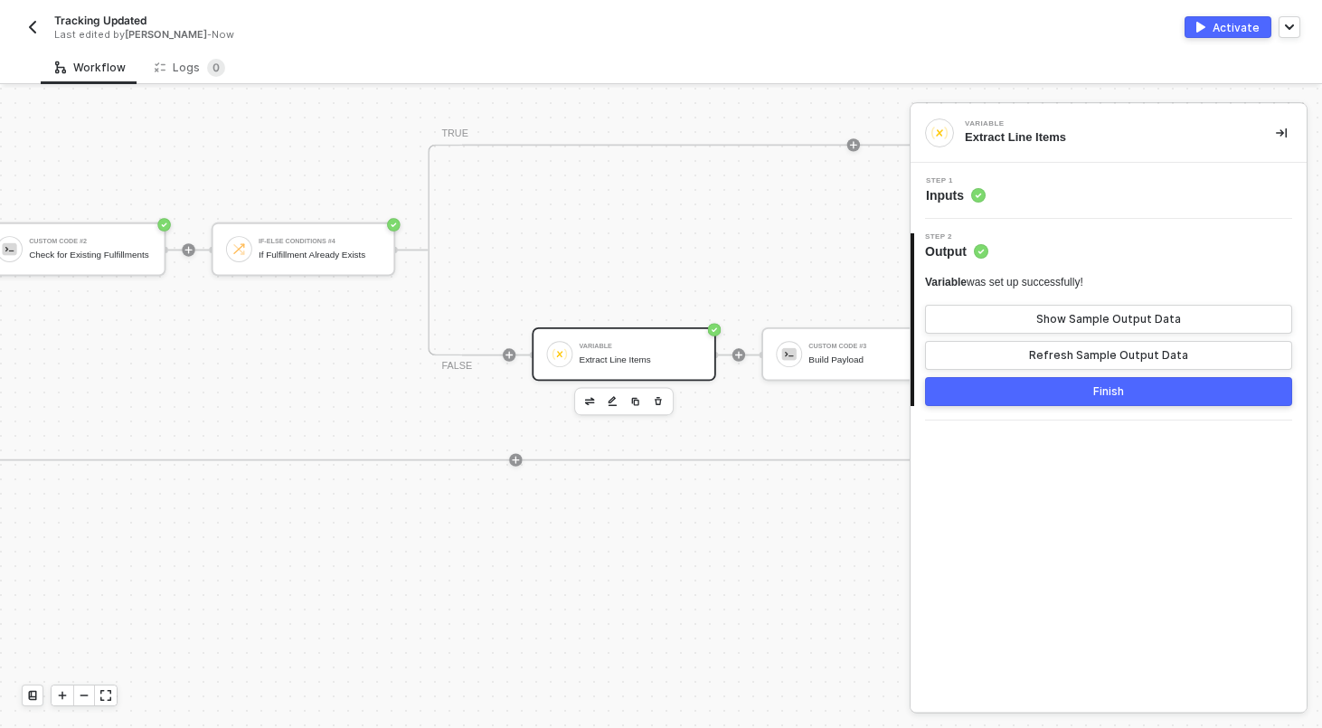
click at [1048, 198] on div "Step 1 Inputs" at bounding box center [1110, 190] width 391 height 27
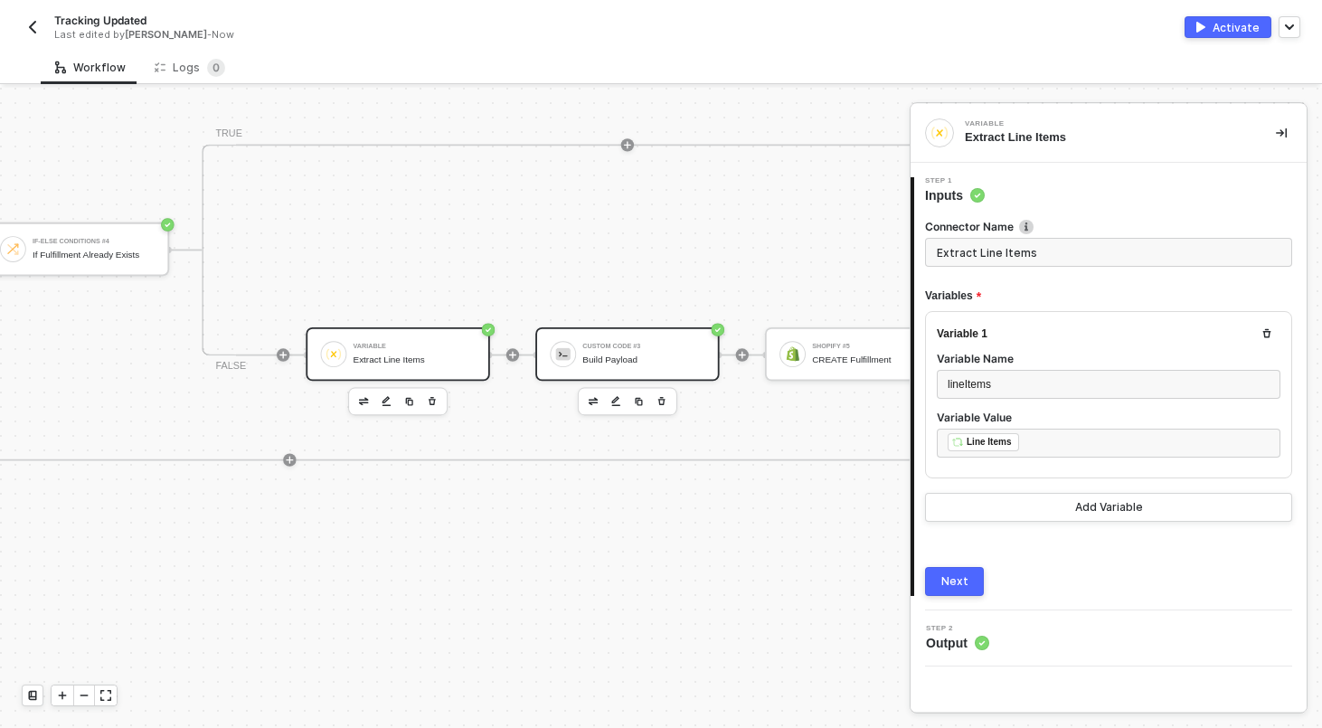
scroll to position [0, 6365]
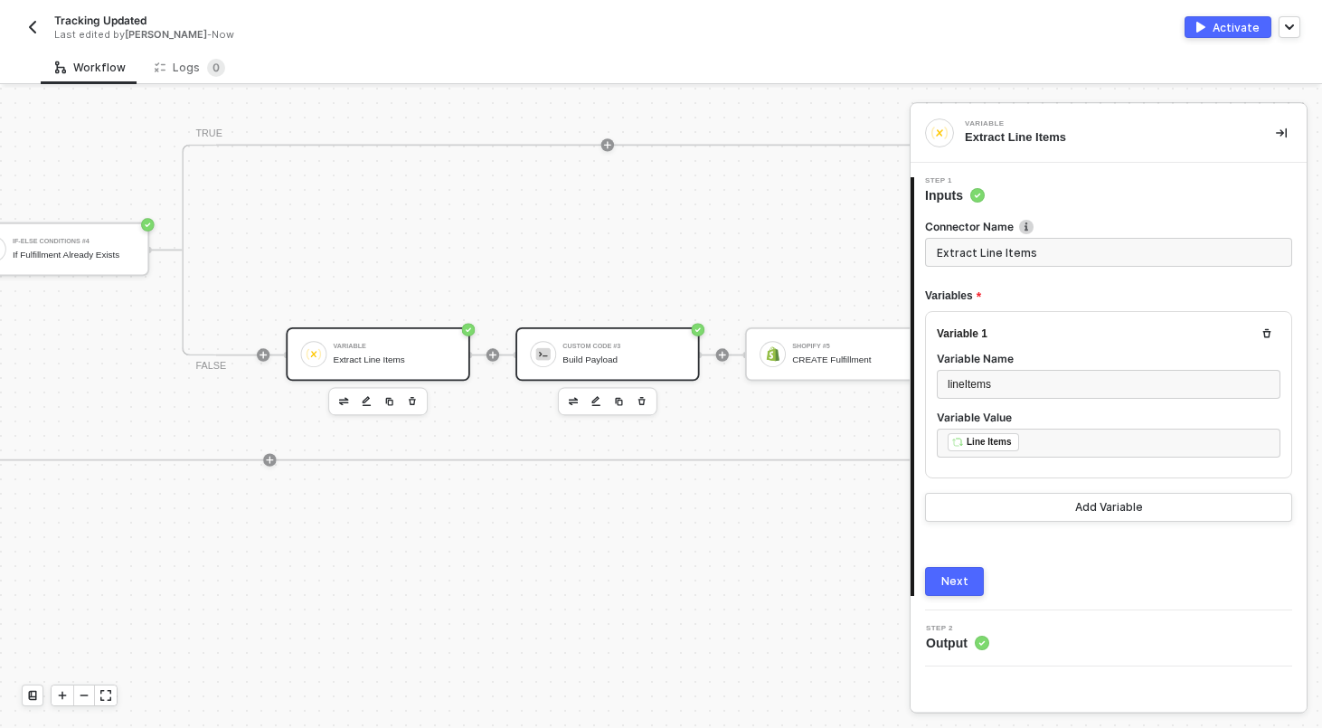
click at [586, 372] on div "Custom Code #3 Build Payload" at bounding box center [606, 353] width 183 height 53
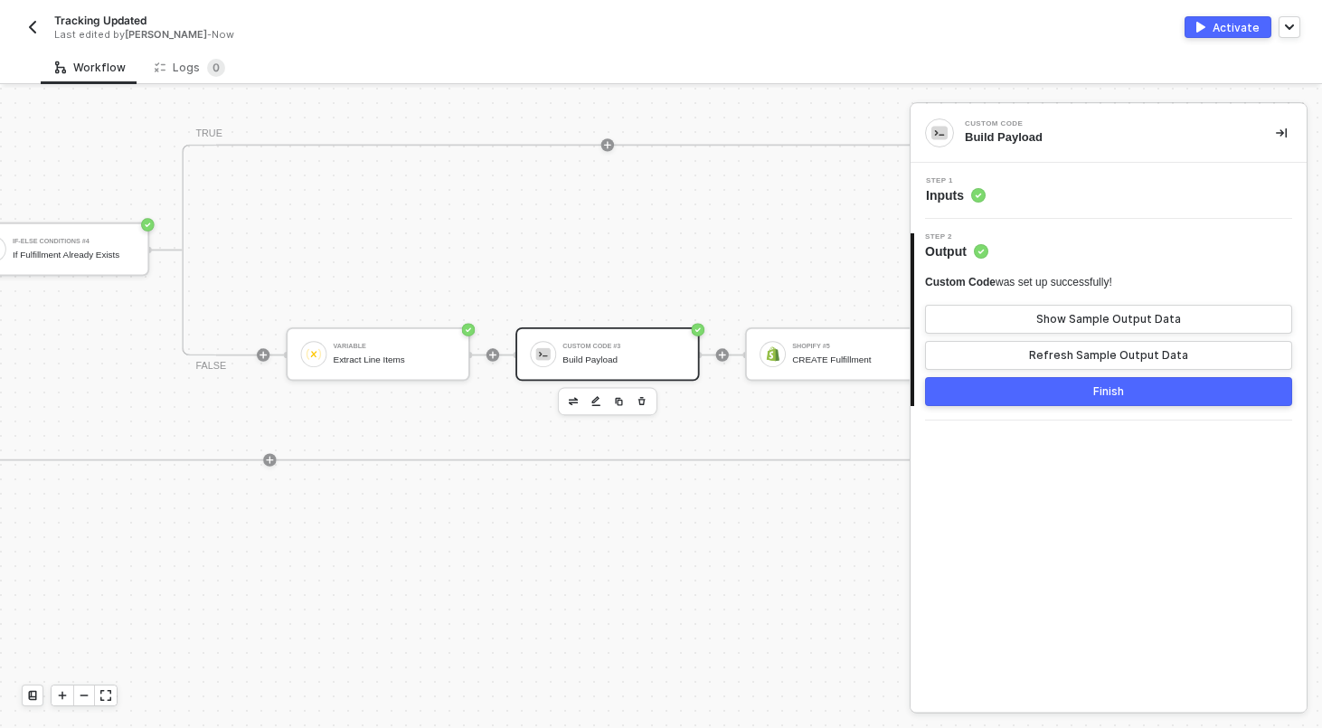
click at [1064, 195] on div "Step 1 Inputs" at bounding box center [1110, 190] width 391 height 27
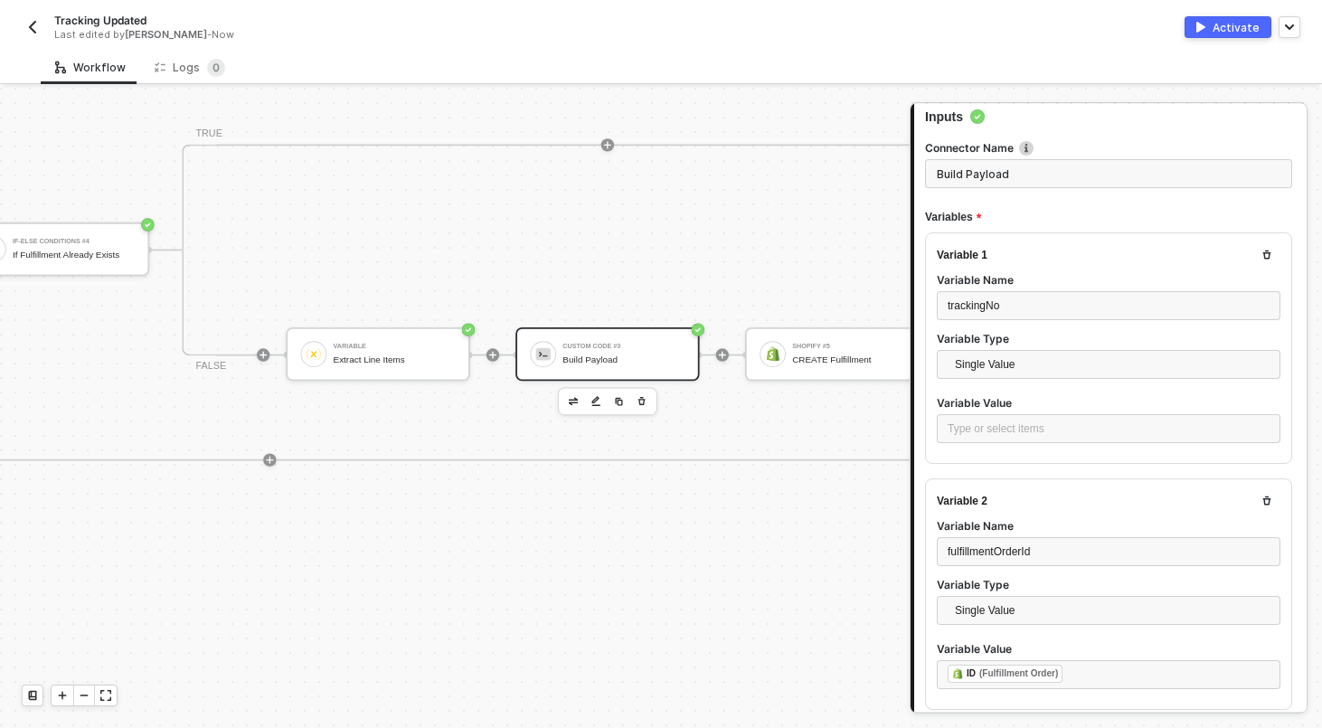
scroll to position [222, 0]
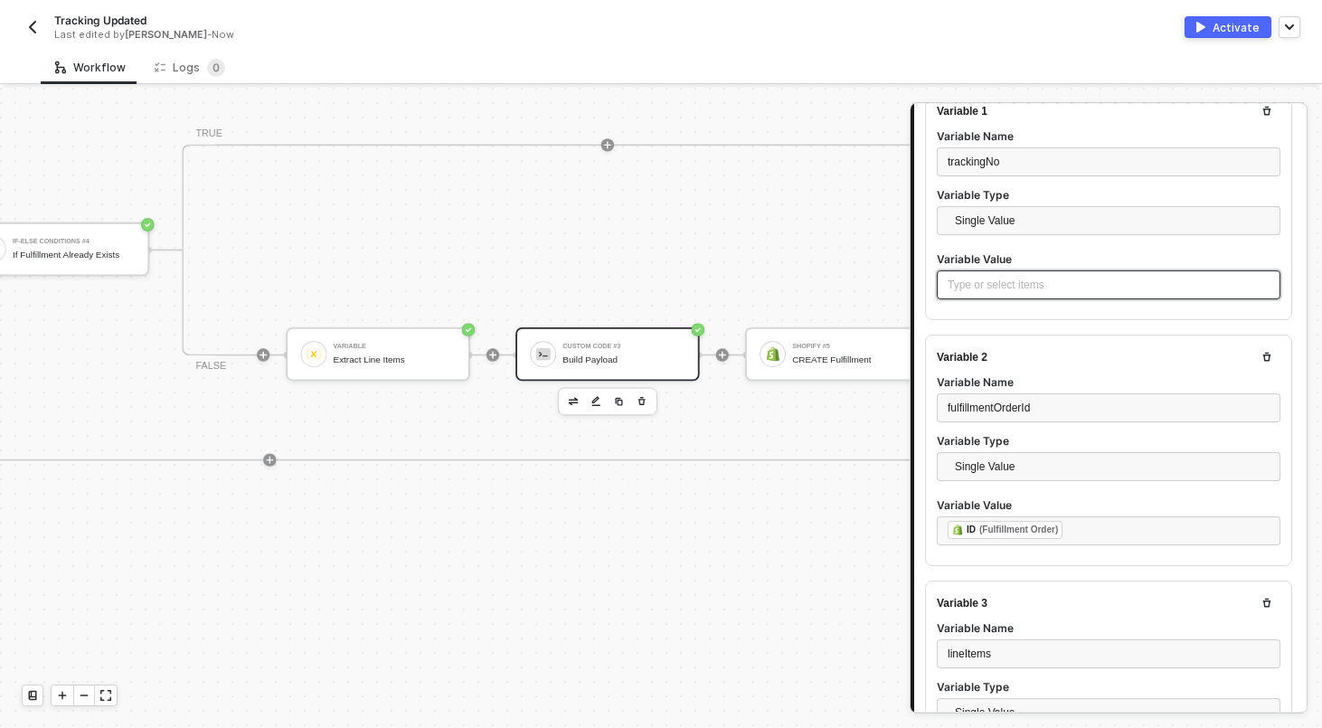
click at [965, 294] on div "Type or select items ﻿" at bounding box center [1107, 284] width 343 height 29
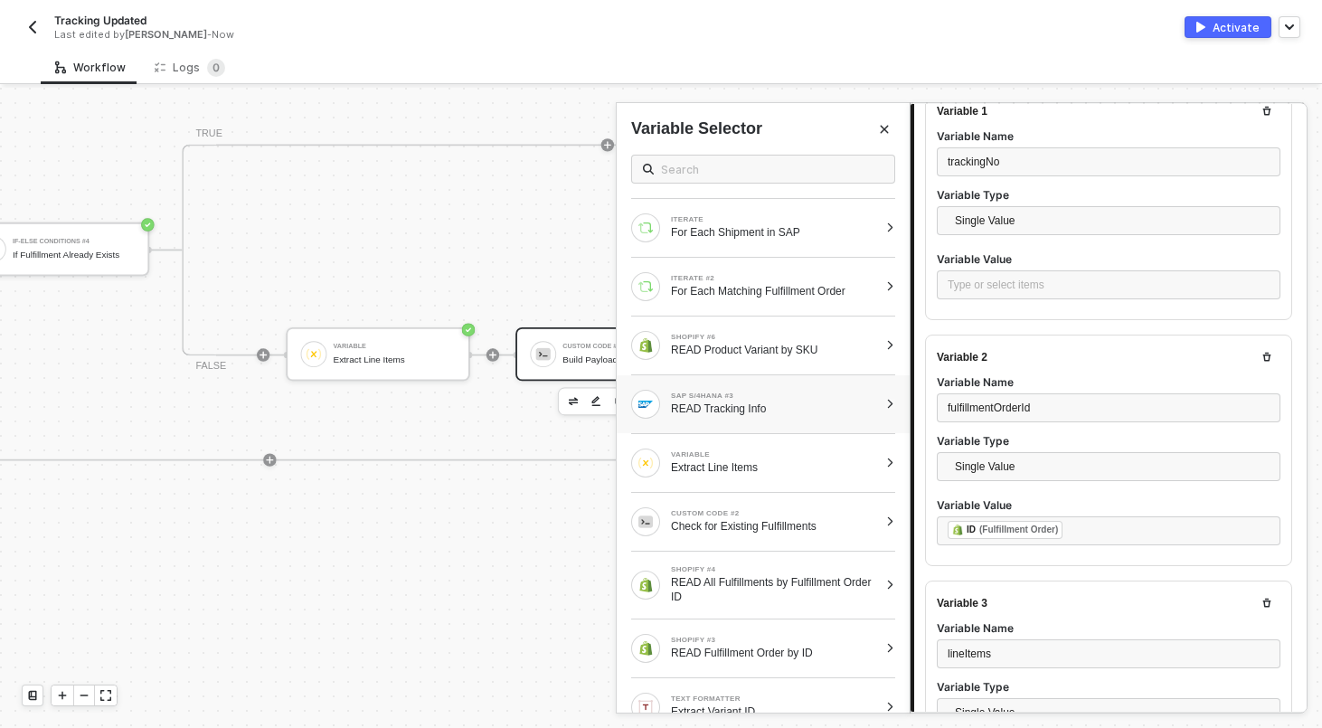
click at [890, 403] on div at bounding box center [890, 404] width 10 height 11
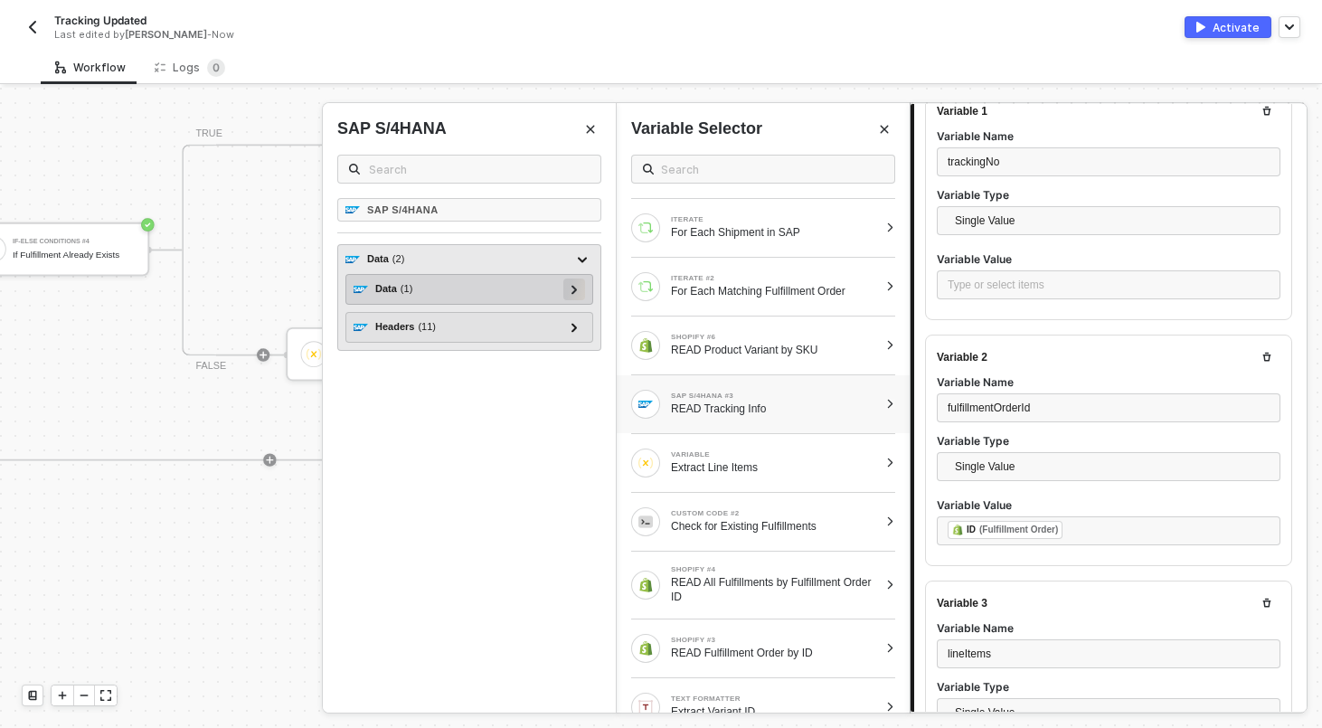
click at [575, 288] on icon at bounding box center [573, 289] width 5 height 9
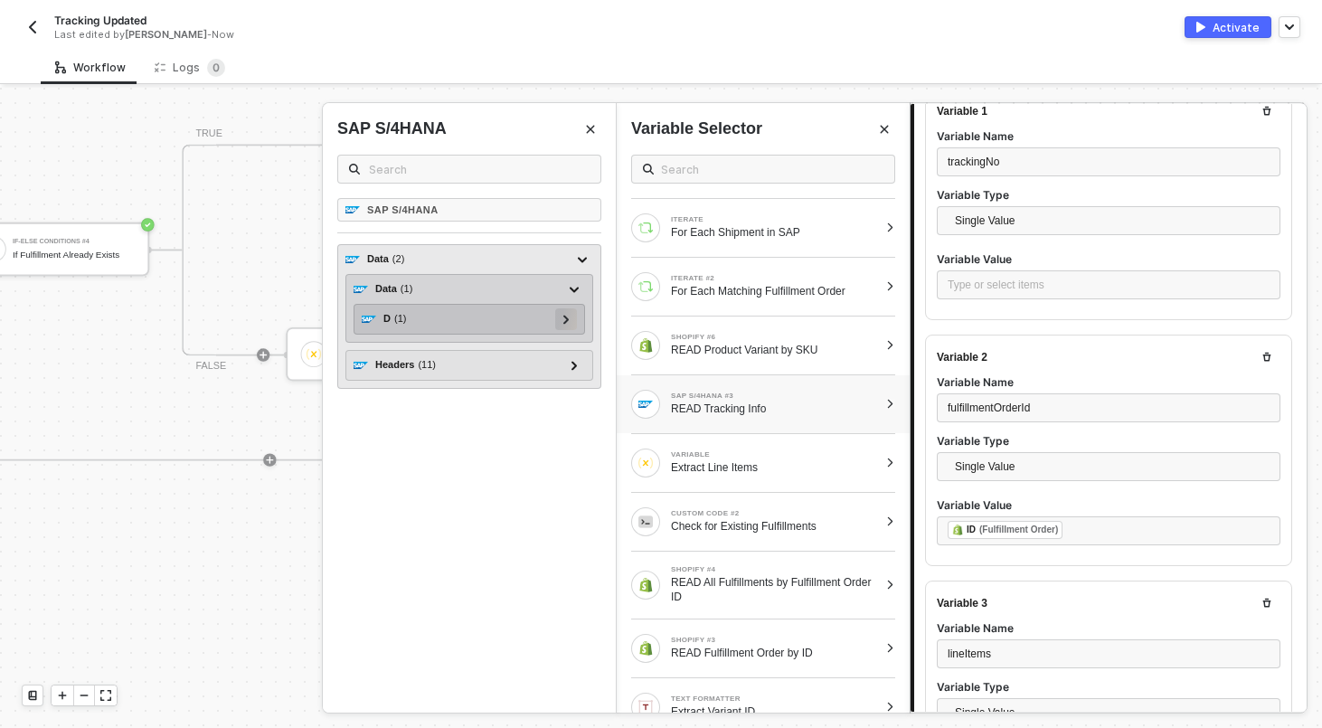
click at [568, 314] on div at bounding box center [565, 318] width 9 height 20
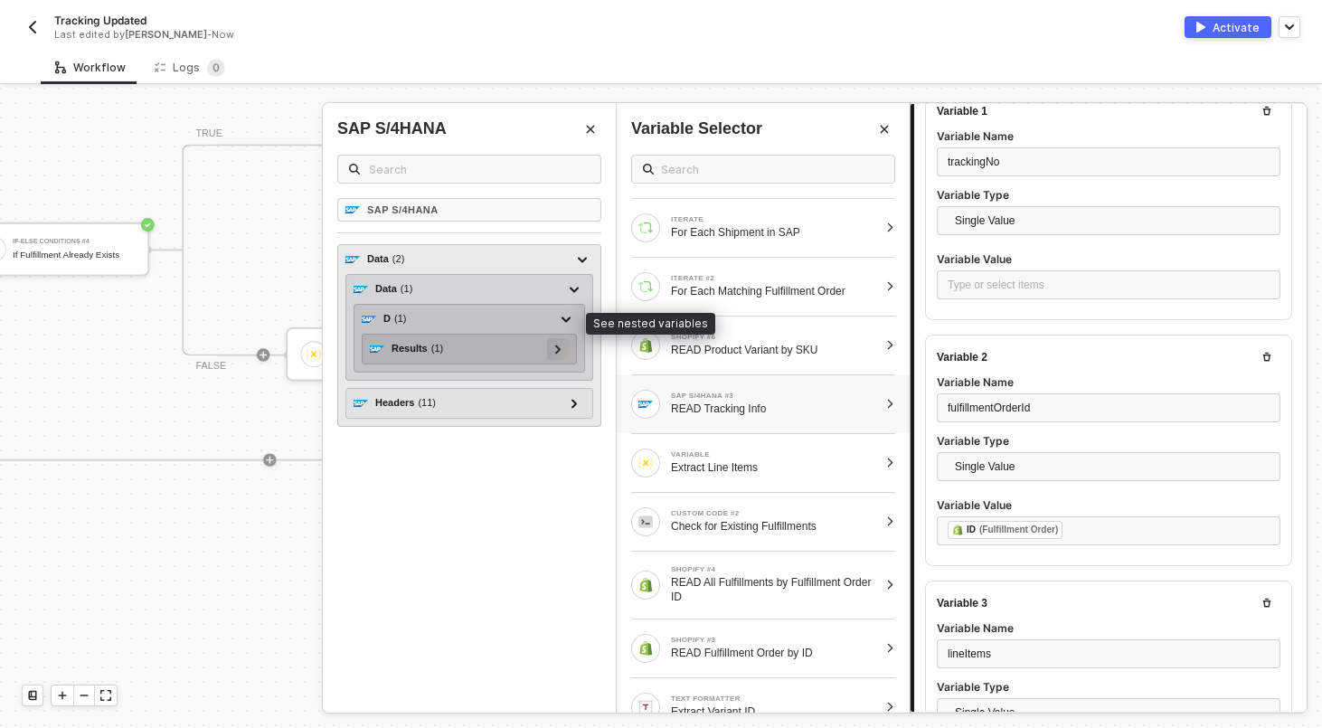
click at [560, 339] on div at bounding box center [557, 348] width 9 height 20
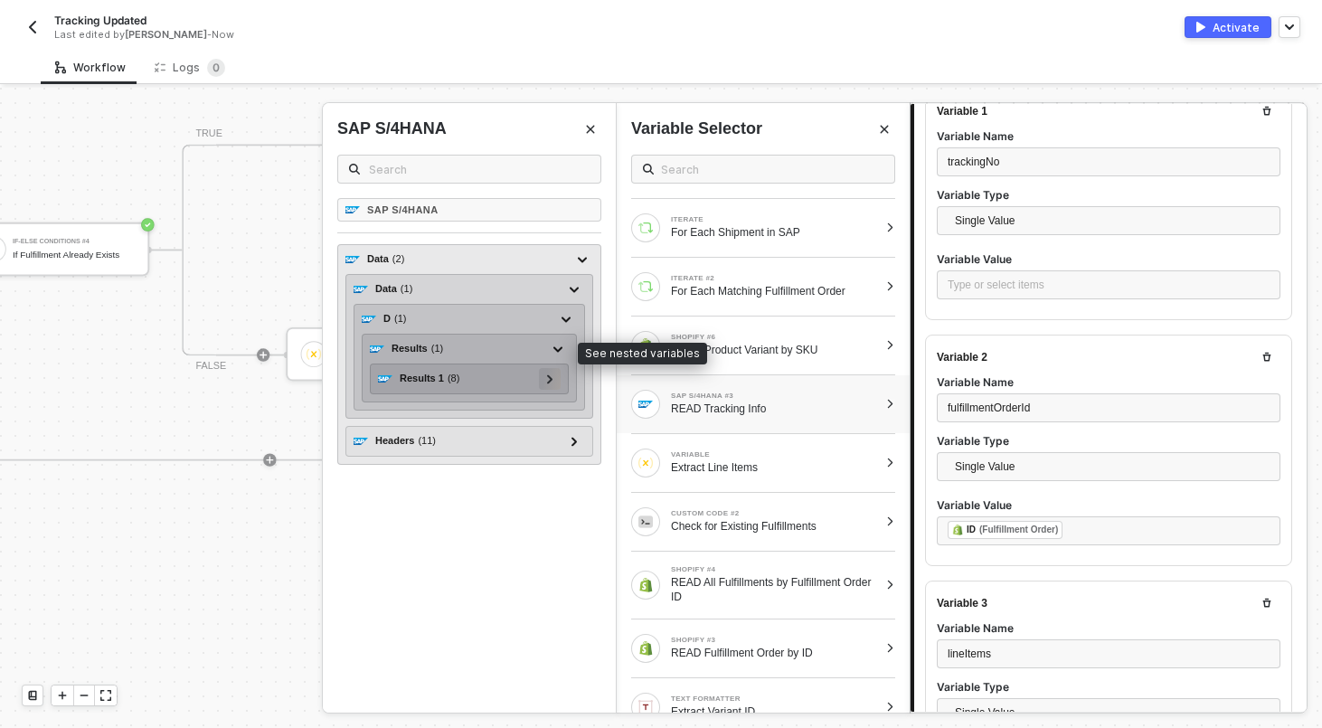
click at [550, 372] on div at bounding box center [549, 378] width 9 height 20
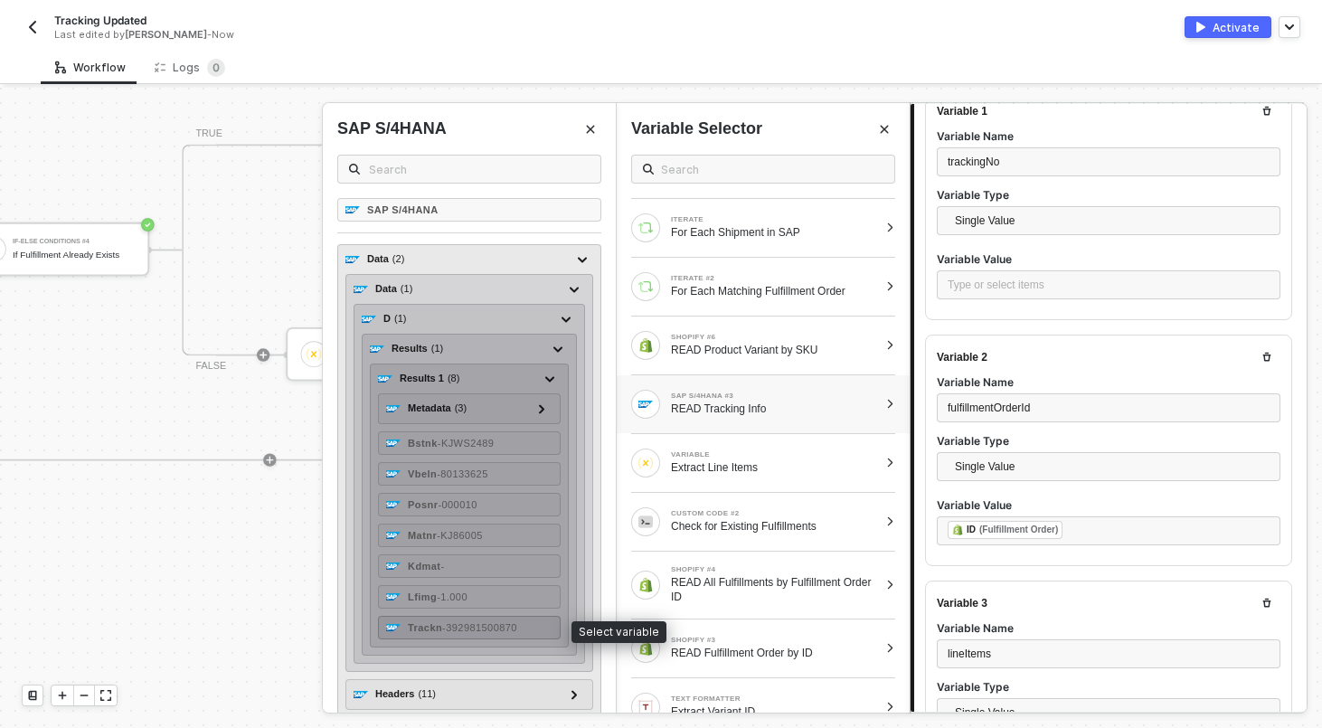
click at [471, 631] on span "- 392981500870" at bounding box center [479, 627] width 75 height 11
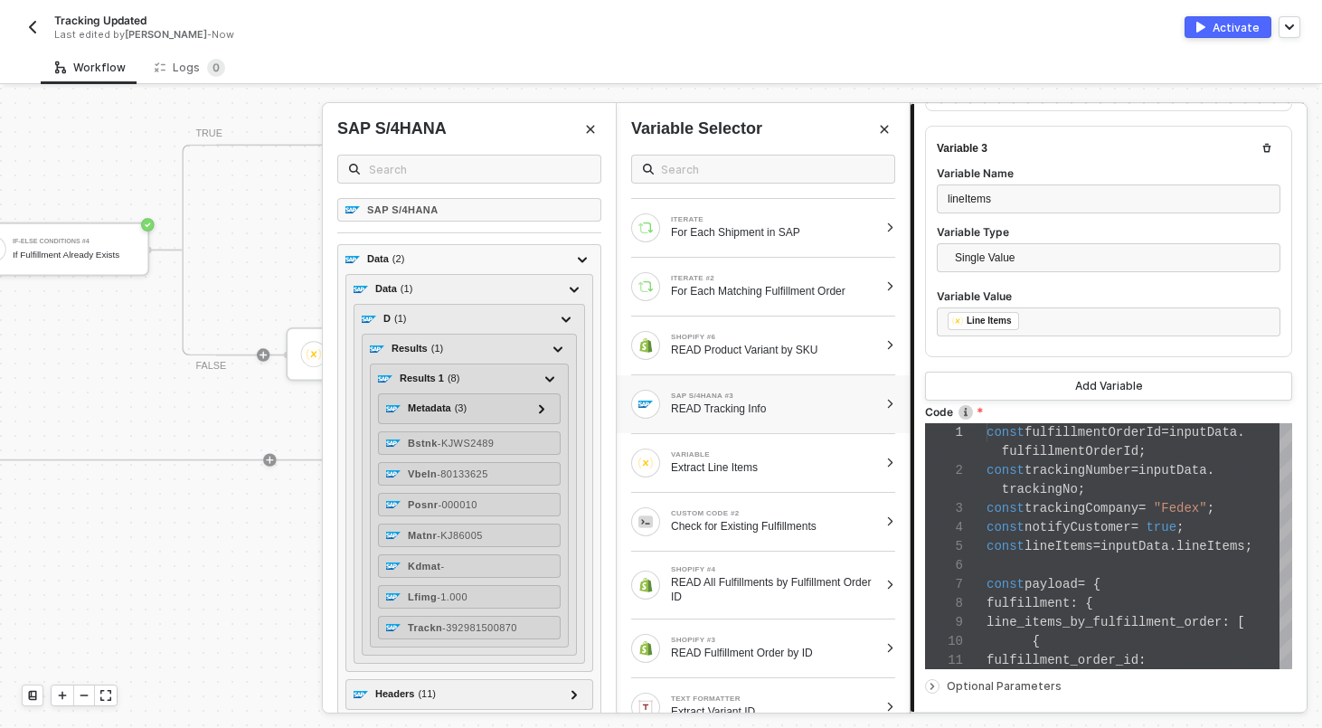
scroll to position [844, 0]
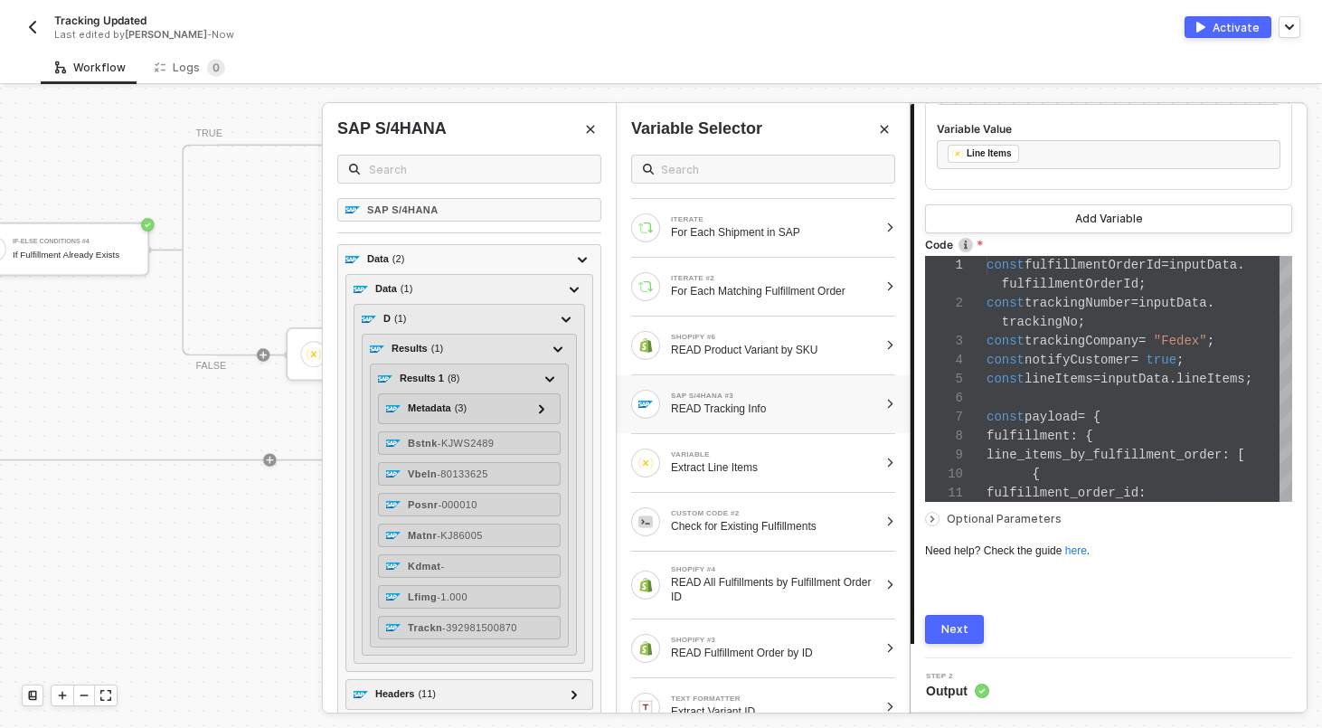
click at [958, 622] on div "Next" at bounding box center [954, 629] width 27 height 14
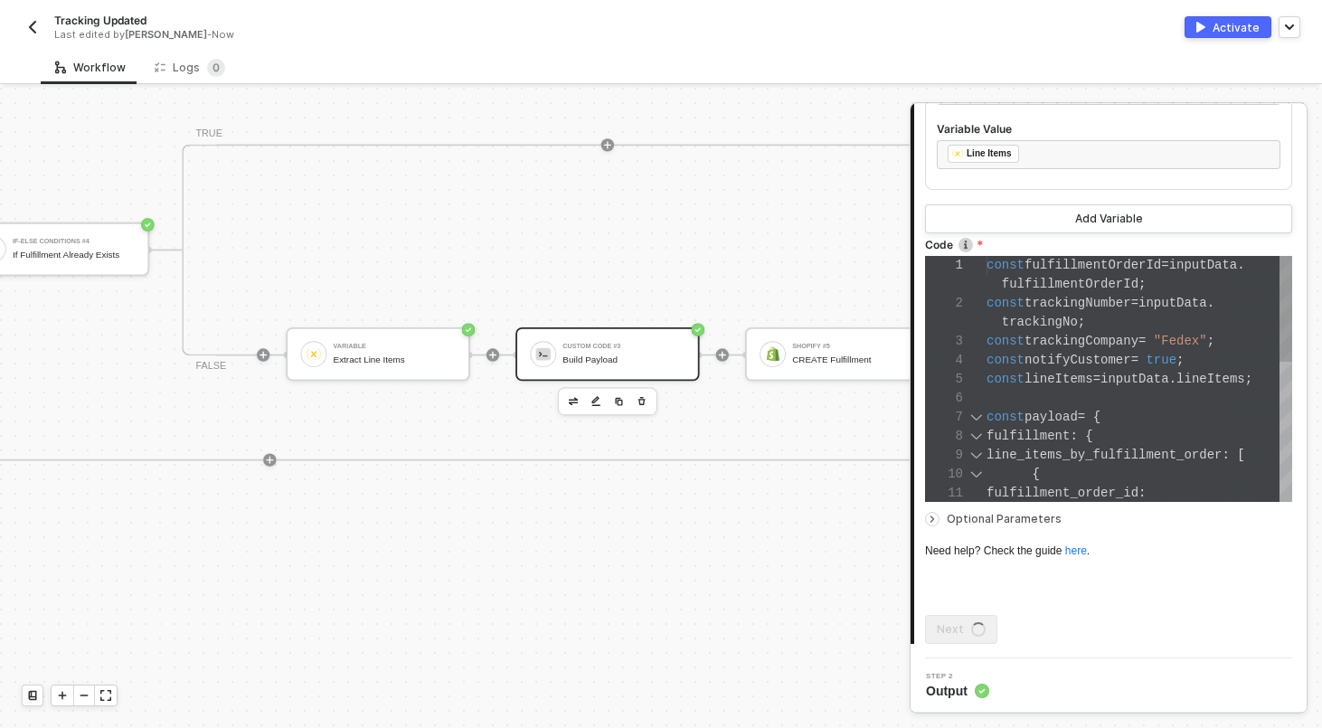
scroll to position [0, 0]
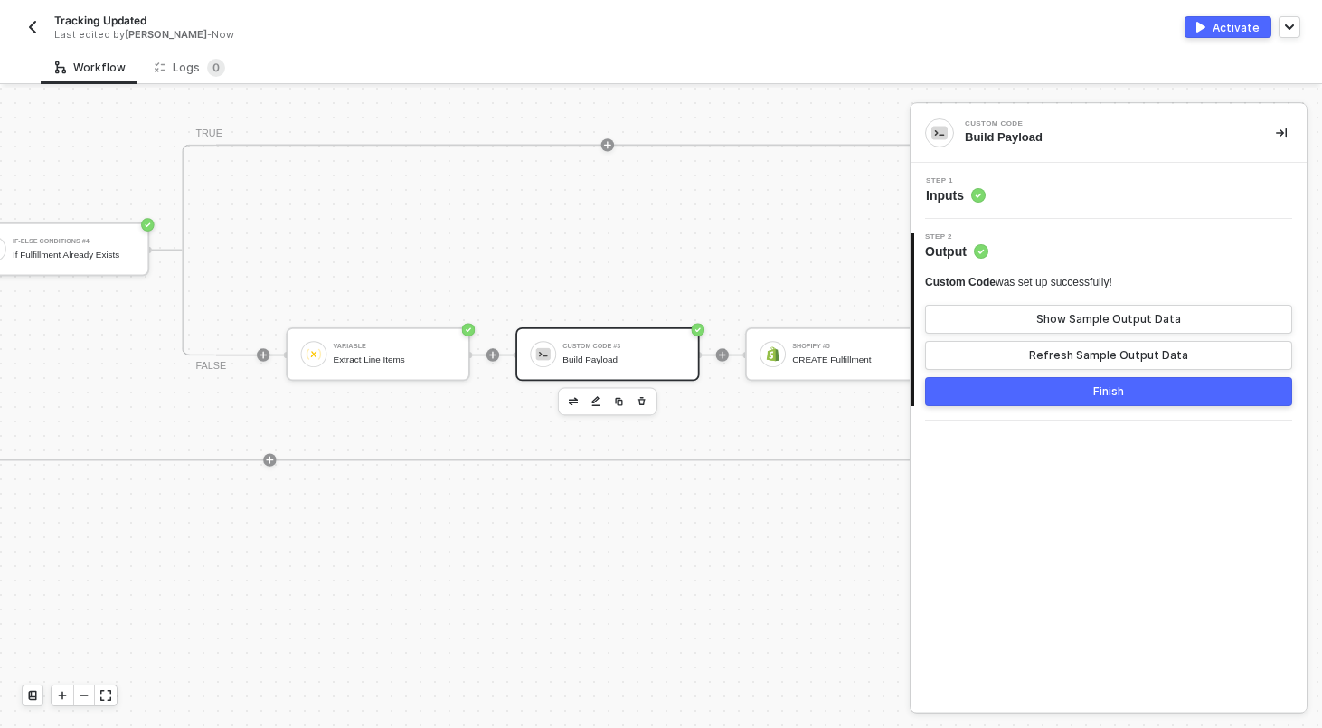
click at [1046, 392] on button "Finish" at bounding box center [1108, 391] width 367 height 29
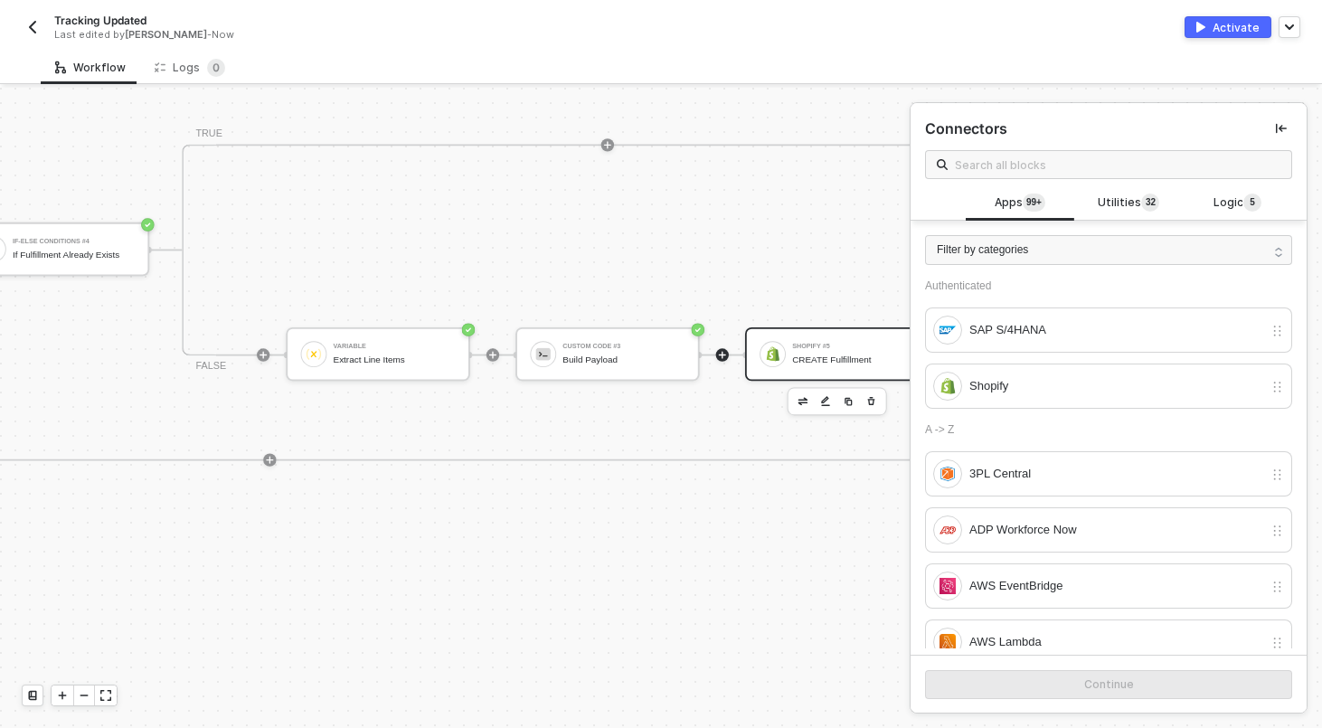
click at [846, 360] on div "CREATE Fulfillment" at bounding box center [853, 359] width 122 height 11
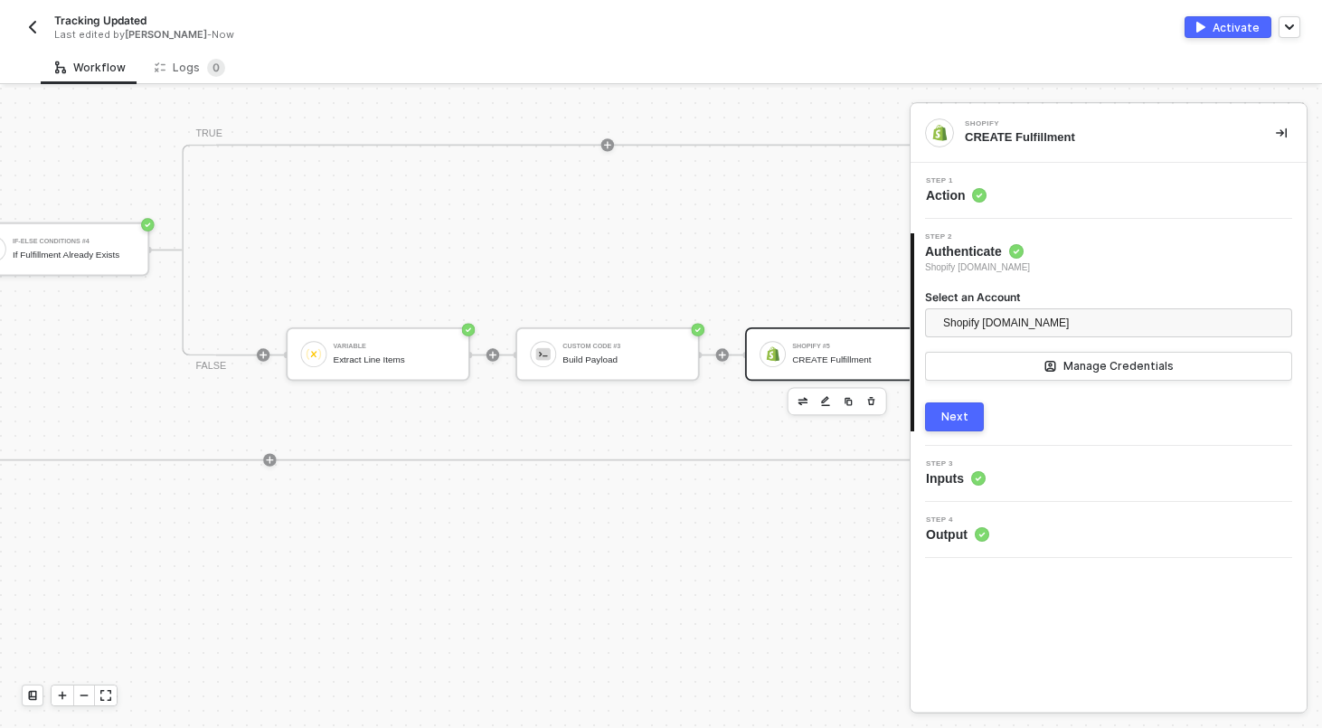
click at [726, 91] on div "Shopify #3 READ Fulfillment Order by ID If-Else Conditions #3 If Fulfillment Or…" at bounding box center [61, 354] width 2209 height 529
click at [1015, 59] on div "Workflow Logs 0" at bounding box center [681, 67] width 1281 height 33
click at [641, 370] on div "Custom Code #3 Build Payload" at bounding box center [606, 353] width 183 height 53
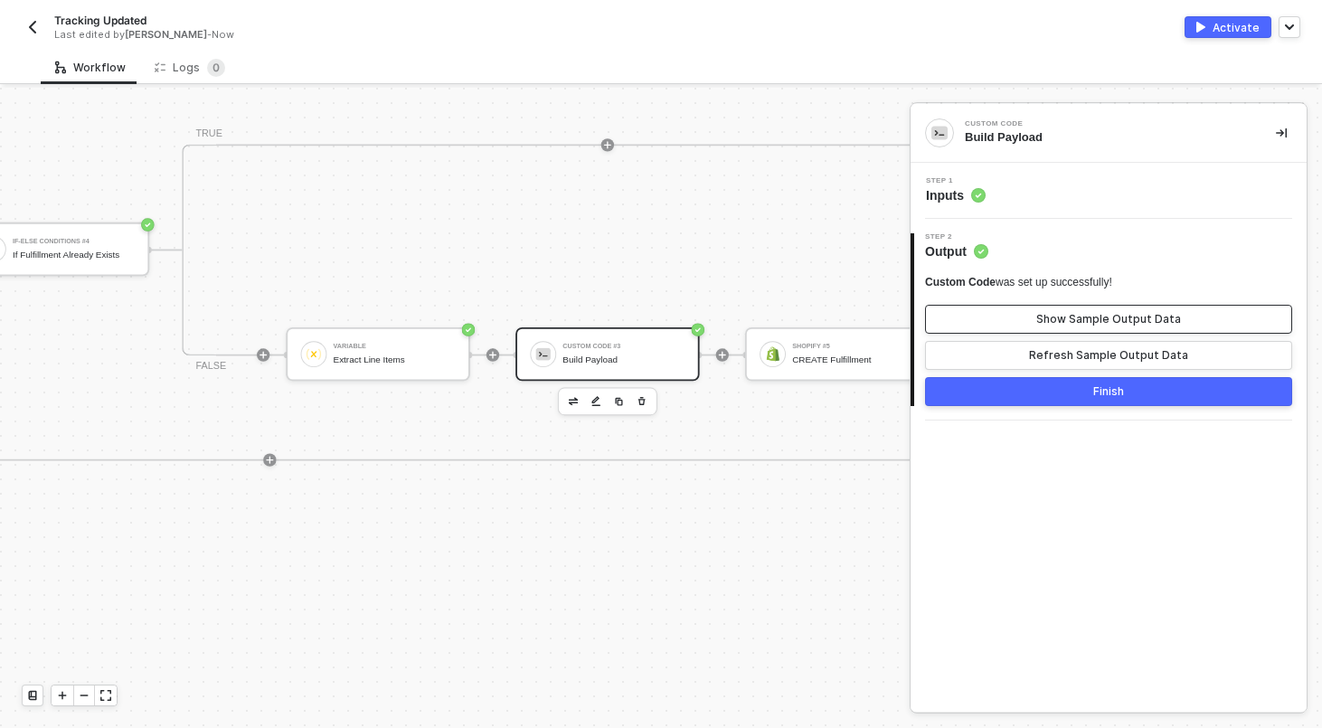
click at [1067, 322] on div "Show Sample Output Data" at bounding box center [1108, 319] width 145 height 14
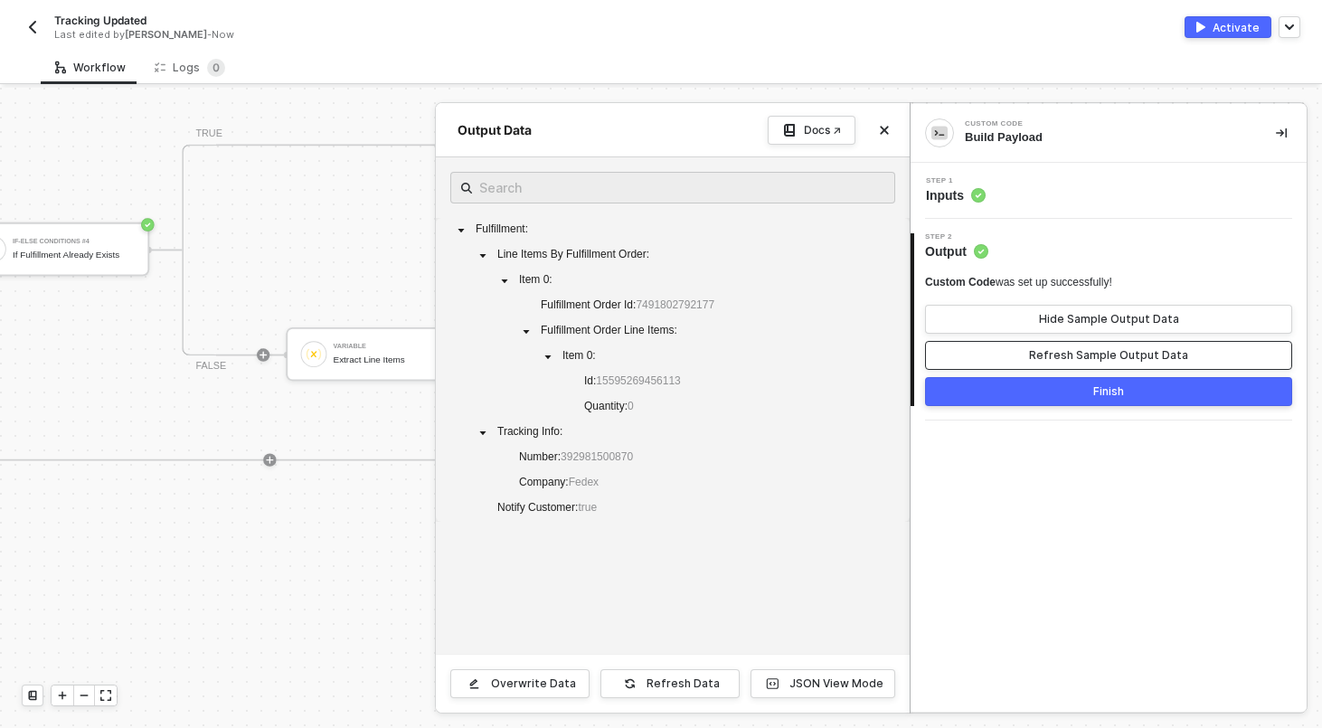
click at [1063, 346] on button "Refresh Sample Output Data" at bounding box center [1108, 355] width 367 height 29
click at [811, 688] on div "JSON View Mode" at bounding box center [836, 683] width 94 height 14
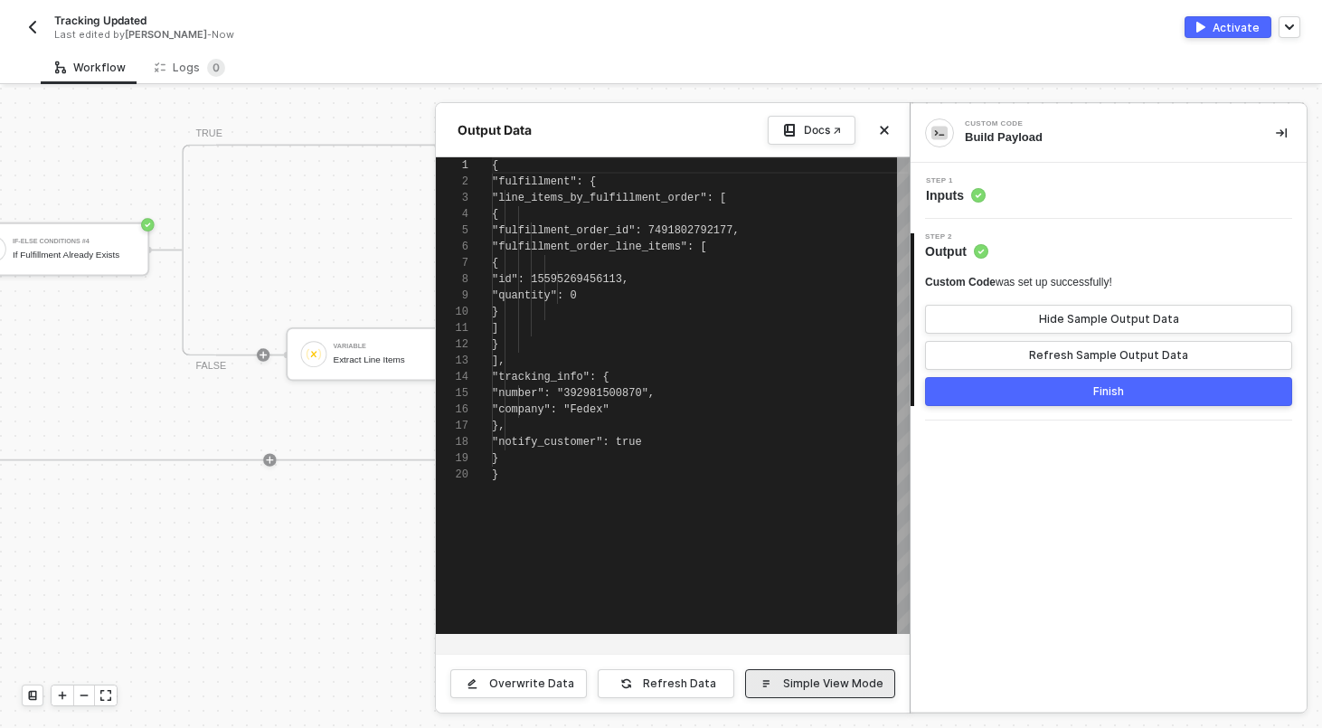
scroll to position [163, 0]
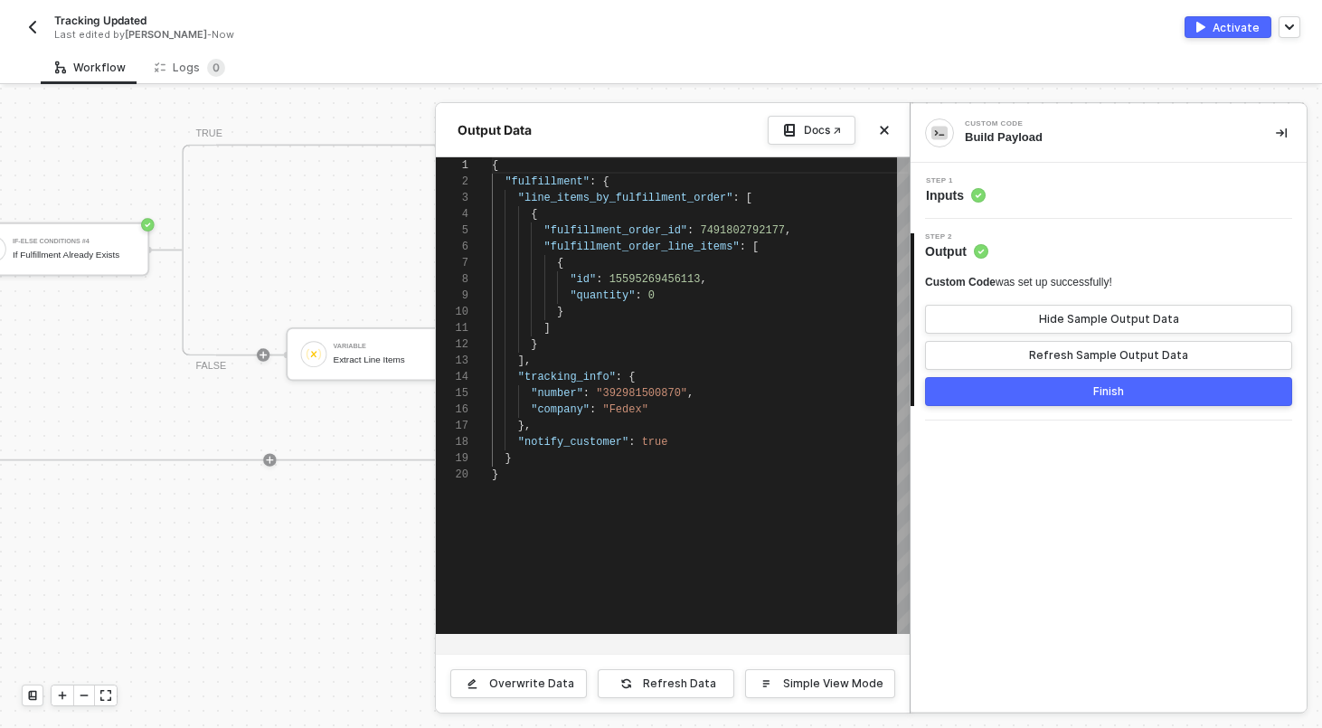
click at [1066, 421] on div "Custom Code Build Payload Step 1 Inputs 2 Step 2 Output Custom Code was set up …" at bounding box center [1108, 407] width 396 height 607
click at [1066, 397] on button "Finish" at bounding box center [1108, 391] width 367 height 29
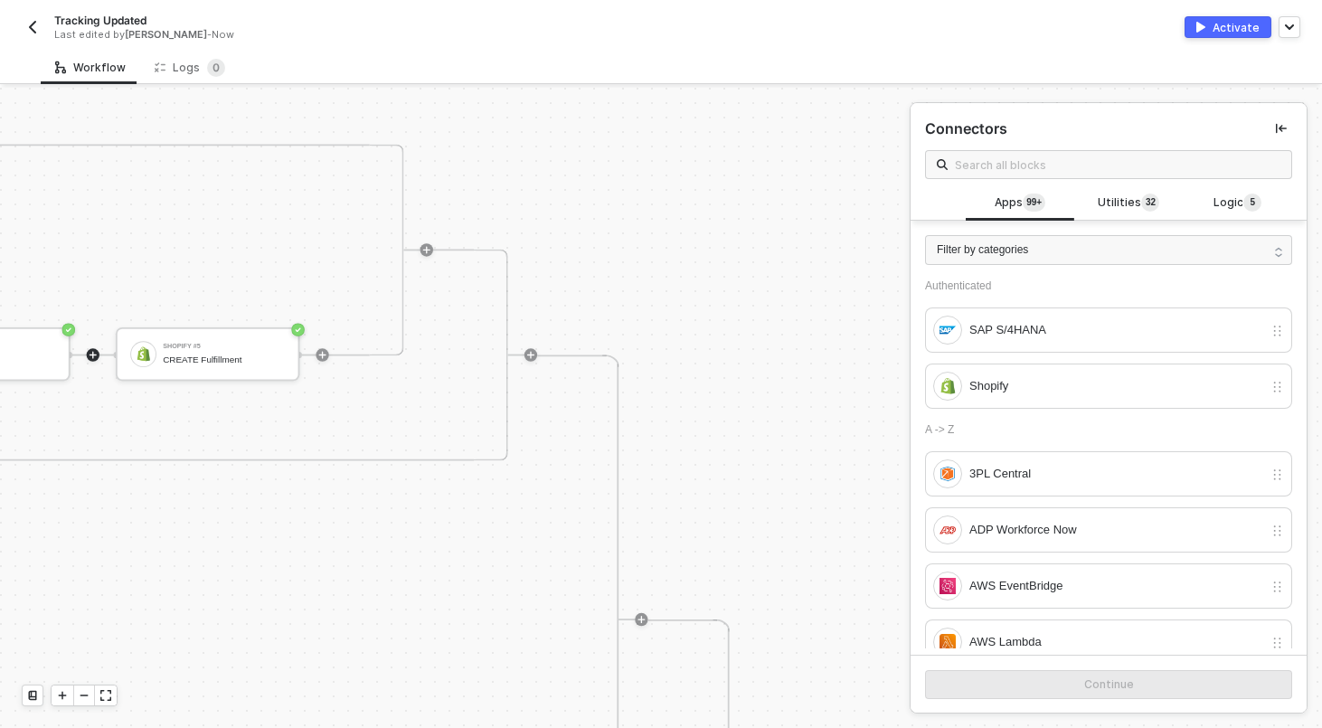
scroll to position [0, 7001]
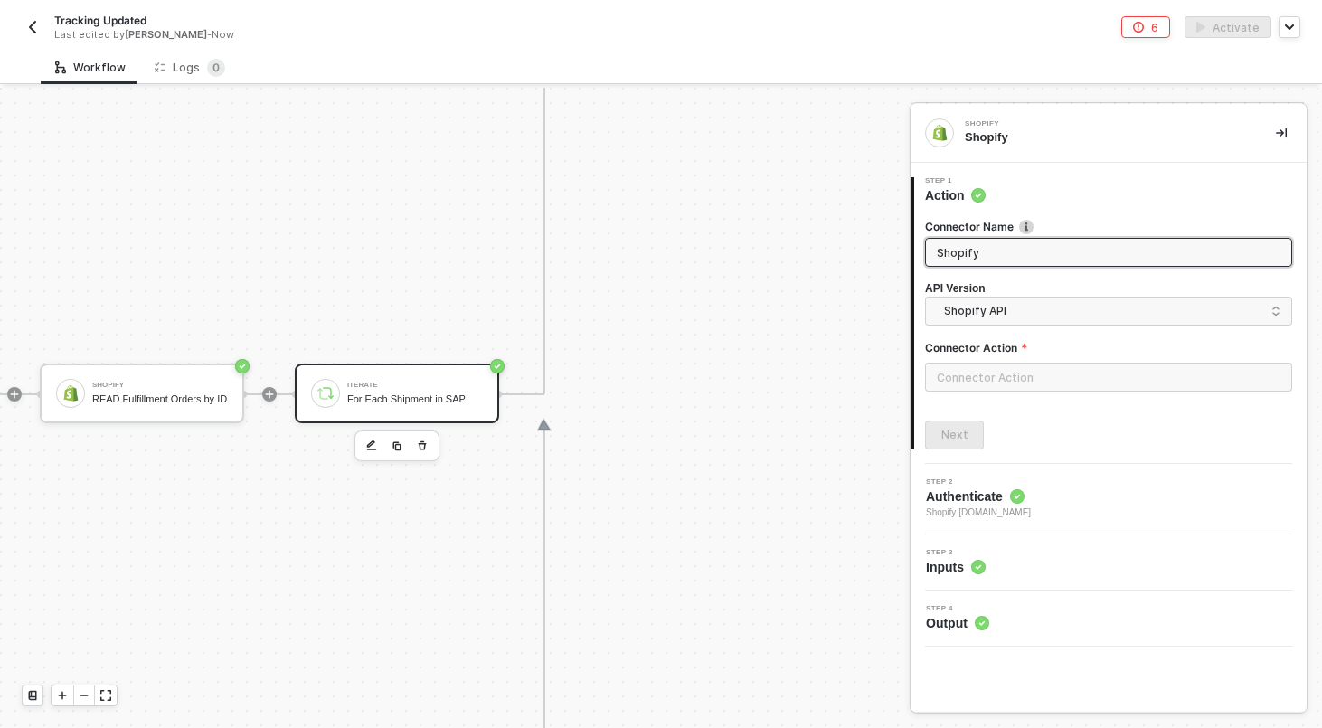
scroll to position [471, 1459]
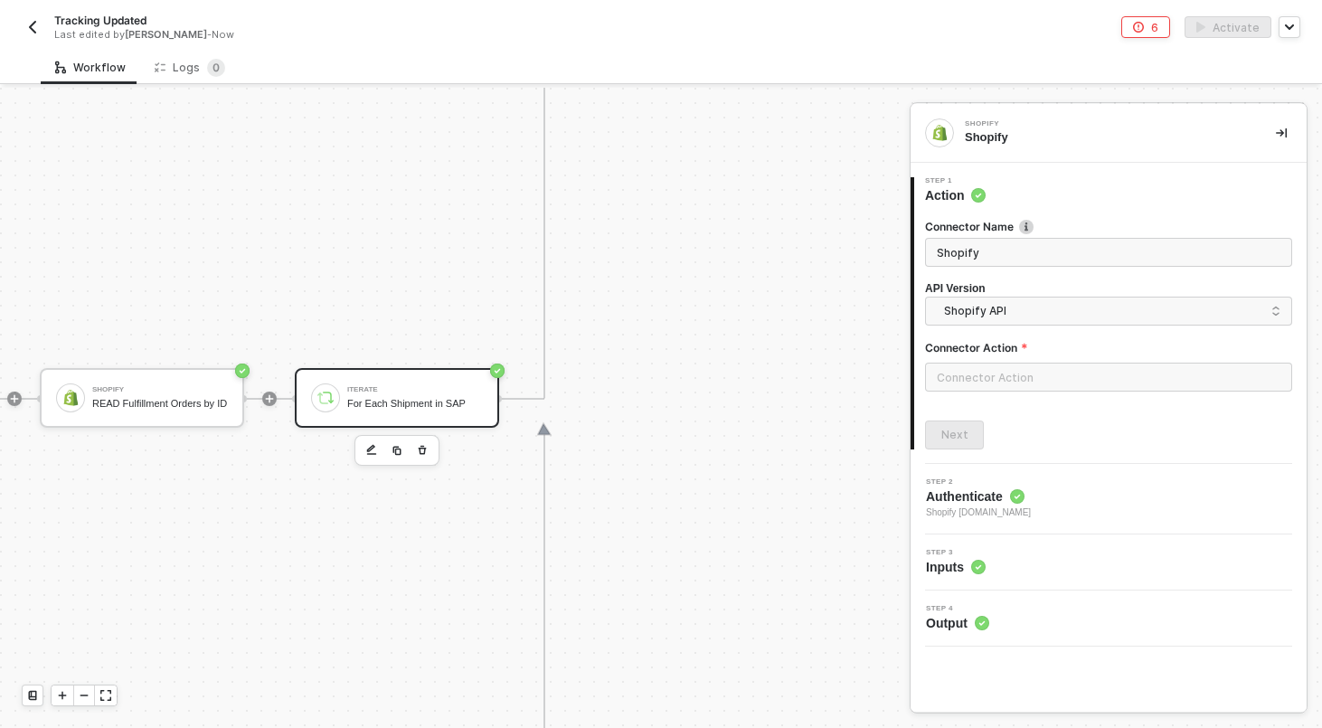
click at [427, 391] on div "Iterate" at bounding box center [415, 389] width 136 height 7
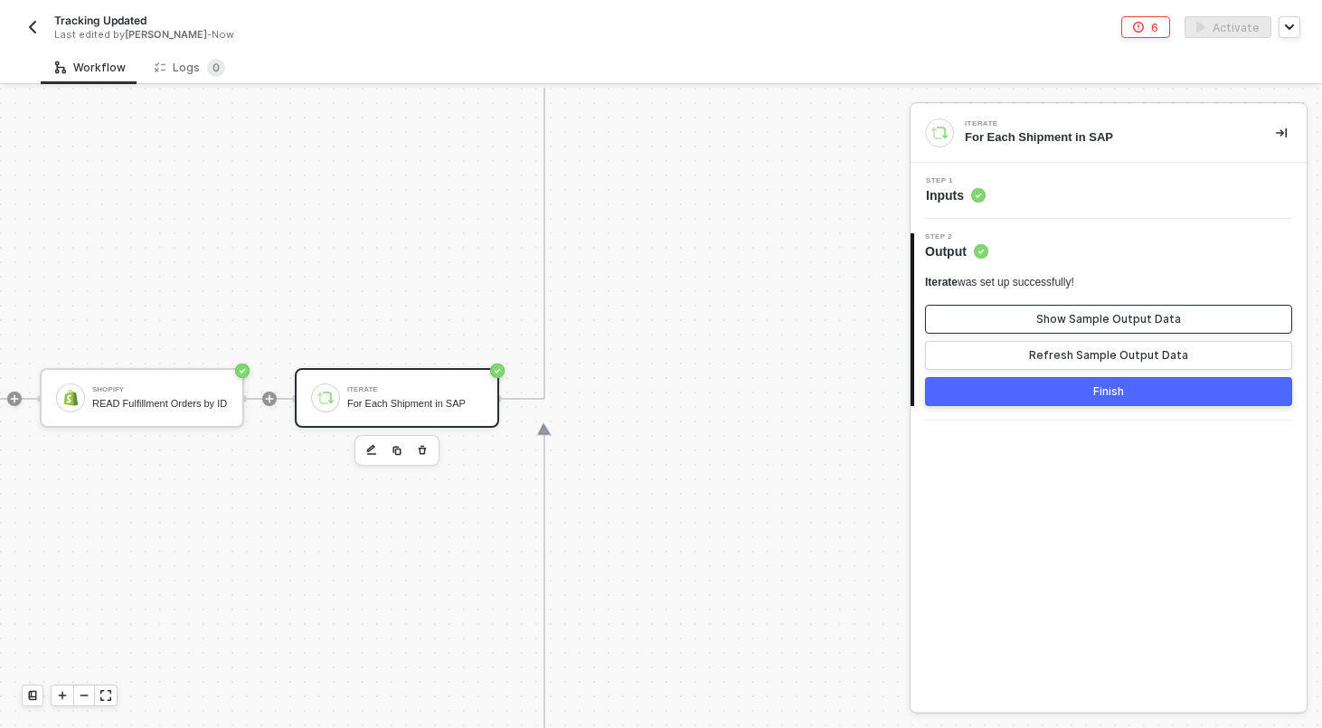
click at [1026, 324] on button "Show Sample Output Data" at bounding box center [1108, 319] width 367 height 29
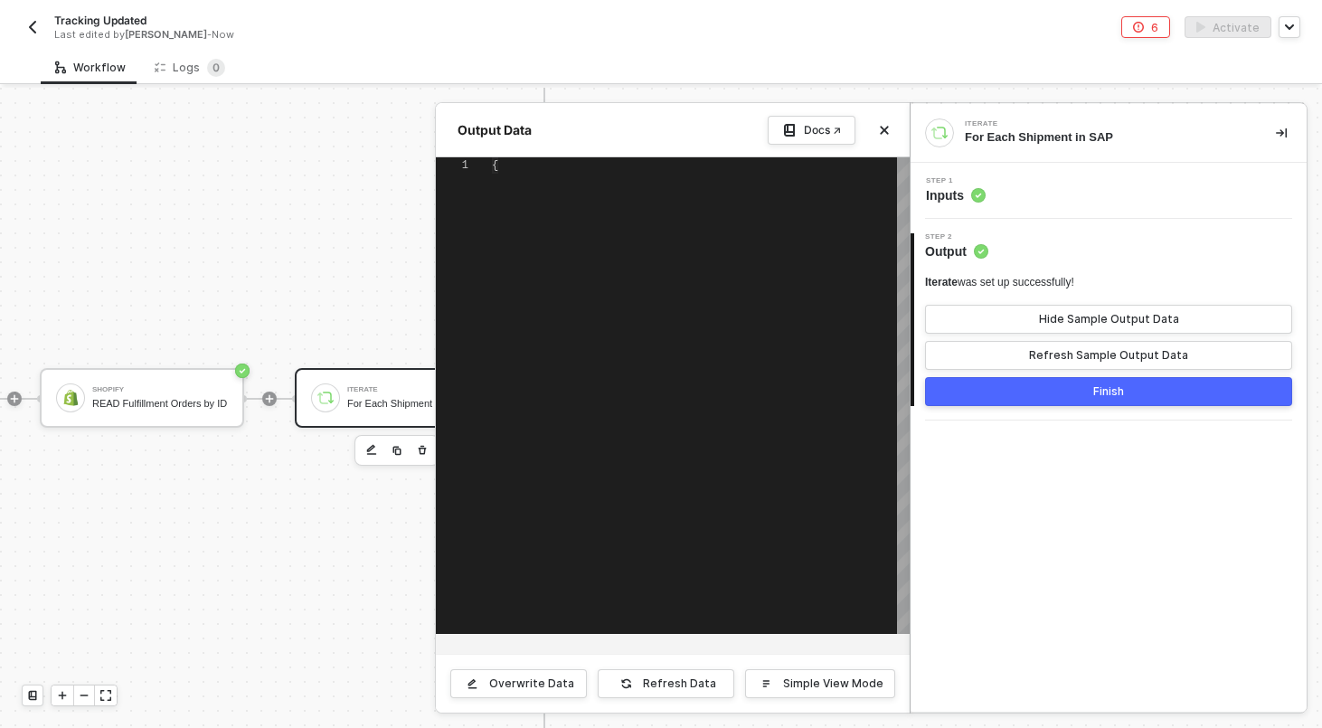
scroll to position [130, 0]
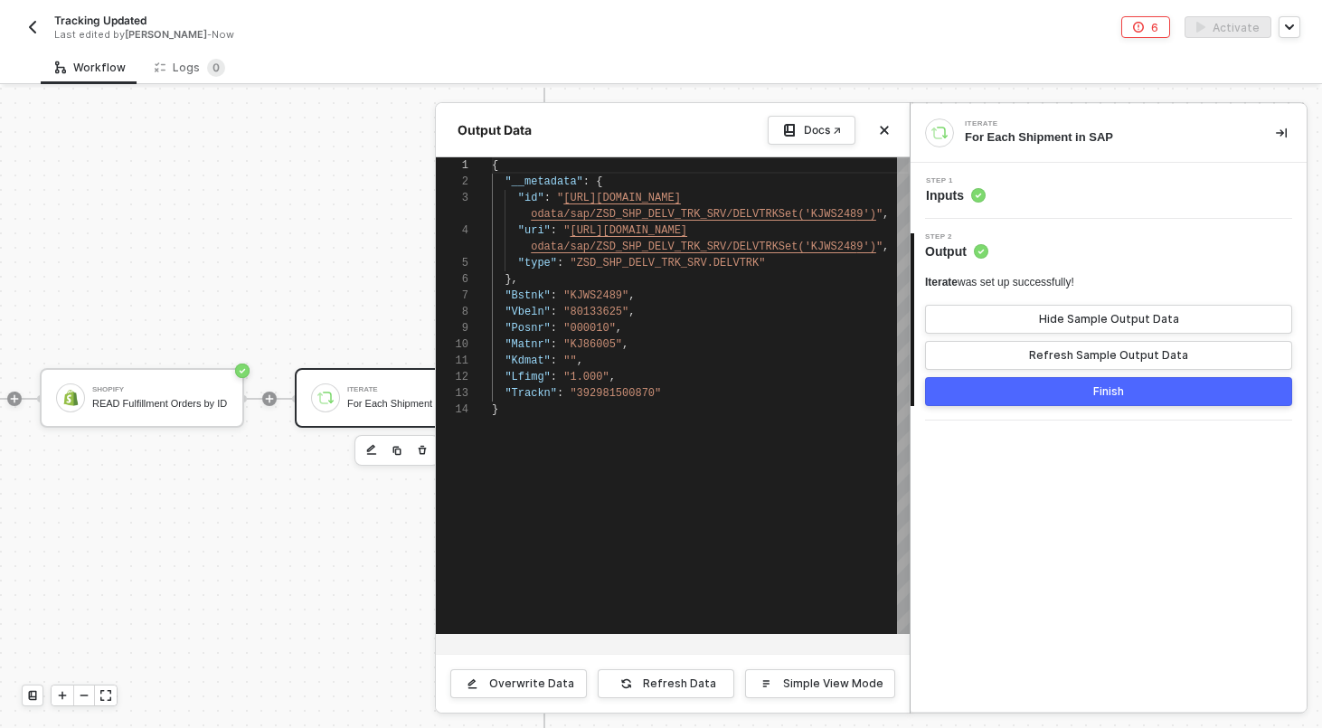
click at [594, 350] on span ""KJ86005"" at bounding box center [592, 344] width 59 height 13
type textarea "{ "__metadata": { "id": "https://sellmarksap.sc1.hec.ondemand.com/sap/opu/odata…"
click at [616, 295] on span ""KJWS2489"" at bounding box center [595, 295] width 65 height 13
